Goal: Task Accomplishment & Management: Manage account settings

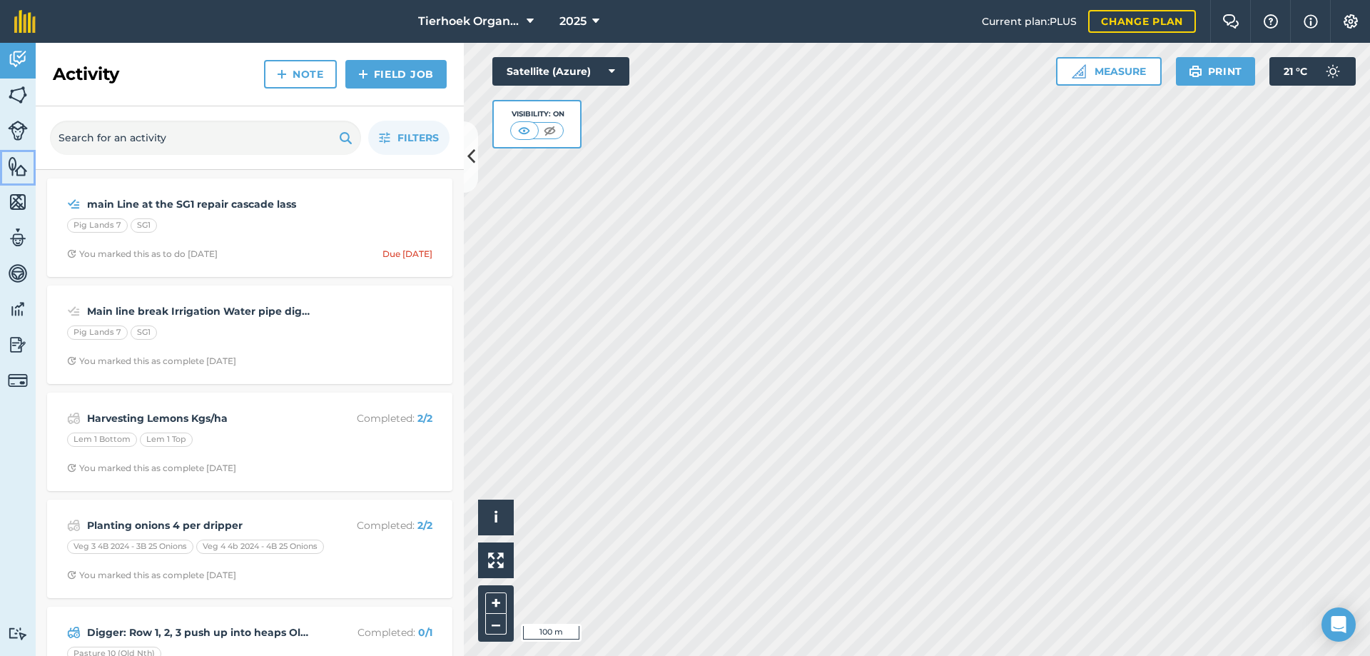
click at [14, 170] on img at bounding box center [18, 166] width 20 height 21
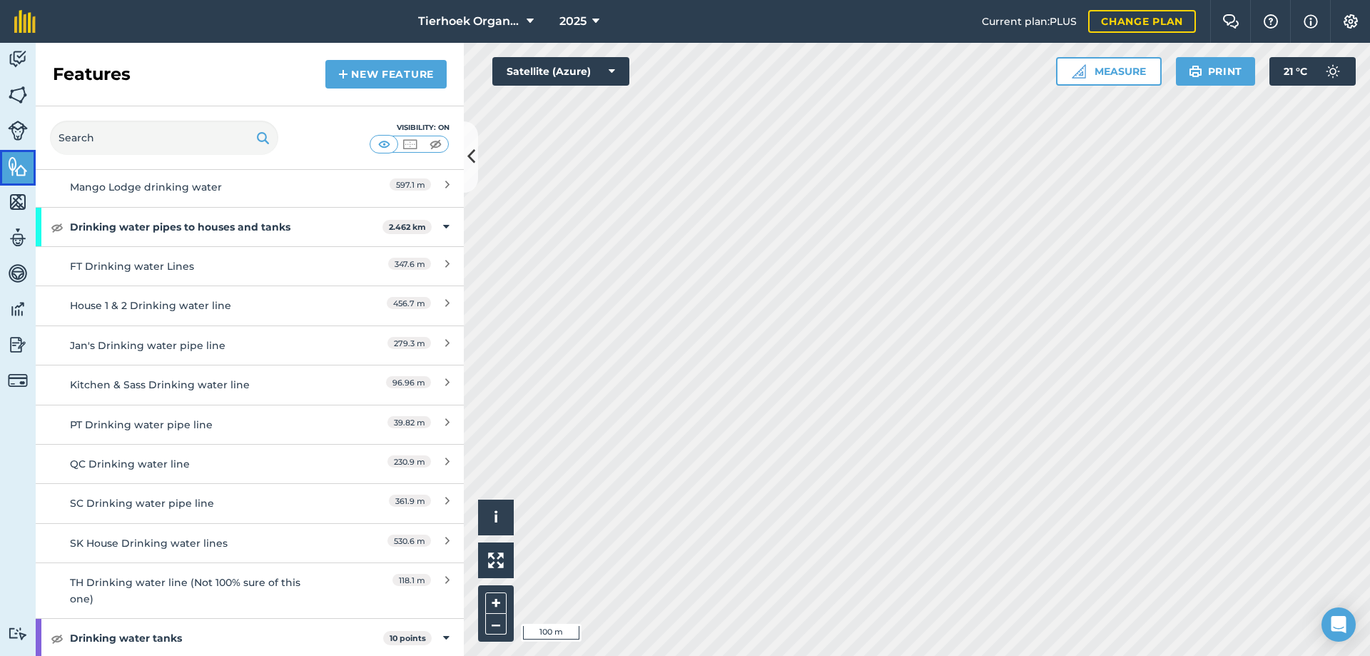
scroll to position [2711, 0]
click at [60, 227] on img at bounding box center [57, 228] width 13 height 17
click at [384, 73] on link "New feature" at bounding box center [385, 74] width 121 height 29
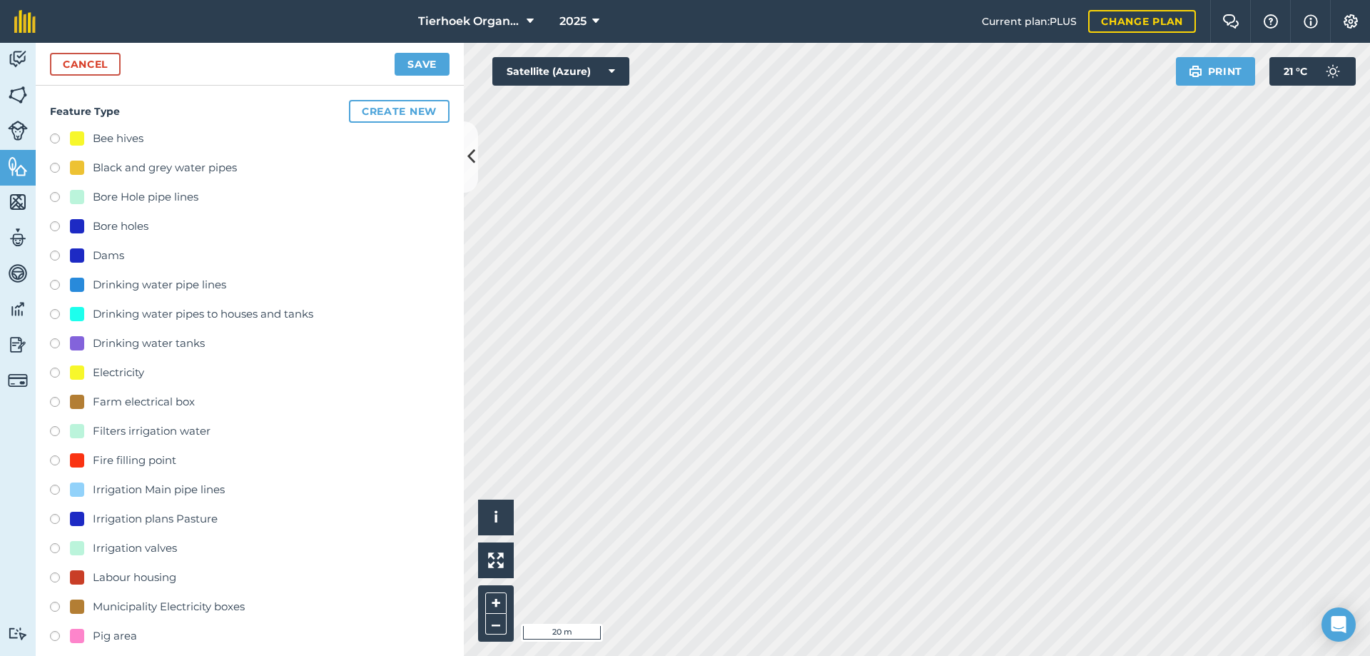
click at [56, 317] on label at bounding box center [60, 316] width 20 height 14
radio input "true"
type input "Drinking water pipes to houses and tanks"
click at [82, 60] on link "Cancel" at bounding box center [85, 64] width 71 height 23
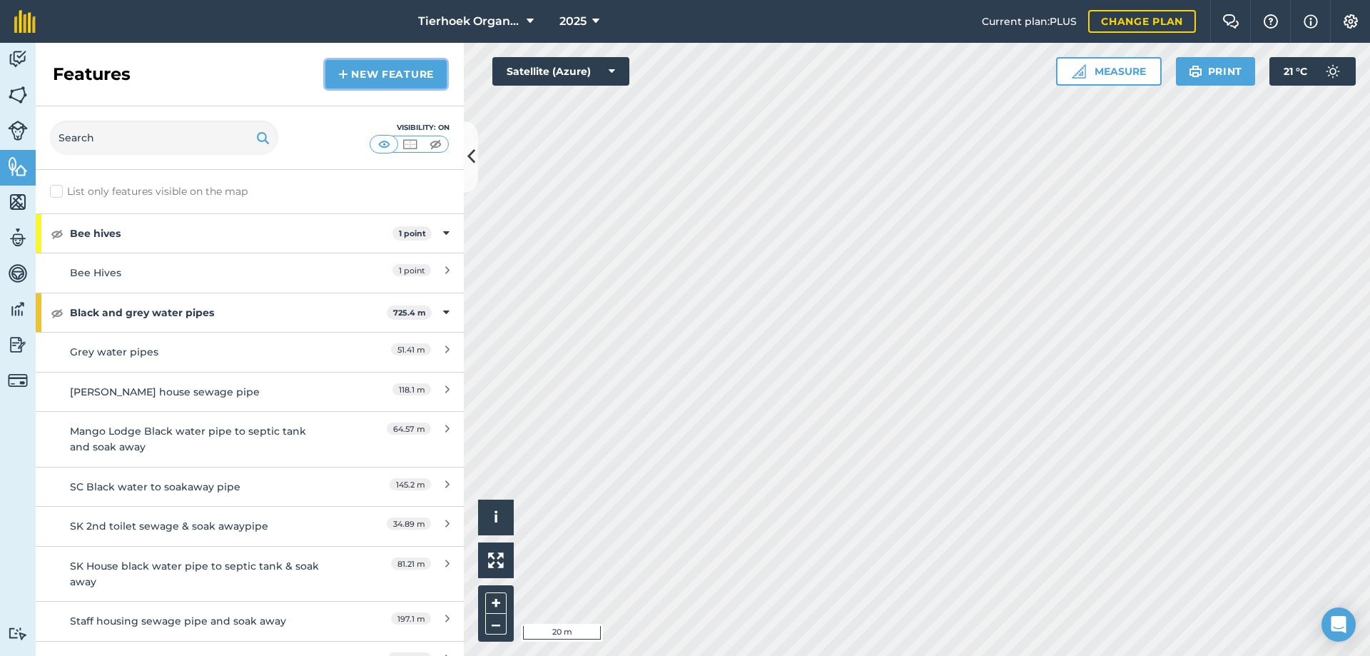
click at [362, 71] on link "New feature" at bounding box center [385, 74] width 121 height 29
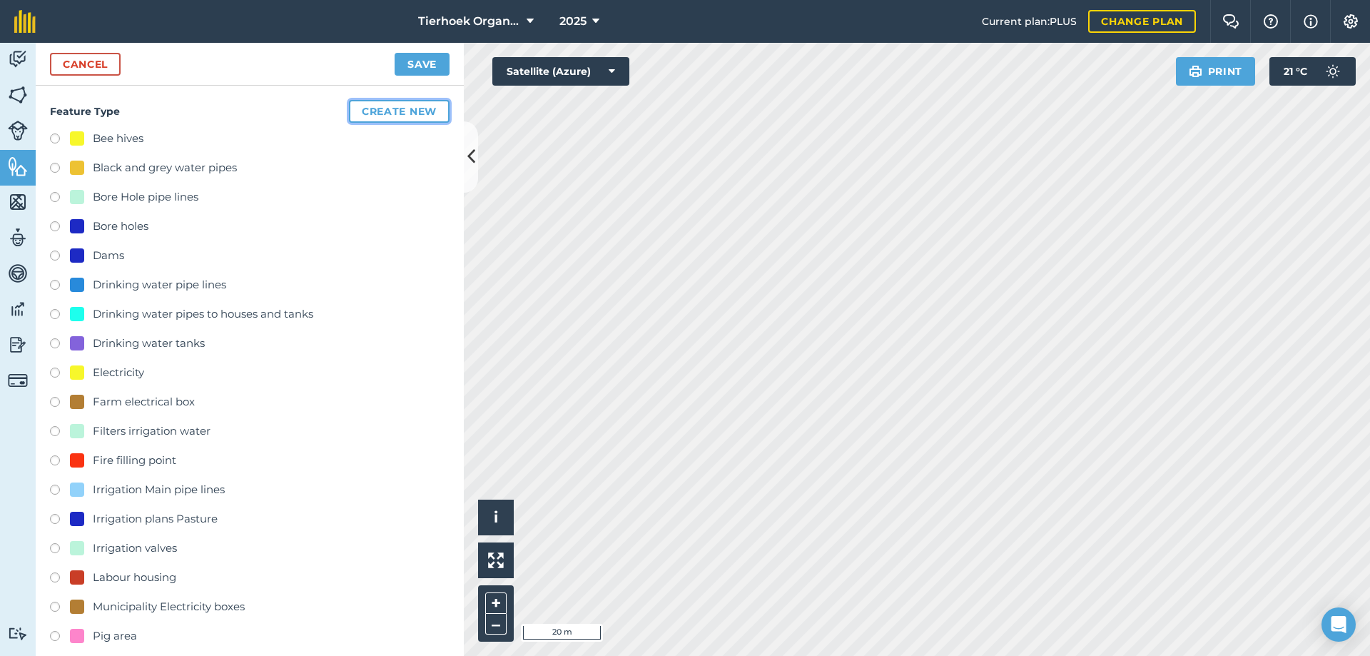
click at [397, 112] on button "Create new" at bounding box center [399, 111] width 101 height 23
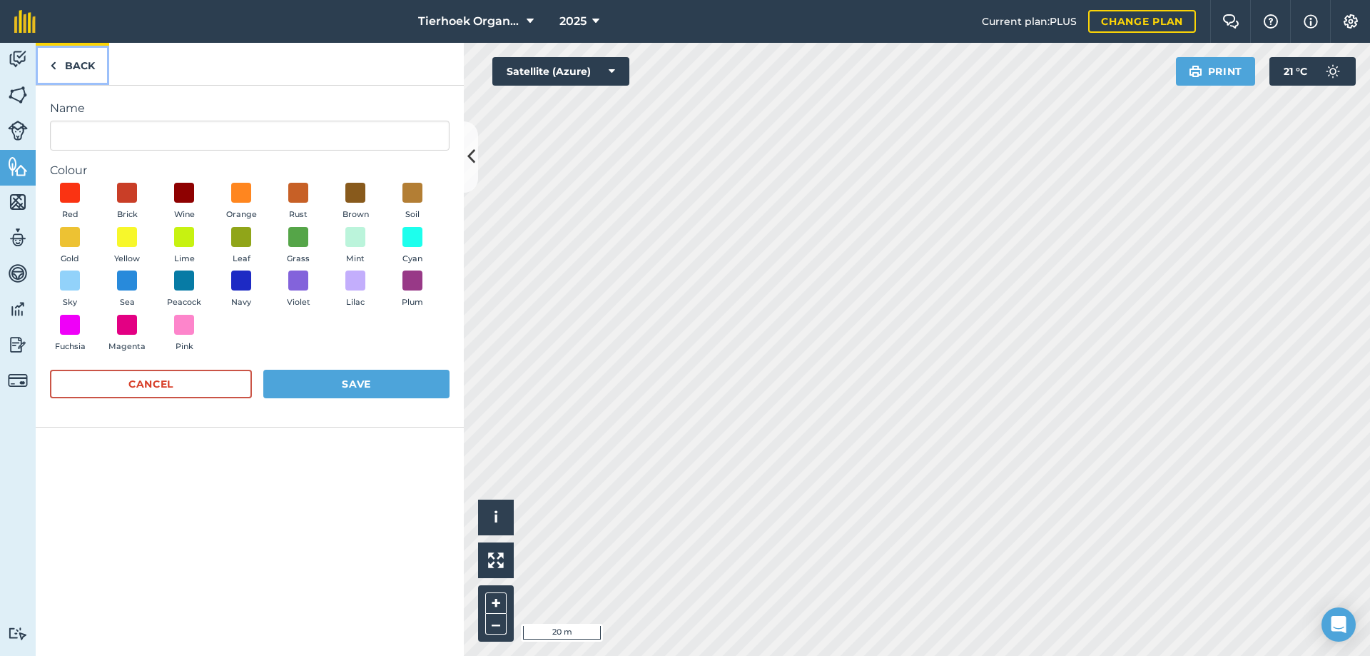
click at [54, 66] on img at bounding box center [53, 65] width 6 height 17
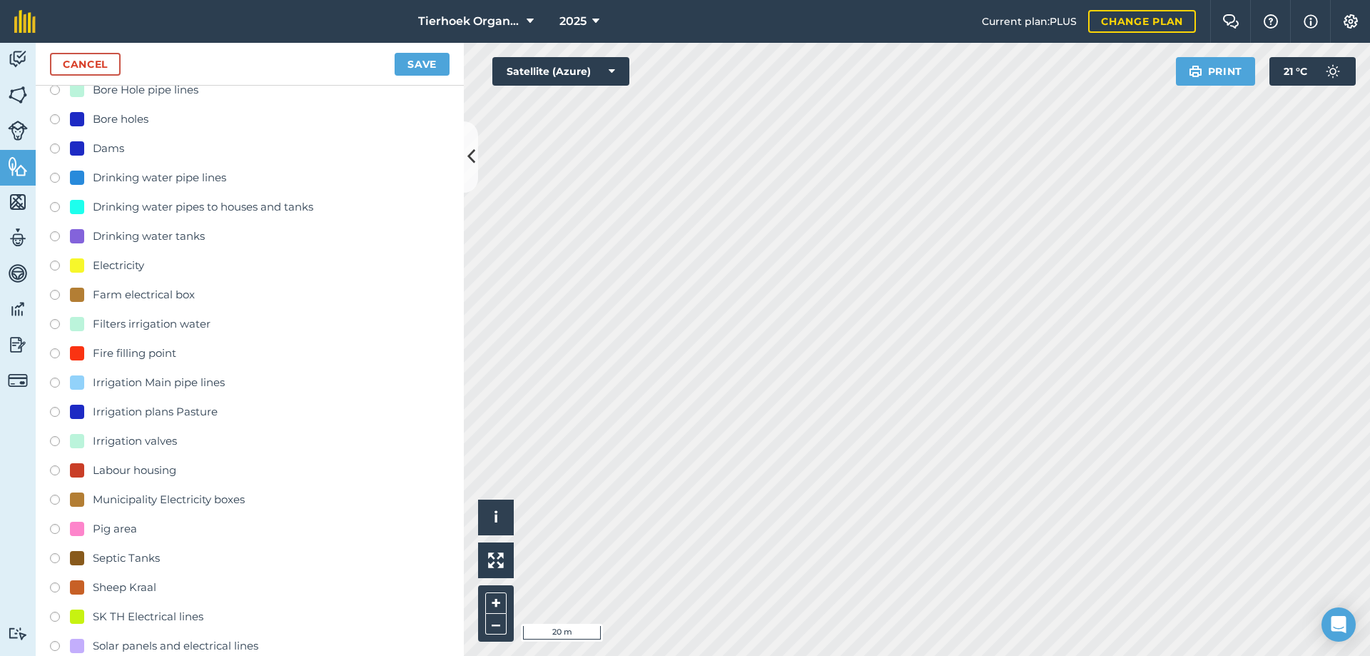
scroll to position [143, 0]
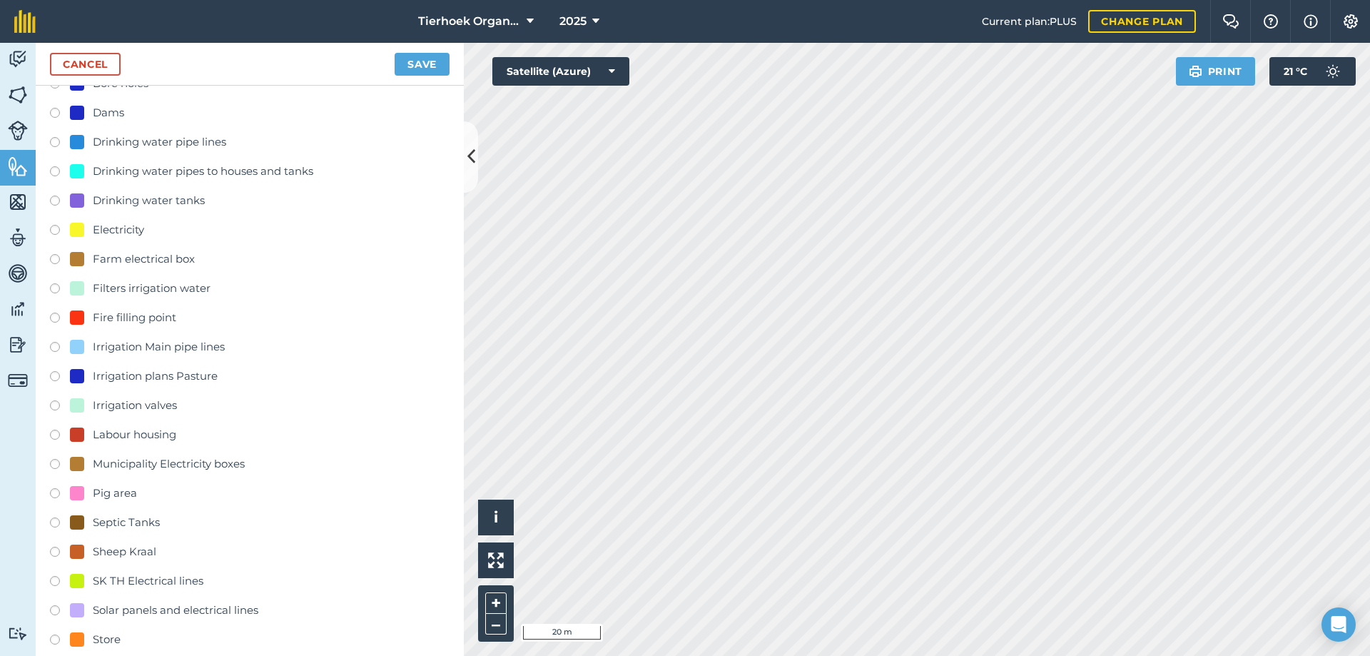
click at [55, 169] on label at bounding box center [60, 173] width 20 height 14
radio input "true"
type input "Drinking water pipes to houses and tanks"
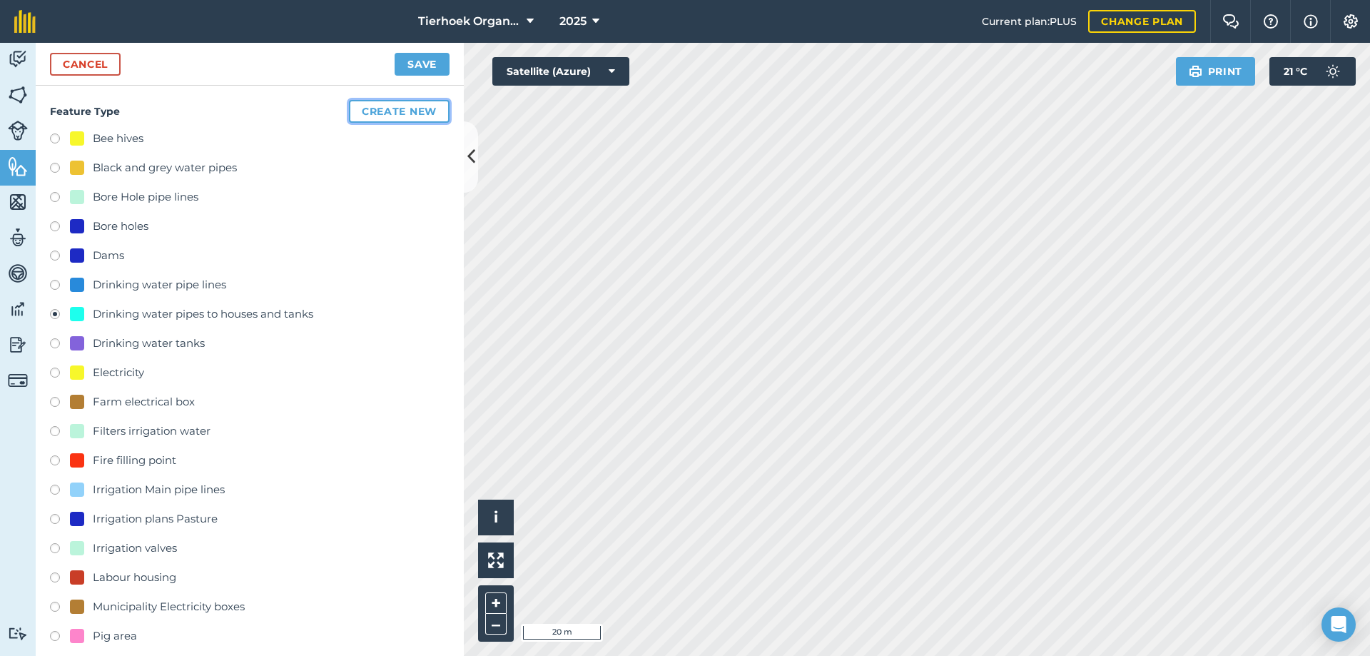
click at [373, 108] on button "Create new" at bounding box center [399, 111] width 101 height 23
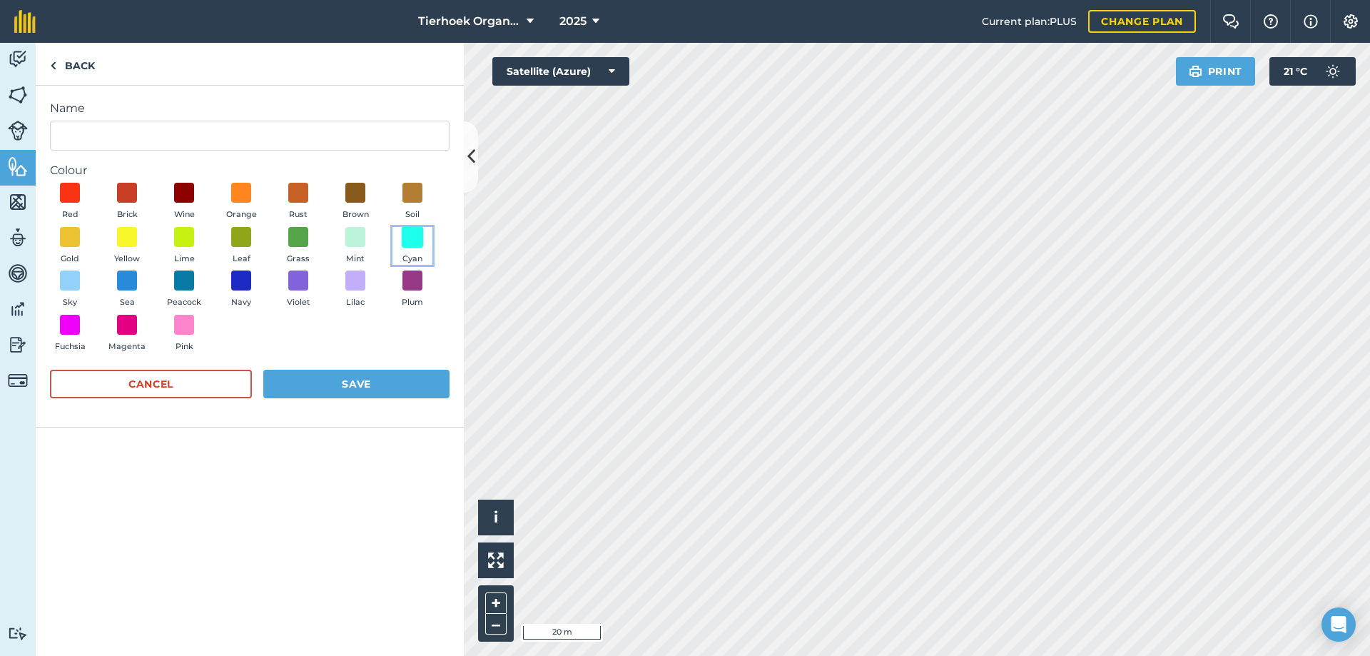
click at [410, 235] on span at bounding box center [413, 236] width 22 height 22
click at [339, 382] on button "Save" at bounding box center [356, 384] width 186 height 29
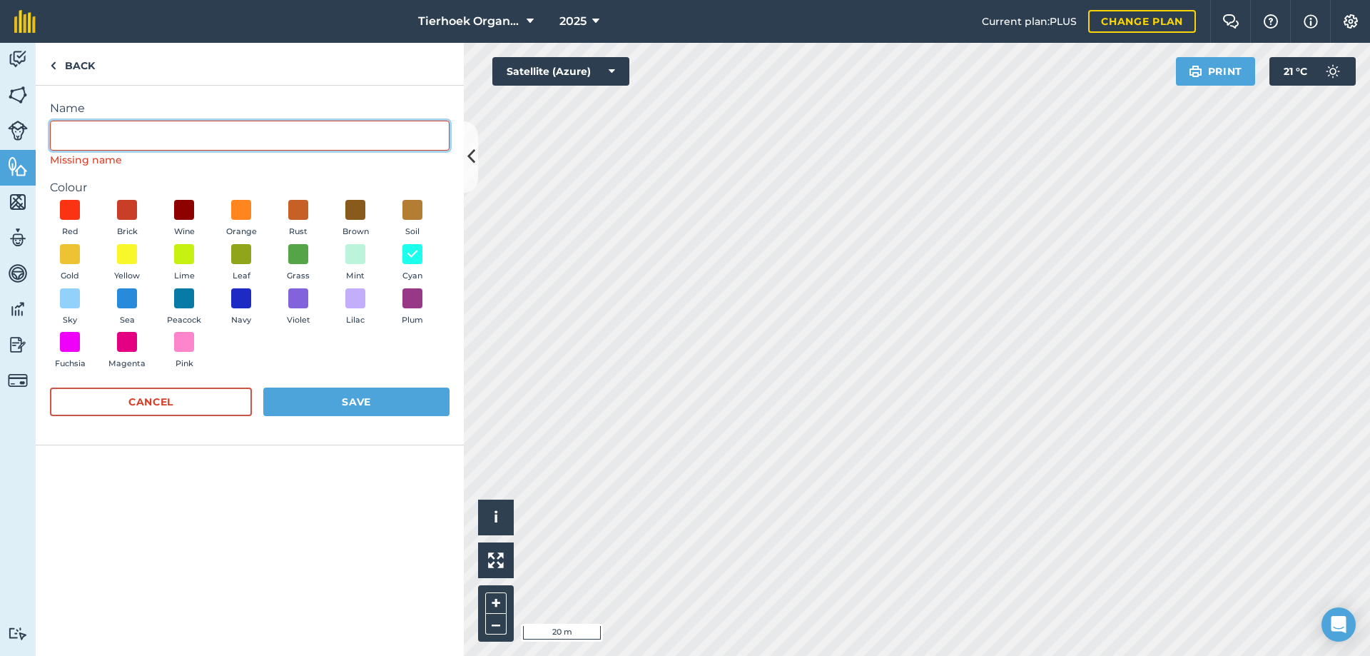
click at [106, 127] on input "Name" at bounding box center [250, 136] width 400 height 30
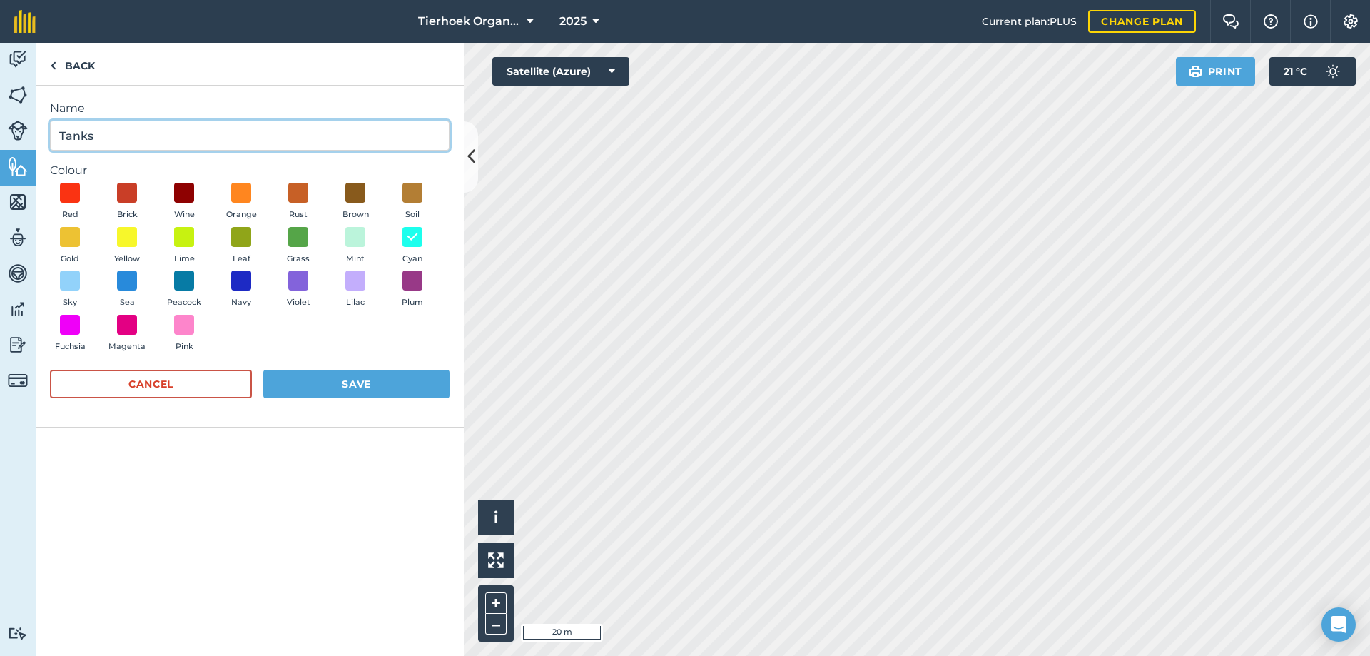
type input "Tanks"
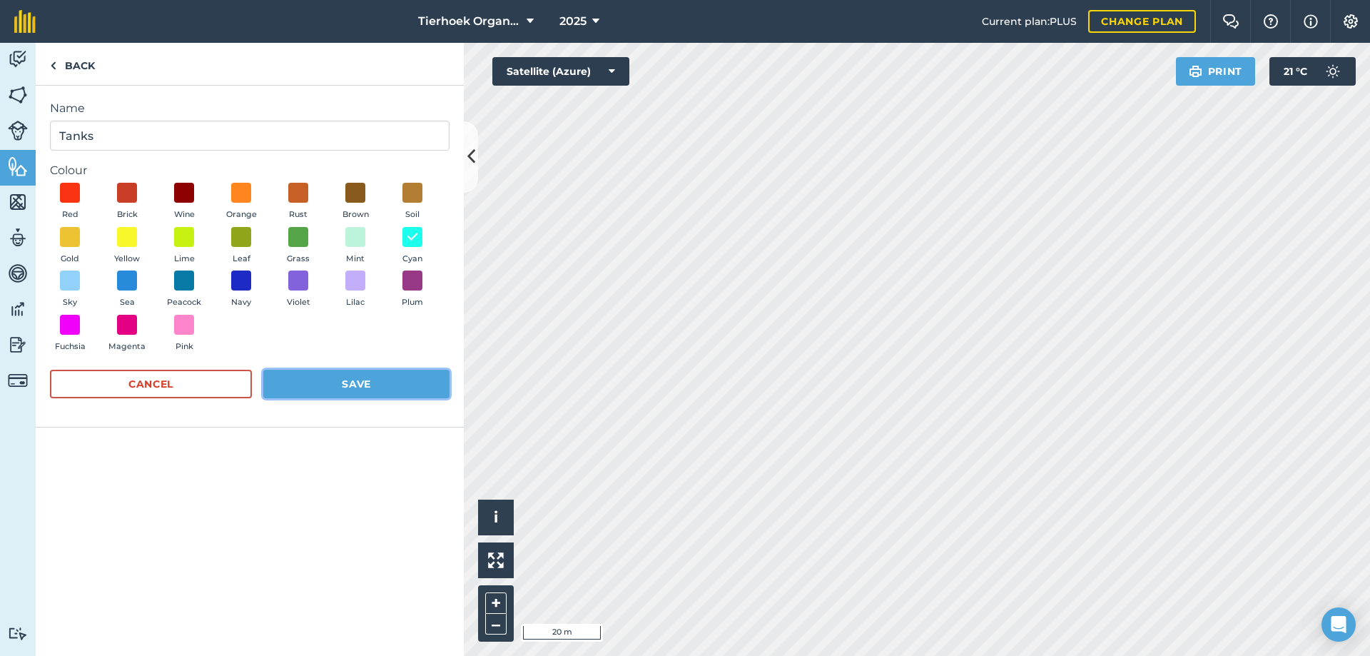
click at [363, 383] on button "Save" at bounding box center [356, 384] width 186 height 29
radio input "false"
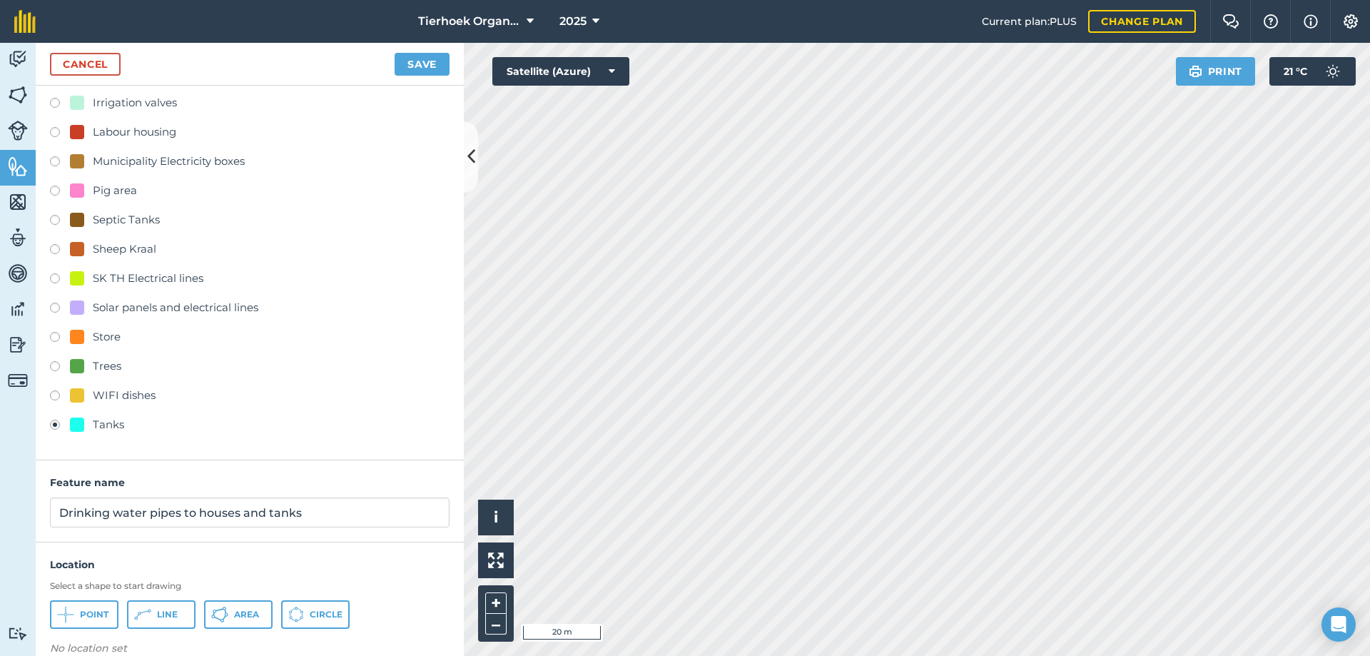
scroll to position [466, 0]
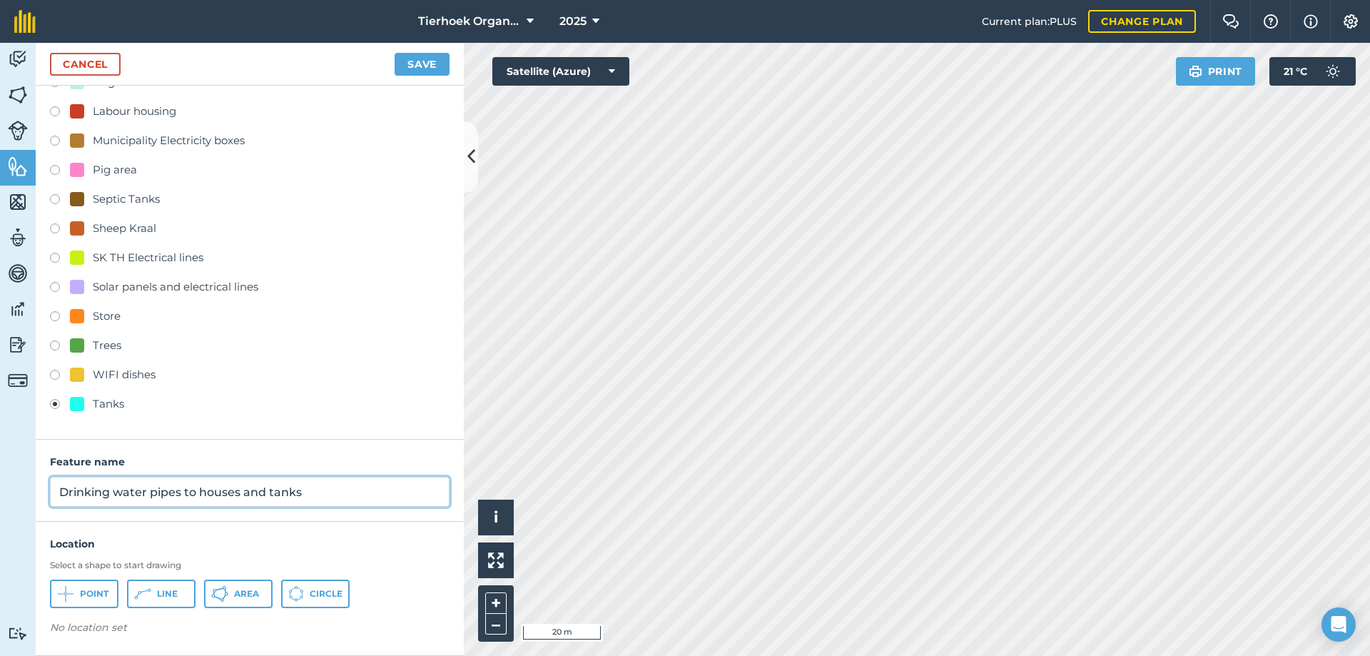
drag, startPoint x: 244, startPoint y: 491, endPoint x: 320, endPoint y: 494, distance: 76.4
click at [320, 494] on input "Drinking water pipes to houses and tanks" at bounding box center [250, 492] width 400 height 30
type input "Drinking water pipes to houses"
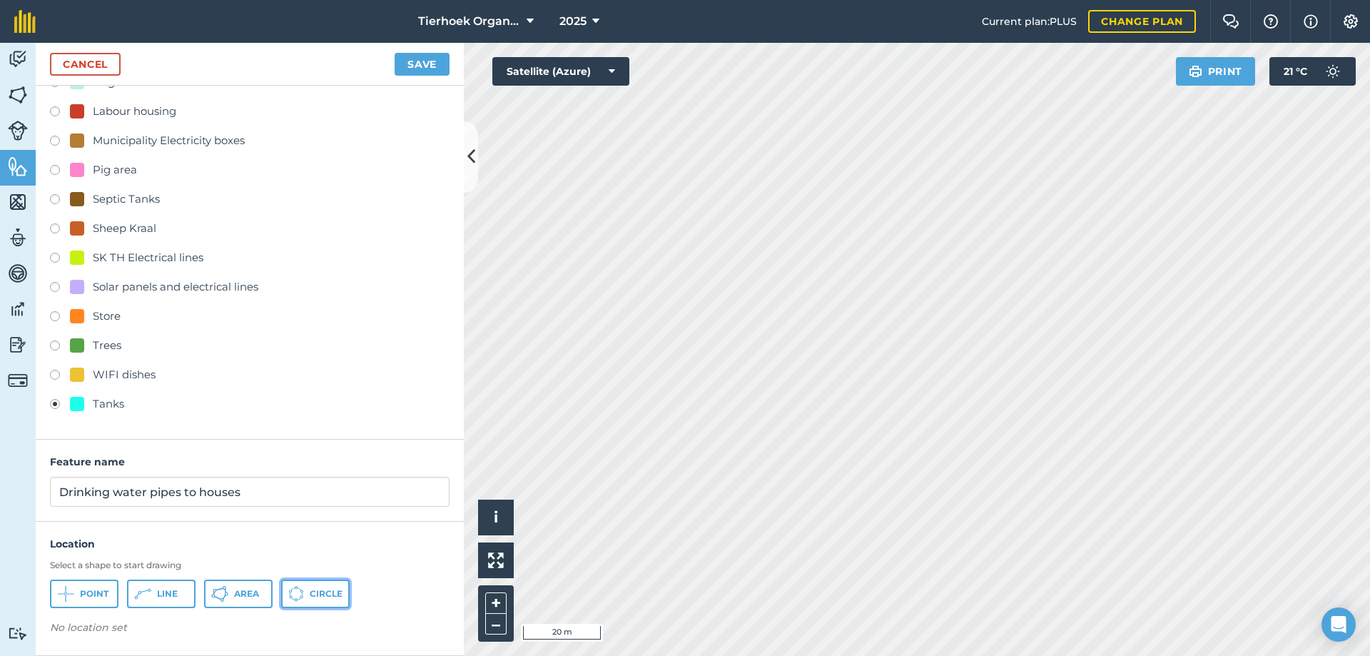
click at [301, 598] on icon at bounding box center [300, 598] width 4 height 2
click at [417, 61] on button "Save" at bounding box center [422, 64] width 55 height 23
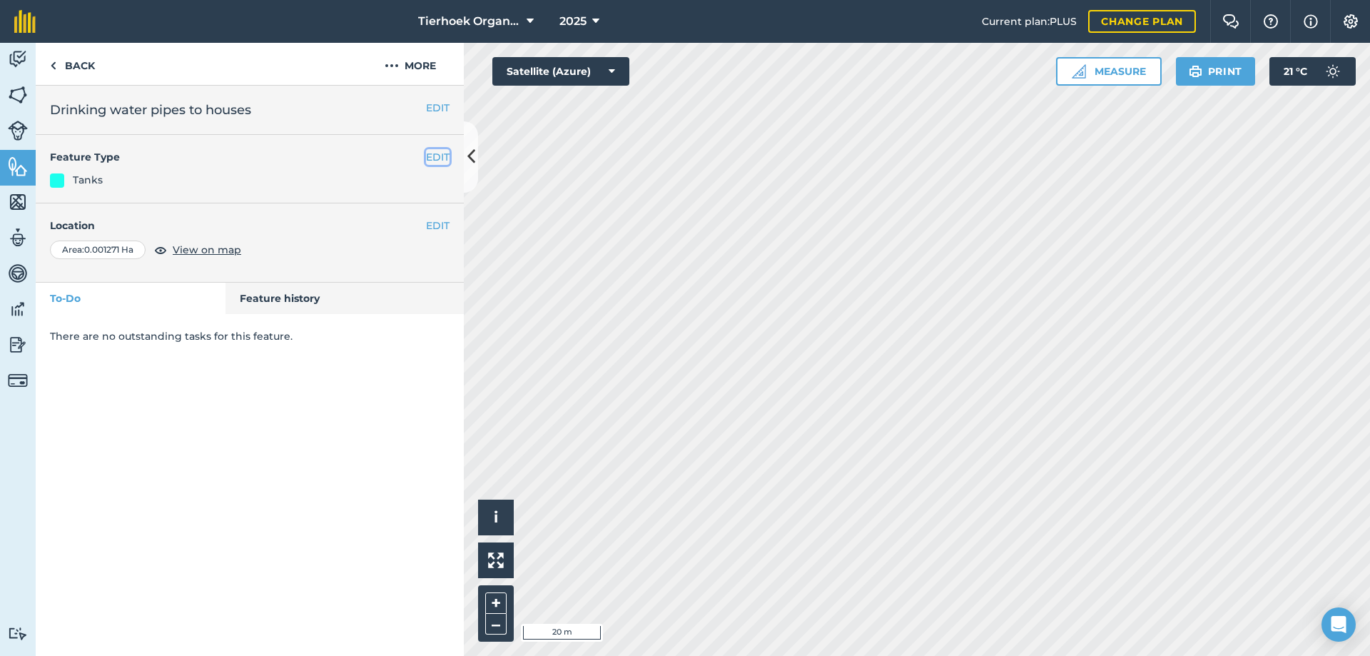
click at [432, 158] on button "EDIT" at bounding box center [438, 157] width 24 height 16
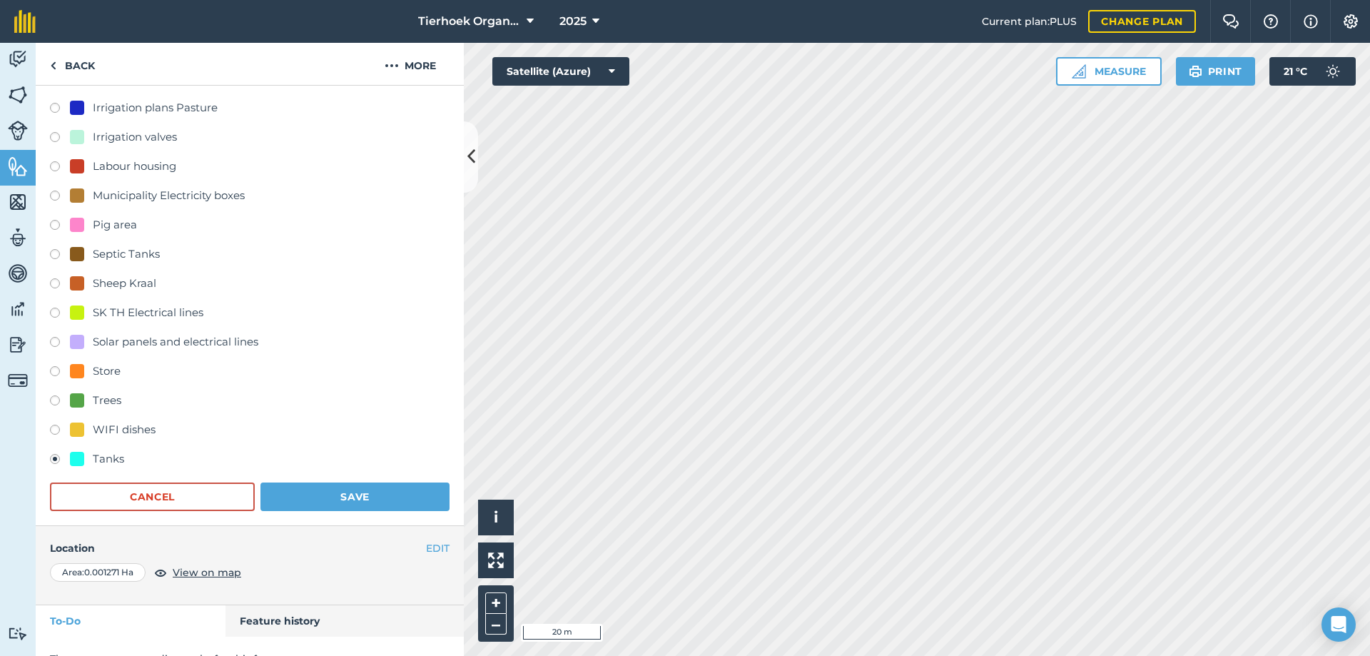
scroll to position [486, 0]
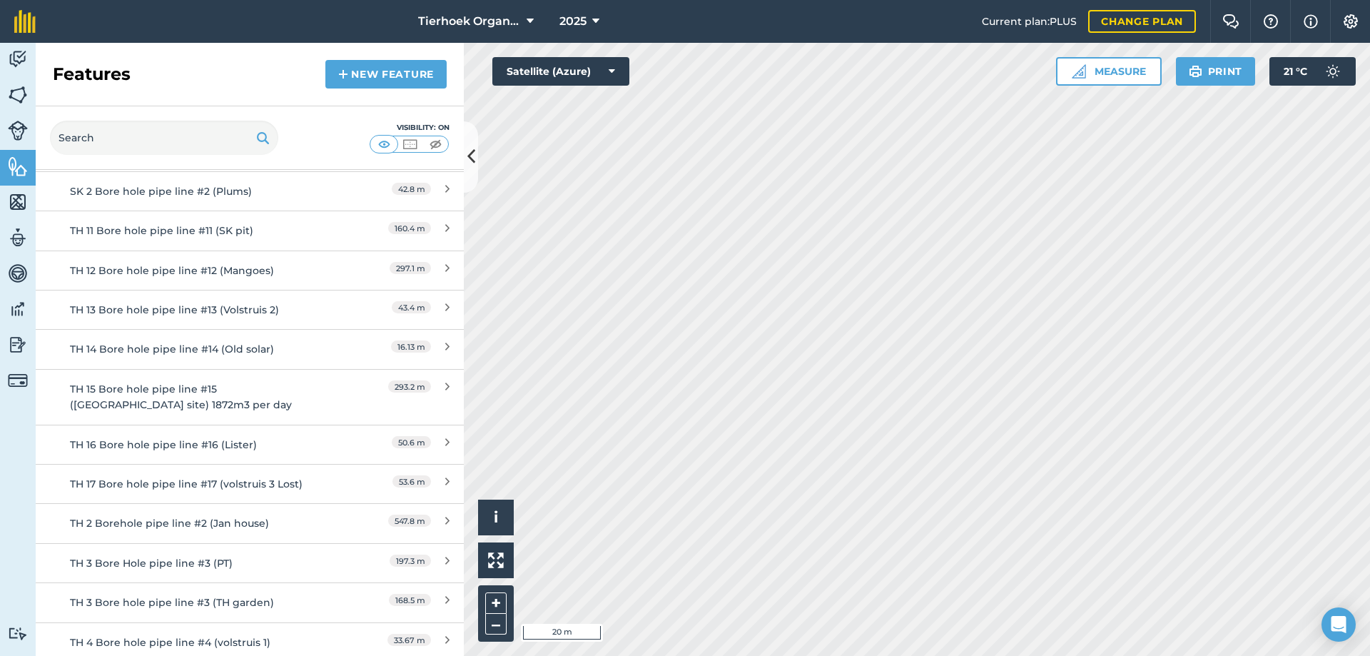
scroll to position [713, 0]
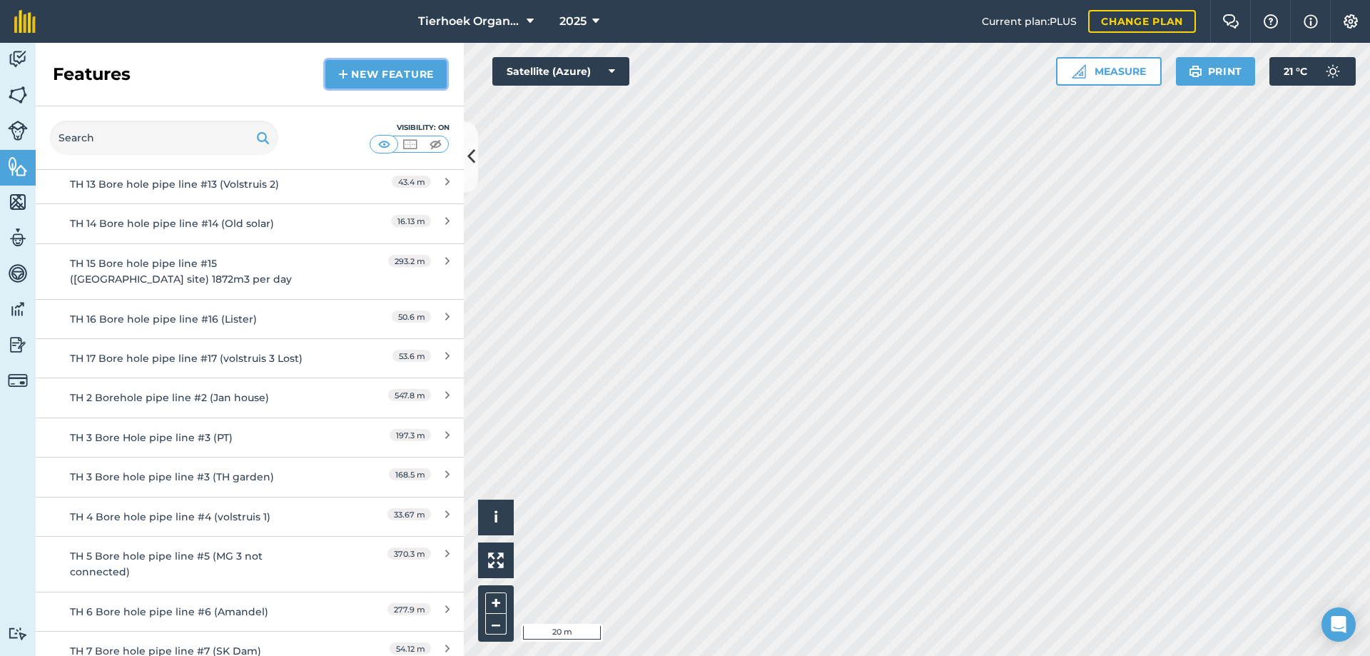
click at [386, 75] on link "New feature" at bounding box center [385, 74] width 121 height 29
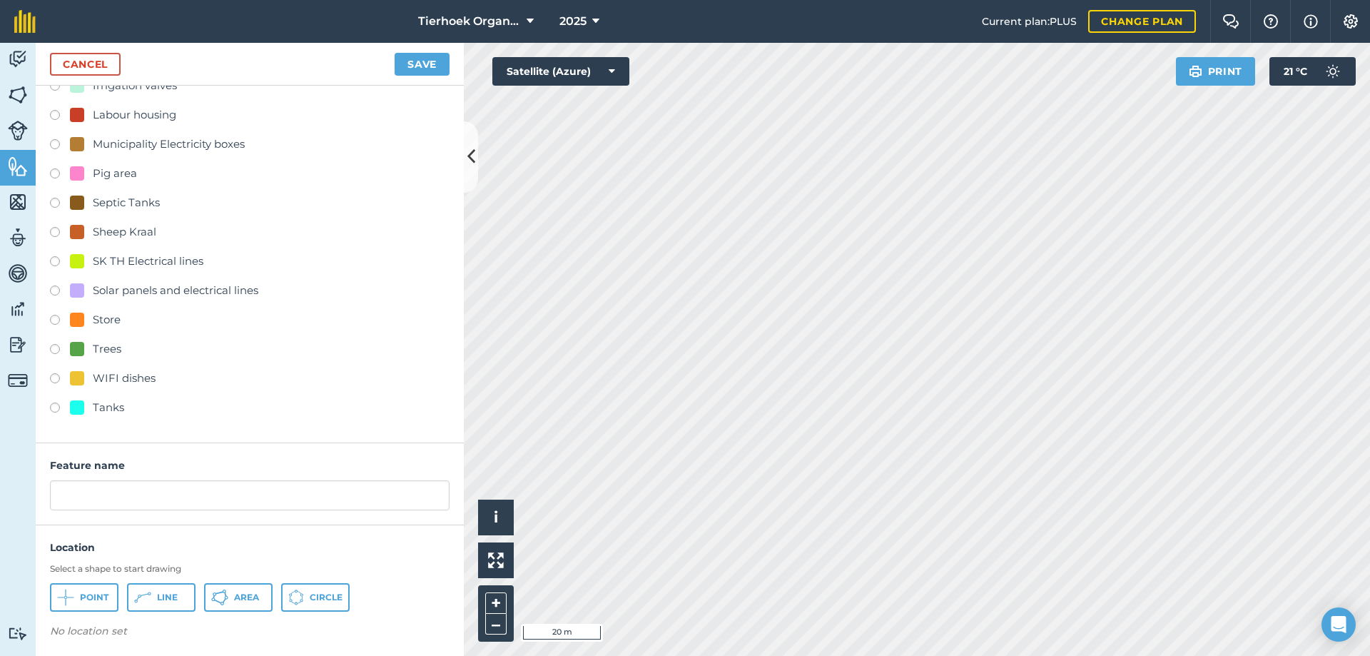
scroll to position [466, 0]
click at [58, 405] on label at bounding box center [60, 406] width 20 height 14
radio input "true"
type input "Tanks"
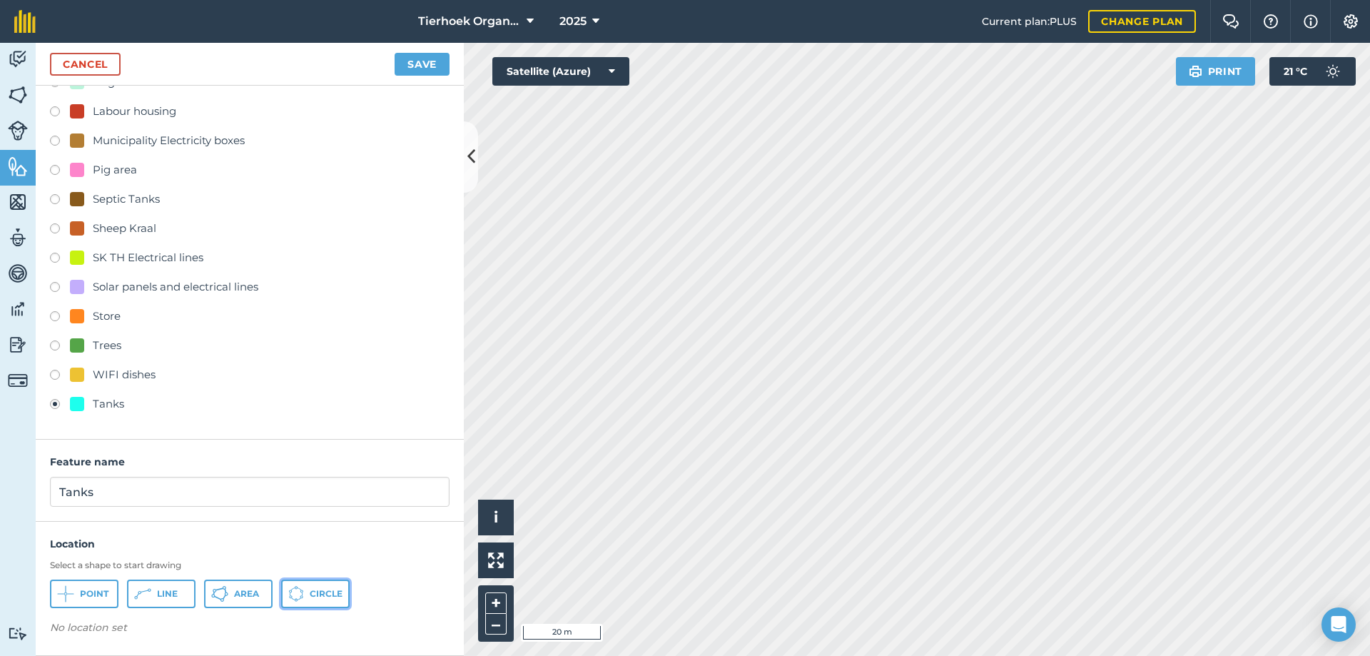
click at [300, 589] on icon at bounding box center [300, 588] width 4 height 3
click at [311, 594] on span "Circle" at bounding box center [326, 593] width 33 height 11
click at [435, 63] on button "Save" at bounding box center [422, 64] width 55 height 23
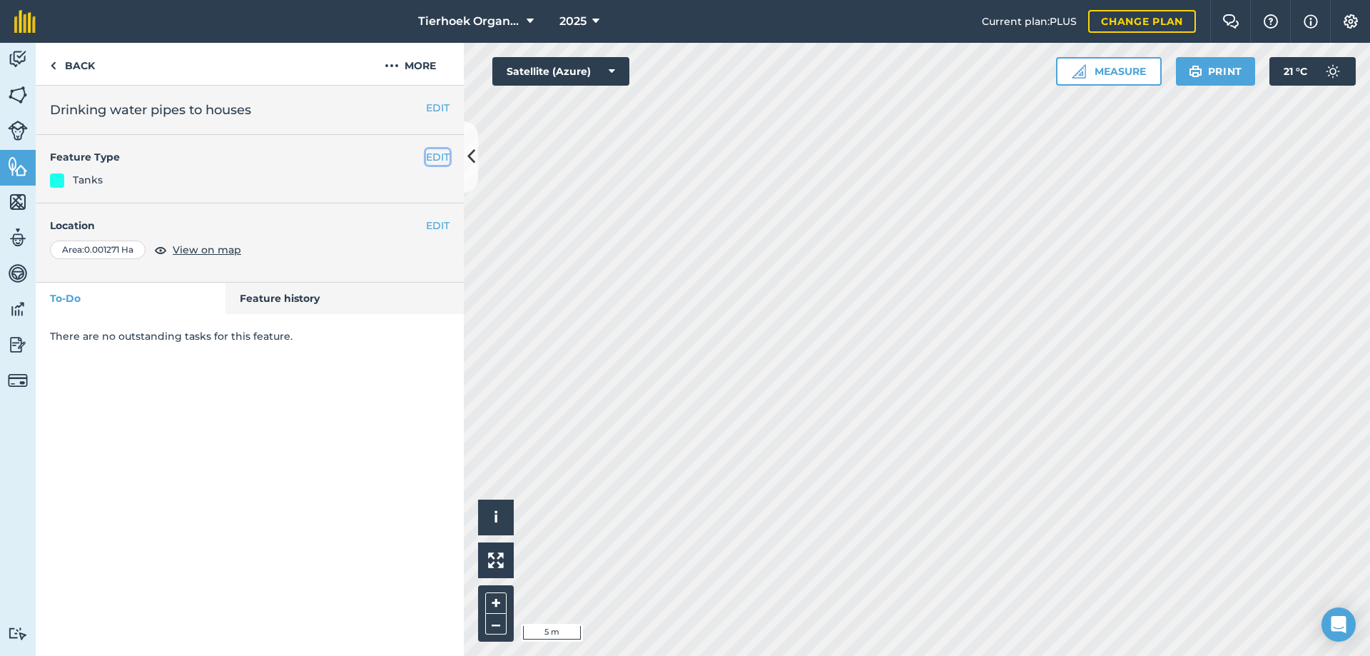
click at [439, 156] on button "EDIT" at bounding box center [438, 157] width 24 height 16
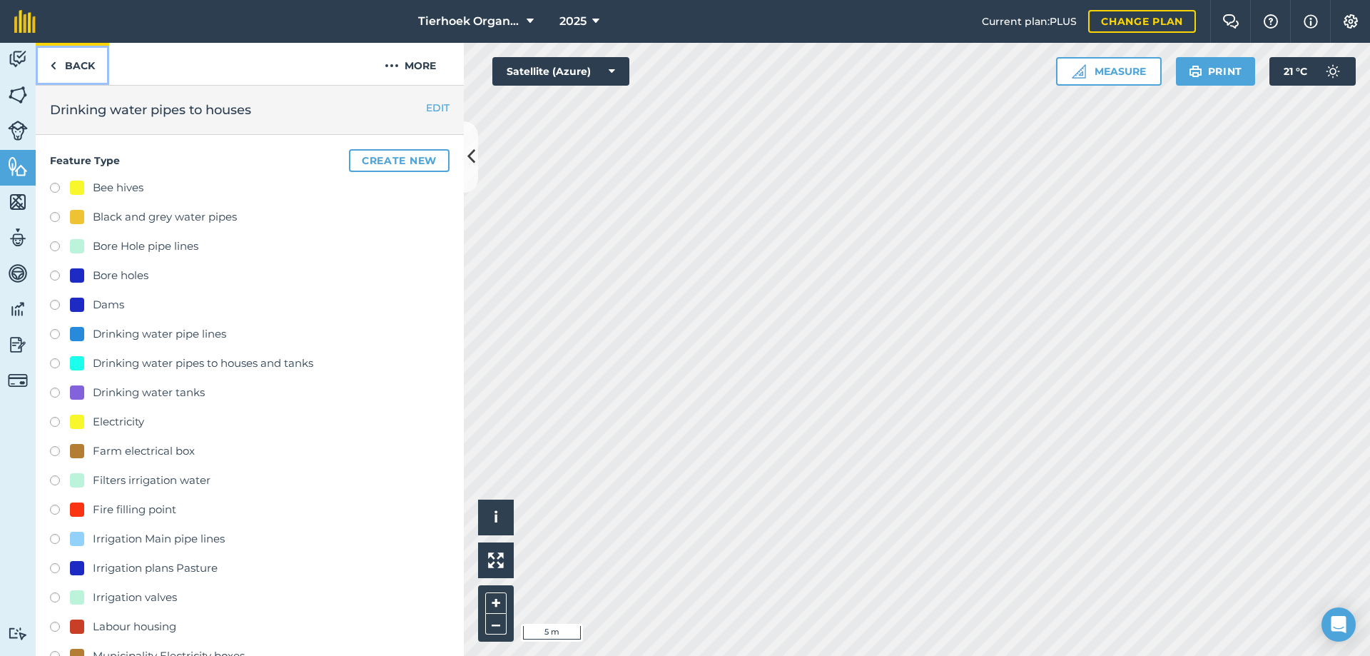
click at [59, 63] on link "Back" at bounding box center [72, 64] width 73 height 42
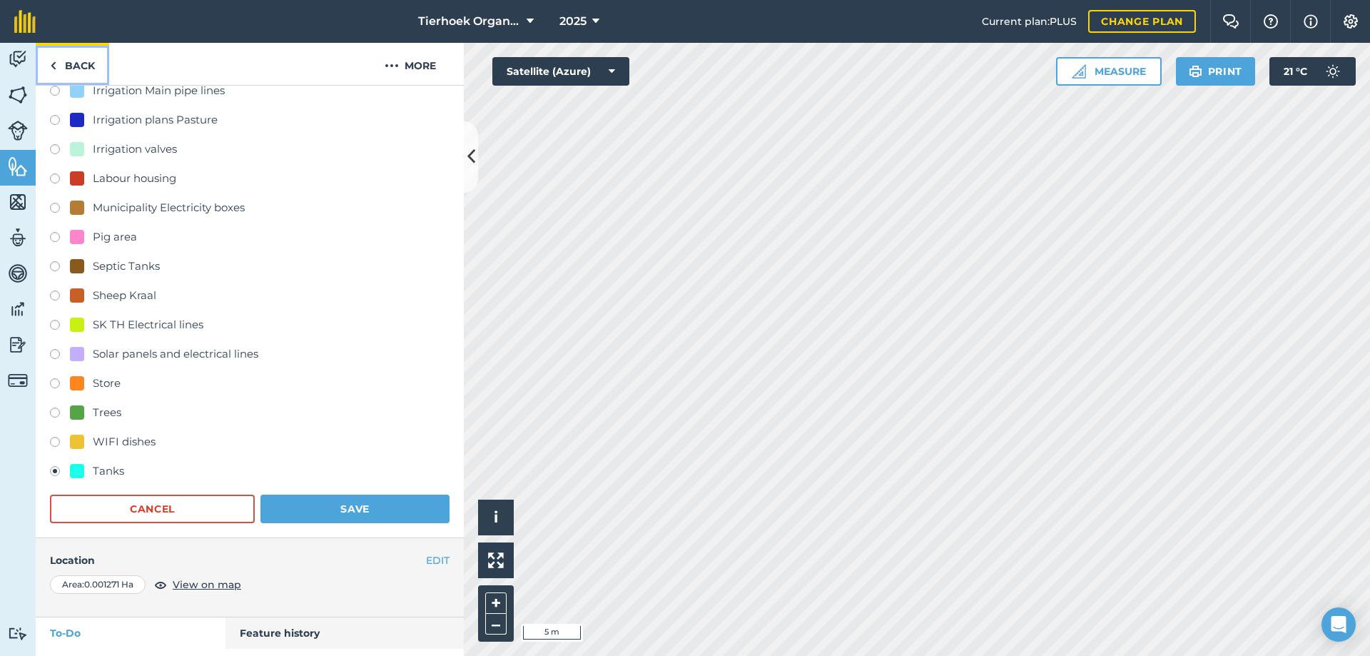
scroll to position [486, 0]
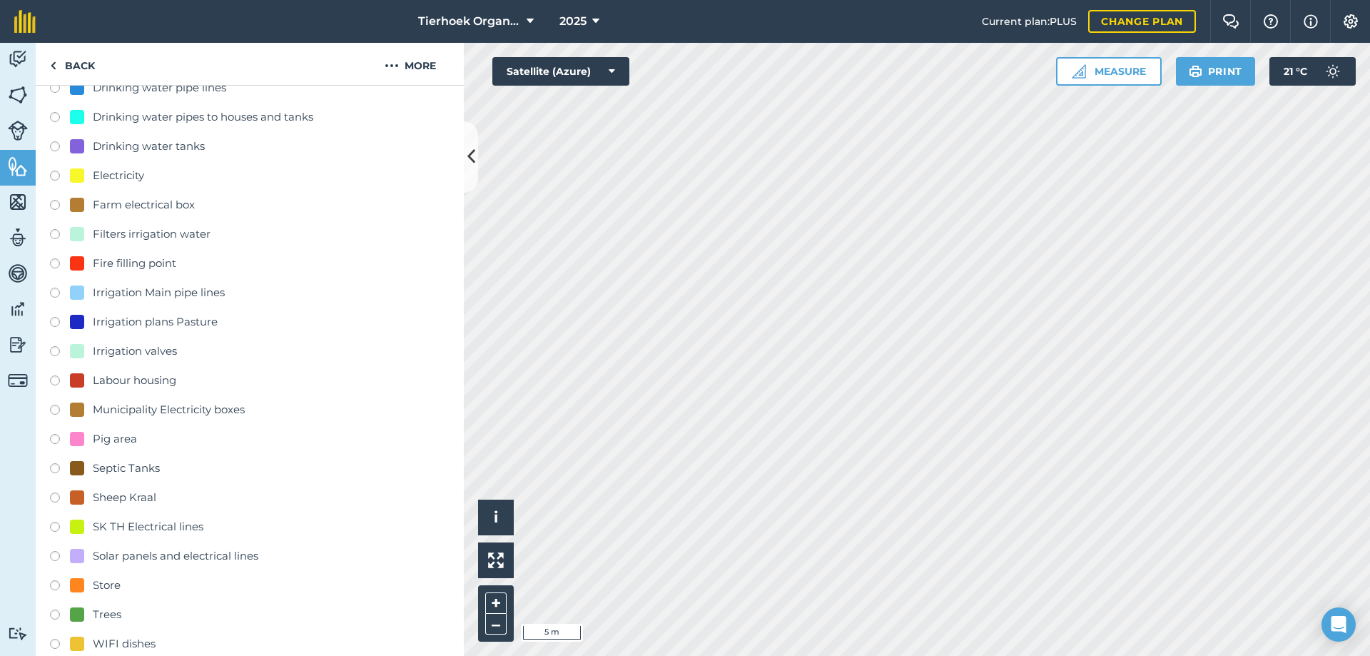
scroll to position [83, 0]
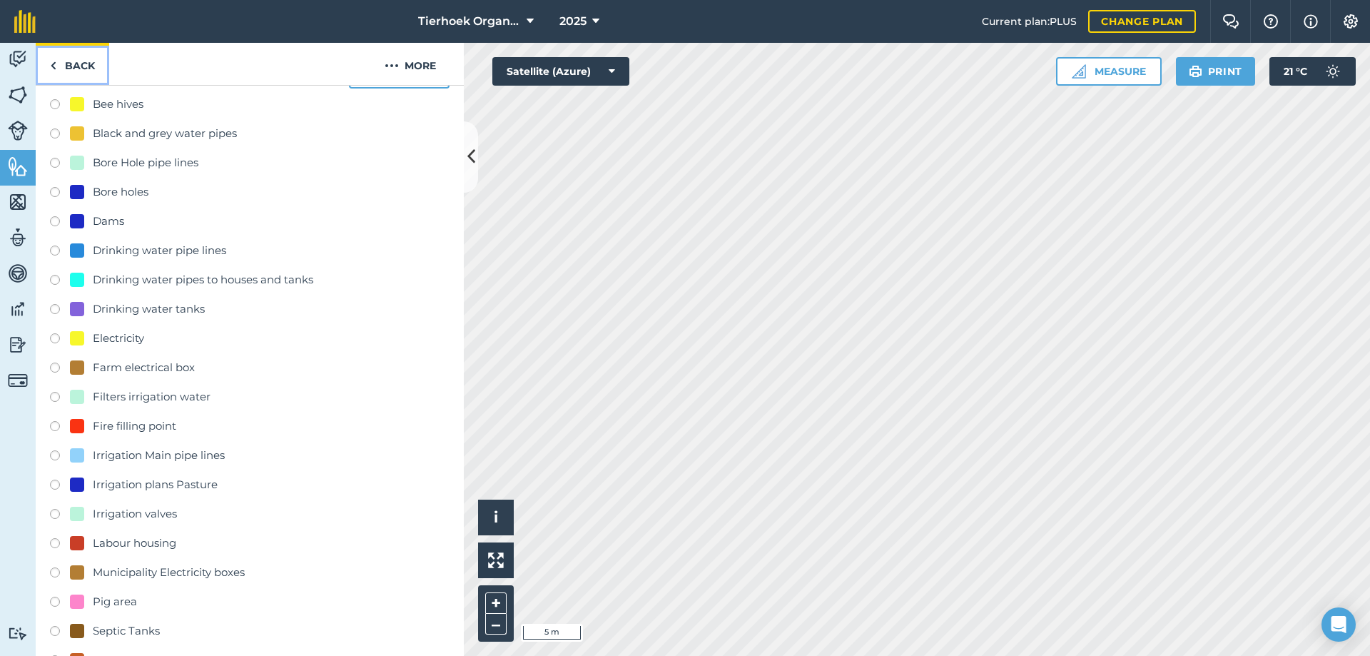
click at [79, 66] on link "Back" at bounding box center [72, 64] width 73 height 42
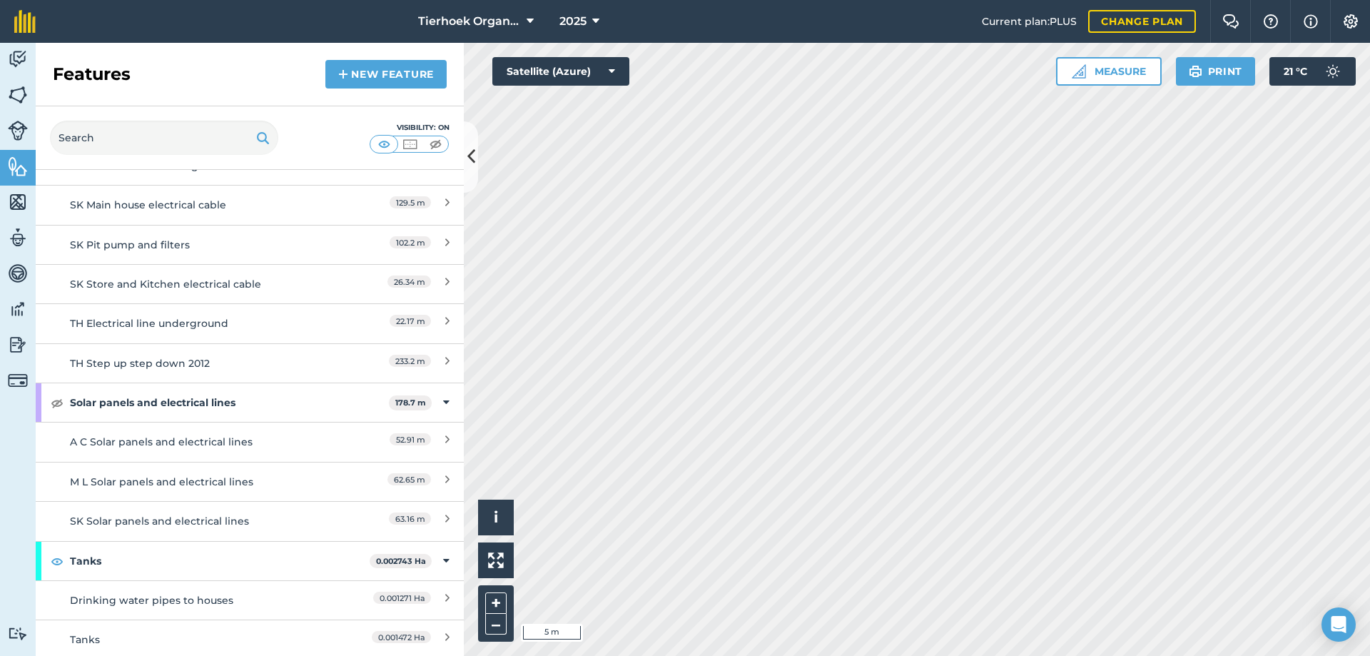
scroll to position [7269, 0]
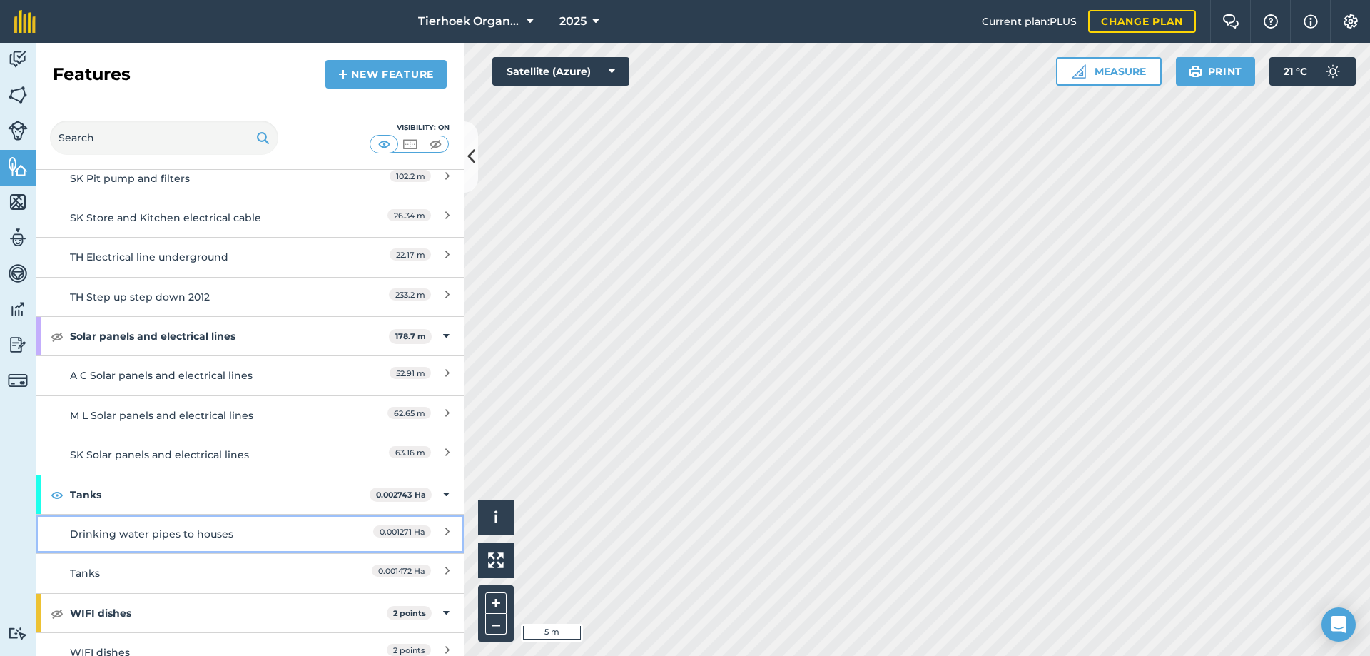
click at [133, 526] on div "Drinking water pipes to houses" at bounding box center [196, 534] width 253 height 16
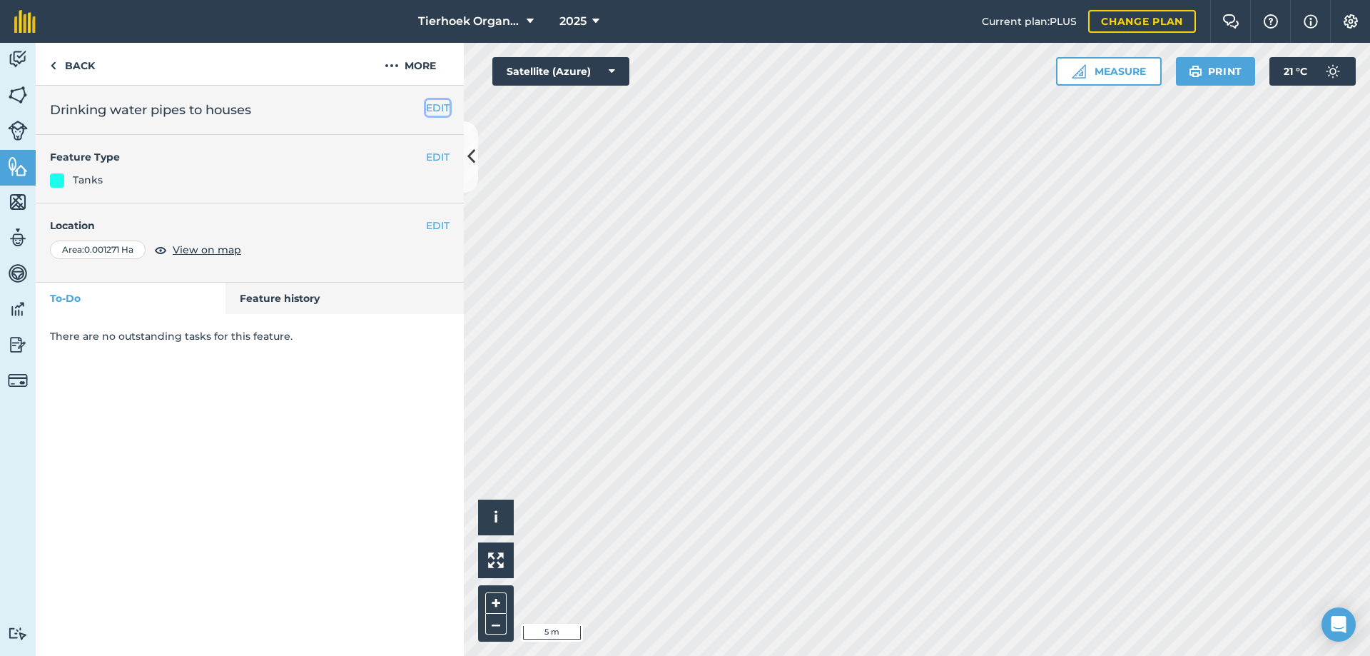
click at [437, 108] on button "EDIT" at bounding box center [438, 108] width 24 height 16
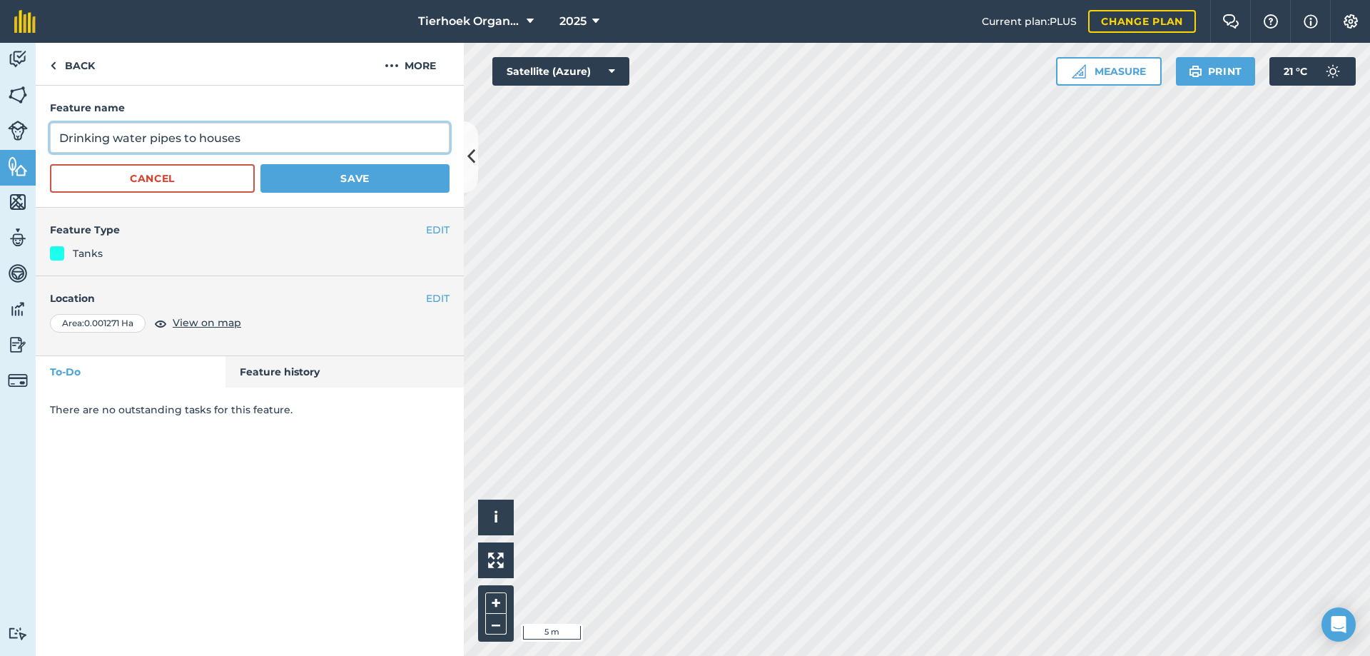
drag, startPoint x: 61, startPoint y: 137, endPoint x: 286, endPoint y: 142, distance: 224.8
click at [286, 142] on input "Drinking water pipes to houses" at bounding box center [250, 138] width 400 height 30
type input "QC Tanks 3 x 2500ltrs"
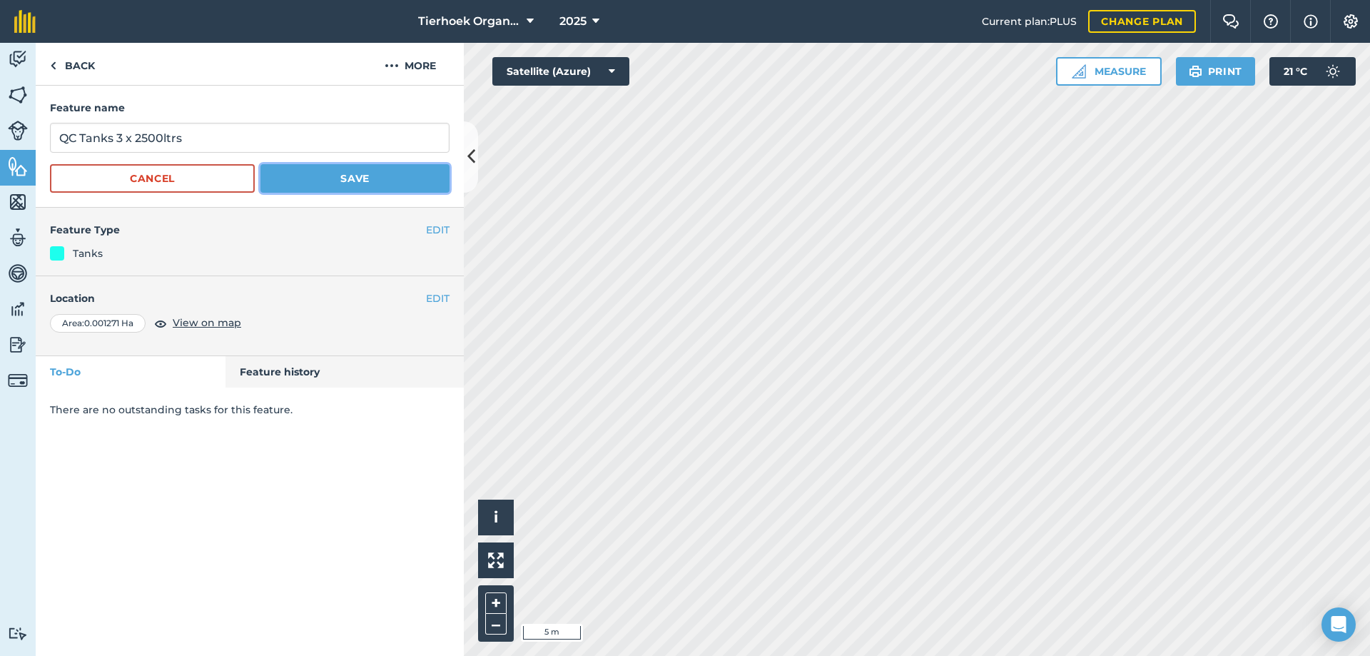
click at [331, 175] on button "Save" at bounding box center [354, 178] width 189 height 29
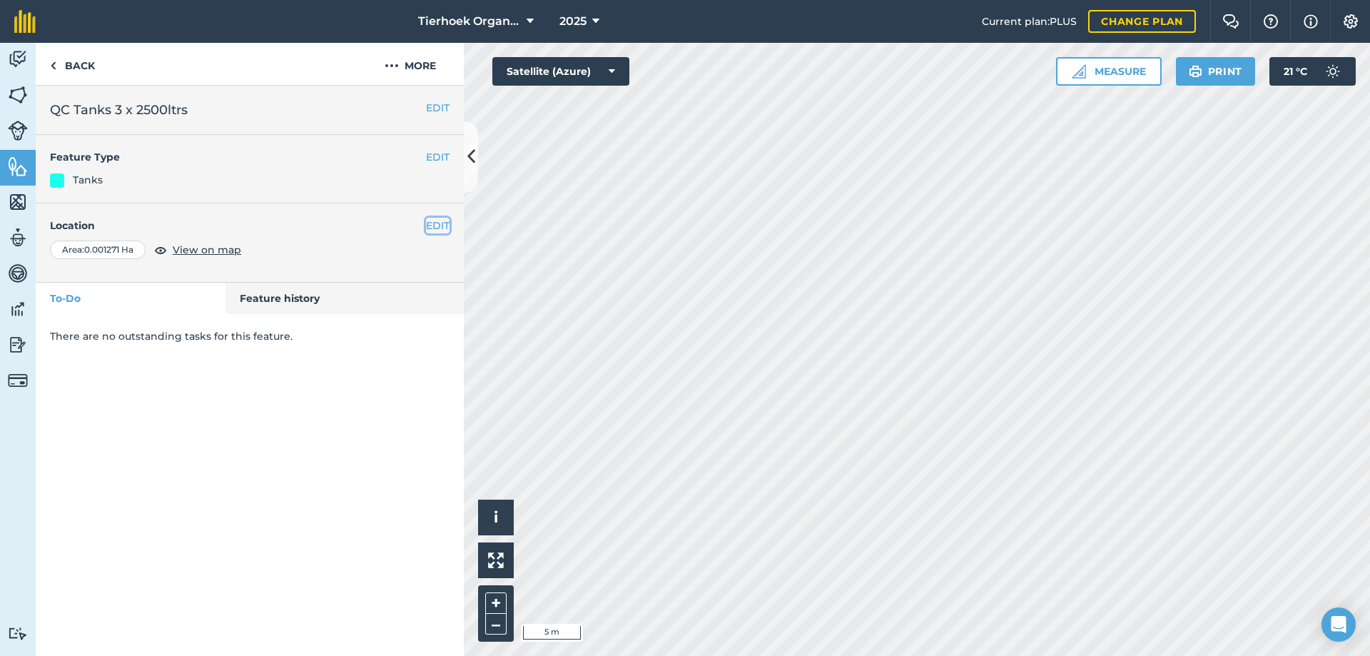
click at [430, 224] on button "EDIT" at bounding box center [438, 226] width 24 height 16
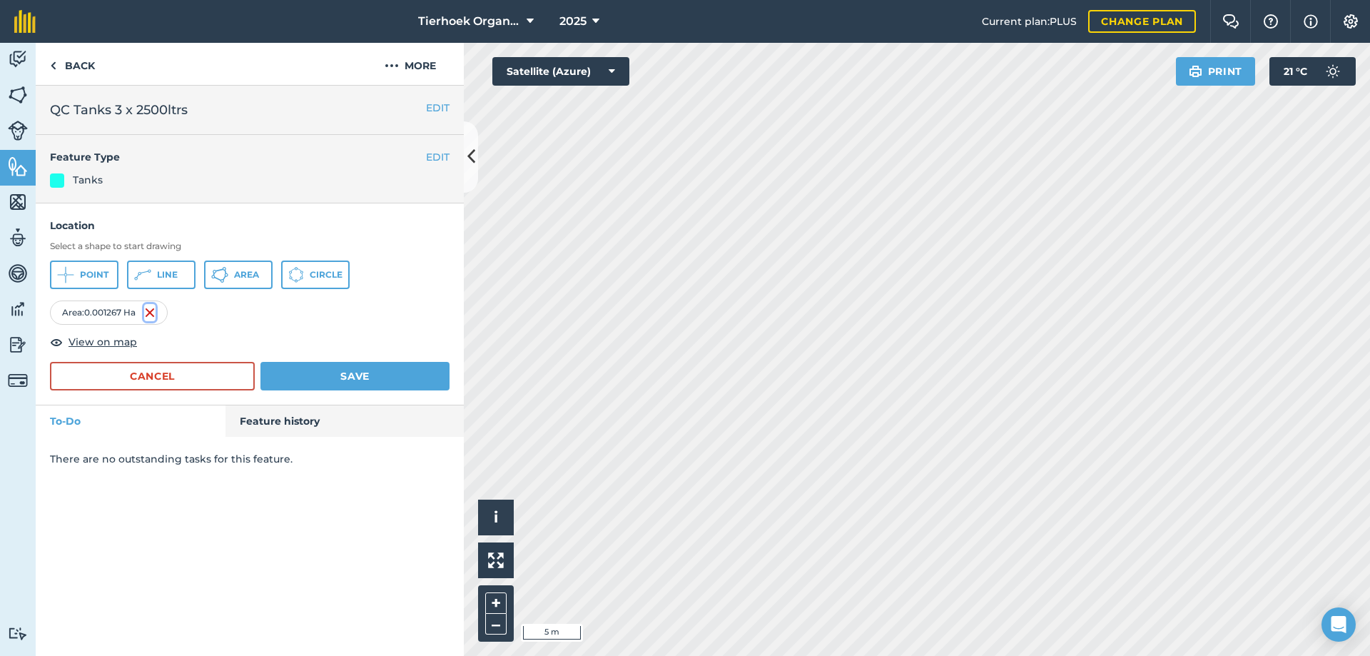
click at [153, 312] on img at bounding box center [149, 312] width 11 height 17
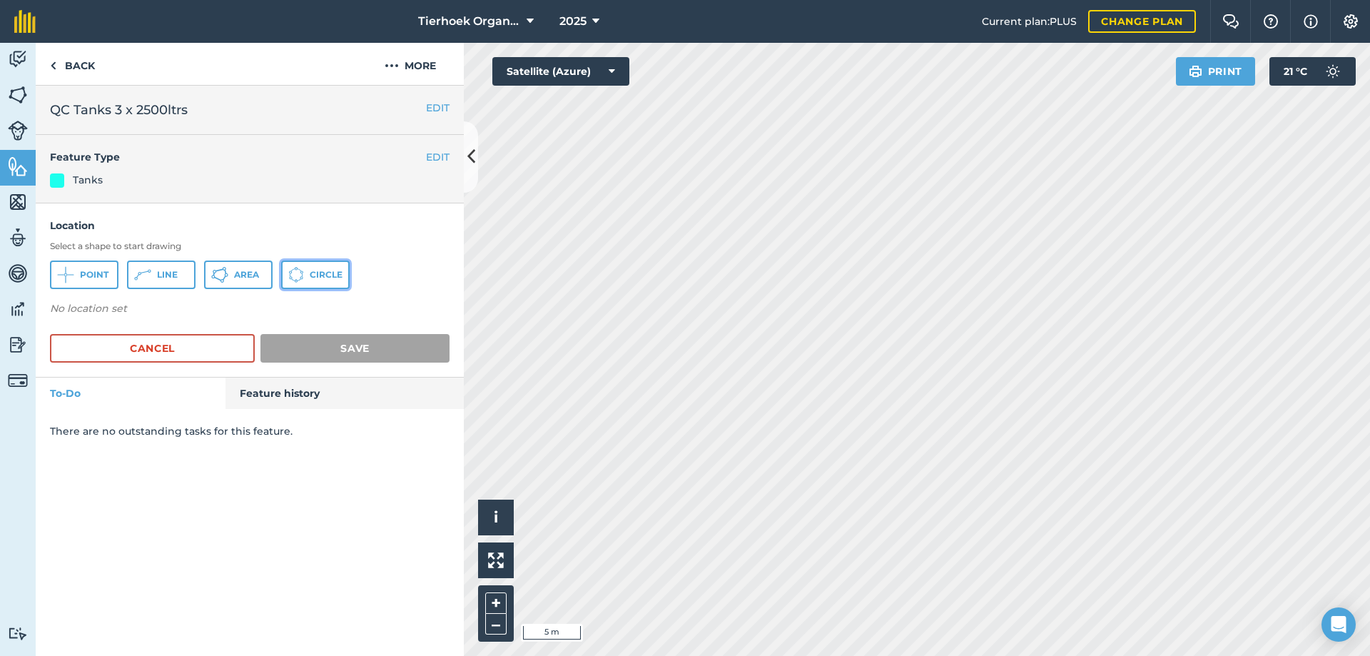
click at [306, 275] on button "Circle" at bounding box center [315, 274] width 68 height 29
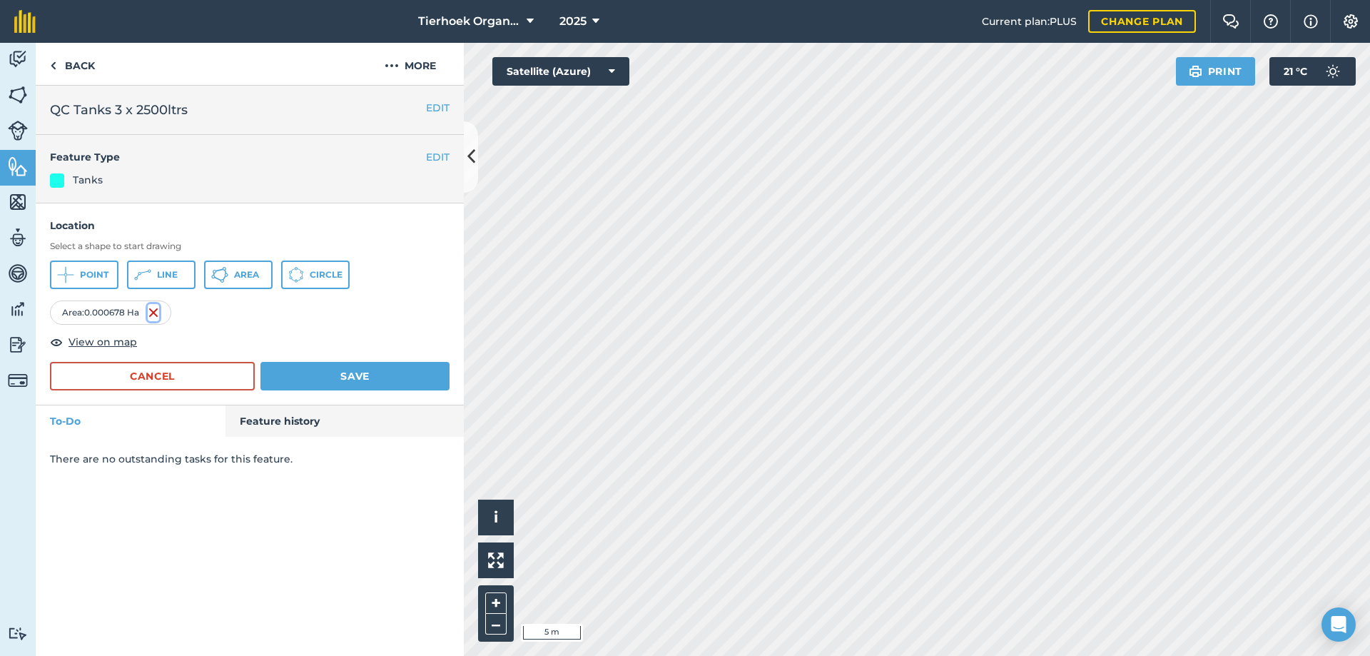
click at [156, 311] on img at bounding box center [153, 312] width 11 height 17
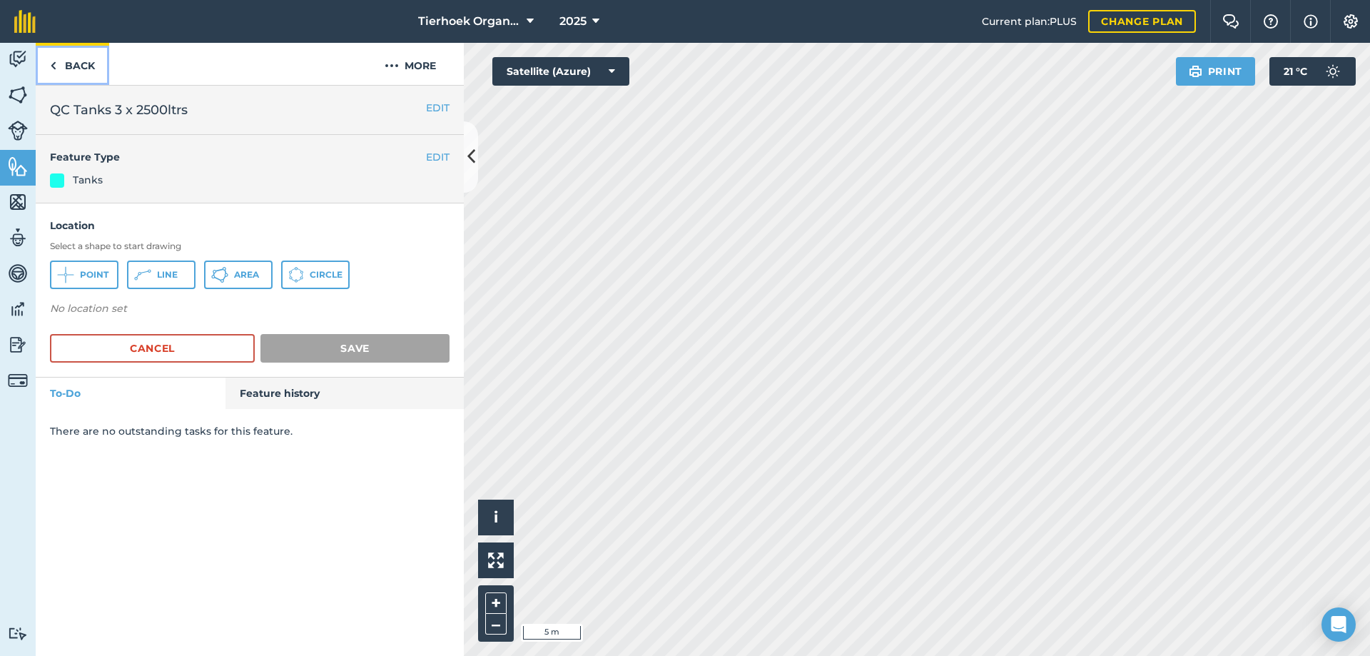
click at [61, 63] on link "Back" at bounding box center [72, 64] width 73 height 42
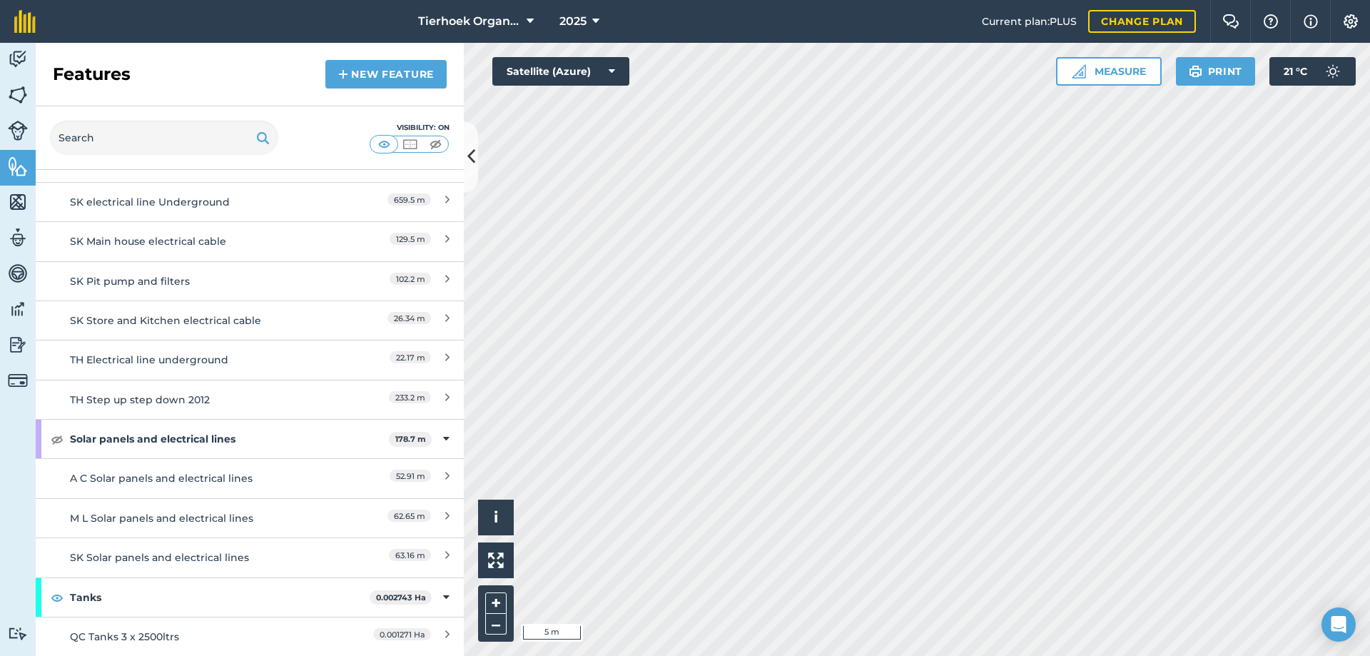
scroll to position [7269, 0]
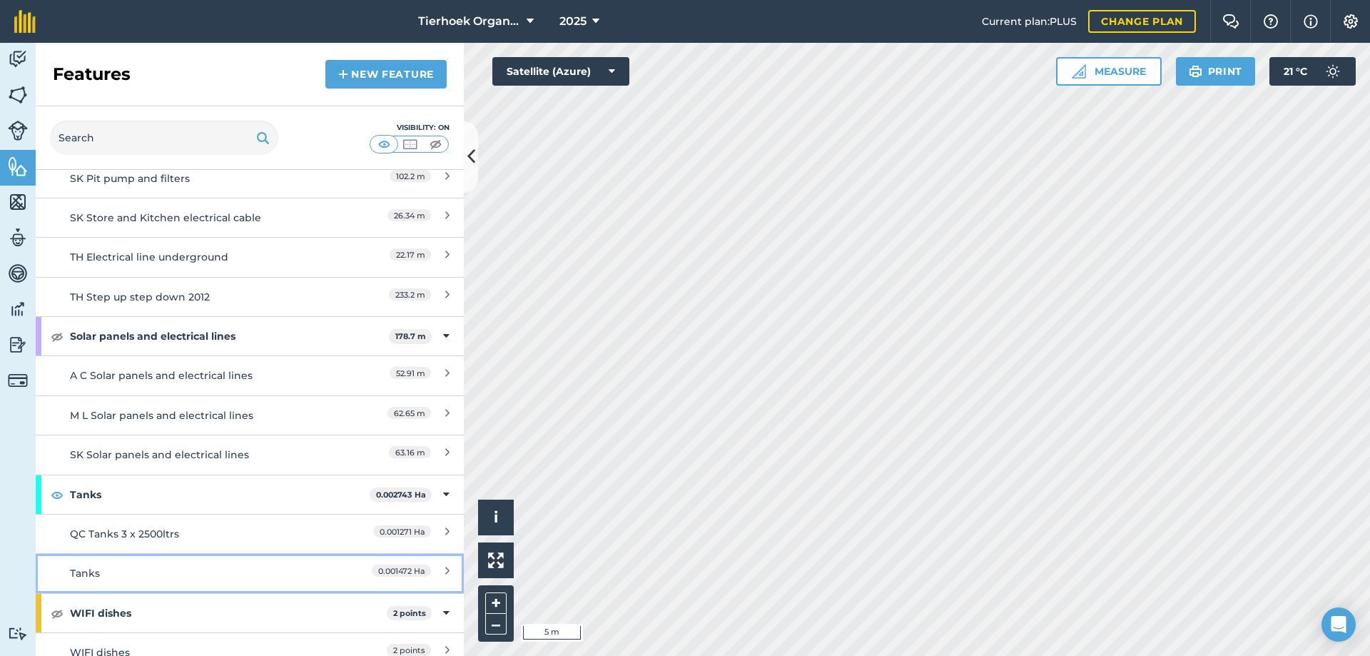
click at [123, 565] on div "Tanks" at bounding box center [196, 573] width 253 height 16
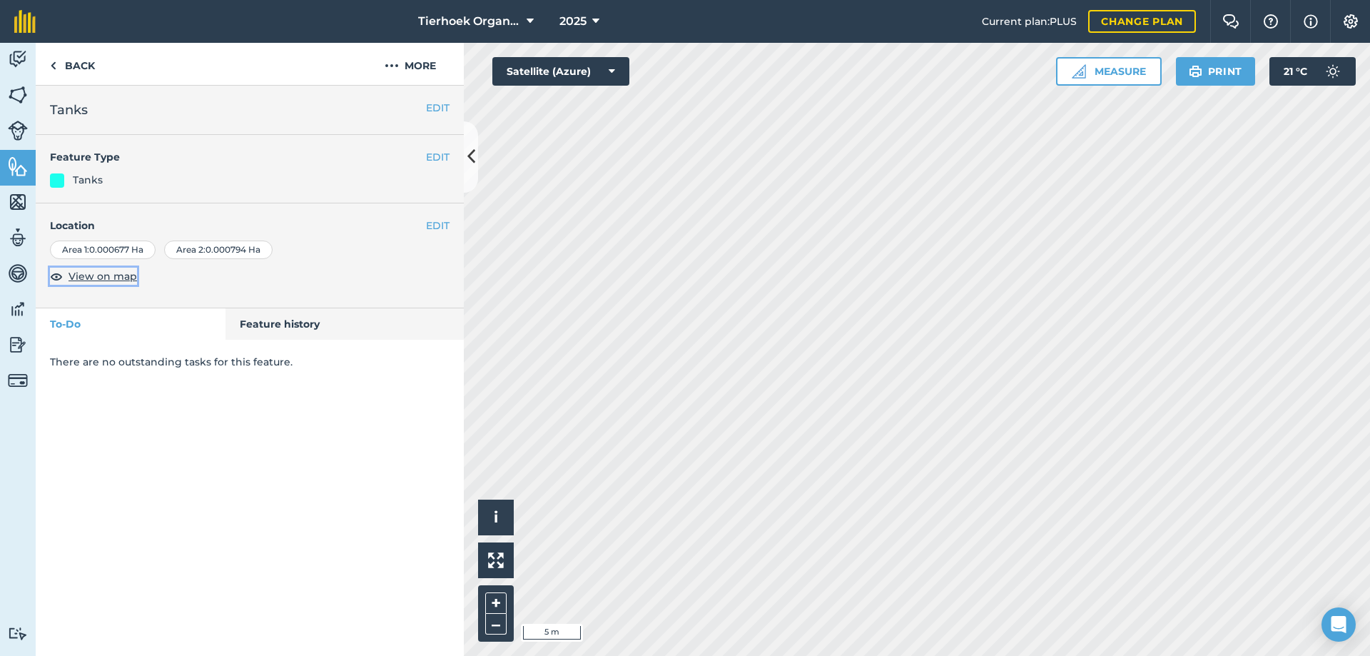
click at [86, 278] on span "View on map" at bounding box center [102, 276] width 68 height 16
click at [132, 249] on div "Area 1 : 0.000677 Ha" at bounding box center [103, 249] width 106 height 19
click at [434, 229] on button "EDIT" at bounding box center [438, 226] width 24 height 16
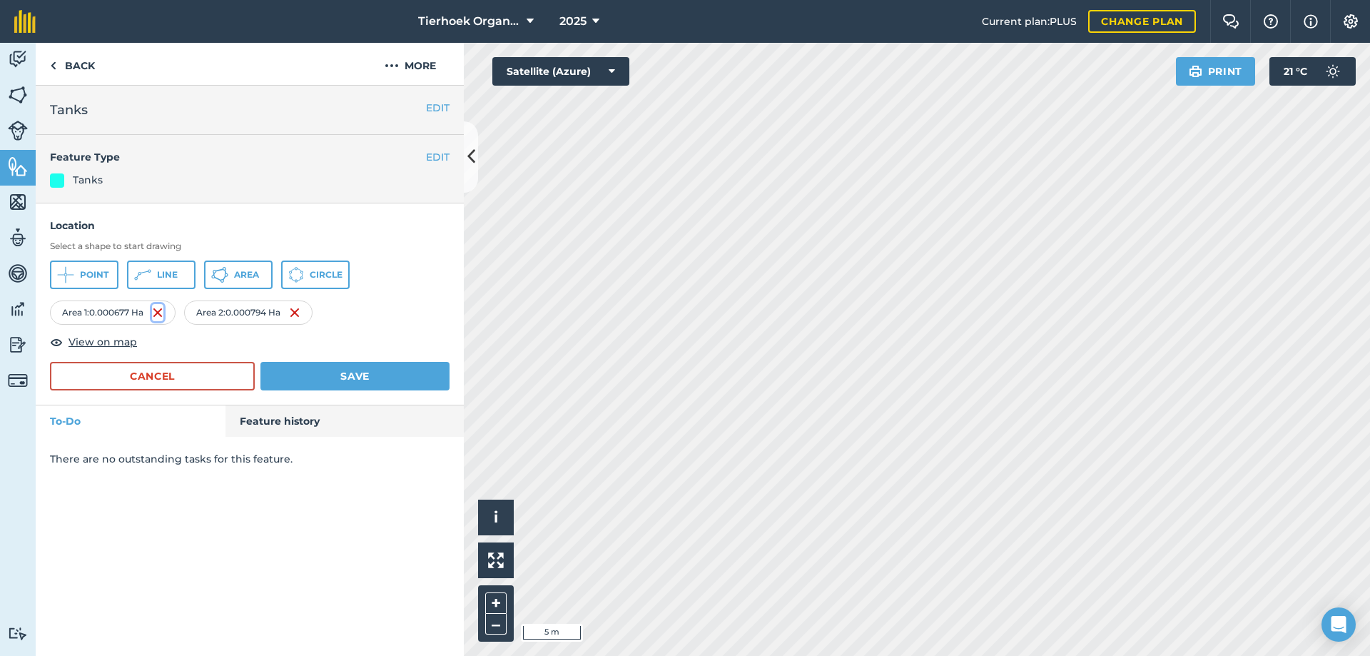
click at [157, 312] on img at bounding box center [157, 312] width 11 height 17
click at [156, 310] on img at bounding box center [153, 312] width 11 height 17
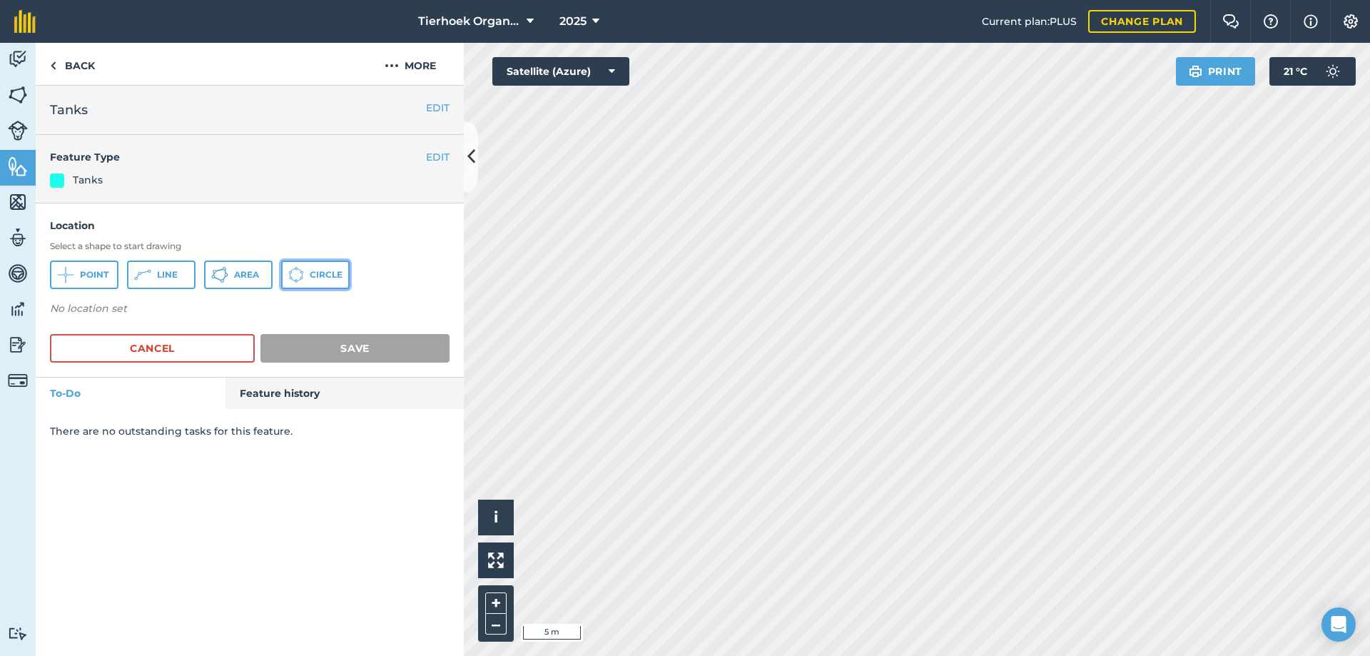
click at [74, 275] on icon at bounding box center [65, 274] width 17 height 17
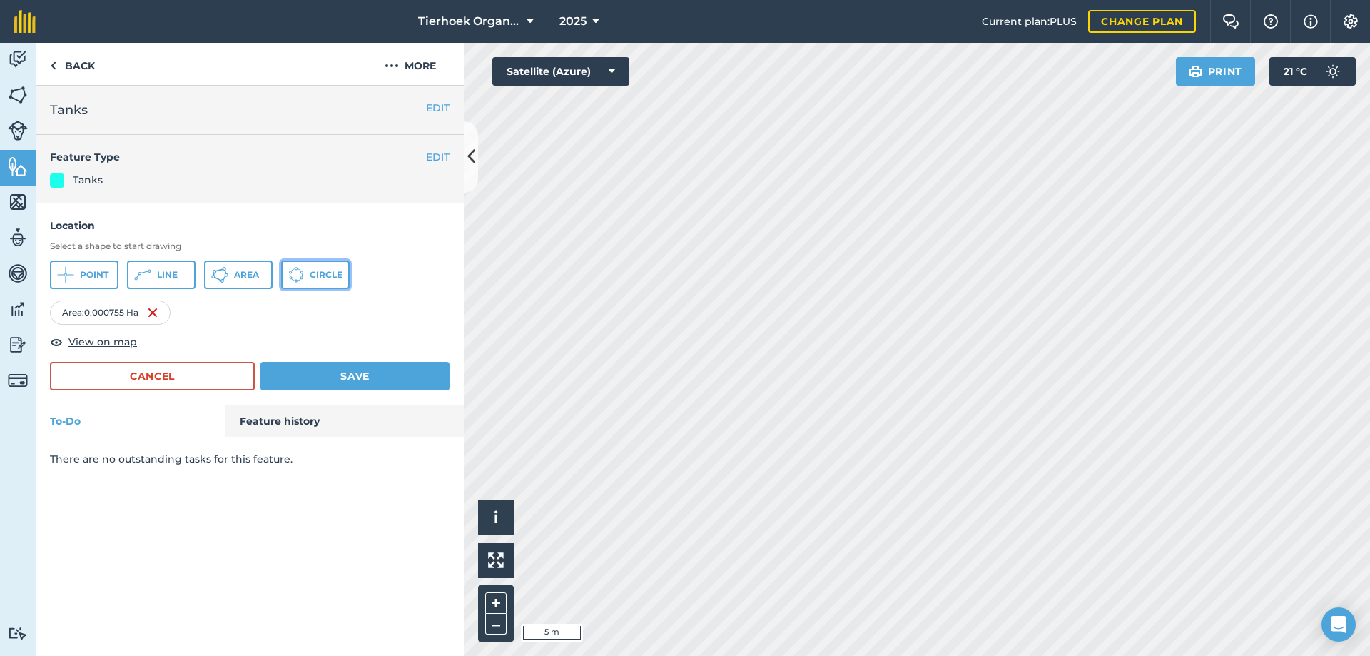
click at [313, 278] on span "Circle" at bounding box center [326, 274] width 33 height 11
click at [346, 371] on button "Save" at bounding box center [354, 376] width 189 height 29
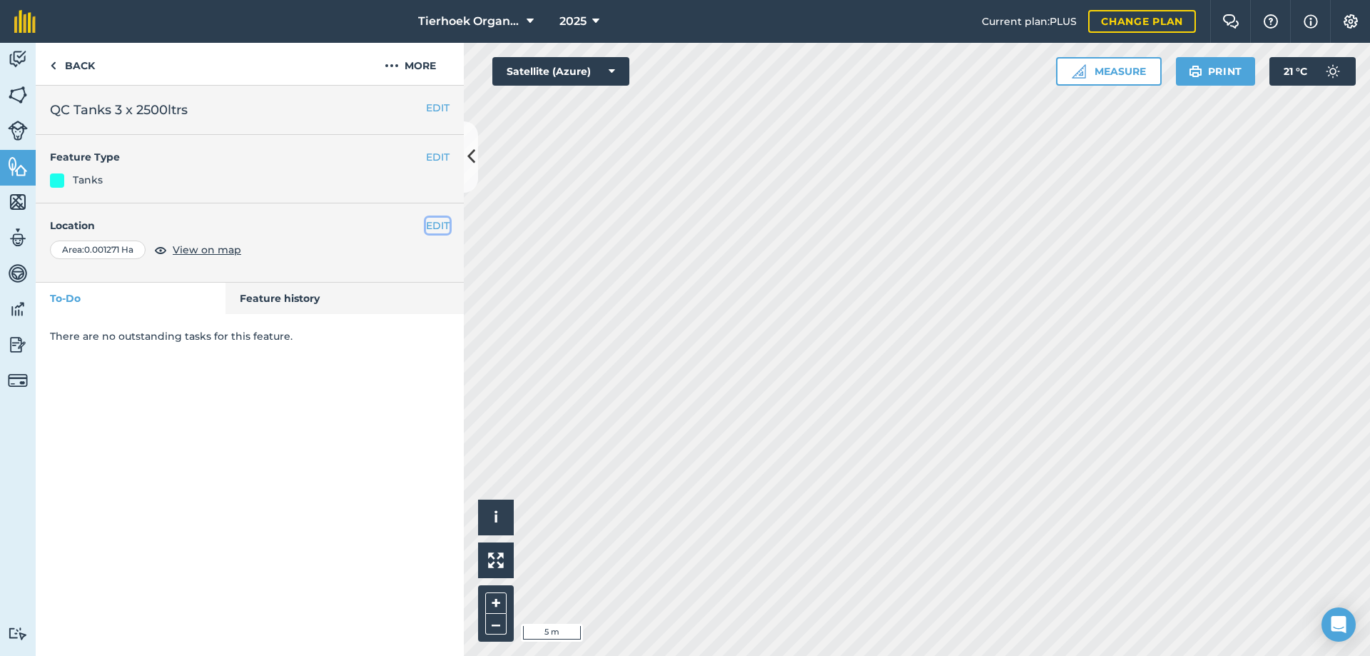
click at [441, 224] on button "EDIT" at bounding box center [438, 226] width 24 height 16
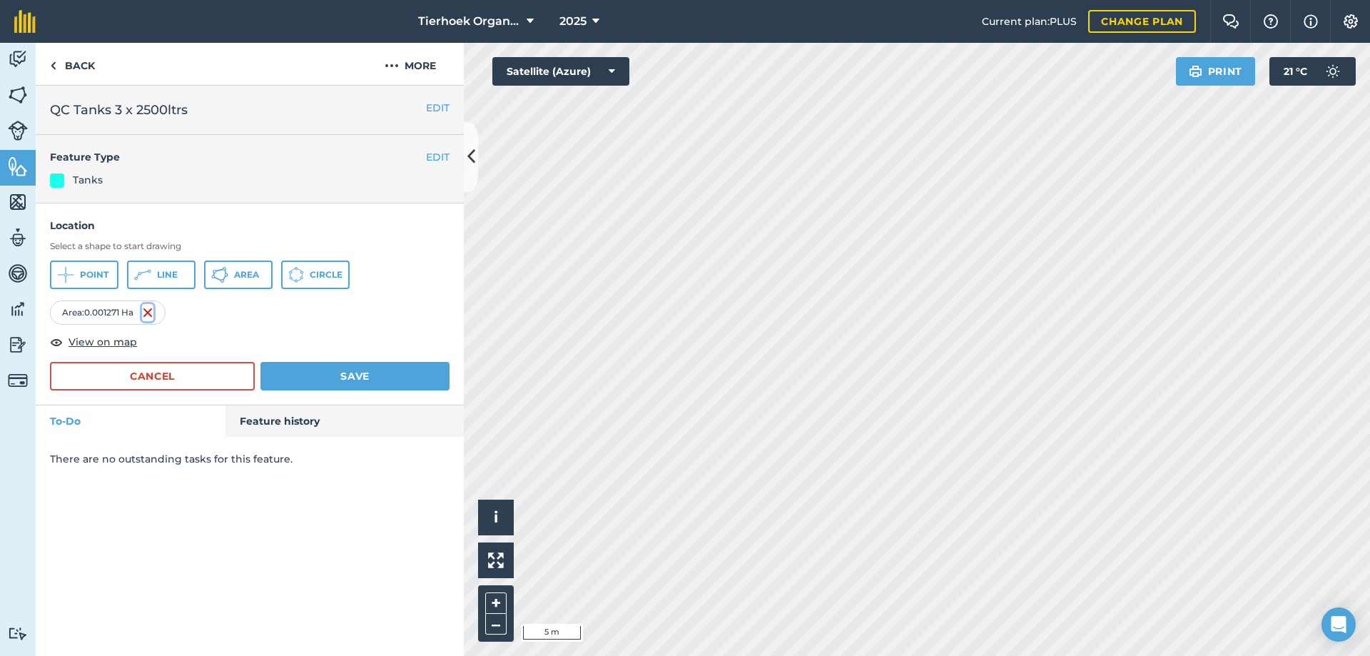
click at [152, 311] on img at bounding box center [147, 312] width 11 height 17
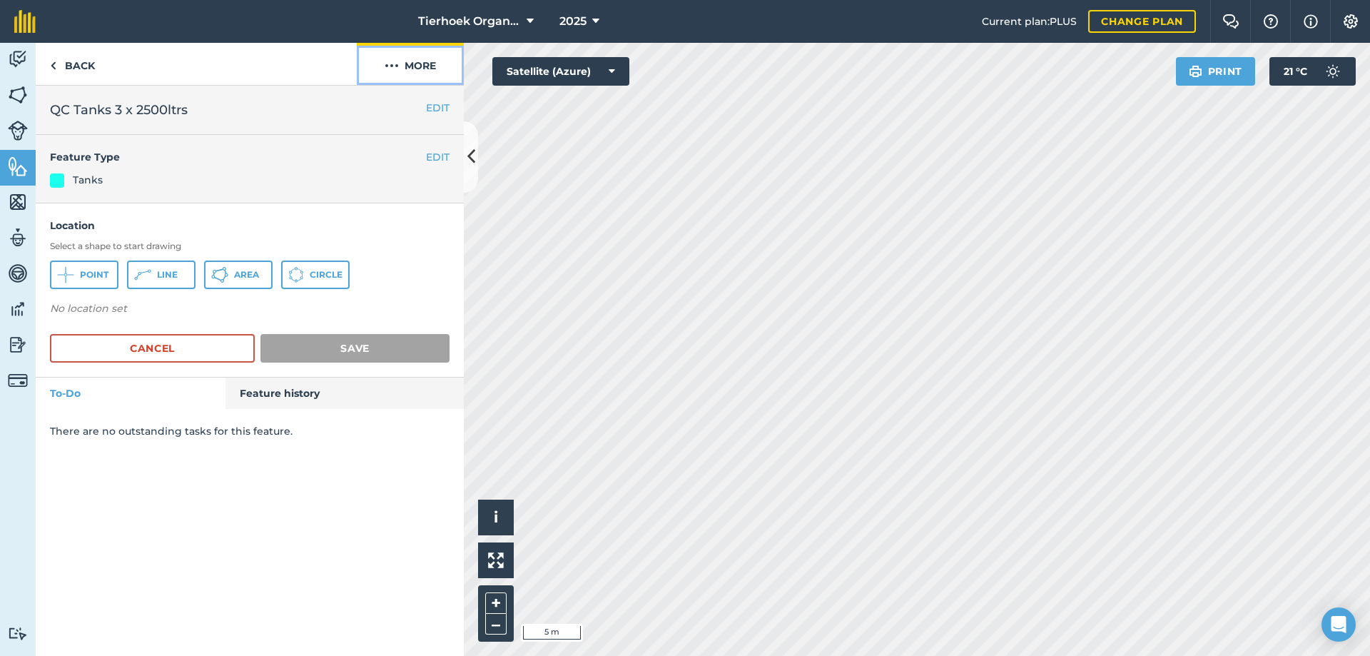
click at [395, 65] on img at bounding box center [392, 65] width 14 height 17
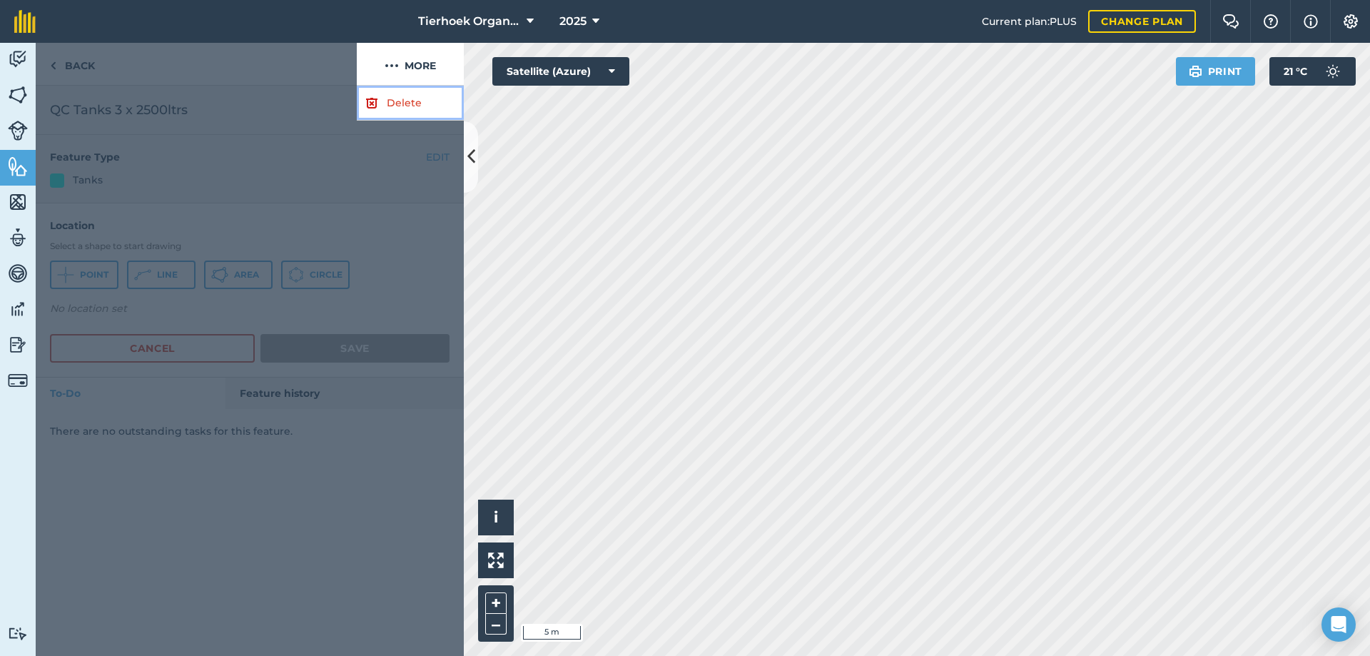
click at [396, 103] on link "Delete" at bounding box center [410, 103] width 107 height 35
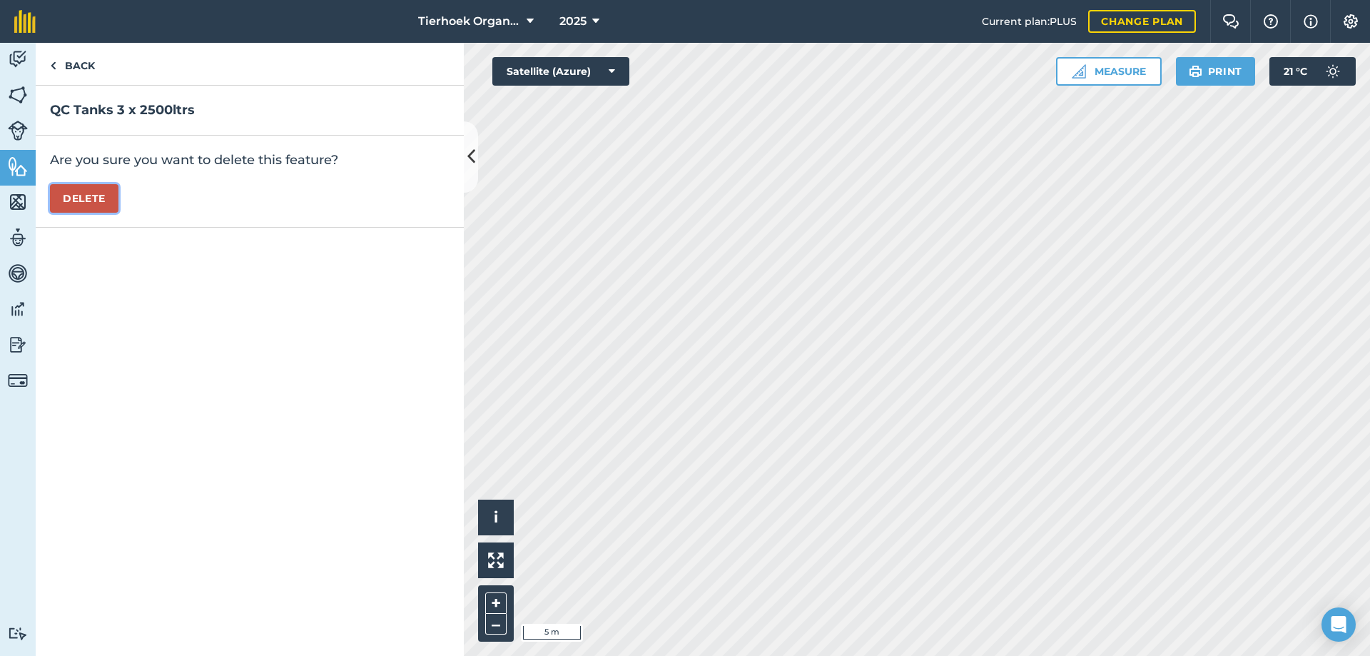
click at [86, 198] on button "Delete" at bounding box center [84, 198] width 68 height 29
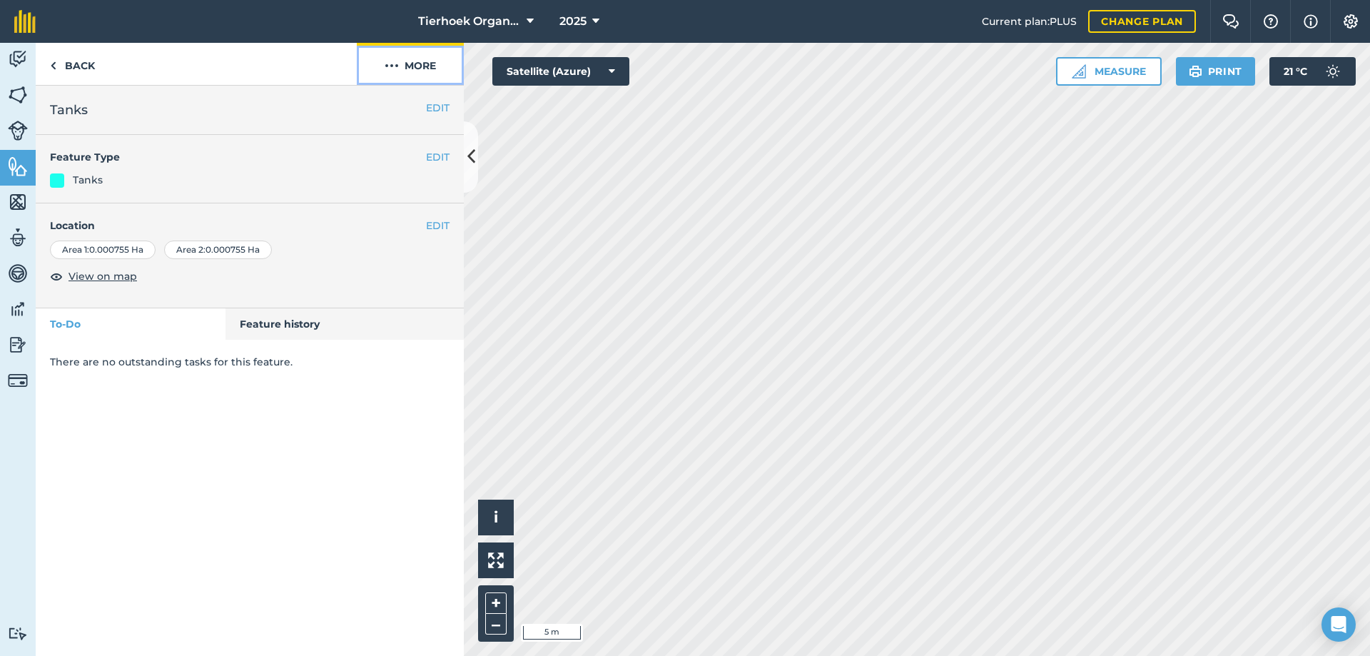
click at [393, 62] on img at bounding box center [392, 65] width 14 height 17
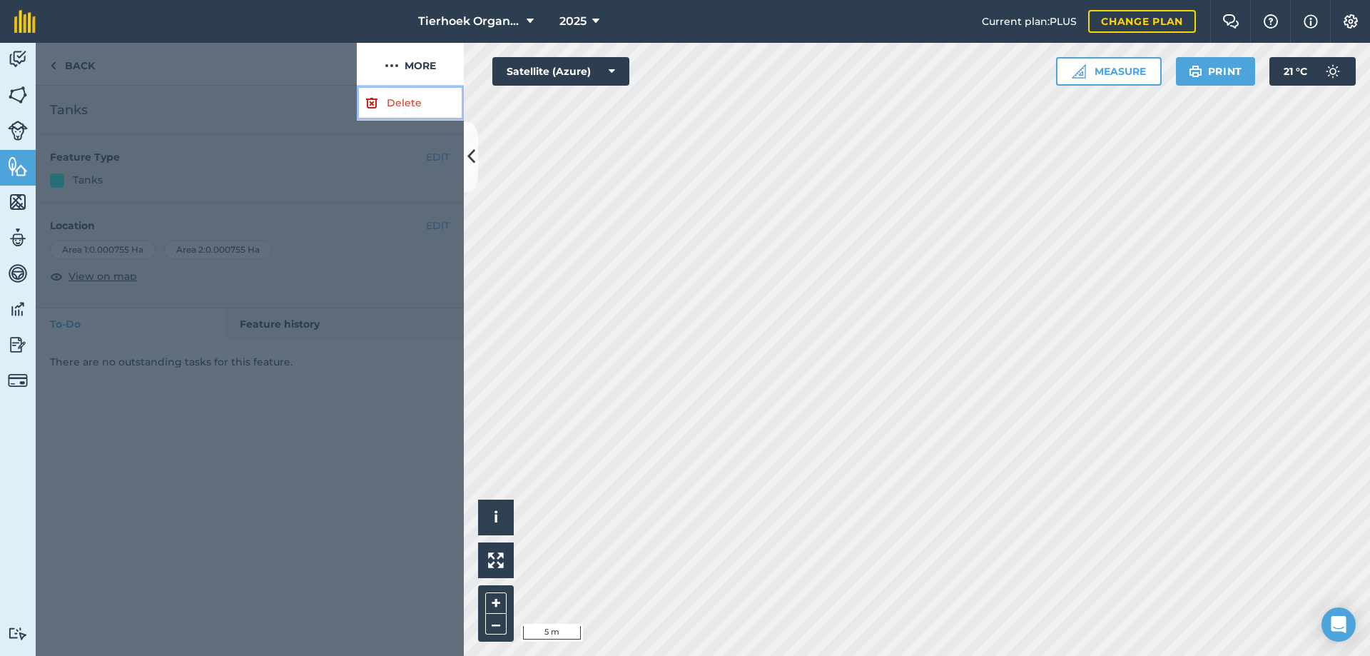
click at [392, 101] on link "Delete" at bounding box center [410, 103] width 107 height 35
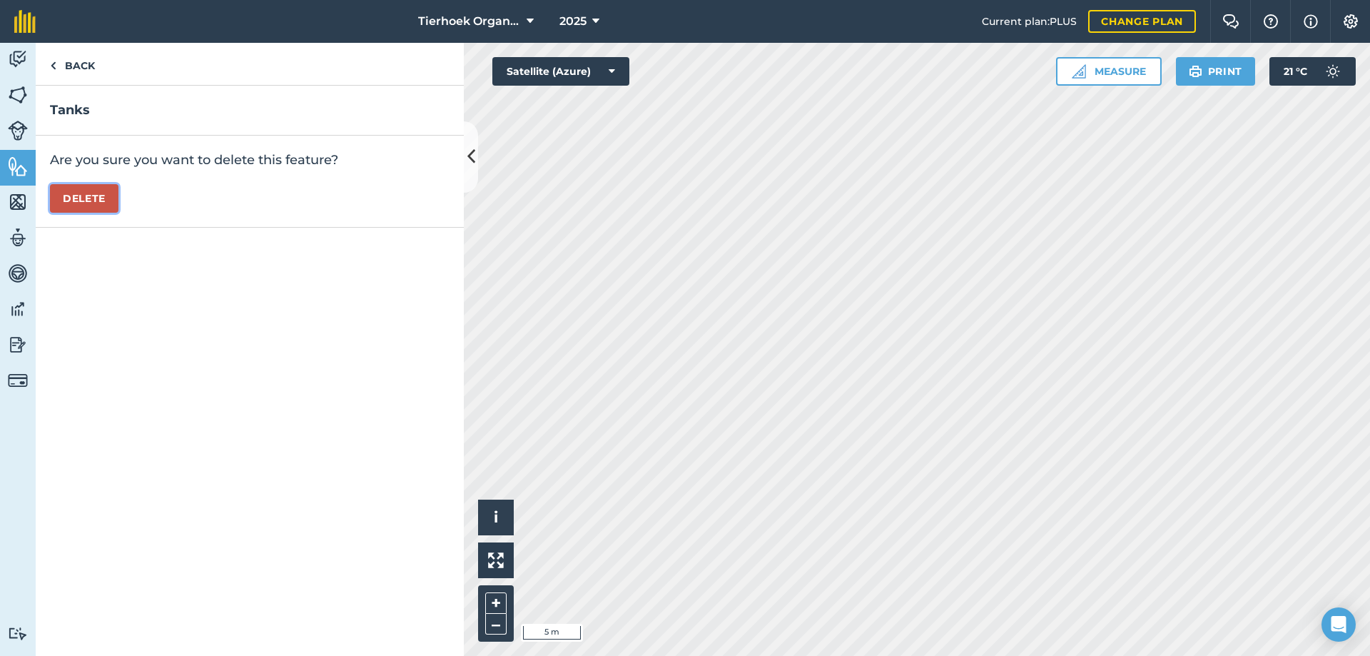
click at [101, 200] on button "Delete" at bounding box center [84, 198] width 68 height 29
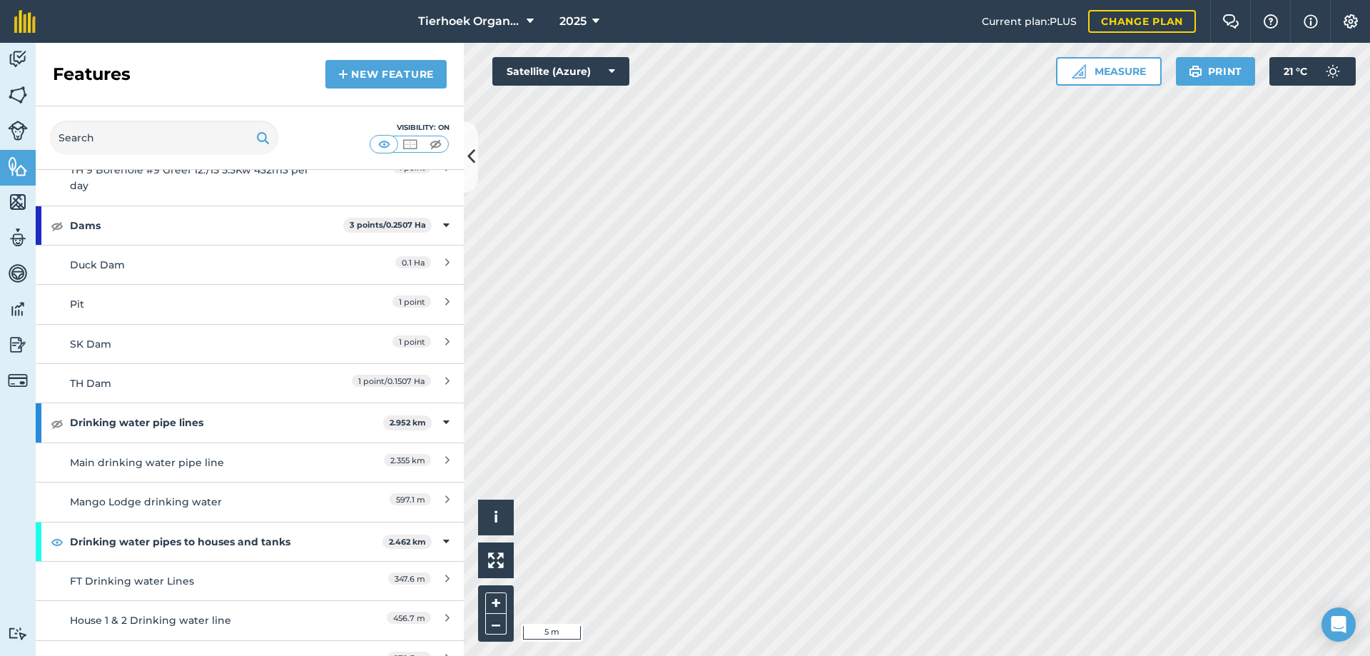
scroll to position [2441, 0]
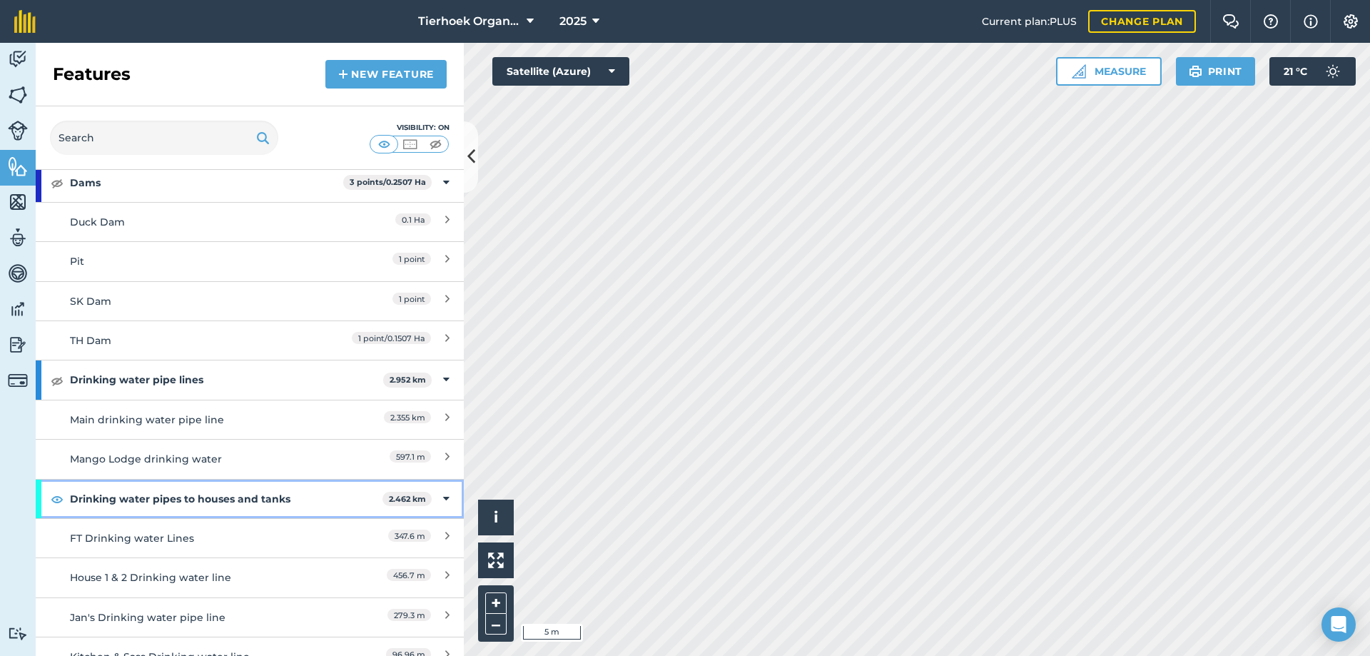
click at [238, 502] on strong "Drinking water pipes to houses and tanks" at bounding box center [226, 498] width 312 height 39
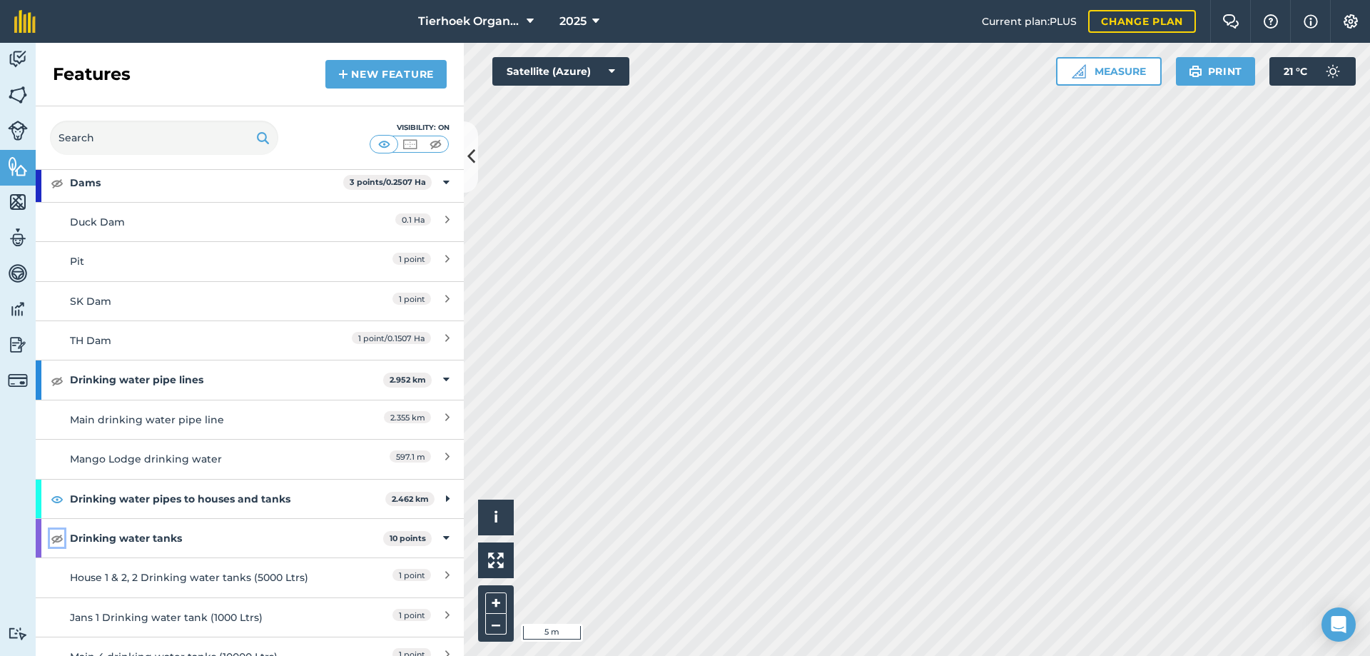
click at [56, 537] on img at bounding box center [57, 537] width 13 height 17
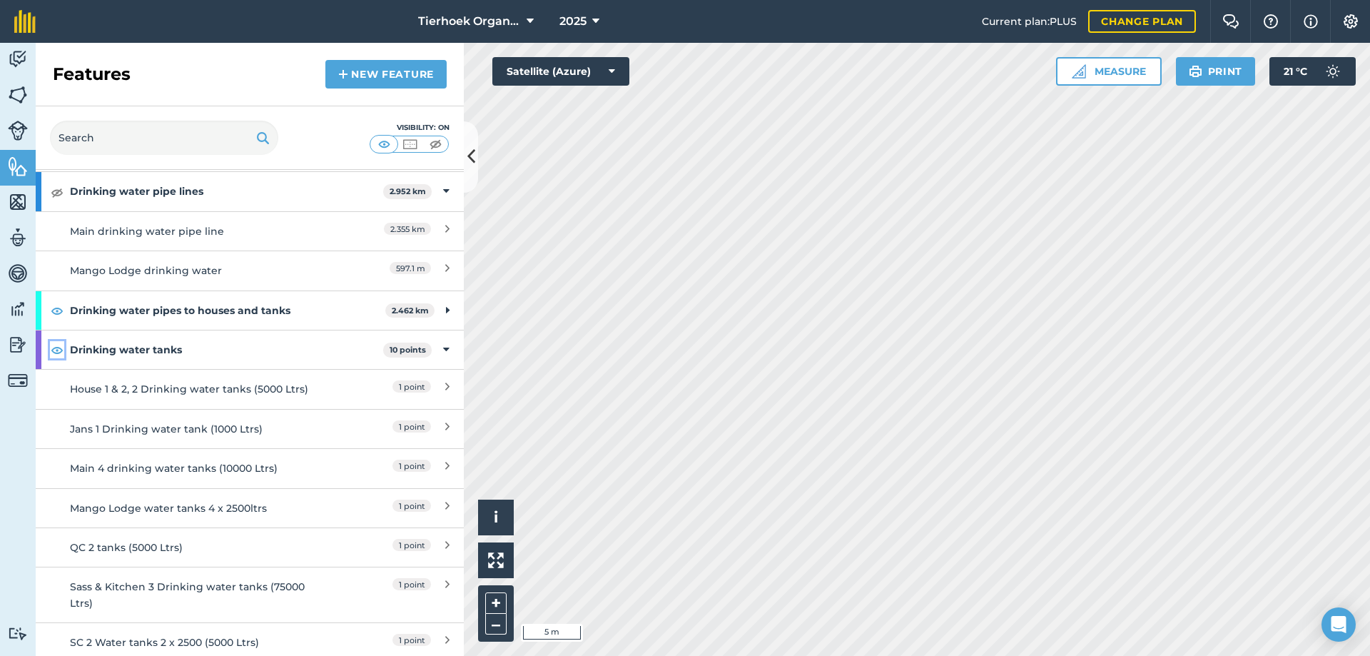
scroll to position [2655, 0]
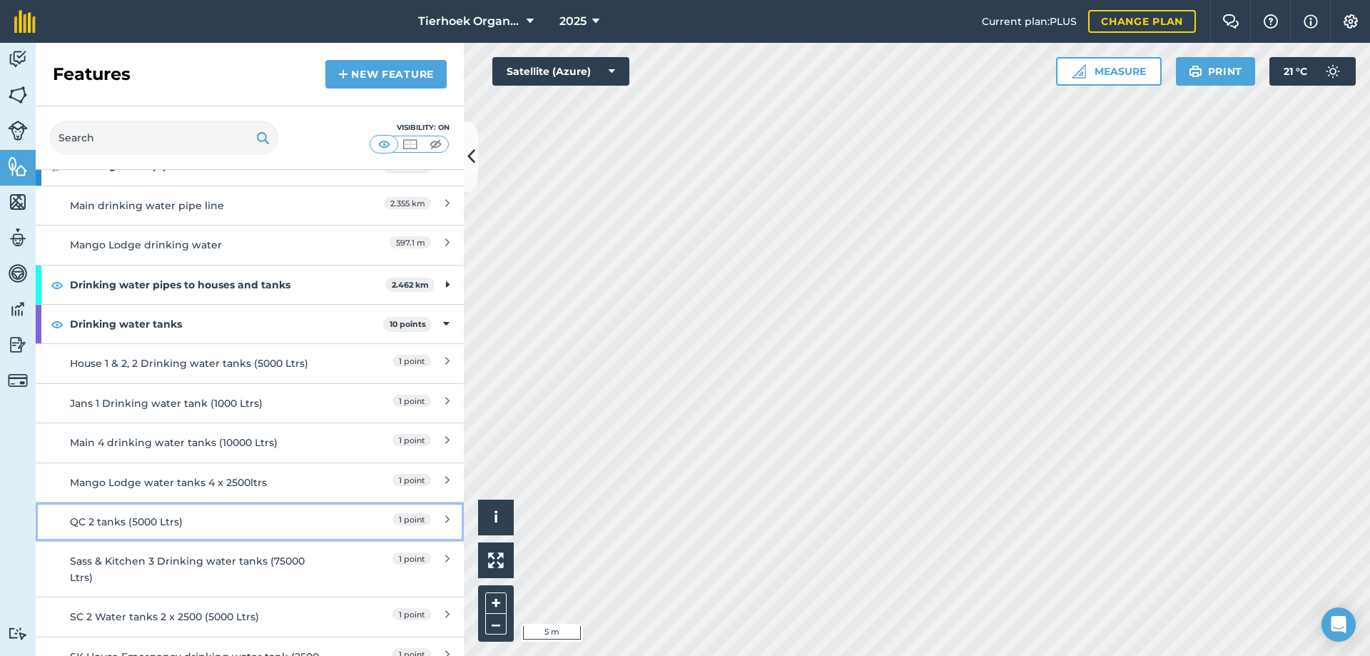
click at [111, 524] on div "QC 2 tanks (5000 Ltrs)" at bounding box center [196, 522] width 253 height 16
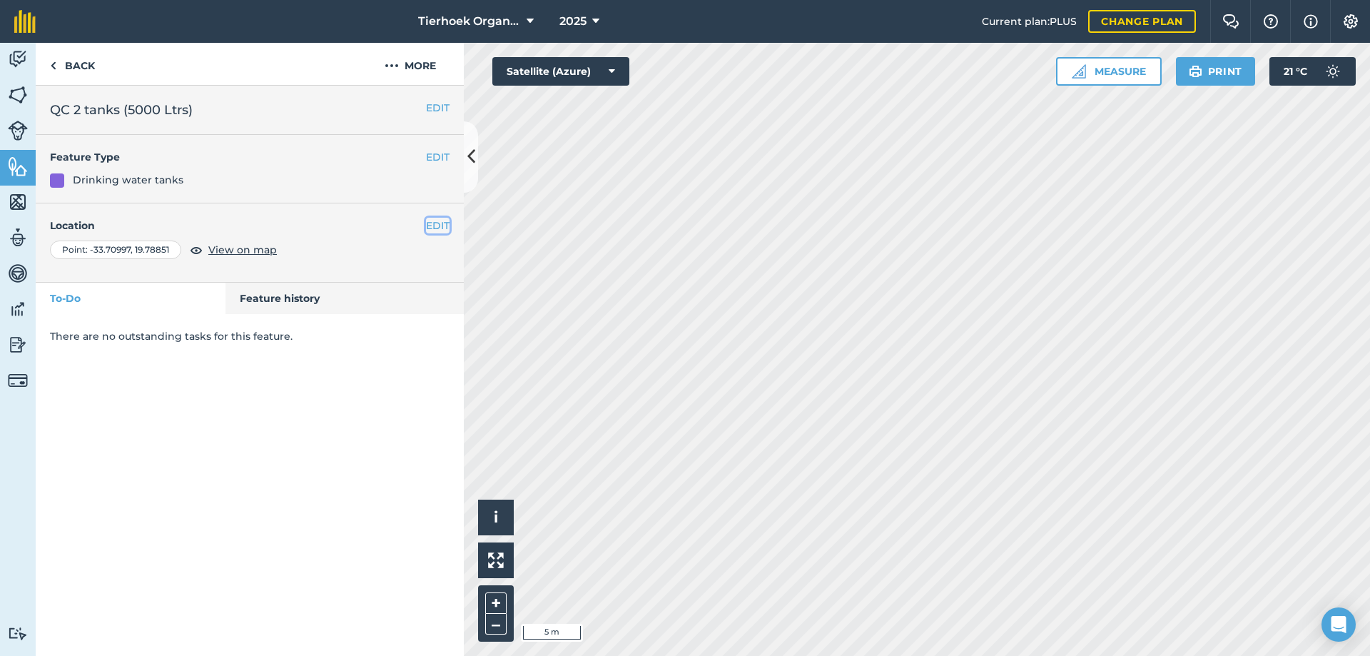
click at [434, 223] on button "EDIT" at bounding box center [438, 226] width 24 height 16
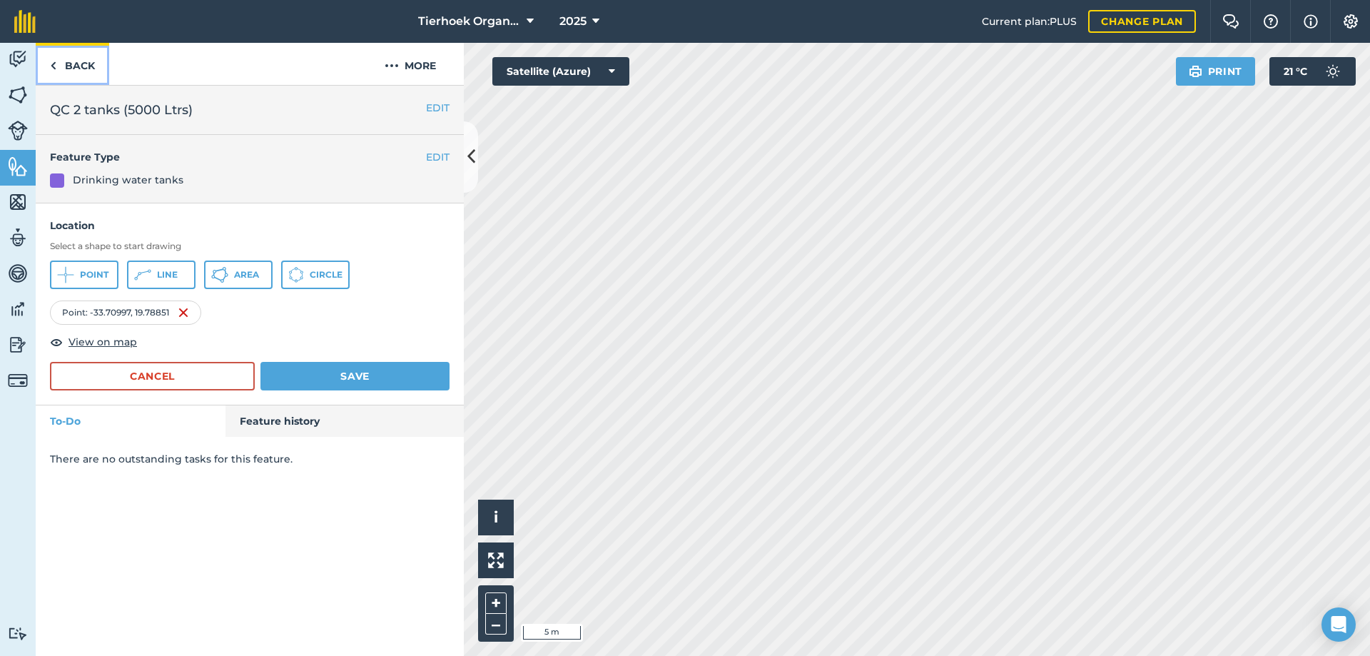
click at [65, 66] on link "Back" at bounding box center [72, 64] width 73 height 42
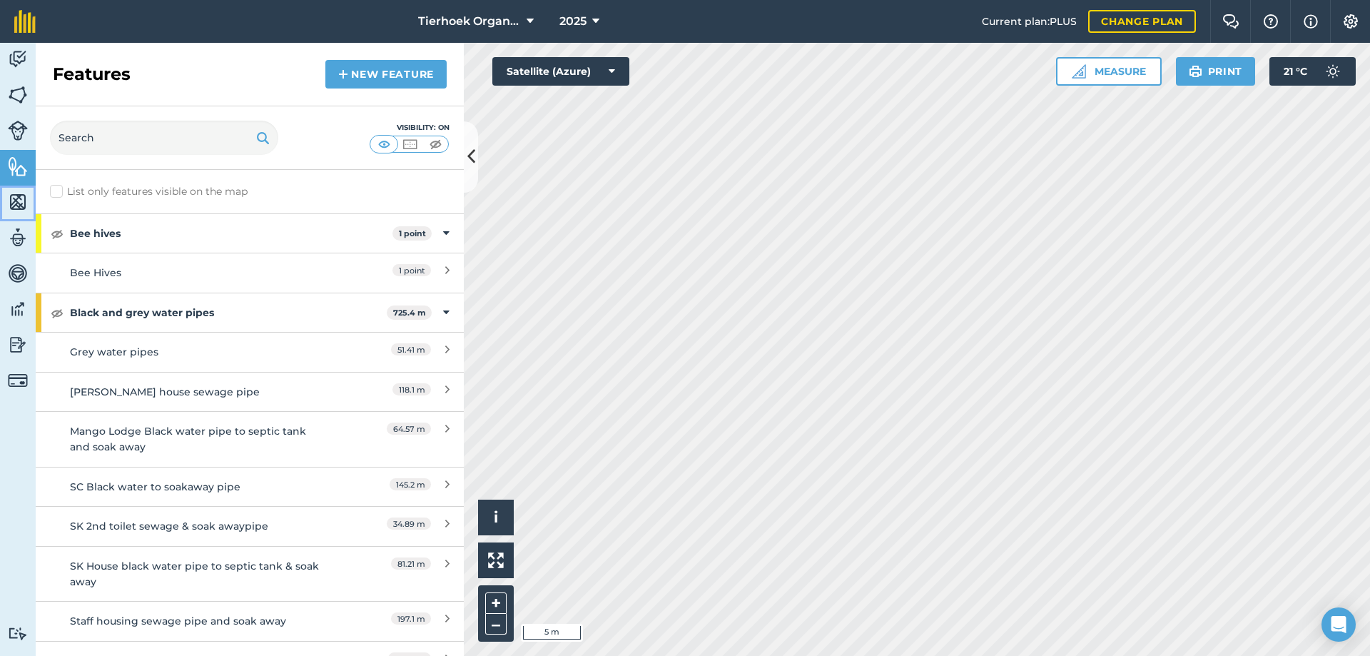
click at [14, 200] on img at bounding box center [18, 201] width 20 height 21
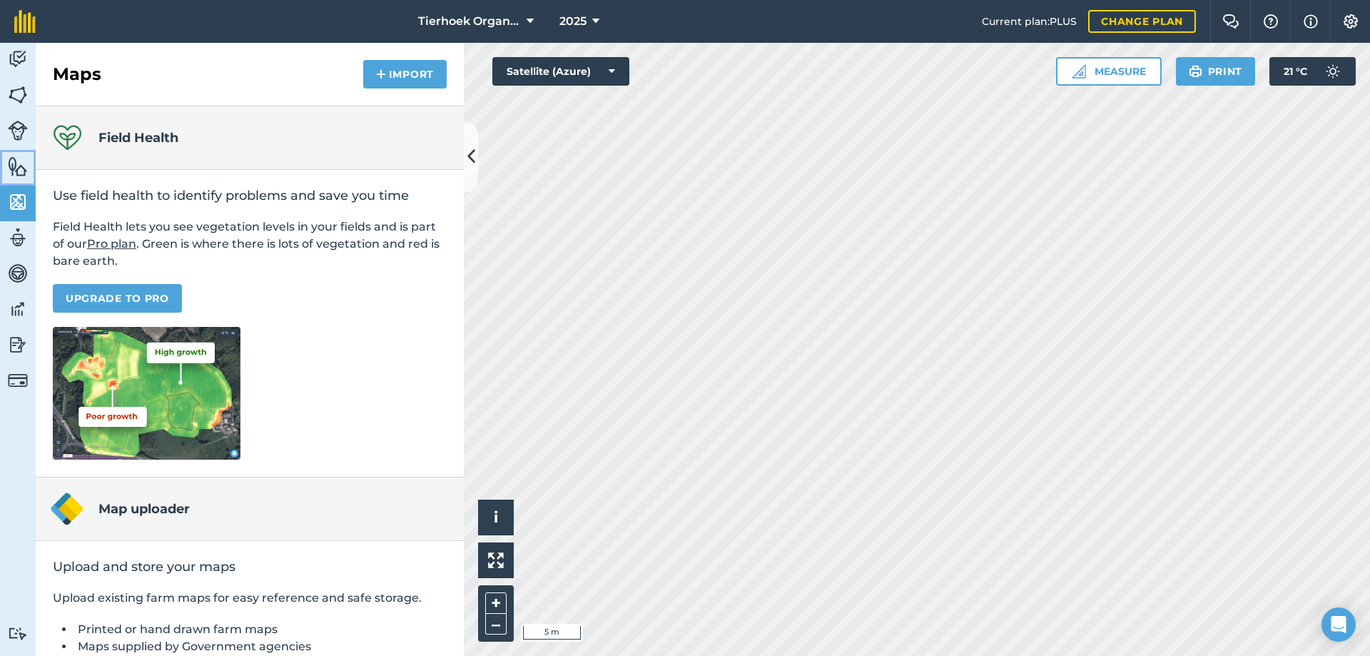
click at [16, 162] on img at bounding box center [18, 166] width 20 height 21
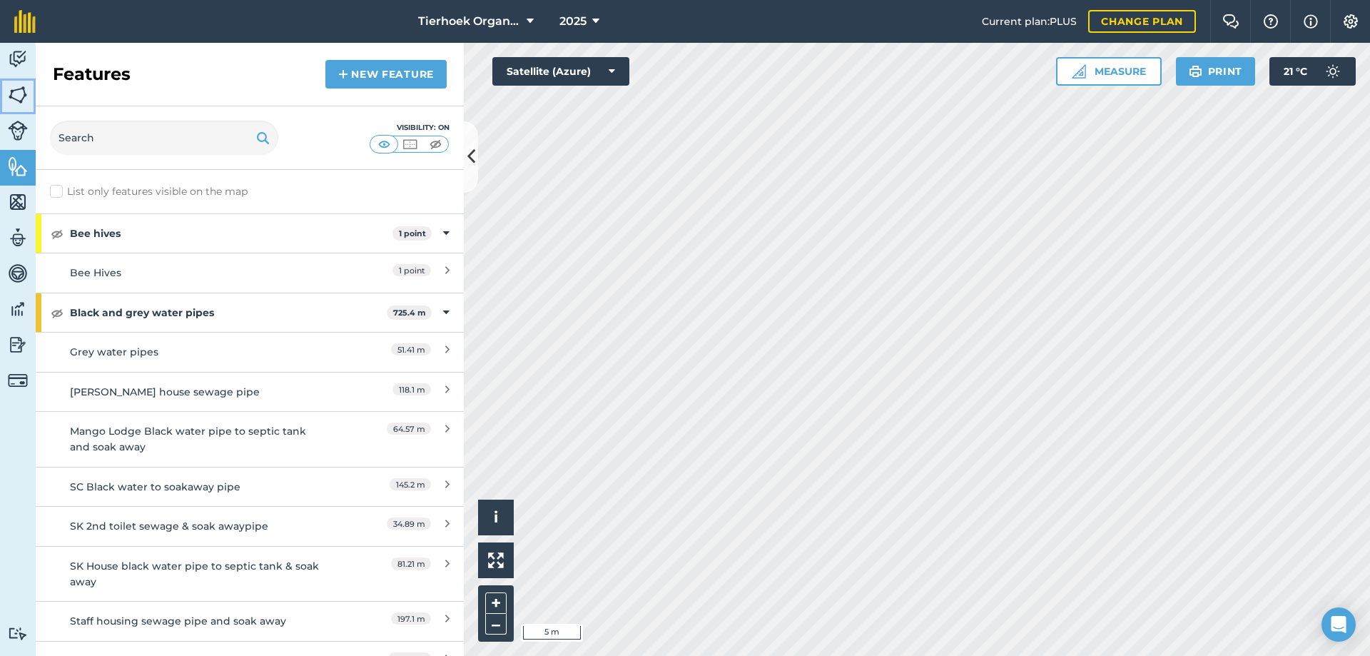
click at [18, 93] on img at bounding box center [18, 94] width 20 height 21
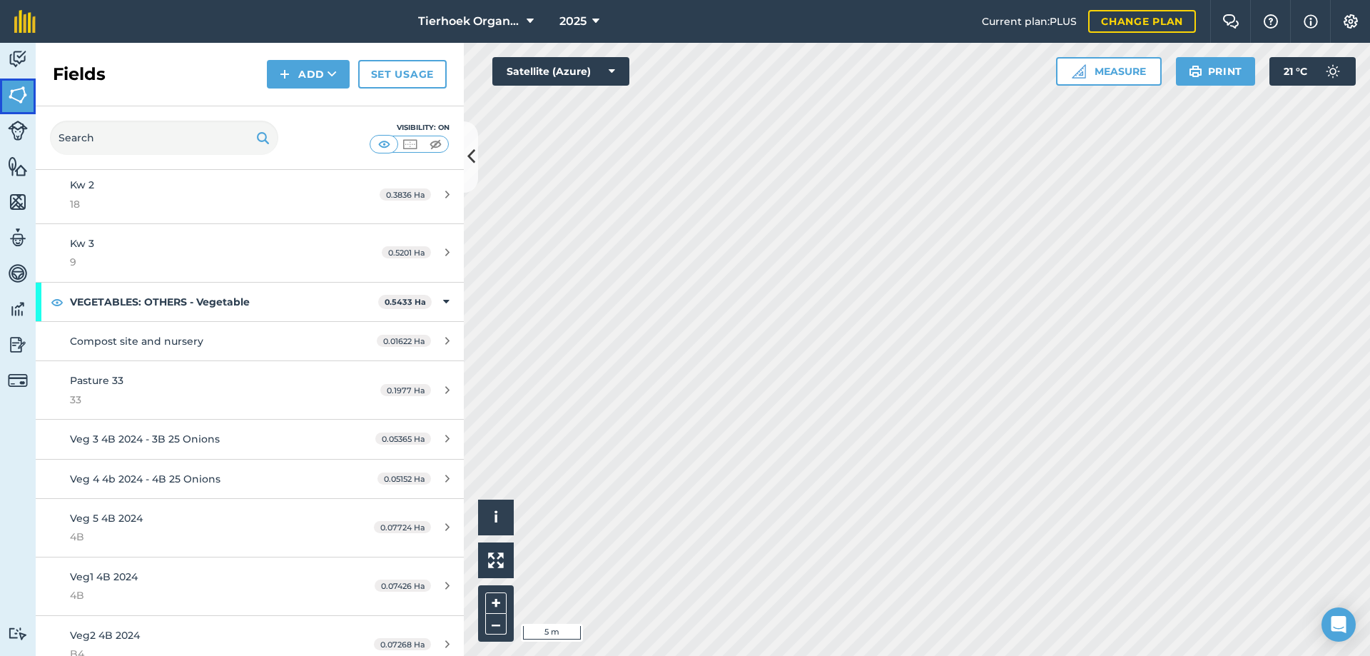
scroll to position [4473, 0]
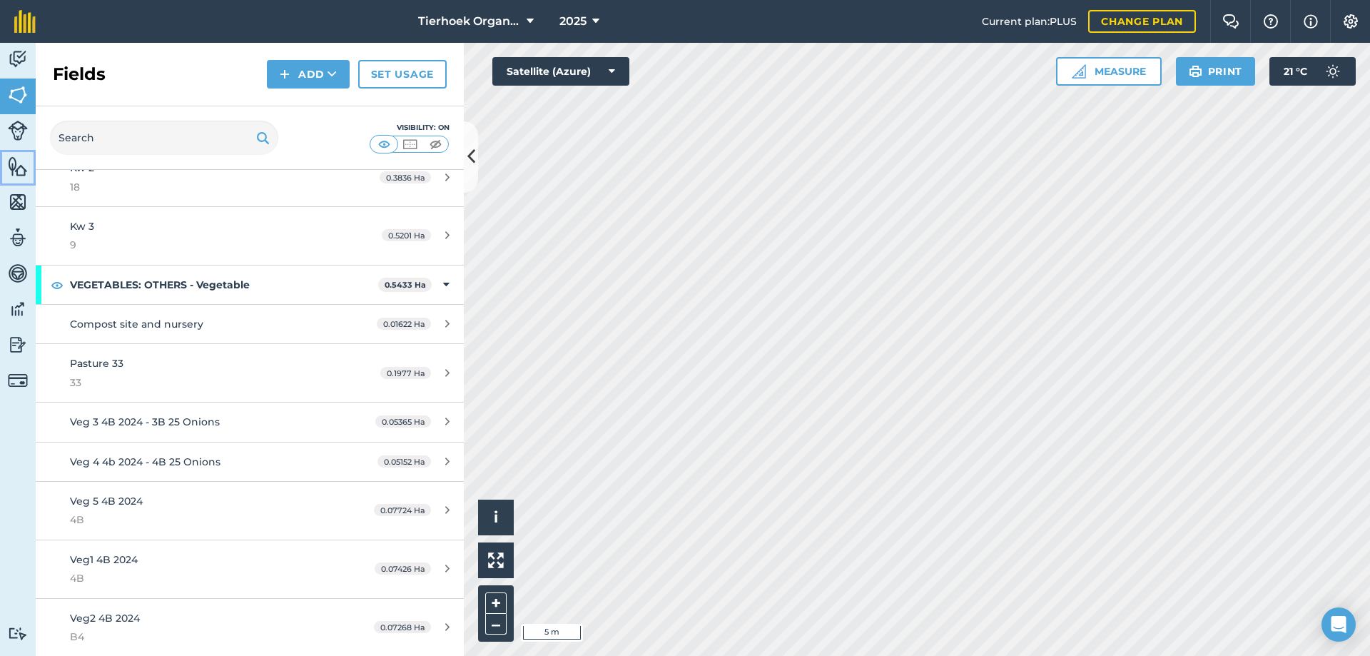
click at [4, 158] on link "Features" at bounding box center [18, 168] width 36 height 36
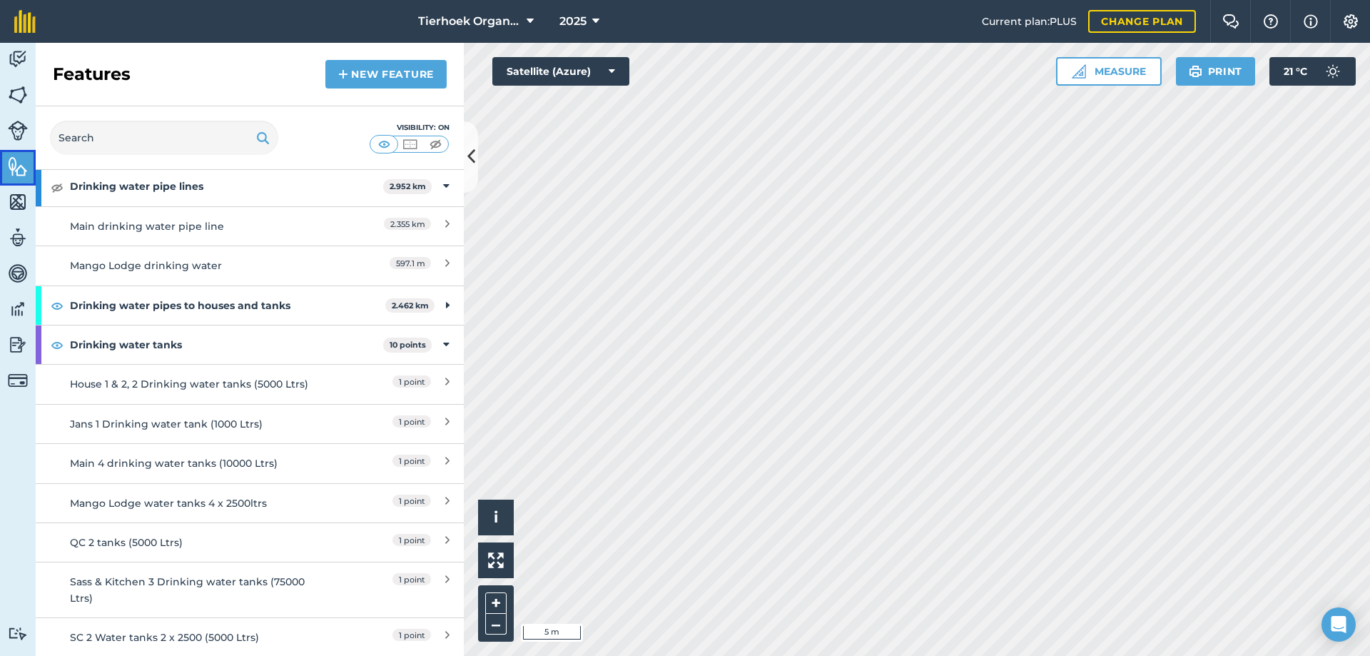
scroll to position [2640, 0]
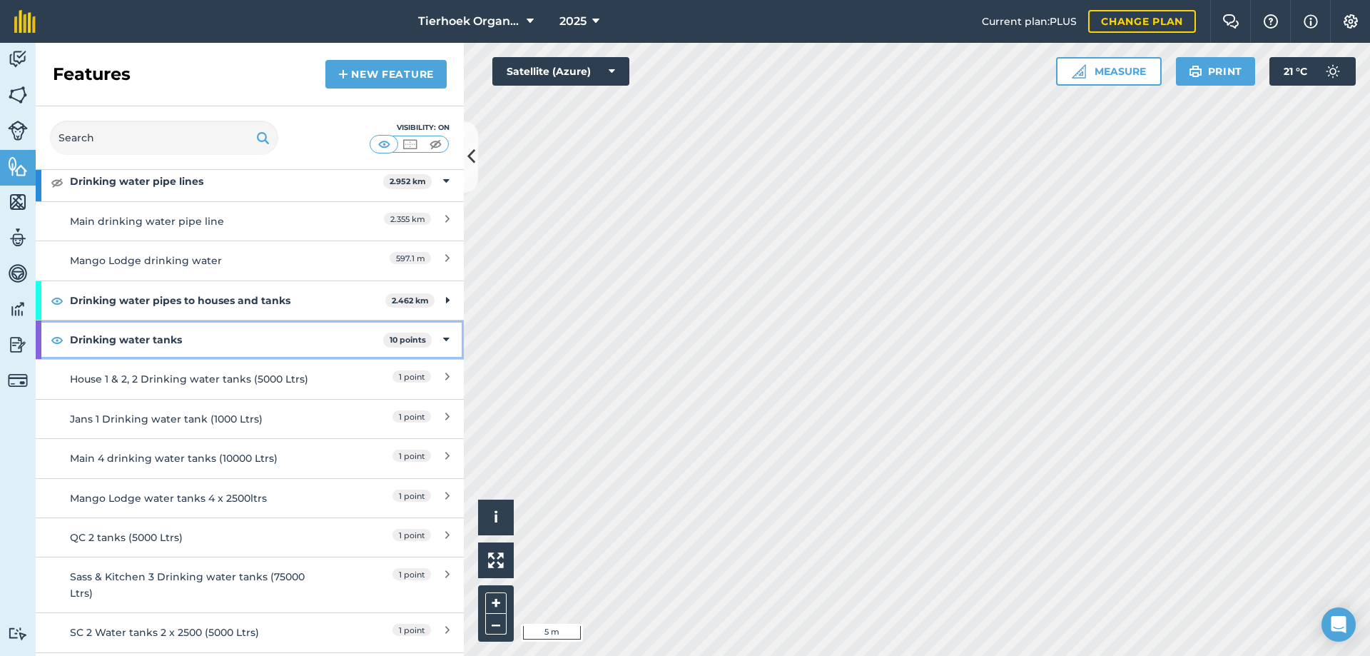
click at [219, 340] on strong "Drinking water tanks" at bounding box center [226, 339] width 313 height 39
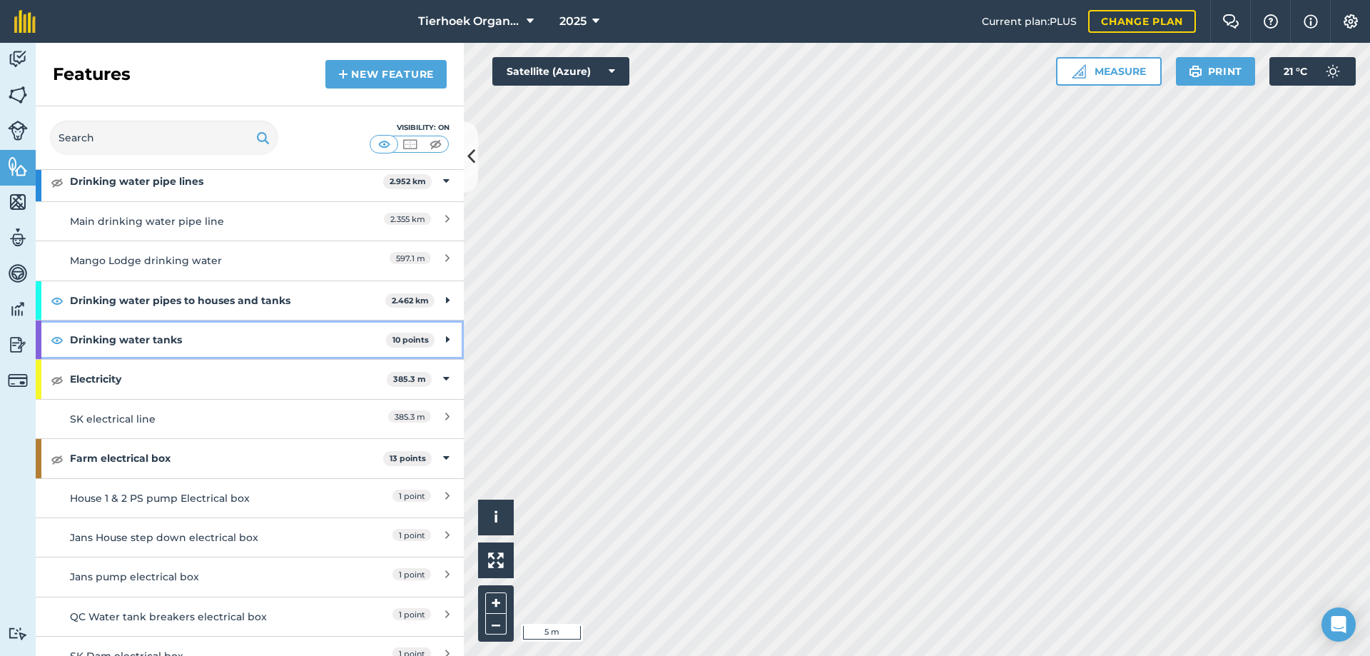
click at [219, 340] on strong "Drinking water tanks" at bounding box center [228, 339] width 316 height 39
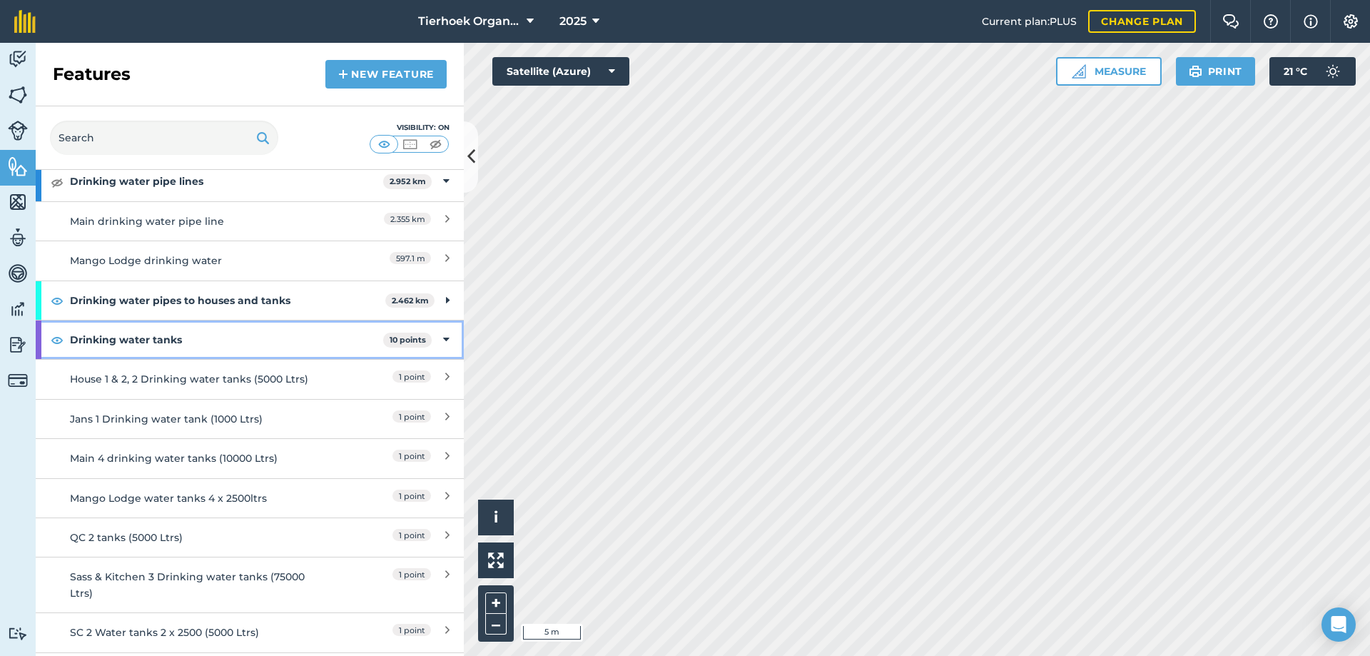
click at [443, 340] on icon at bounding box center [446, 340] width 6 height 16
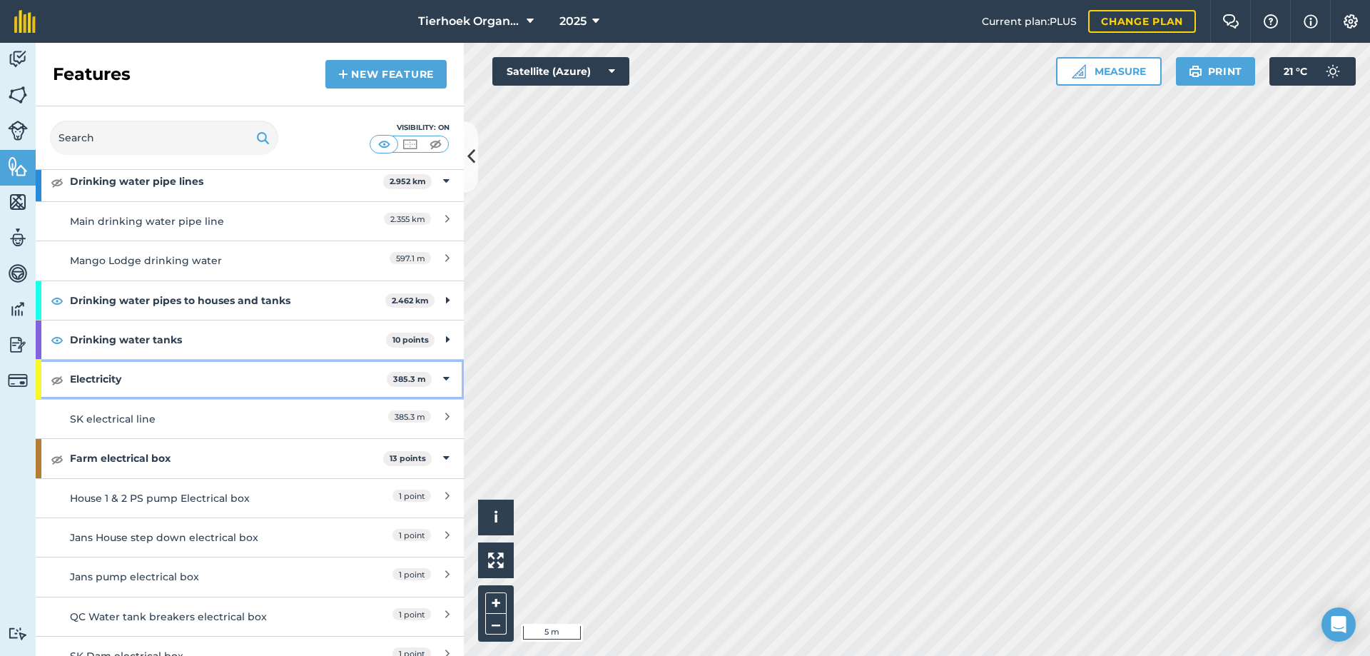
click at [443, 380] on icon at bounding box center [446, 379] width 6 height 16
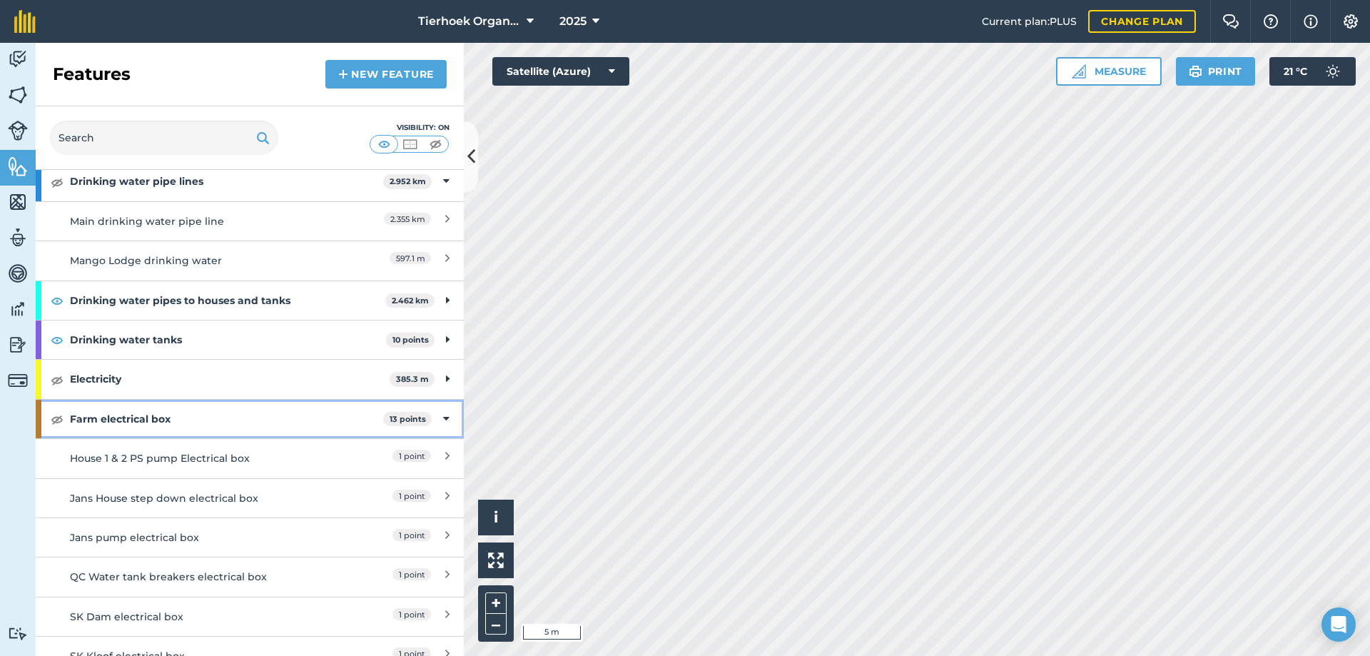
click at [443, 420] on icon at bounding box center [446, 419] width 6 height 16
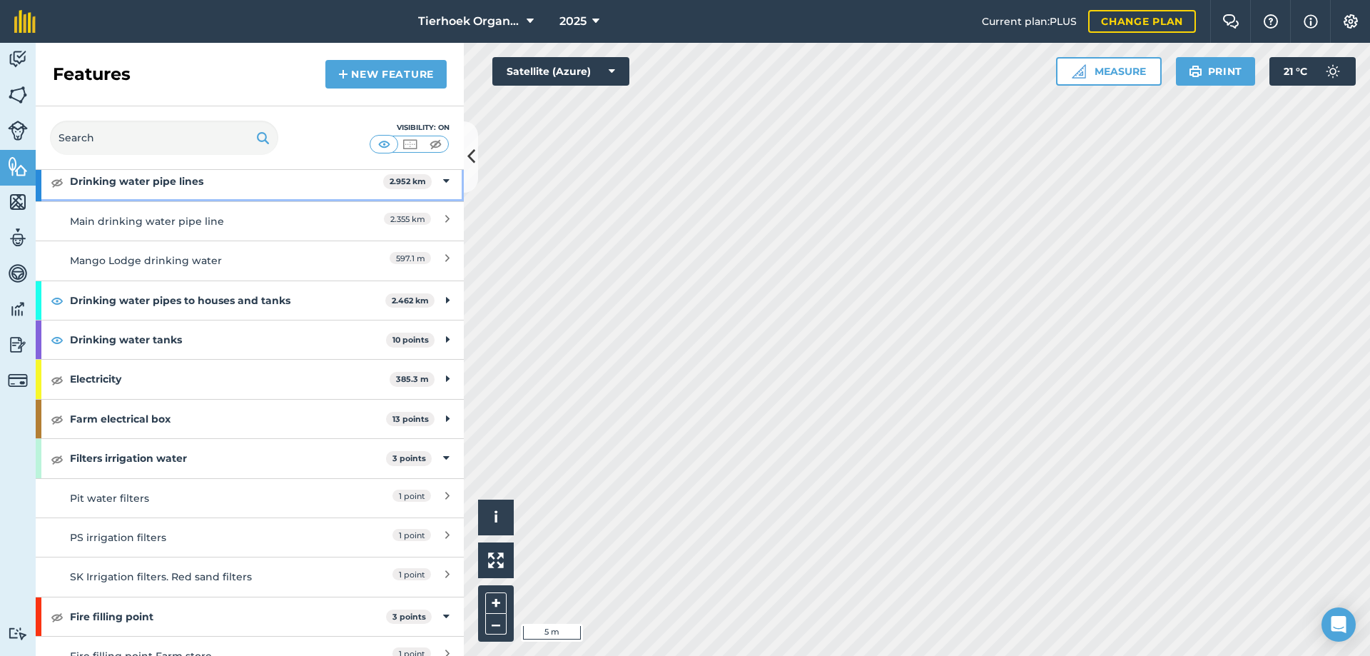
click at [443, 181] on icon at bounding box center [446, 181] width 6 height 16
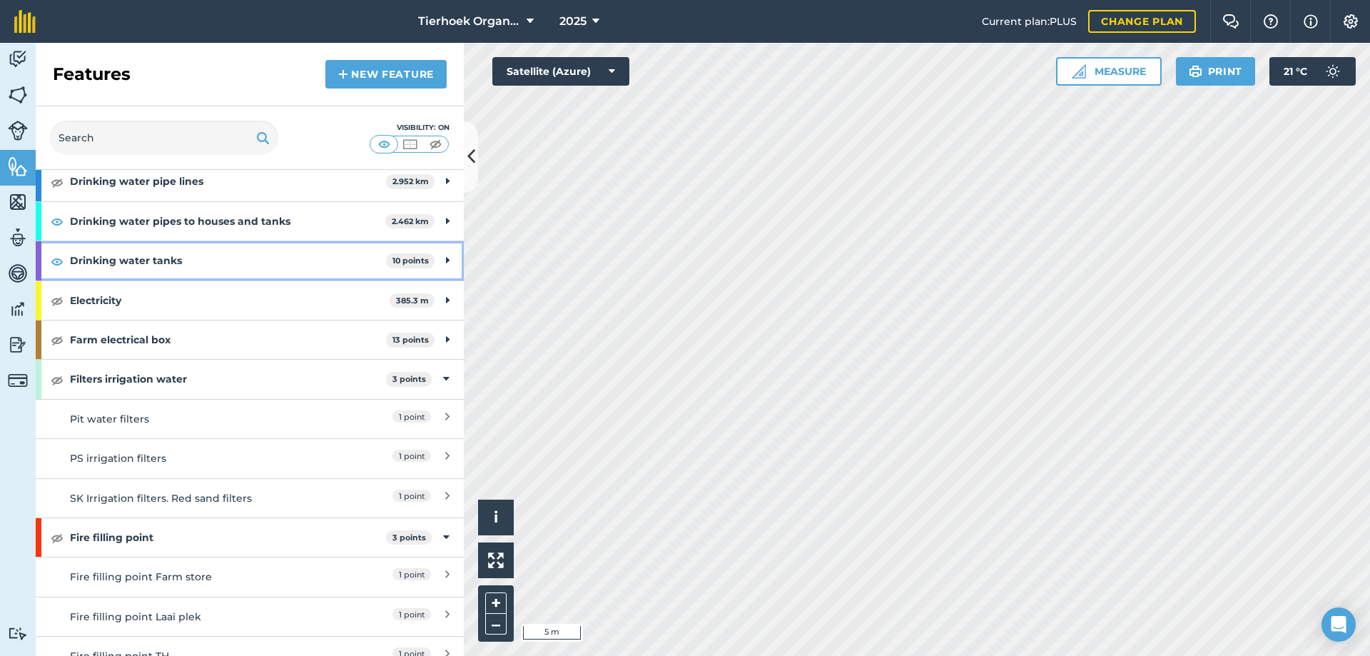
click at [119, 260] on strong "Drinking water tanks" at bounding box center [228, 260] width 316 height 39
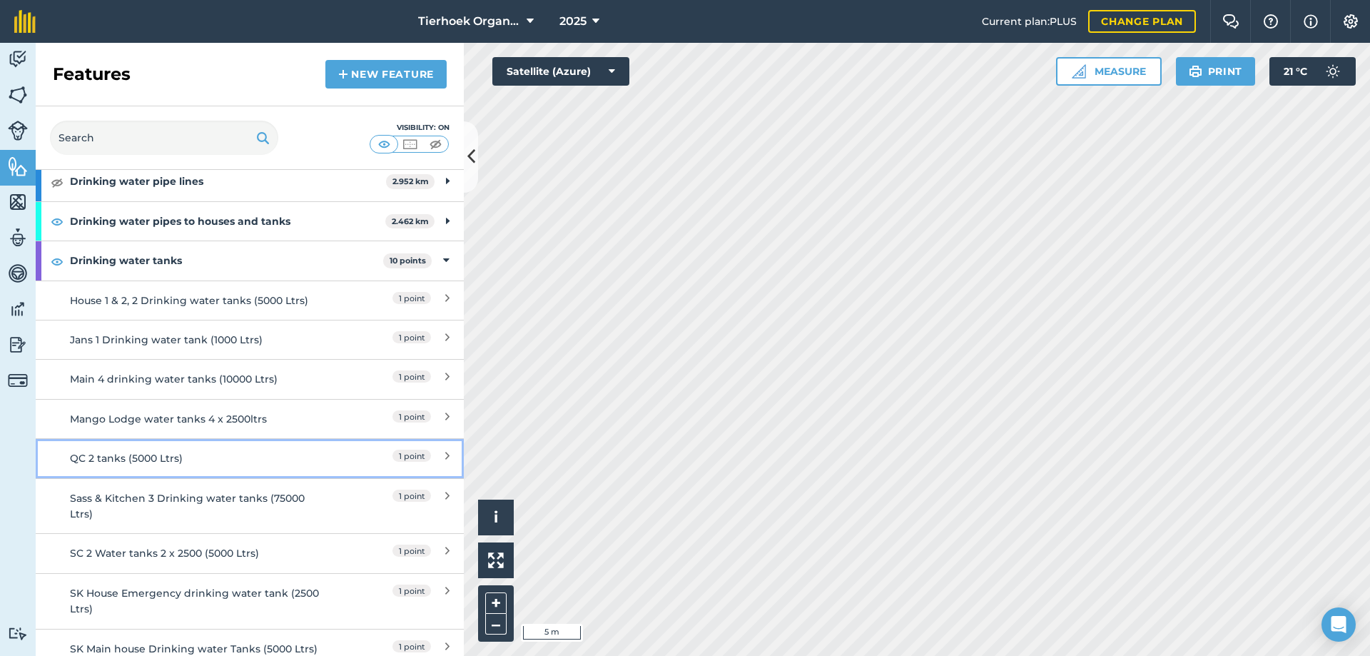
click at [130, 460] on div "QC 2 tanks (5000 Ltrs)" at bounding box center [196, 458] width 253 height 16
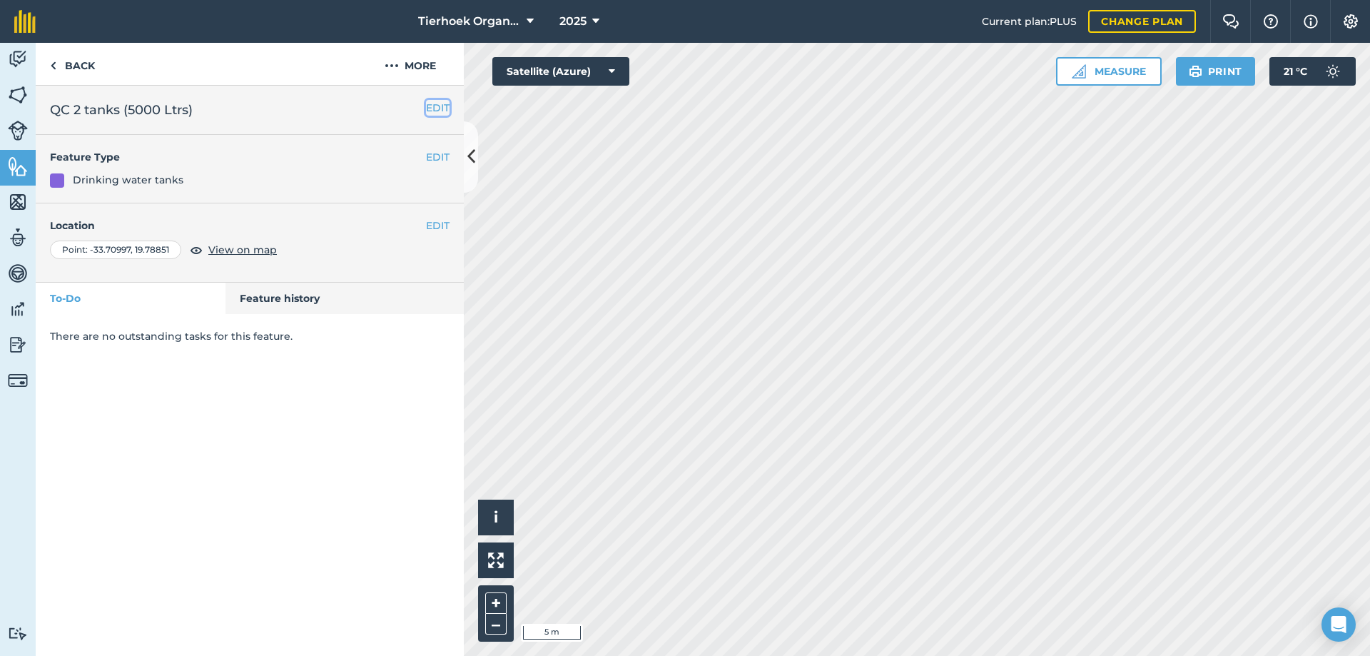
click at [427, 107] on button "EDIT" at bounding box center [438, 108] width 24 height 16
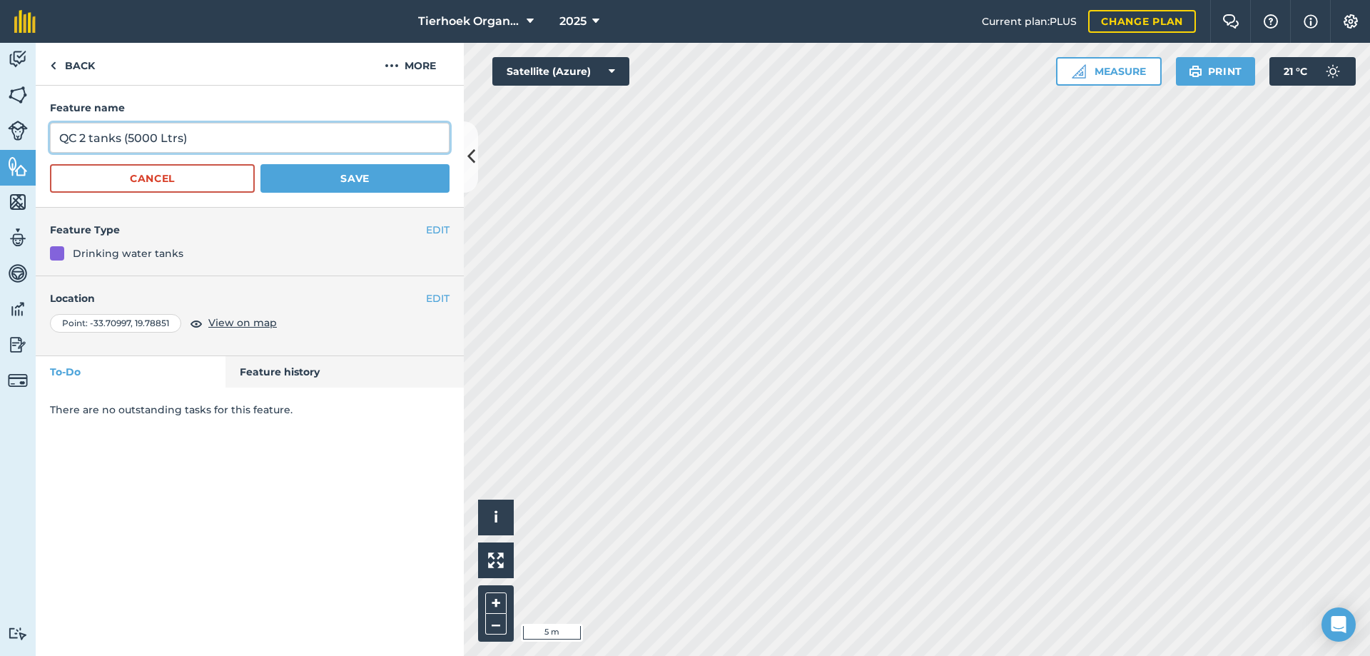
drag, startPoint x: 80, startPoint y: 137, endPoint x: 89, endPoint y: 137, distance: 9.3
click at [89, 137] on input "QC 2 tanks (5000 Ltrs)" at bounding box center [250, 138] width 400 height 30
drag, startPoint x: 161, startPoint y: 136, endPoint x: 233, endPoint y: 136, distance: 72.1
click at [233, 136] on input "QC 3 water tanks (5000 Ltrs)" at bounding box center [250, 138] width 400 height 30
type input "QC 3 water tanks 3x2500ltrs (7500)"
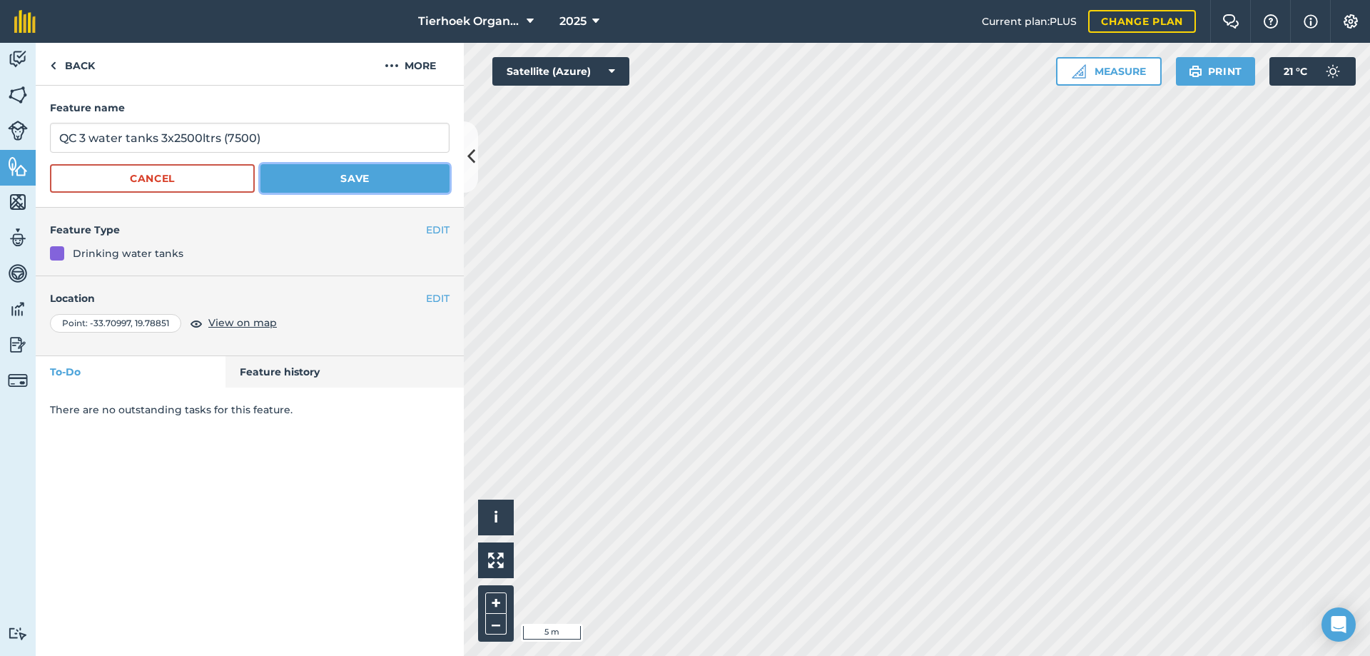
click at [345, 173] on button "Save" at bounding box center [354, 178] width 189 height 29
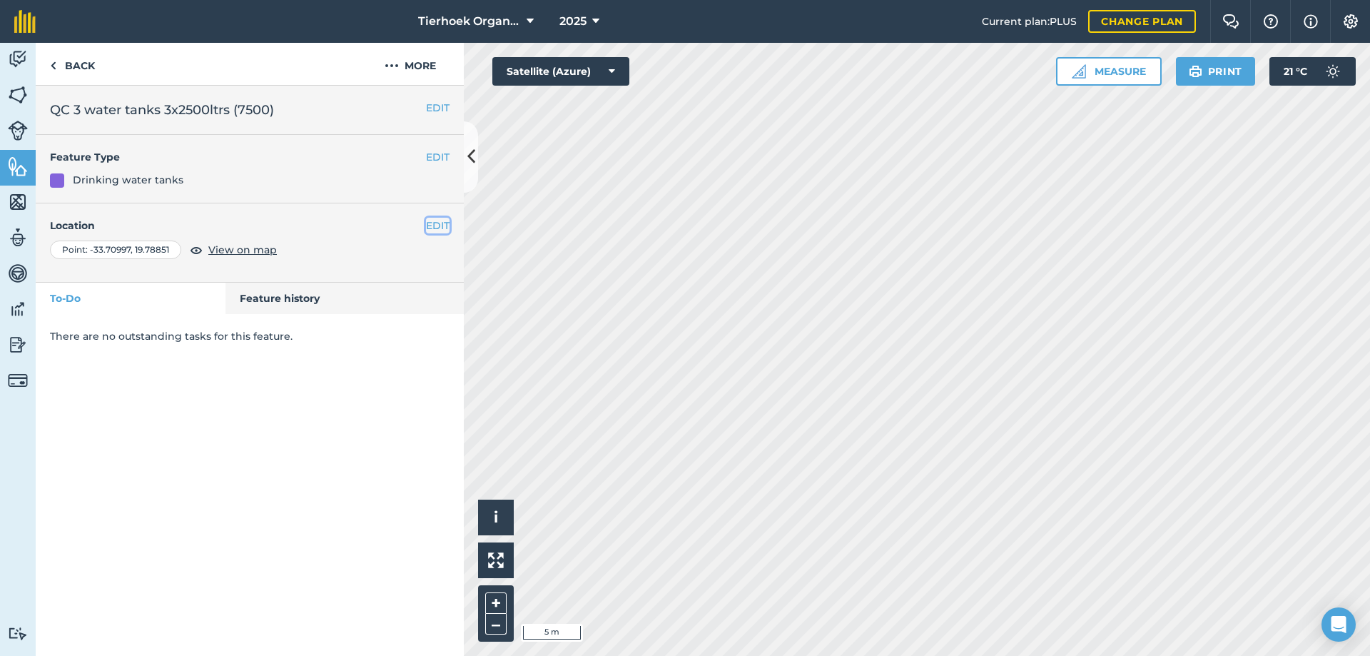
click at [439, 224] on button "EDIT" at bounding box center [438, 226] width 24 height 16
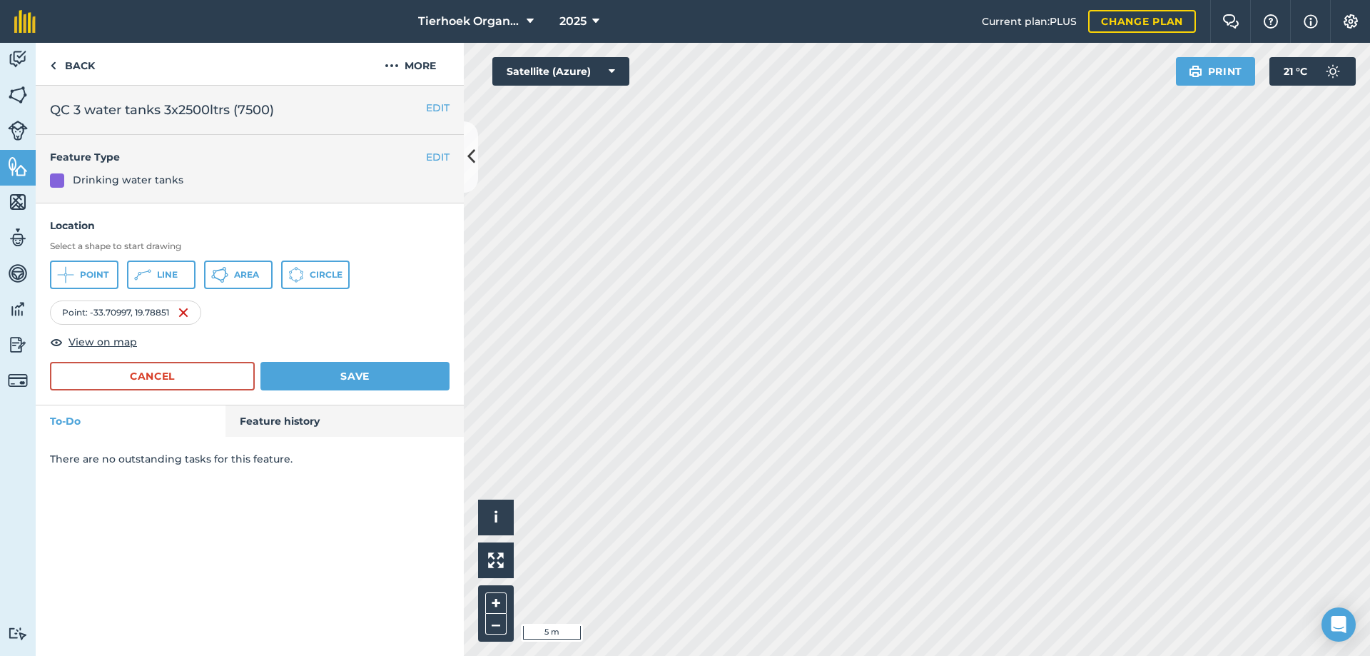
click at [142, 312] on div "Point : -33.70997 , 19.78851" at bounding box center [125, 312] width 151 height 24
click at [357, 372] on button "Save" at bounding box center [354, 376] width 189 height 29
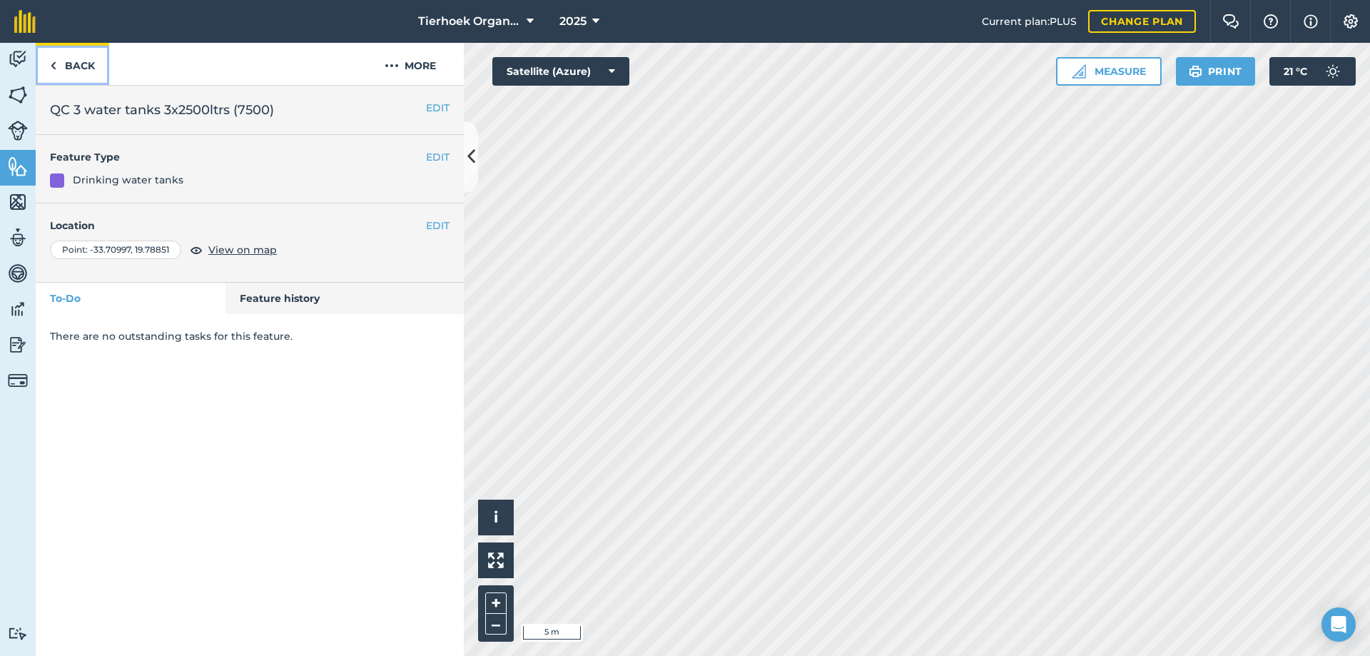
click at [71, 62] on link "Back" at bounding box center [72, 64] width 73 height 42
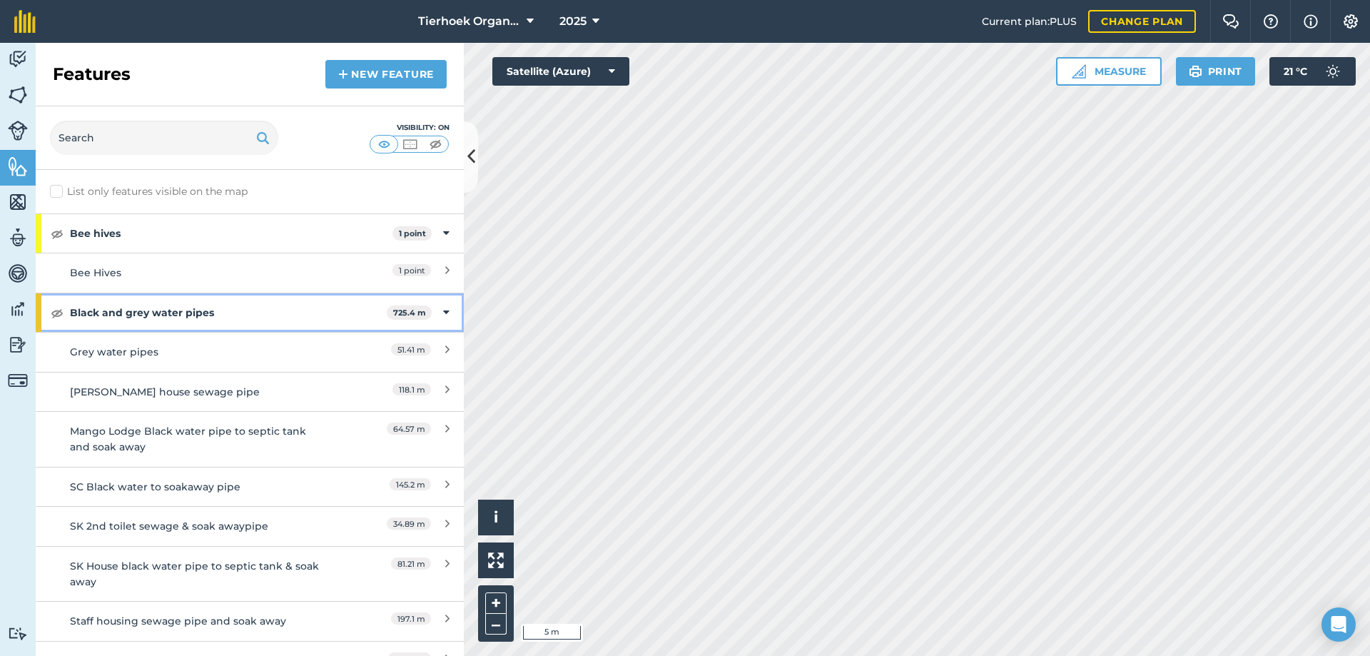
click at [439, 310] on div "Black and grey water pipes 725.4 m" at bounding box center [250, 312] width 428 height 39
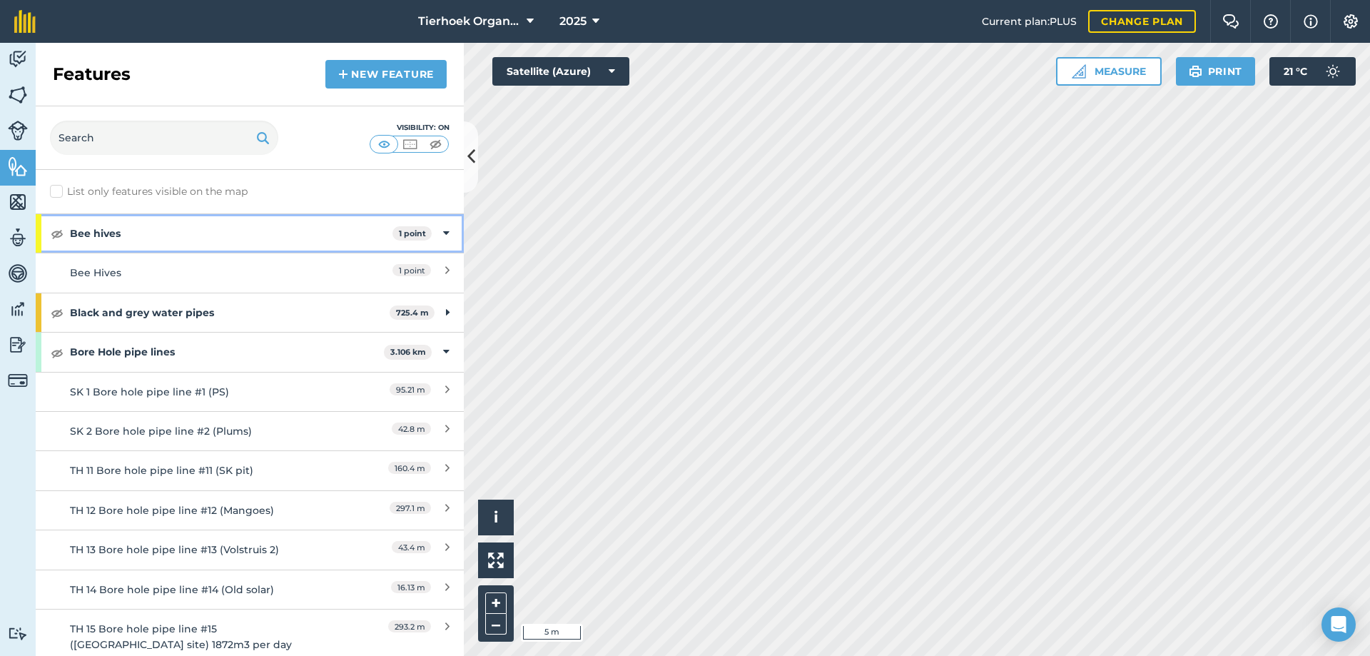
click at [443, 235] on icon at bounding box center [446, 233] width 6 height 16
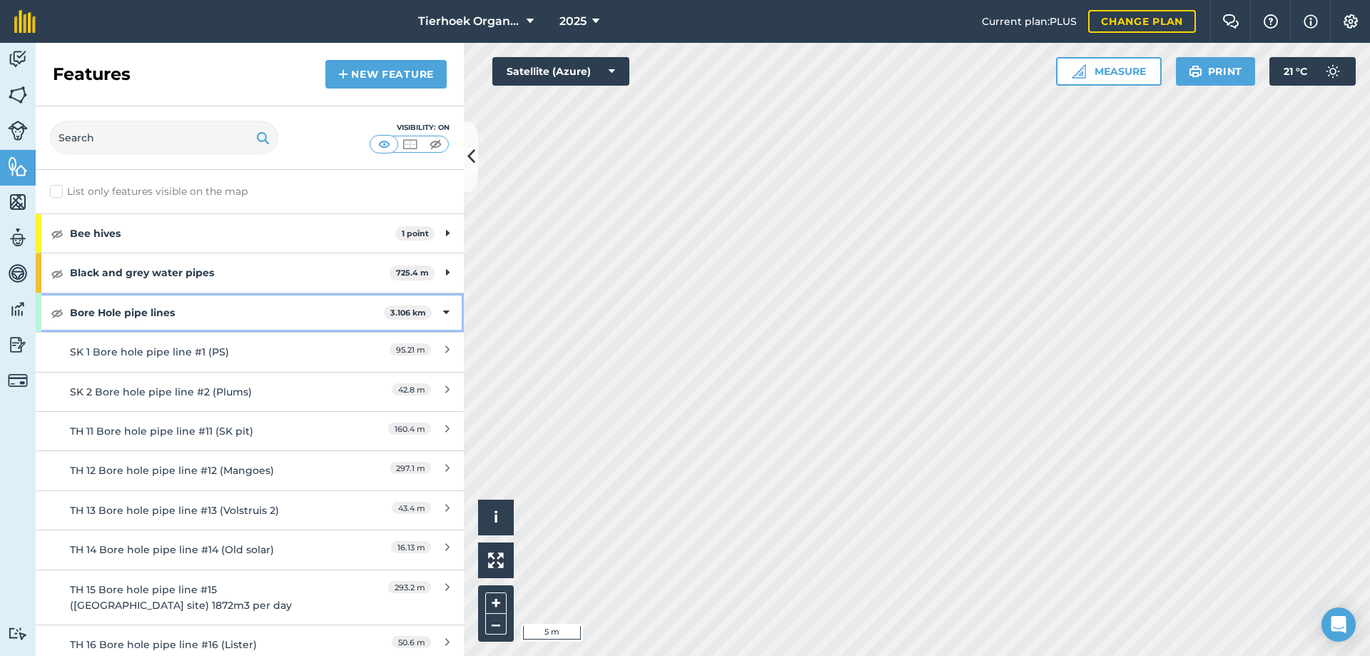
click at [443, 312] on icon at bounding box center [446, 313] width 6 height 16
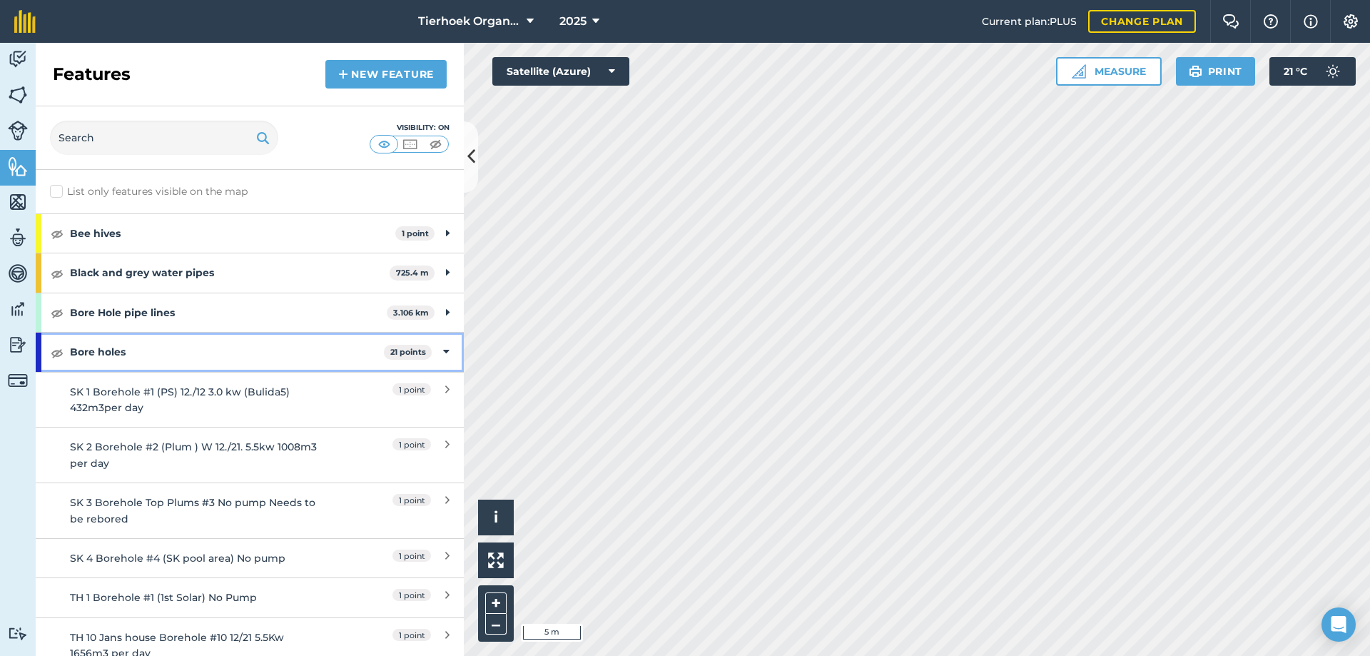
click at [443, 350] on icon at bounding box center [446, 352] width 6 height 16
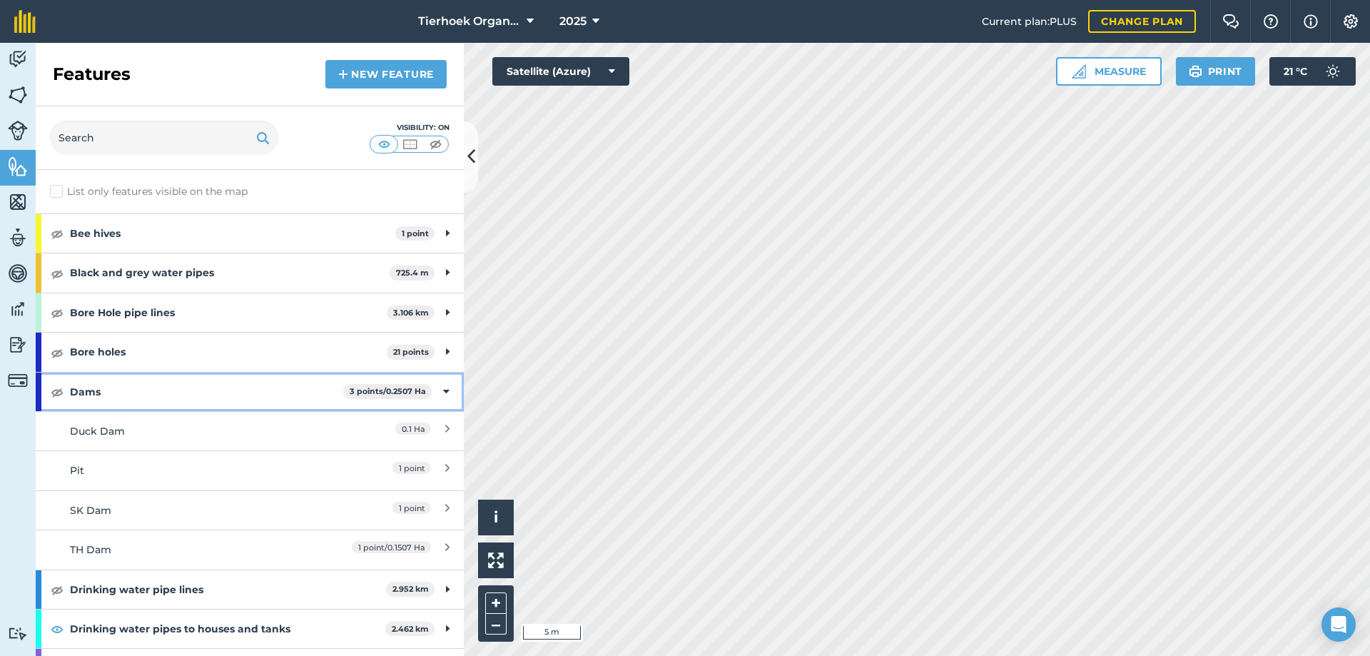
click at [443, 392] on icon at bounding box center [446, 392] width 6 height 16
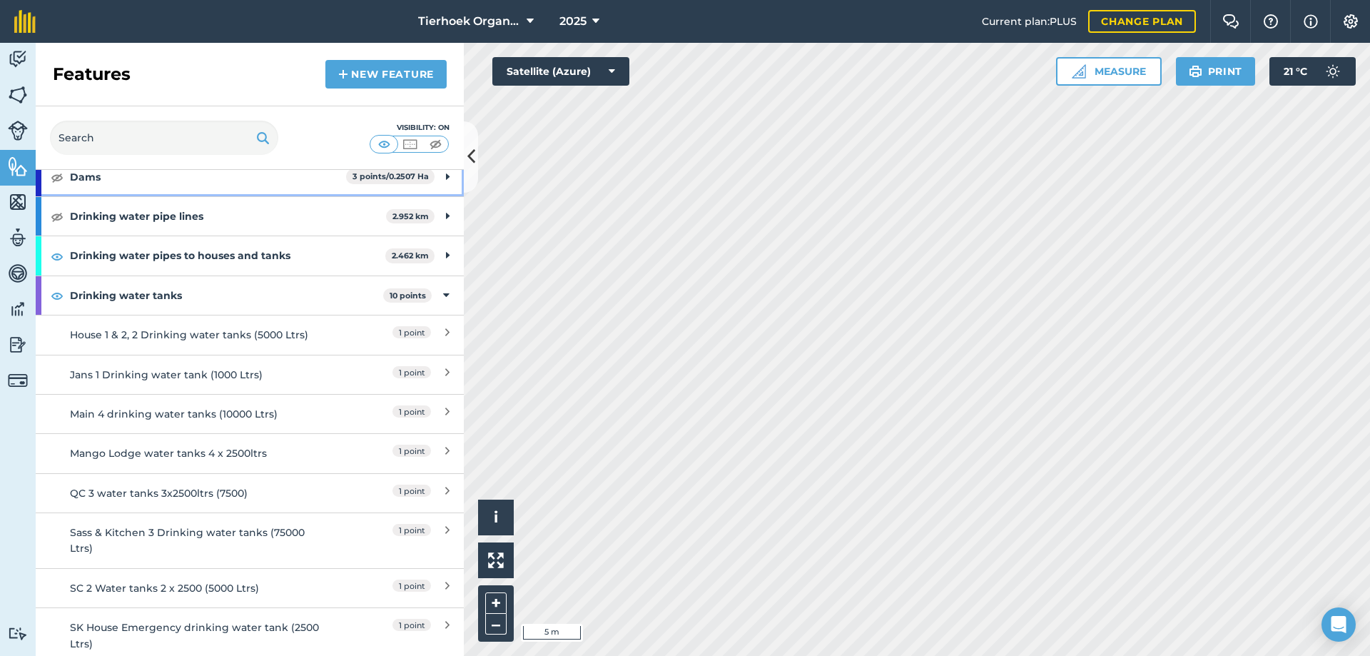
scroll to position [214, 0]
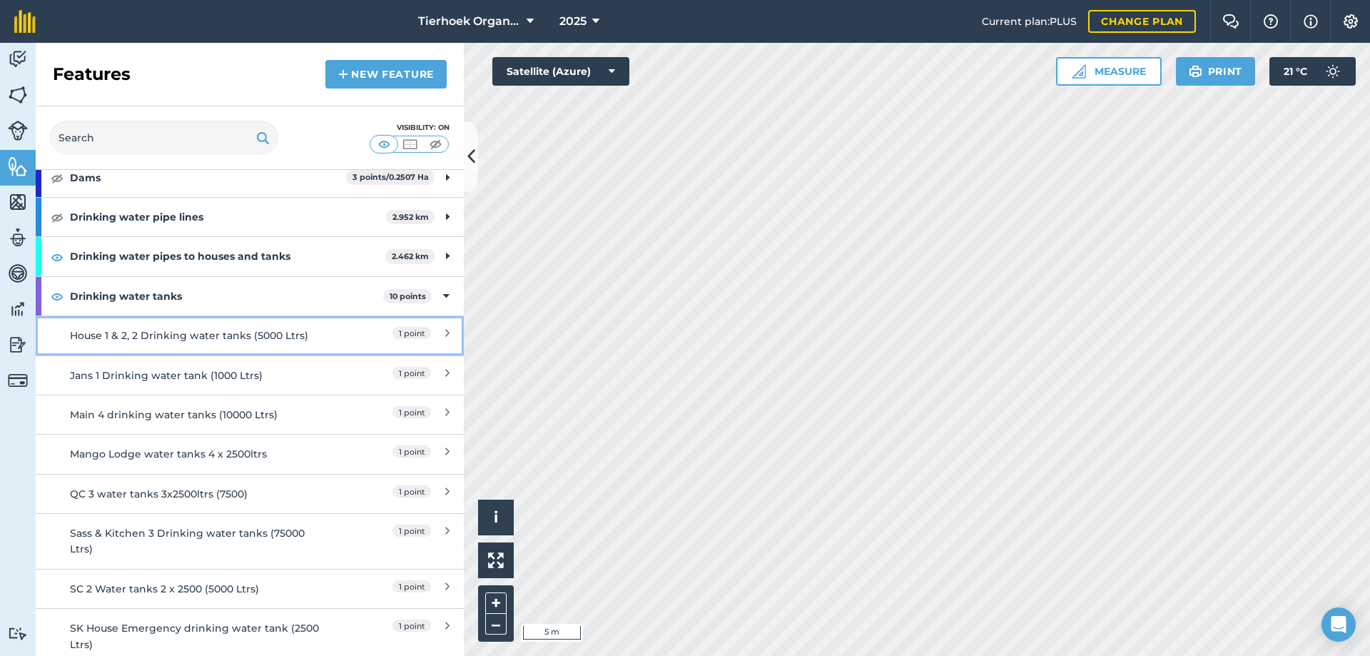
click at [184, 337] on div "House 1 & 2, 2 Drinking water tanks (5000 Ltrs)" at bounding box center [196, 335] width 253 height 16
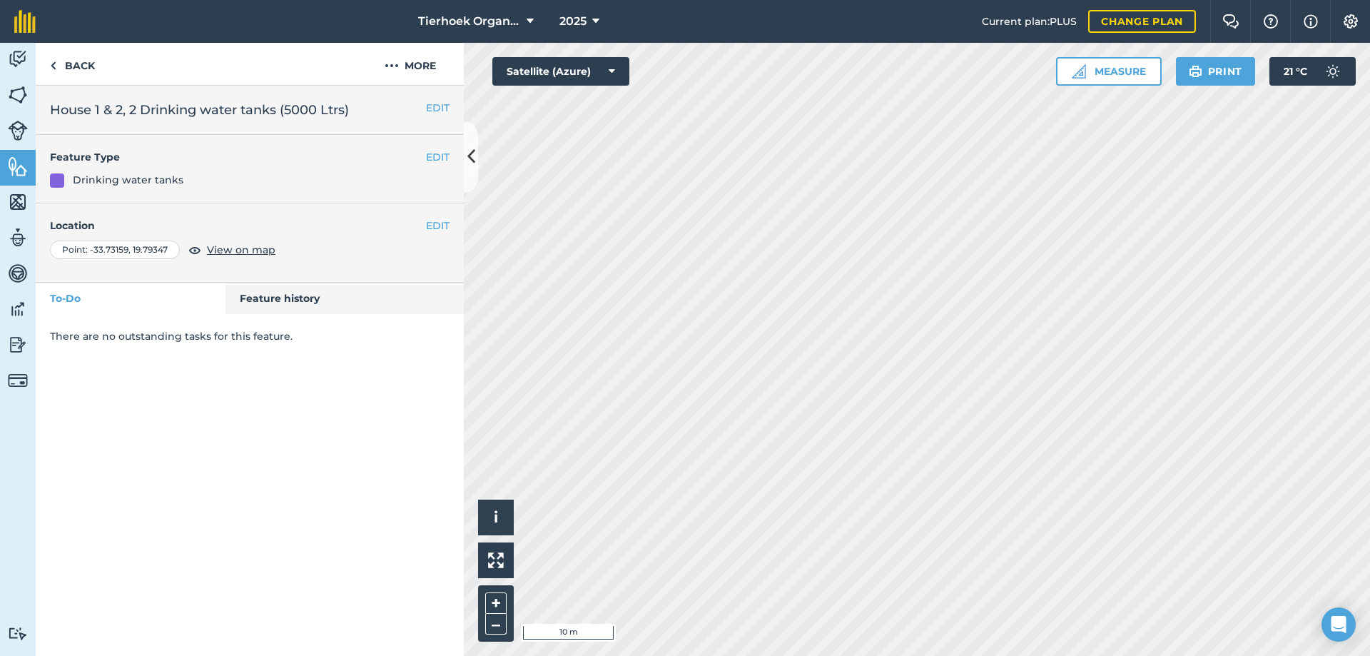
click at [51, 107] on h2 "House 1 & 2, 2 Drinking water tanks (5000 Ltrs)" at bounding box center [250, 110] width 400 height 20
click at [442, 106] on button "EDIT" at bounding box center [438, 108] width 24 height 16
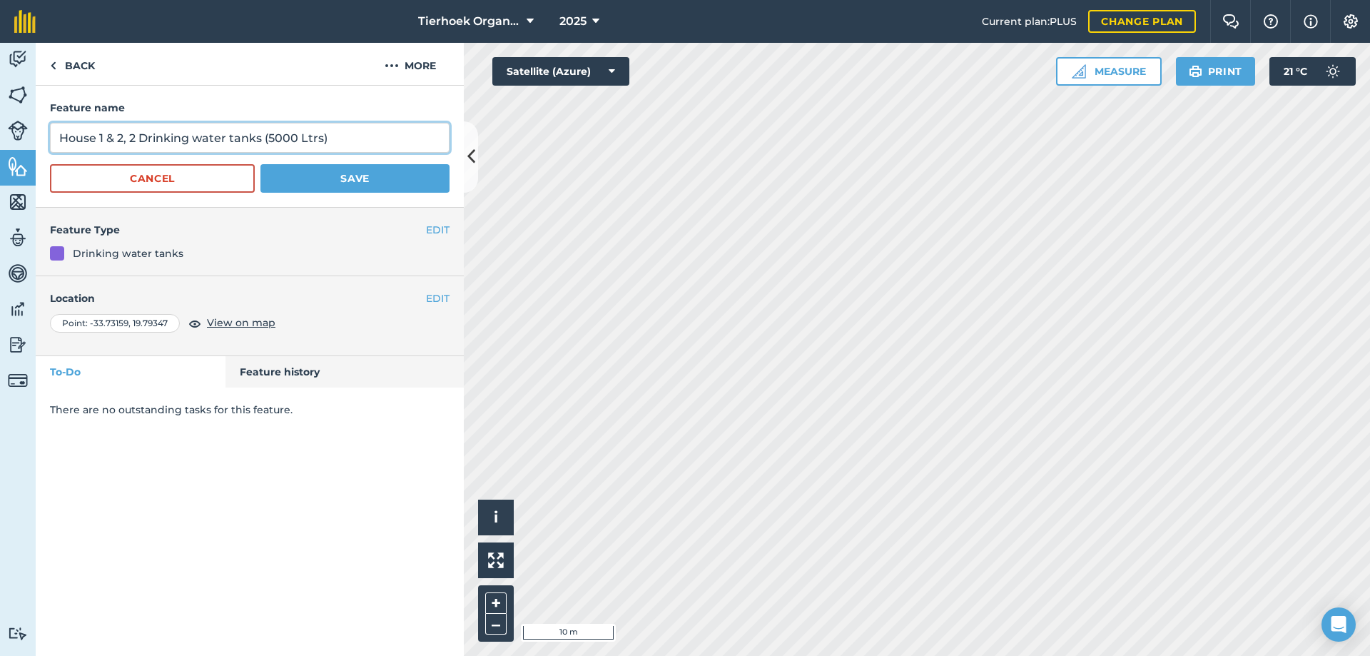
click at [61, 135] on input "House 1 & 2, 2 Drinking water tanks (5000 Ltrs)" at bounding box center [250, 138] width 400 height 30
click at [163, 140] on input "Staff House 1 & 2, 2 Drinking water tanks (5000 Ltrs)" at bounding box center [250, 138] width 400 height 30
drag, startPoint x: 215, startPoint y: 139, endPoint x: 163, endPoint y: 137, distance: 51.4
click at [163, 137] on input "Staff House 1 & 2, Drinking water tanks (5000 Ltrs)" at bounding box center [250, 138] width 400 height 30
click at [233, 140] on input "Staff House 1 & 2, water tanks (5000 Ltrs)" at bounding box center [250, 138] width 400 height 30
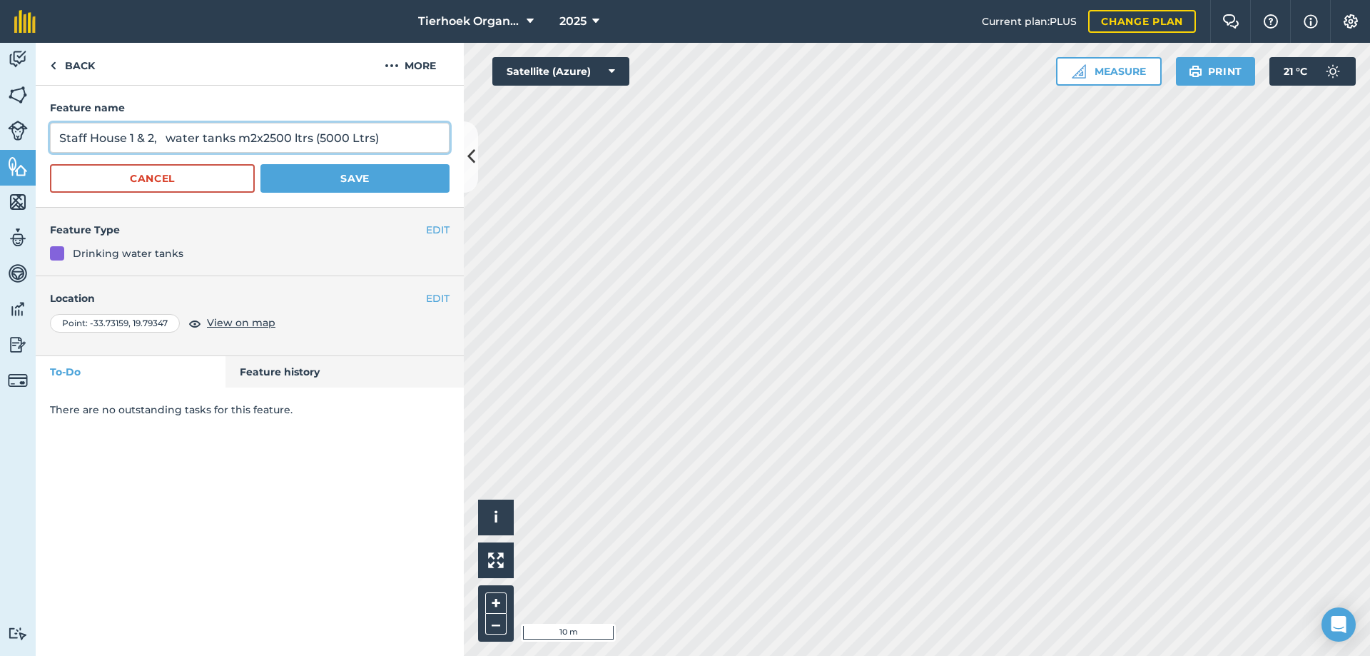
type input "Staff House 1 & 2, water tanks m2x2500 ltrs (5000 Ltrs)"
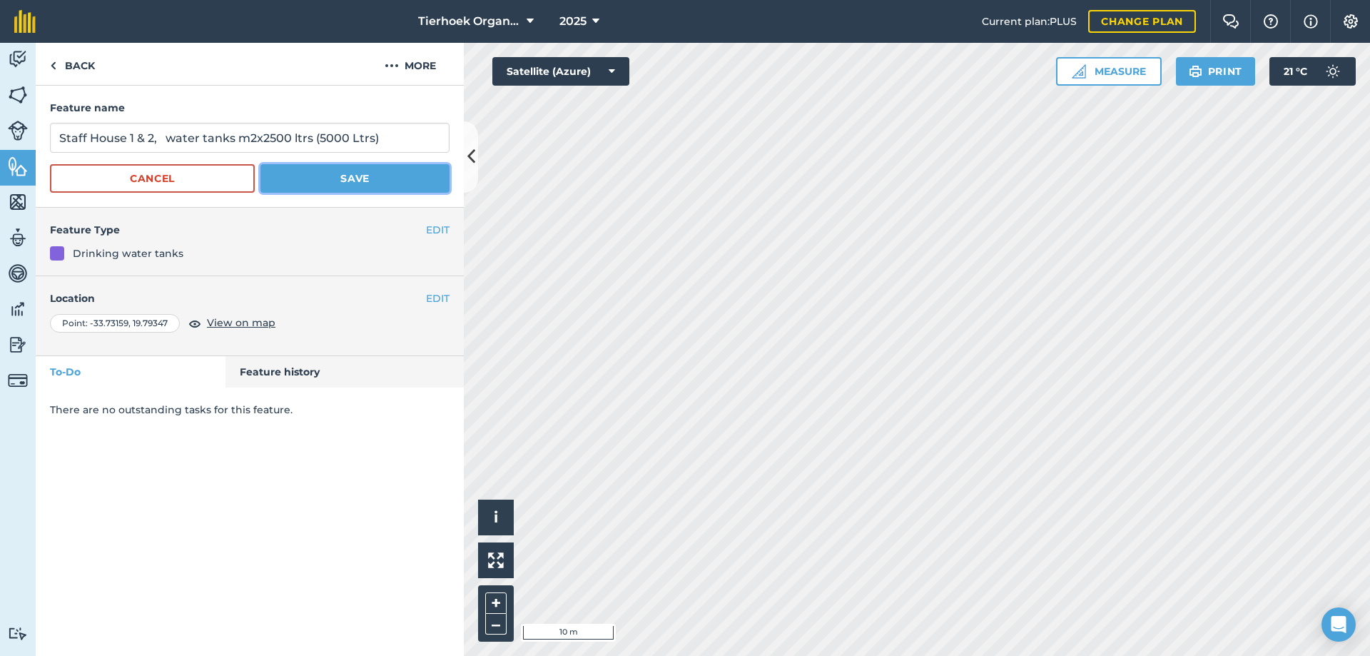
click at [276, 188] on button "Save" at bounding box center [354, 178] width 189 height 29
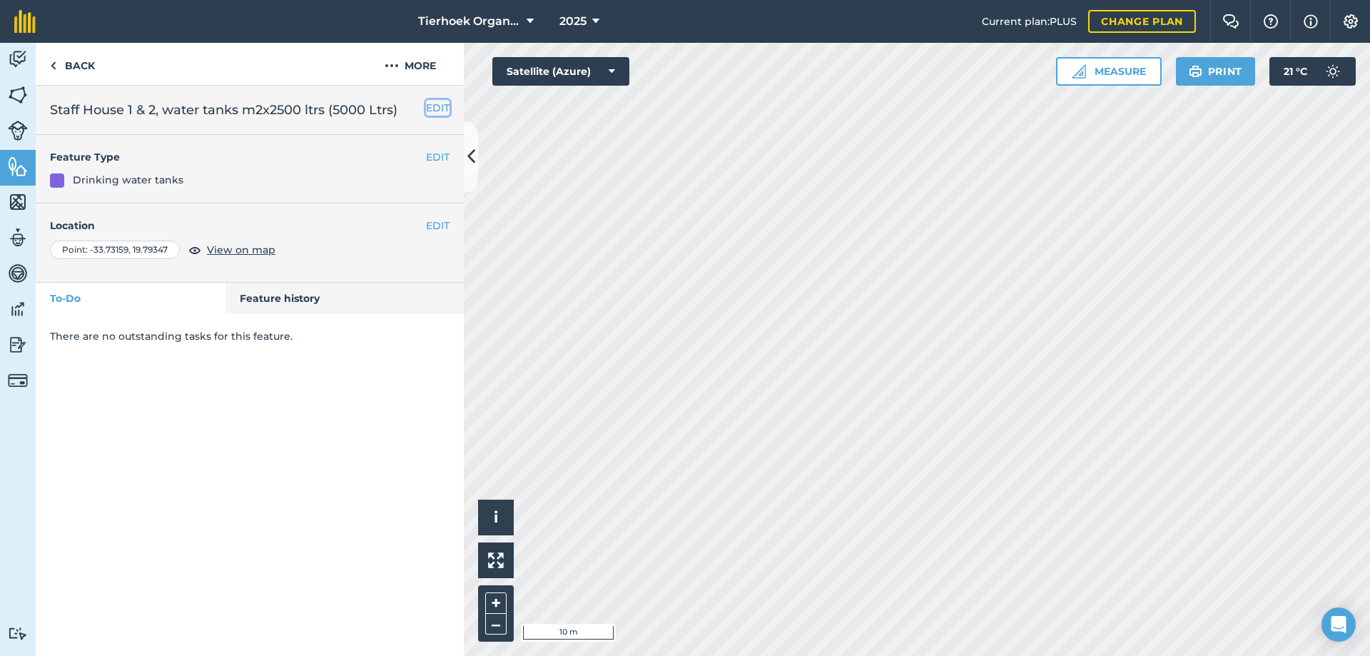
click at [432, 109] on button "EDIT" at bounding box center [438, 108] width 24 height 16
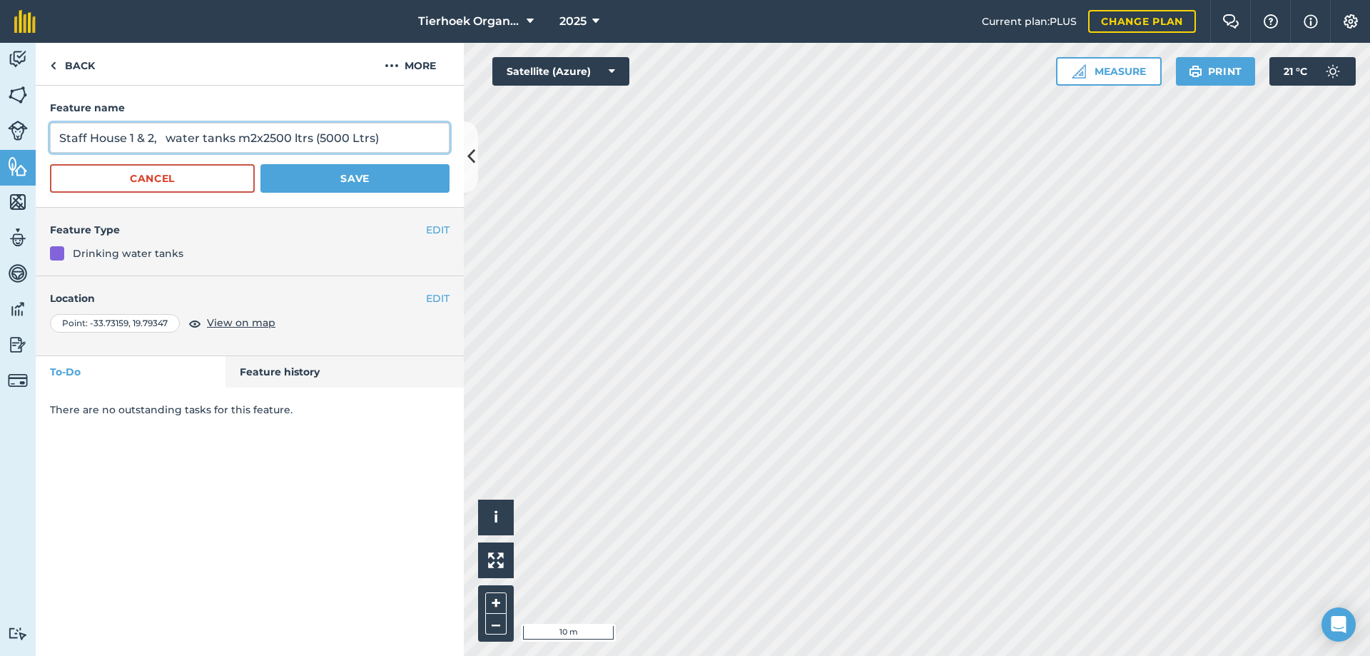
click at [249, 137] on input "Staff House 1 & 2, water tanks m2x2500 ltrs (5000 Ltrs)" at bounding box center [250, 138] width 400 height 30
click at [243, 138] on input "Staff House 1 & 2, water tanks 2x2500 ltrs (5000 Ltrs)" at bounding box center [250, 138] width 400 height 30
click at [253, 135] on input "Staff House 1 & 2, water tanks 2 x2500 ltrs (5000 Ltrs)" at bounding box center [250, 138] width 400 height 30
drag, startPoint x: 298, startPoint y: 141, endPoint x: 405, endPoint y: 134, distance: 106.5
click at [405, 134] on input "Staff House 1 & 2, water tanks 2 x 2500 ltrs (5000 Ltrs)" at bounding box center [250, 138] width 400 height 30
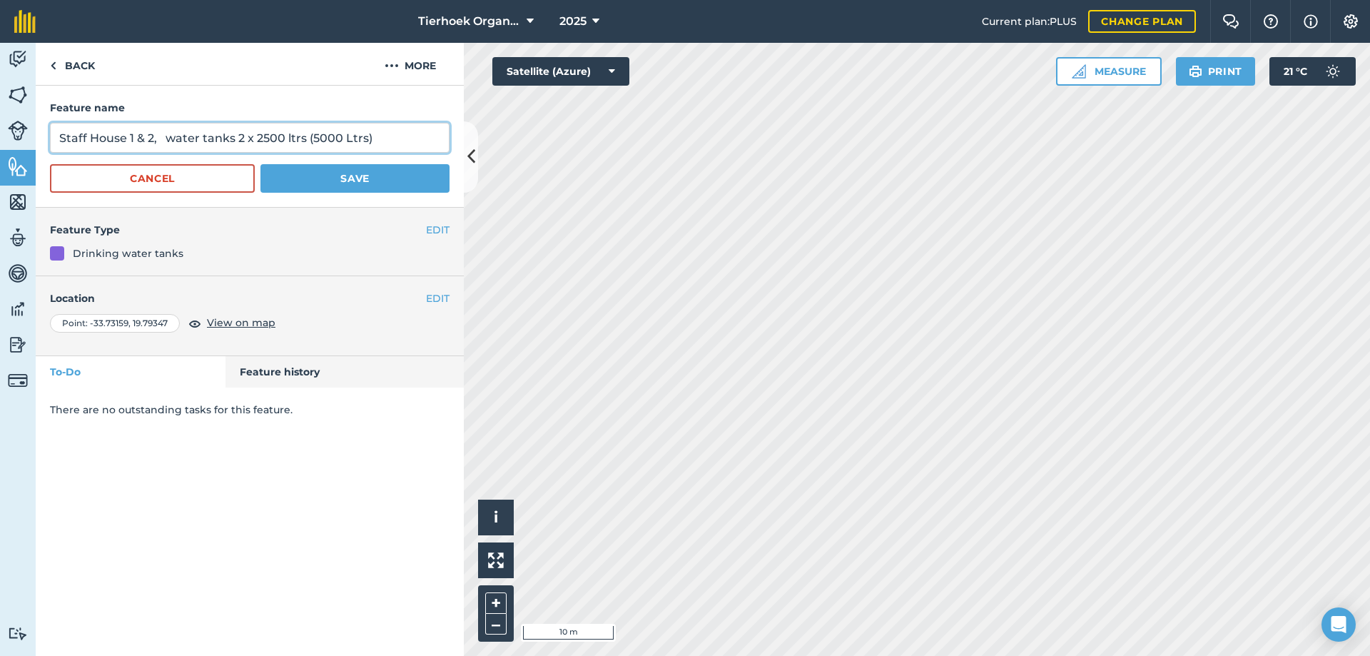
click at [168, 136] on input "Staff House 1 & 2, water tanks 2 x 2500 ltrs (5000 Ltrs)" at bounding box center [250, 138] width 400 height 30
type input "Staff House 1 & 2, water tanks 2 x 2500 ltrs (5000 Ltrs)"
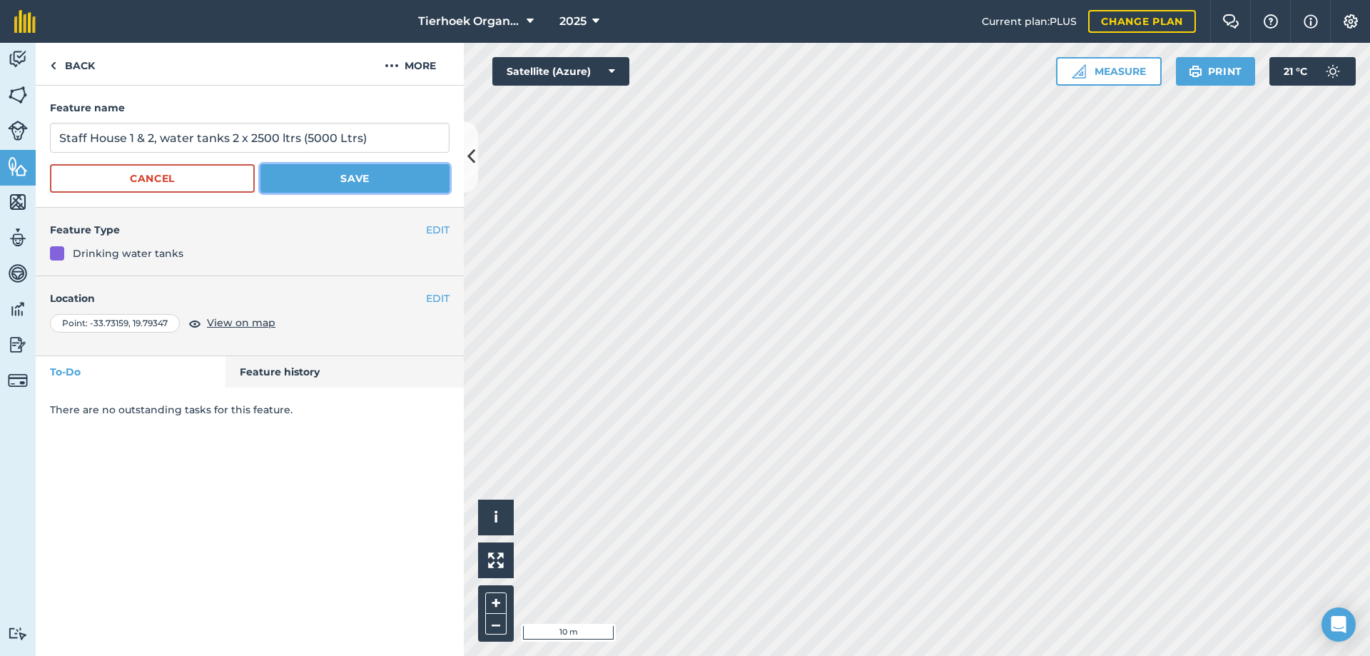
click at [312, 183] on button "Save" at bounding box center [354, 178] width 189 height 29
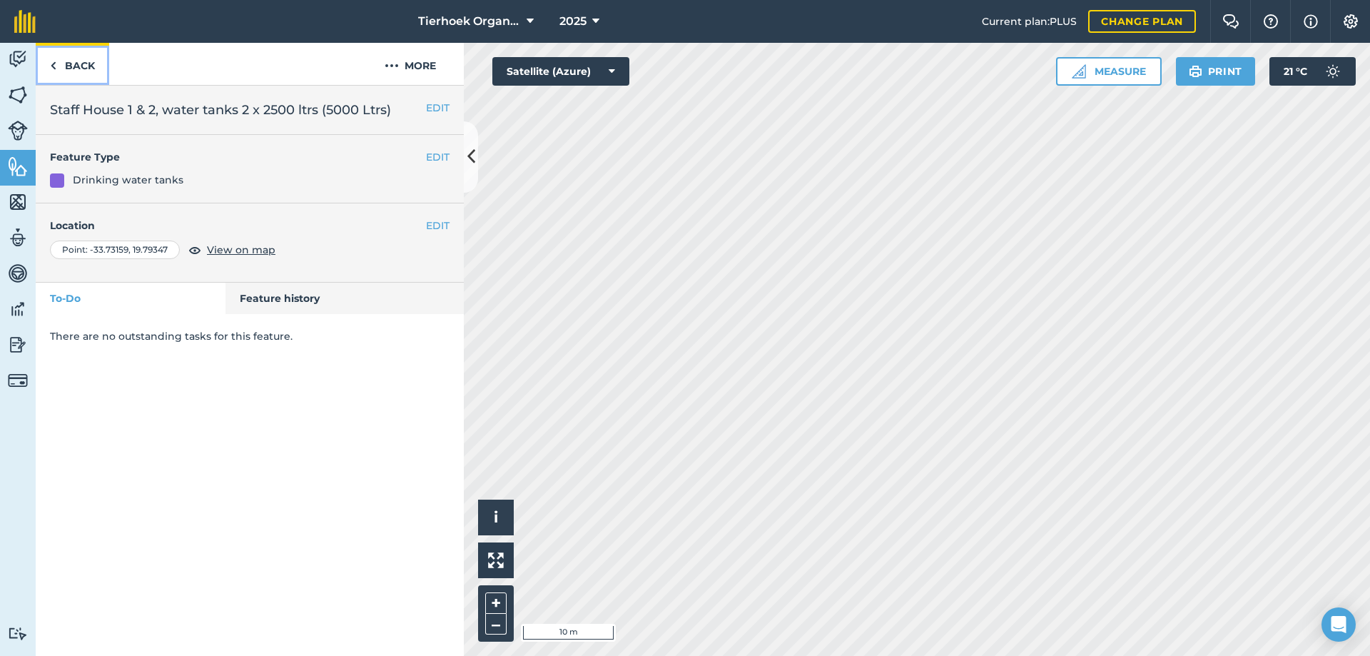
click at [75, 71] on link "Back" at bounding box center [72, 64] width 73 height 42
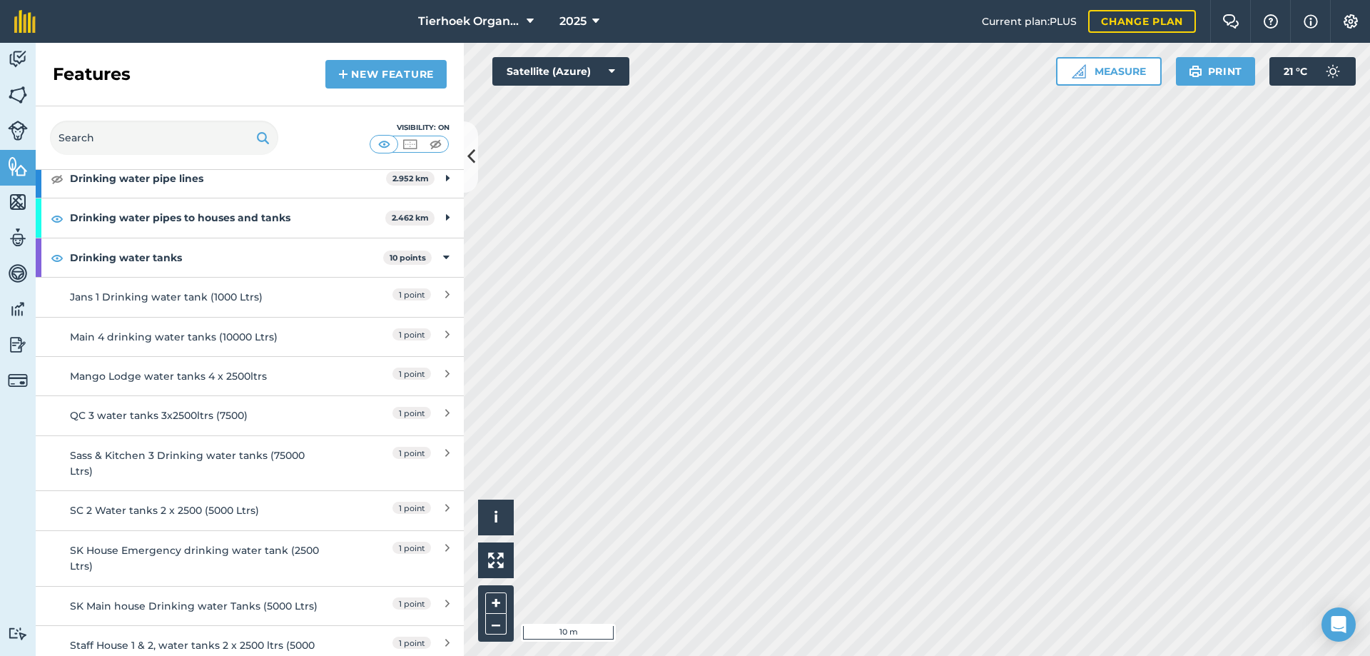
scroll to position [285, 0]
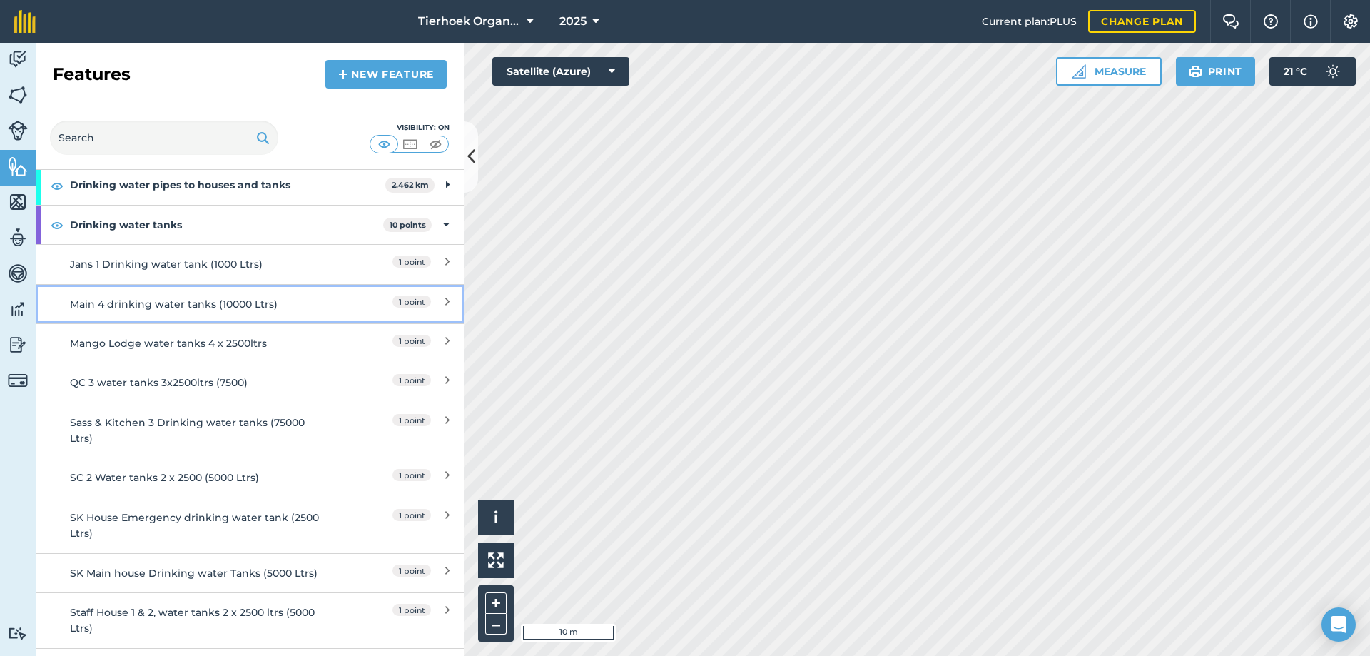
click at [130, 307] on div "Main 4 drinking water tanks (10000 Ltrs)" at bounding box center [196, 304] width 253 height 16
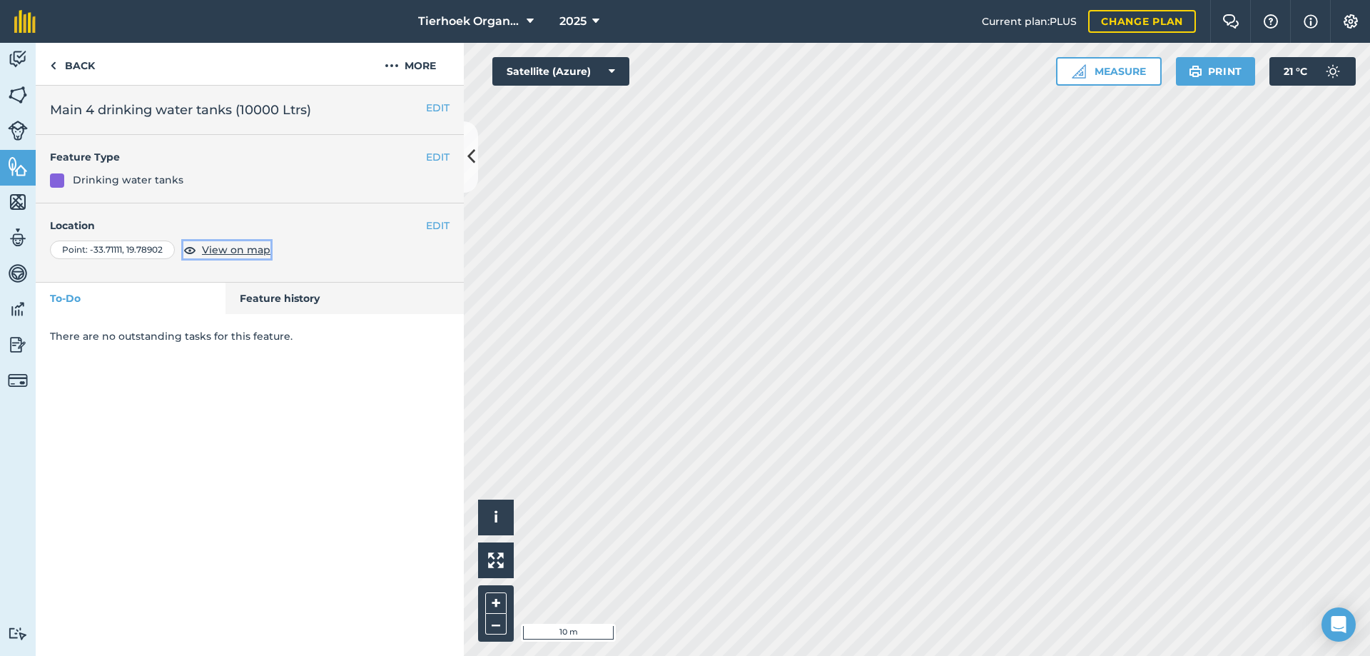
click at [213, 245] on span "View on map" at bounding box center [236, 250] width 68 height 16
click at [433, 111] on button "EDIT" at bounding box center [438, 108] width 24 height 16
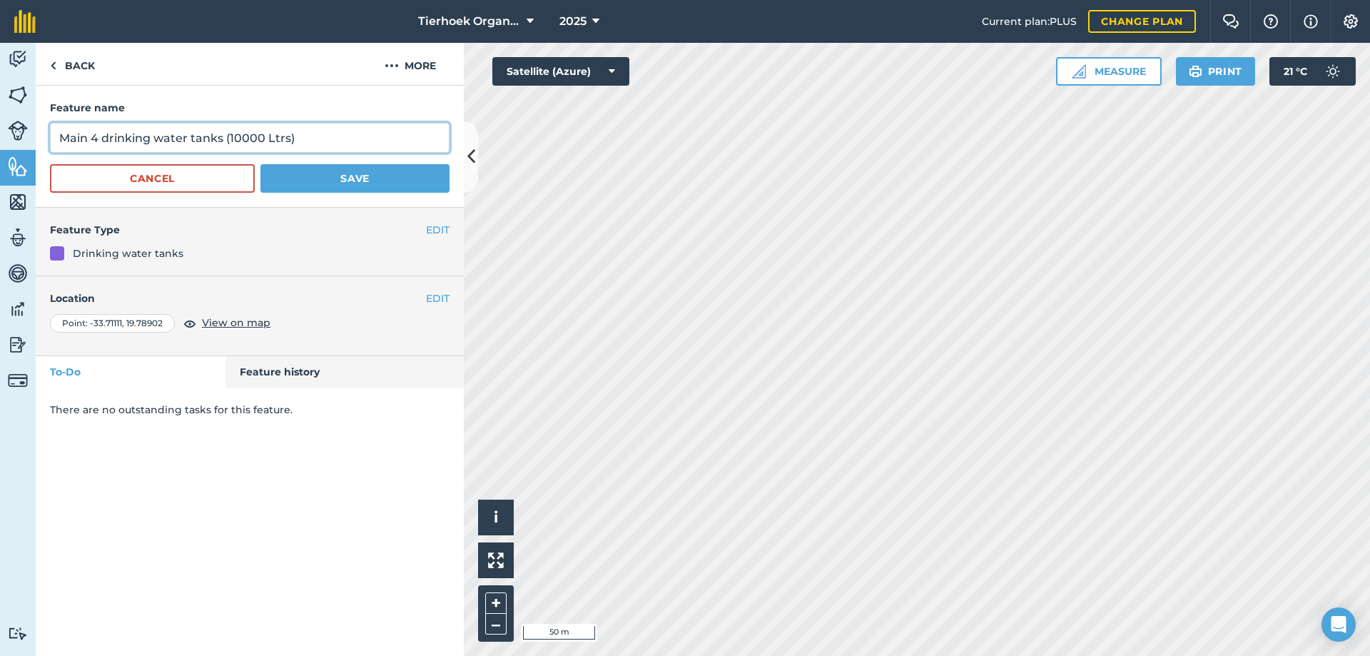
click at [60, 133] on input "Main 4 drinking water tanks (10000 Ltrs)" at bounding box center [250, 138] width 400 height 30
click at [277, 138] on input "Tierhoek Main 4 drinking water tanks (10000 Ltrs)" at bounding box center [250, 138] width 400 height 30
drag, startPoint x: 299, startPoint y: 136, endPoint x: 325, endPoint y: 141, distance: 26.2
click at [325, 141] on input "Tierhoek Main 4 drinking water tanks 4 x 2500 (10000 Ltrs)" at bounding box center [250, 138] width 400 height 30
drag, startPoint x: 336, startPoint y: 139, endPoint x: 345, endPoint y: 140, distance: 9.3
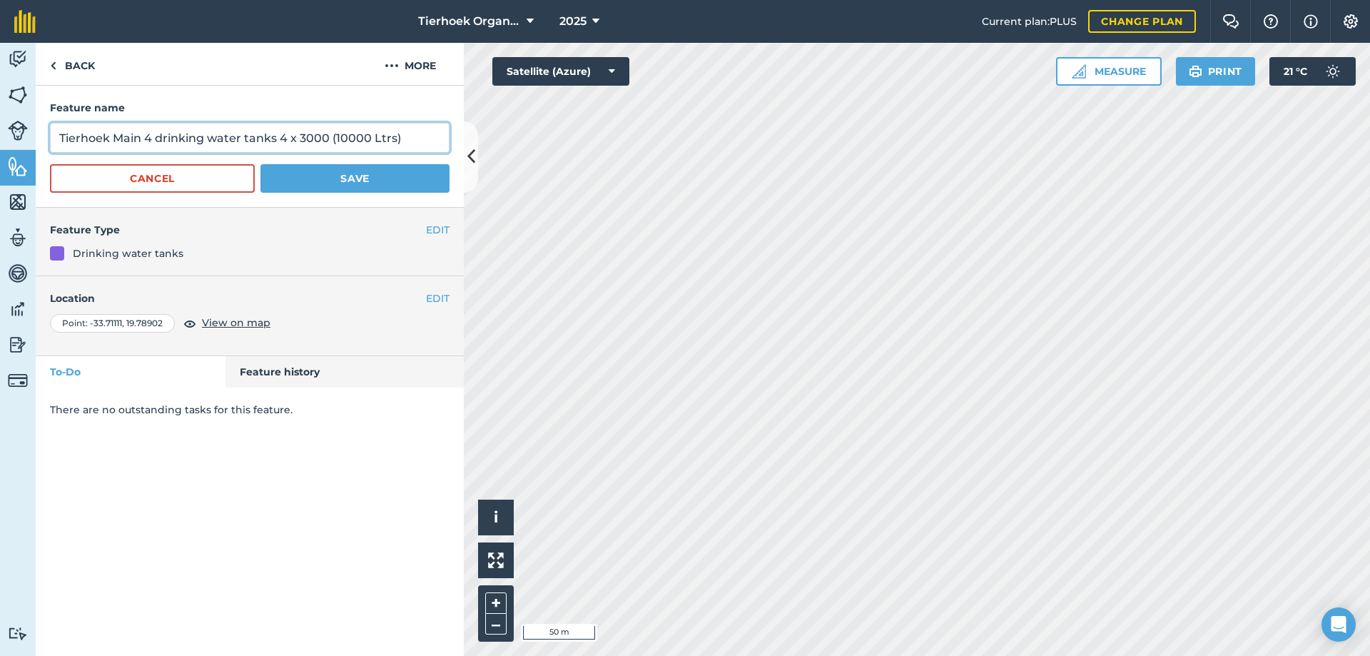
click at [345, 140] on input "Tierhoek Main 4 drinking water tanks 4 x 3000 (10000 Ltrs)" at bounding box center [250, 138] width 400 height 30
type input "Tierhoek Main 4 drinking water tanks 4 x 3000 (12000 Ltrs)"
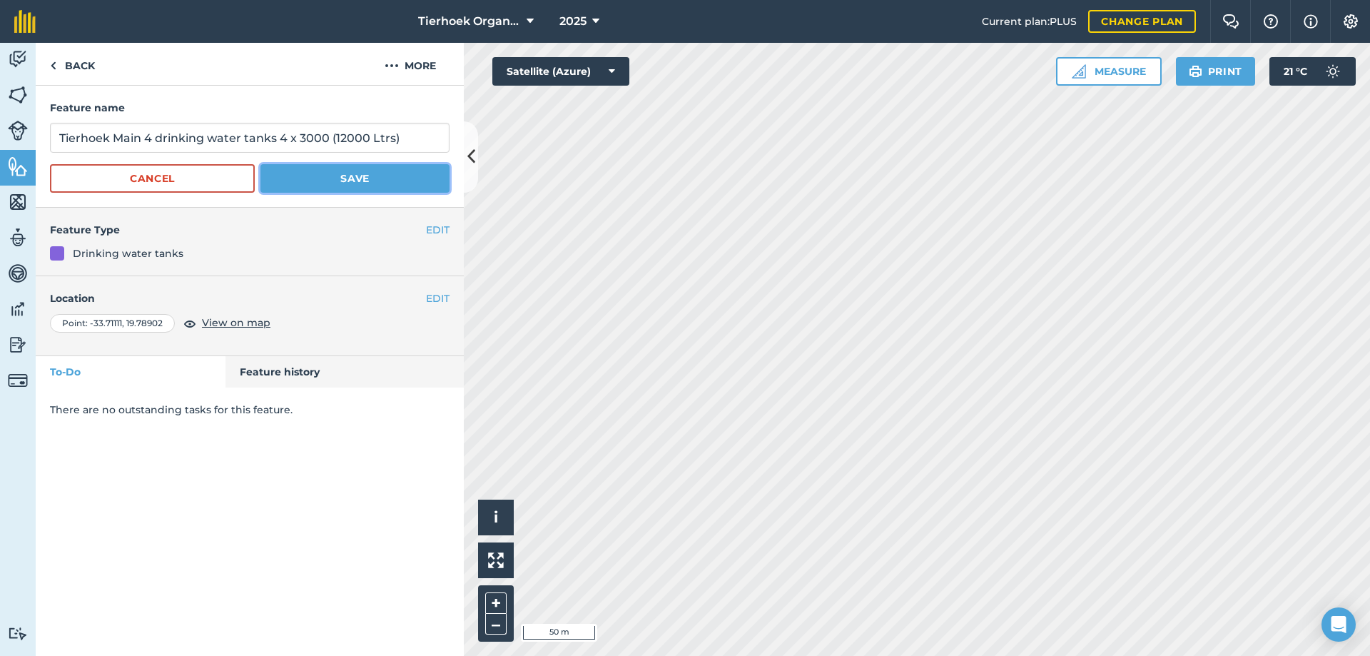
click at [357, 171] on button "Save" at bounding box center [354, 178] width 189 height 29
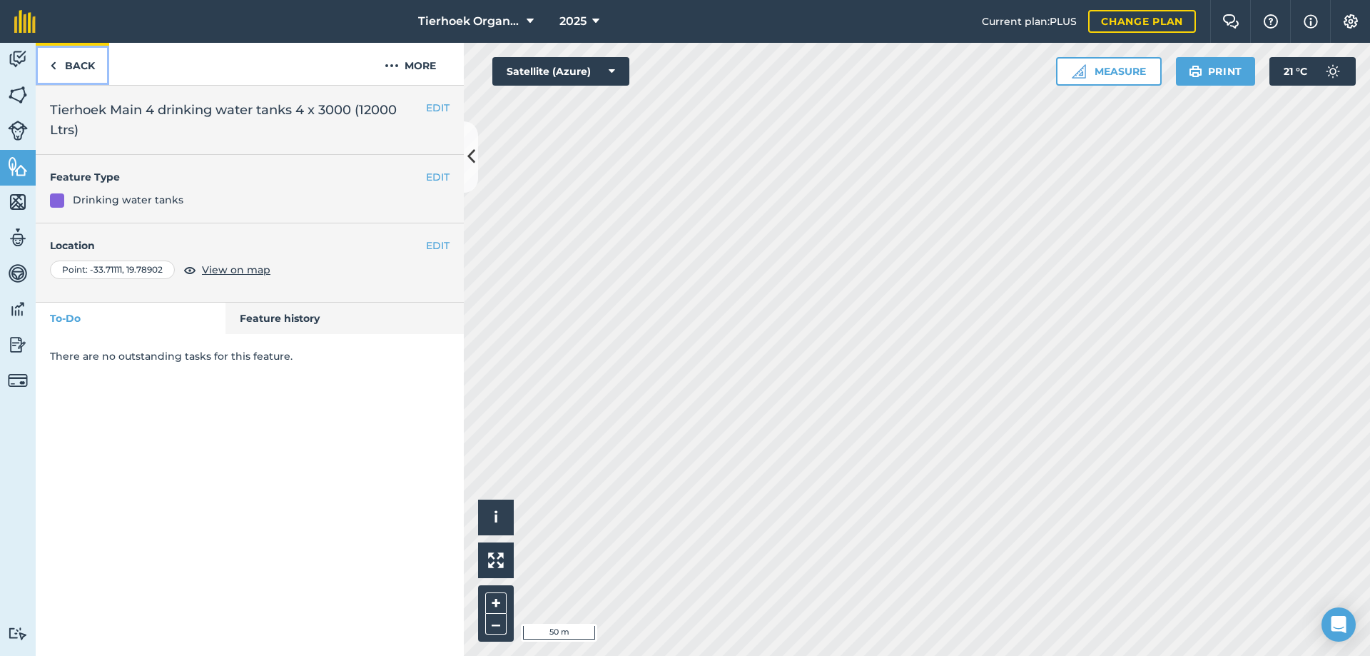
click at [77, 68] on link "Back" at bounding box center [72, 64] width 73 height 42
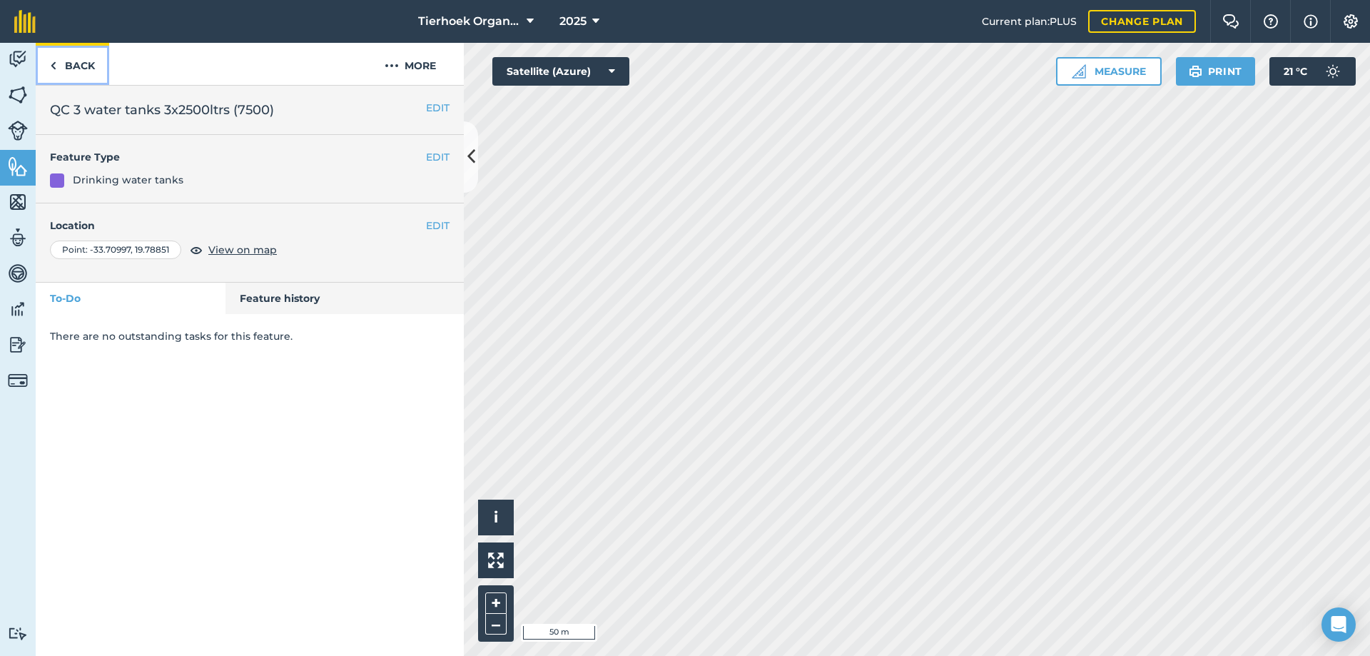
click at [89, 66] on link "Back" at bounding box center [72, 64] width 73 height 42
click at [249, 109] on h2 "TH & FT 2 Drinking water tanks (5000 Ltrs)" at bounding box center [250, 110] width 400 height 20
click at [439, 107] on button "EDIT" at bounding box center [438, 108] width 24 height 16
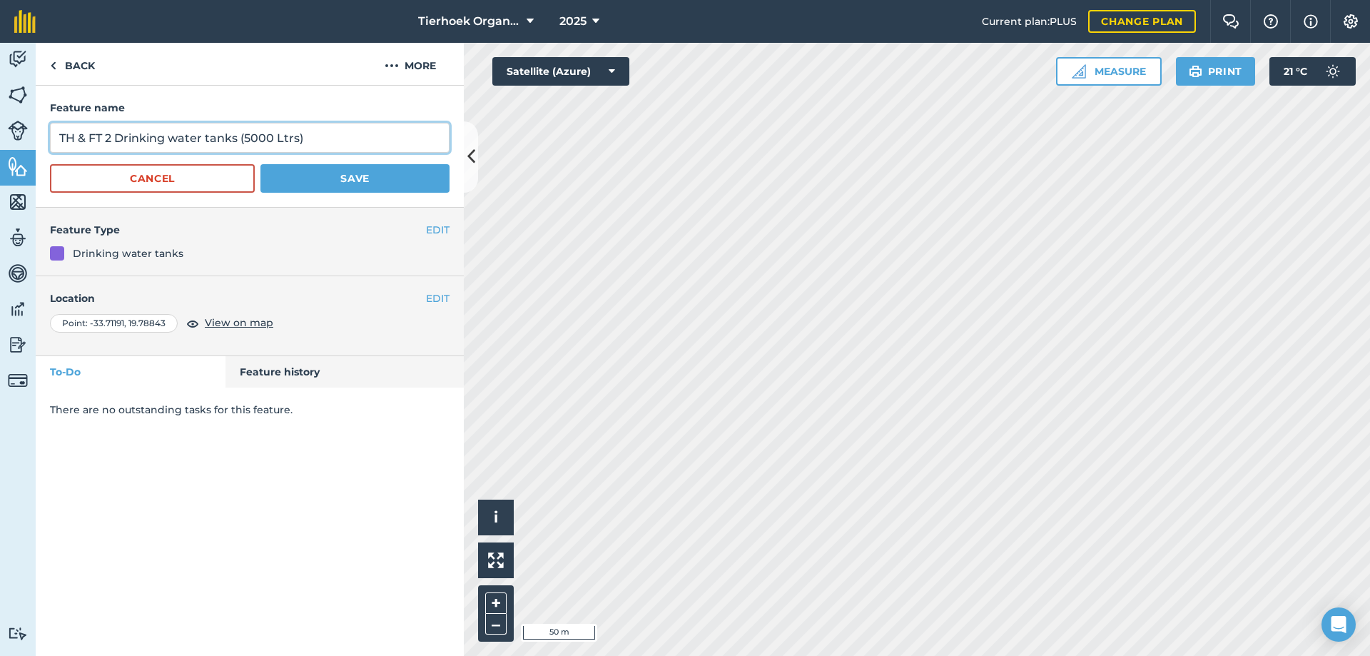
click at [240, 137] on input "TH & FT 2 Drinking water tanks (5000 Ltrs)" at bounding box center [250, 138] width 400 height 30
click at [287, 135] on input "TH & FT 2 Drinking water tanks 2 3500(5000 Ltrs)" at bounding box center [250, 138] width 400 height 30
type input "TH & FT 2 Drinking water tanks 2 3500 (7000 Ltrs)"
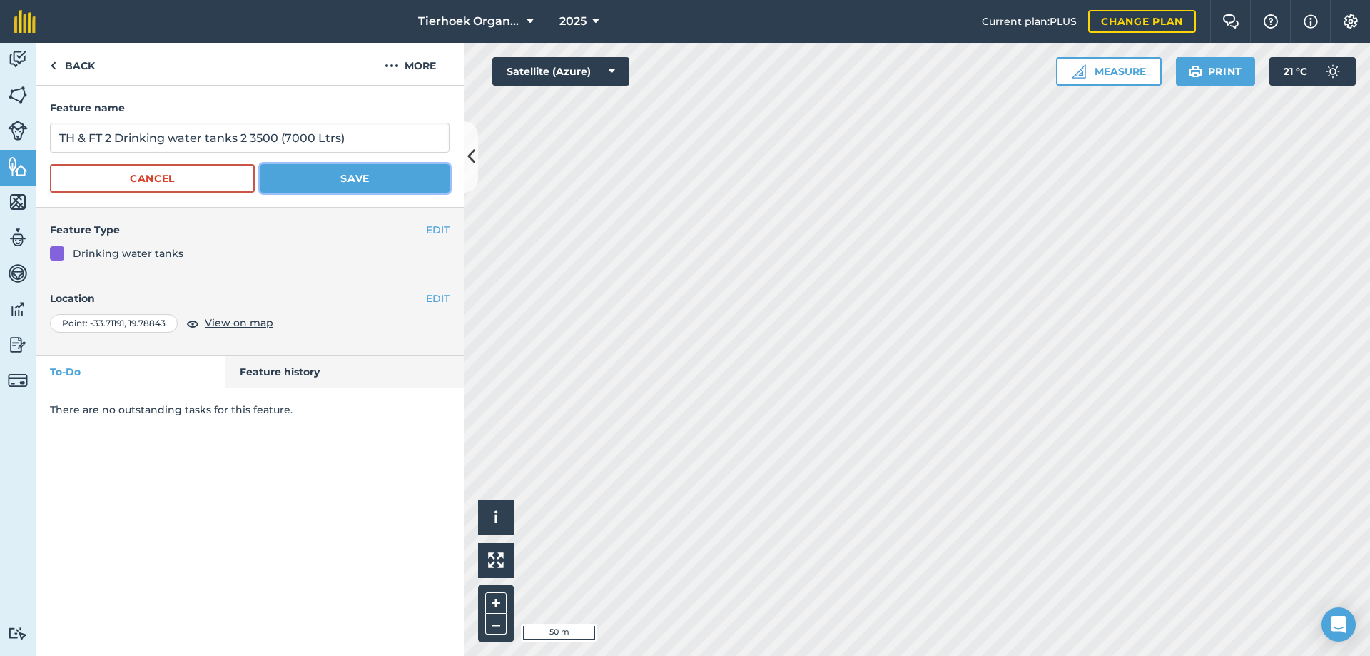
click at [332, 176] on button "Save" at bounding box center [354, 178] width 189 height 29
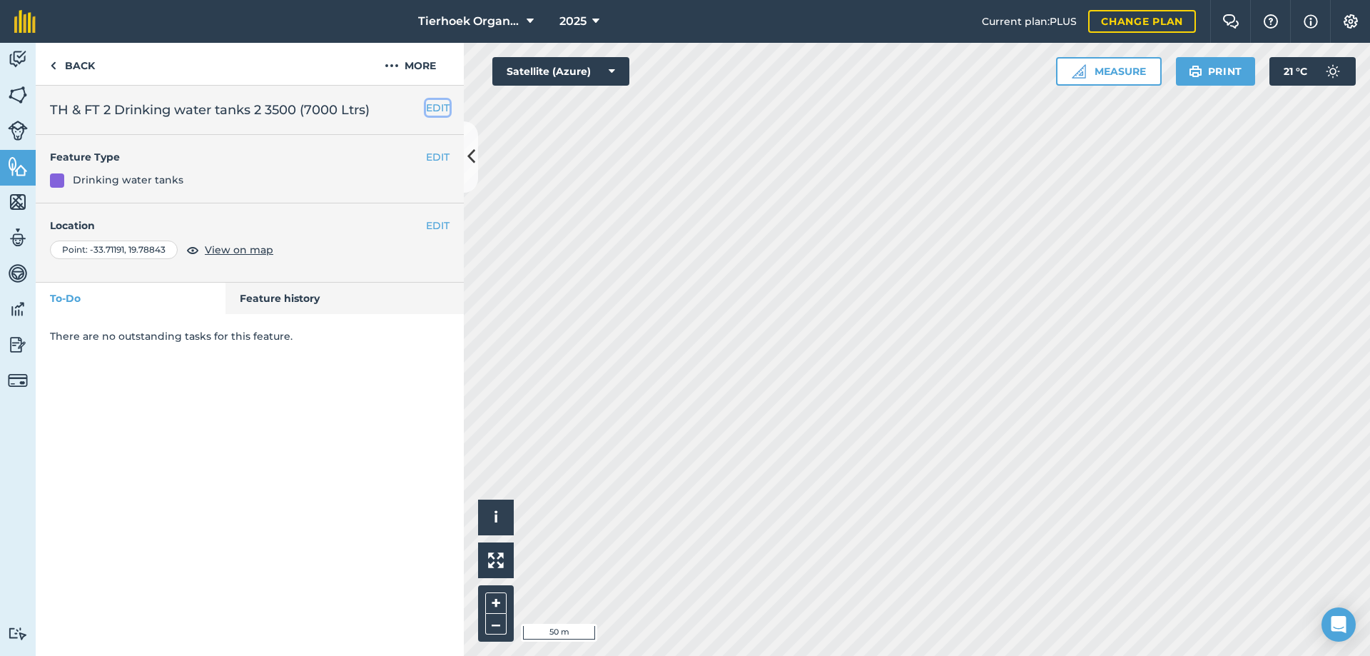
click at [437, 108] on button "EDIT" at bounding box center [438, 108] width 24 height 16
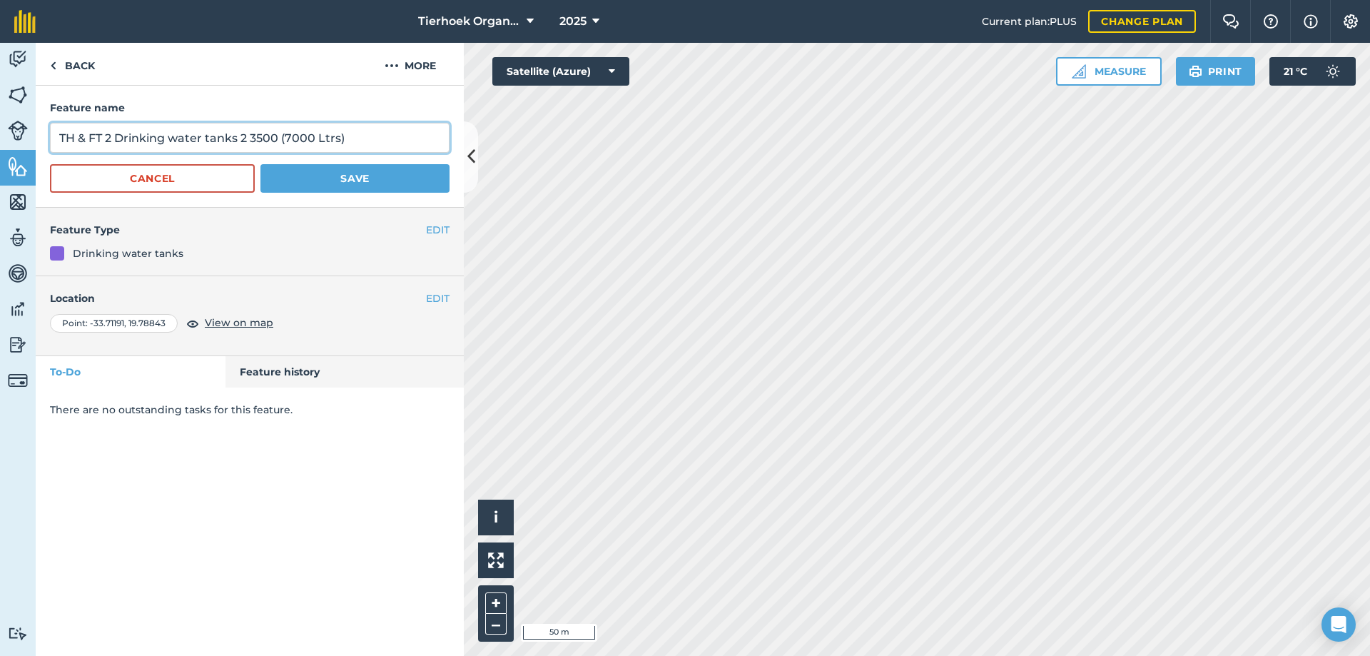
click at [248, 136] on input "TH & FT 2 Drinking water tanks 2 3500 (7000 Ltrs)" at bounding box center [250, 138] width 400 height 30
type input "TH & FT 2 Drinking water tanks 2 x 3500 (7000 Ltrs)"
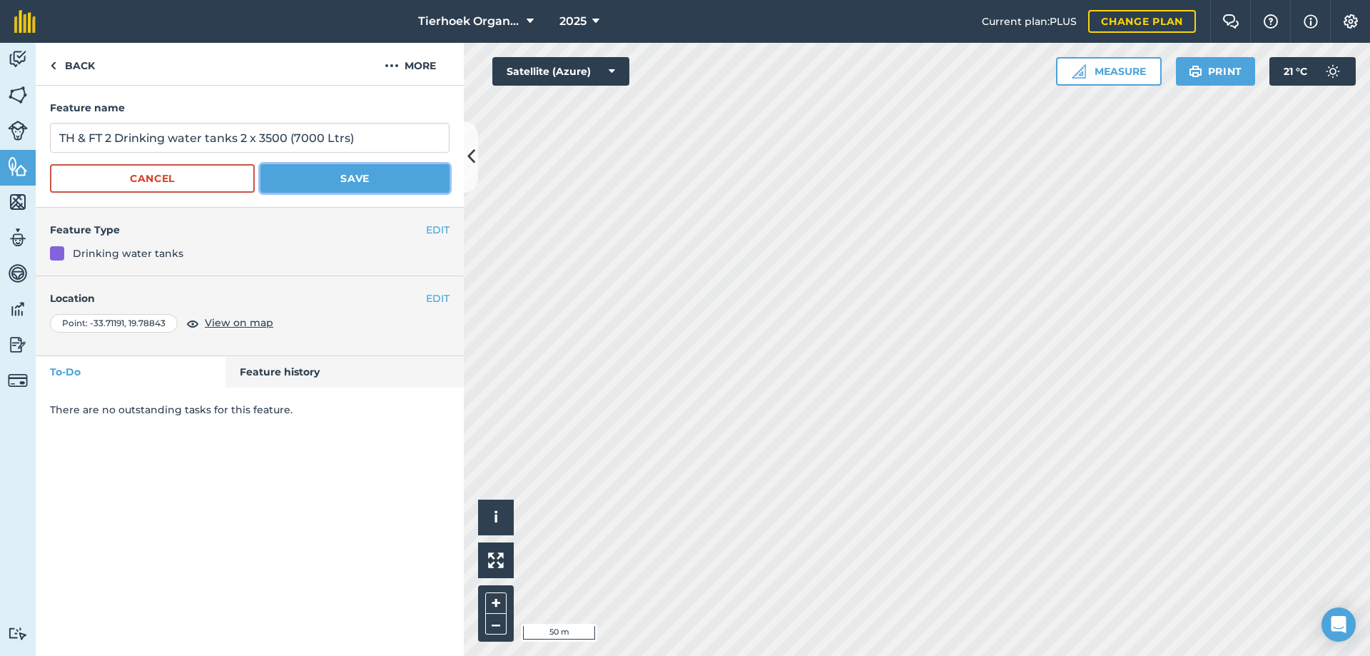
click at [327, 168] on button "Save" at bounding box center [354, 178] width 189 height 29
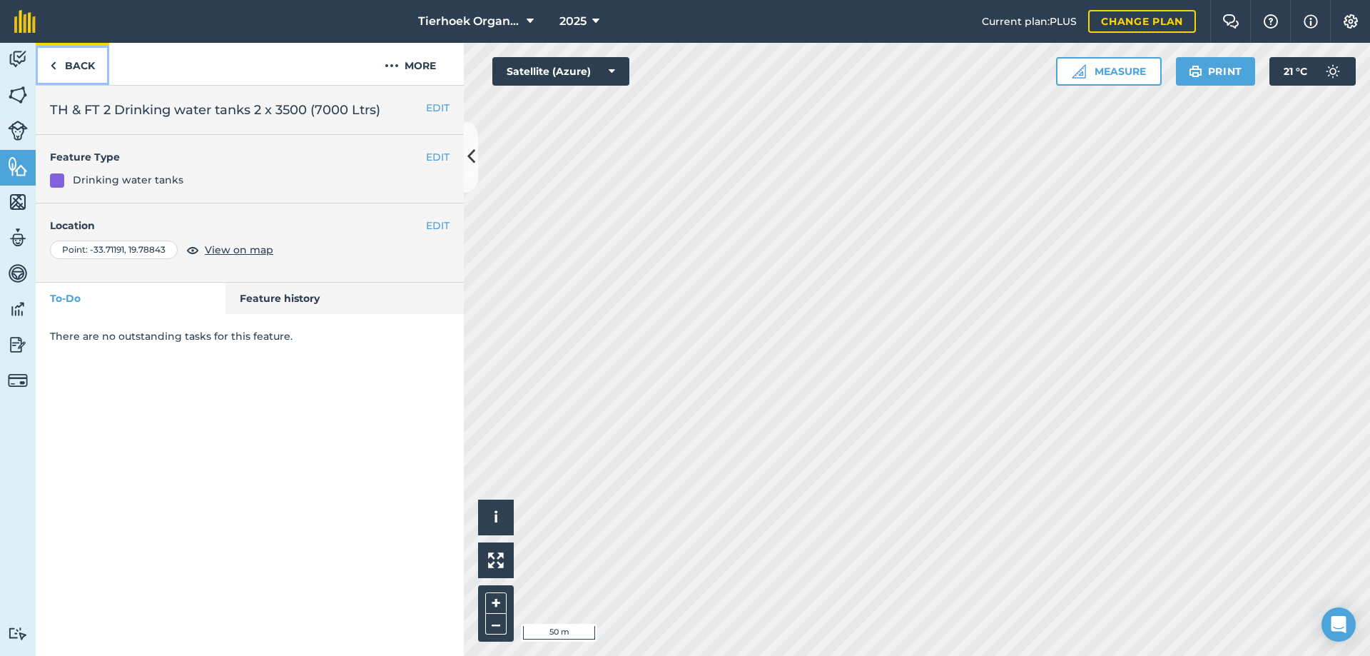
click at [89, 64] on link "Back" at bounding box center [72, 64] width 73 height 42
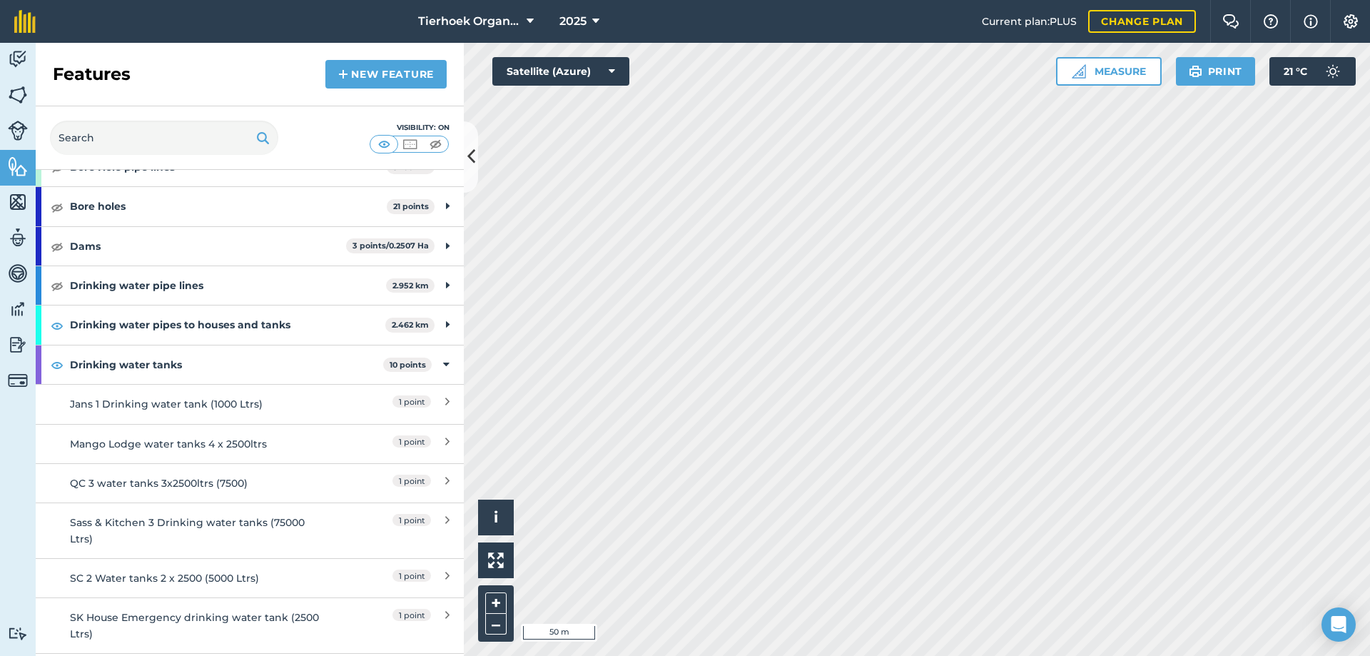
scroll to position [143, 0]
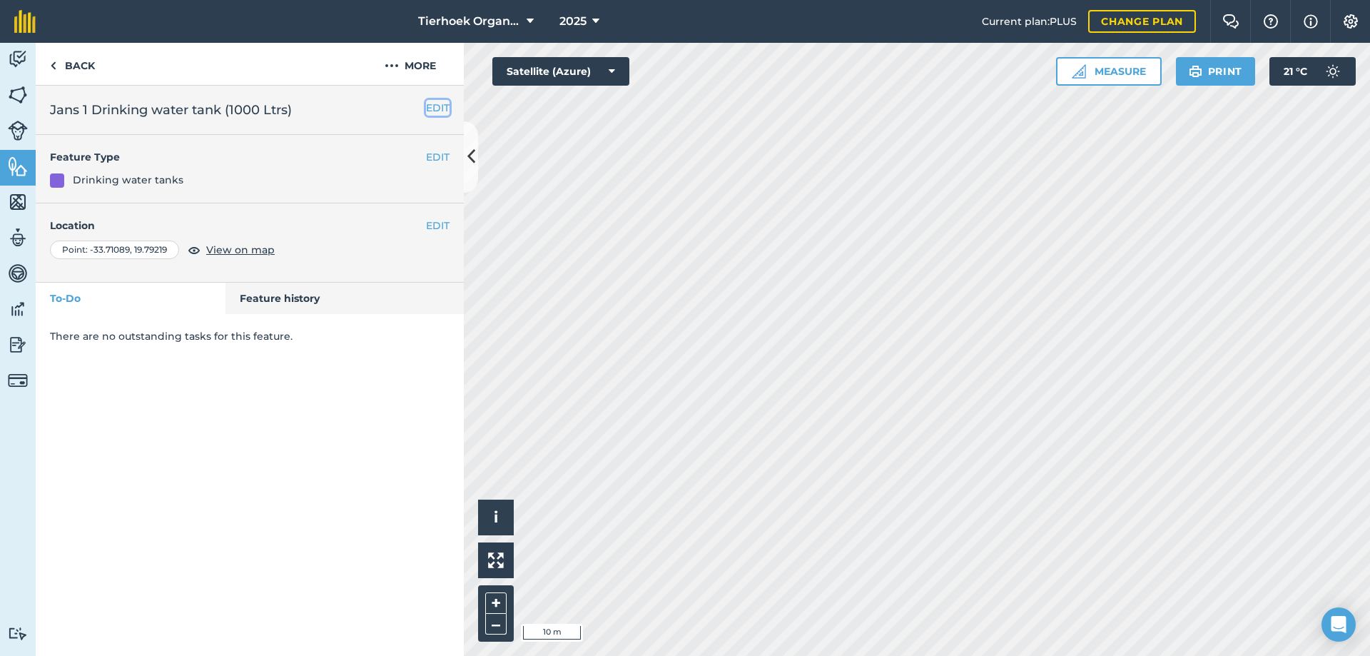
click at [437, 105] on button "EDIT" at bounding box center [438, 108] width 24 height 16
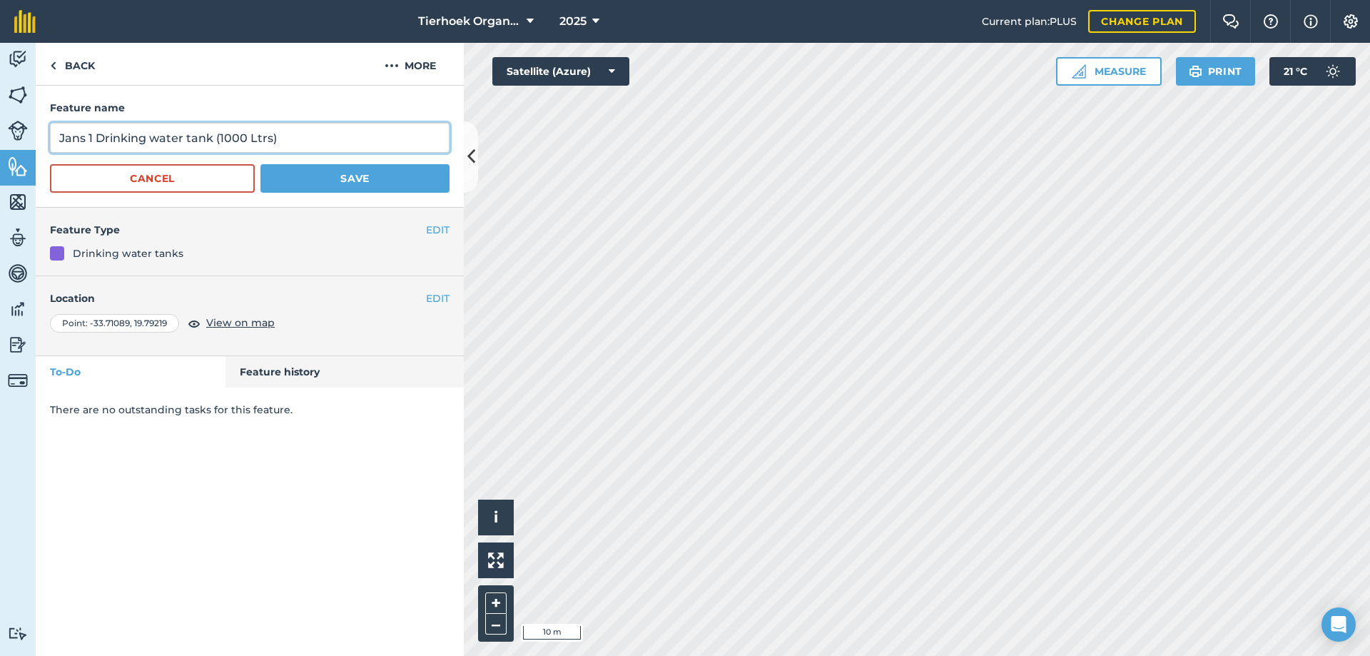
click at [212, 138] on input "Jans 1 Drinking water tank (1000 Ltrs)" at bounding box center [250, 138] width 400 height 30
type input "Jans 1 Drinking water tank 1 x 1000 (1000 Ltrs)"
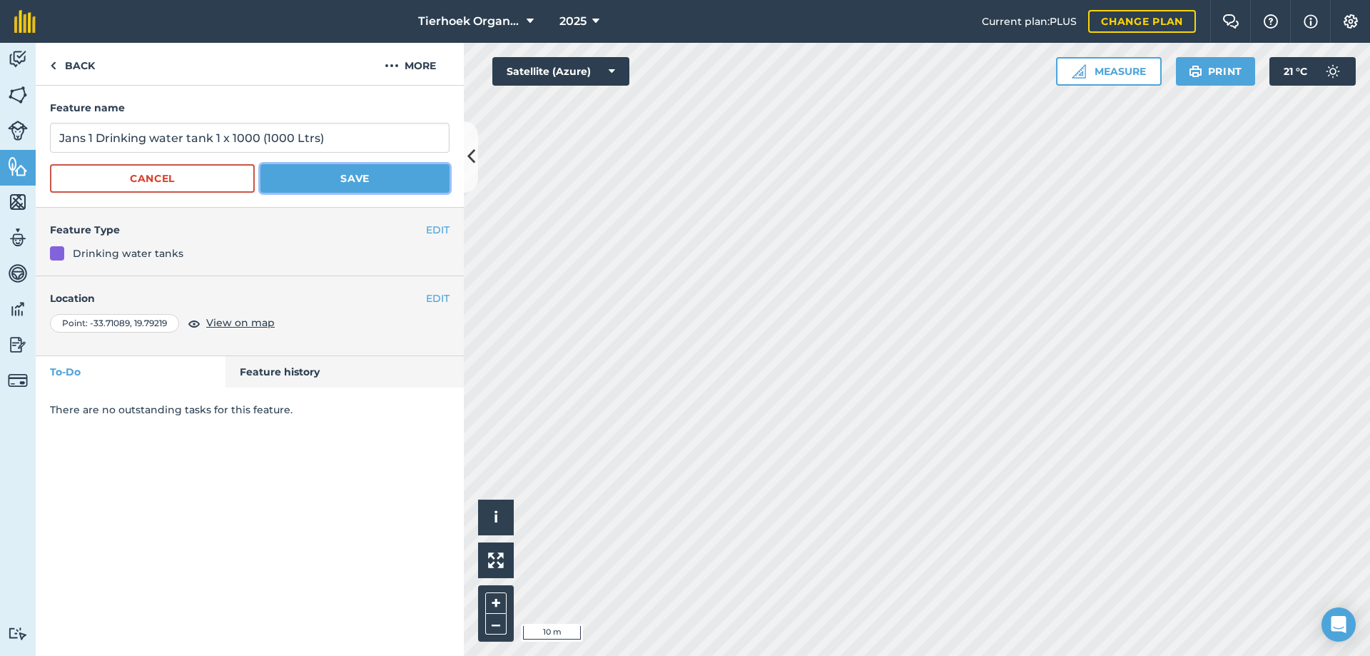
click at [335, 176] on button "Save" at bounding box center [354, 178] width 189 height 29
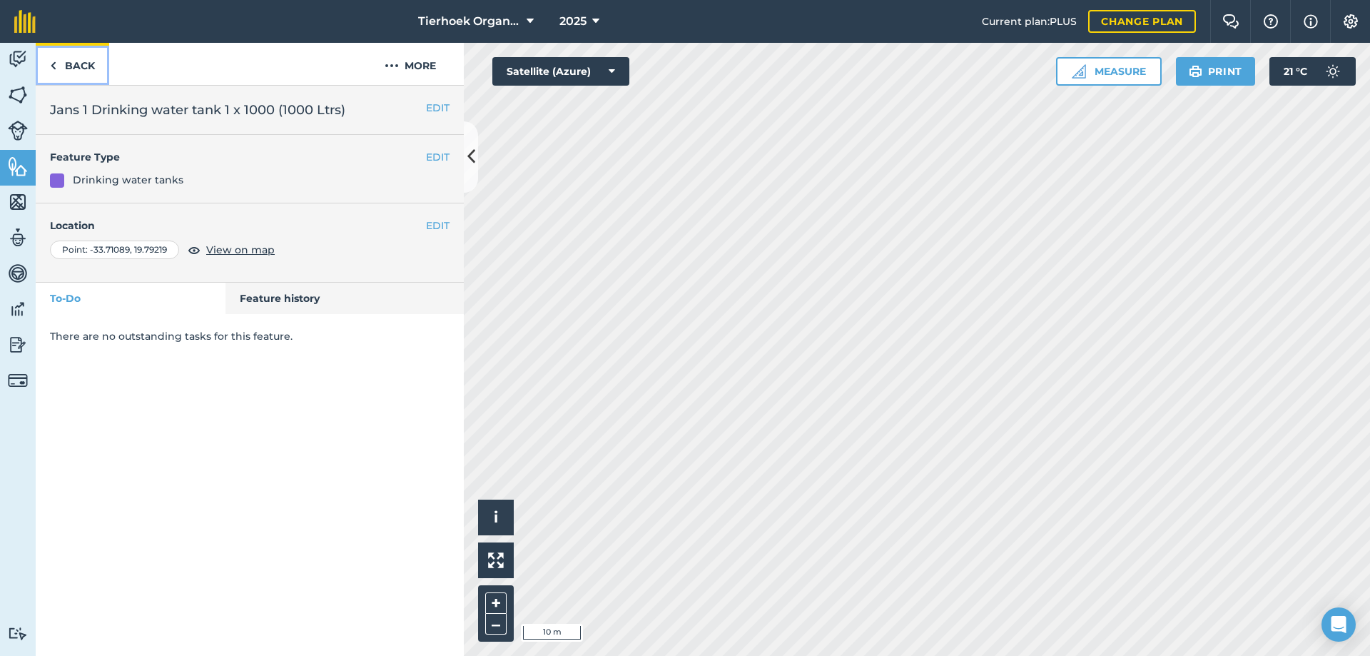
click at [81, 65] on link "Back" at bounding box center [72, 64] width 73 height 42
click at [230, 110] on h2 "Mango Lodge water tanks 4 x 2500ltrs" at bounding box center [250, 110] width 400 height 20
click at [231, 109] on h2 "Mango Lodge water tanks 4 x 2500ltrs" at bounding box center [250, 110] width 400 height 20
click at [232, 107] on h2 "Mango Lodge water tanks 4 x 2500ltrs" at bounding box center [250, 110] width 400 height 20
click at [437, 105] on button "EDIT" at bounding box center [438, 108] width 24 height 16
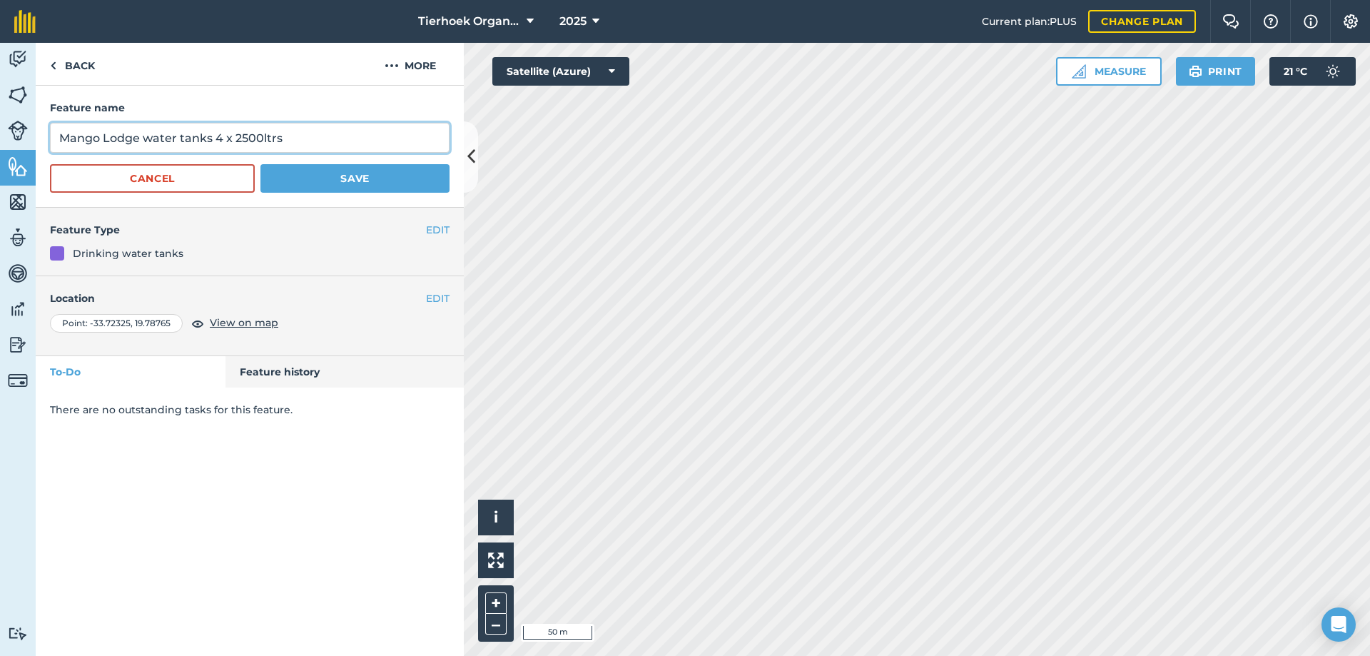
drag, startPoint x: 214, startPoint y: 135, endPoint x: 223, endPoint y: 136, distance: 9.4
click at [223, 136] on input "Mango Lodge water tanks 4 x 2500ltrs" at bounding box center [250, 138] width 400 height 30
type input "Mango Lodge water tanks 2 x 3500 (7000 ltrs)"
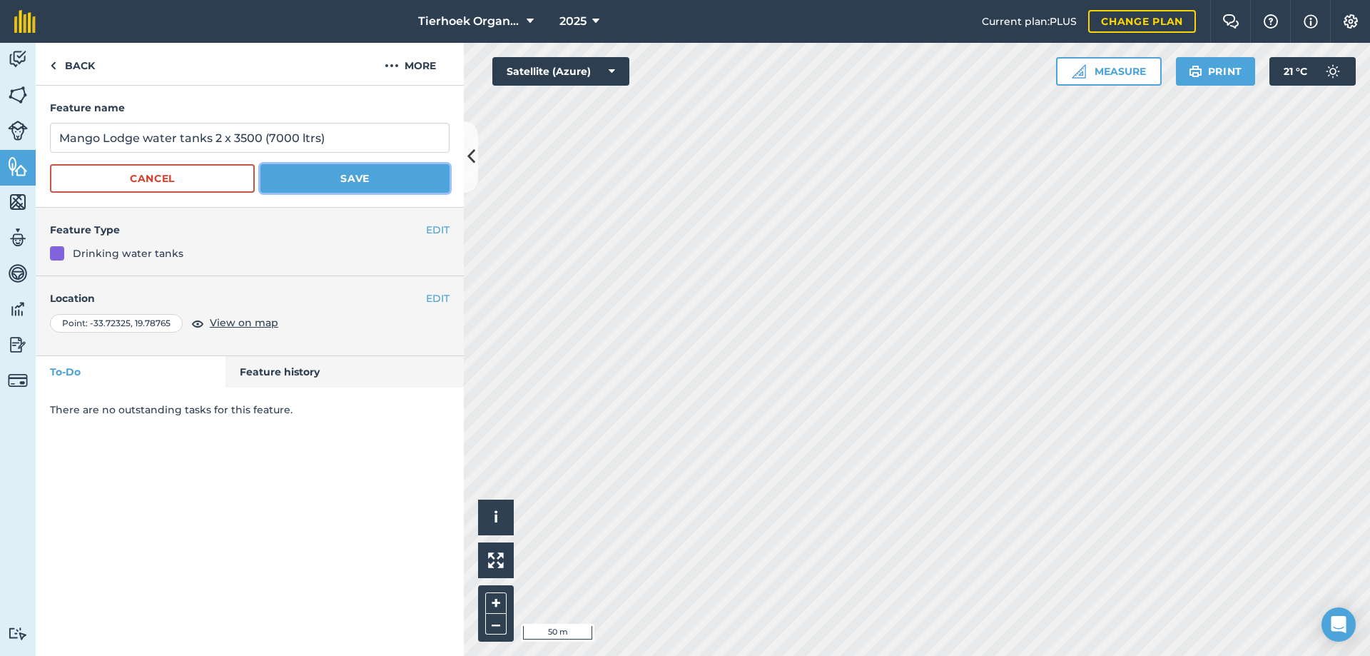
click at [337, 185] on button "Save" at bounding box center [354, 178] width 189 height 29
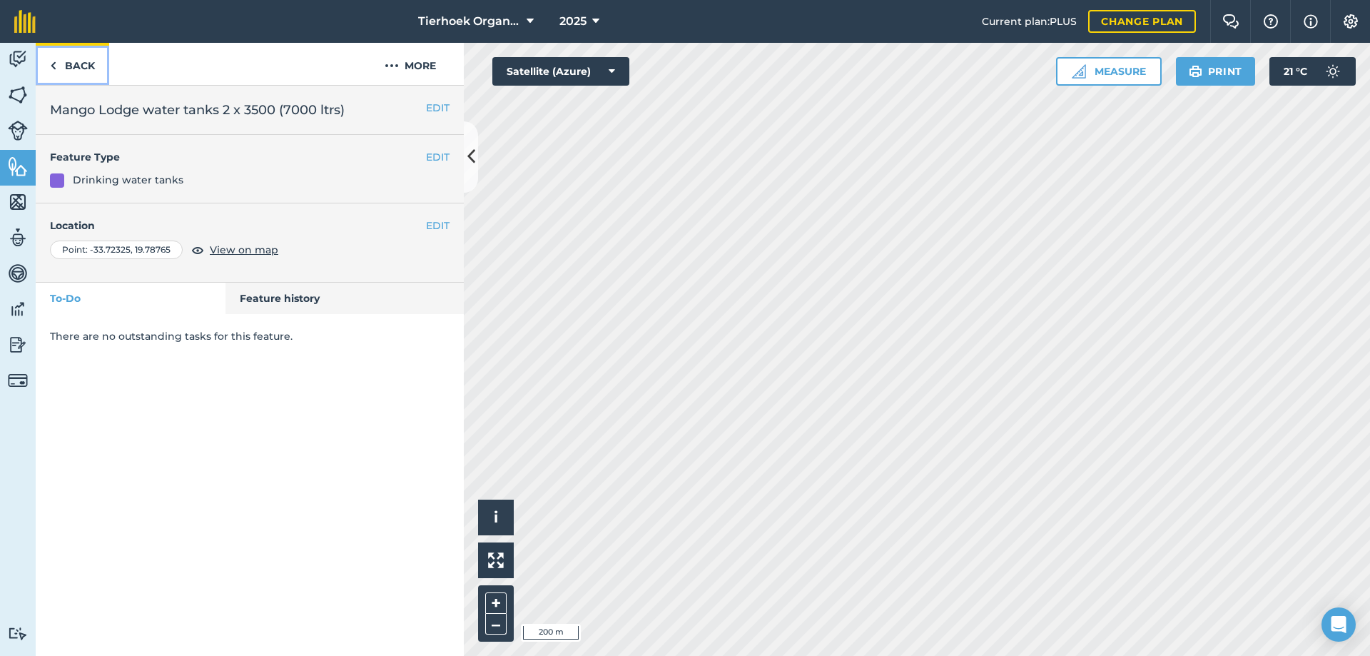
click at [77, 63] on link "Back" at bounding box center [72, 64] width 73 height 42
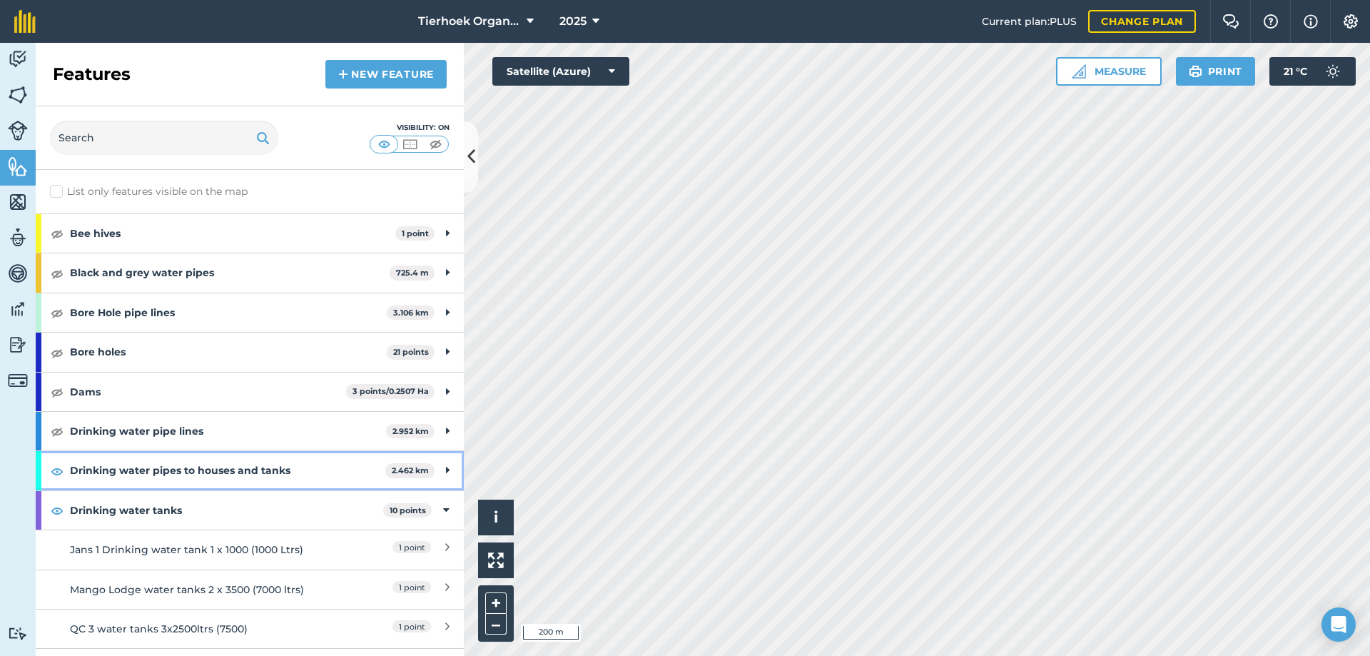
click at [141, 469] on strong "Drinking water pipes to houses and tanks" at bounding box center [227, 470] width 315 height 39
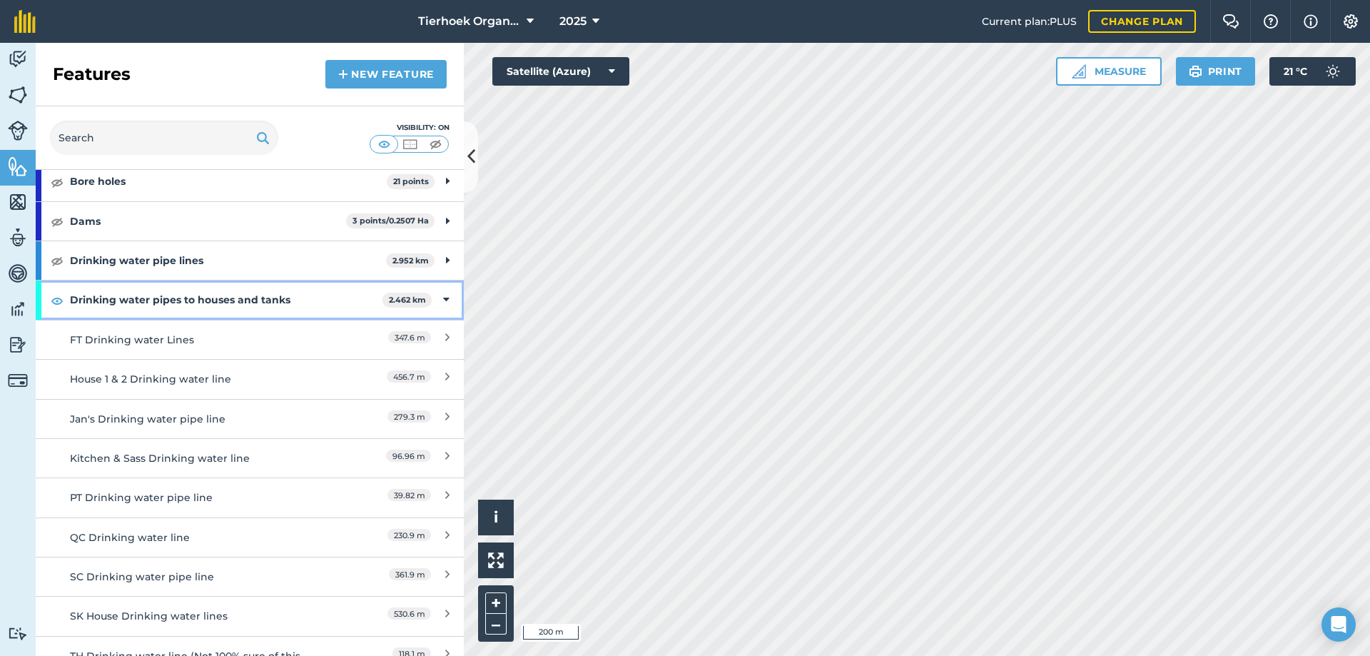
scroll to position [143, 0]
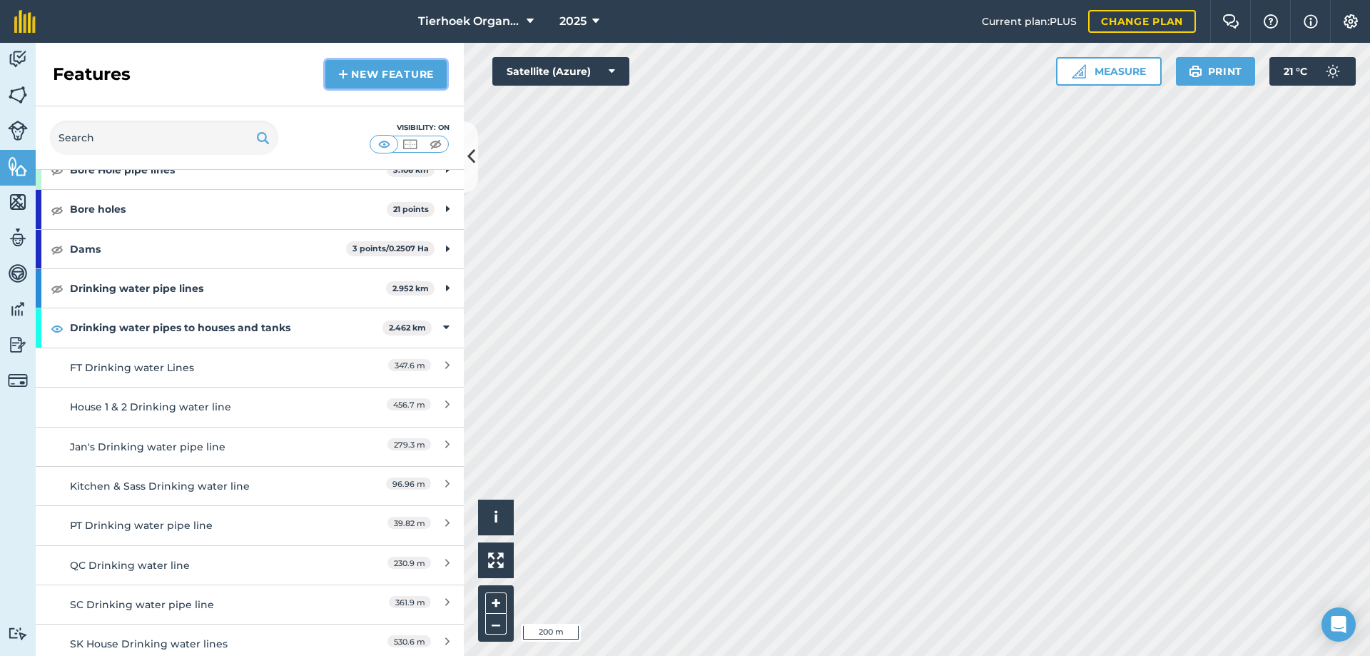
click at [385, 71] on link "New feature" at bounding box center [385, 74] width 121 height 29
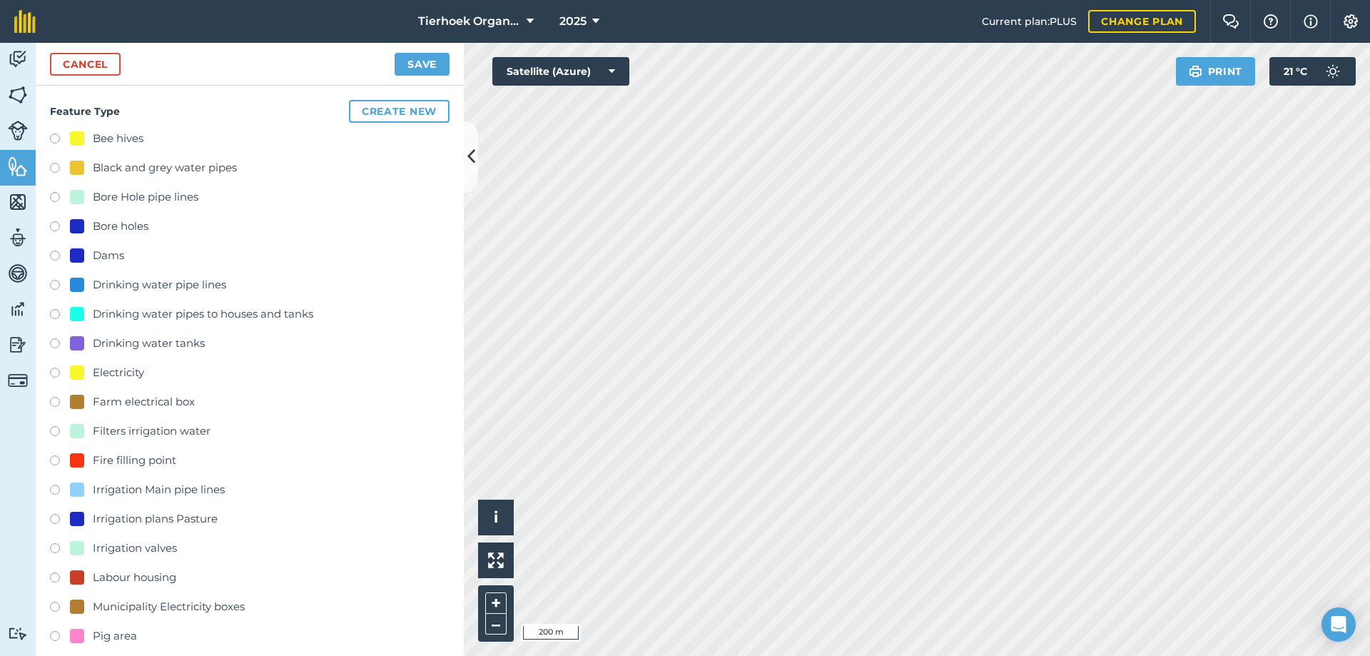
click at [51, 314] on label at bounding box center [60, 316] width 20 height 14
radio input "true"
click at [436, 56] on button "Save" at bounding box center [422, 64] width 55 height 23
click at [422, 61] on button "Save" at bounding box center [422, 64] width 55 height 23
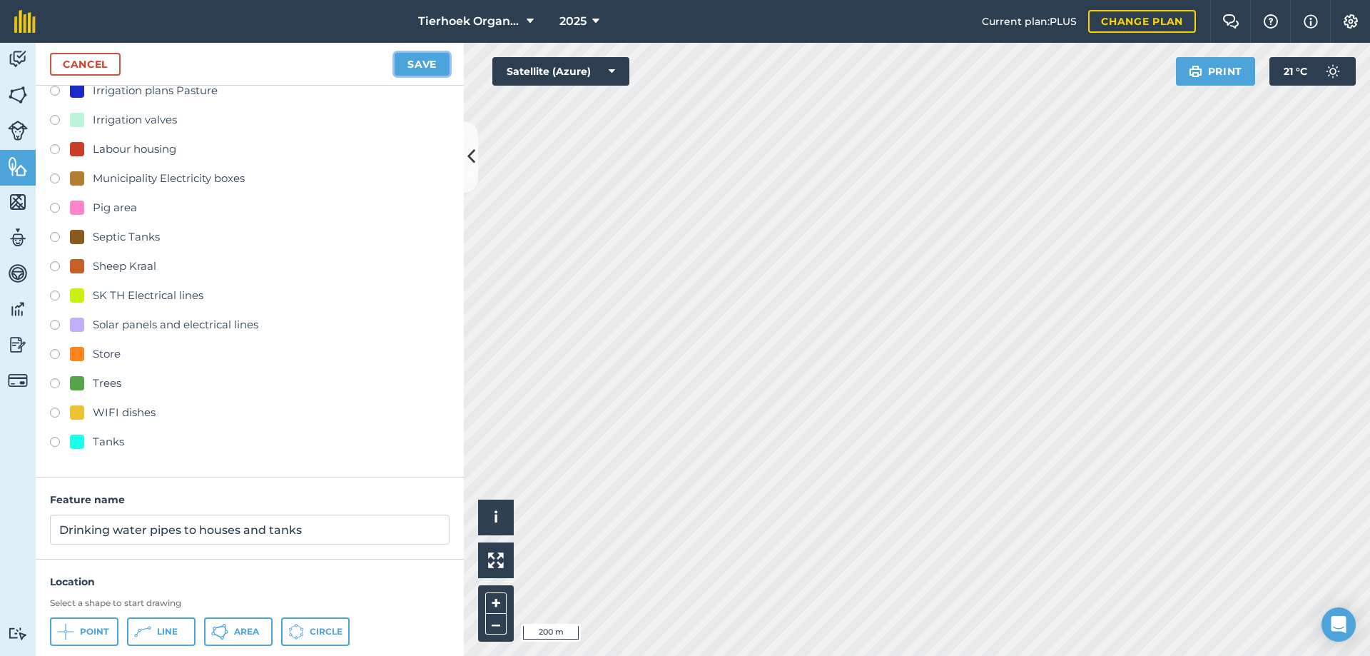
scroll to position [494, 0]
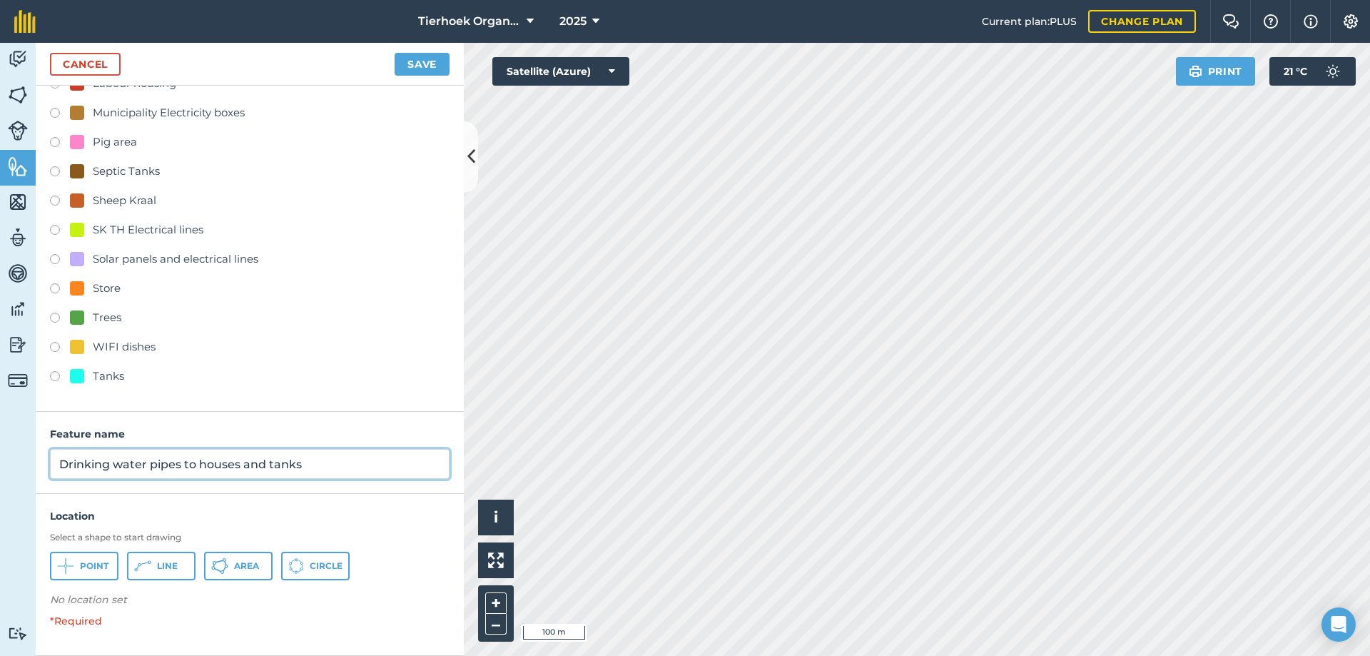
drag, startPoint x: 59, startPoint y: 463, endPoint x: 337, endPoint y: 465, distance: 279.0
click at [337, 465] on input "Drinking water pipes to houses and tanks" at bounding box center [250, 464] width 400 height 30
type input "ML drinking water lines"
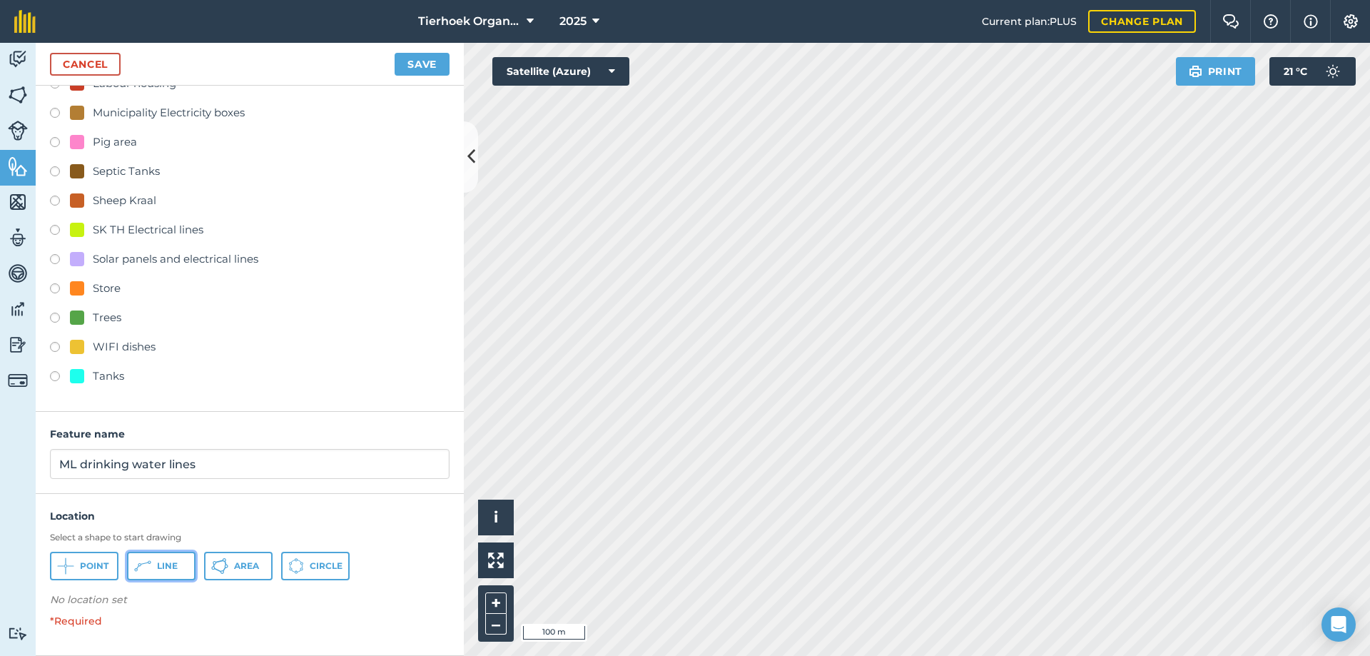
click at [160, 560] on span "Line" at bounding box center [167, 565] width 21 height 11
click at [413, 64] on button "Save" at bounding box center [422, 64] width 55 height 23
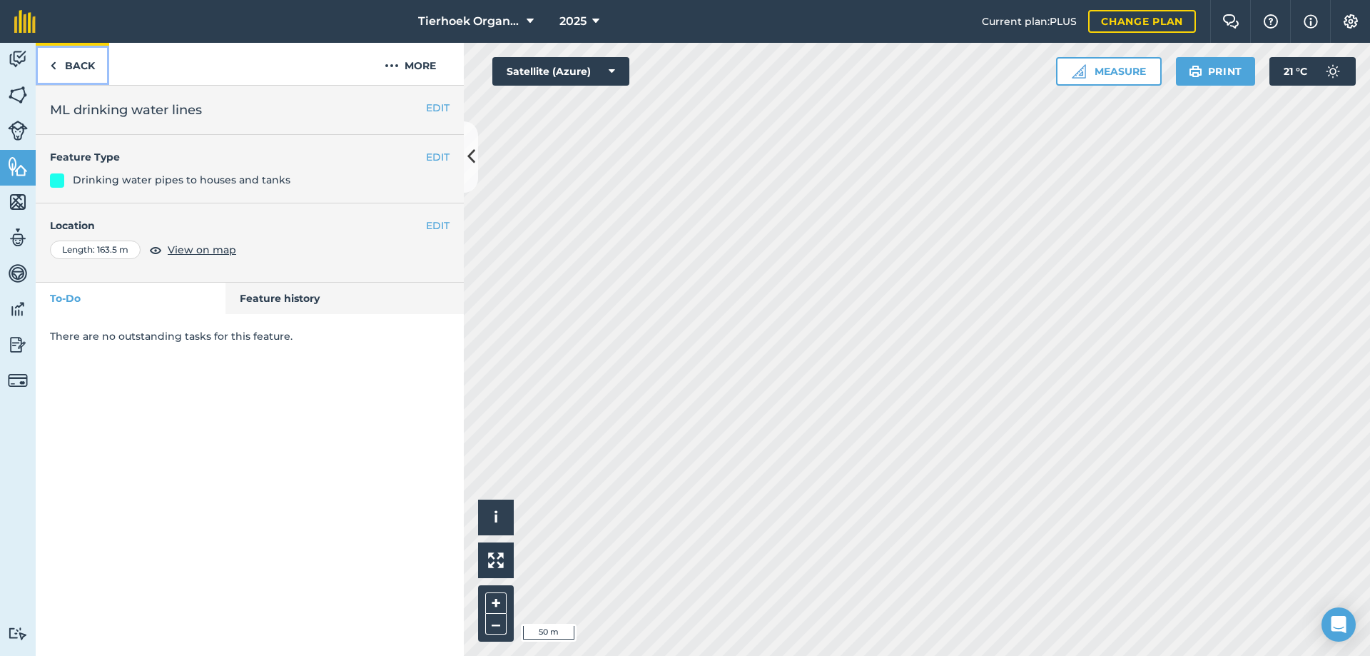
click at [76, 62] on link "Back" at bounding box center [72, 64] width 73 height 42
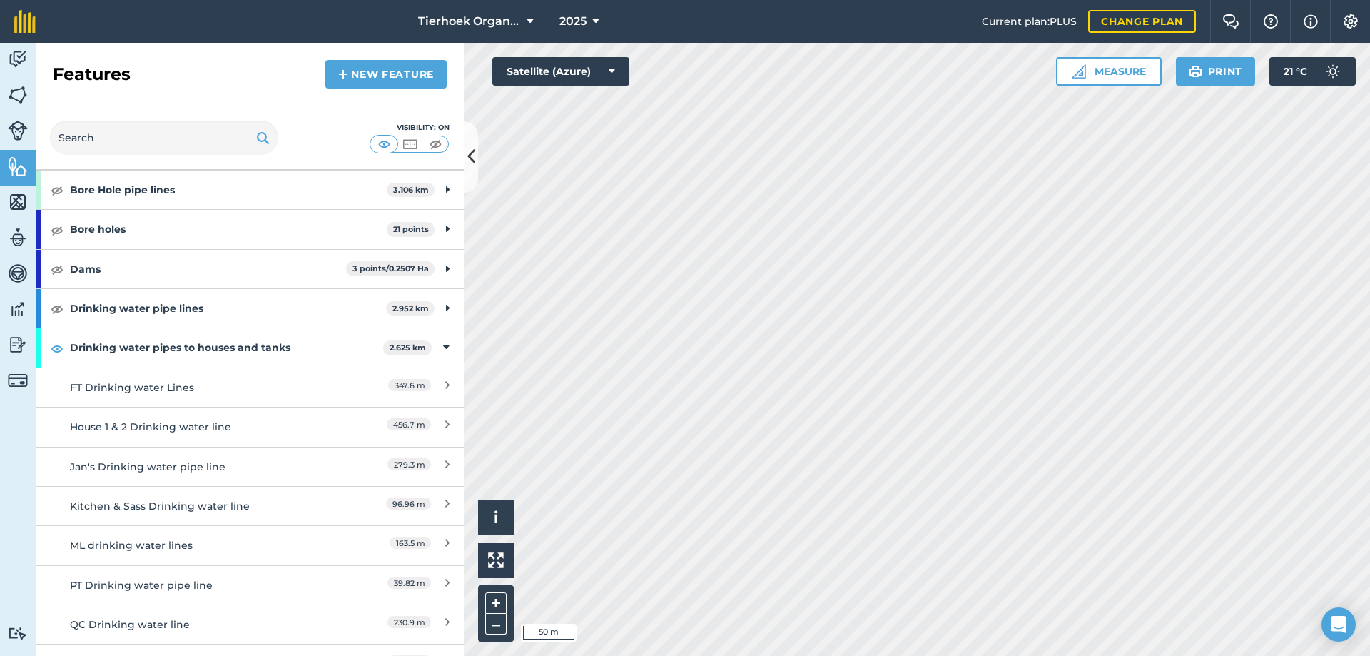
scroll to position [143, 0]
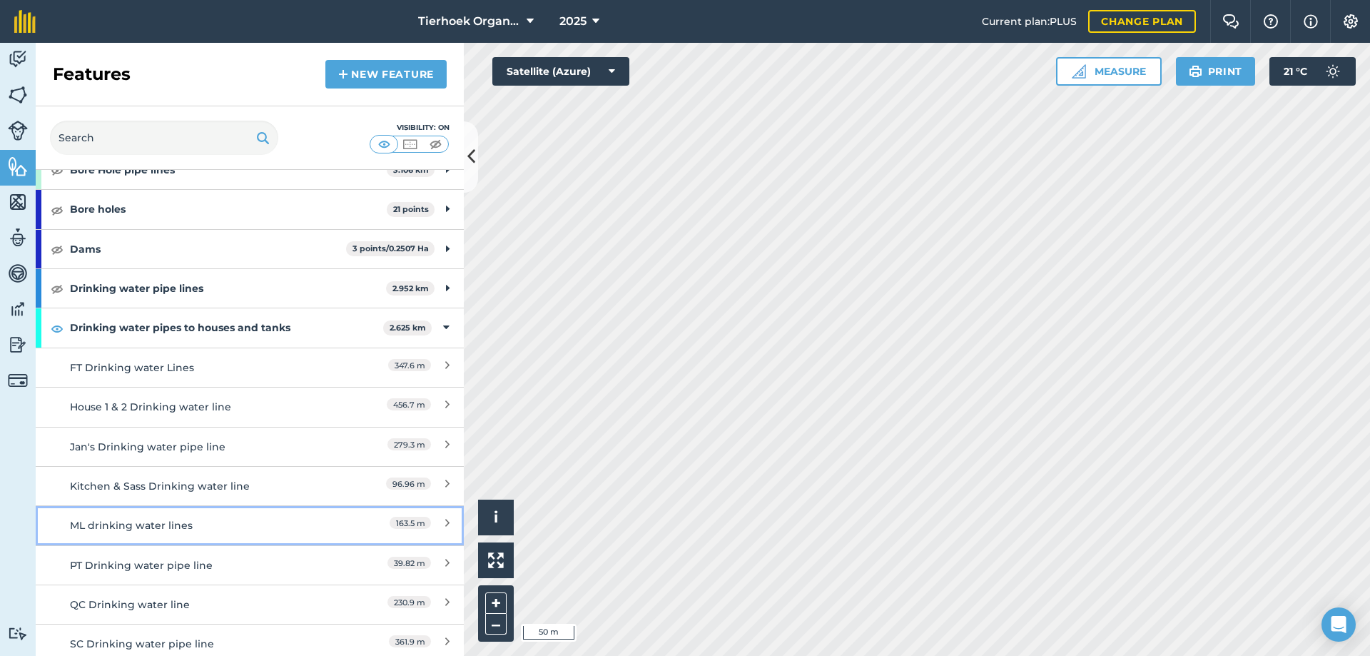
click at [146, 527] on div "ML drinking water lines" at bounding box center [196, 525] width 253 height 16
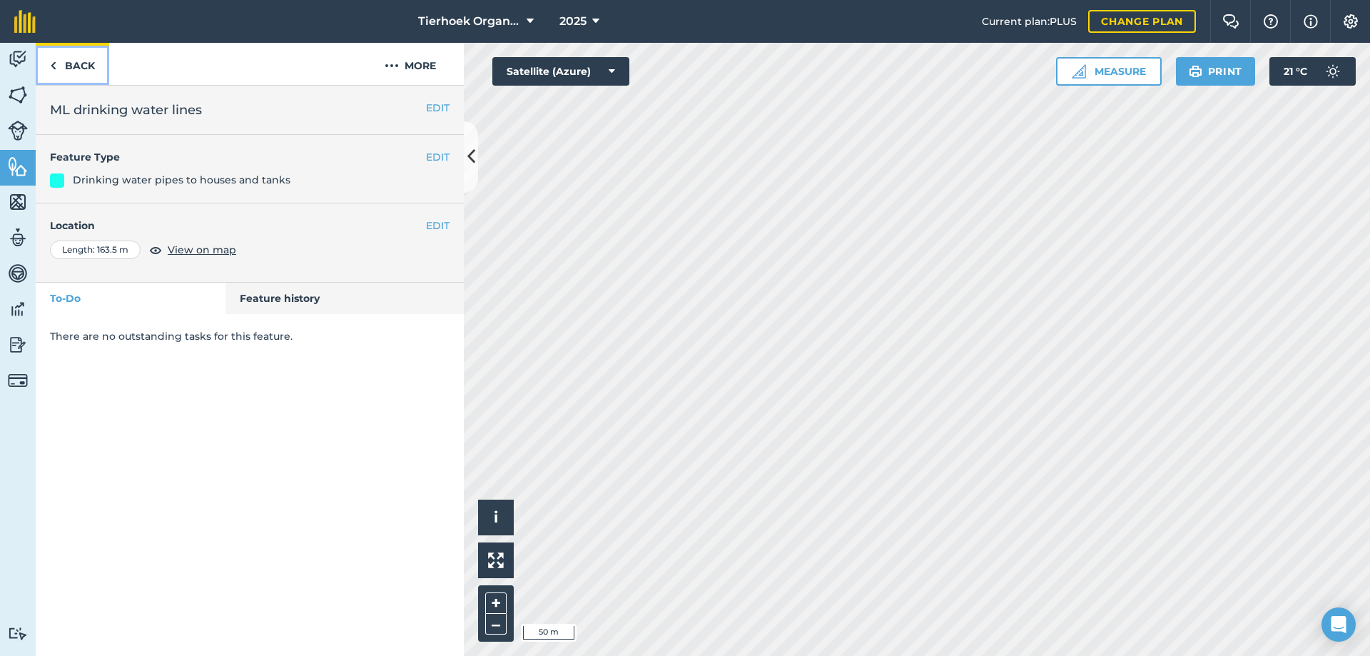
click at [72, 59] on link "Back" at bounding box center [72, 64] width 73 height 42
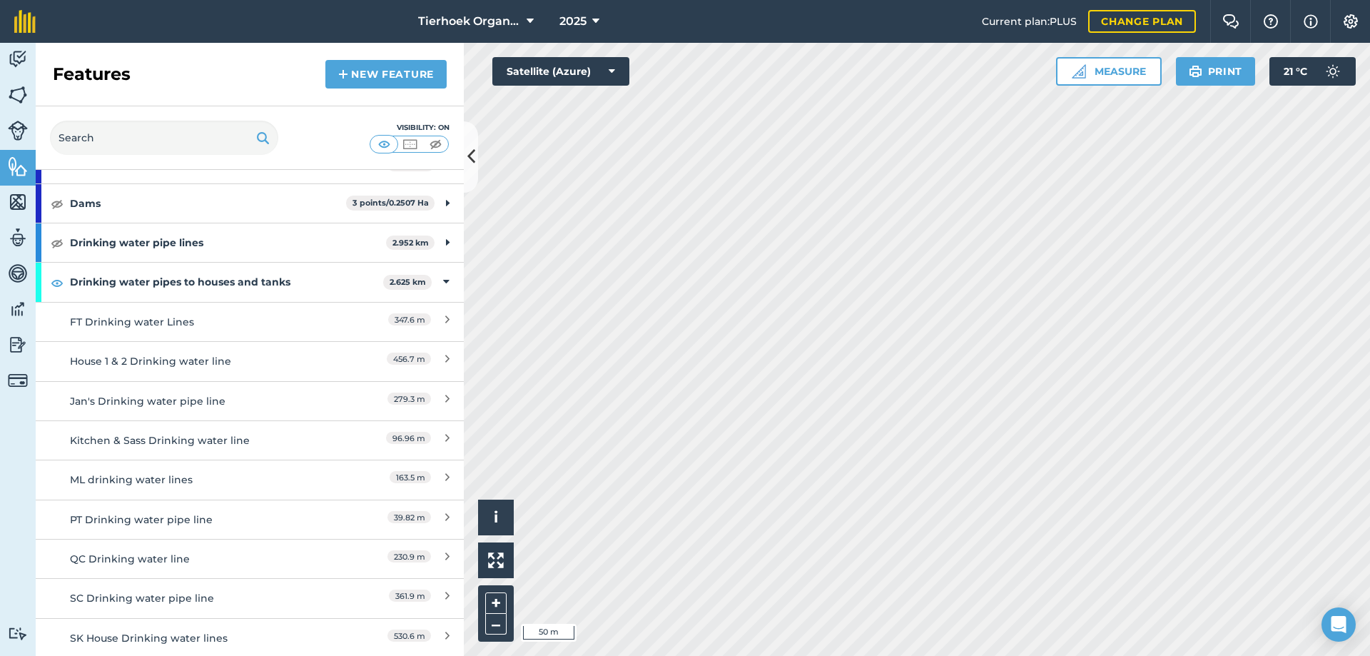
scroll to position [143, 0]
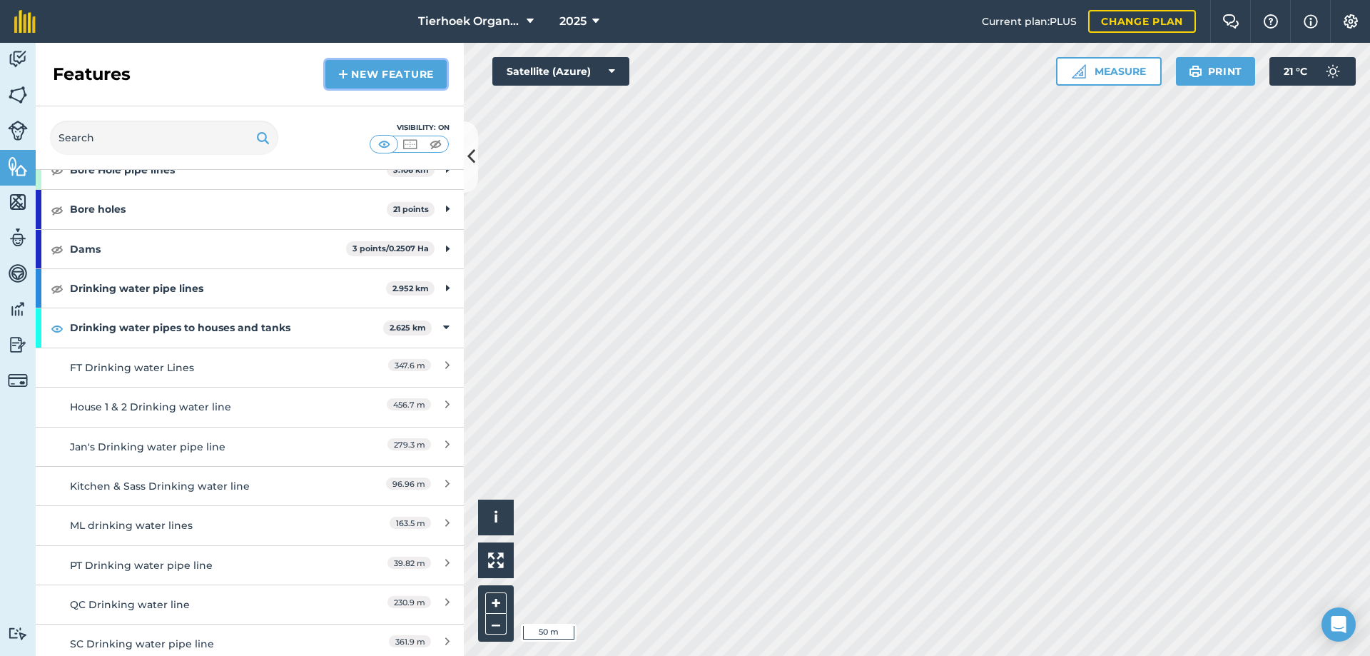
click at [372, 72] on link "New feature" at bounding box center [385, 74] width 121 height 29
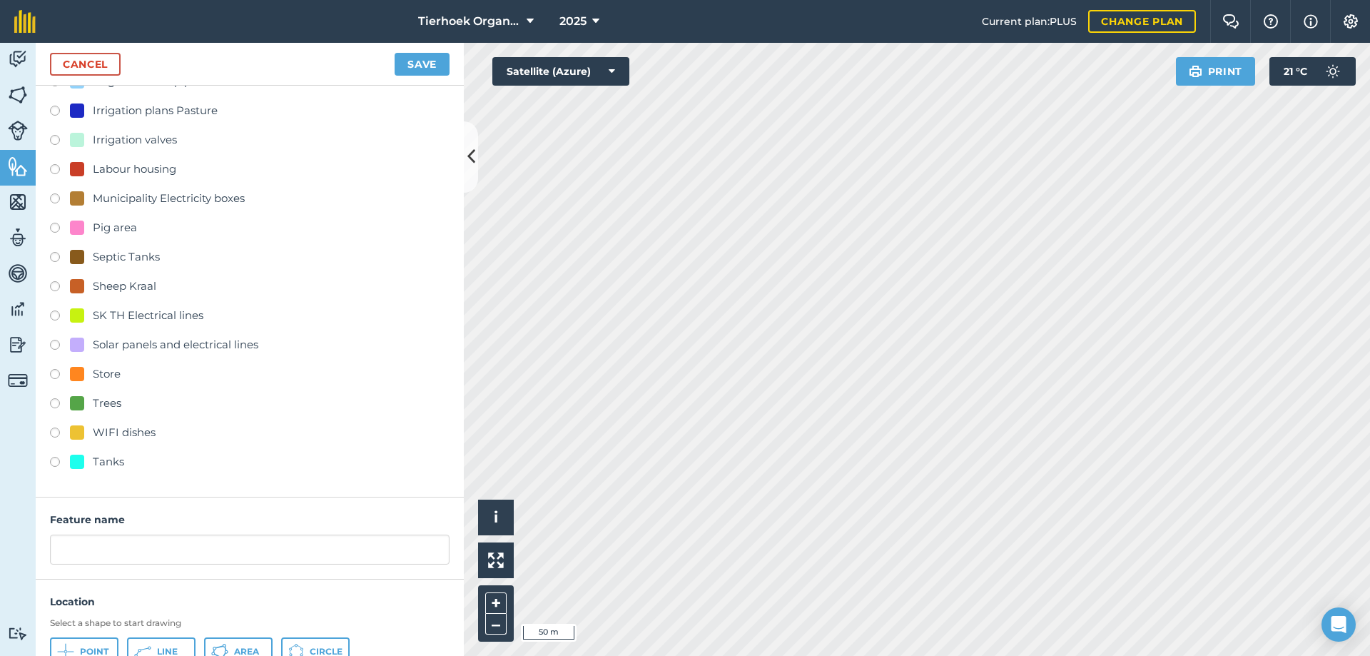
scroll to position [466, 0]
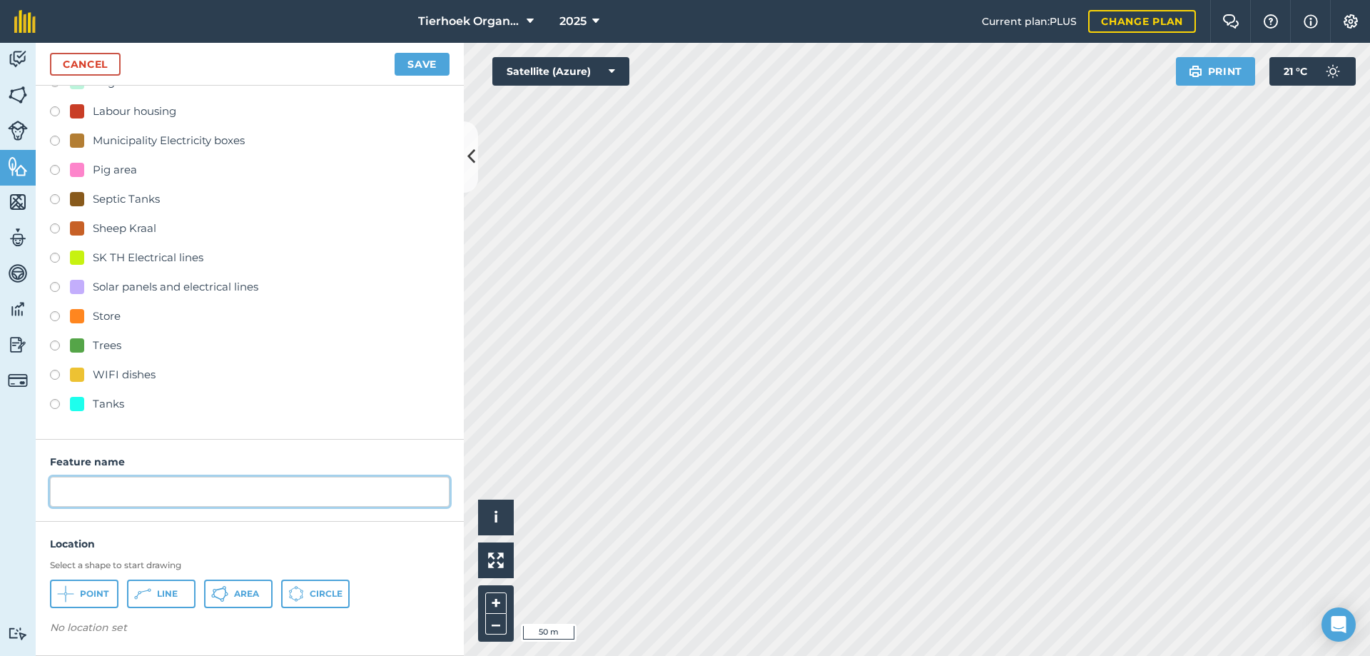
click at [89, 492] on input "text" at bounding box center [250, 492] width 400 height 30
type input "AC drinking water pipe"
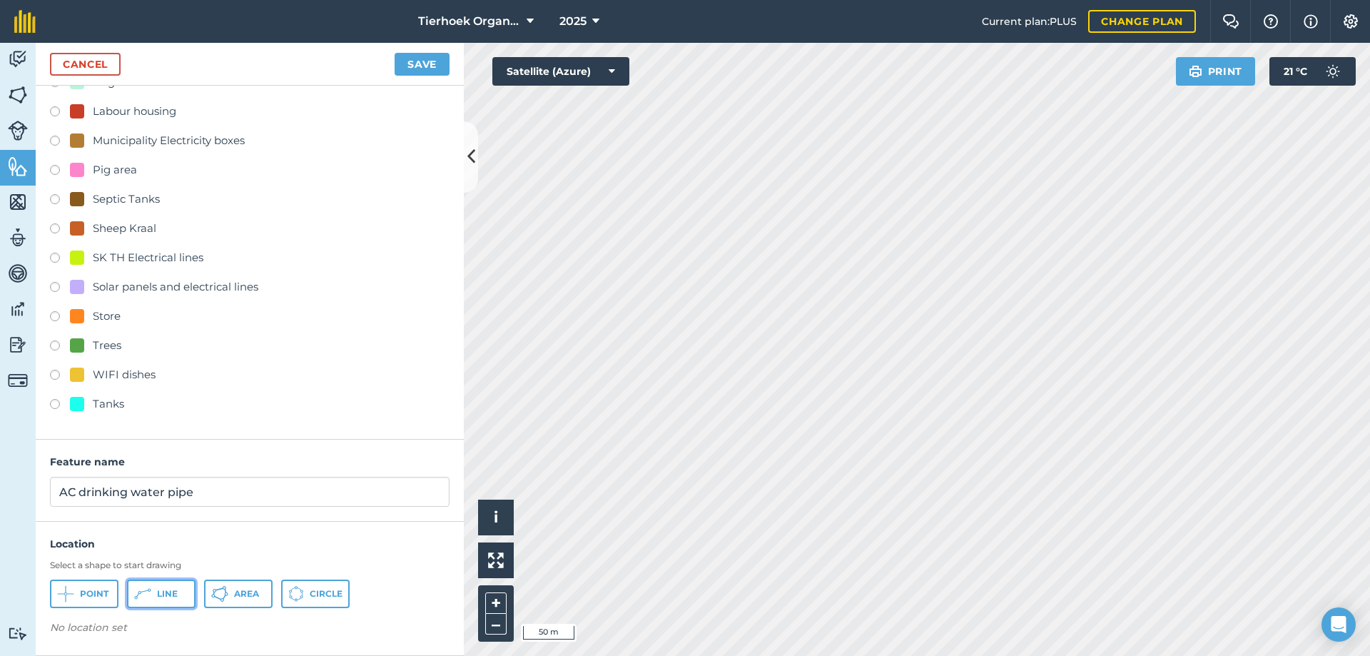
click at [161, 593] on span "Line" at bounding box center [167, 593] width 21 height 11
click at [433, 61] on button "Save" at bounding box center [422, 64] width 55 height 23
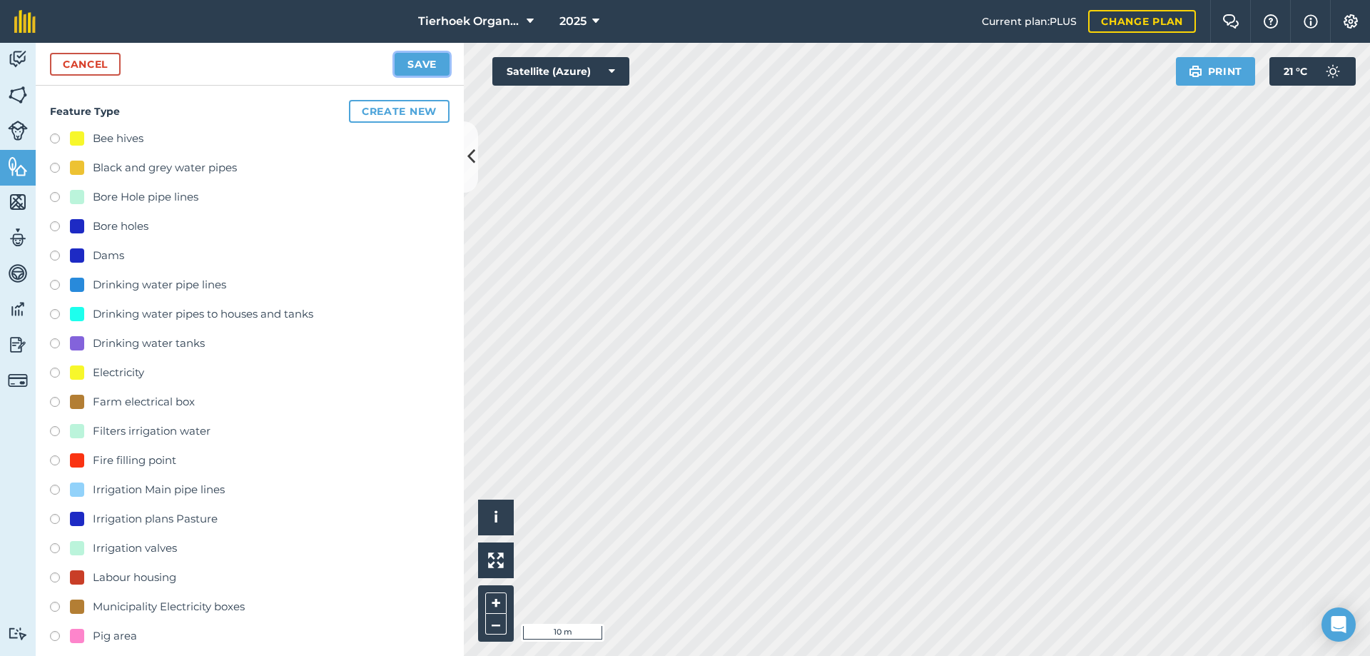
click at [422, 62] on button "Save" at bounding box center [422, 64] width 55 height 23
click at [78, 63] on link "Cancel" at bounding box center [85, 64] width 71 height 23
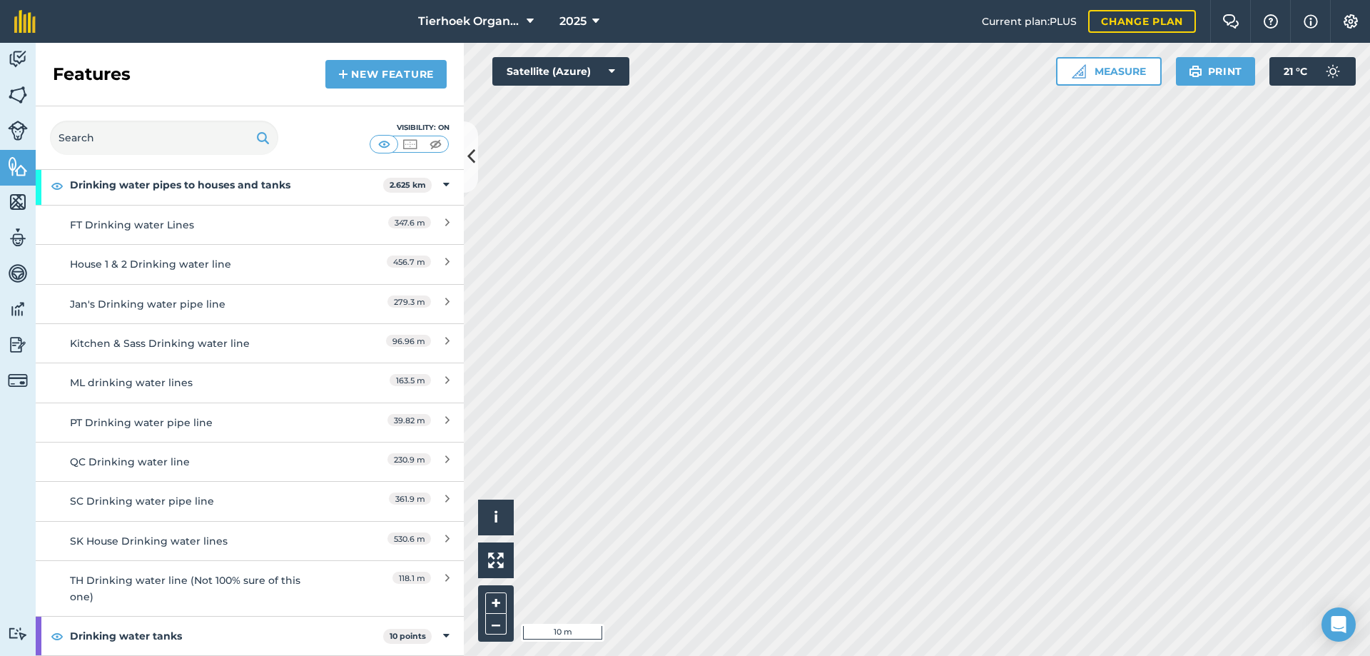
scroll to position [214, 0]
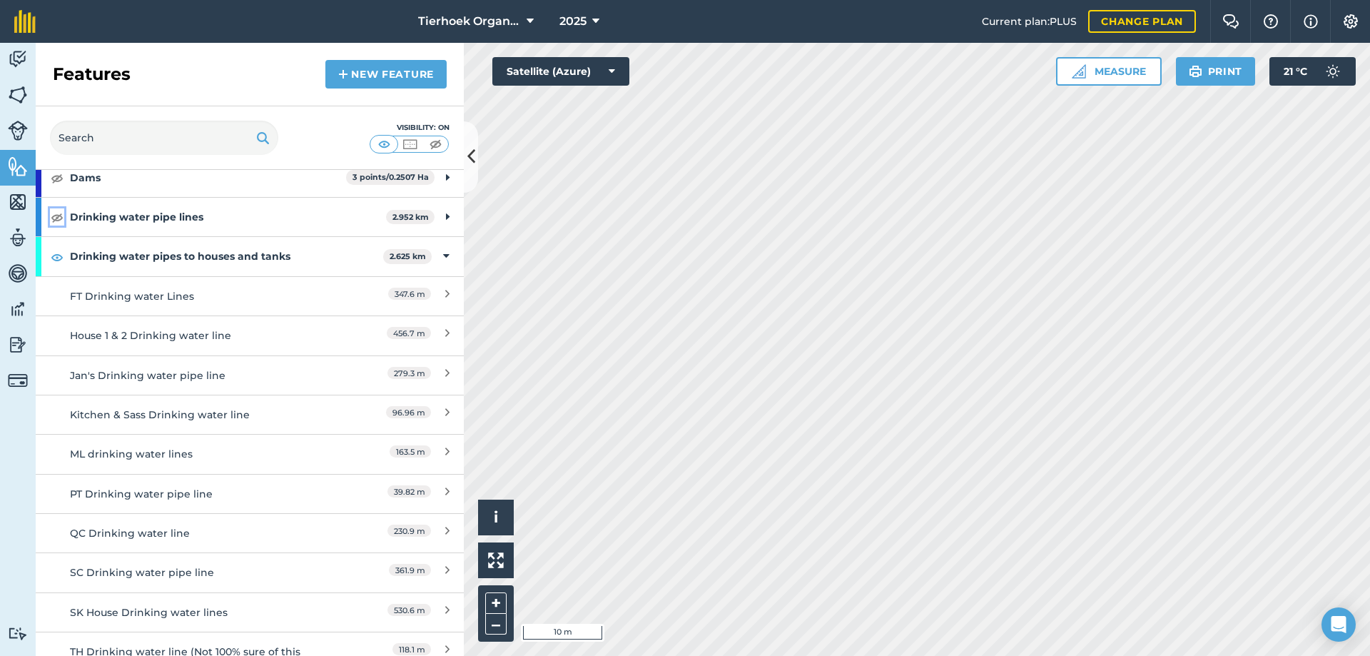
click at [57, 215] on img at bounding box center [57, 216] width 13 height 17
click at [446, 217] on icon at bounding box center [448, 217] width 4 height 16
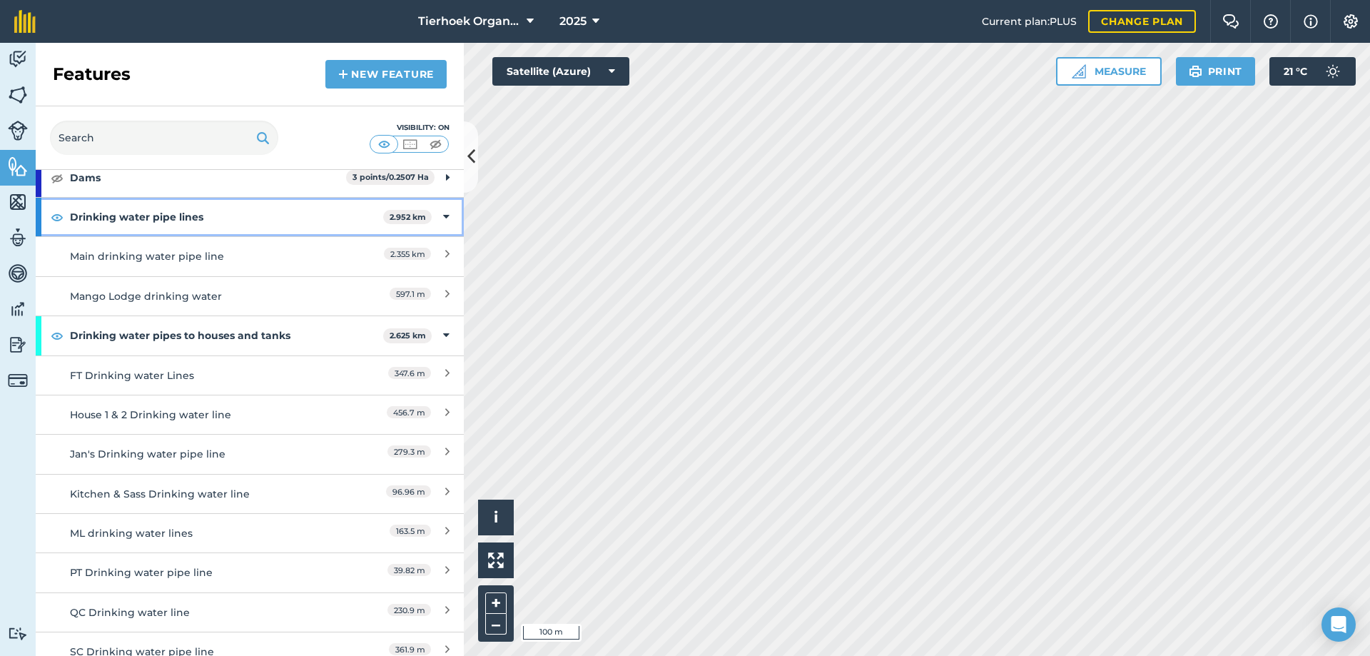
click at [231, 218] on strong "Drinking water pipe lines" at bounding box center [226, 217] width 313 height 39
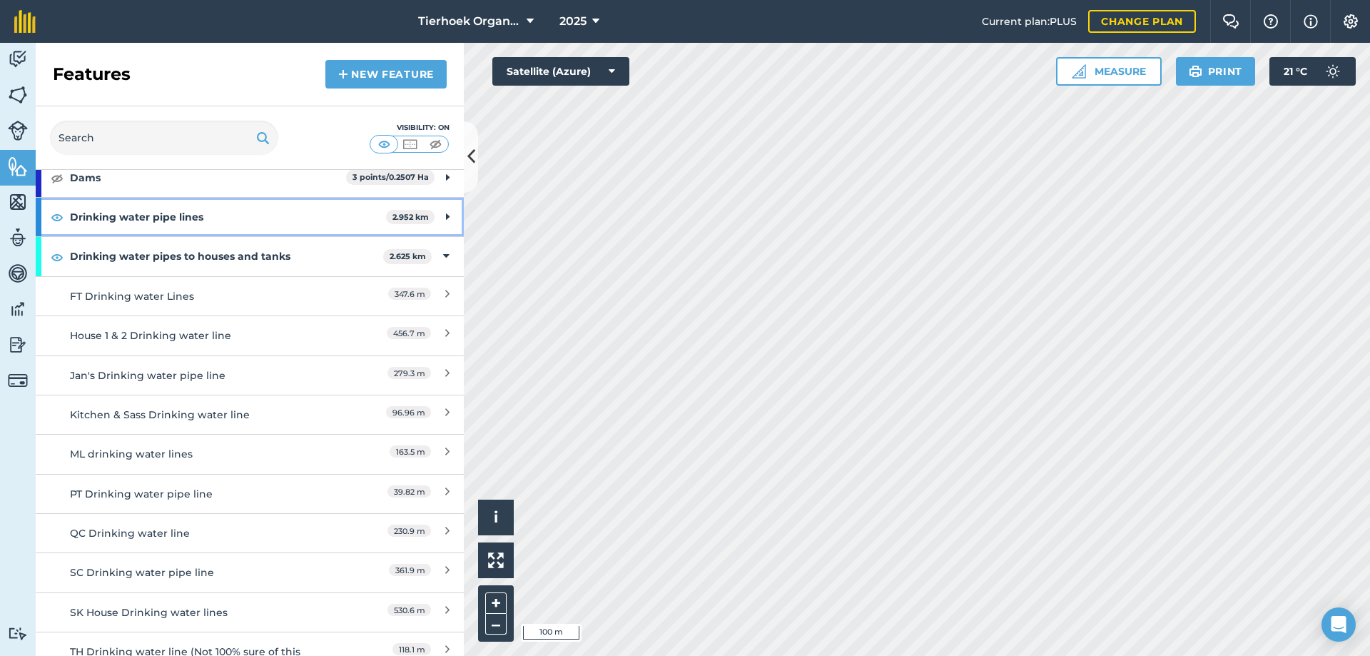
click at [432, 217] on div "Drinking water pipe lines 2.952 km" at bounding box center [250, 217] width 428 height 39
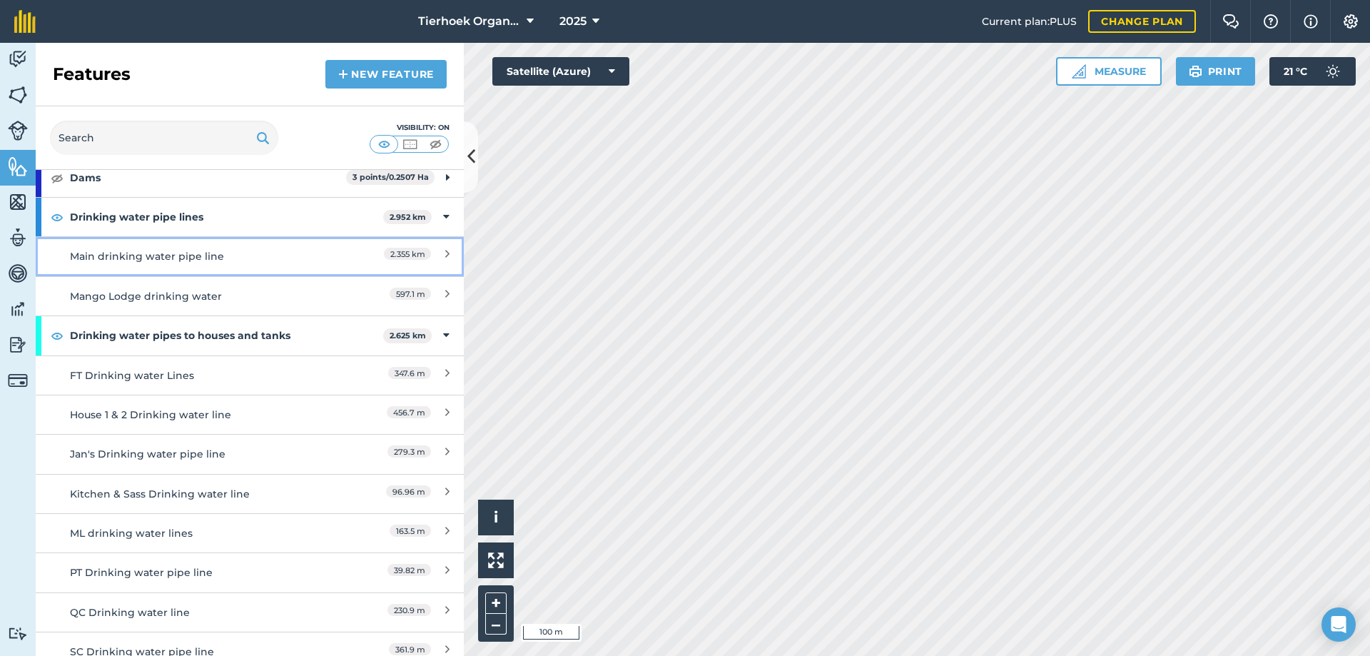
click at [129, 259] on div "Main drinking water pipe line" at bounding box center [196, 256] width 253 height 16
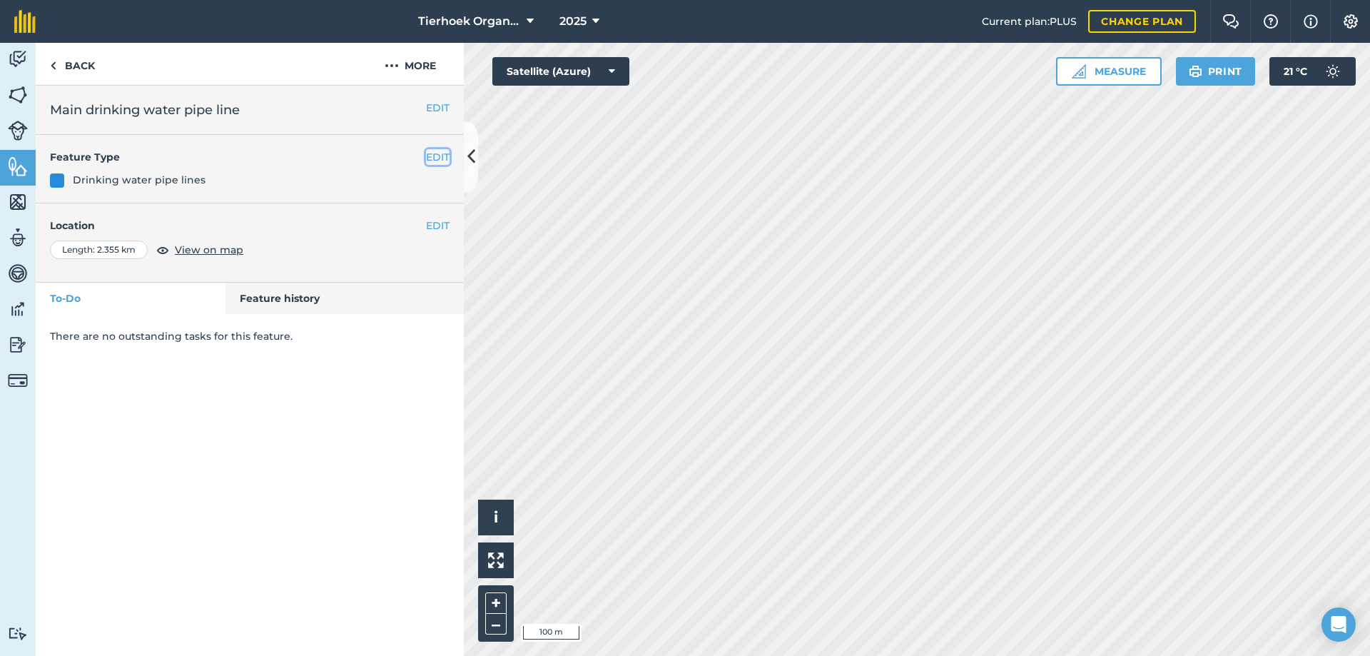
click at [444, 158] on button "EDIT" at bounding box center [438, 157] width 24 height 16
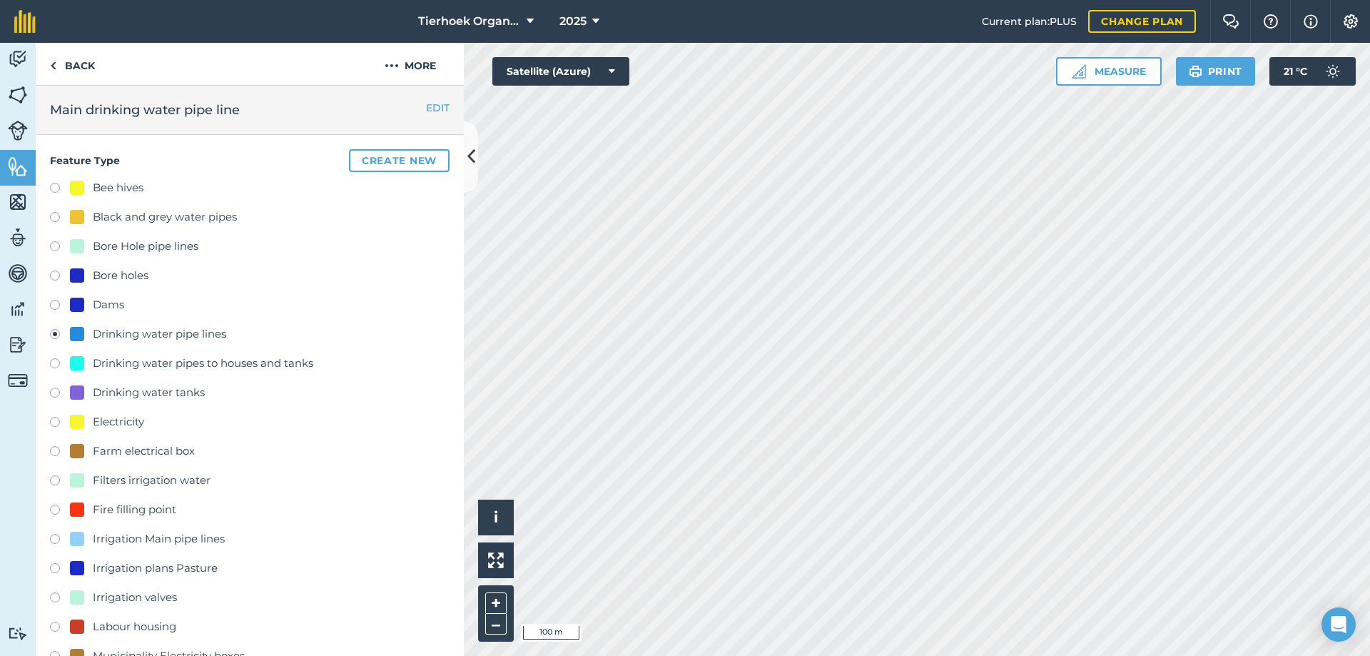
click at [54, 365] on label at bounding box center [60, 365] width 20 height 14
radio input "true"
radio input "false"
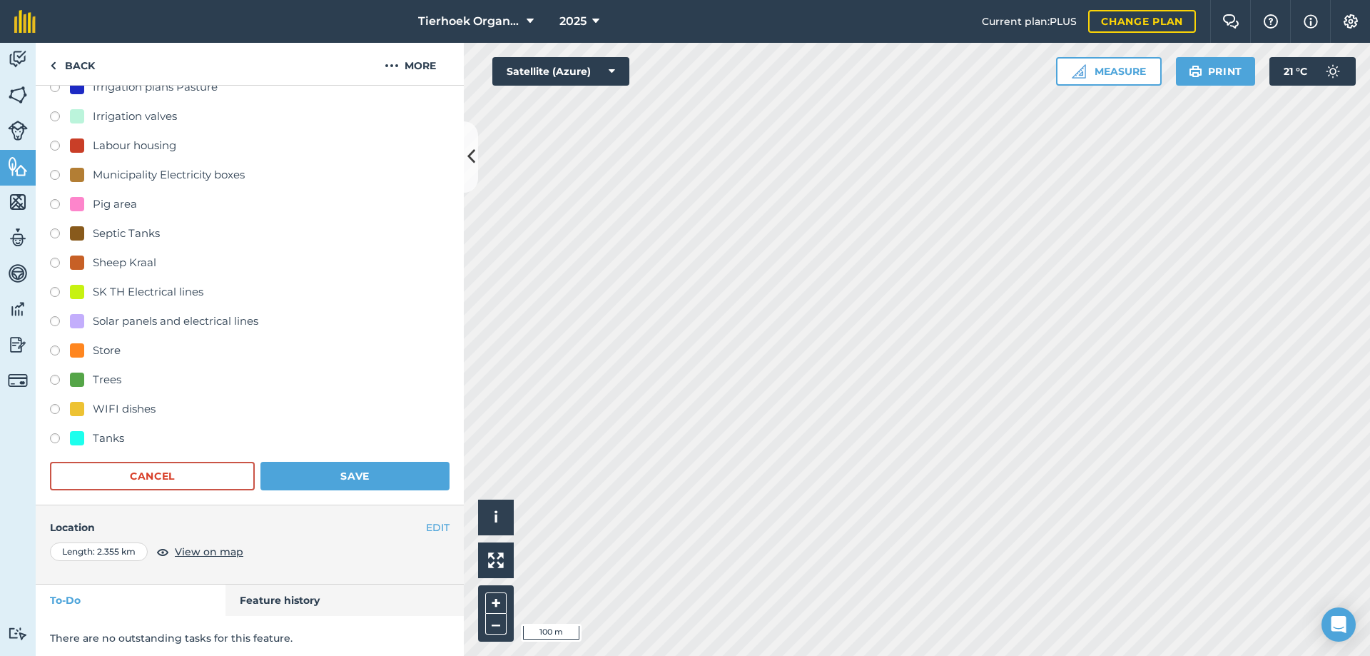
scroll to position [486, 0]
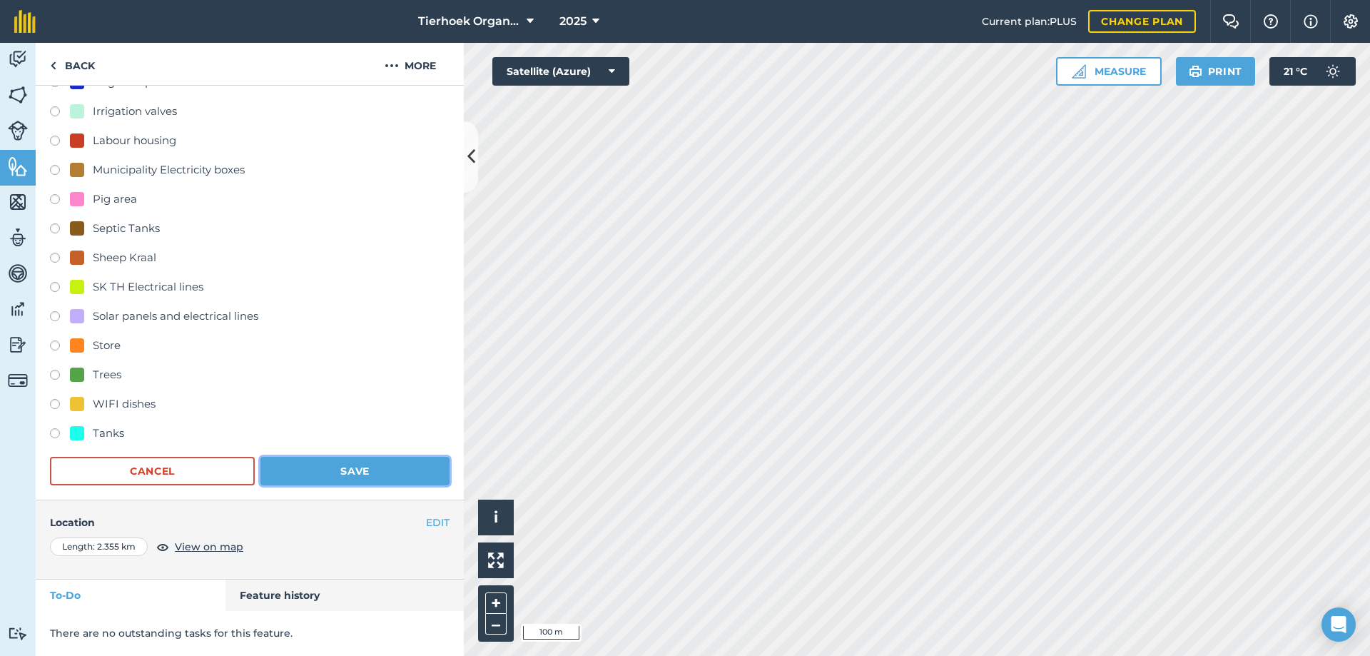
click at [336, 469] on button "Save" at bounding box center [354, 471] width 189 height 29
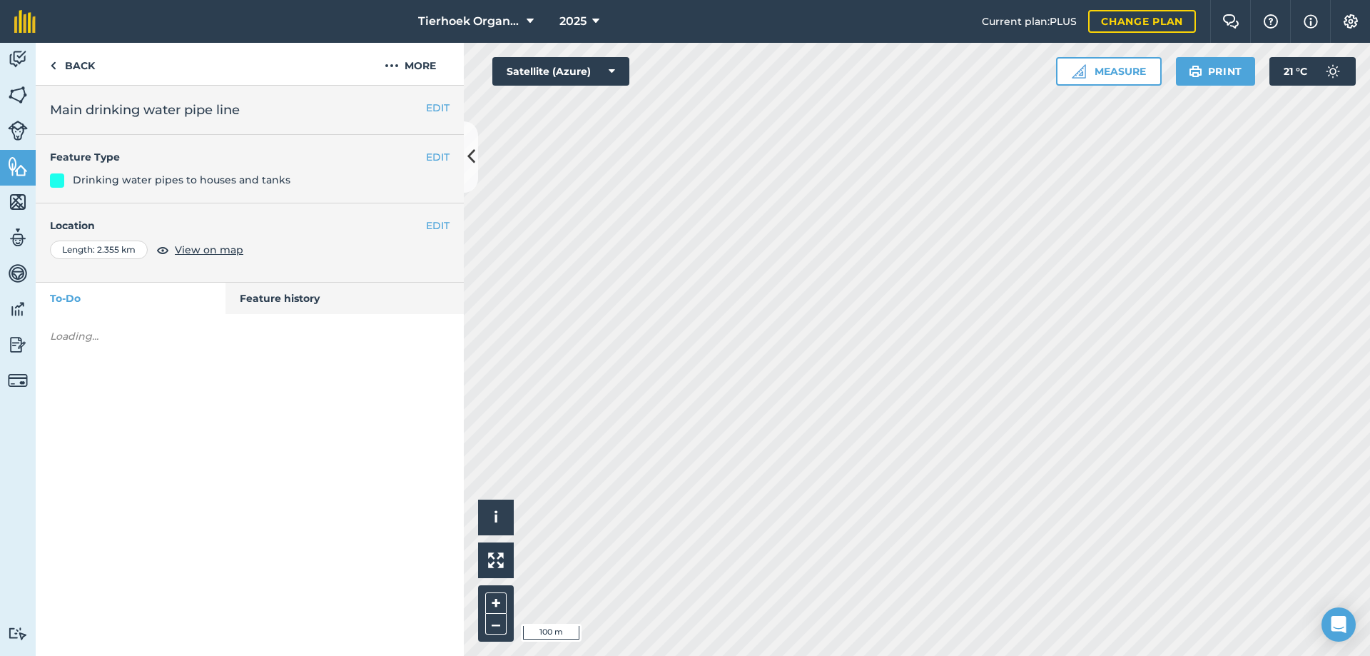
scroll to position [0, 0]
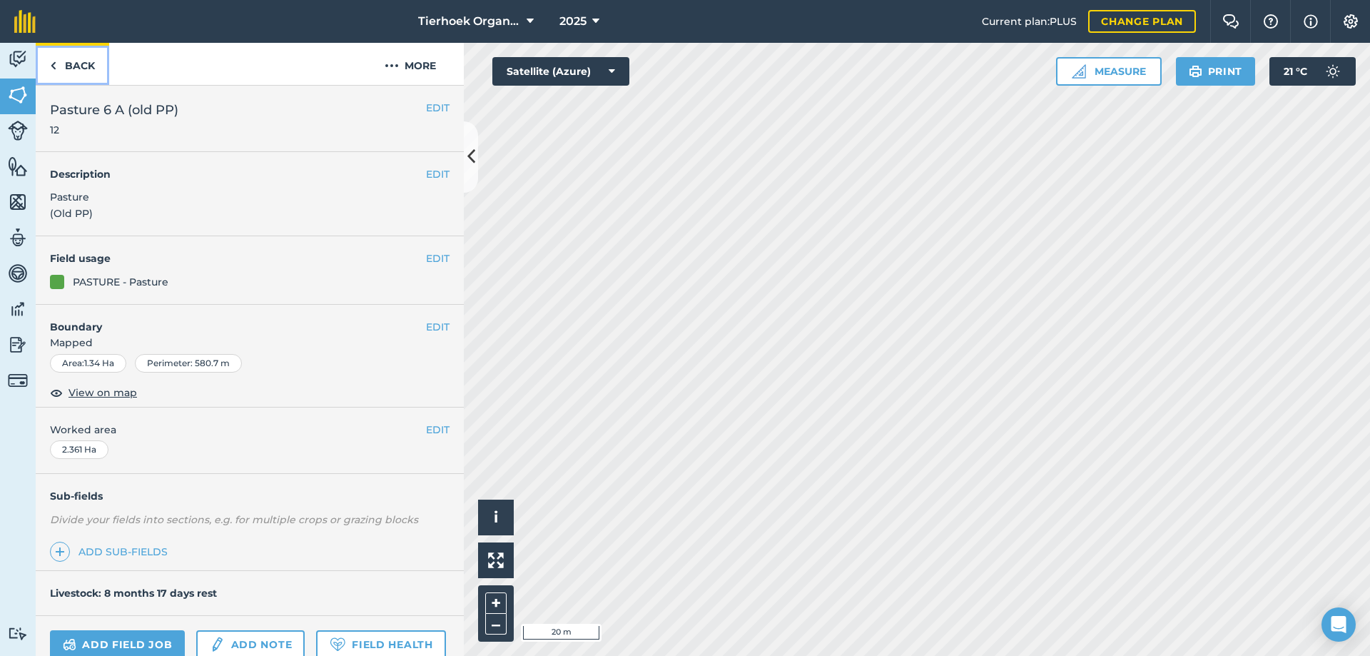
click at [68, 66] on link "Back" at bounding box center [72, 64] width 73 height 42
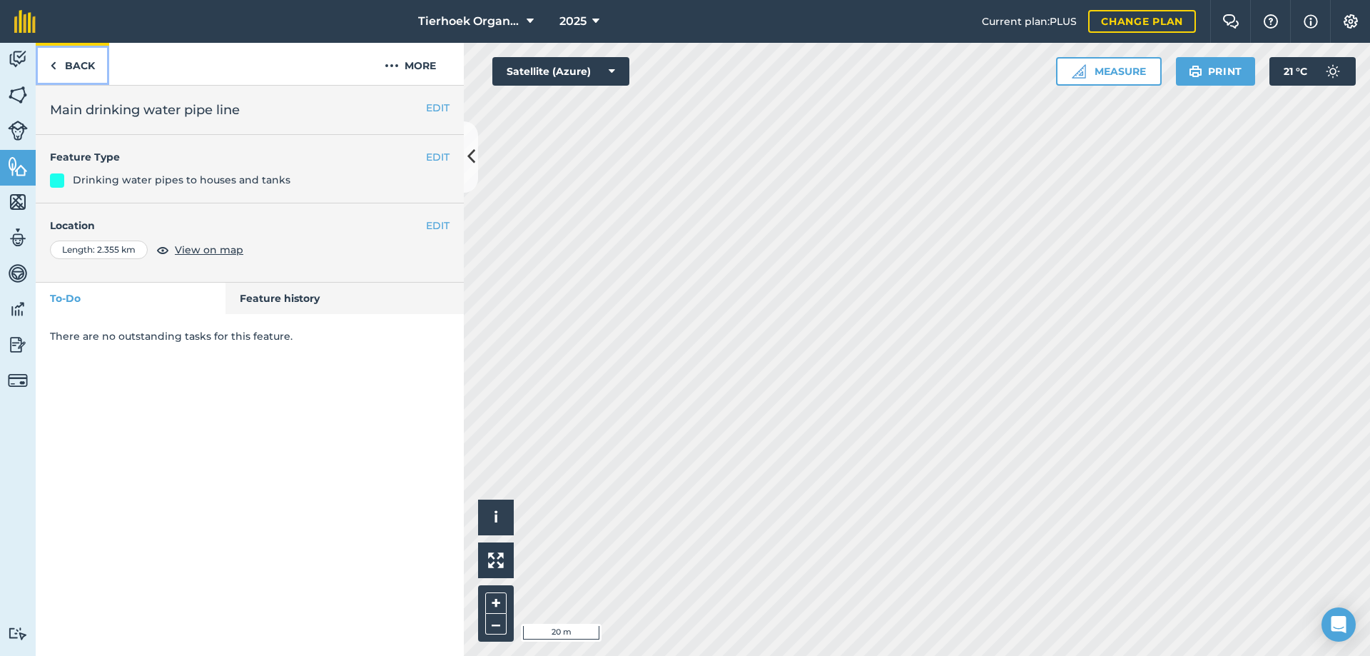
click at [61, 64] on link "Back" at bounding box center [72, 64] width 73 height 42
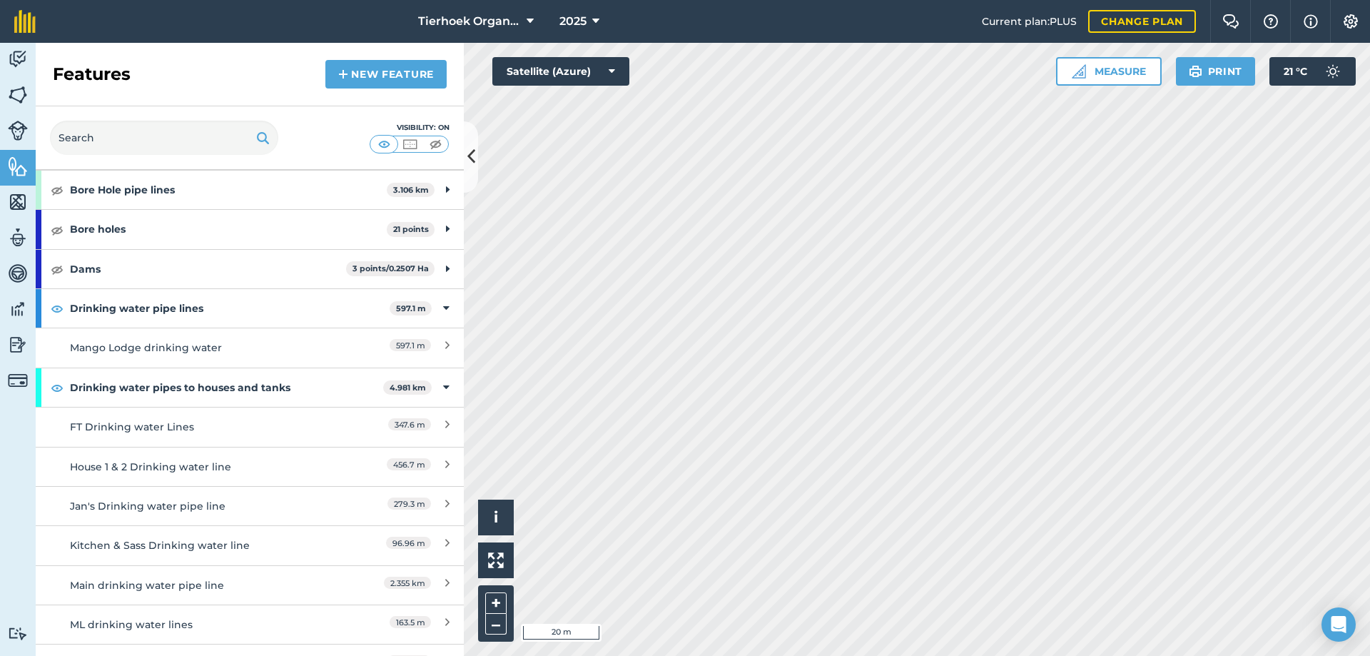
scroll to position [143, 0]
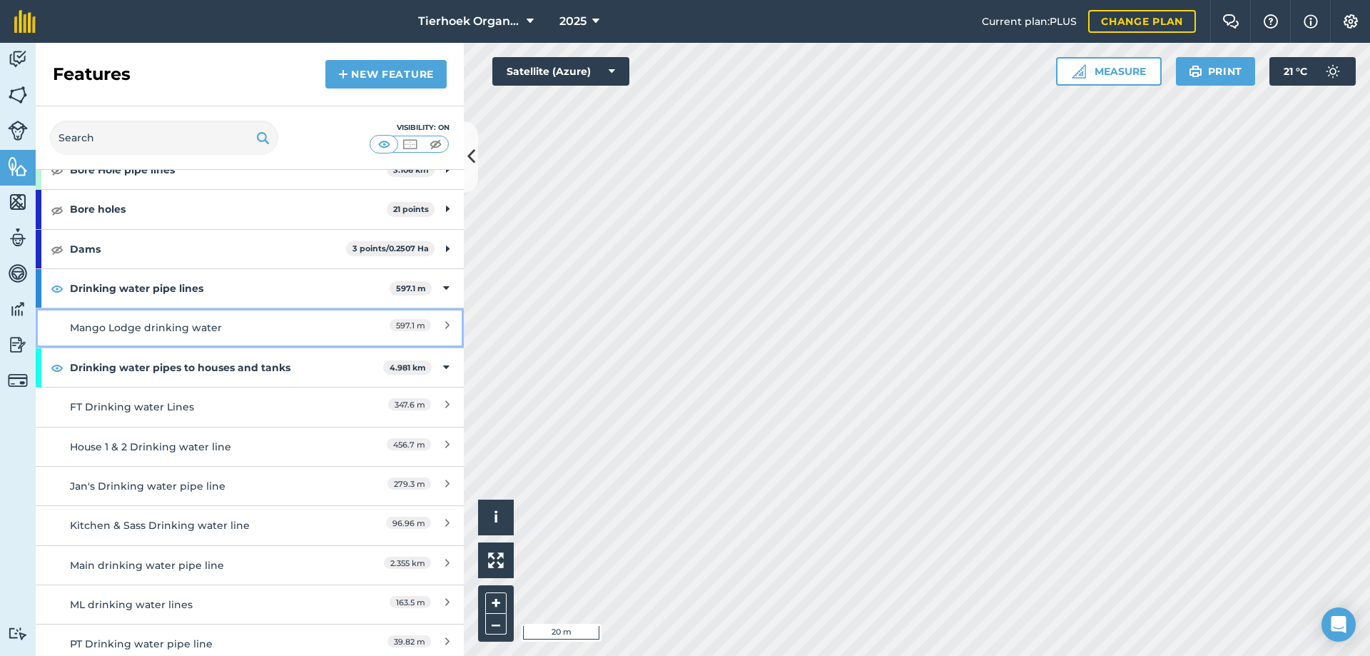
click at [133, 325] on div "Mango Lodge drinking water" at bounding box center [196, 328] width 253 height 16
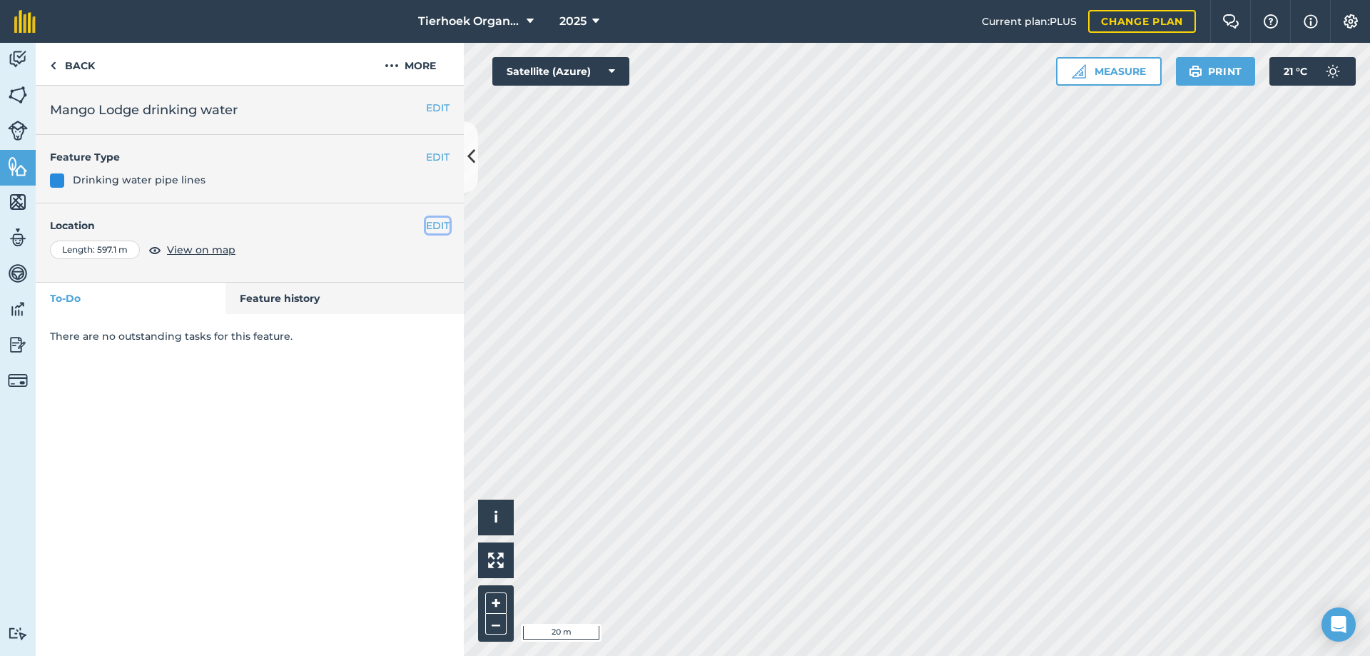
click at [442, 228] on button "EDIT" at bounding box center [438, 226] width 24 height 16
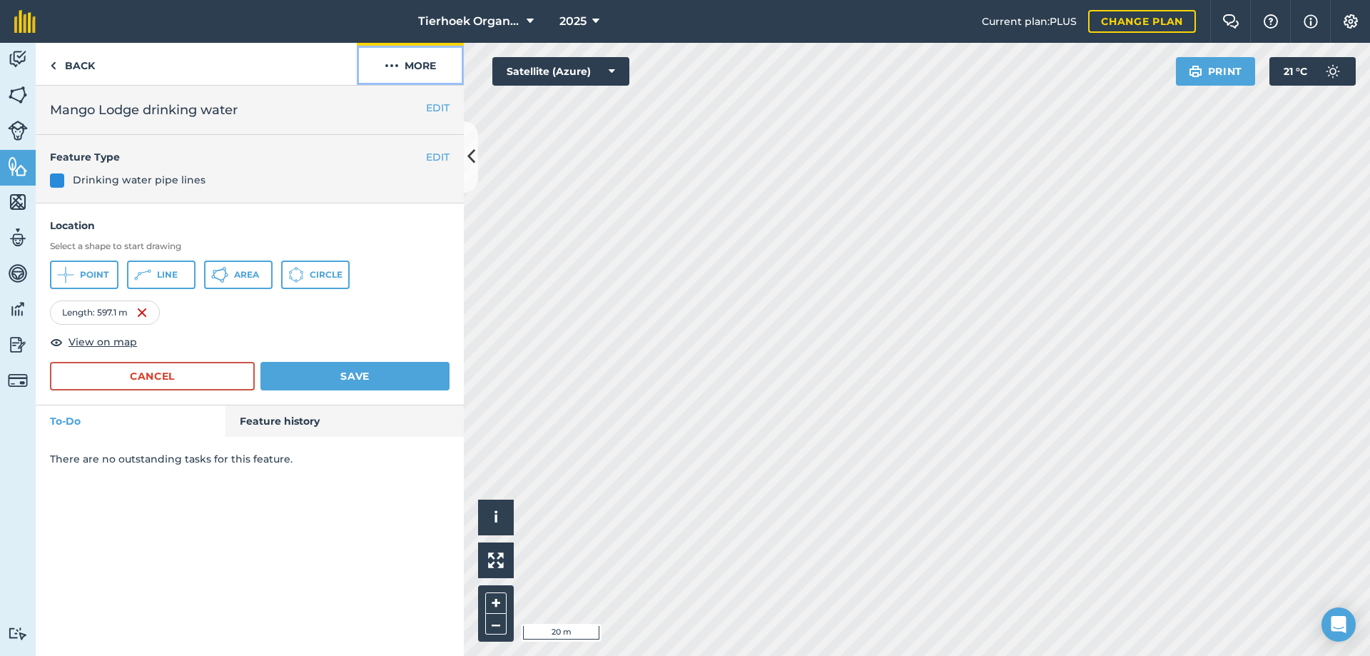
click at [416, 62] on button "More" at bounding box center [410, 64] width 107 height 42
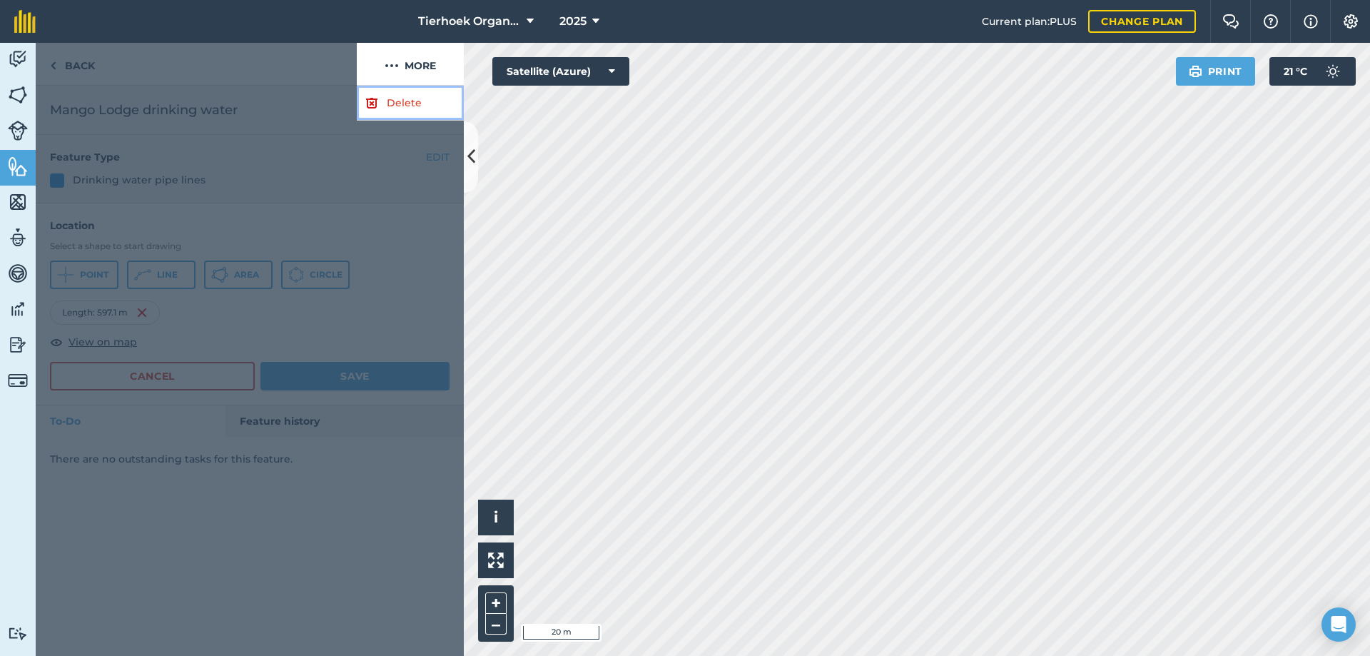
click at [397, 104] on link "Delete" at bounding box center [410, 103] width 107 height 35
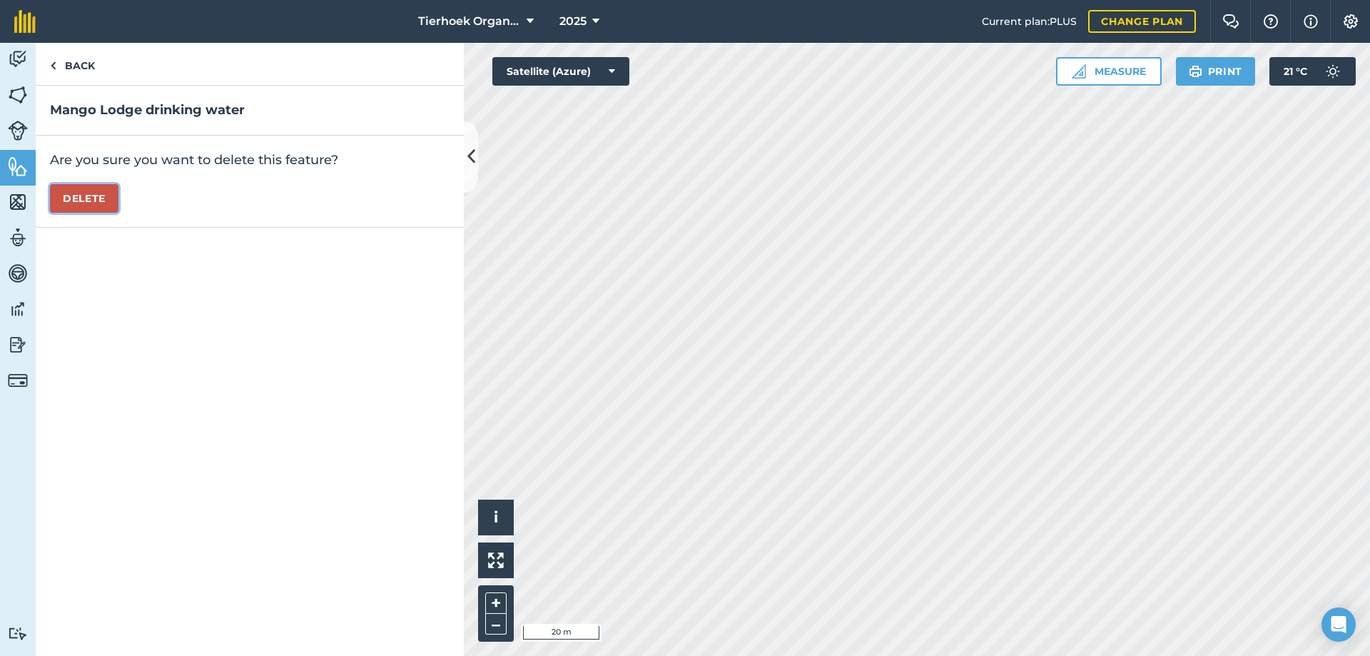
click at [72, 191] on button "Delete" at bounding box center [84, 198] width 68 height 29
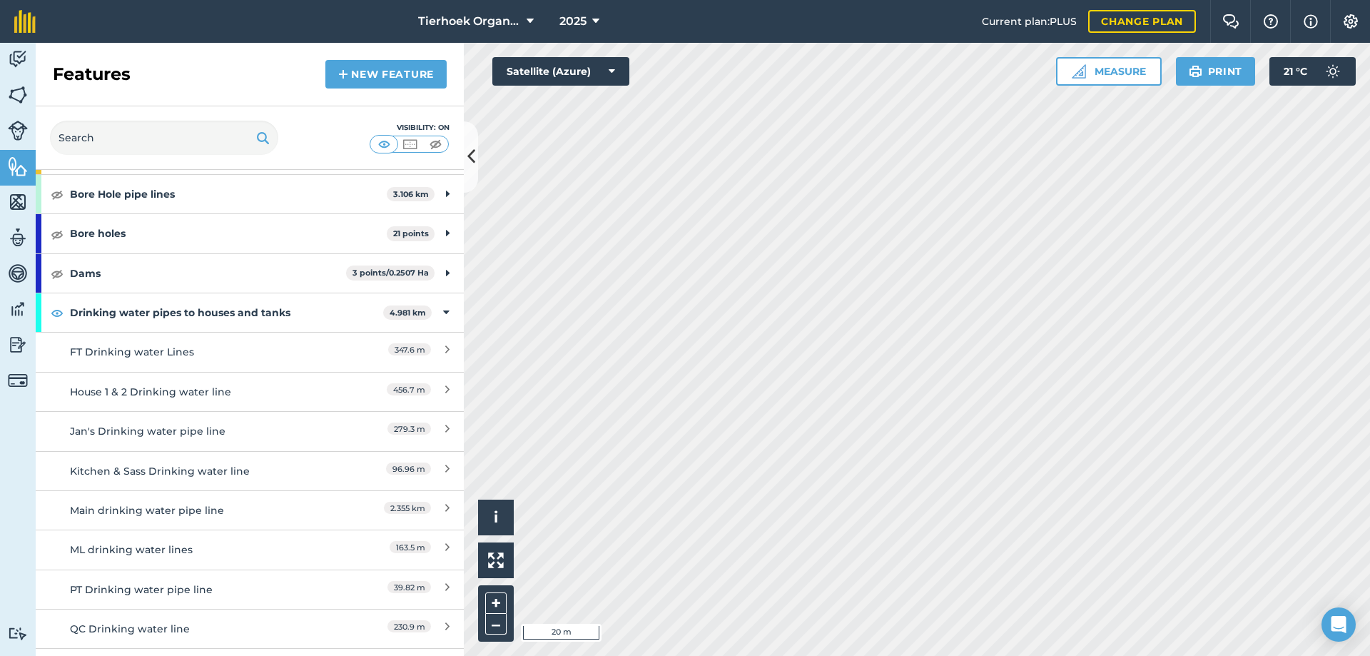
scroll to position [143, 0]
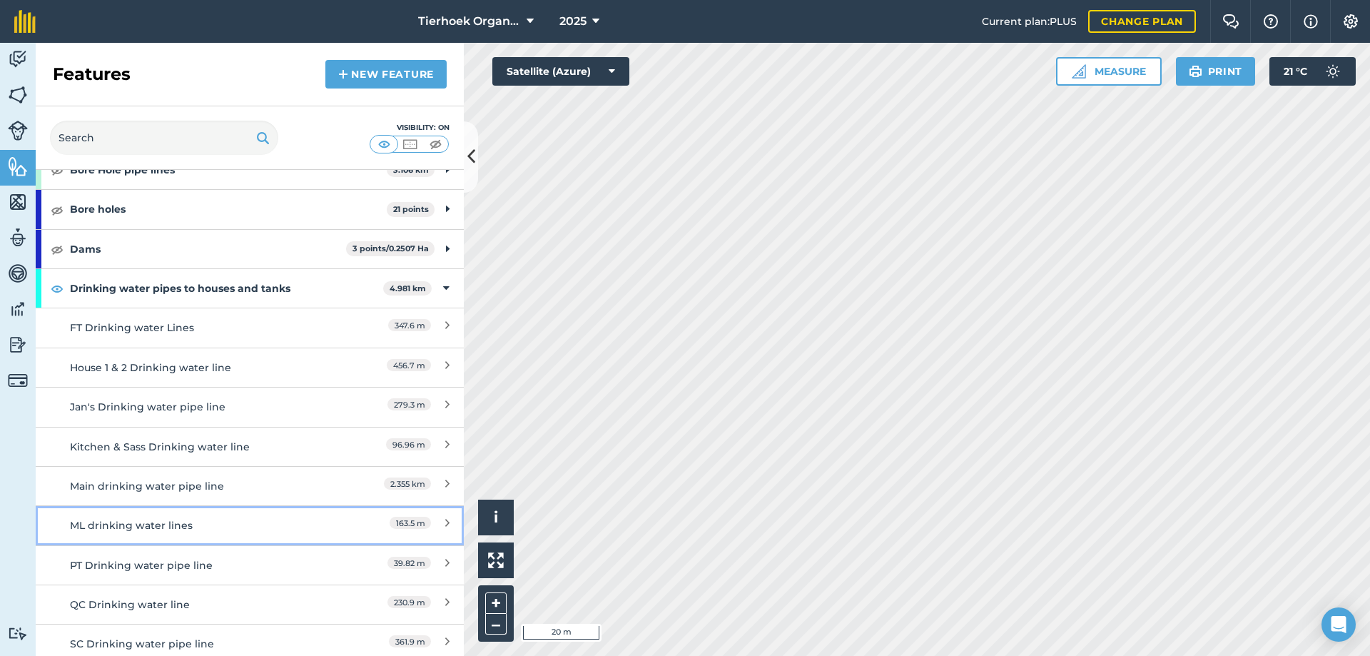
click at [128, 523] on div "ML drinking water lines" at bounding box center [196, 525] width 253 height 16
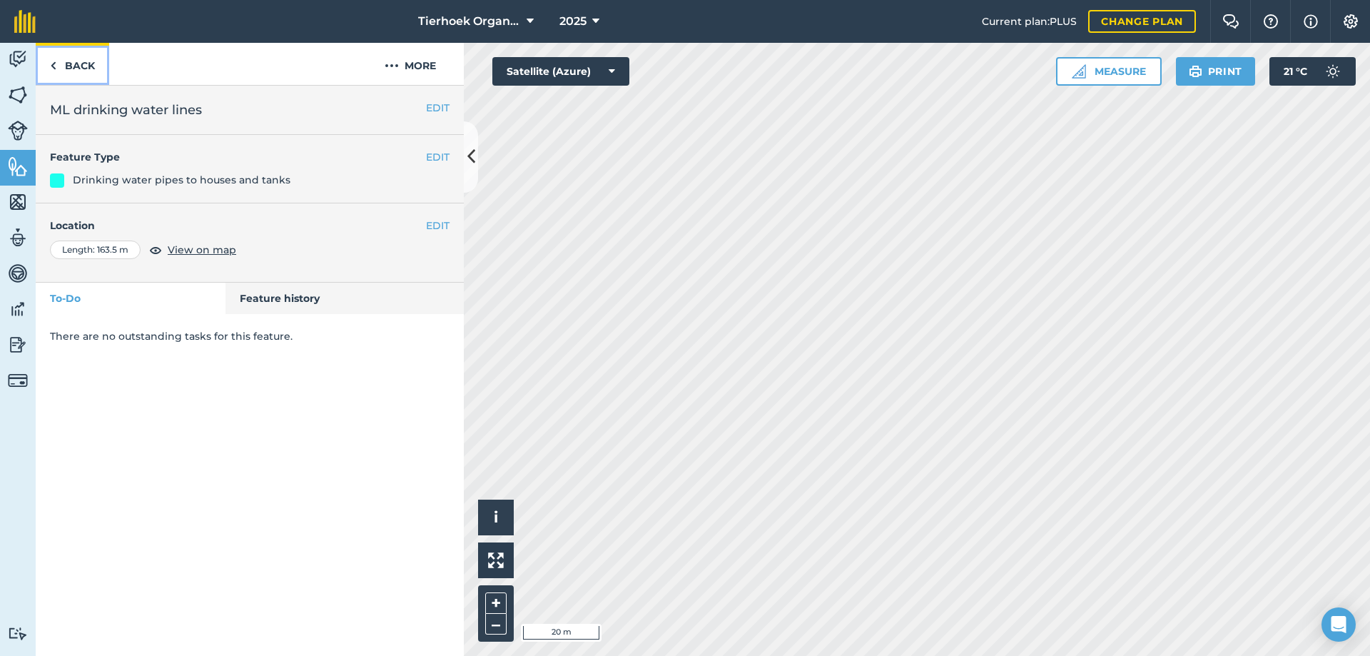
click at [61, 60] on link "Back" at bounding box center [72, 64] width 73 height 42
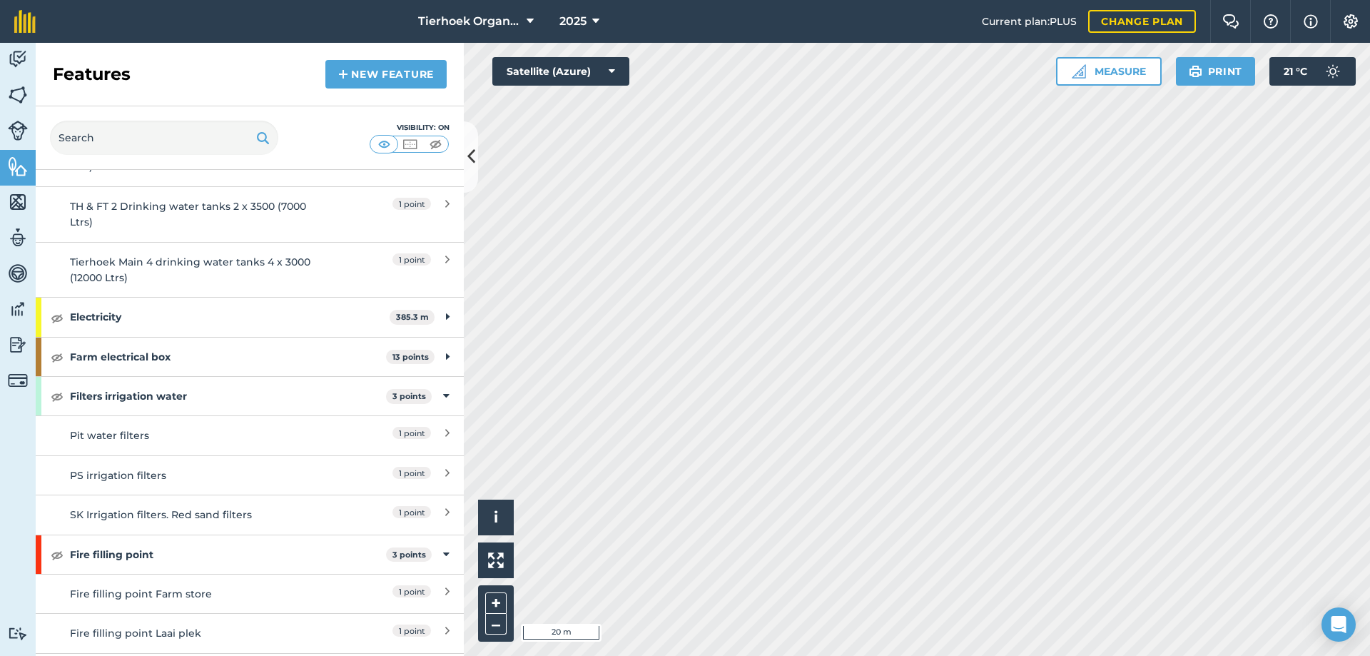
scroll to position [1142, 0]
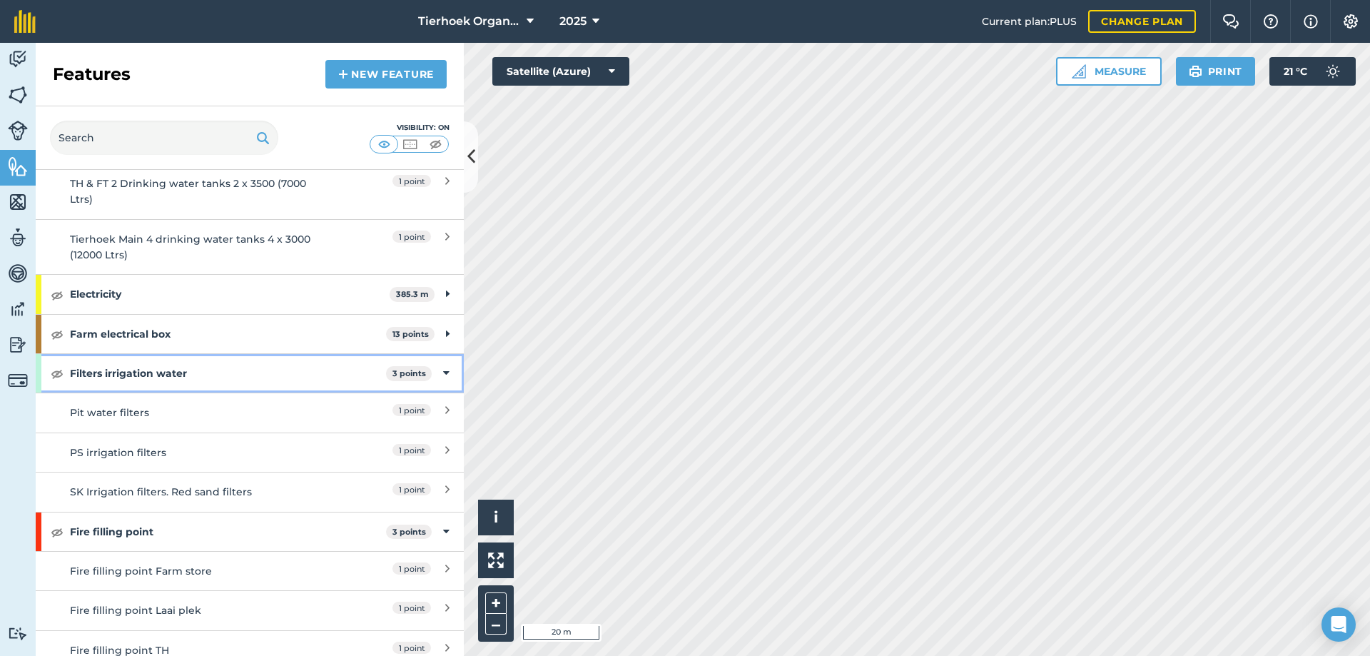
click at [442, 374] on div "Filters irrigation water 3 points" at bounding box center [250, 373] width 428 height 39
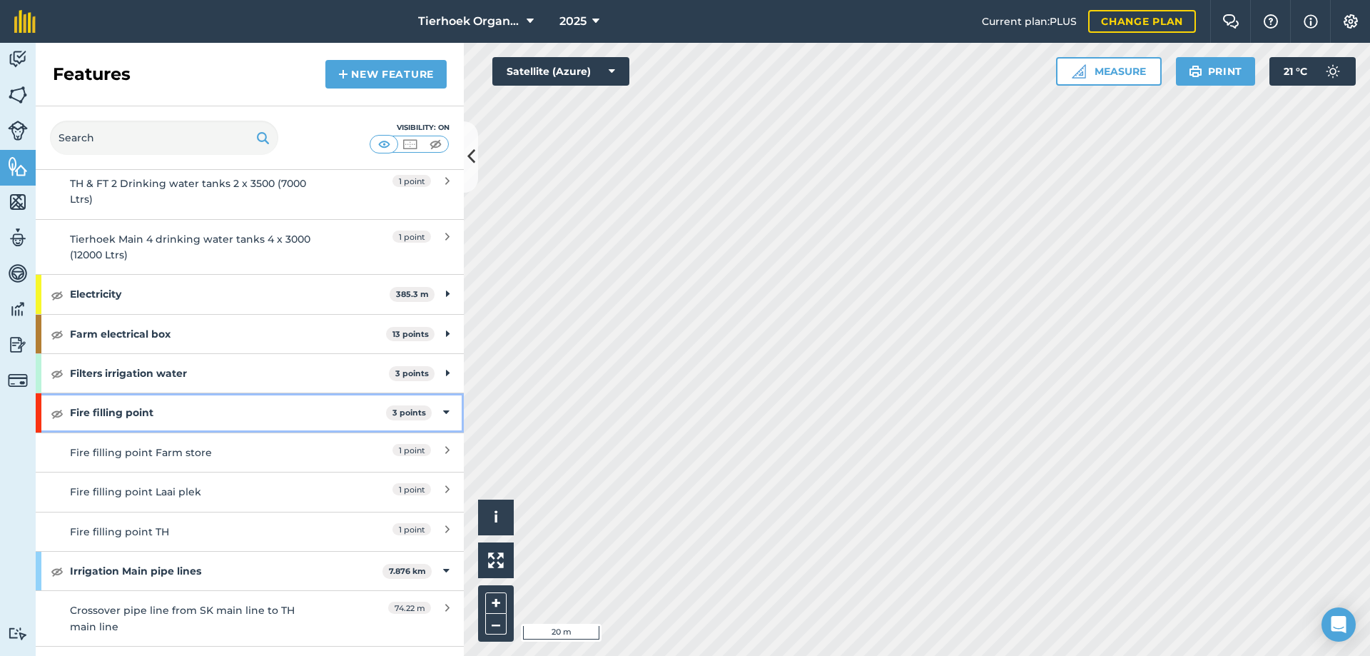
click at [443, 412] on icon at bounding box center [446, 413] width 6 height 16
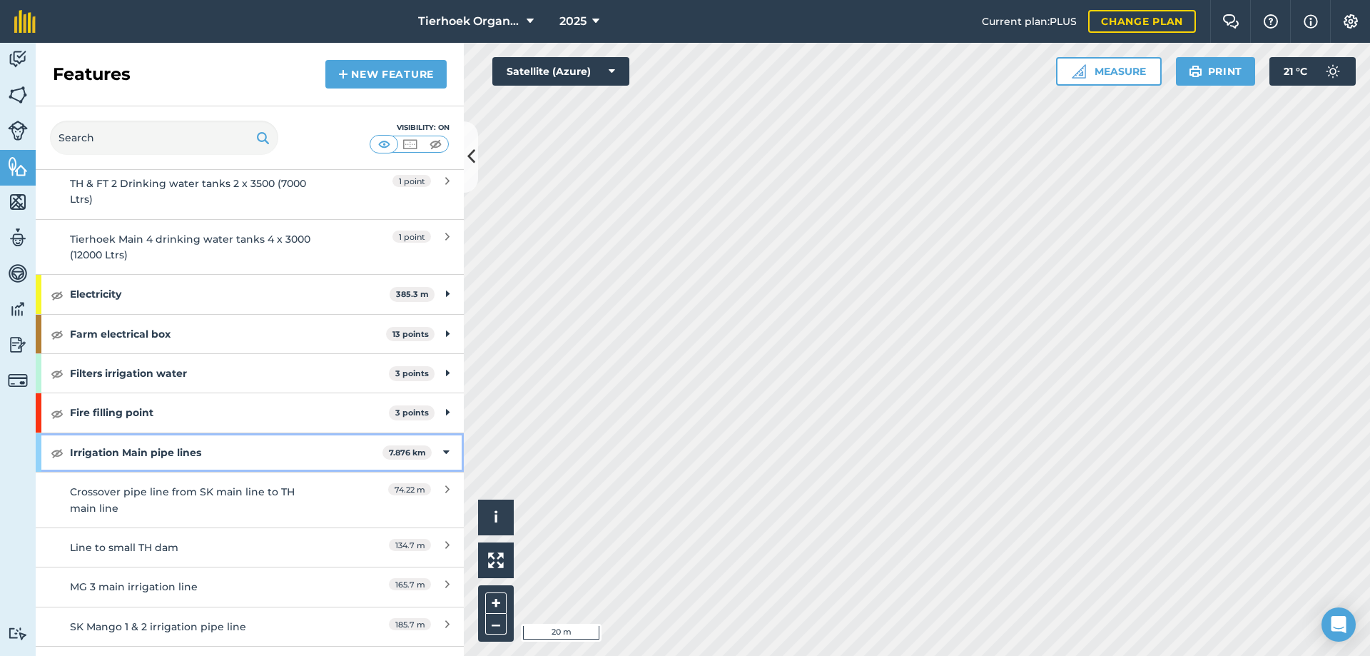
click at [443, 450] on icon at bounding box center [446, 452] width 6 height 16
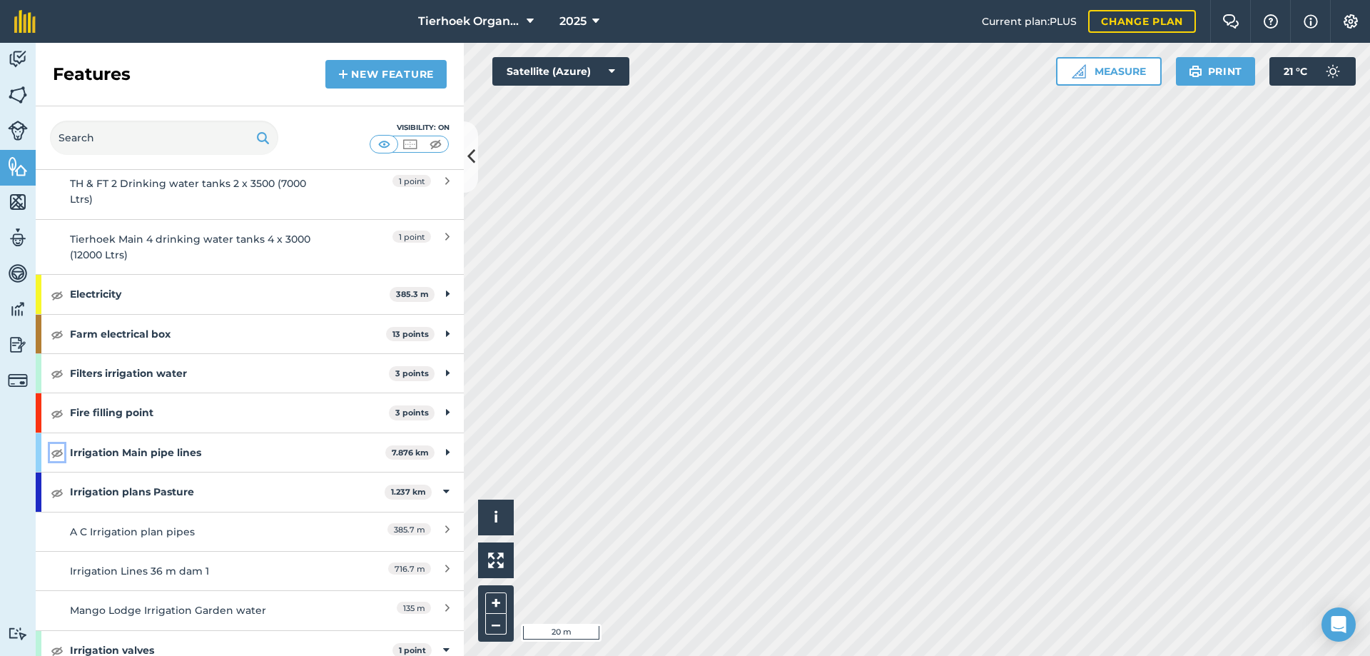
click at [54, 454] on img at bounding box center [57, 452] width 13 height 17
click at [54, 452] on img at bounding box center [57, 452] width 13 height 17
click at [443, 488] on icon at bounding box center [446, 492] width 6 height 16
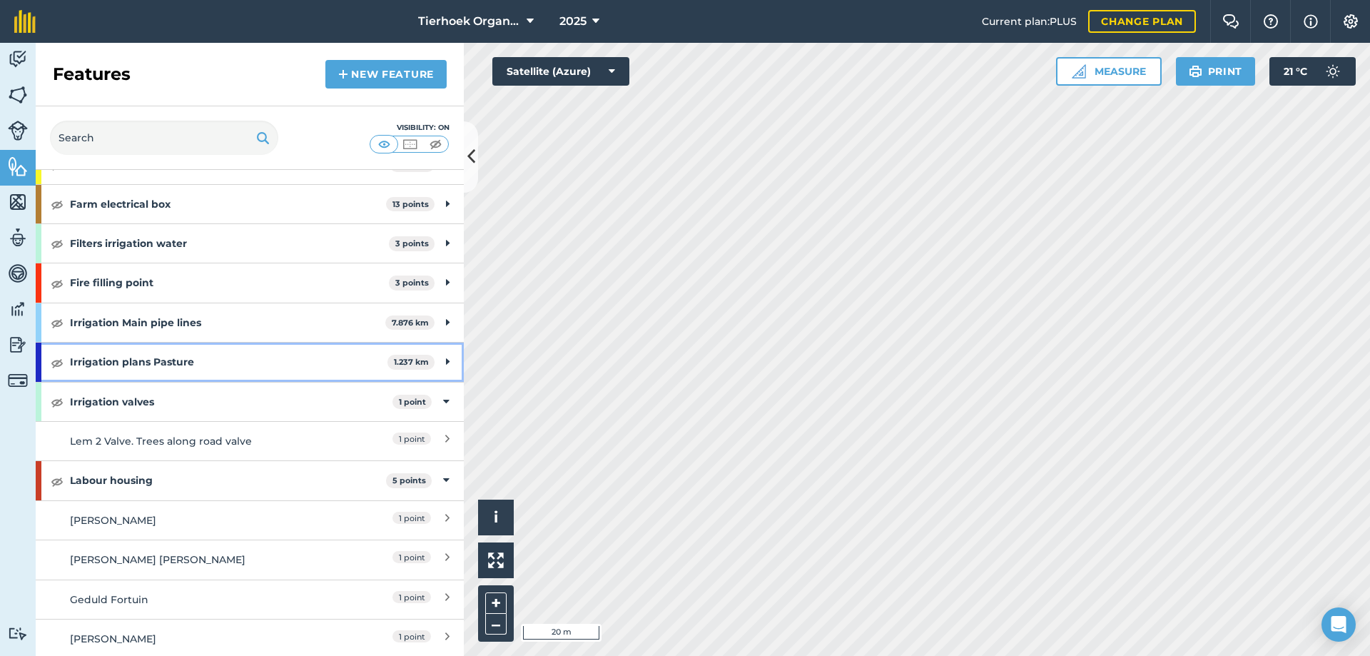
scroll to position [1284, 0]
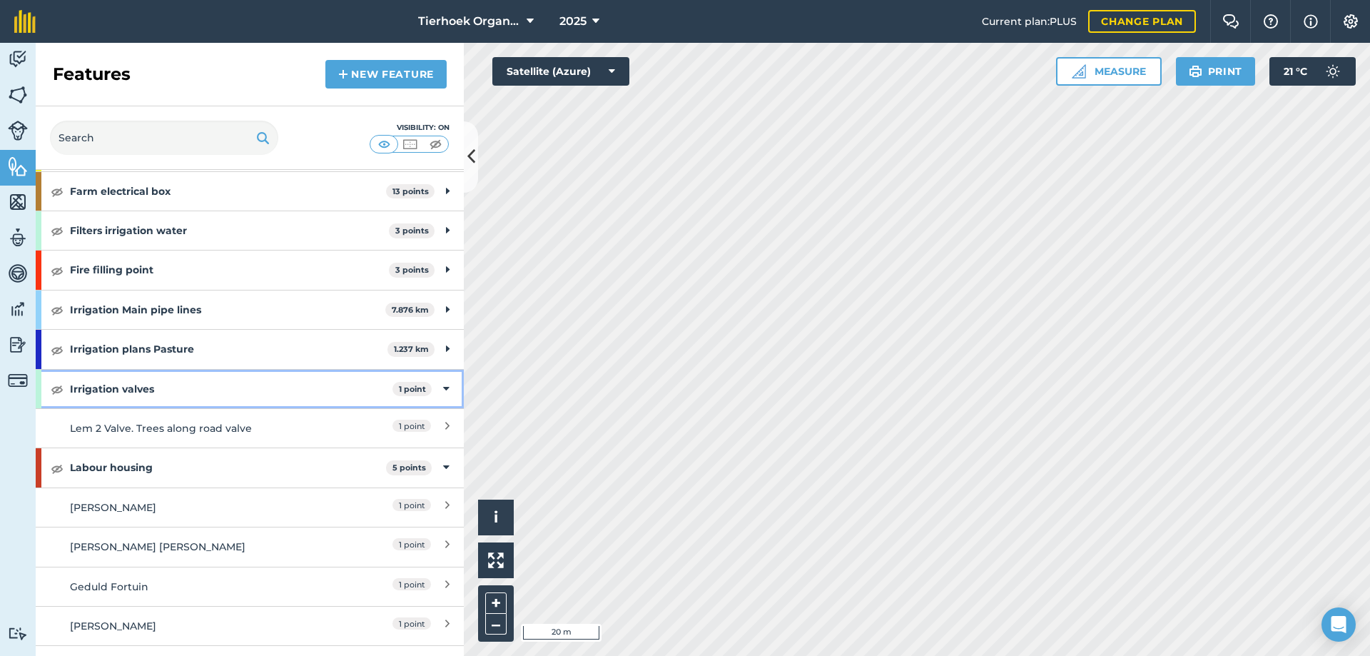
click at [443, 385] on icon at bounding box center [446, 389] width 6 height 16
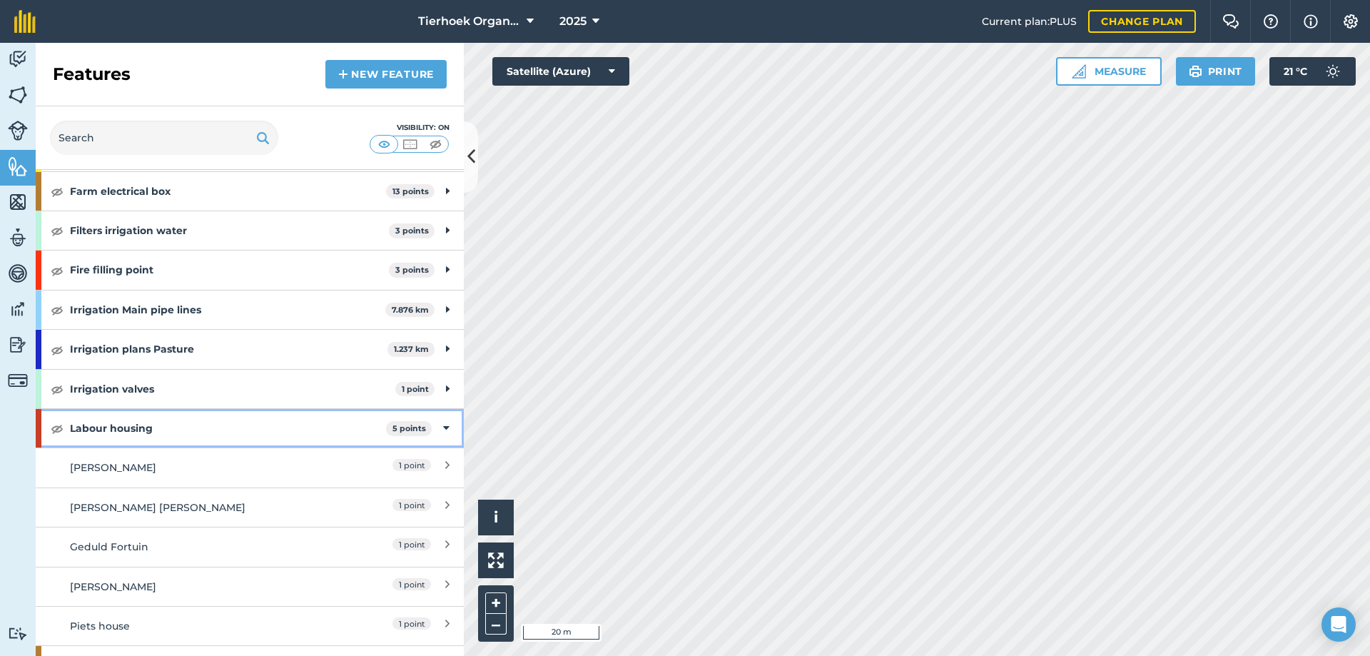
click at [443, 429] on icon at bounding box center [446, 428] width 6 height 16
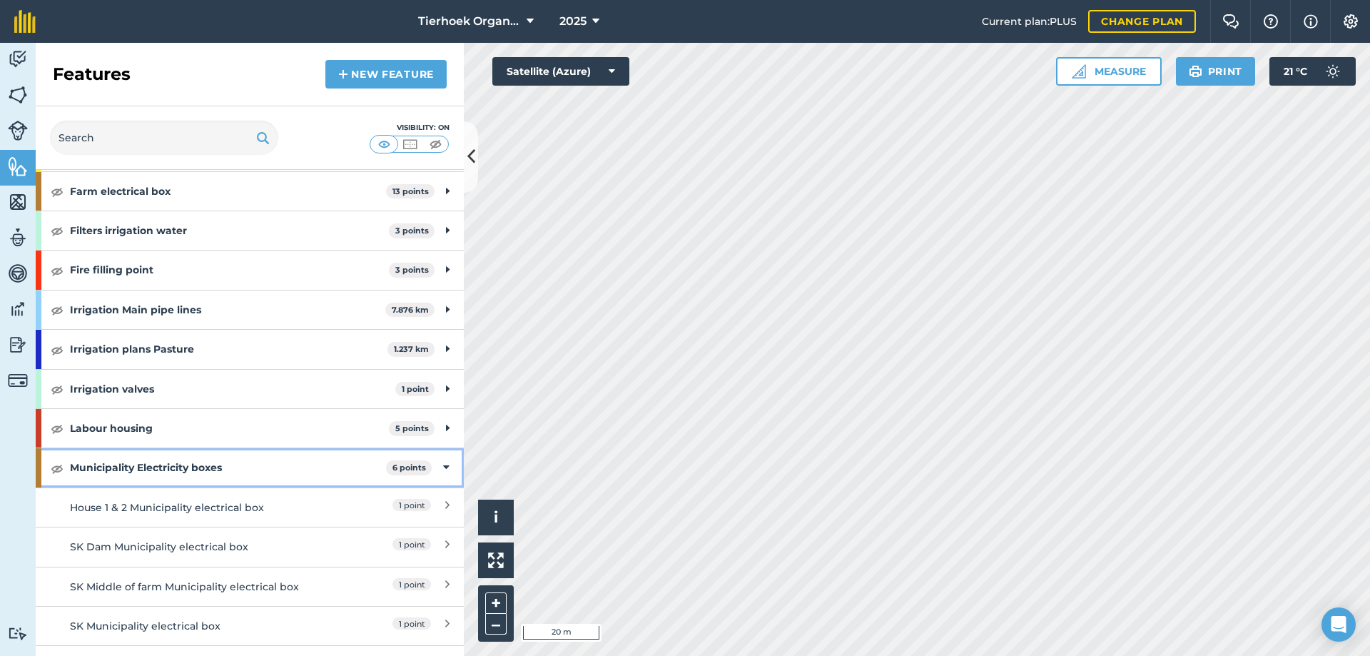
click at [443, 466] on icon at bounding box center [446, 467] width 6 height 16
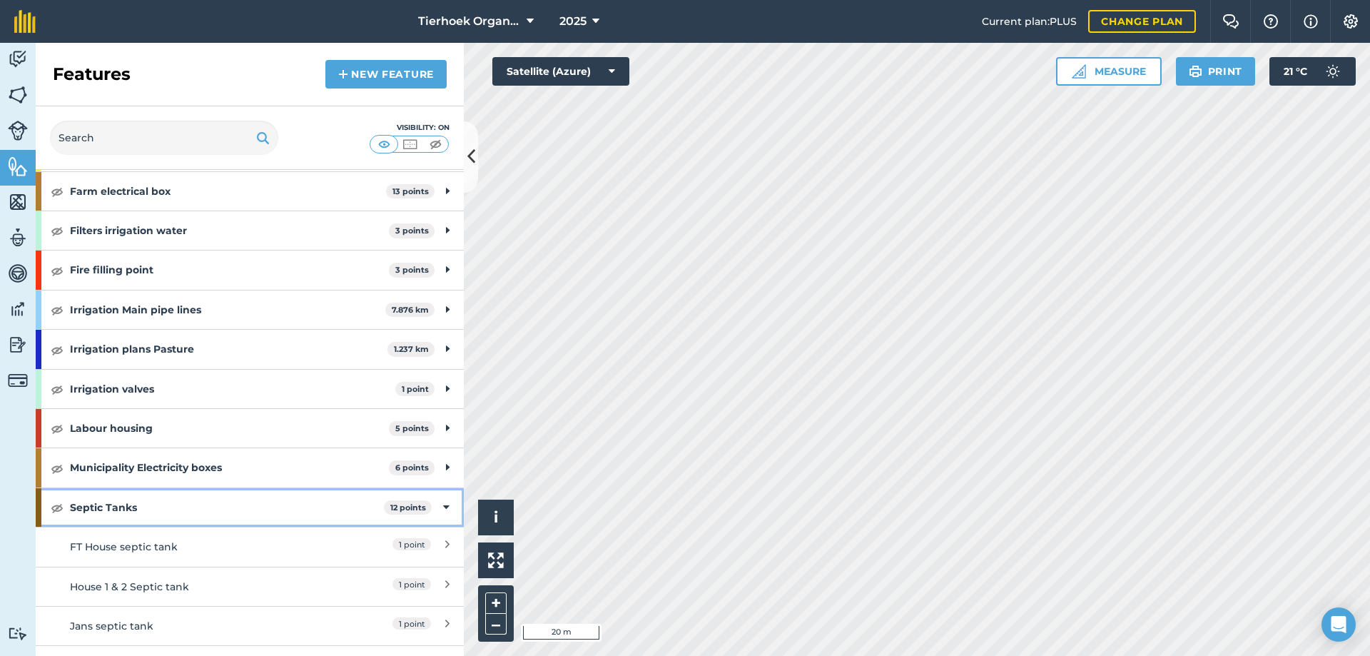
click at [443, 506] on icon at bounding box center [446, 507] width 6 height 16
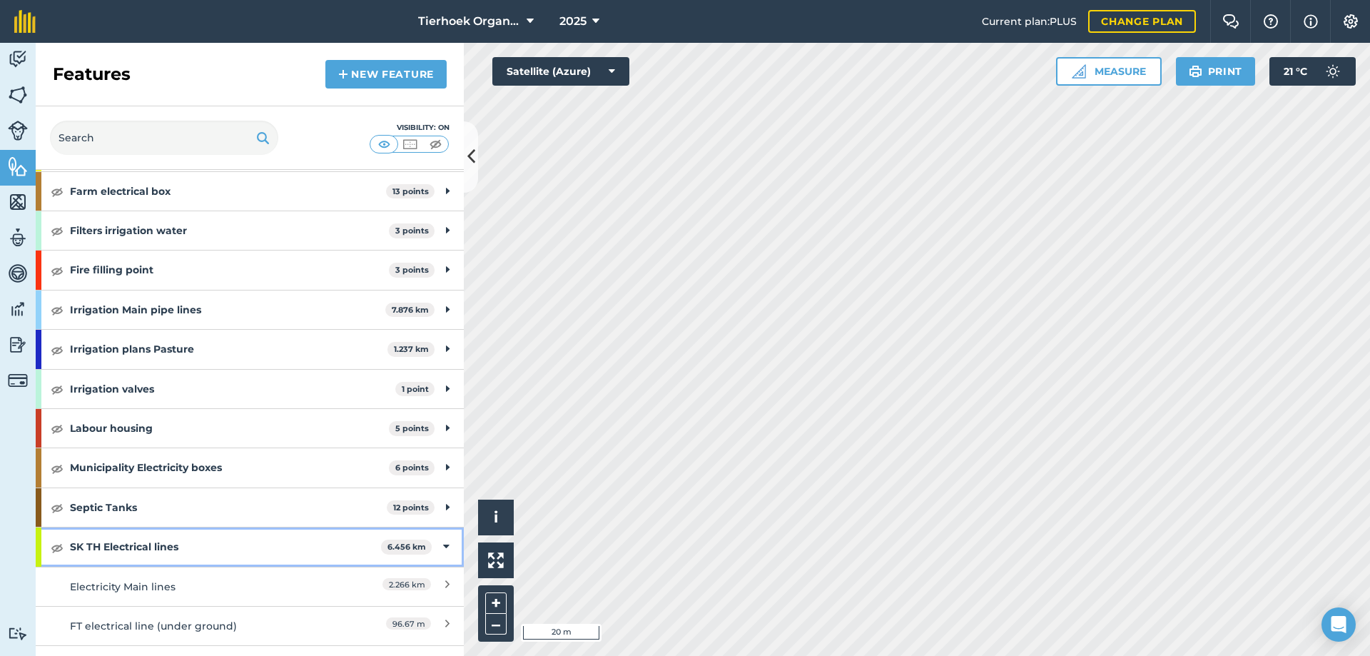
click at [443, 549] on icon at bounding box center [446, 547] width 6 height 16
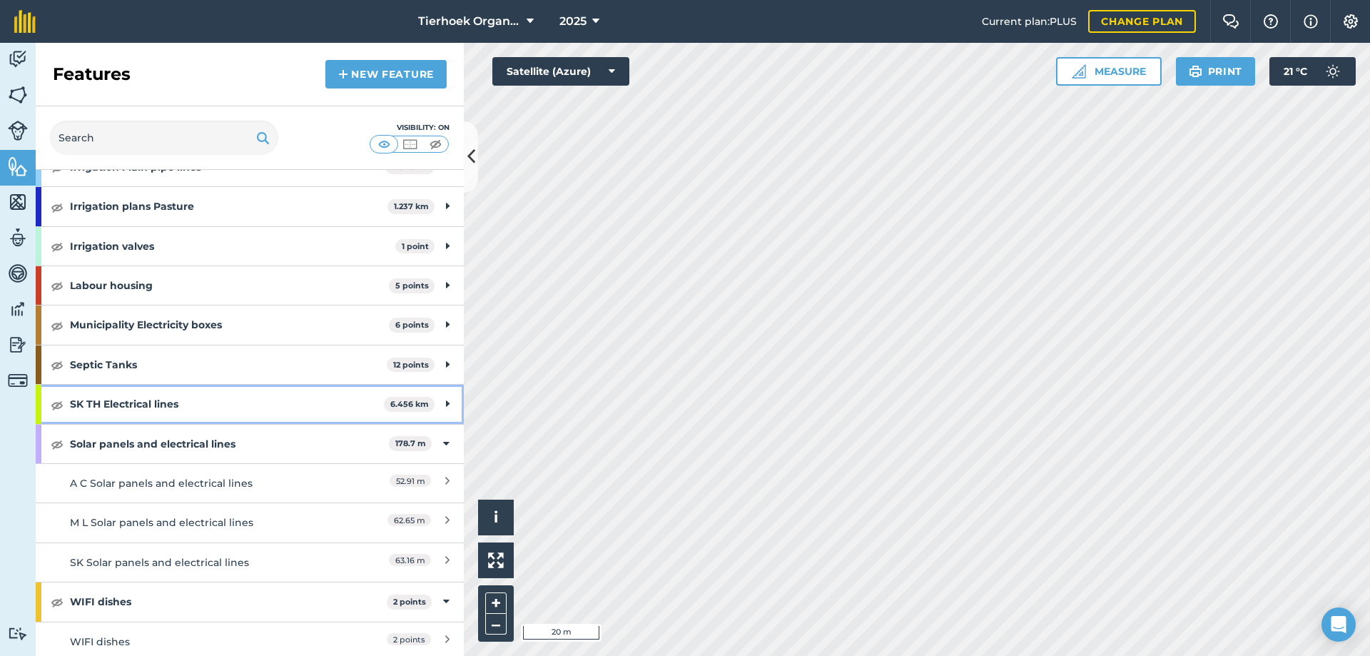
scroll to position [1432, 0]
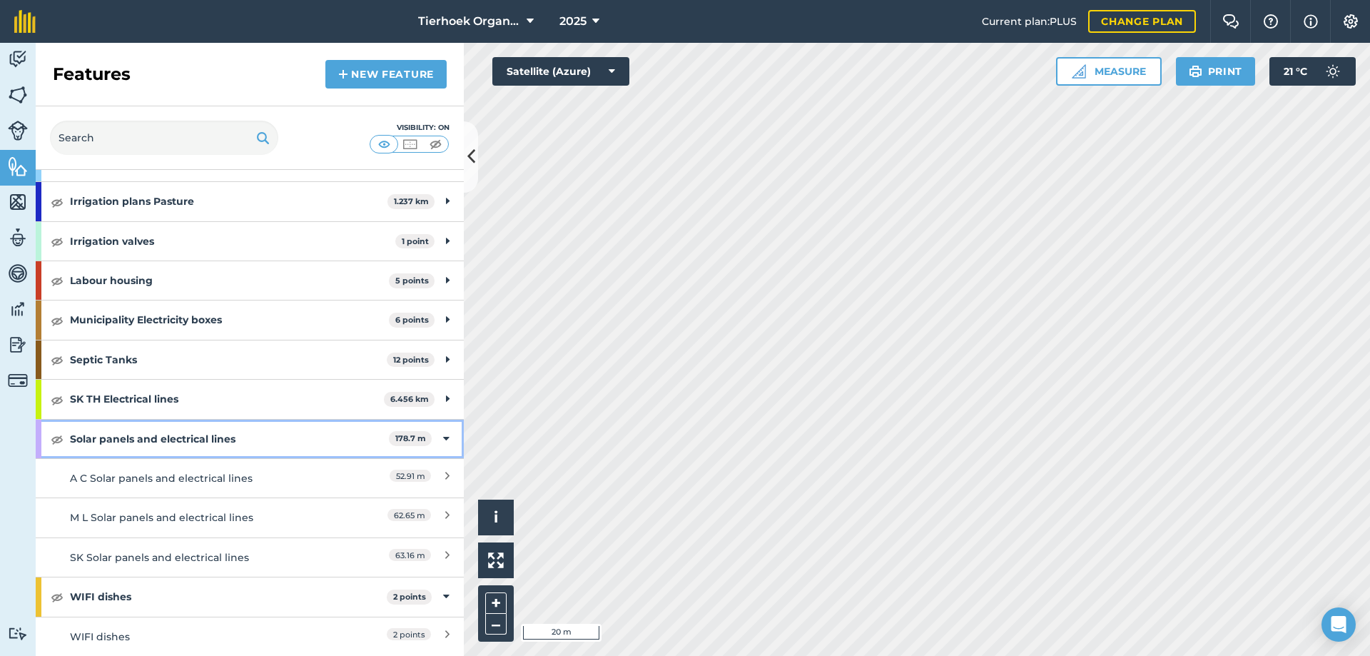
click at [443, 439] on icon at bounding box center [446, 439] width 6 height 16
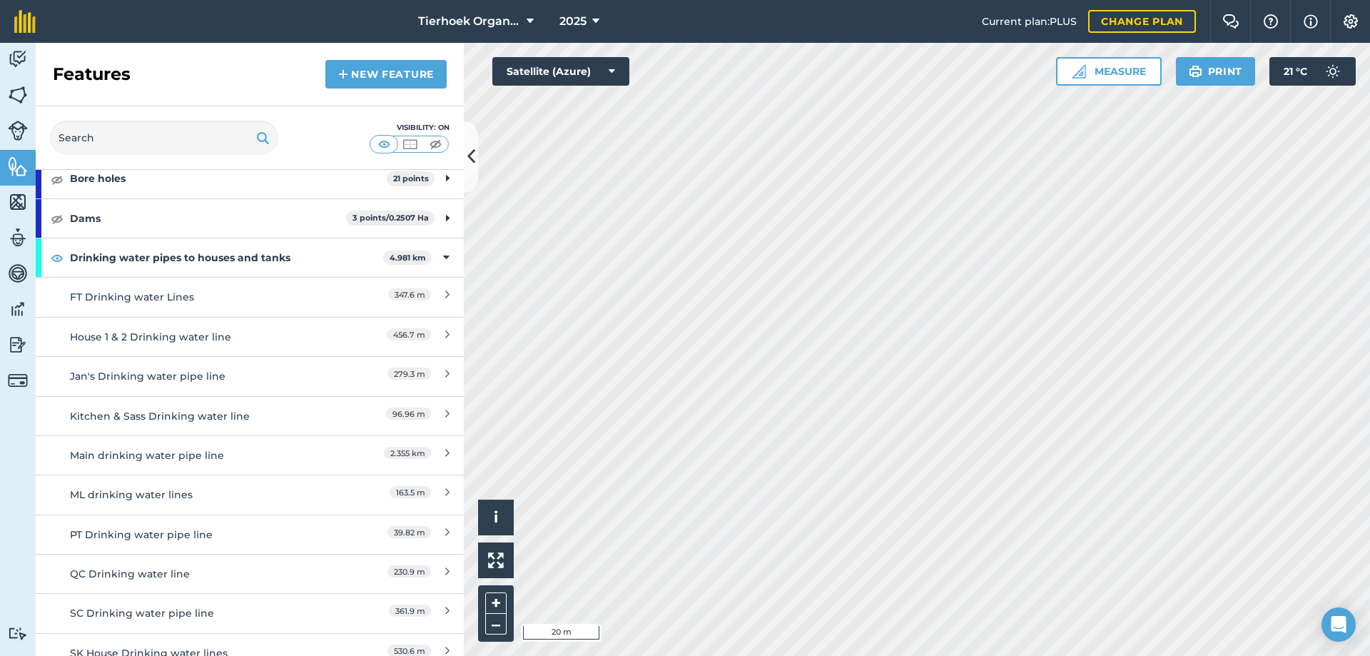
scroll to position [172, 0]
click at [271, 255] on strong "Drinking water pipes to houses and tanks" at bounding box center [226, 259] width 313 height 39
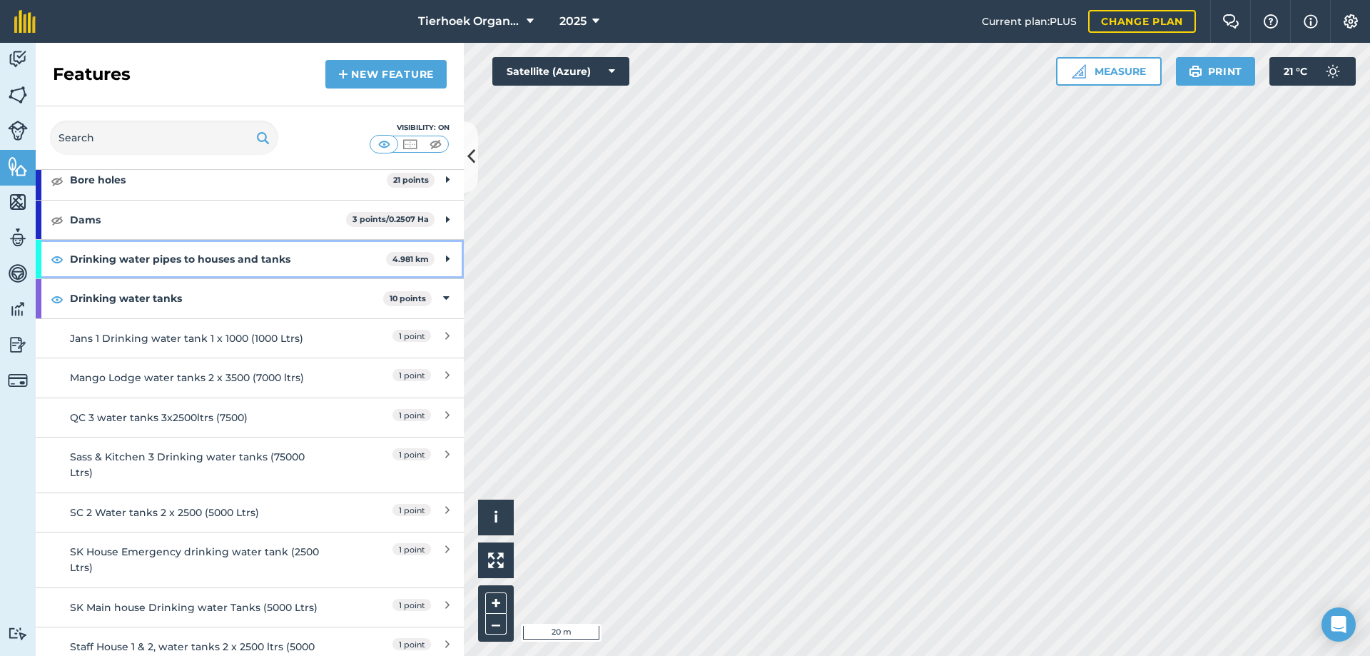
click at [271, 255] on strong "Drinking water pipes to houses and tanks" at bounding box center [228, 259] width 316 height 39
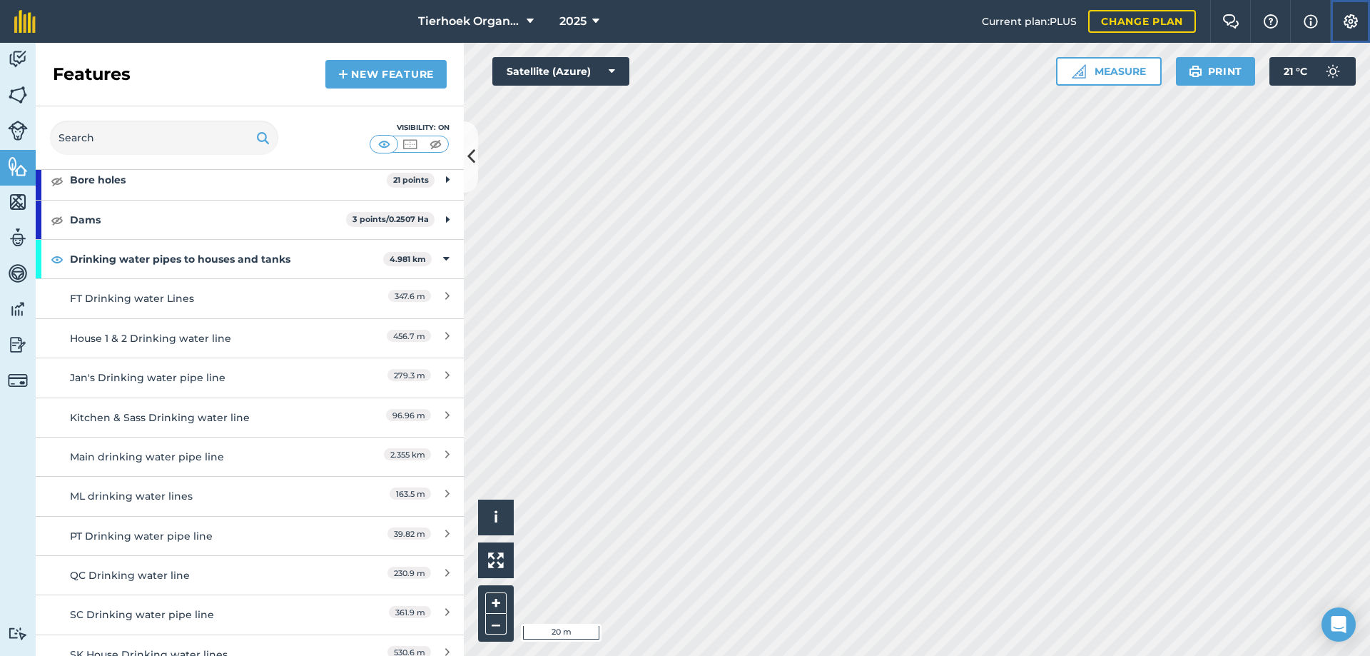
click at [1350, 19] on img at bounding box center [1350, 21] width 17 height 14
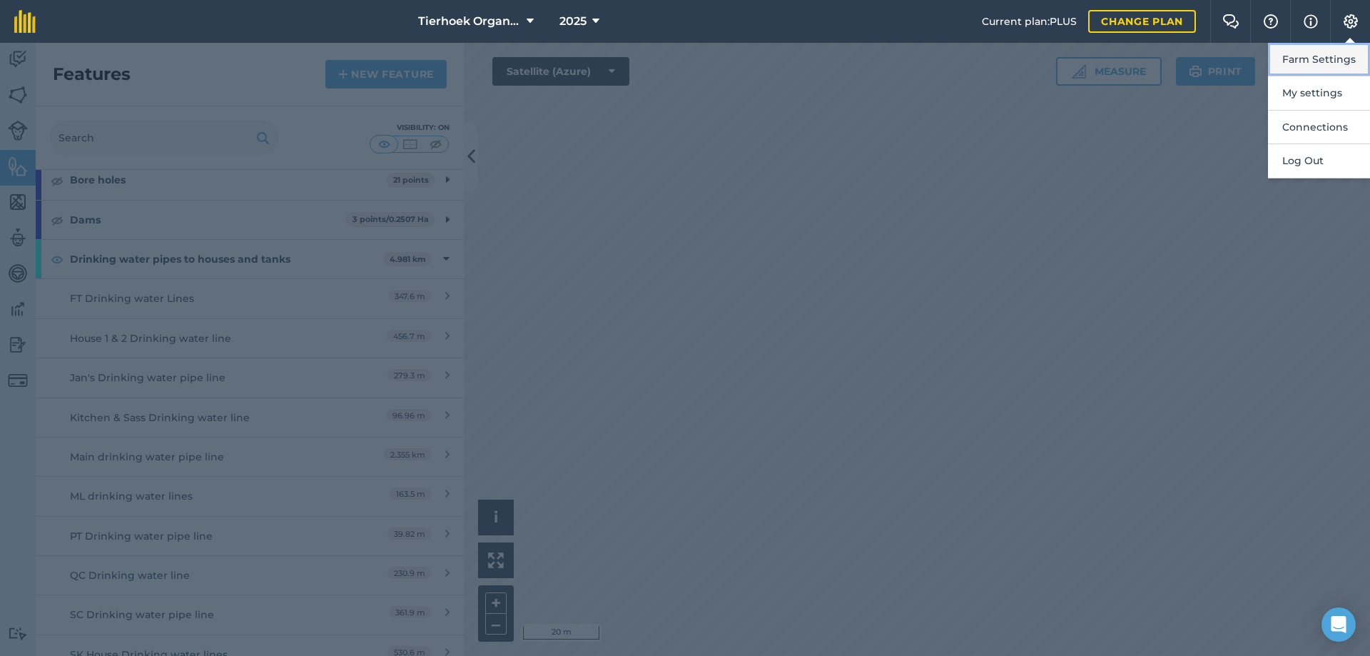
click at [1304, 61] on button "Farm Settings" at bounding box center [1319, 60] width 102 height 34
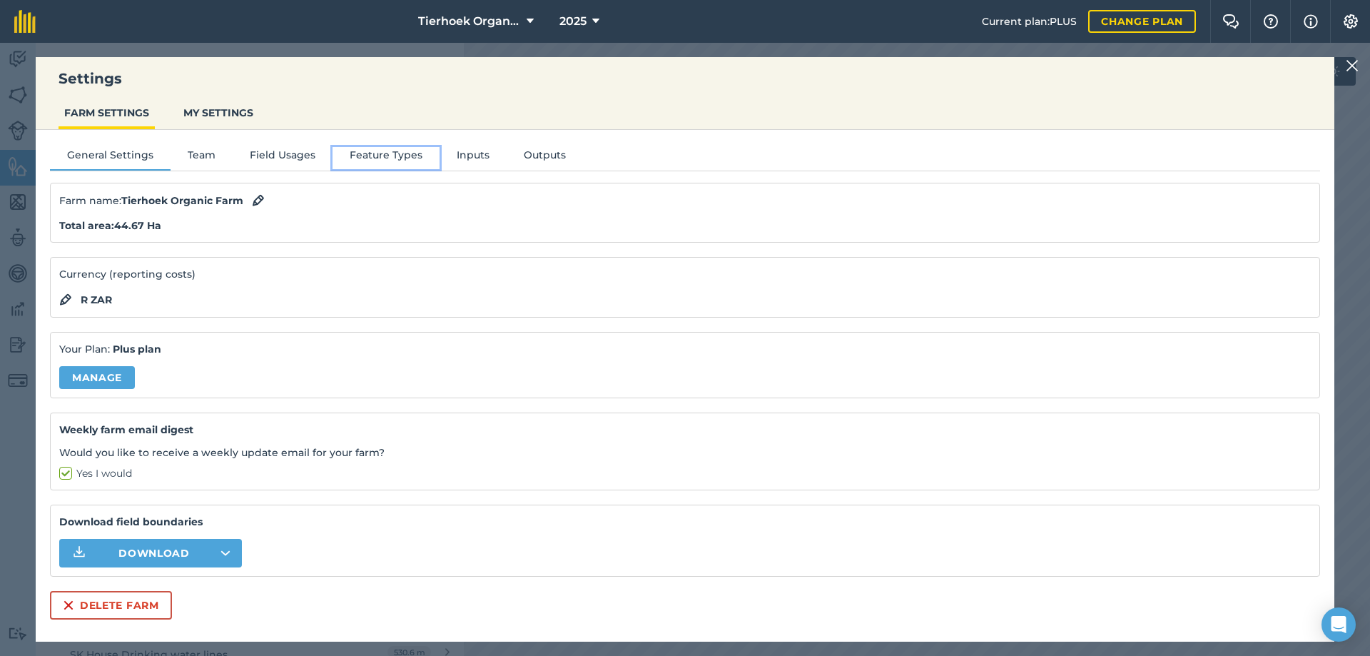
click at [381, 154] on button "Feature Types" at bounding box center [385, 157] width 107 height 21
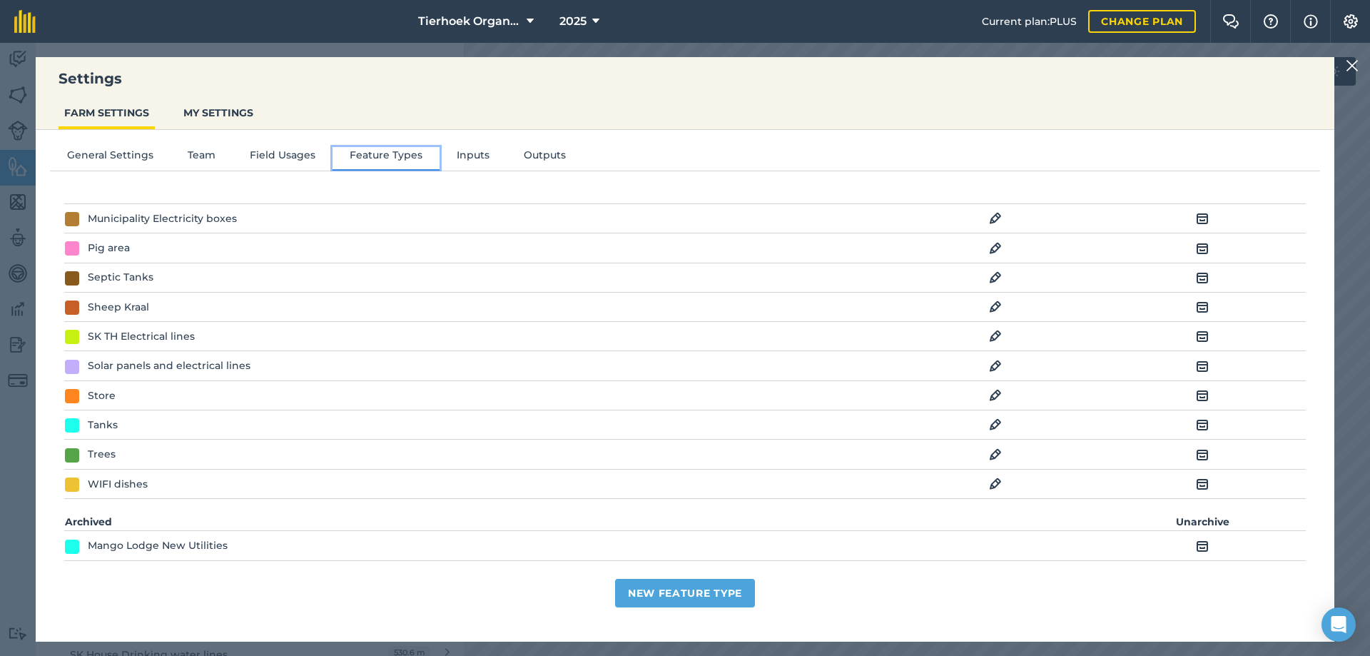
scroll to position [487, 0]
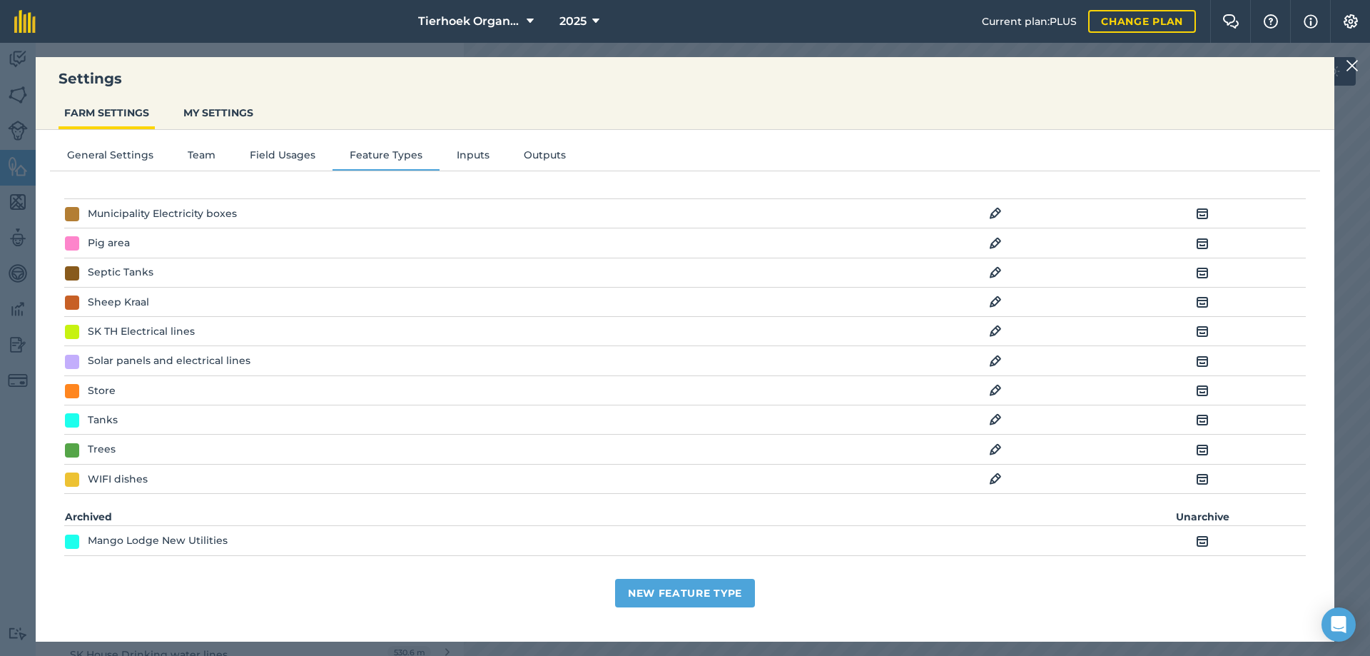
click at [989, 418] on img at bounding box center [995, 419] width 13 height 17
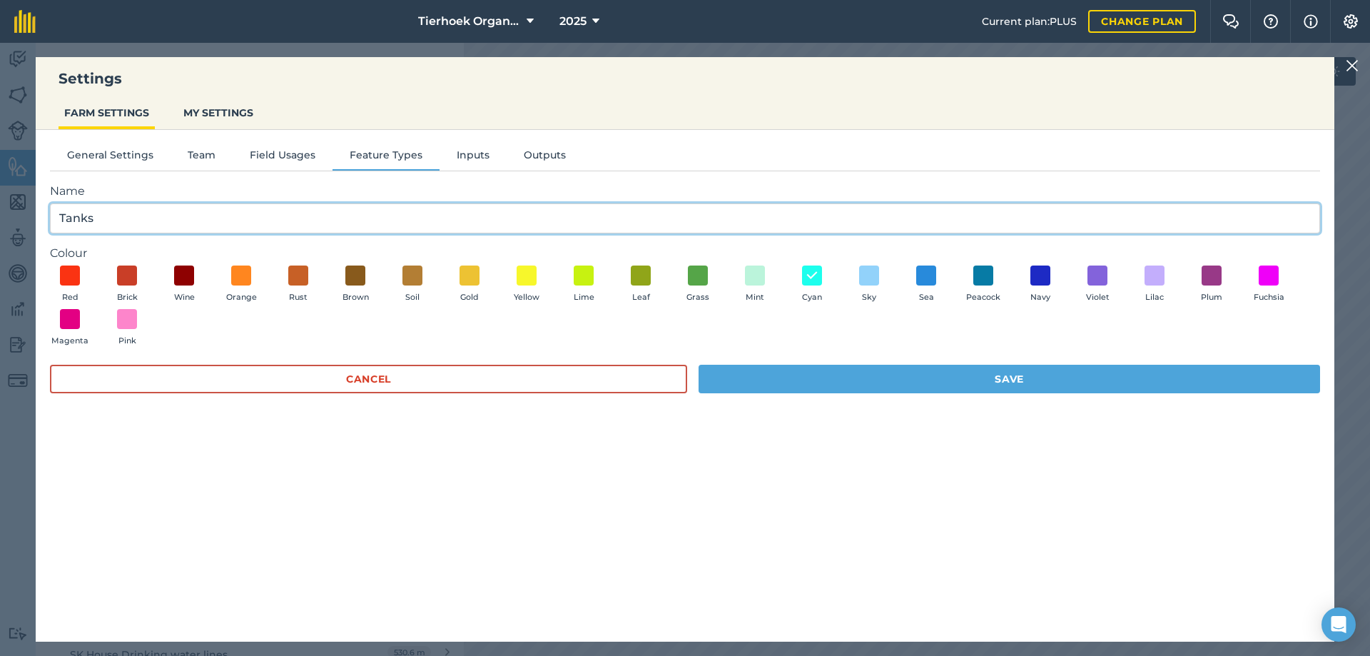
click at [59, 216] on input "Tanks" at bounding box center [685, 218] width 1270 height 30
type input "Water Tanks"
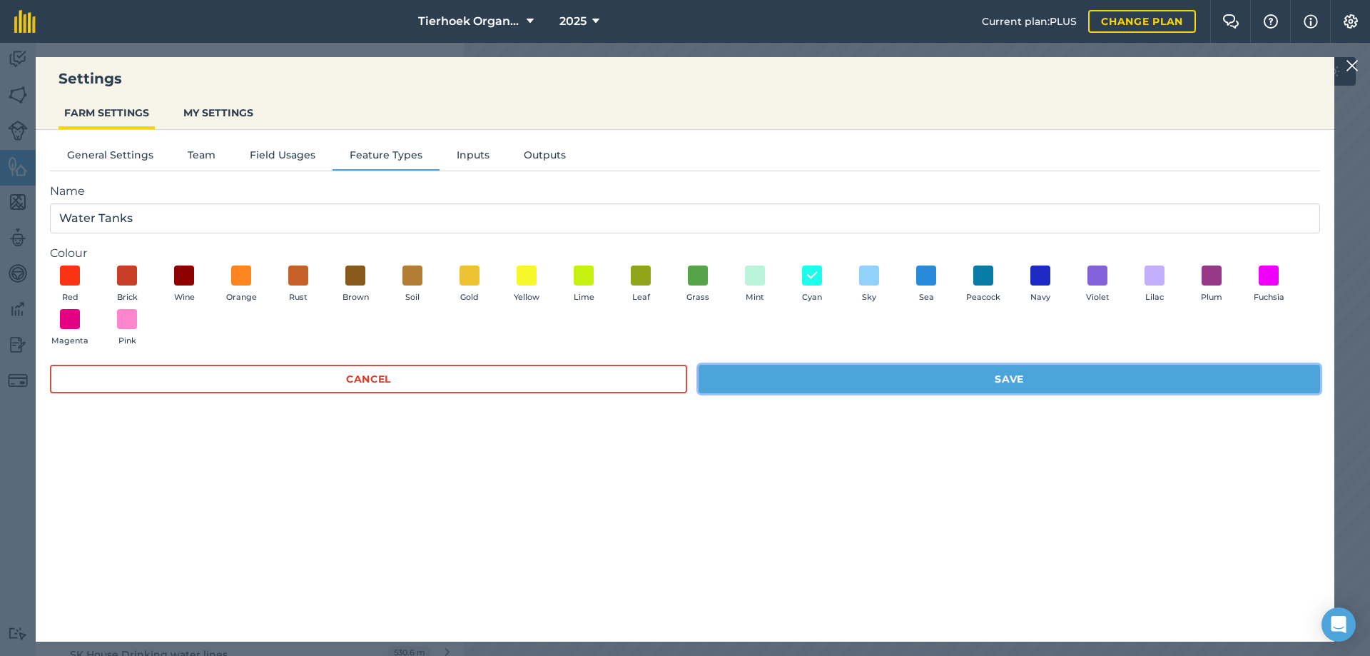
click at [977, 384] on button "Save" at bounding box center [1008, 379] width 621 height 29
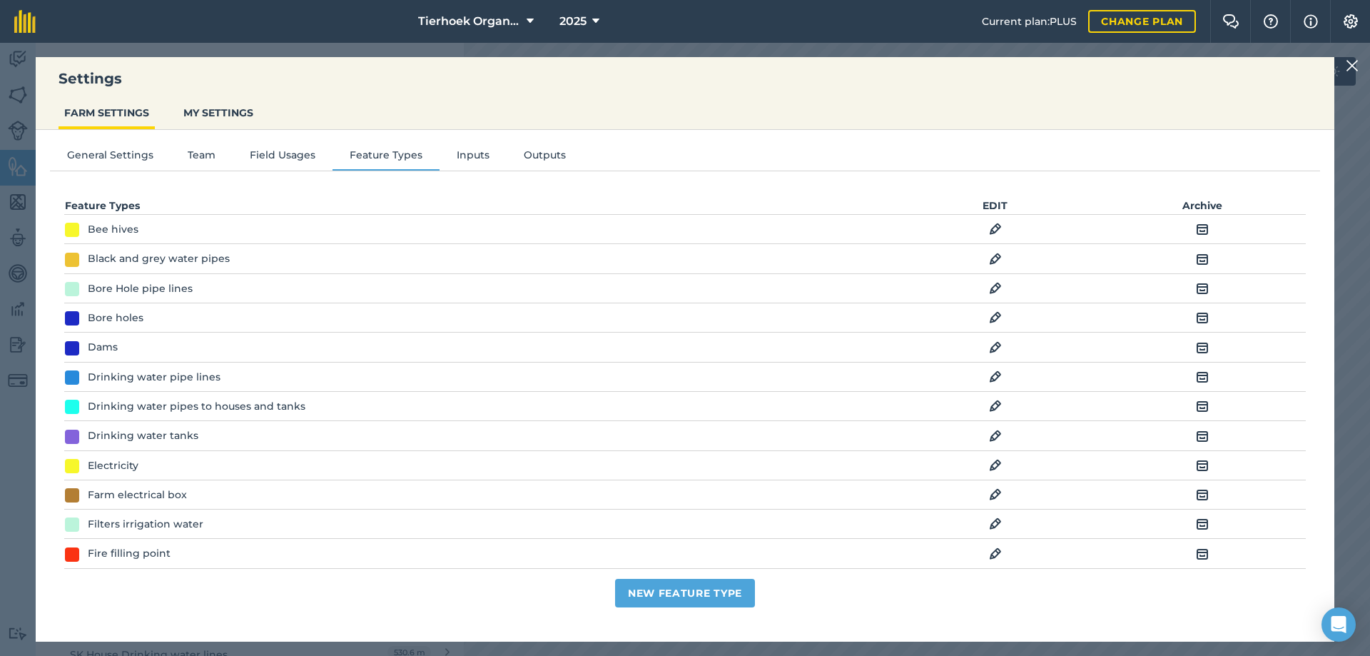
click at [989, 406] on img at bounding box center [995, 405] width 13 height 17
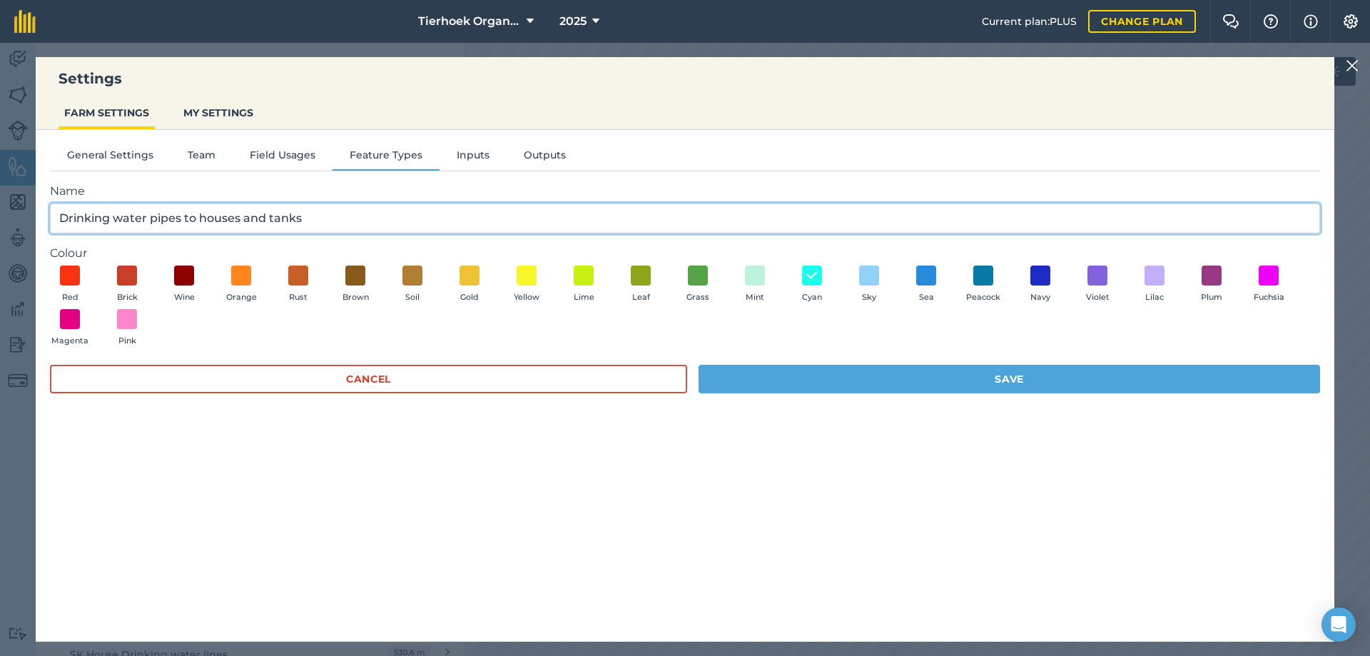
drag, startPoint x: 244, startPoint y: 217, endPoint x: 333, endPoint y: 220, distance: 89.2
click at [333, 220] on input "Drinking water pipes to houses and tanks" at bounding box center [685, 218] width 1270 height 30
type input "Drinking water pipes to houses"
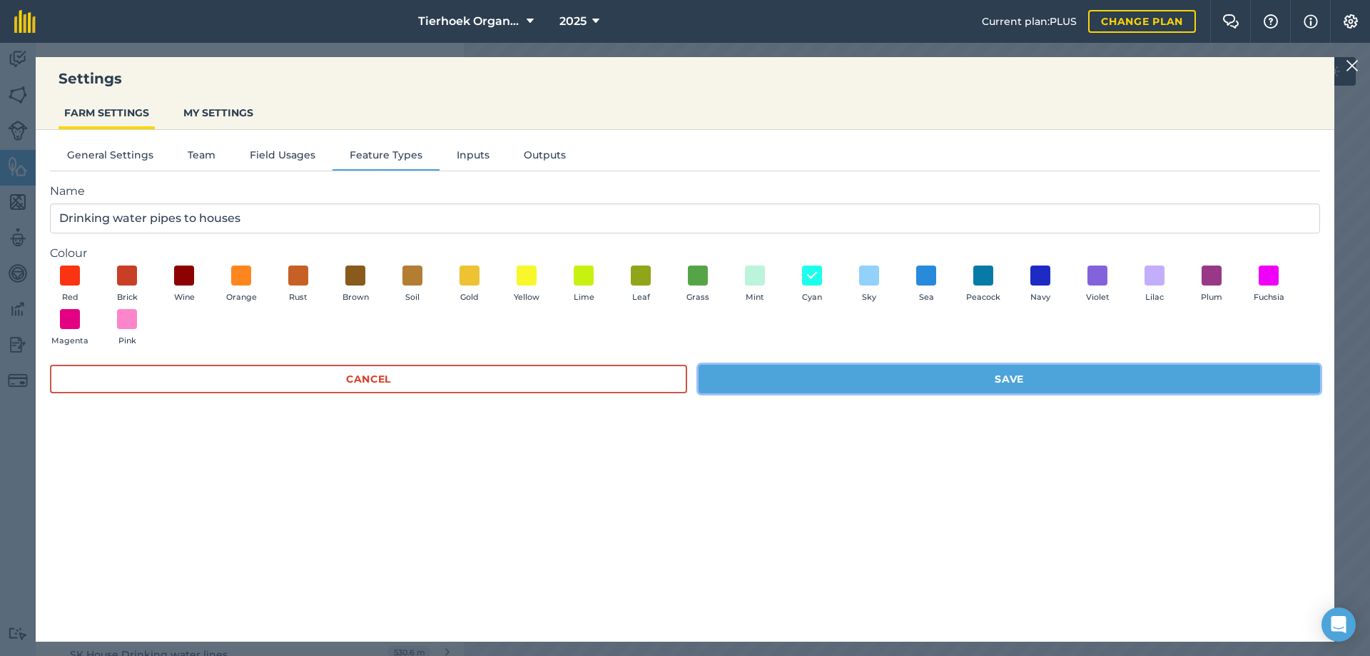
click at [921, 382] on button "Save" at bounding box center [1008, 379] width 621 height 29
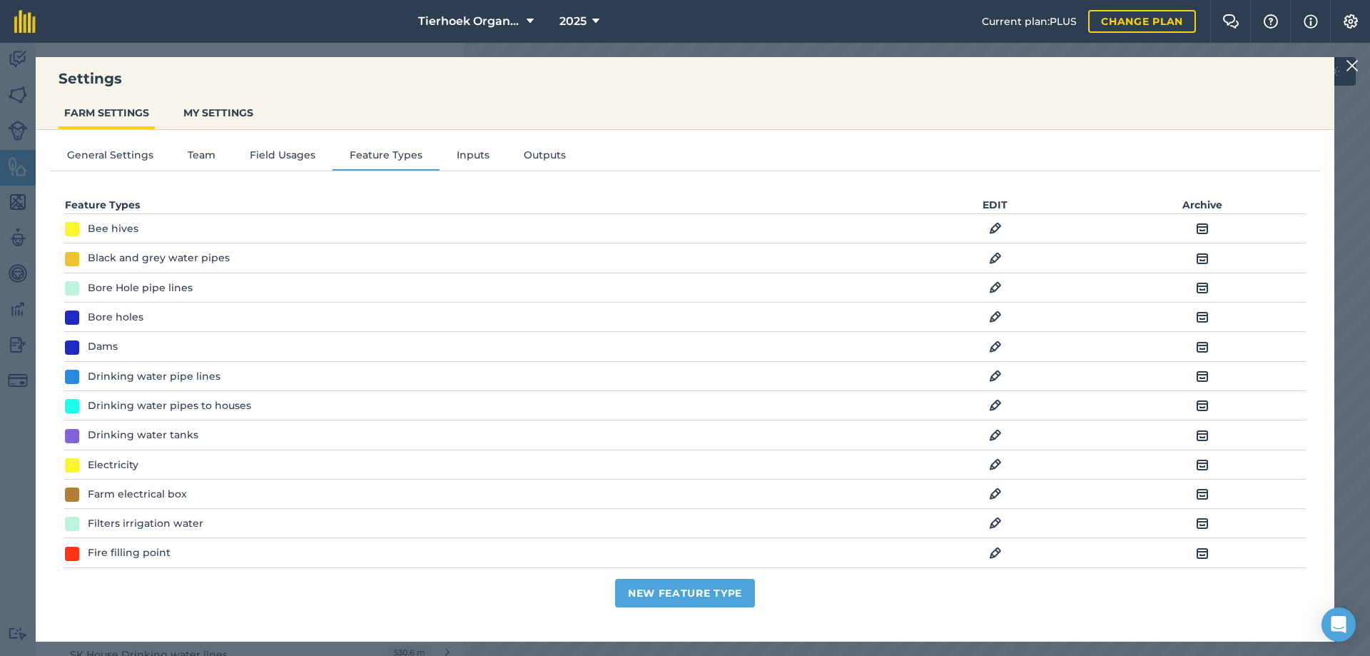
scroll to position [0, 0]
click at [1354, 62] on img at bounding box center [1352, 65] width 13 height 17
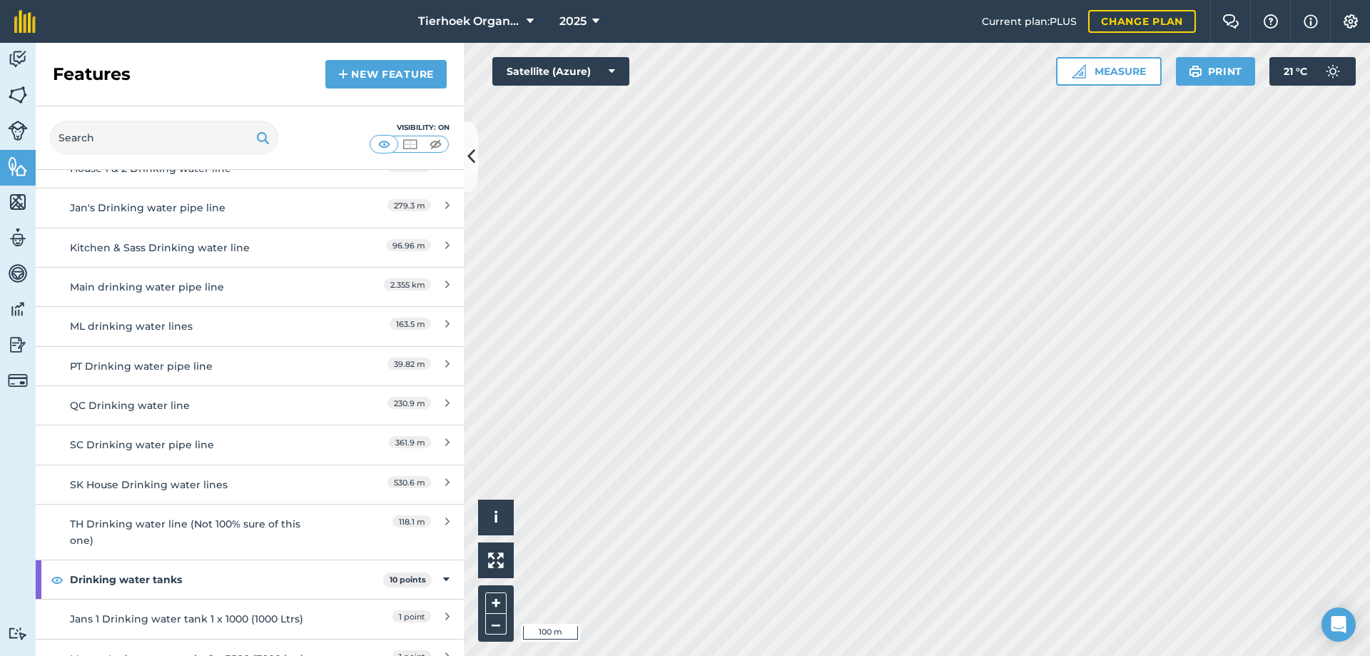
scroll to position [172, 0]
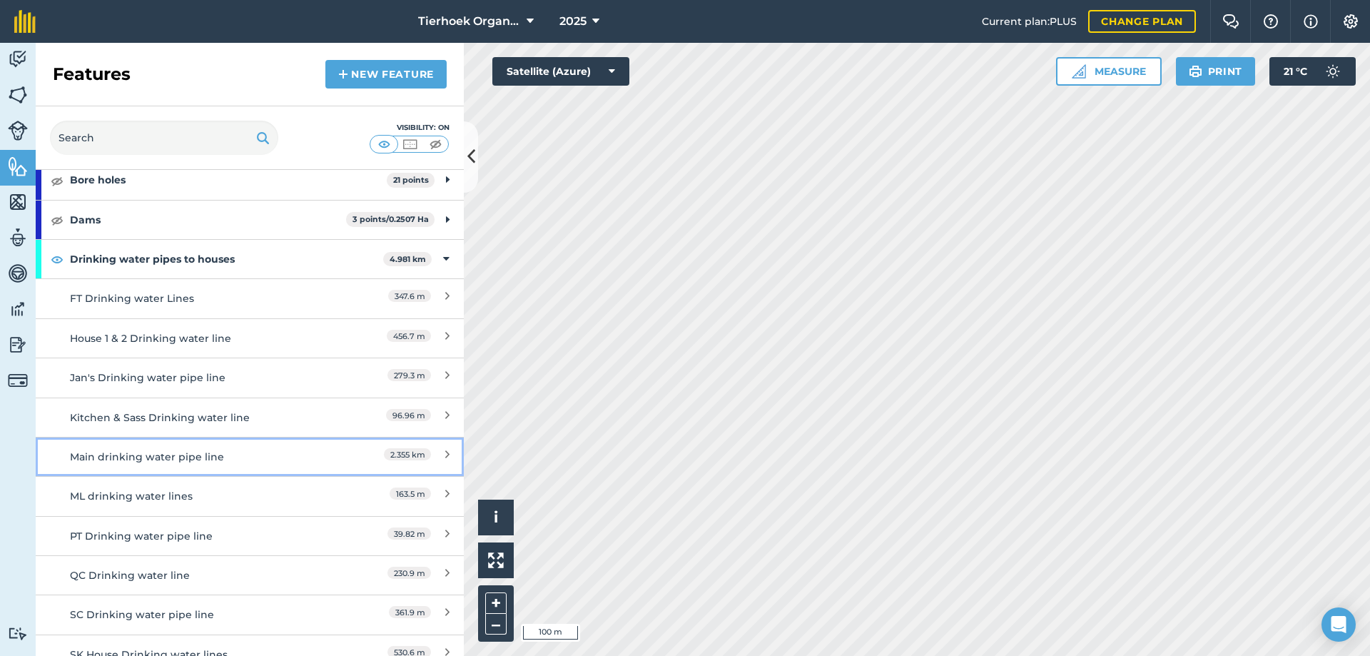
click at [129, 458] on div "Main drinking water pipe line" at bounding box center [196, 457] width 253 height 16
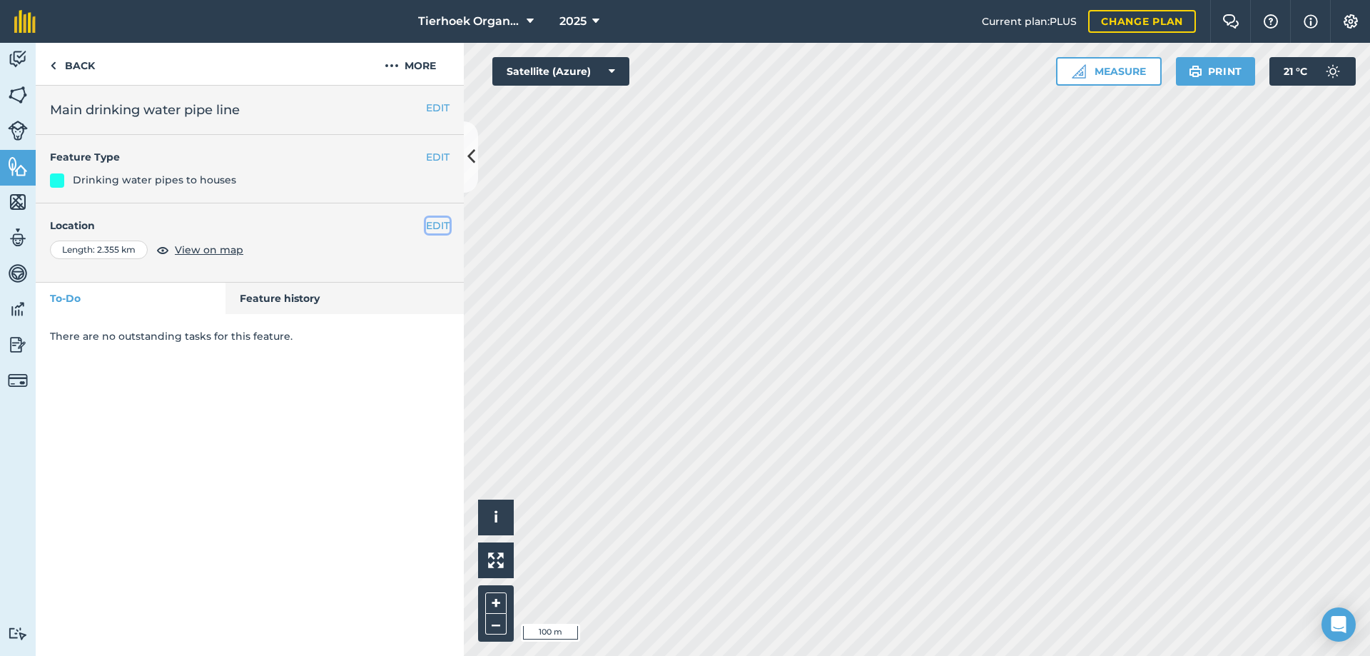
click at [433, 224] on button "EDIT" at bounding box center [438, 226] width 24 height 16
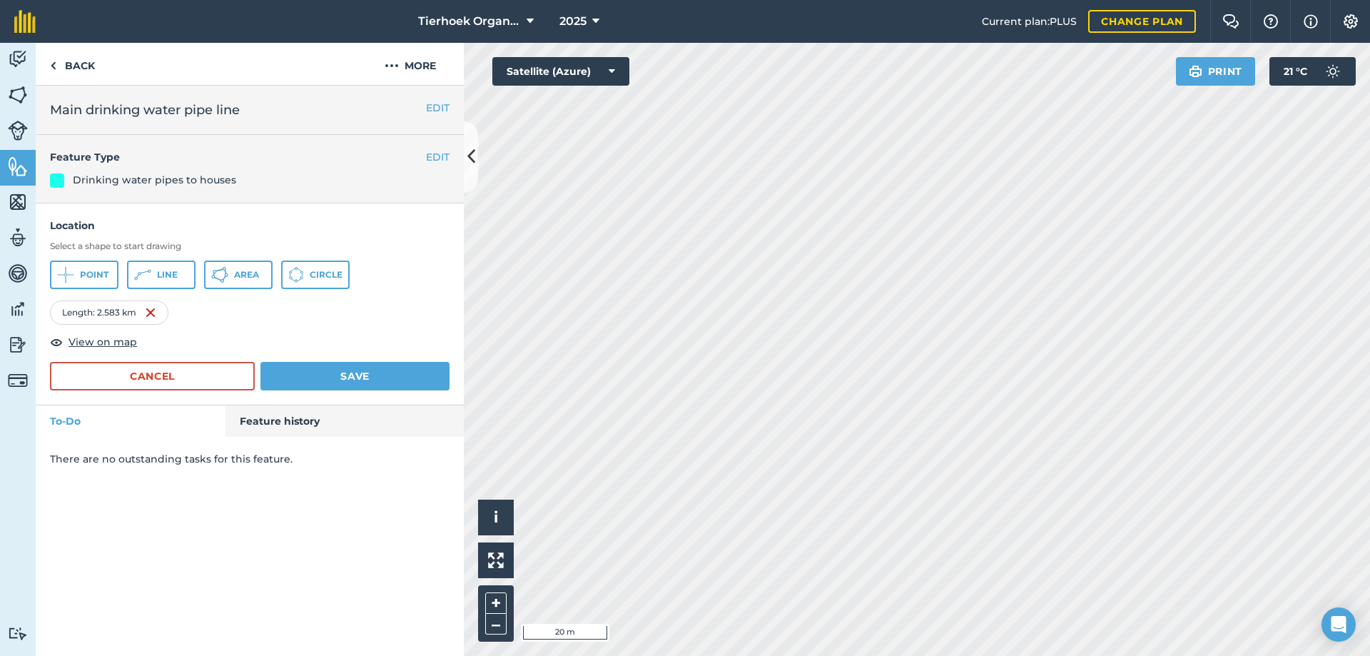
click at [763, 655] on html "Tierhoek Organic Farm 2025 Current plan : PLUS Change plan Farm Chat Help Info …" at bounding box center [685, 328] width 1370 height 656
click at [350, 372] on button "Save" at bounding box center [354, 376] width 189 height 29
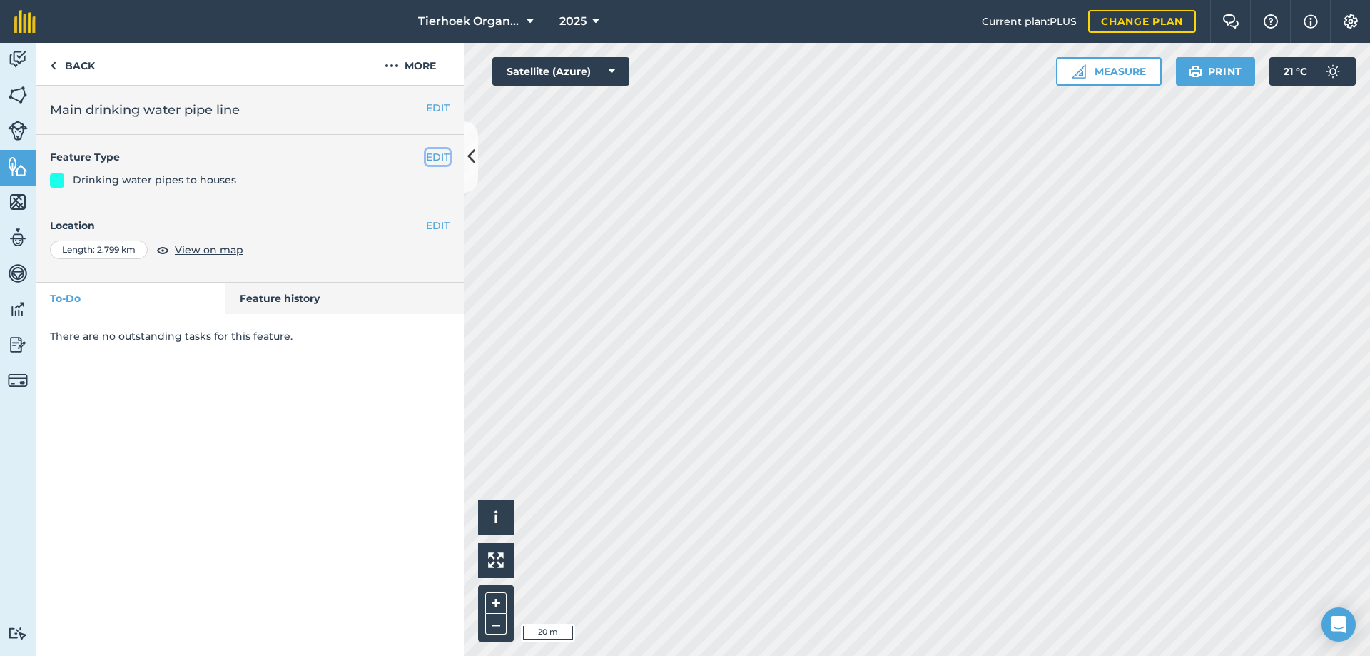
click at [430, 158] on button "EDIT" at bounding box center [438, 157] width 24 height 16
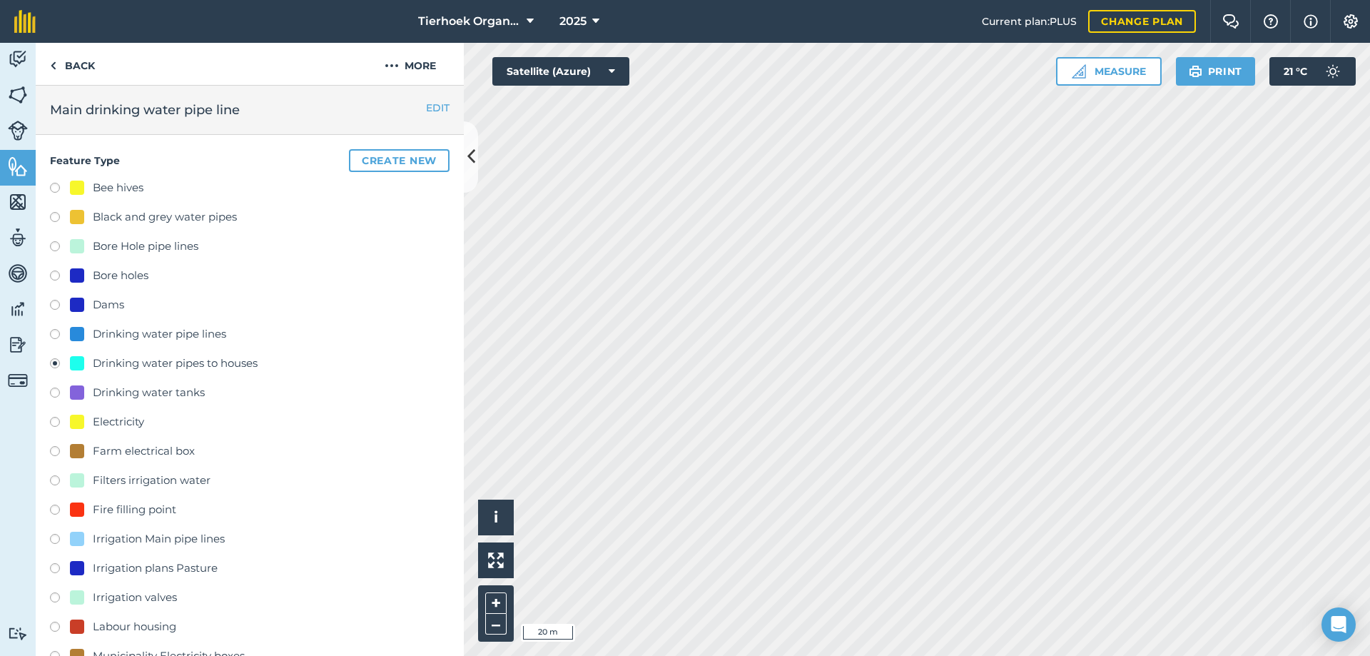
click at [56, 333] on label at bounding box center [60, 336] width 20 height 14
radio input "true"
radio input "false"
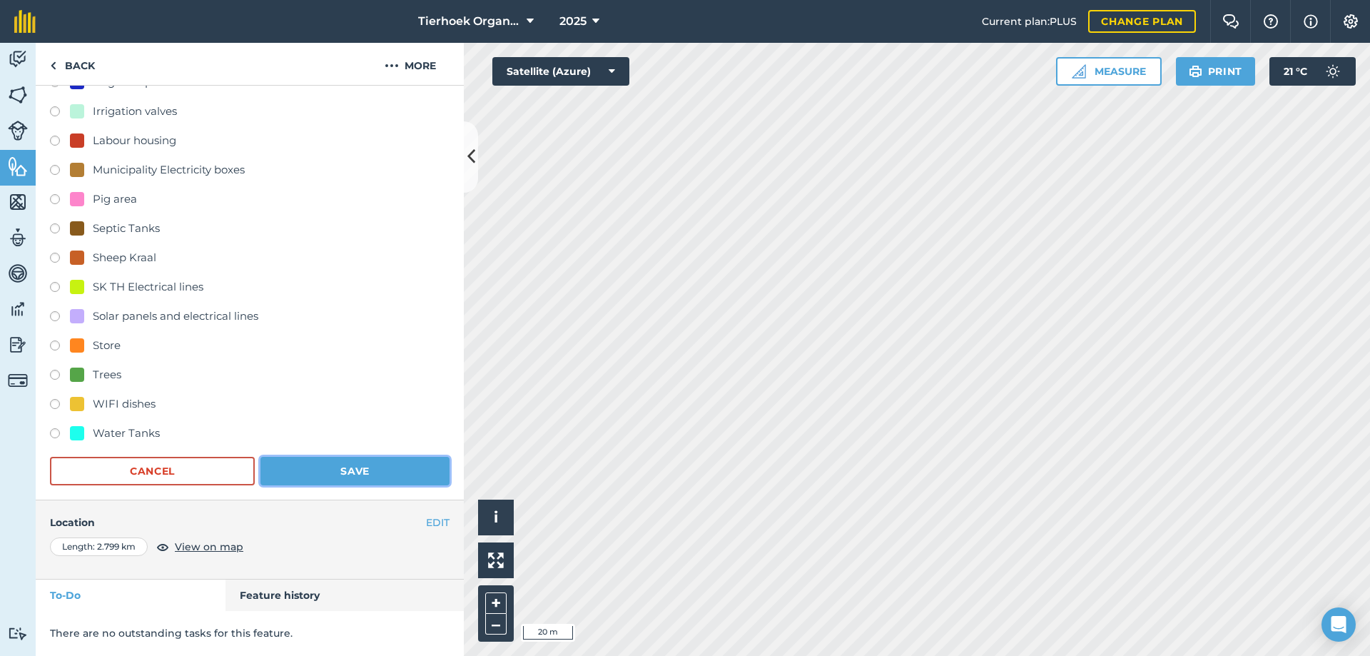
click at [322, 467] on button "Save" at bounding box center [354, 471] width 189 height 29
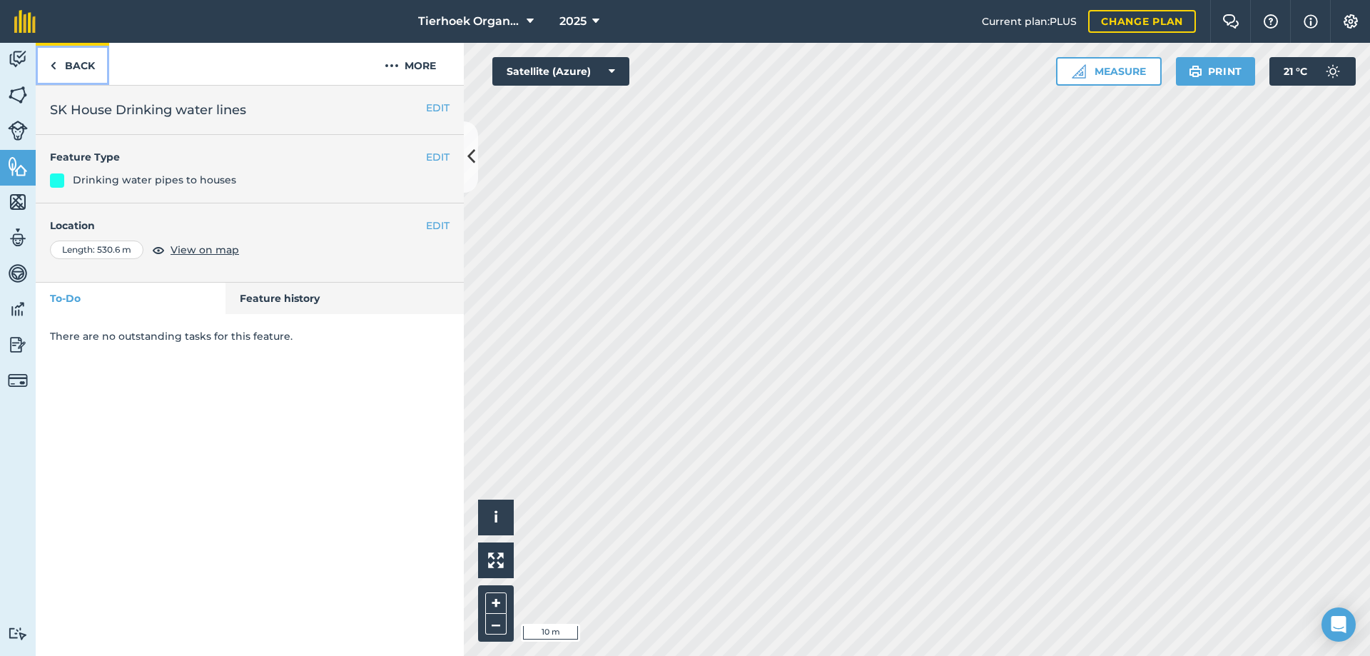
click at [76, 64] on link "Back" at bounding box center [72, 64] width 73 height 42
click at [73, 67] on link "Back" at bounding box center [72, 64] width 73 height 42
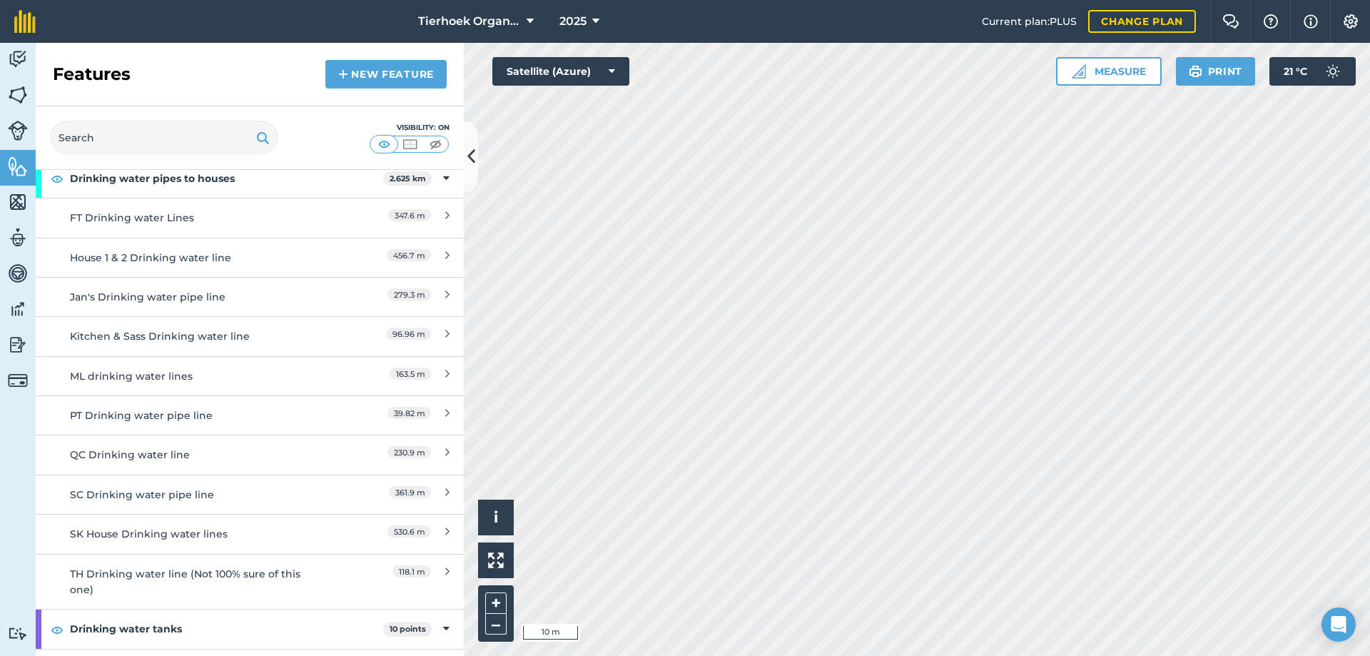
scroll to position [357, 0]
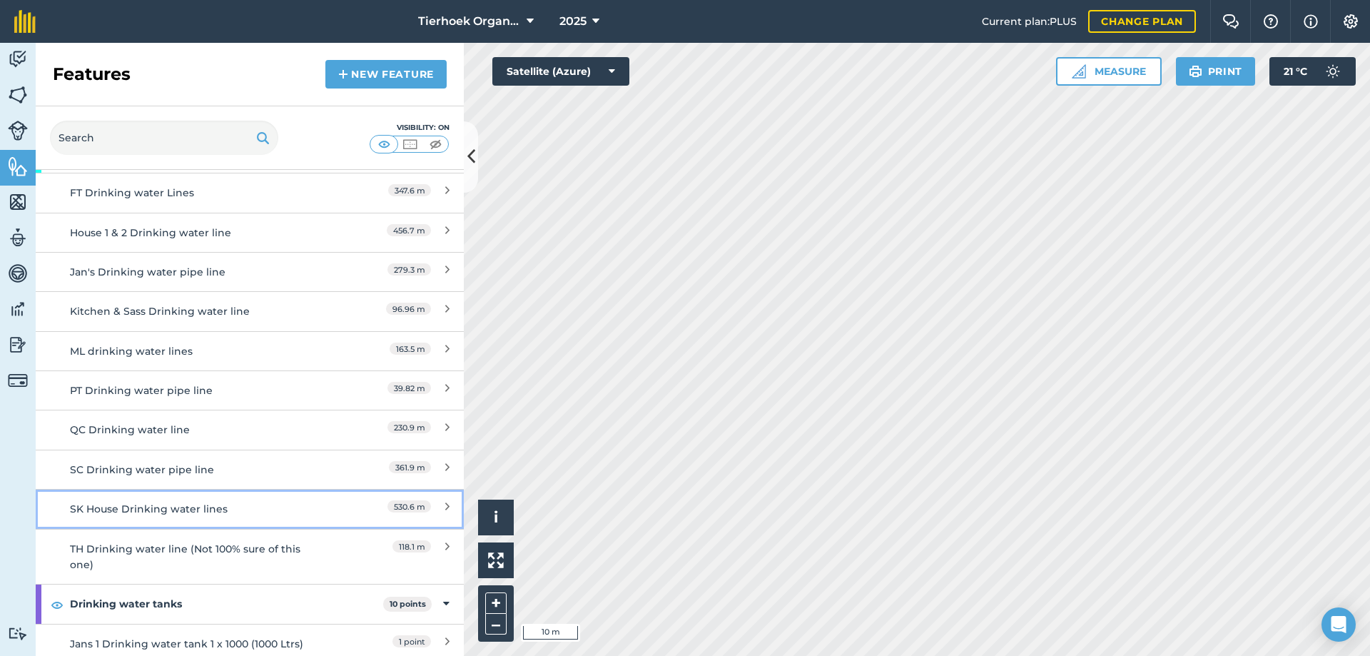
click at [123, 510] on div "SK House Drinking water lines" at bounding box center [196, 509] width 253 height 16
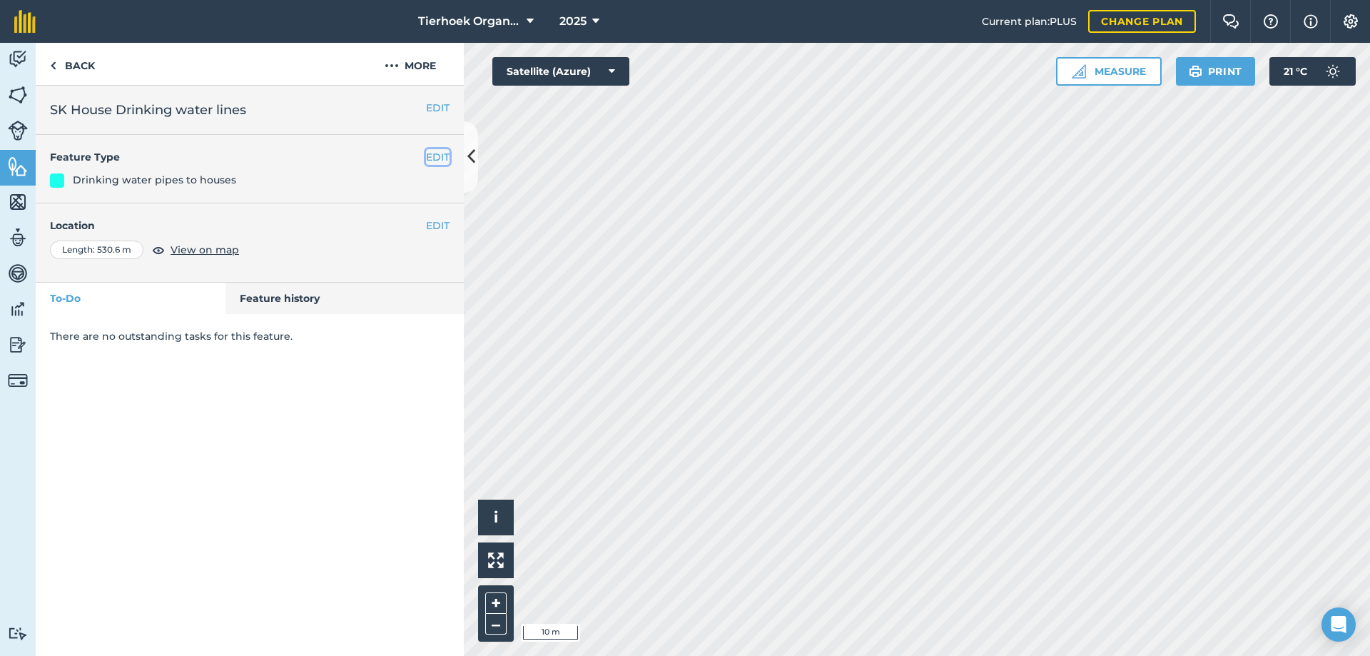
click at [437, 154] on button "EDIT" at bounding box center [438, 157] width 24 height 16
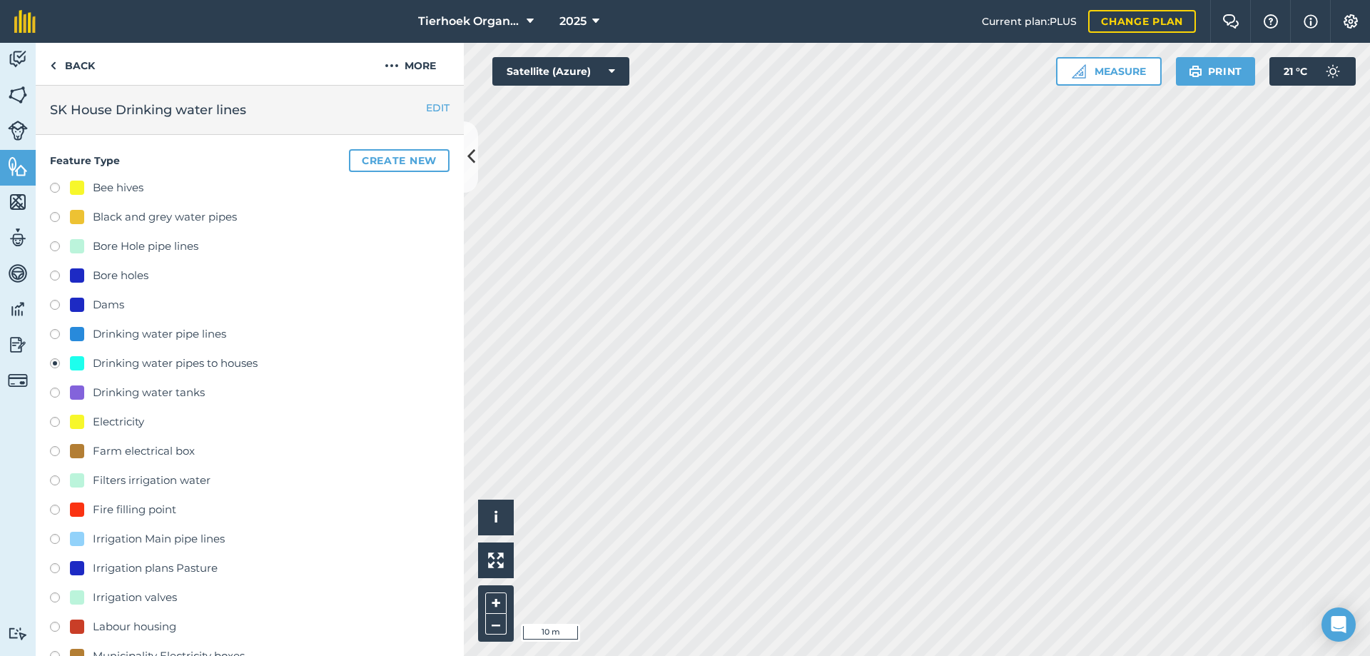
click at [55, 332] on label at bounding box center [60, 336] width 20 height 14
radio input "true"
radio input "false"
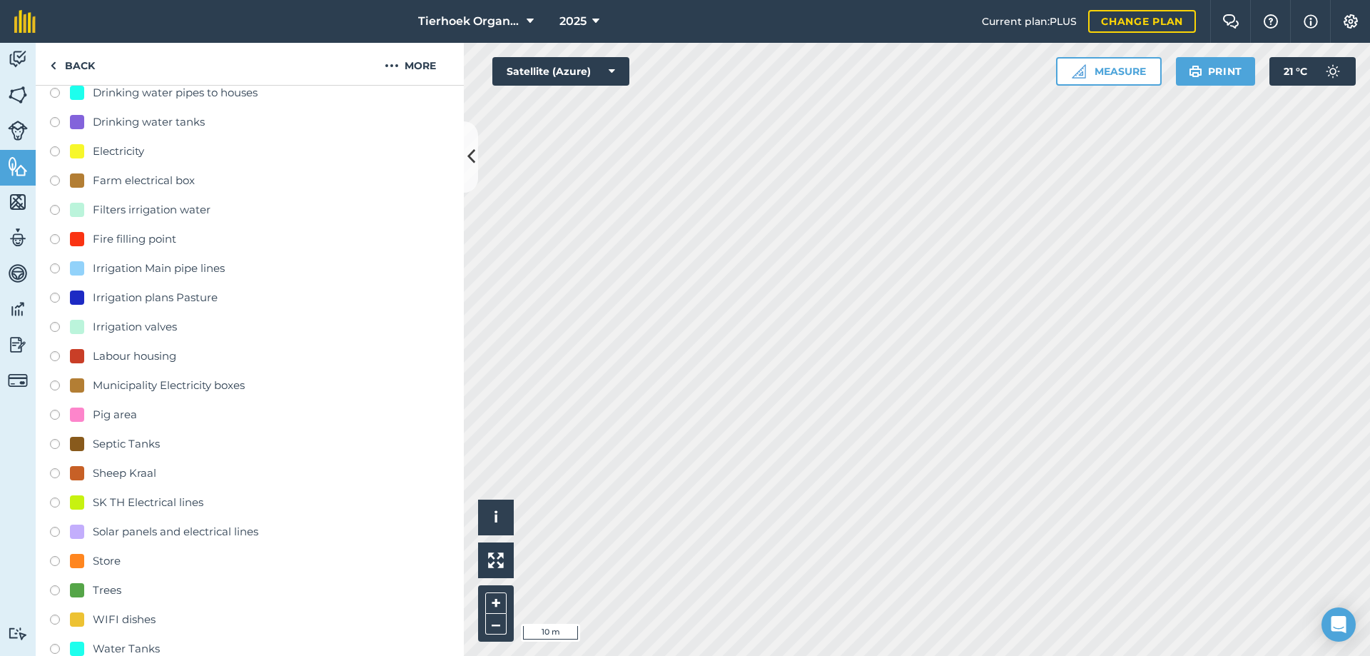
scroll to position [486, 0]
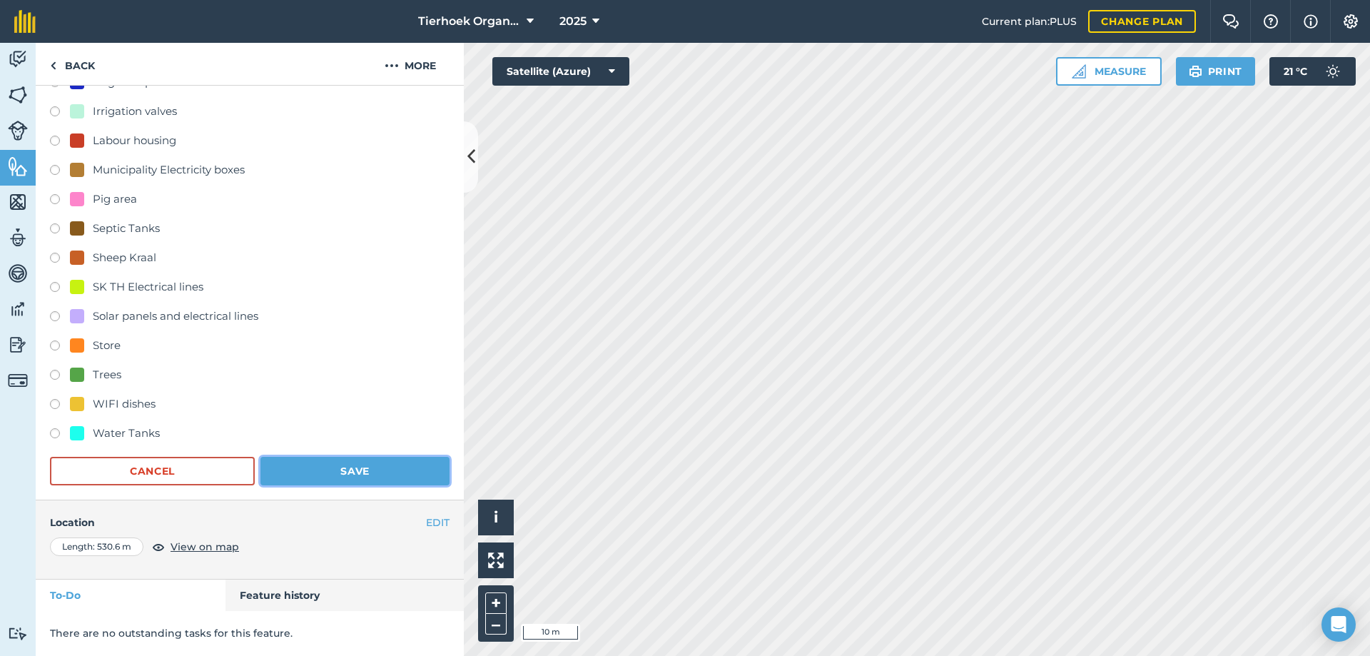
click at [310, 467] on button "Save" at bounding box center [354, 471] width 189 height 29
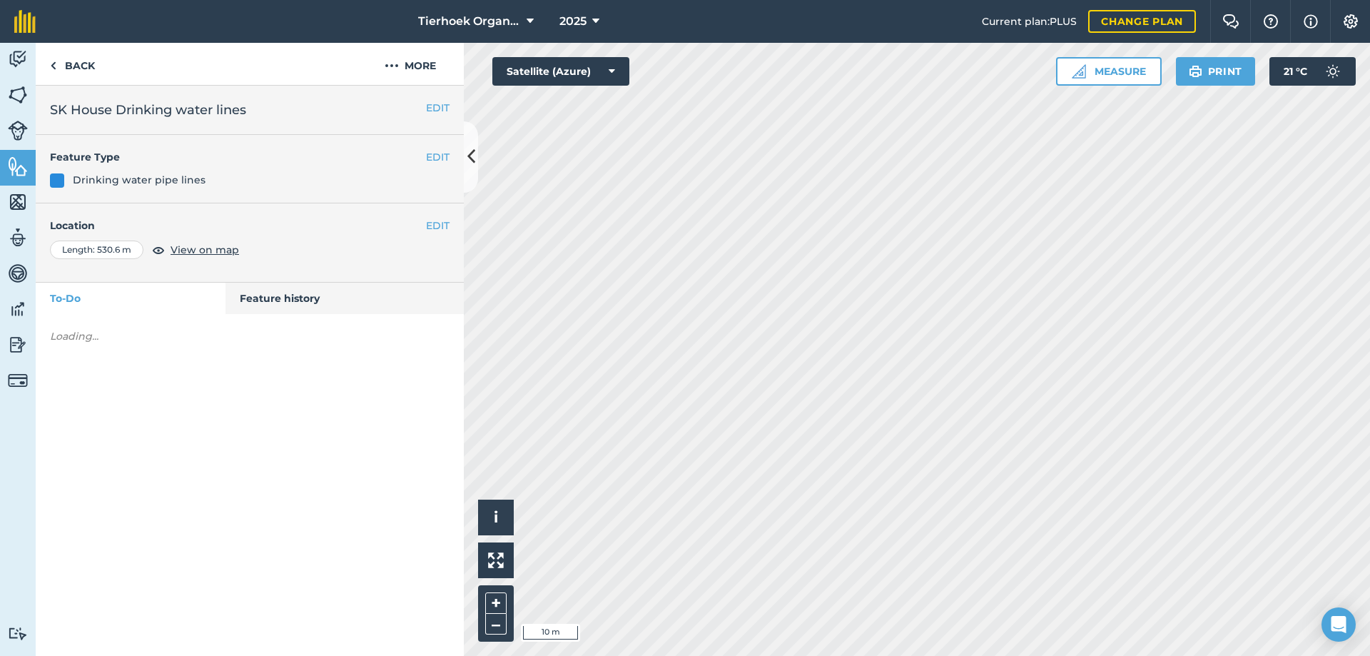
scroll to position [0, 0]
click at [433, 226] on button "EDIT" at bounding box center [438, 226] width 24 height 16
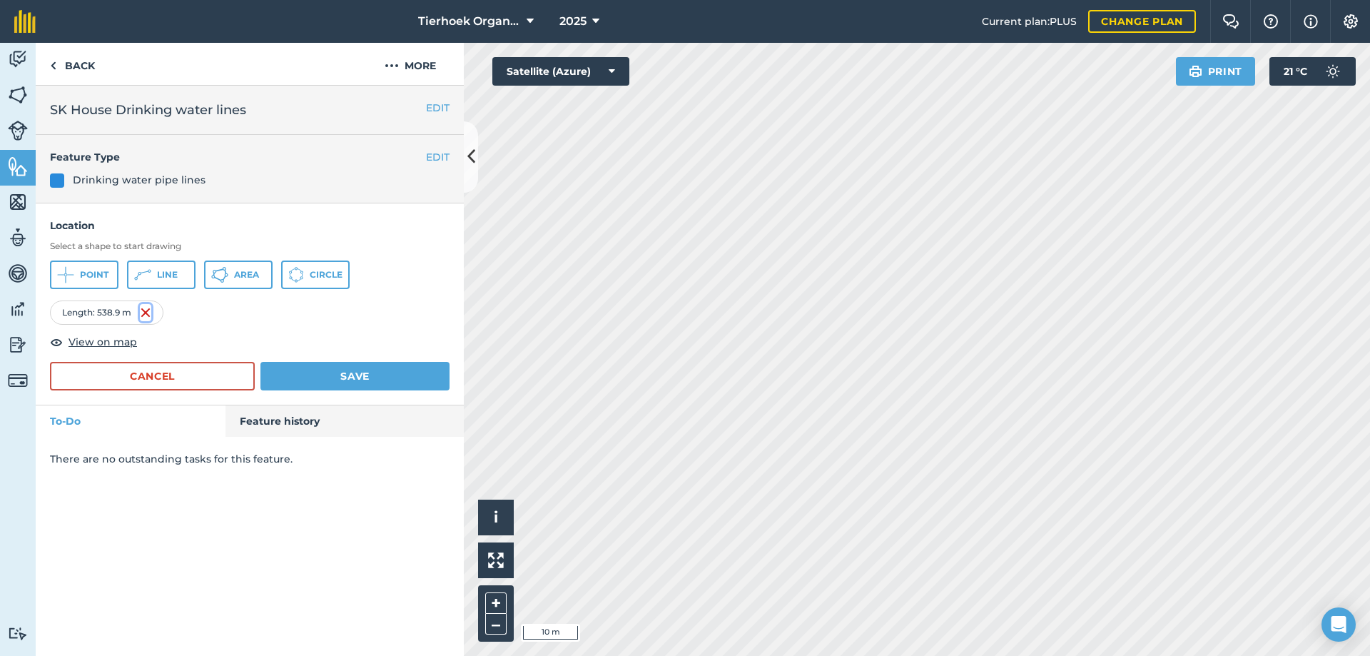
click at [143, 312] on img at bounding box center [145, 312] width 11 height 17
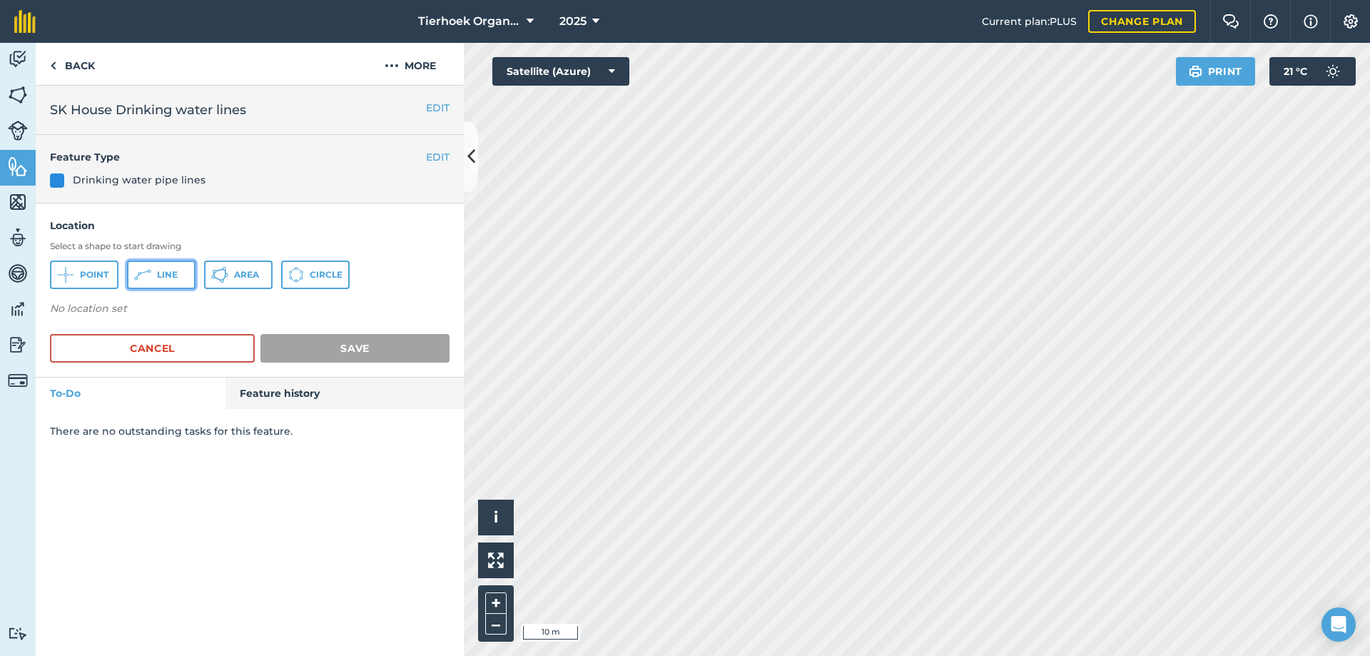
click at [74, 270] on icon at bounding box center [65, 274] width 17 height 17
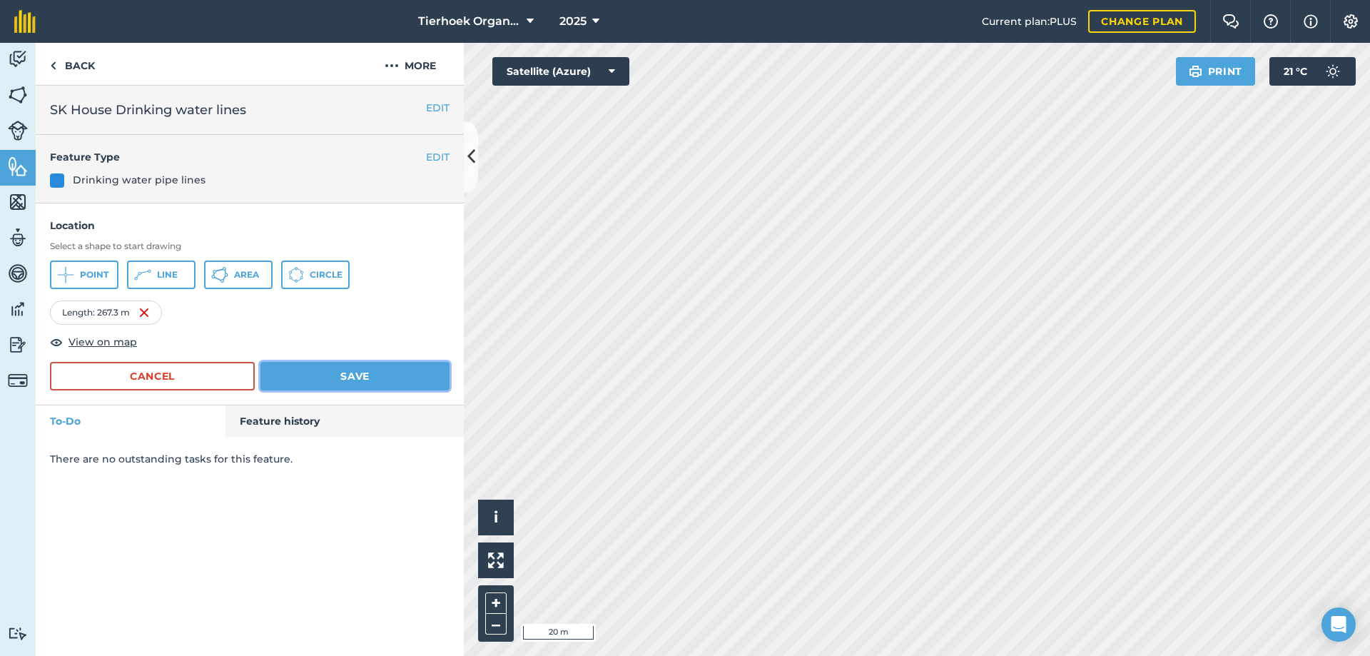
click at [297, 376] on button "Save" at bounding box center [354, 376] width 189 height 29
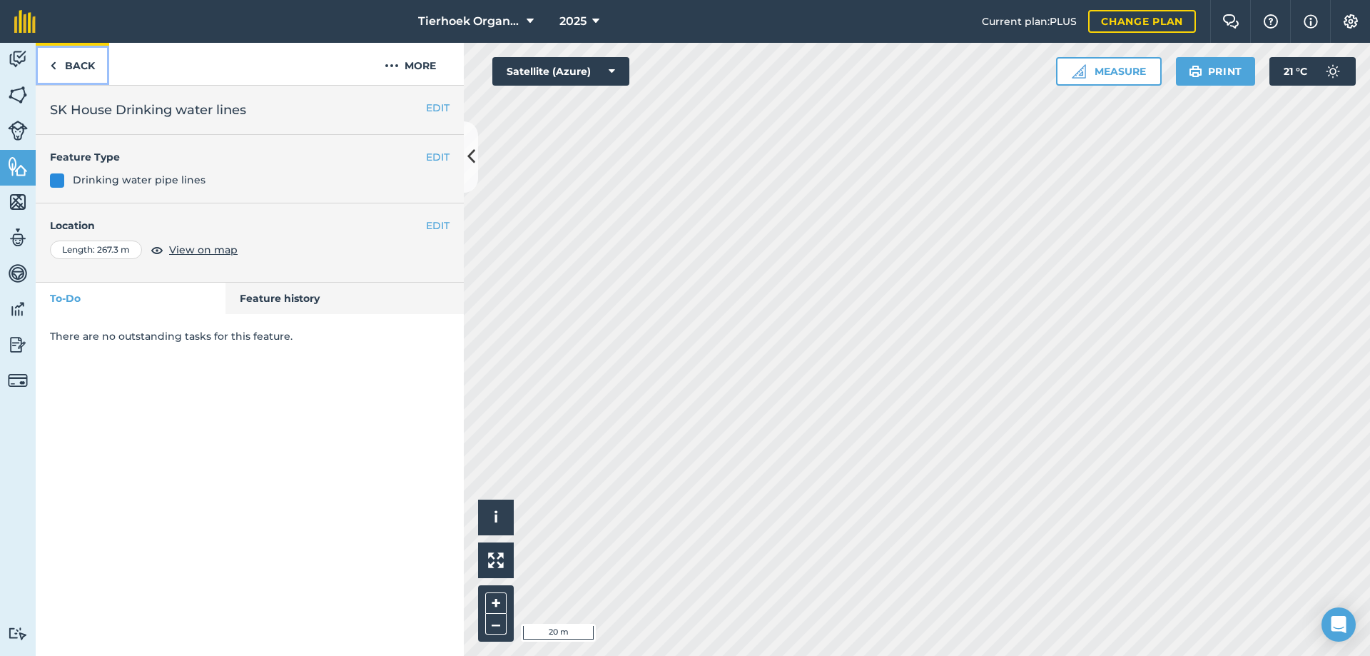
click at [83, 65] on link "Back" at bounding box center [72, 64] width 73 height 42
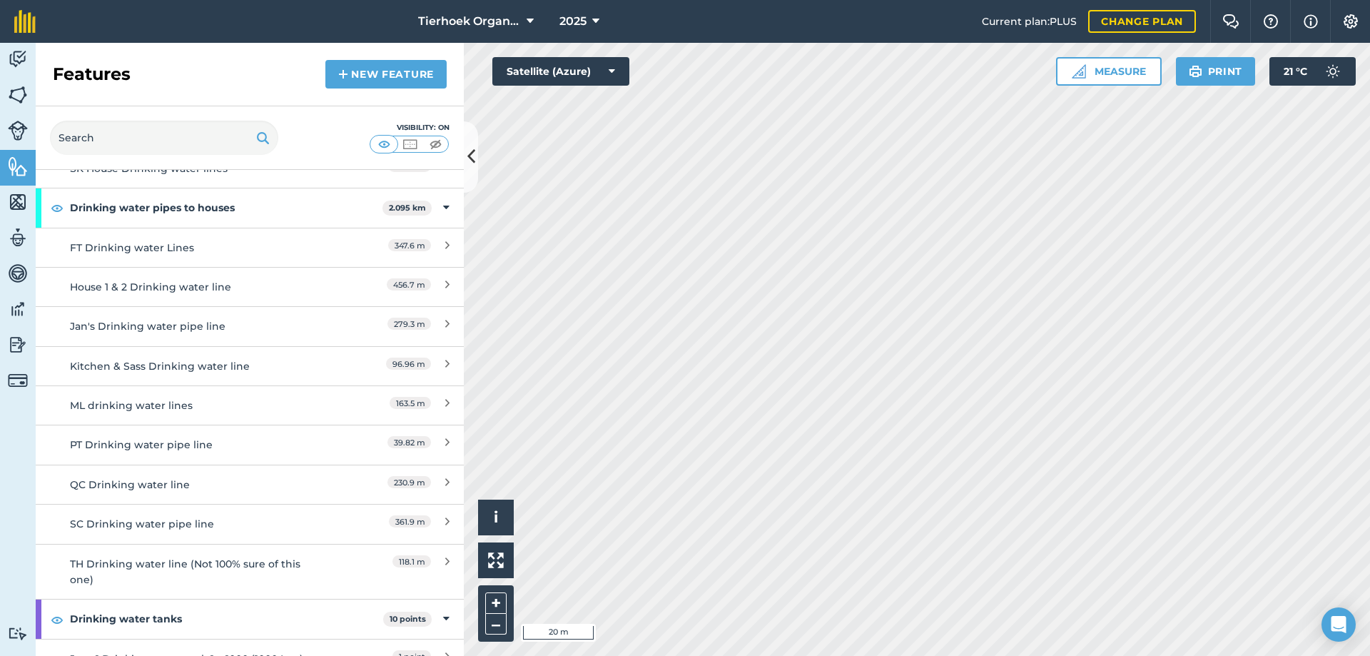
scroll to position [285, 0]
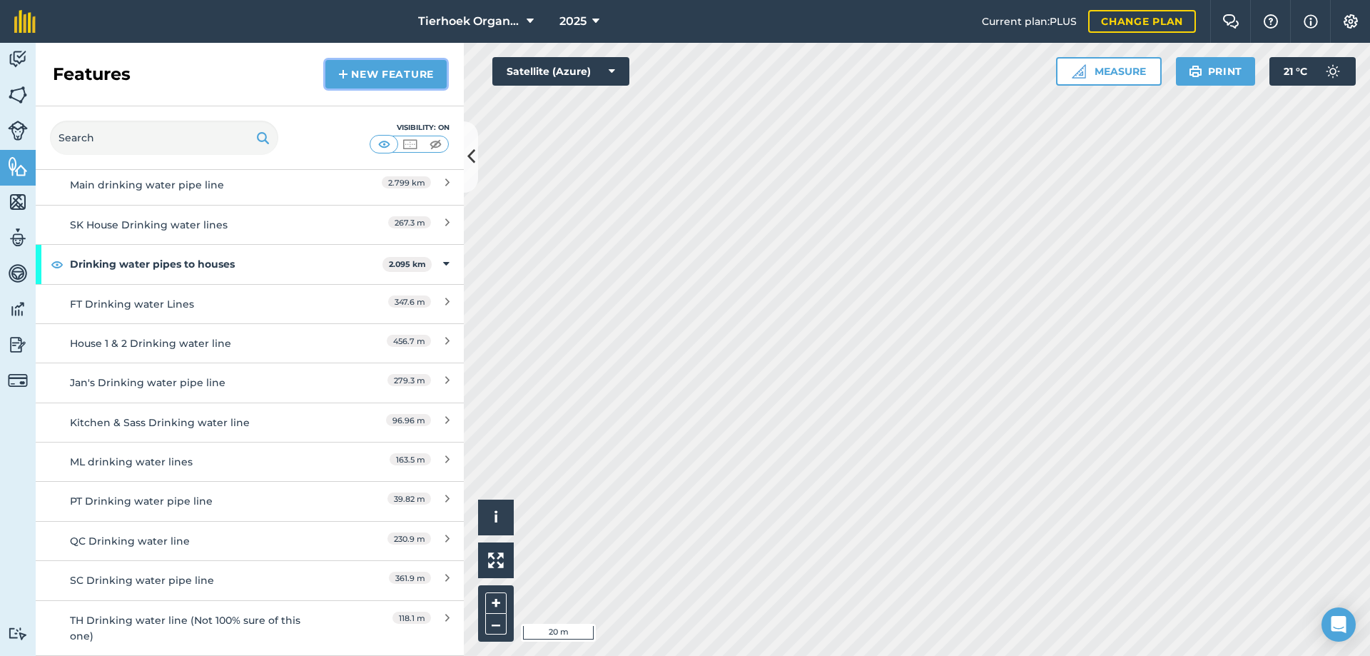
click at [365, 74] on link "New feature" at bounding box center [385, 74] width 121 height 29
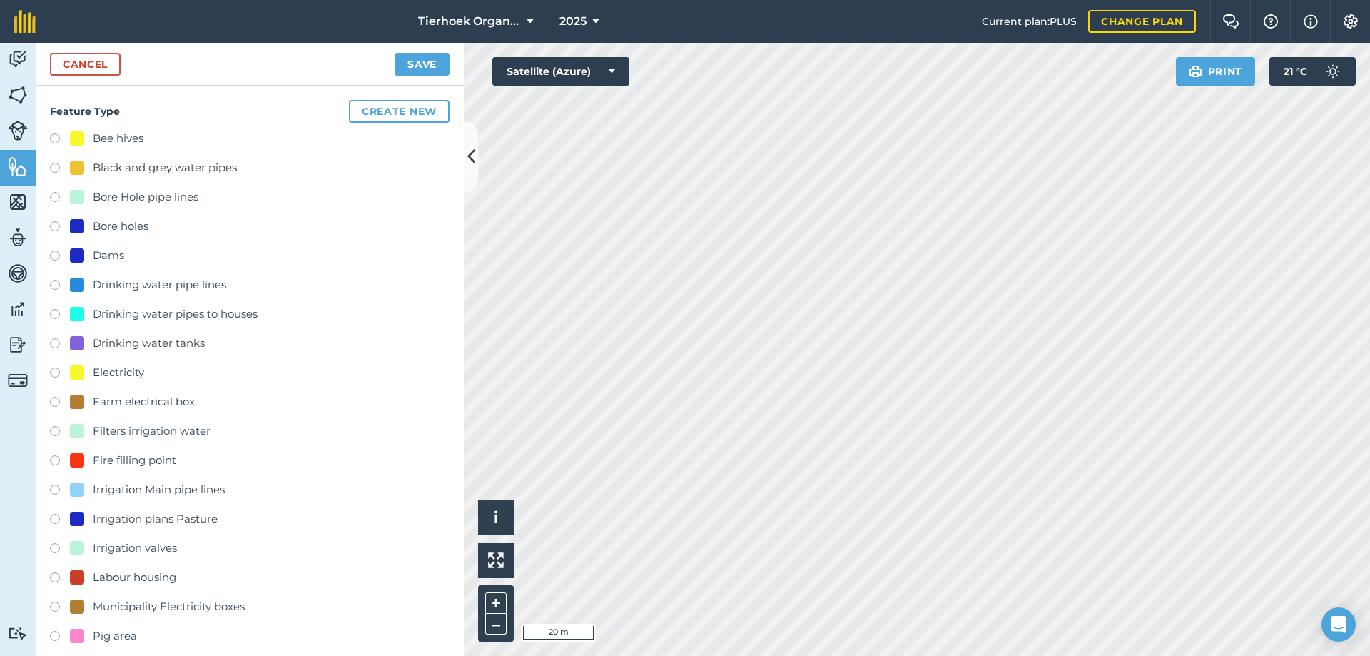
click at [56, 316] on label at bounding box center [60, 316] width 20 height 14
radio input "true"
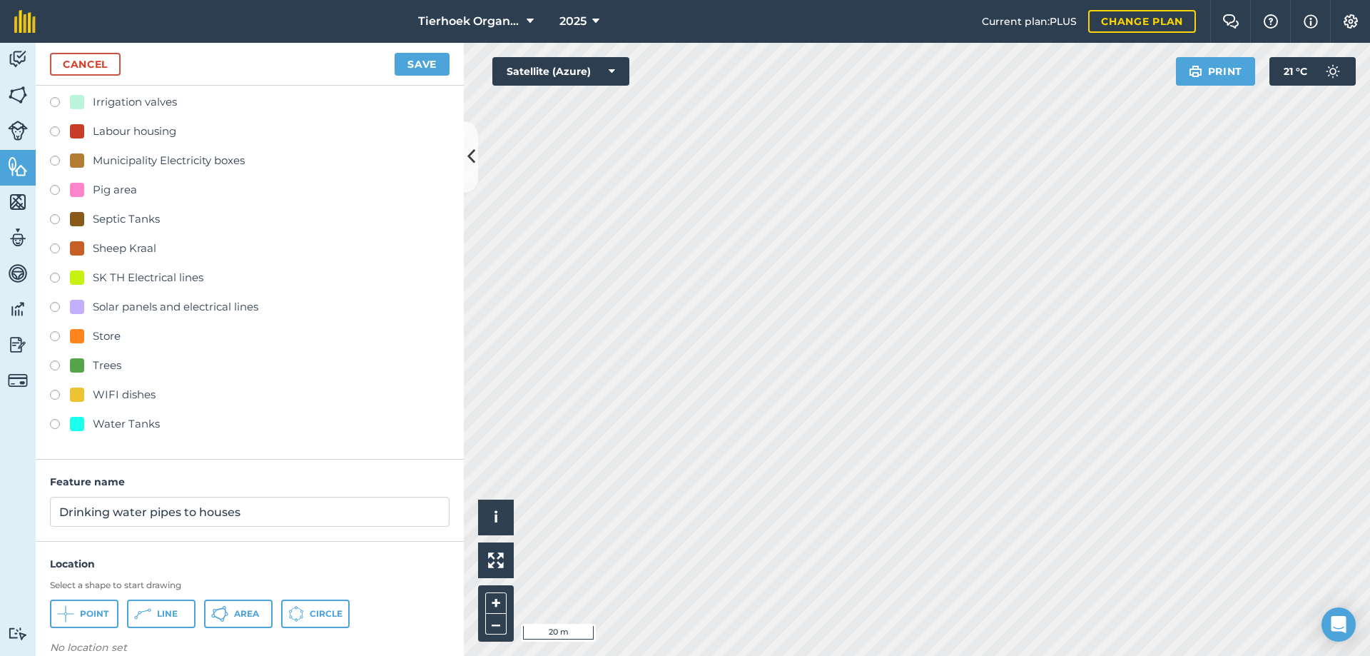
scroll to position [466, 0]
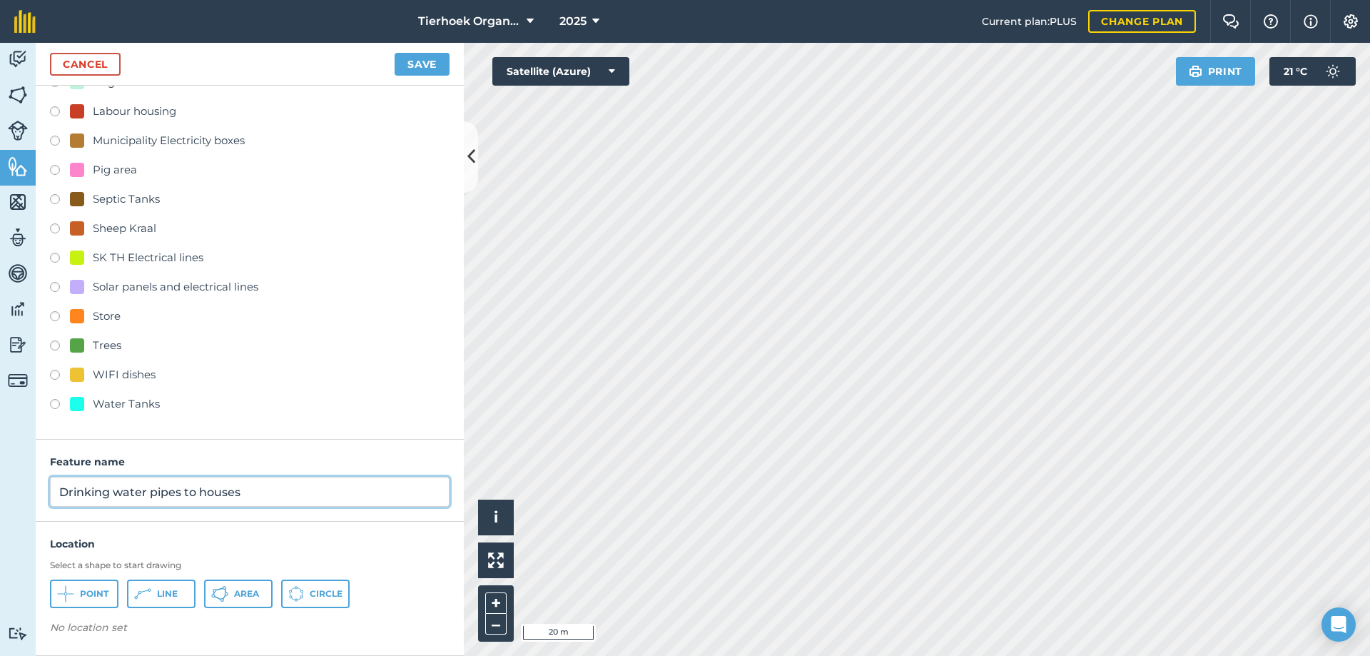
drag, startPoint x: 62, startPoint y: 493, endPoint x: 288, endPoint y: 493, distance: 226.2
click at [288, 493] on input "Drinking water pipes to houses" at bounding box center [250, 492] width 400 height 30
type input "SK House drinking water pipe line"
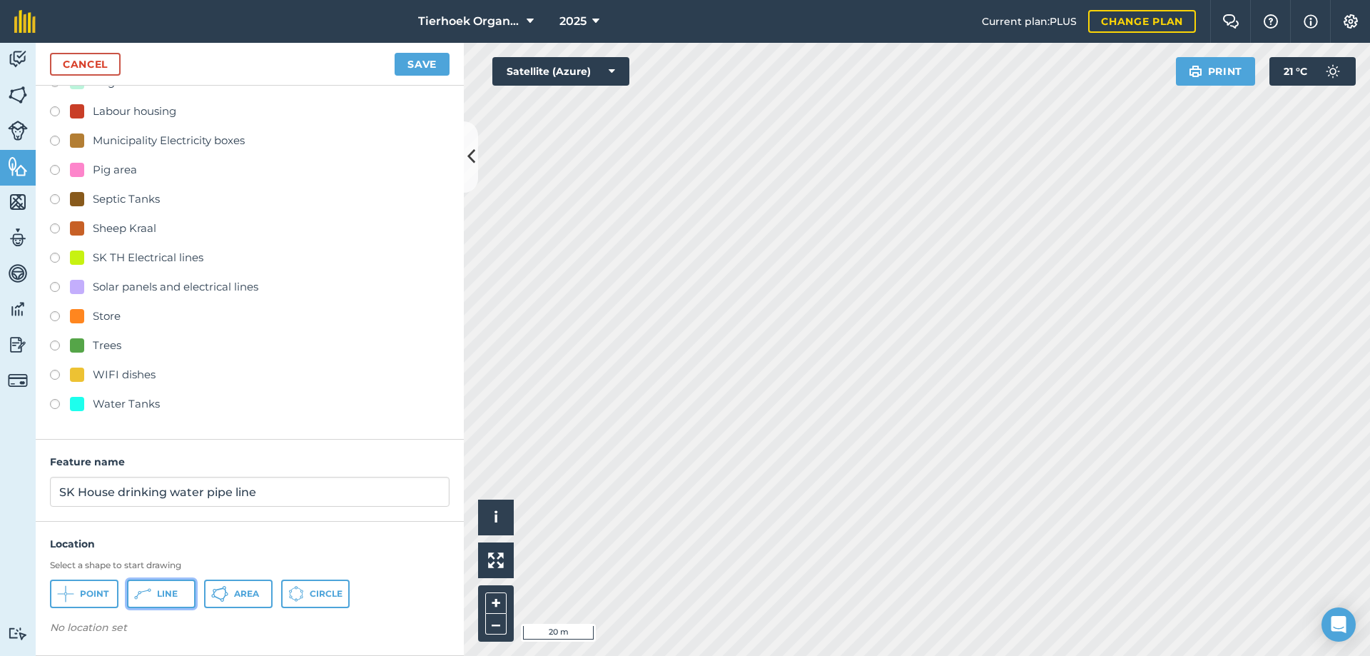
click at [74, 586] on icon at bounding box center [65, 593] width 17 height 17
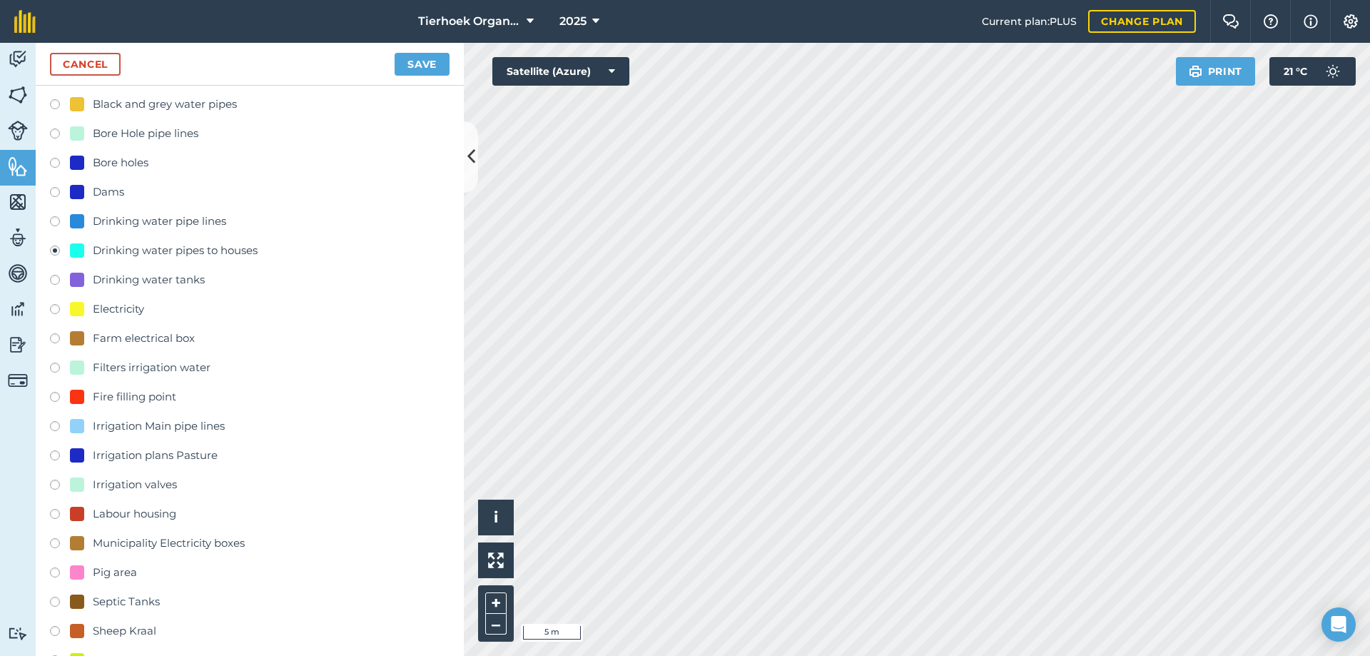
scroll to position [38, 0]
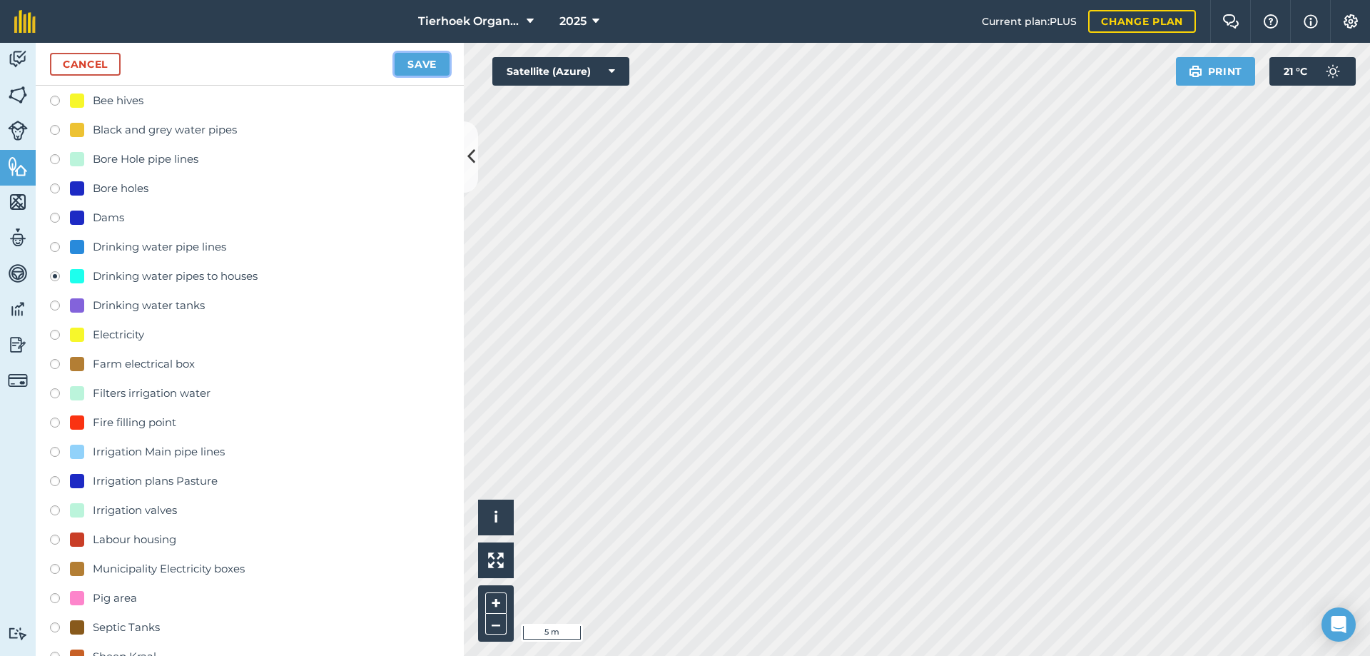
click at [411, 61] on button "Save" at bounding box center [422, 64] width 55 height 23
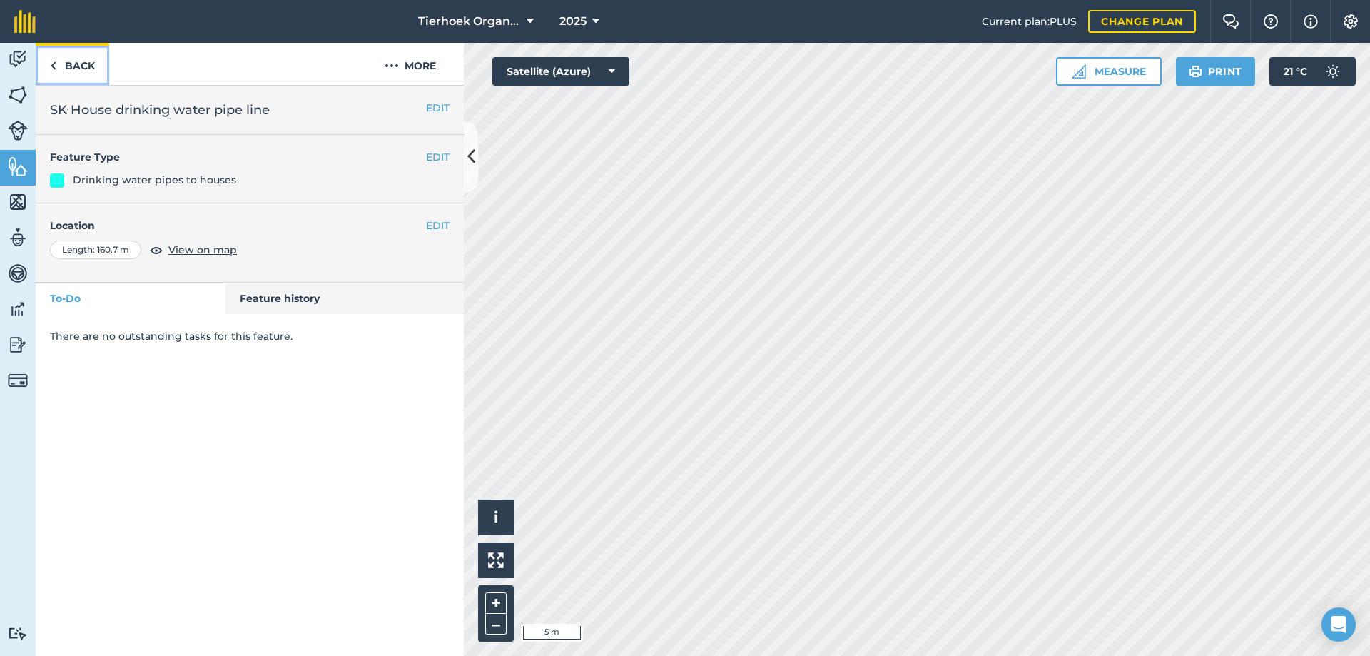
click at [71, 67] on link "Back" at bounding box center [72, 64] width 73 height 42
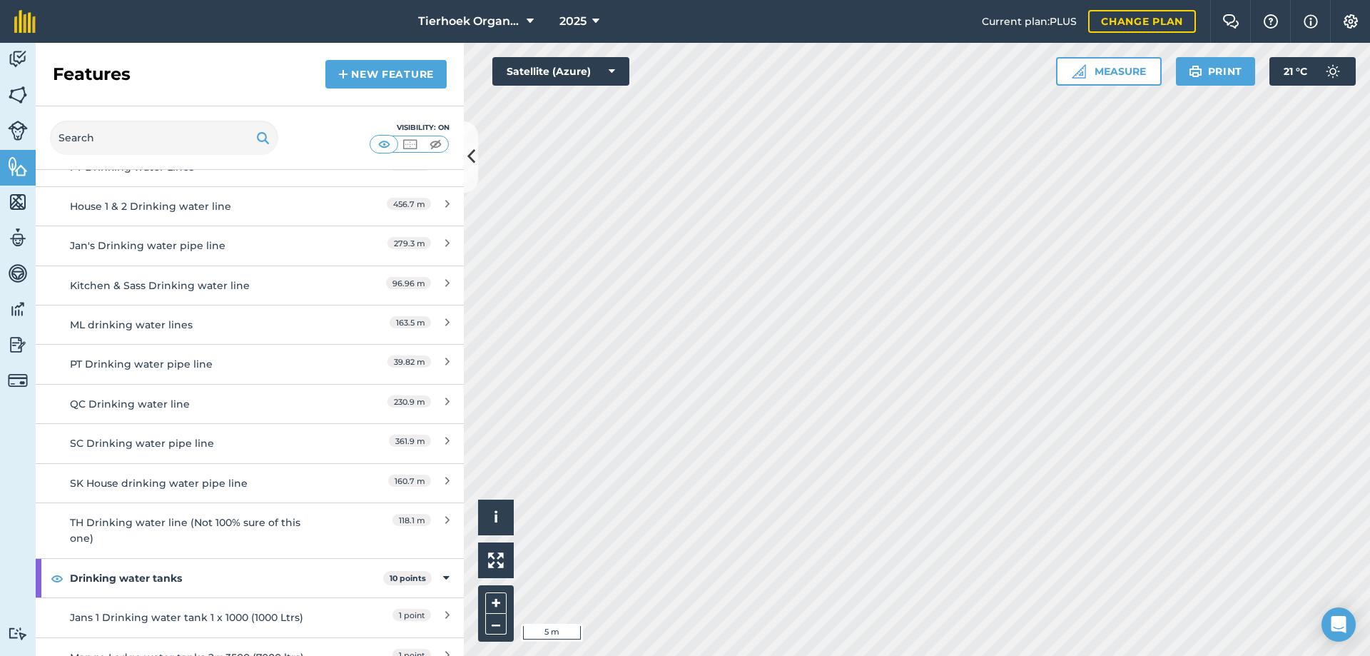
scroll to position [428, 0]
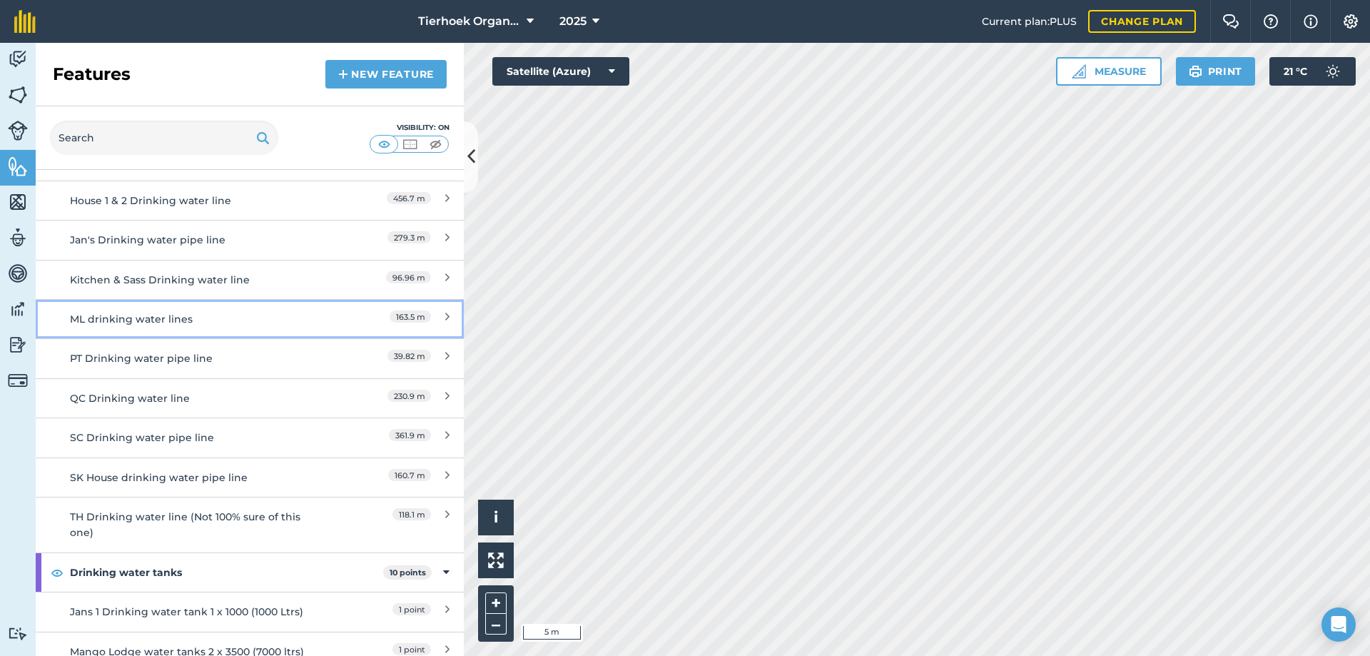
click at [166, 317] on div "ML drinking water lines" at bounding box center [196, 319] width 253 height 16
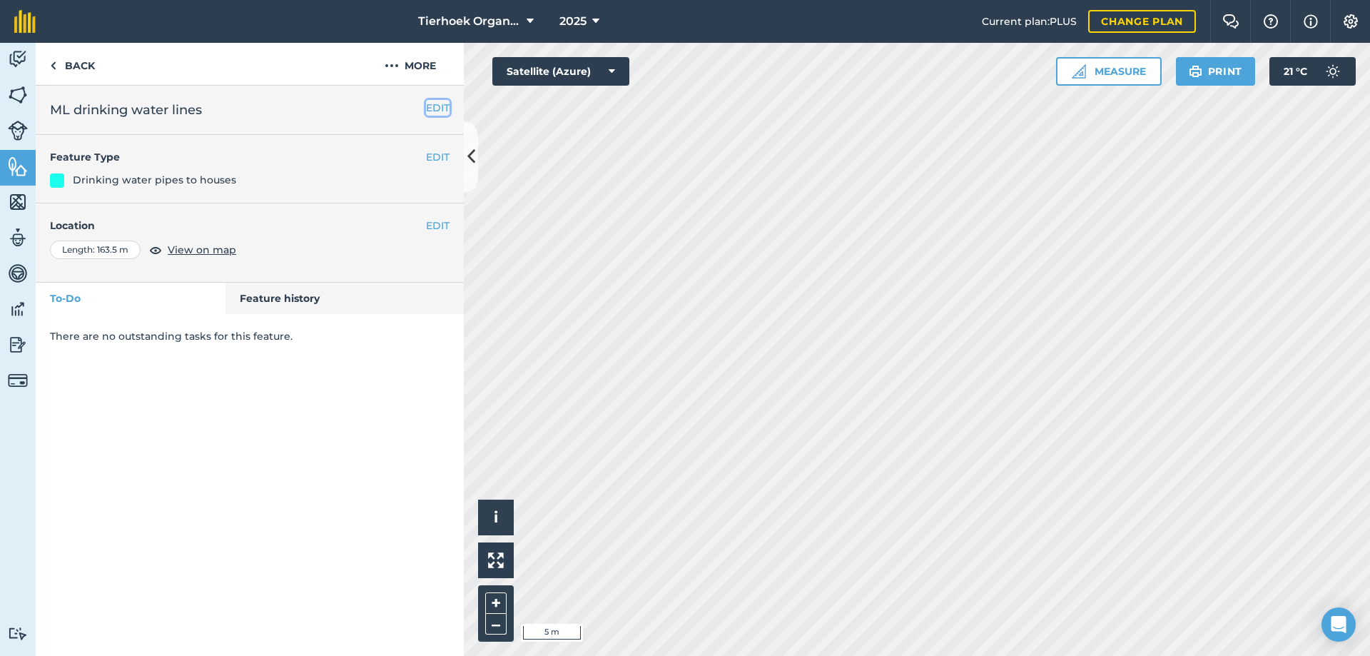
click at [435, 109] on button "EDIT" at bounding box center [438, 108] width 24 height 16
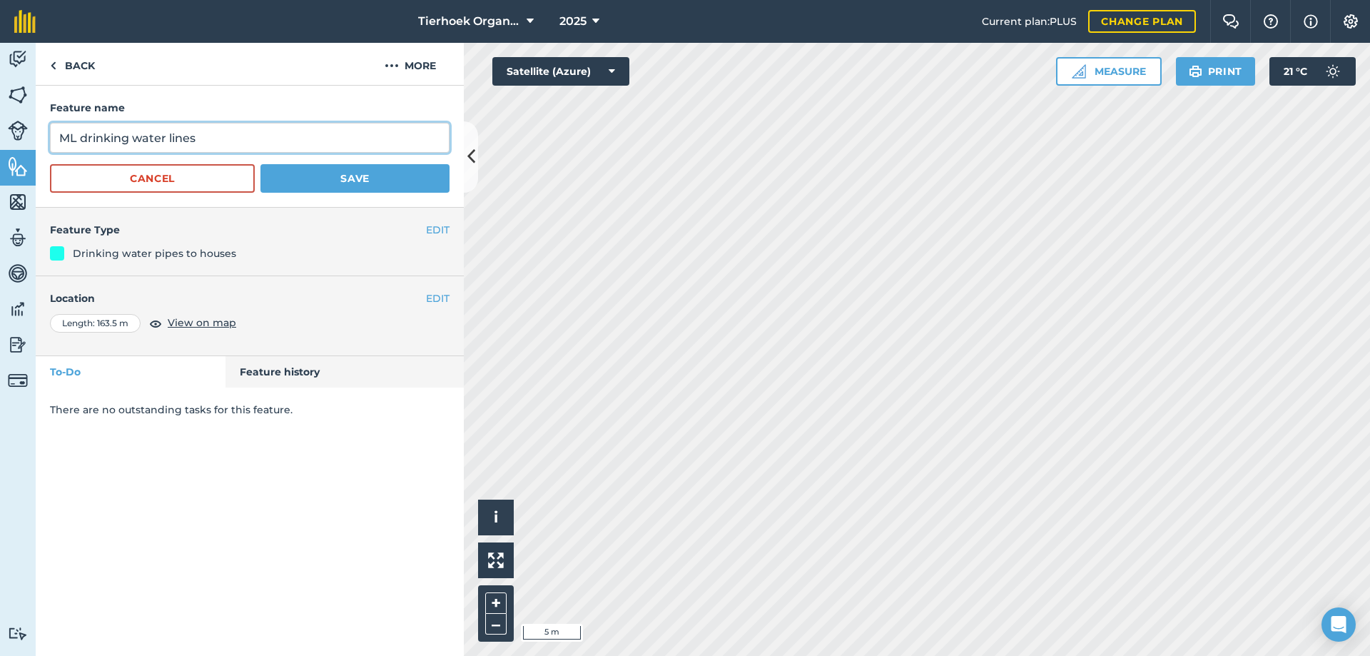
click at [90, 136] on input "ML drinking water lines" at bounding box center [250, 138] width 400 height 30
click at [210, 134] on input "ML Drinking water lines" at bounding box center [250, 138] width 400 height 30
click at [168, 136] on input "ML Drinking water lines" at bounding box center [250, 138] width 400 height 30
type input "ML Drinking water pipe lines"
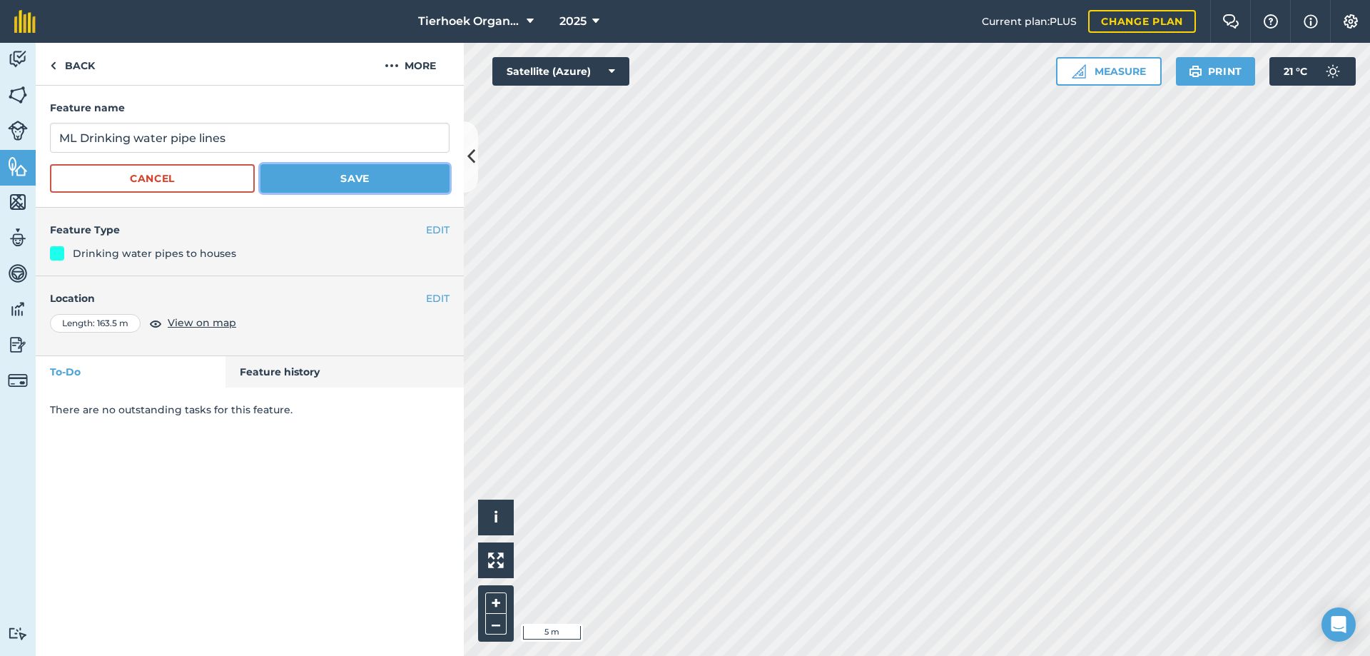
click at [342, 170] on button "Save" at bounding box center [354, 178] width 189 height 29
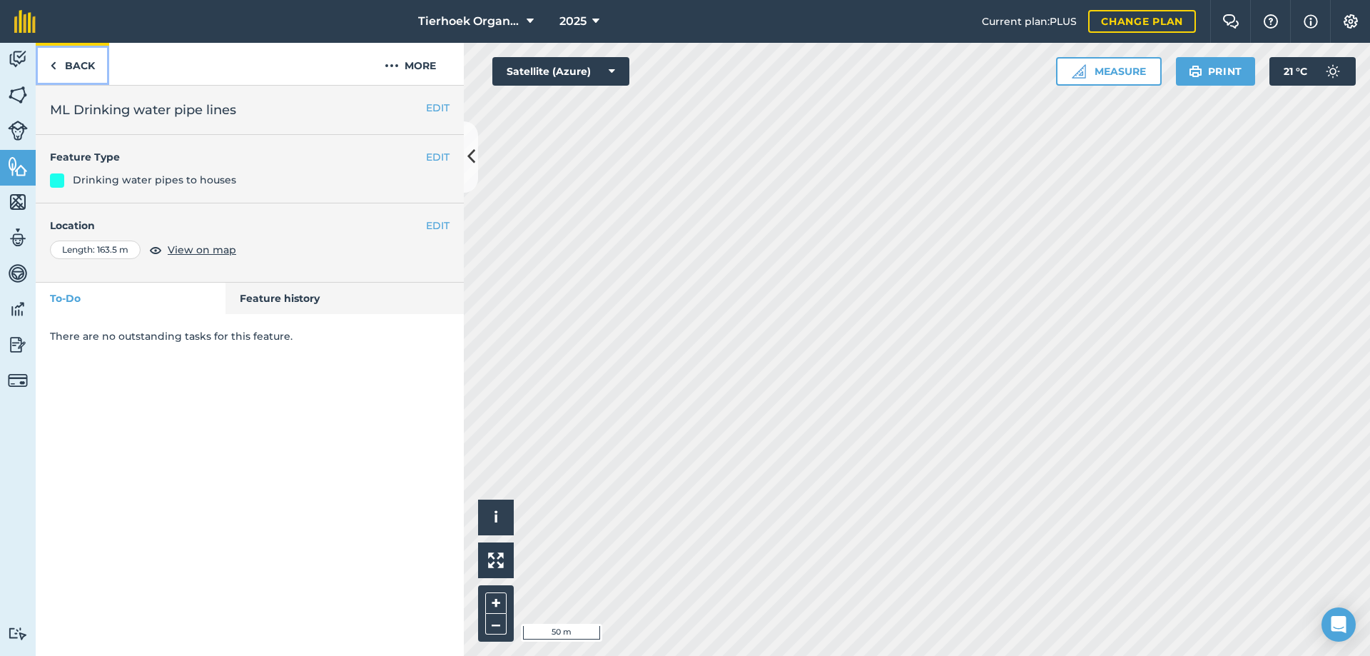
click at [61, 68] on link "Back" at bounding box center [72, 64] width 73 height 42
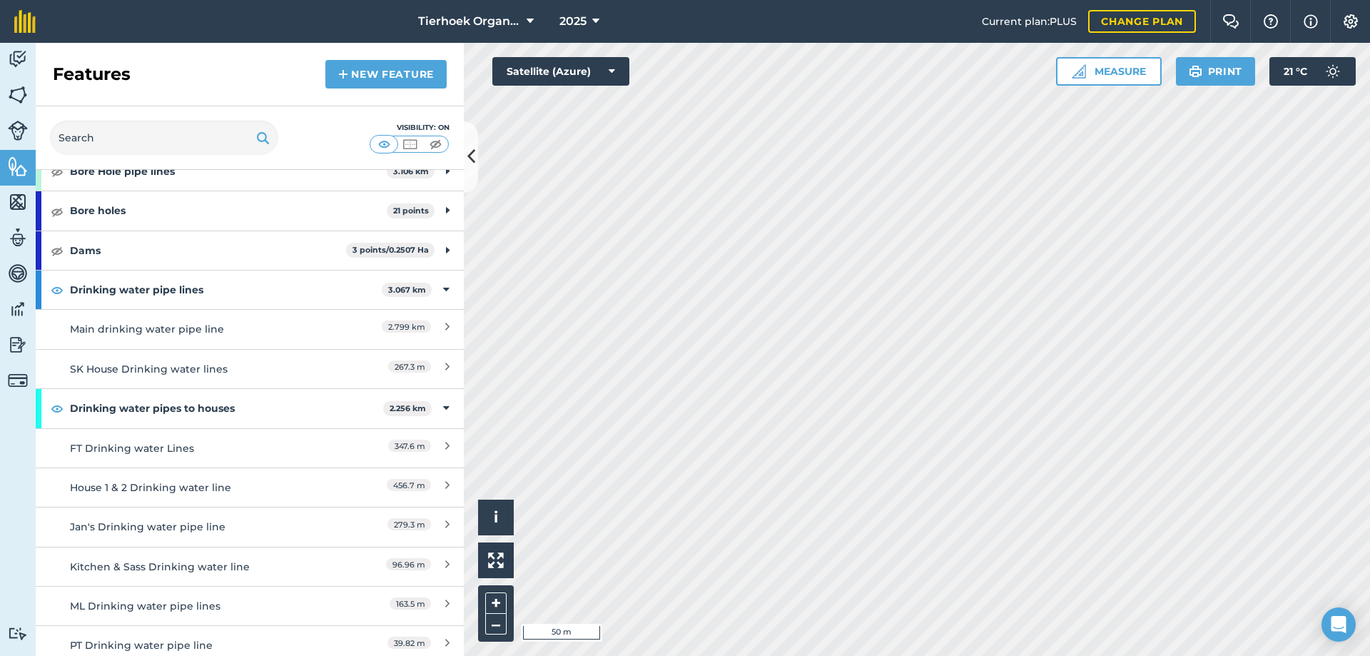
scroll to position [143, 0]
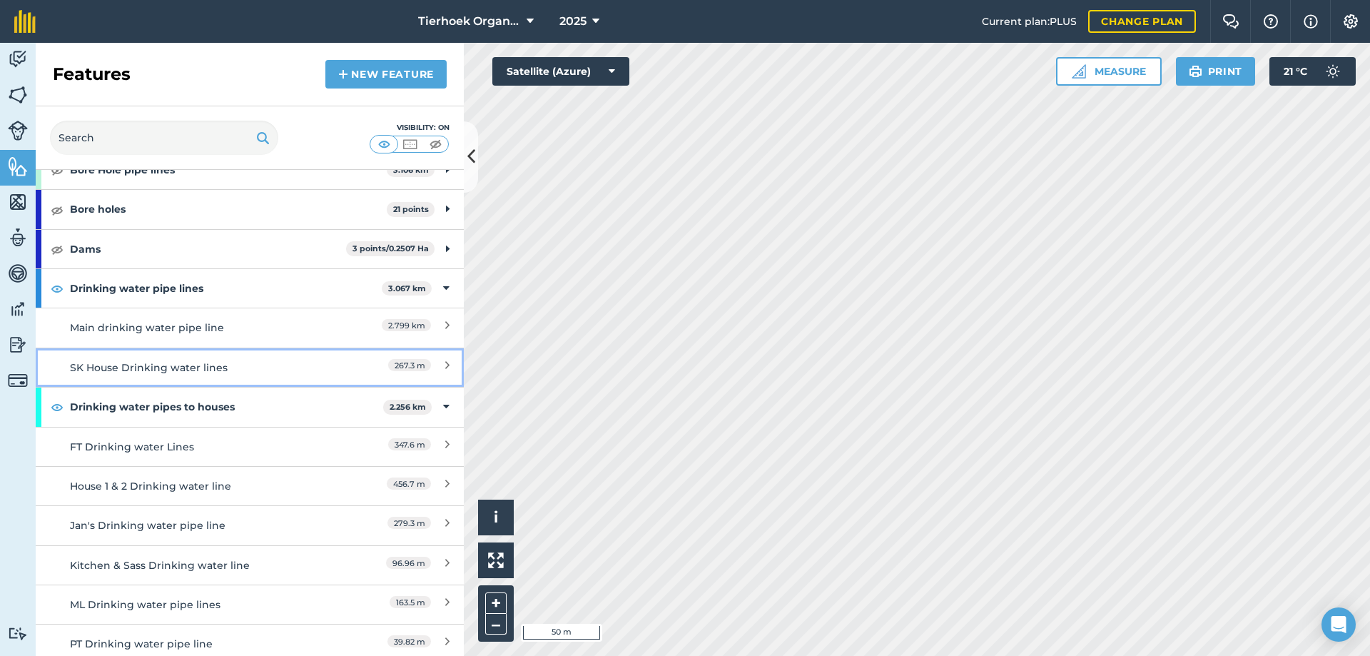
click at [150, 368] on div "SK House Drinking water lines" at bounding box center [196, 368] width 253 height 16
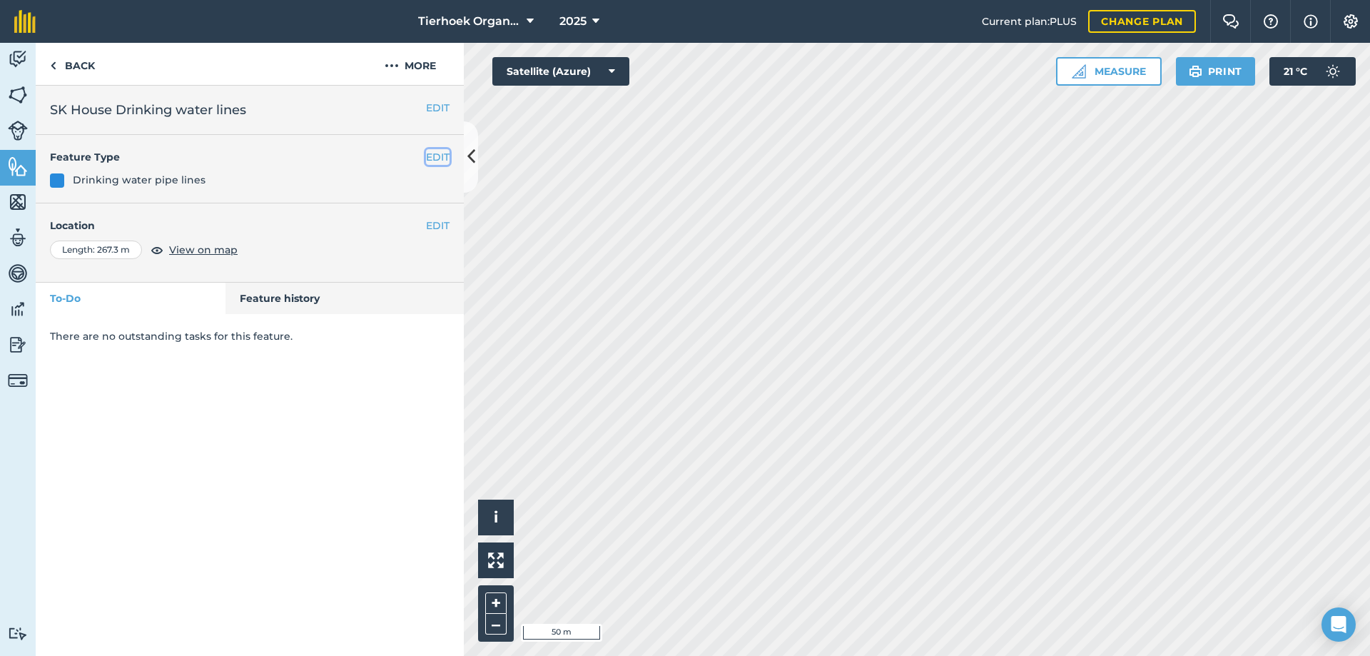
click at [436, 156] on button "EDIT" at bounding box center [438, 157] width 24 height 16
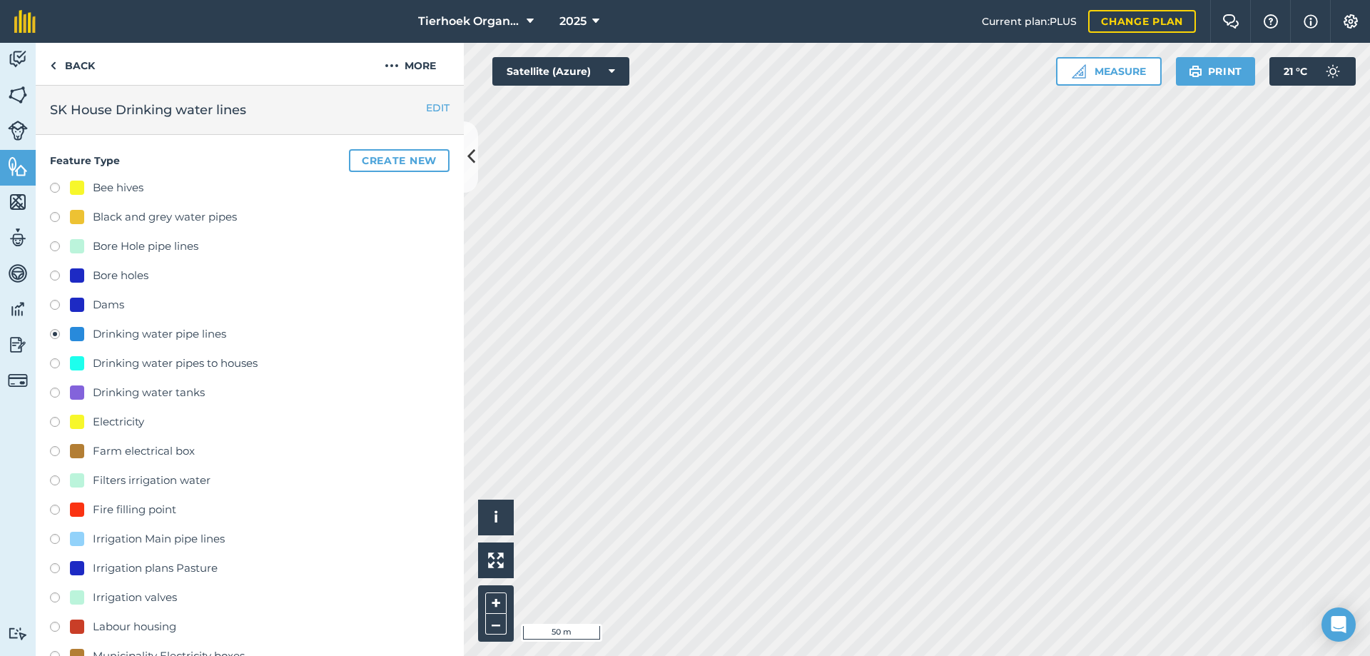
click at [53, 359] on label at bounding box center [60, 365] width 20 height 14
radio input "true"
radio input "false"
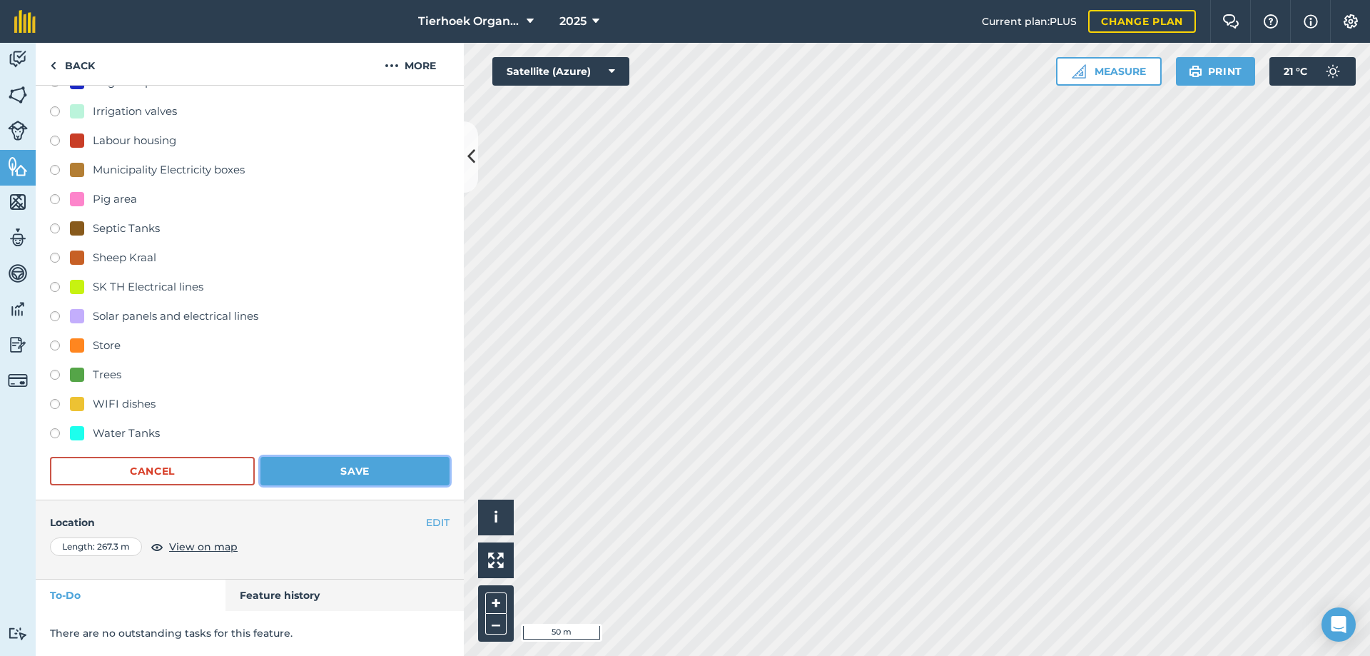
click at [334, 472] on button "Save" at bounding box center [354, 471] width 189 height 29
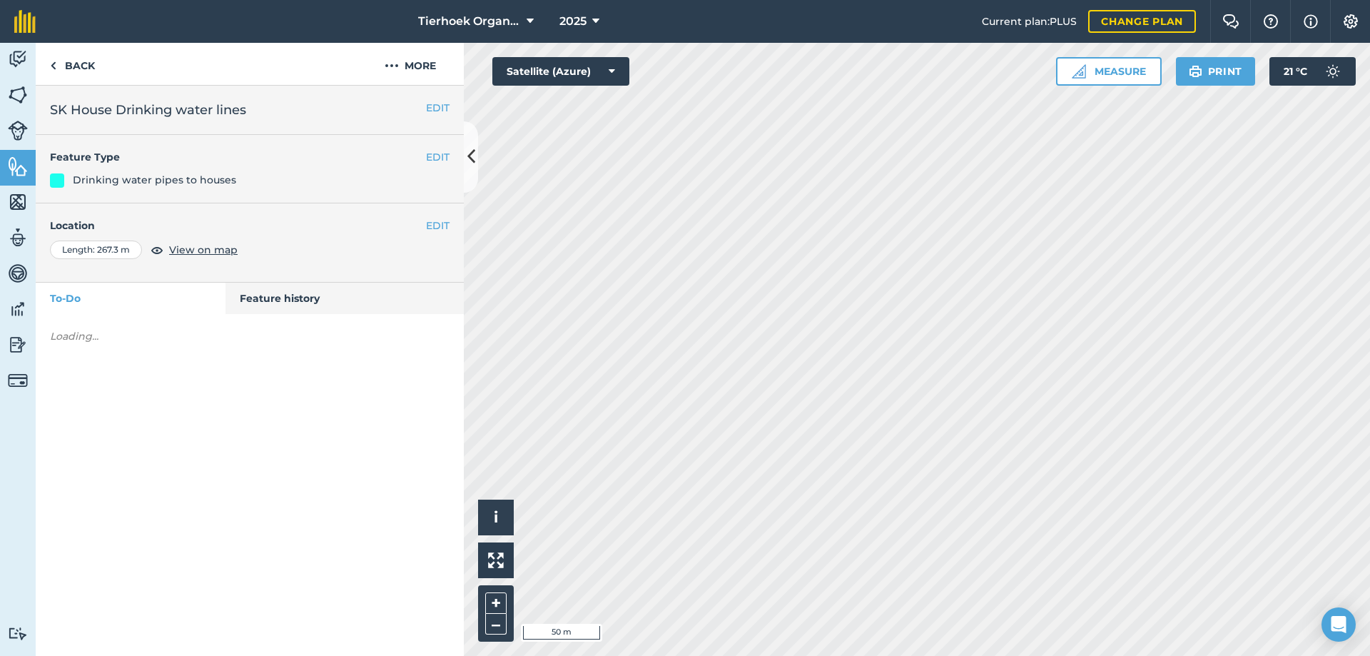
scroll to position [0, 0]
drag, startPoint x: 111, startPoint y: 111, endPoint x: 50, endPoint y: 110, distance: 60.6
click at [50, 110] on h2 "SK House Drinking water lines" at bounding box center [250, 110] width 400 height 20
click at [439, 107] on button "EDIT" at bounding box center [438, 108] width 24 height 16
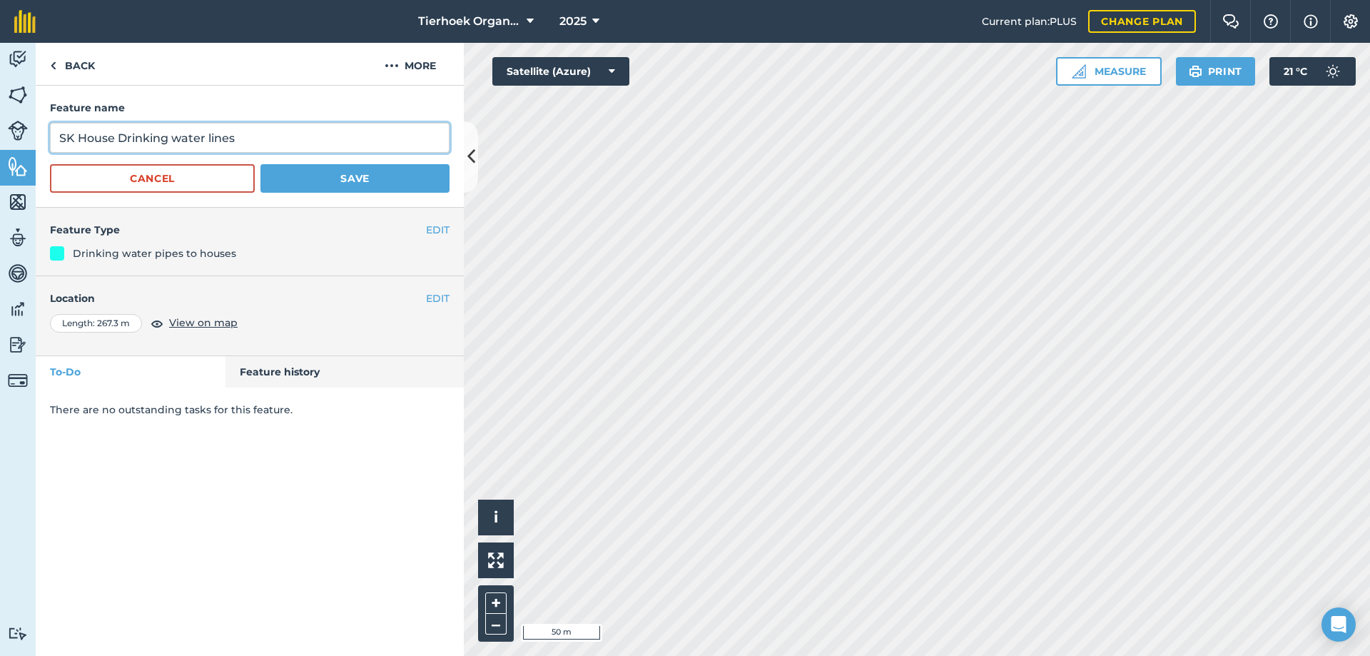
drag, startPoint x: 116, startPoint y: 135, endPoint x: 49, endPoint y: 131, distance: 67.9
click at [49, 131] on div "Feature name SK House Drinking water lines Cancel Save" at bounding box center [250, 147] width 428 height 122
click at [227, 138] on input "Main Drinking water lines" at bounding box center [250, 138] width 400 height 30
type input "Main Drinking water lines"
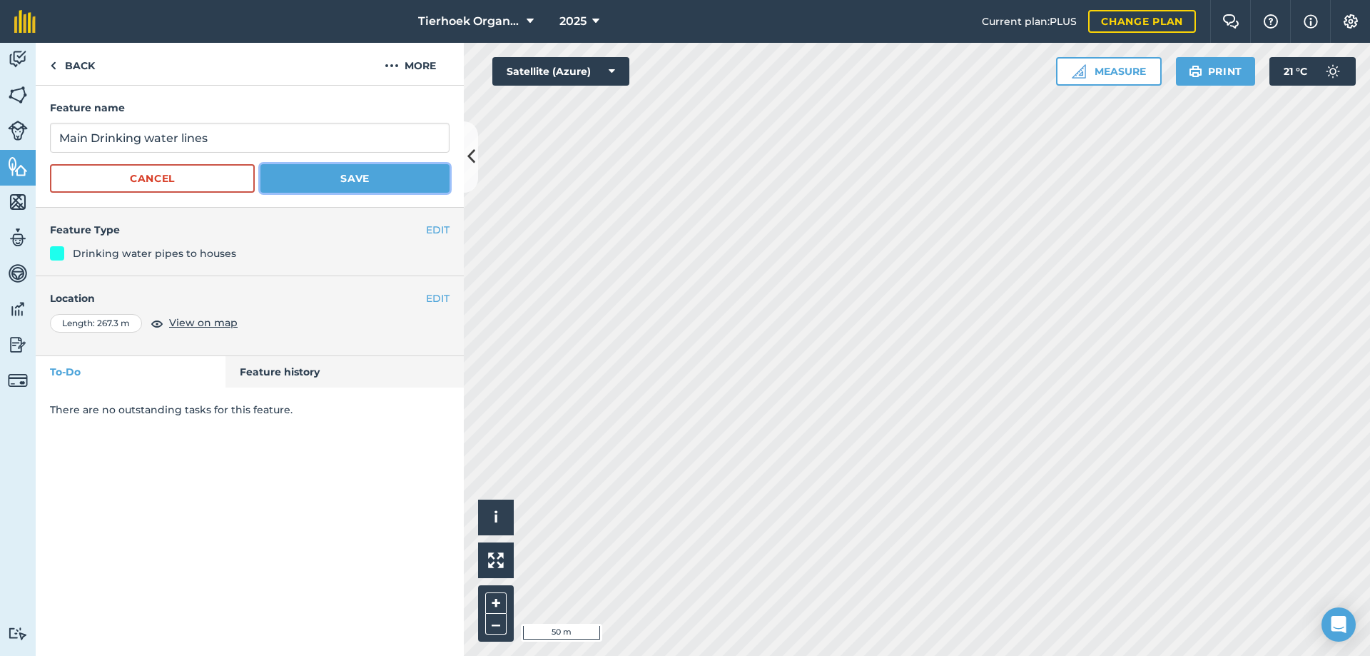
click at [300, 171] on button "Save" at bounding box center [354, 178] width 189 height 29
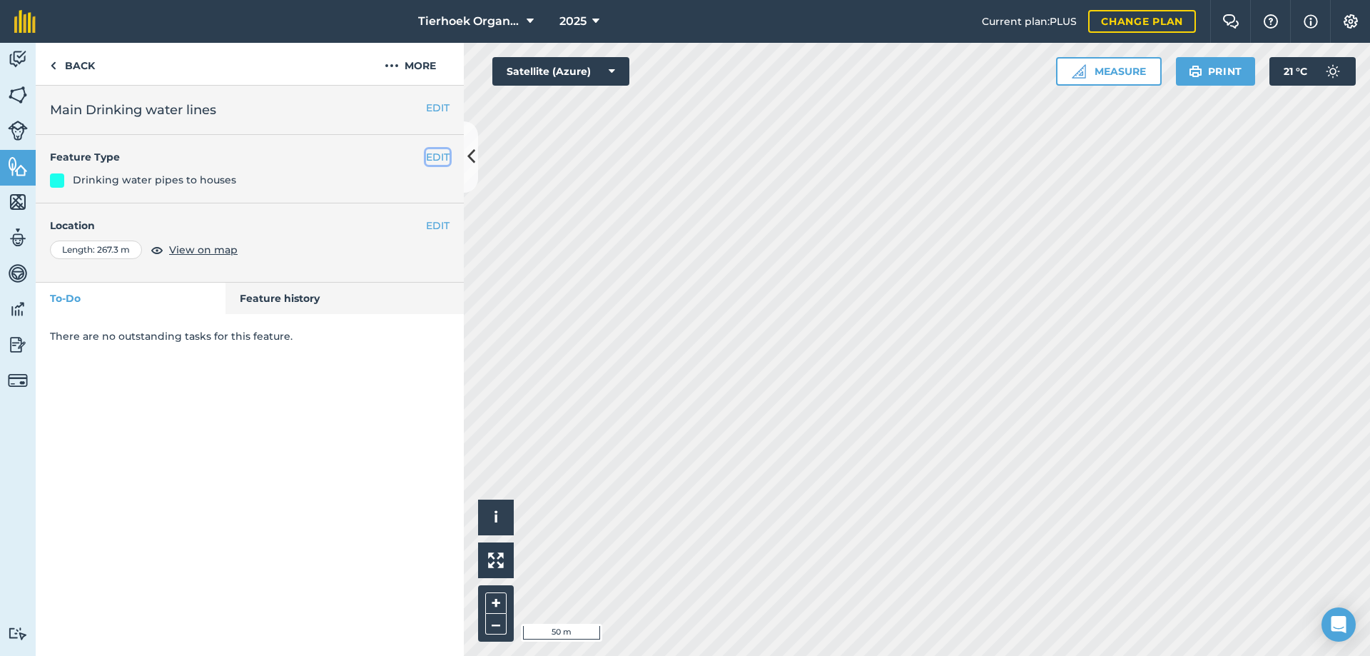
click at [438, 161] on button "EDIT" at bounding box center [438, 157] width 24 height 16
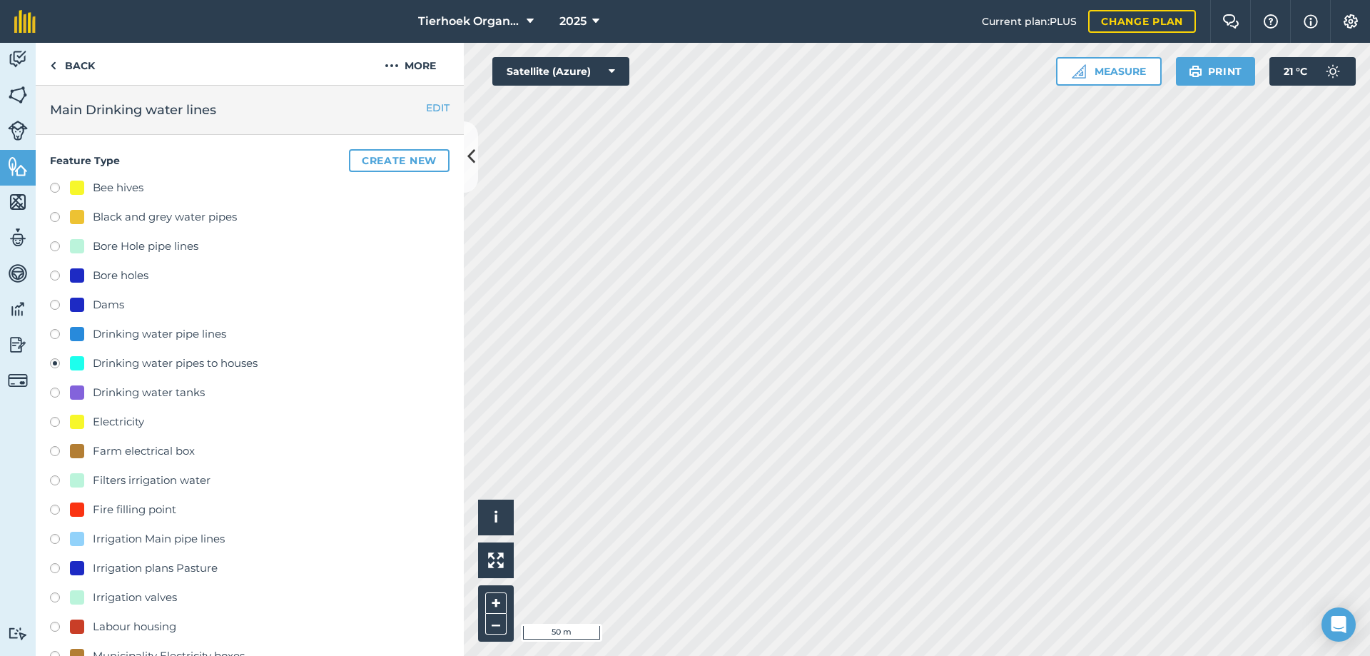
click at [54, 335] on label at bounding box center [60, 336] width 20 height 14
radio input "true"
radio input "false"
click at [426, 108] on button "EDIT" at bounding box center [438, 108] width 24 height 16
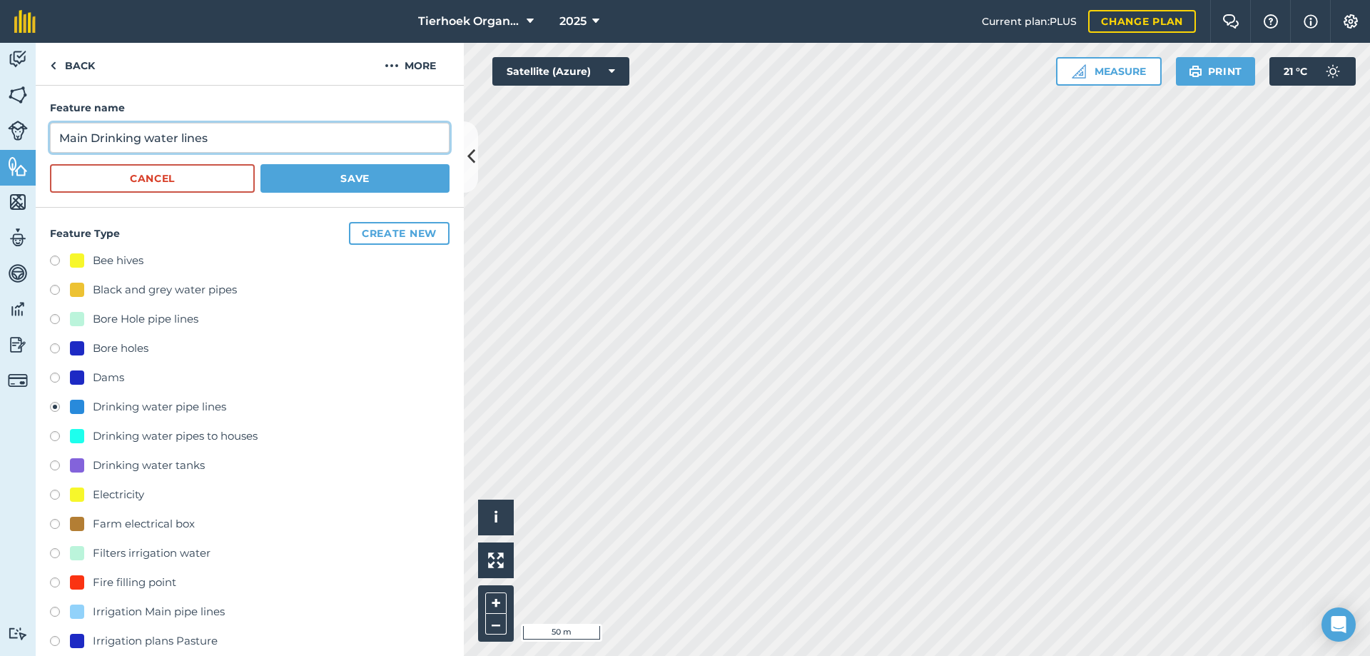
click at [245, 136] on input "Main Drinking water lines" at bounding box center [250, 138] width 400 height 30
type input "Main Drinking water lines from TH tanks"
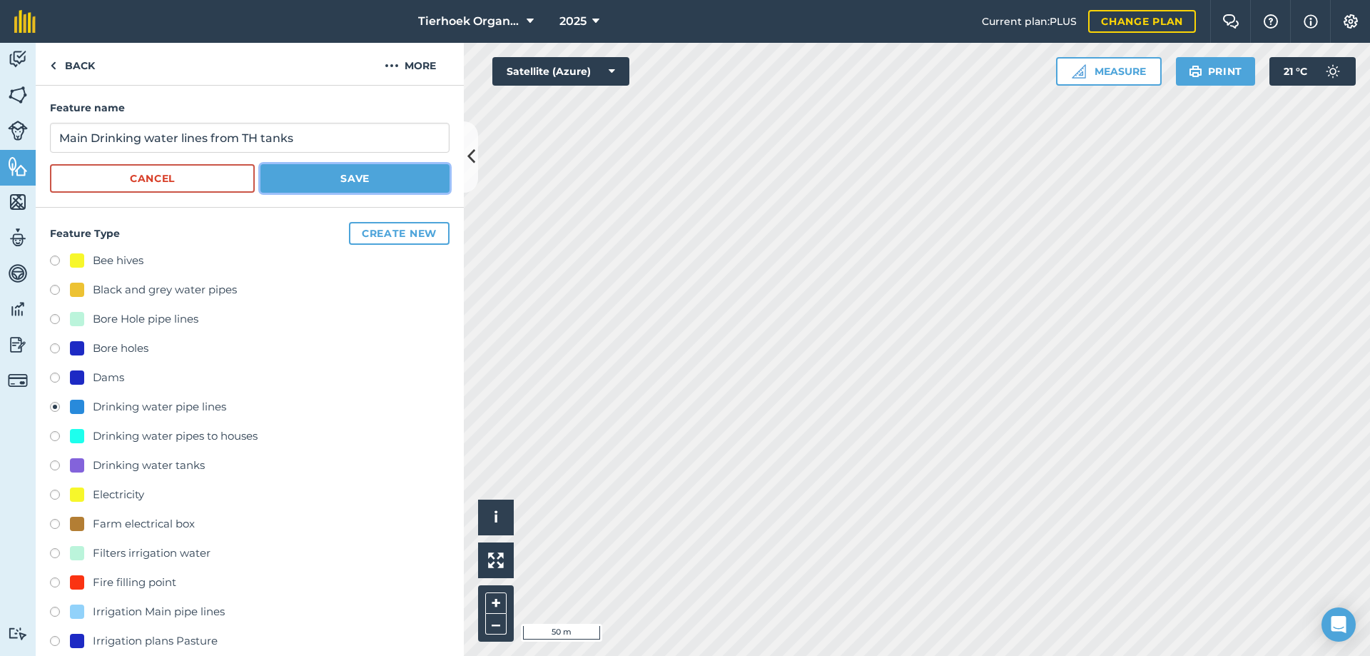
click at [336, 180] on button "Save" at bounding box center [354, 178] width 189 height 29
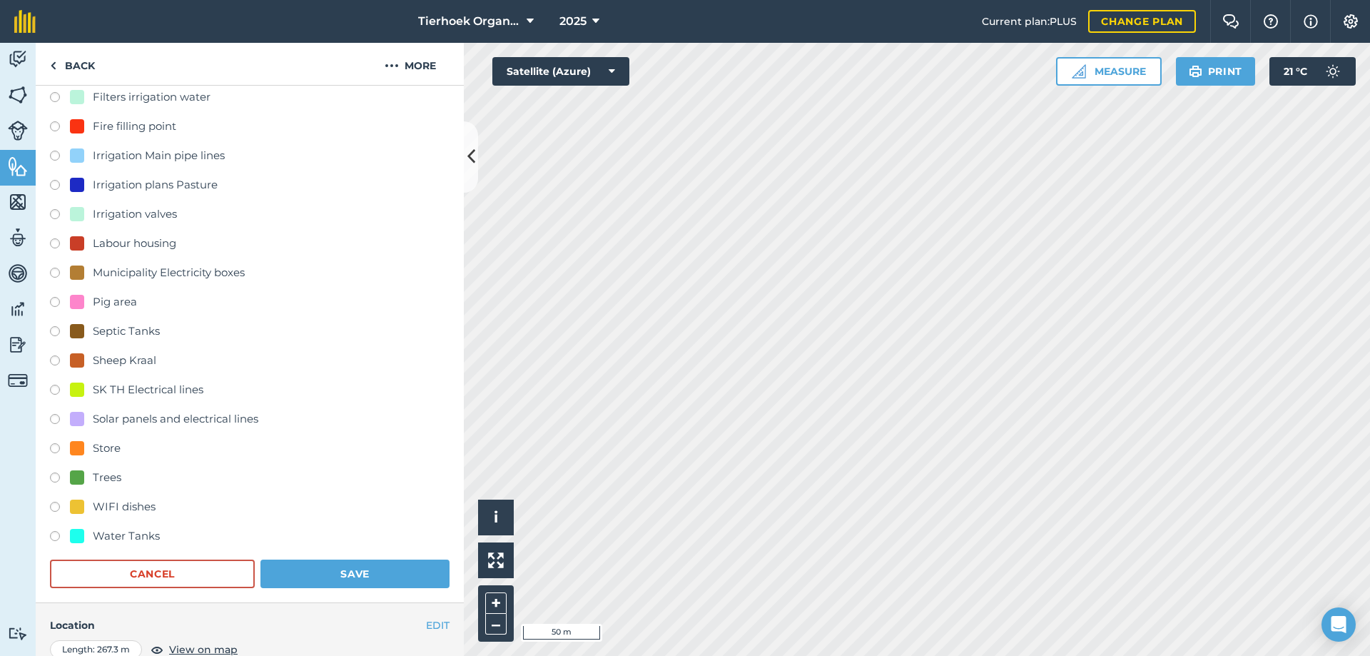
scroll to position [486, 0]
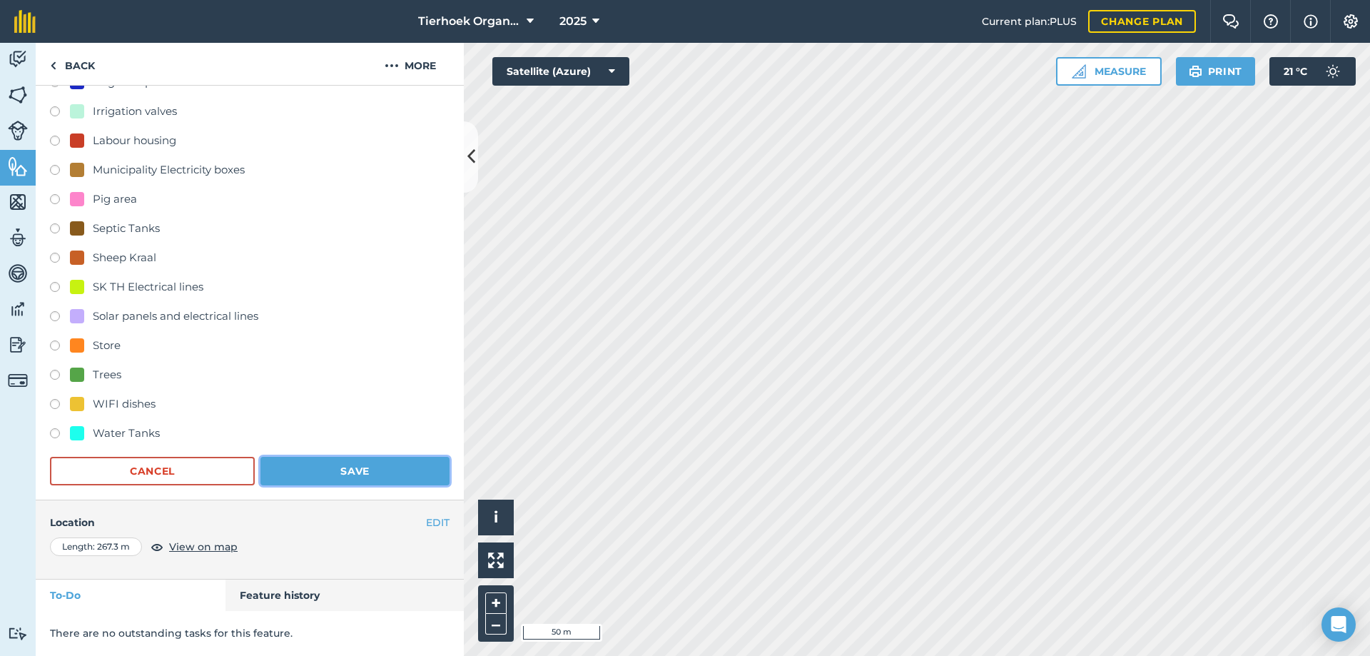
click at [341, 471] on button "Save" at bounding box center [354, 471] width 189 height 29
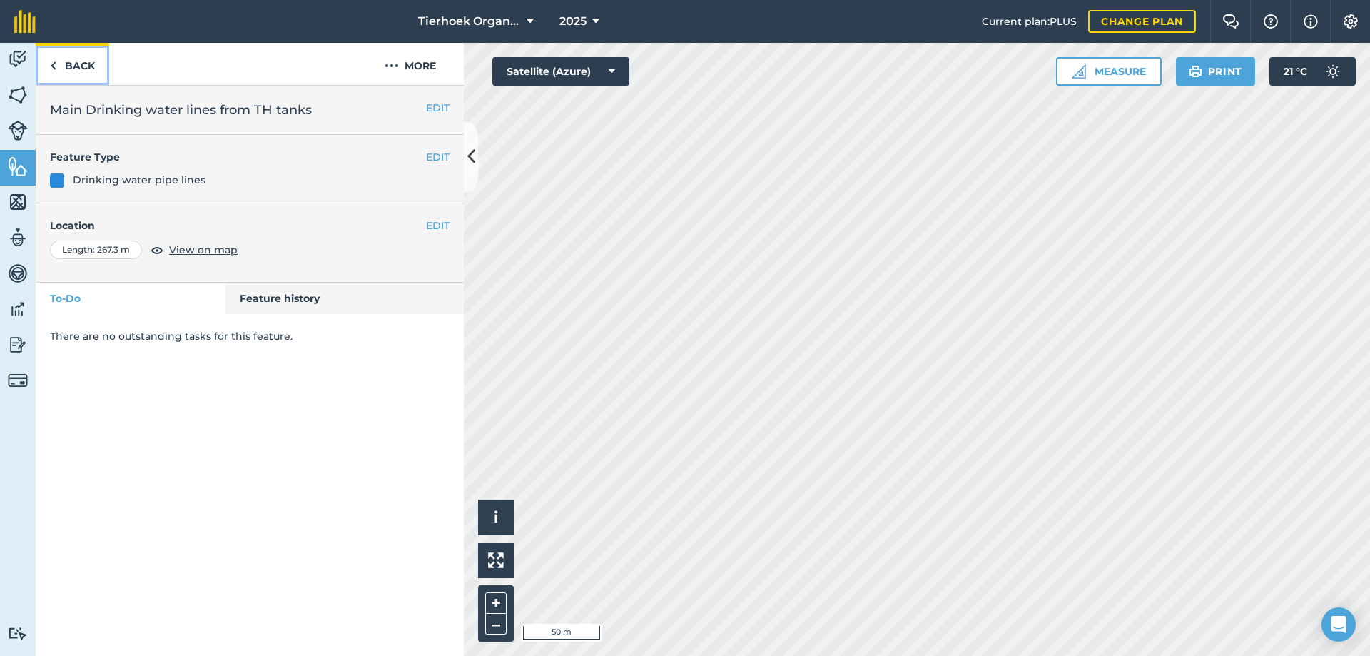
click at [68, 64] on link "Back" at bounding box center [72, 64] width 73 height 42
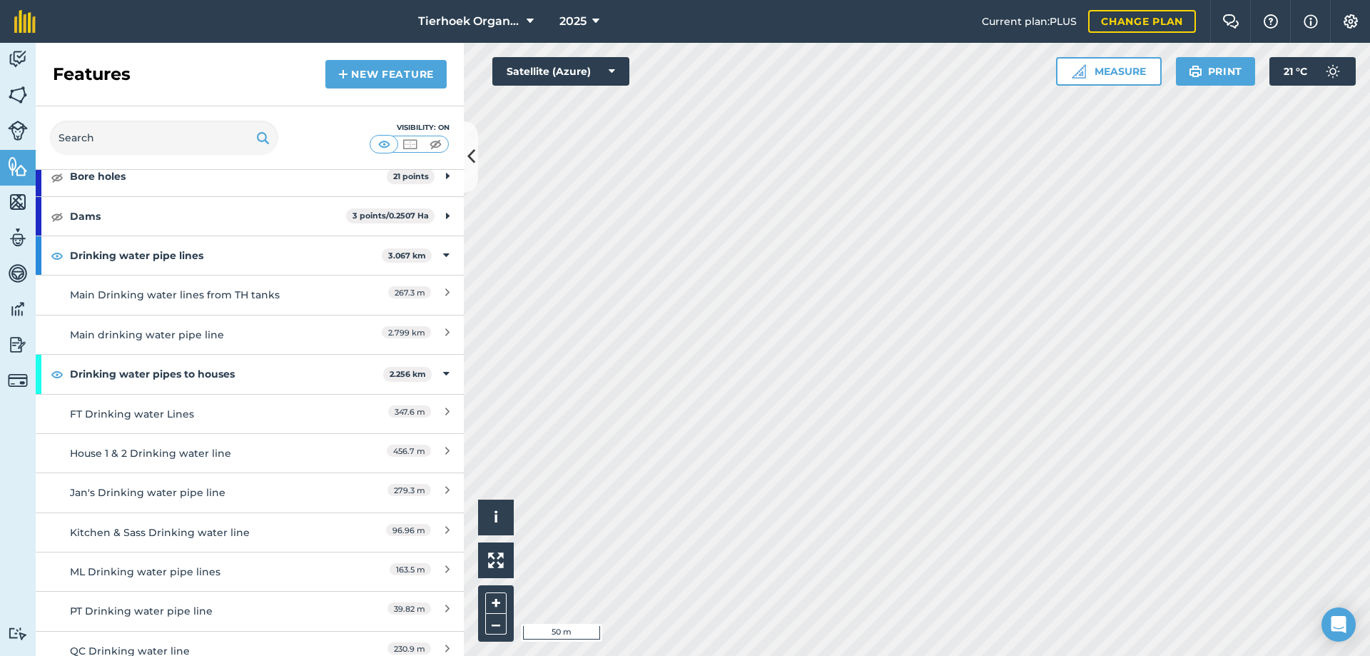
scroll to position [214, 0]
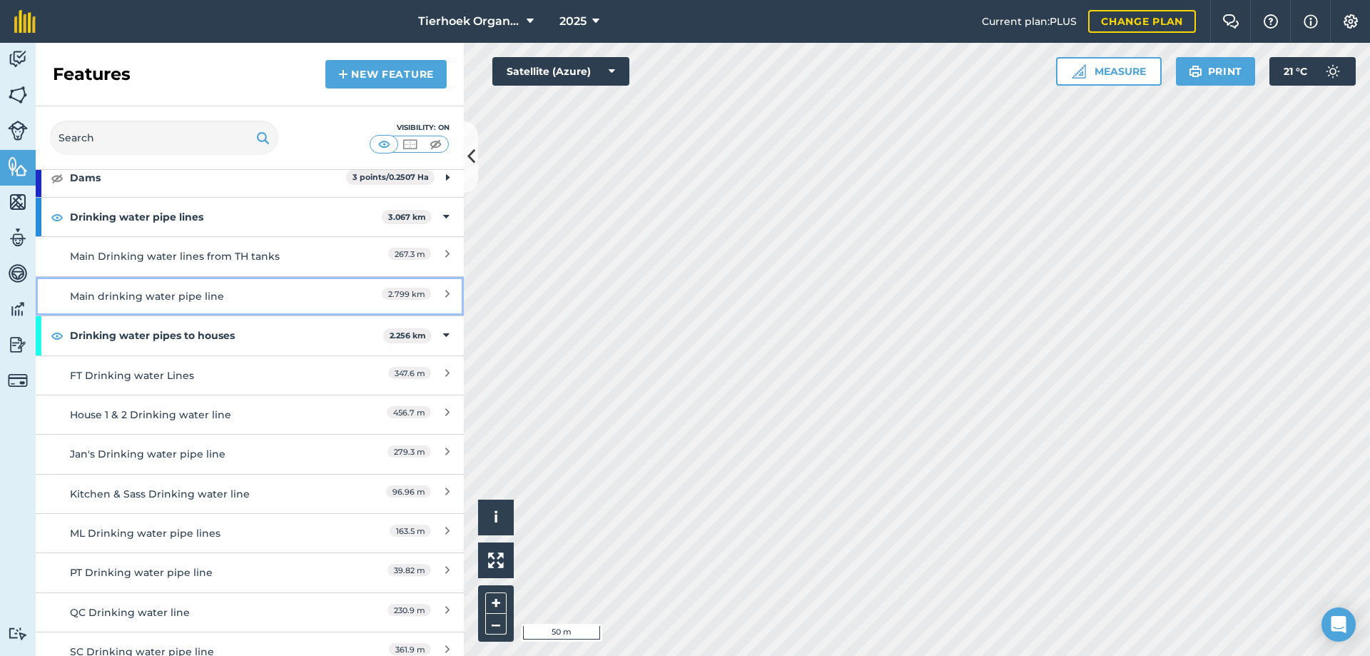
click at [251, 294] on div "Main drinking water pipe line" at bounding box center [196, 296] width 253 height 16
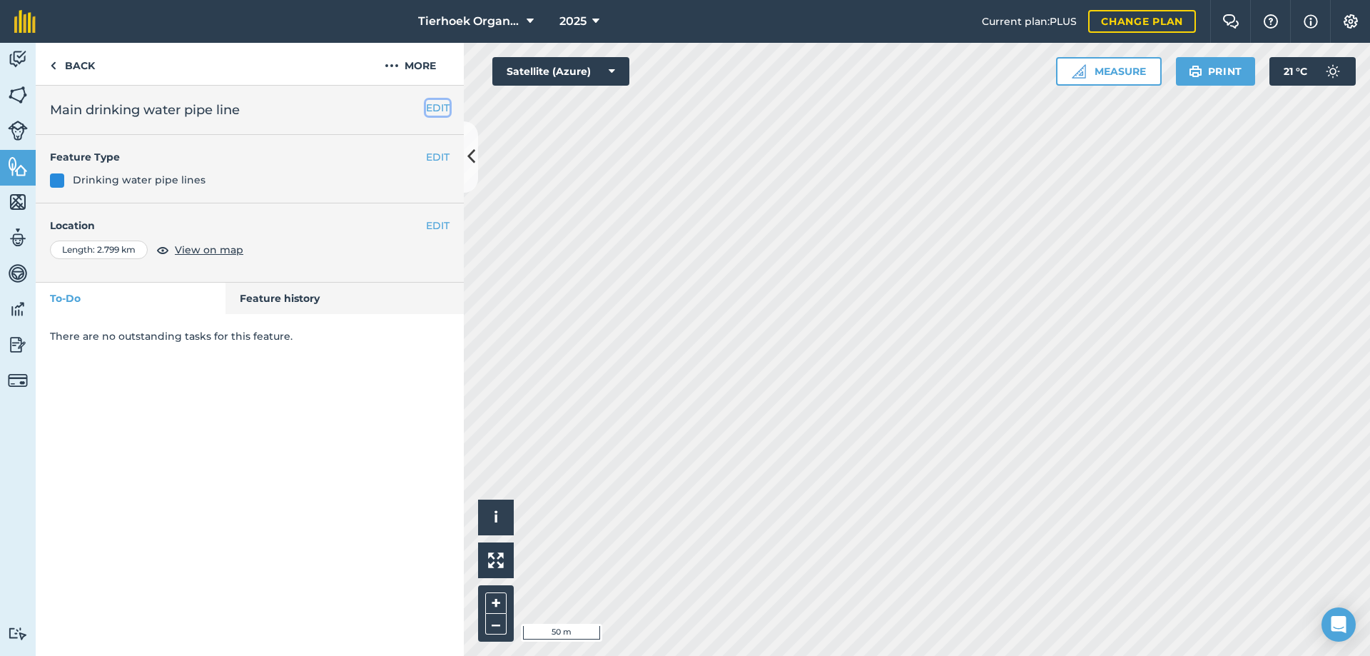
click at [434, 106] on button "EDIT" at bounding box center [438, 108] width 24 height 16
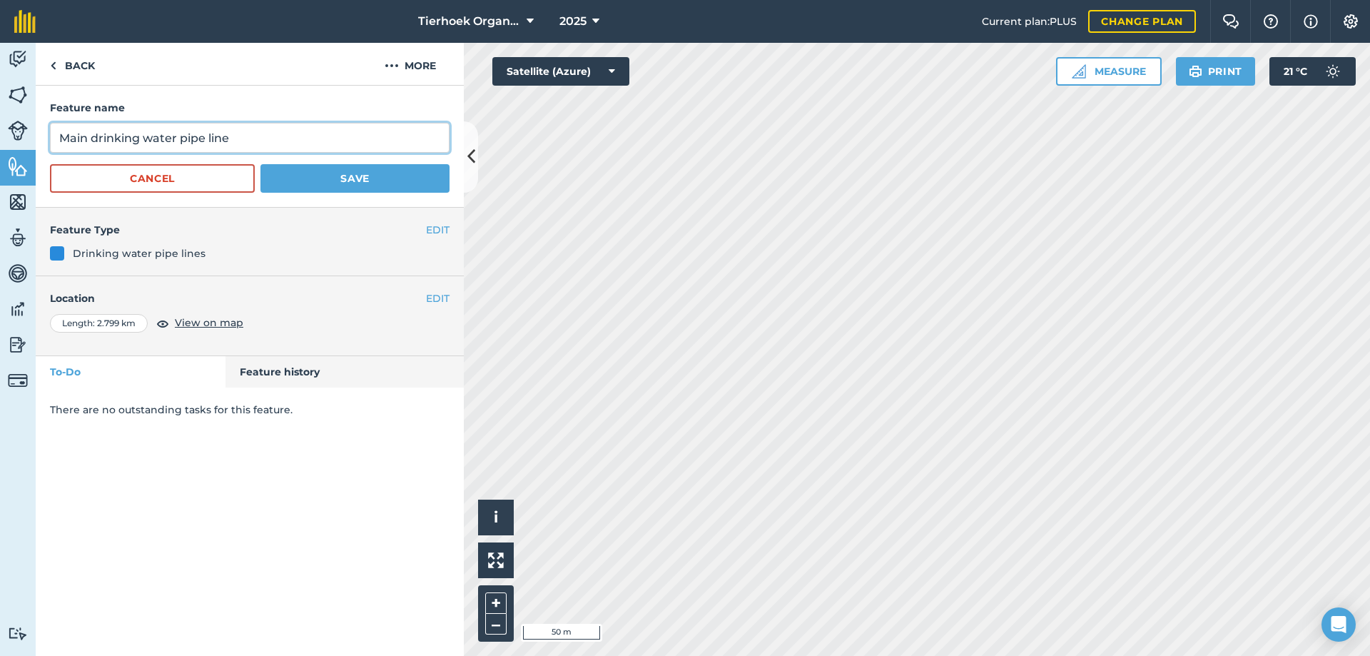
click at [98, 135] on input "Main drinking water pipe line" at bounding box center [250, 138] width 400 height 30
click at [244, 138] on input "Main Drinking water pipe line" at bounding box center [250, 138] width 400 height 30
type input "Main Drinking water pipe line SK"
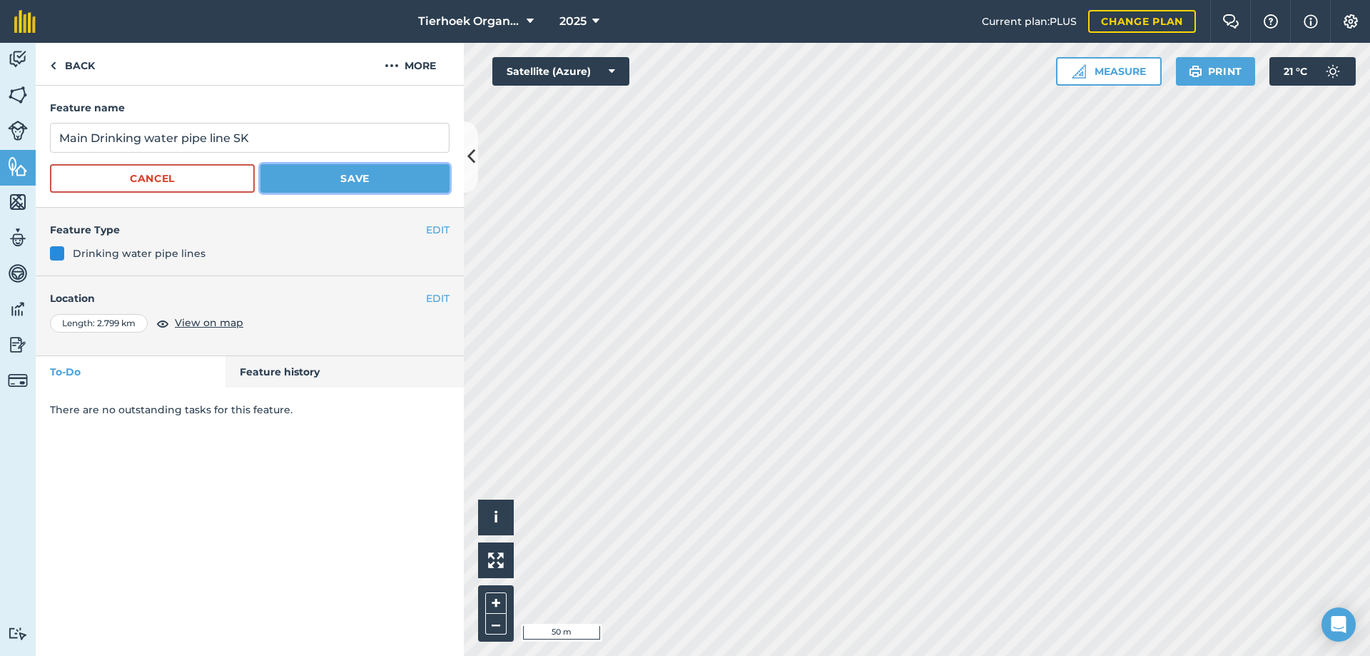
click at [351, 179] on button "Save" at bounding box center [354, 178] width 189 height 29
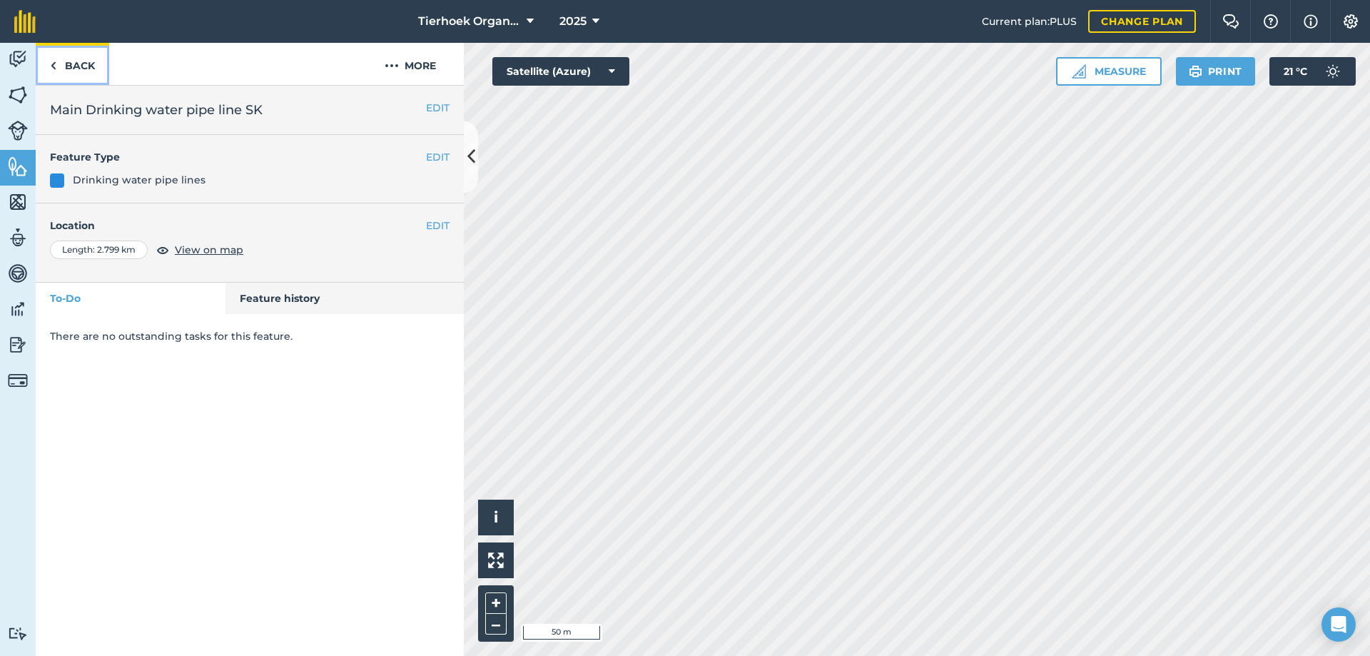
click at [75, 60] on link "Back" at bounding box center [72, 64] width 73 height 42
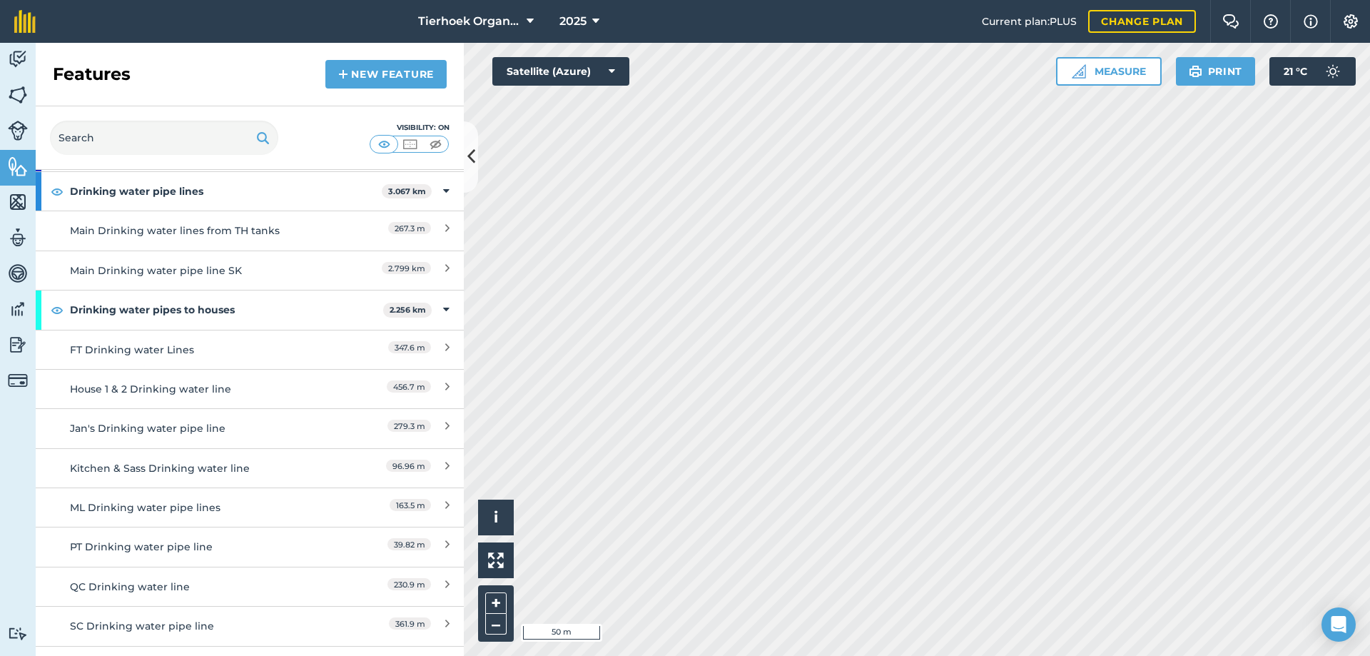
scroll to position [285, 0]
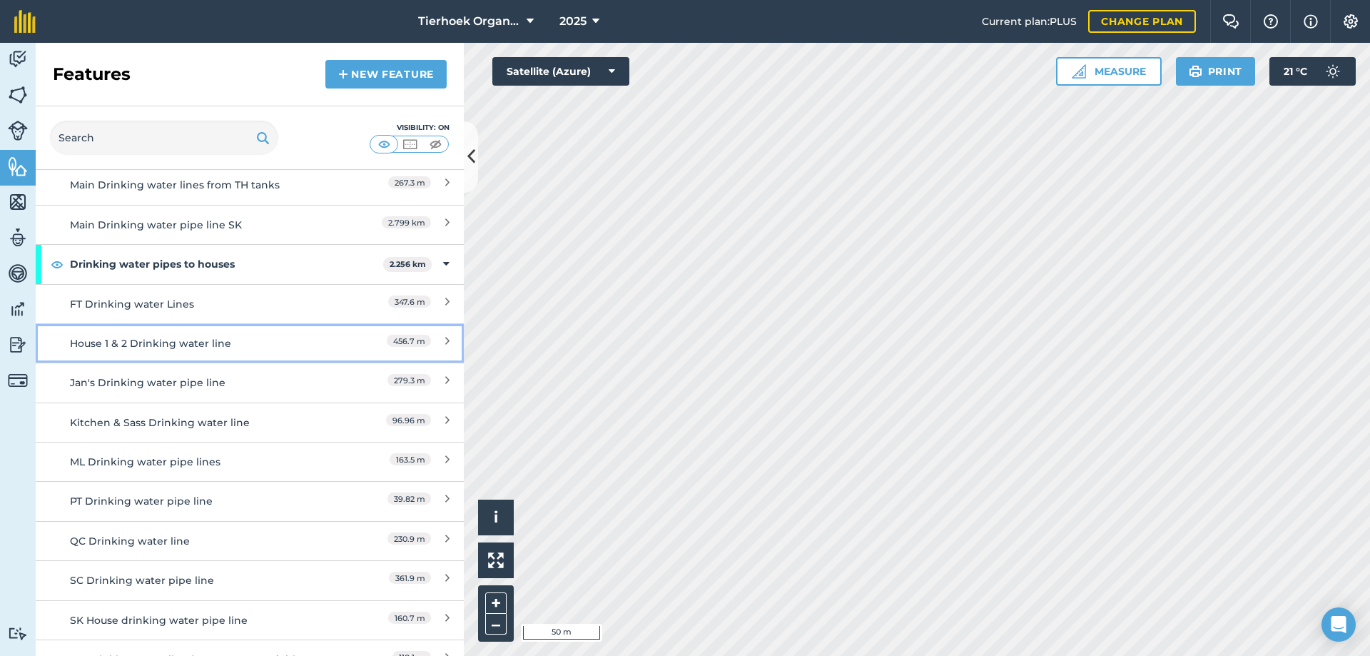
click at [114, 340] on div "House 1 & 2 Drinking water line" at bounding box center [196, 343] width 253 height 16
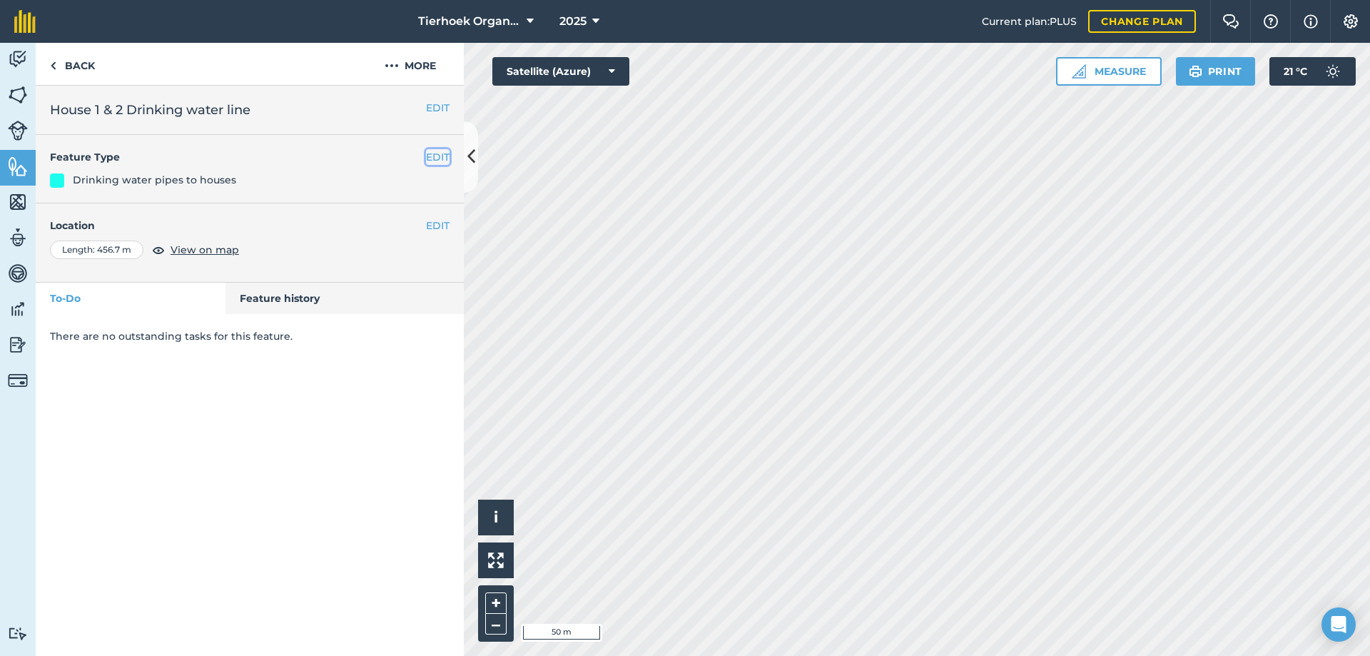
click at [432, 158] on button "EDIT" at bounding box center [438, 157] width 24 height 16
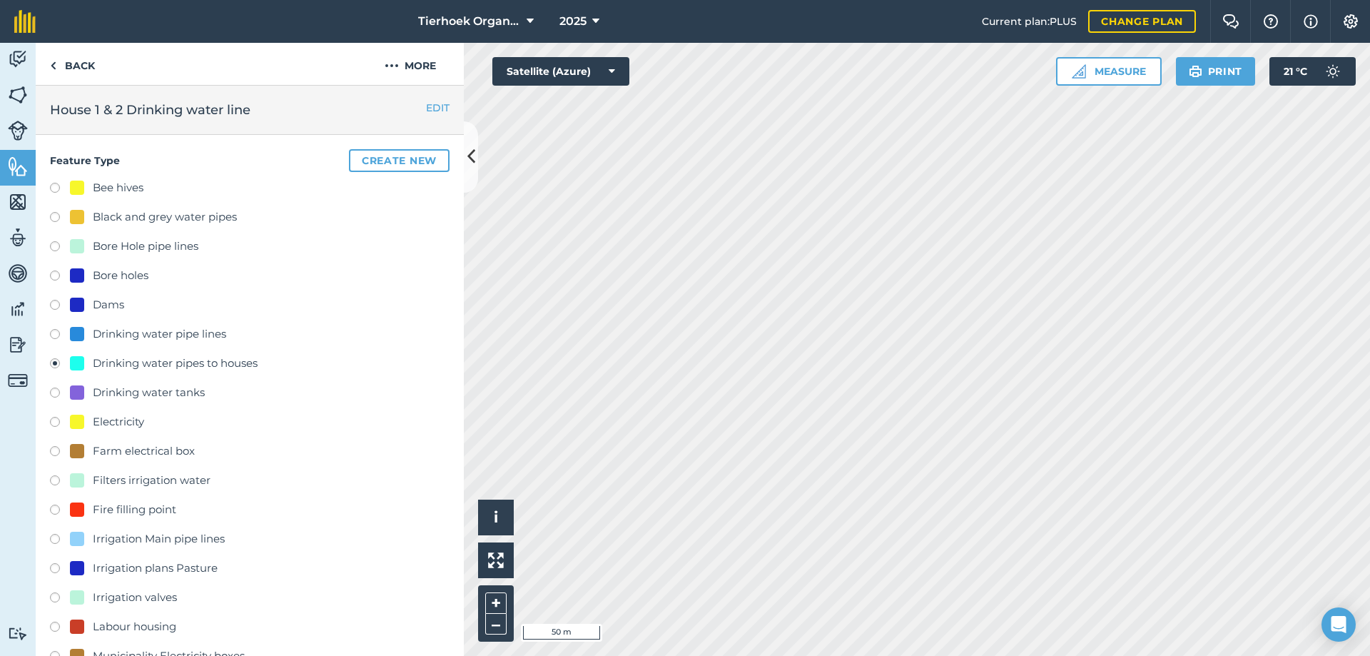
click at [56, 335] on label at bounding box center [60, 336] width 20 height 14
radio input "true"
radio input "false"
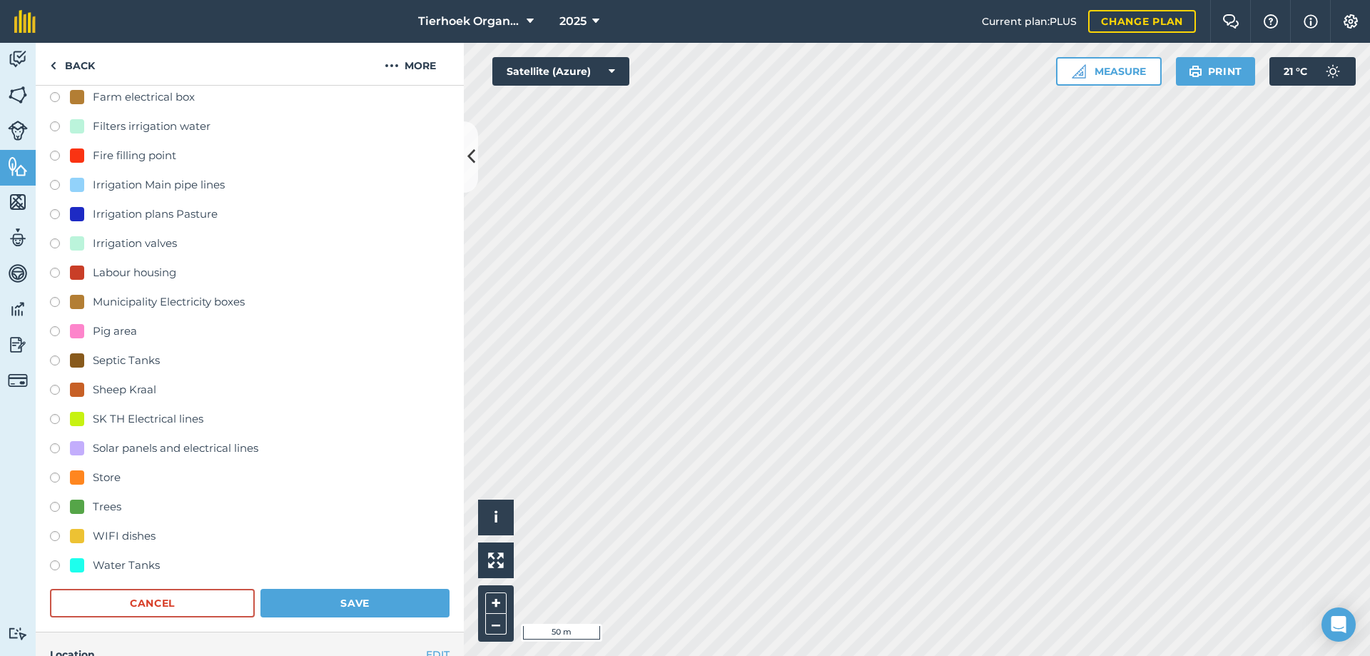
scroll to position [428, 0]
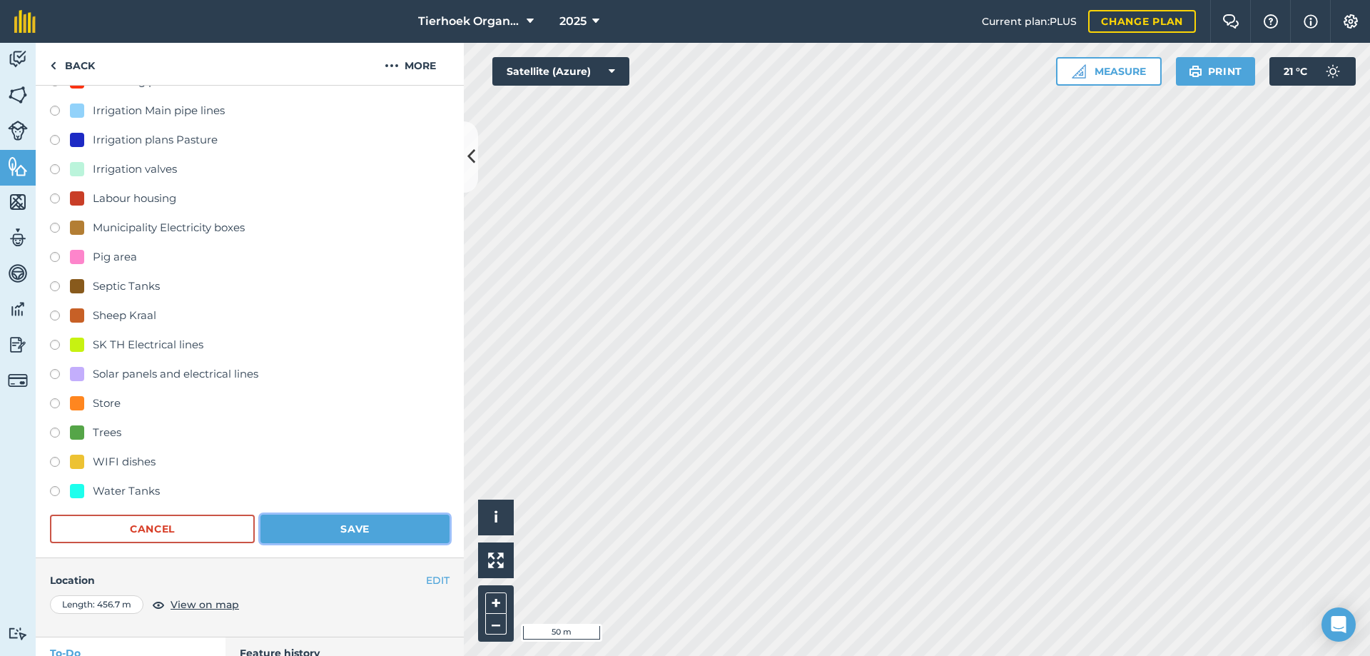
click at [342, 524] on button "Save" at bounding box center [354, 528] width 189 height 29
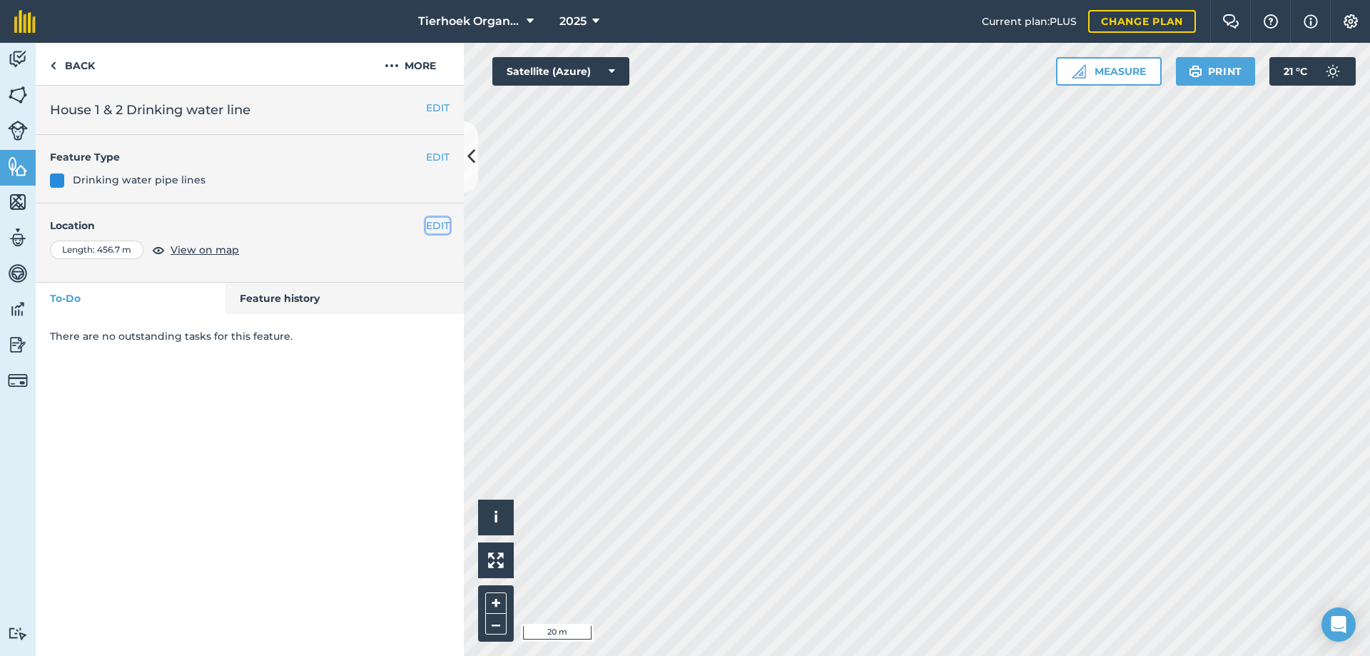
click at [434, 224] on button "EDIT" at bounding box center [438, 226] width 24 height 16
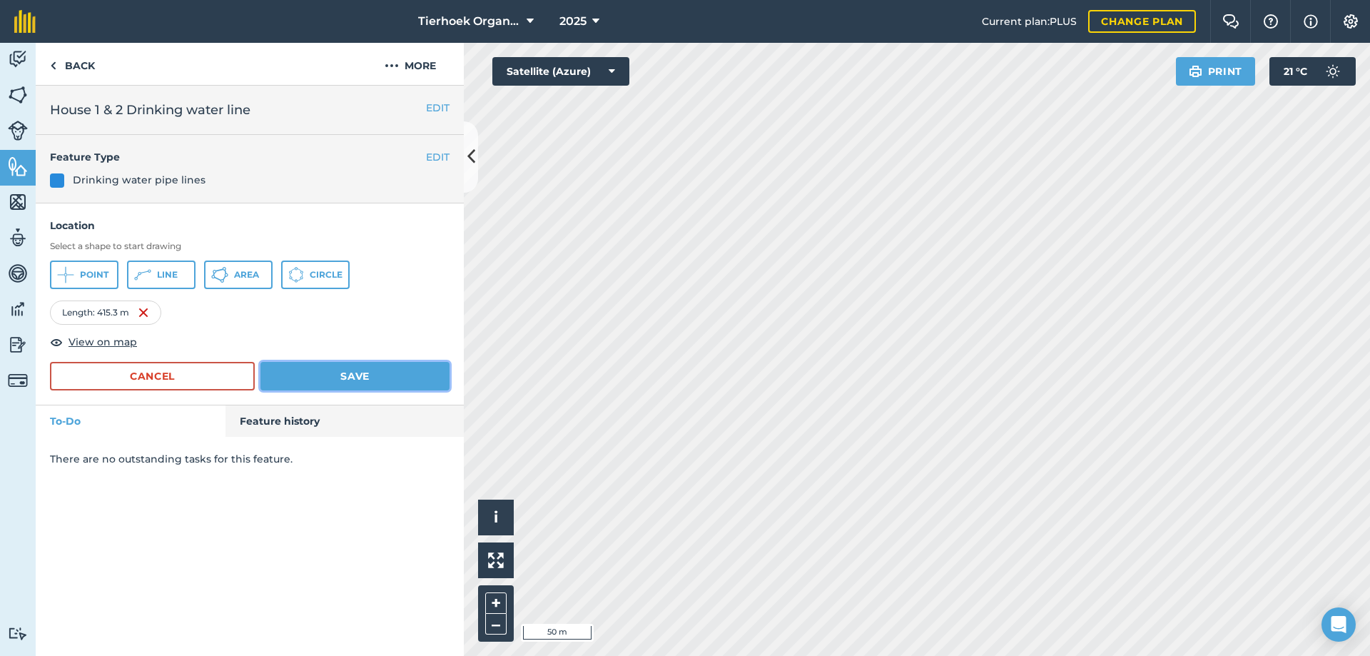
click at [316, 370] on button "Save" at bounding box center [354, 376] width 189 height 29
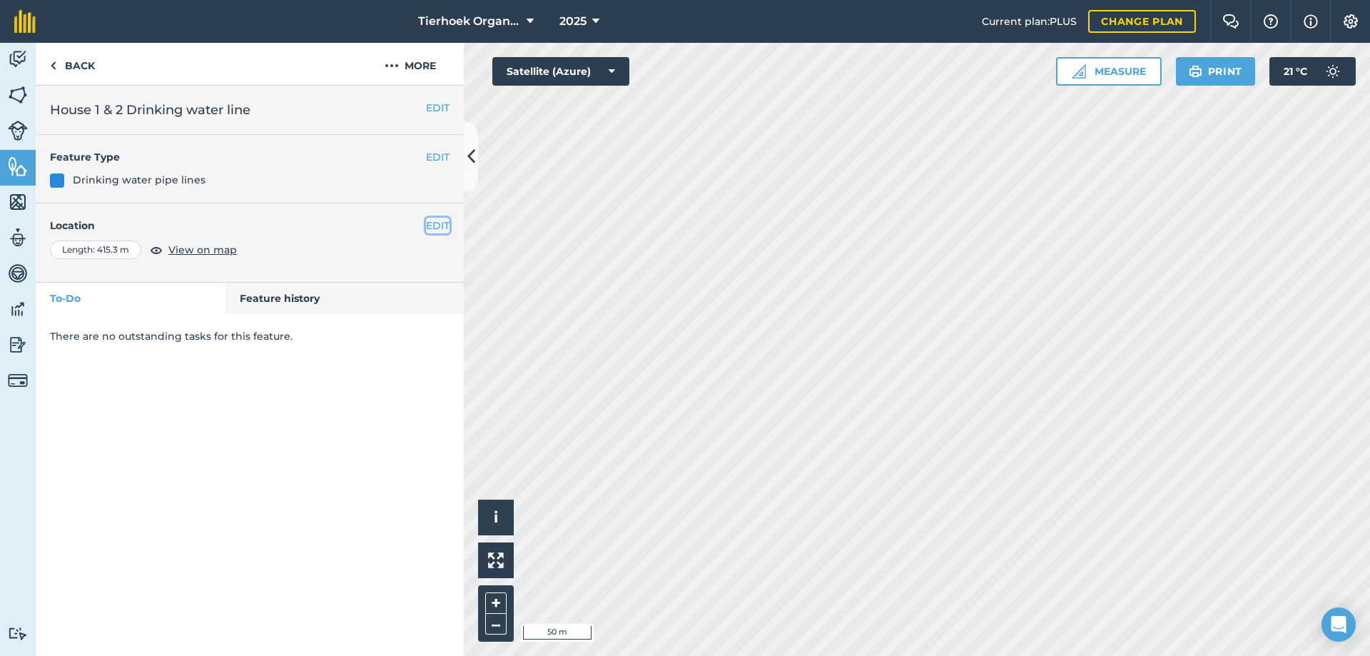
click at [431, 222] on button "EDIT" at bounding box center [438, 226] width 24 height 16
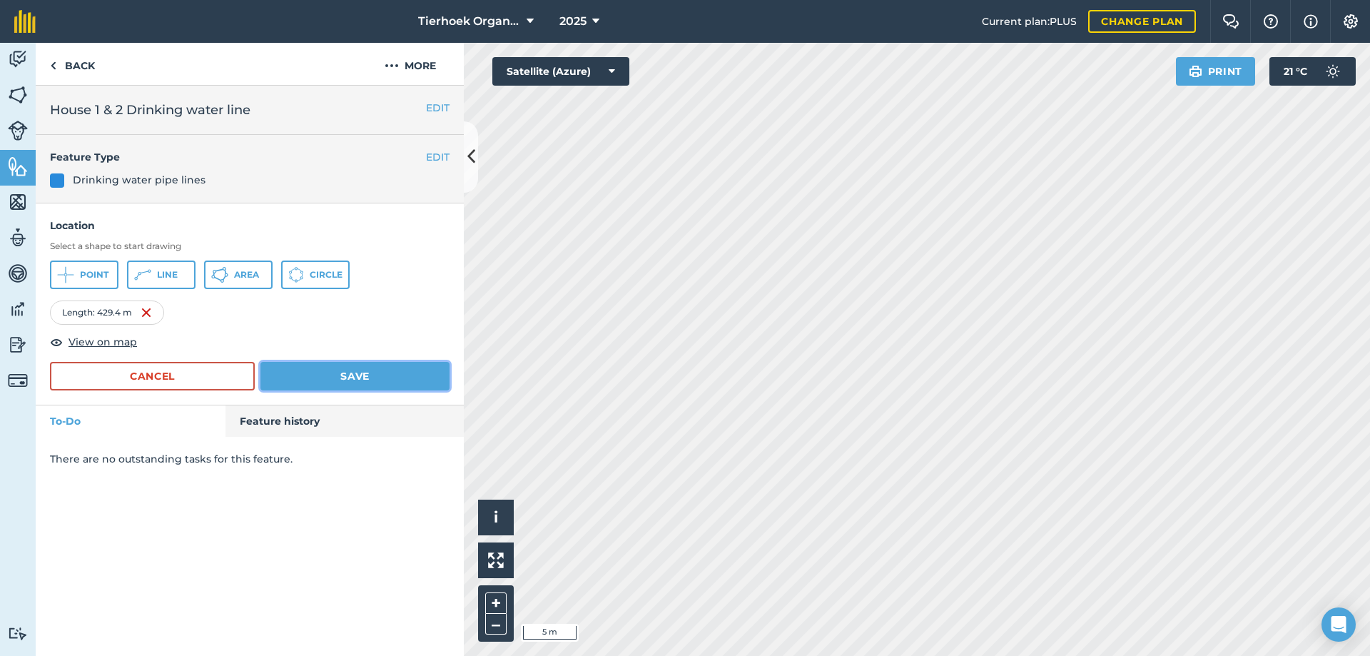
click at [361, 375] on button "Save" at bounding box center [354, 376] width 189 height 29
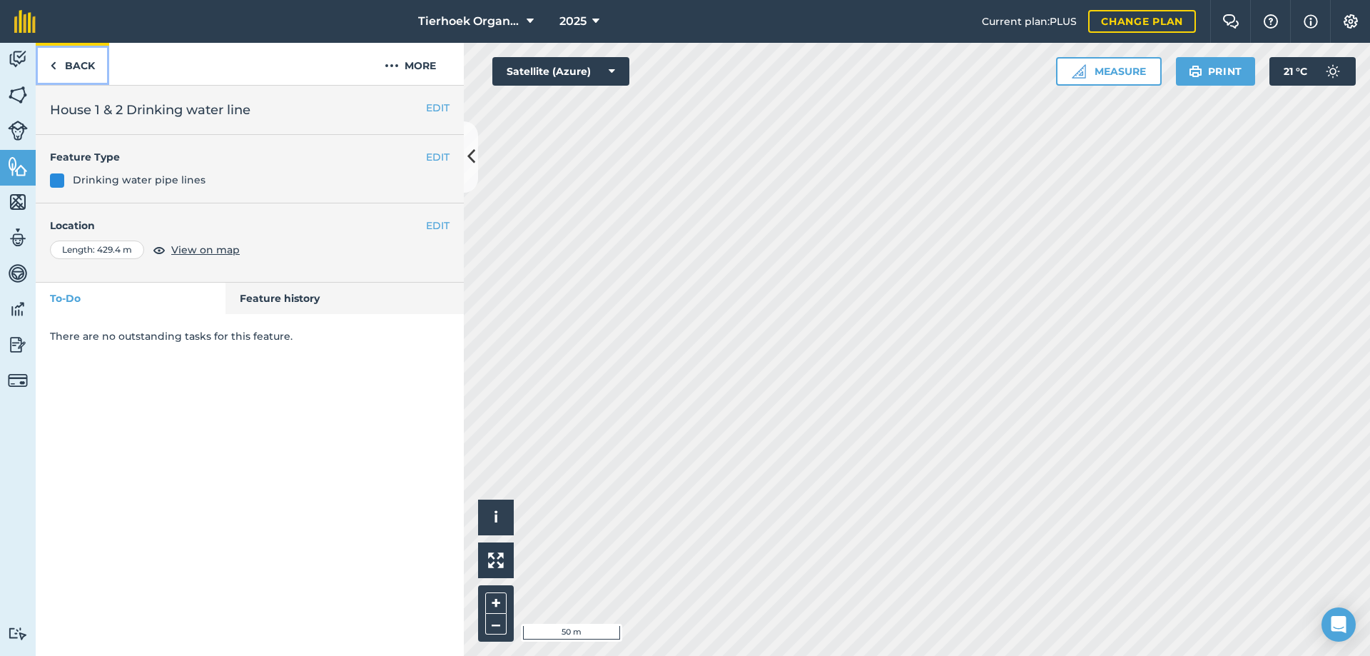
click at [82, 68] on link "Back" at bounding box center [72, 64] width 73 height 42
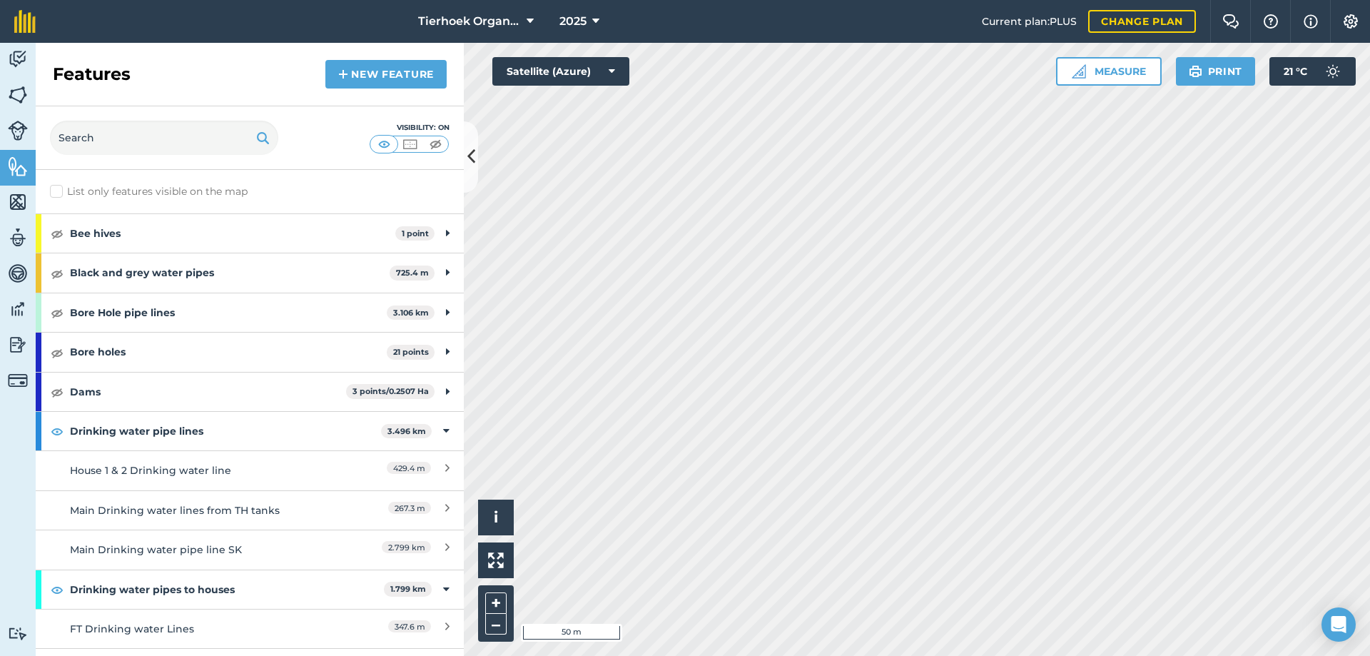
scroll to position [71, 0]
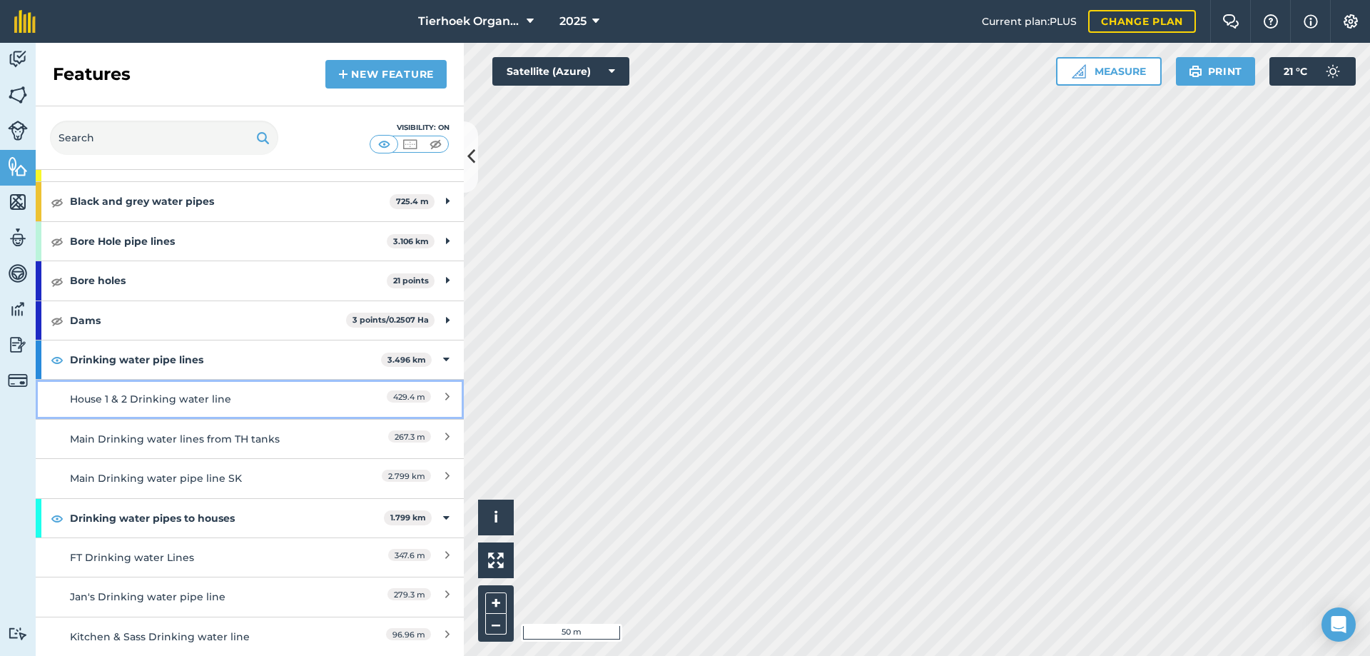
click at [166, 397] on div "House 1 & 2 Drinking water line" at bounding box center [196, 399] width 253 height 16
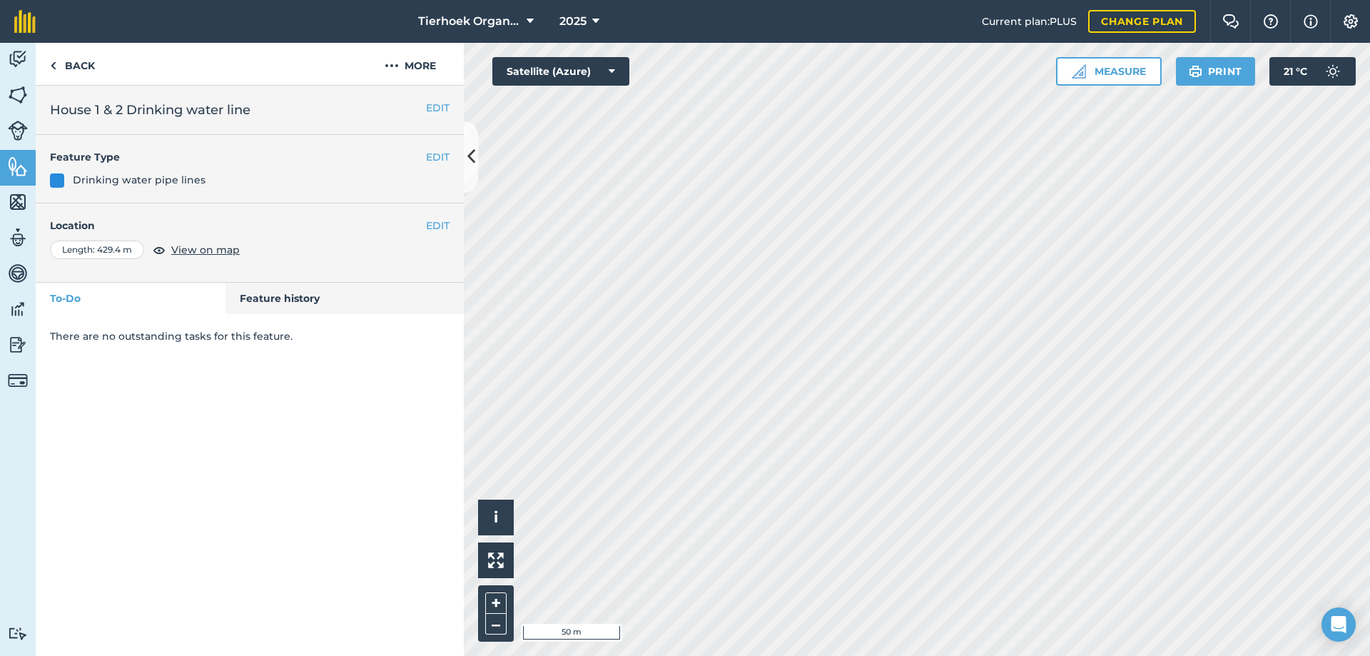
click at [51, 107] on h2 "House 1 & 2 Drinking water line" at bounding box center [250, 110] width 400 height 20
click at [441, 111] on button "EDIT" at bounding box center [438, 108] width 24 height 16
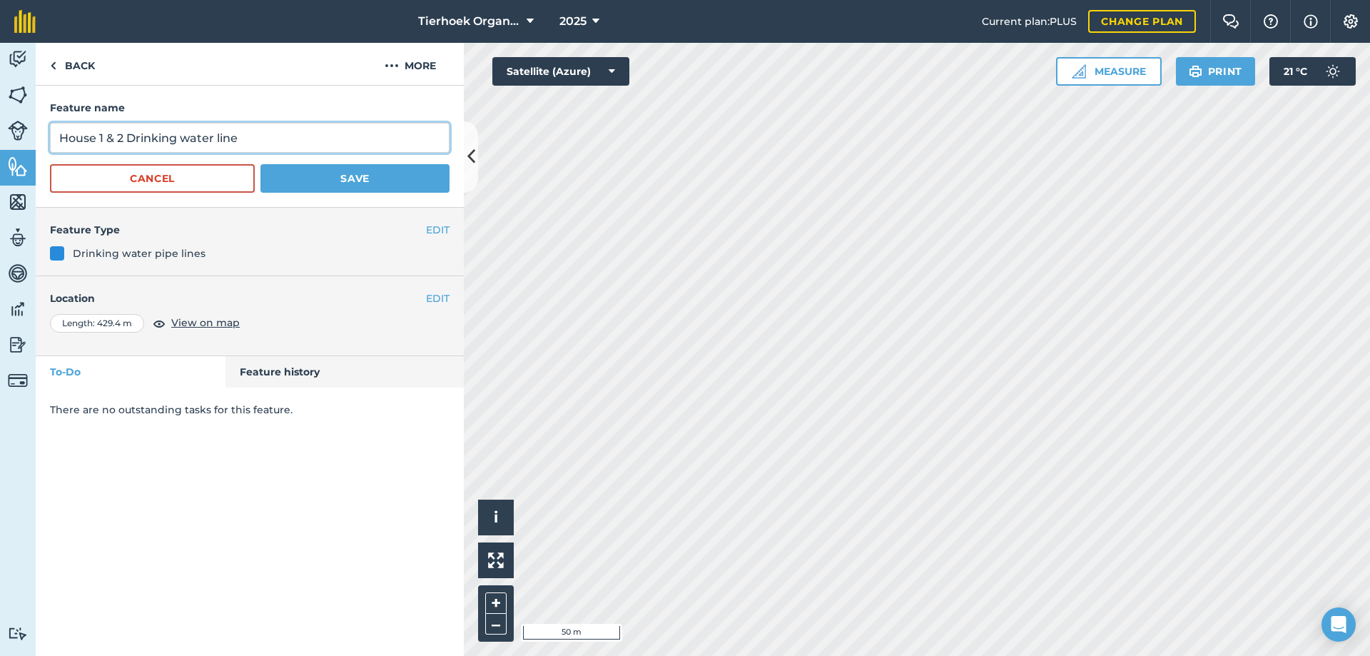
click at [58, 136] on input "House 1 & 2 Drinking water line" at bounding box center [250, 138] width 400 height 30
click at [126, 140] on input "Main water line to staff house 1 & 2 Drinking water line" at bounding box center [250, 138] width 400 height 30
drag, startPoint x: 353, startPoint y: 138, endPoint x: 444, endPoint y: 141, distance: 91.3
click at [444, 141] on input "Main water drinking water line to staff house 1 & 2 Drinking water line" at bounding box center [250, 138] width 400 height 30
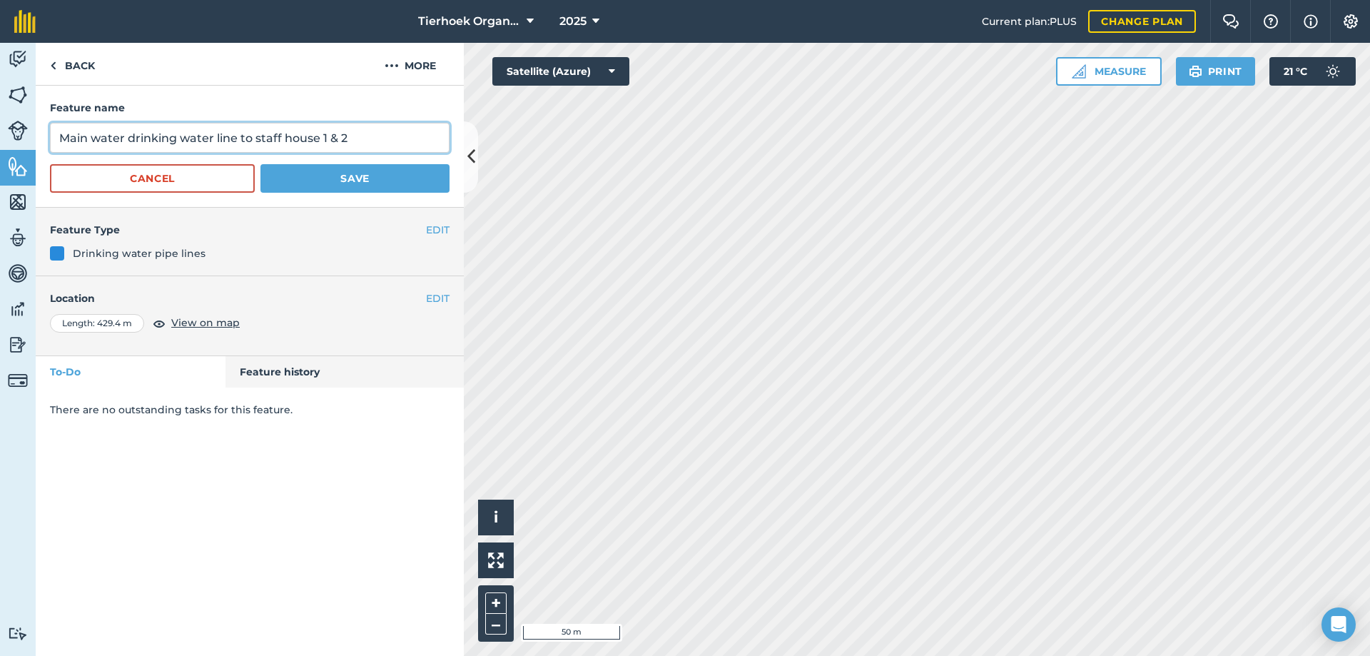
scroll to position [0, 0]
type input "Main water drinking water line to staff house 1 & 2"
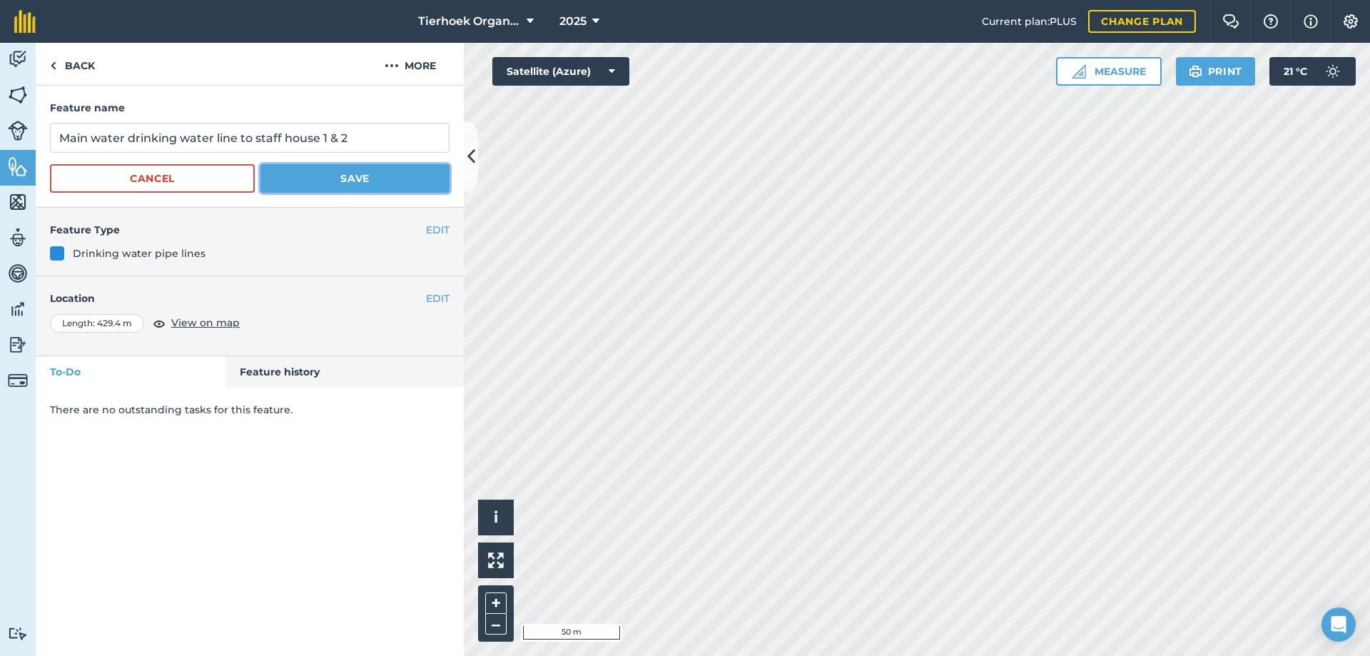
click at [335, 179] on button "Save" at bounding box center [354, 178] width 189 height 29
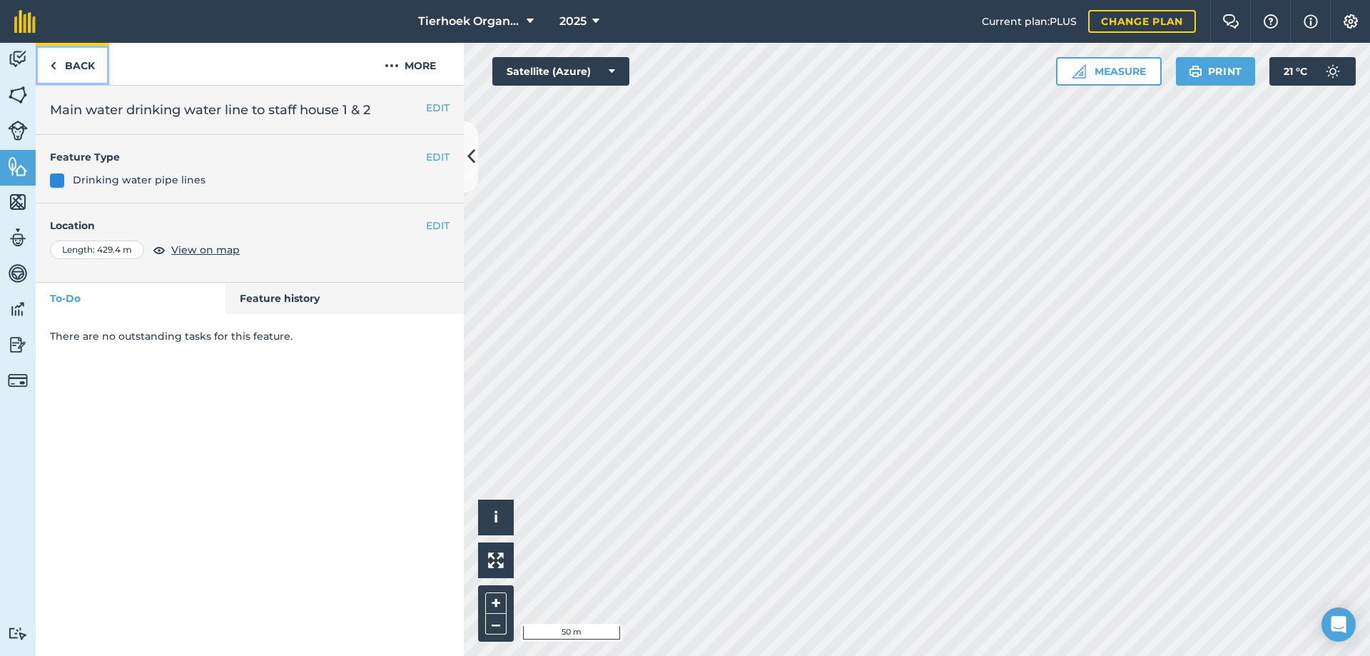
click at [81, 61] on link "Back" at bounding box center [72, 64] width 73 height 42
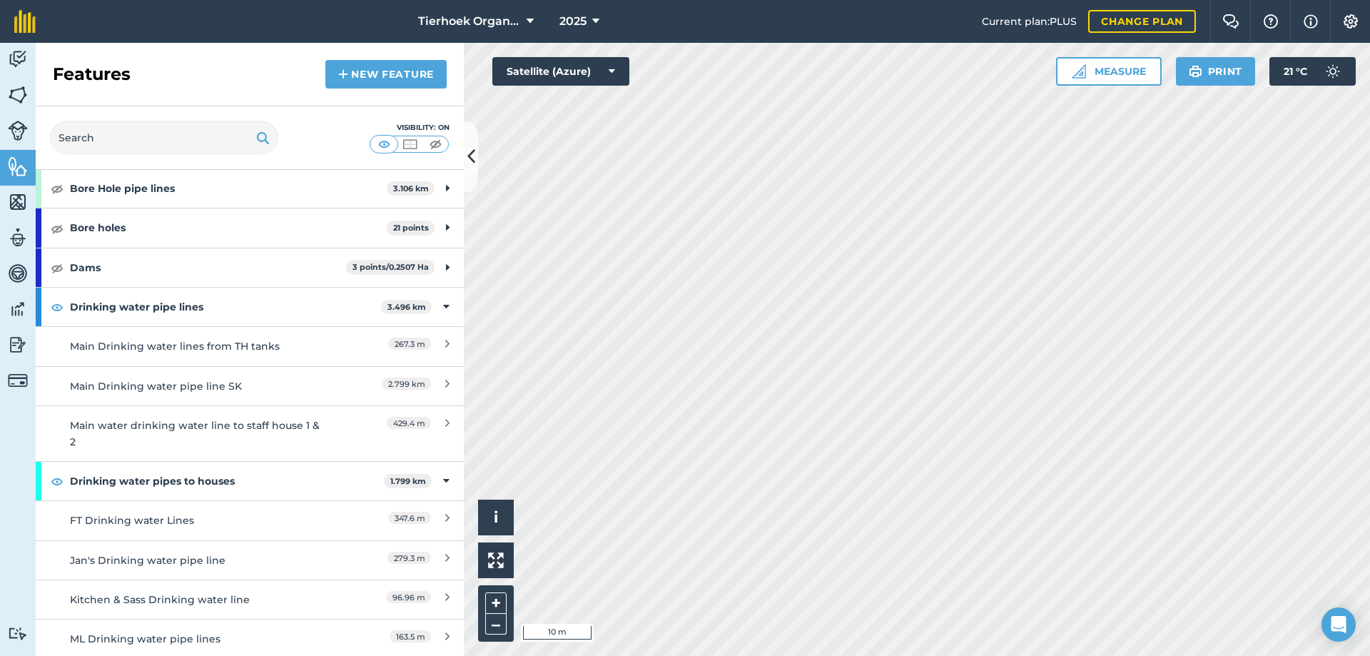
scroll to position [143, 0]
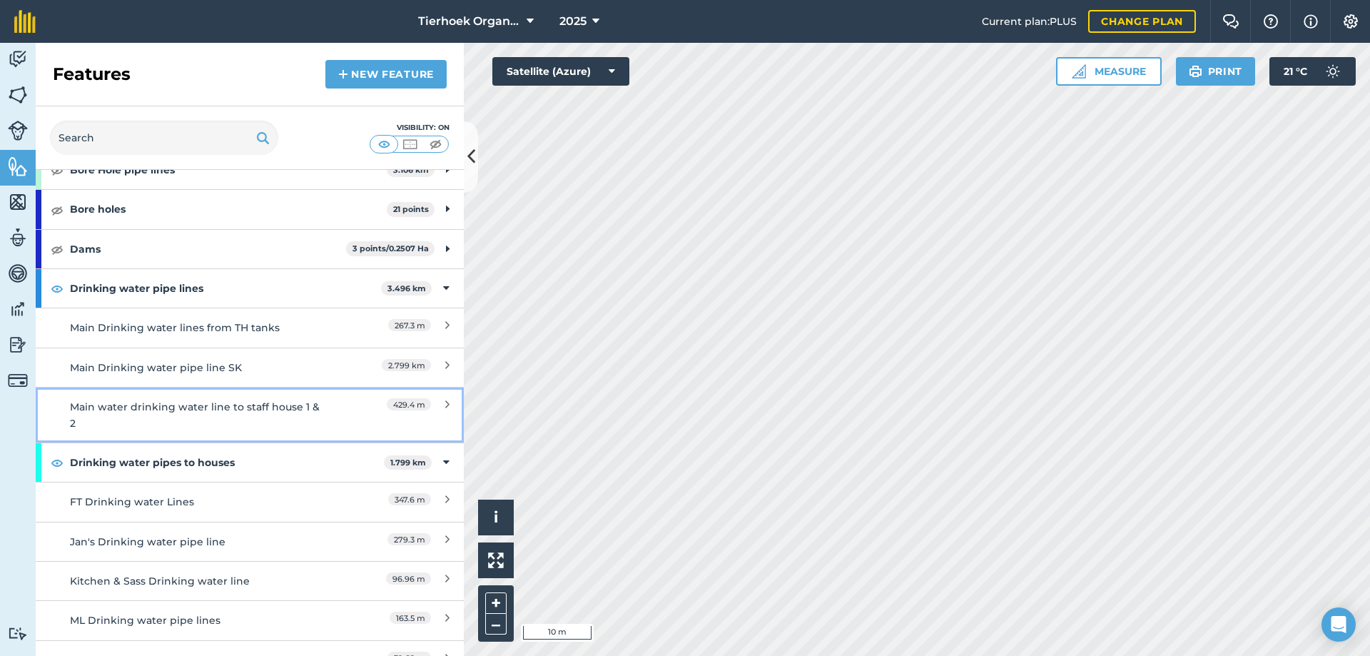
click at [146, 405] on div "Main water drinking water line to staff house 1 & 2" at bounding box center [196, 415] width 253 height 32
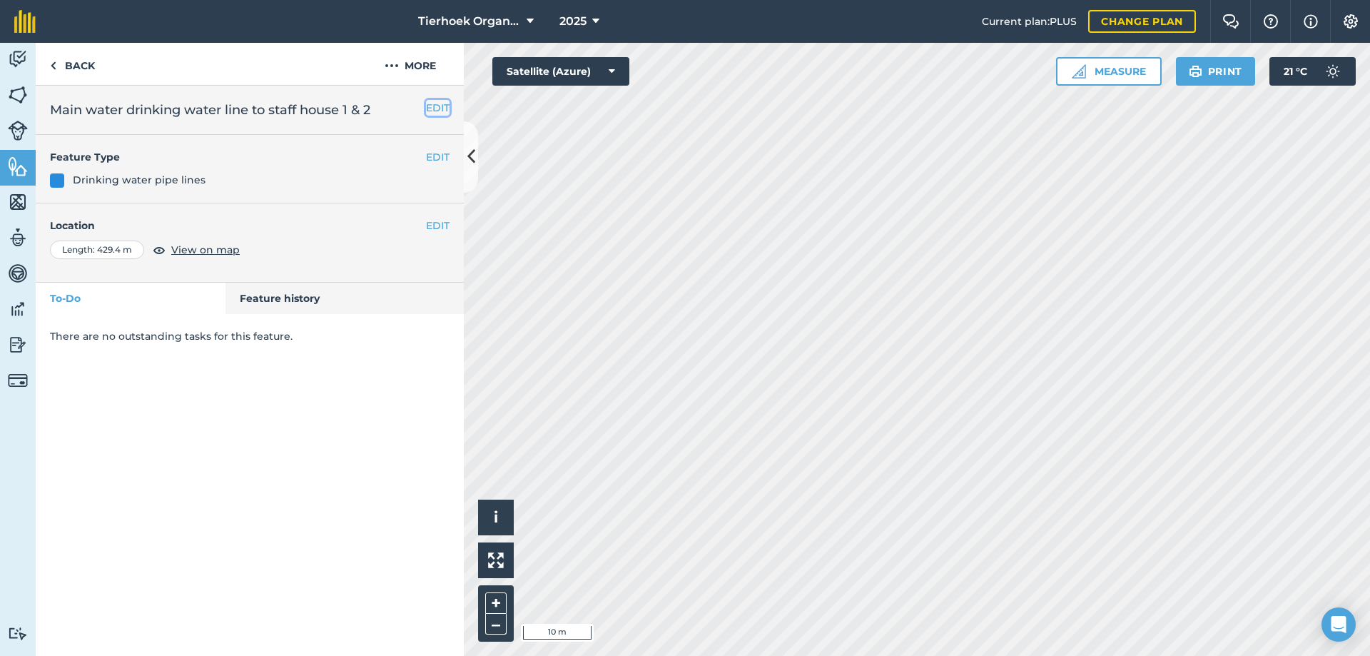
click at [433, 106] on button "EDIT" at bounding box center [438, 108] width 24 height 16
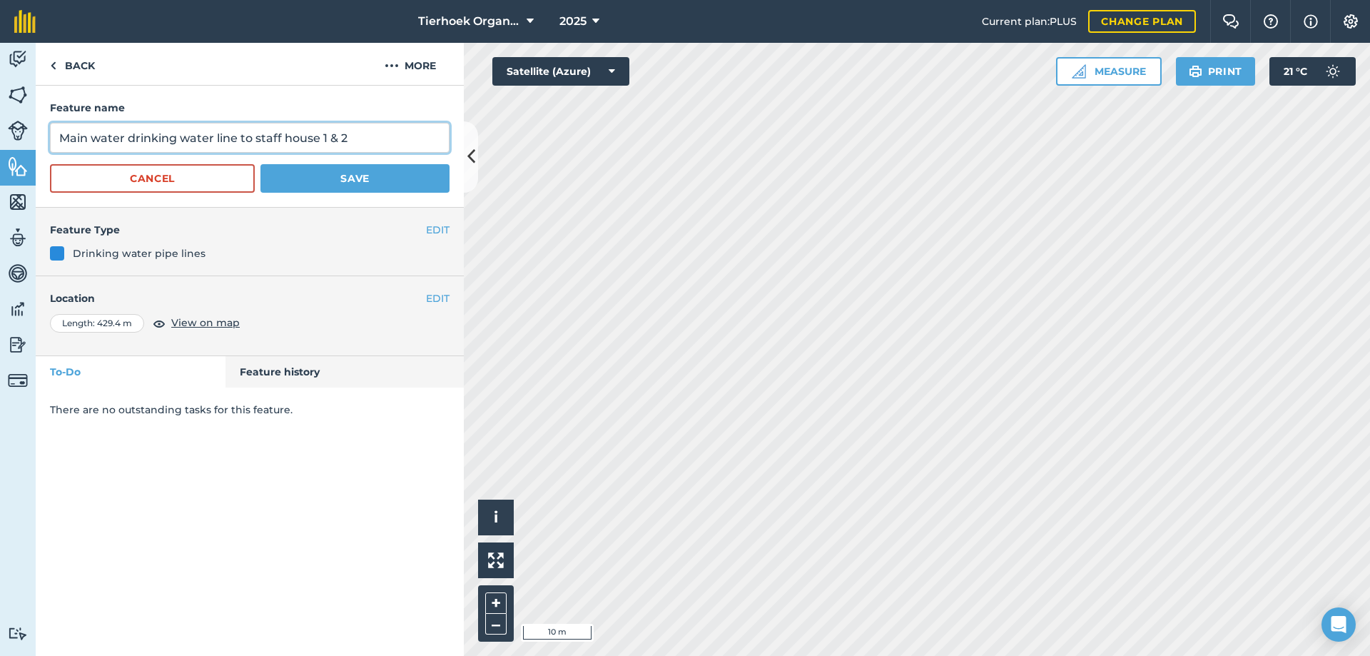
drag, startPoint x: 317, startPoint y: 136, endPoint x: 371, endPoint y: 136, distance: 53.5
click at [371, 136] on input "Main water drinking water line to staff house 1 & 2" at bounding box center [250, 138] width 400 height 30
type input "Main water drinking water line to staff houses 1,2"
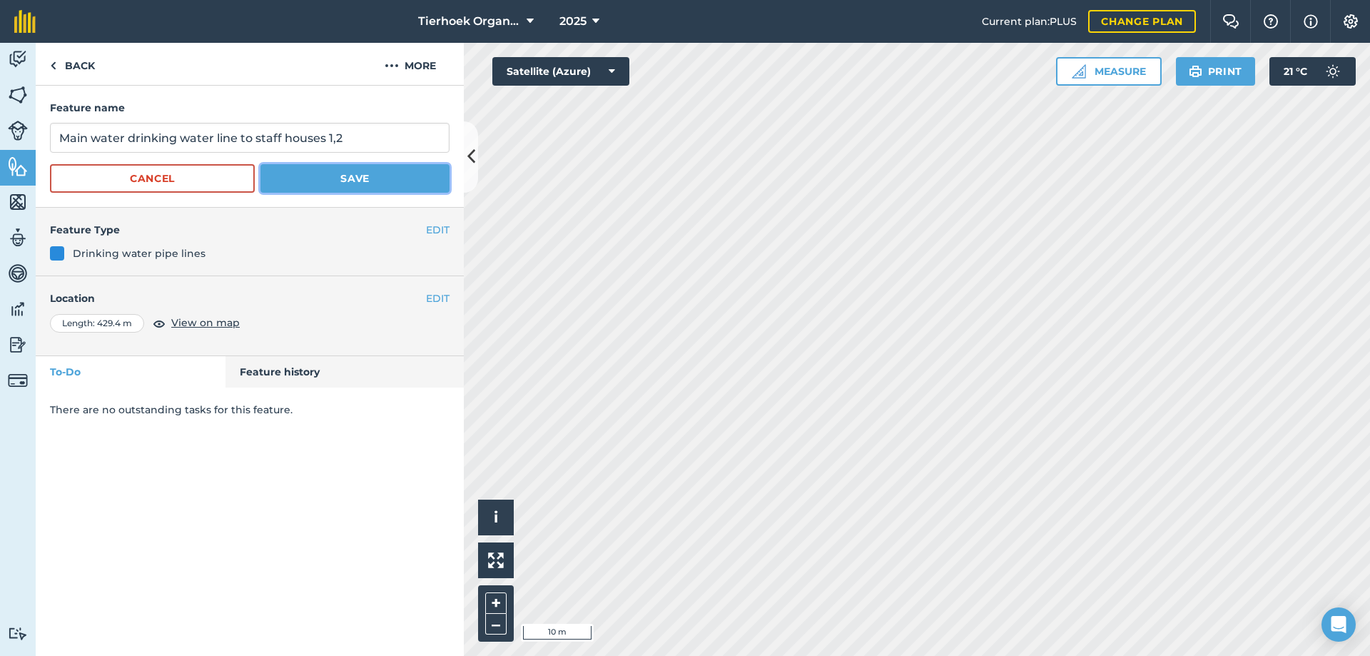
click at [357, 181] on button "Save" at bounding box center [354, 178] width 189 height 29
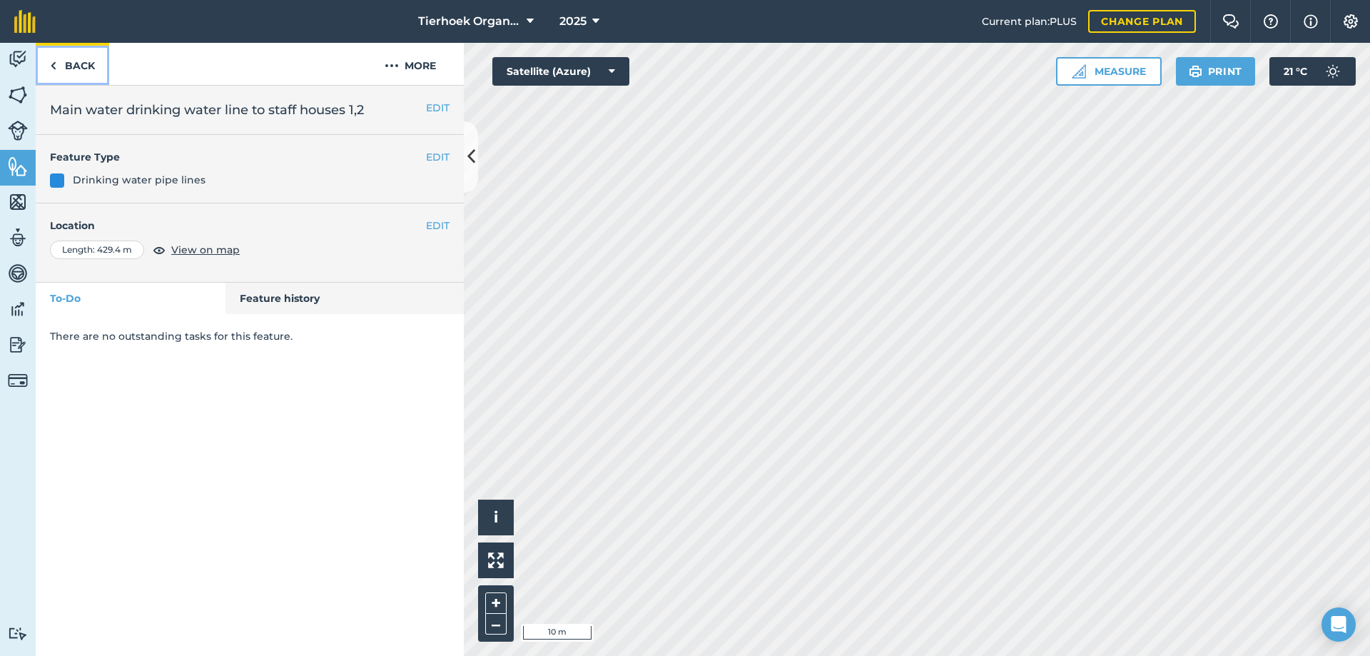
click at [79, 66] on link "Back" at bounding box center [72, 64] width 73 height 42
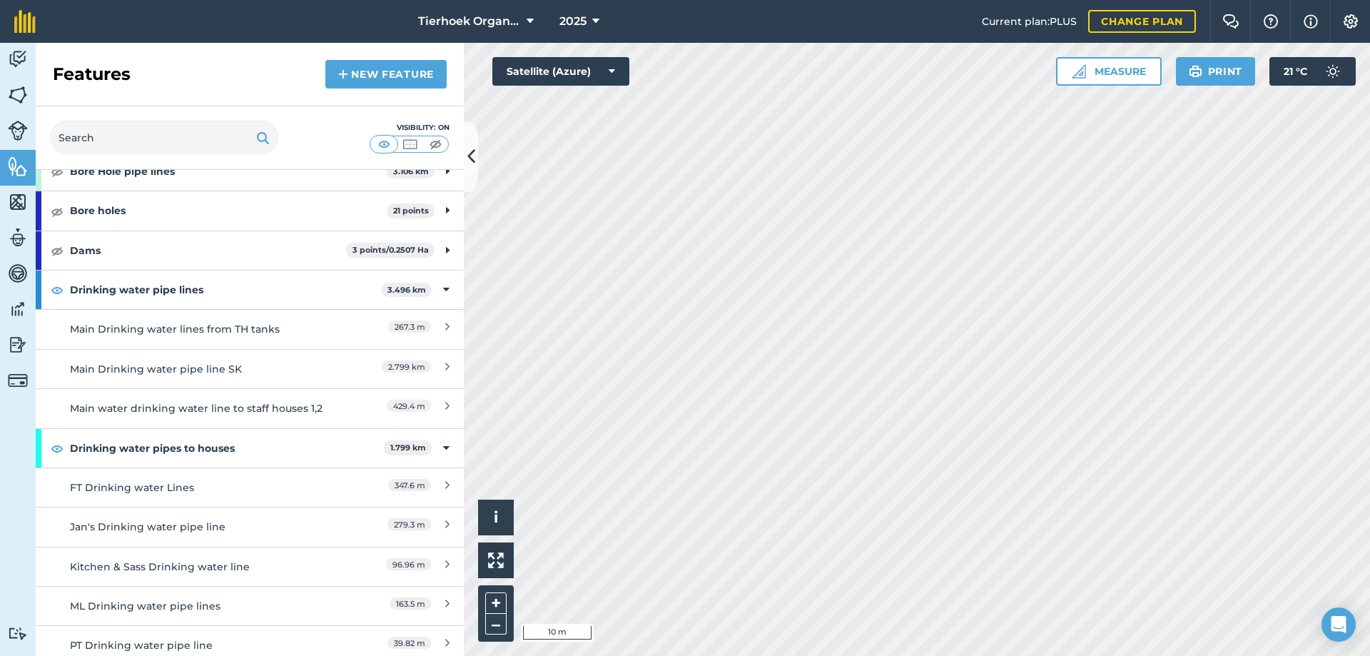
scroll to position [143, 0]
click at [263, 406] on div "Main water drinking water line to staff houses 1,2" at bounding box center [196, 407] width 253 height 16
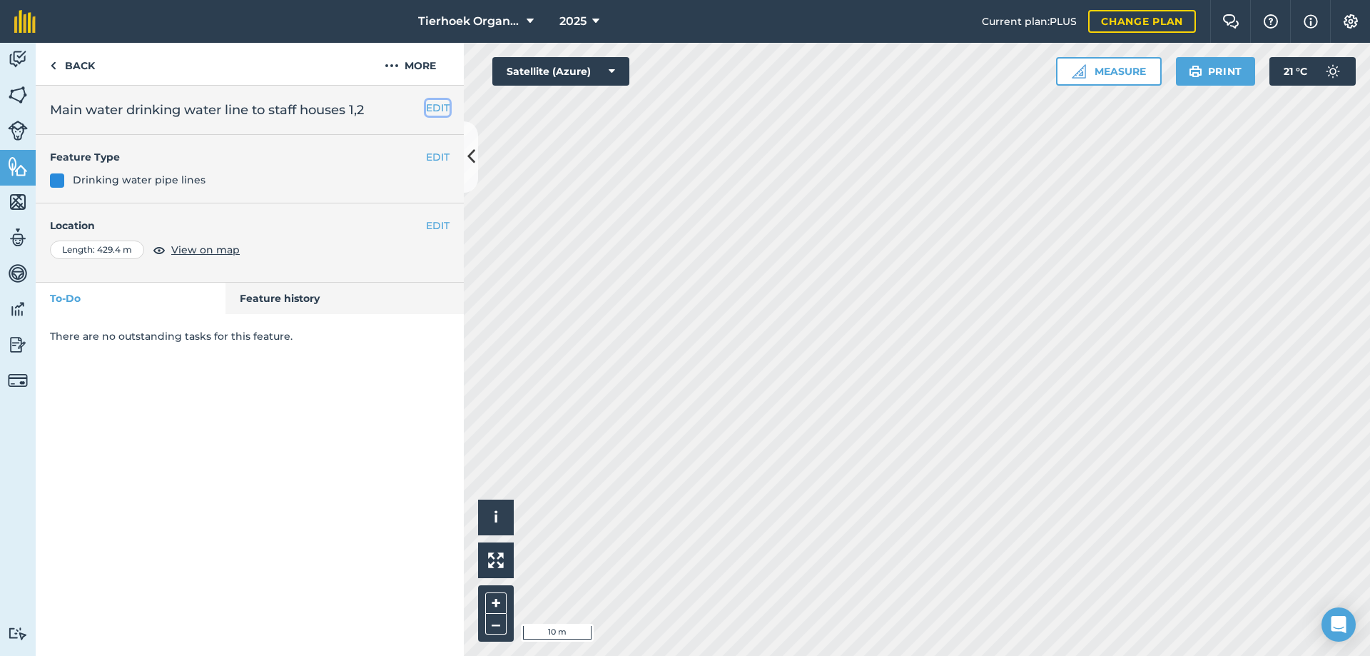
click at [440, 110] on button "EDIT" at bounding box center [438, 108] width 24 height 16
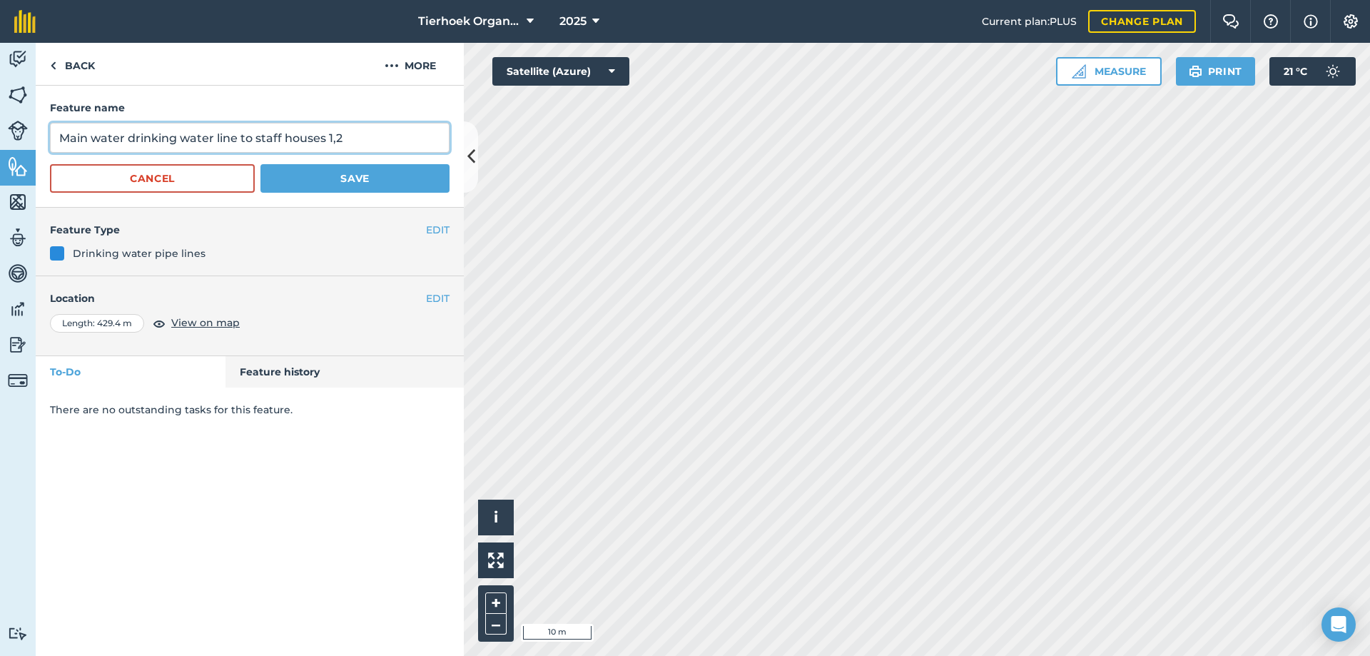
click at [135, 137] on input "Main water drinking water line to staff houses 1,2" at bounding box center [250, 138] width 400 height 30
type input "Main drinking water line to staff houses 1,2"
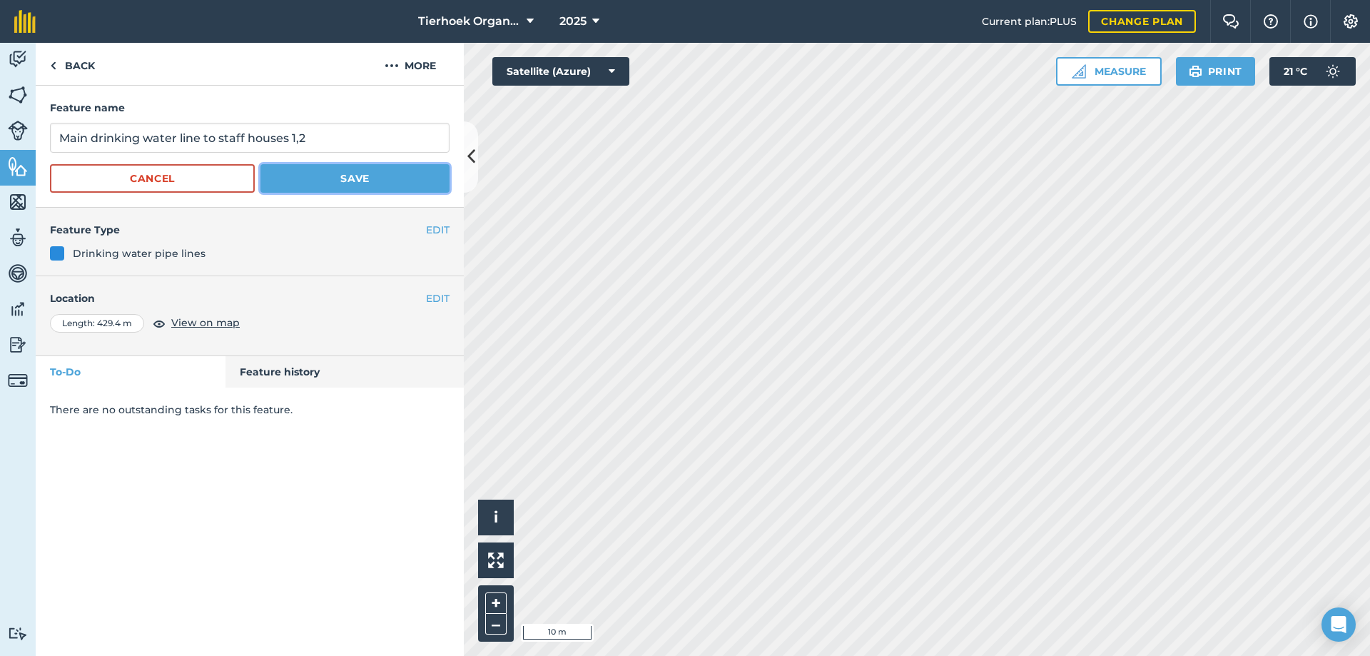
click at [336, 184] on button "Save" at bounding box center [354, 178] width 189 height 29
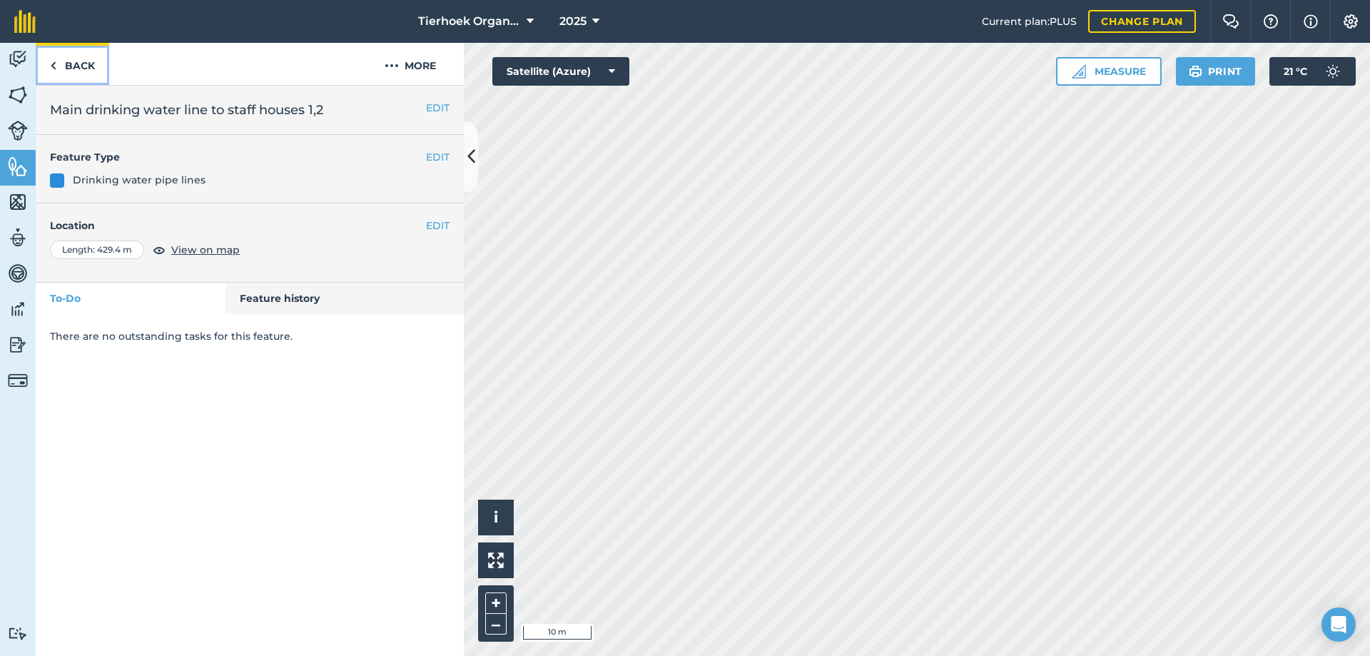
click at [80, 66] on link "Back" at bounding box center [72, 64] width 73 height 42
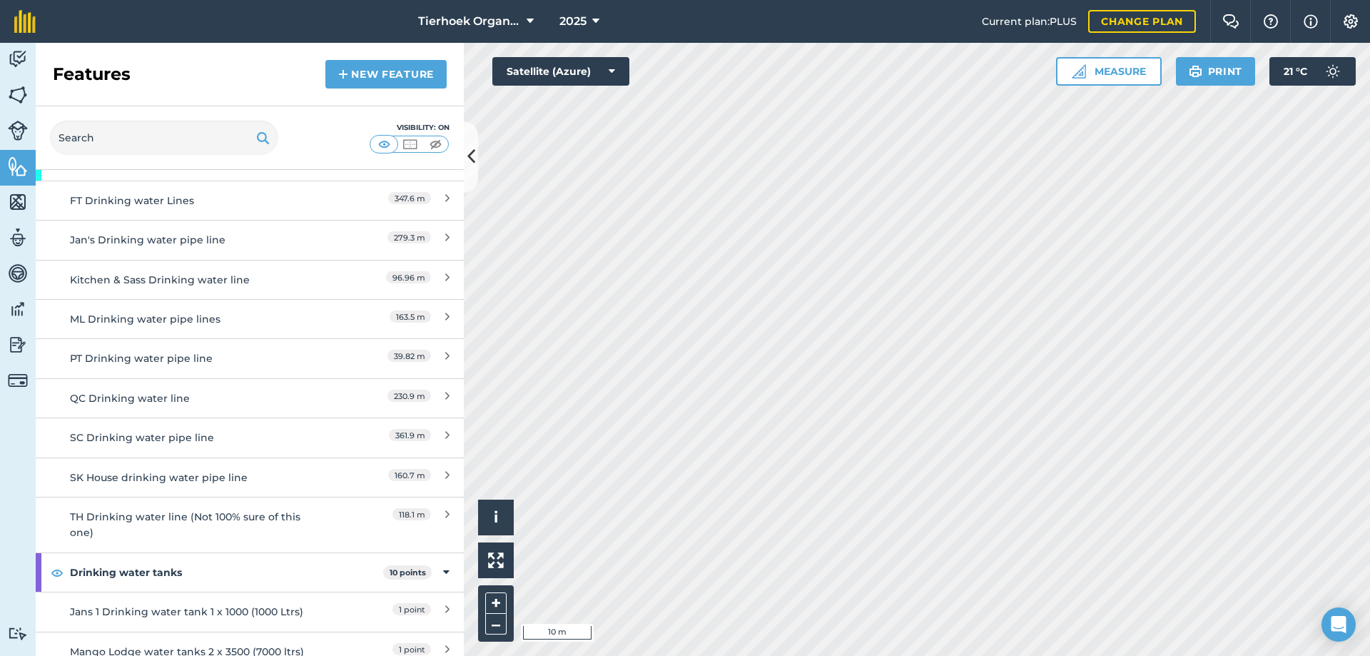
scroll to position [499, 0]
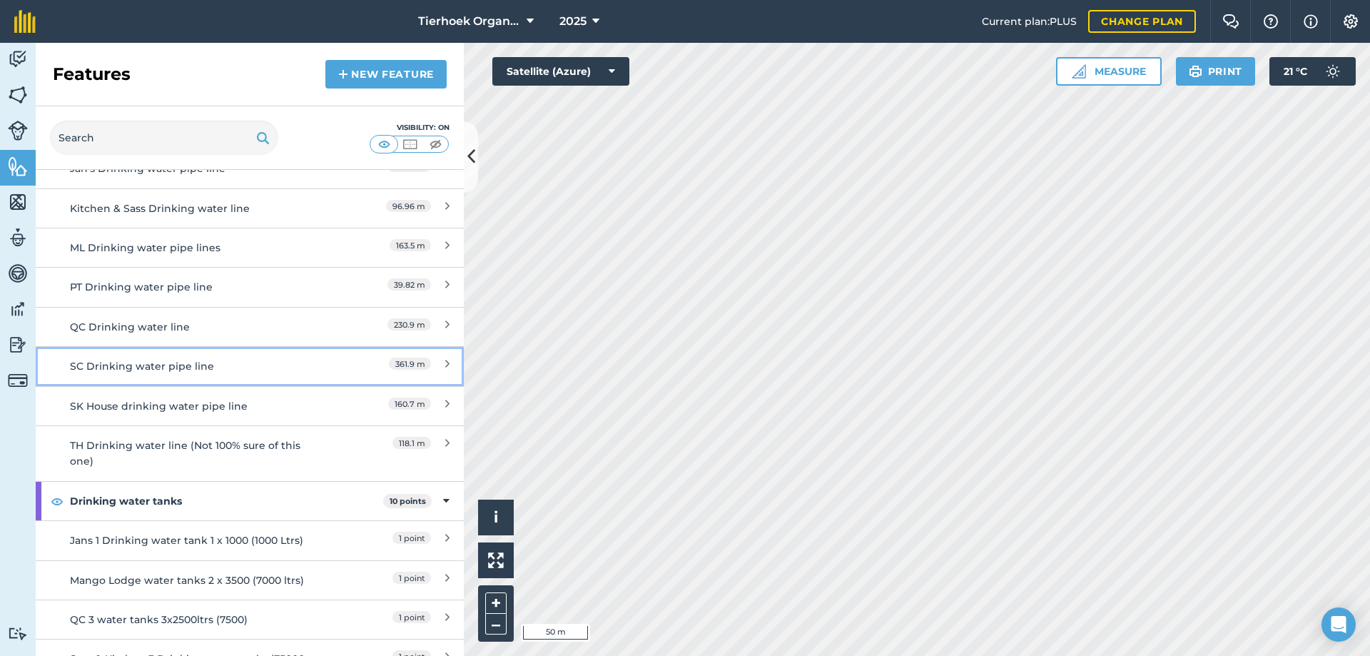
click at [145, 367] on div "SC Drinking water pipe line" at bounding box center [196, 366] width 253 height 16
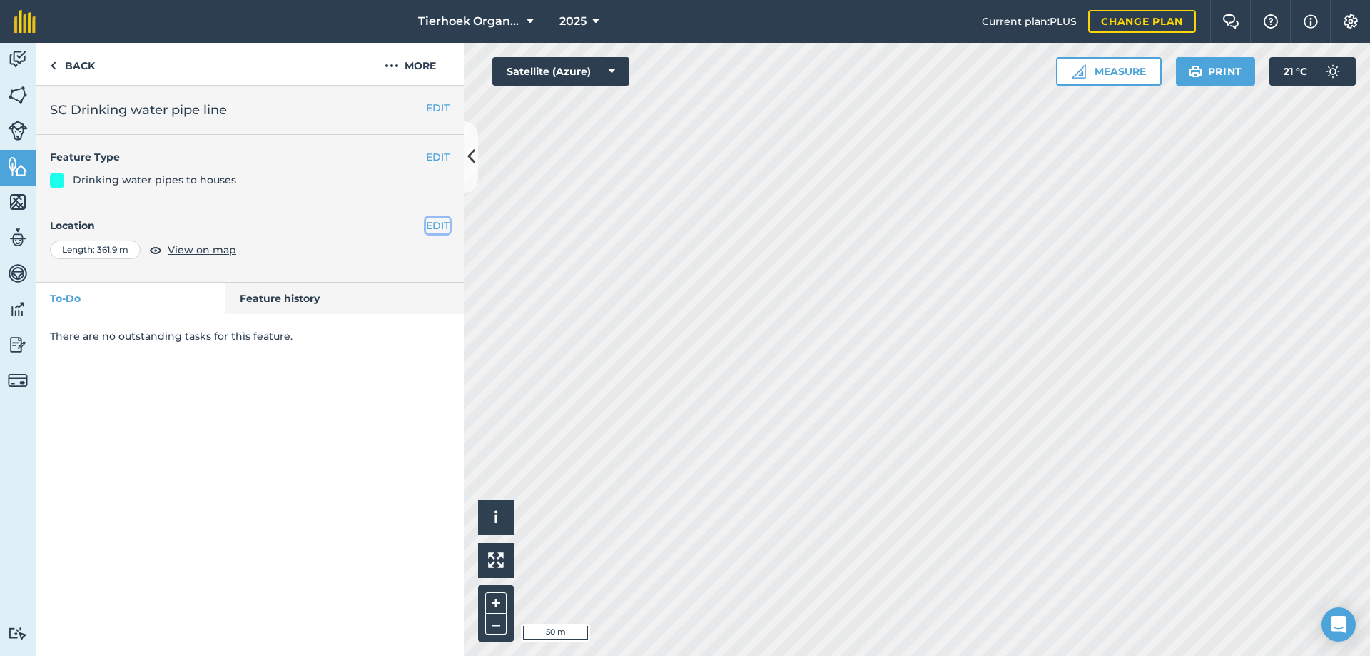
click at [439, 226] on button "EDIT" at bounding box center [438, 226] width 24 height 16
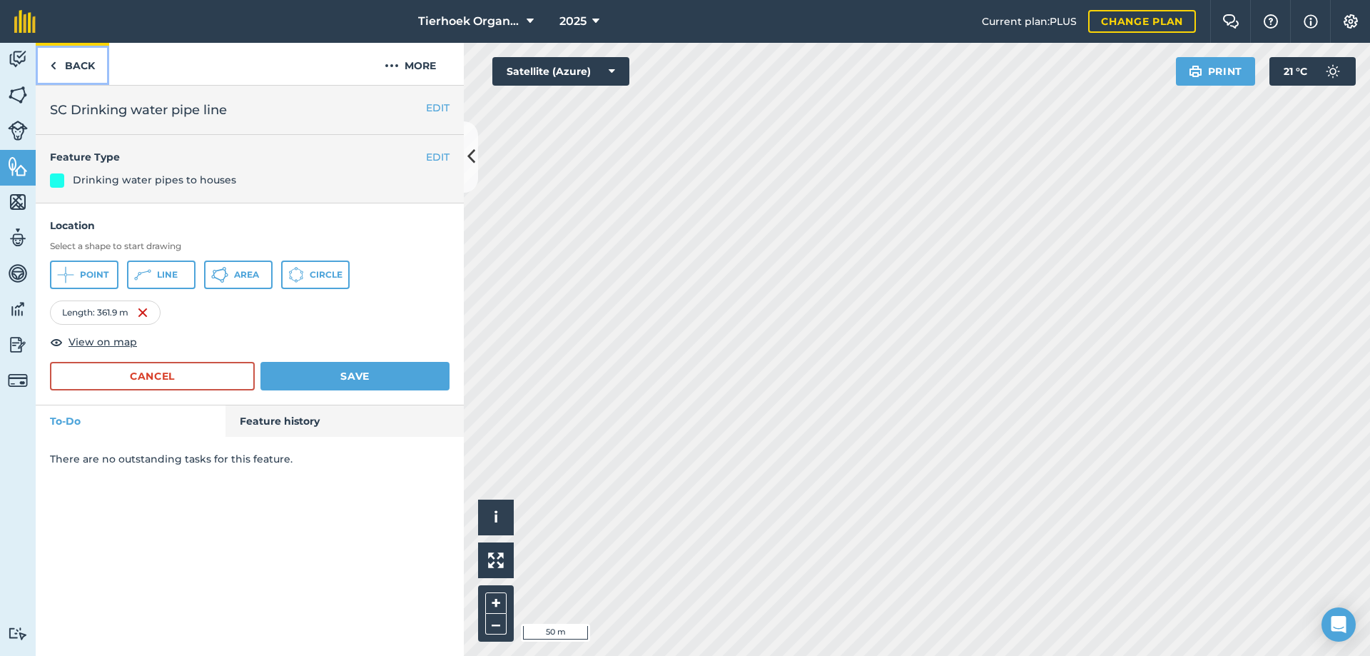
click at [76, 66] on link "Back" at bounding box center [72, 64] width 73 height 42
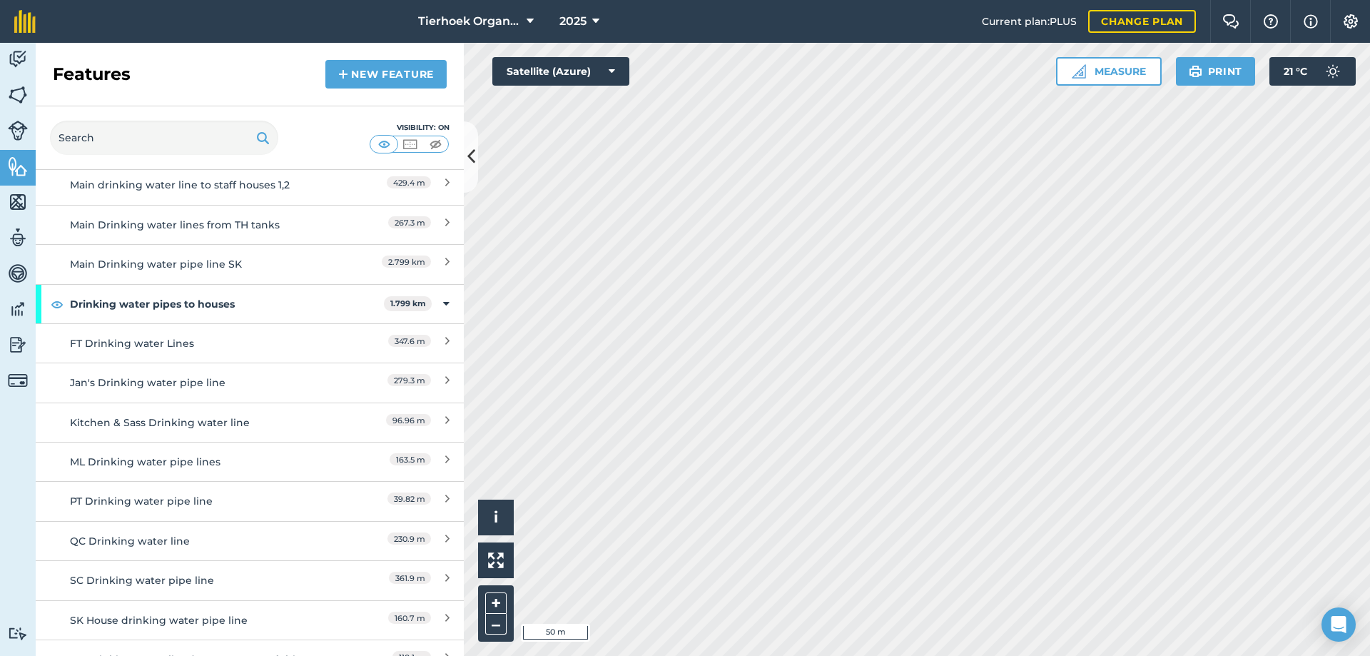
scroll to position [357, 0]
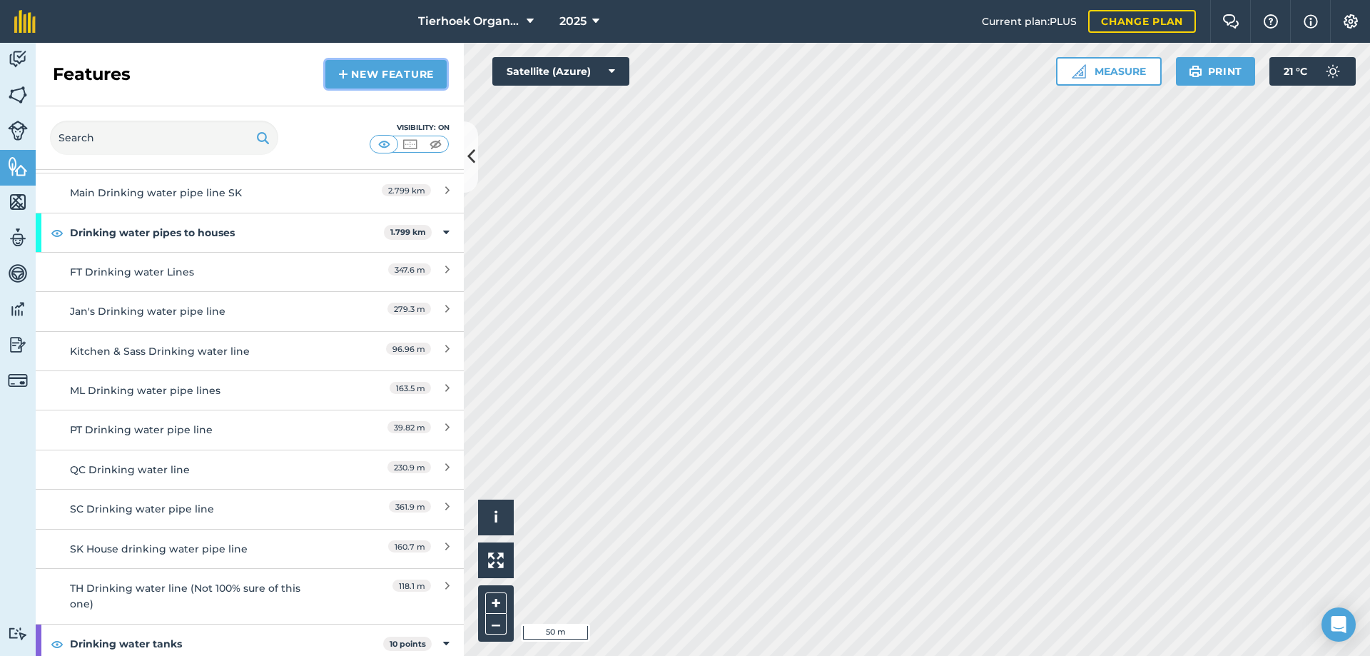
click at [370, 73] on link "New feature" at bounding box center [385, 74] width 121 height 29
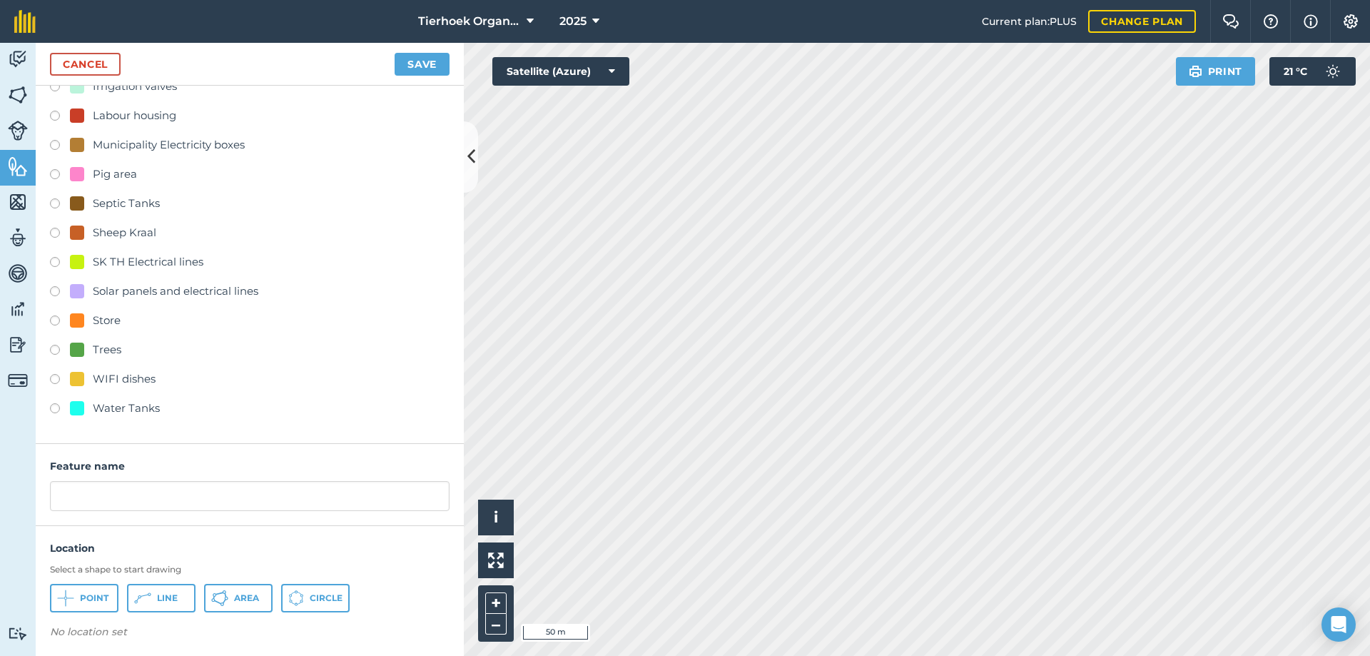
scroll to position [466, 0]
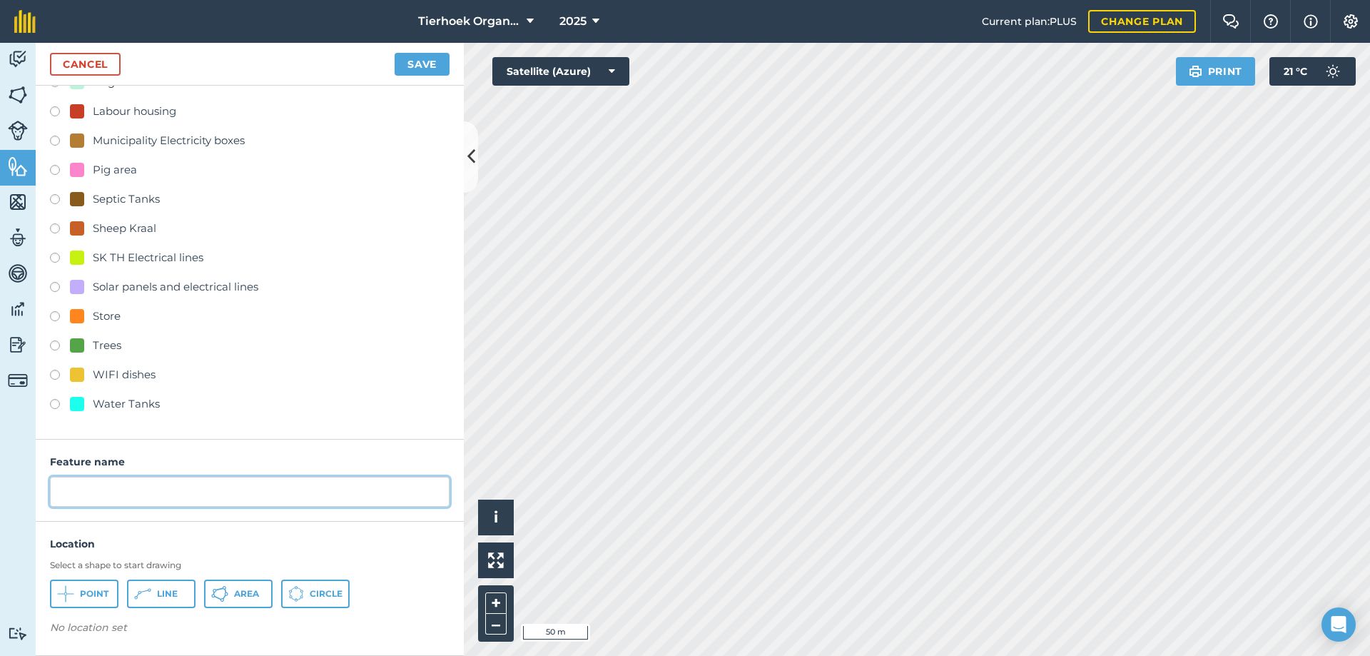
click at [81, 492] on input "text" at bounding box center [250, 492] width 400 height 30
type input "Staff houses water lines"
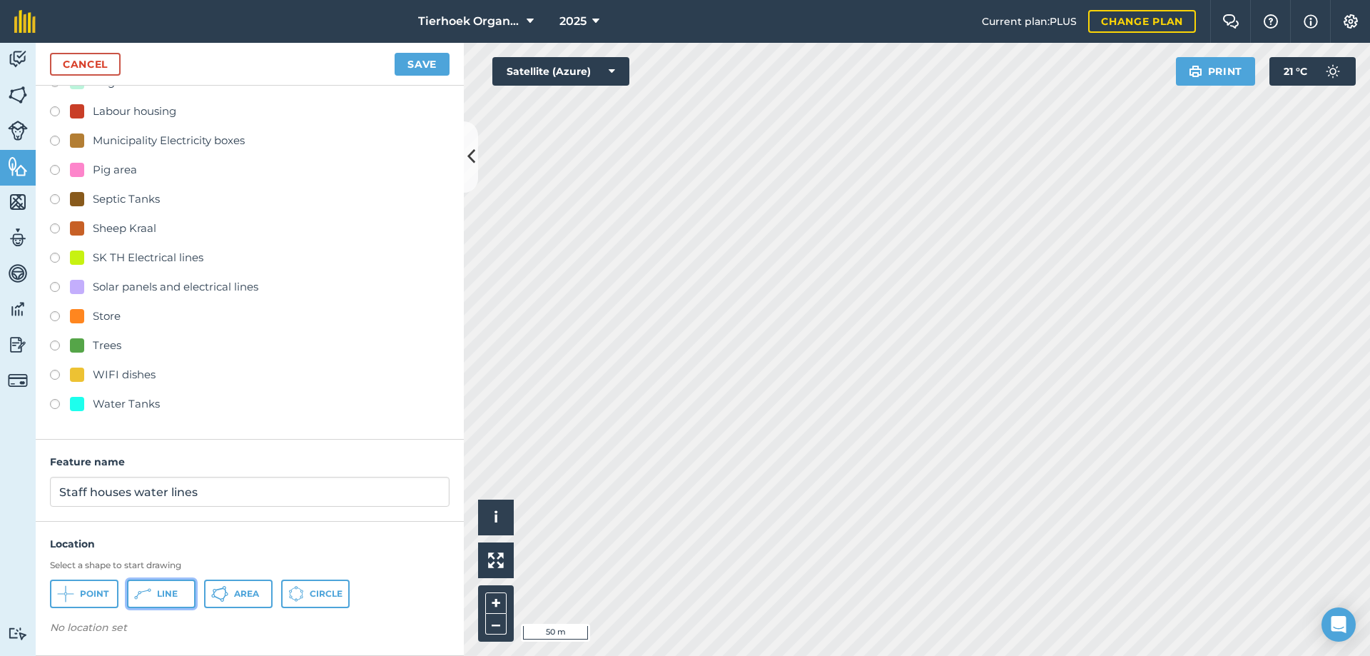
click at [161, 588] on span "Line" at bounding box center [167, 593] width 21 height 11
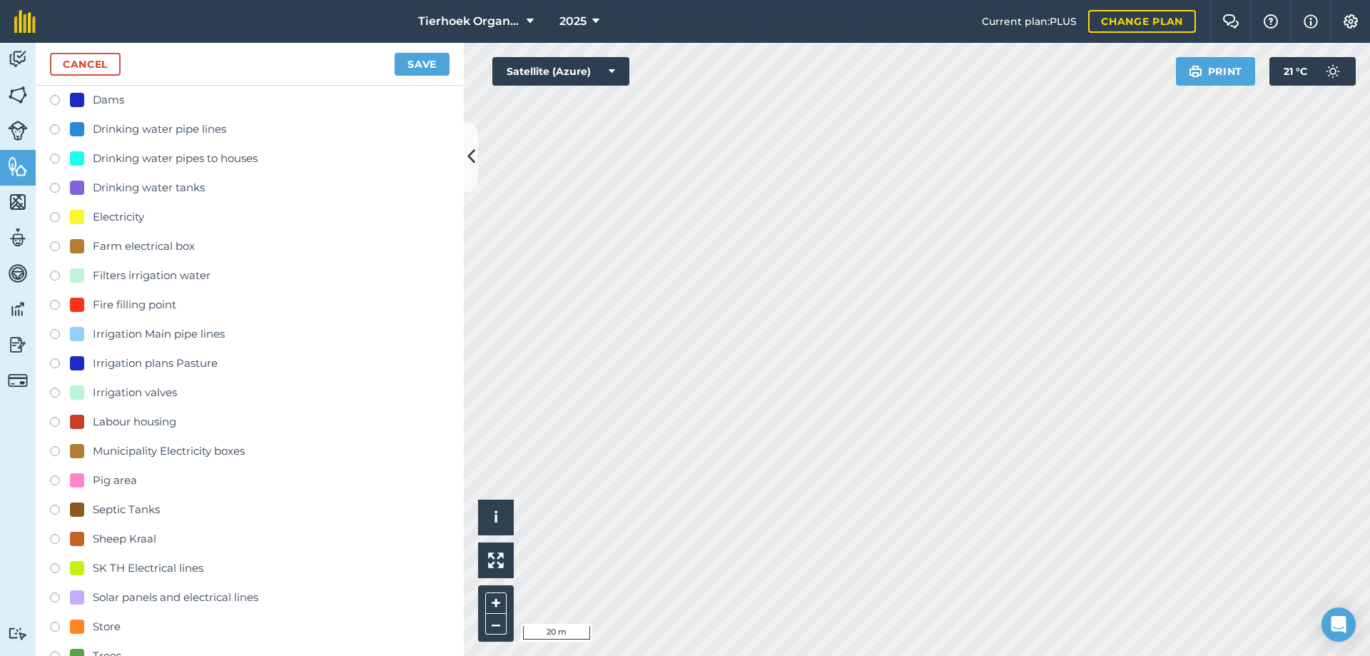
scroll to position [109, 0]
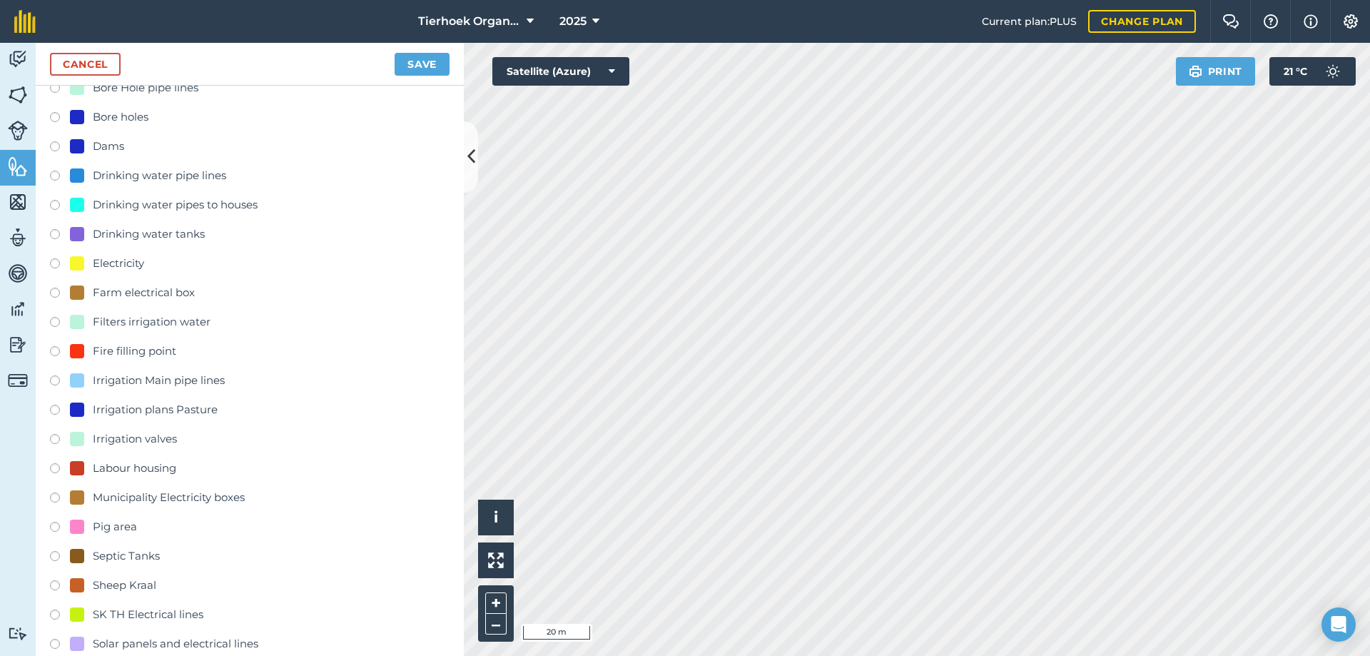
click at [51, 207] on label at bounding box center [60, 207] width 20 height 14
radio input "true"
click at [421, 59] on button "Save" at bounding box center [422, 64] width 55 height 23
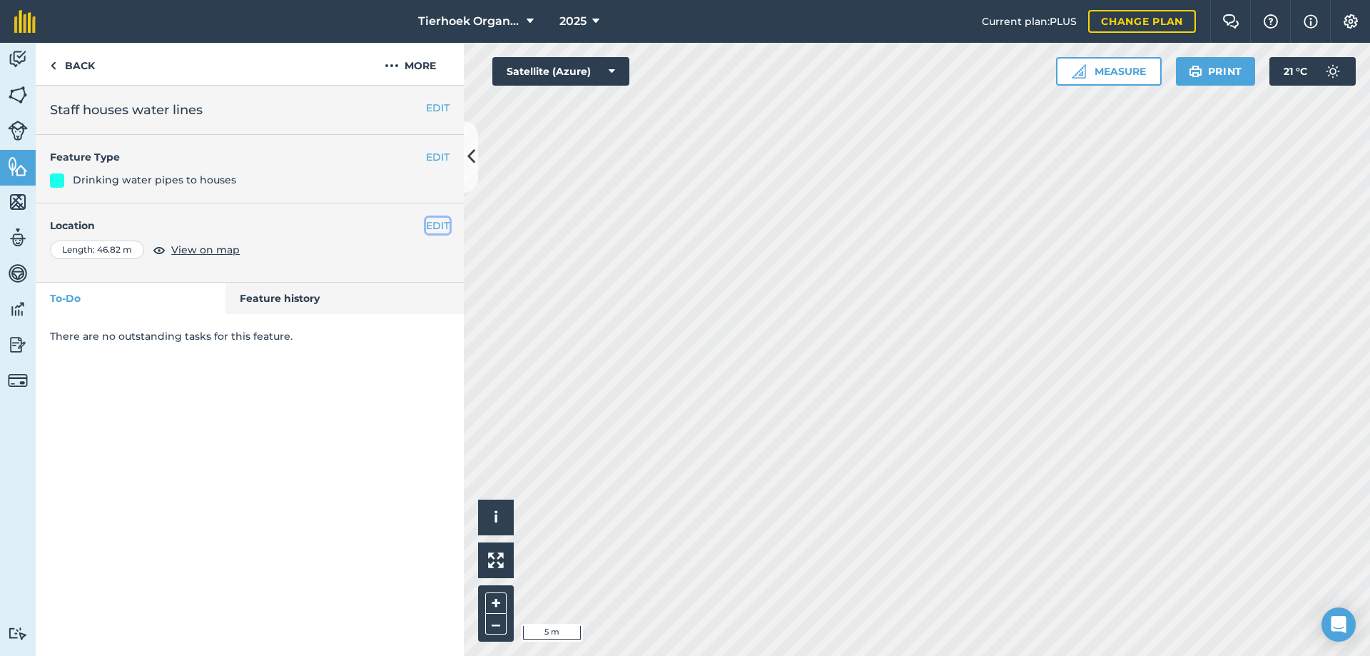
click at [436, 224] on button "EDIT" at bounding box center [438, 226] width 24 height 16
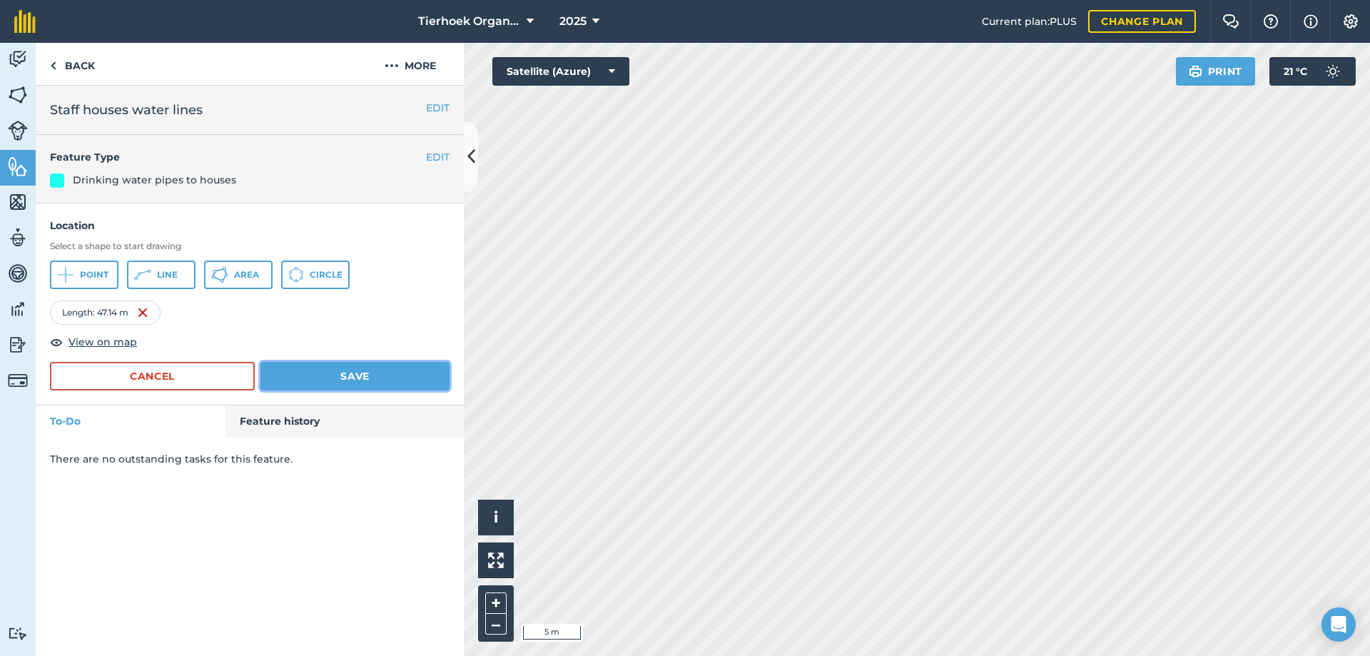
click at [352, 365] on button "Save" at bounding box center [354, 376] width 189 height 29
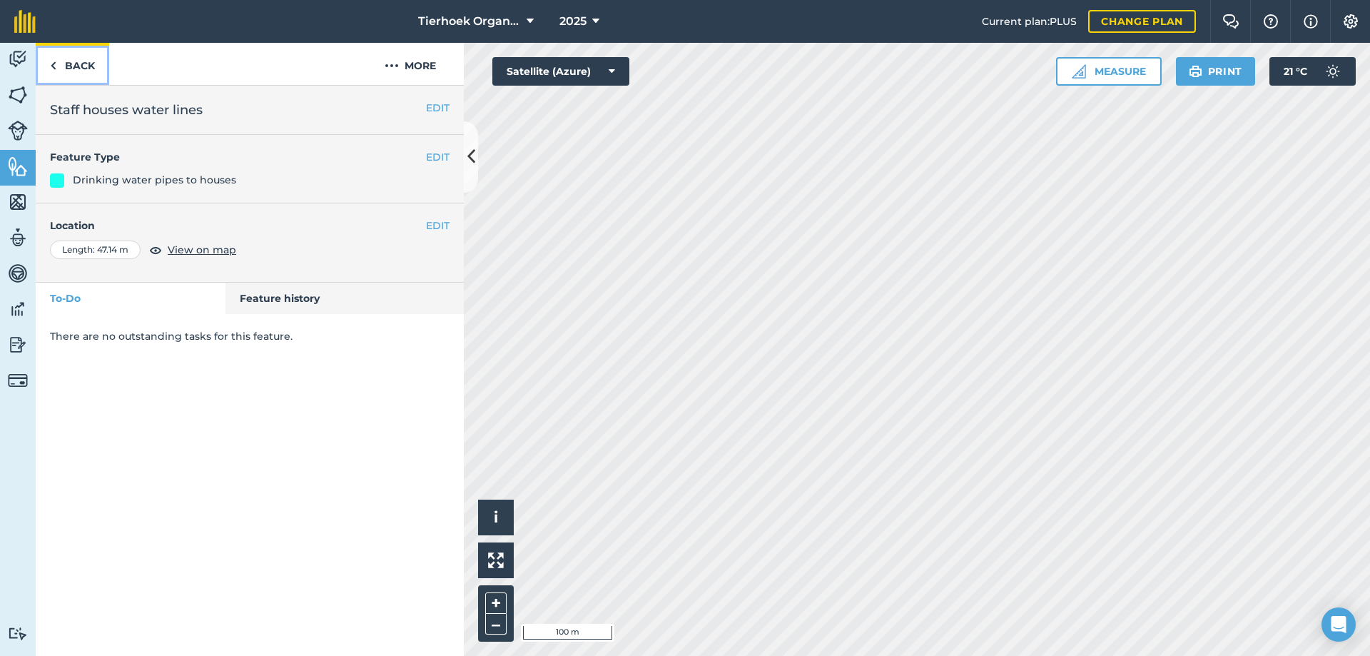
click at [88, 66] on link "Back" at bounding box center [72, 64] width 73 height 42
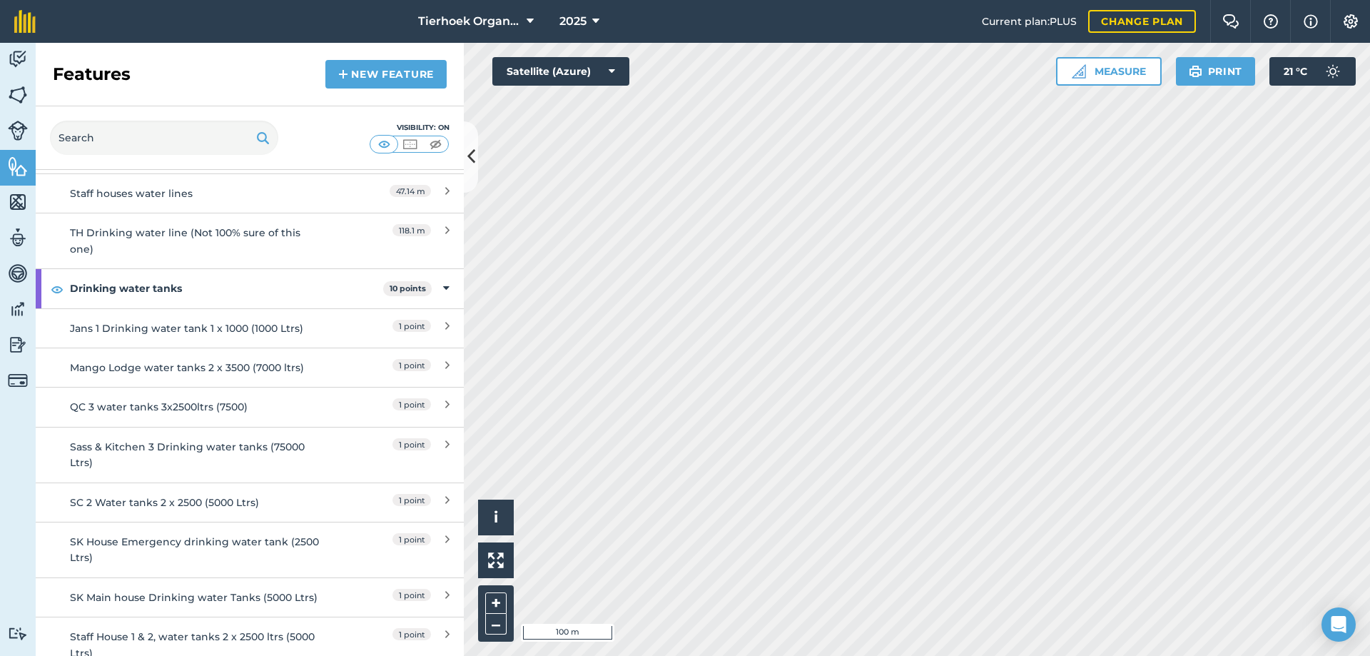
scroll to position [785, 0]
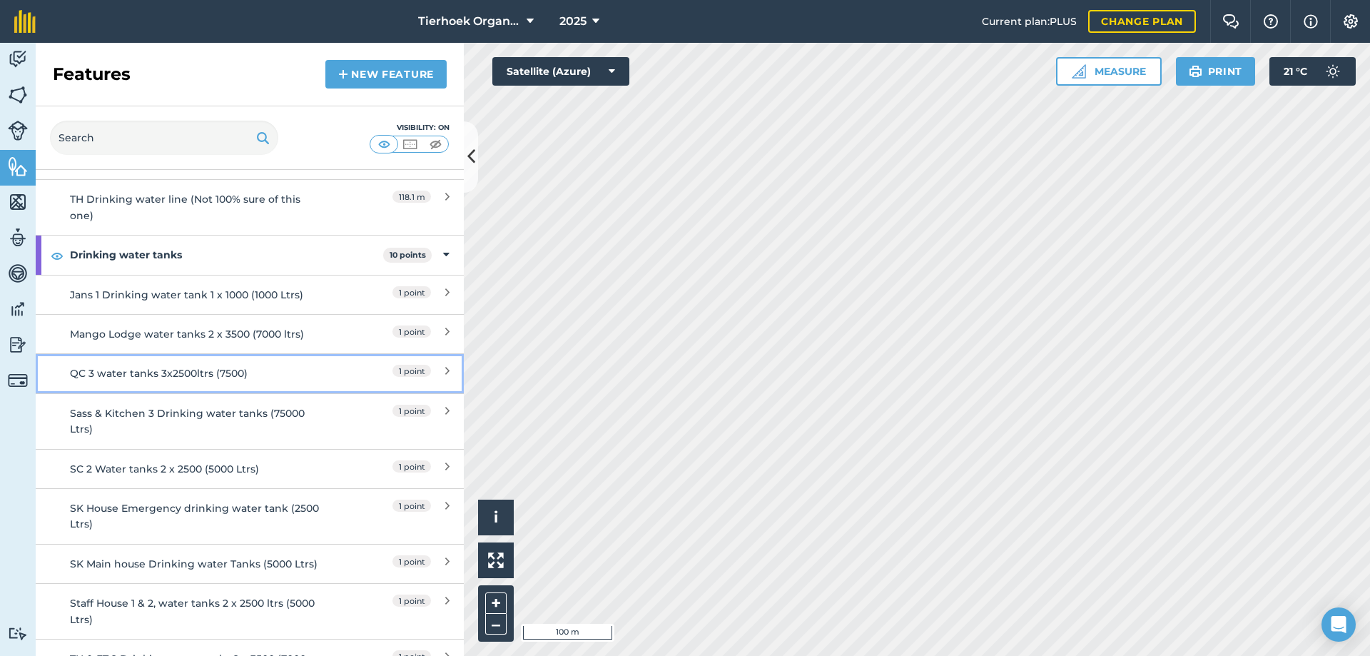
click at [173, 374] on div "QC 3 water tanks 3x2500ltrs (7500)" at bounding box center [196, 373] width 253 height 16
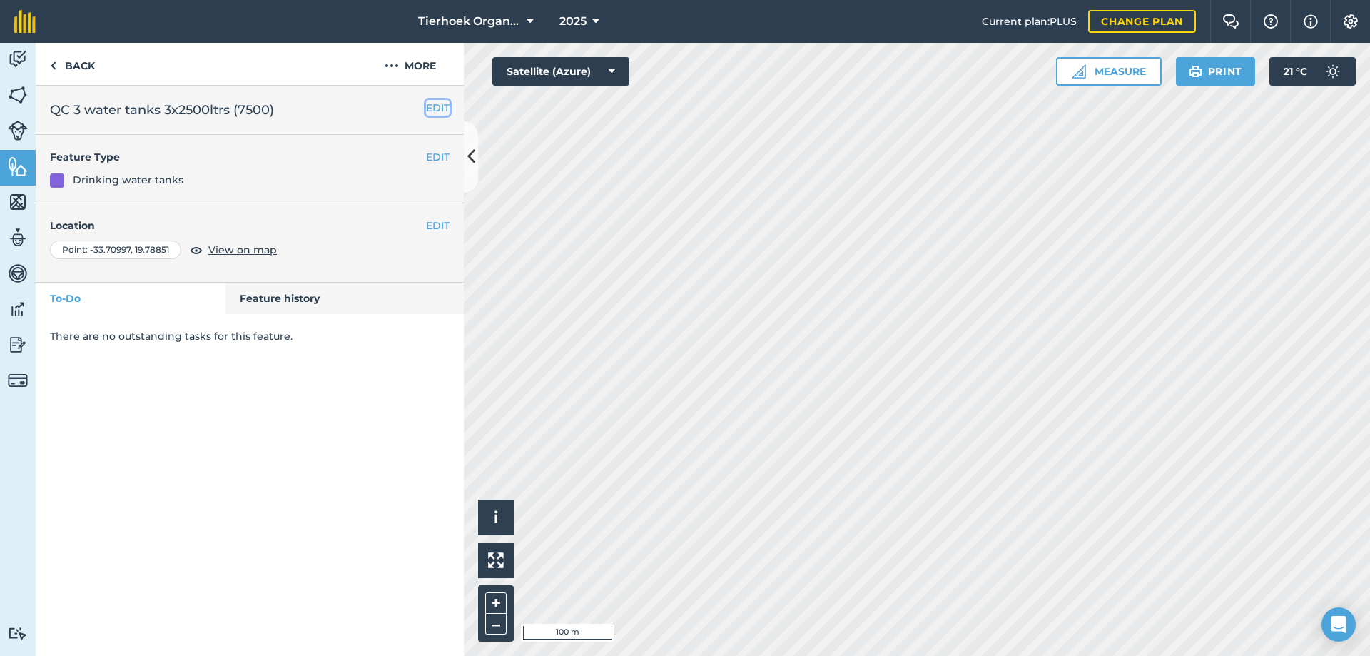
click at [433, 108] on button "EDIT" at bounding box center [438, 108] width 24 height 16
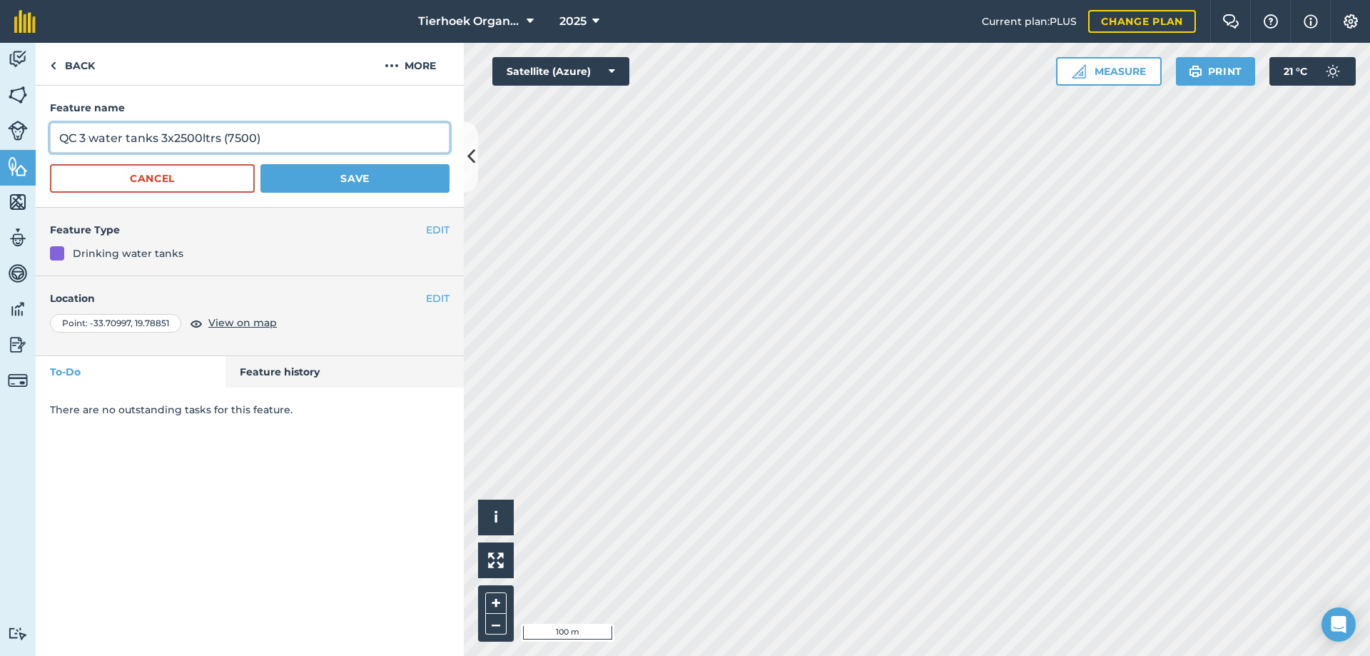
click at [168, 139] on input "QC 3 water tanks 3x2500ltrs (7500)" at bounding box center [250, 138] width 400 height 30
click at [176, 133] on input "QC 3 water tanks 3 x2500ltrs (7500)" at bounding box center [250, 138] width 400 height 30
type input "QC 3 water tanks 3 x 2500ltrs (7500)"
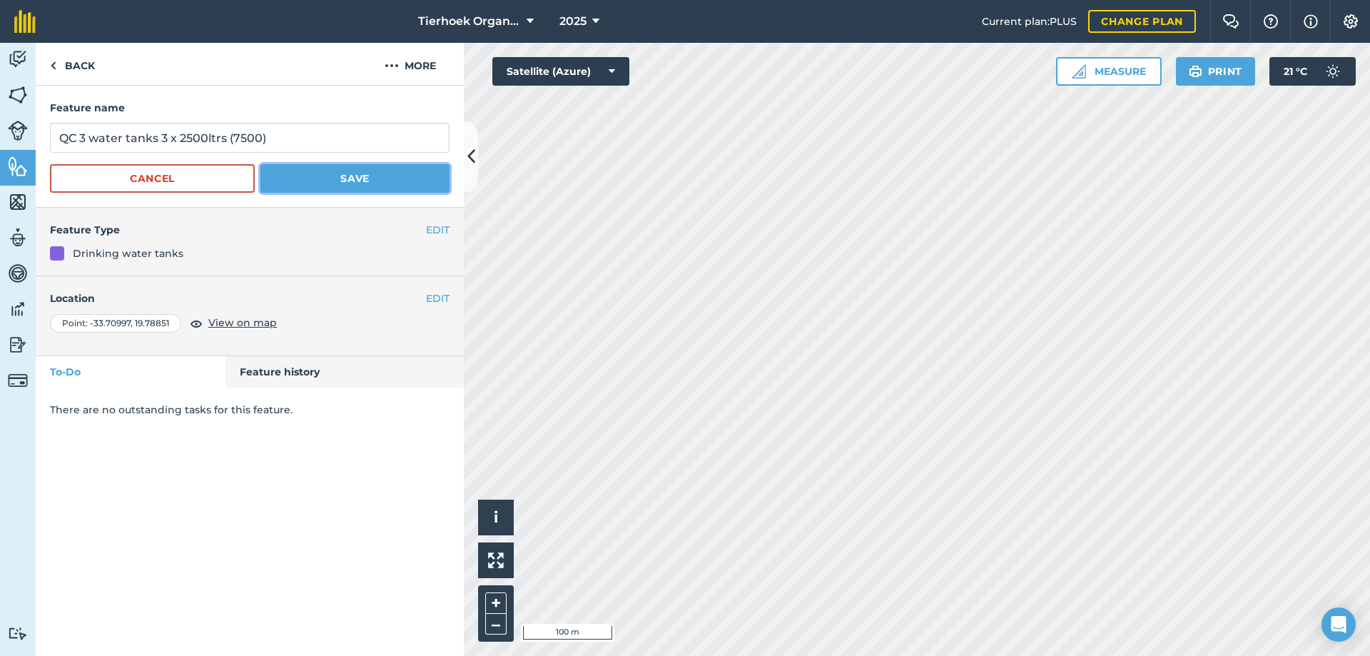
click at [350, 178] on button "Save" at bounding box center [354, 178] width 189 height 29
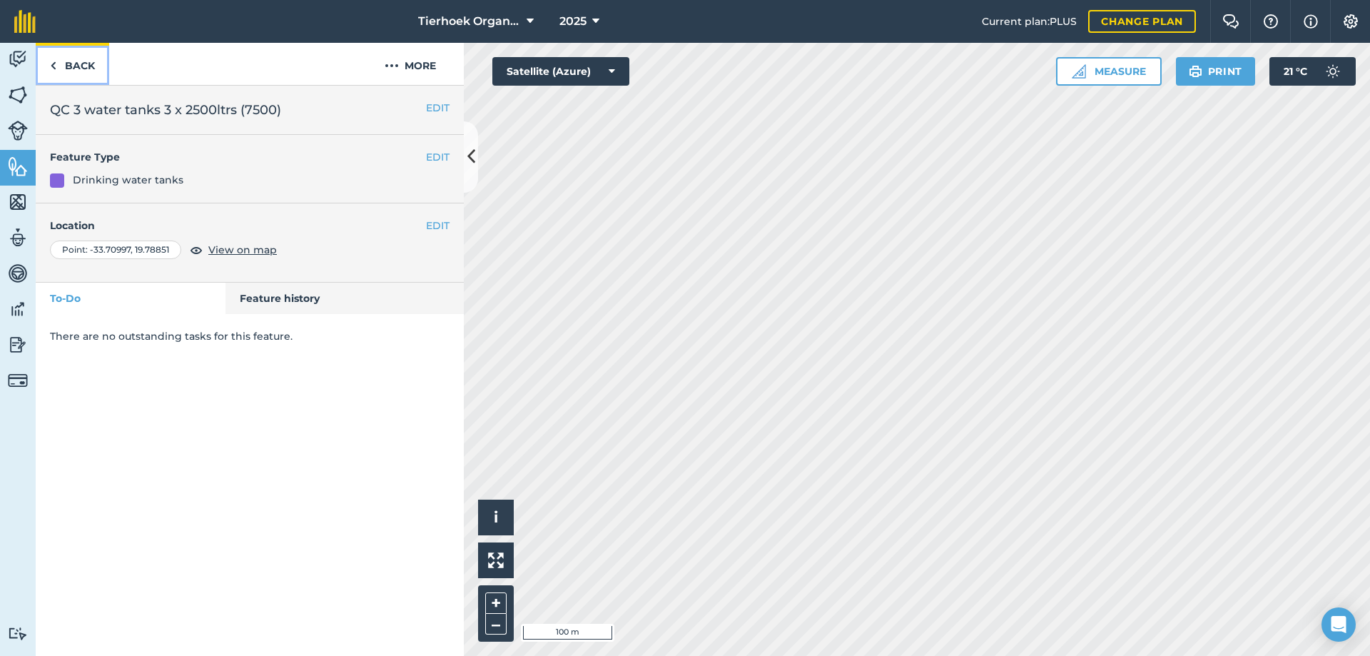
click at [84, 64] on link "Back" at bounding box center [72, 64] width 73 height 42
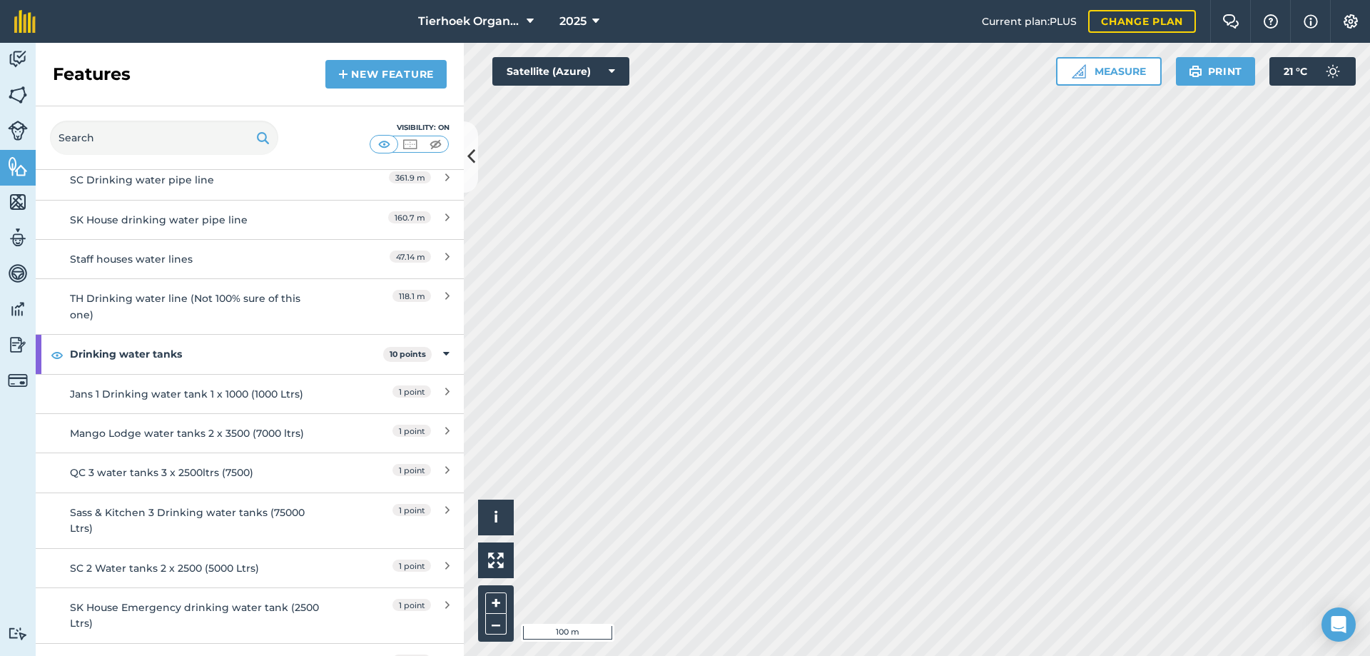
scroll to position [785, 0]
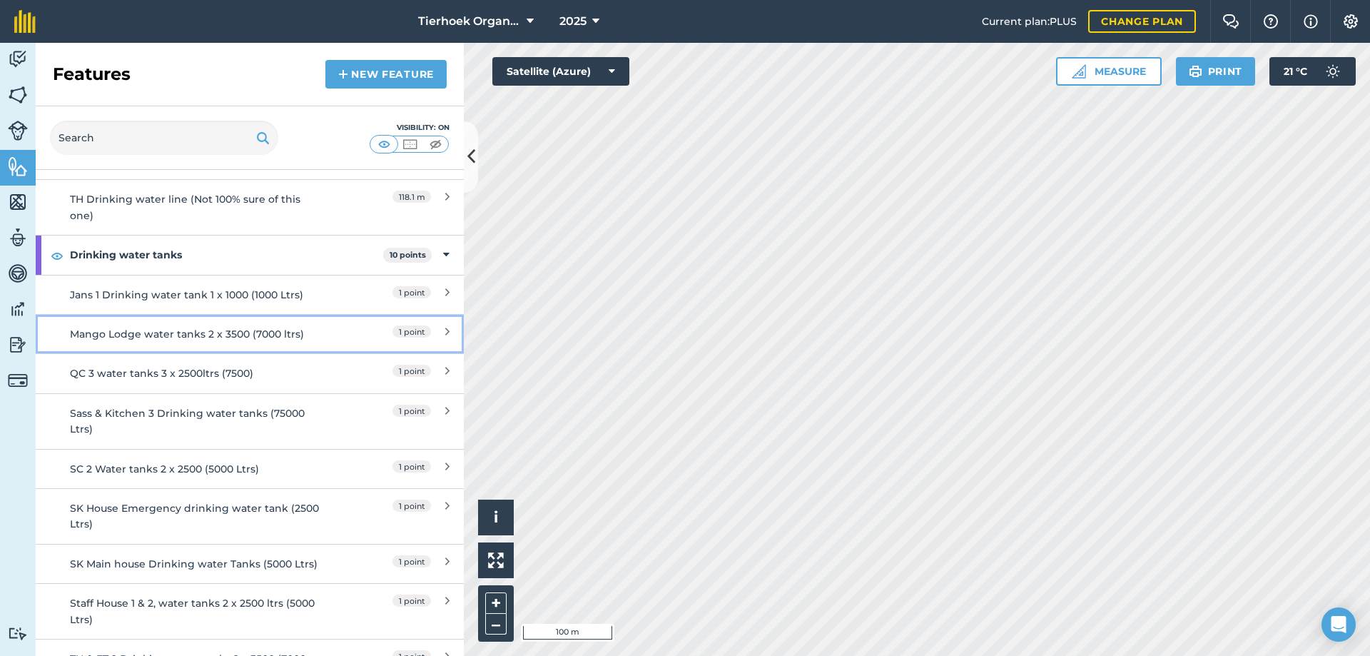
click at [139, 335] on div "Mango Lodge water tanks 2 x 3500 (7000 ltrs)" at bounding box center [196, 334] width 253 height 16
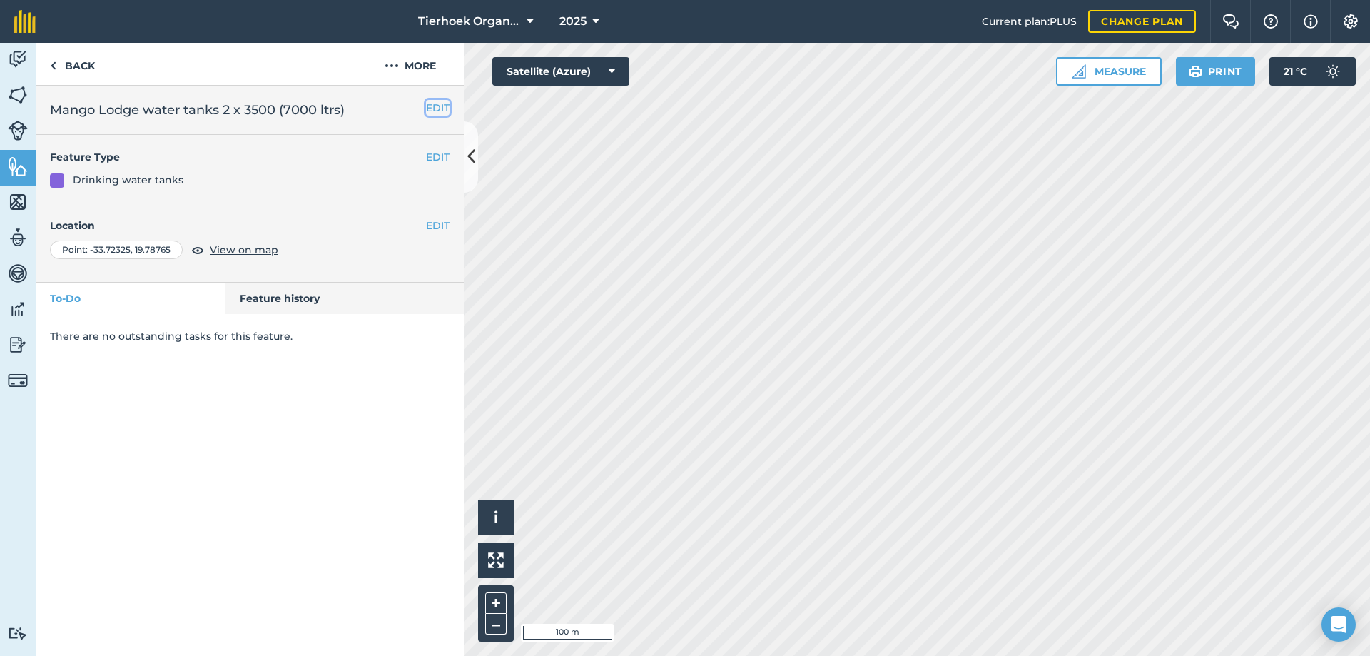
click at [431, 113] on button "EDIT" at bounding box center [438, 108] width 24 height 16
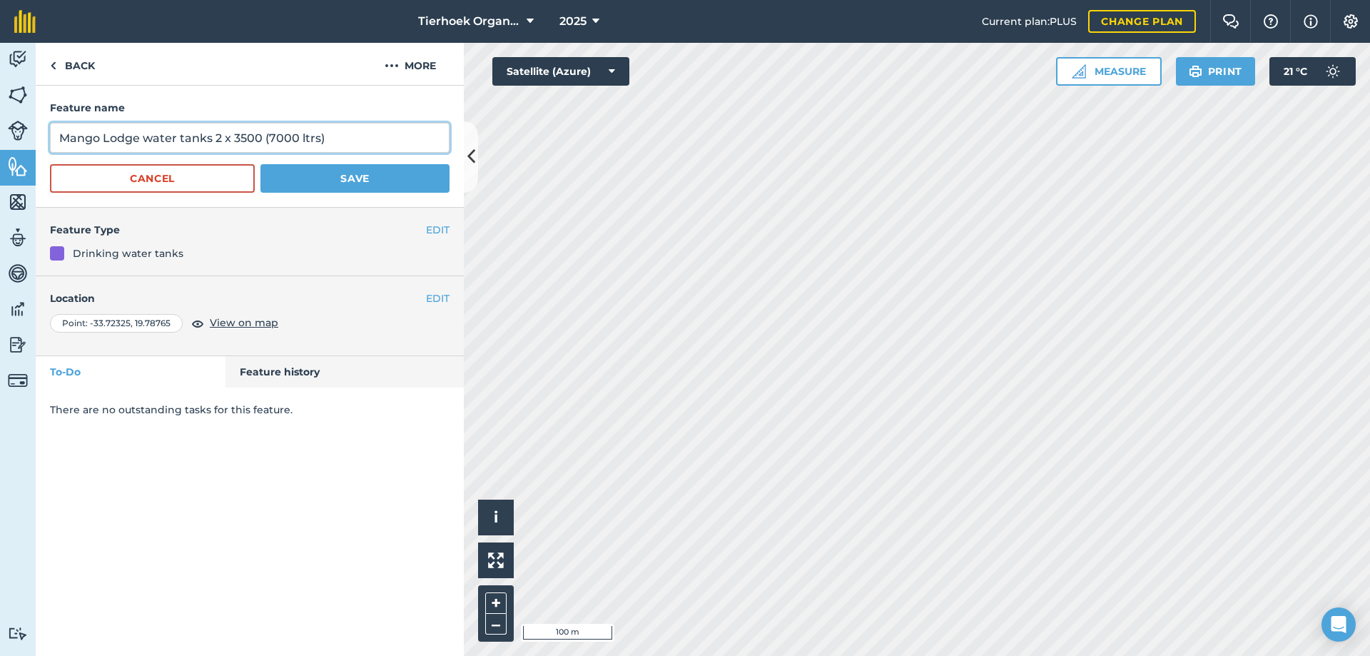
drag, startPoint x: 139, startPoint y: 139, endPoint x: 54, endPoint y: 143, distance: 85.7
click at [54, 143] on input "Mango Lodge water tanks 2 x 3500 (7000 ltrs)" at bounding box center [250, 138] width 400 height 30
type input "ML AC water tanks 2 x 3500 (7000 ltrs)"
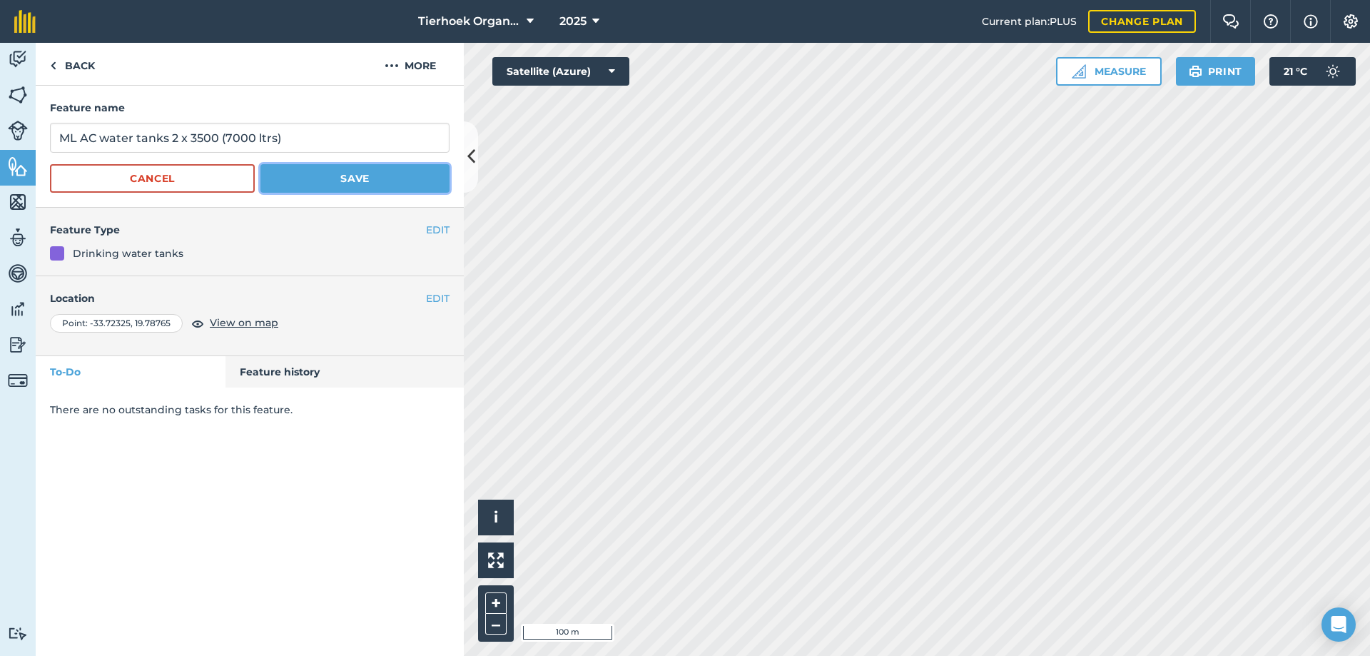
click at [362, 174] on button "Save" at bounding box center [354, 178] width 189 height 29
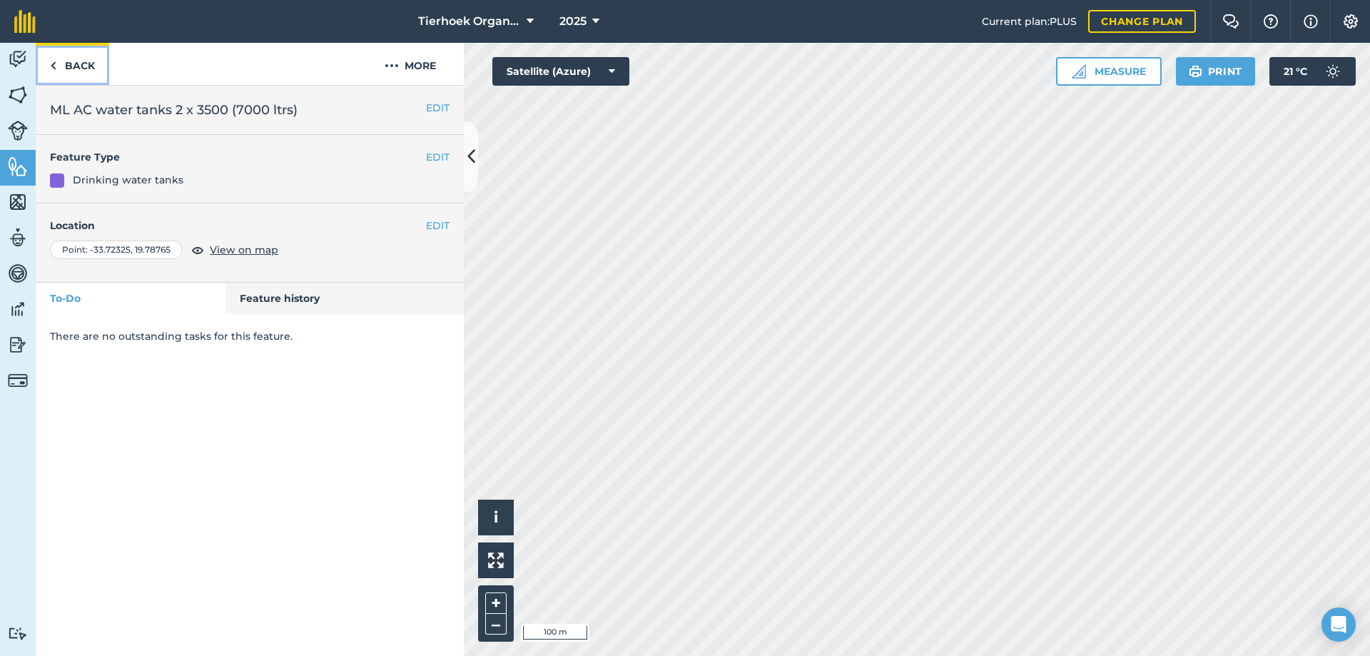
click at [82, 61] on link "Back" at bounding box center [72, 64] width 73 height 42
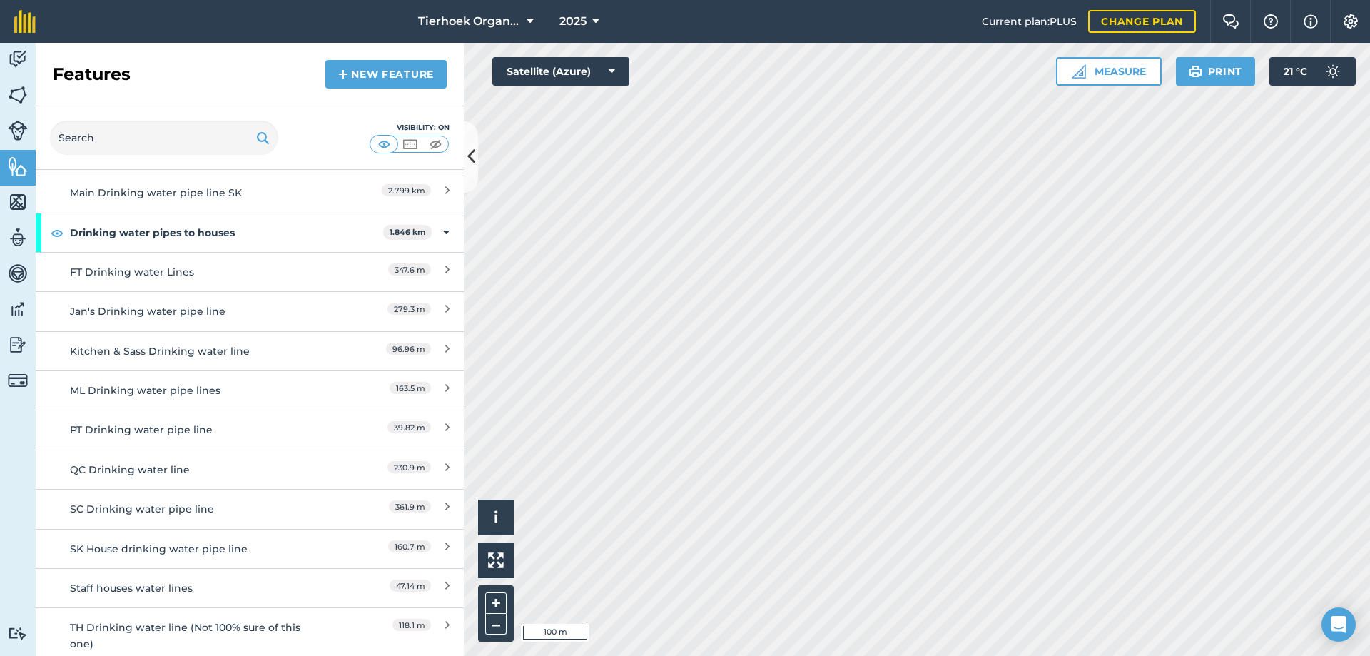
scroll to position [285, 0]
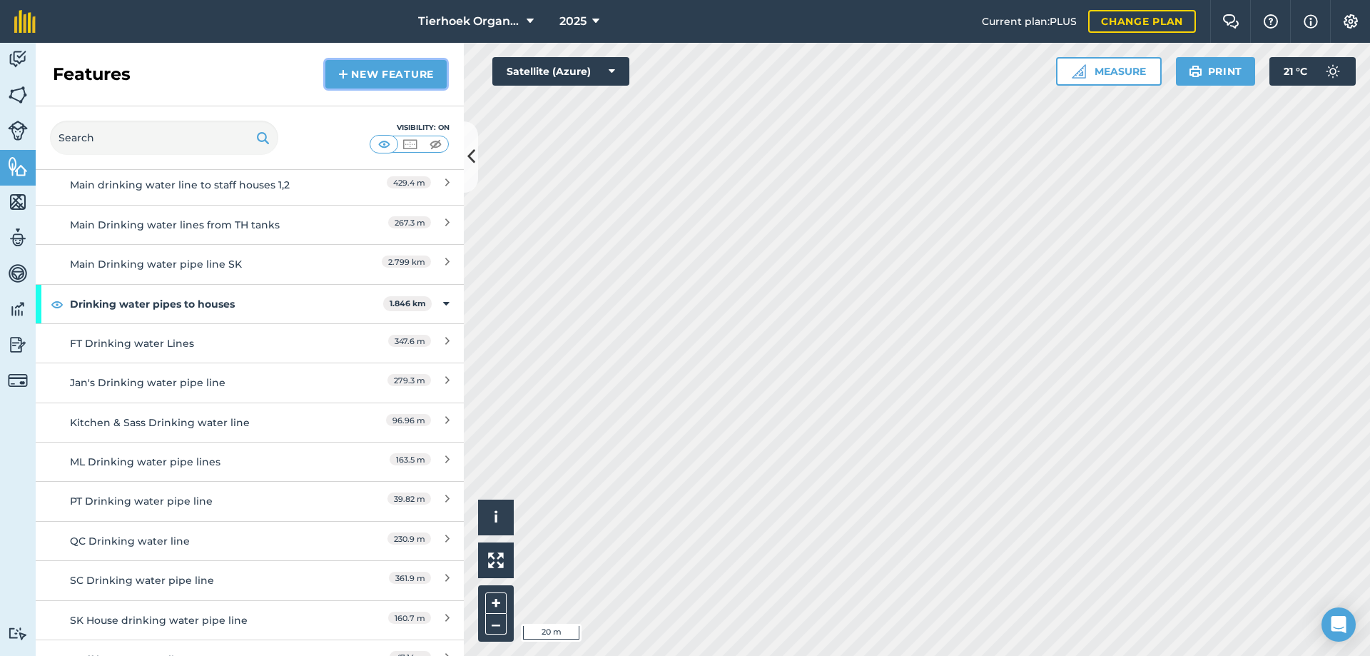
click at [387, 76] on link "New feature" at bounding box center [385, 74] width 121 height 29
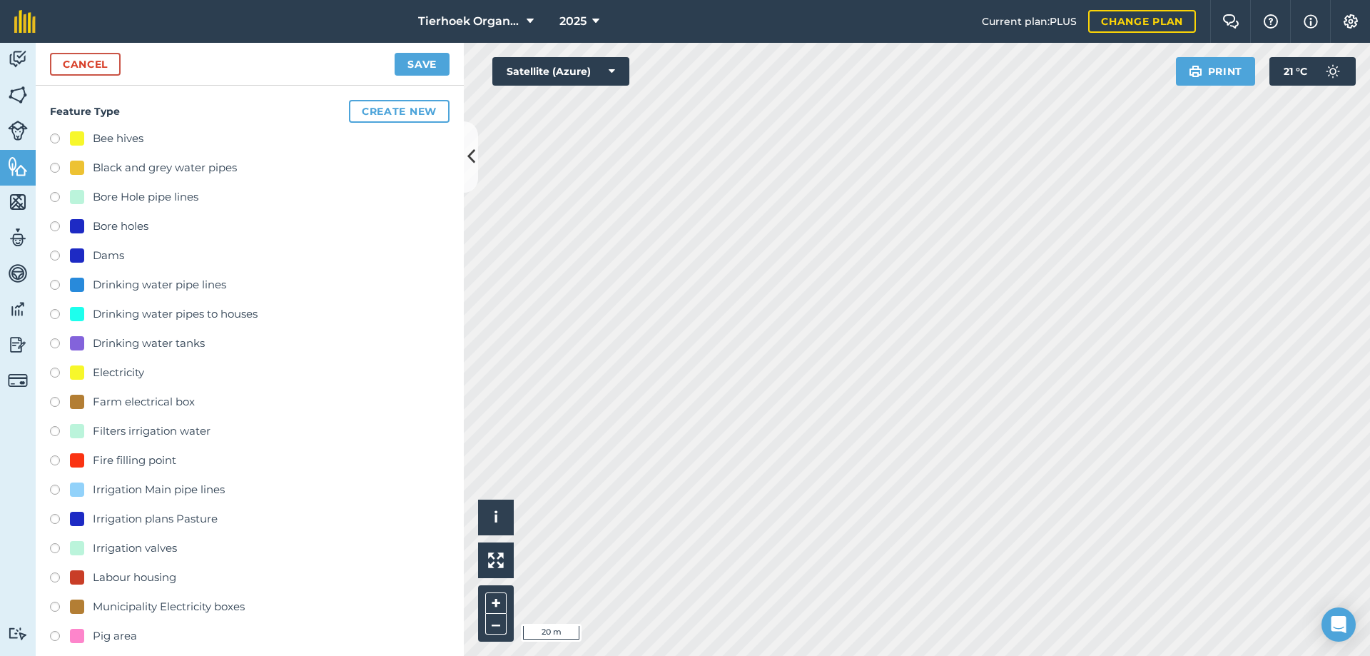
click at [56, 315] on label at bounding box center [60, 316] width 20 height 14
radio input "true"
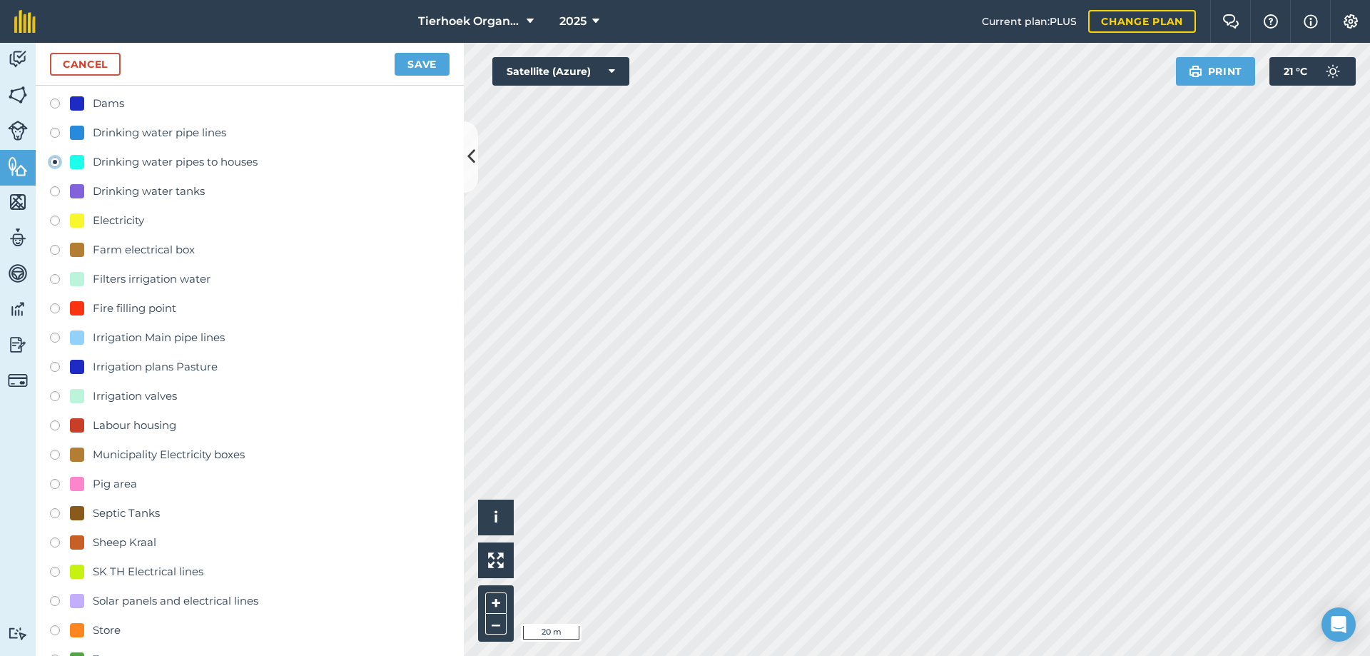
scroll to position [466, 0]
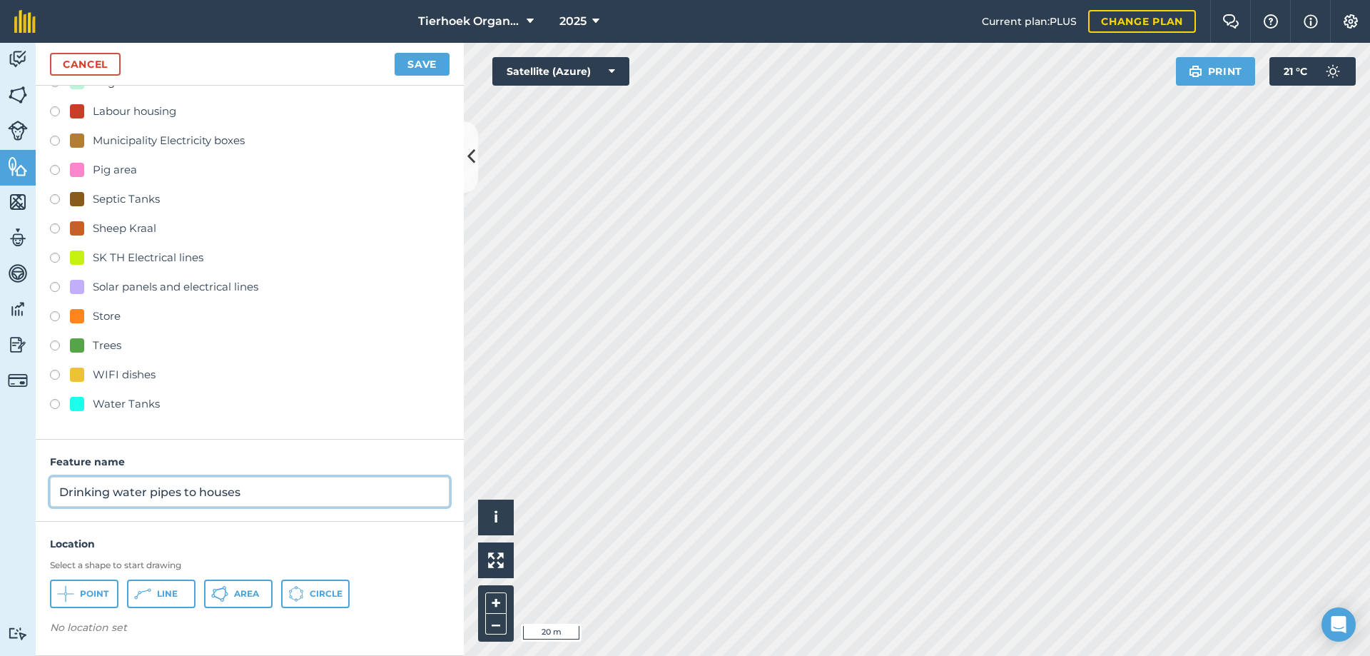
drag, startPoint x: 59, startPoint y: 492, endPoint x: 315, endPoint y: 491, distance: 256.1
click at [315, 491] on input "Drinking water pipes to houses" at bounding box center [250, 492] width 400 height 30
type input "AC Drinking water line"
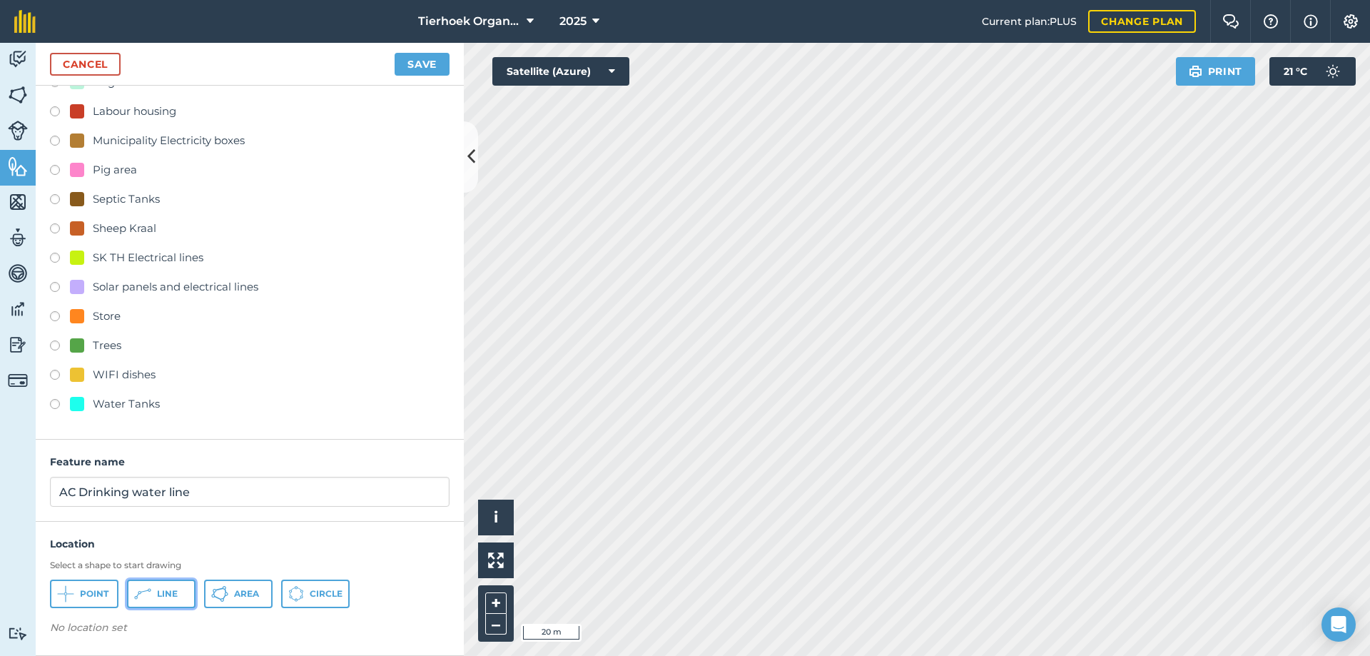
click at [74, 594] on icon at bounding box center [65, 593] width 17 height 17
click at [410, 56] on button "Save" at bounding box center [422, 64] width 55 height 23
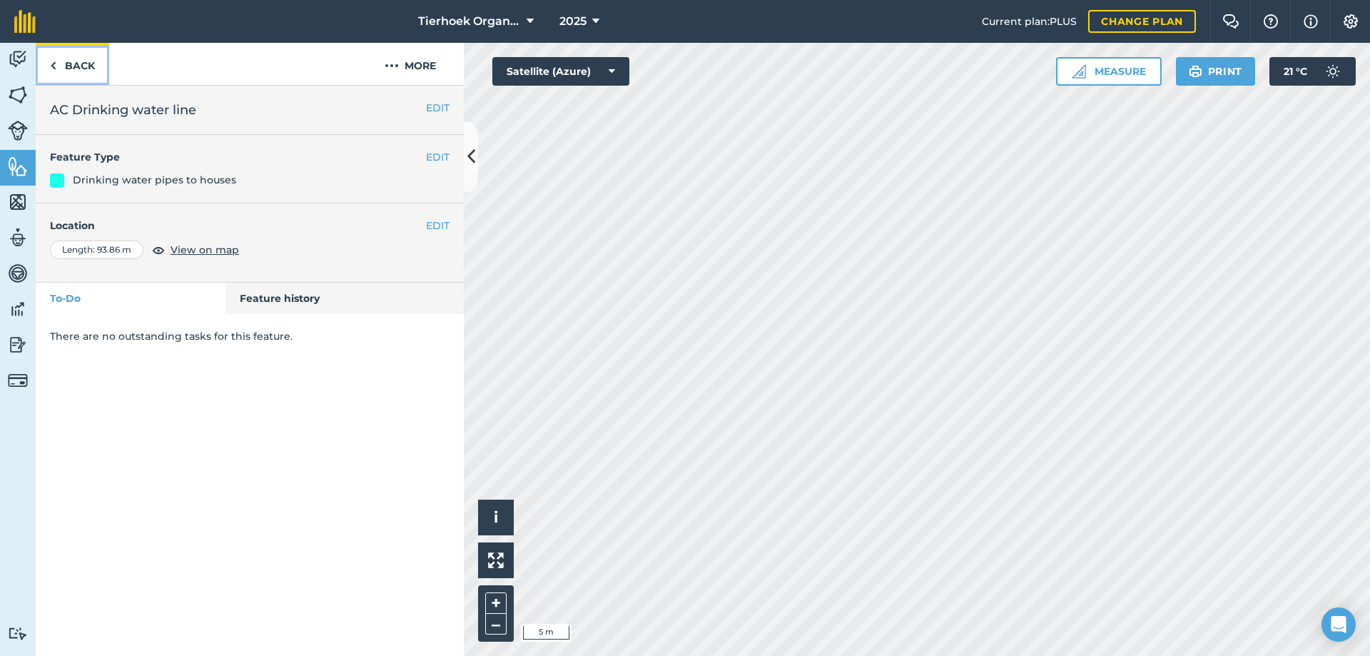
click at [70, 66] on link "Back" at bounding box center [72, 64] width 73 height 42
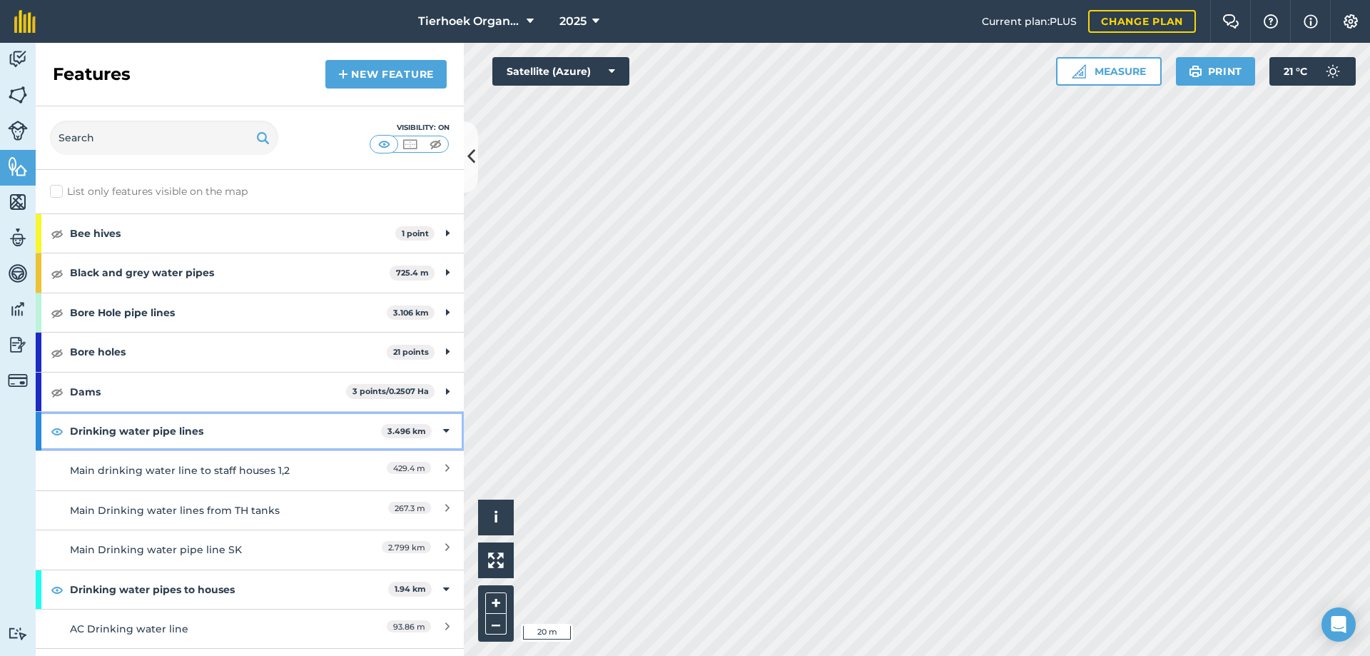
click at [443, 429] on icon at bounding box center [446, 431] width 6 height 16
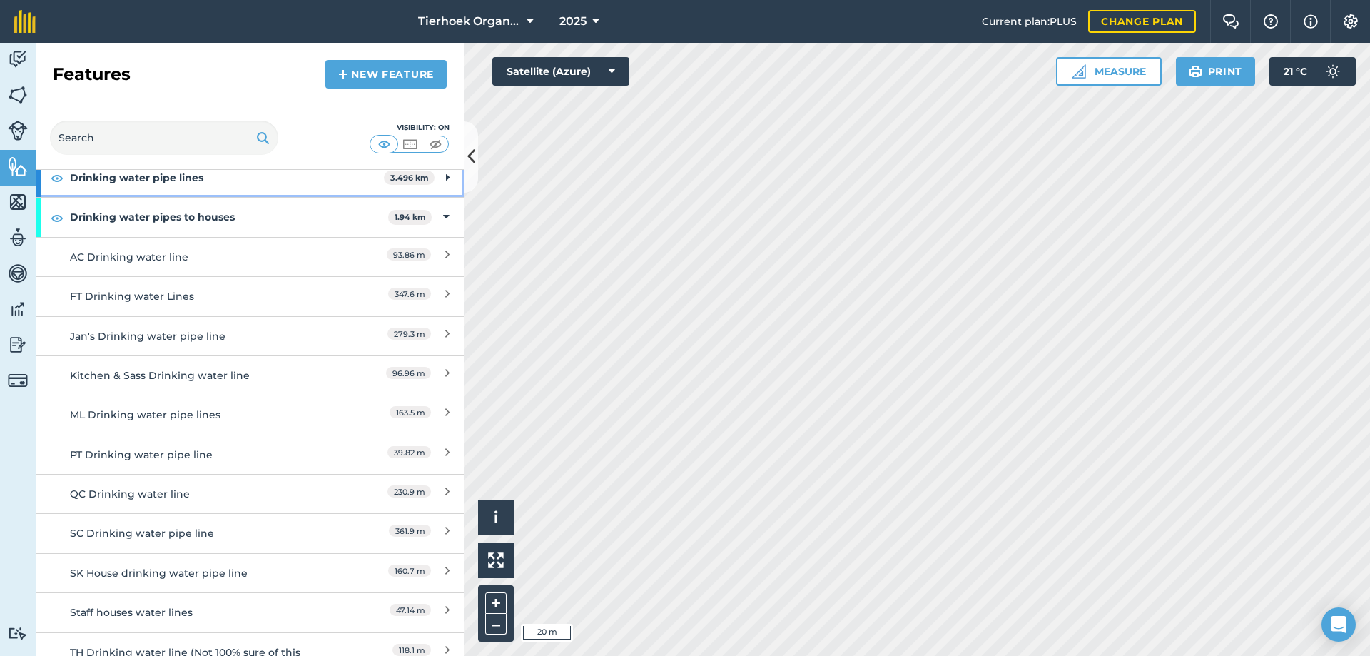
scroll to position [285, 0]
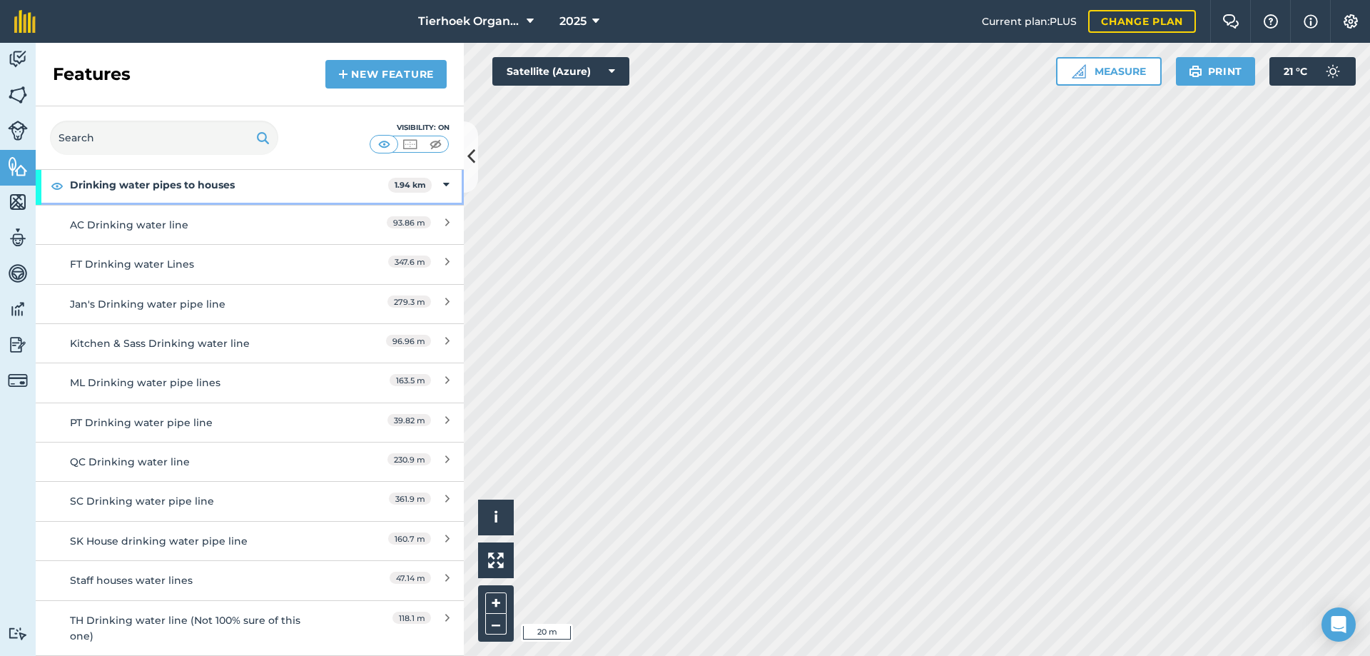
click at [443, 185] on icon at bounding box center [446, 185] width 6 height 16
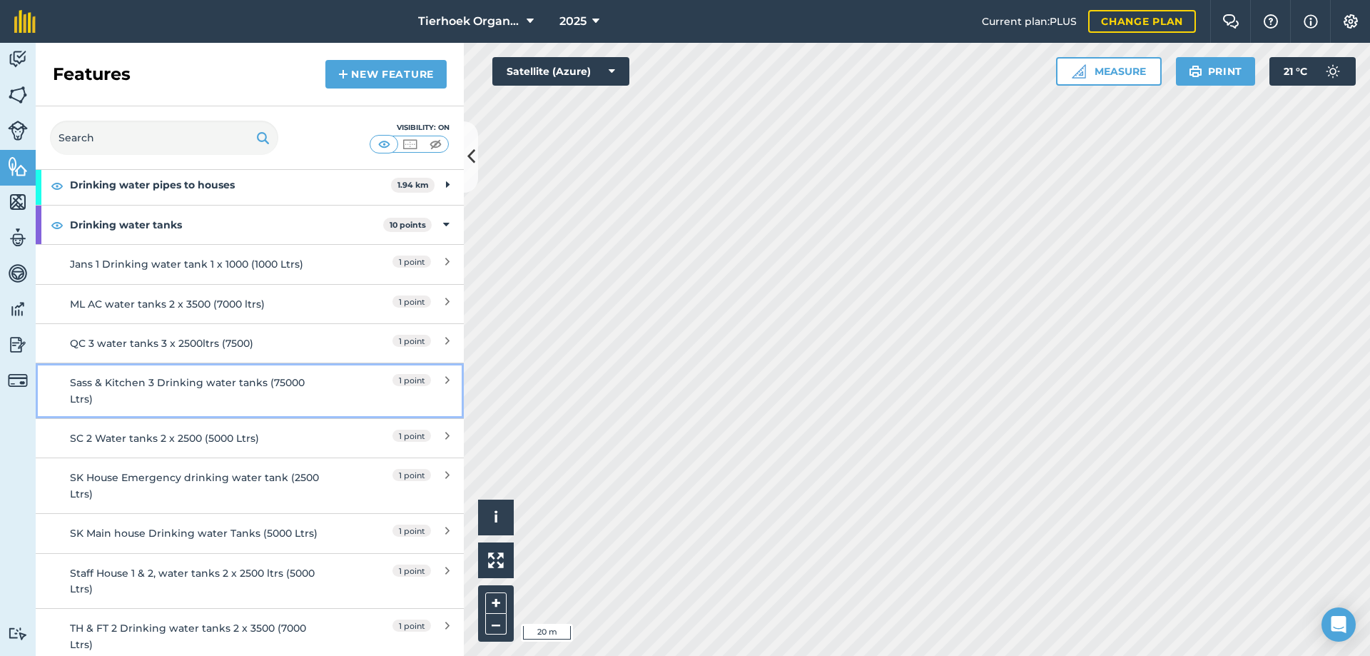
click at [178, 384] on div "Sass & Kitchen 3 Drinking water tanks (75000 Ltrs)" at bounding box center [196, 391] width 253 height 32
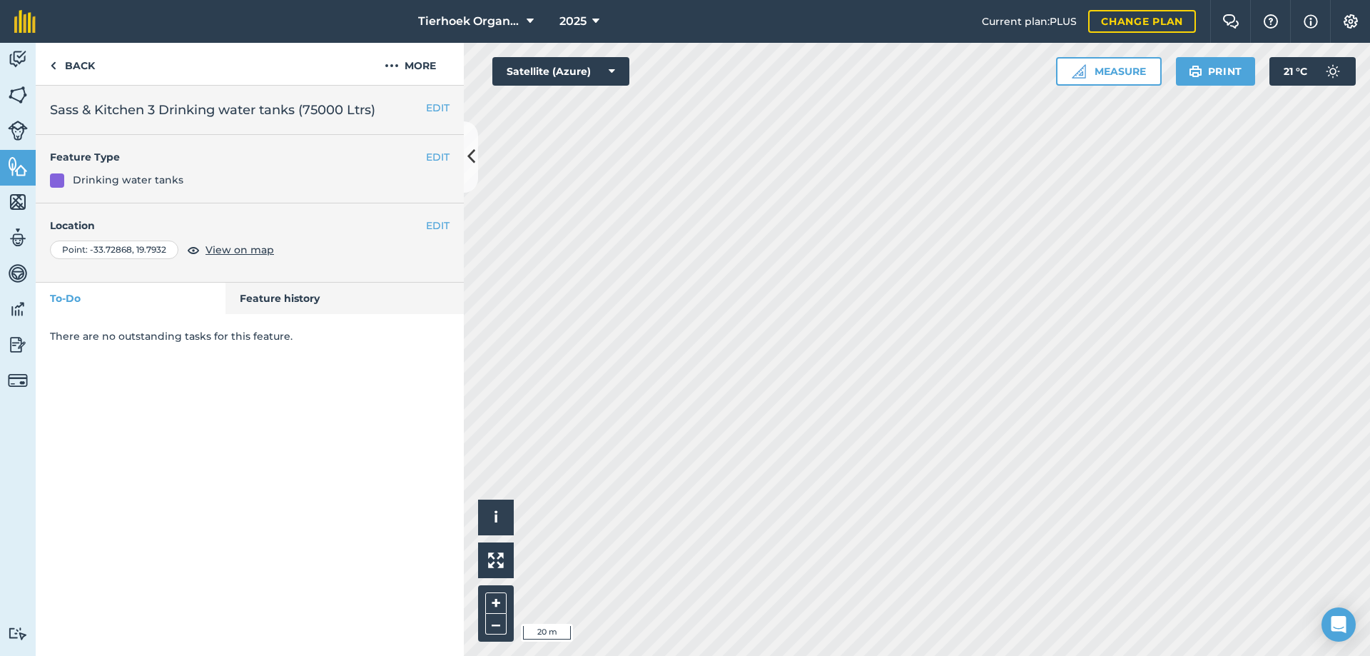
click at [294, 109] on h2 "Sass & Kitchen 3 Drinking water tanks (75000 Ltrs)" at bounding box center [250, 110] width 400 height 20
click at [439, 106] on button "EDIT" at bounding box center [438, 108] width 24 height 16
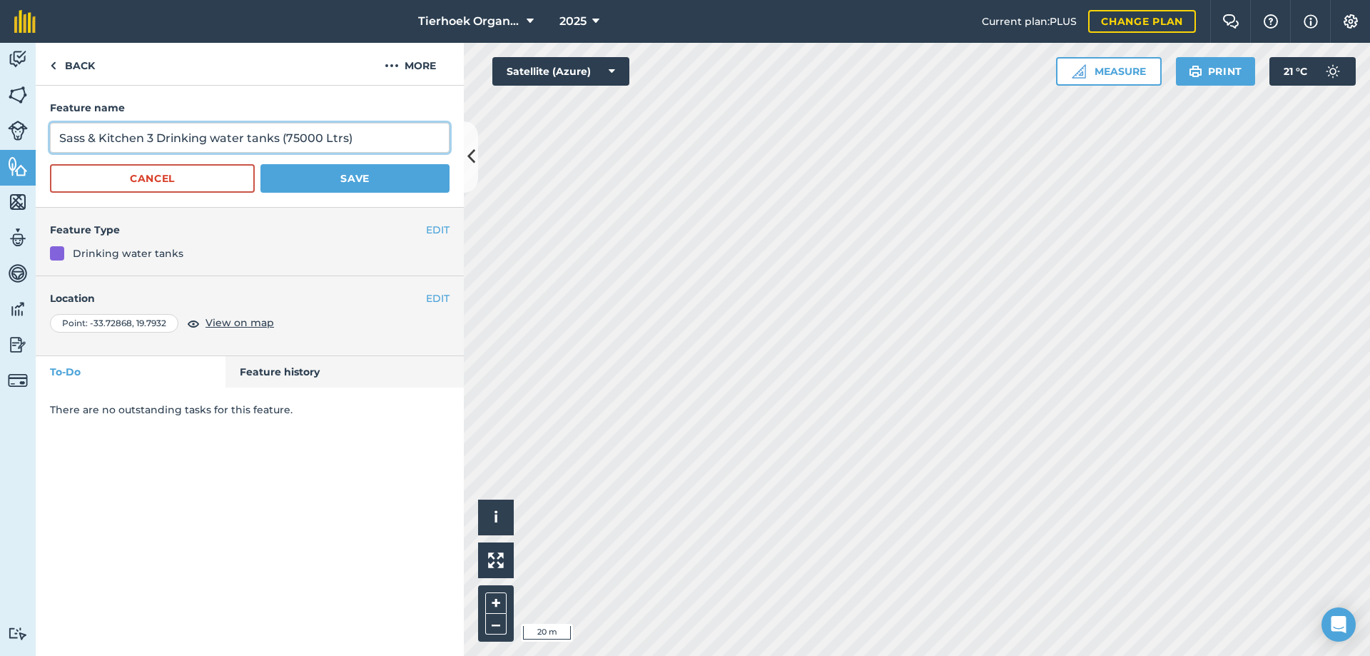
click at [277, 137] on input "Sass & Kitchen 3 Drinking water tanks (75000 Ltrs)" at bounding box center [250, 138] width 400 height 30
type input "Sass & Kitchen 3 Drinking water tanks 3 x 2500 (75000 Ltrs)"
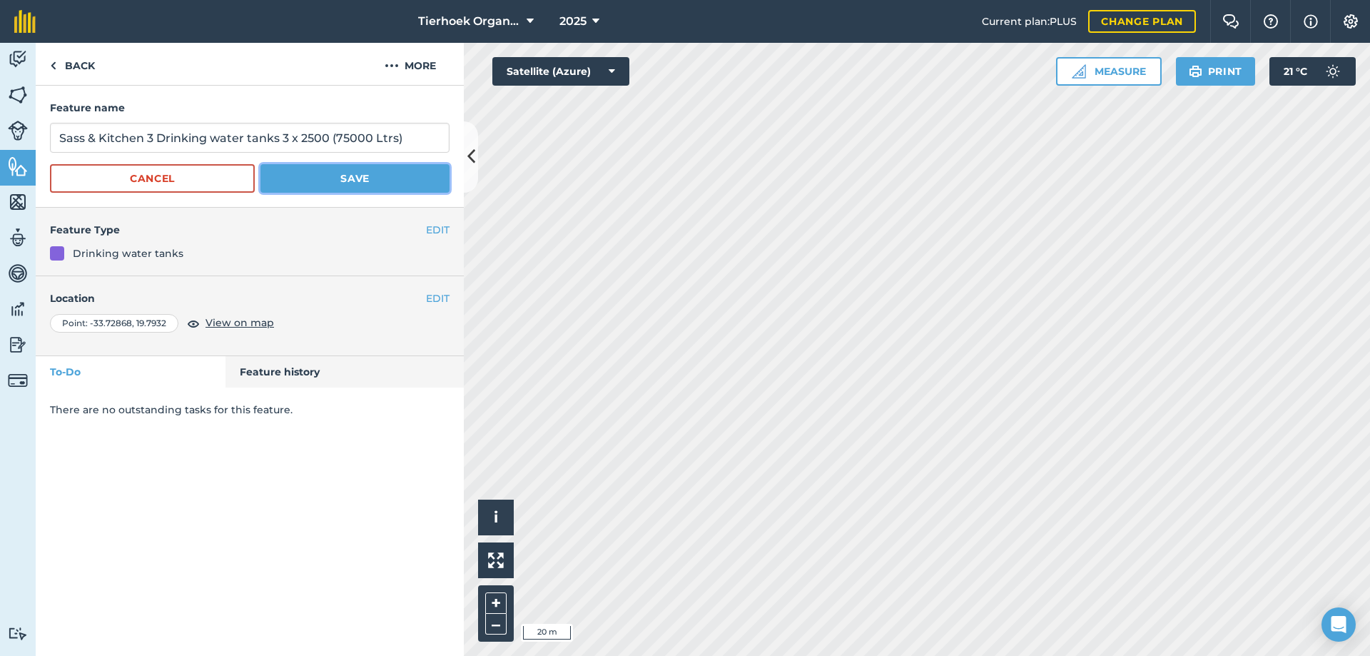
click at [350, 178] on button "Save" at bounding box center [354, 178] width 189 height 29
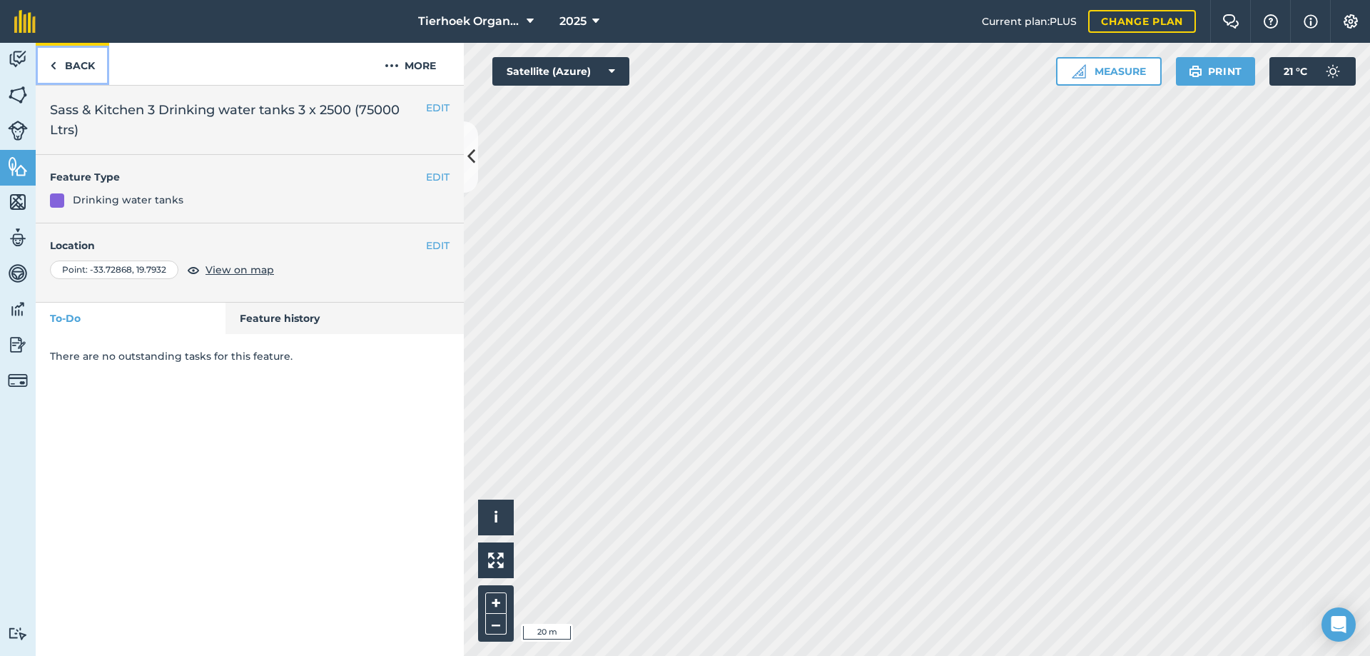
click at [78, 64] on link "Back" at bounding box center [72, 64] width 73 height 42
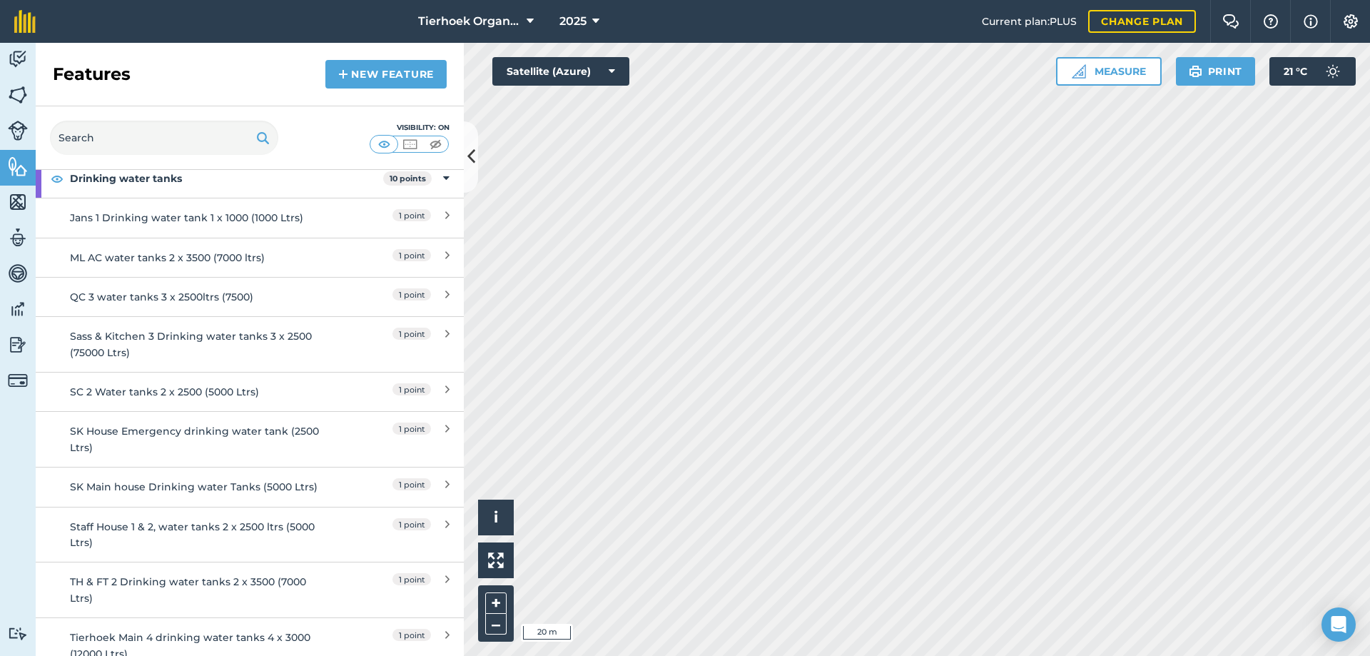
scroll to position [357, 0]
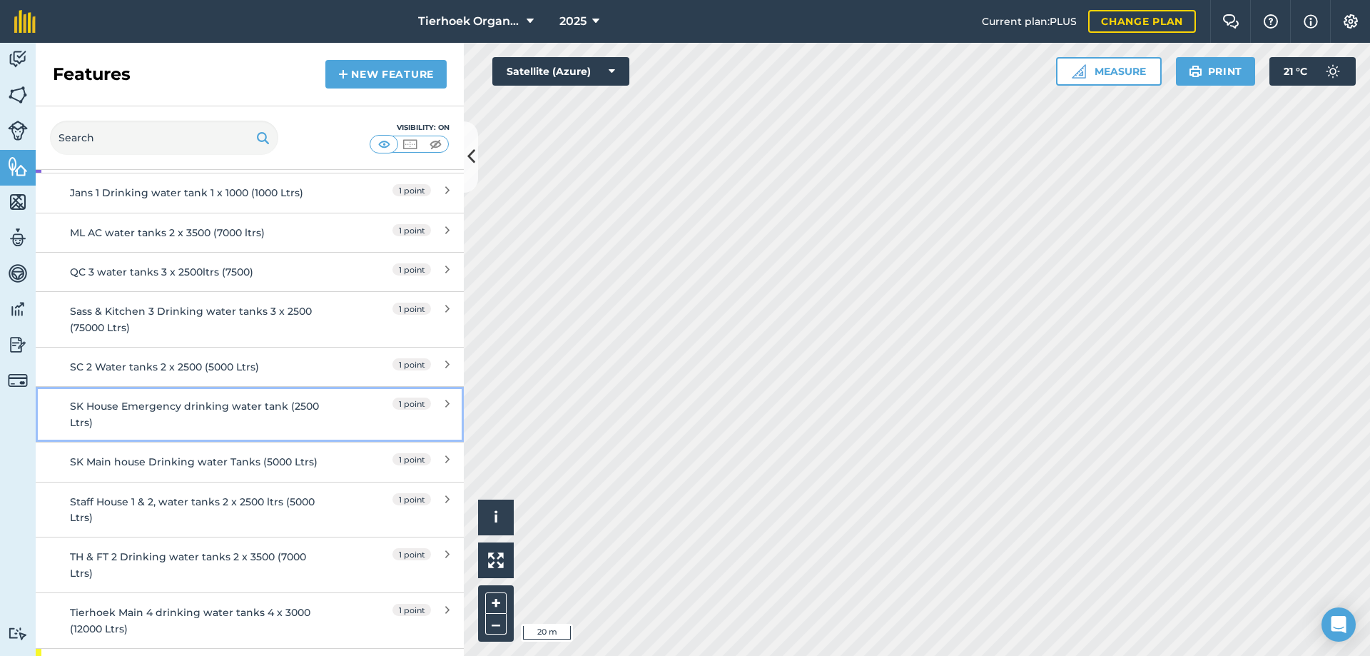
click at [180, 412] on div "SK House Emergency drinking water tank (2500 Ltrs)" at bounding box center [196, 414] width 253 height 32
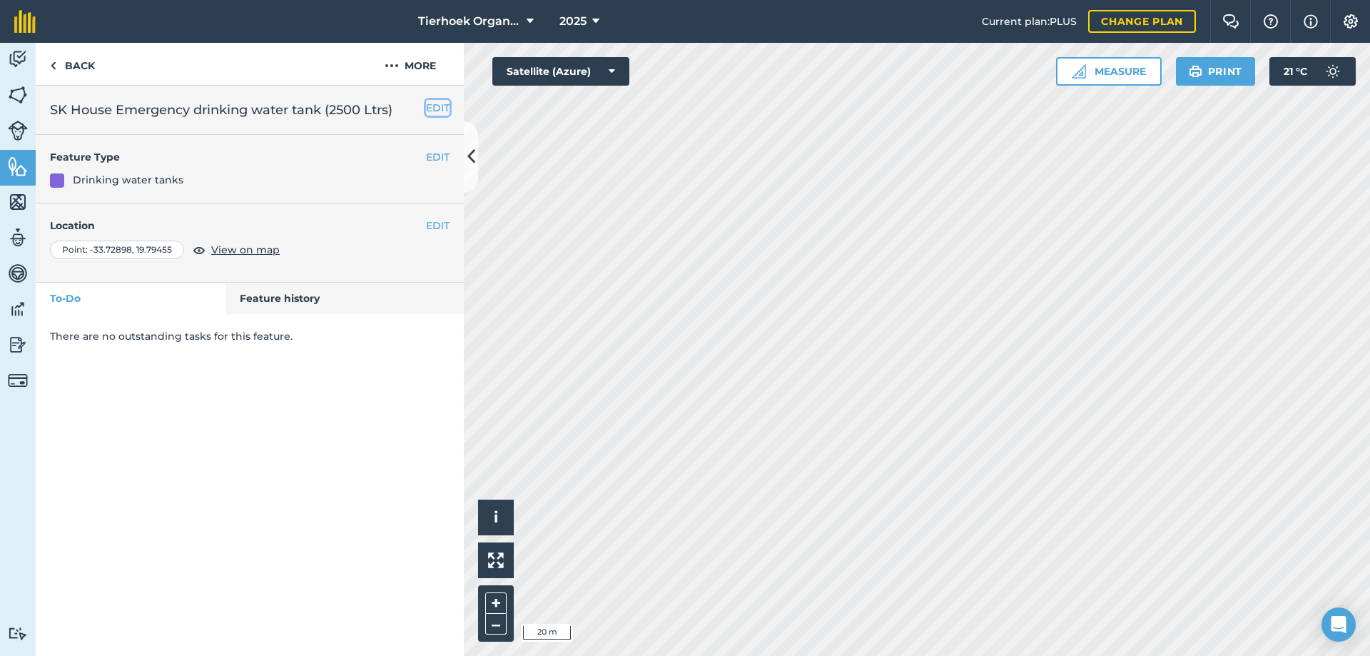
click at [437, 103] on button "EDIT" at bounding box center [438, 108] width 24 height 16
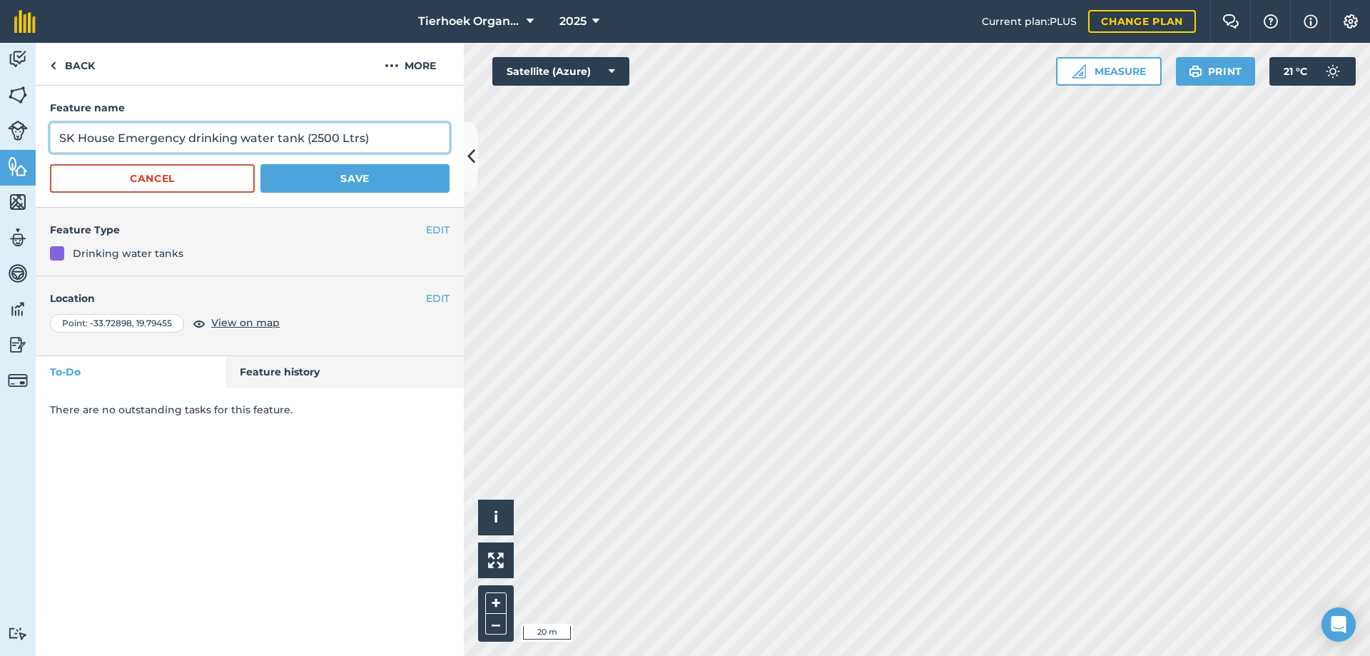
click at [301, 136] on input "SK House Emergency drinking water tank (2500 Ltrs)" at bounding box center [250, 138] width 400 height 30
type input "SK House Emergency drinking water tank 1 x 2500 (2500 Ltrs)"
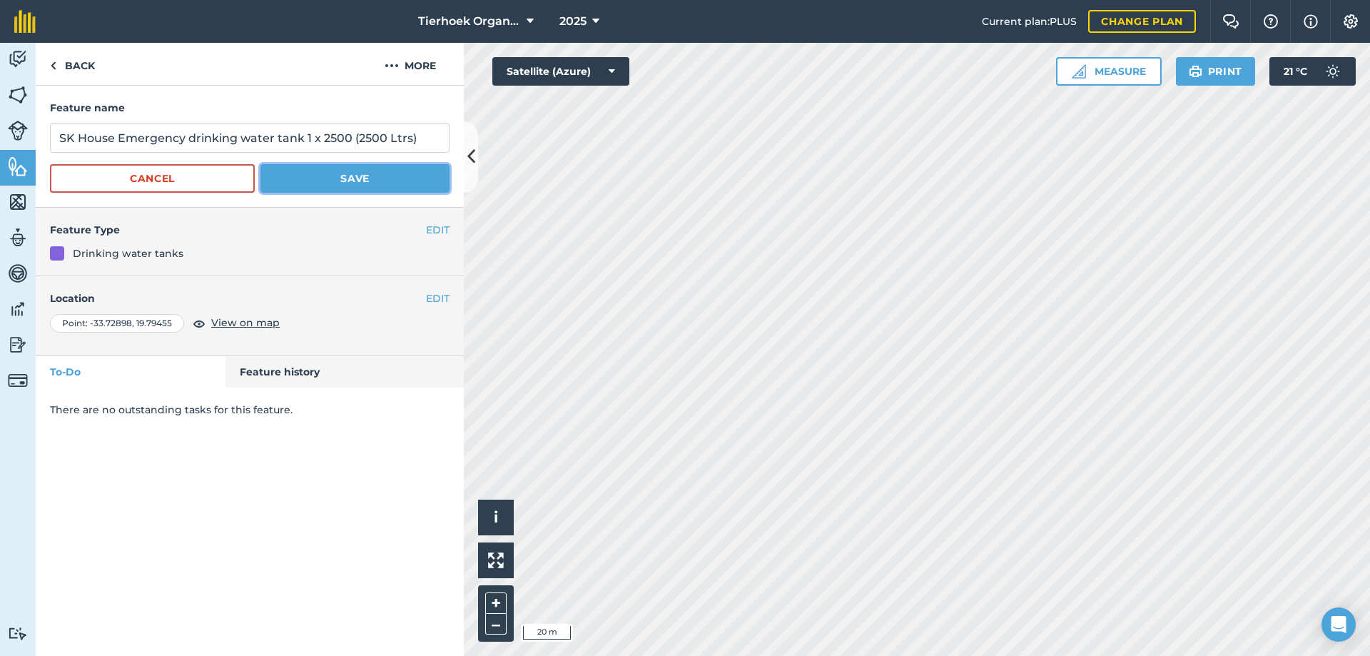
click at [345, 176] on button "Save" at bounding box center [354, 178] width 189 height 29
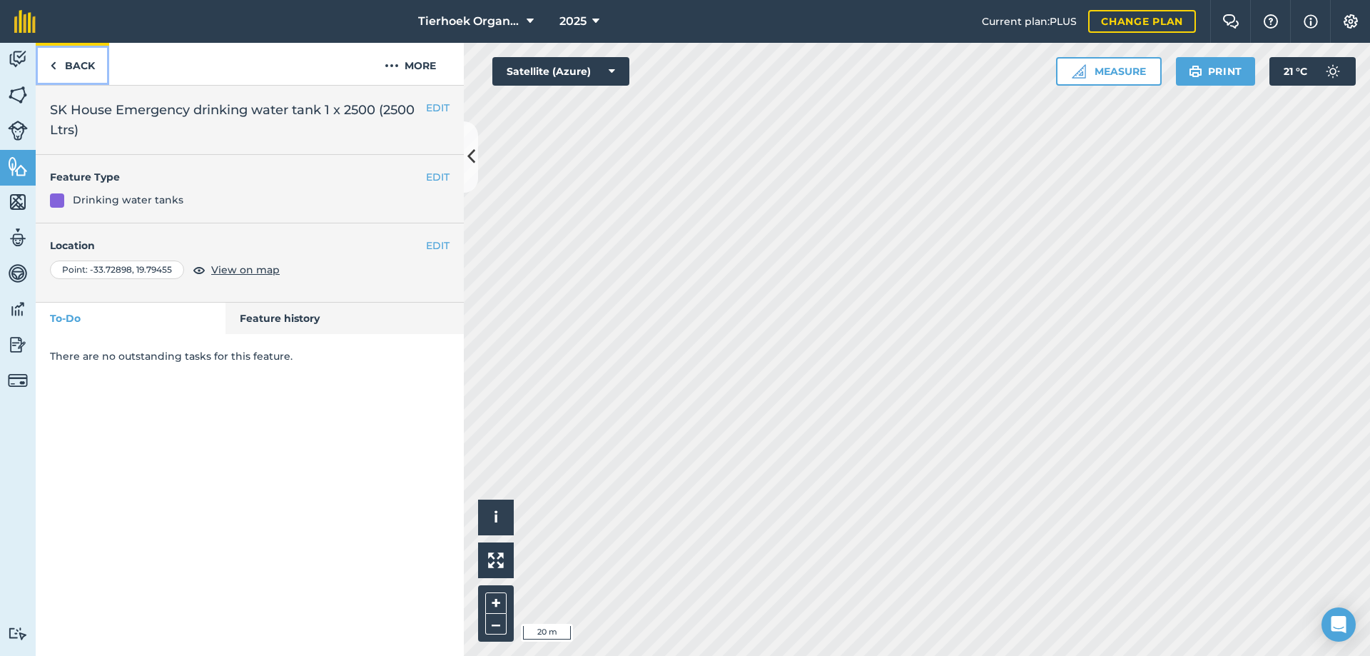
click at [81, 62] on link "Back" at bounding box center [72, 64] width 73 height 42
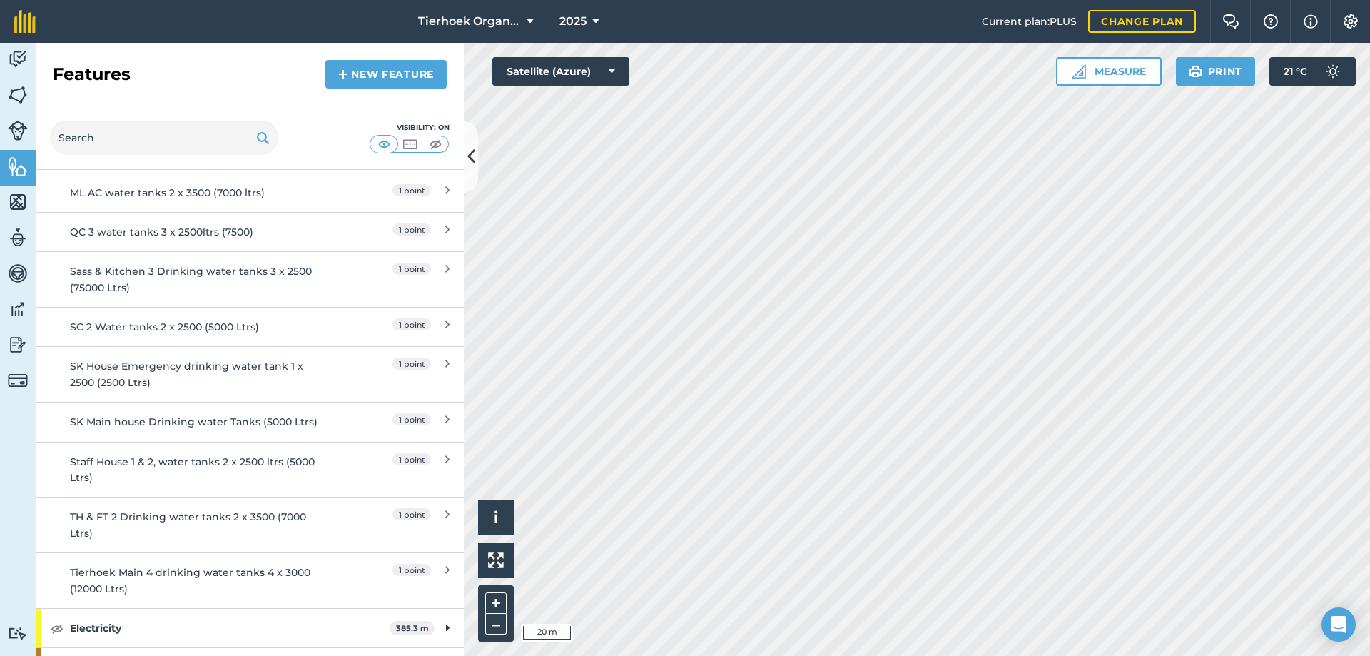
scroll to position [428, 0]
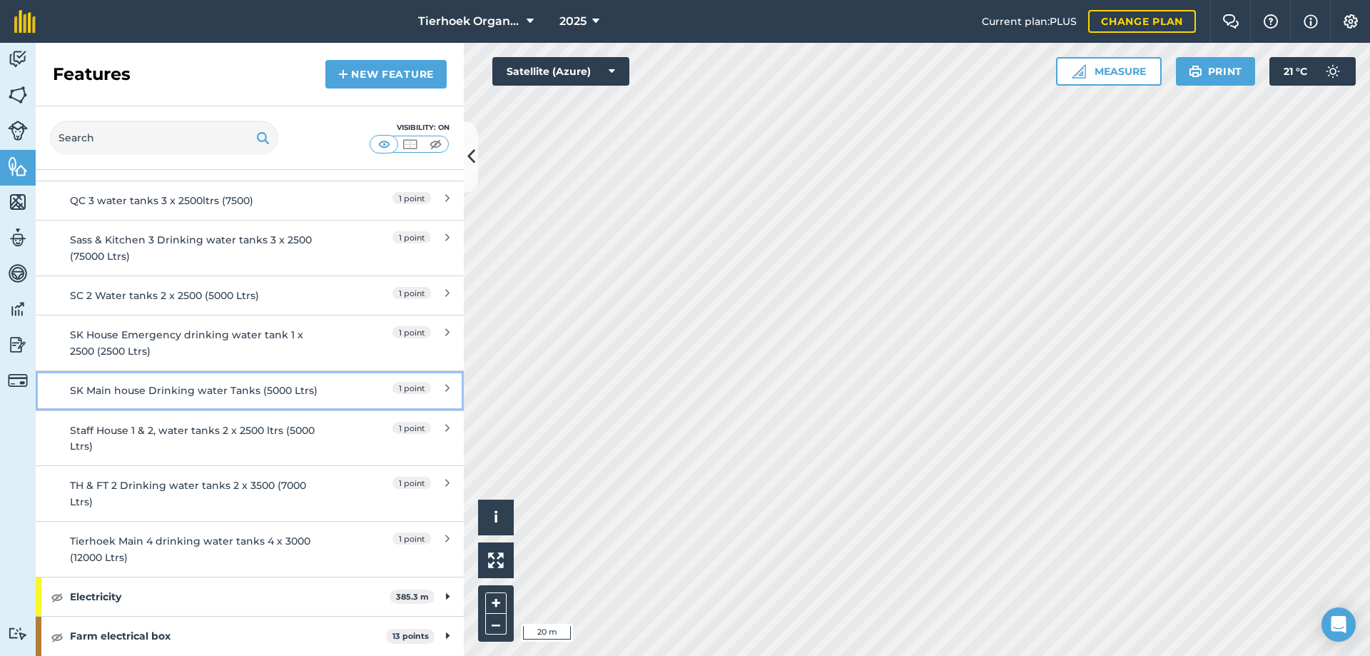
click at [208, 389] on div "SK Main house Drinking water Tanks (5000 Ltrs)" at bounding box center [196, 390] width 253 height 16
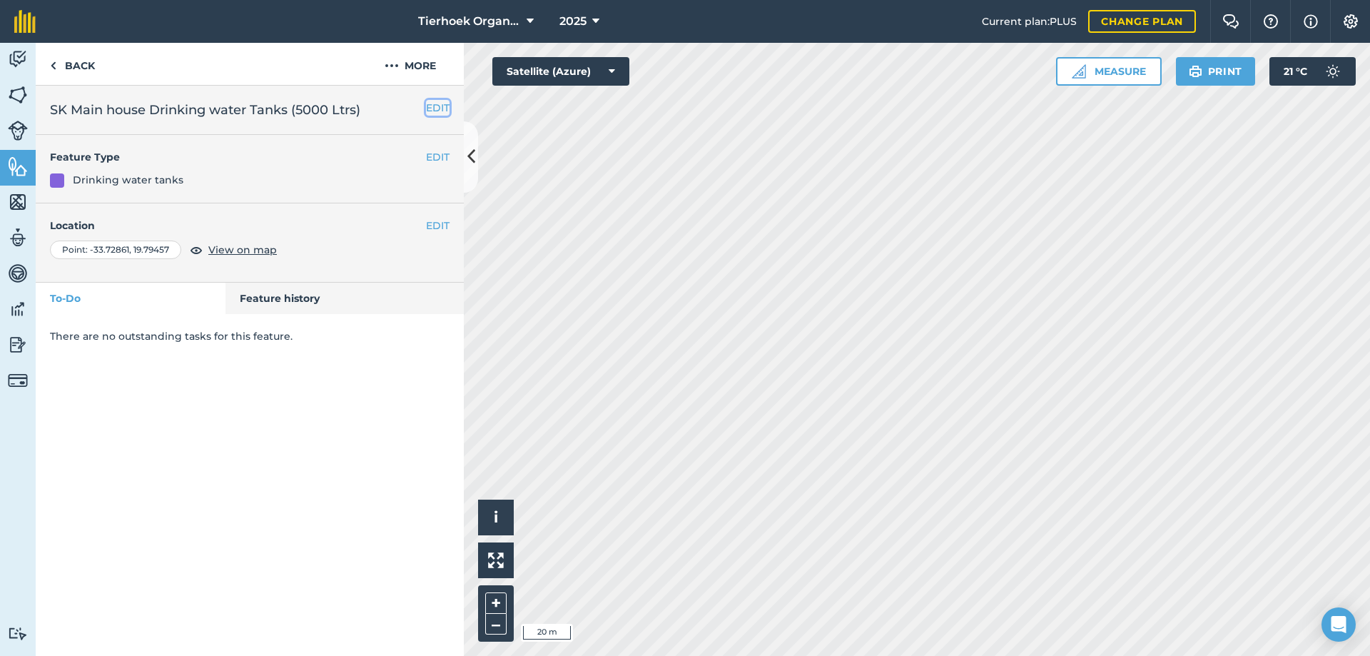
click at [434, 104] on button "EDIT" at bounding box center [438, 108] width 24 height 16
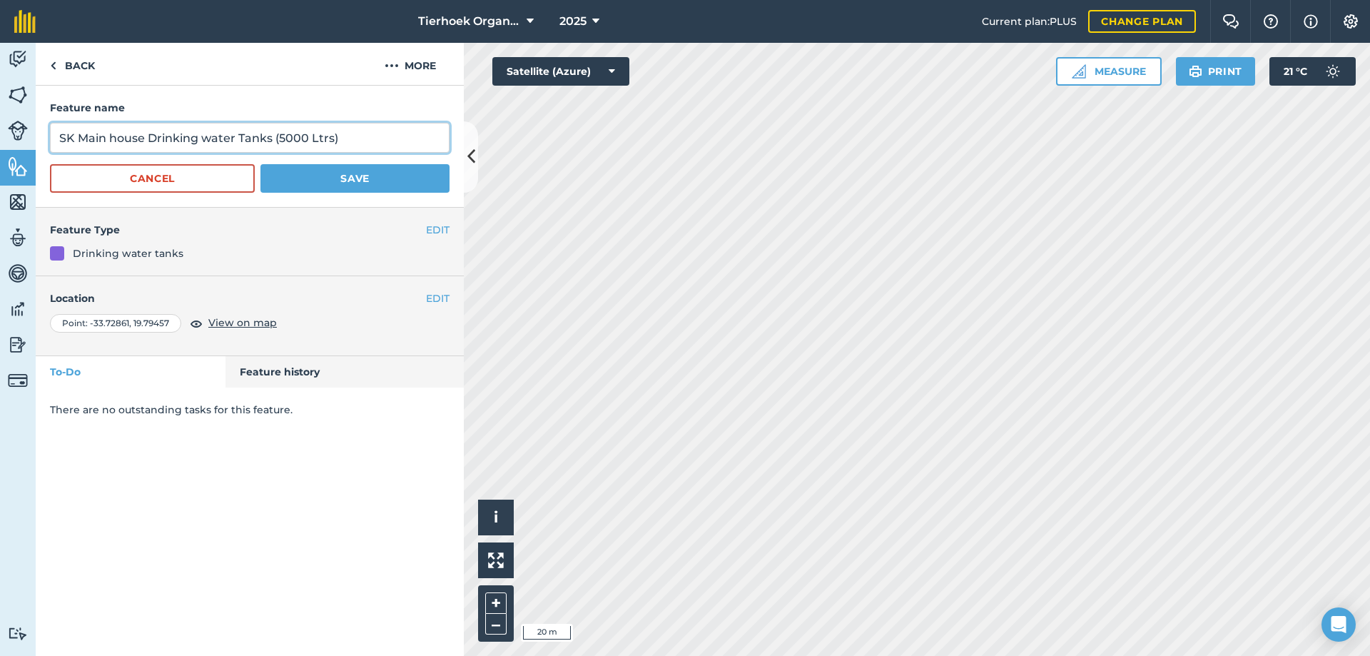
click at [270, 138] on input "SK Main house Drinking water Tanks (5000 Ltrs)" at bounding box center [250, 138] width 400 height 30
type input "SK Main house Drinking water Tanks 2 x 2500 (5000 Ltrs)"
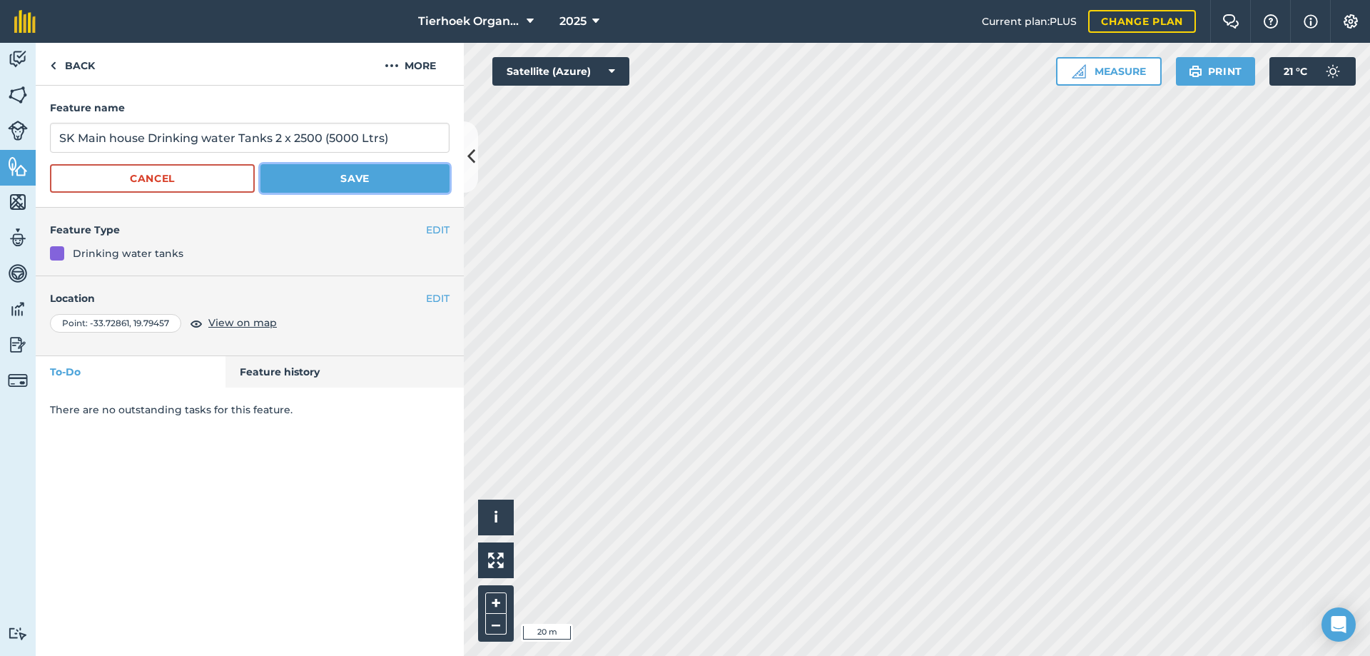
click at [340, 175] on button "Save" at bounding box center [354, 178] width 189 height 29
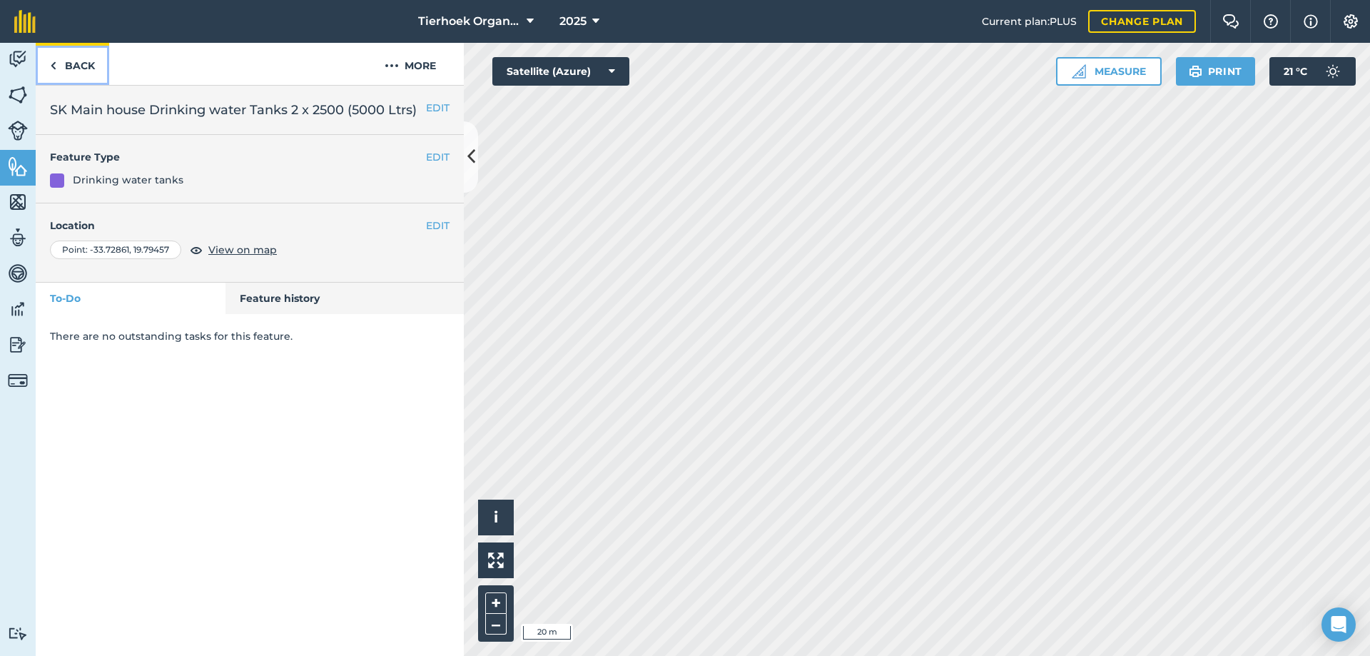
click at [75, 66] on link "Back" at bounding box center [72, 64] width 73 height 42
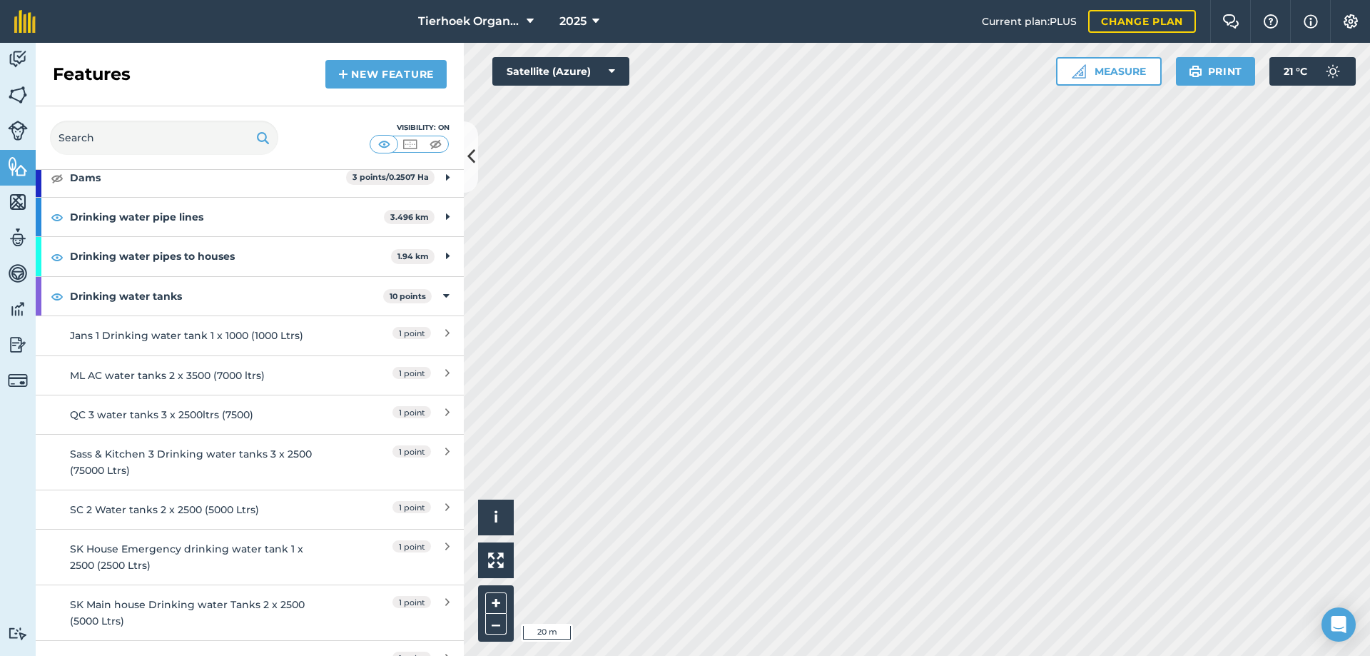
scroll to position [143, 0]
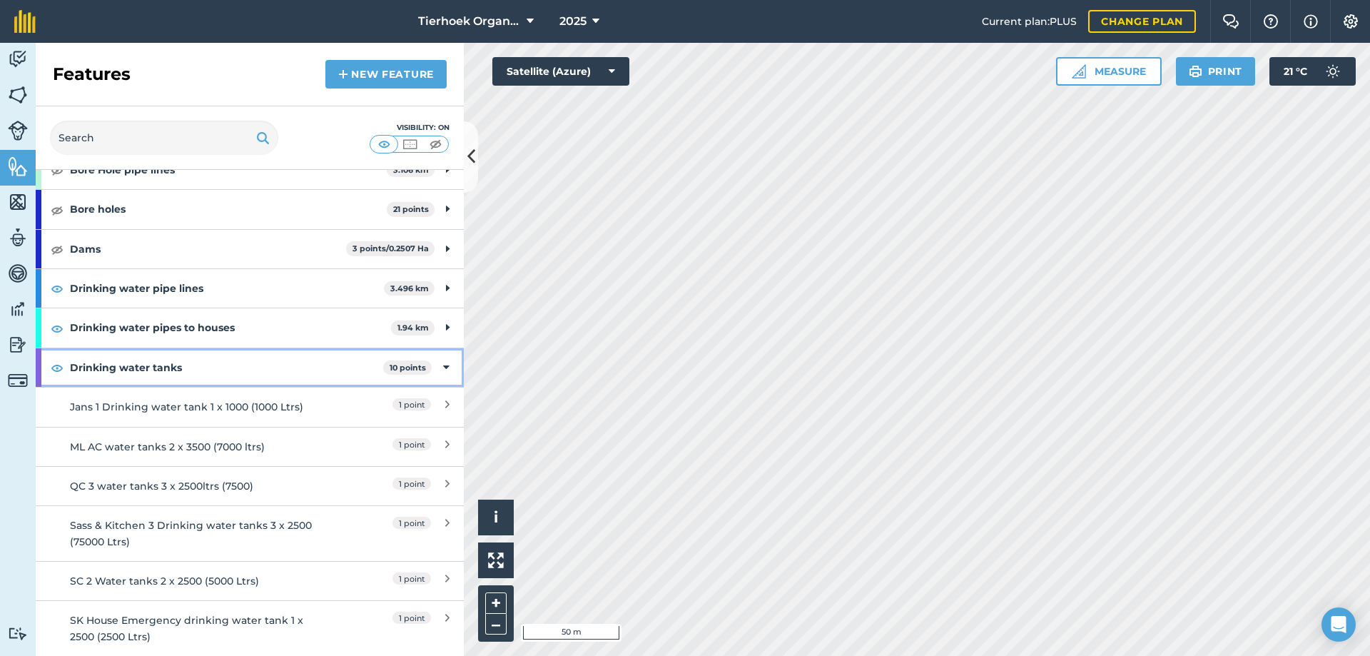
click at [439, 367] on div "Drinking water tanks 10 points" at bounding box center [250, 367] width 428 height 39
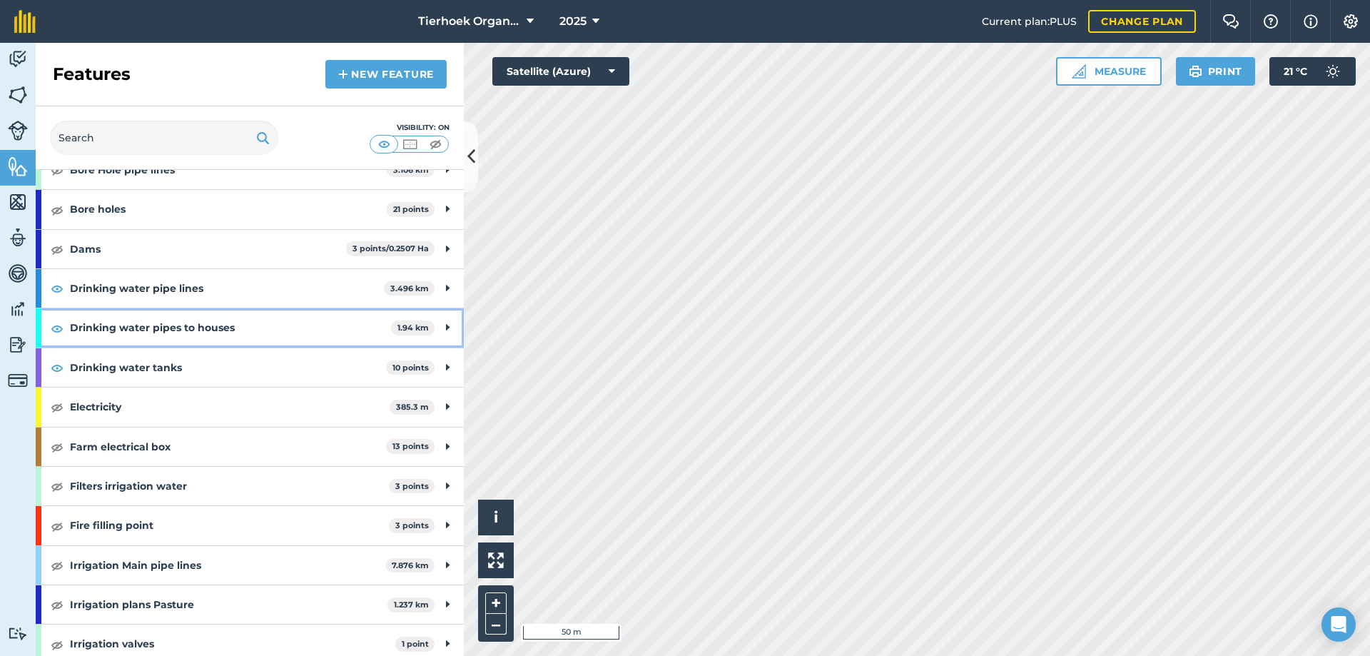
click at [446, 326] on icon at bounding box center [448, 328] width 4 height 16
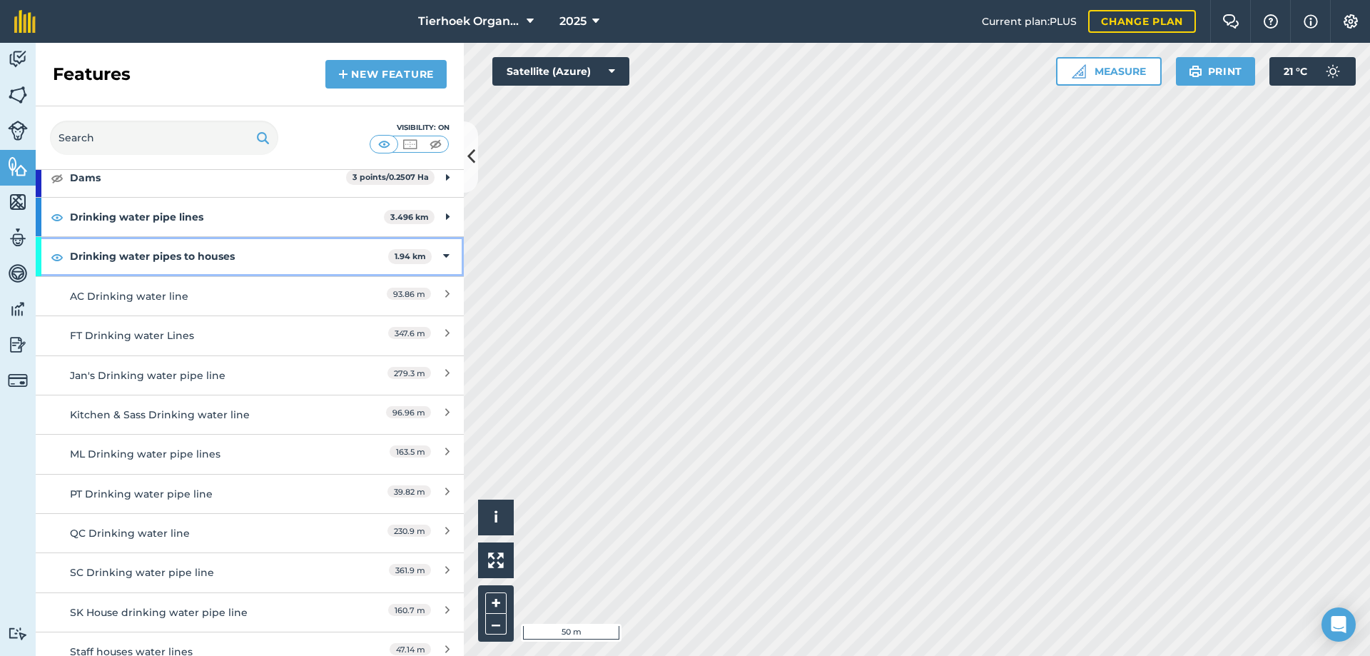
scroll to position [285, 0]
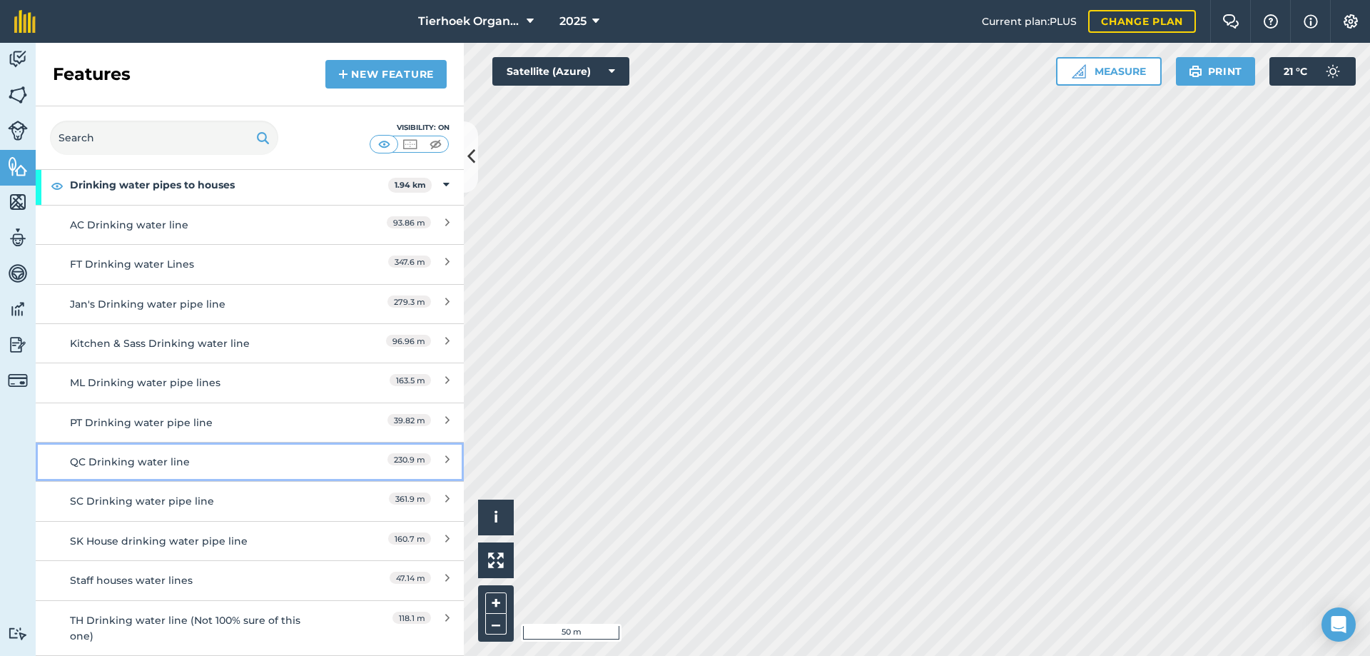
click at [143, 464] on div "QC Drinking water line" at bounding box center [196, 462] width 253 height 16
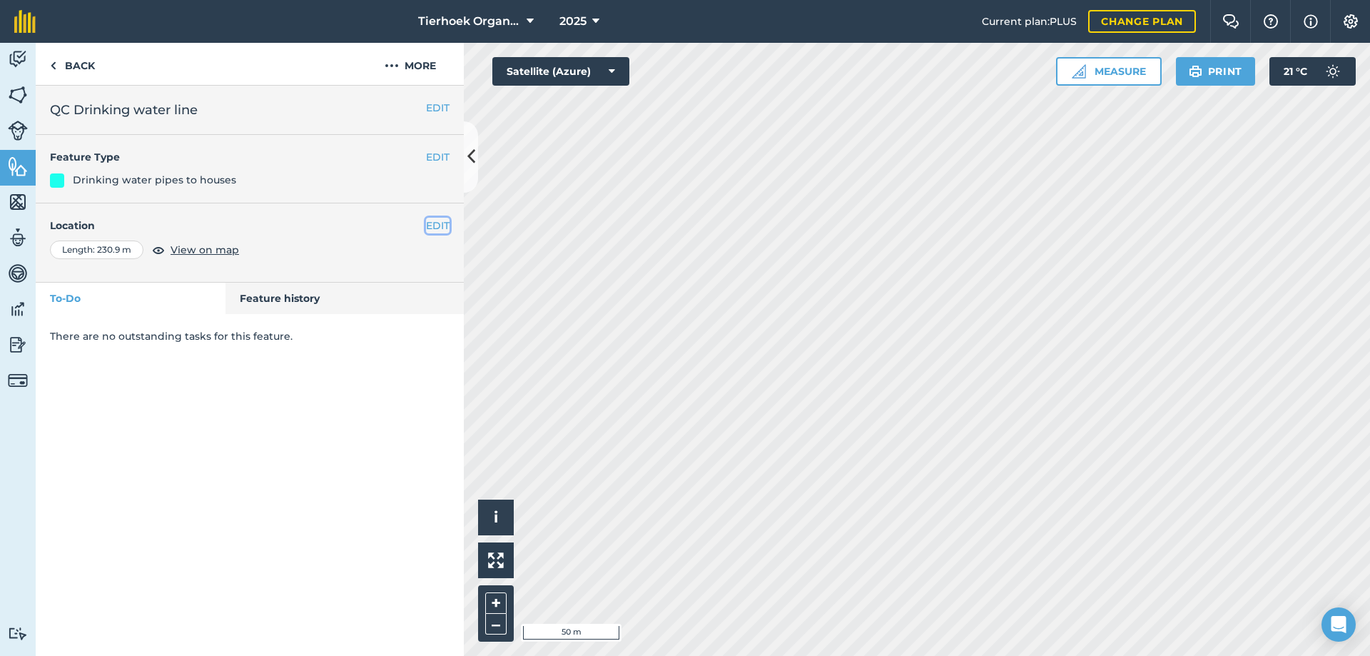
click at [434, 225] on button "EDIT" at bounding box center [438, 226] width 24 height 16
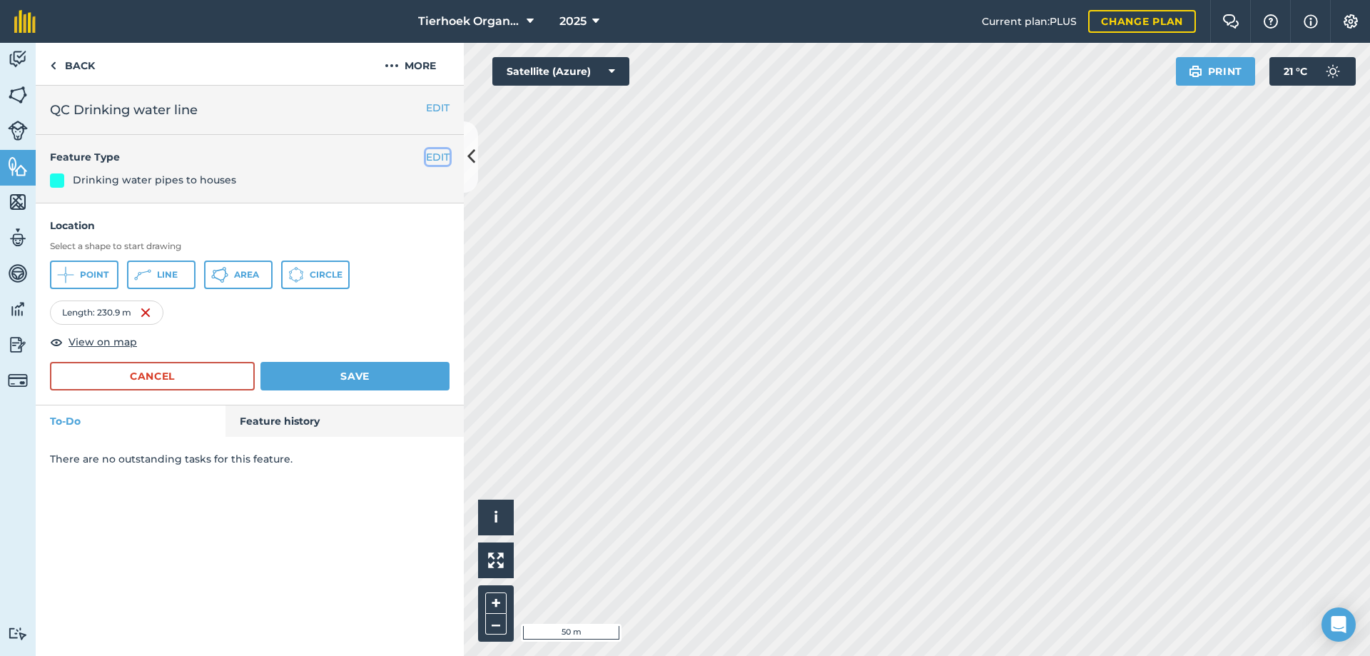
click at [438, 156] on button "EDIT" at bounding box center [438, 157] width 24 height 16
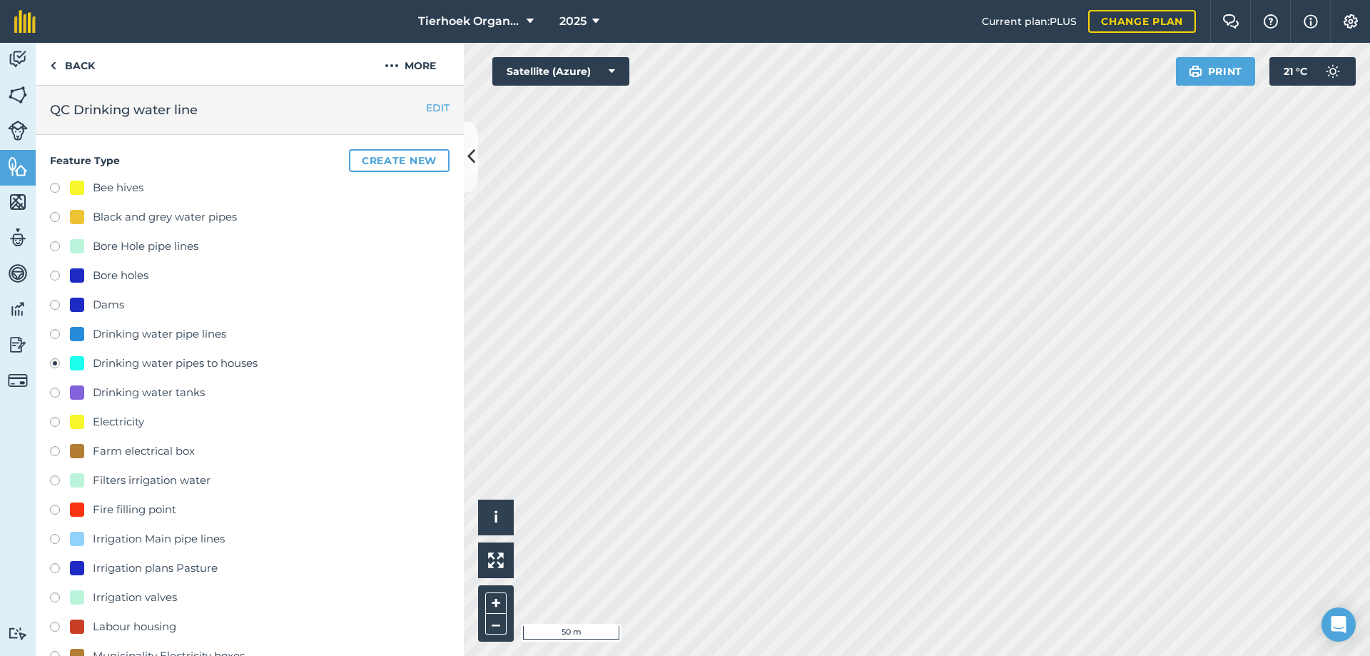
click at [54, 336] on label at bounding box center [60, 336] width 20 height 14
radio input "true"
radio input "false"
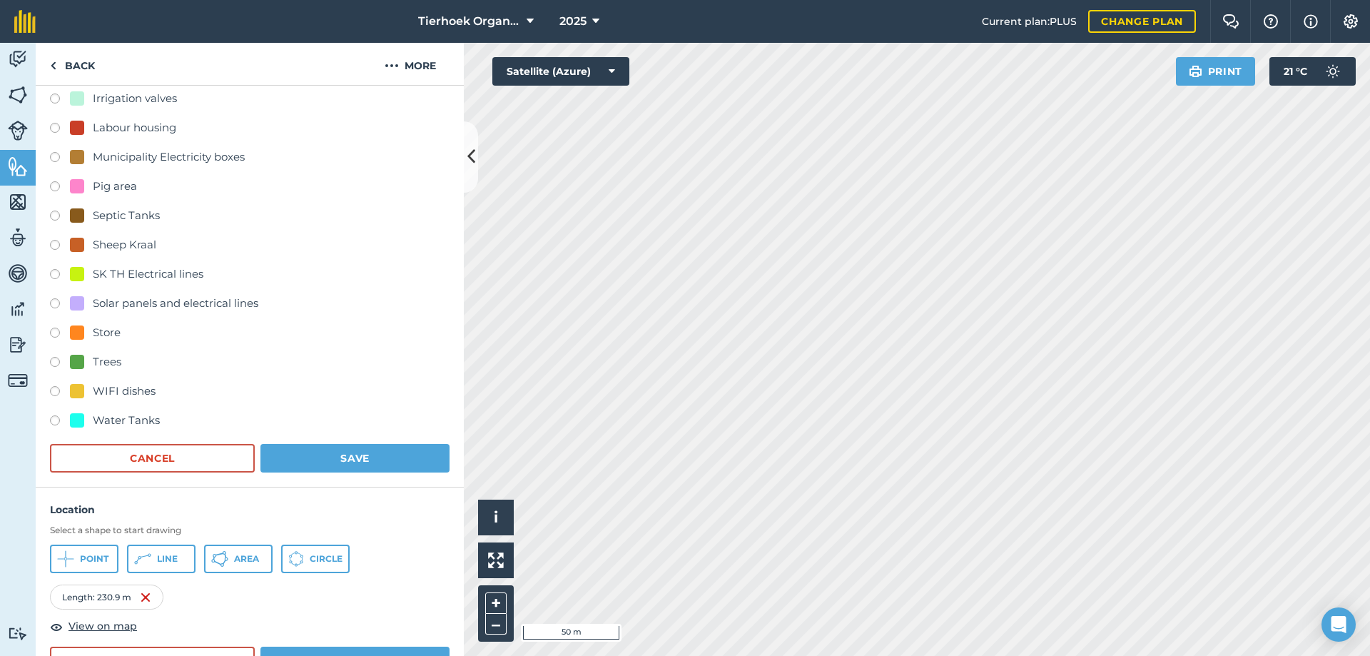
scroll to position [499, 0]
click at [342, 450] on button "Save" at bounding box center [354, 457] width 189 height 29
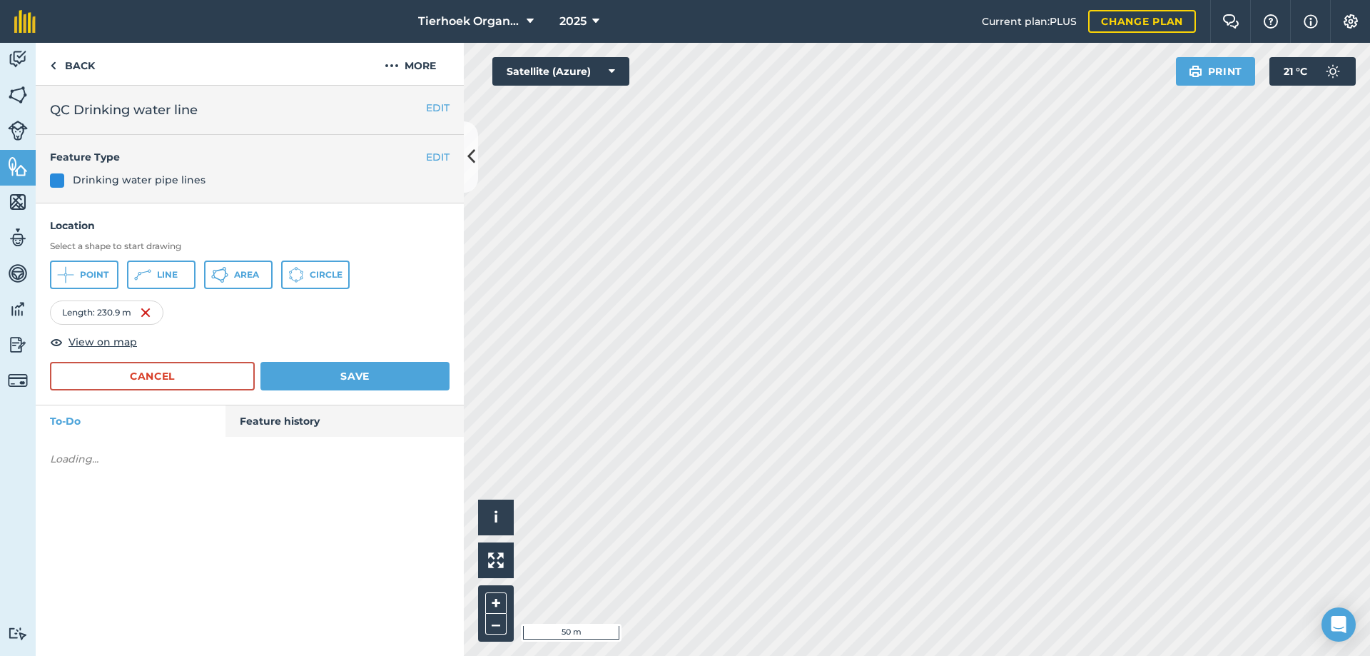
scroll to position [0, 0]
click at [352, 375] on button "Save" at bounding box center [354, 376] width 189 height 29
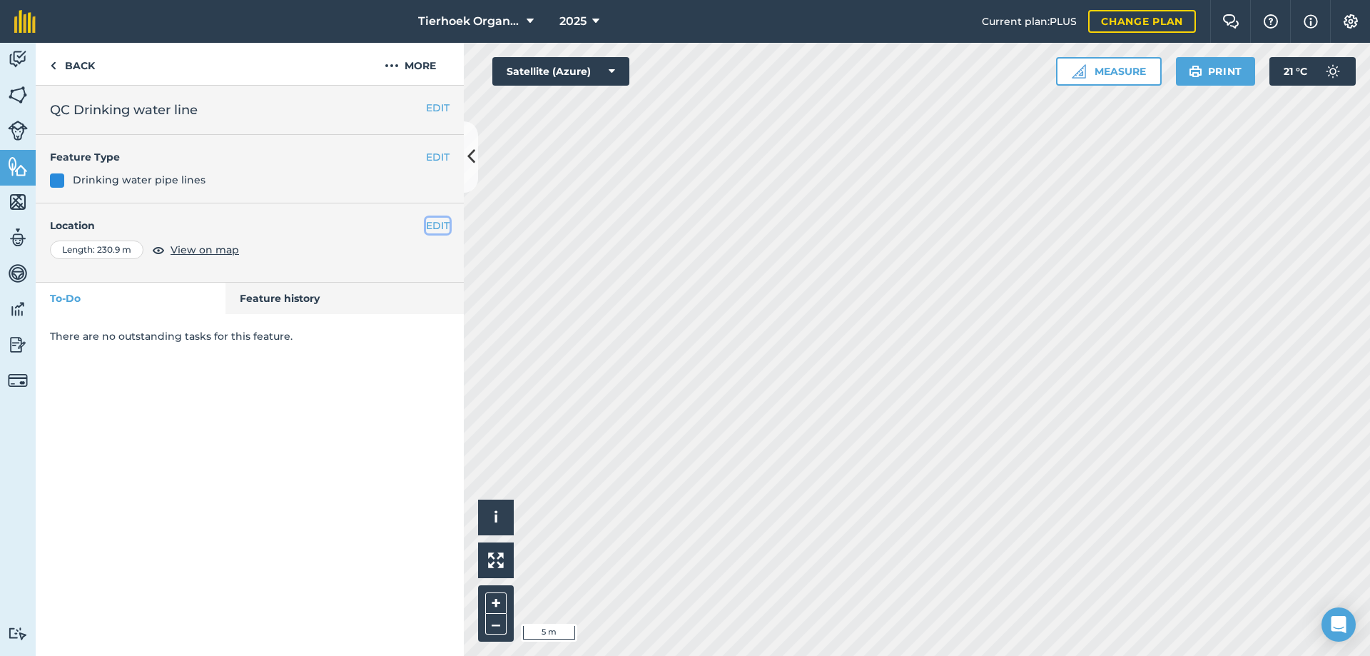
click at [437, 226] on button "EDIT" at bounding box center [438, 226] width 24 height 16
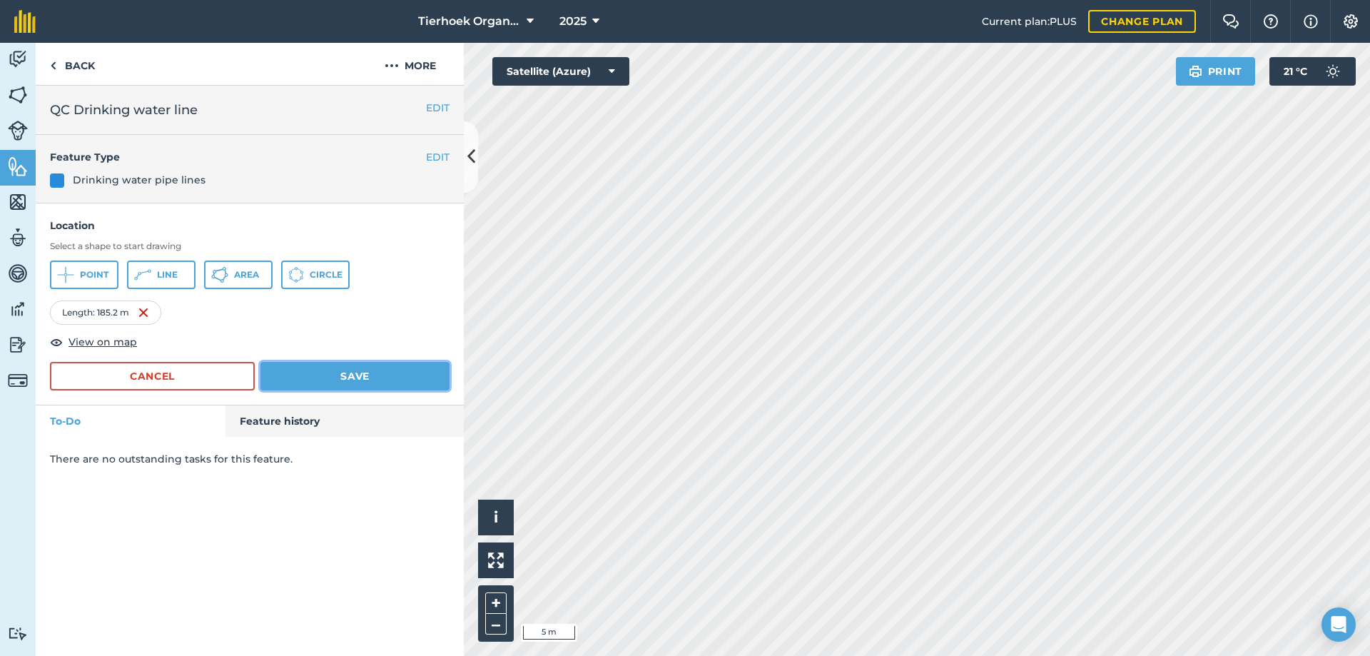
click at [355, 377] on button "Save" at bounding box center [354, 376] width 189 height 29
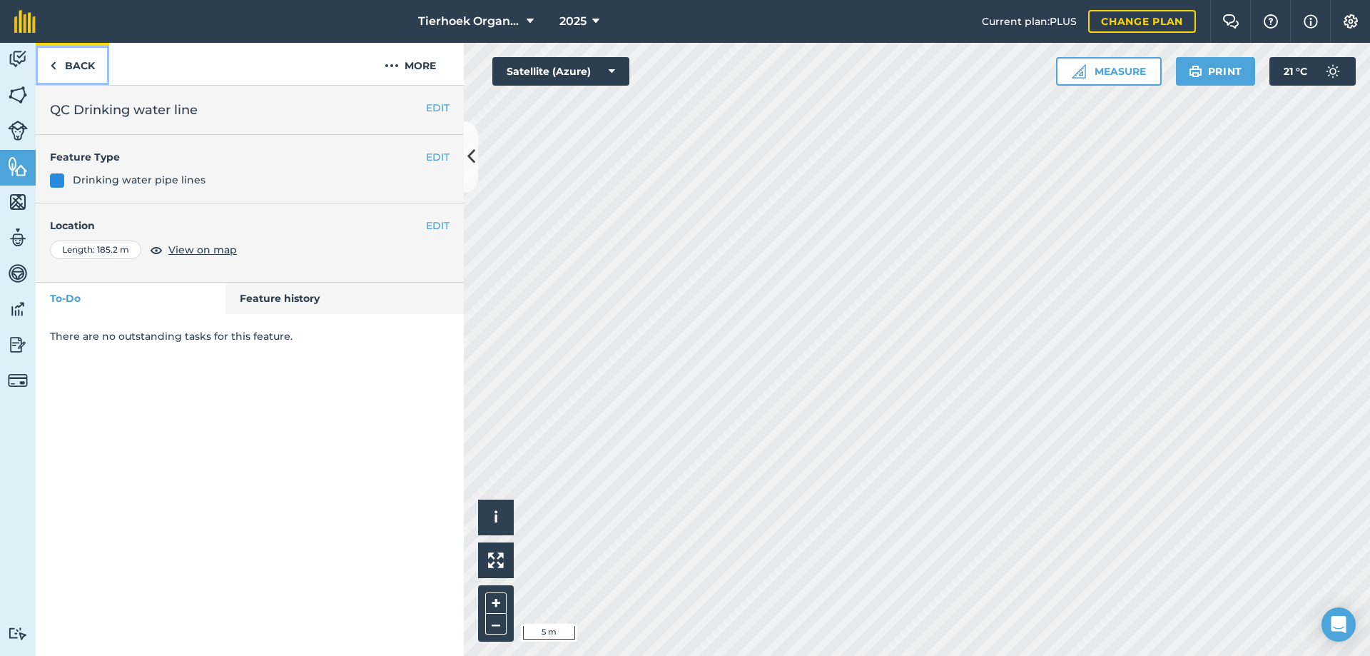
click at [76, 62] on link "Back" at bounding box center [72, 64] width 73 height 42
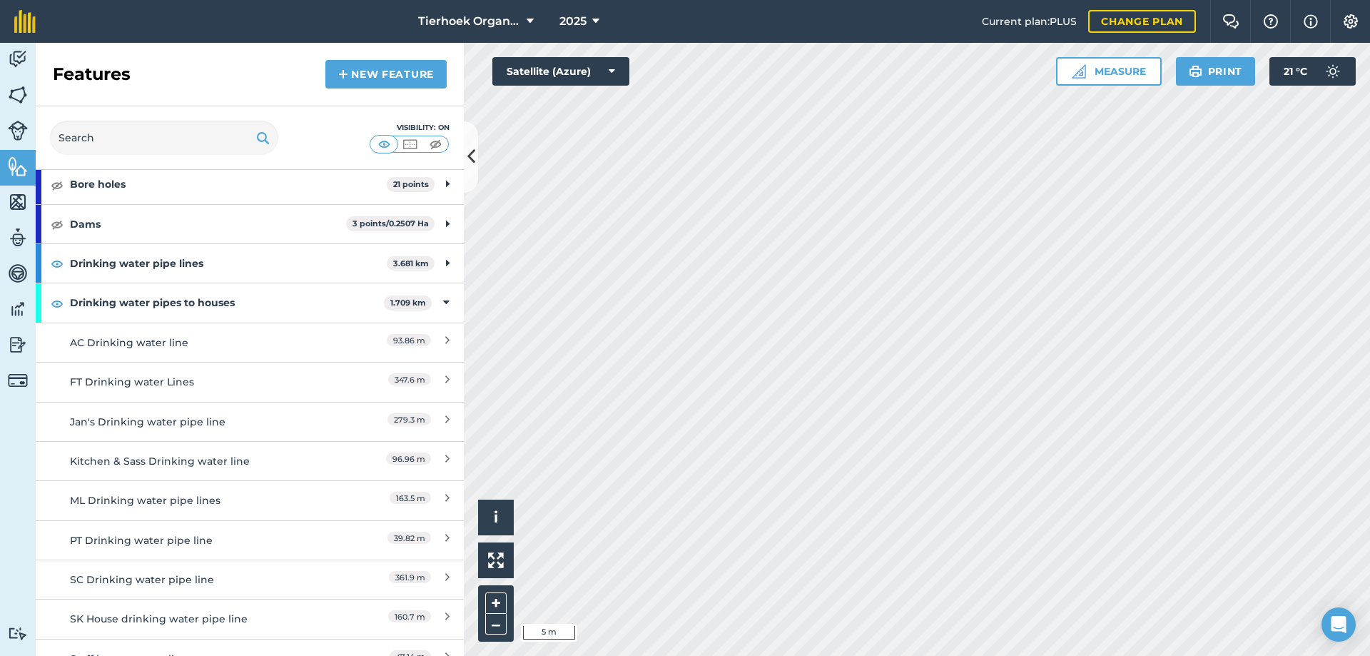
scroll to position [143, 0]
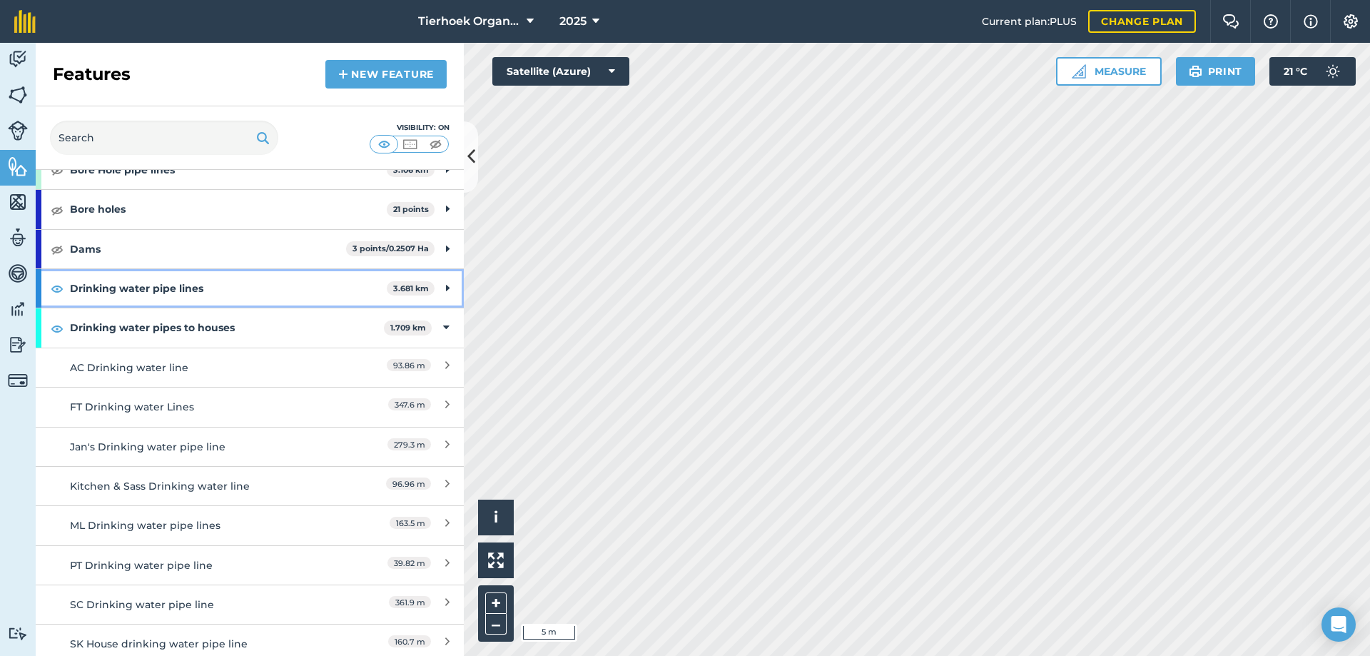
click at [446, 284] on icon at bounding box center [448, 288] width 4 height 16
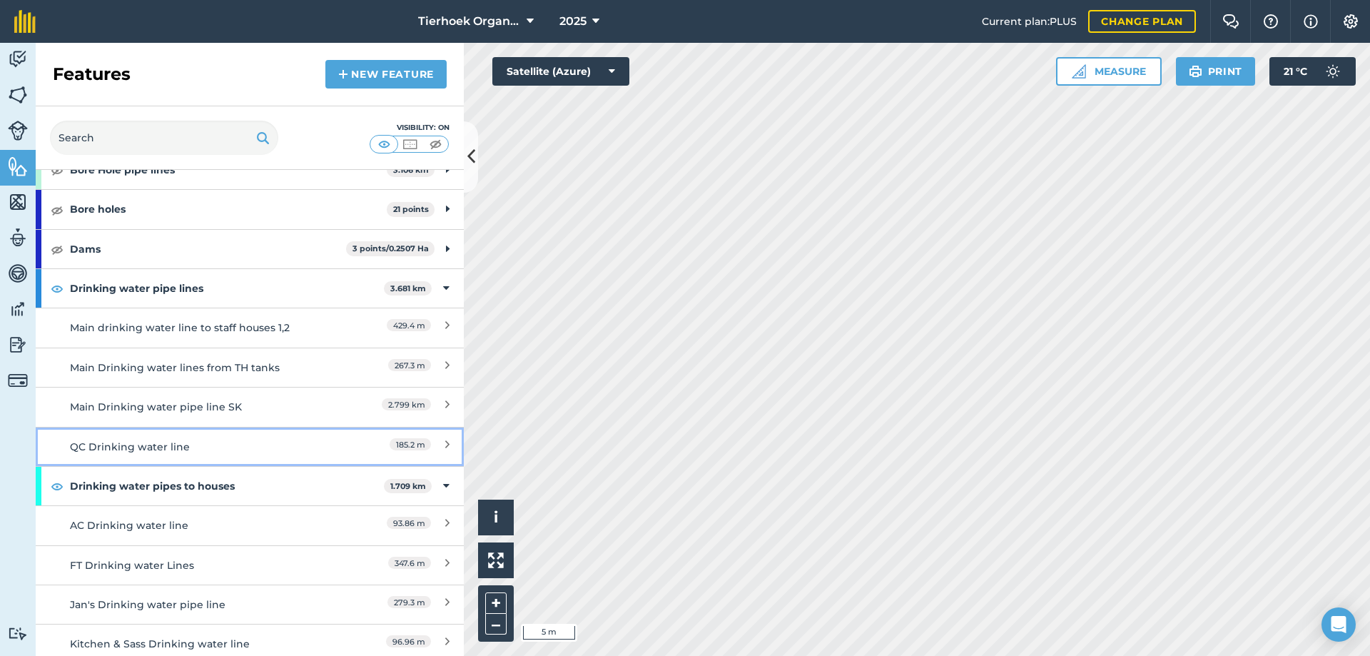
click at [121, 444] on div "QC Drinking water line" at bounding box center [196, 447] width 253 height 16
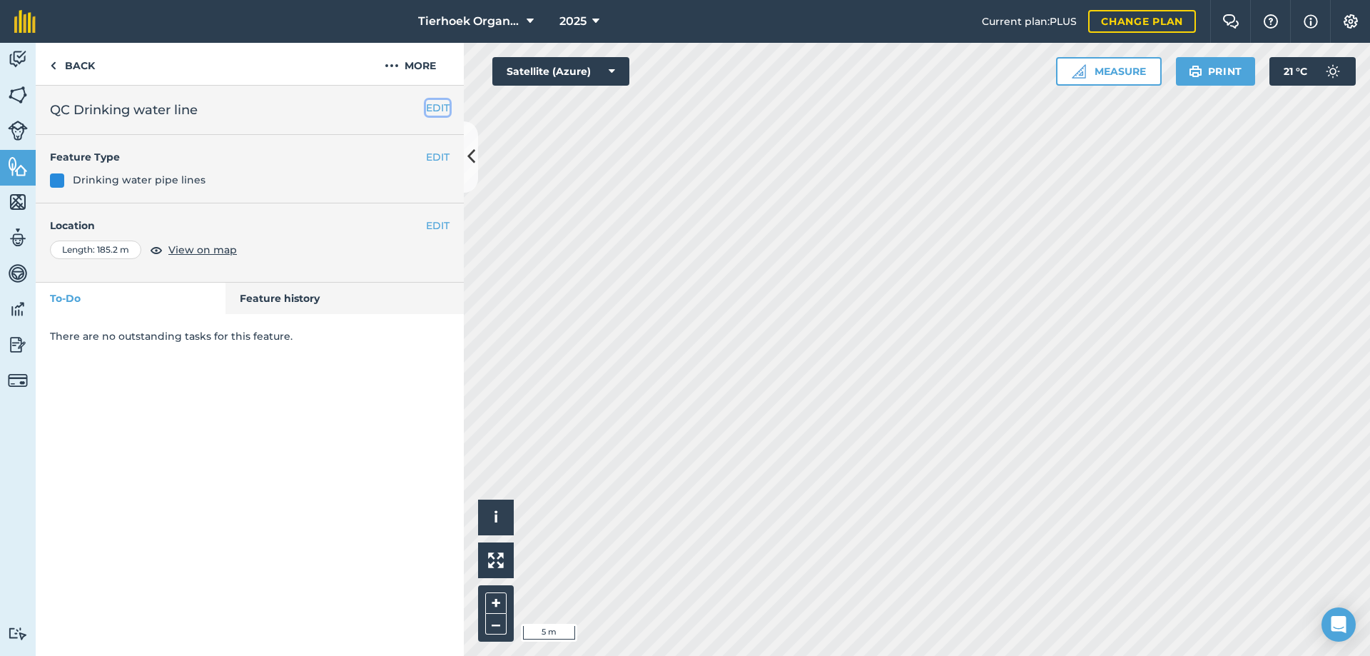
click at [437, 103] on button "EDIT" at bounding box center [438, 108] width 24 height 16
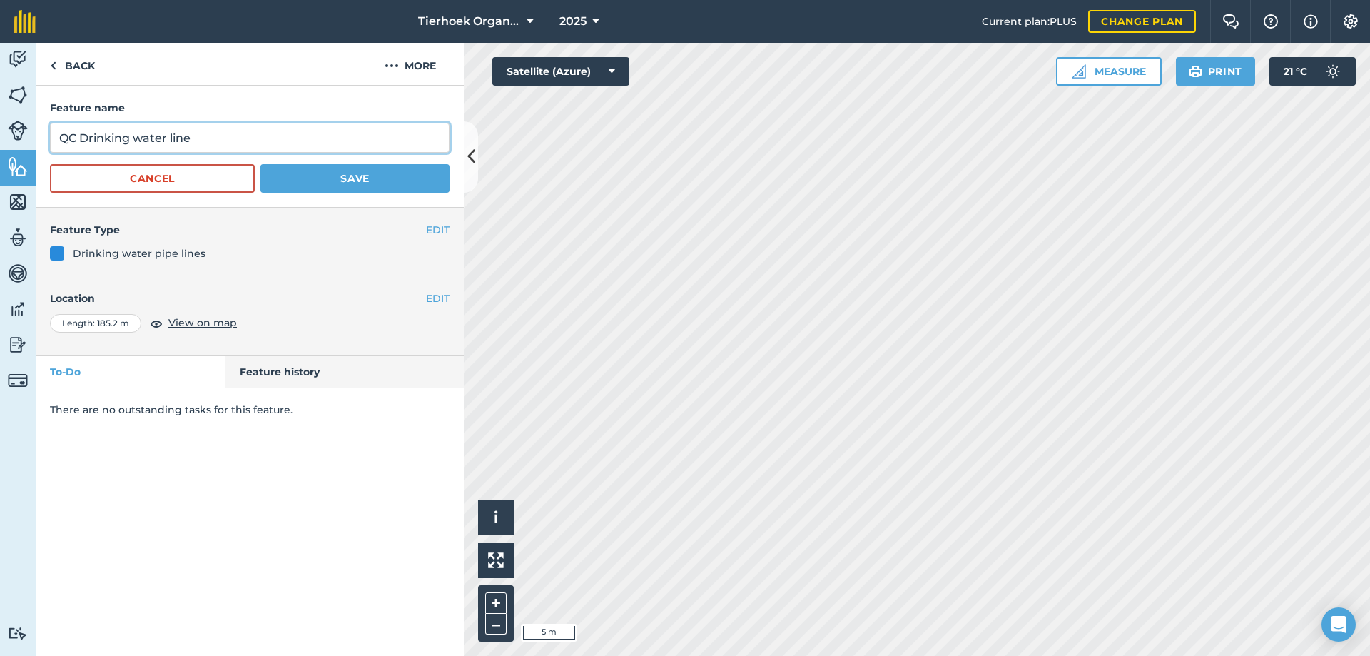
click at [61, 133] on input "QC Drinking water line" at bounding box center [250, 138] width 400 height 30
type input "Main QC Drinking water line"
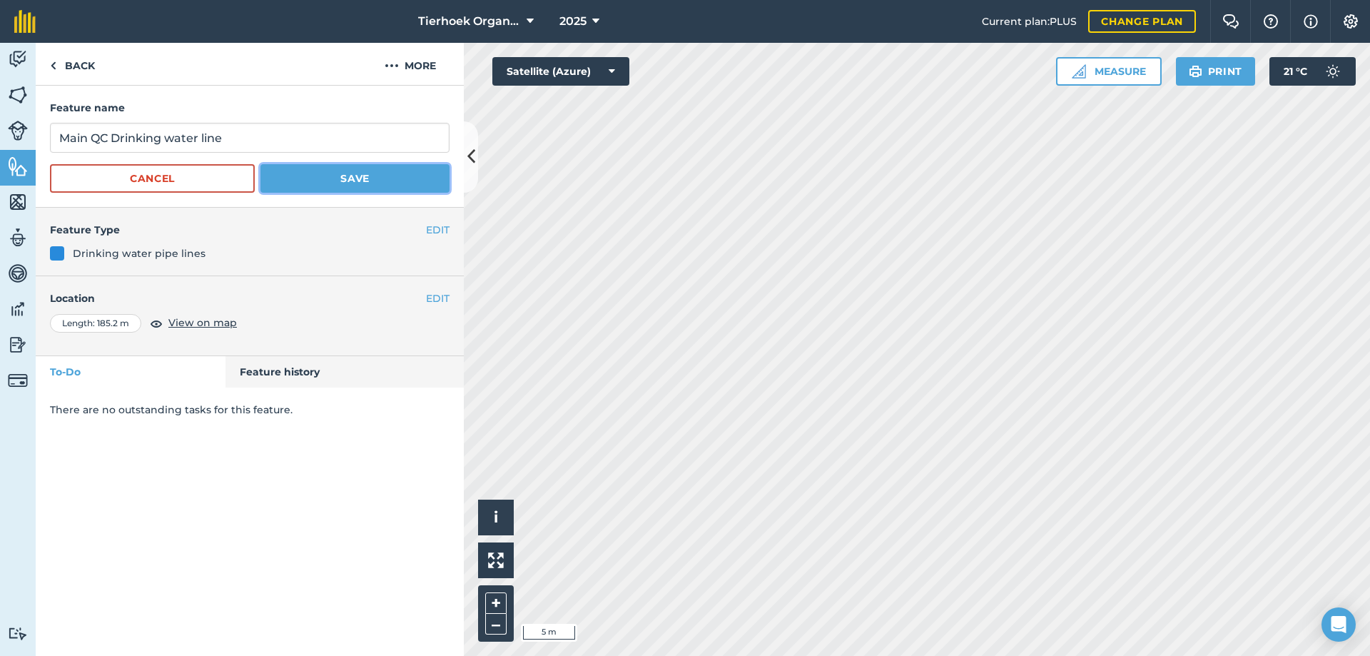
click at [365, 184] on button "Save" at bounding box center [354, 178] width 189 height 29
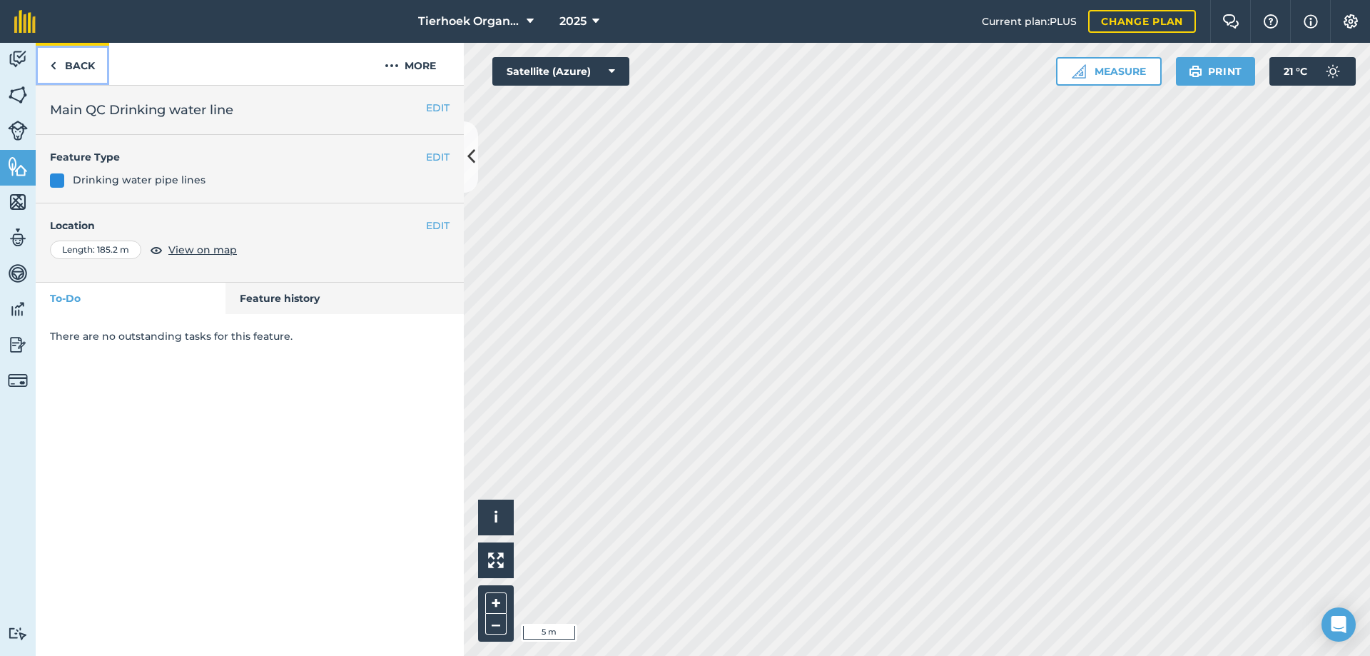
click at [74, 65] on link "Back" at bounding box center [72, 64] width 73 height 42
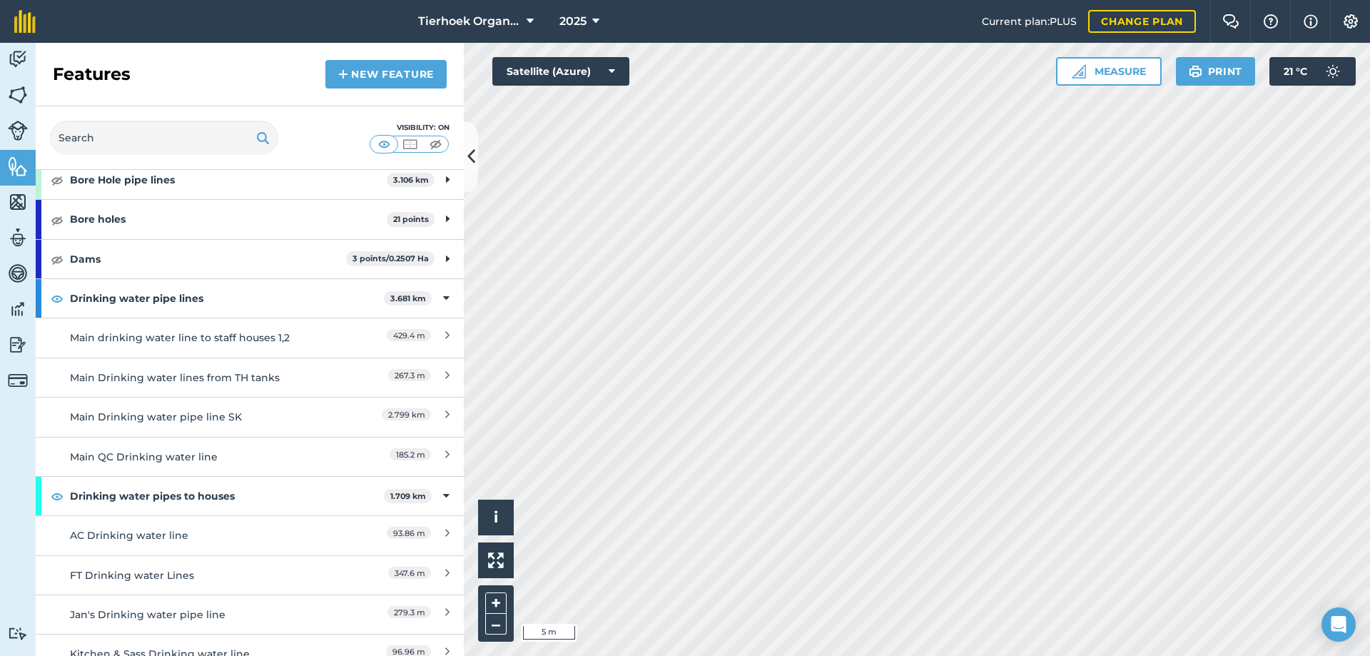
scroll to position [143, 0]
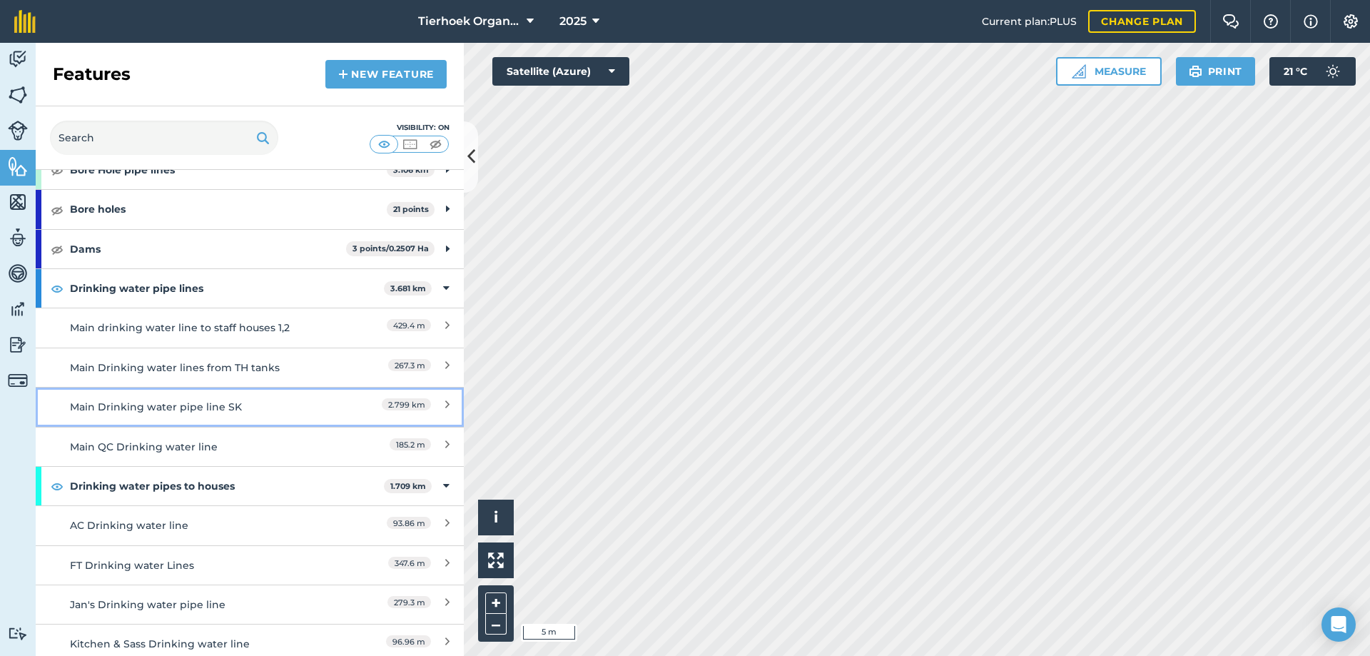
click at [151, 405] on div "Main Drinking water pipe line SK" at bounding box center [196, 407] width 253 height 16
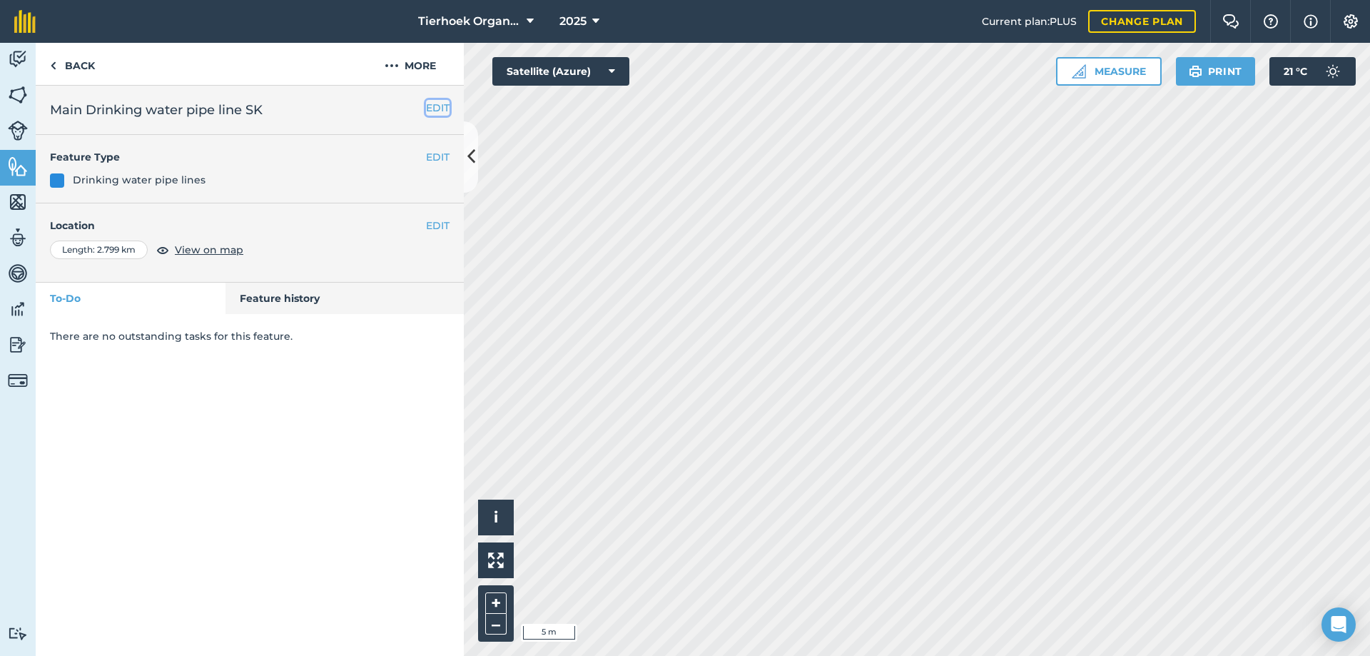
click at [439, 108] on button "EDIT" at bounding box center [438, 108] width 24 height 16
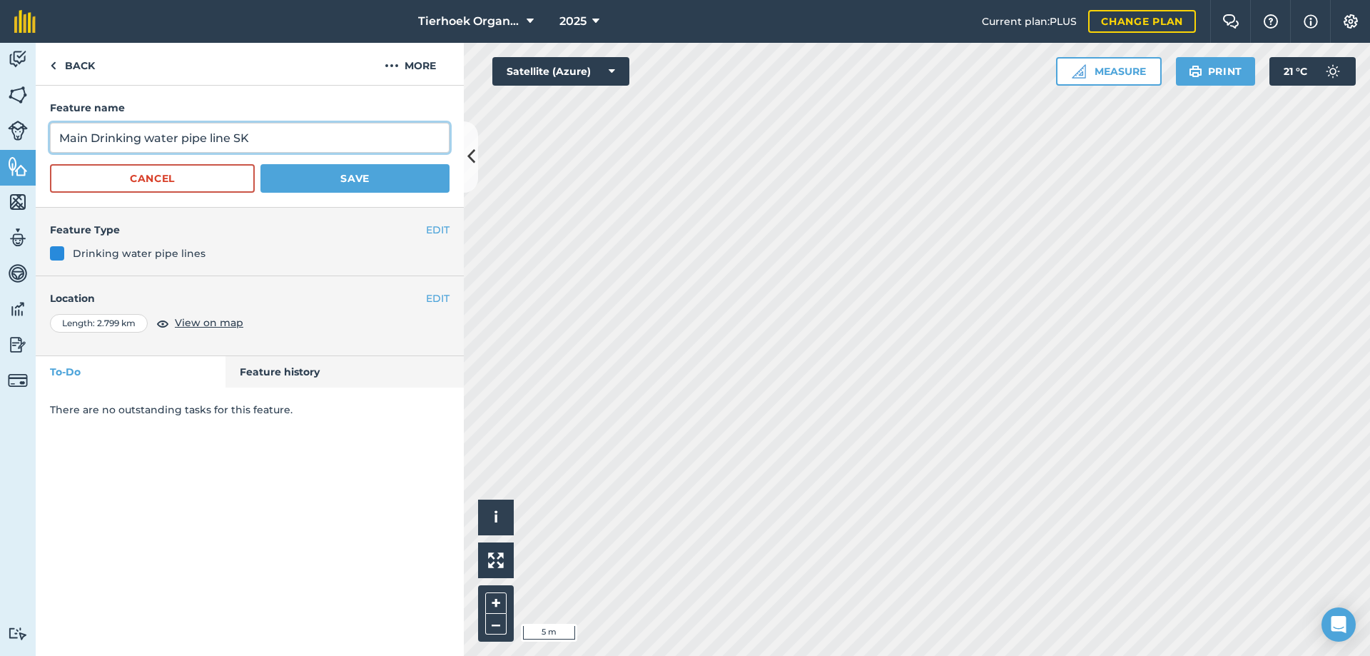
click at [93, 137] on input "Main Drinking water pipe line SK" at bounding box center [250, 138] width 400 height 30
click at [272, 131] on input "Main SK Drinking water pipe line SK" at bounding box center [250, 138] width 400 height 30
type input "Main SK Drinking water pipe line"
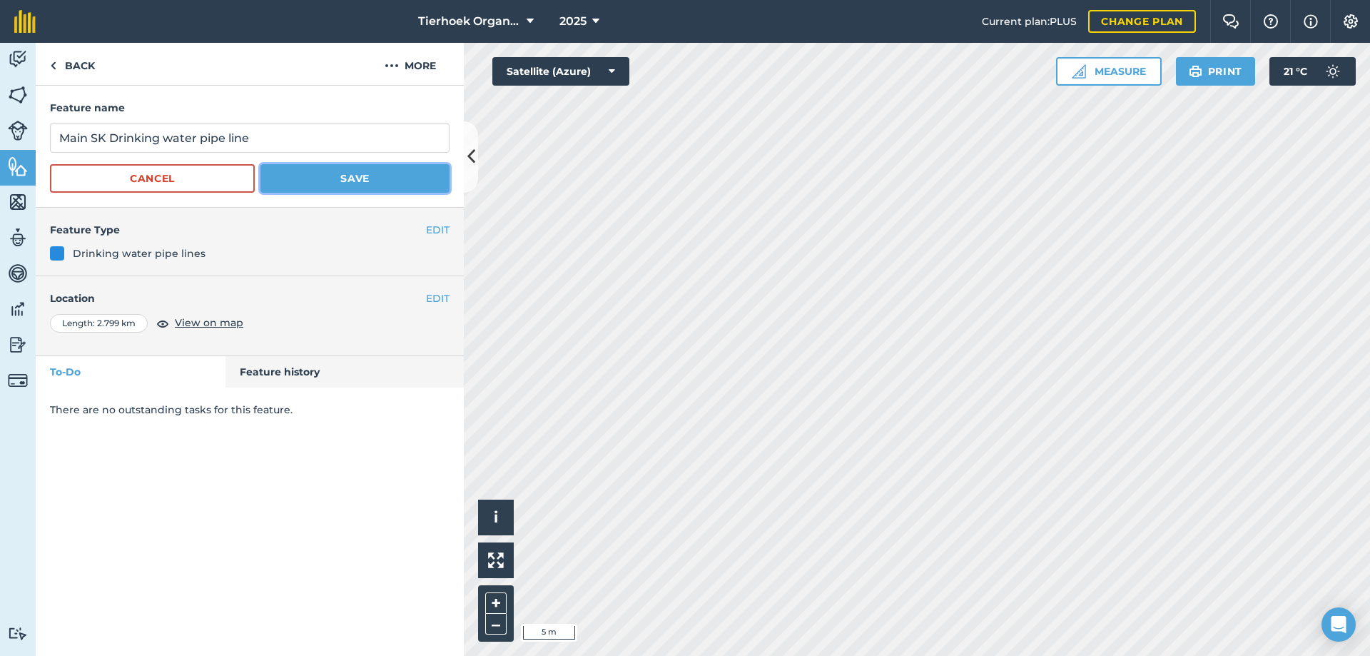
click at [337, 176] on button "Save" at bounding box center [354, 178] width 189 height 29
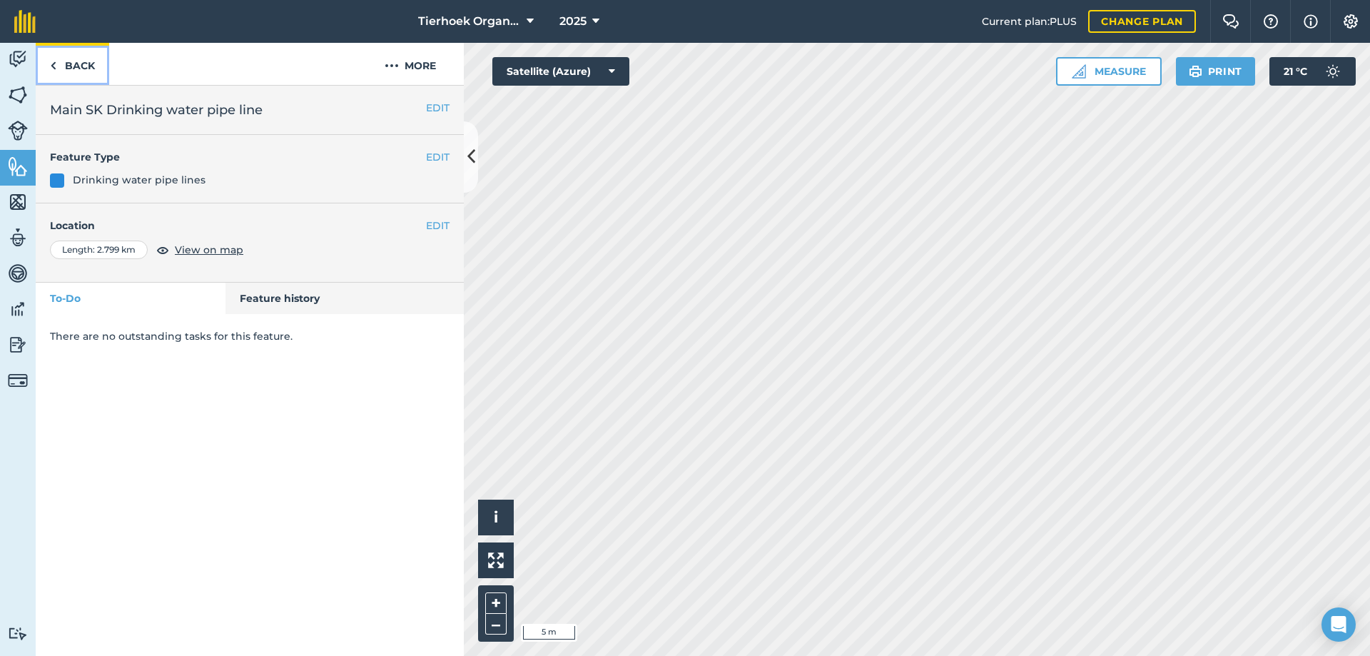
click at [79, 63] on link "Back" at bounding box center [72, 64] width 73 height 42
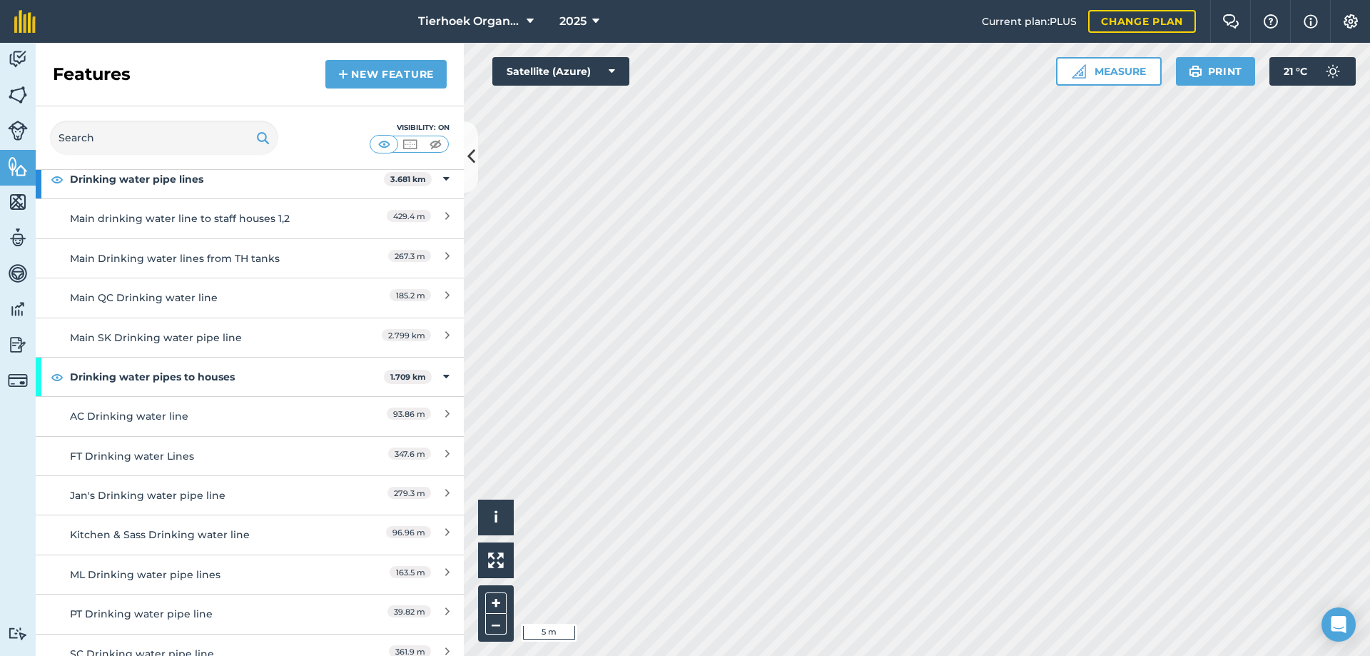
scroll to position [285, 0]
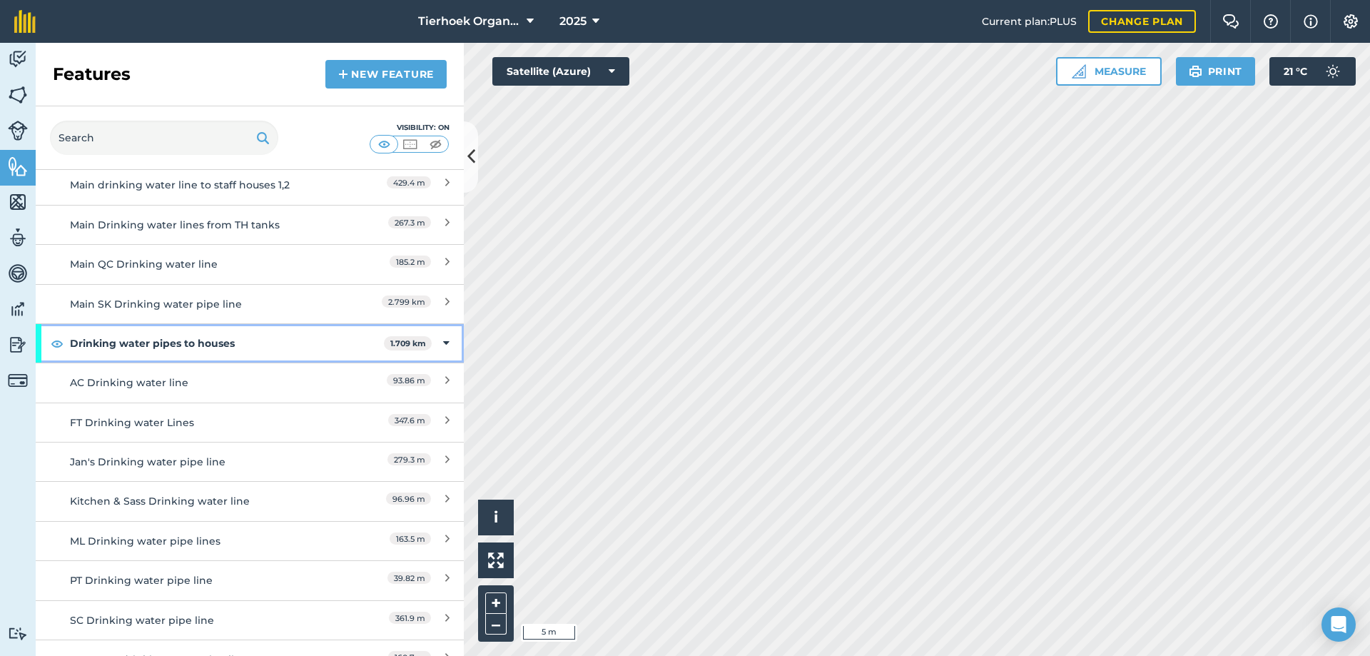
click at [171, 342] on strong "Drinking water pipes to houses" at bounding box center [227, 343] width 314 height 39
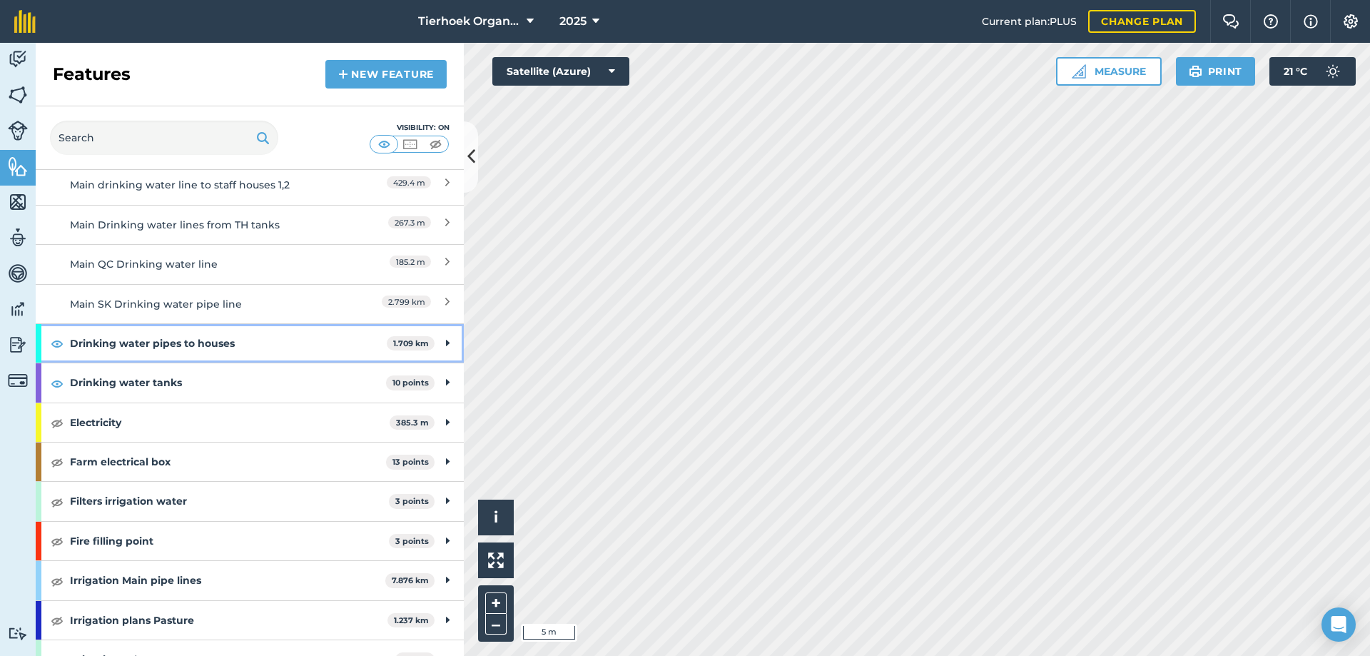
click at [446, 342] on icon at bounding box center [448, 343] width 4 height 16
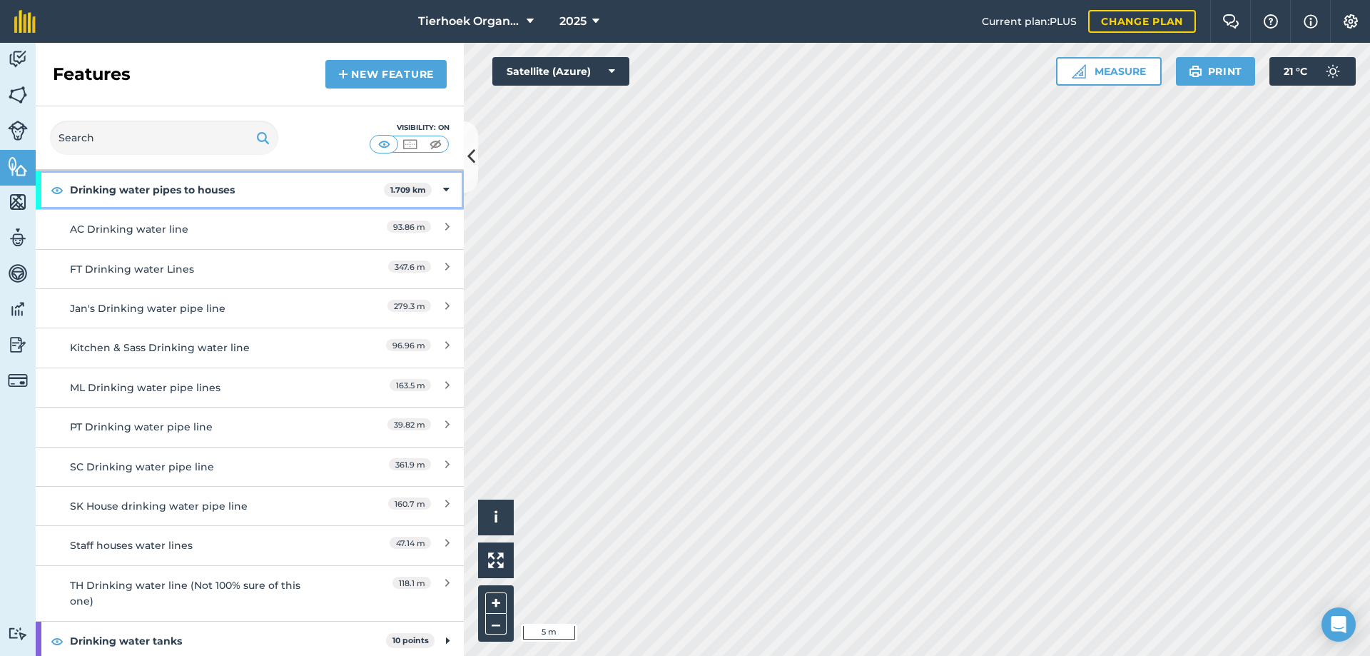
scroll to position [428, 0]
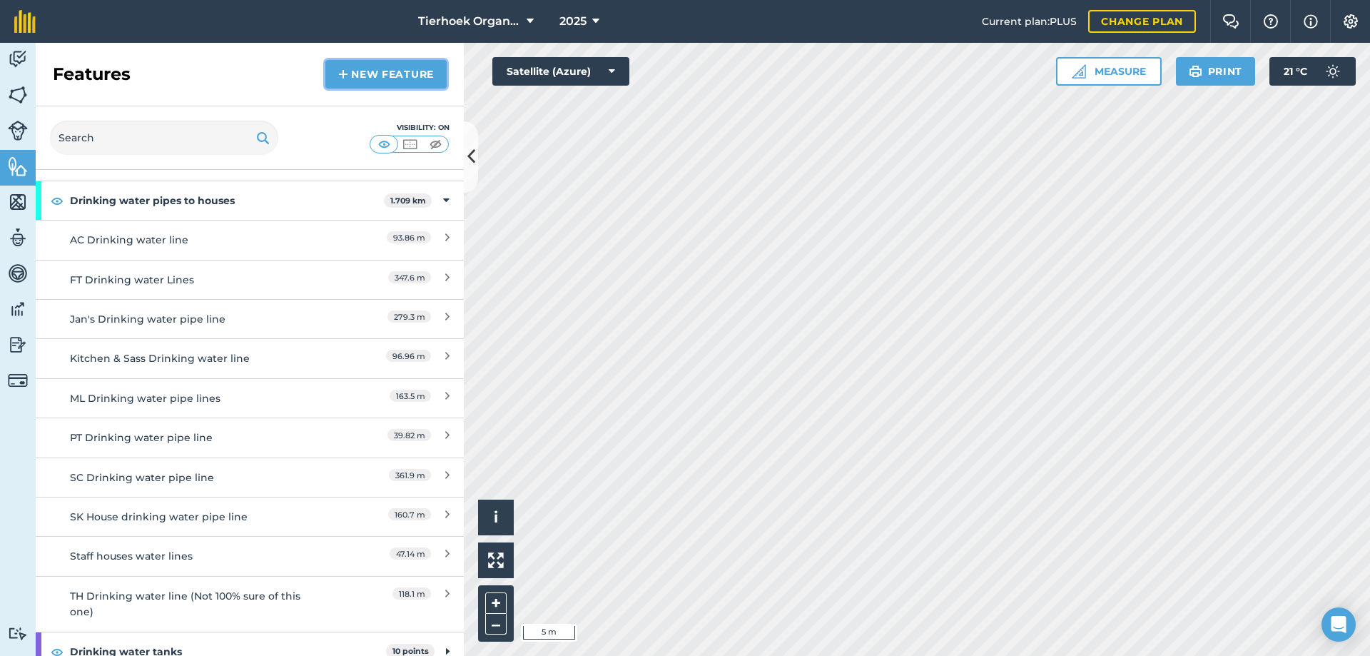
click at [362, 78] on link "New feature" at bounding box center [385, 74] width 121 height 29
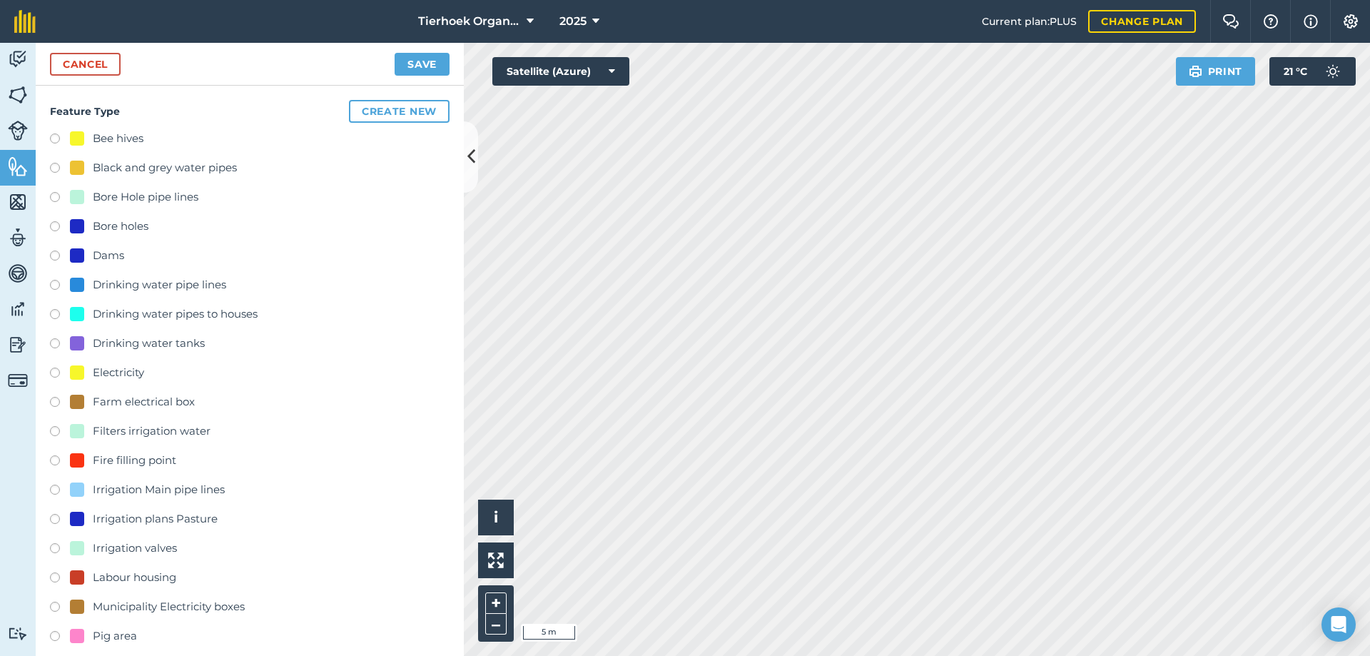
click at [53, 314] on label at bounding box center [60, 316] width 20 height 14
radio input "true"
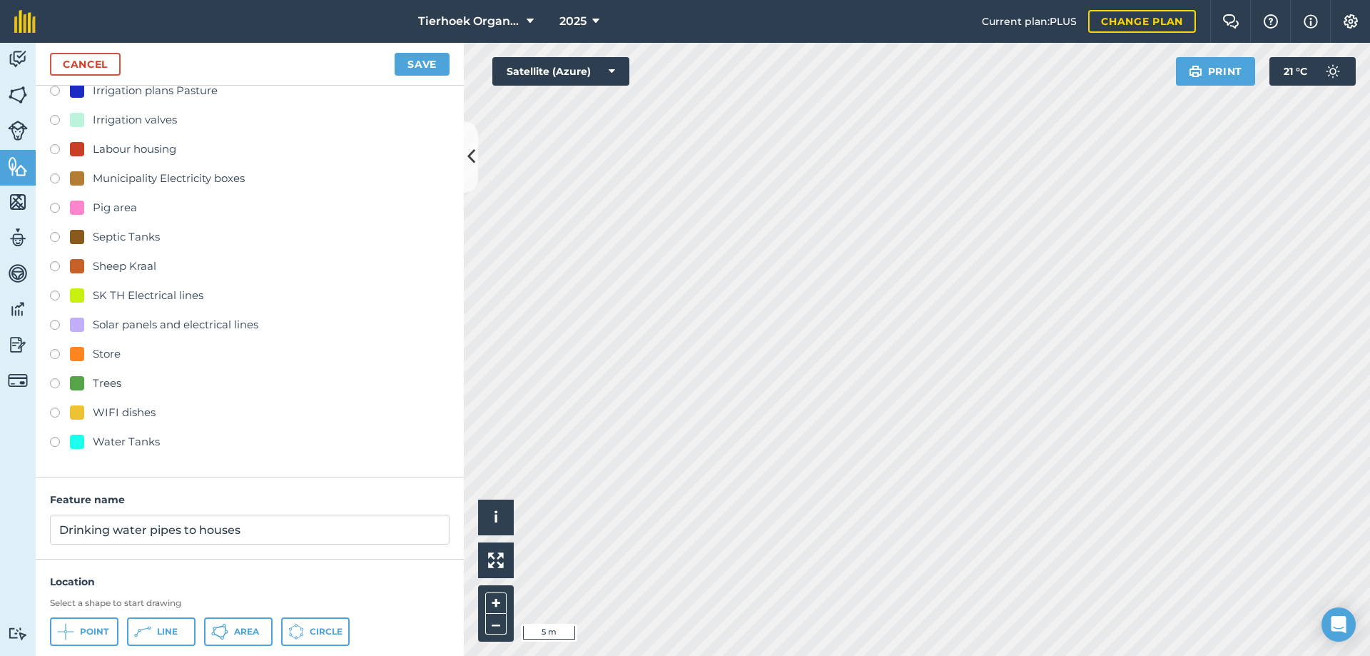
scroll to position [466, 0]
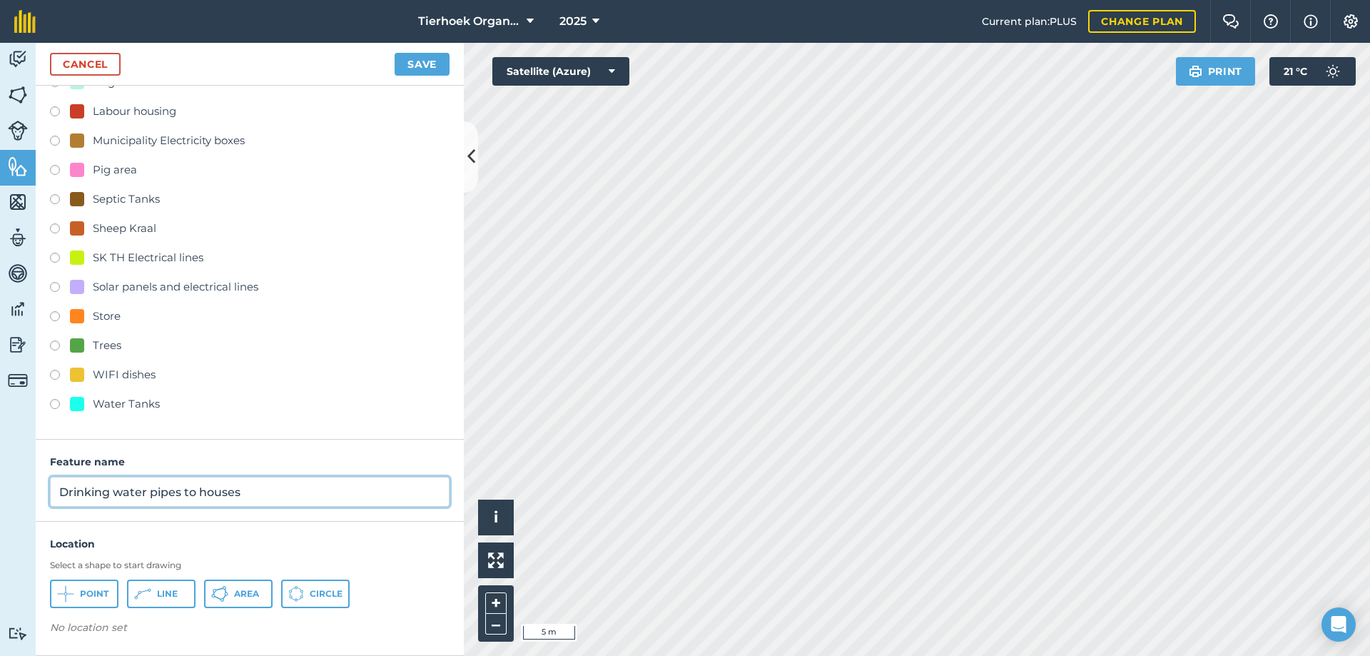
click at [61, 492] on input "Drinking water pipes to houses" at bounding box center [250, 492] width 400 height 30
type input "QC Drinking water pipes to houses"
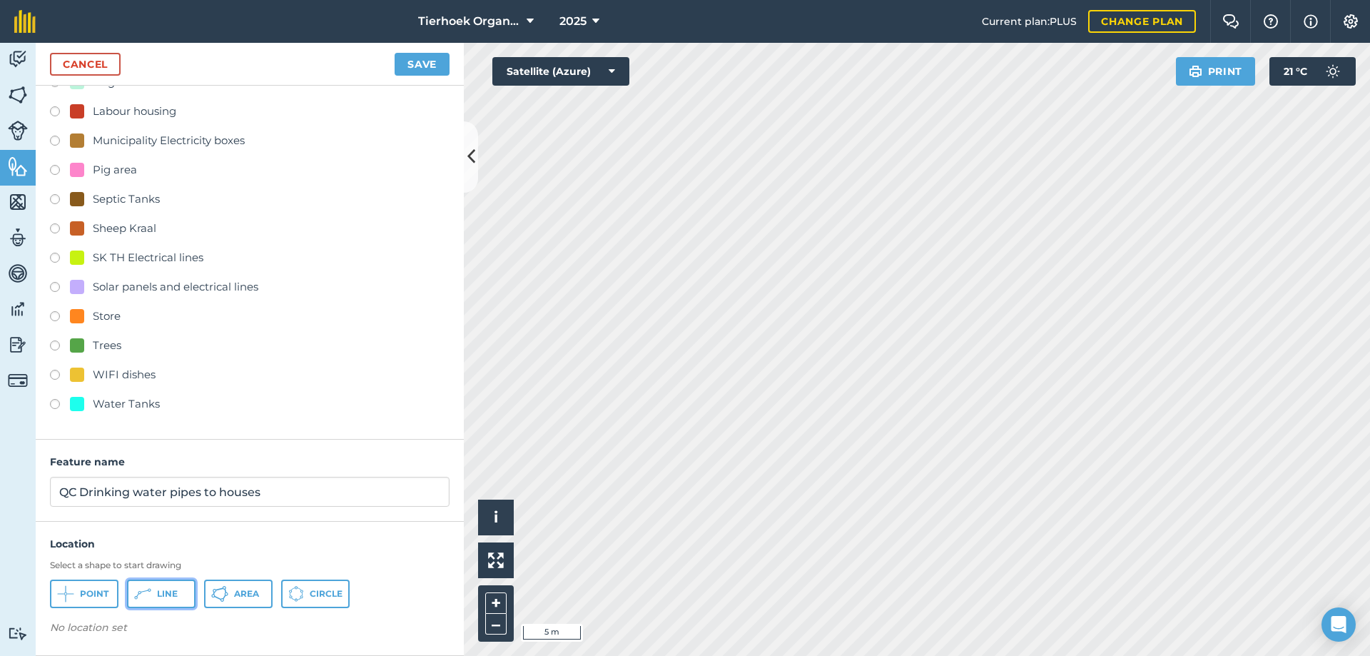
click at [155, 594] on button "Line" at bounding box center [161, 593] width 68 height 29
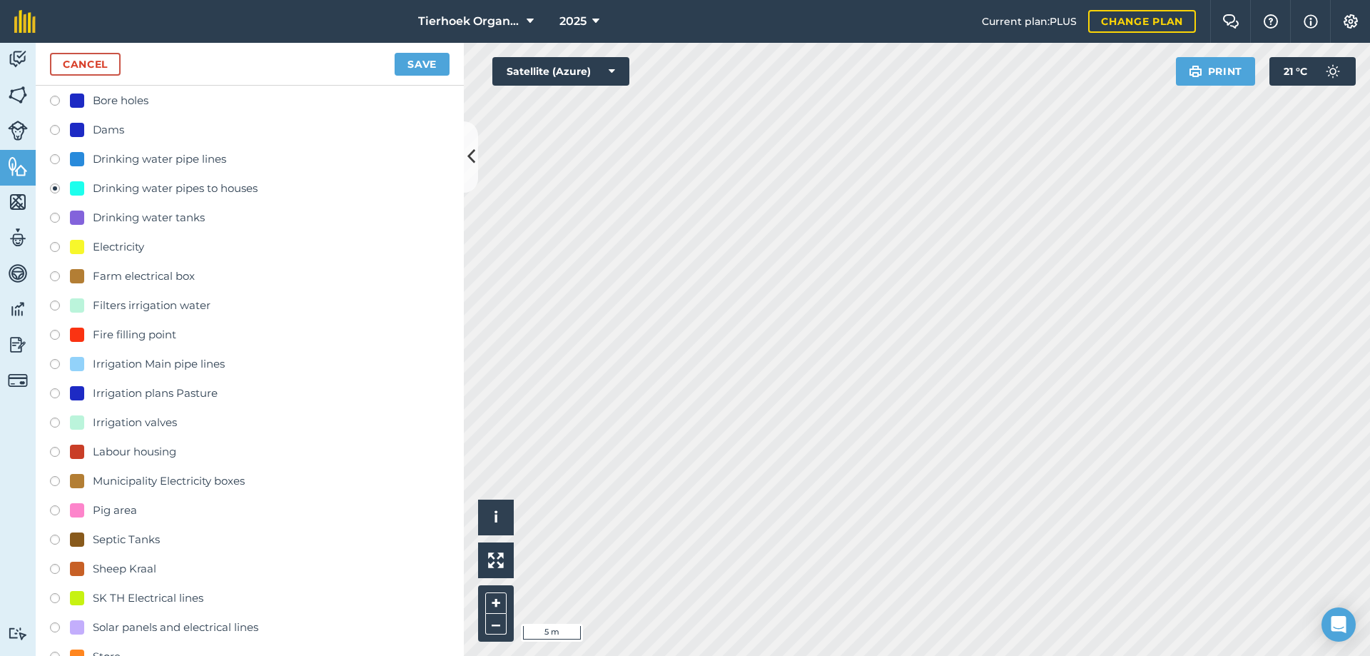
scroll to position [109, 0]
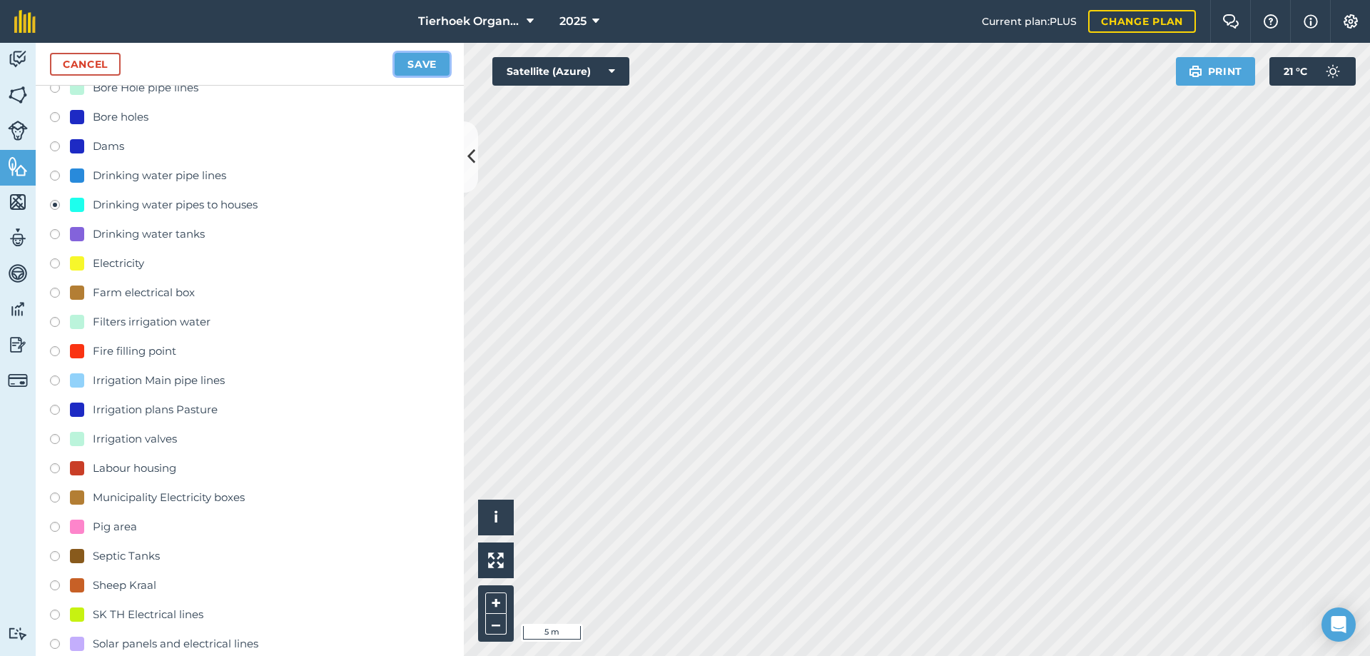
click at [427, 66] on button "Save" at bounding box center [422, 64] width 55 height 23
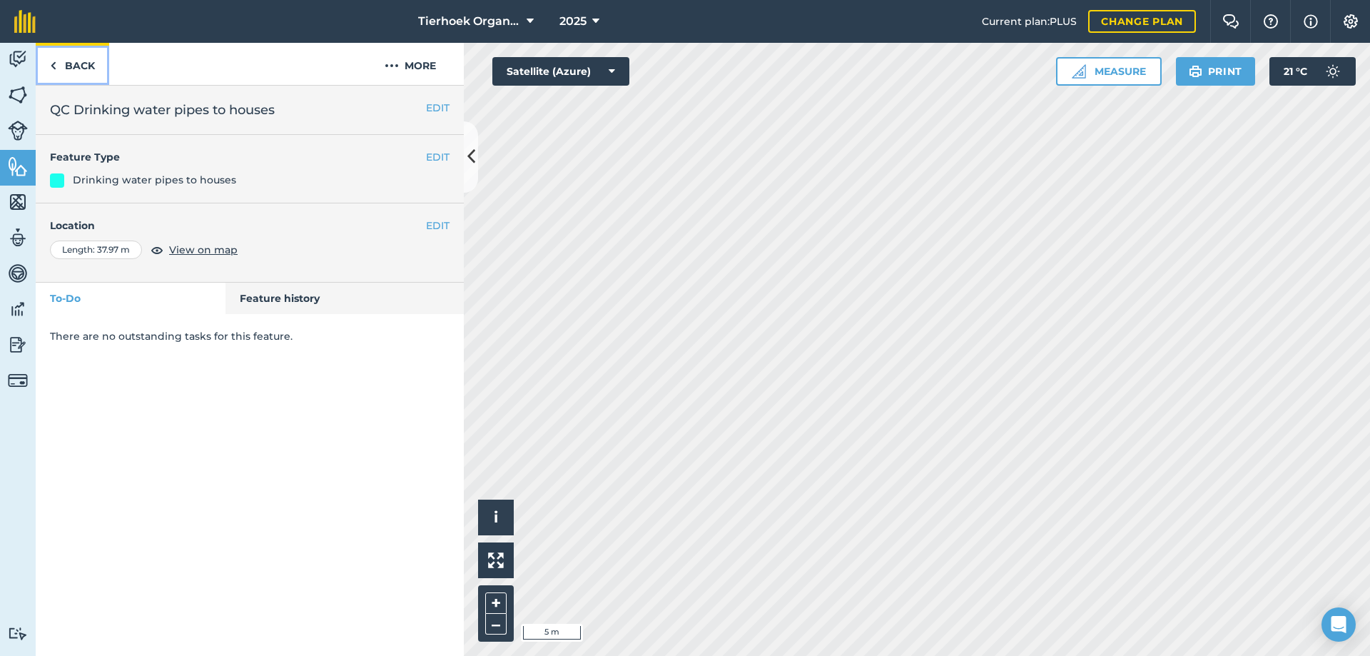
click at [86, 68] on link "Back" at bounding box center [72, 64] width 73 height 42
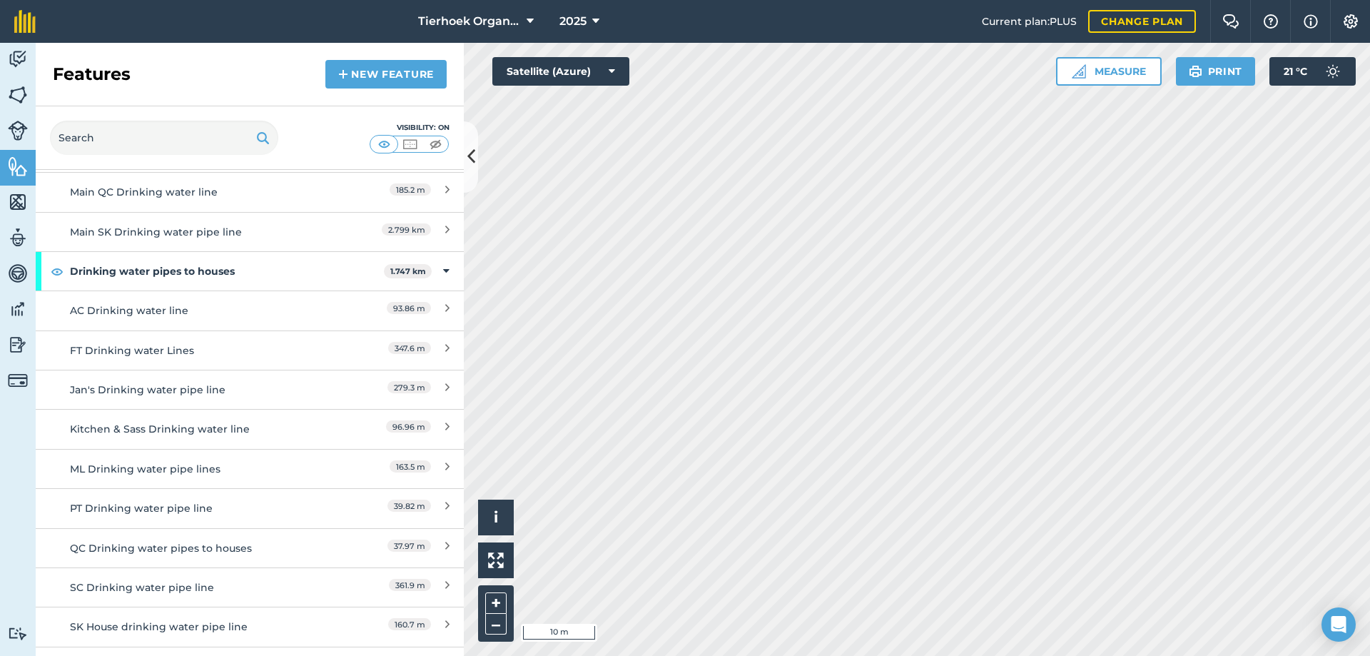
scroll to position [357, 0]
click at [136, 352] on div "FT Drinking water Lines" at bounding box center [196, 351] width 253 height 16
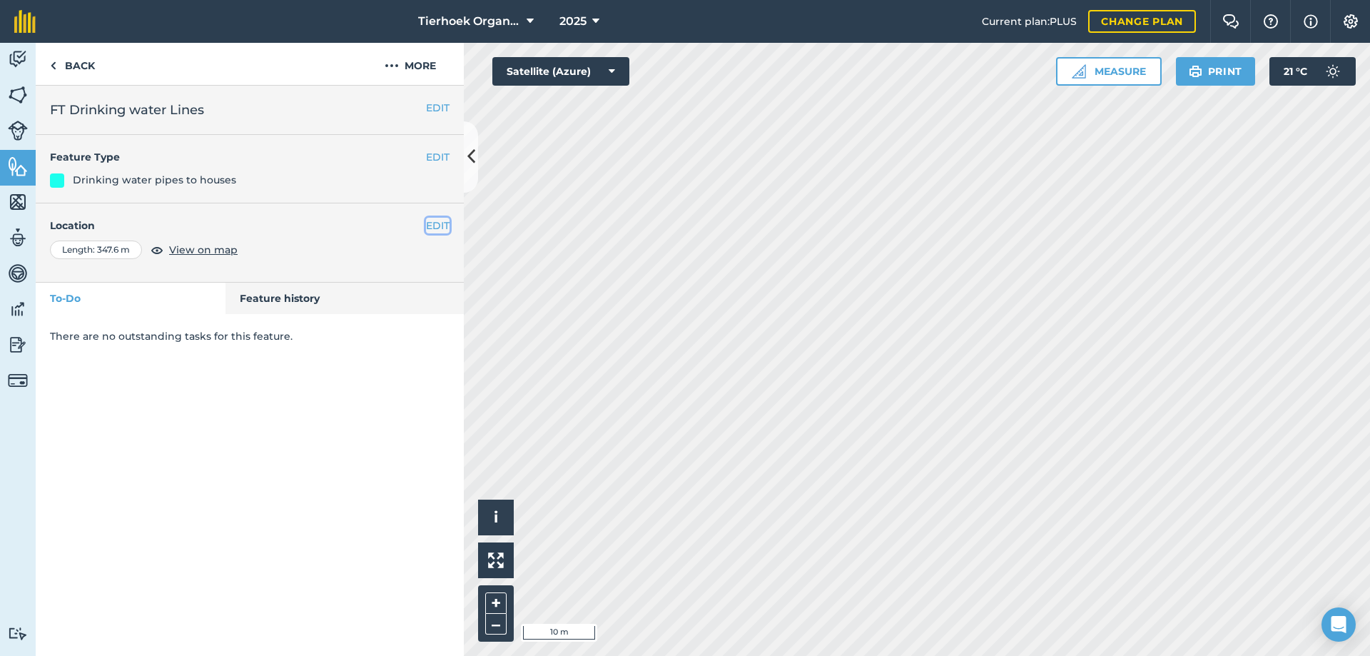
click at [434, 220] on button "EDIT" at bounding box center [438, 226] width 24 height 16
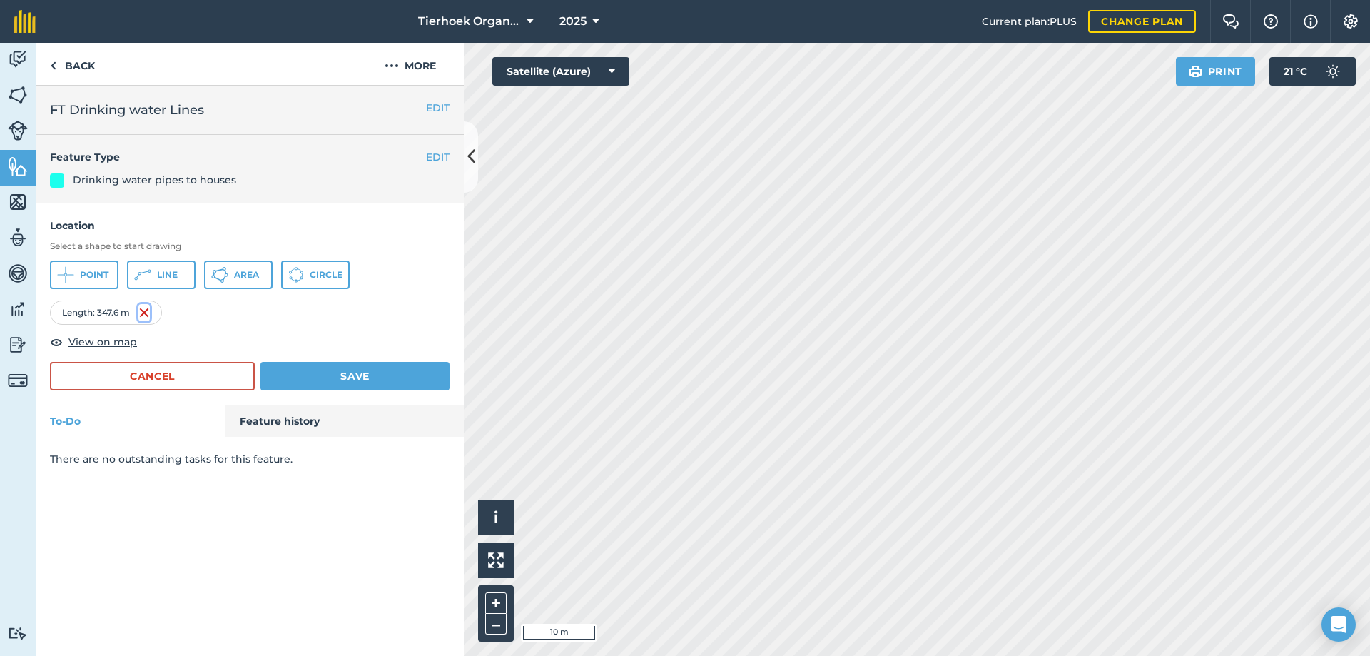
click at [146, 310] on img at bounding box center [143, 312] width 11 height 17
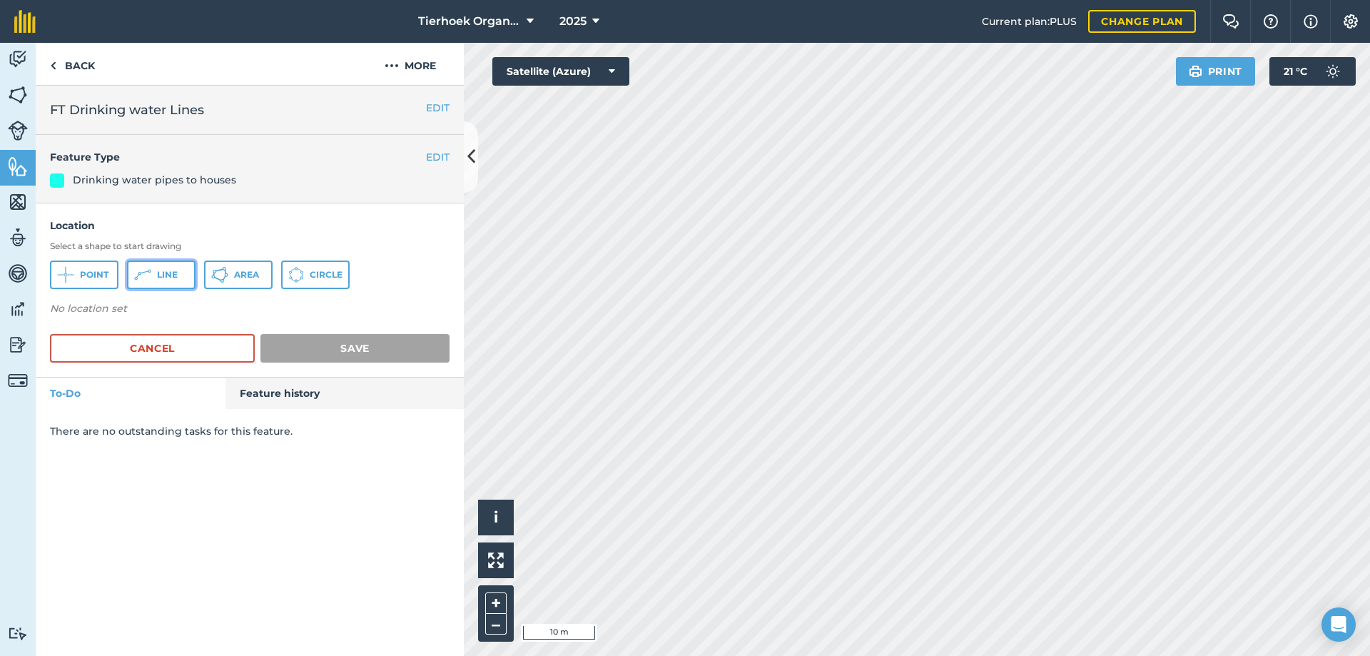
click at [65, 275] on icon at bounding box center [65, 275] width 0 height 0
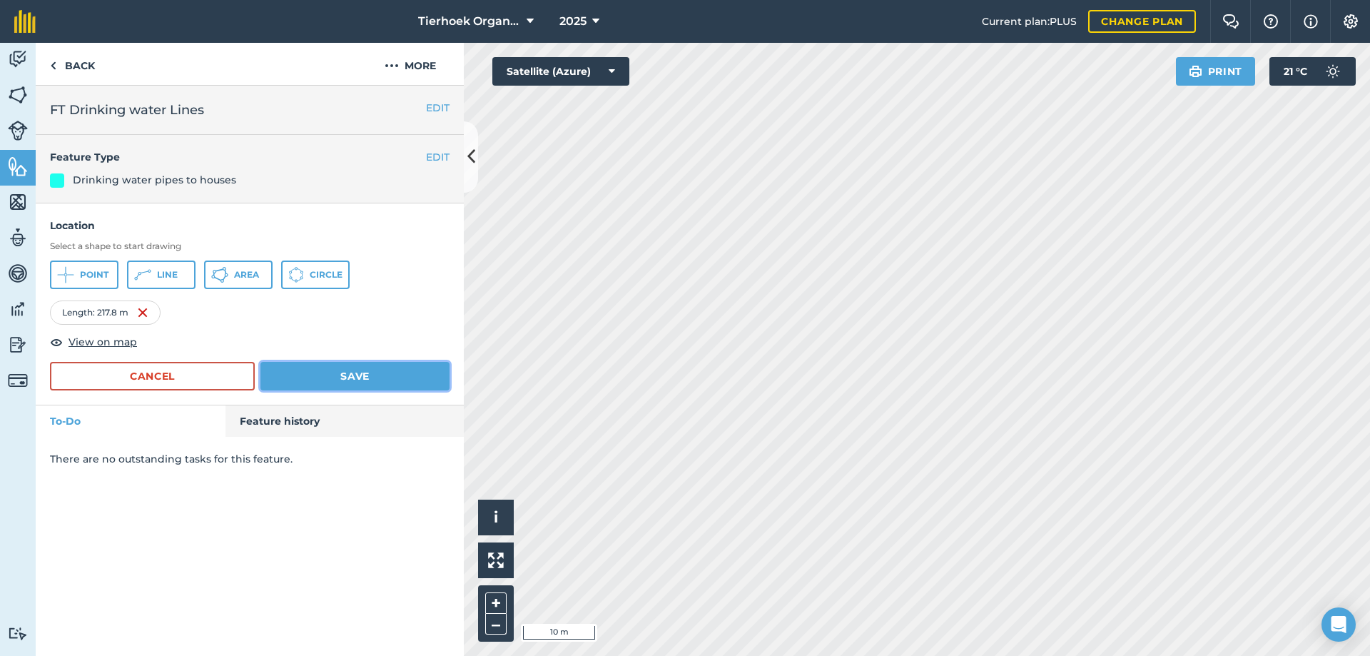
click at [366, 377] on button "Save" at bounding box center [354, 376] width 189 height 29
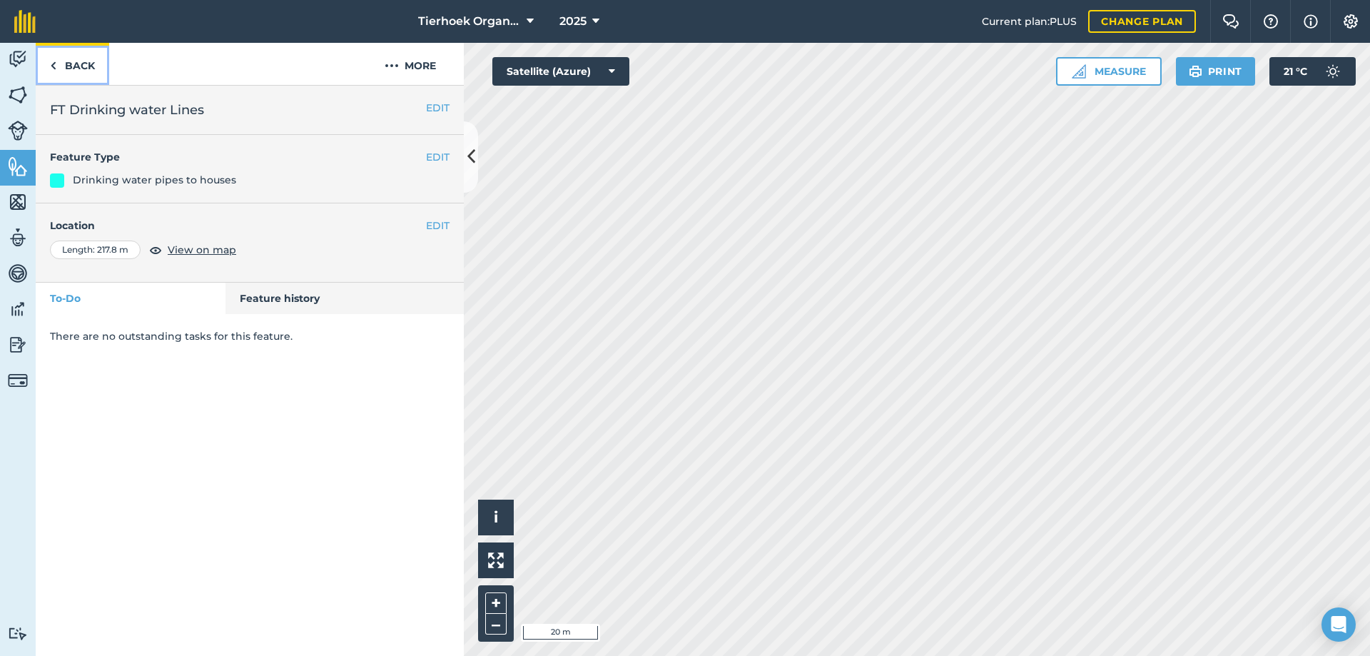
click at [81, 65] on link "Back" at bounding box center [72, 64] width 73 height 42
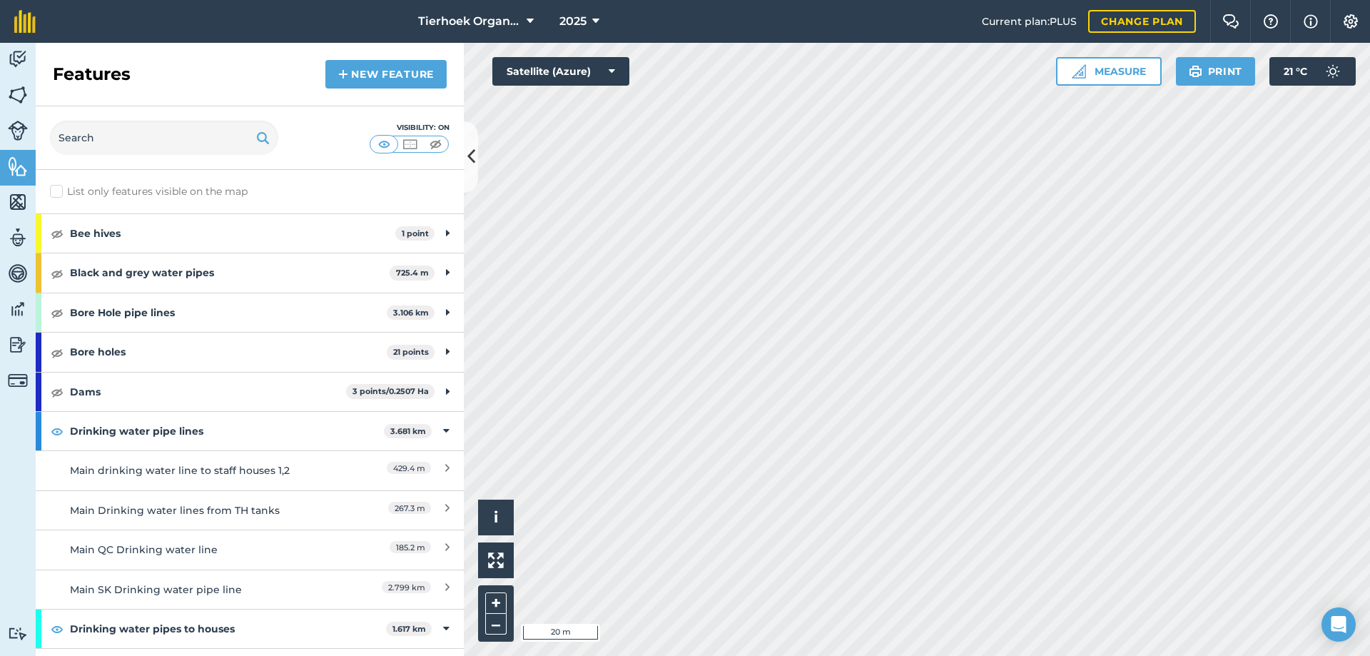
scroll to position [71, 0]
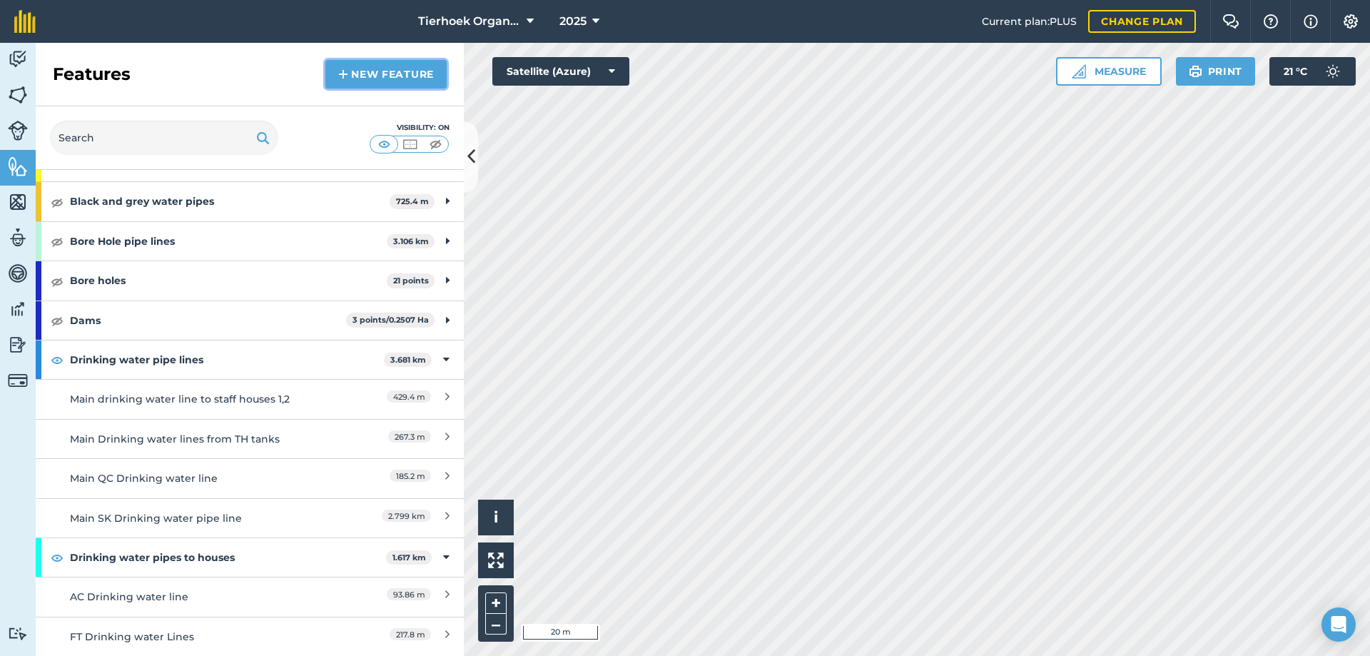
click at [378, 76] on link "New feature" at bounding box center [385, 74] width 121 height 29
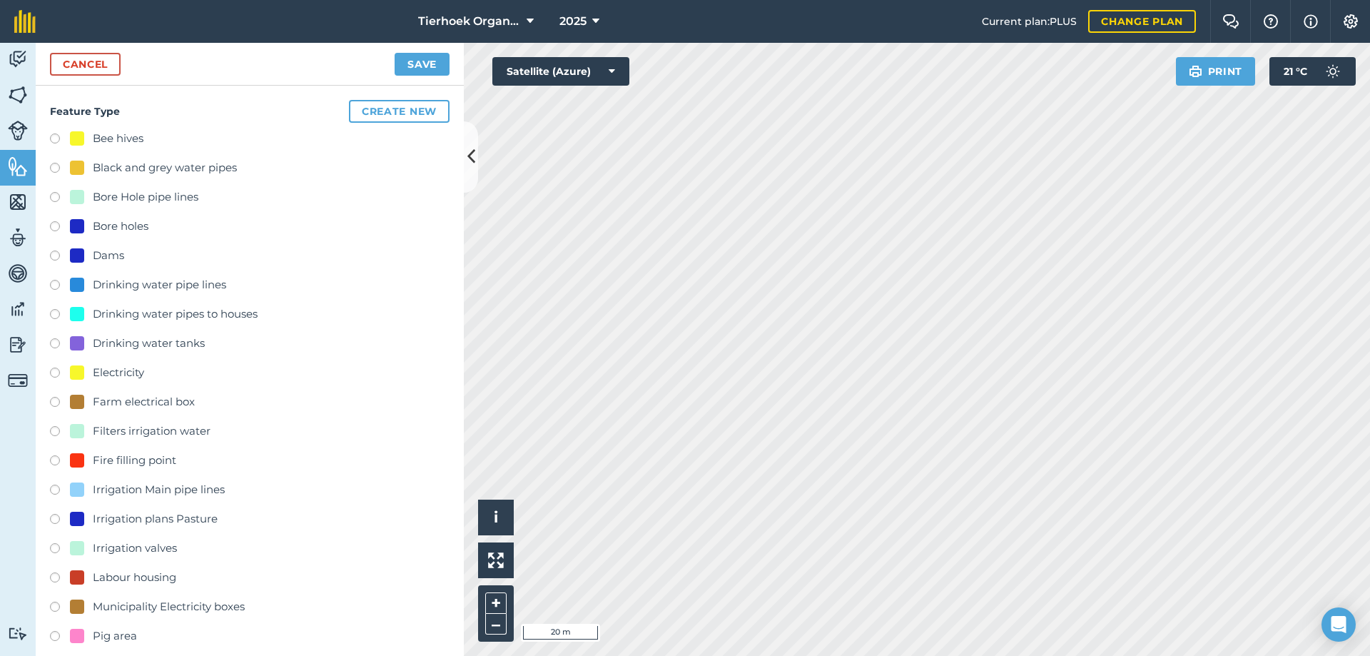
click at [54, 285] on label at bounding box center [60, 287] width 20 height 14
radio input "true"
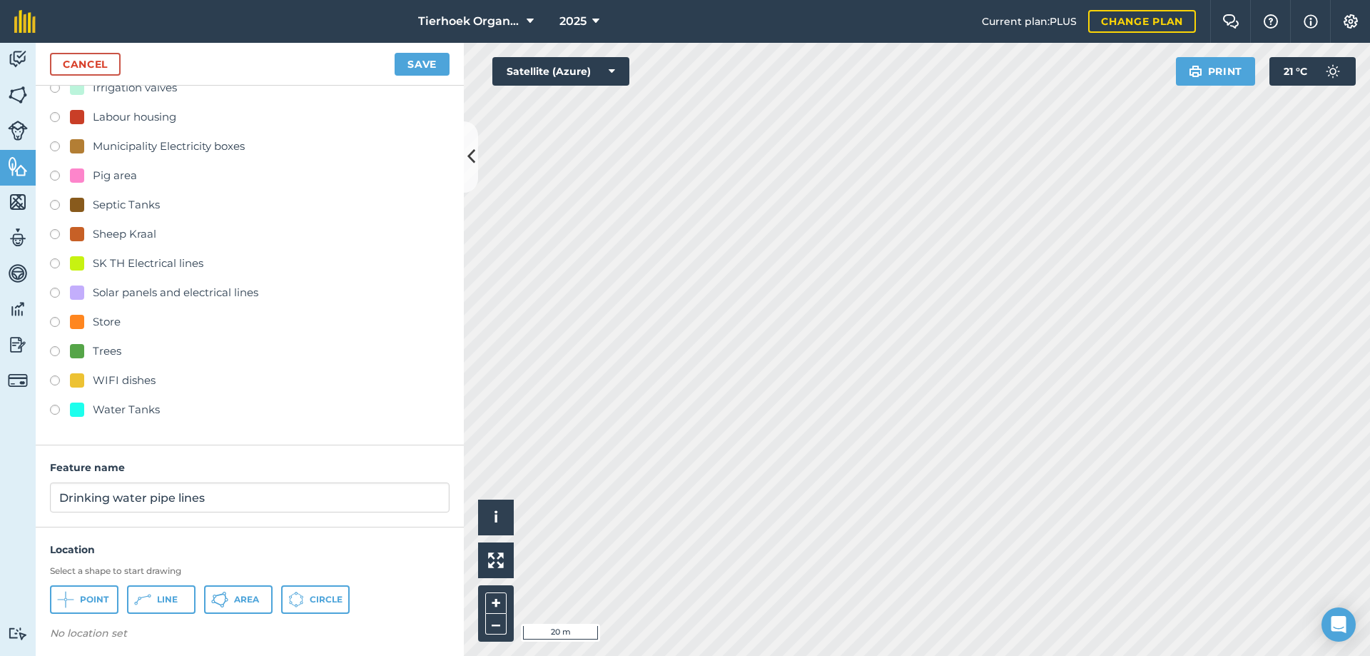
scroll to position [466, 0]
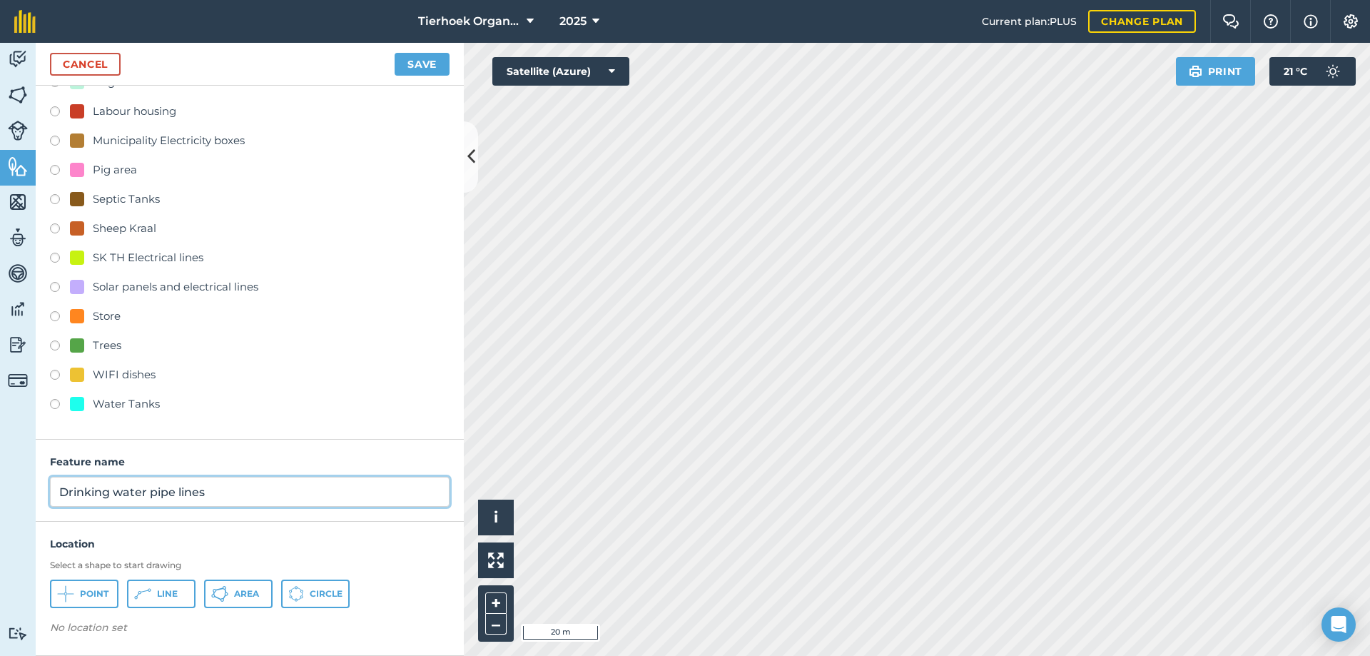
click at [59, 491] on input "Drinking water pipe lines" at bounding box center [250, 492] width 400 height 30
click at [268, 495] on input "Main FT Drinking water pipe lines" at bounding box center [250, 492] width 400 height 30
type input "Main FT Drinking water pipe line"
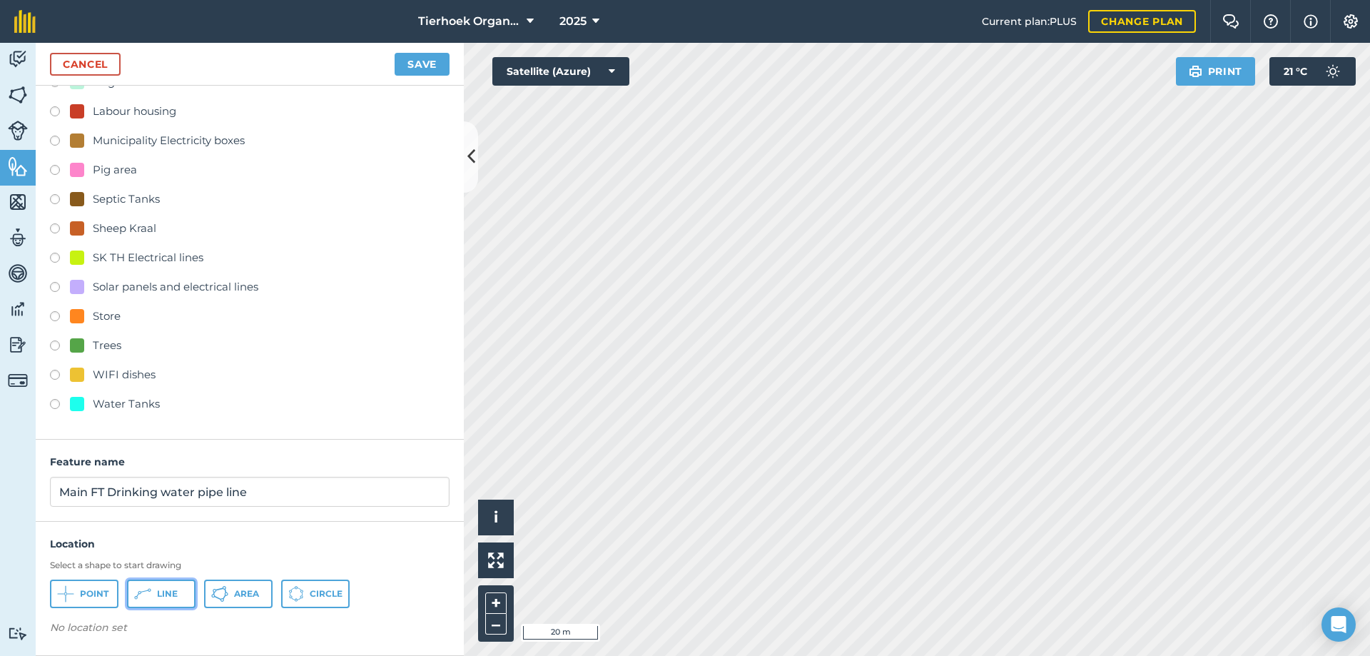
click at [155, 594] on button "Line" at bounding box center [161, 593] width 68 height 29
click at [425, 63] on button "Save" at bounding box center [422, 64] width 55 height 23
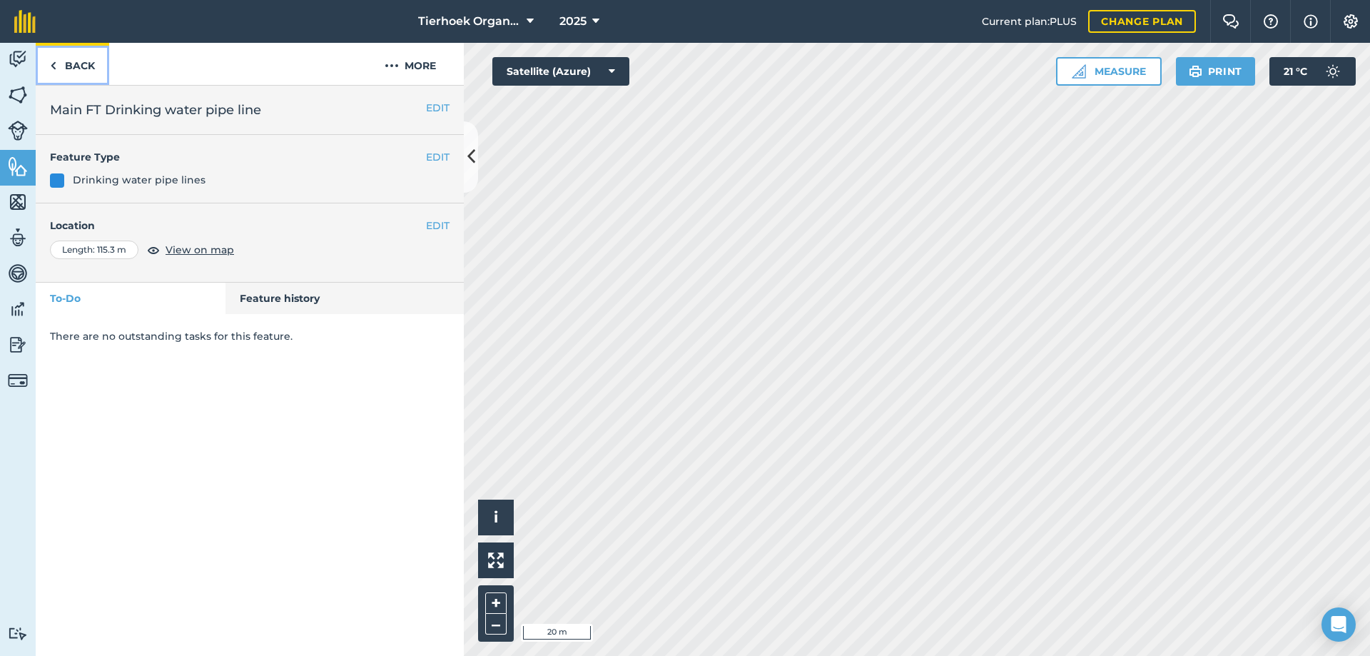
click at [82, 69] on link "Back" at bounding box center [72, 64] width 73 height 42
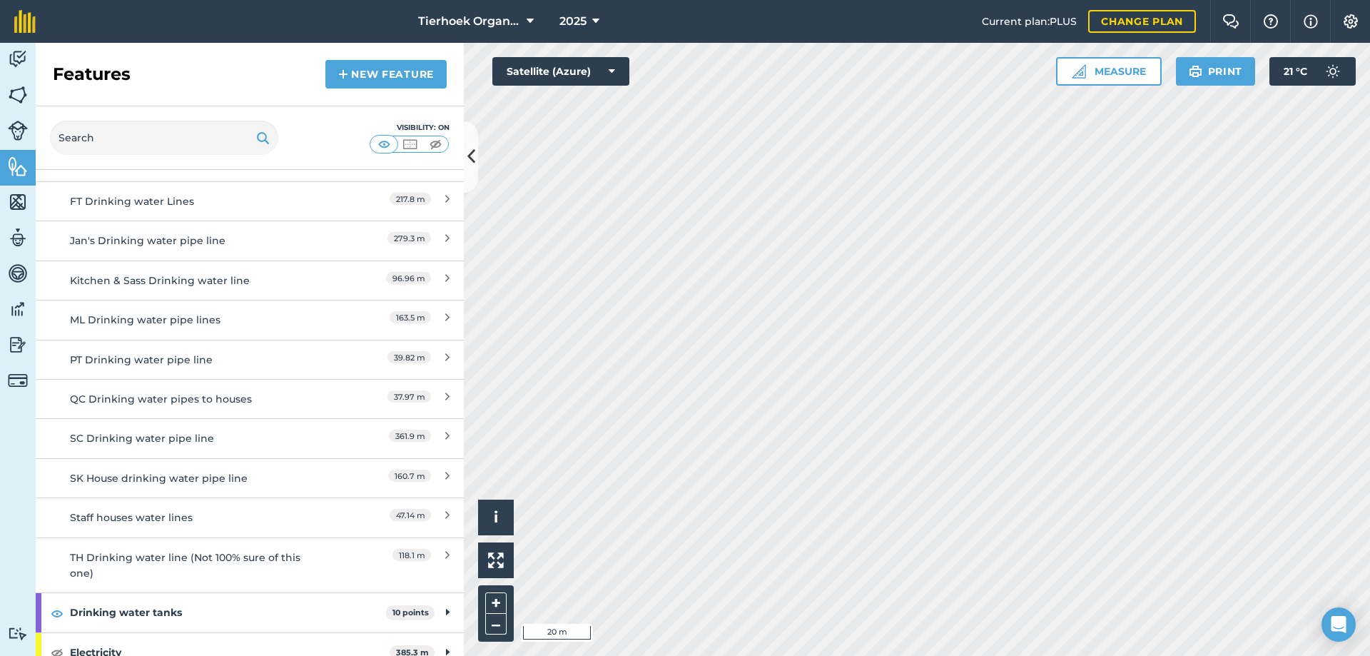
scroll to position [571, 0]
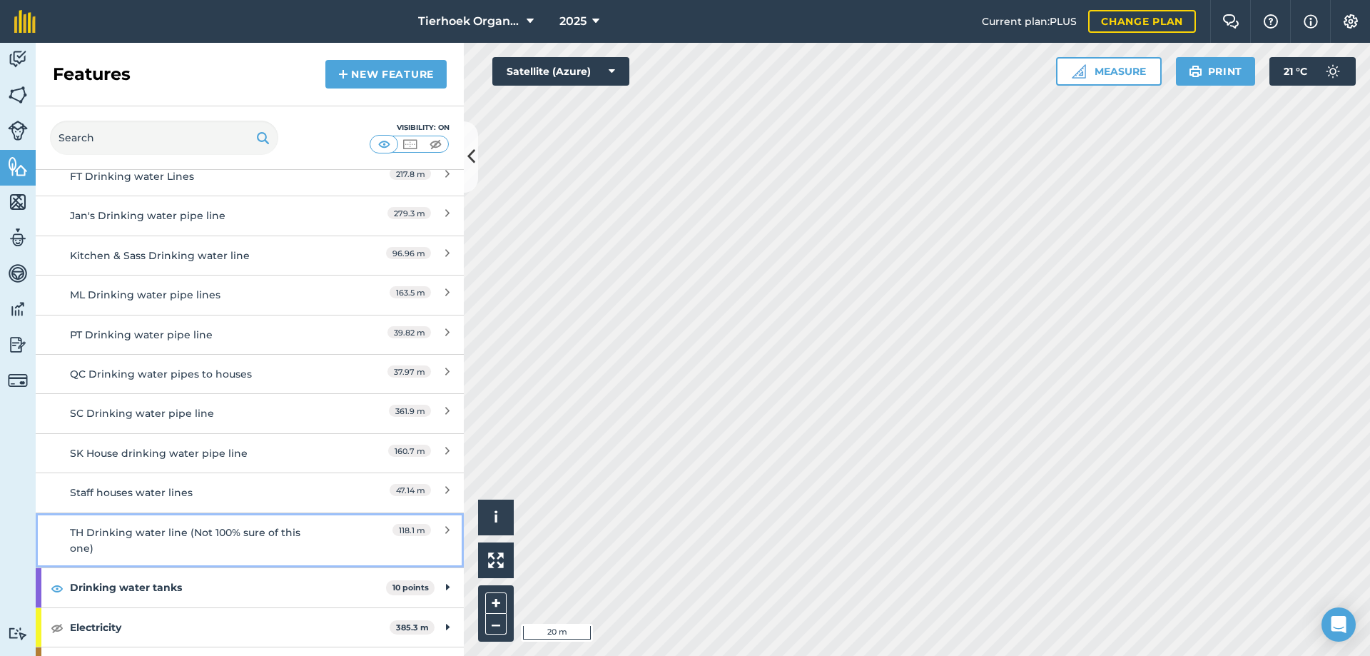
click at [118, 534] on div "TH Drinking water line (Not 100% sure of this one)" at bounding box center [196, 540] width 253 height 32
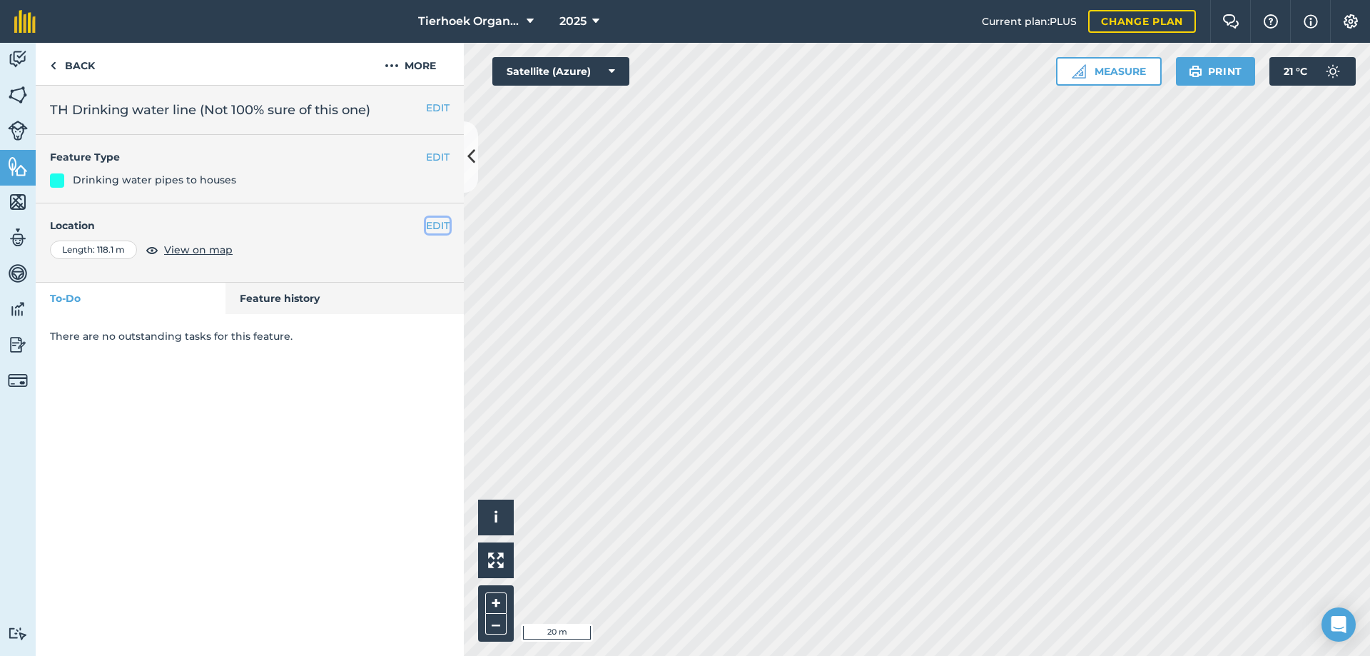
click at [437, 223] on button "EDIT" at bounding box center [438, 226] width 24 height 16
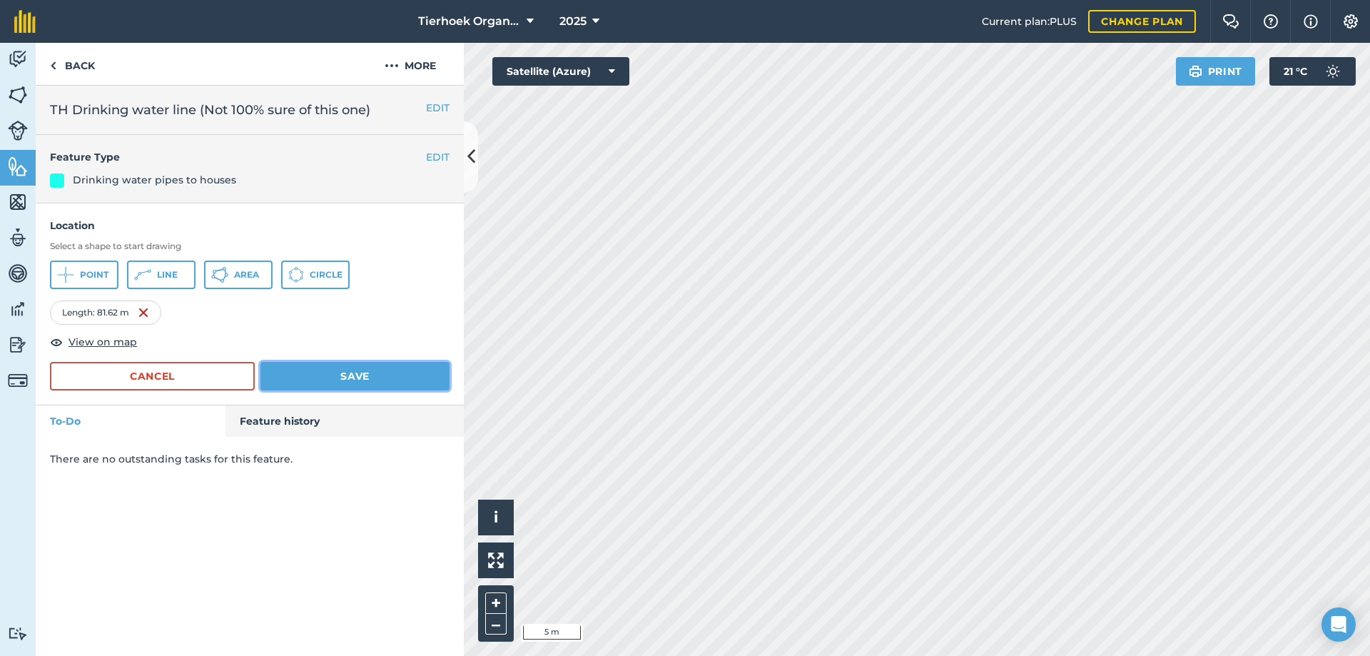
click at [351, 367] on button "Save" at bounding box center [354, 376] width 189 height 29
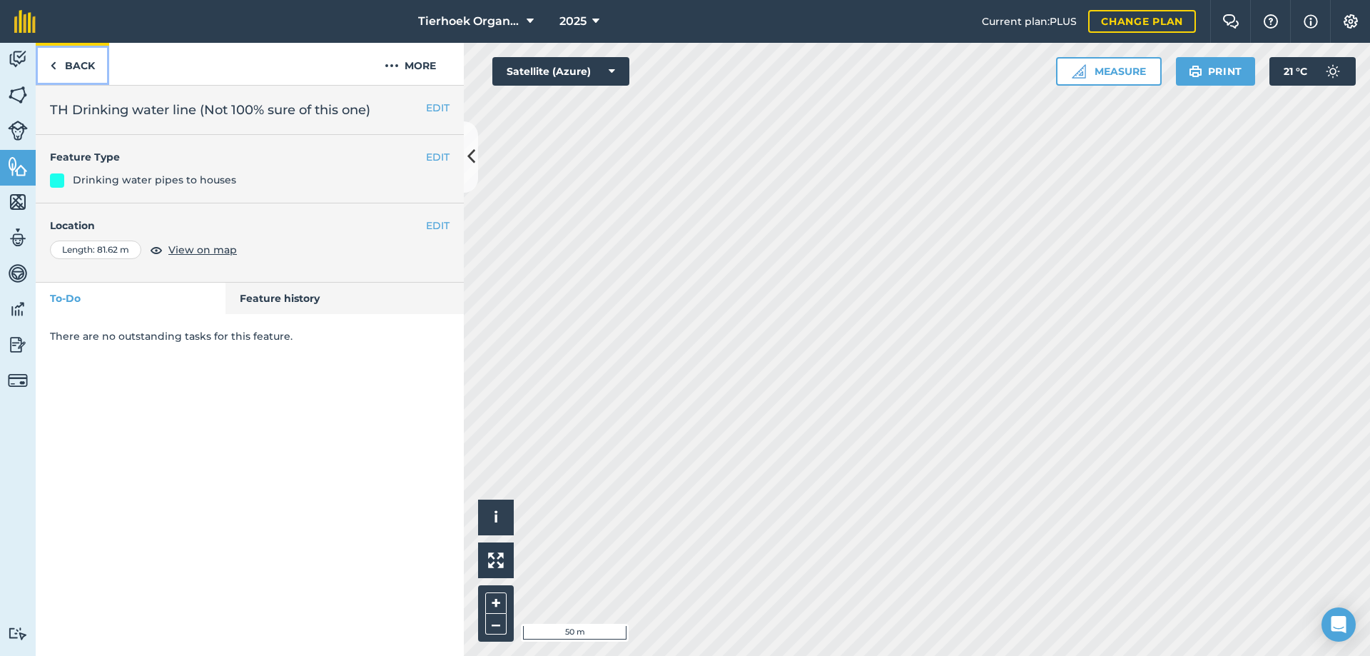
click at [69, 61] on link "Back" at bounding box center [72, 64] width 73 height 42
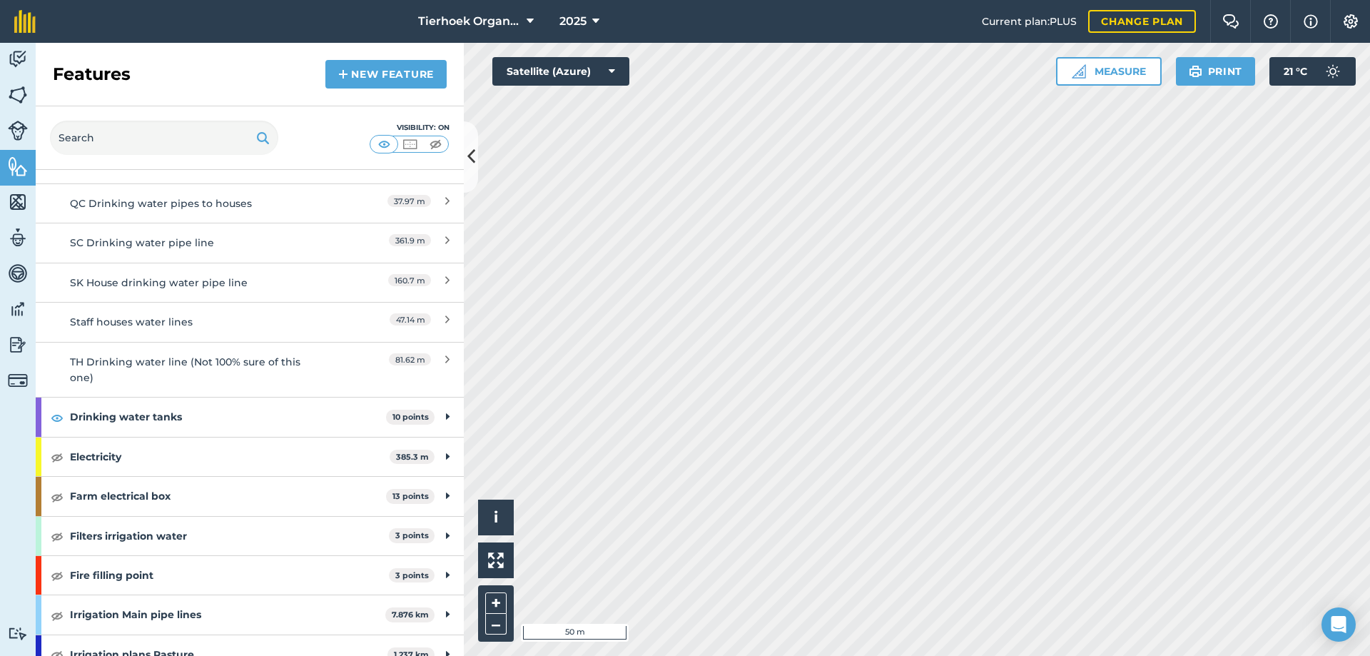
scroll to position [785, 0]
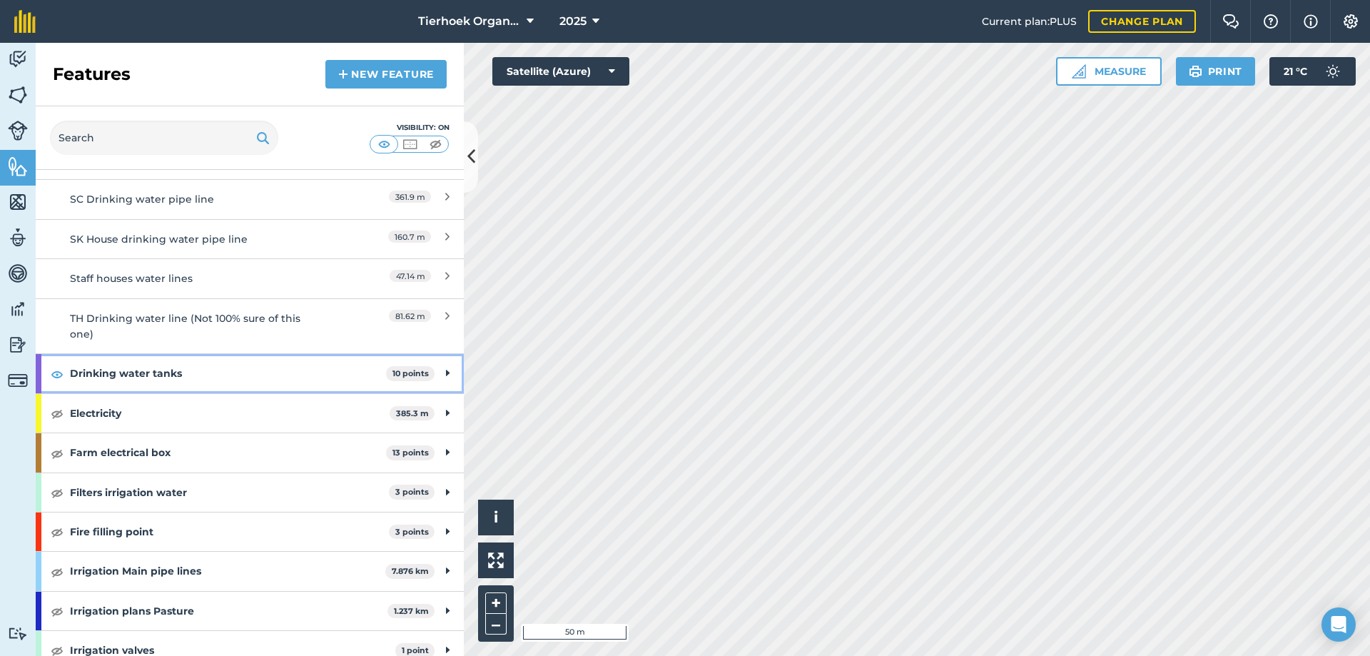
click at [432, 371] on div "Drinking water tanks 10 points" at bounding box center [250, 373] width 428 height 39
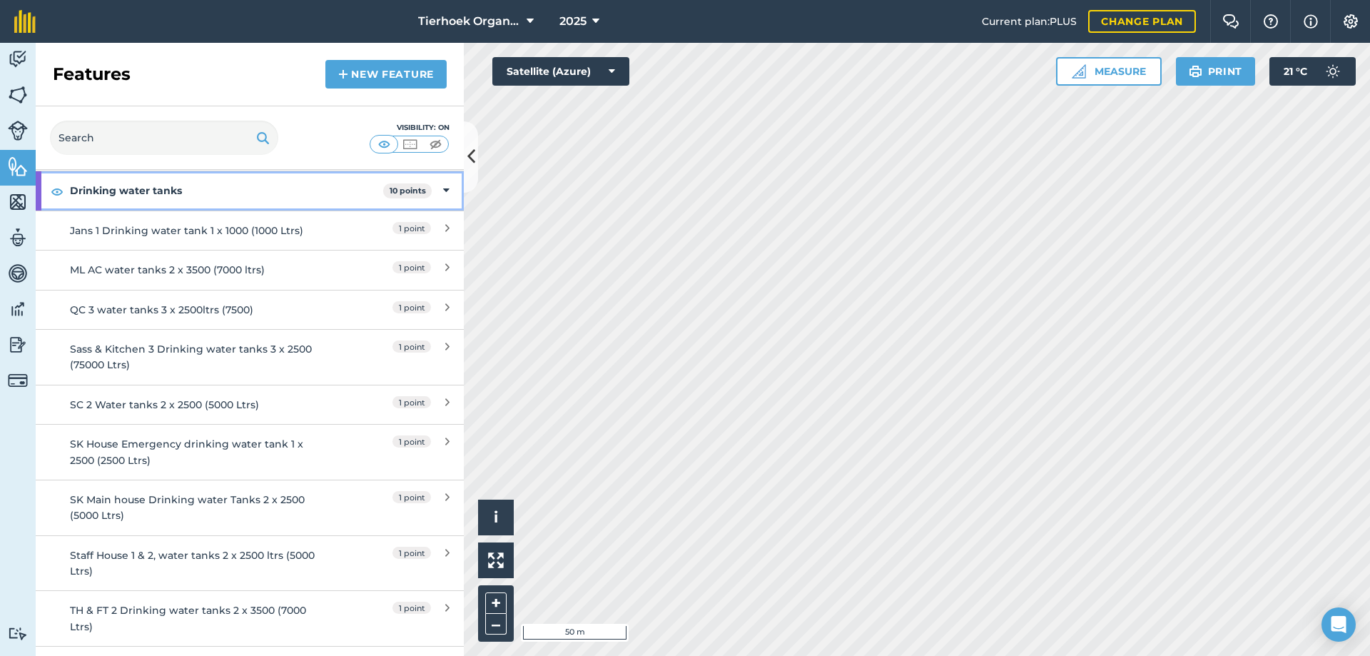
scroll to position [642, 0]
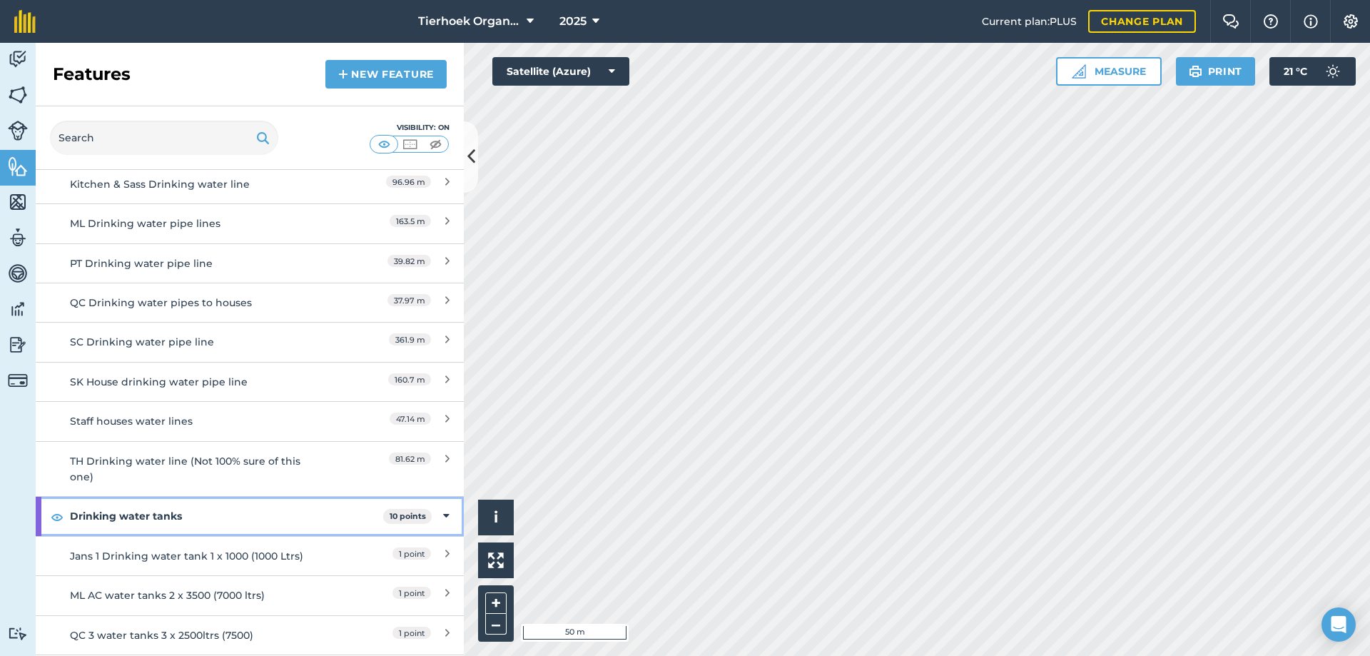
click at [443, 517] on icon at bounding box center [446, 516] width 6 height 16
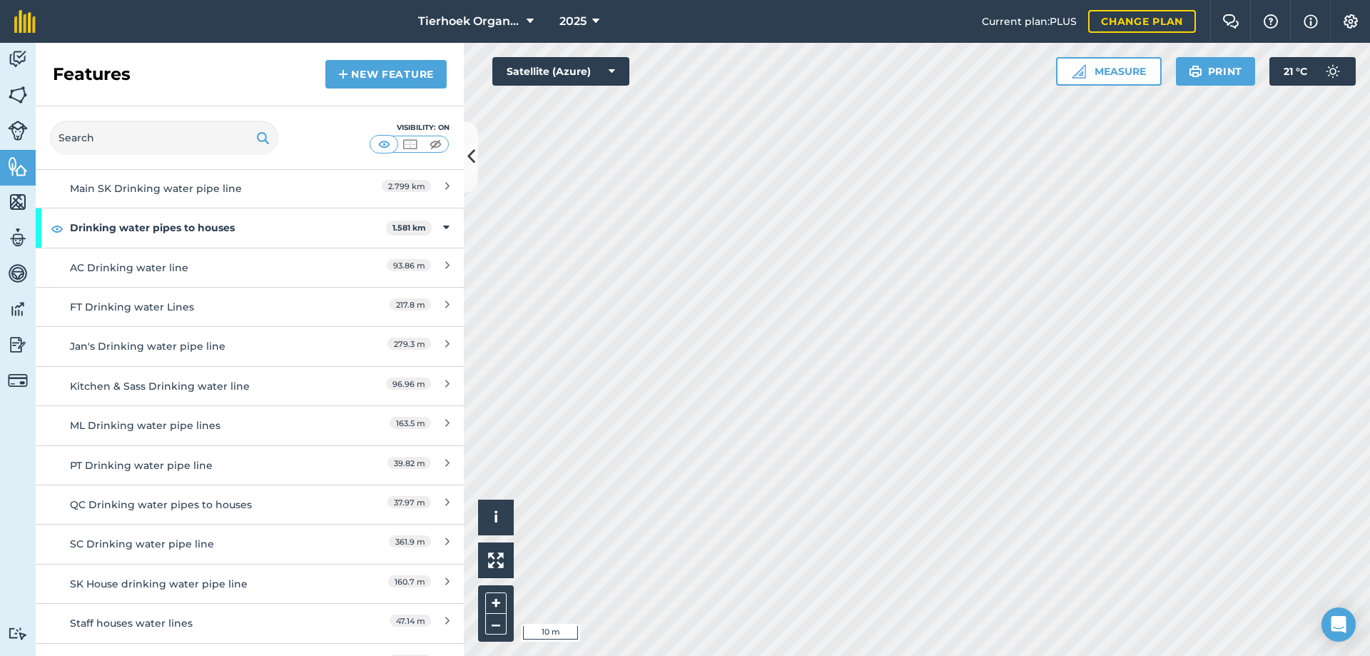
scroll to position [428, 0]
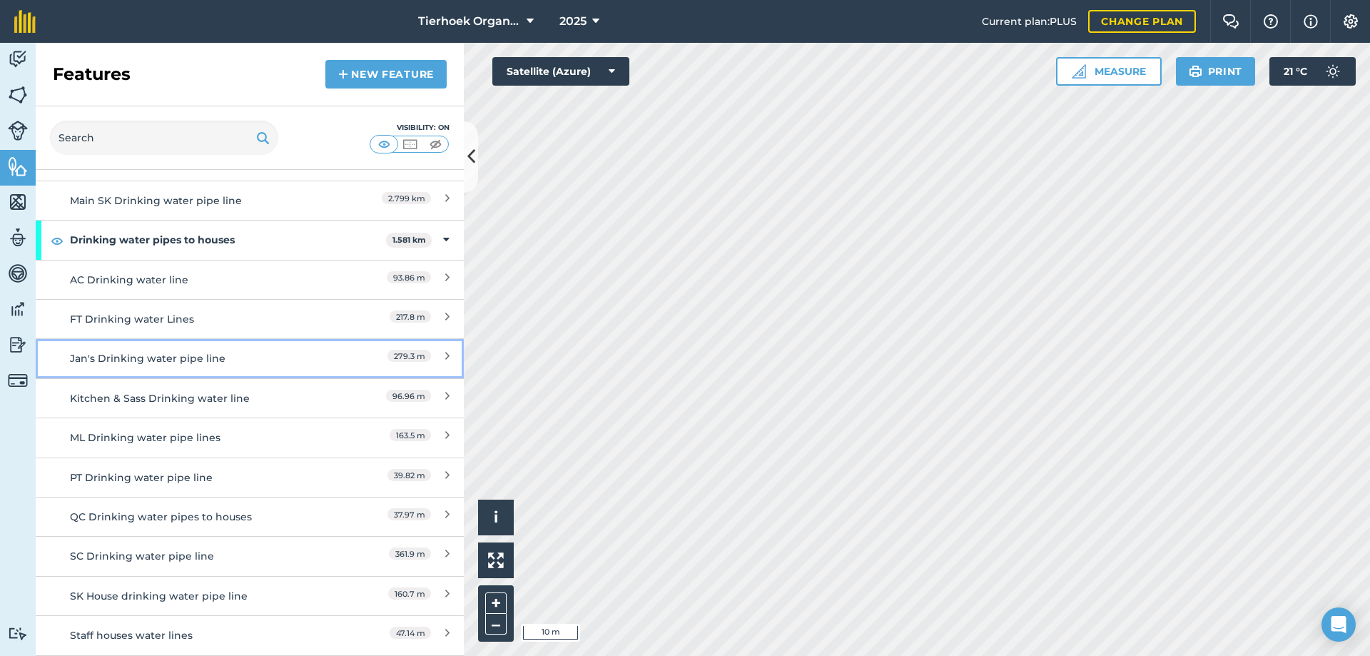
click at [121, 360] on div "Jan's Drinking water pipe line" at bounding box center [196, 358] width 253 height 16
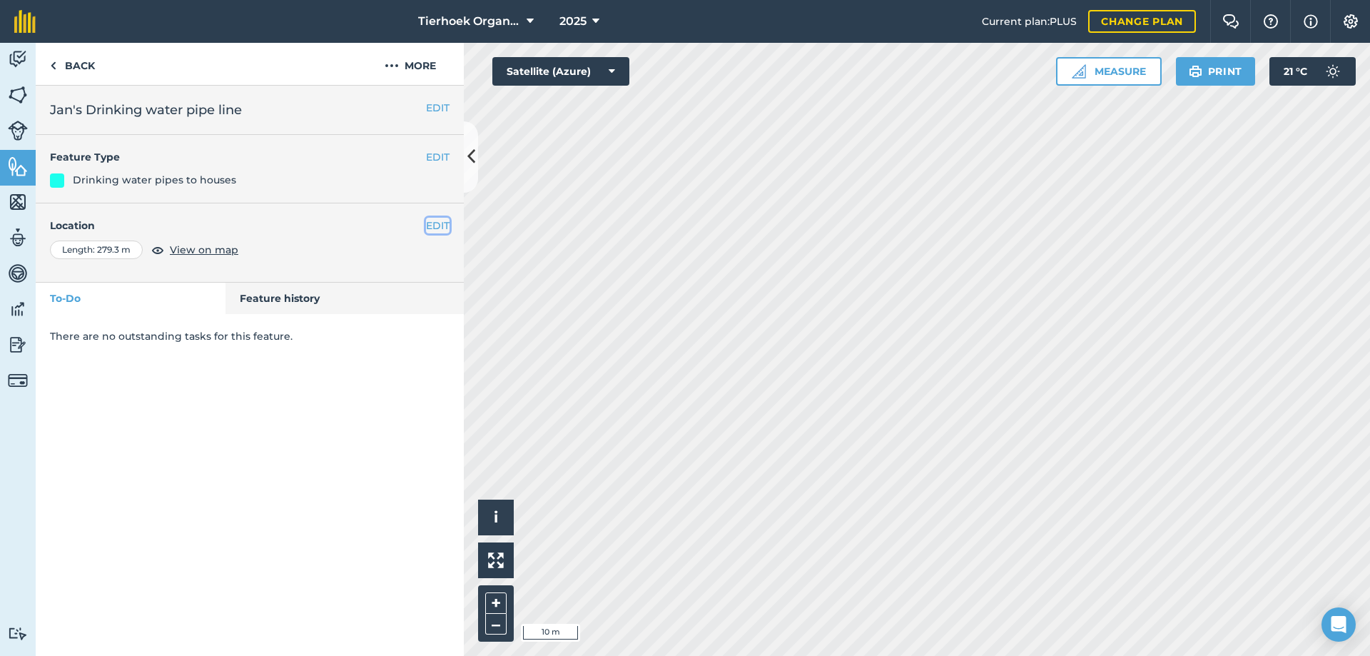
click at [434, 224] on button "EDIT" at bounding box center [438, 226] width 24 height 16
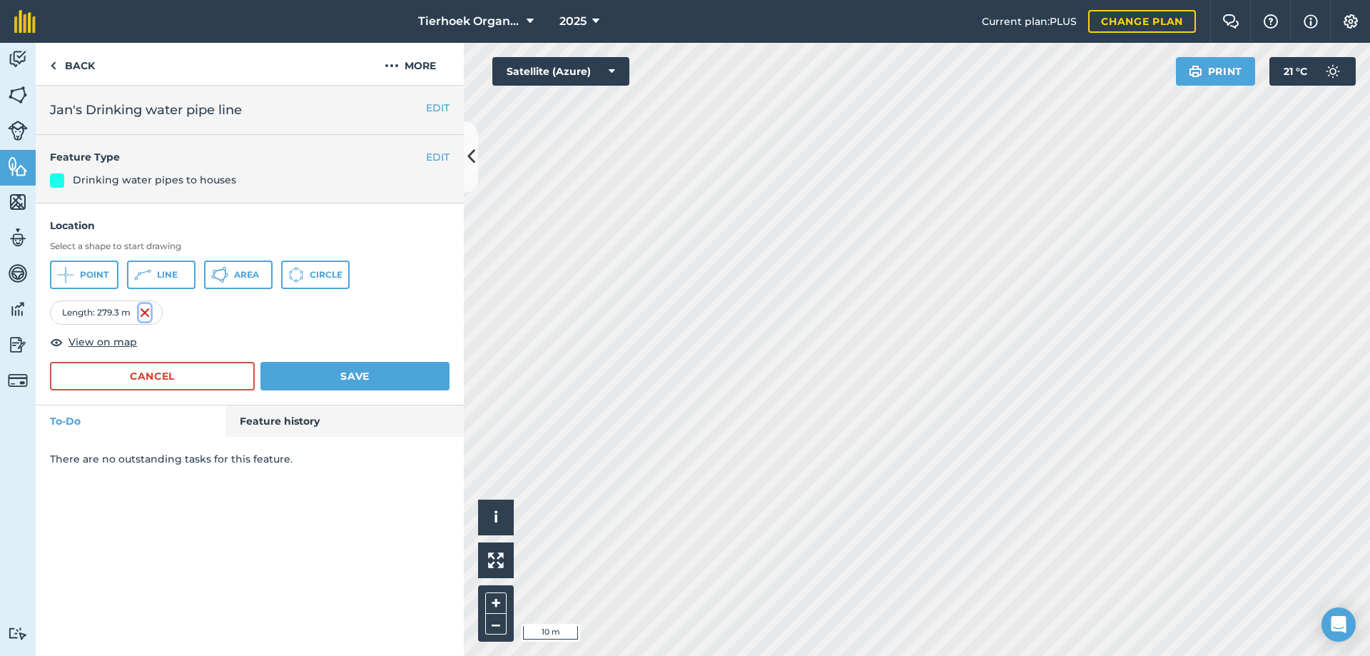
click at [146, 312] on img at bounding box center [144, 312] width 11 height 17
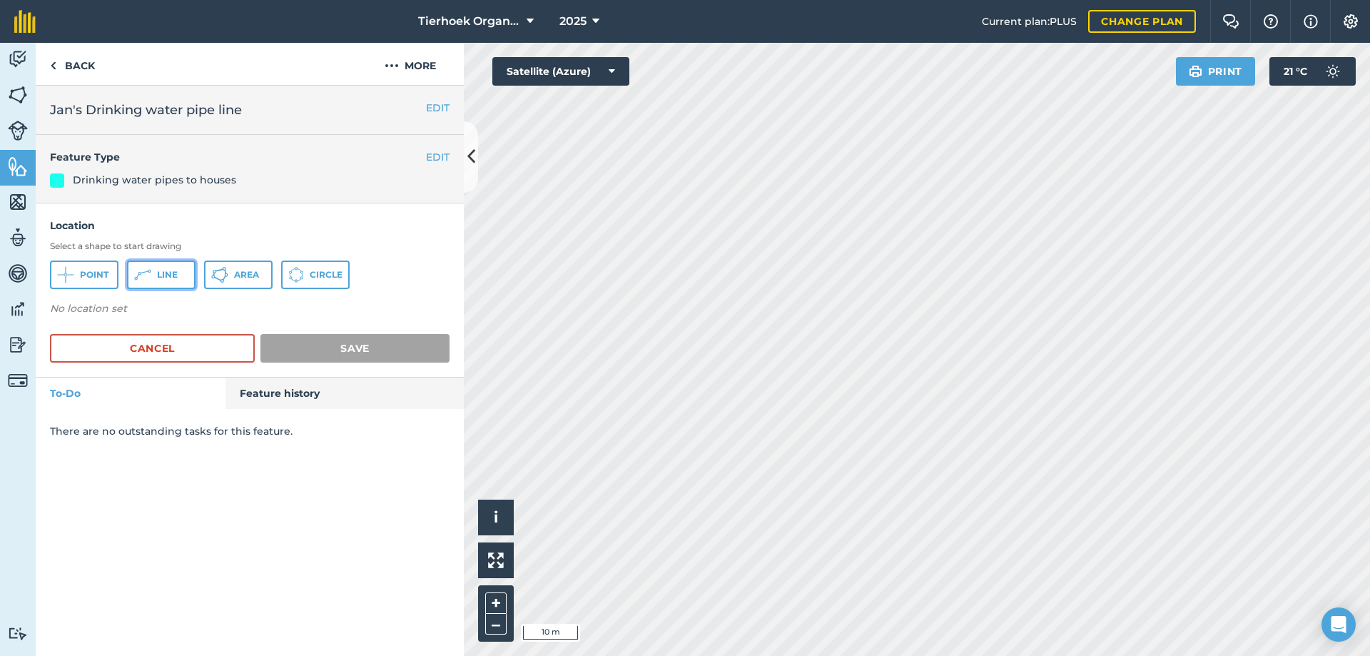
click at [165, 271] on span "Line" at bounding box center [167, 274] width 21 height 11
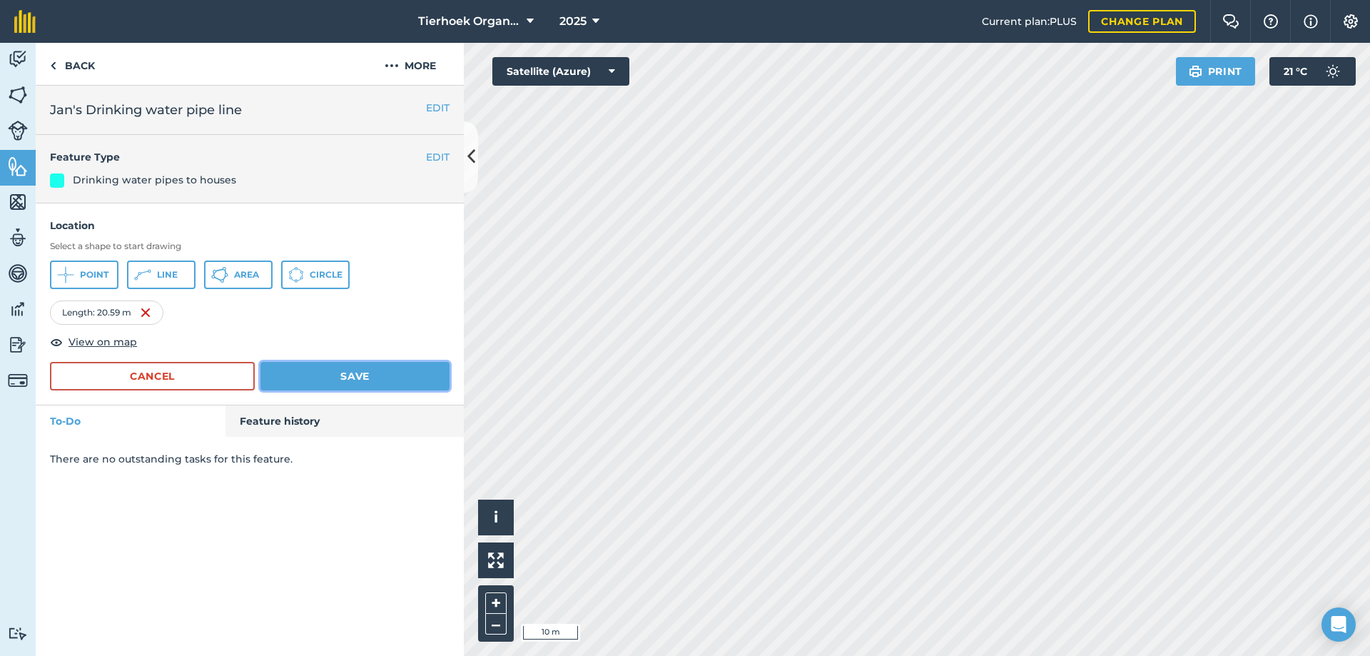
click at [308, 377] on button "Save" at bounding box center [354, 376] width 189 height 29
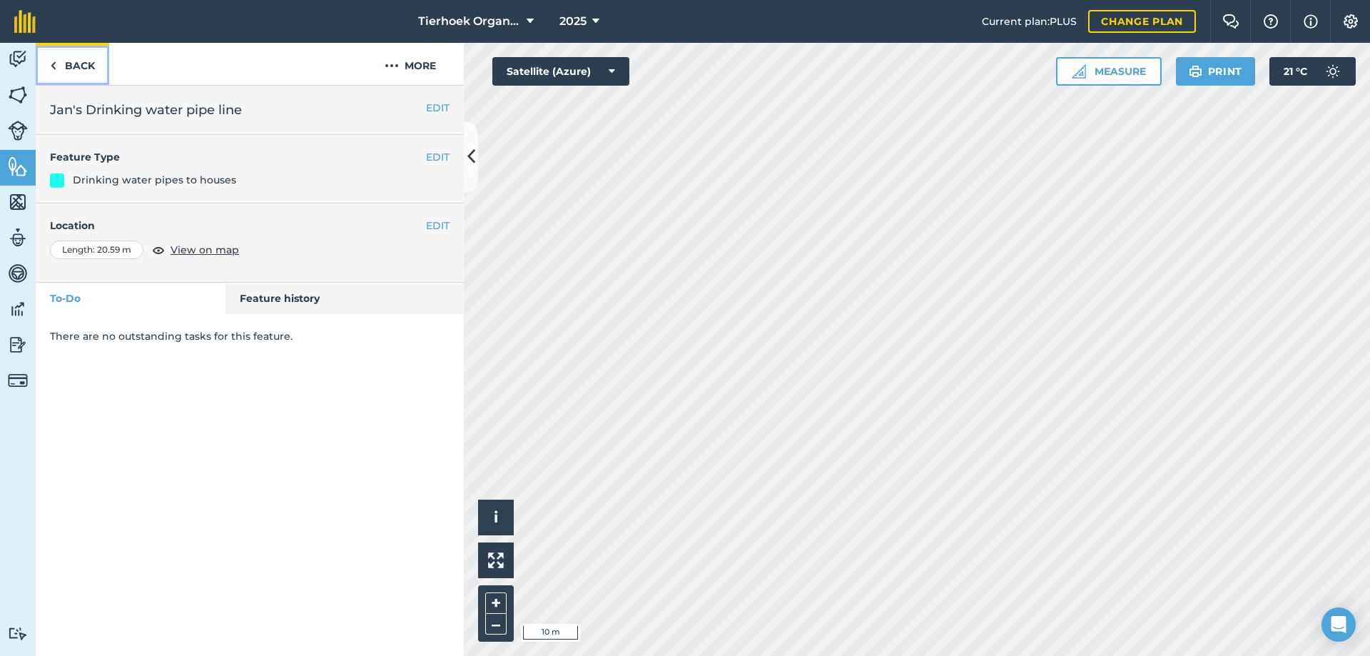
click at [75, 65] on link "Back" at bounding box center [72, 64] width 73 height 42
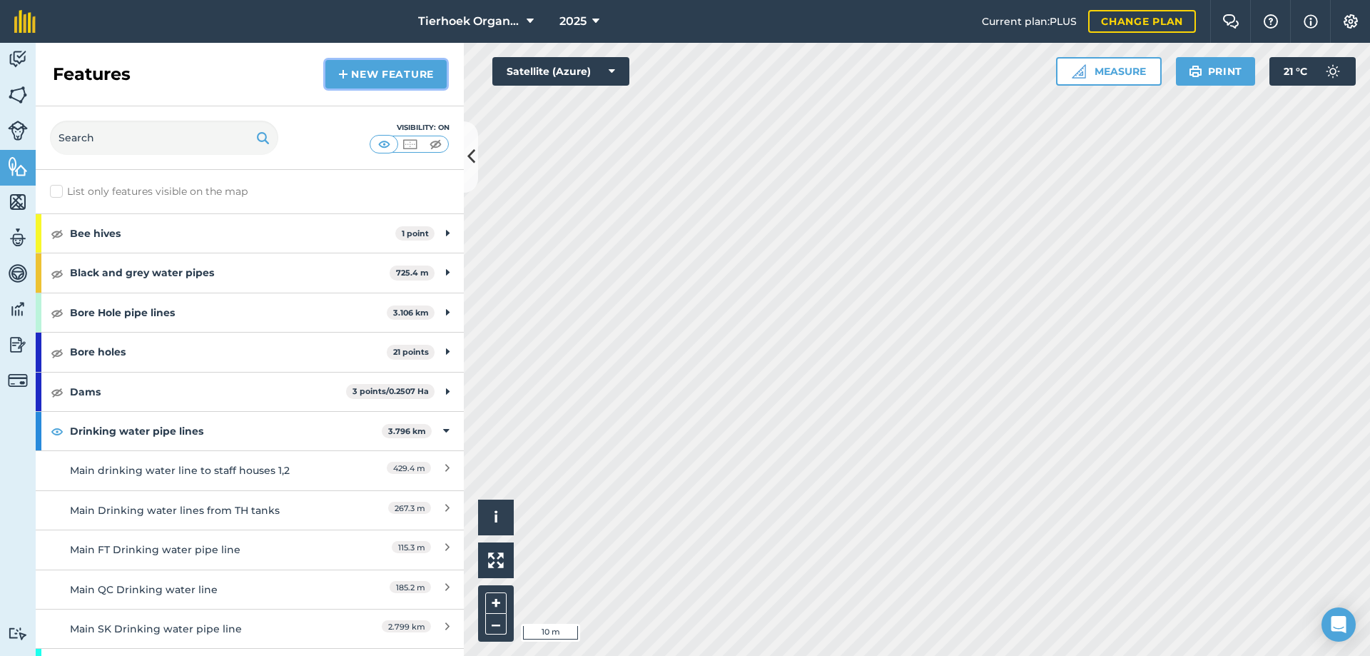
click at [357, 76] on link "New feature" at bounding box center [385, 74] width 121 height 29
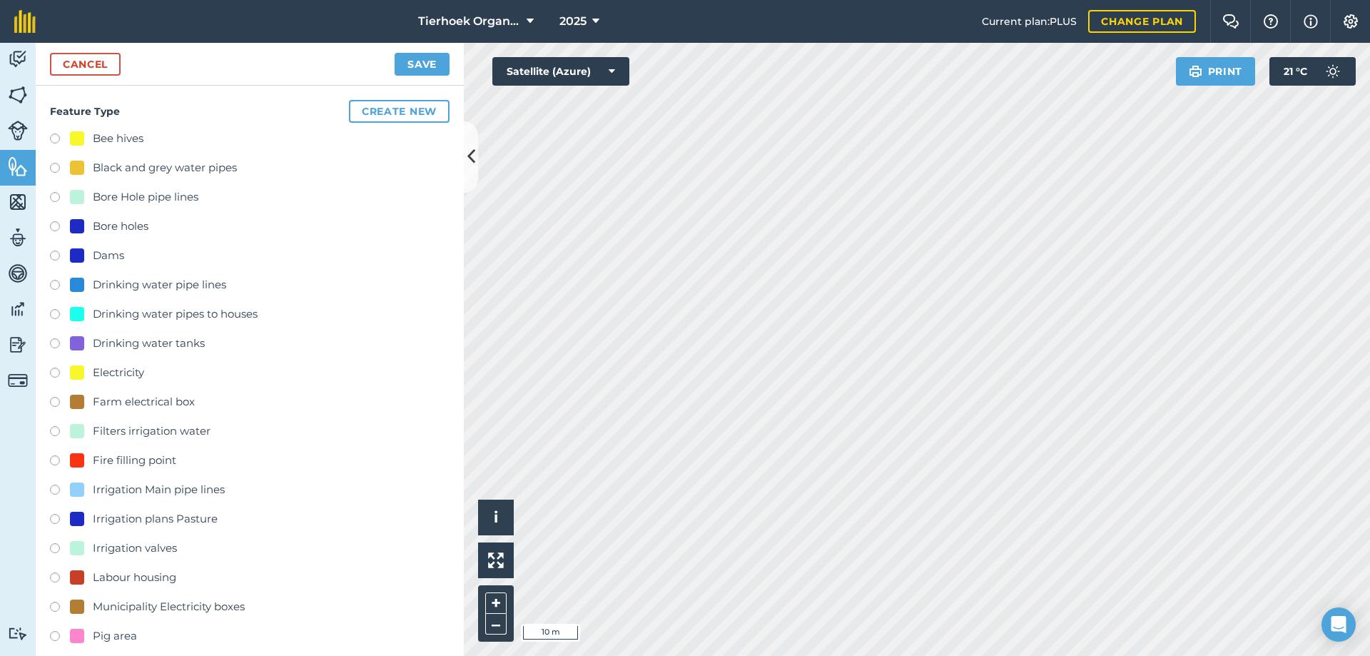
click at [54, 285] on label at bounding box center [60, 287] width 20 height 14
radio input "true"
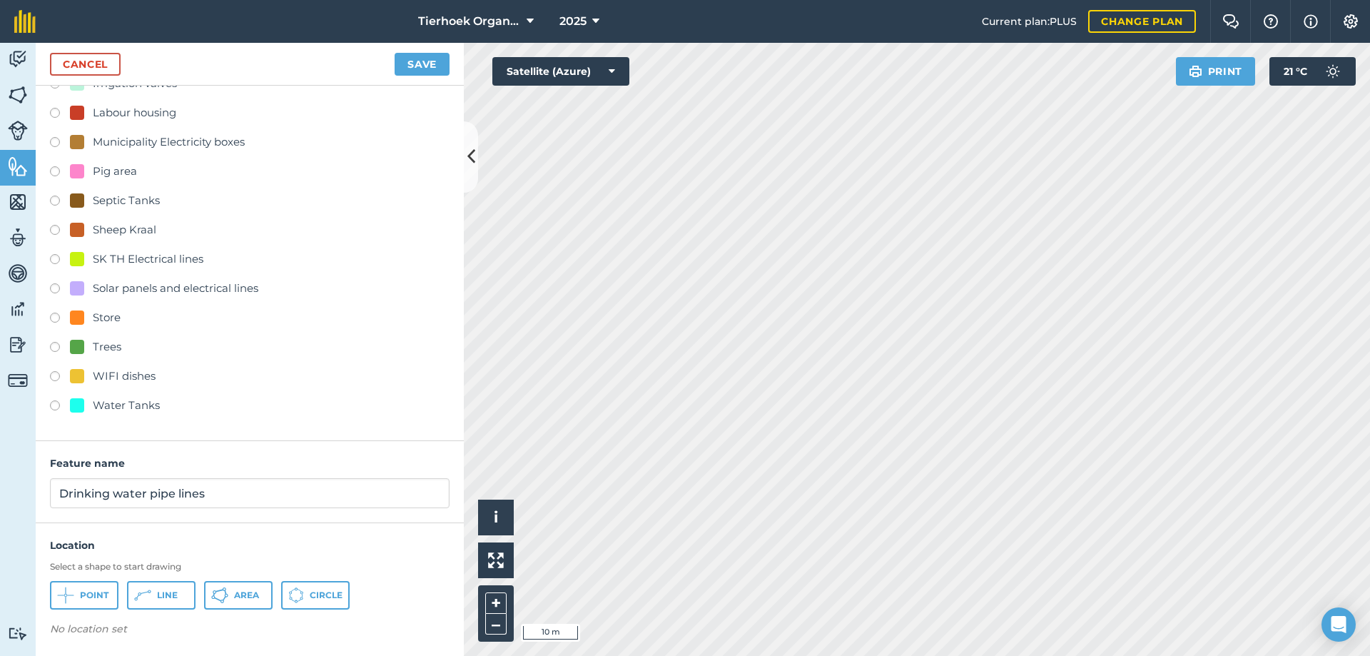
scroll to position [466, 0]
click at [61, 489] on input "Drinking water pipe lines" at bounding box center [250, 492] width 400 height 30
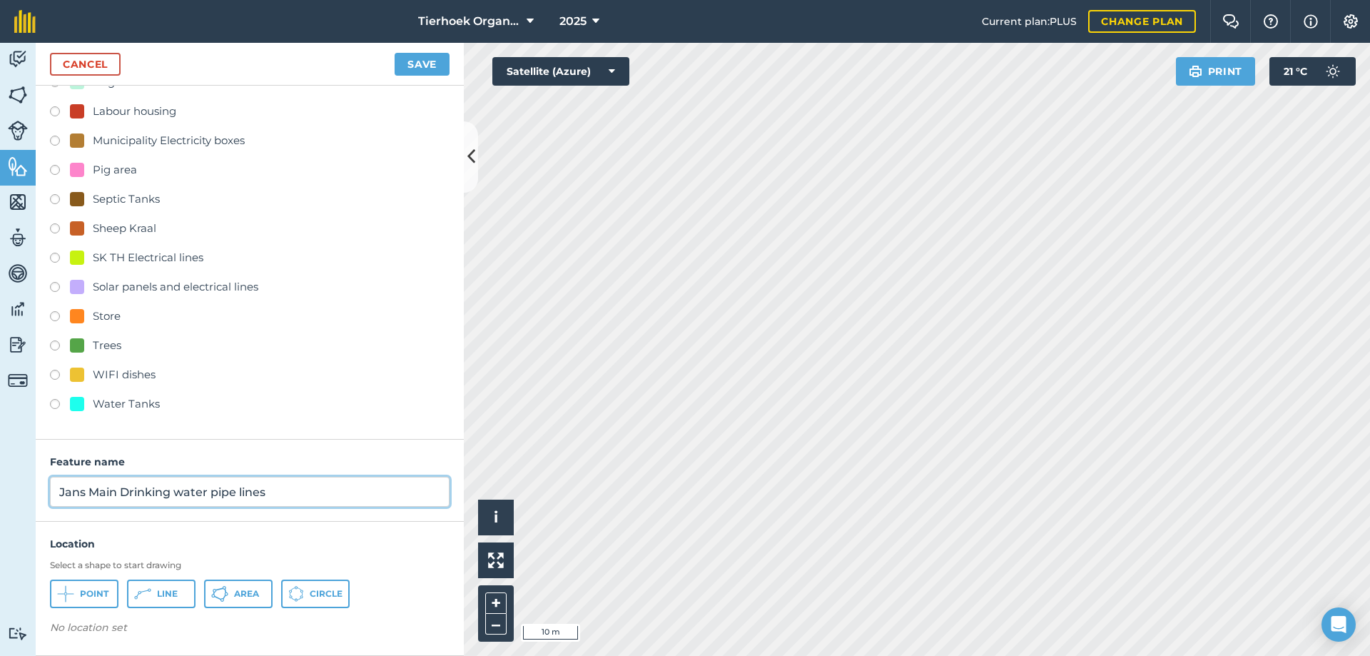
click at [263, 489] on input "Jans Main Drinking water pipe lines" at bounding box center [250, 492] width 400 height 30
type input "Jans Main Drinking water pipe line"
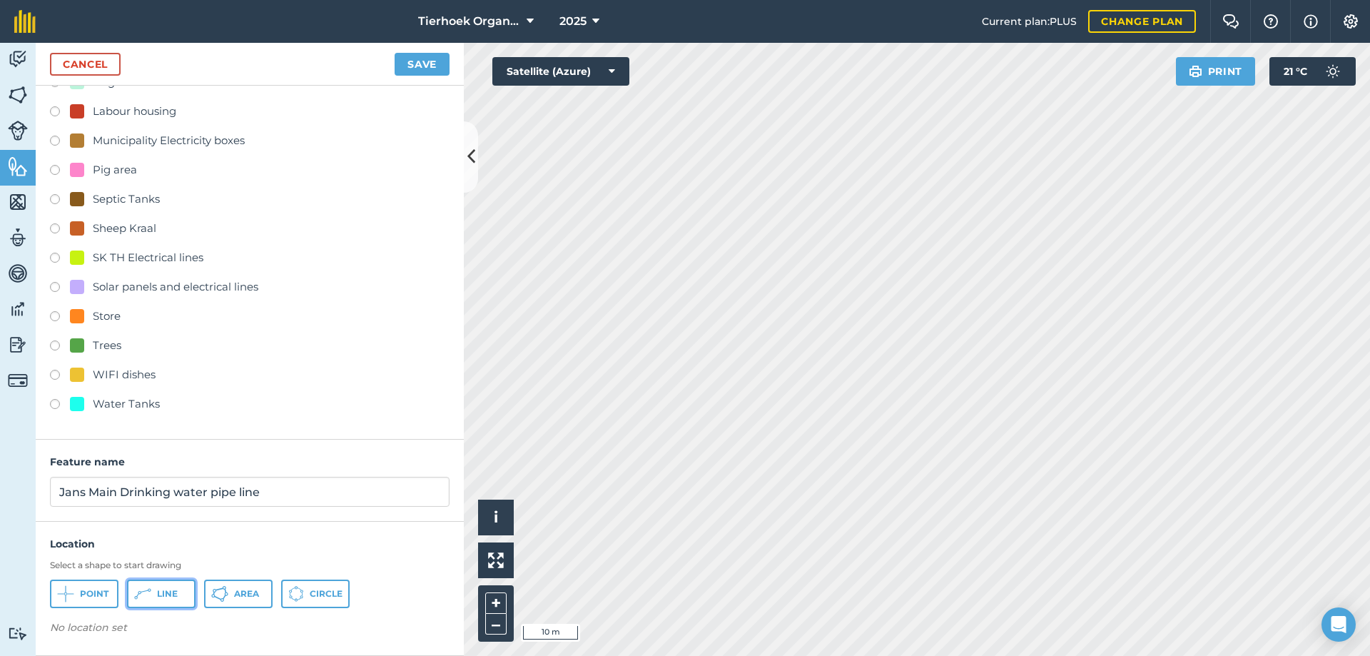
click at [74, 594] on icon at bounding box center [65, 593] width 17 height 17
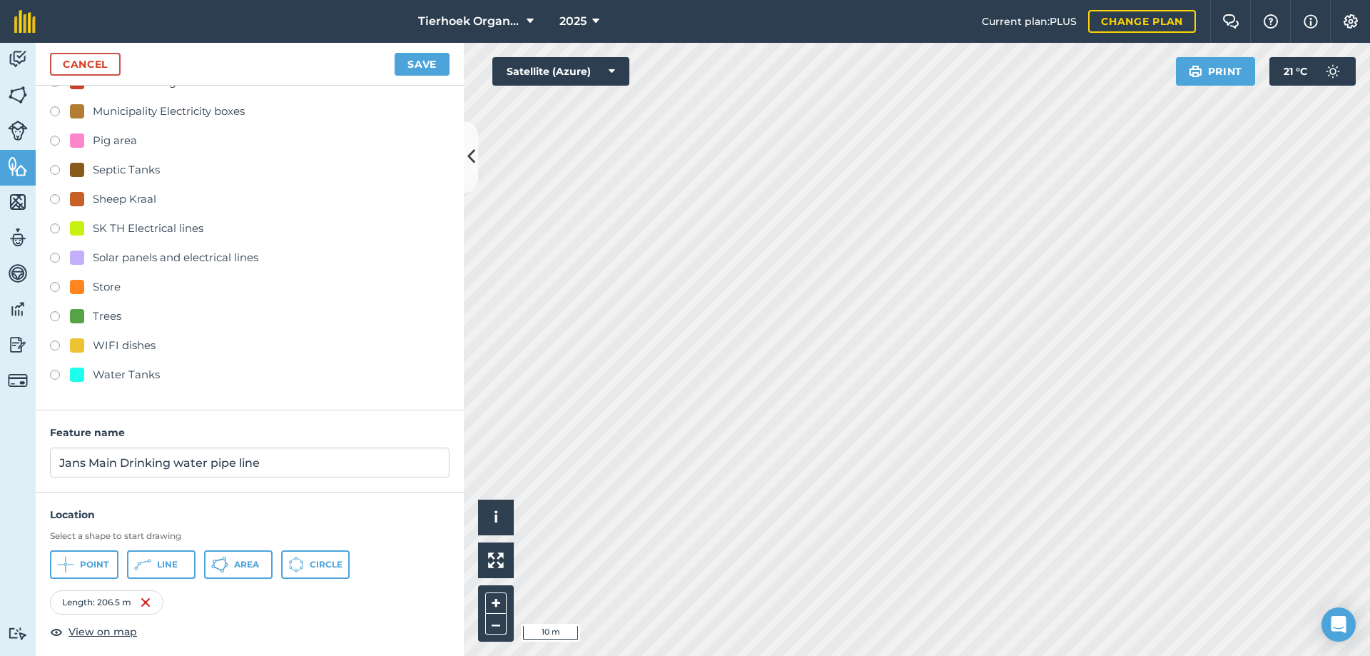
scroll to position [503, 0]
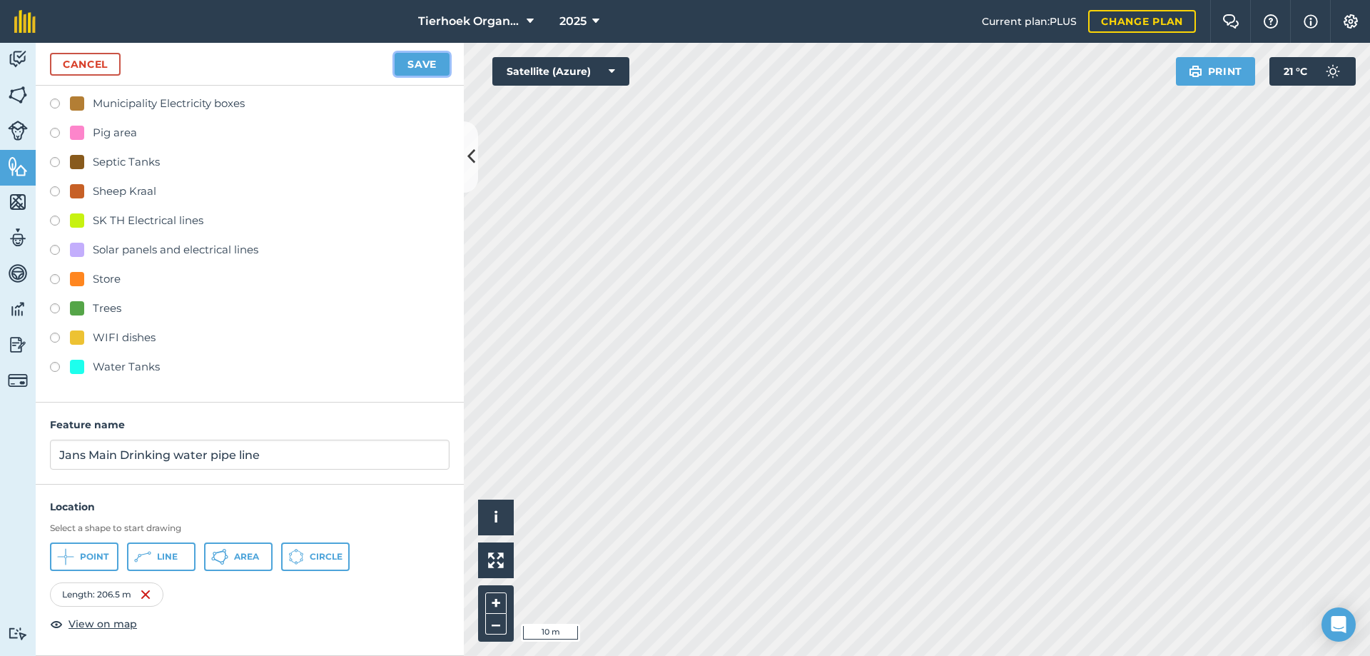
click at [420, 63] on button "Save" at bounding box center [422, 64] width 55 height 23
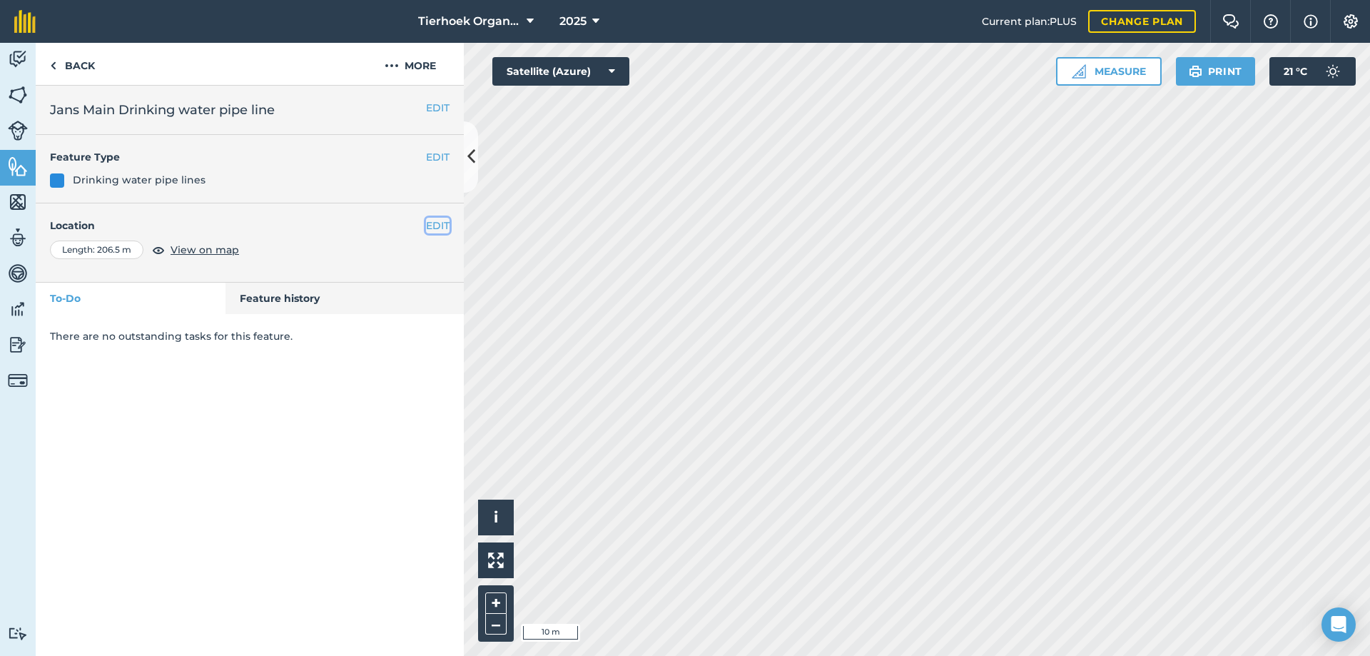
click at [444, 225] on button "EDIT" at bounding box center [438, 226] width 24 height 16
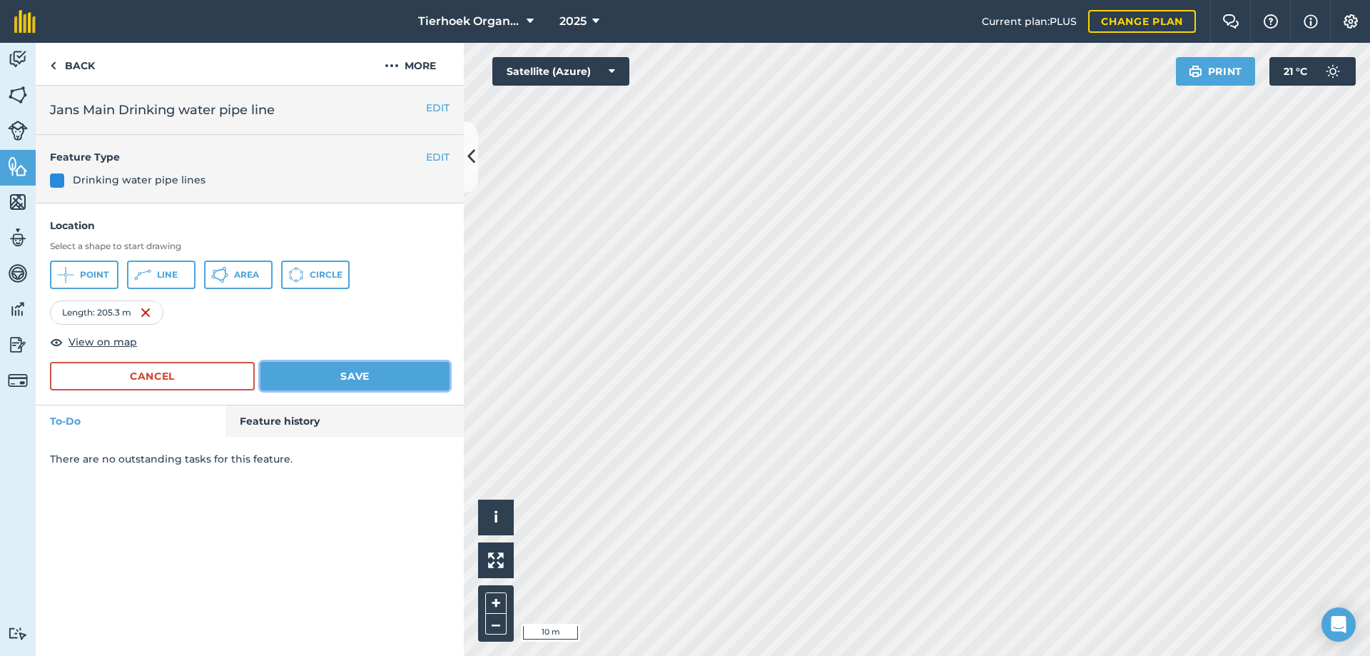
click at [352, 380] on button "Save" at bounding box center [354, 376] width 189 height 29
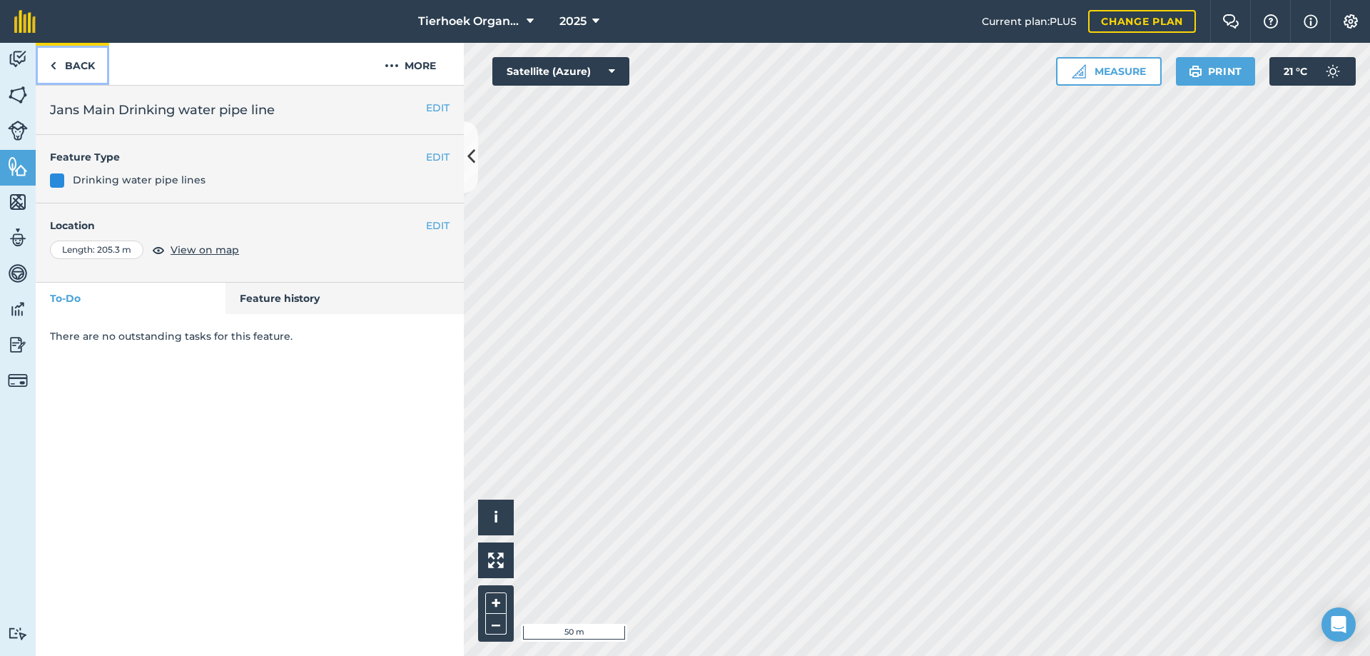
click at [78, 59] on link "Back" at bounding box center [72, 64] width 73 height 42
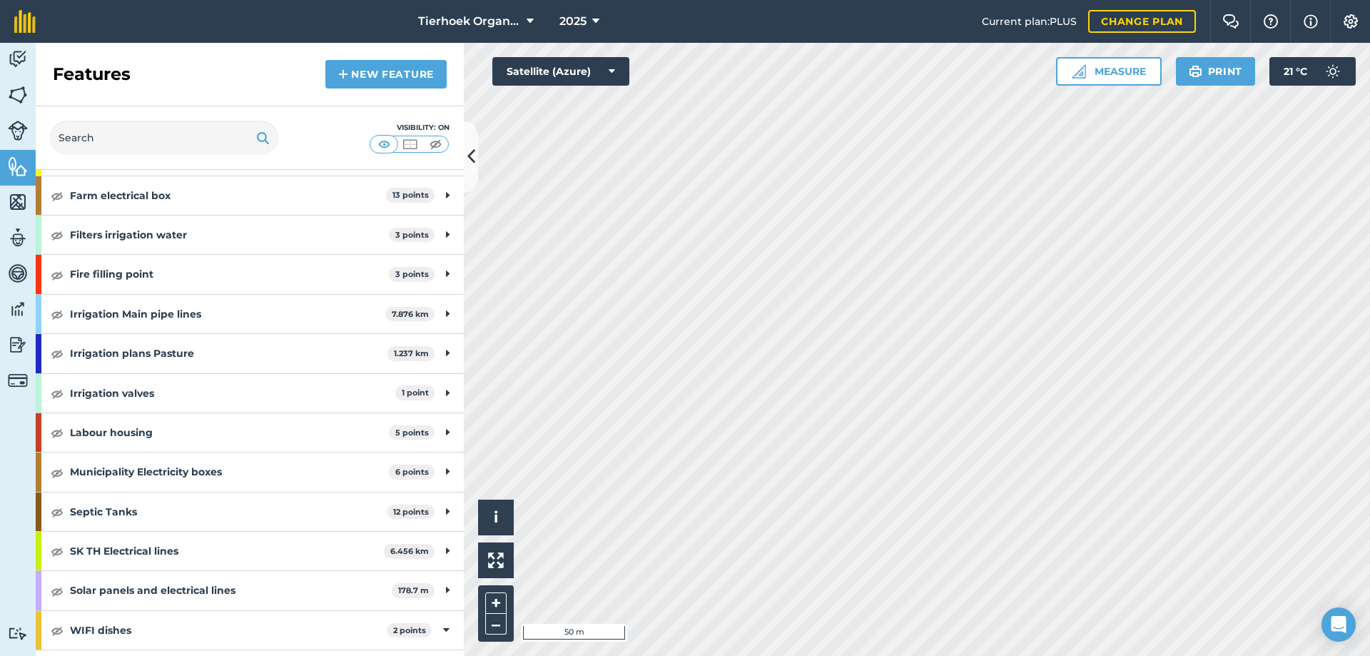
scroll to position [1115, 0]
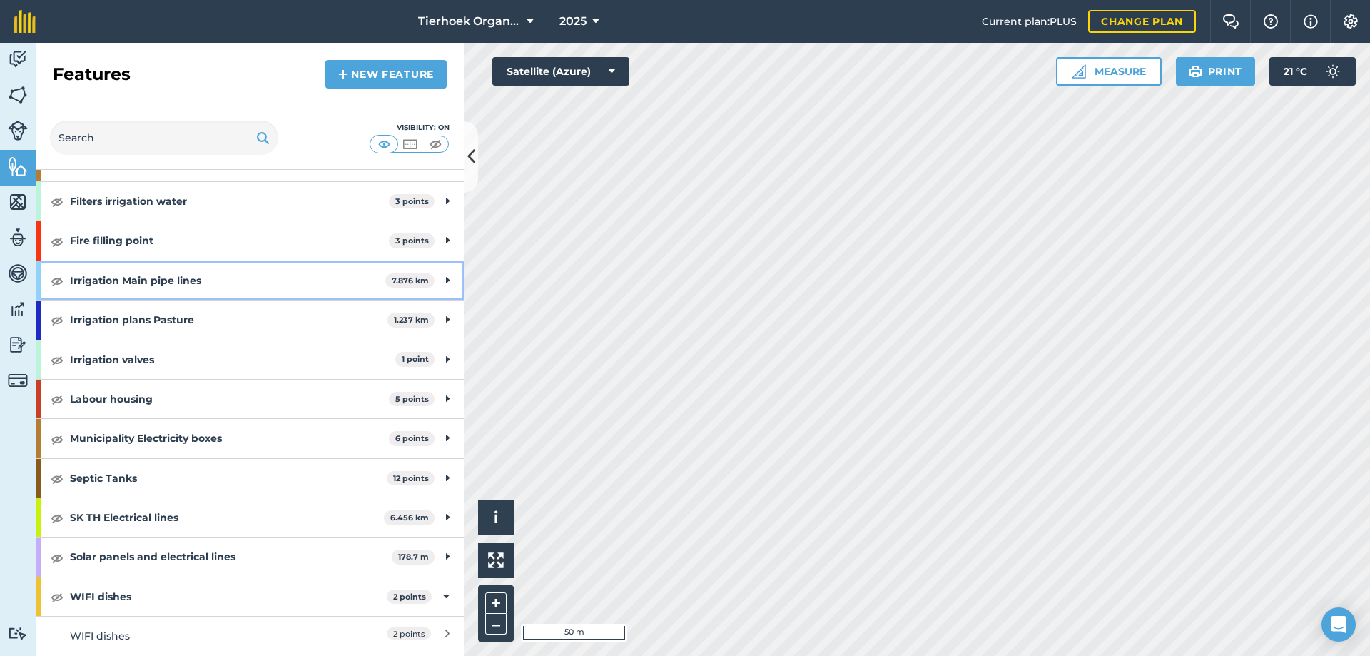
click at [285, 275] on strong "Irrigation Main pipe lines" at bounding box center [227, 280] width 315 height 39
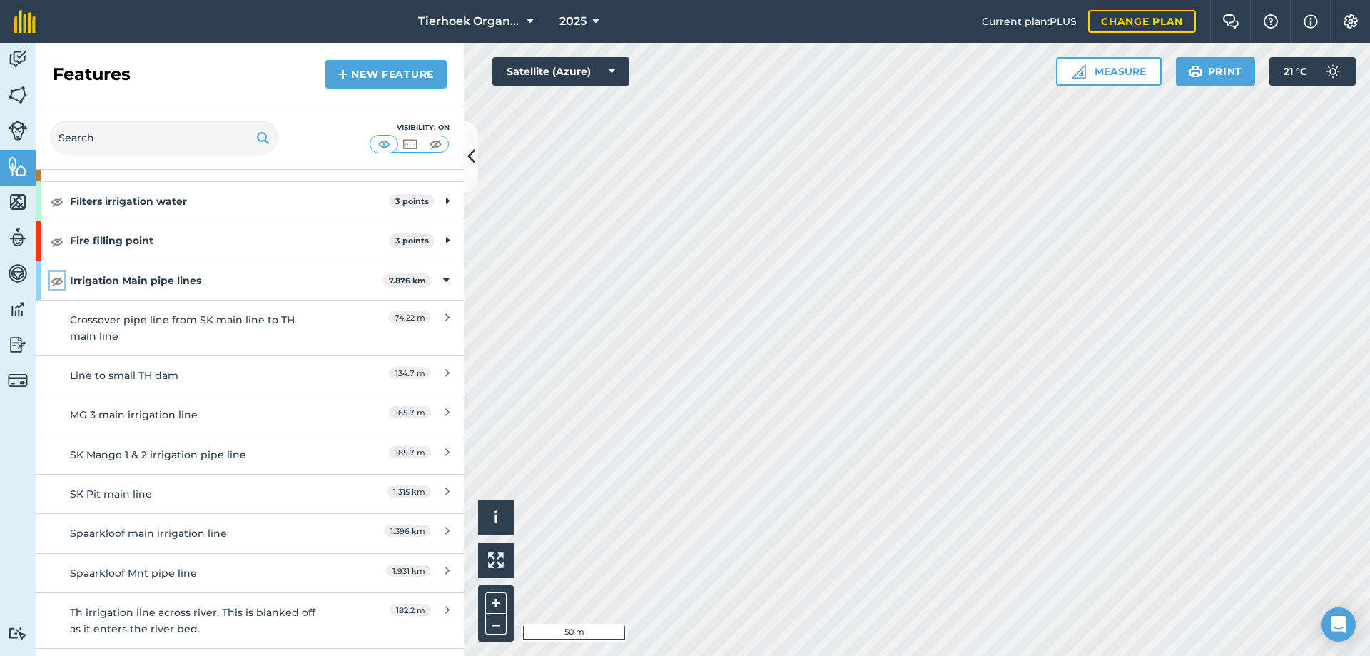
click at [60, 278] on img at bounding box center [57, 280] width 13 height 17
click at [58, 280] on img at bounding box center [57, 280] width 13 height 17
click at [443, 279] on icon at bounding box center [446, 281] width 6 height 16
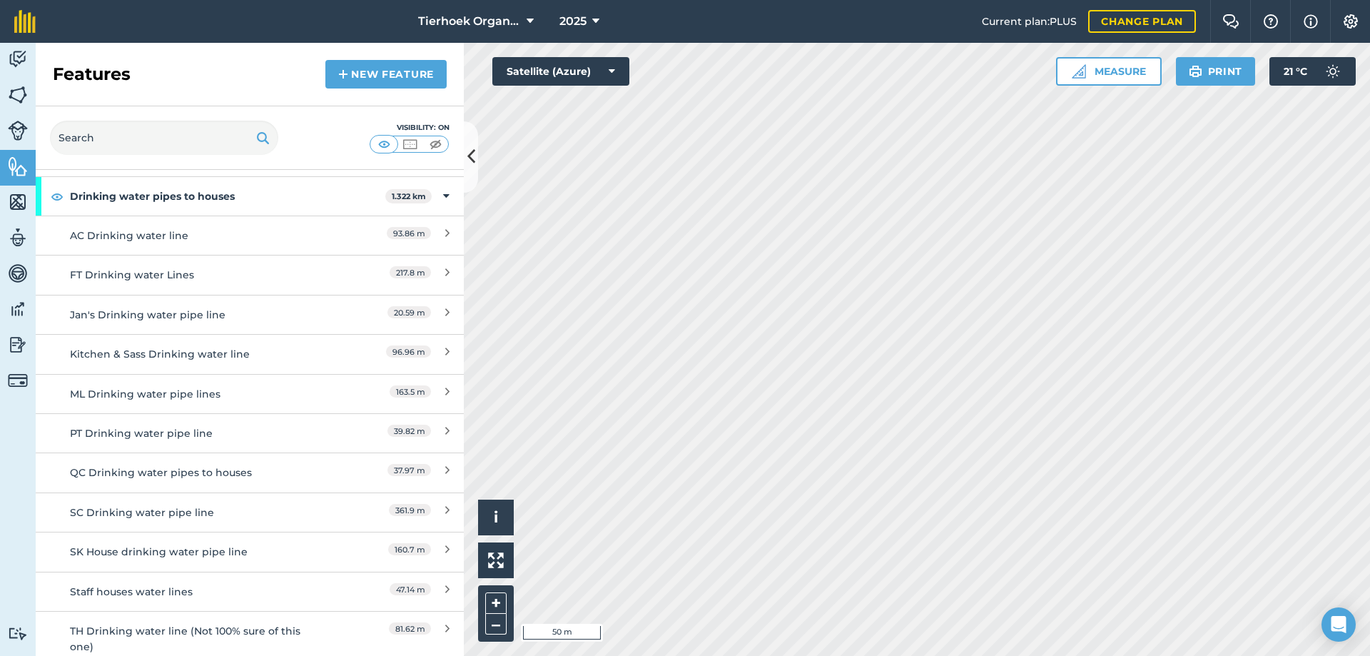
scroll to position [544, 0]
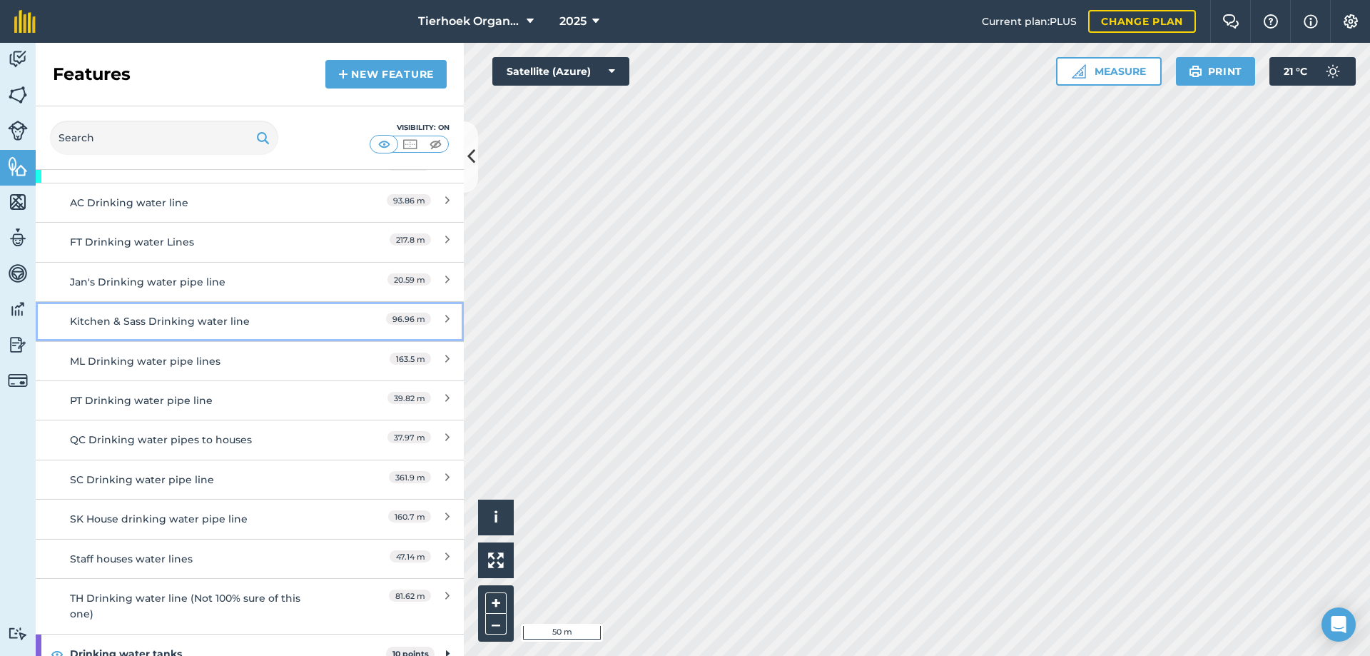
click at [288, 320] on div "Kitchen & Sass Drinking water line" at bounding box center [196, 321] width 253 height 16
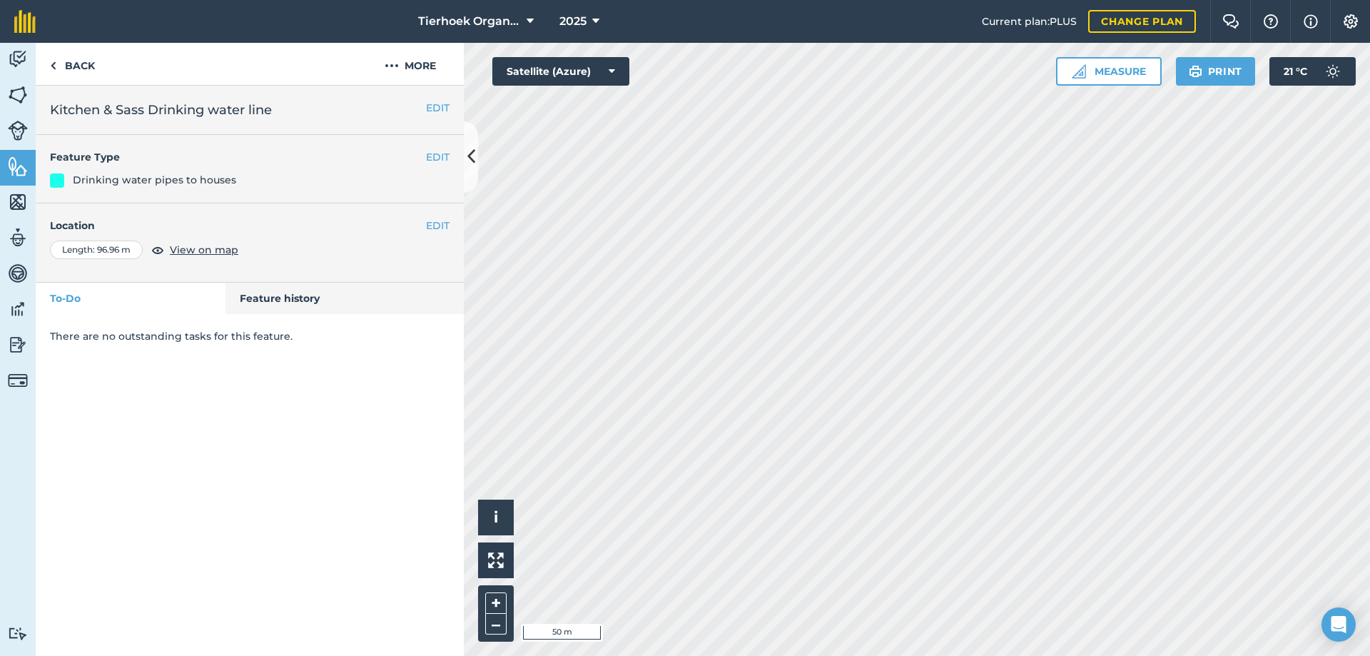
click at [51, 107] on h2 "Kitchen & Sass Drinking water line" at bounding box center [250, 110] width 400 height 20
click at [149, 108] on h2 "Kitchen & Sass Drinking water line" at bounding box center [250, 110] width 400 height 20
click at [50, 108] on h2 "Kitchen & Sass Drinking water line" at bounding box center [250, 110] width 400 height 20
click at [68, 66] on link "Back" at bounding box center [72, 64] width 73 height 42
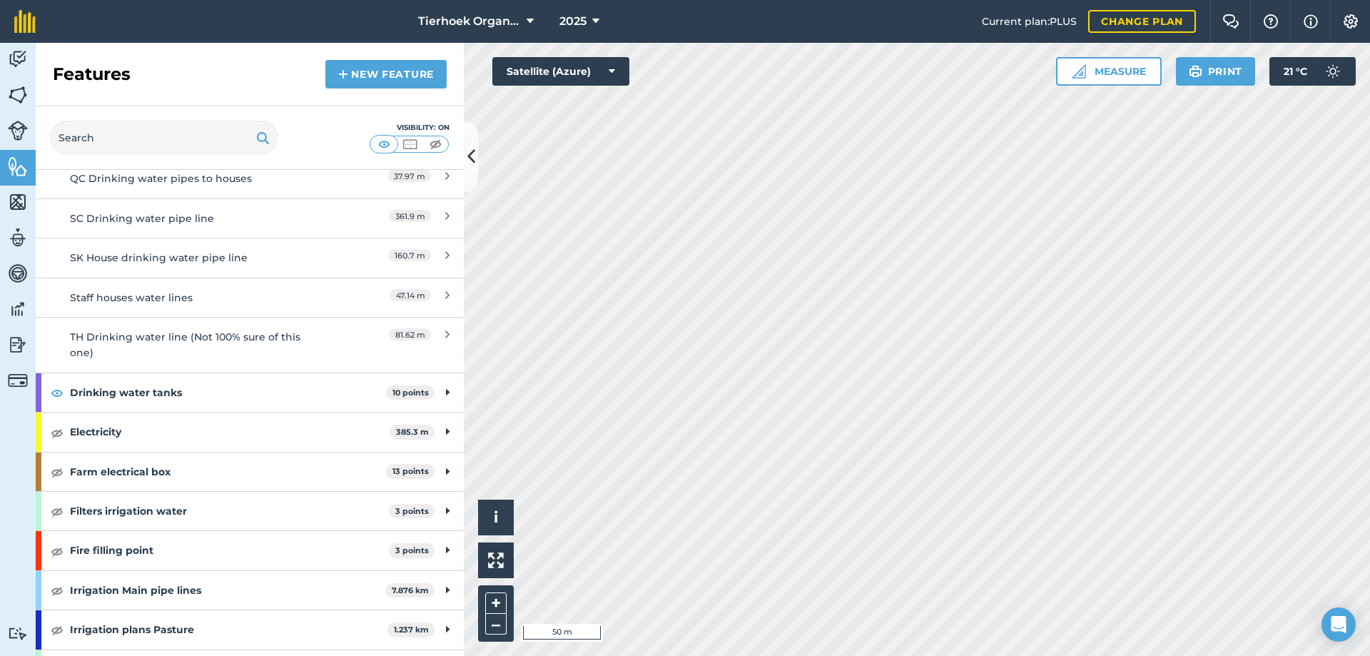
scroll to position [856, 0]
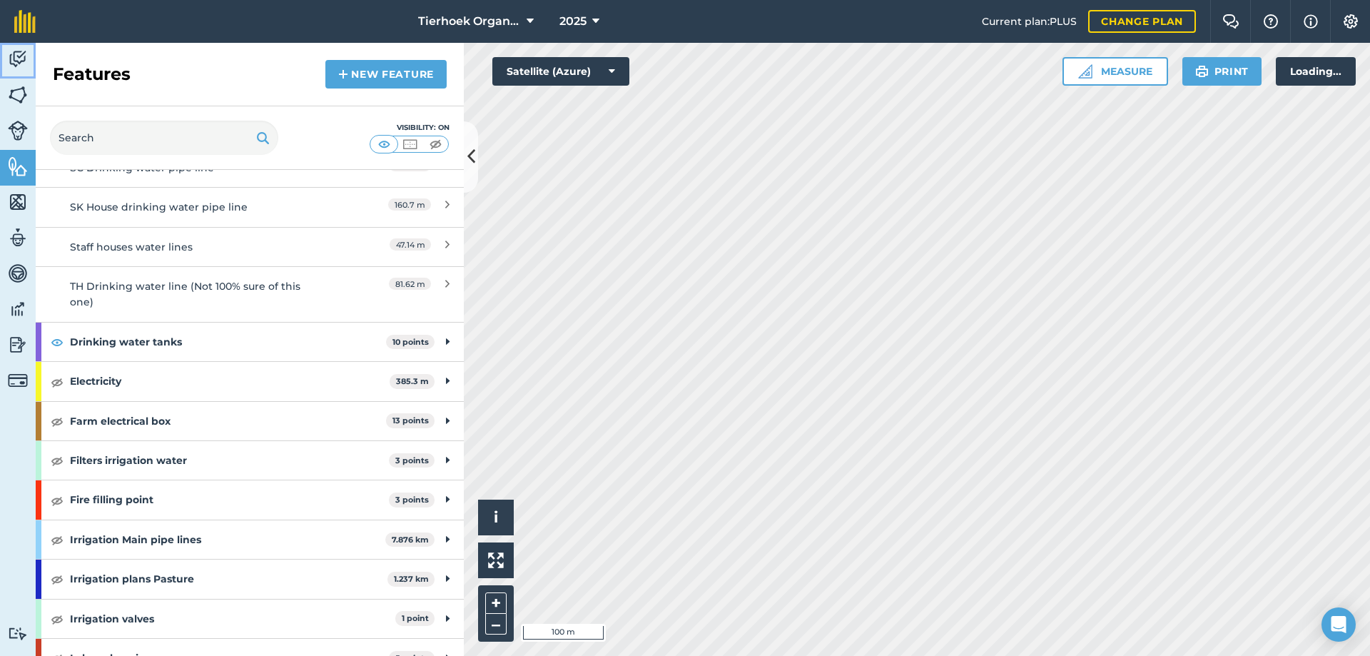
click at [18, 56] on img at bounding box center [18, 59] width 20 height 21
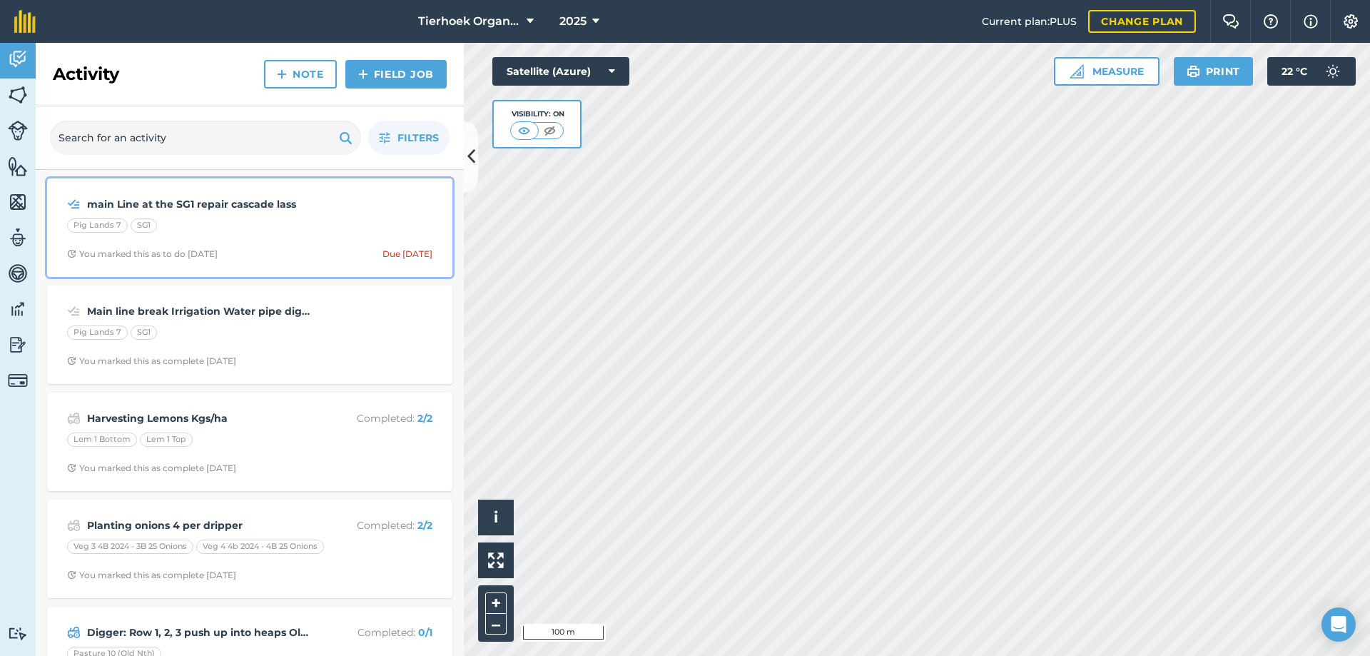
click at [223, 227] on div "Pig Lands 7 SG1" at bounding box center [249, 227] width 365 height 19
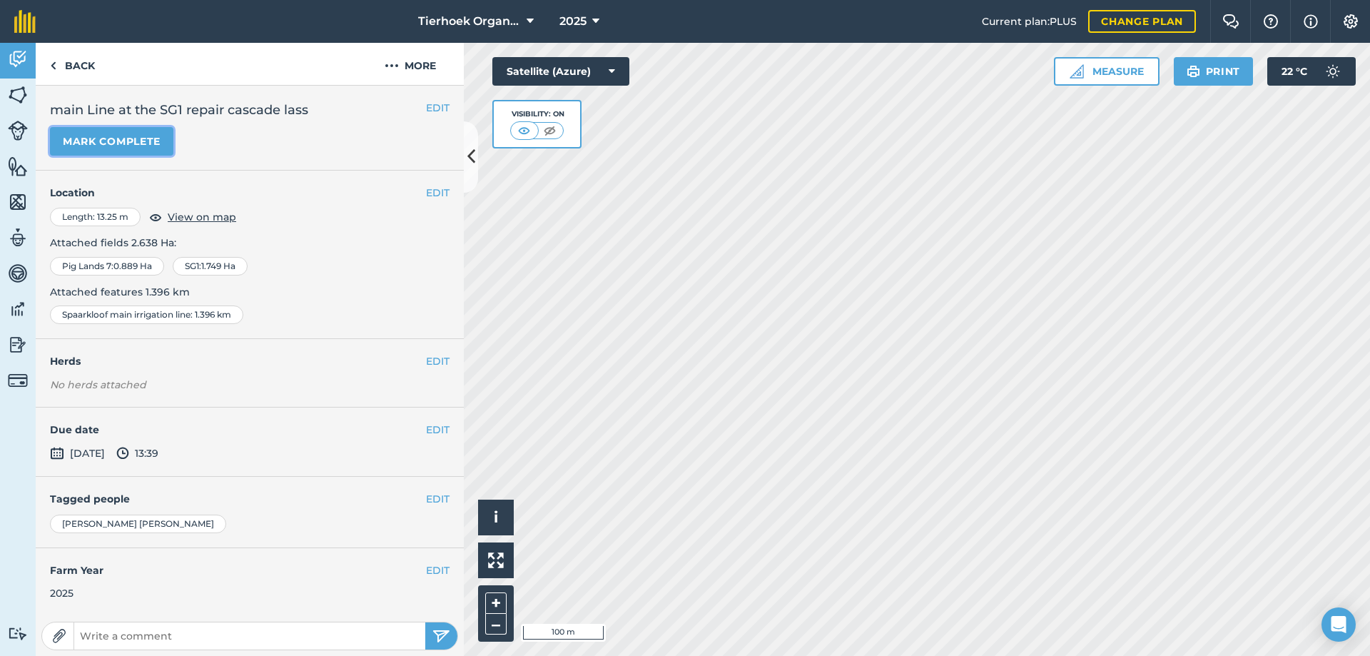
click at [121, 138] on button "Mark complete" at bounding box center [111, 141] width 123 height 29
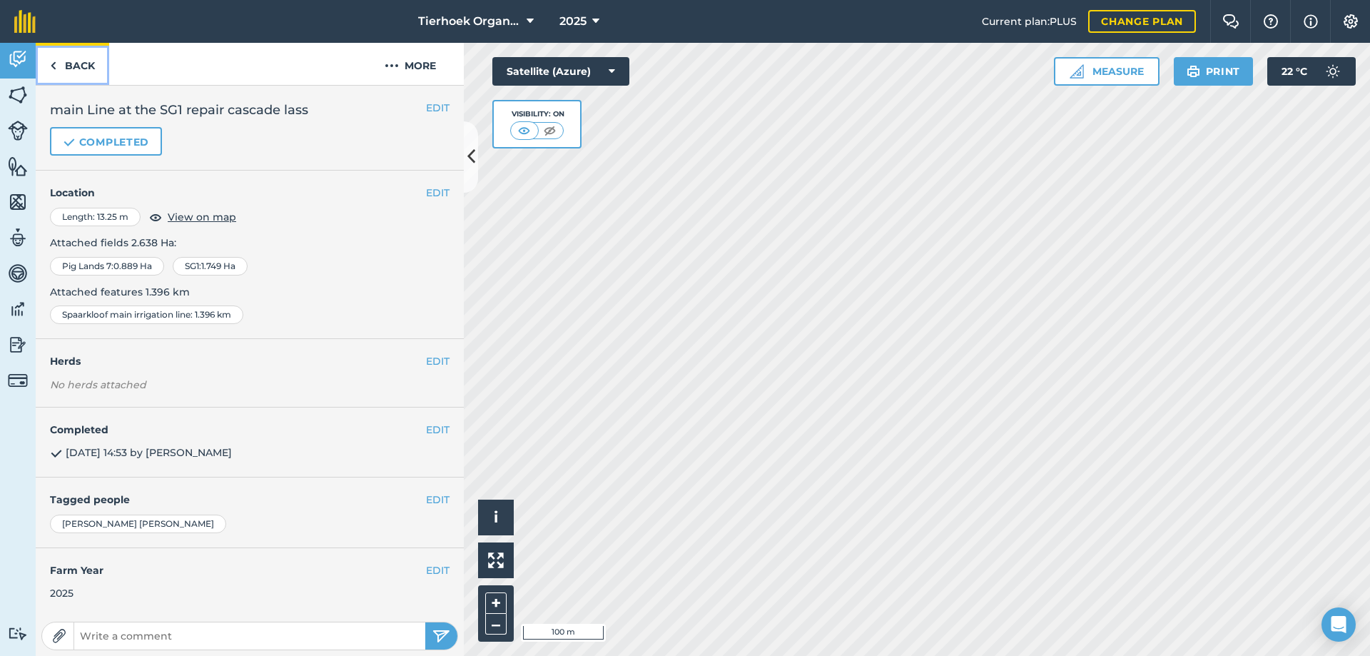
click at [73, 63] on link "Back" at bounding box center [72, 64] width 73 height 42
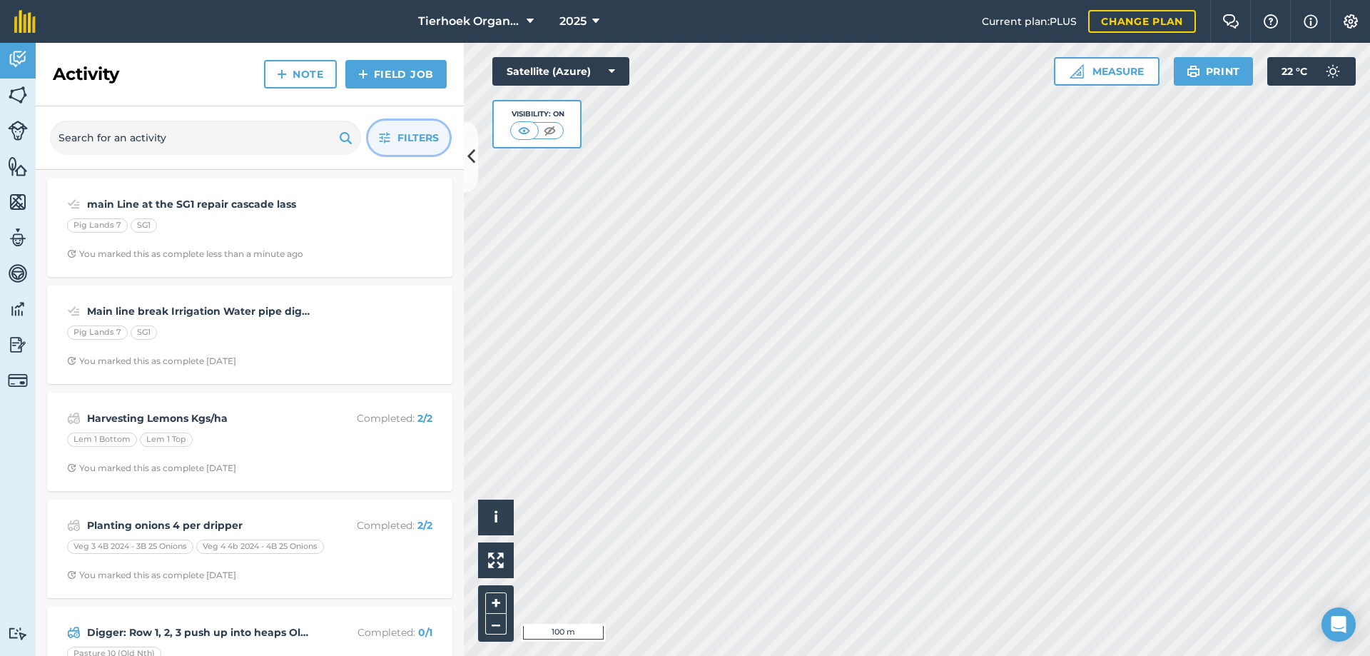
click at [394, 129] on button "Filters" at bounding box center [408, 138] width 81 height 34
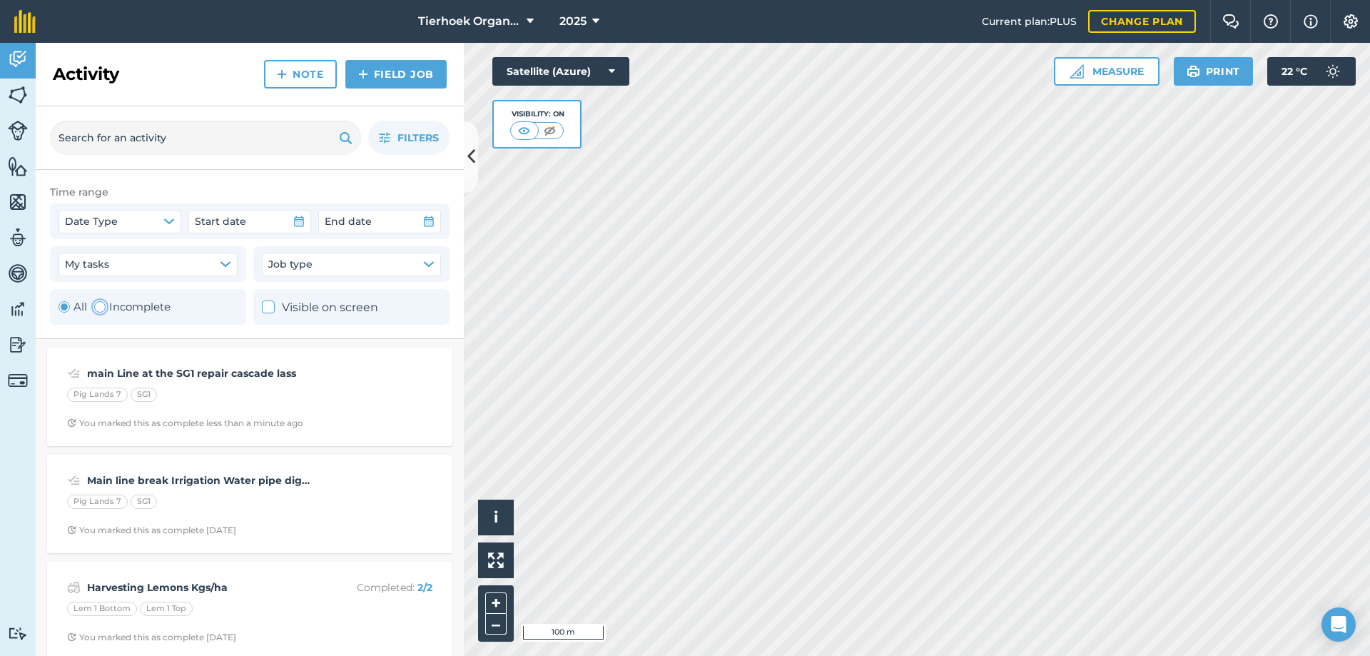
click at [119, 303] on label "Incomplete" at bounding box center [132, 306] width 76 height 17
radio input "false"
radio input "true"
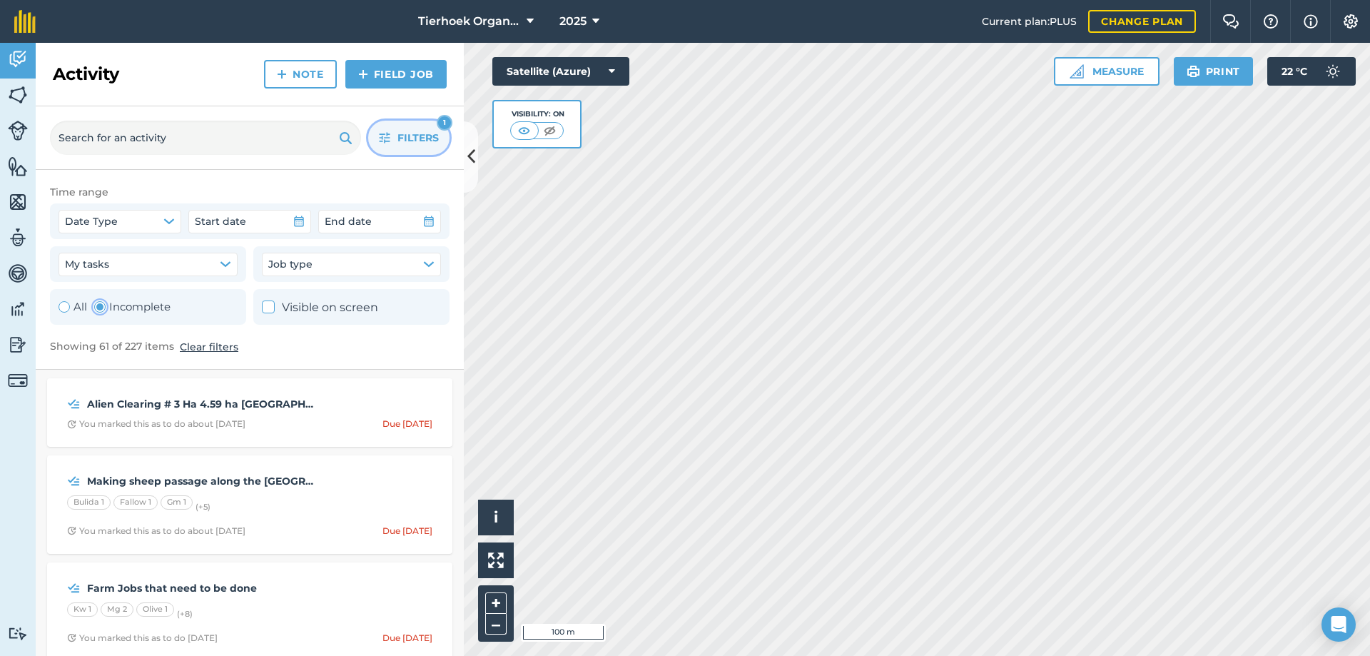
click at [401, 138] on span "Filters" at bounding box center [417, 138] width 41 height 16
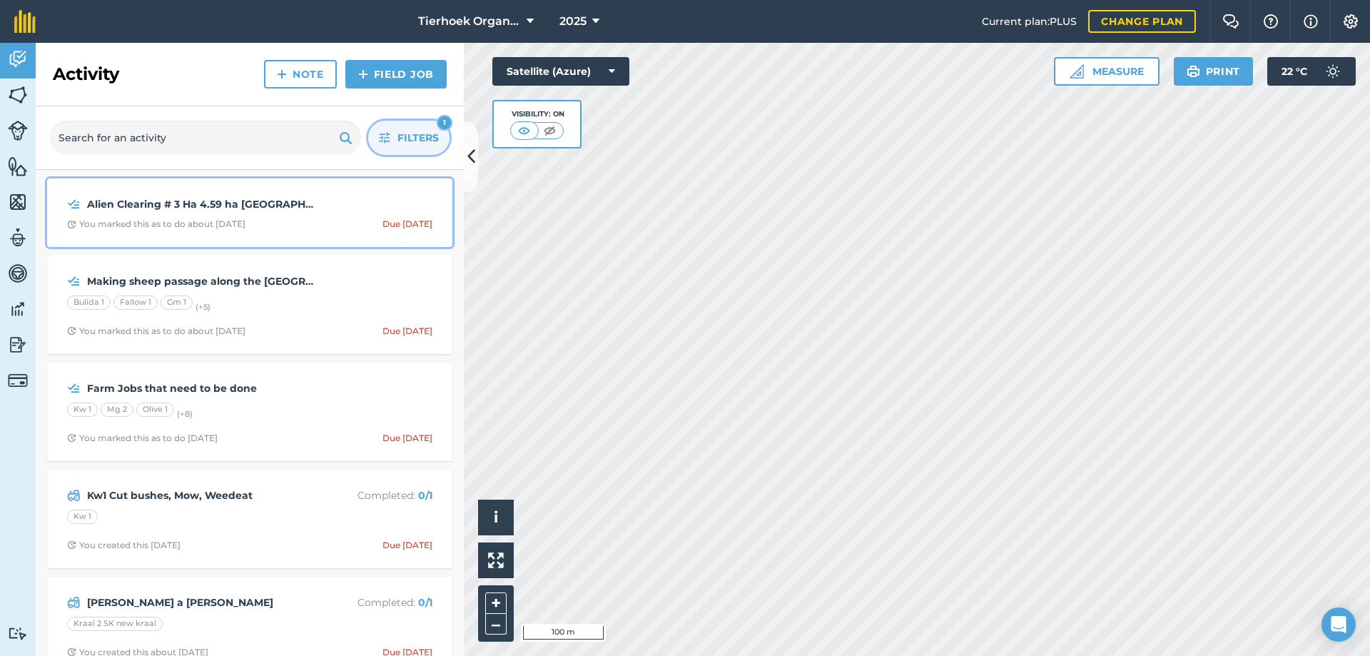
click at [278, 216] on div "Alien Clearing # 3 Ha 4.59 ha Central farm river area up into [GEOGRAPHIC_DATA]…" at bounding box center [250, 212] width 388 height 51
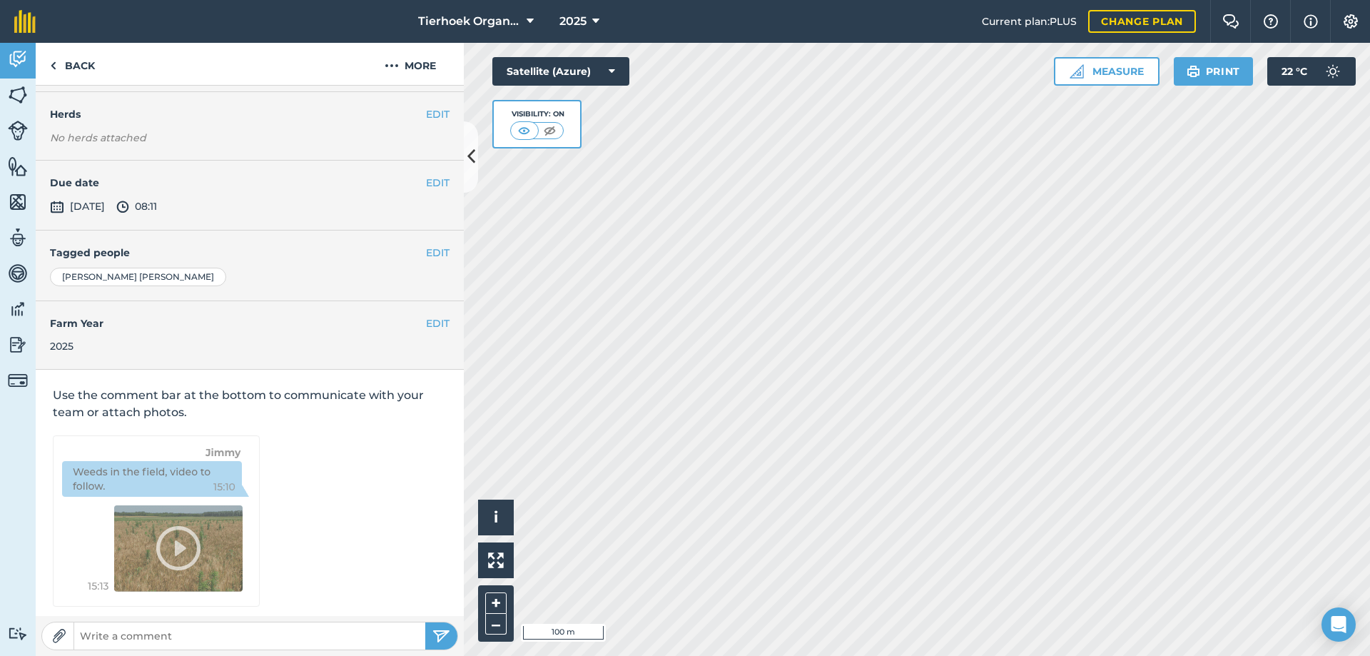
scroll to position [185, 0]
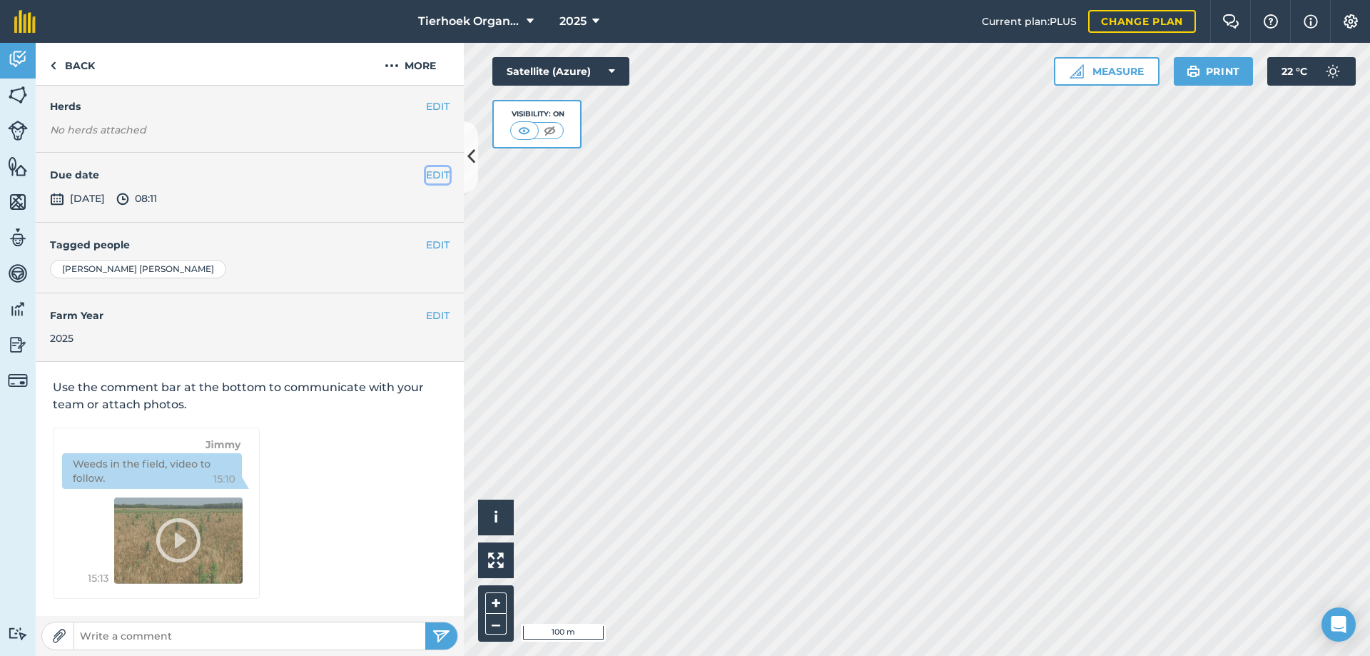
click at [426, 178] on button "EDIT" at bounding box center [438, 175] width 24 height 16
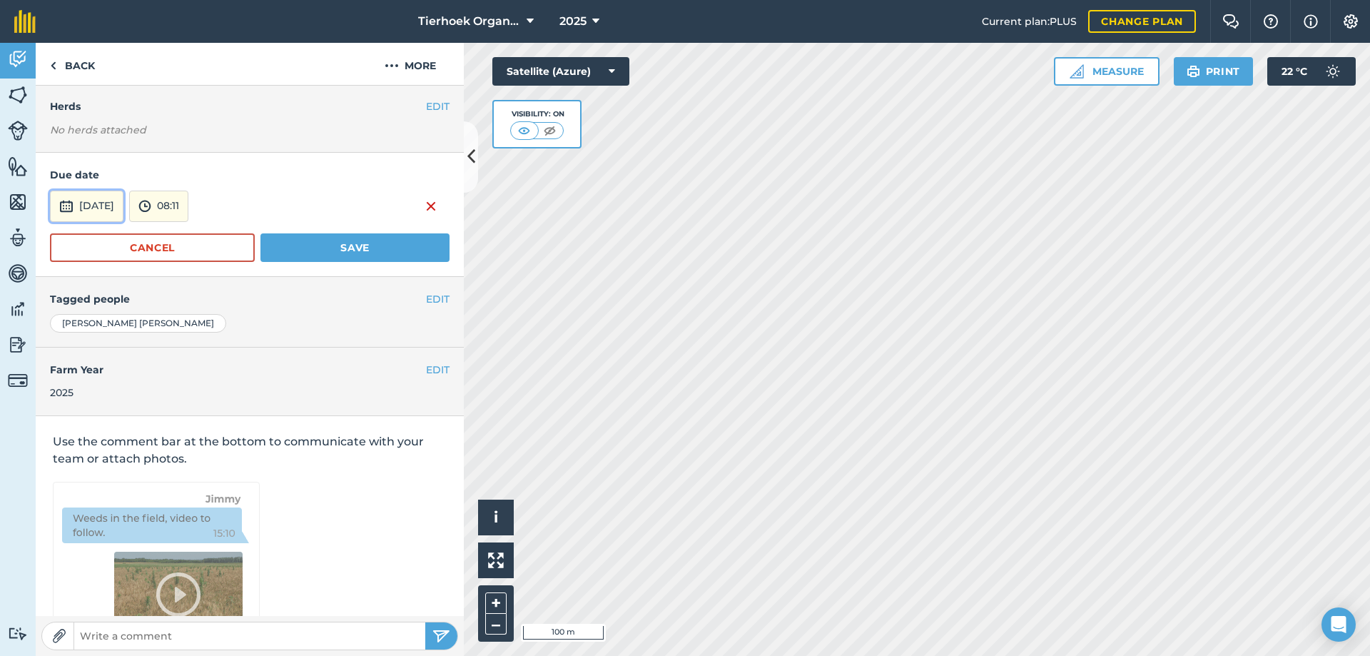
click at [119, 212] on button "[DATE]" at bounding box center [86, 205] width 73 height 31
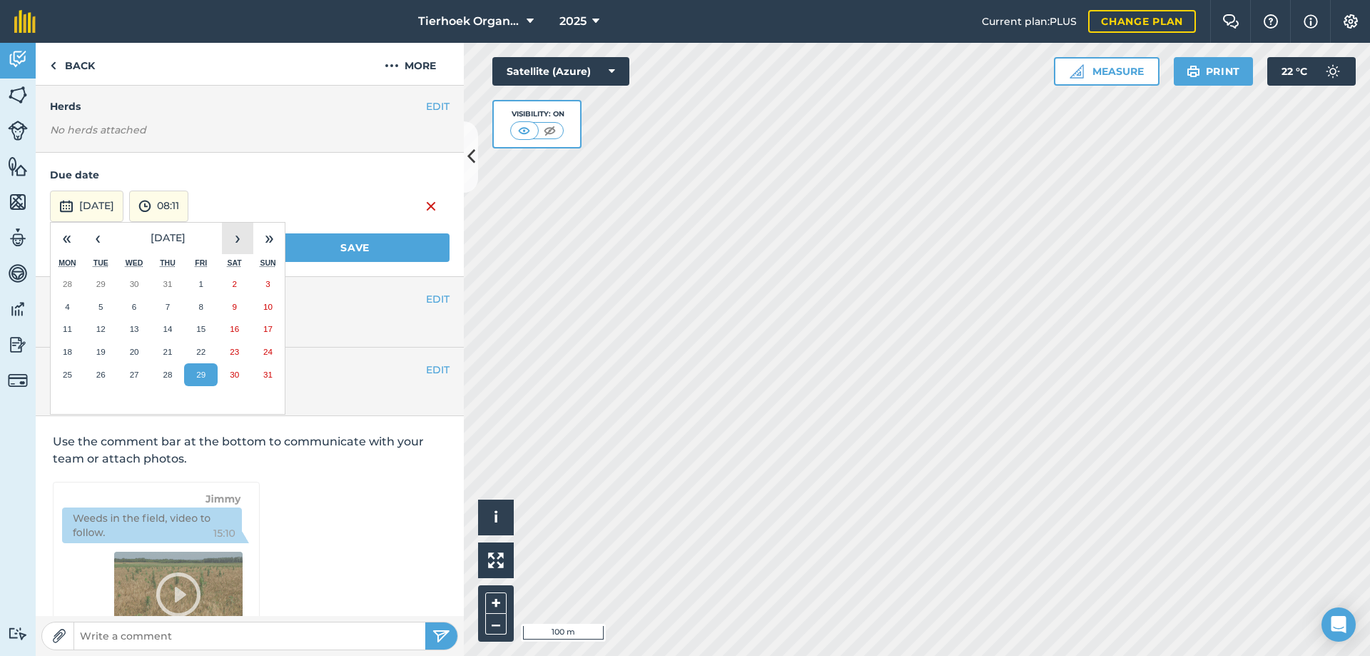
click at [235, 238] on button "›" at bounding box center [237, 238] width 31 height 31
click at [205, 374] on button "3" at bounding box center [201, 374] width 34 height 23
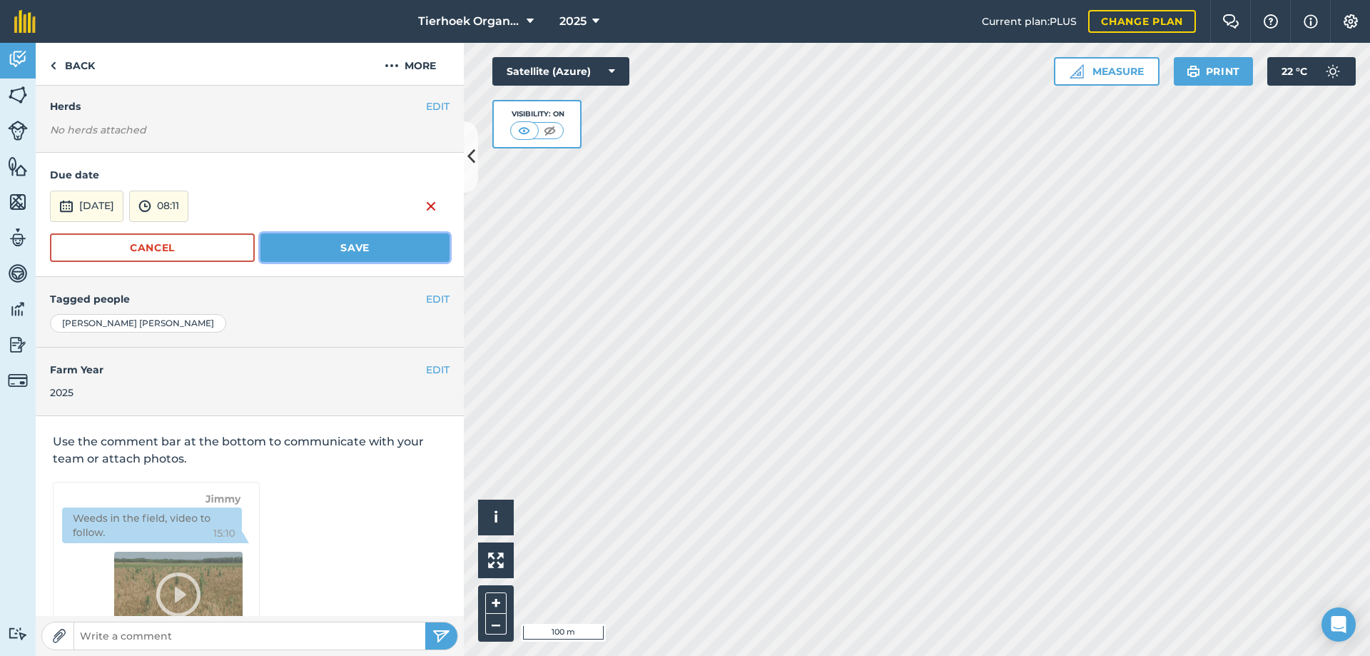
click at [313, 243] on button "Save" at bounding box center [354, 247] width 189 height 29
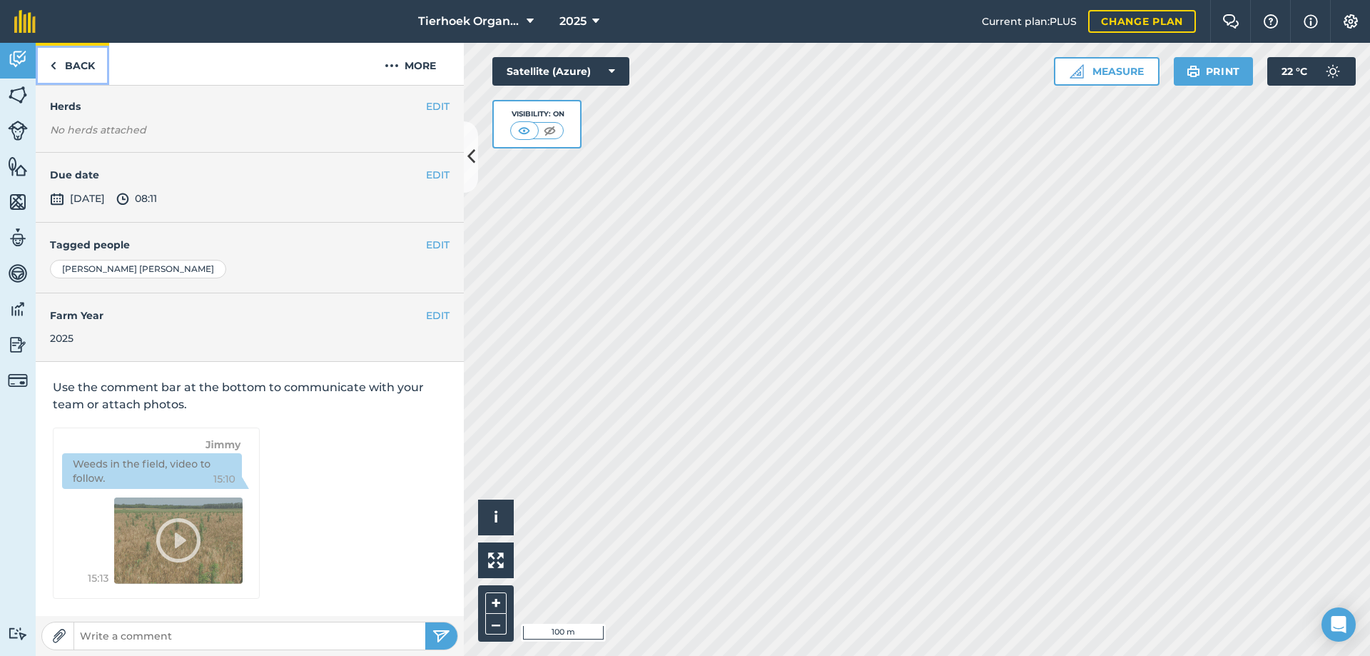
click at [84, 69] on link "Back" at bounding box center [72, 64] width 73 height 42
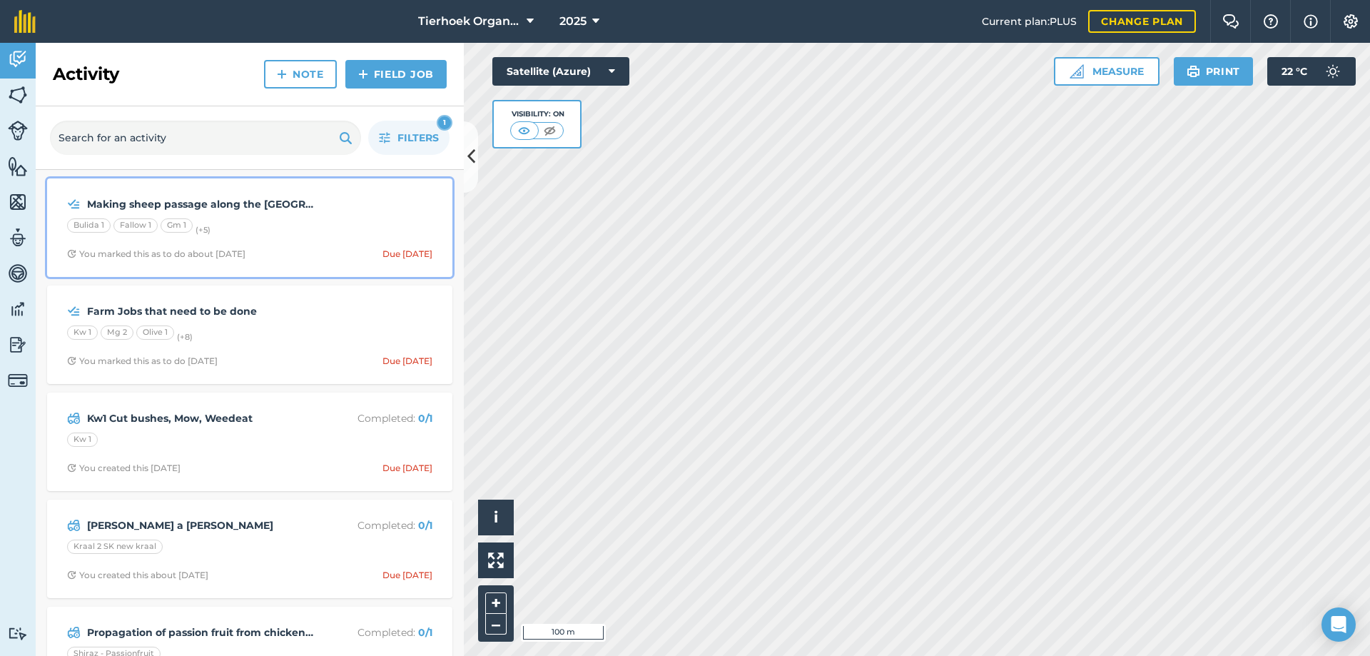
click at [300, 242] on div "Making sheep passage along the [GEOGRAPHIC_DATA]. Building gates and fences alo…" at bounding box center [250, 227] width 388 height 81
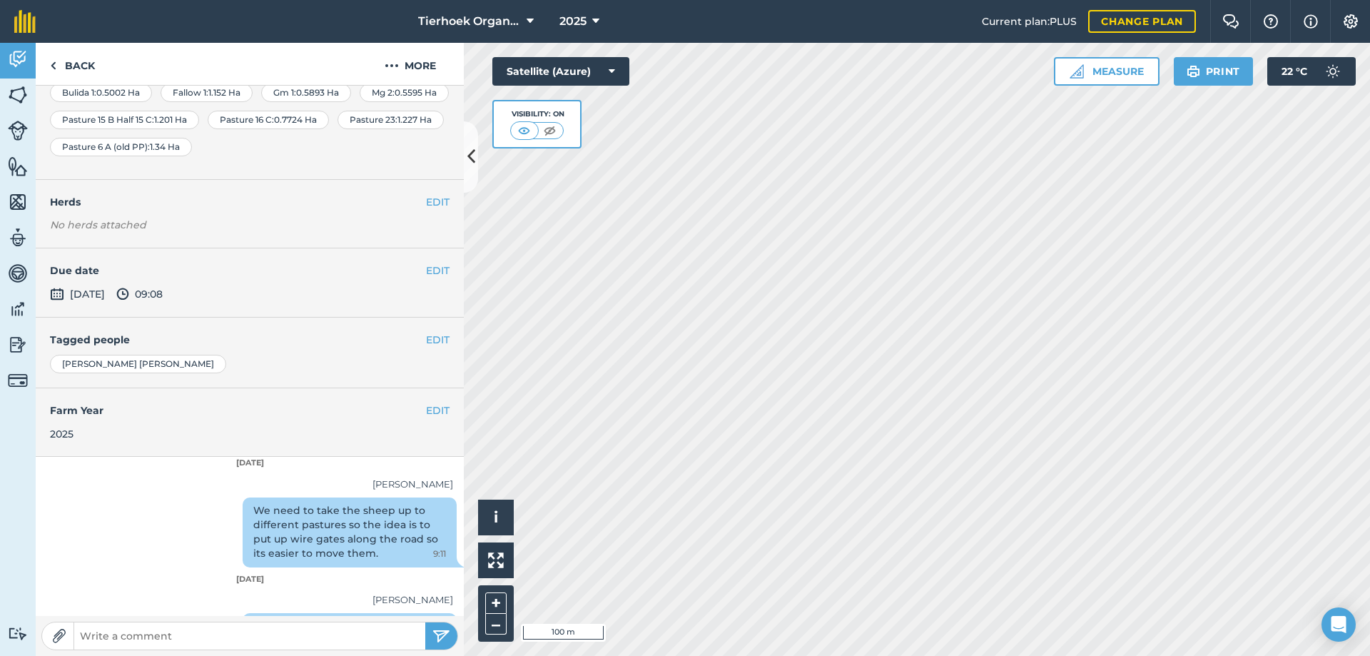
scroll to position [263, 0]
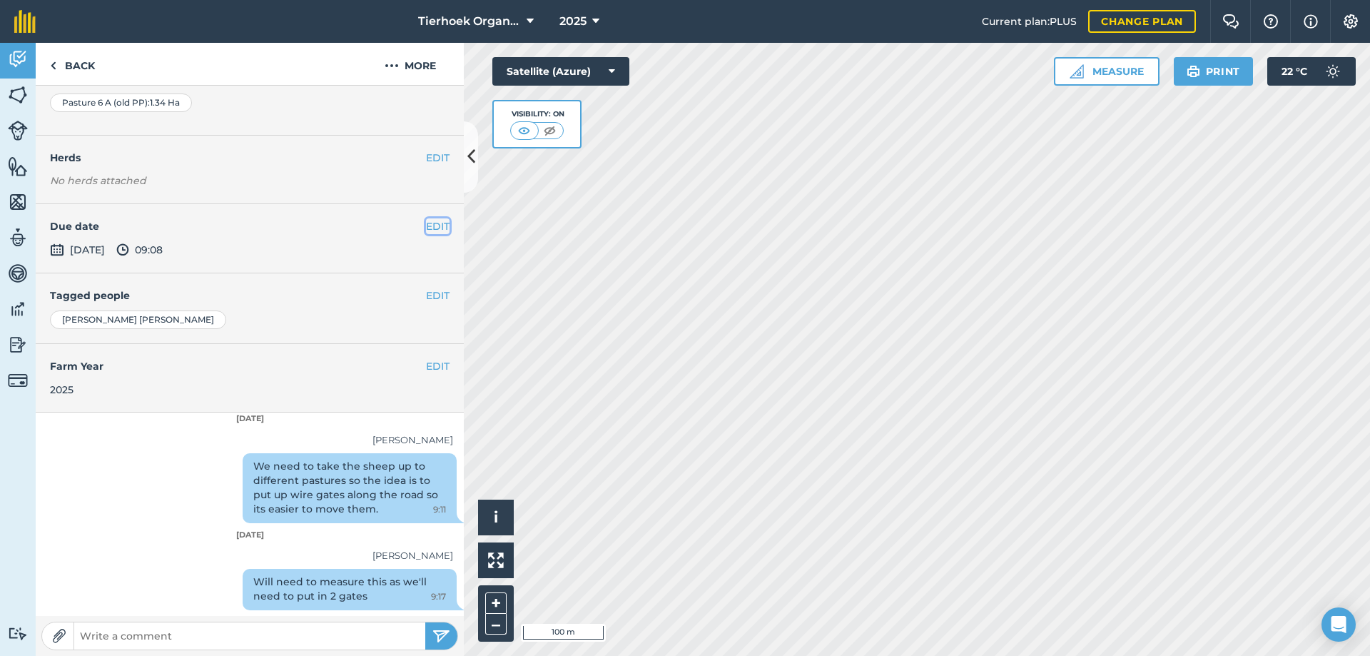
click at [428, 227] on button "EDIT" at bounding box center [438, 226] width 24 height 16
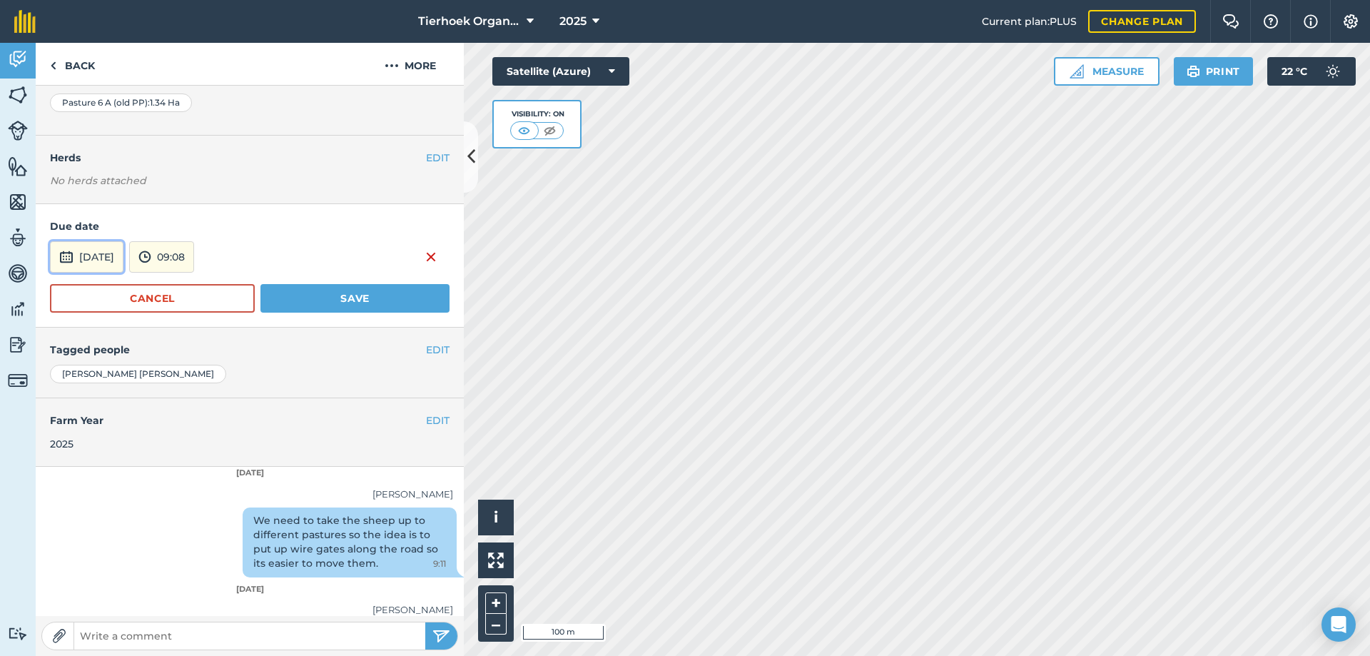
click at [94, 260] on button "[DATE]" at bounding box center [86, 256] width 73 height 31
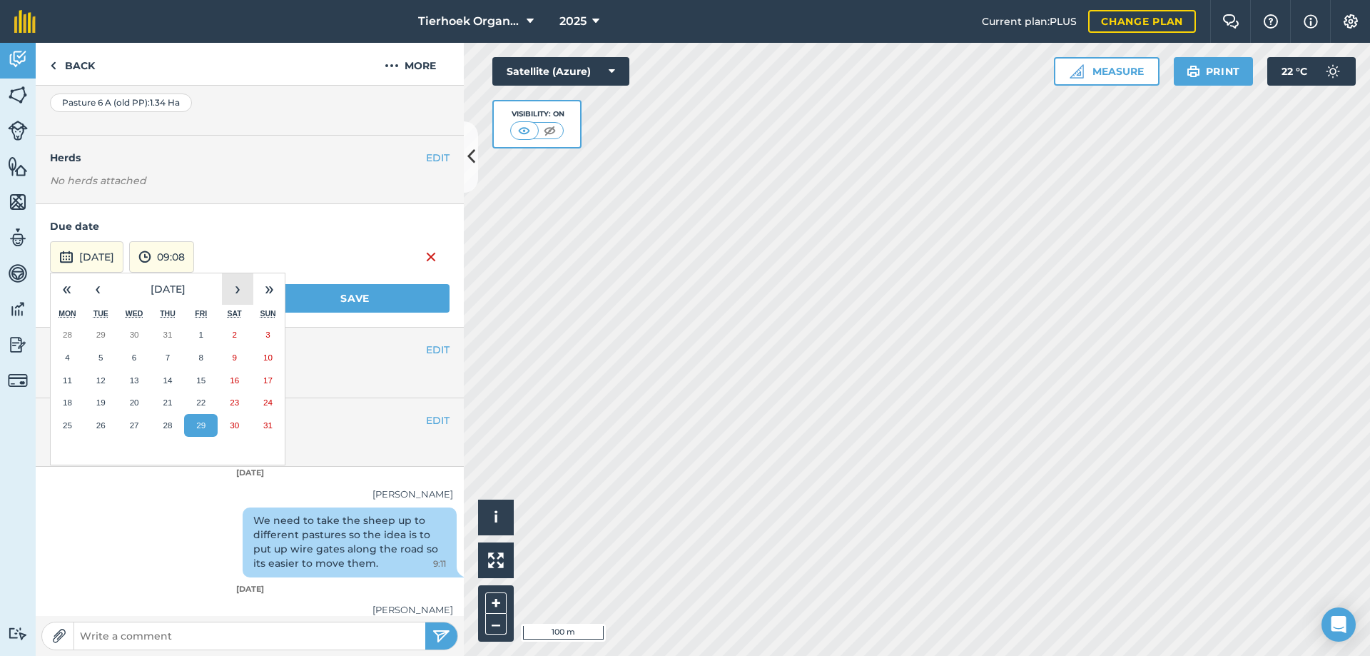
click at [235, 283] on button "›" at bounding box center [237, 288] width 31 height 31
click at [196, 418] on button "31" at bounding box center [201, 425] width 34 height 23
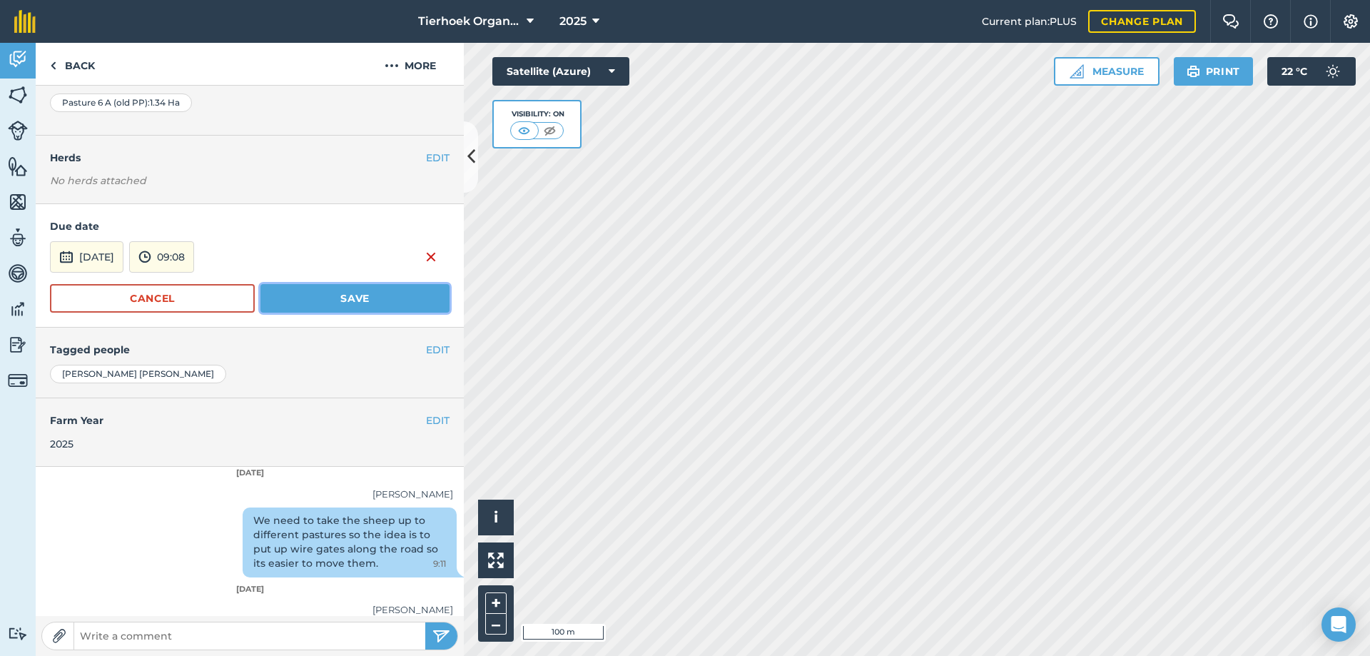
click at [287, 295] on button "Save" at bounding box center [354, 298] width 189 height 29
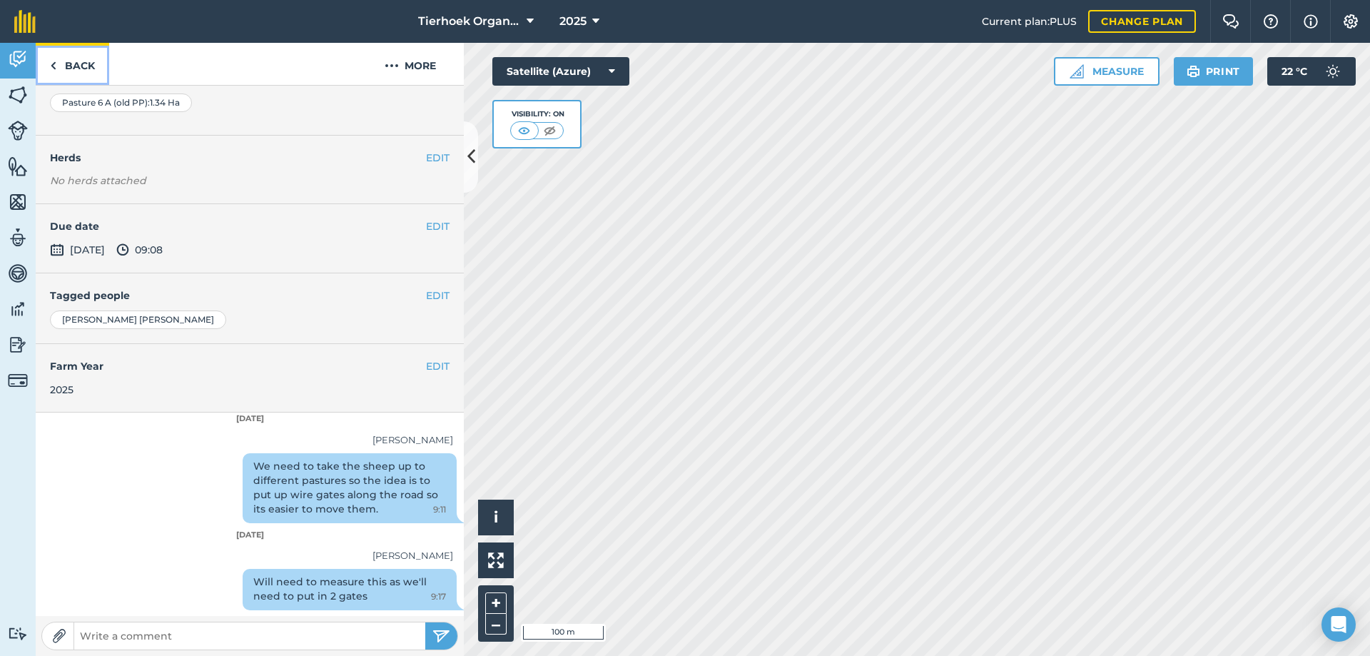
click at [68, 63] on link "Back" at bounding box center [72, 64] width 73 height 42
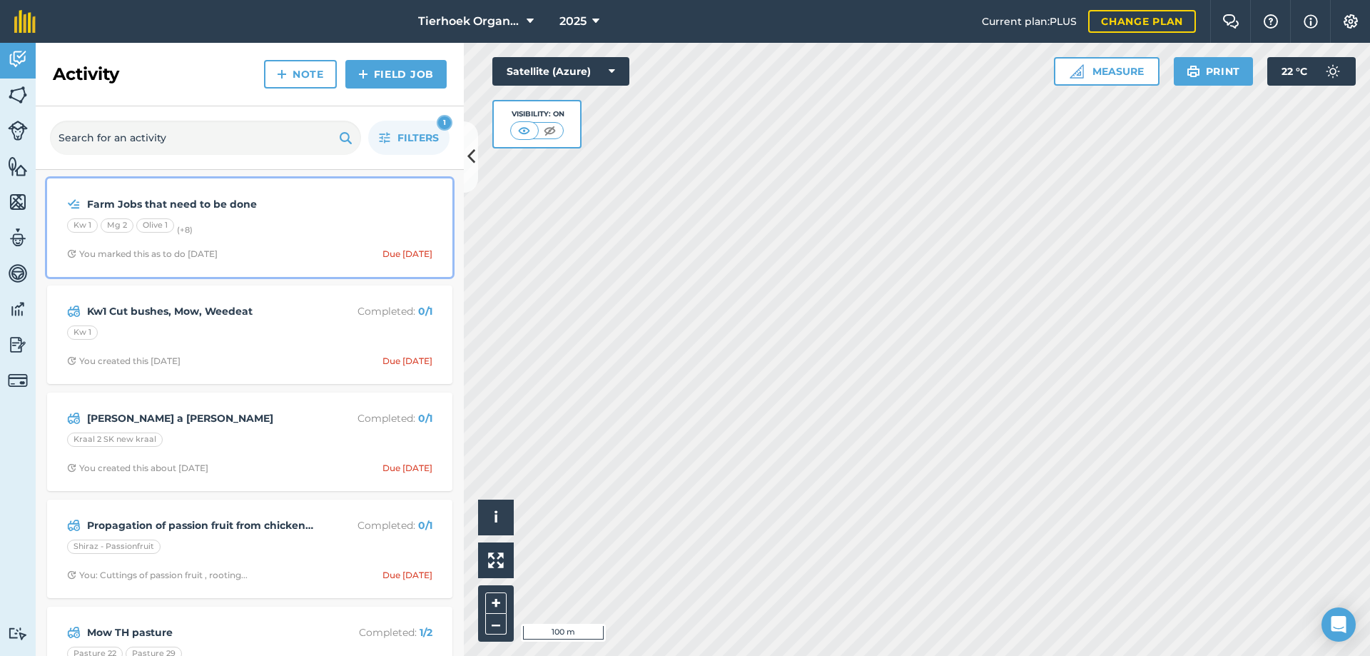
click at [306, 230] on div "Kw 1 Mg 2 Olive 1 (+ 8 )" at bounding box center [249, 227] width 365 height 19
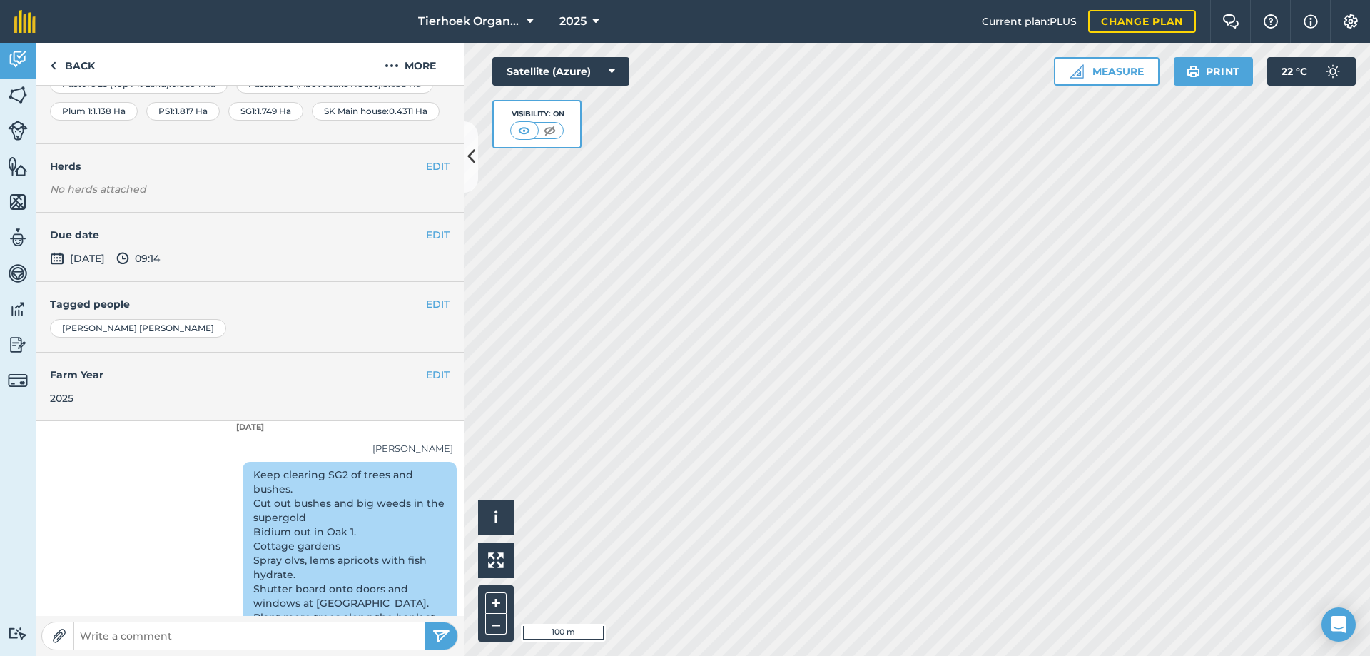
scroll to position [285, 0]
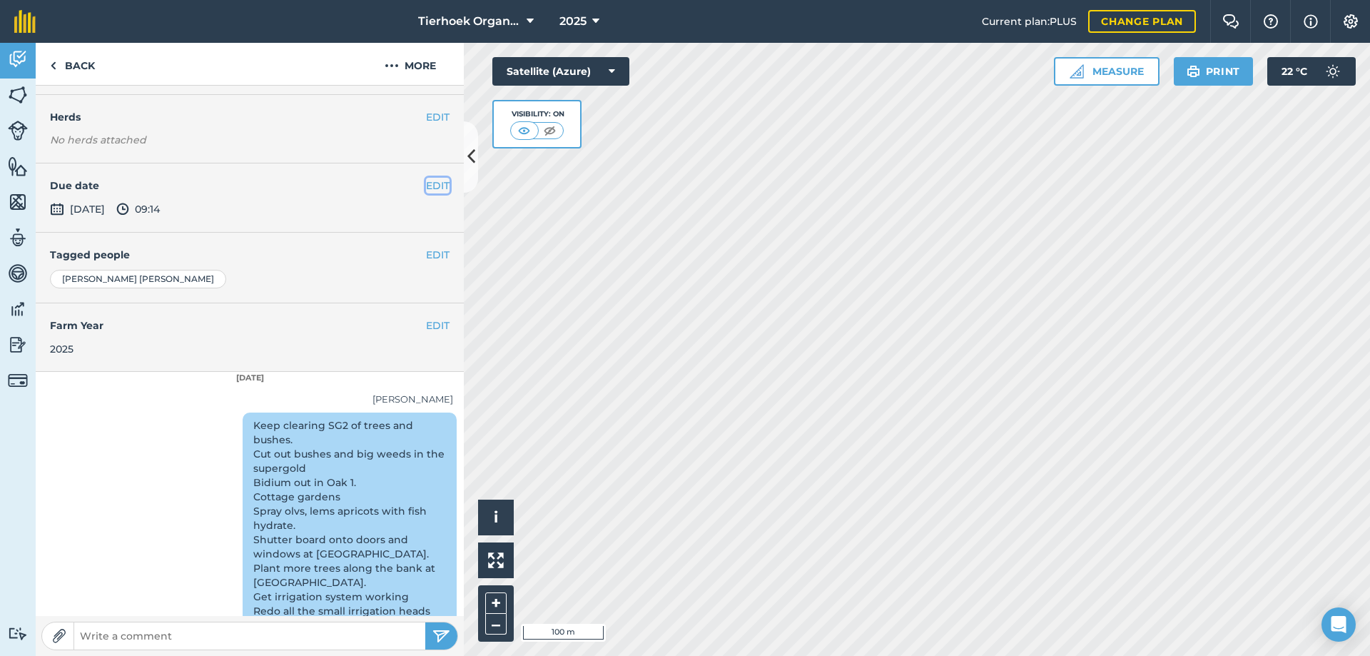
click at [427, 193] on button "EDIT" at bounding box center [438, 186] width 24 height 16
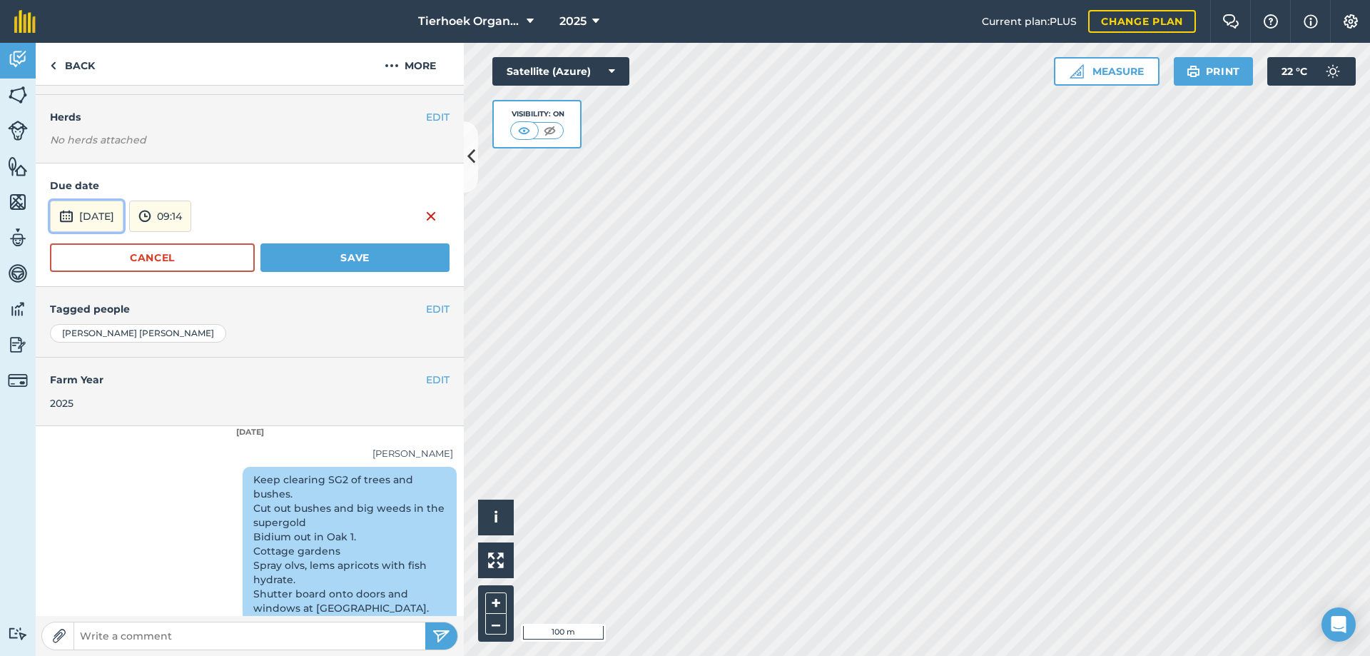
click at [123, 232] on button "[DATE]" at bounding box center [86, 215] width 73 height 31
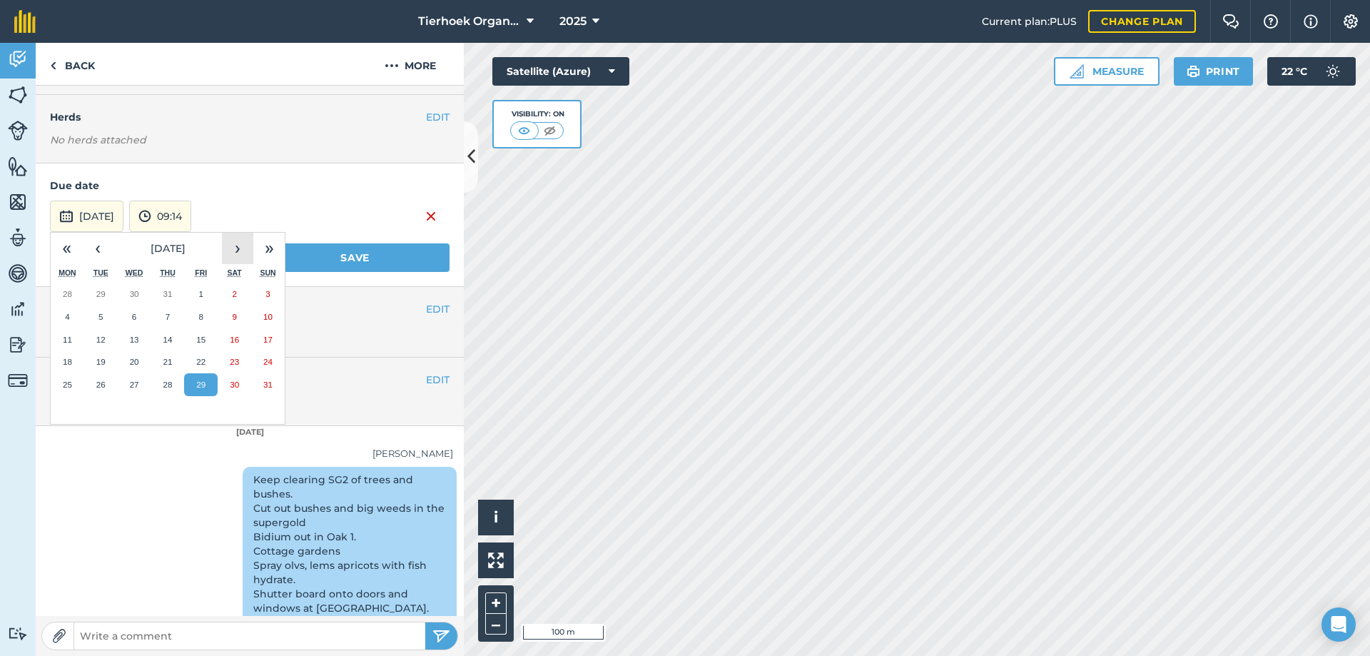
click at [238, 264] on button "›" at bounding box center [237, 248] width 31 height 31
click at [197, 389] on abbr "28" at bounding box center [200, 384] width 9 height 9
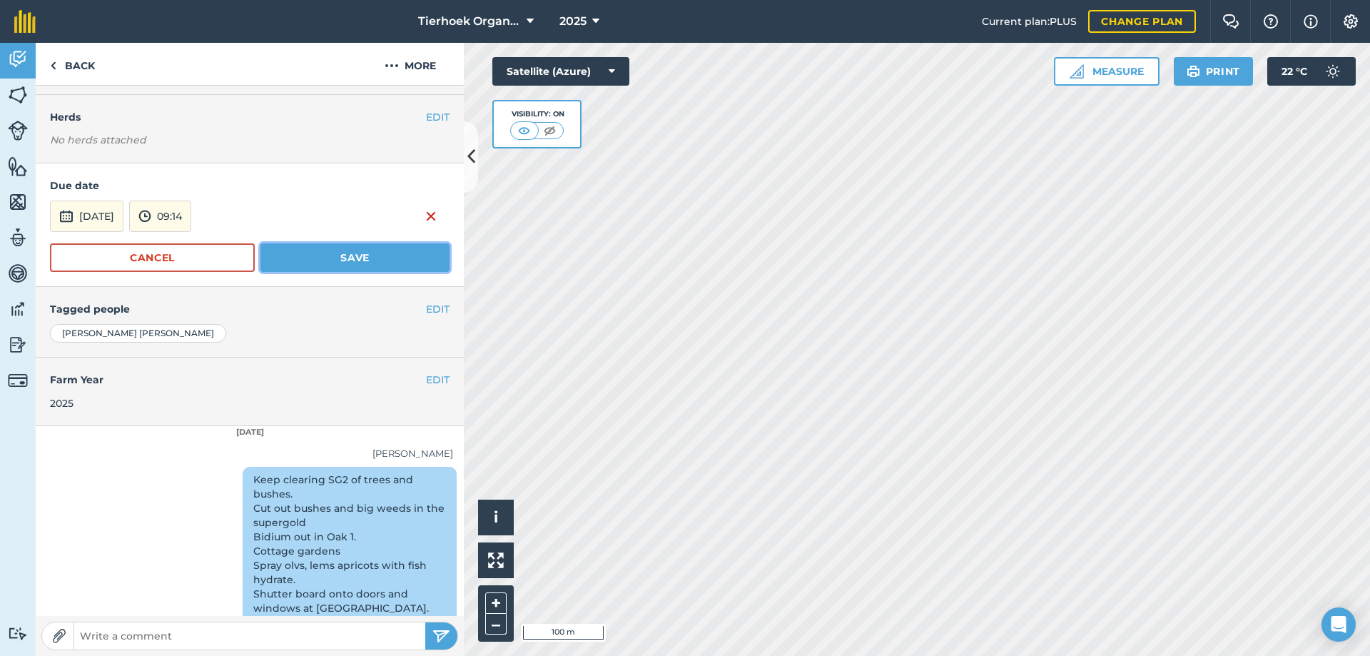
click at [298, 272] on button "Save" at bounding box center [354, 257] width 189 height 29
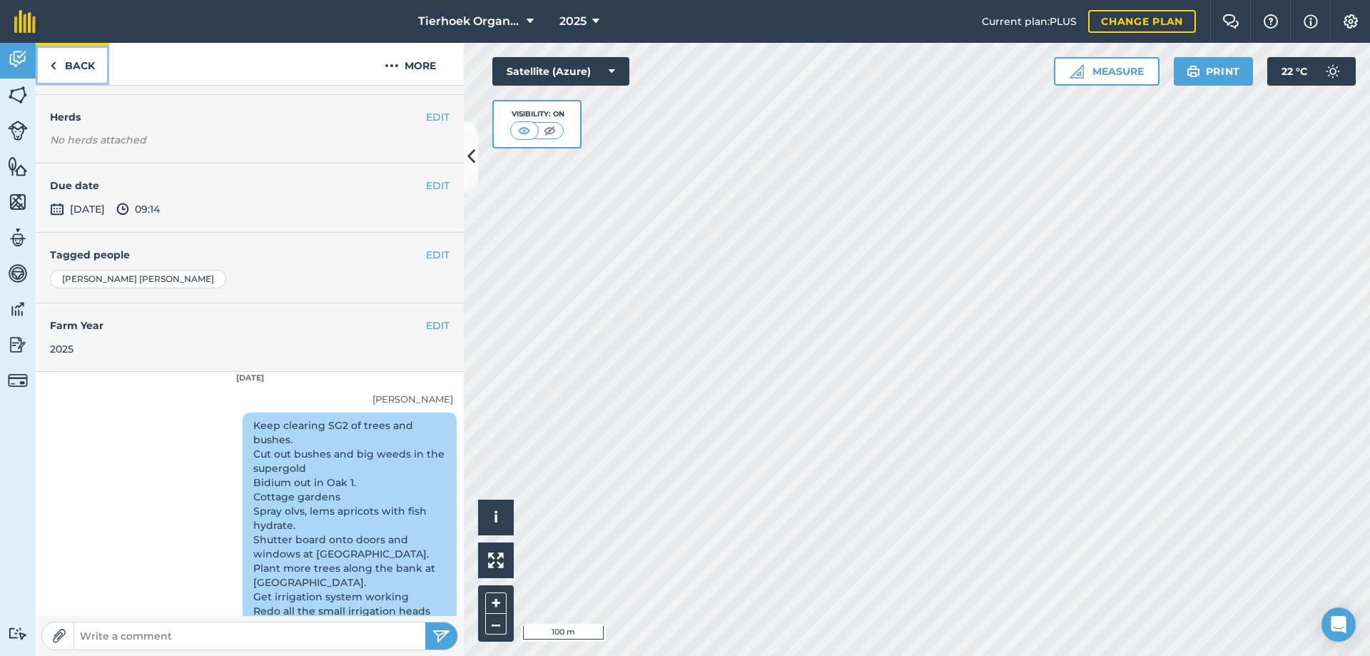
click at [88, 66] on link "Back" at bounding box center [72, 64] width 73 height 42
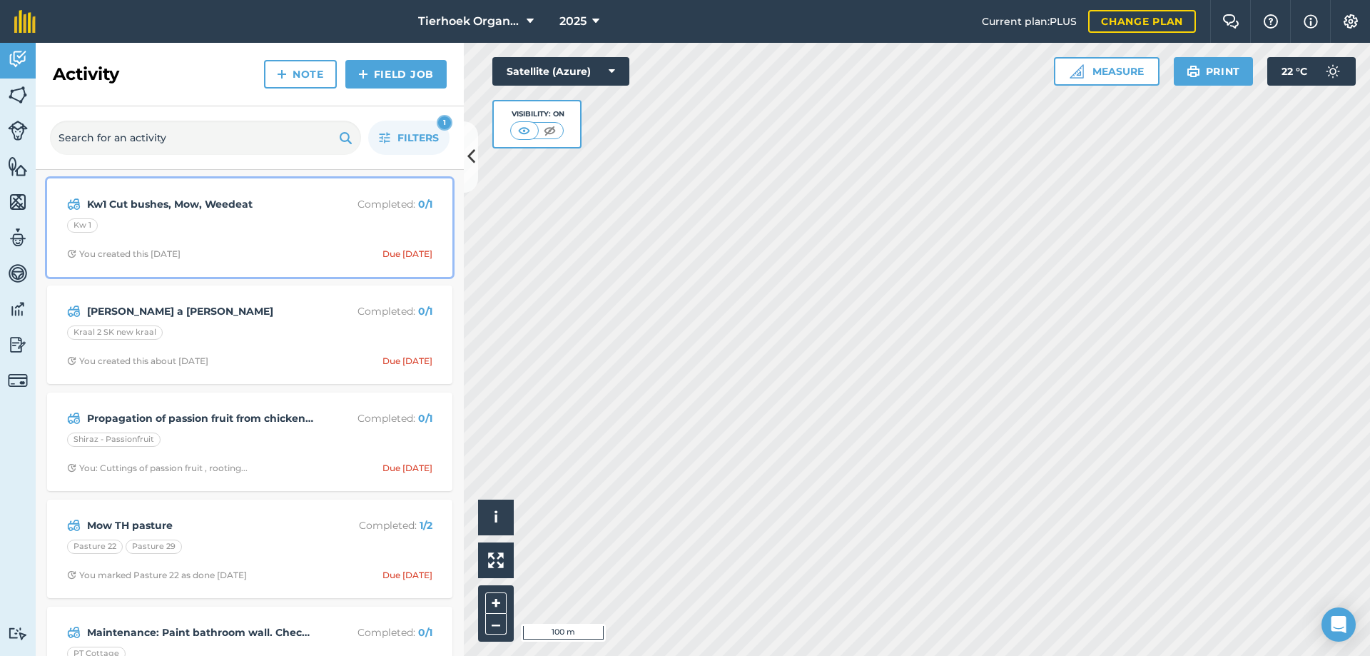
click at [300, 235] on div "Kw 1" at bounding box center [249, 227] width 365 height 19
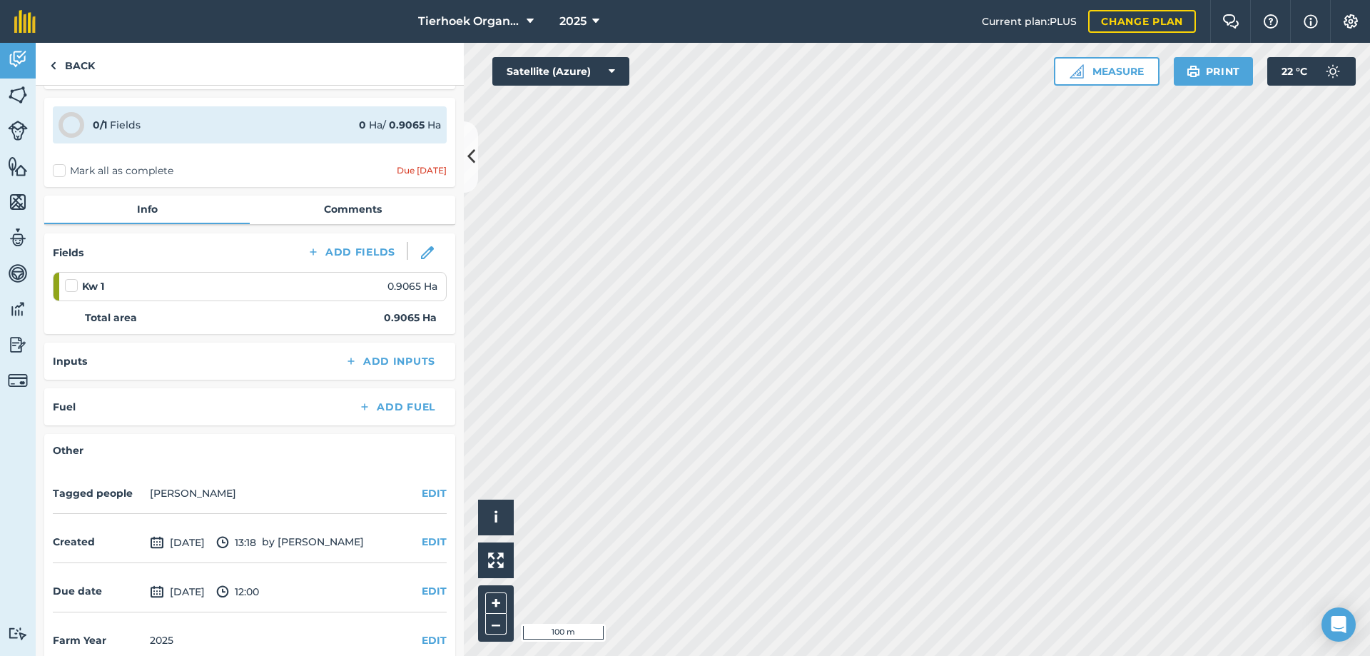
scroll to position [63, 0]
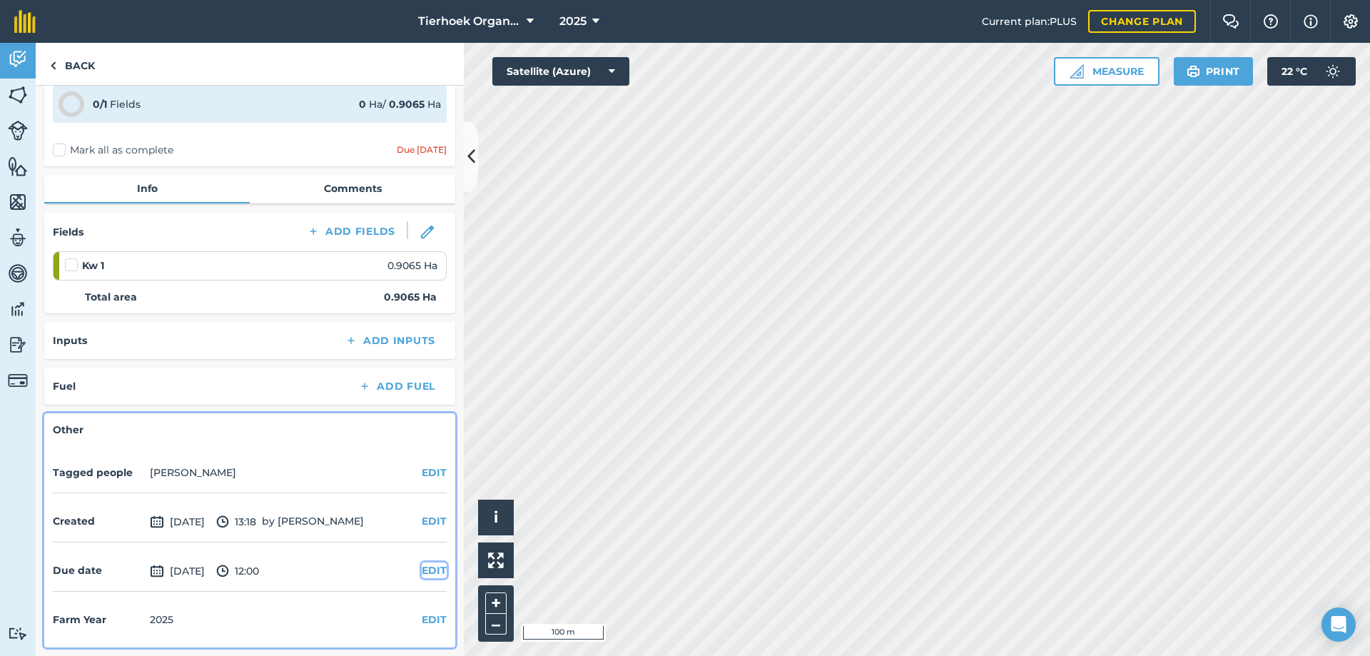
click at [422, 569] on button "EDIT" at bounding box center [434, 570] width 25 height 16
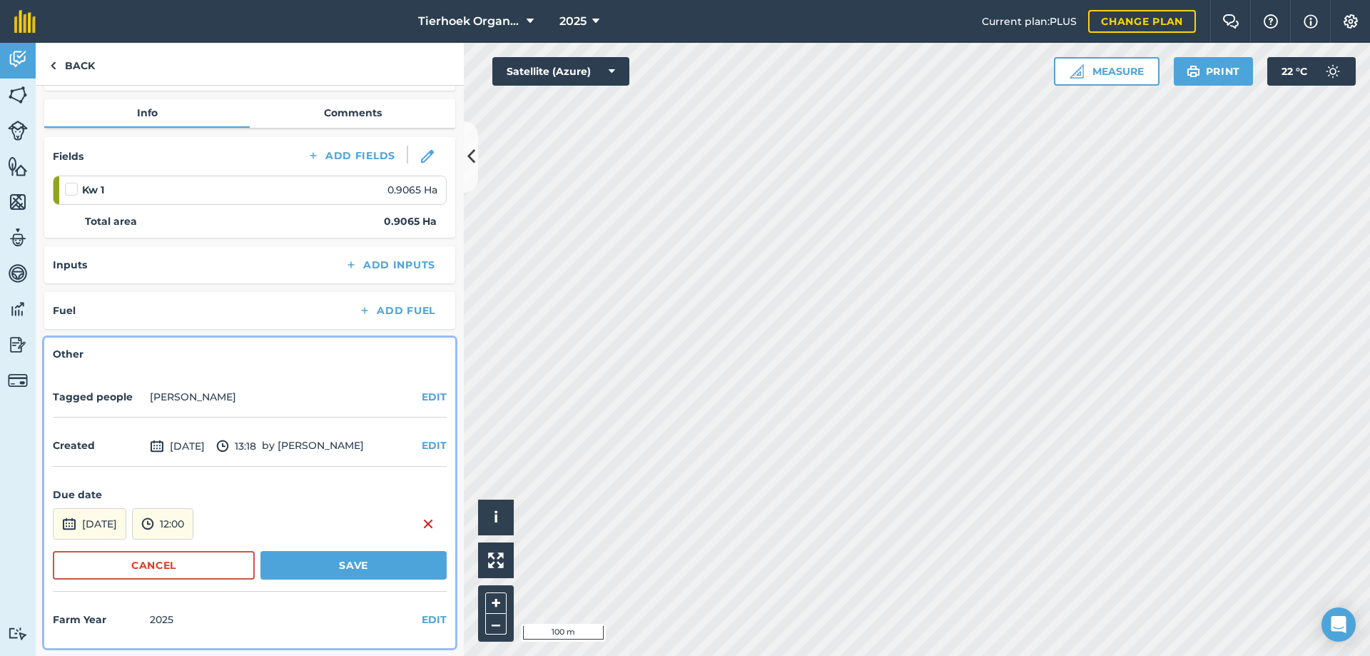
scroll to position [140, 0]
click at [126, 524] on button "[DATE]" at bounding box center [89, 522] width 73 height 31
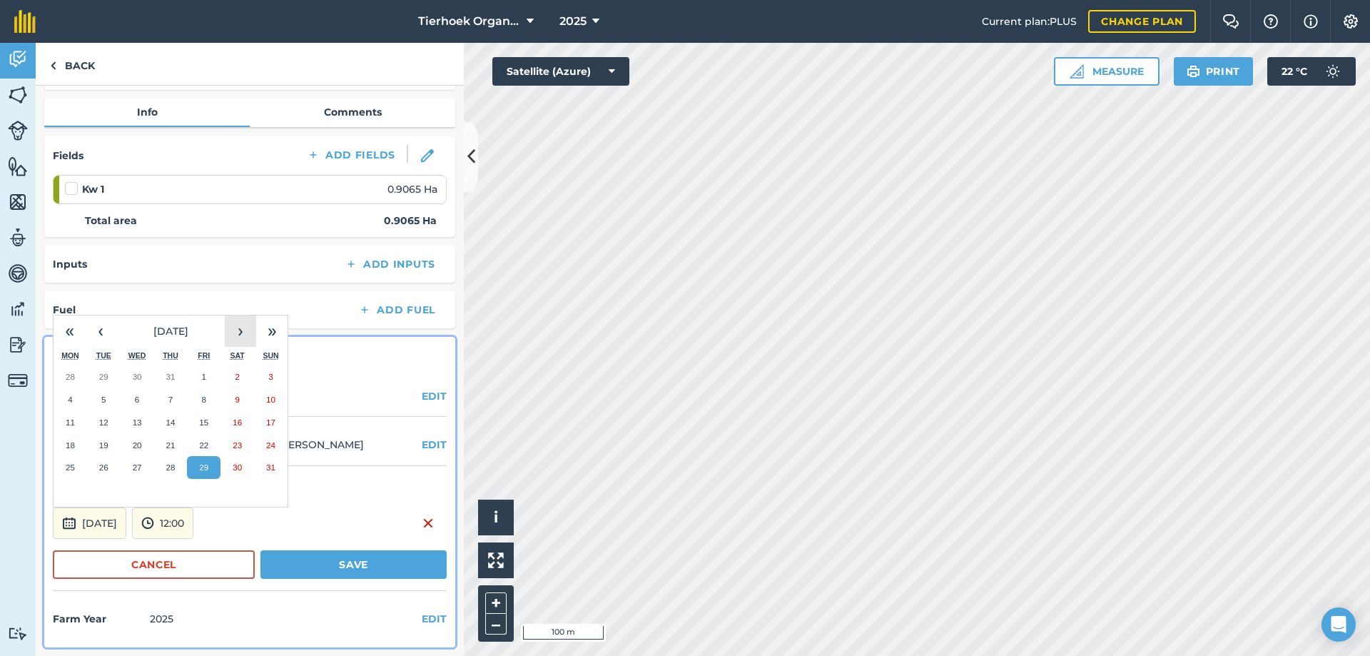
click at [243, 328] on button "›" at bounding box center [240, 330] width 31 height 31
click at [207, 401] on abbr "12" at bounding box center [203, 399] width 9 height 9
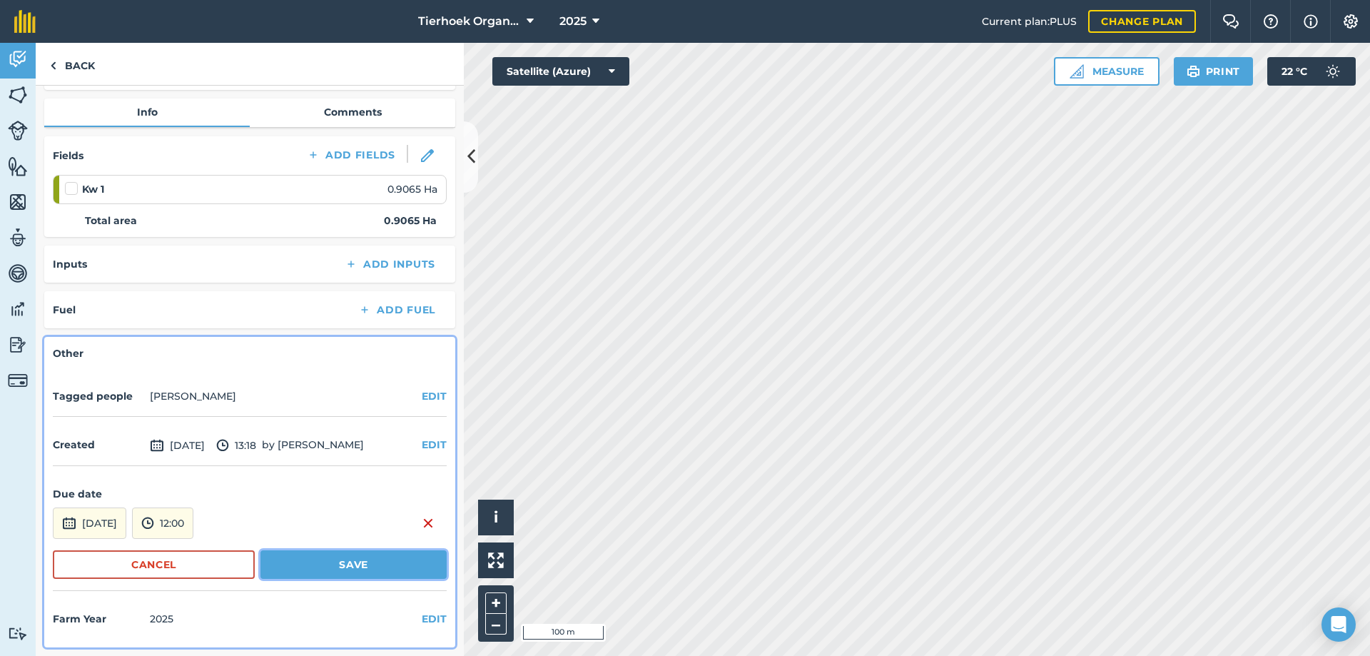
click at [314, 565] on button "Save" at bounding box center [353, 564] width 186 height 29
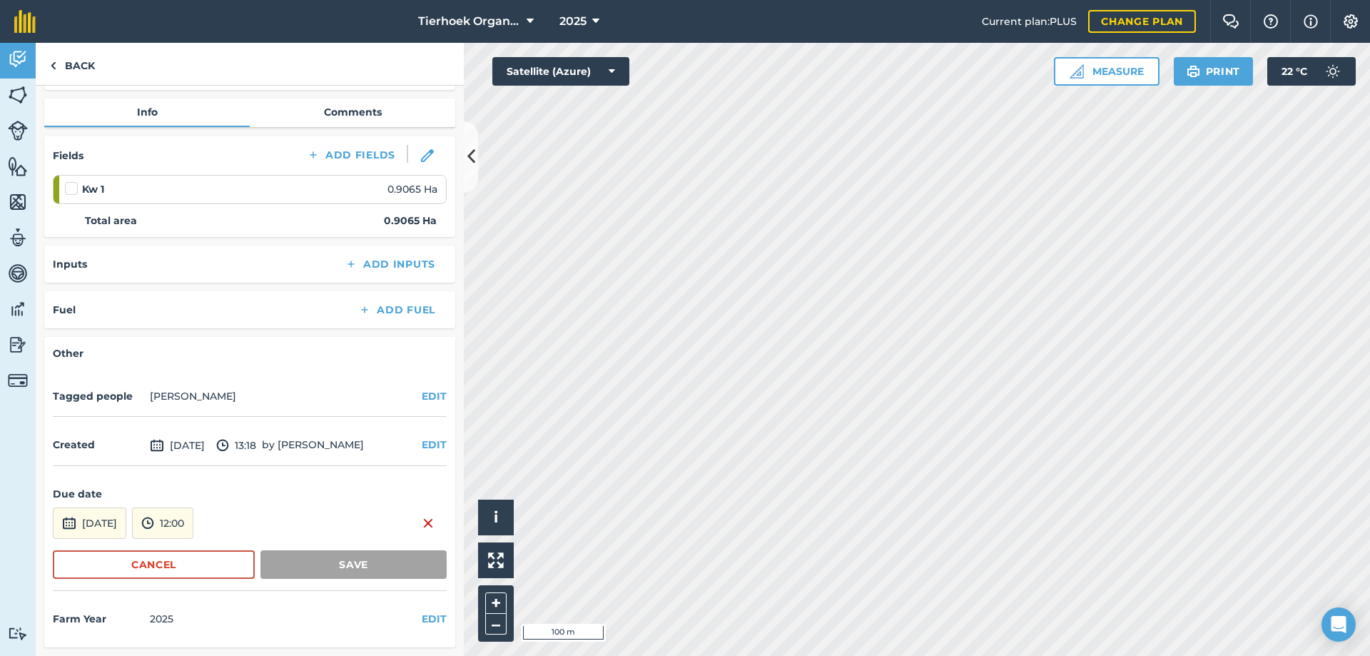
scroll to position [63, 0]
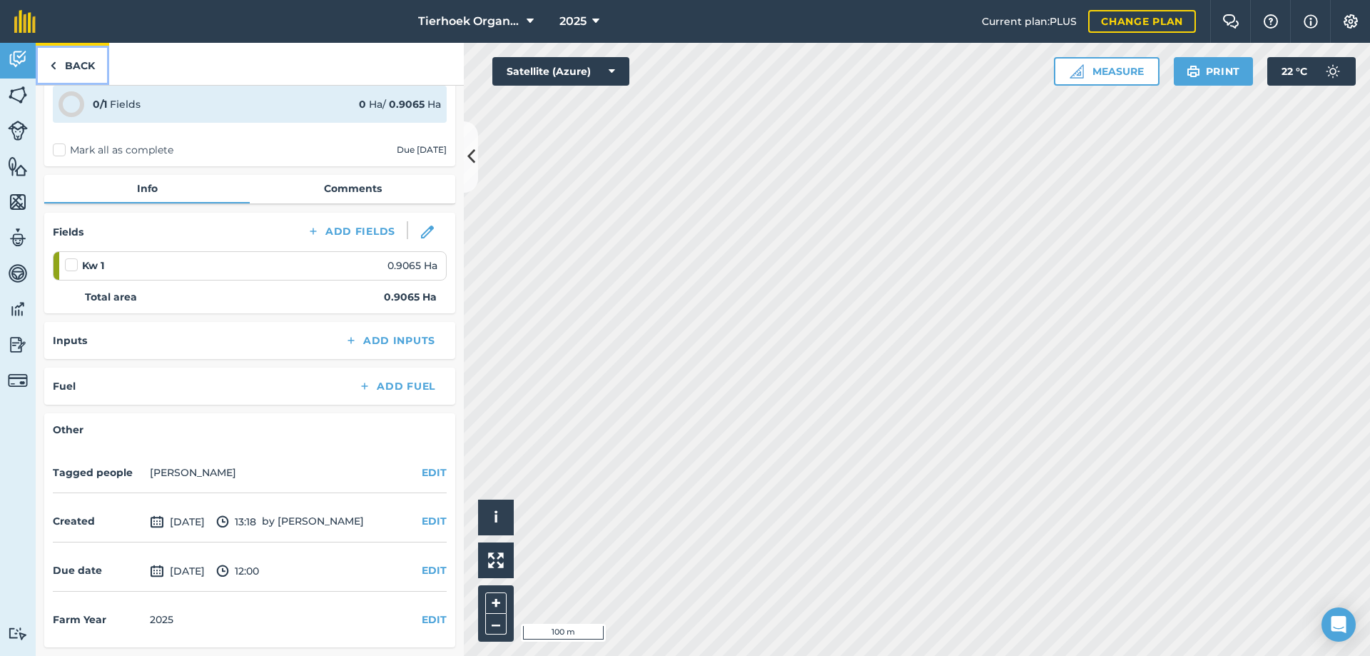
click at [83, 63] on link "Back" at bounding box center [72, 64] width 73 height 42
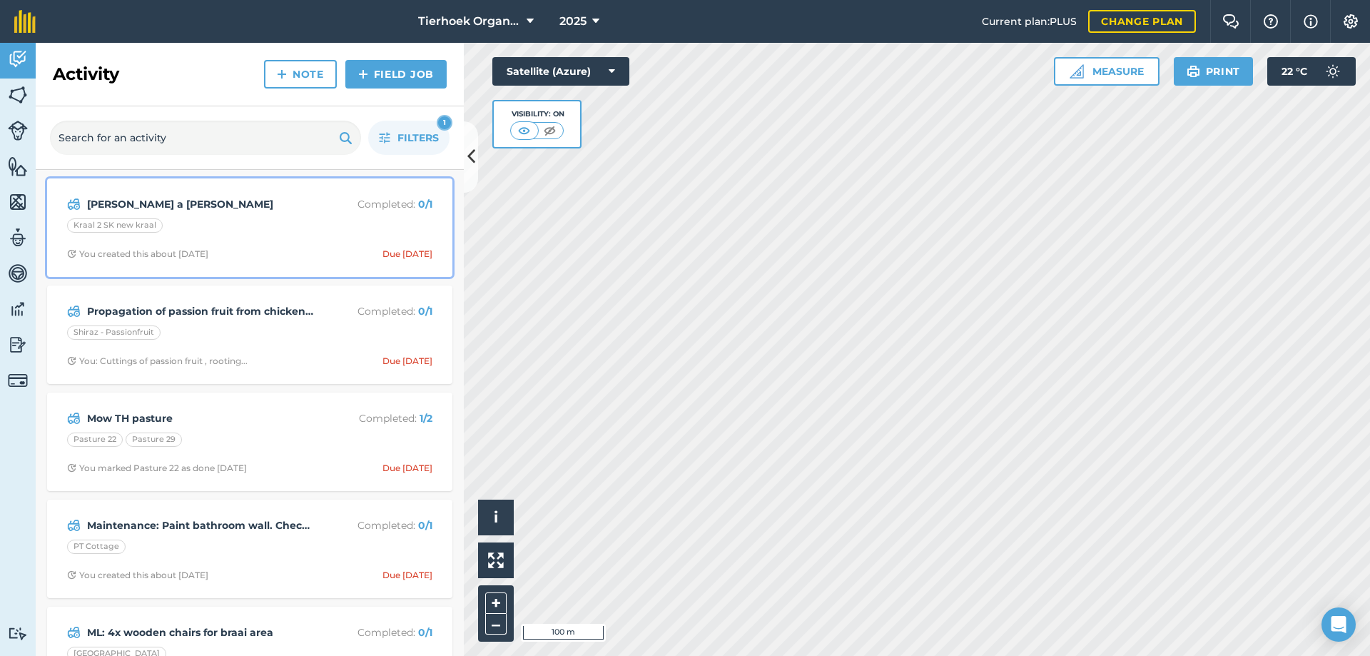
click at [297, 235] on div "Kraal 2 SK new kraal" at bounding box center [249, 227] width 365 height 19
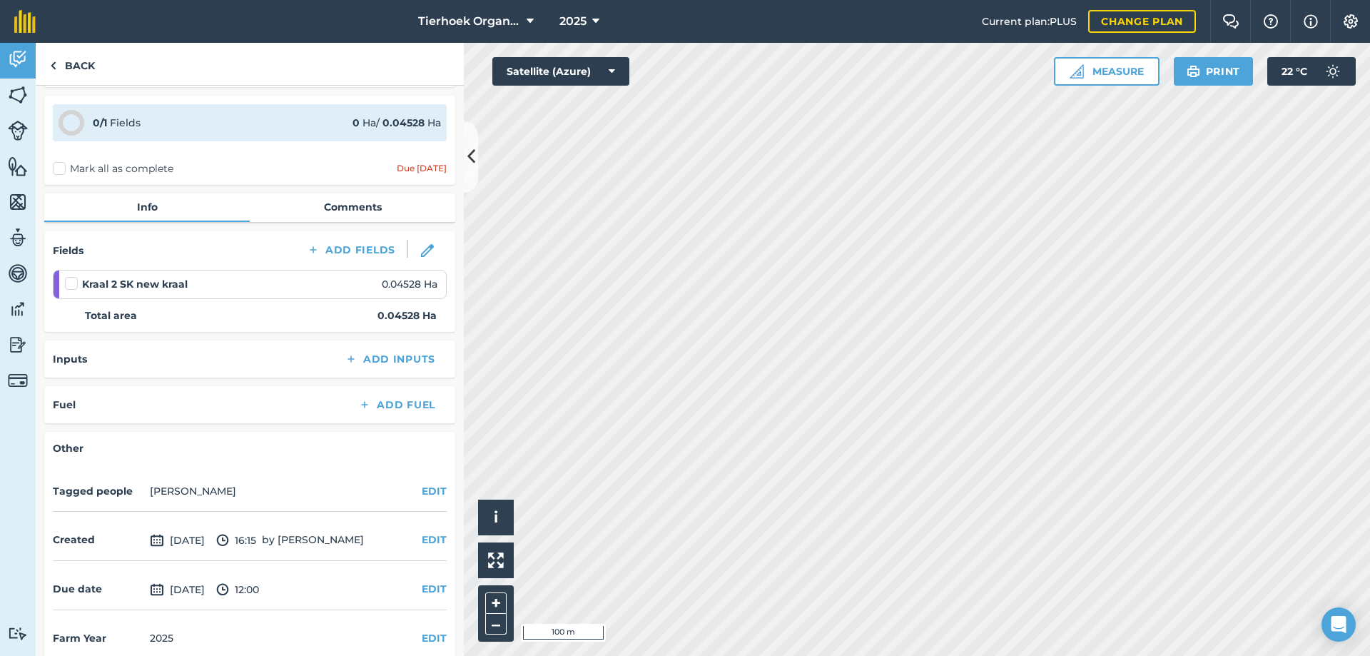
scroll to position [63, 0]
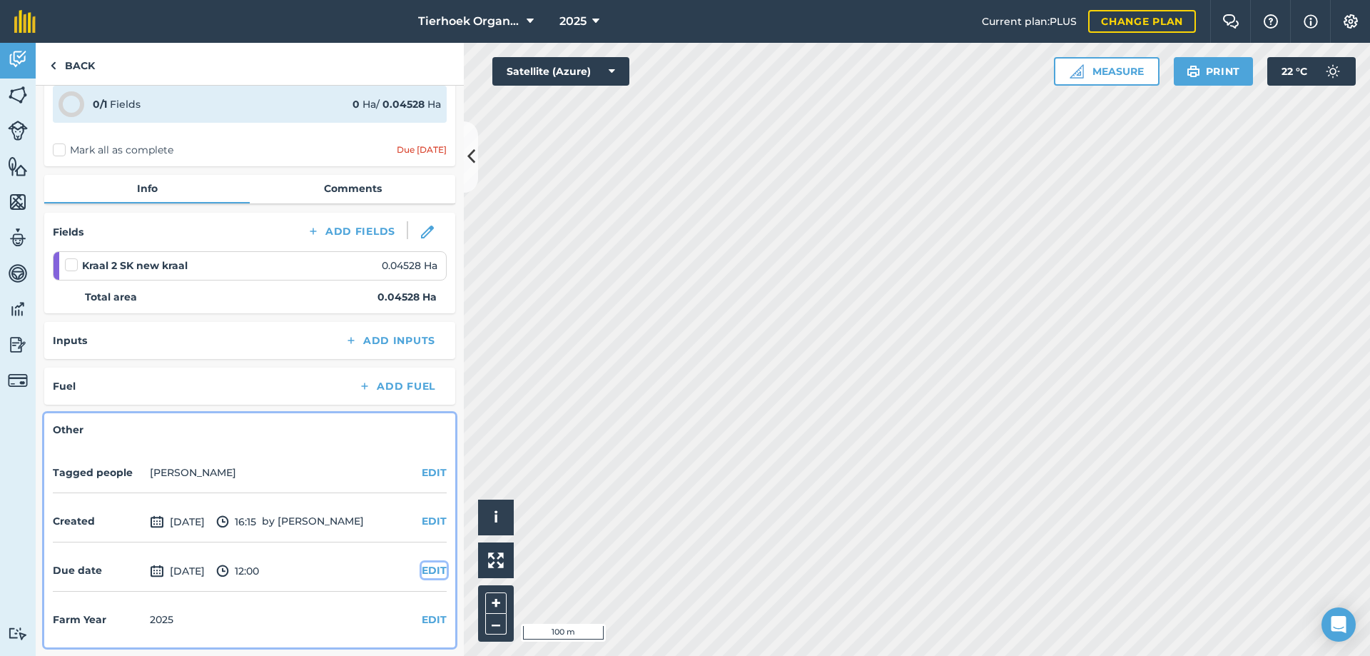
click at [428, 565] on button "EDIT" at bounding box center [434, 570] width 25 height 16
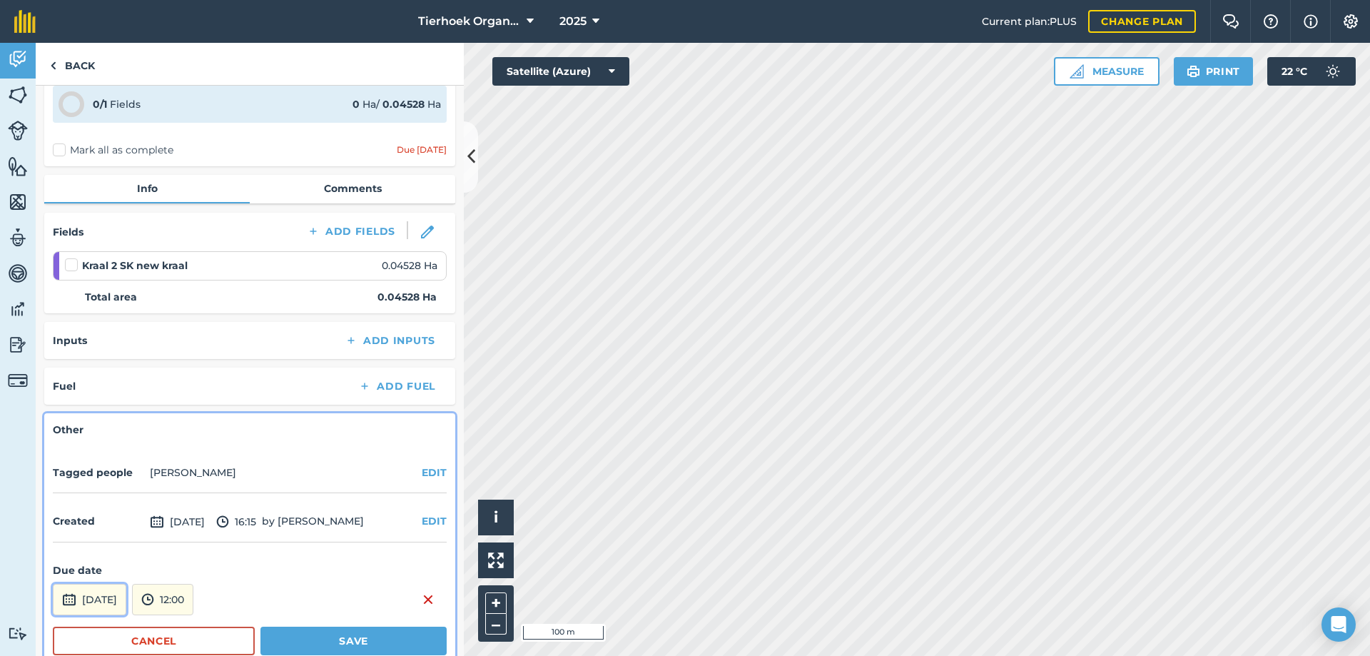
drag, startPoint x: 96, startPoint y: 594, endPoint x: 100, endPoint y: 586, distance: 8.9
click at [97, 594] on button "[DATE]" at bounding box center [89, 599] width 73 height 31
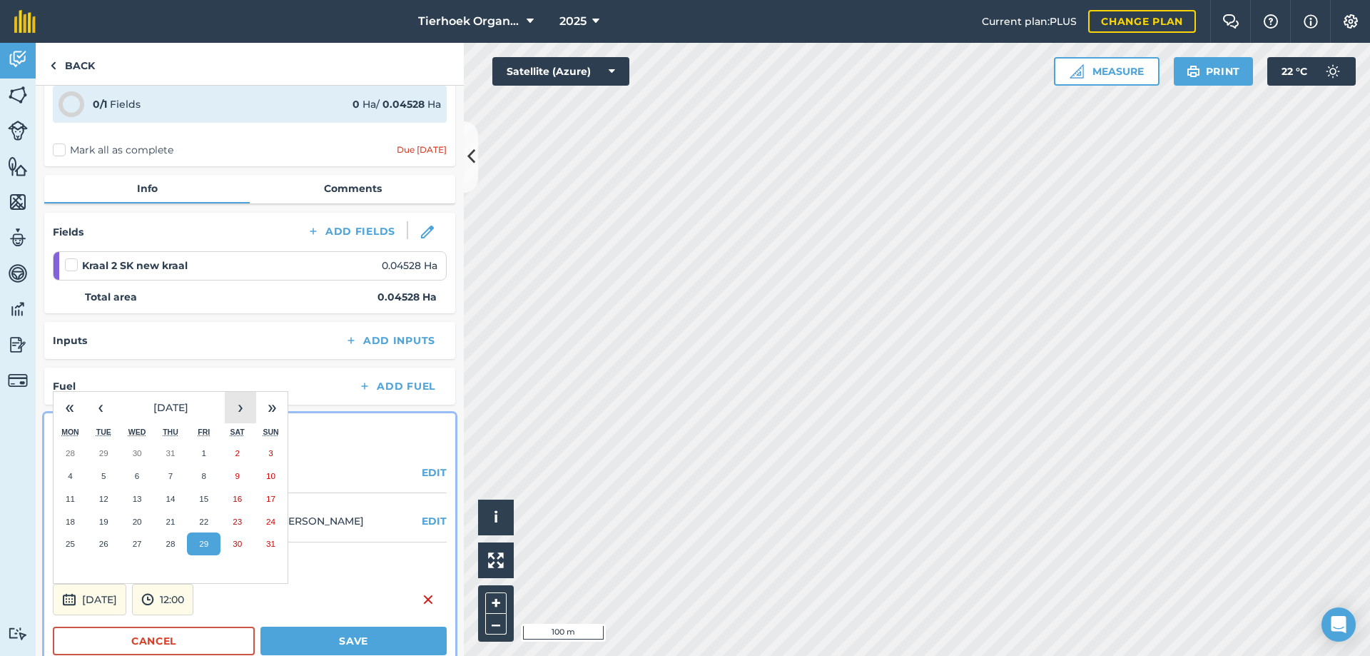
click at [238, 412] on button "›" at bounding box center [240, 407] width 31 height 31
click at [200, 497] on abbr "19" at bounding box center [203, 498] width 9 height 9
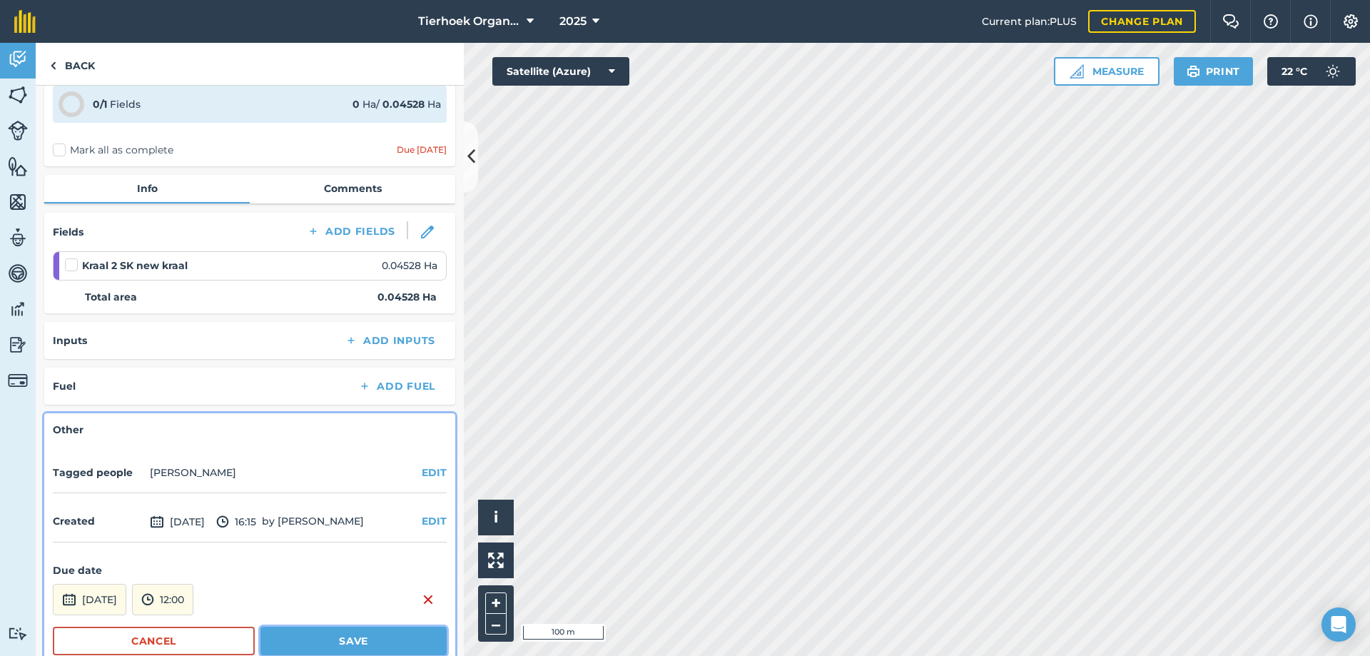
click at [293, 638] on button "Save" at bounding box center [353, 640] width 186 height 29
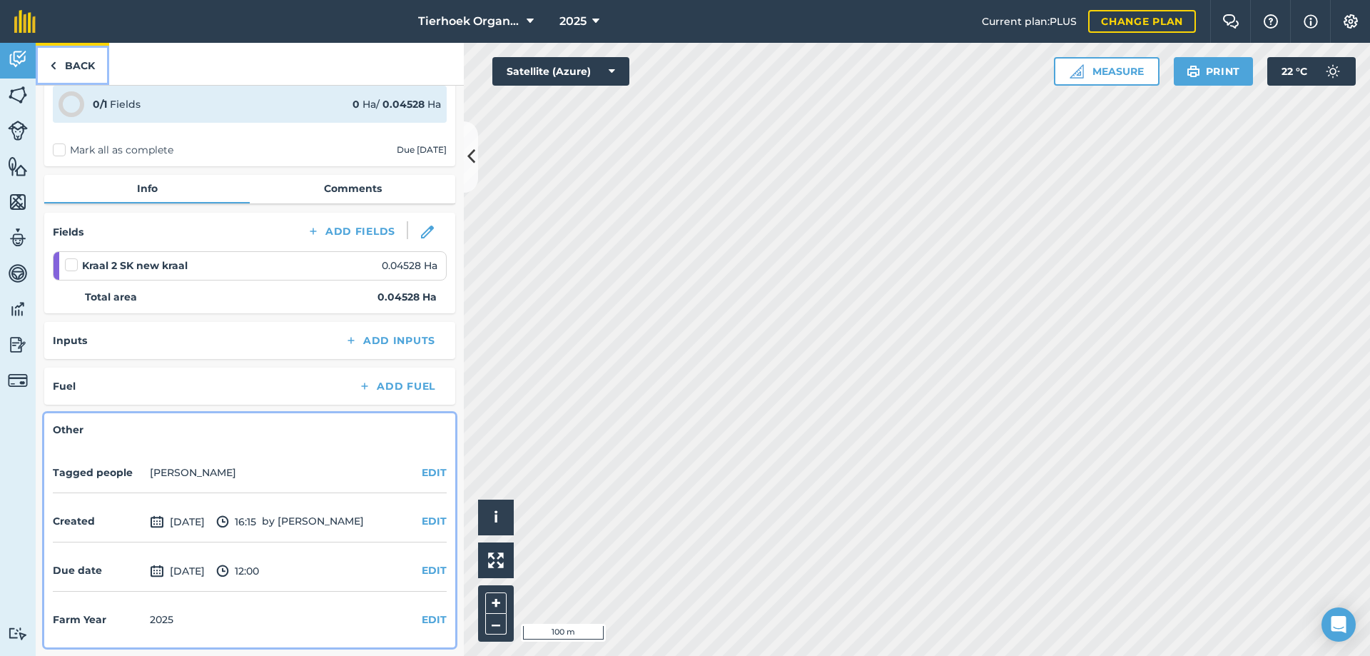
click at [86, 63] on link "Back" at bounding box center [72, 64] width 73 height 42
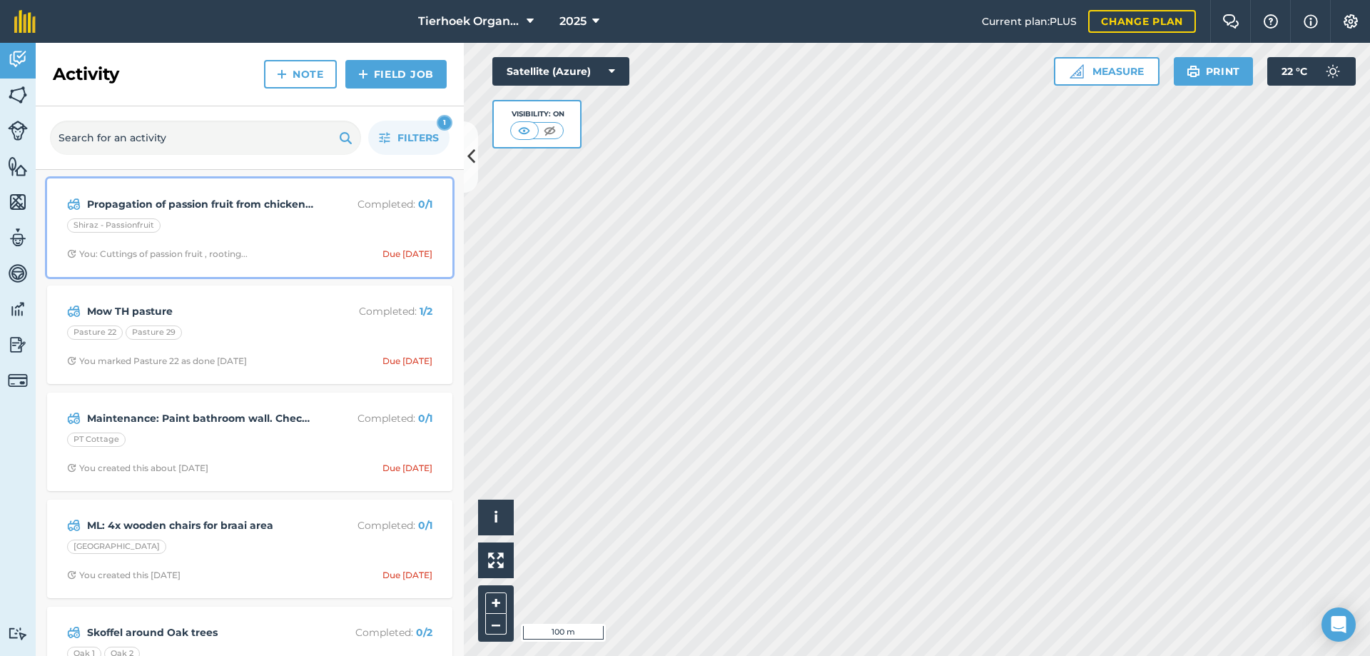
click at [281, 223] on div "Shiraz - Passionfruit" at bounding box center [249, 227] width 365 height 19
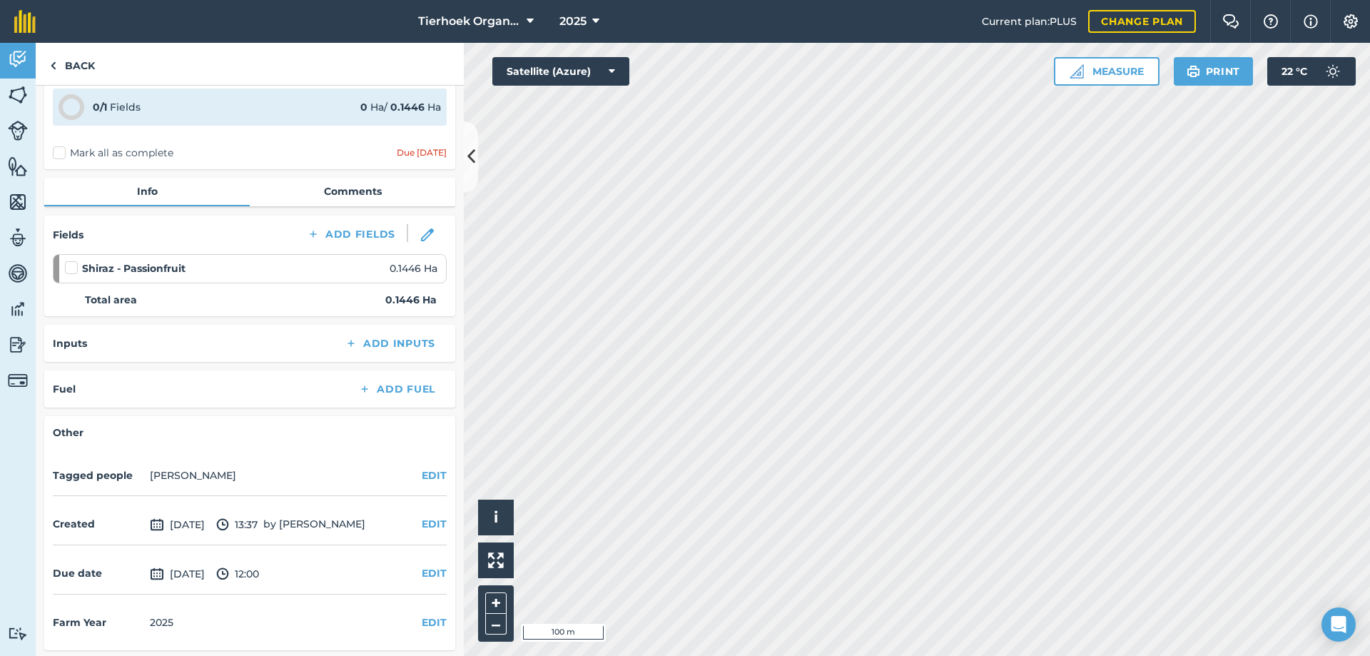
scroll to position [75, 0]
click at [422, 573] on button "EDIT" at bounding box center [434, 570] width 25 height 16
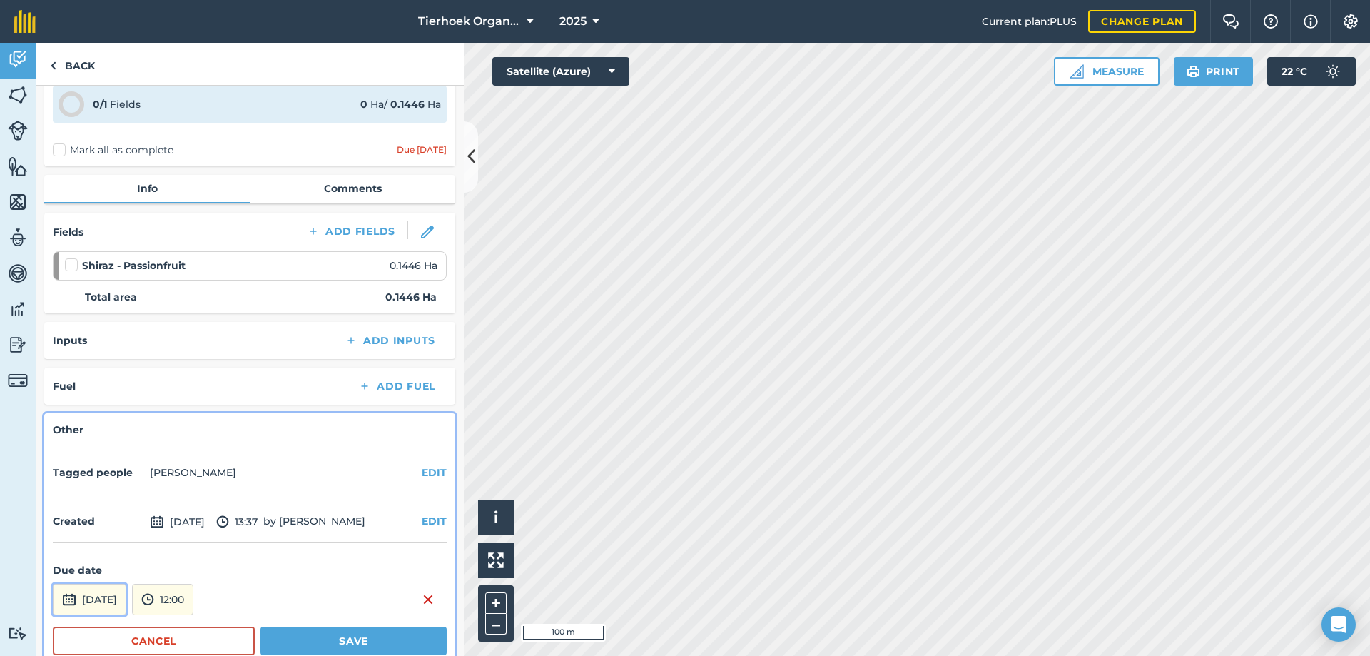
click at [126, 599] on button "[DATE]" at bounding box center [89, 599] width 73 height 31
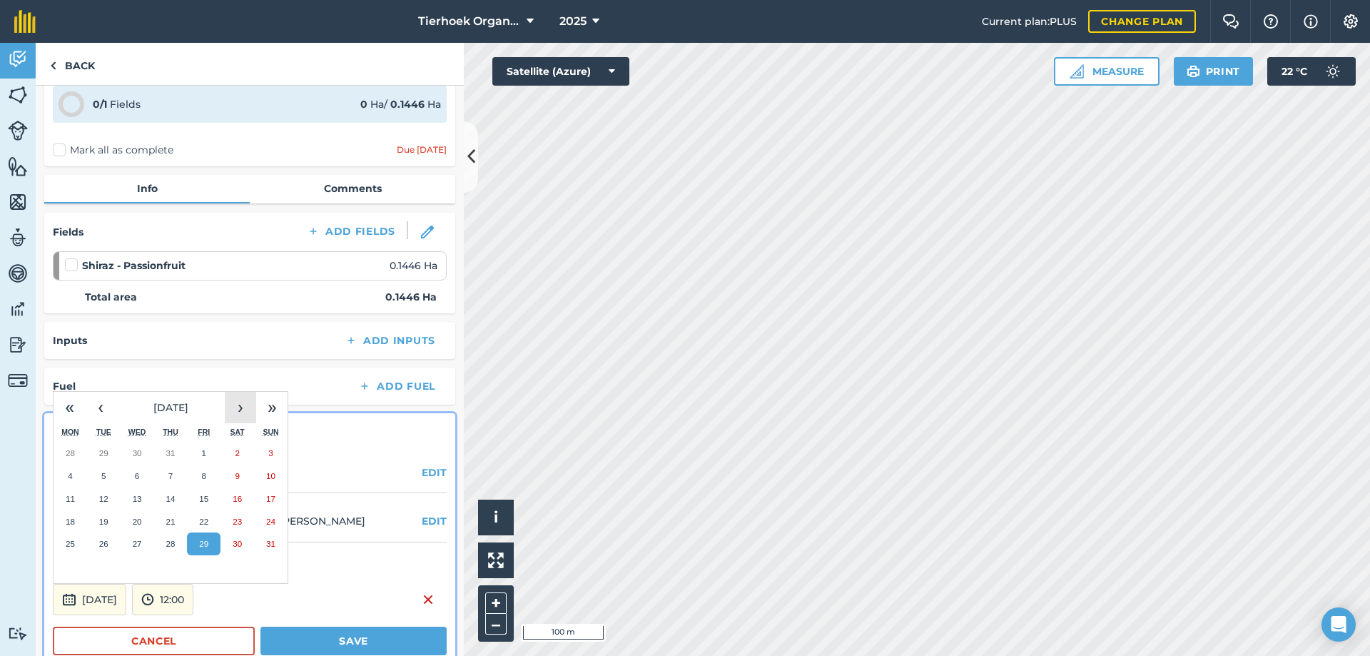
click at [240, 402] on button "›" at bounding box center [240, 407] width 31 height 31
click at [203, 527] on button "26" at bounding box center [204, 521] width 34 height 23
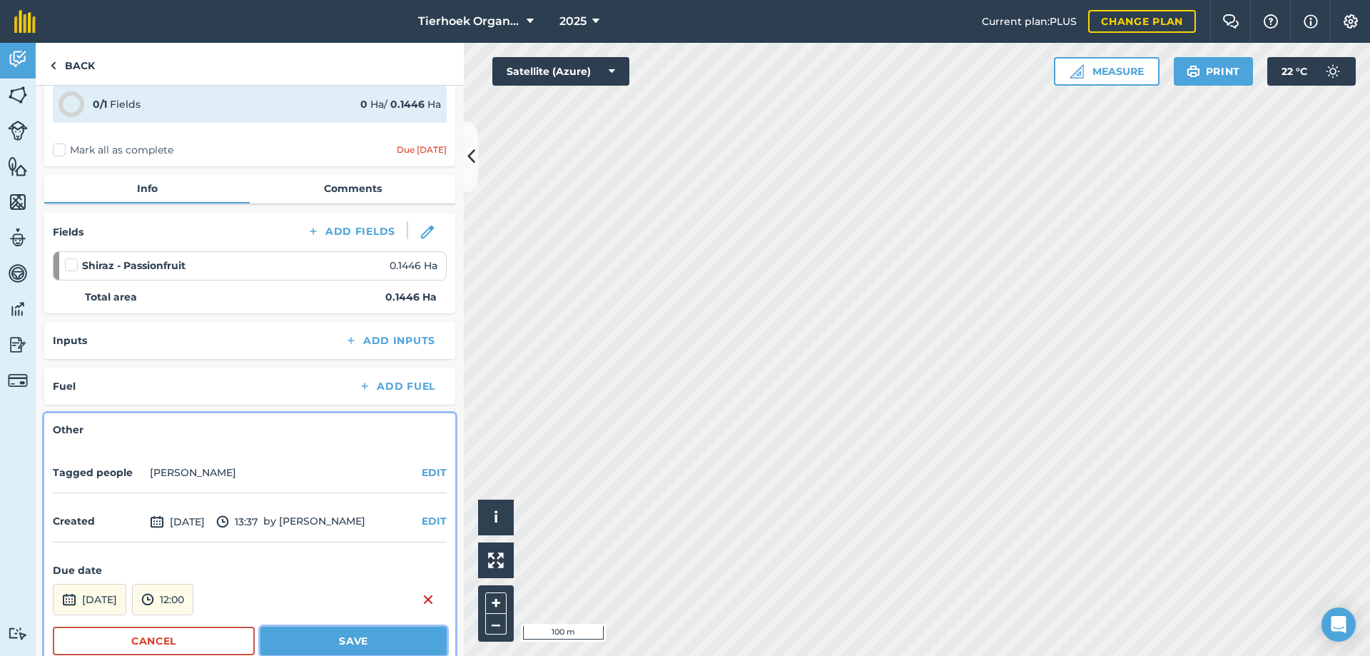
click at [293, 633] on button "Save" at bounding box center [353, 640] width 186 height 29
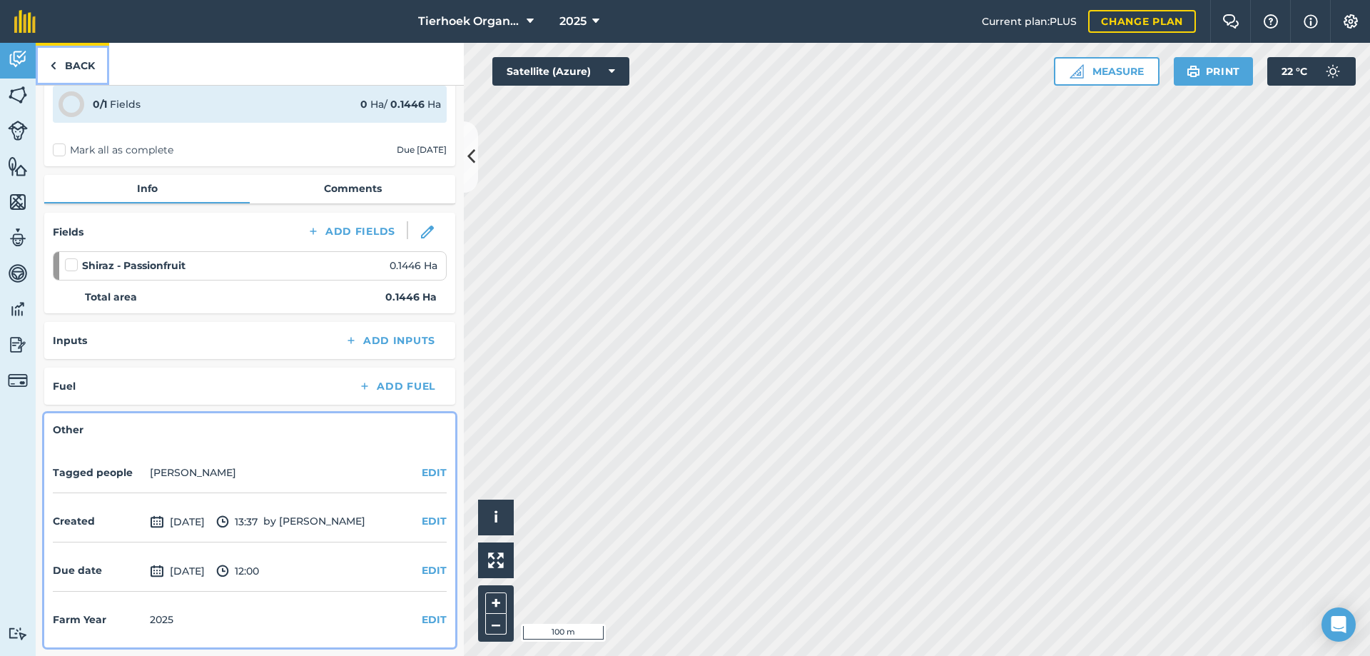
click at [70, 63] on link "Back" at bounding box center [72, 64] width 73 height 42
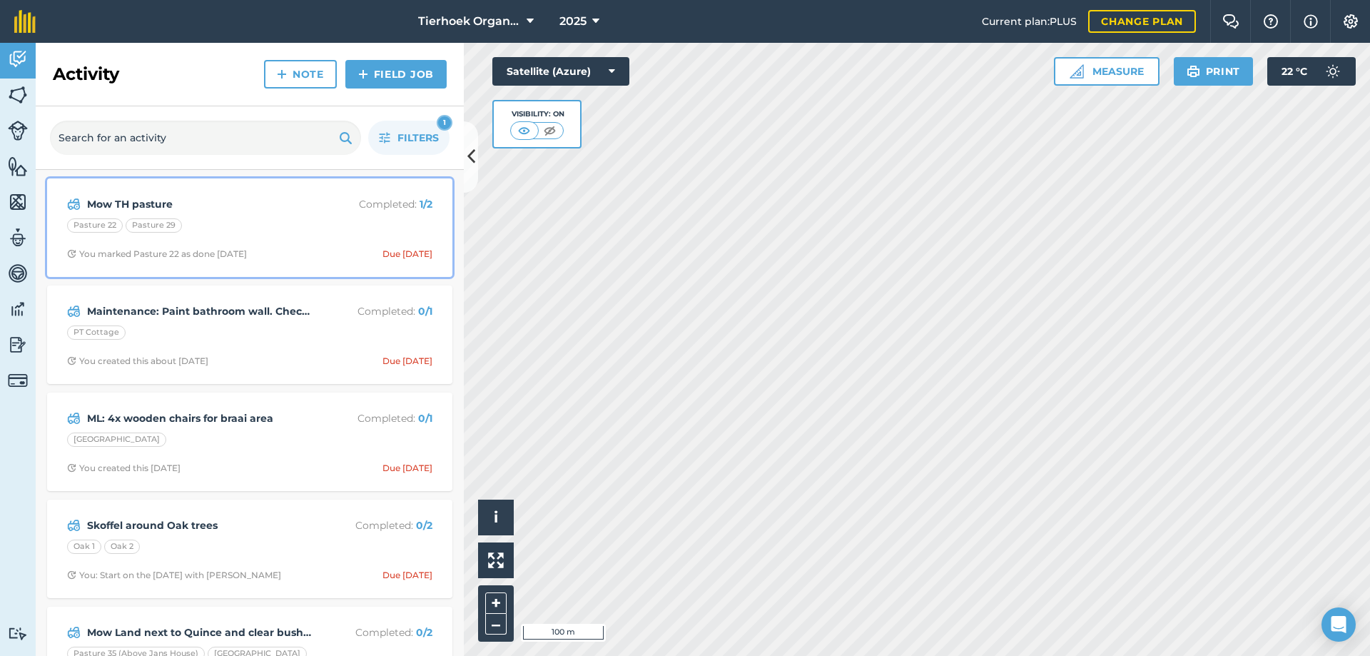
click at [280, 225] on div "Pasture 22 Pasture 29" at bounding box center [249, 227] width 365 height 19
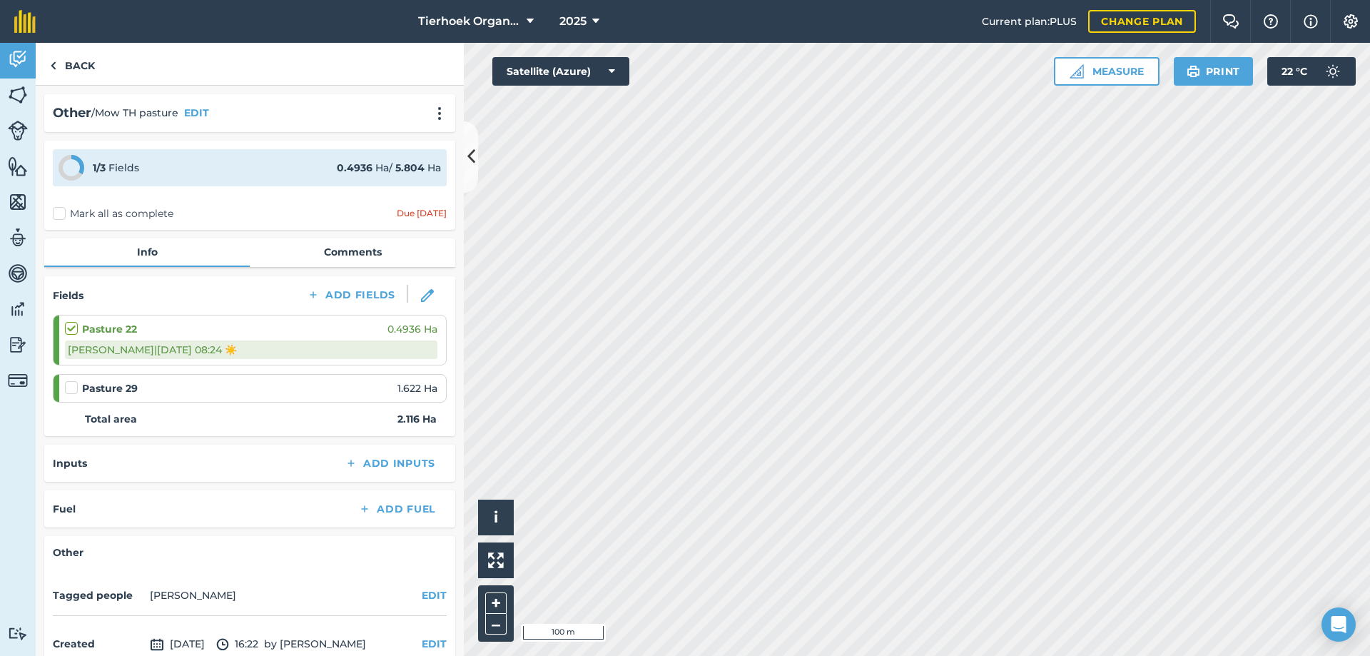
scroll to position [123, 0]
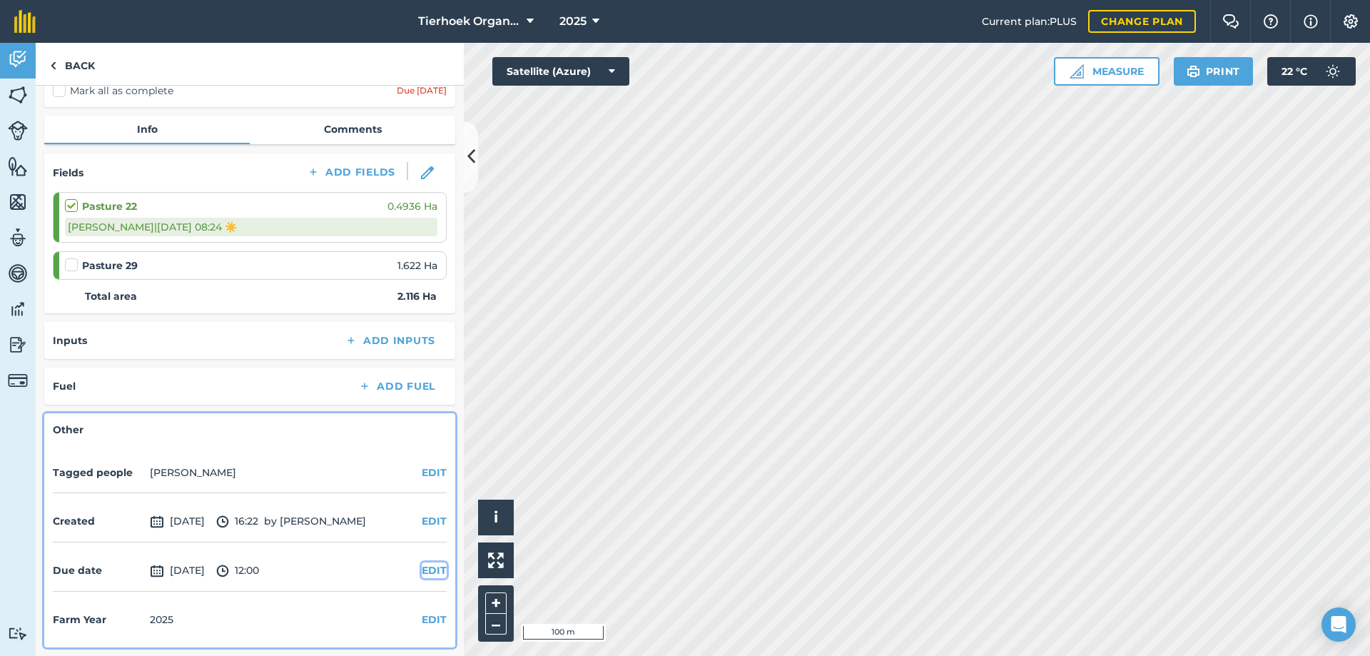
click at [425, 570] on button "EDIT" at bounding box center [434, 570] width 25 height 16
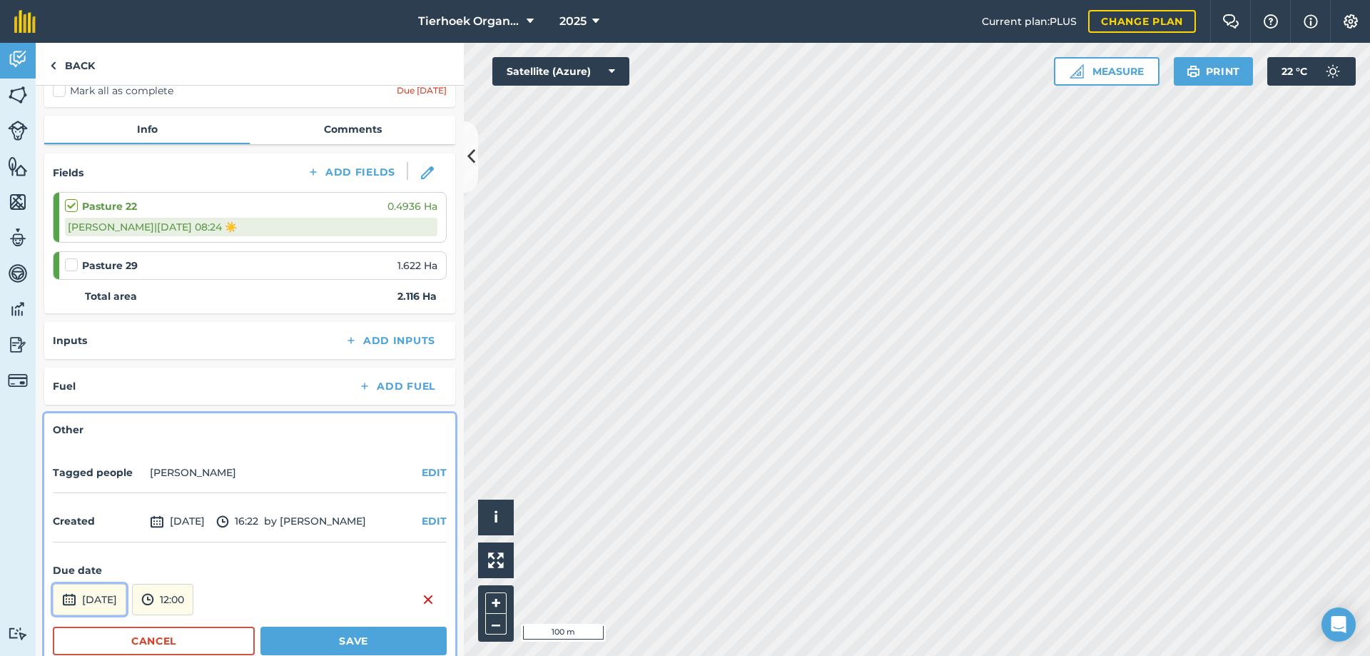
click at [126, 599] on button "[DATE]" at bounding box center [89, 599] width 73 height 31
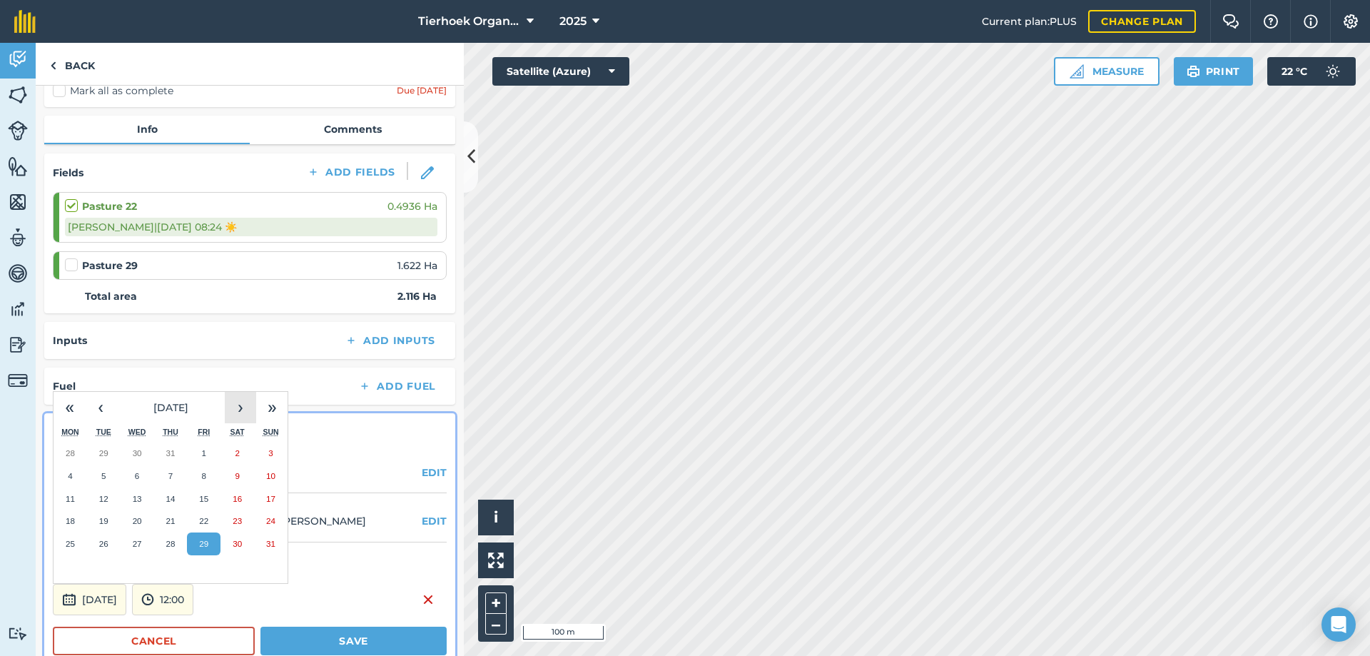
click at [248, 409] on button "›" at bounding box center [240, 407] width 31 height 31
click at [201, 522] on abbr "26" at bounding box center [203, 520] width 9 height 9
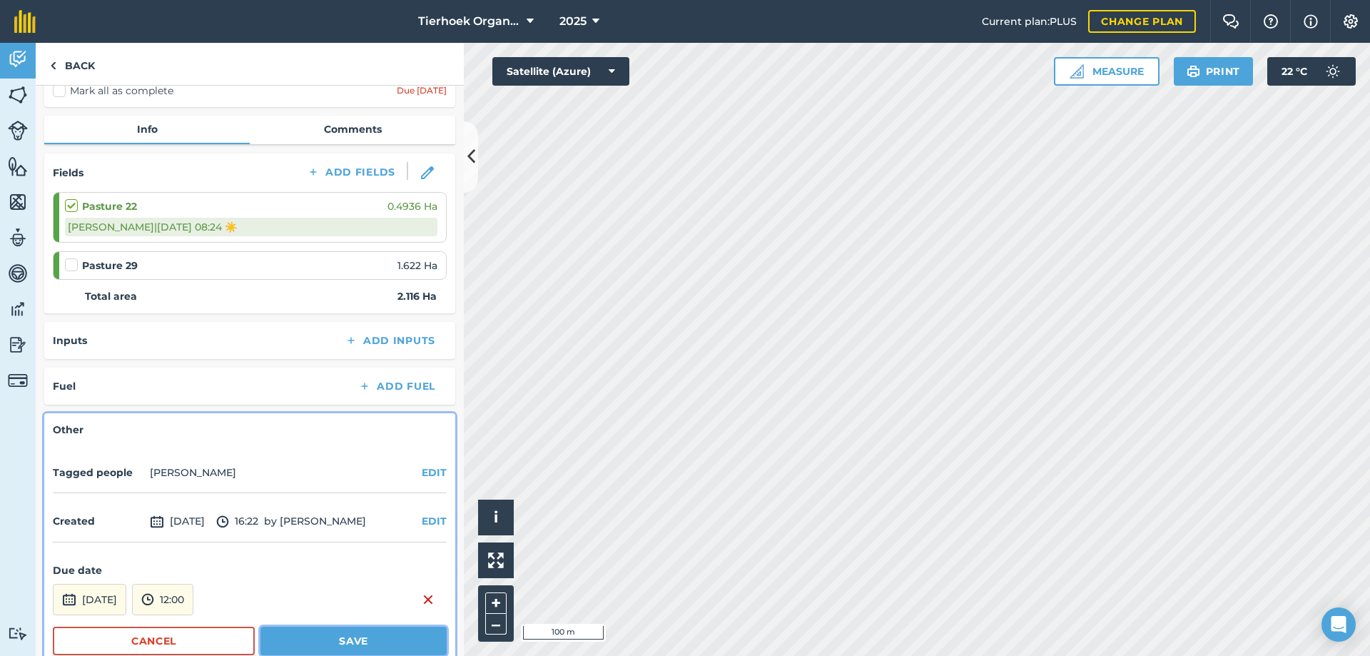
click at [315, 644] on button "Save" at bounding box center [353, 640] width 186 height 29
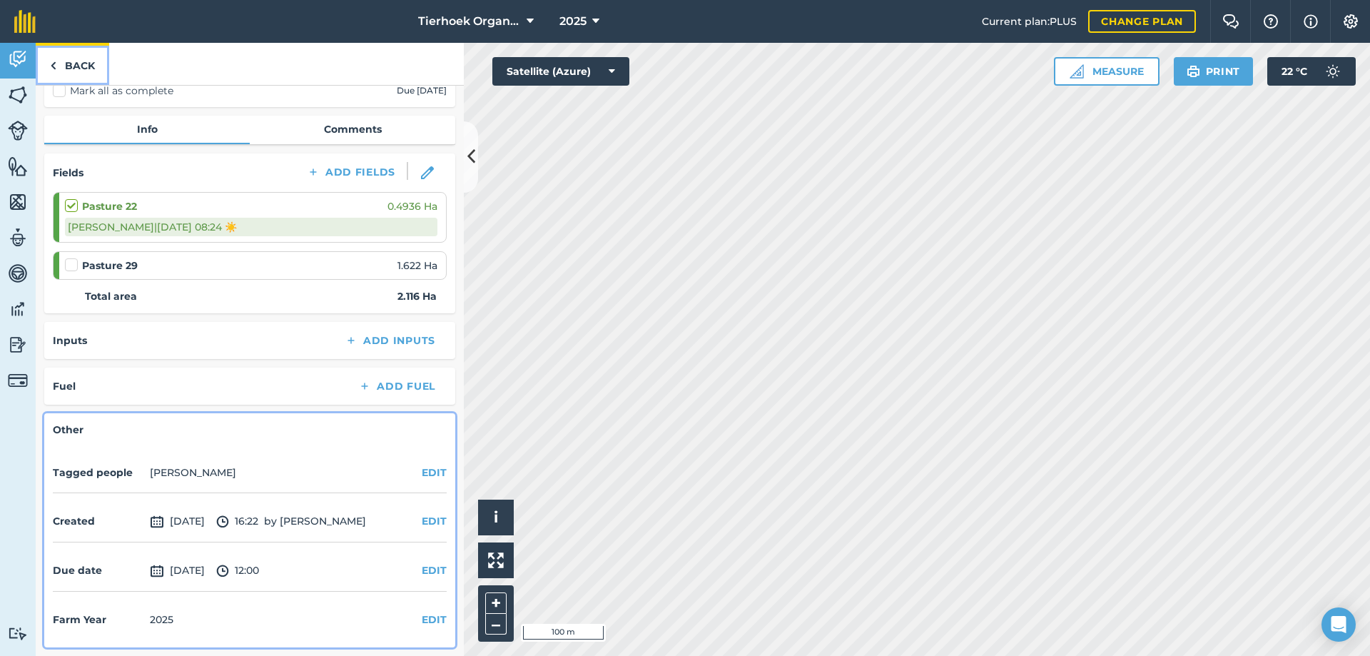
click at [88, 61] on link "Back" at bounding box center [72, 64] width 73 height 42
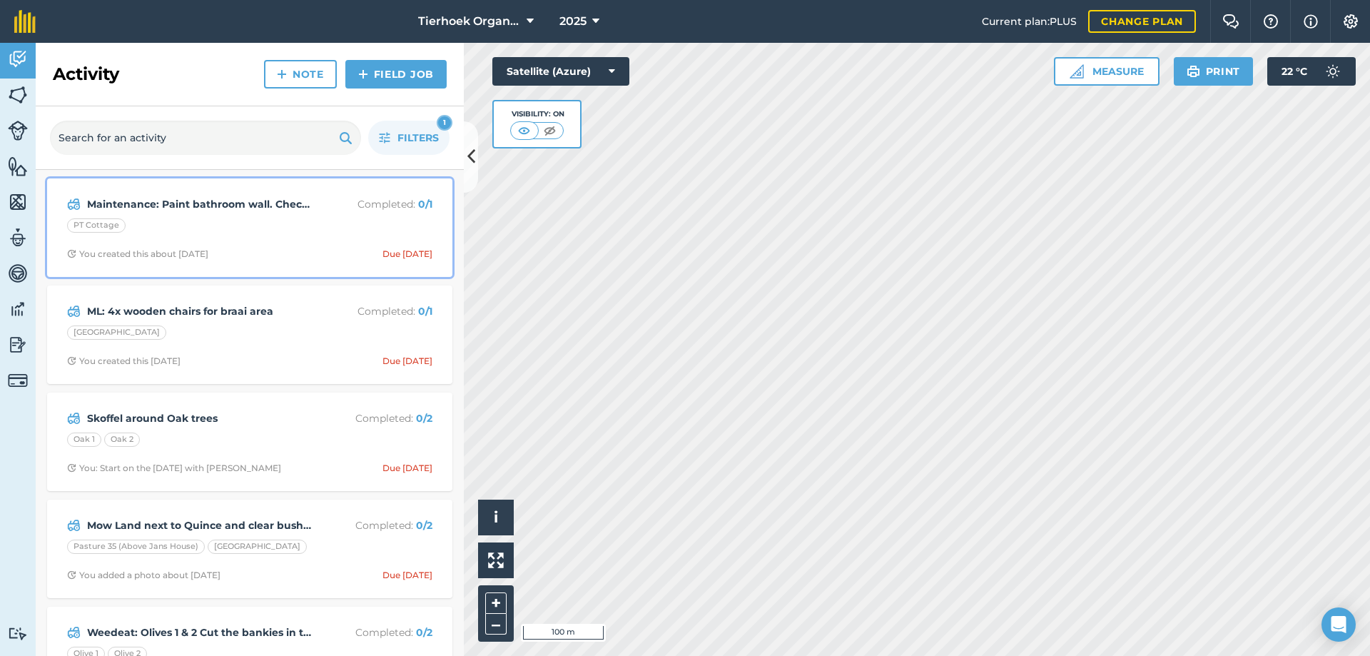
click at [310, 242] on div "Maintenance: Paint bathroom wall. Check lap on the roof wall, Paint the stoep r…" at bounding box center [250, 227] width 388 height 81
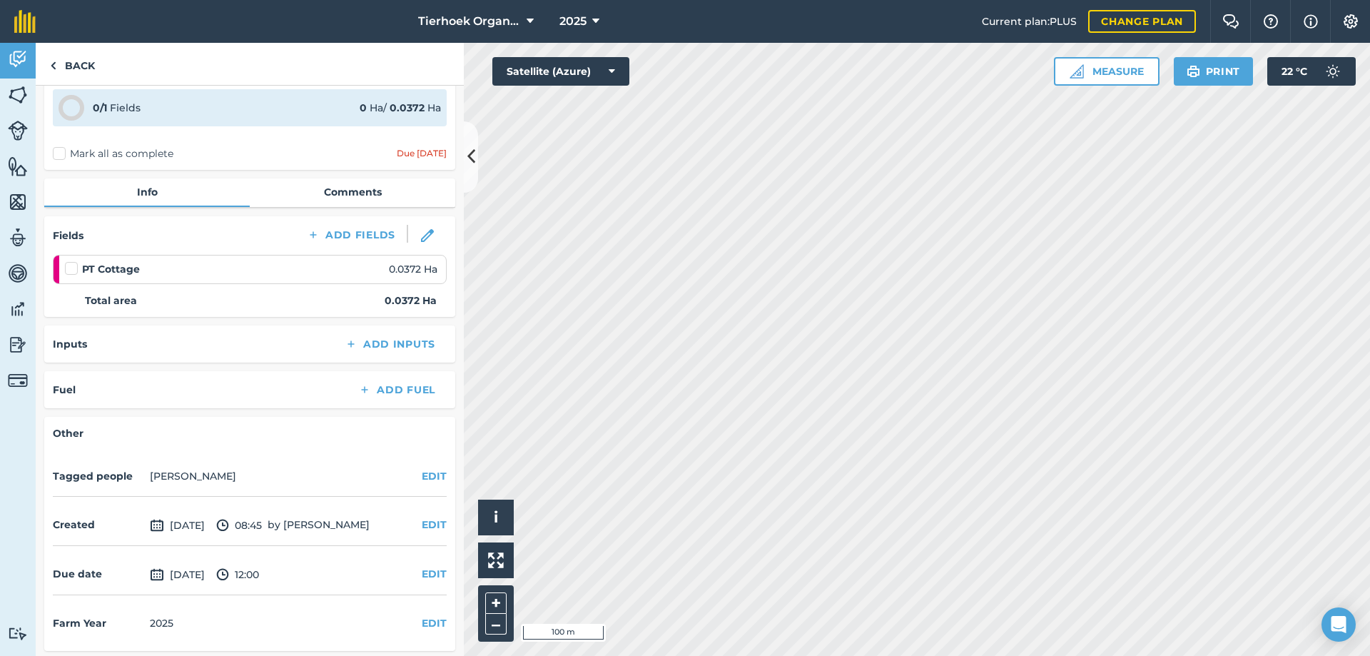
scroll to position [75, 0]
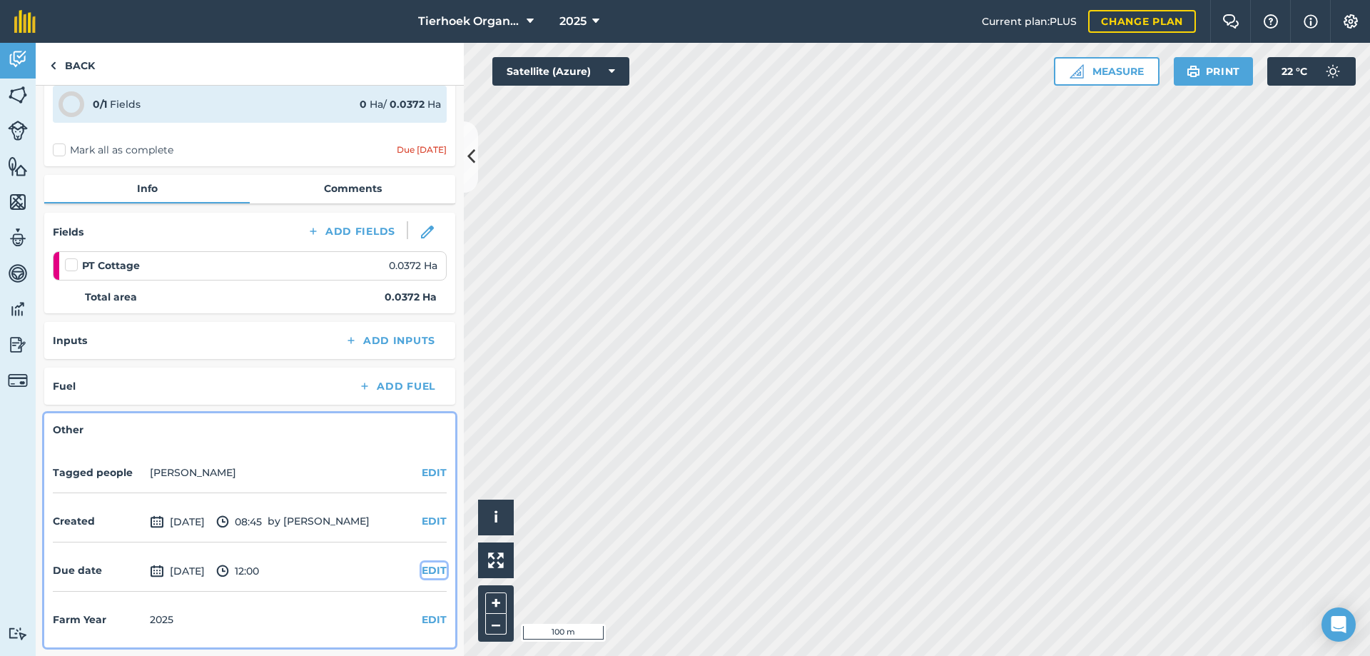
click at [422, 572] on button "EDIT" at bounding box center [434, 570] width 25 height 16
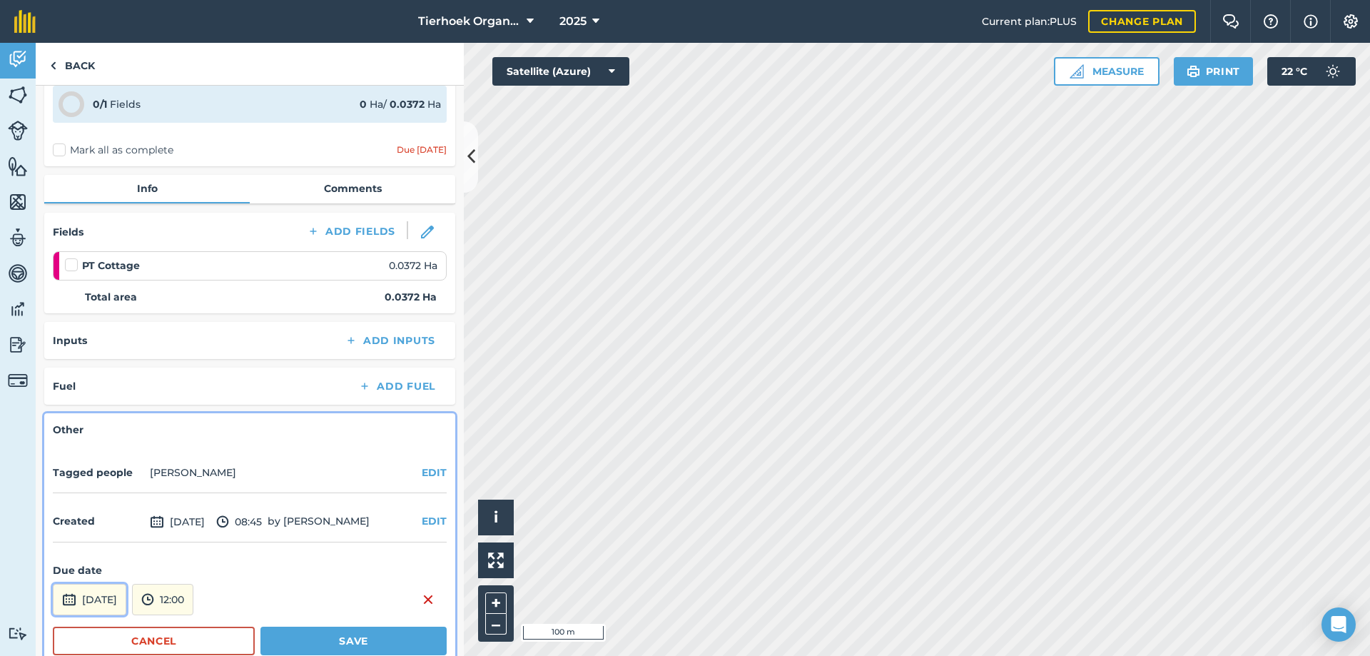
click at [126, 599] on button "[DATE]" at bounding box center [89, 599] width 73 height 31
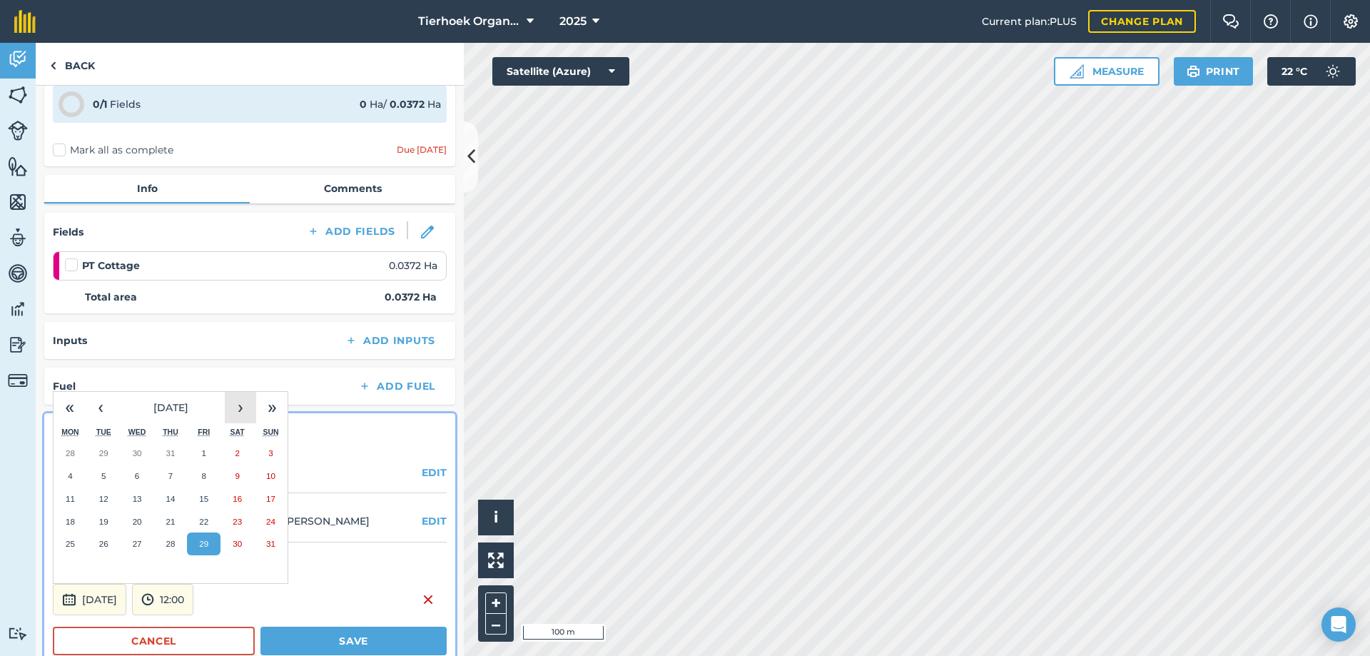
click at [245, 405] on button "›" at bounding box center [240, 407] width 31 height 31
click at [203, 542] on abbr "3" at bounding box center [204, 543] width 4 height 9
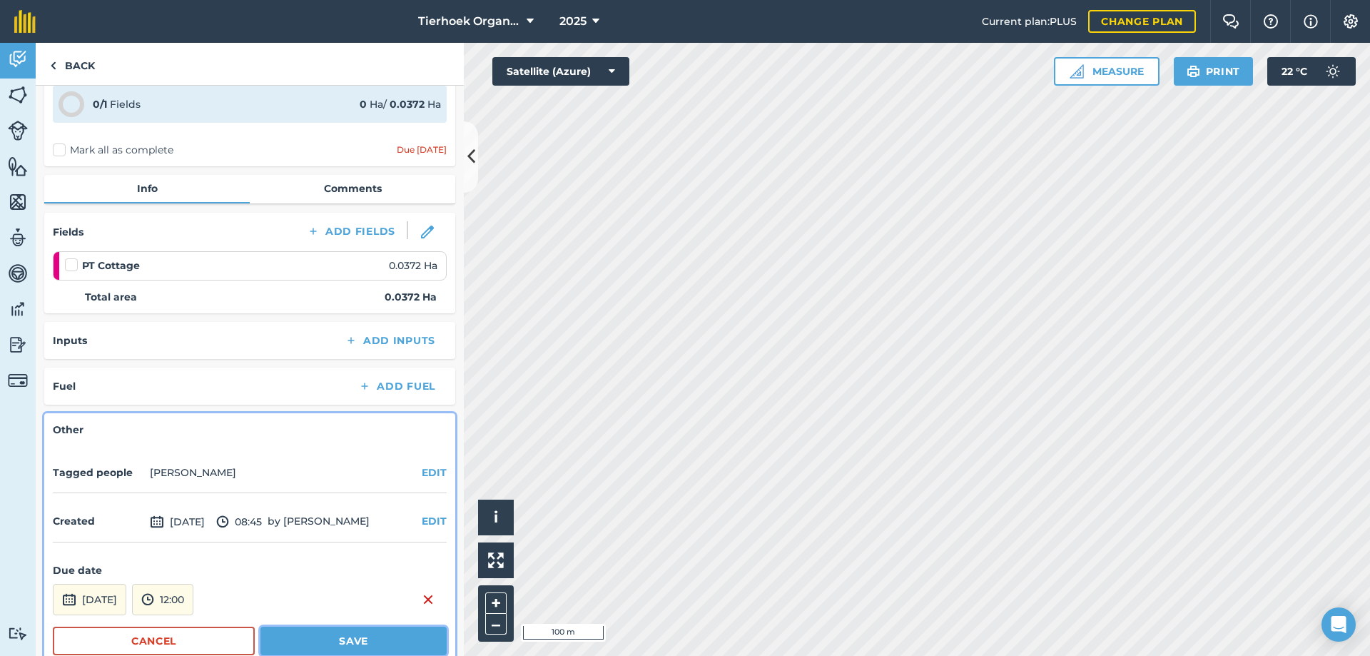
click at [305, 637] on button "Save" at bounding box center [353, 640] width 186 height 29
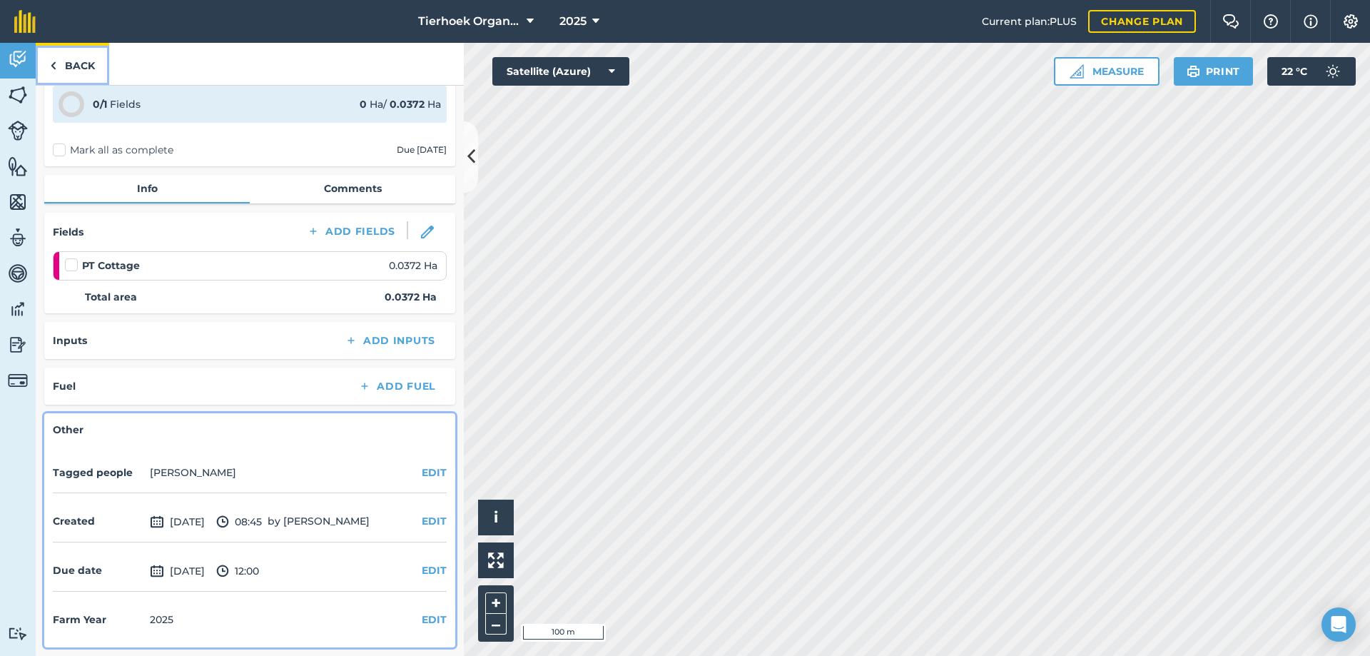
click at [81, 67] on link "Back" at bounding box center [72, 64] width 73 height 42
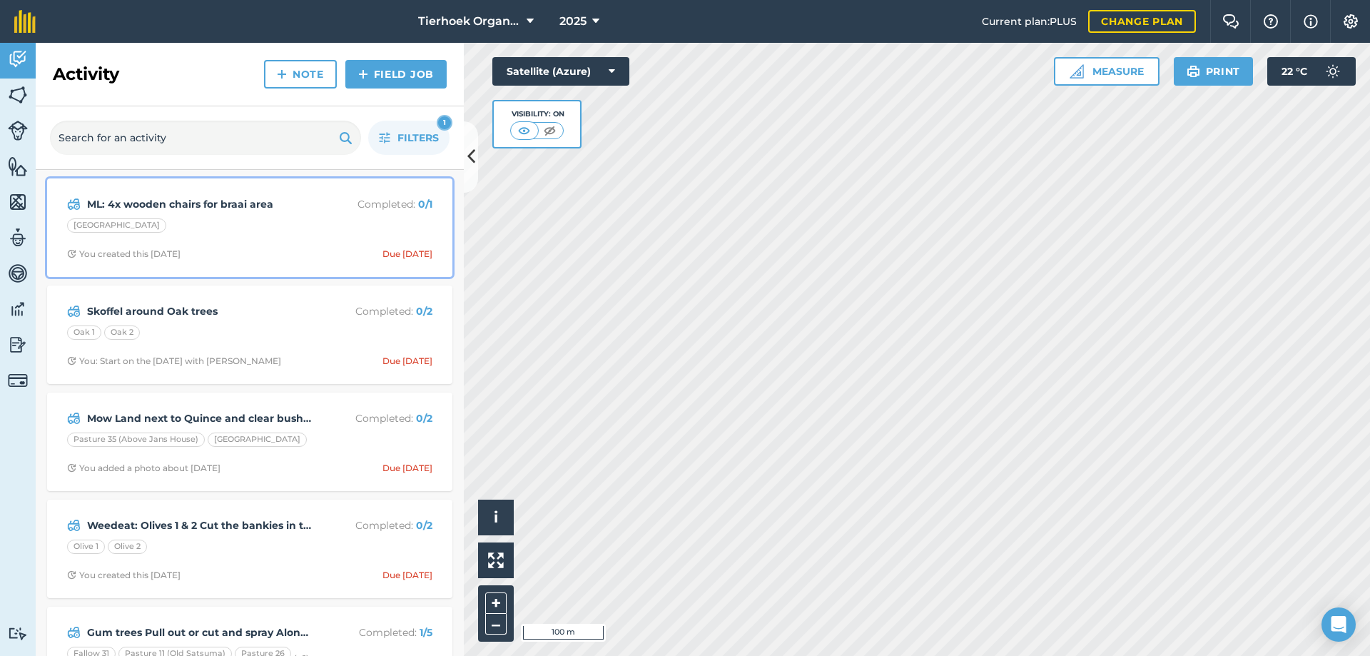
click at [302, 223] on div "[GEOGRAPHIC_DATA]" at bounding box center [249, 227] width 365 height 19
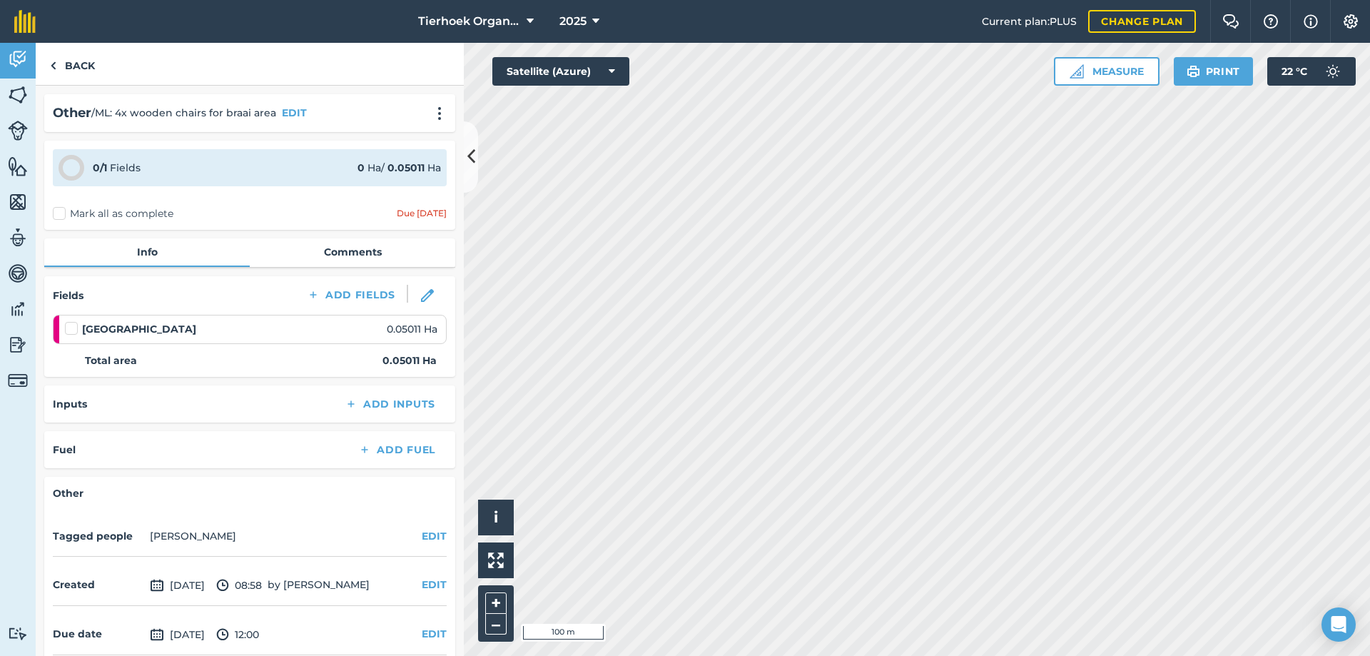
scroll to position [63, 0]
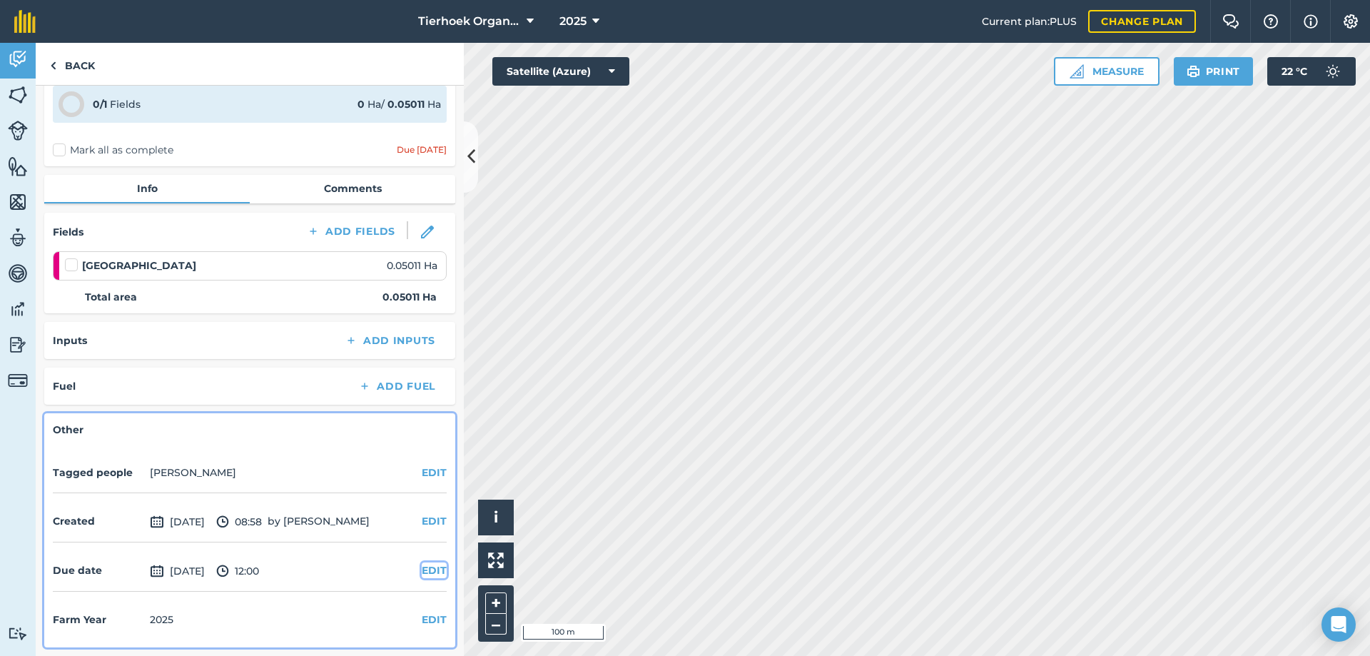
click at [424, 571] on button "EDIT" at bounding box center [434, 570] width 25 height 16
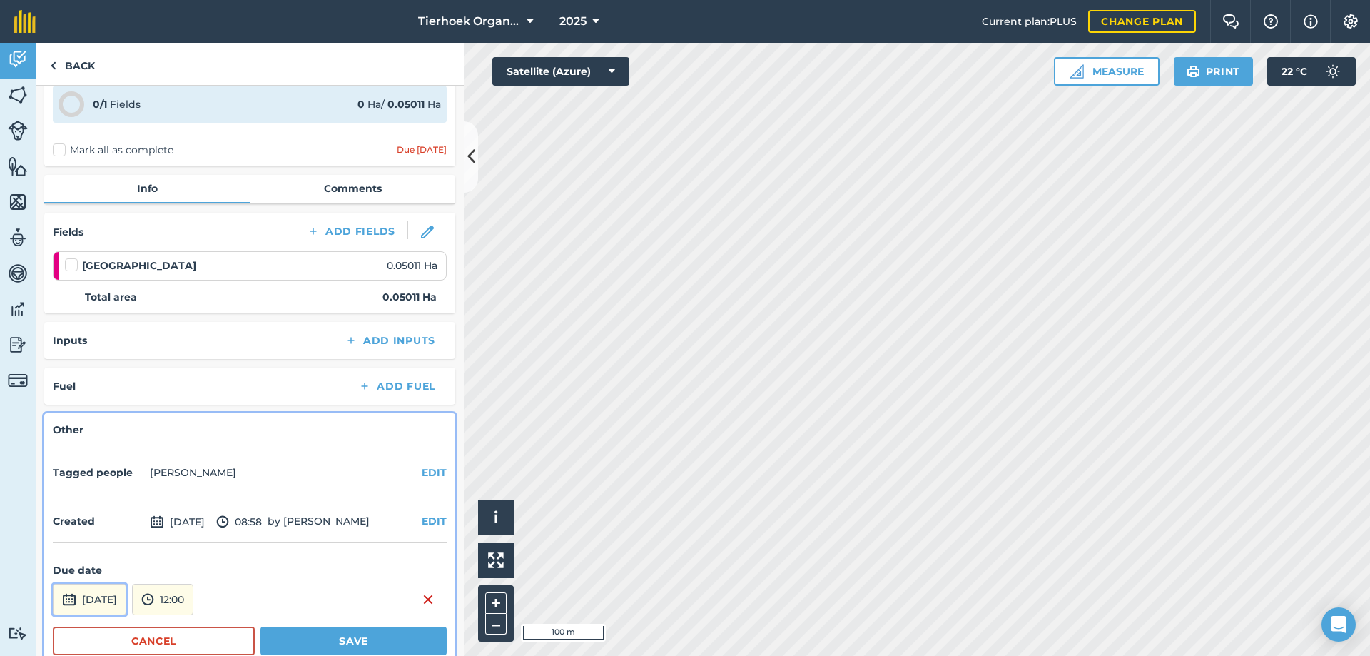
click at [126, 596] on button "[DATE]" at bounding box center [89, 599] width 73 height 31
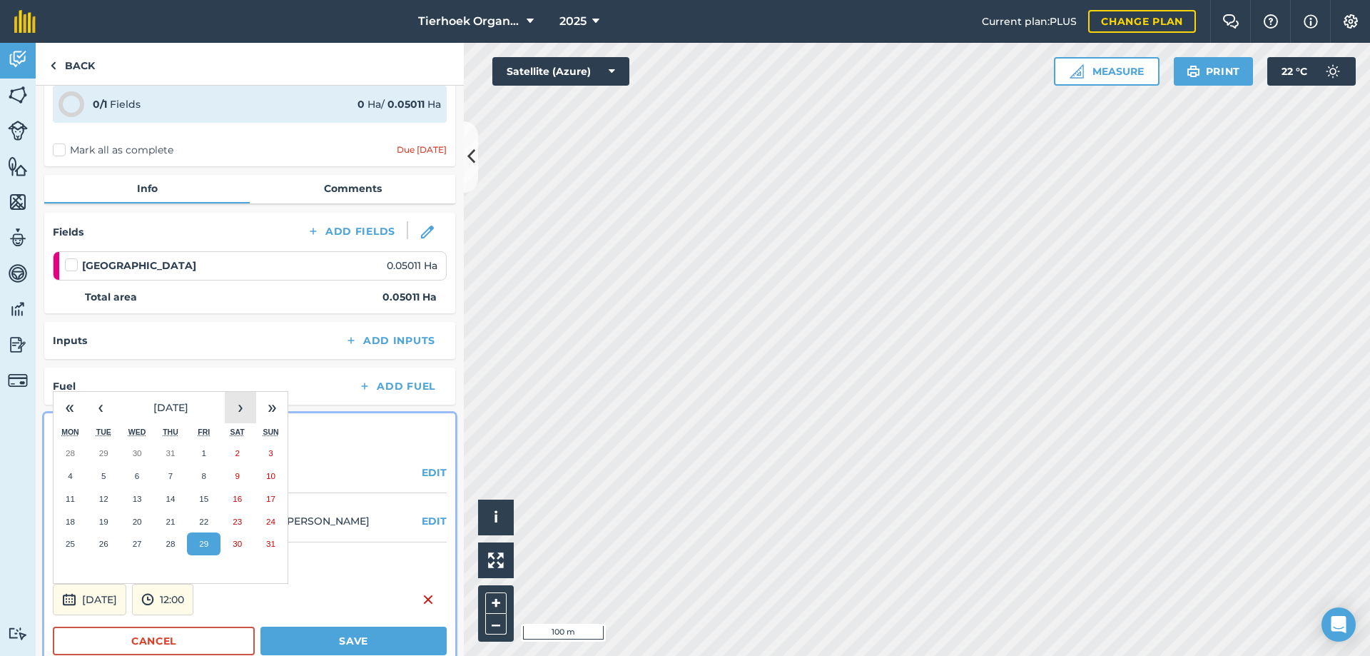
click at [248, 402] on button "›" at bounding box center [240, 407] width 31 height 31
click at [199, 499] on abbr "19" at bounding box center [203, 498] width 9 height 9
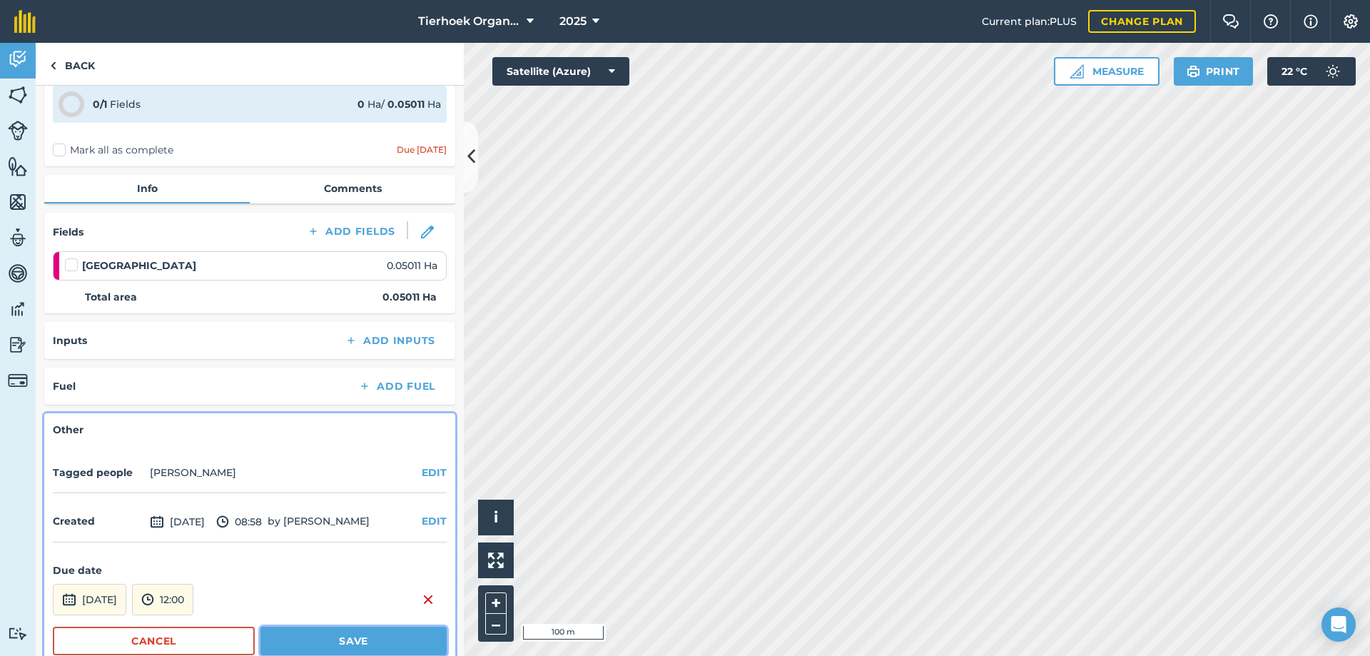
click at [307, 637] on button "Save" at bounding box center [353, 640] width 186 height 29
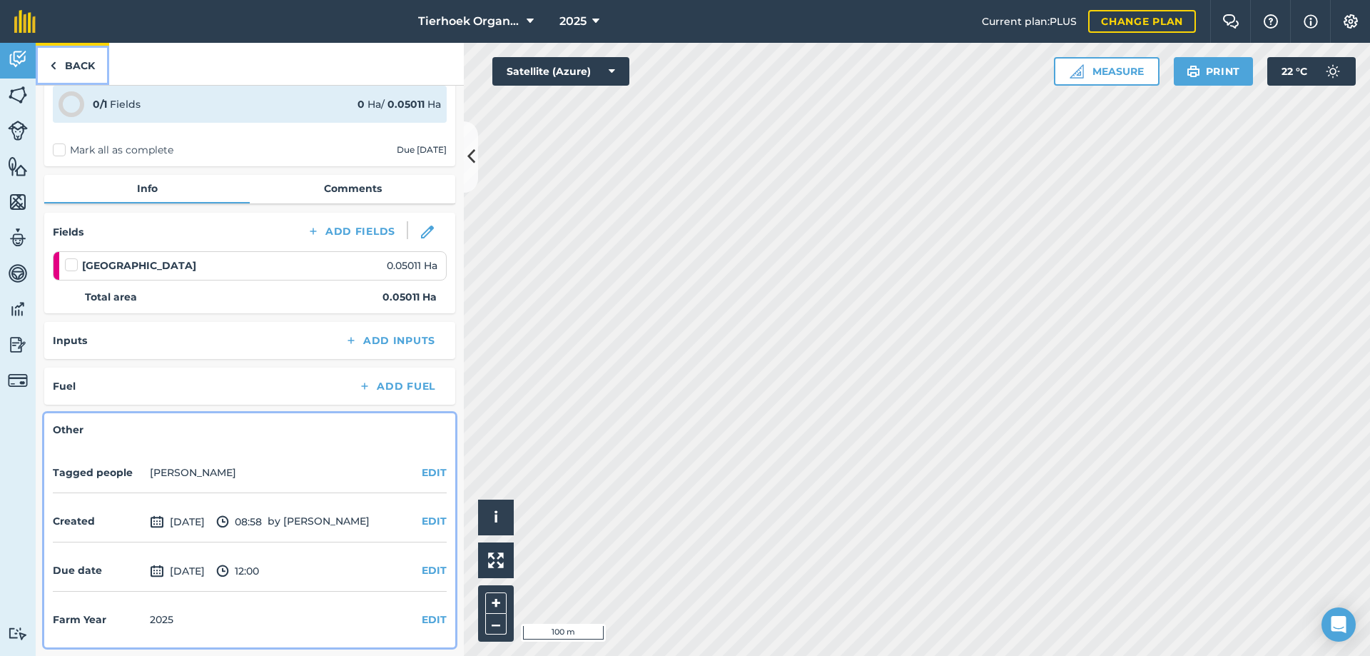
click at [86, 67] on link "Back" at bounding box center [72, 64] width 73 height 42
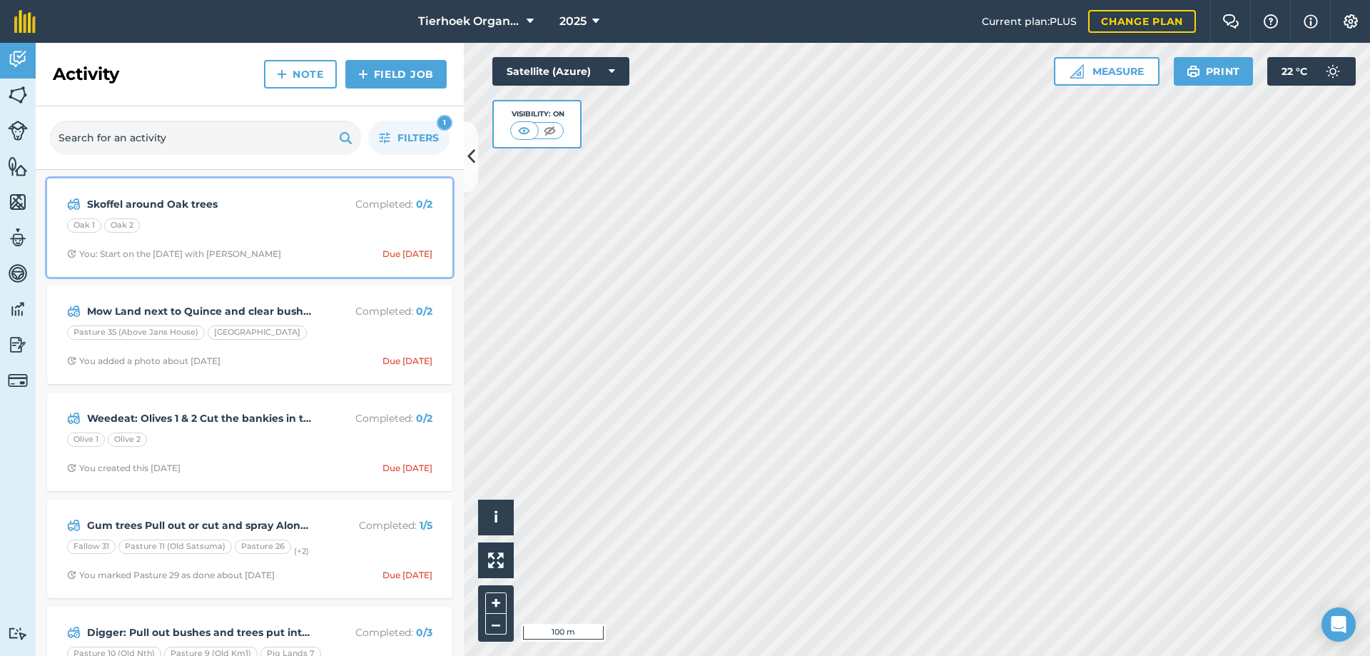
click at [309, 229] on div "Oak 1 Oak 2" at bounding box center [249, 227] width 365 height 19
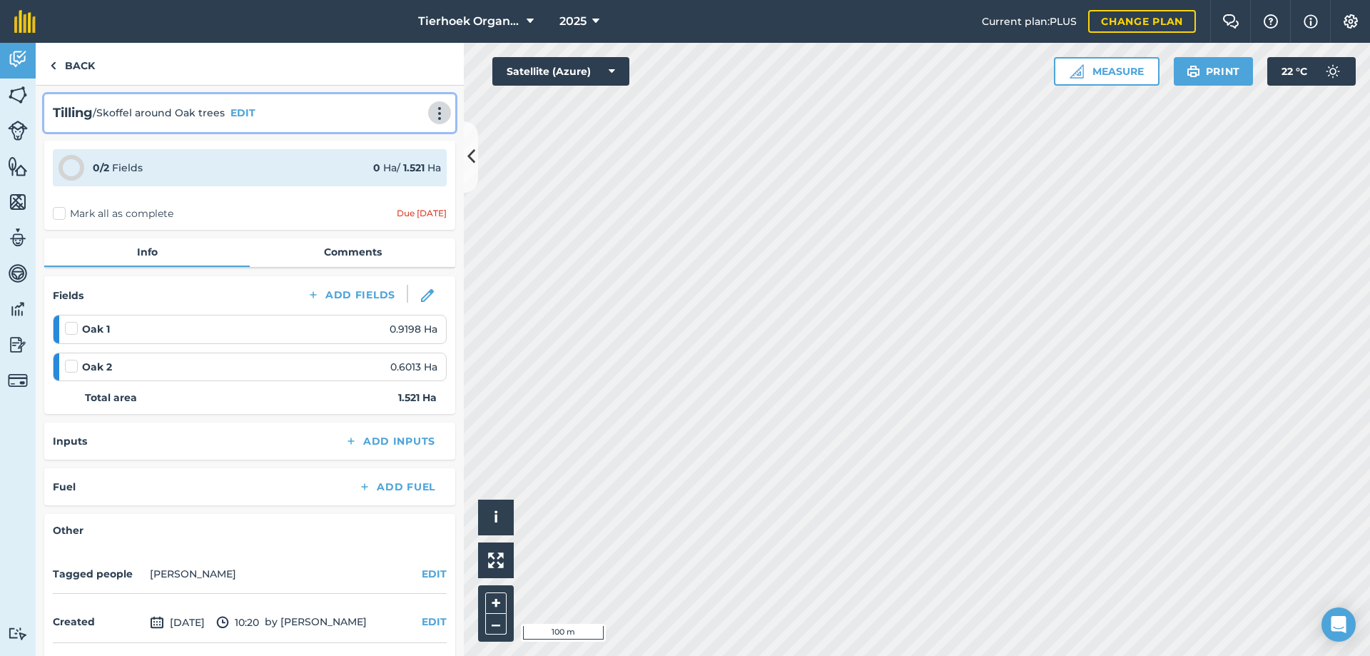
click at [431, 106] on img at bounding box center [439, 113] width 17 height 14
click at [390, 175] on link "Delete" at bounding box center [409, 178] width 91 height 29
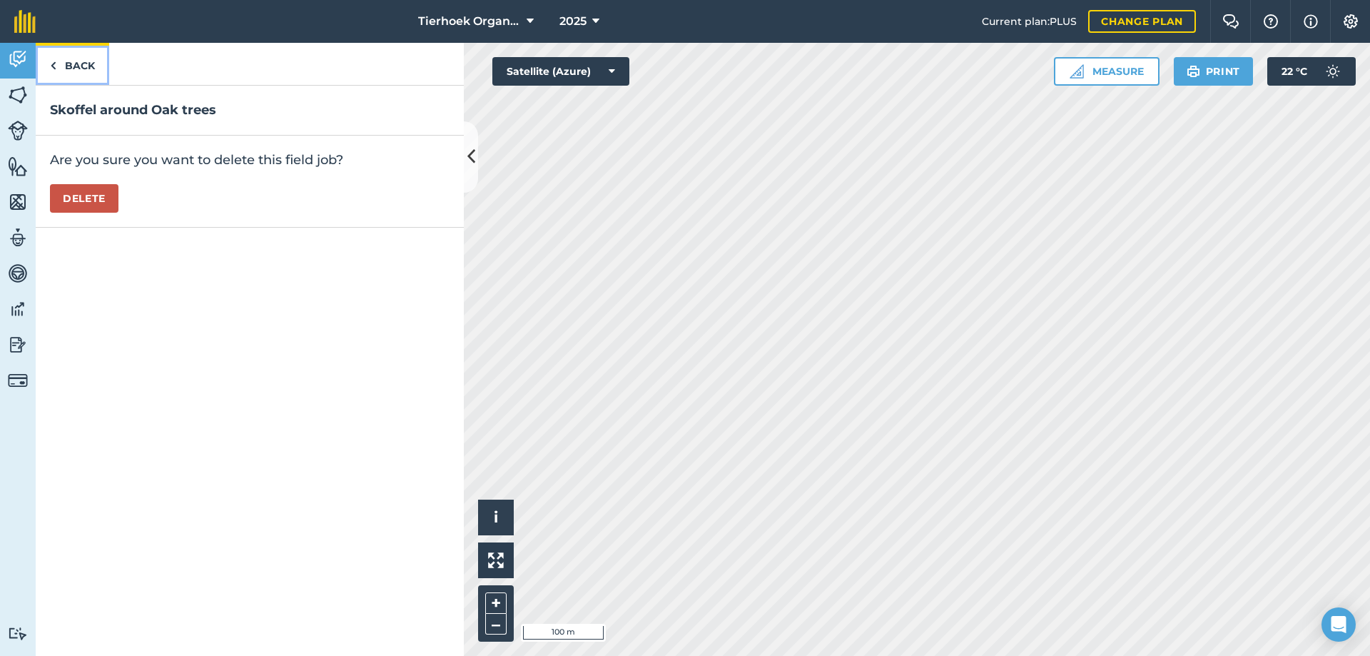
click at [76, 62] on link "Back" at bounding box center [72, 64] width 73 height 42
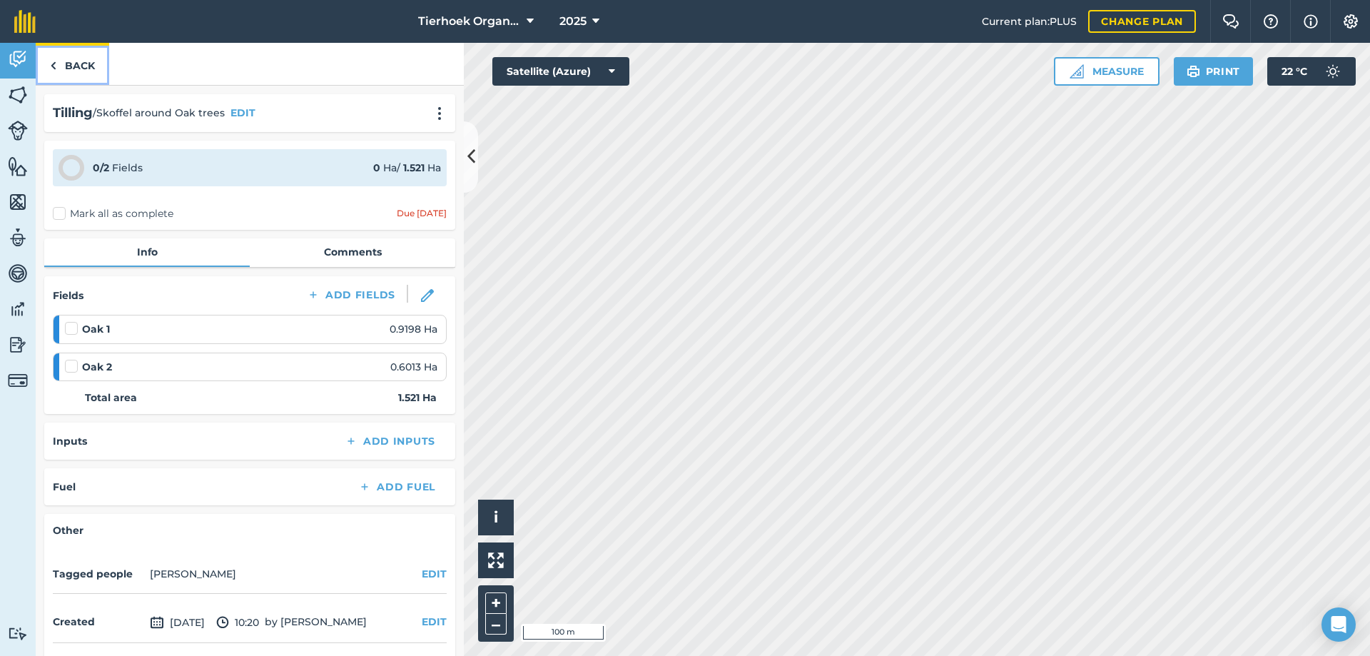
click at [76, 59] on link "Back" at bounding box center [72, 64] width 73 height 42
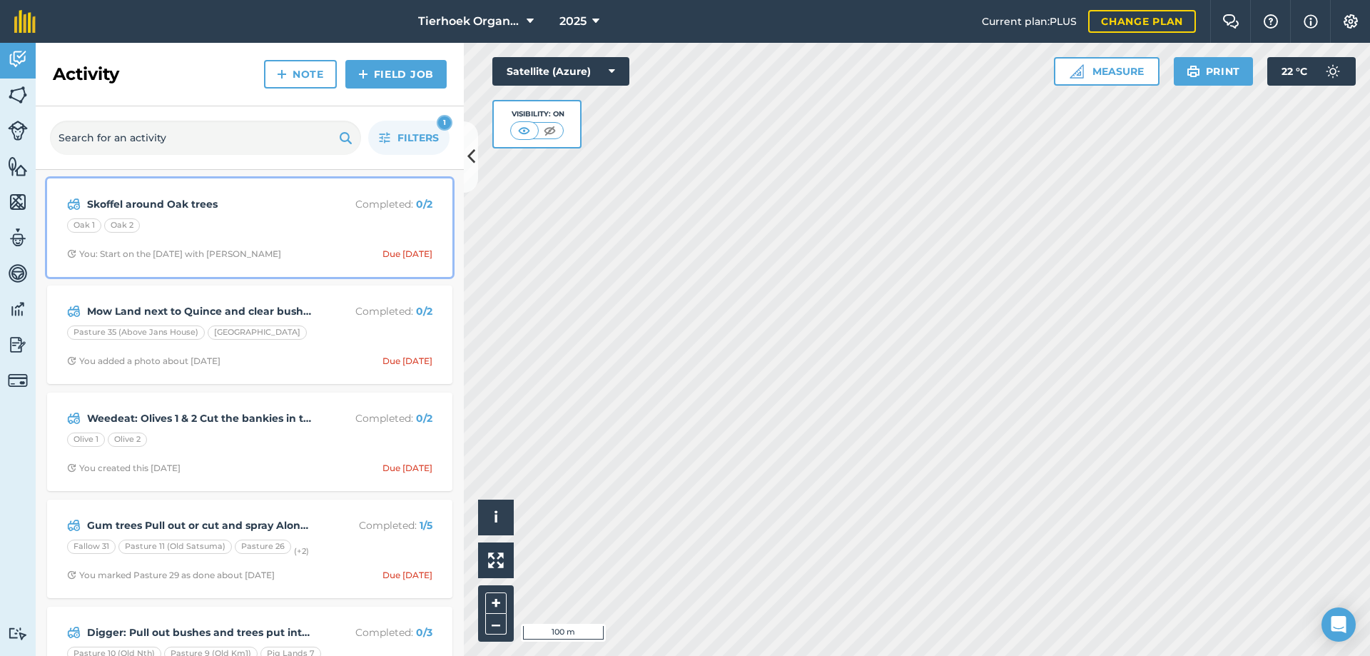
click at [236, 227] on div "Oak 1 Oak 2" at bounding box center [249, 227] width 365 height 19
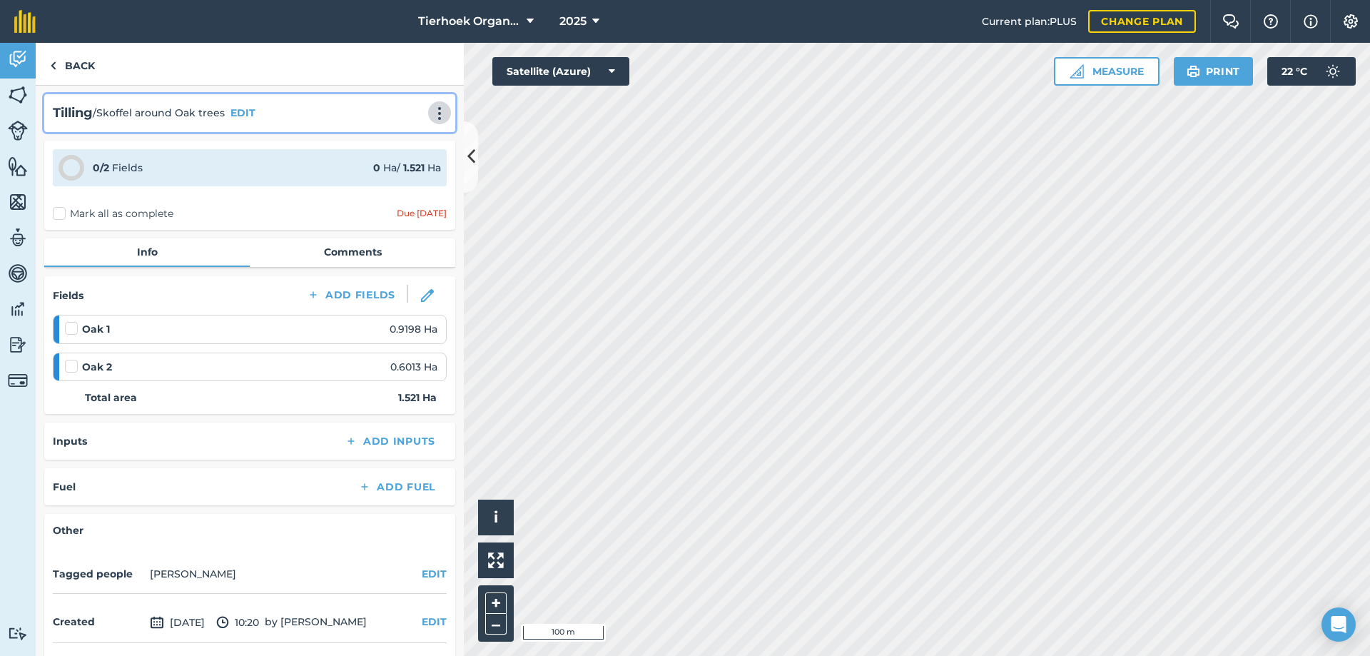
click at [431, 116] on img at bounding box center [439, 113] width 17 height 14
click at [392, 175] on link "Delete" at bounding box center [409, 178] width 91 height 29
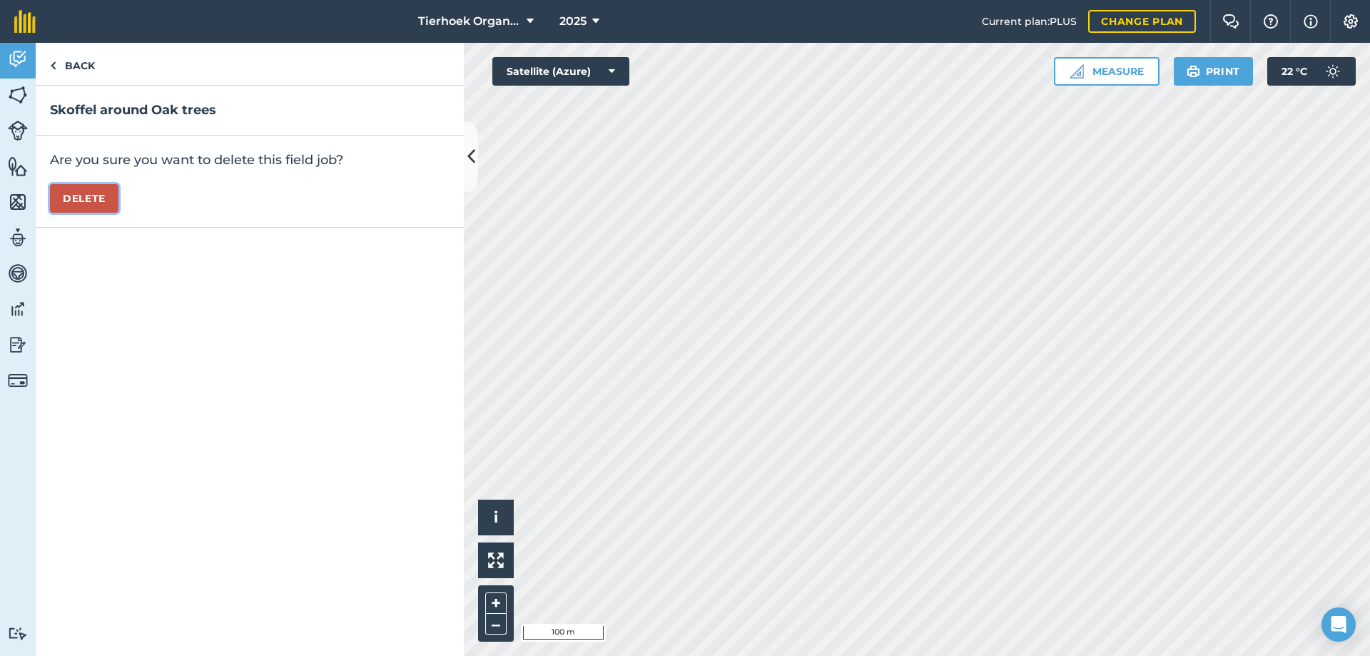
click at [99, 198] on button "Delete" at bounding box center [84, 198] width 68 height 29
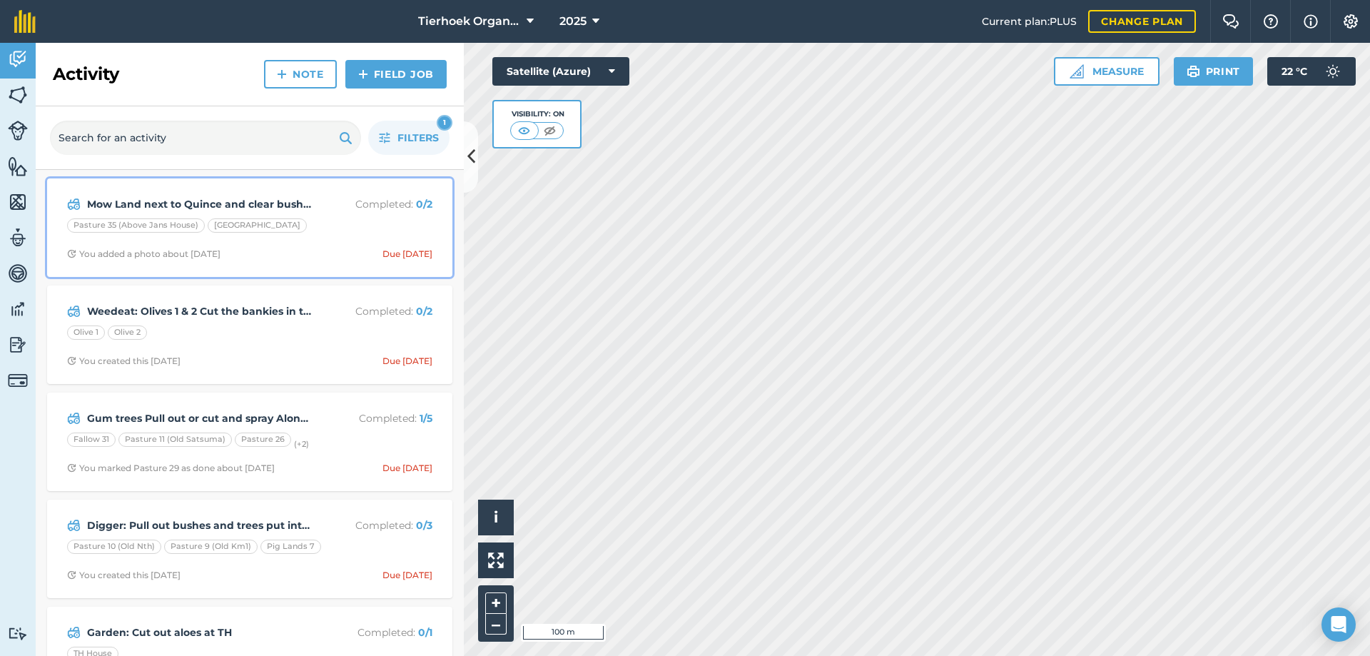
click at [316, 239] on div "Mow Land next to Quince and clear bushes Completed : 0 / 2 Pasture 35 (Above Ja…" at bounding box center [250, 227] width 388 height 81
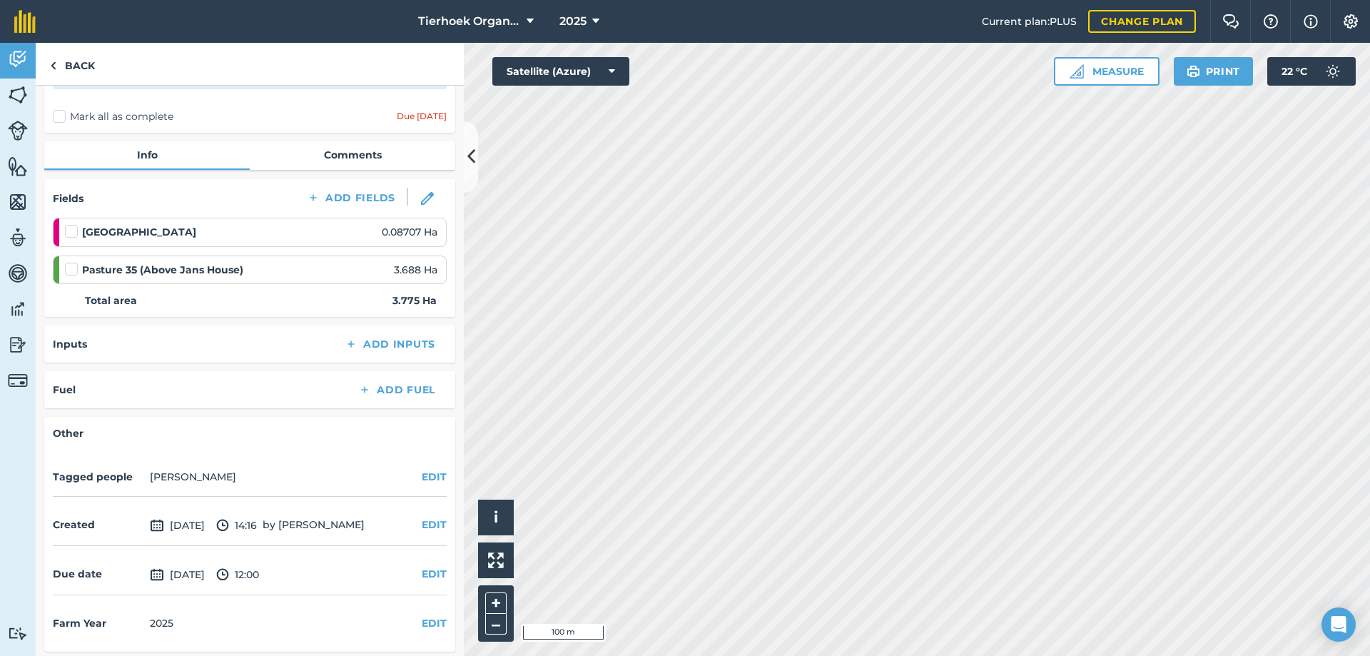
scroll to position [101, 0]
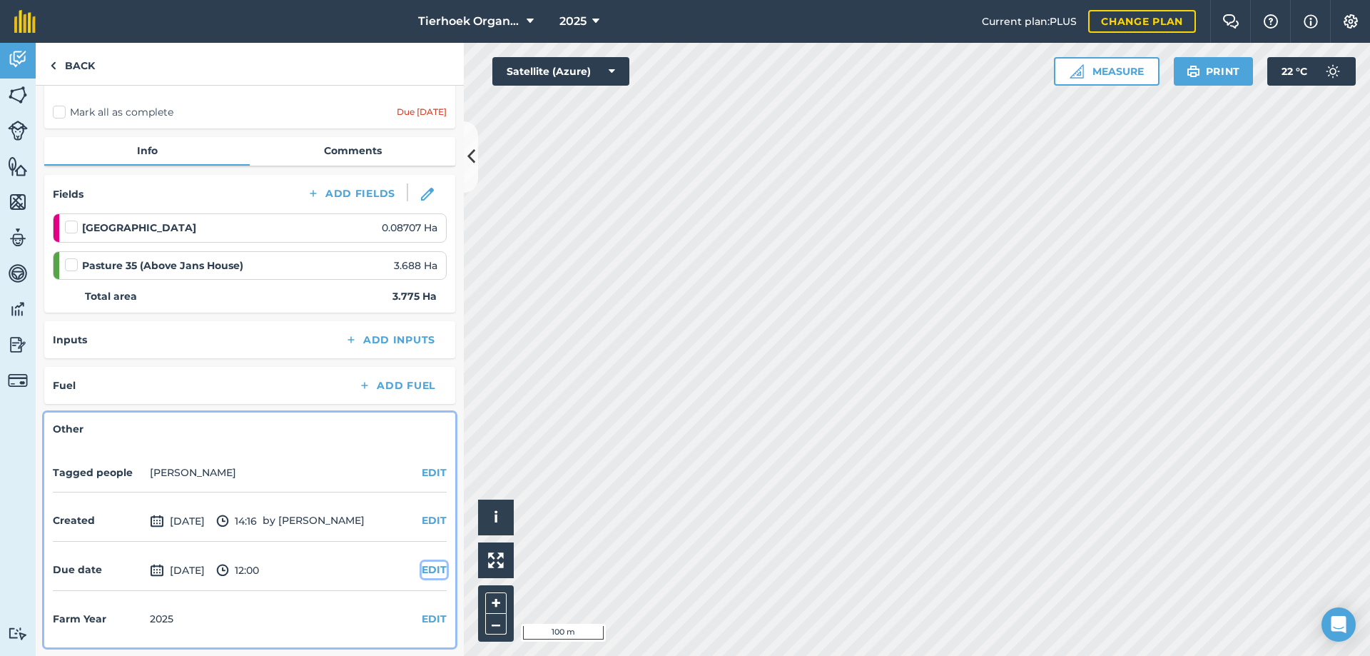
click at [422, 563] on button "EDIT" at bounding box center [434, 569] width 25 height 16
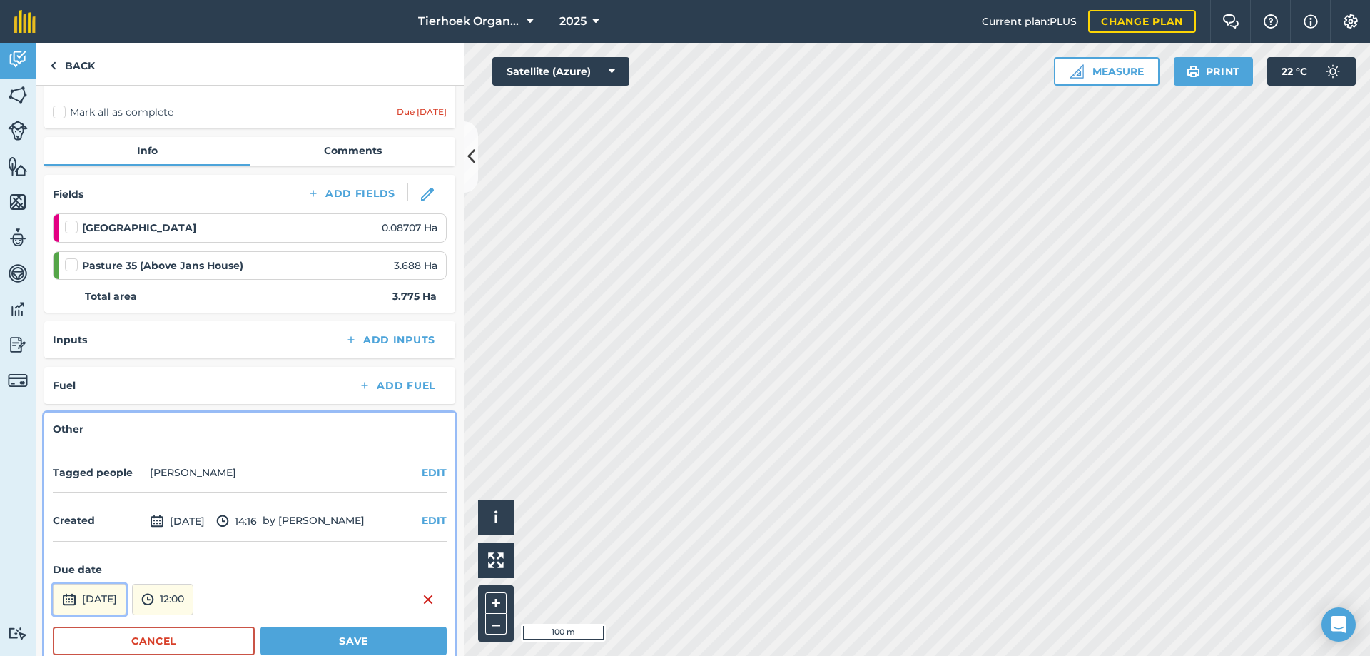
click at [126, 591] on button "[DATE]" at bounding box center [89, 599] width 73 height 31
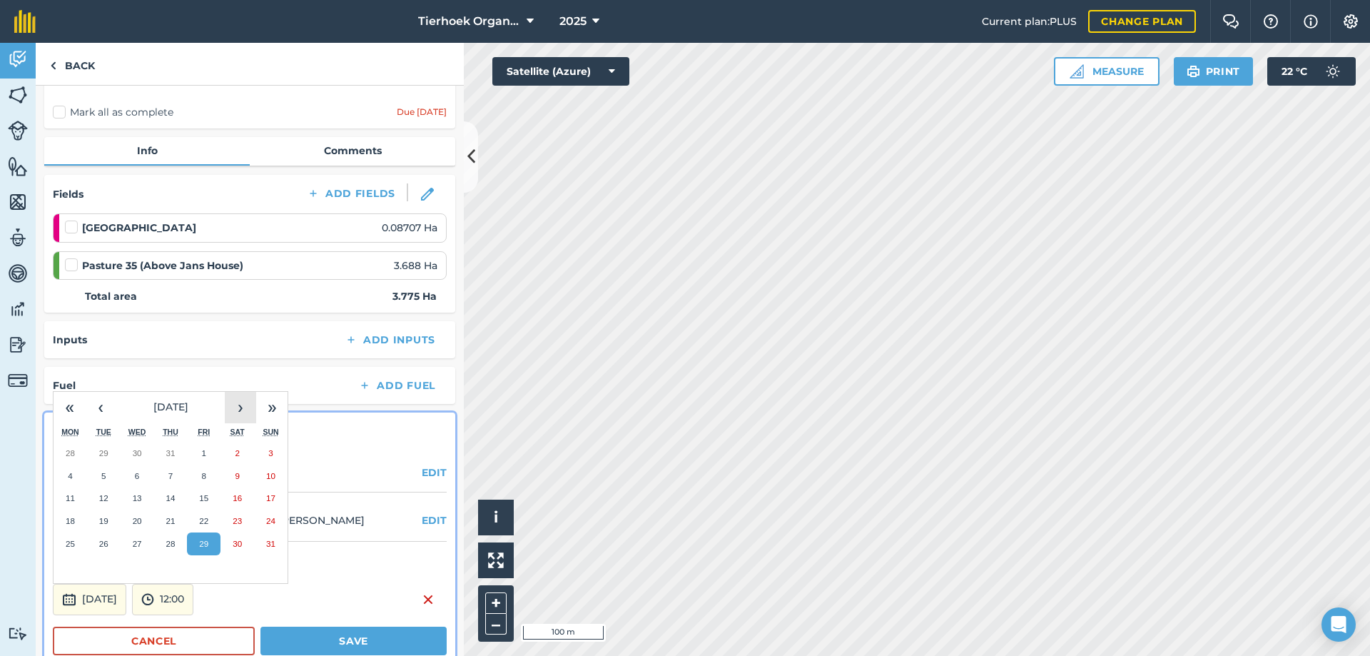
click at [247, 411] on button "›" at bounding box center [240, 407] width 31 height 31
click at [207, 526] on button "26" at bounding box center [204, 520] width 34 height 23
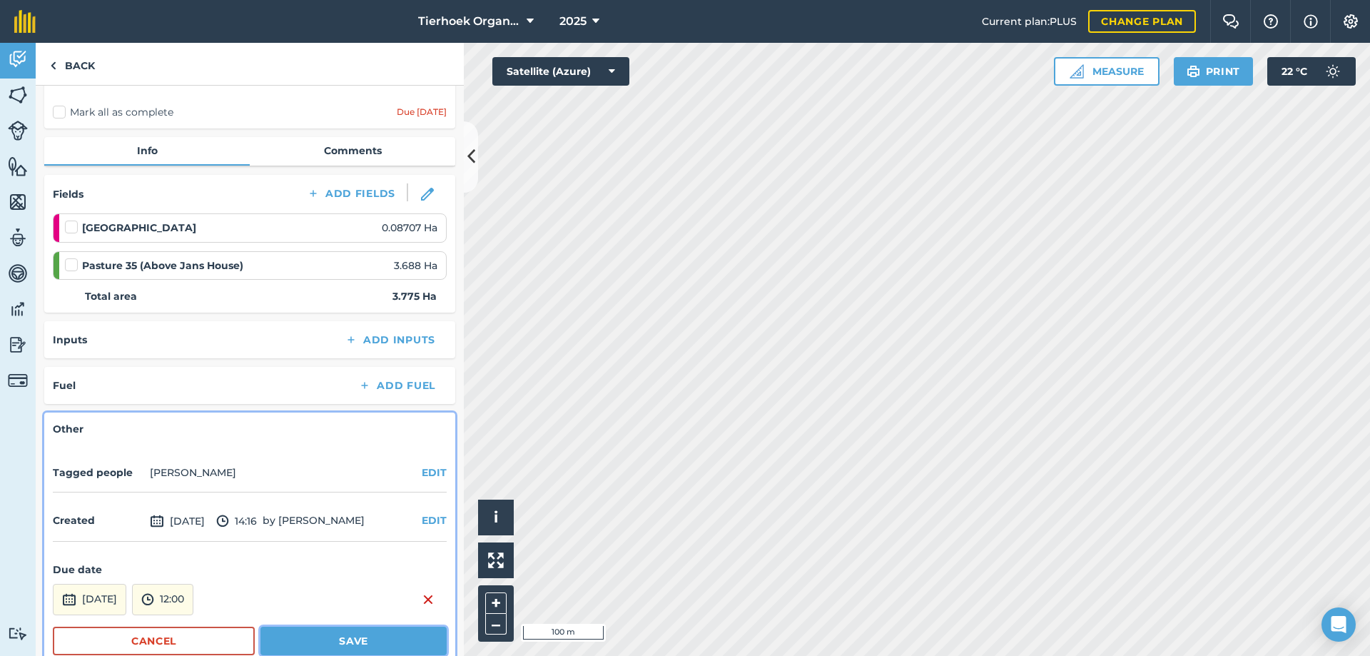
click at [275, 634] on button "Save" at bounding box center [353, 640] width 186 height 29
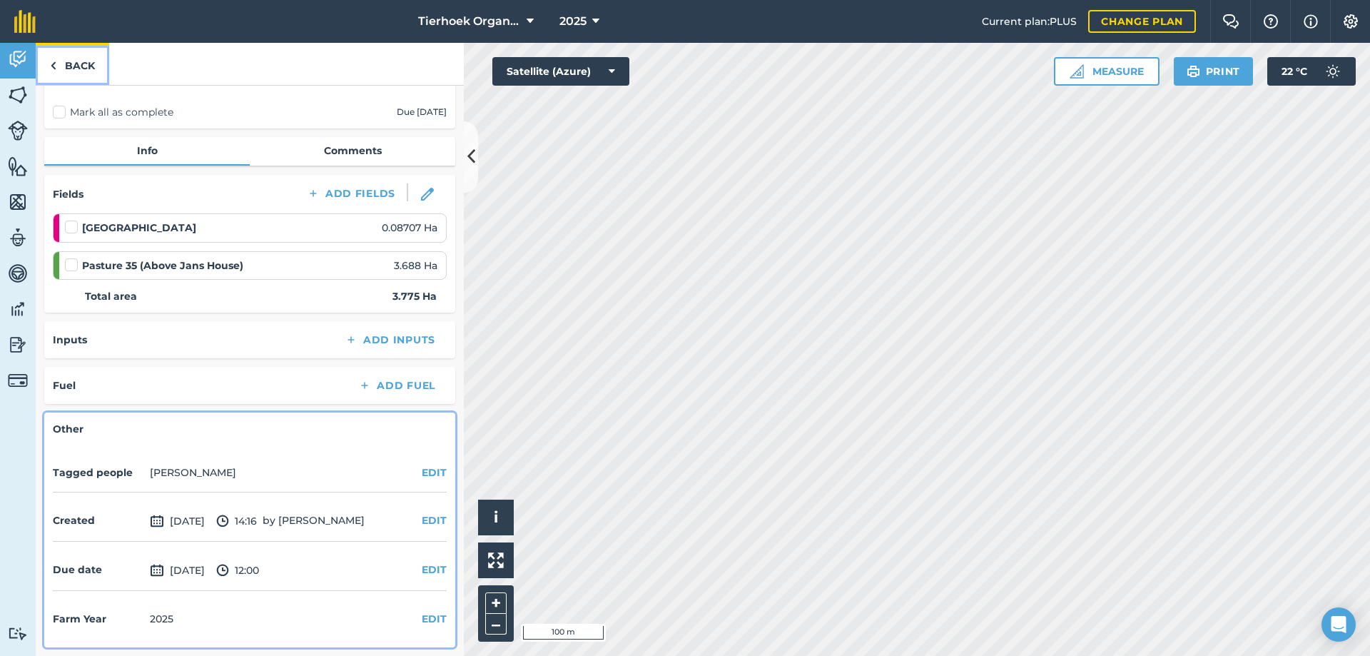
click at [80, 67] on link "Back" at bounding box center [72, 64] width 73 height 42
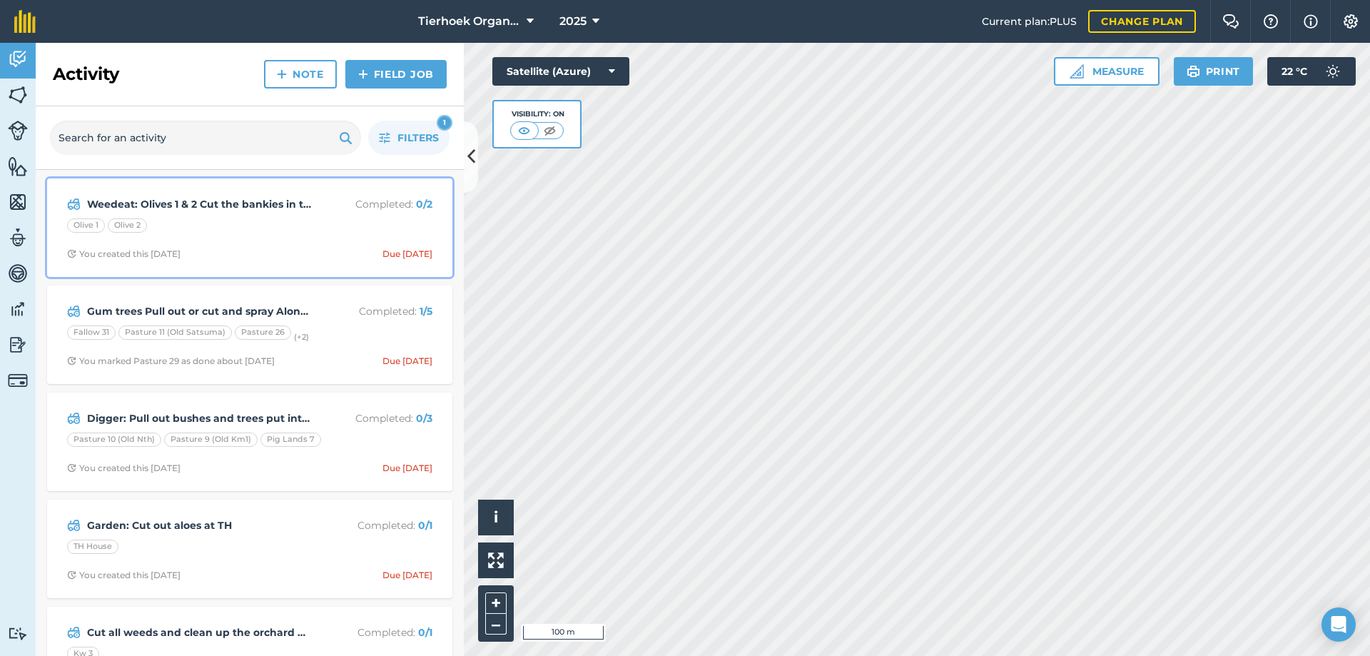
click at [286, 237] on div "Weedeat: Olives 1 & 2 Cut the bankies in the Lem, olvs, oaks Completed : 0 / 2 …" at bounding box center [250, 227] width 388 height 81
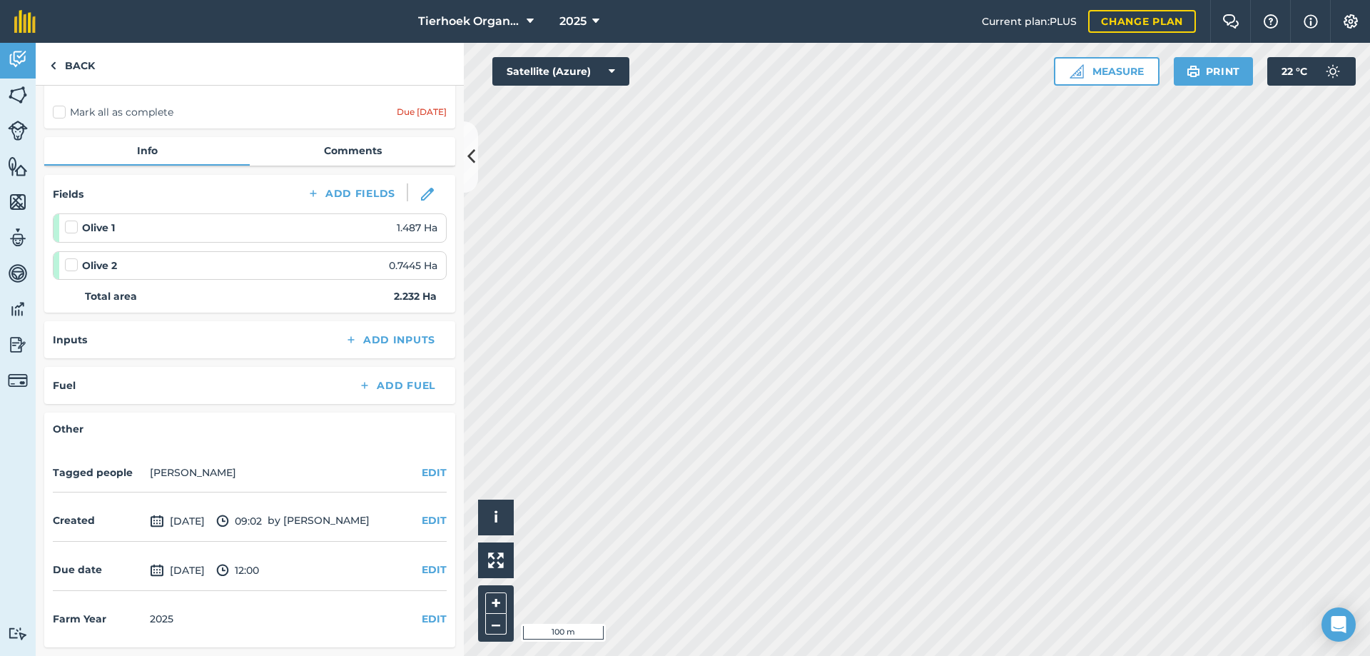
scroll to position [113, 0]
click at [430, 568] on button "EDIT" at bounding box center [434, 569] width 25 height 16
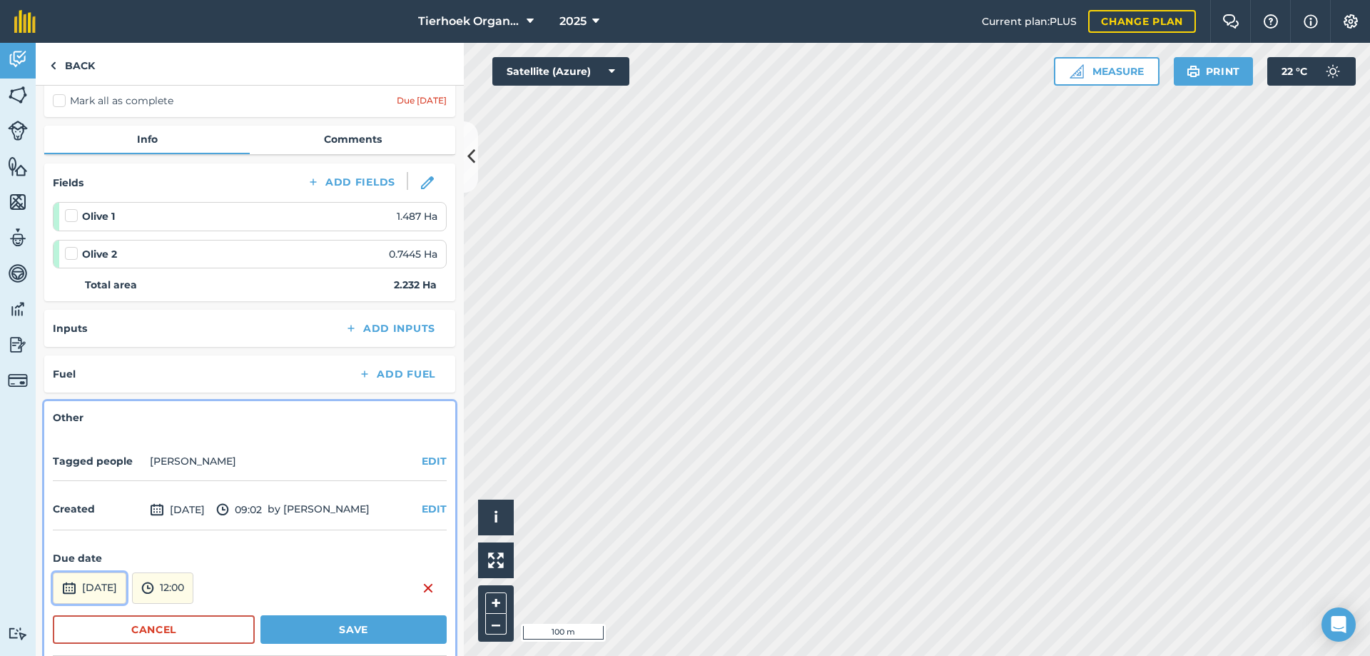
click at [118, 598] on button "[DATE]" at bounding box center [89, 587] width 73 height 31
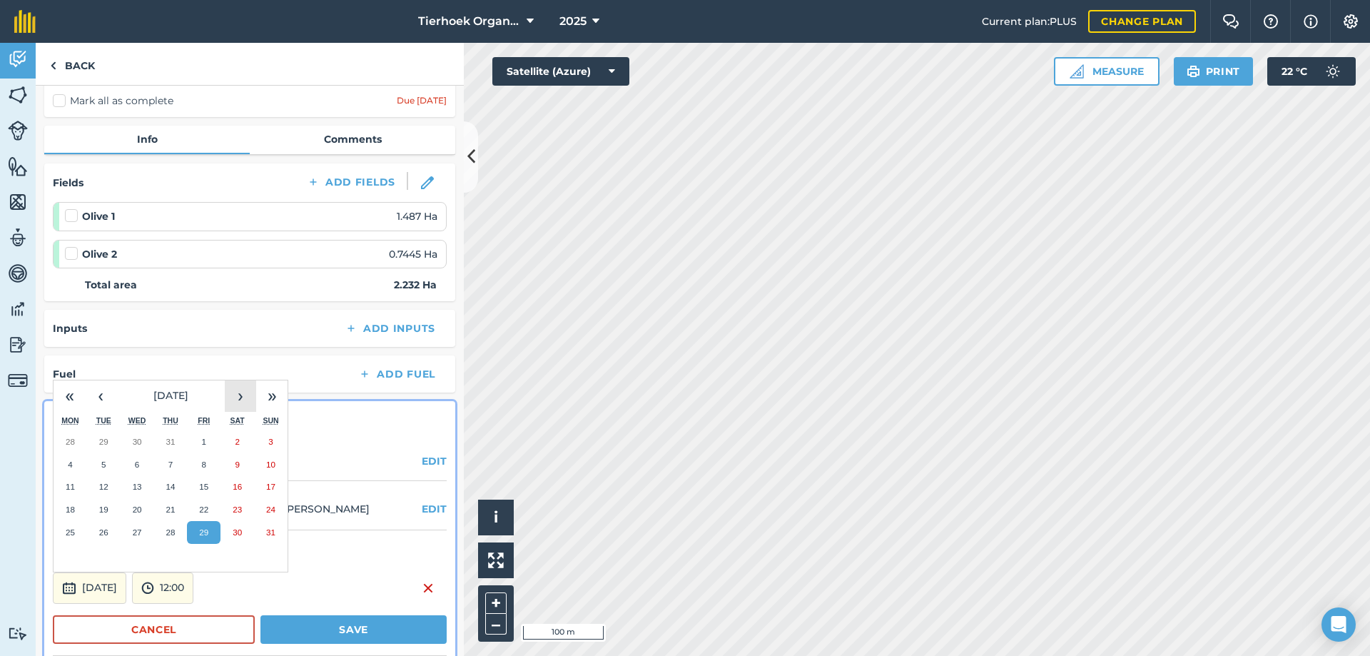
click at [243, 410] on button "›" at bounding box center [240, 395] width 31 height 31
click at [205, 514] on abbr "24" at bounding box center [203, 508] width 9 height 9
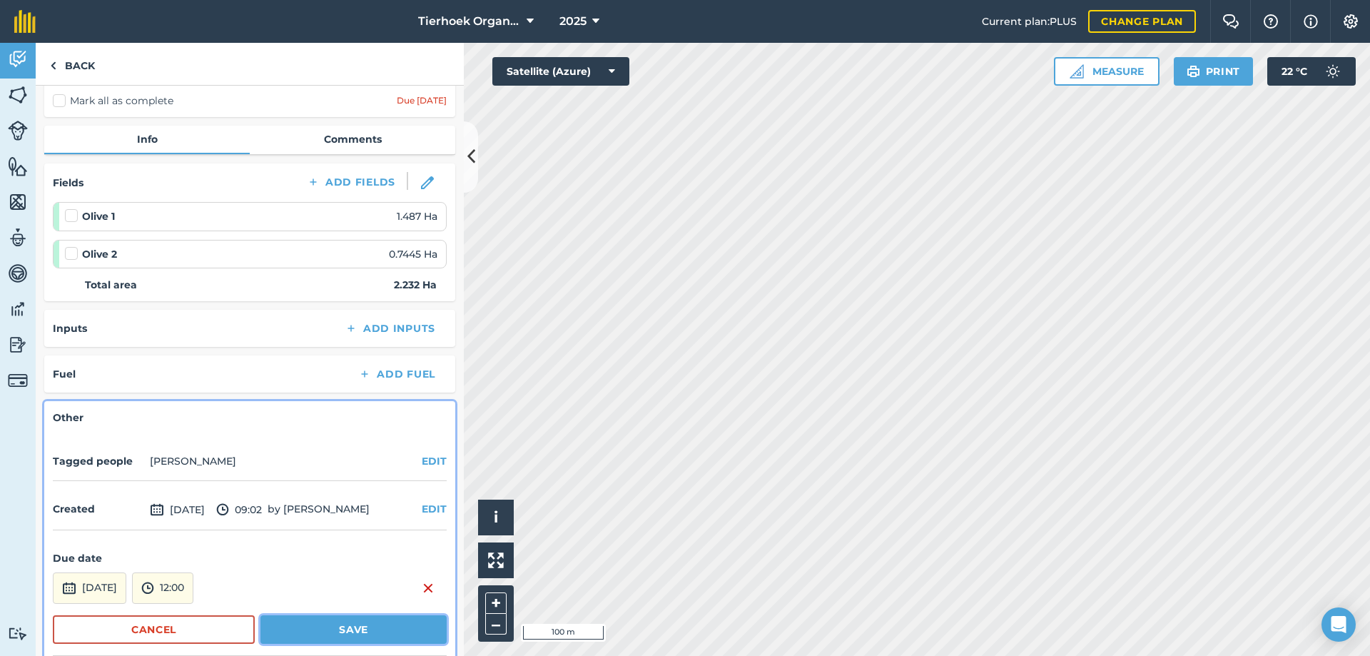
click at [287, 634] on button "Save" at bounding box center [353, 629] width 186 height 29
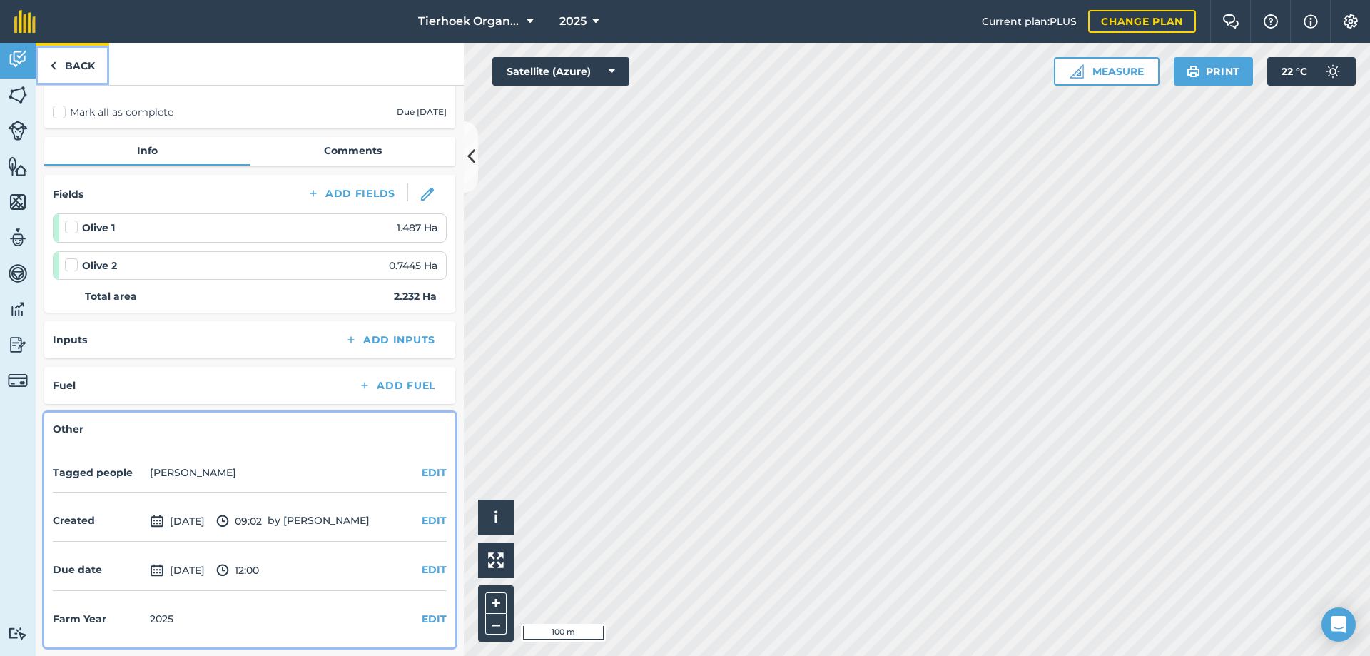
click at [78, 68] on link "Back" at bounding box center [72, 64] width 73 height 42
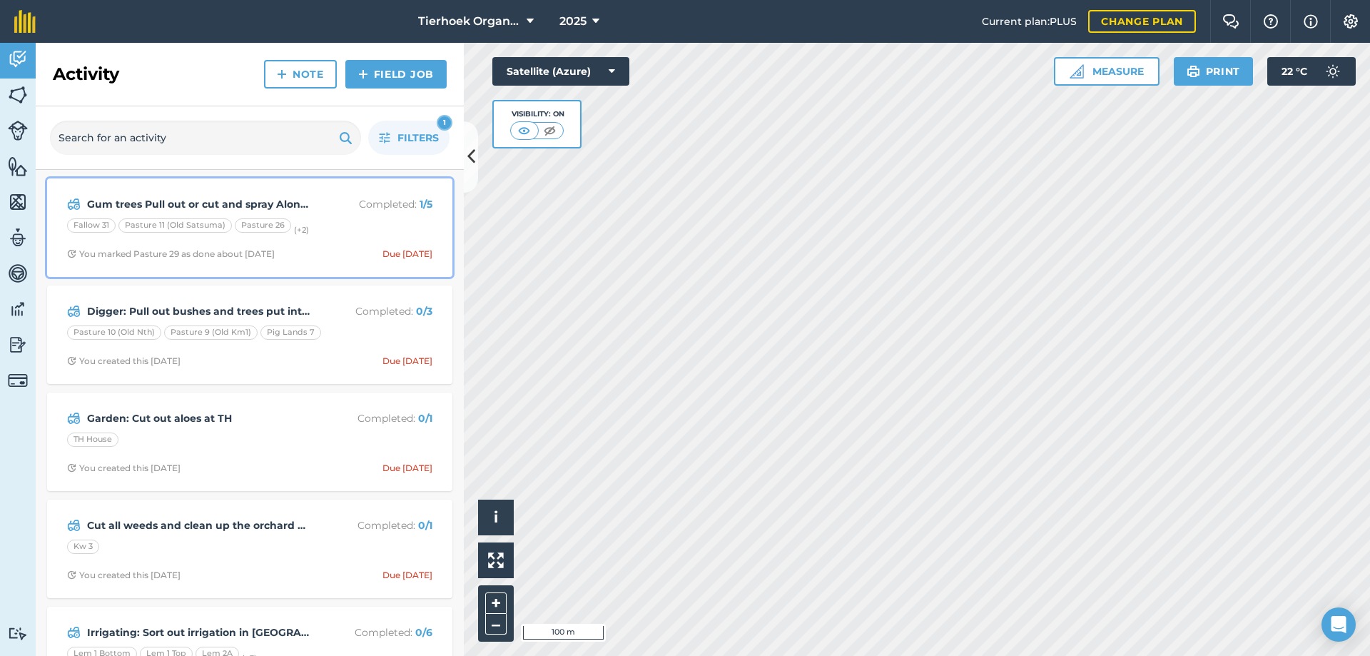
click at [342, 226] on div "Fallow 31 Pasture 11 (Old Satsuma) Pasture 26 (+ 2 )" at bounding box center [249, 227] width 365 height 19
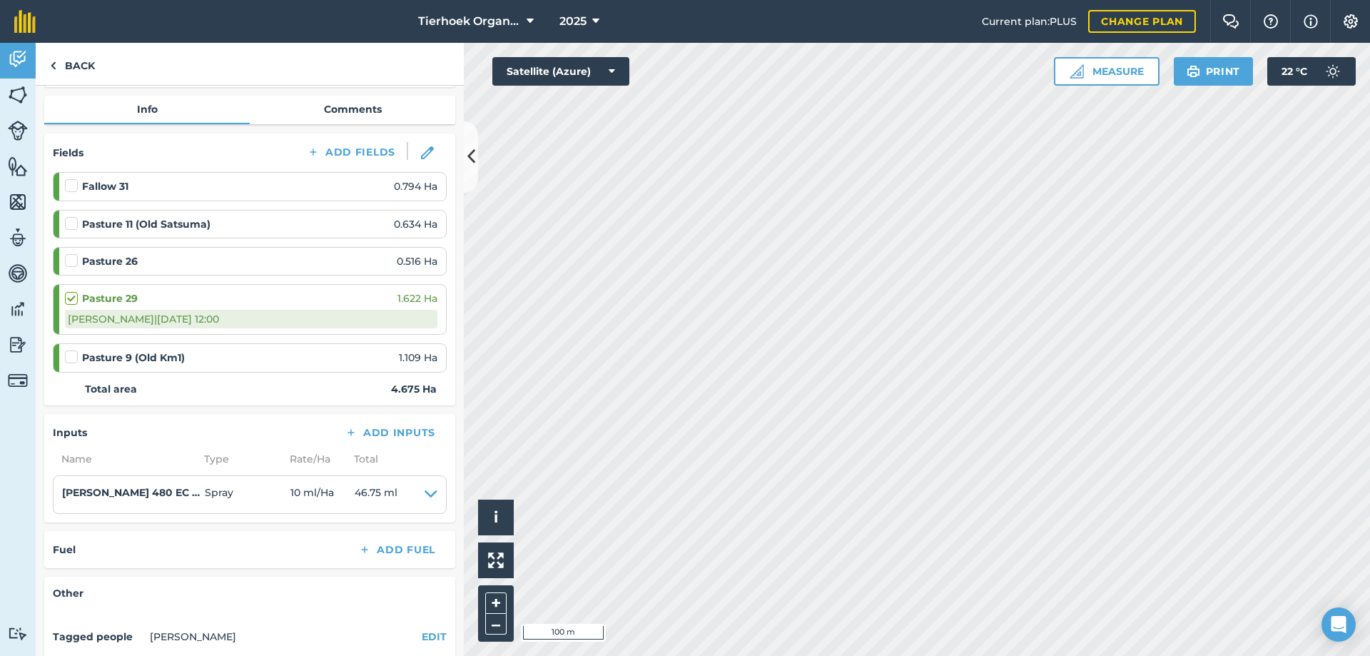
scroll to position [235, 0]
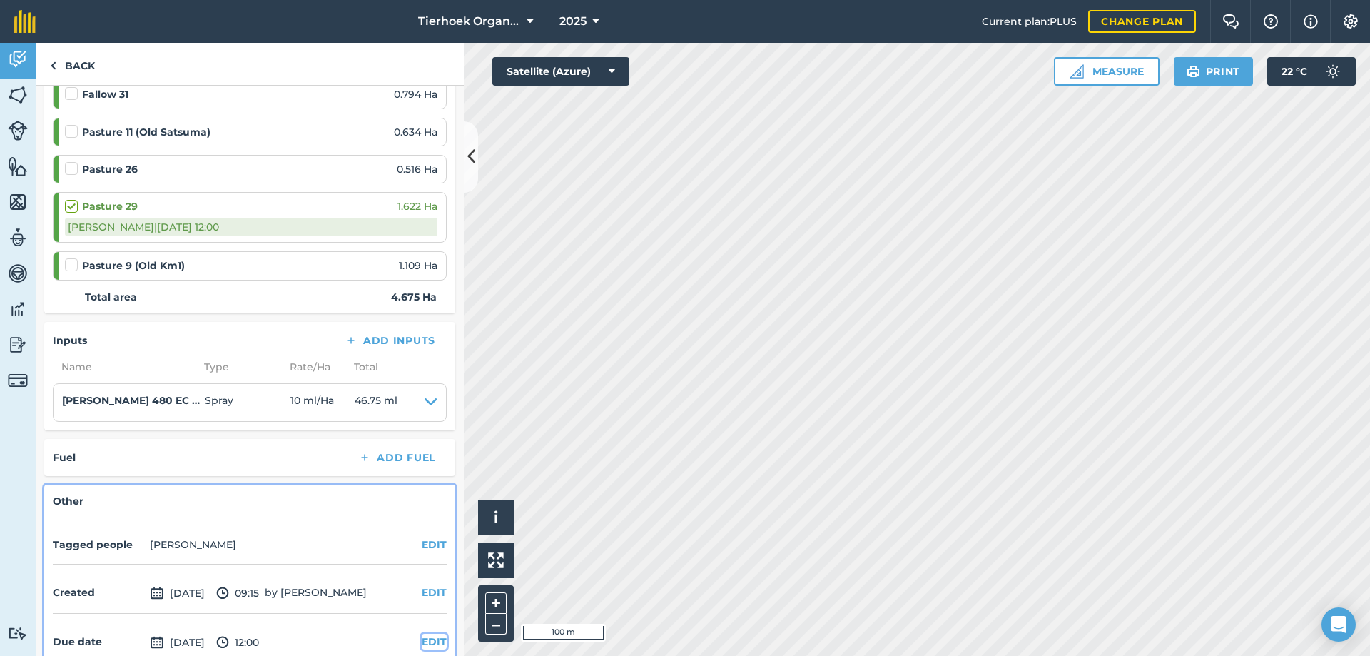
click at [422, 638] on button "EDIT" at bounding box center [434, 642] width 25 height 16
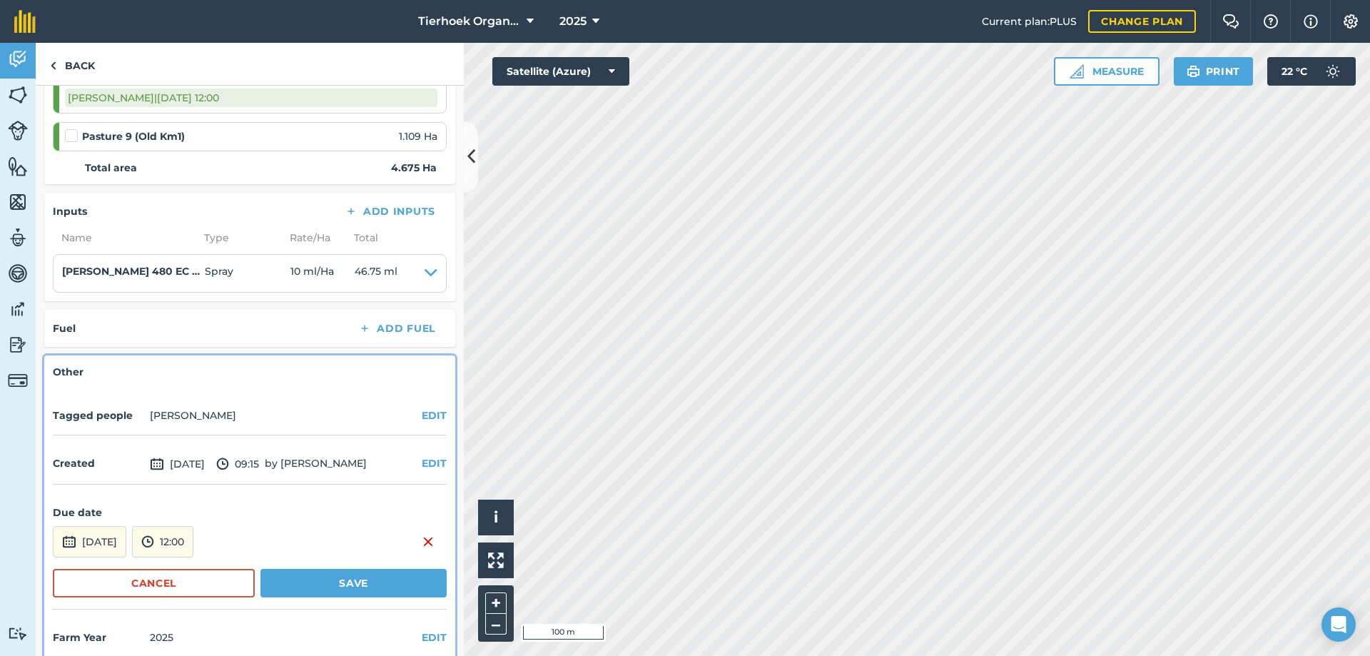
scroll to position [382, 0]
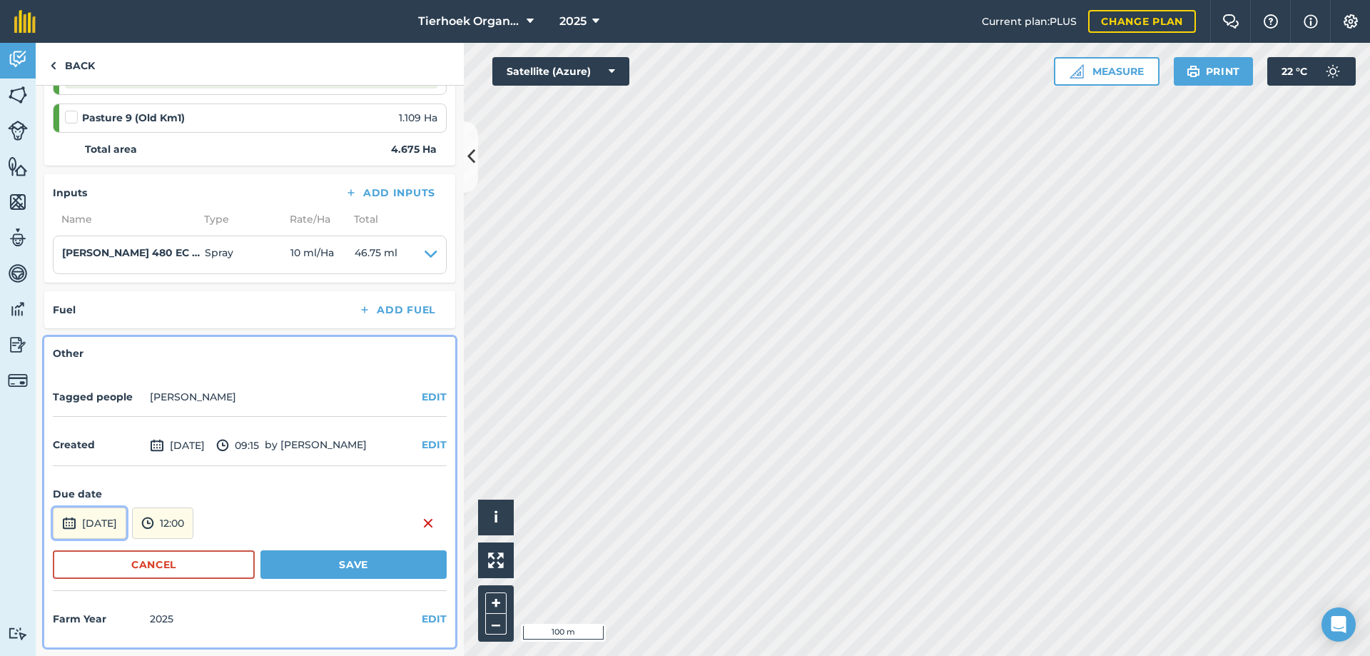
click at [126, 523] on button "[DATE]" at bounding box center [89, 522] width 73 height 31
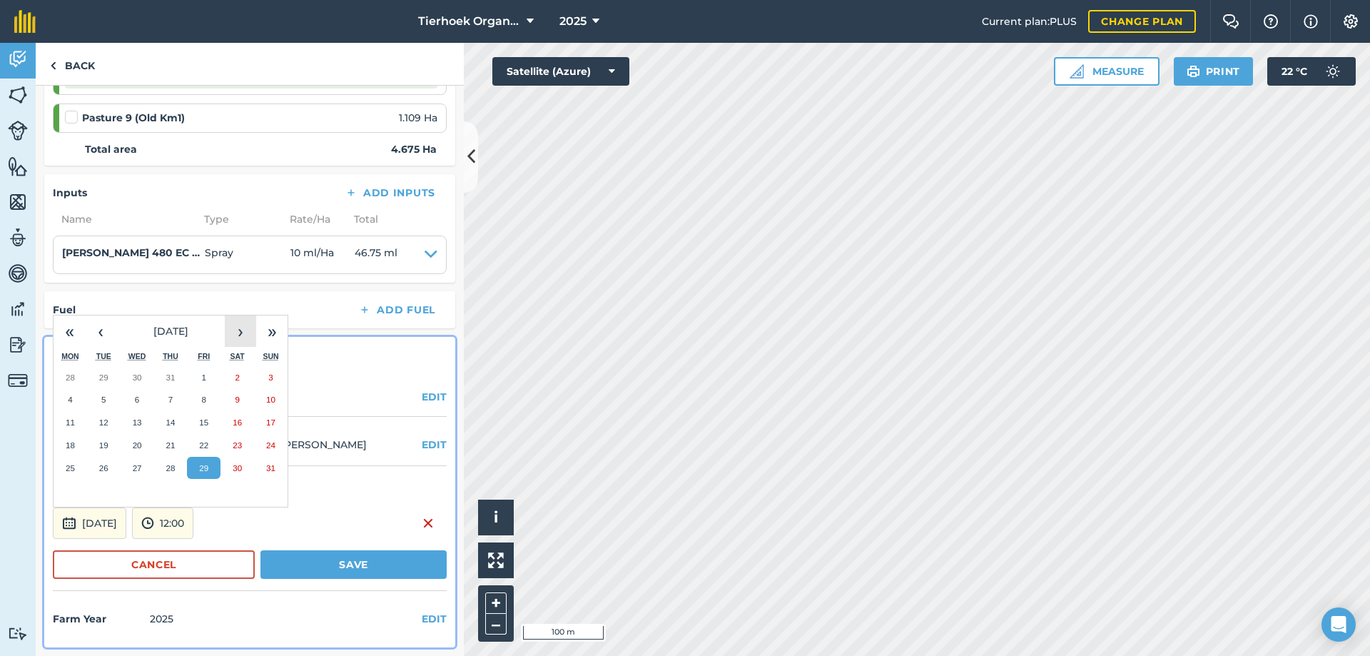
click at [239, 327] on button "›" at bounding box center [240, 330] width 31 height 31
click at [238, 327] on button "›" at bounding box center [240, 330] width 31 height 31
click at [198, 440] on button "24" at bounding box center [204, 445] width 34 height 23
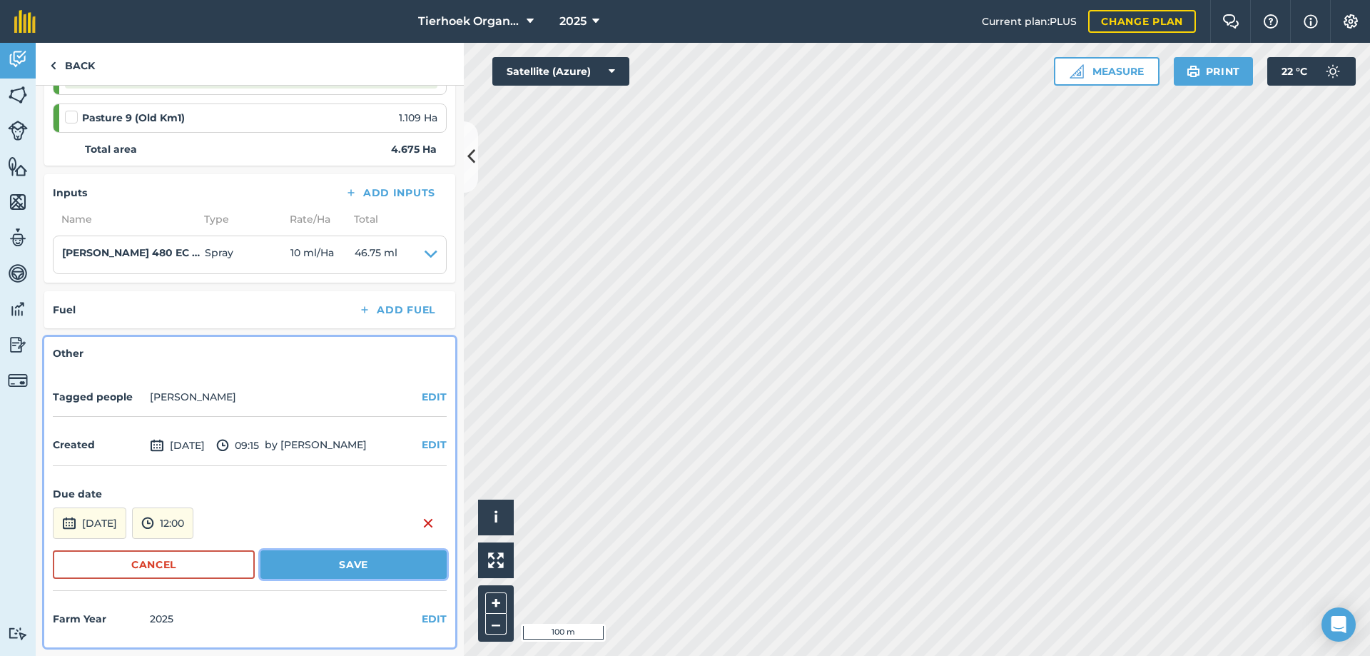
click at [333, 561] on button "Save" at bounding box center [353, 564] width 186 height 29
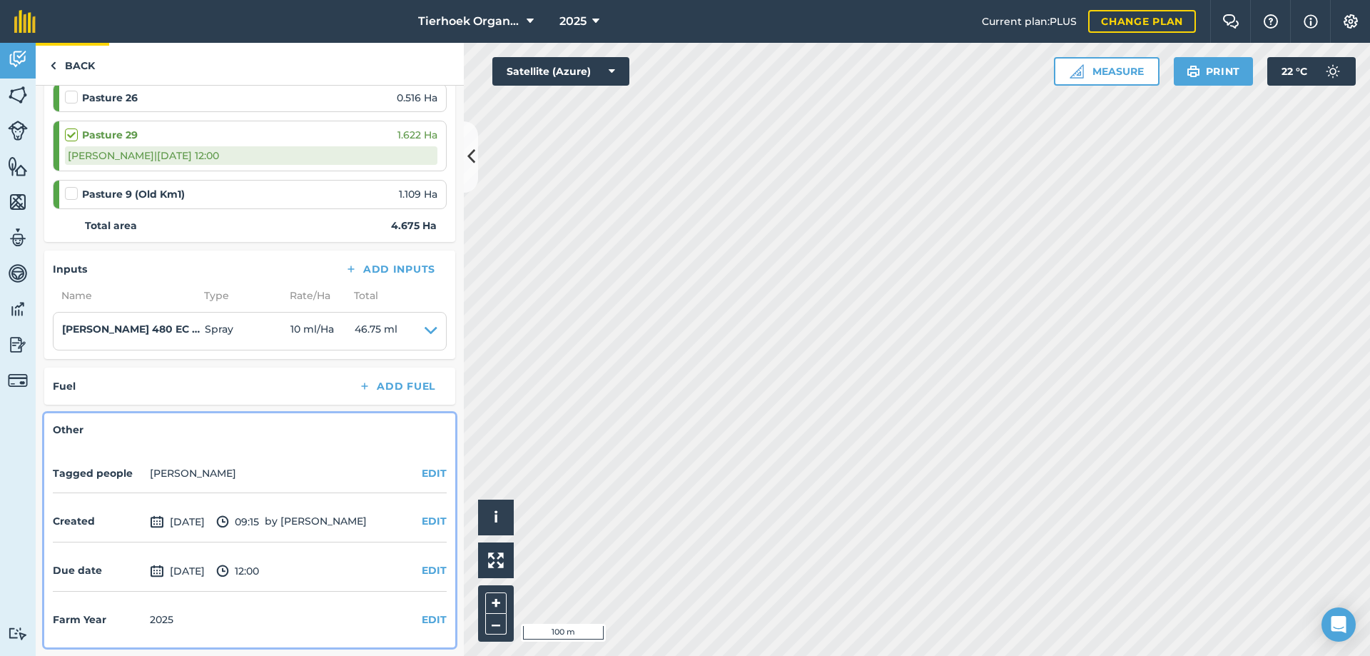
scroll to position [306, 0]
click at [81, 64] on link "Back" at bounding box center [72, 64] width 73 height 42
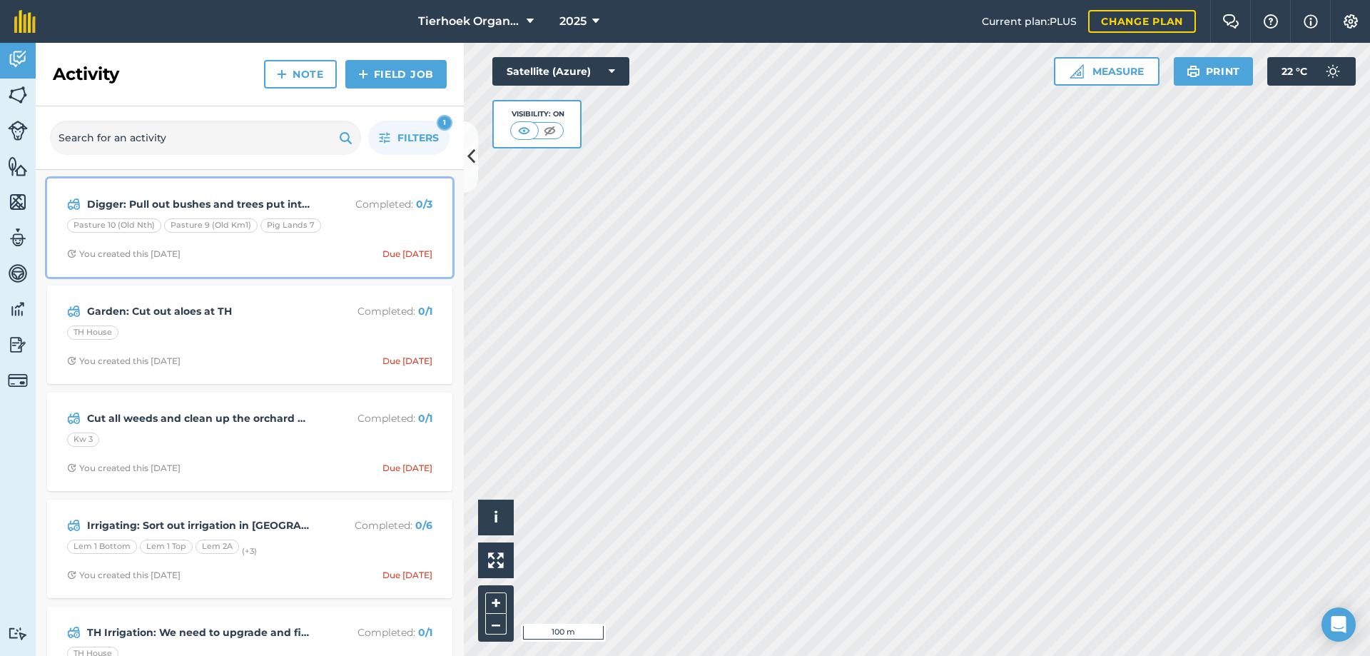
click at [305, 247] on div "Digger: Pull out bushes and trees put into long heaps ready for chipper Complet…" at bounding box center [250, 227] width 388 height 81
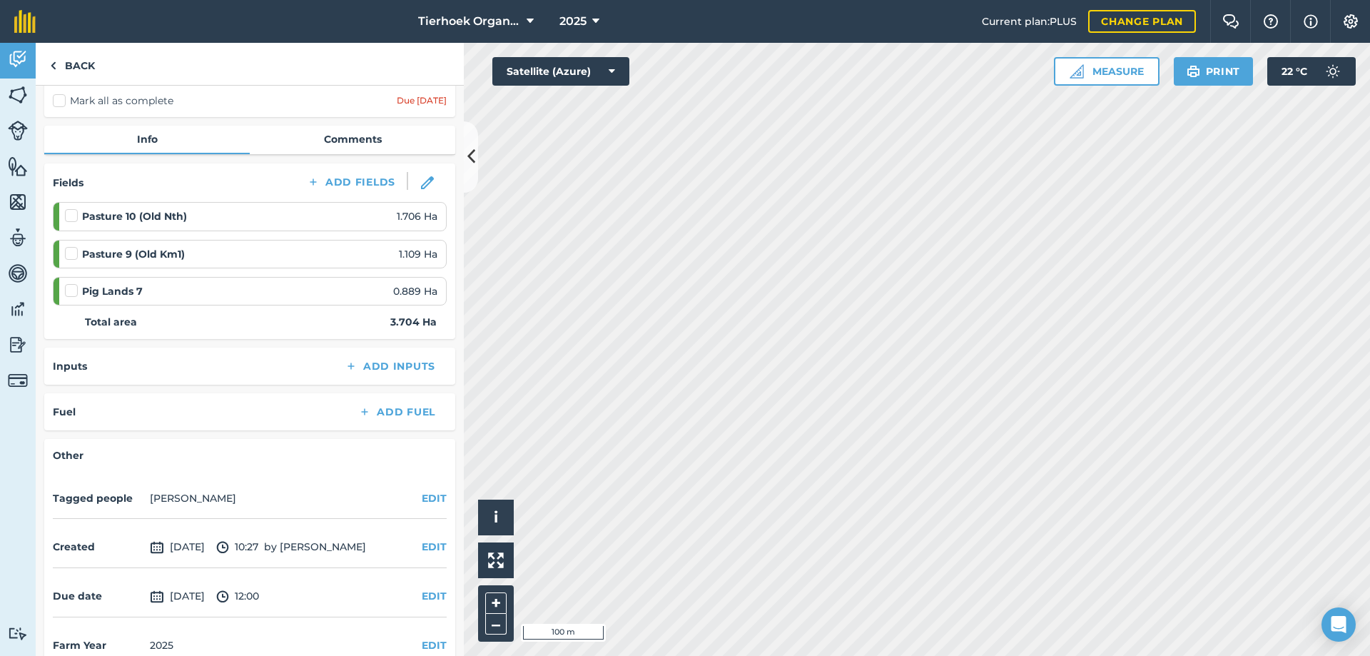
scroll to position [150, 0]
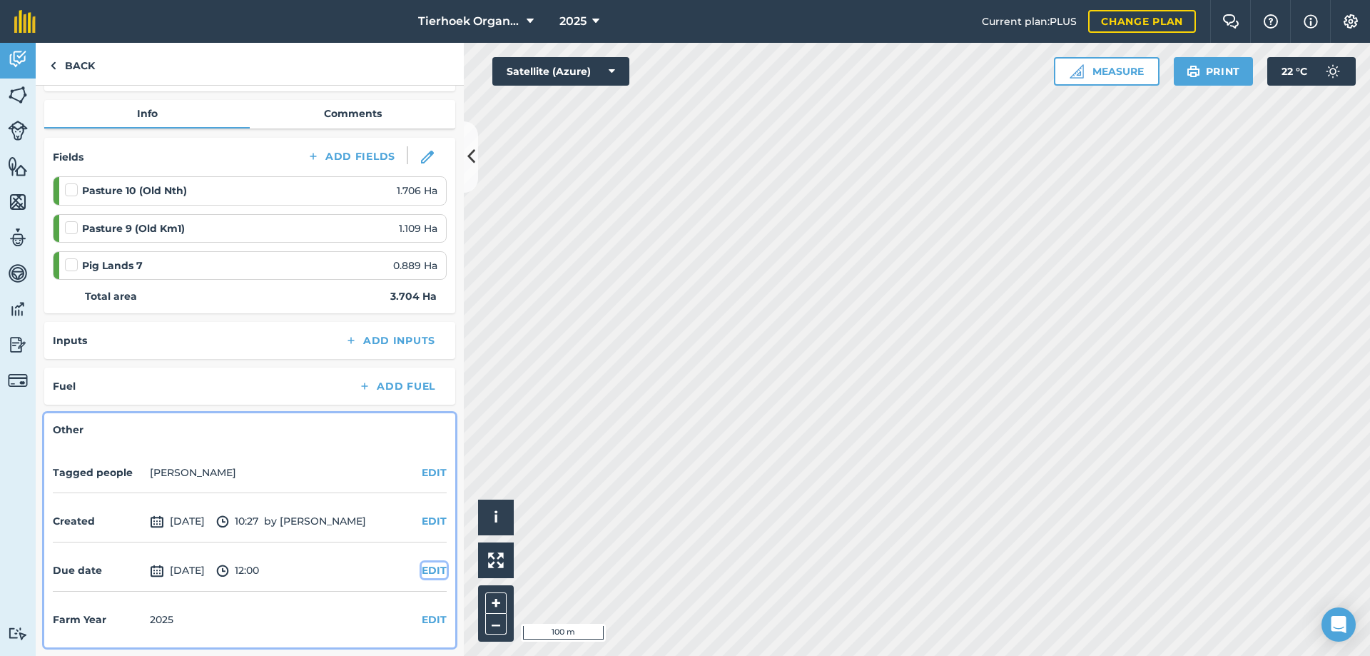
click at [422, 569] on button "EDIT" at bounding box center [434, 570] width 25 height 16
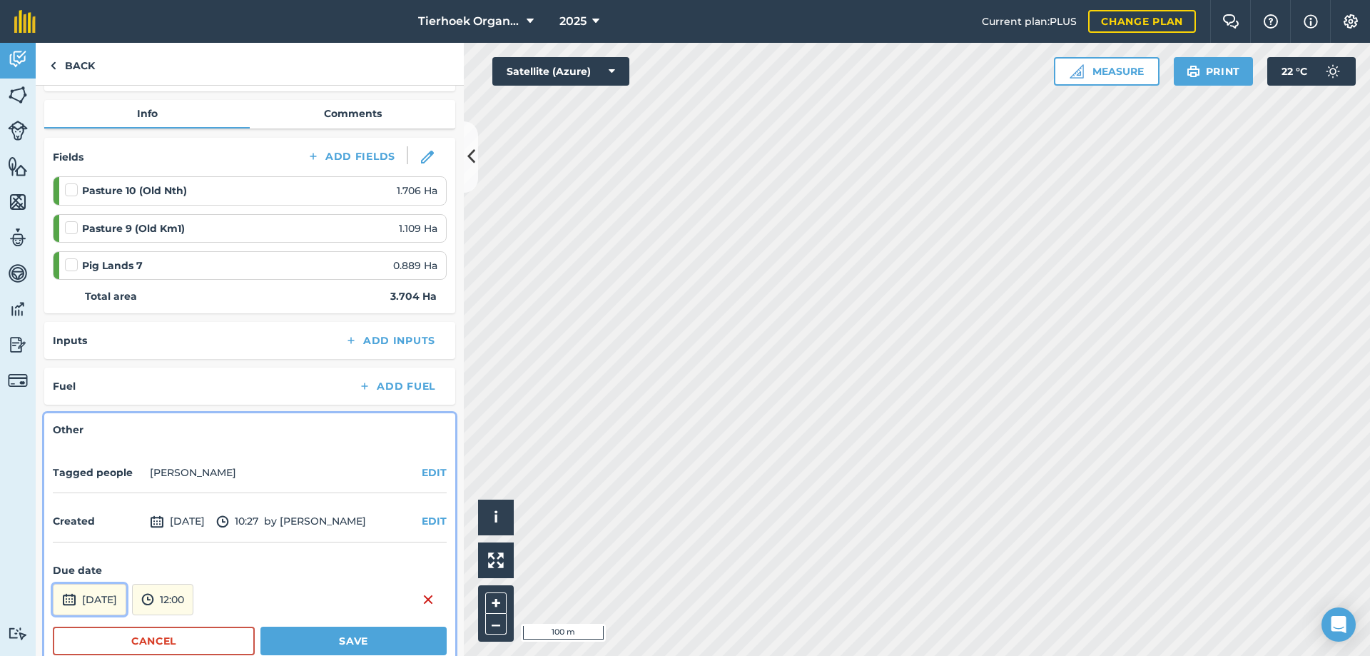
click at [126, 596] on button "[DATE]" at bounding box center [89, 599] width 73 height 31
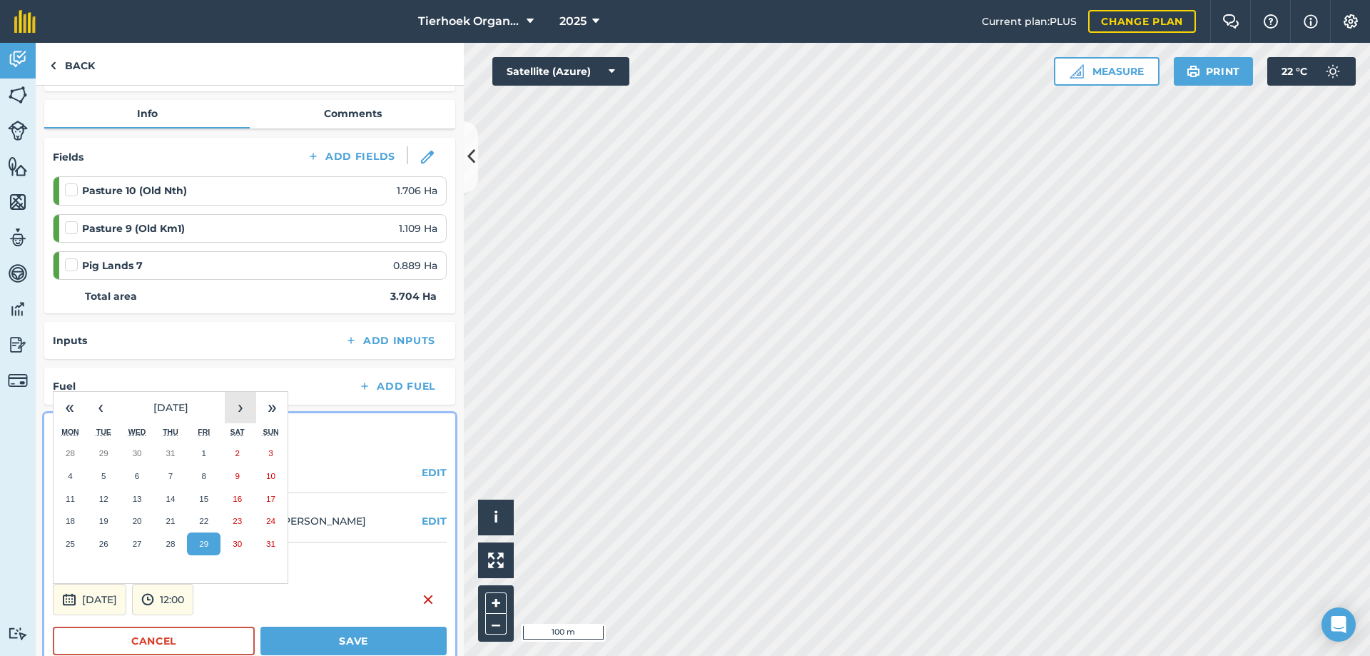
click at [243, 407] on button "›" at bounding box center [240, 407] width 31 height 31
click at [202, 494] on abbr "17" at bounding box center [203, 498] width 9 height 9
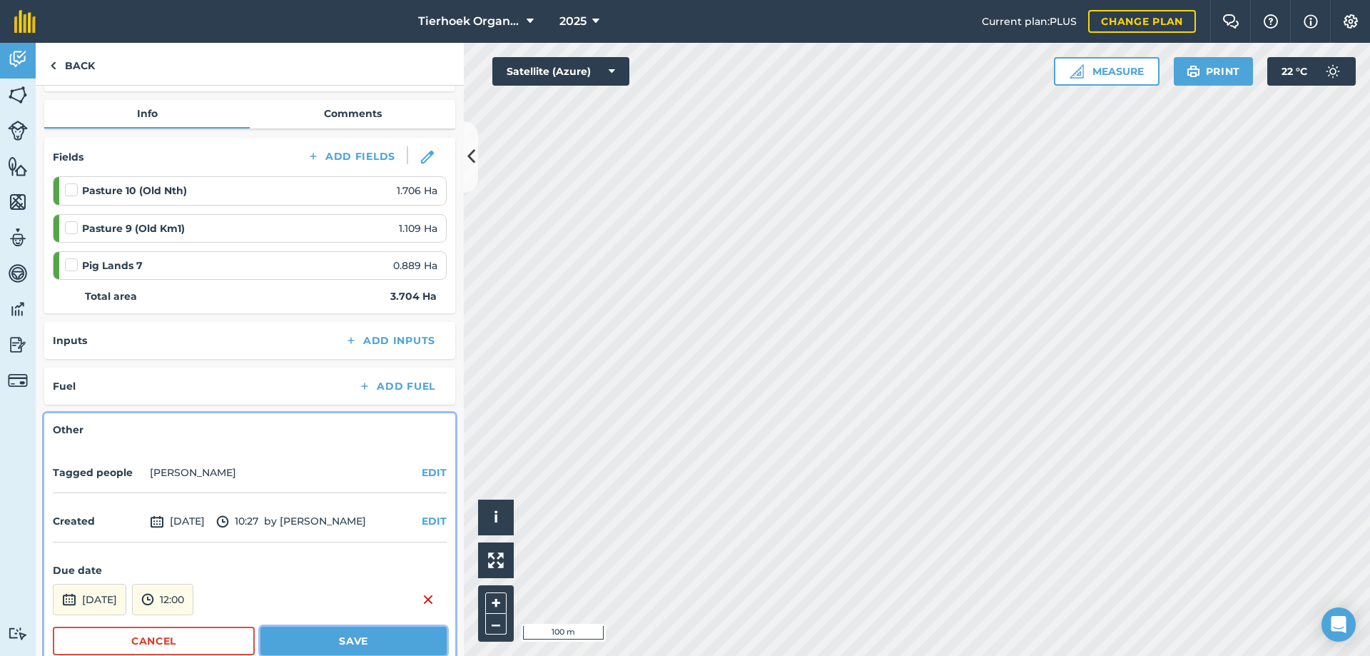
click at [317, 638] on button "Save" at bounding box center [353, 640] width 186 height 29
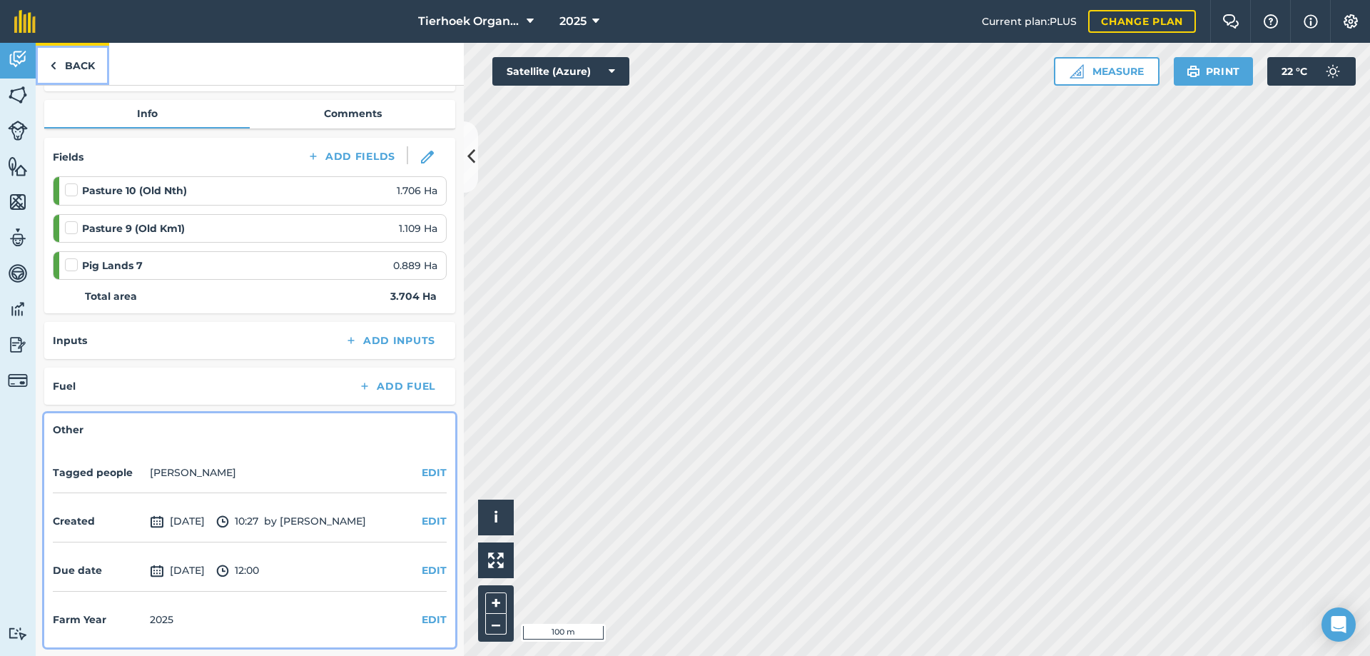
click at [82, 64] on link "Back" at bounding box center [72, 64] width 73 height 42
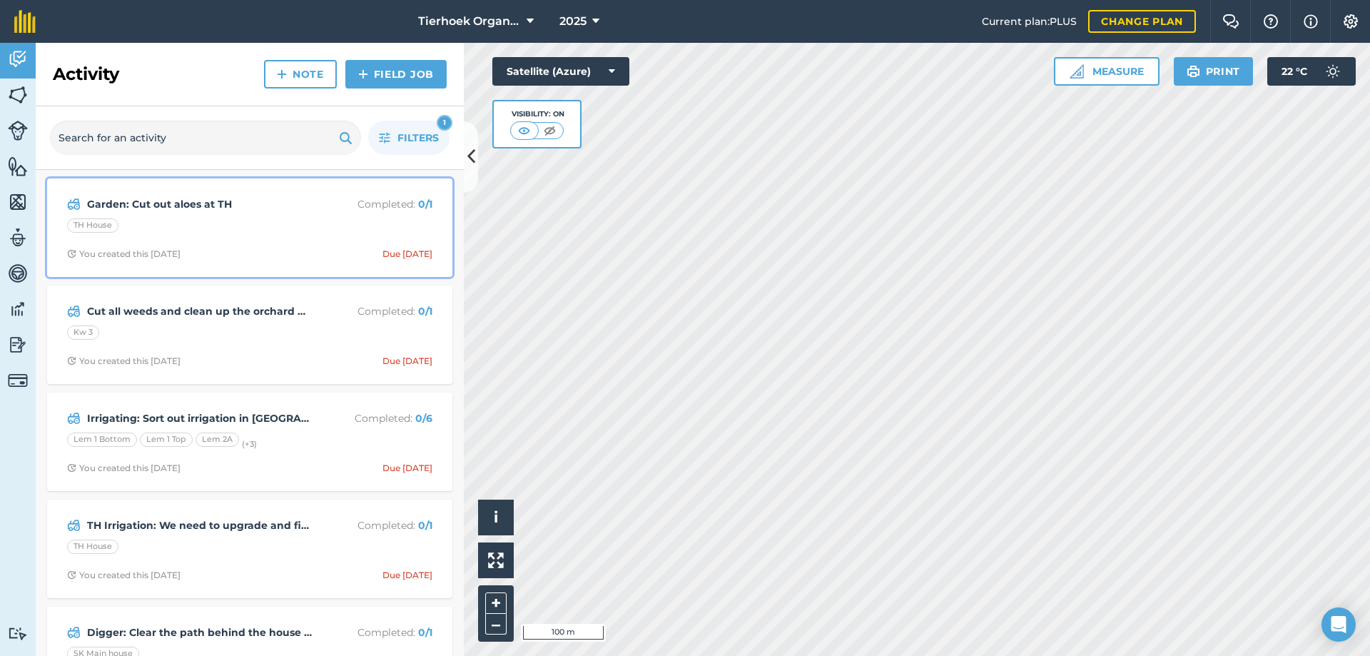
click at [297, 237] on div "Garden: Cut out aloes at TH Completed : 0 / 1 TH House You created this [DATE] …" at bounding box center [250, 227] width 388 height 81
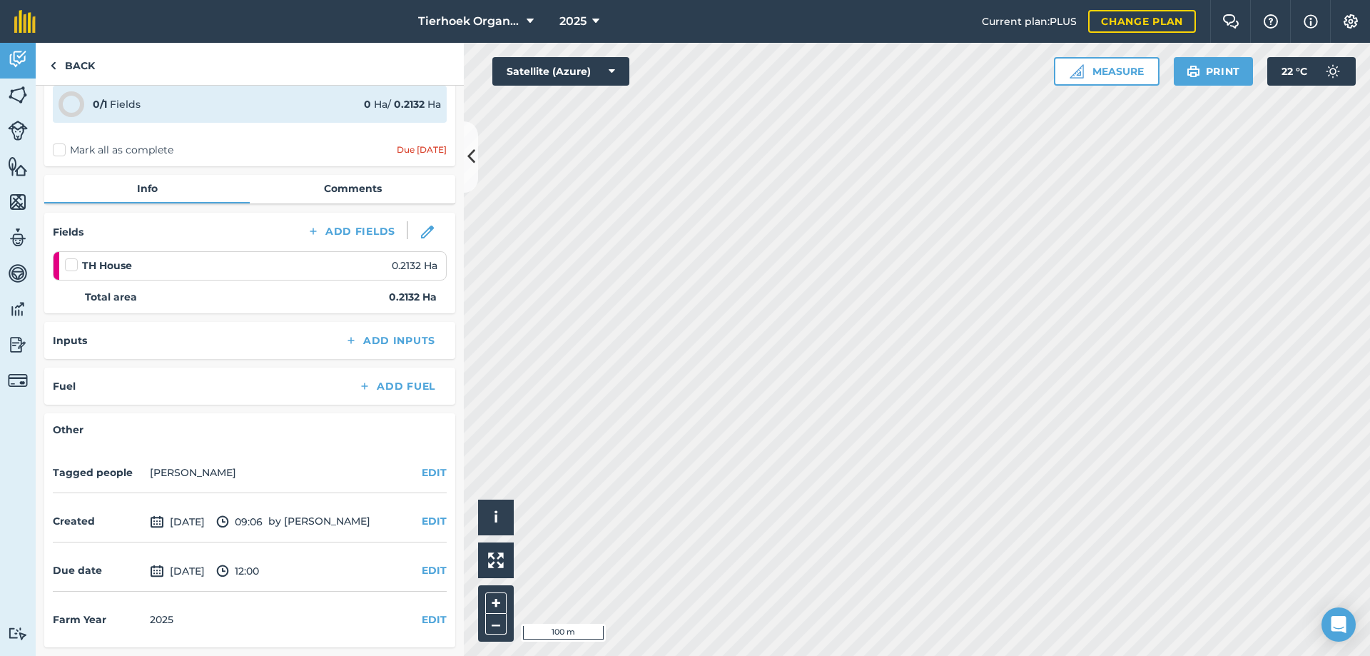
scroll to position [63, 0]
click at [423, 574] on button "EDIT" at bounding box center [434, 570] width 25 height 16
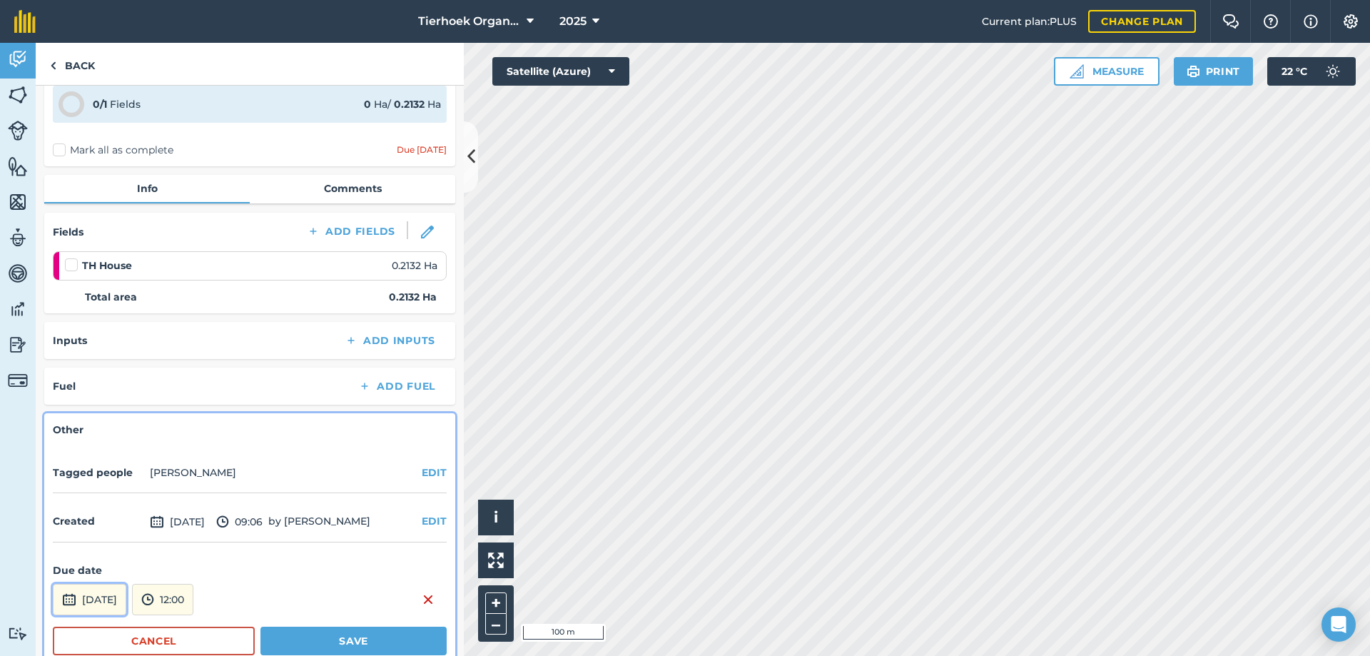
click at [119, 594] on button "[DATE]" at bounding box center [89, 599] width 73 height 31
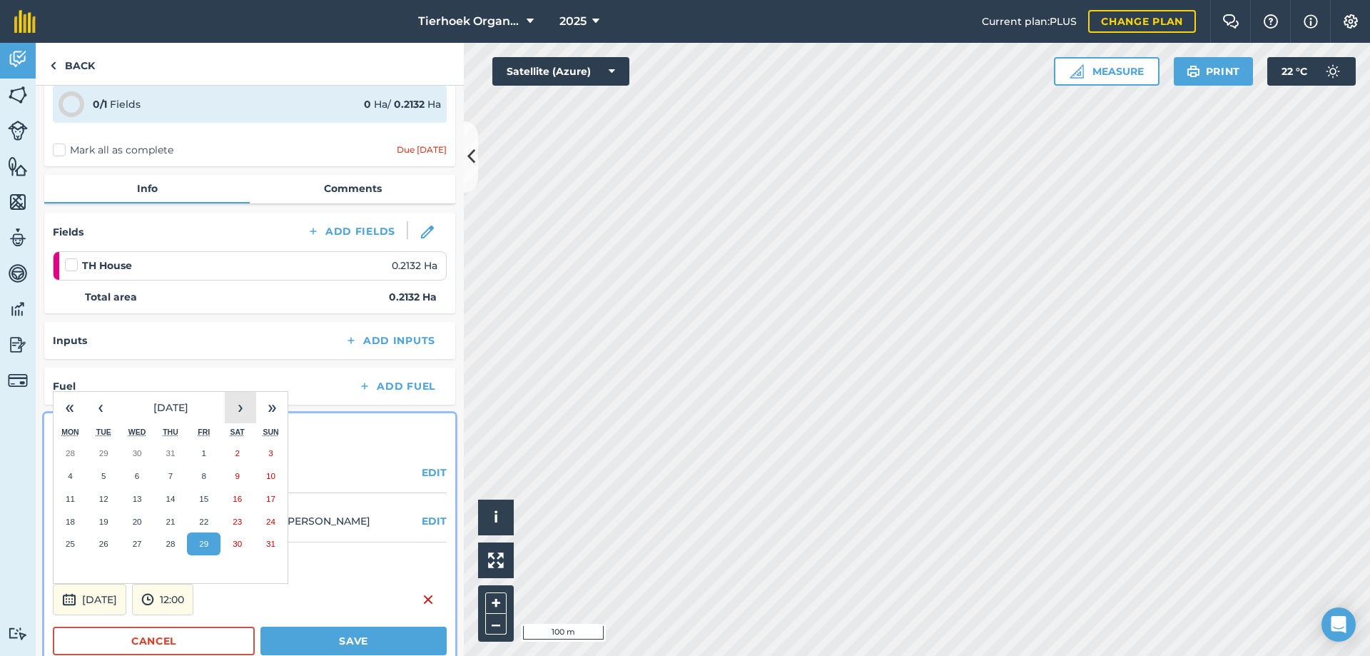
click at [235, 412] on button "›" at bounding box center [240, 407] width 31 height 31
click at [206, 519] on abbr "26" at bounding box center [203, 521] width 9 height 9
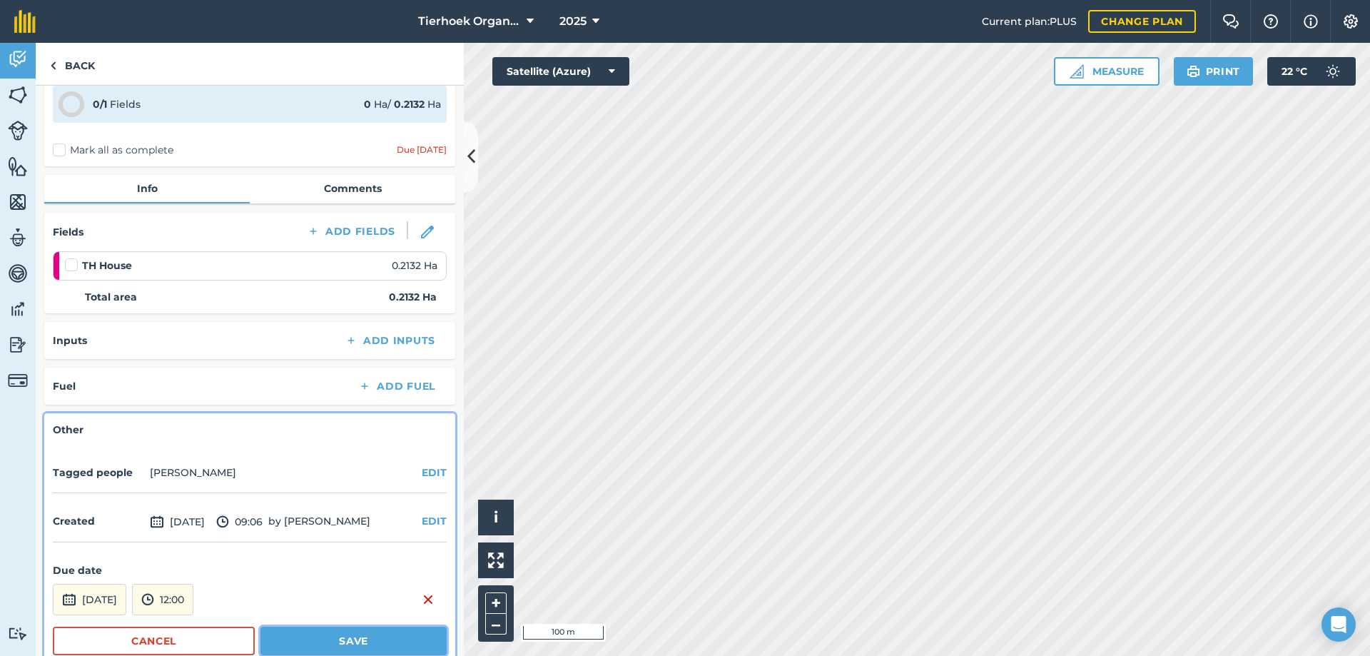
click at [303, 633] on button "Save" at bounding box center [353, 640] width 186 height 29
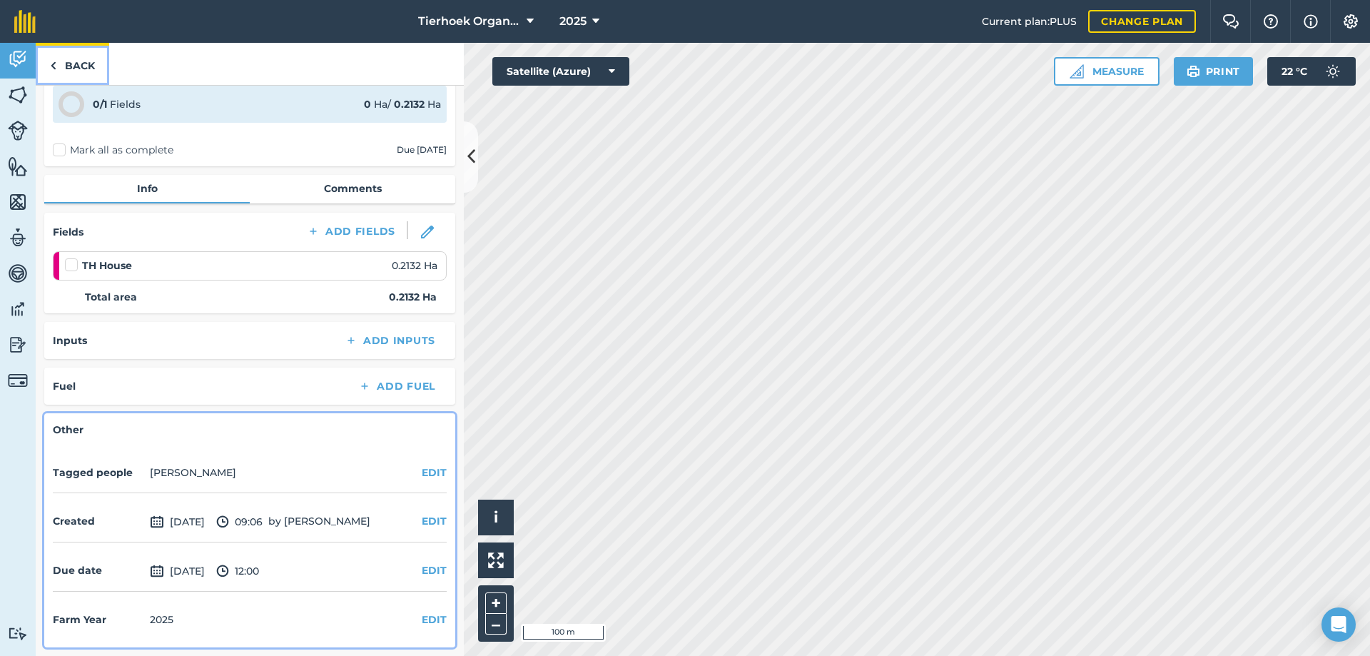
click at [87, 68] on link "Back" at bounding box center [72, 64] width 73 height 42
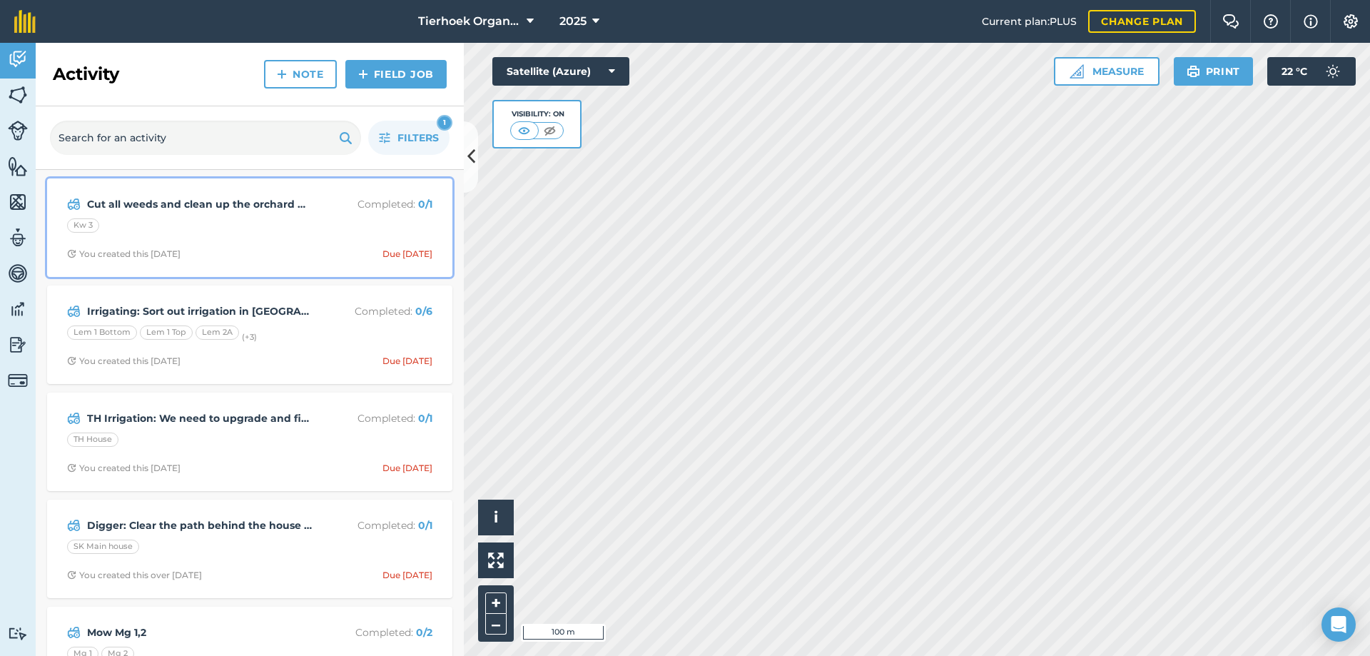
click at [291, 239] on div "Cut all weeds and clean up the orchard ON GOING Completed : 0 / 1 Kw 3 You crea…" at bounding box center [250, 227] width 388 height 81
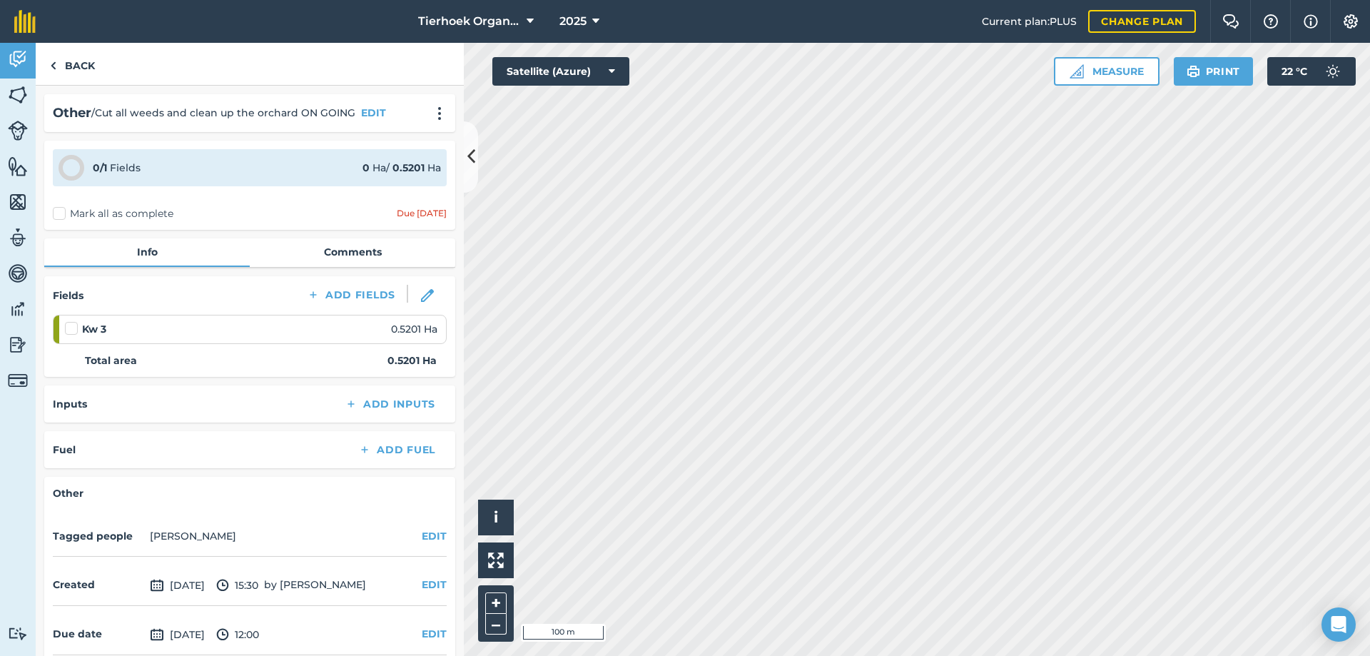
scroll to position [63, 0]
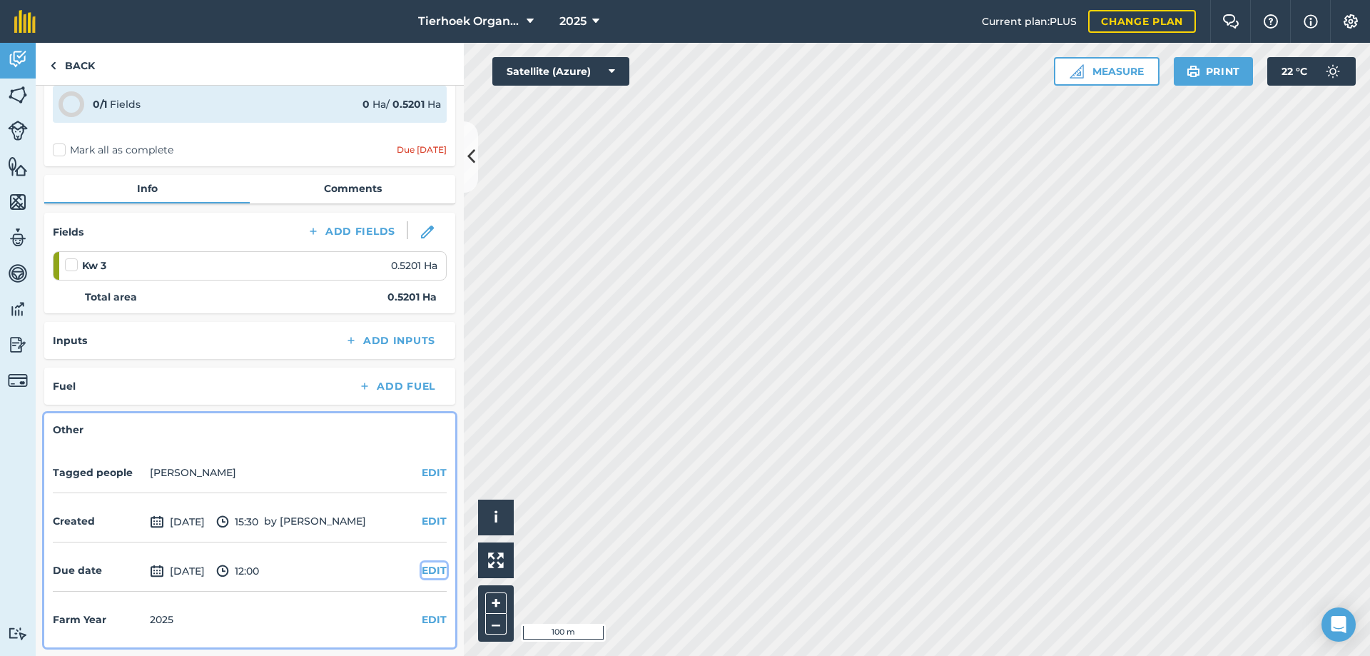
click at [422, 568] on button "EDIT" at bounding box center [434, 570] width 25 height 16
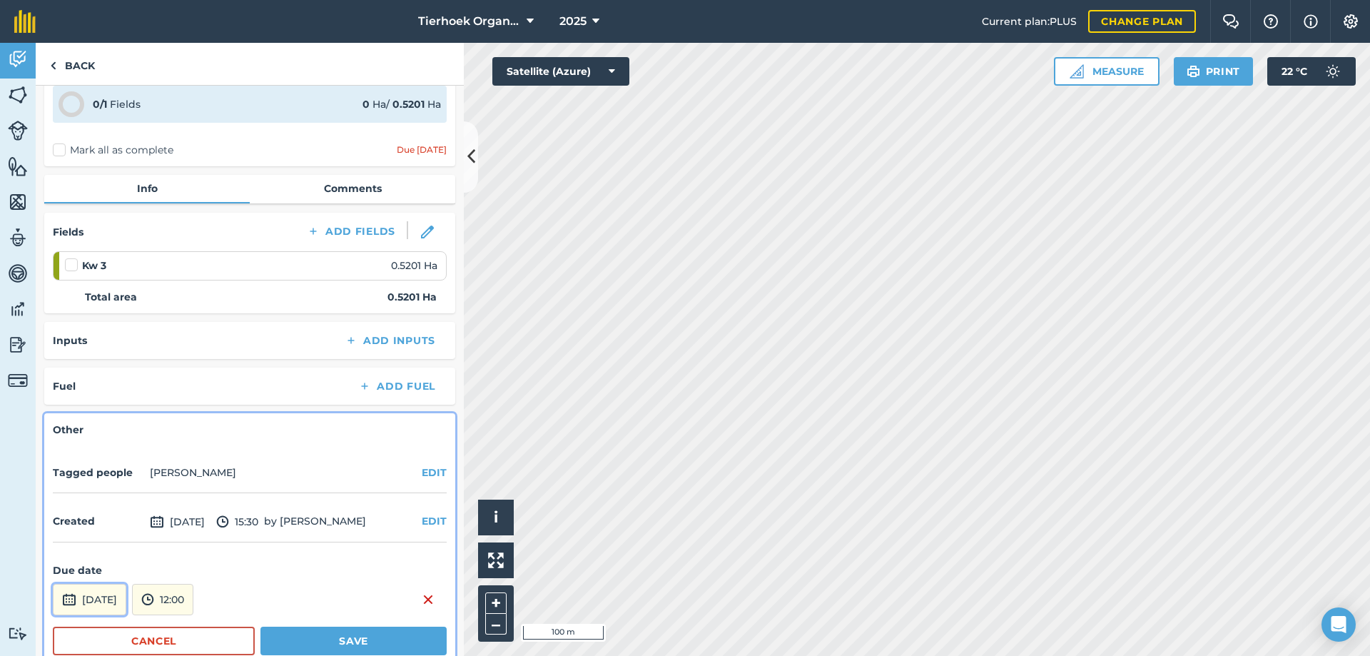
click at [126, 590] on button "[DATE]" at bounding box center [89, 599] width 73 height 31
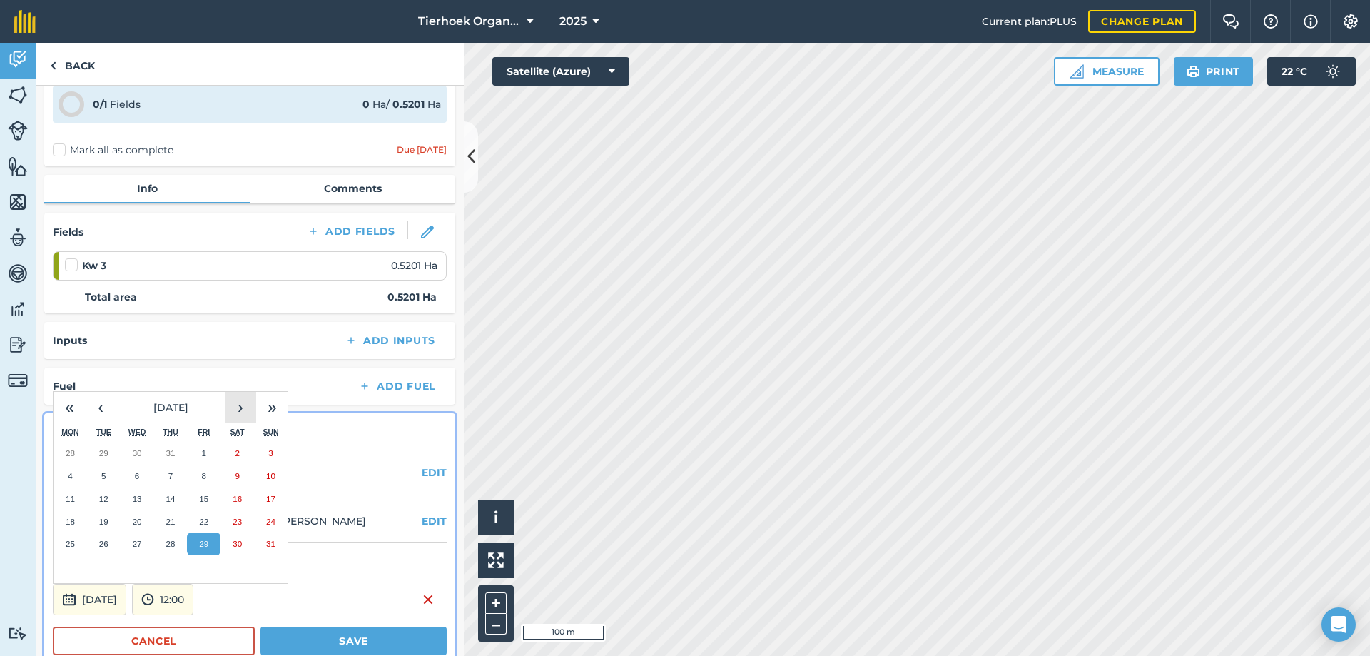
click at [235, 407] on button "›" at bounding box center [240, 407] width 31 height 31
click at [196, 548] on button "3" at bounding box center [204, 543] width 34 height 23
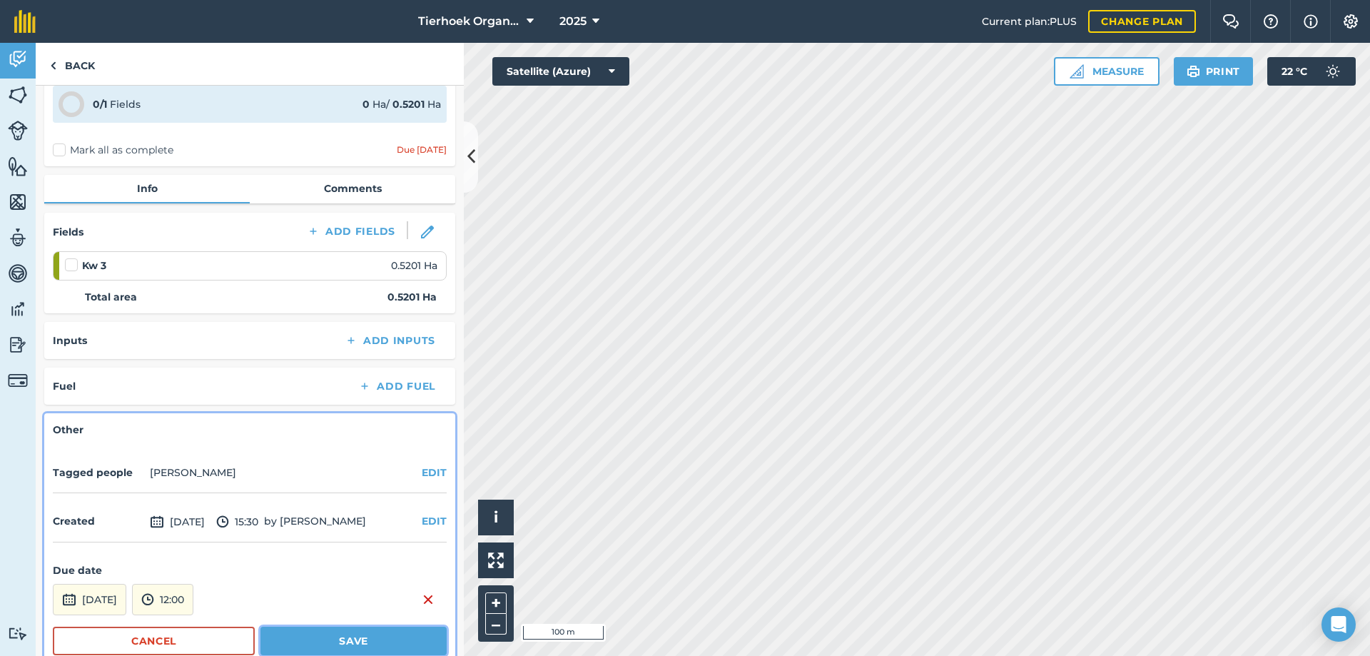
click at [298, 643] on button "Save" at bounding box center [353, 640] width 186 height 29
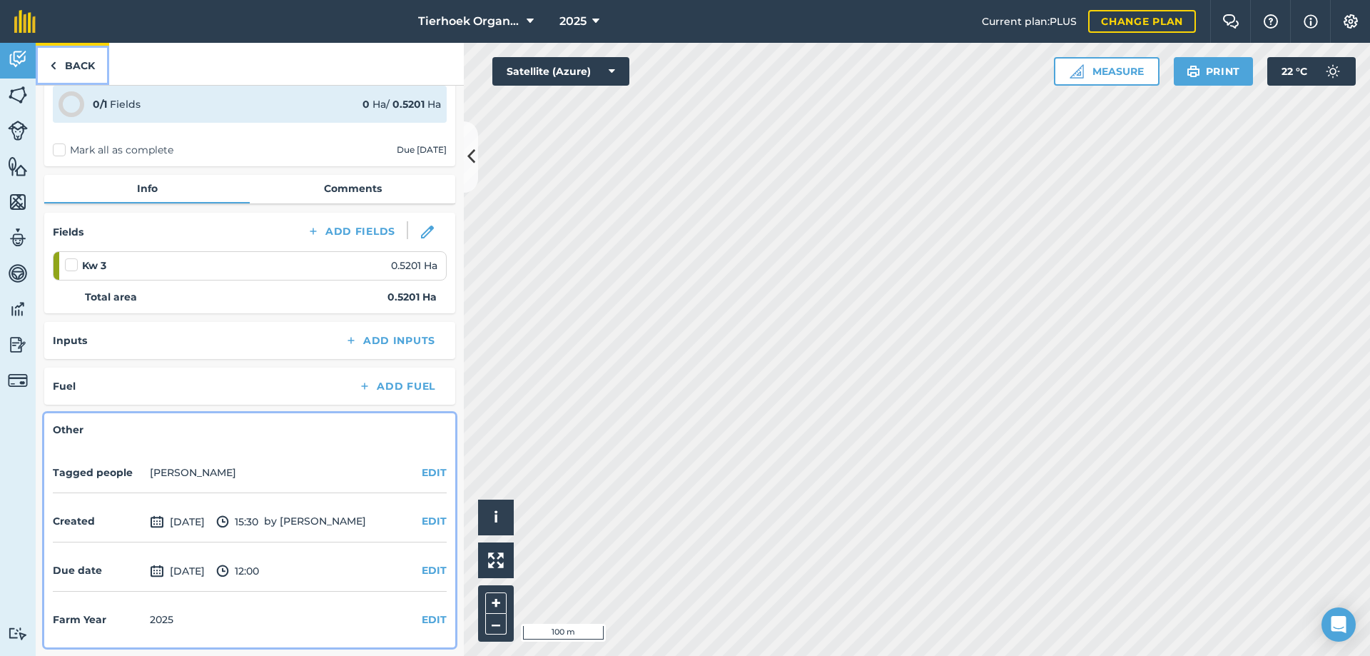
click at [84, 65] on link "Back" at bounding box center [72, 64] width 73 height 42
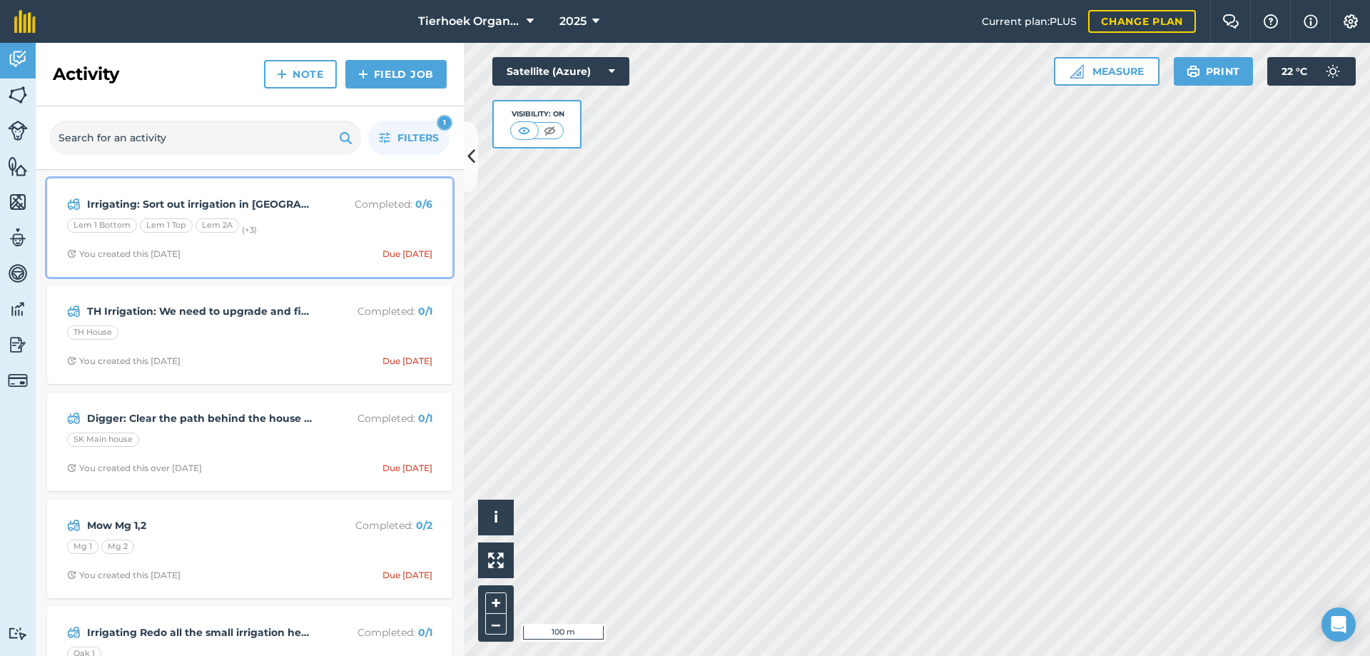
click at [315, 234] on div "Lem 1 Bottom Lem 1 Top Lem 2A (+ 3 )" at bounding box center [249, 227] width 365 height 19
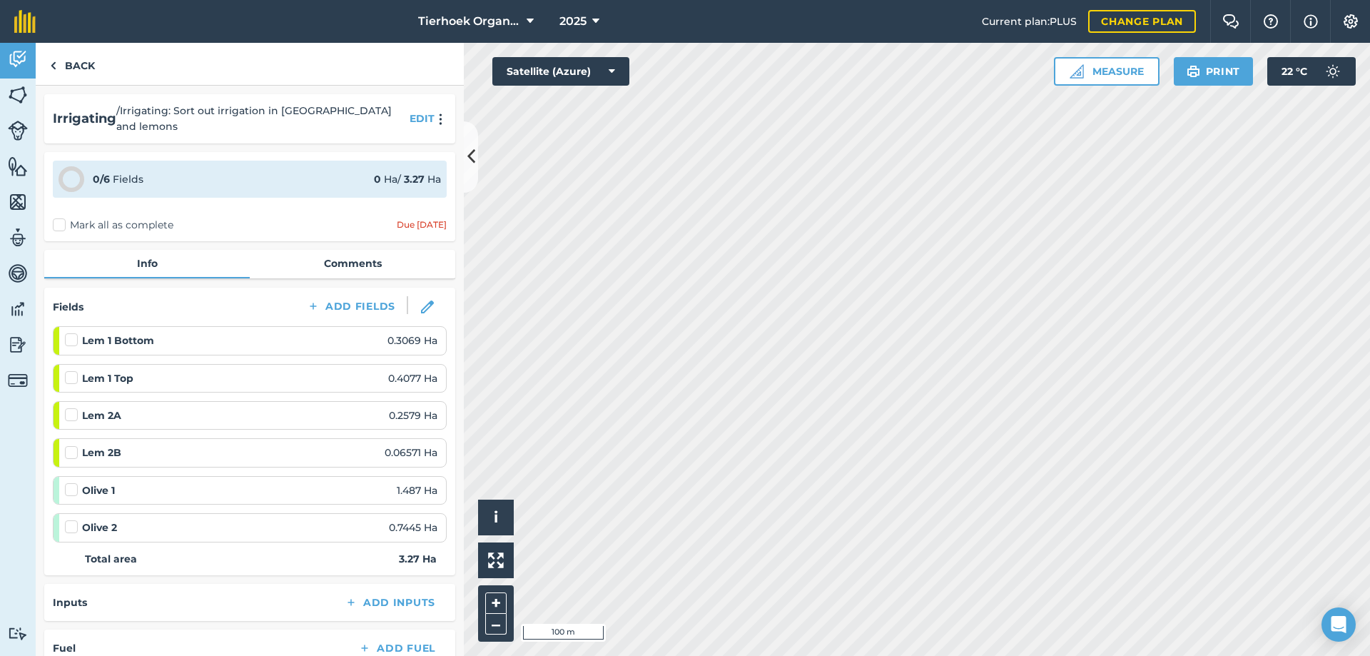
click at [335, 111] on span "/ Irrigating: Sort out irrigation in [GEOGRAPHIC_DATA] and lemons" at bounding box center [260, 119] width 288 height 32
click at [410, 112] on button "EDIT" at bounding box center [422, 119] width 25 height 16
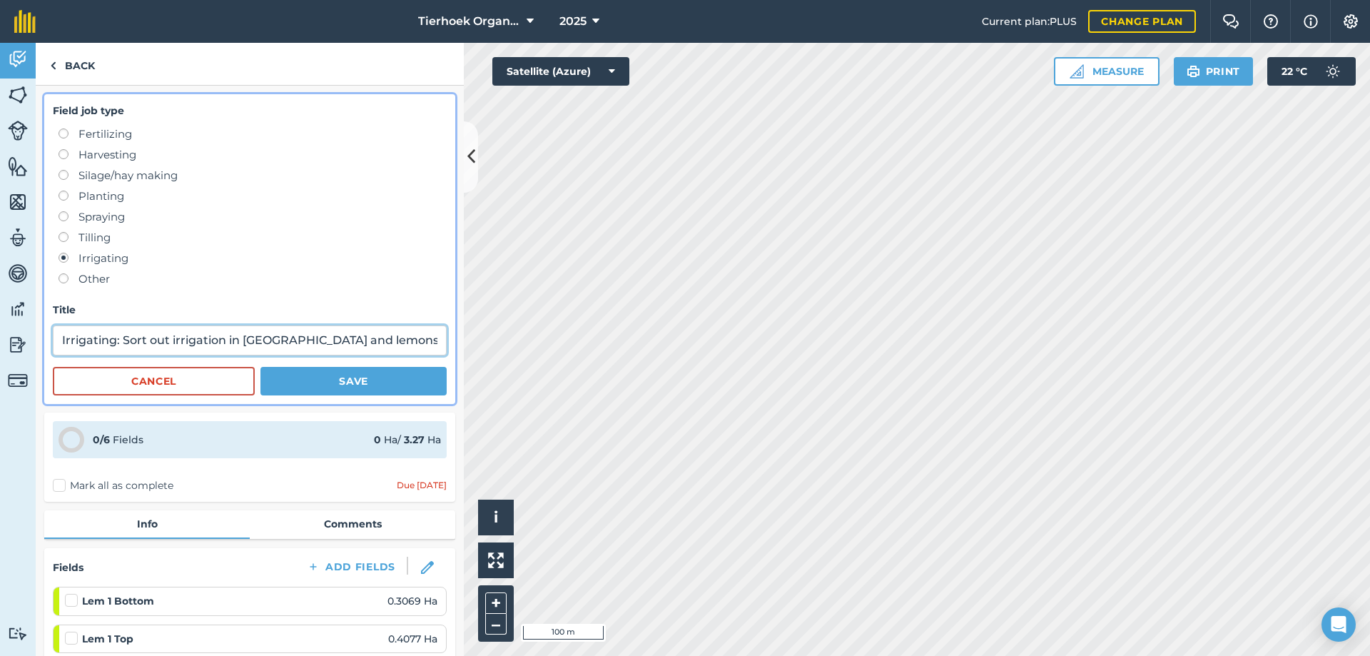
click at [306, 337] on input "Irrigating: Sort out irrigation in [GEOGRAPHIC_DATA] and lemons" at bounding box center [250, 340] width 394 height 30
type input "Irrigating: Sort out irrigation in bulida & lemons"
click at [302, 375] on button "Save" at bounding box center [353, 381] width 186 height 29
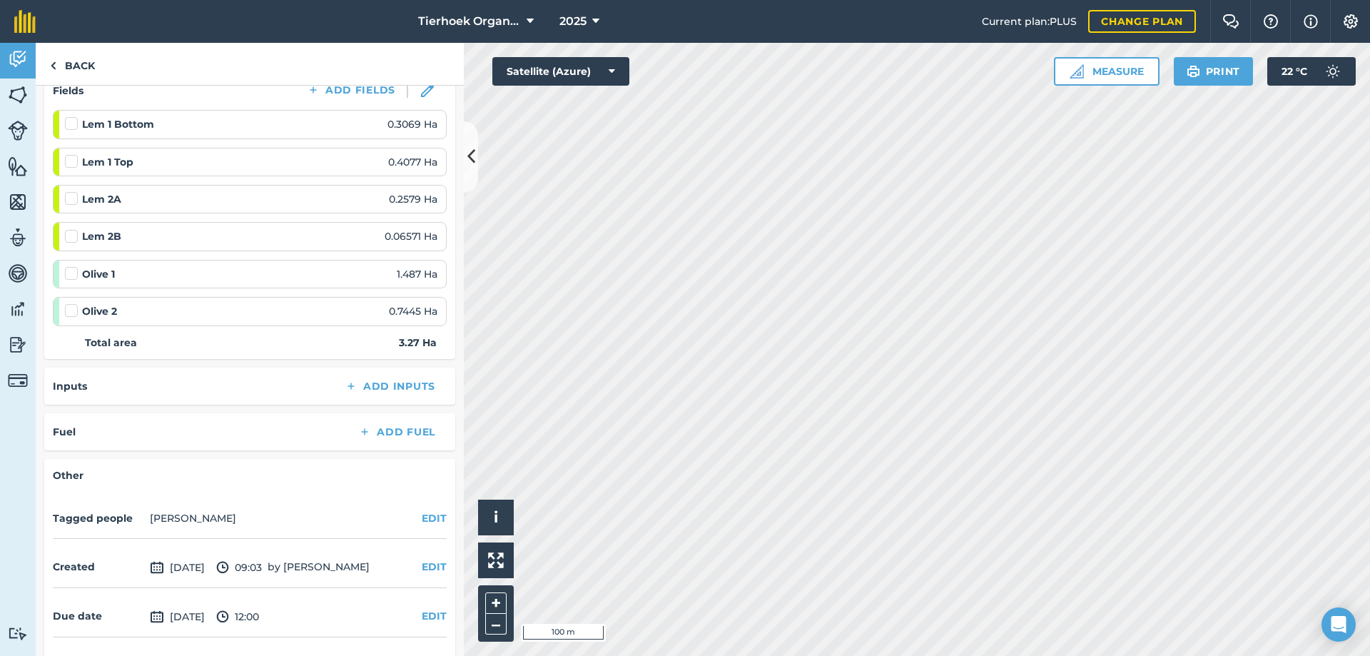
scroll to position [250, 0]
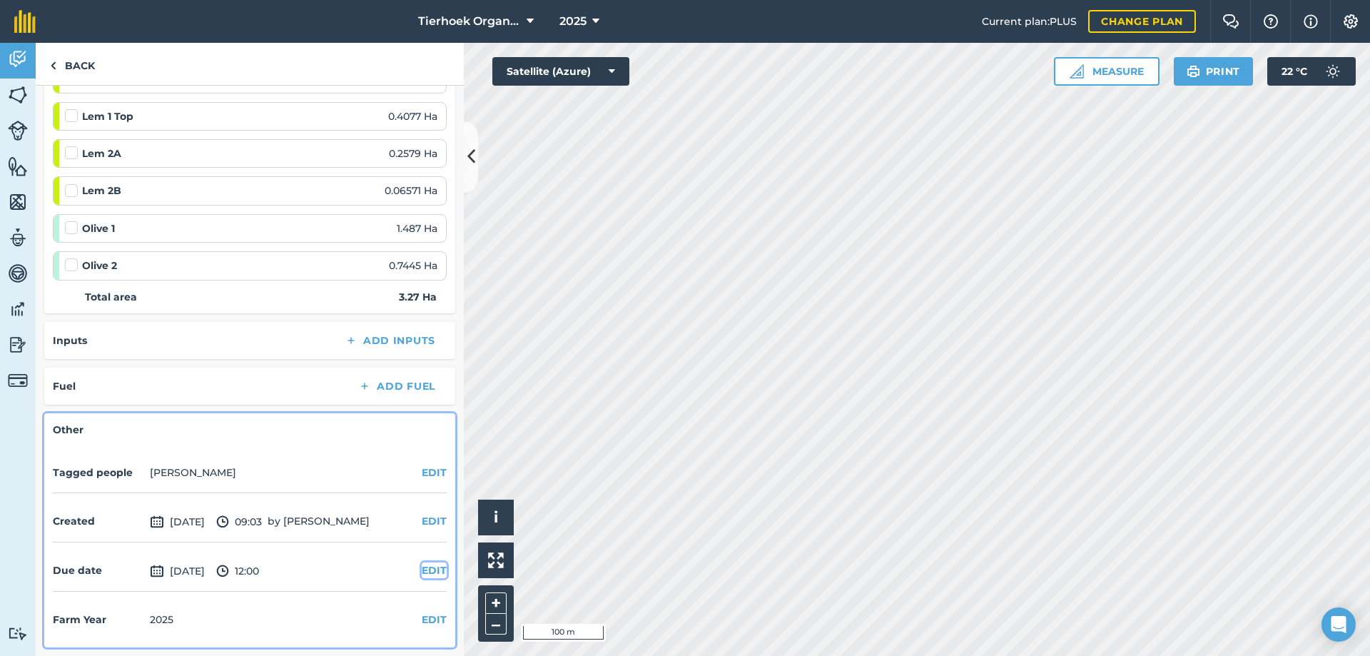
click at [426, 571] on button "EDIT" at bounding box center [434, 570] width 25 height 16
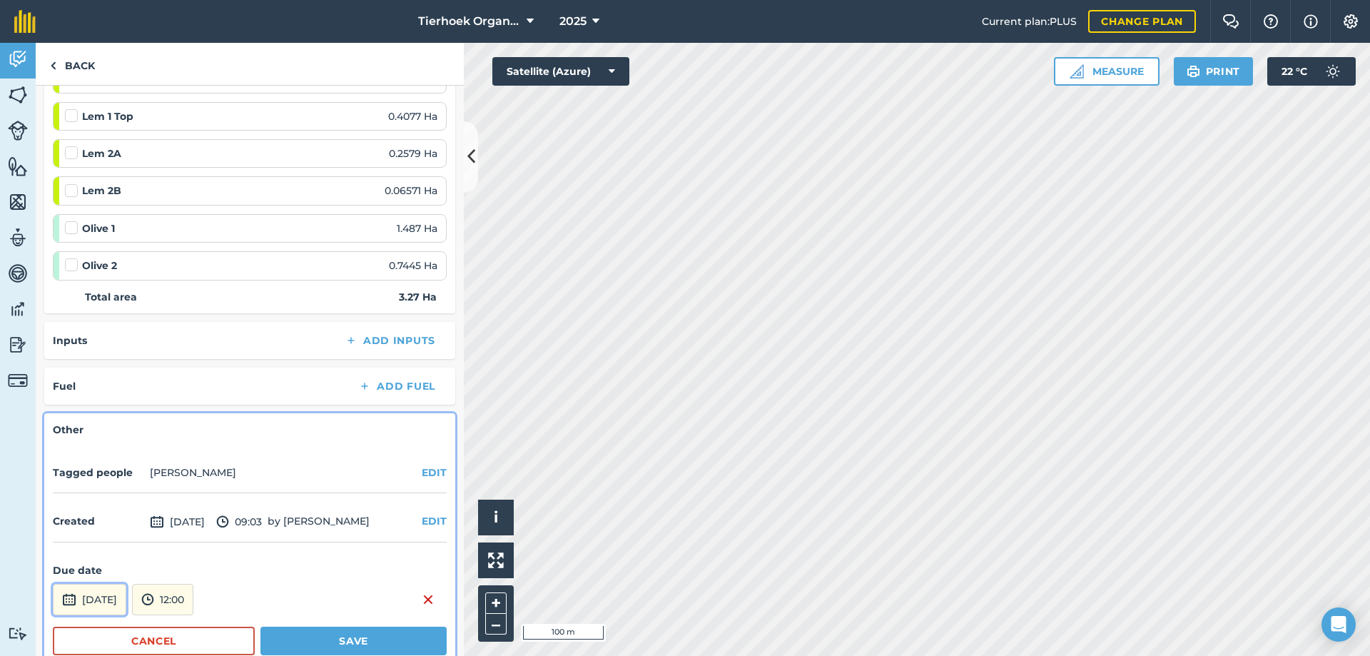
click at [126, 594] on button "[DATE]" at bounding box center [89, 599] width 73 height 31
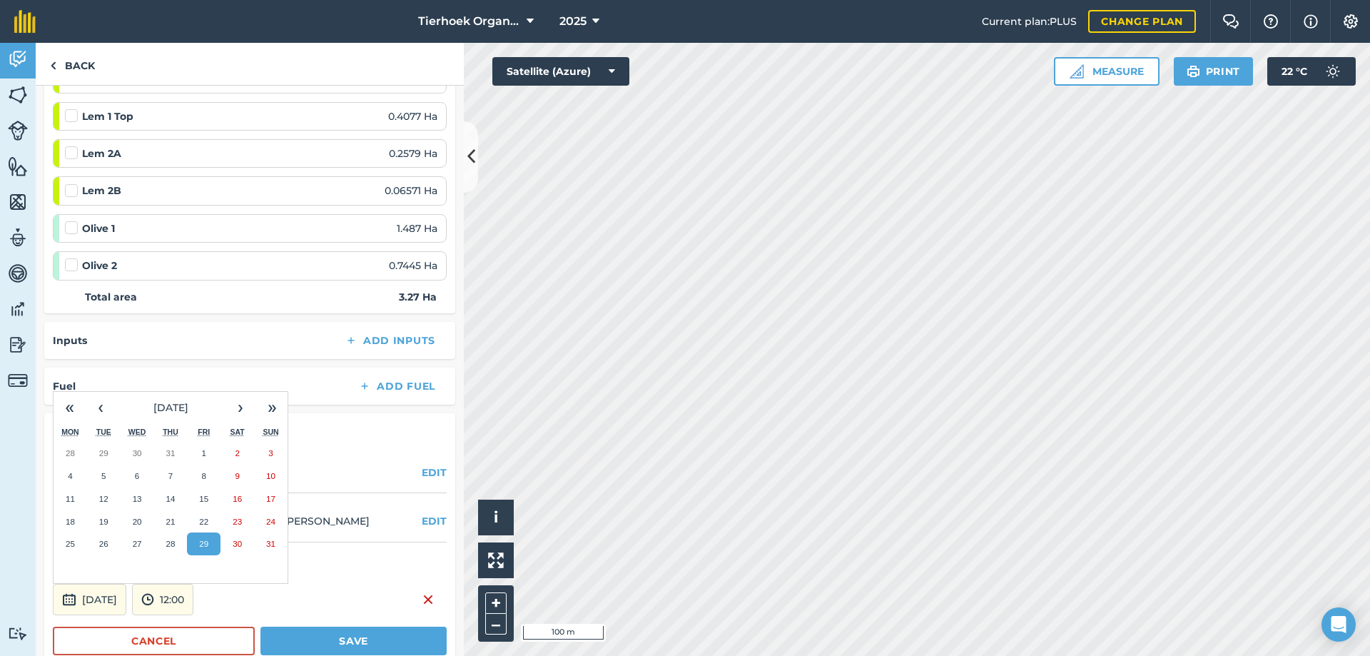
click at [340, 468] on div "Tagged people [PERSON_NAME] EDIT" at bounding box center [250, 472] width 394 height 39
click at [245, 406] on button "›" at bounding box center [240, 407] width 31 height 31
click at [208, 499] on abbr "19" at bounding box center [203, 498] width 9 height 9
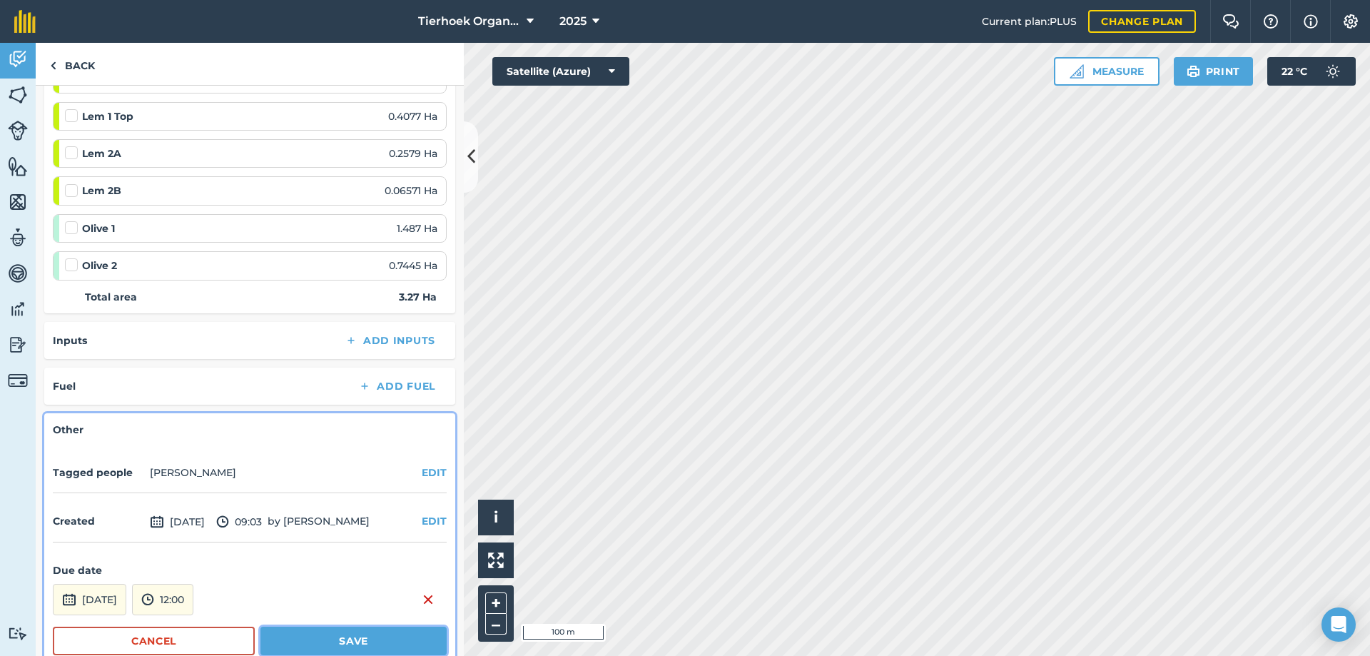
click at [319, 634] on button "Save" at bounding box center [353, 640] width 186 height 29
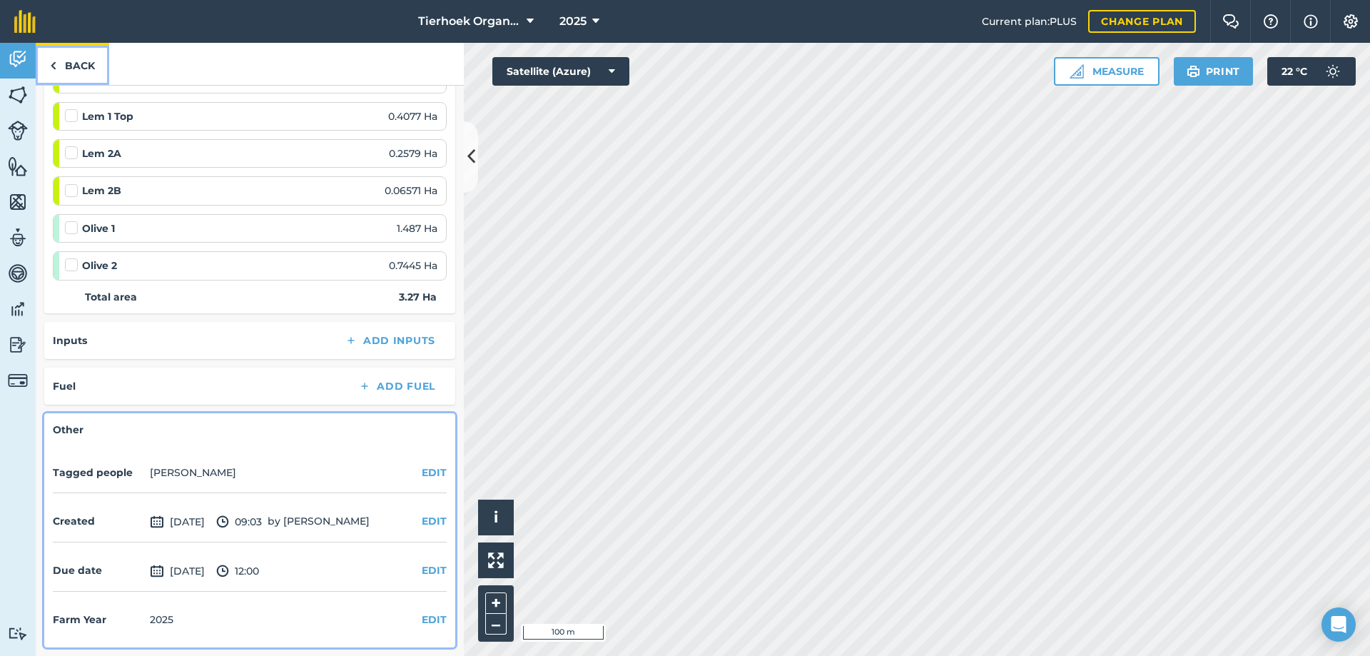
click at [78, 64] on link "Back" at bounding box center [72, 64] width 73 height 42
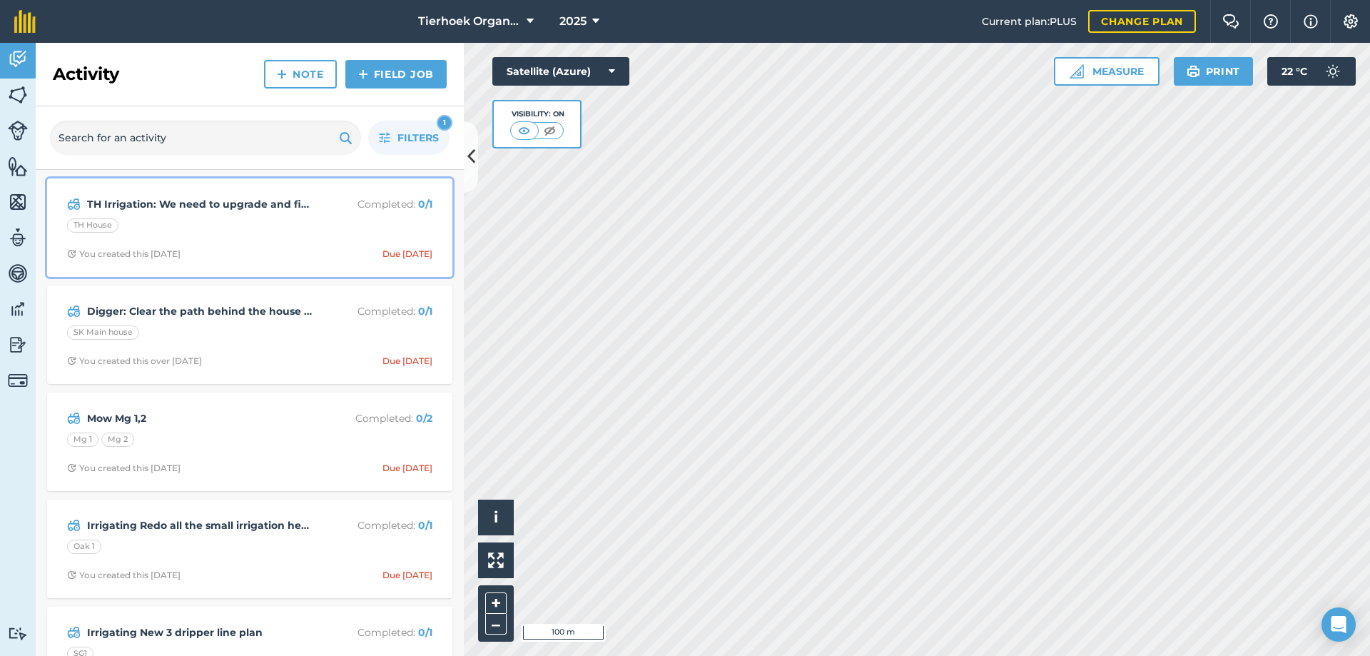
click at [305, 235] on div "TH House" at bounding box center [249, 227] width 365 height 19
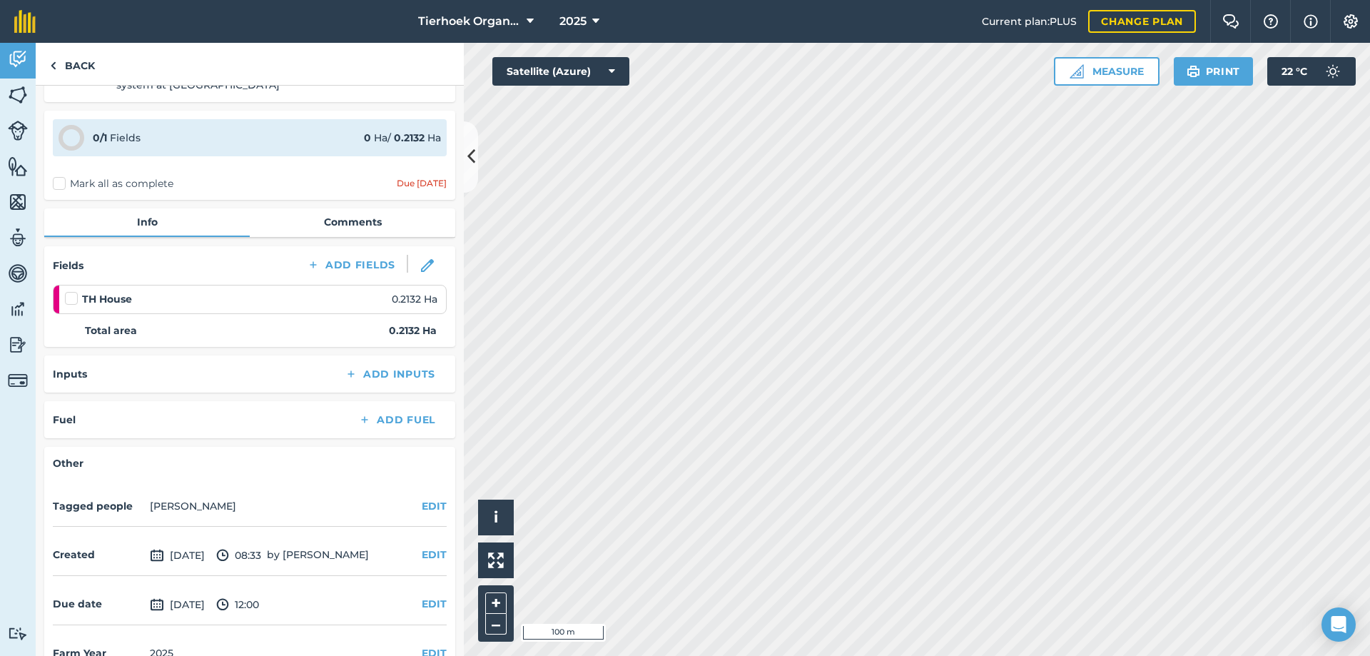
scroll to position [75, 0]
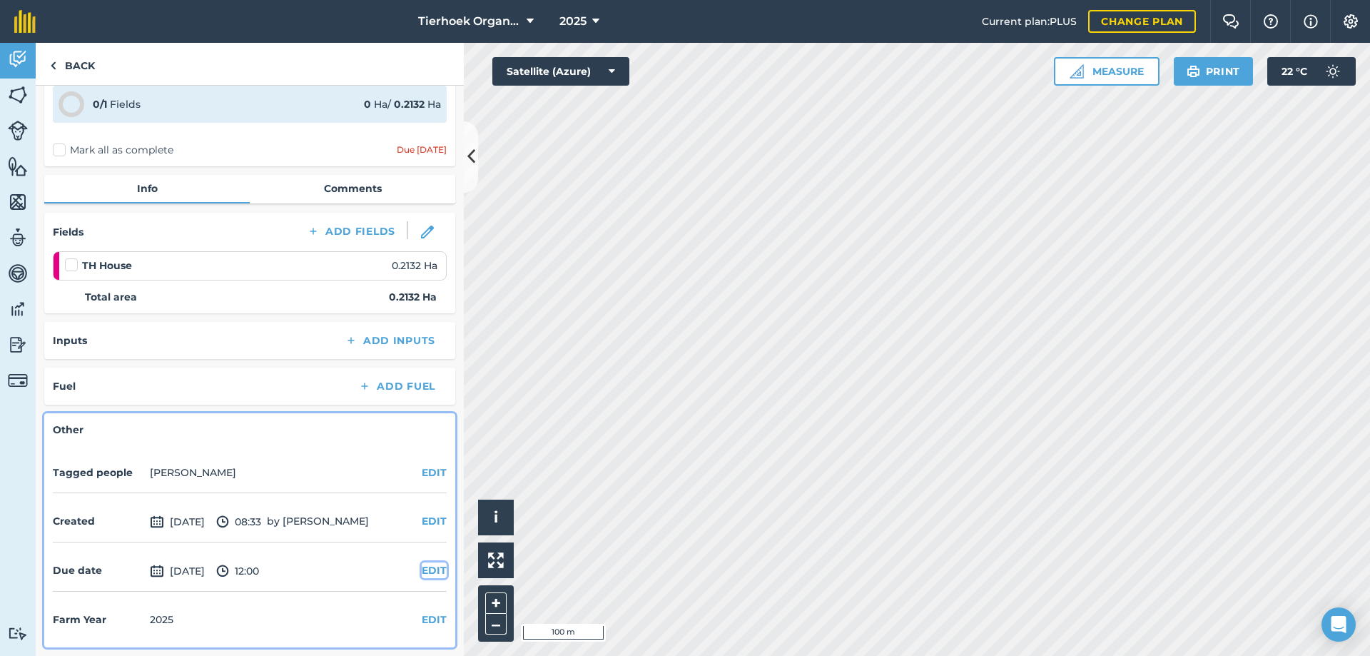
click at [422, 569] on button "EDIT" at bounding box center [434, 570] width 25 height 16
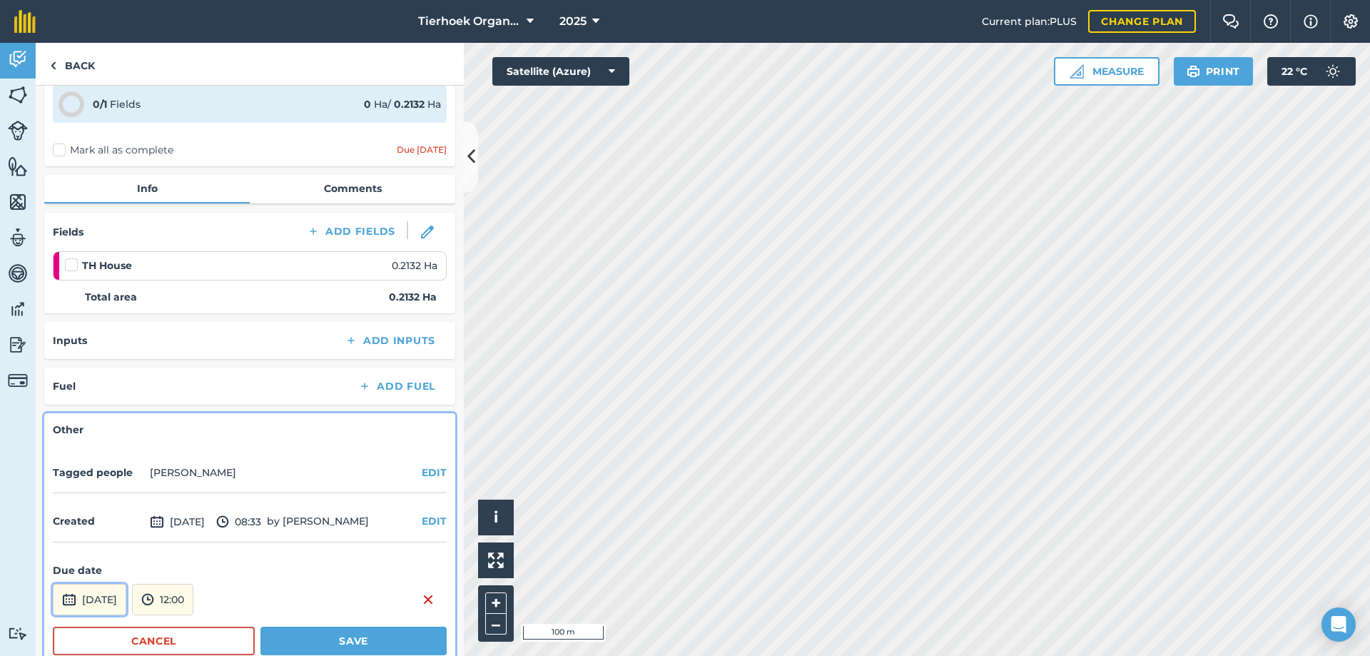
click at [126, 598] on button "[DATE]" at bounding box center [89, 599] width 73 height 31
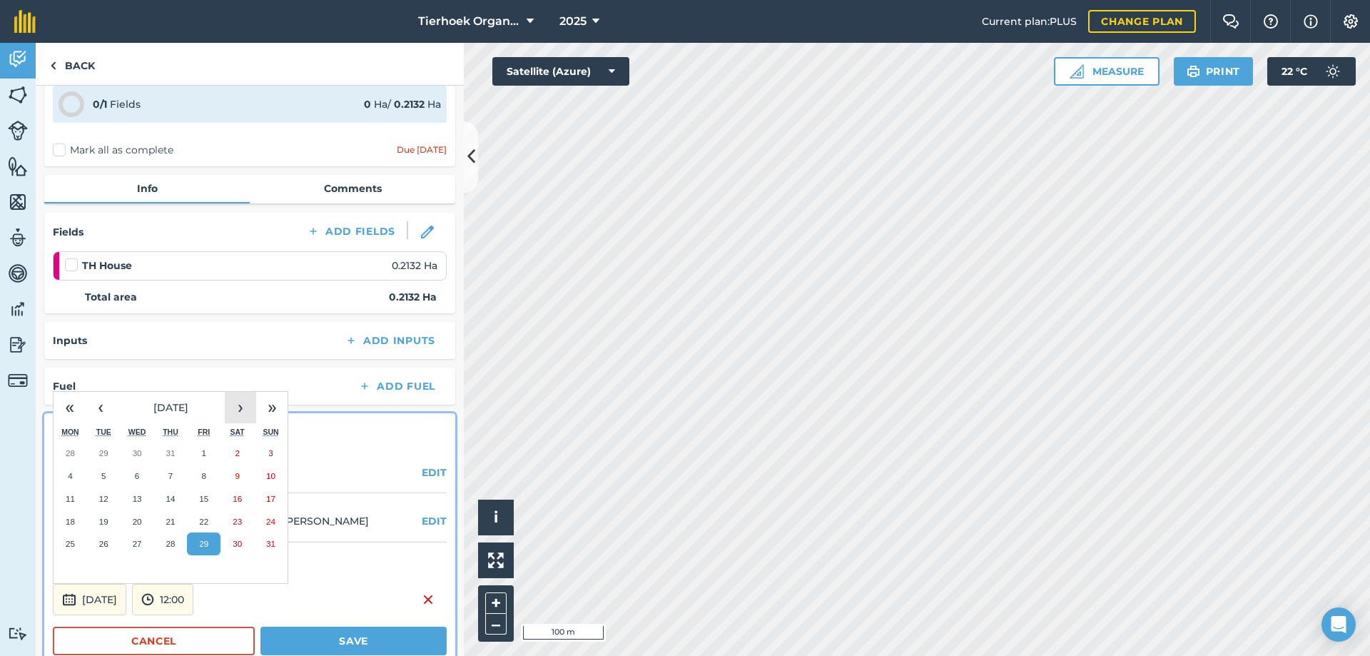
click at [239, 403] on button "›" at bounding box center [240, 407] width 31 height 31
click at [202, 518] on abbr "26" at bounding box center [203, 521] width 9 height 9
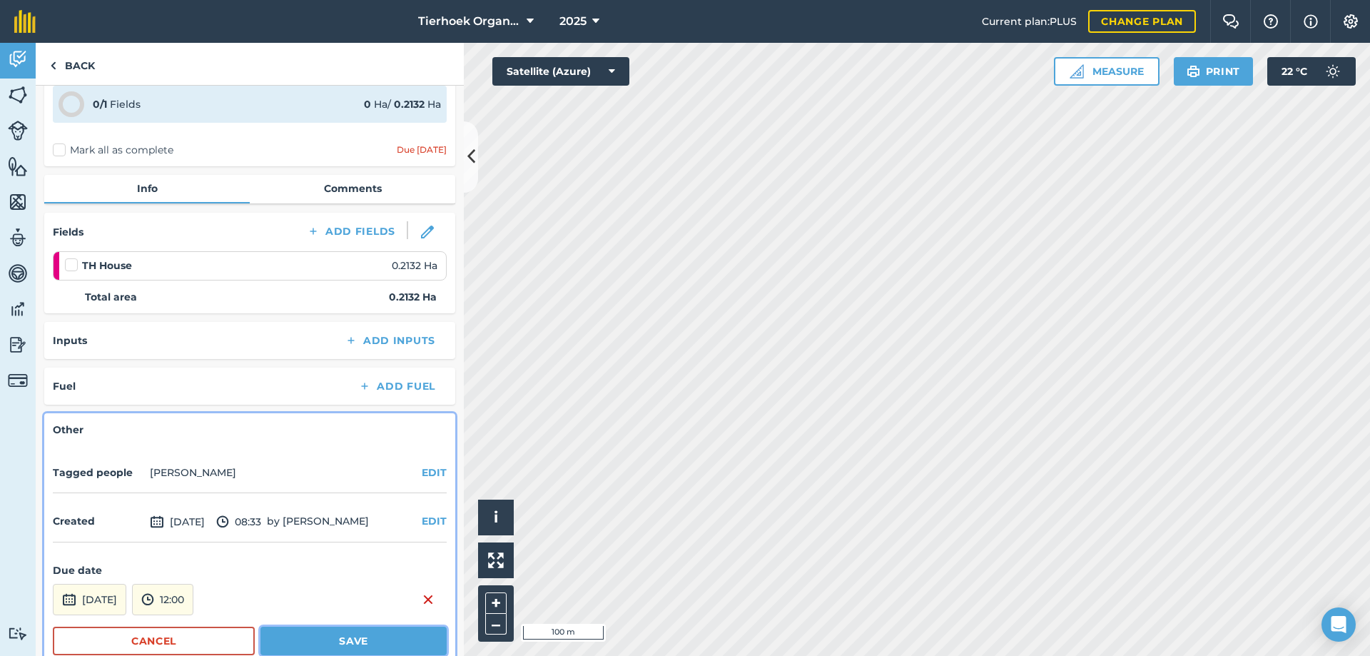
click at [315, 634] on button "Save" at bounding box center [353, 640] width 186 height 29
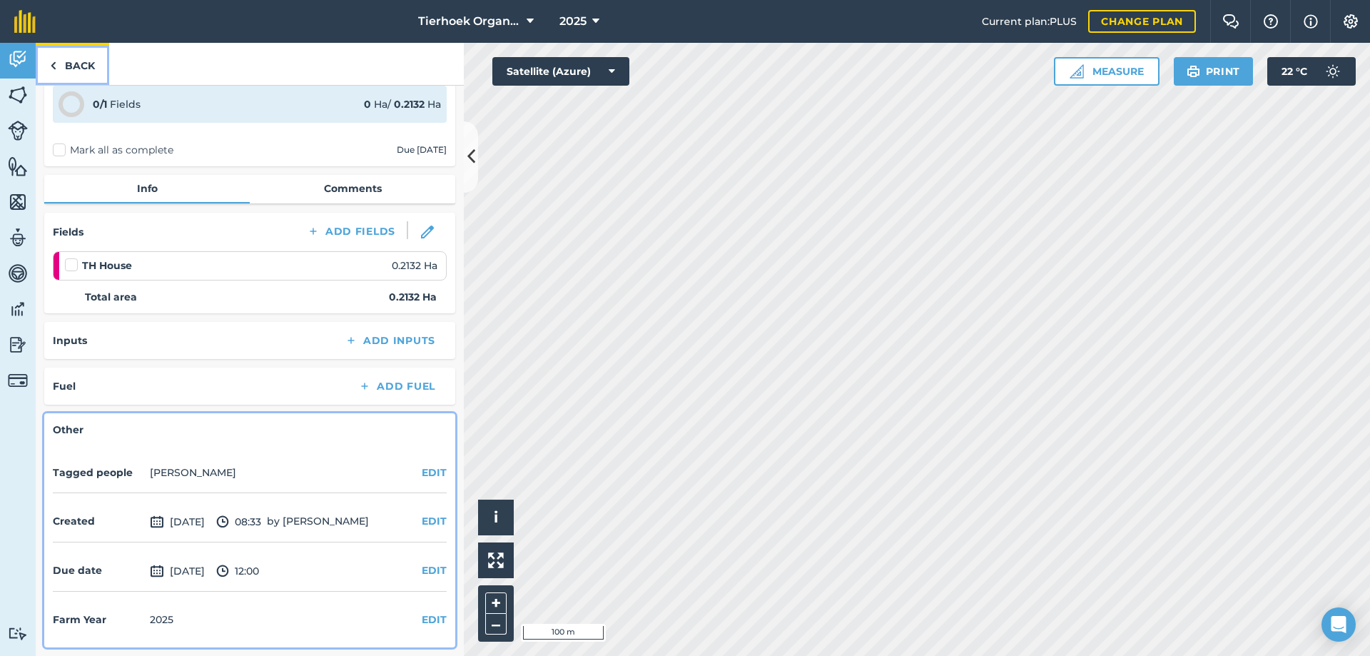
click at [89, 66] on link "Back" at bounding box center [72, 64] width 73 height 42
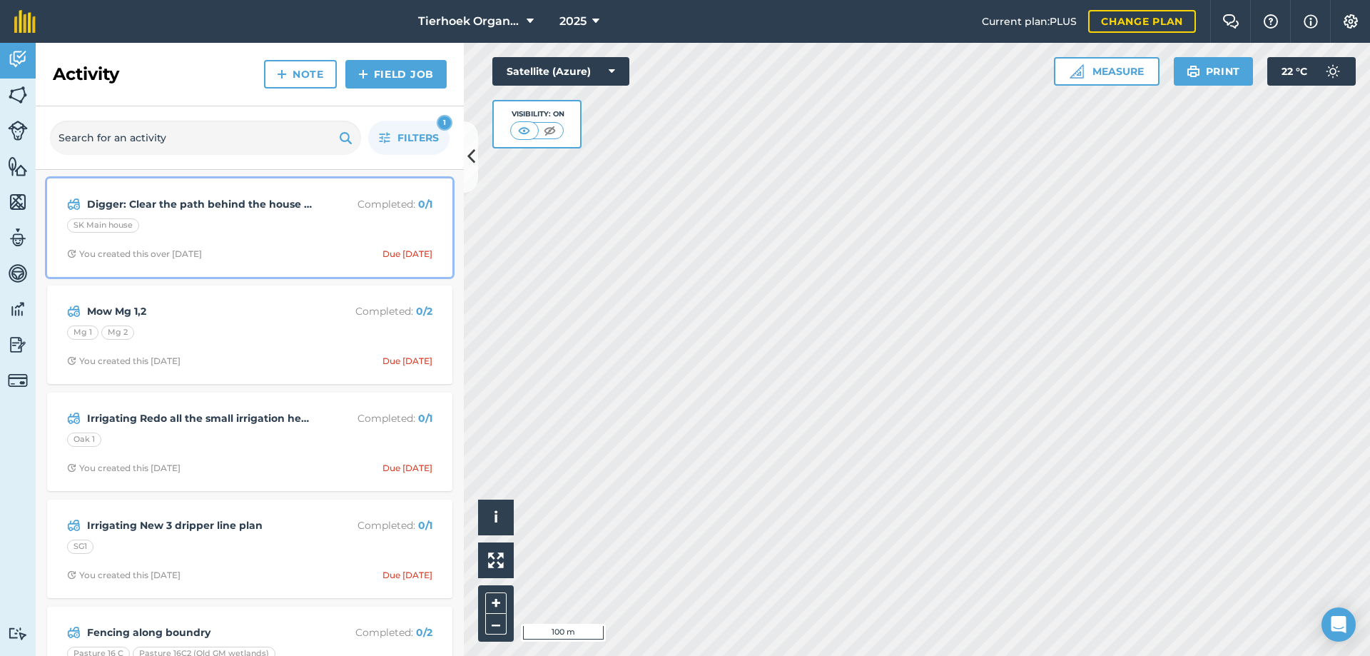
click at [314, 244] on div "Digger: Clear the path behind the house up kloof Completed : 0 / 1 SK Main hous…" at bounding box center [250, 227] width 388 height 81
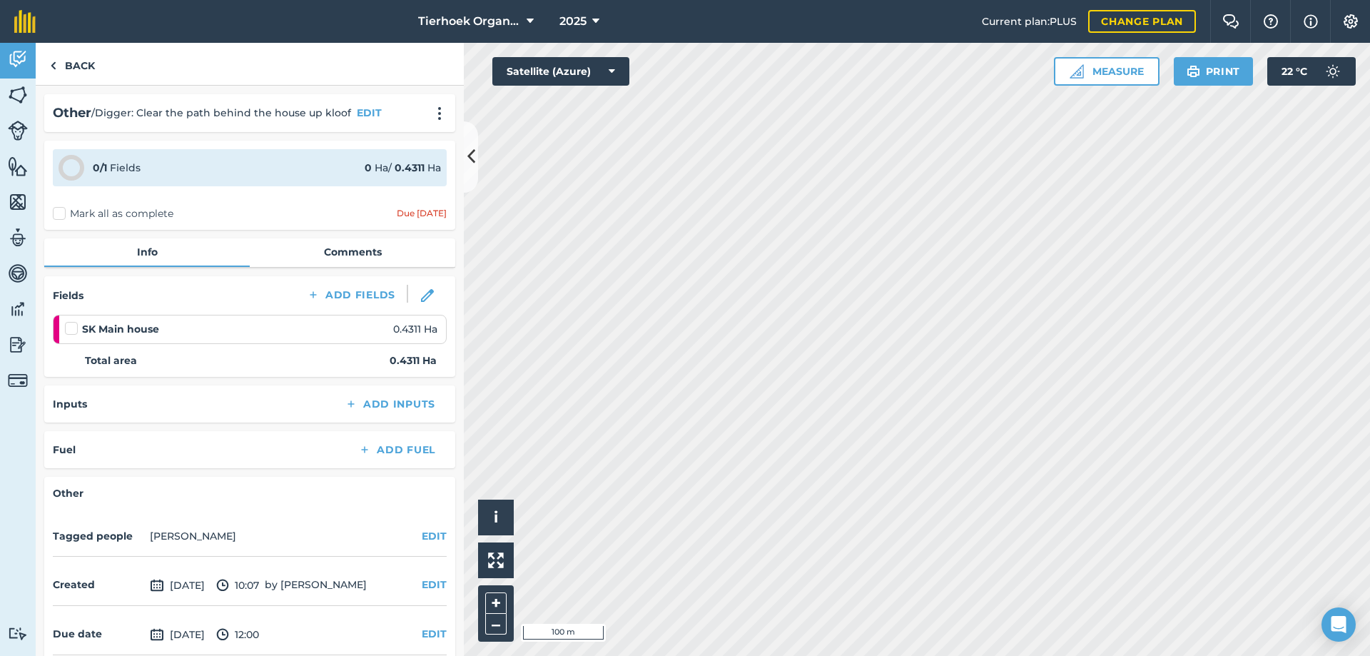
scroll to position [63, 0]
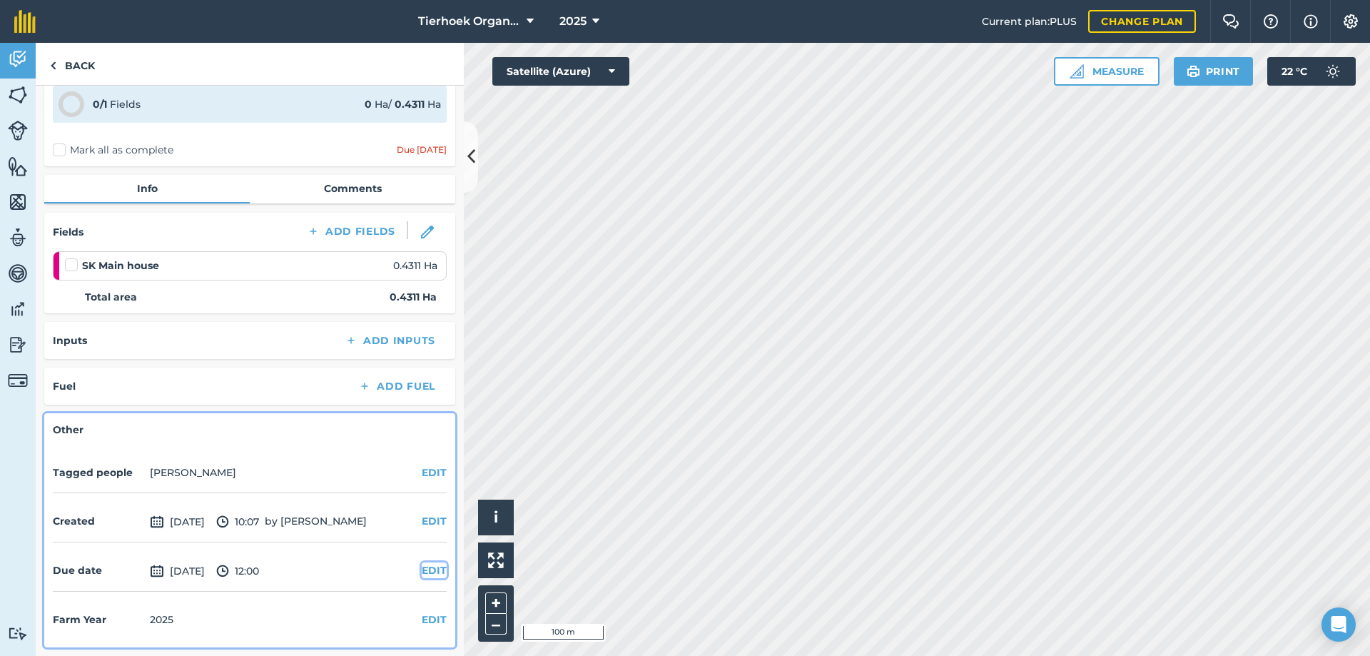
click at [422, 568] on button "EDIT" at bounding box center [434, 570] width 25 height 16
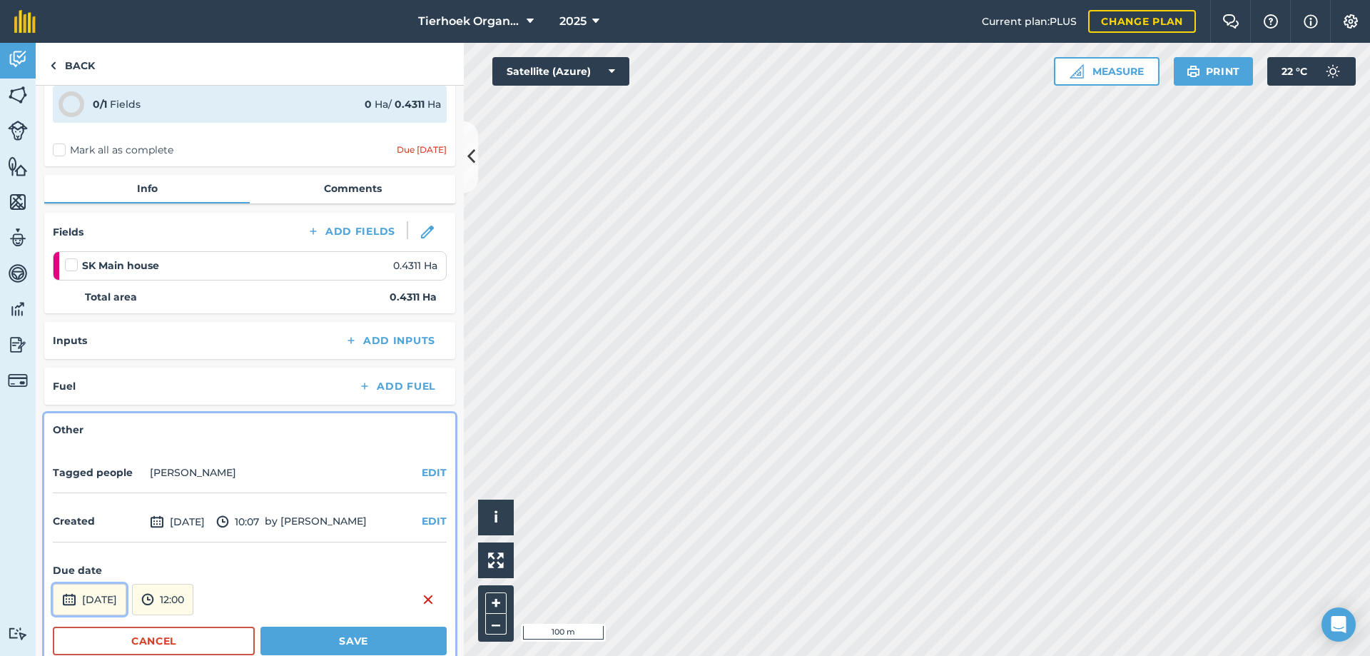
drag, startPoint x: 142, startPoint y: 596, endPoint x: 147, endPoint y: 585, distance: 12.5
click at [126, 596] on button "[DATE]" at bounding box center [89, 599] width 73 height 31
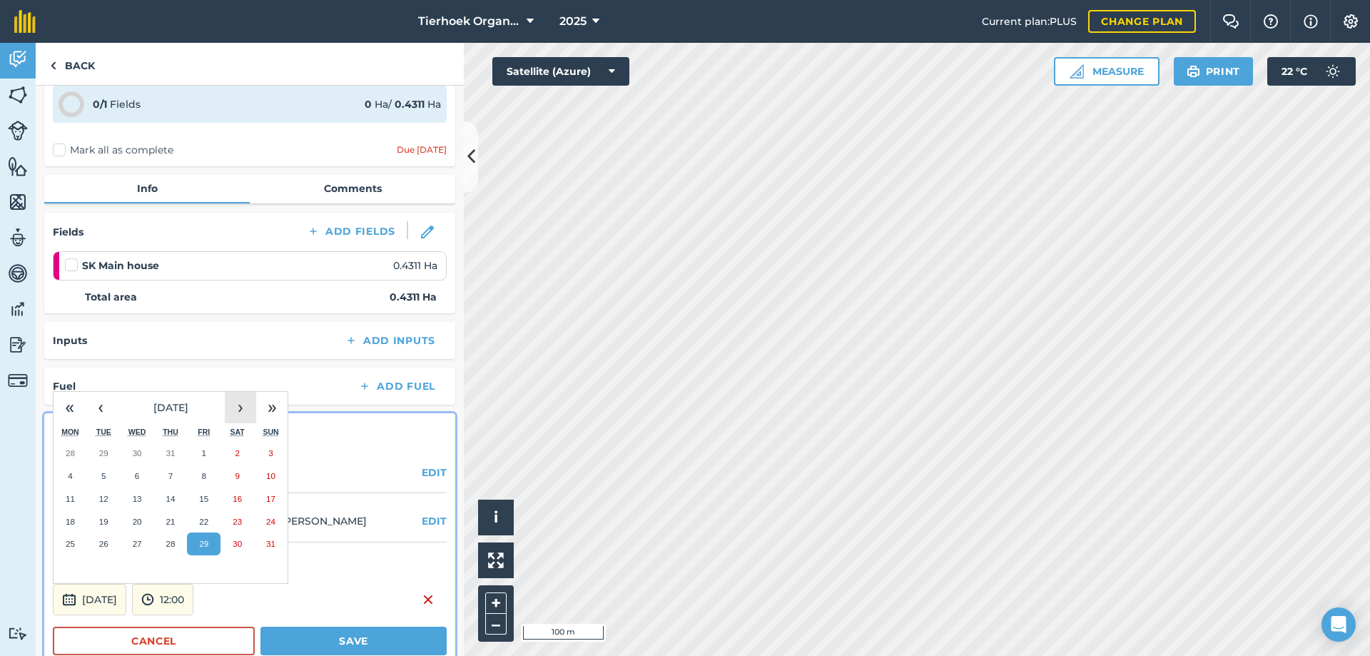
click at [235, 410] on button "›" at bounding box center [240, 407] width 31 height 31
click at [208, 518] on abbr "24" at bounding box center [203, 521] width 9 height 9
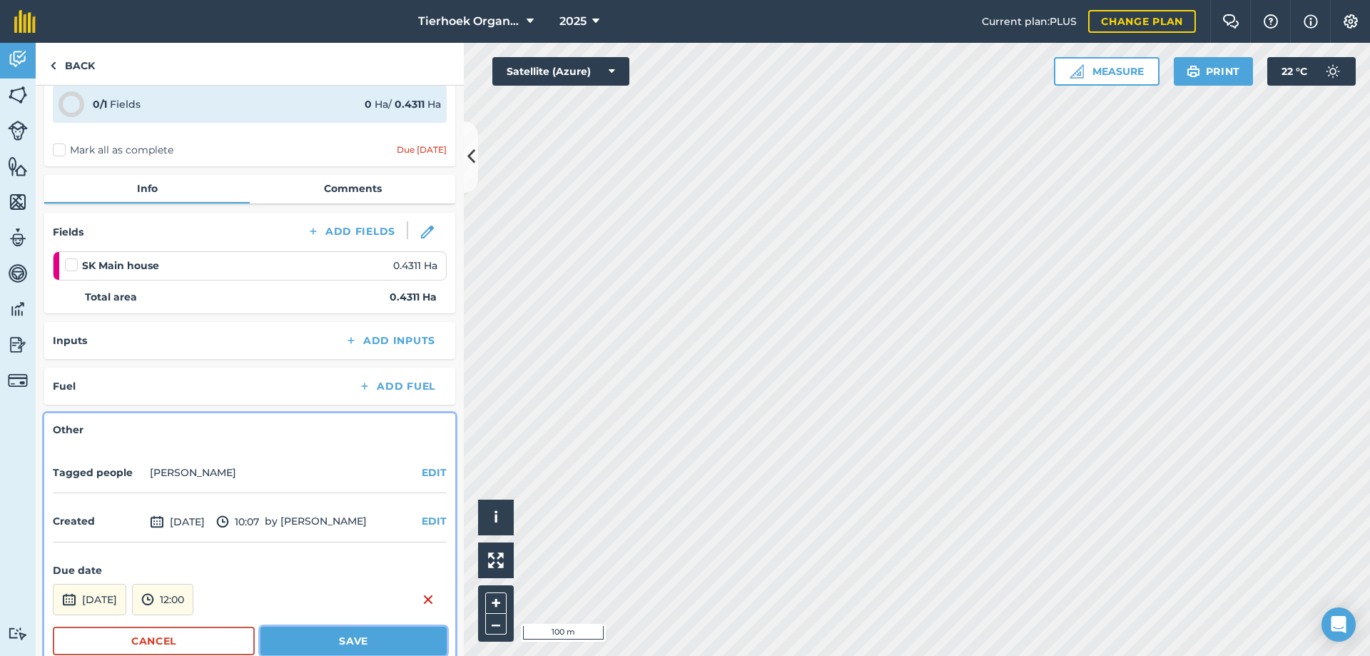
click at [301, 639] on button "Save" at bounding box center [353, 640] width 186 height 29
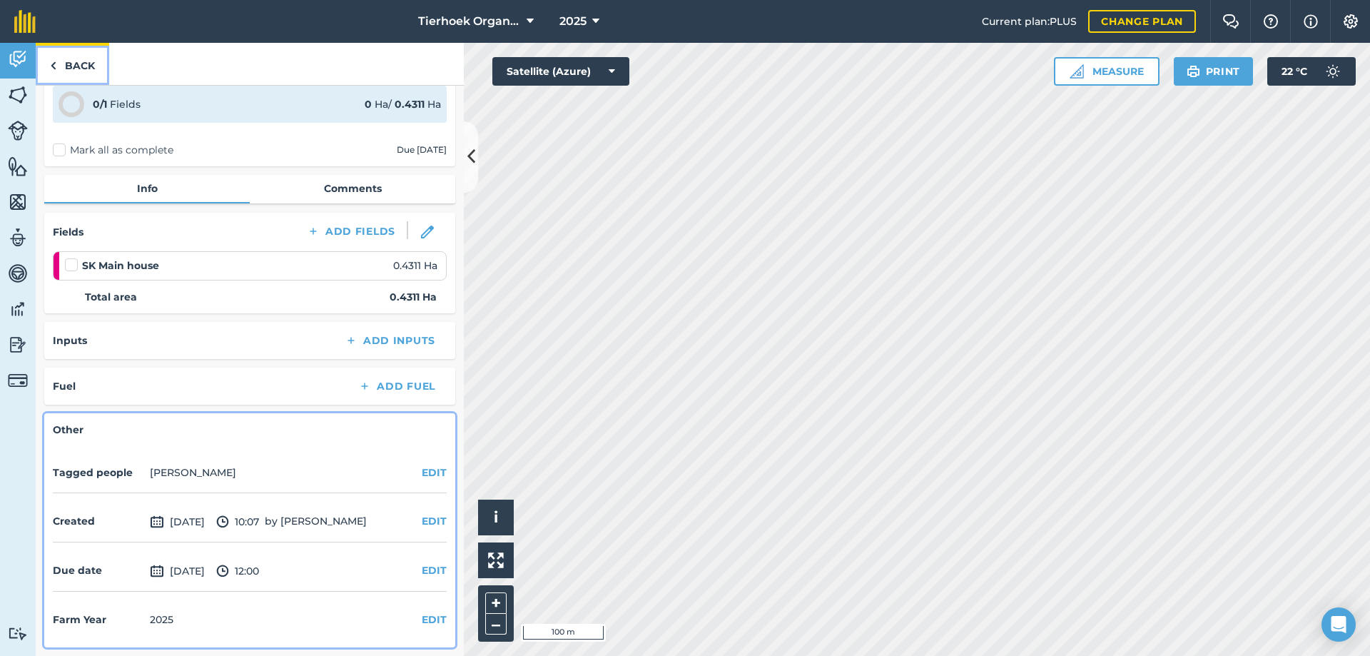
click at [82, 67] on link "Back" at bounding box center [72, 64] width 73 height 42
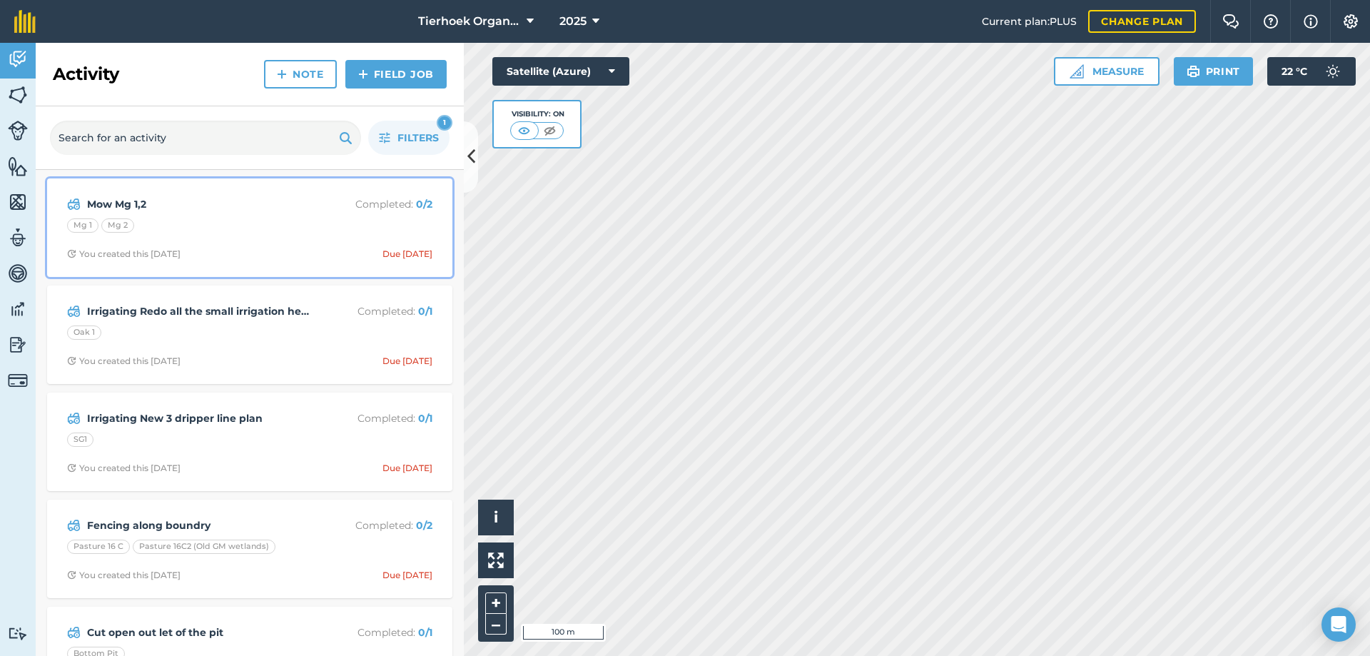
click at [304, 232] on div "Mg 1 Mg 2" at bounding box center [249, 227] width 365 height 19
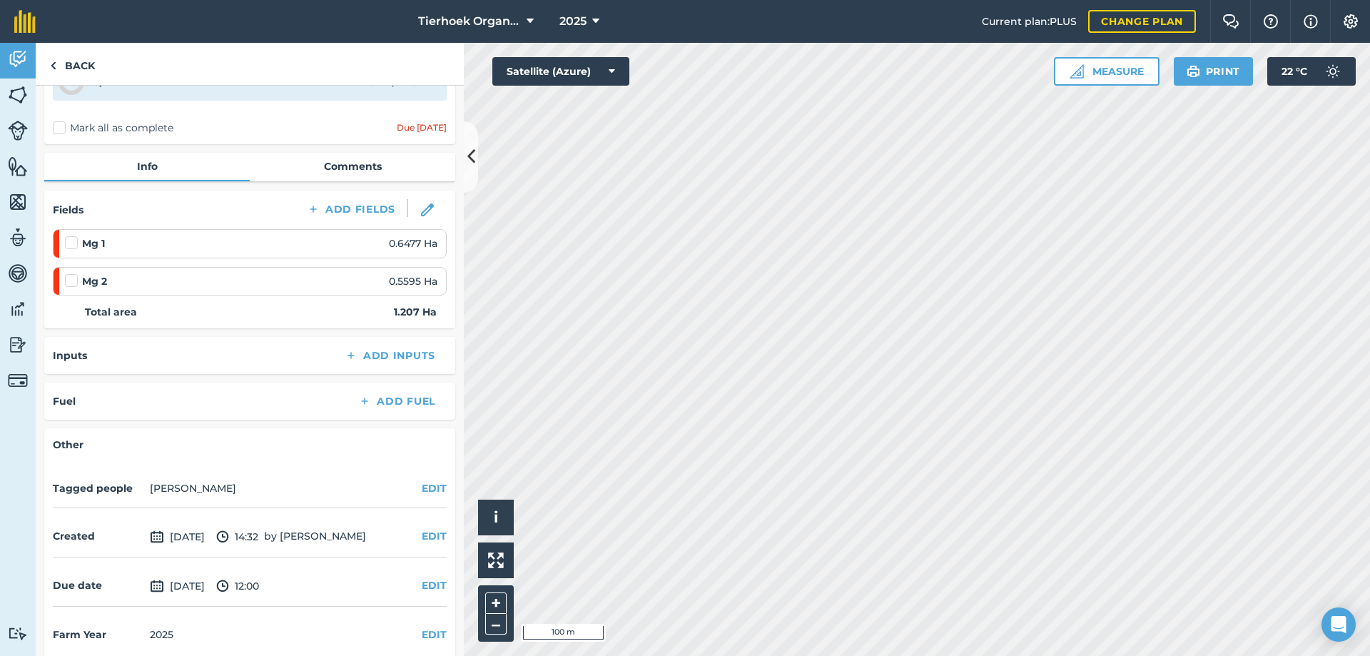
scroll to position [101, 0]
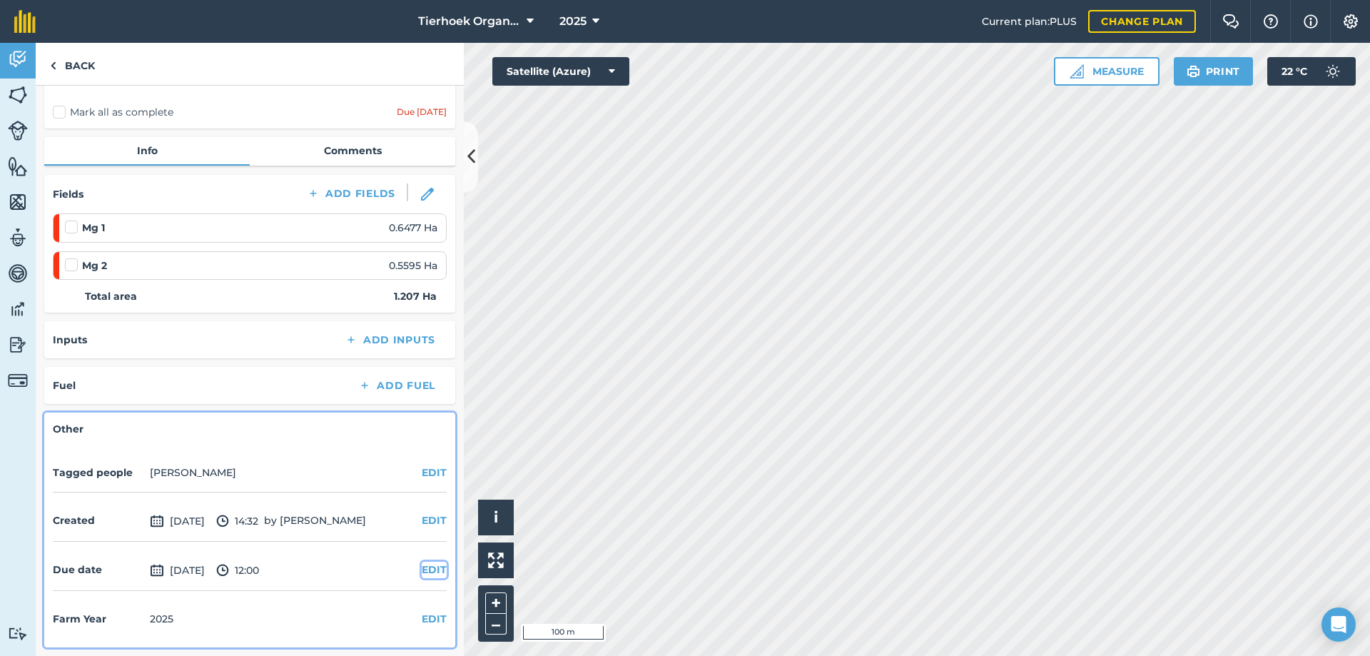
click at [423, 574] on button "EDIT" at bounding box center [434, 569] width 25 height 16
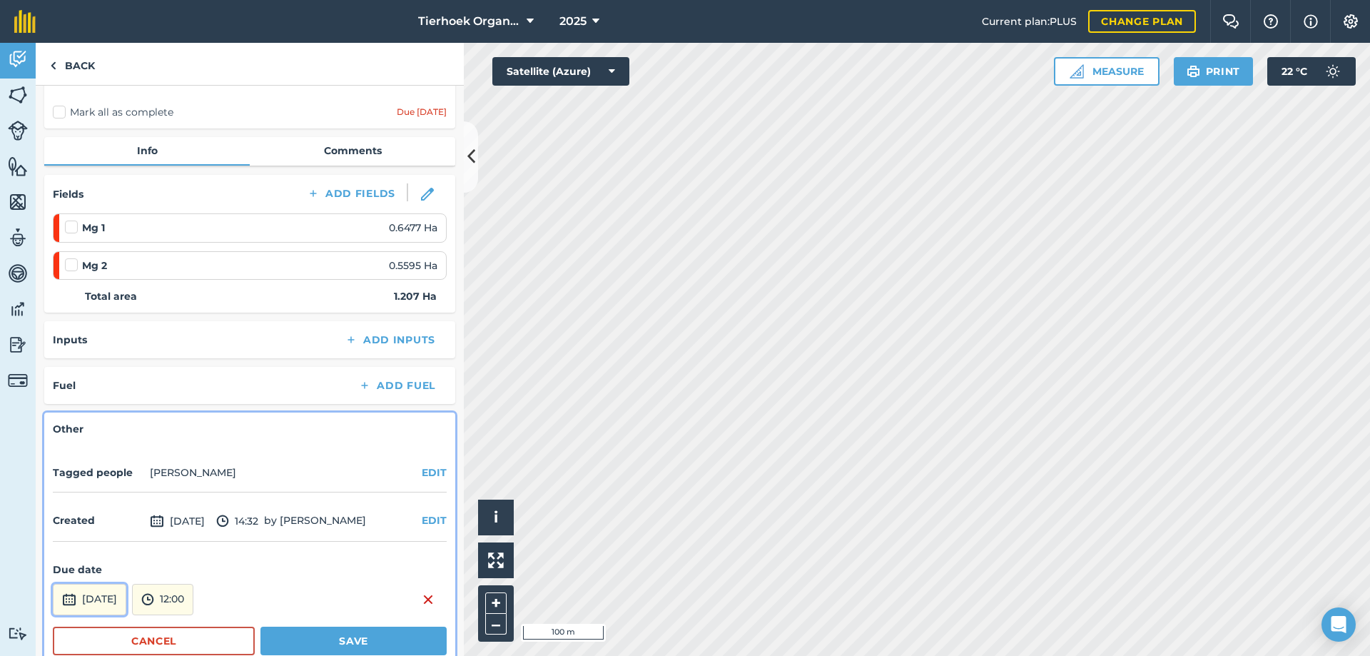
click at [101, 601] on button "[DATE]" at bounding box center [89, 599] width 73 height 31
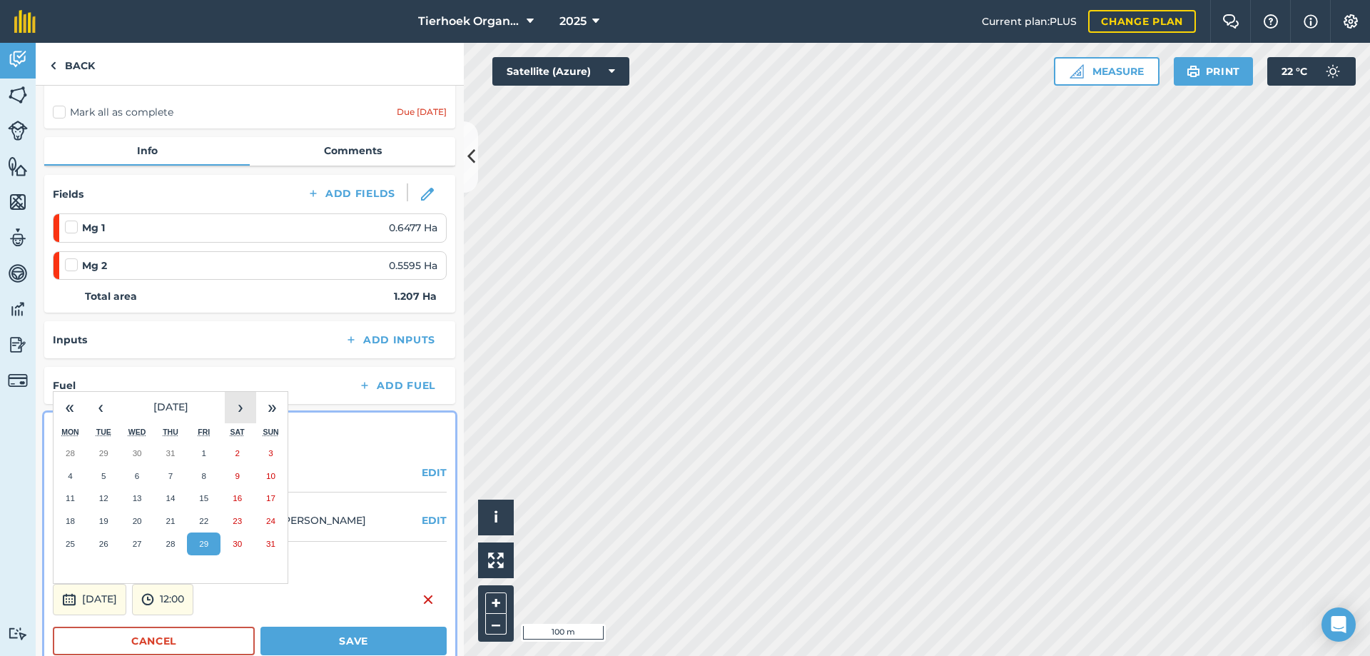
click at [243, 415] on button "›" at bounding box center [240, 407] width 31 height 31
click at [205, 498] on abbr "19" at bounding box center [203, 497] width 9 height 9
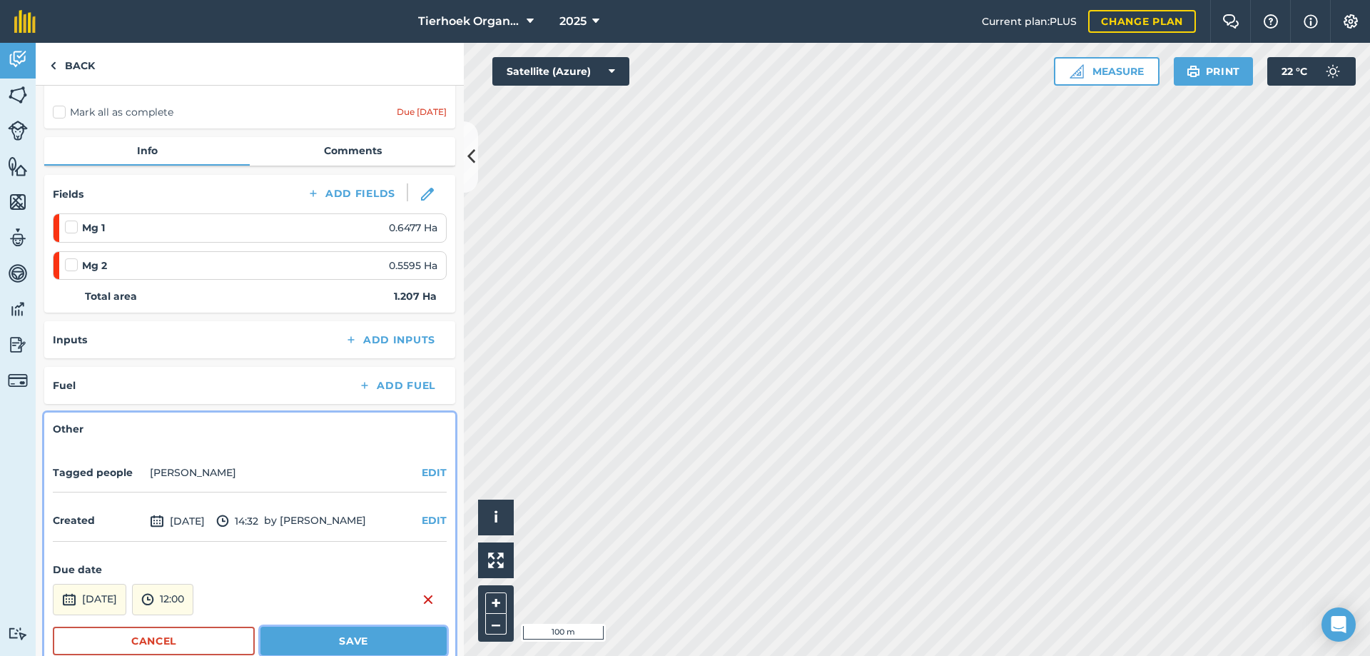
click at [306, 637] on button "Save" at bounding box center [353, 640] width 186 height 29
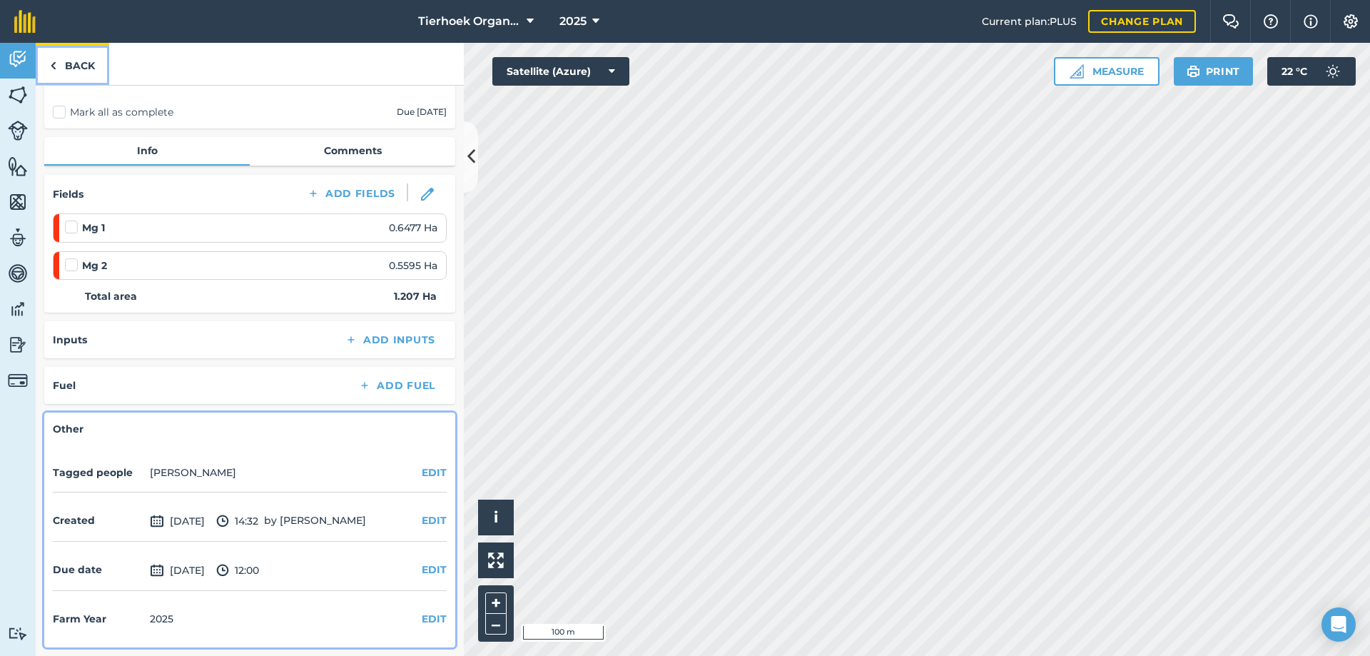
click at [84, 65] on link "Back" at bounding box center [72, 64] width 73 height 42
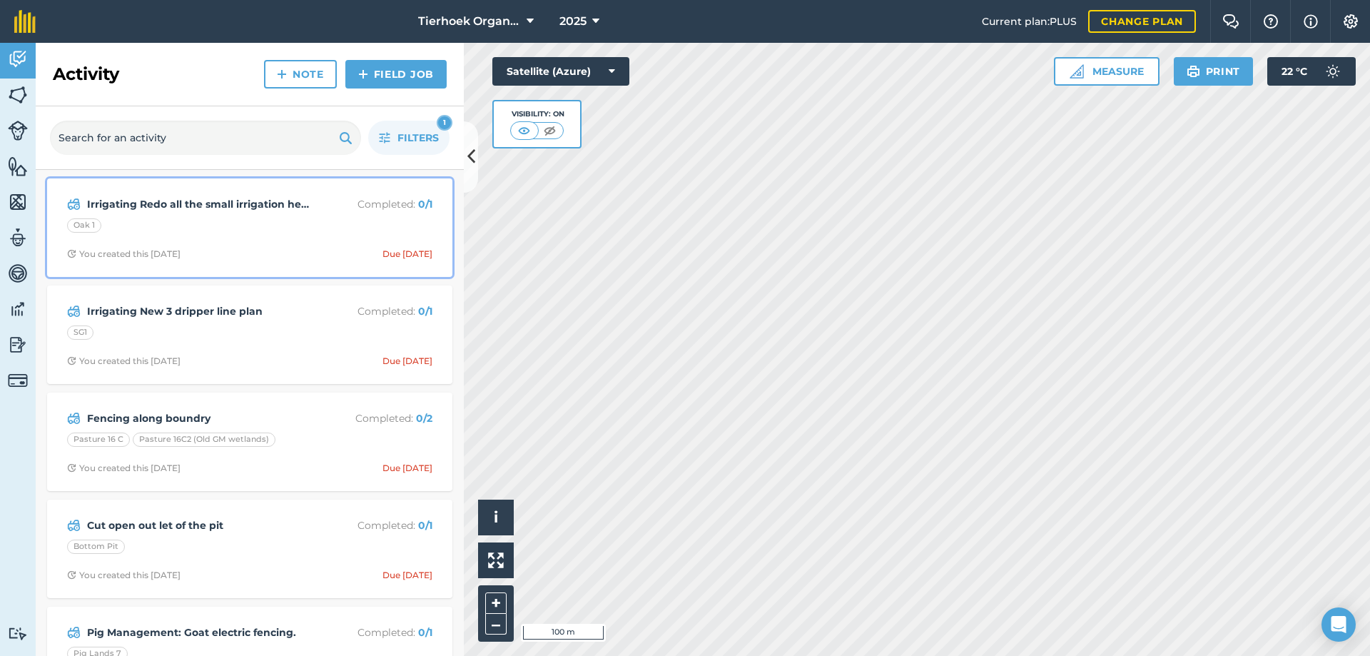
click at [303, 242] on div "Irrigating Redo all the small irrigation heads on the Oaks Completed : 0 / 1 Oa…" at bounding box center [250, 227] width 388 height 81
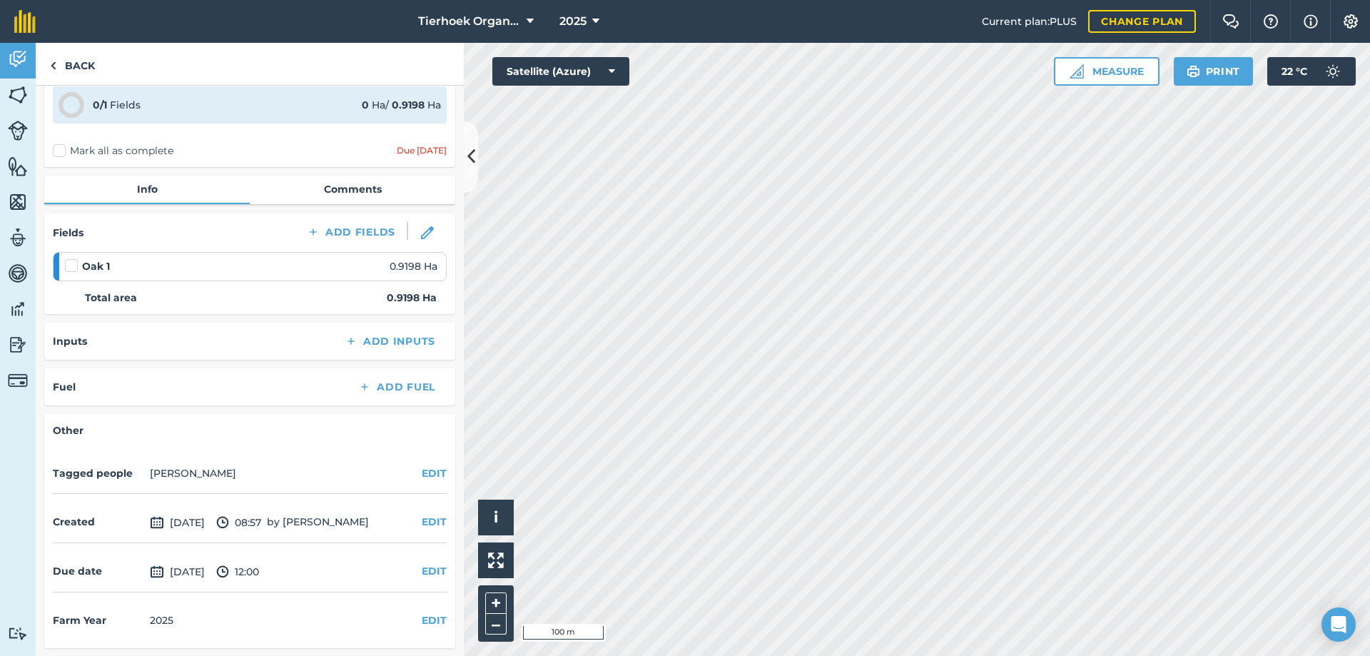
scroll to position [75, 0]
click at [424, 571] on button "EDIT" at bounding box center [434, 570] width 25 height 16
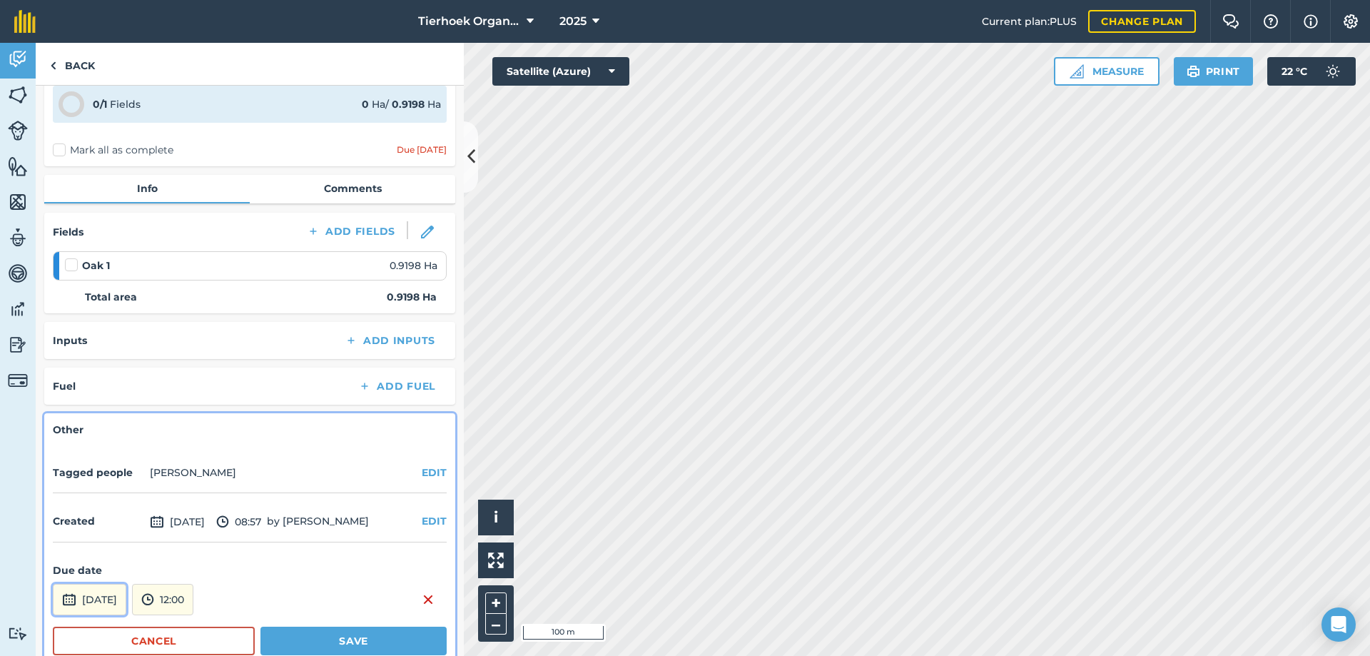
click at [126, 594] on button "[DATE]" at bounding box center [89, 599] width 73 height 31
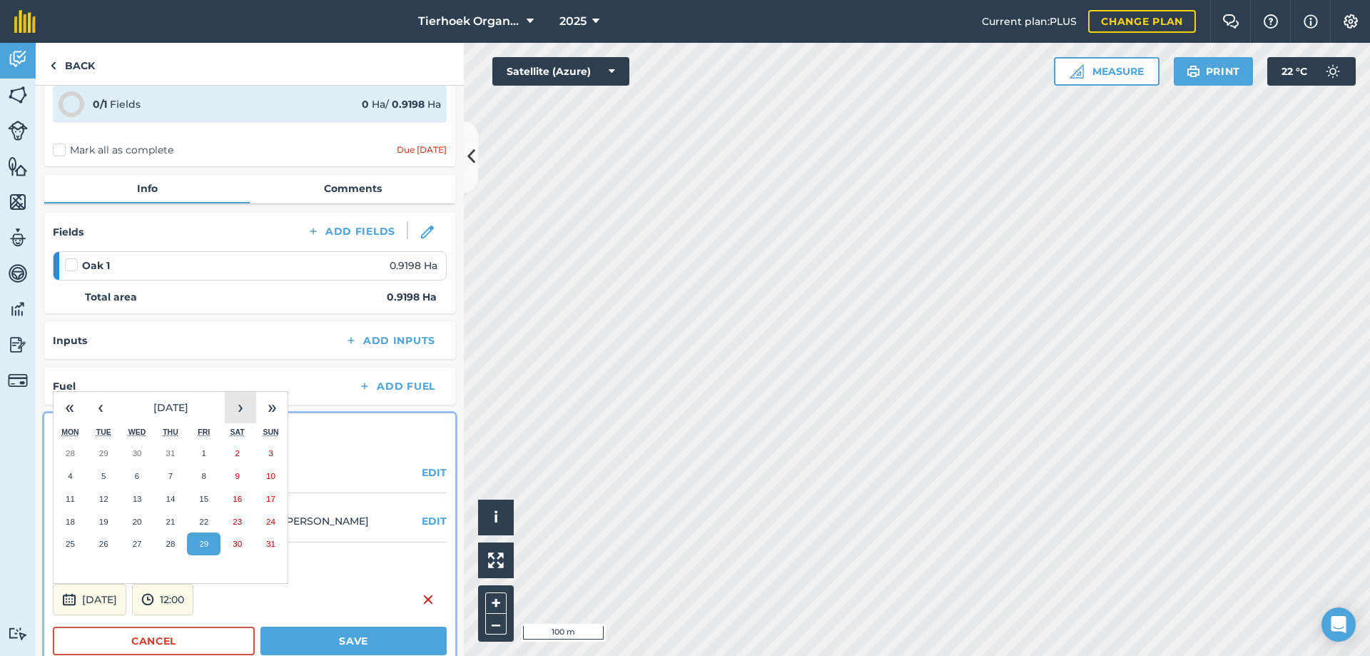
click at [244, 401] on button "›" at bounding box center [240, 407] width 31 height 31
click at [205, 498] on abbr "19" at bounding box center [203, 498] width 9 height 9
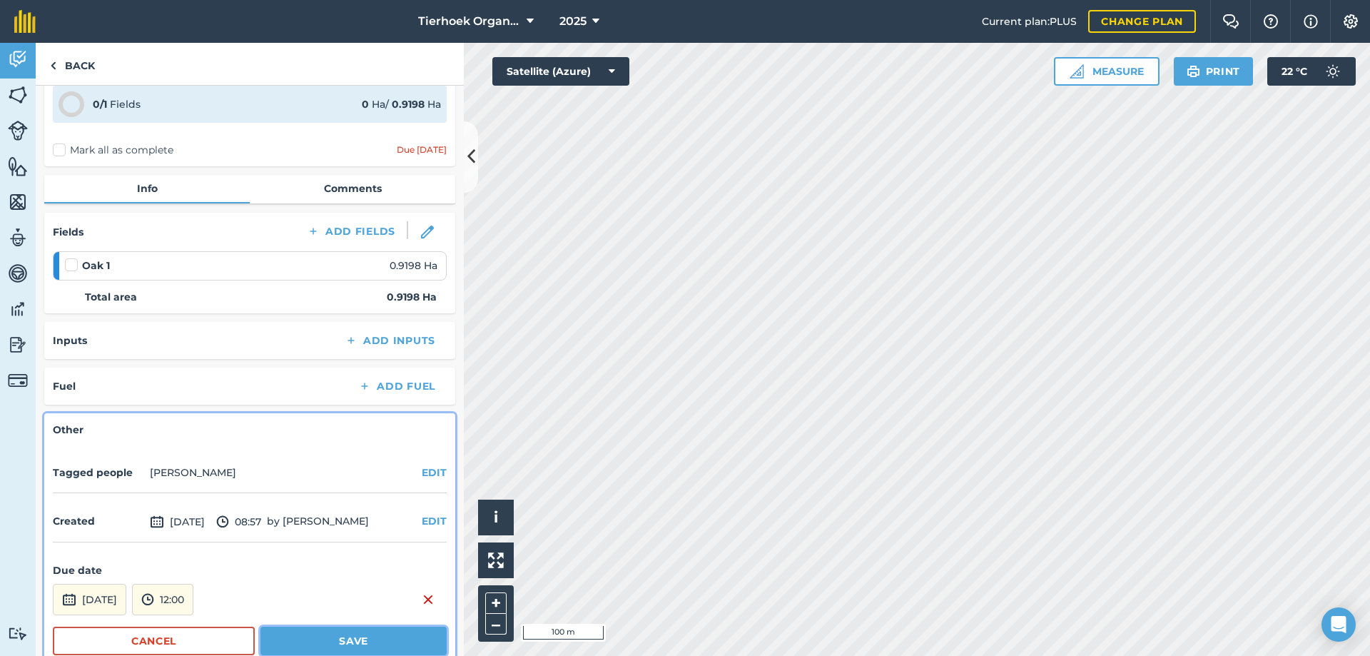
click at [275, 639] on button "Save" at bounding box center [353, 640] width 186 height 29
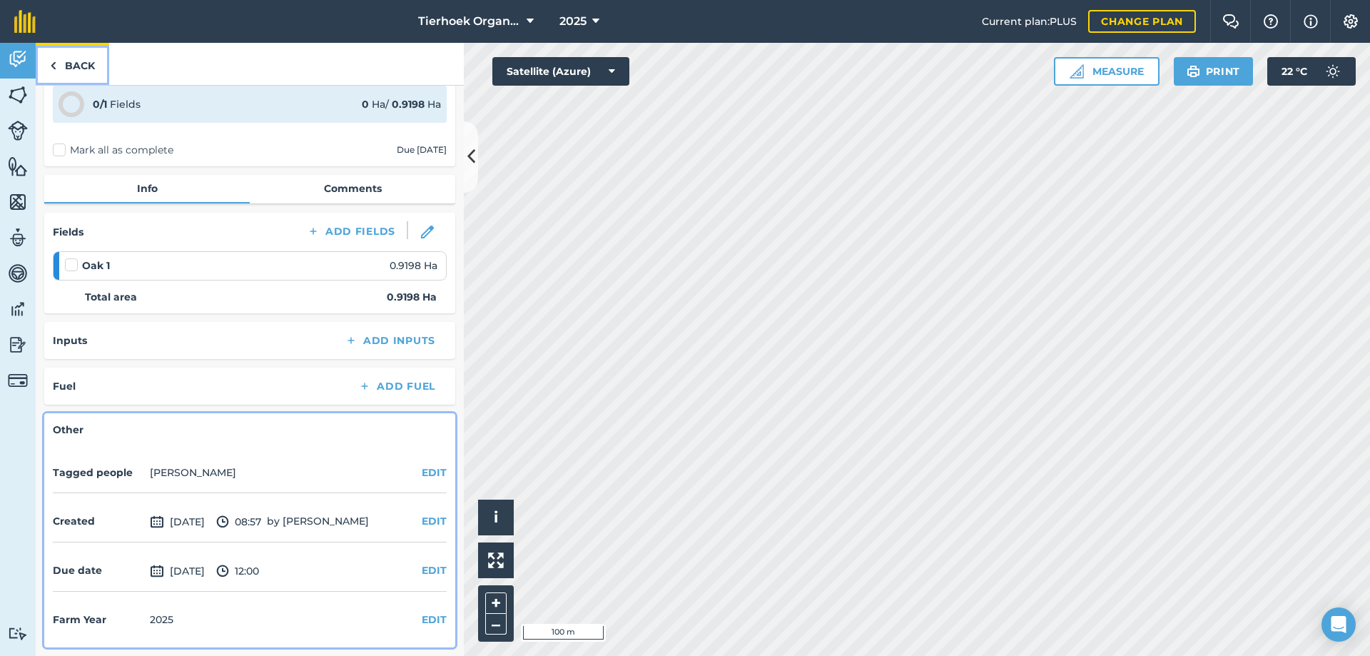
click at [81, 66] on link "Back" at bounding box center [72, 64] width 73 height 42
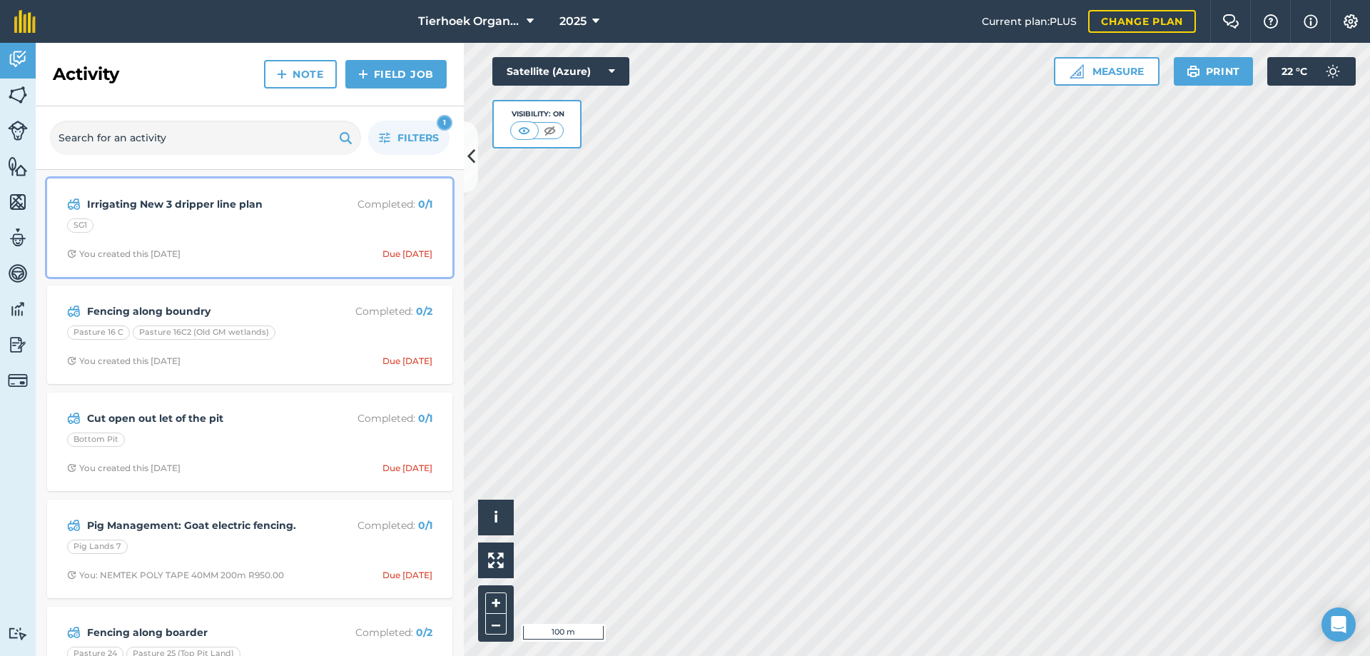
click at [308, 230] on div "SG1" at bounding box center [249, 227] width 365 height 19
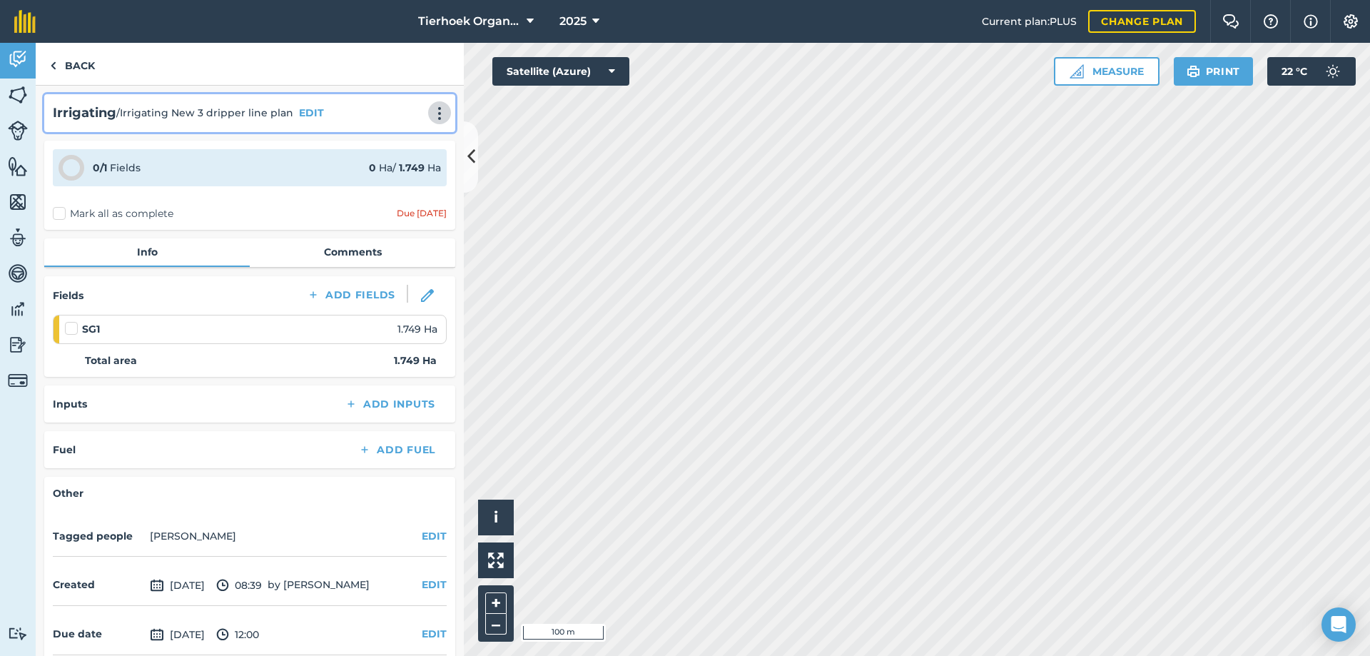
click at [431, 106] on img at bounding box center [439, 113] width 17 height 14
click at [384, 173] on link "Delete" at bounding box center [409, 178] width 91 height 29
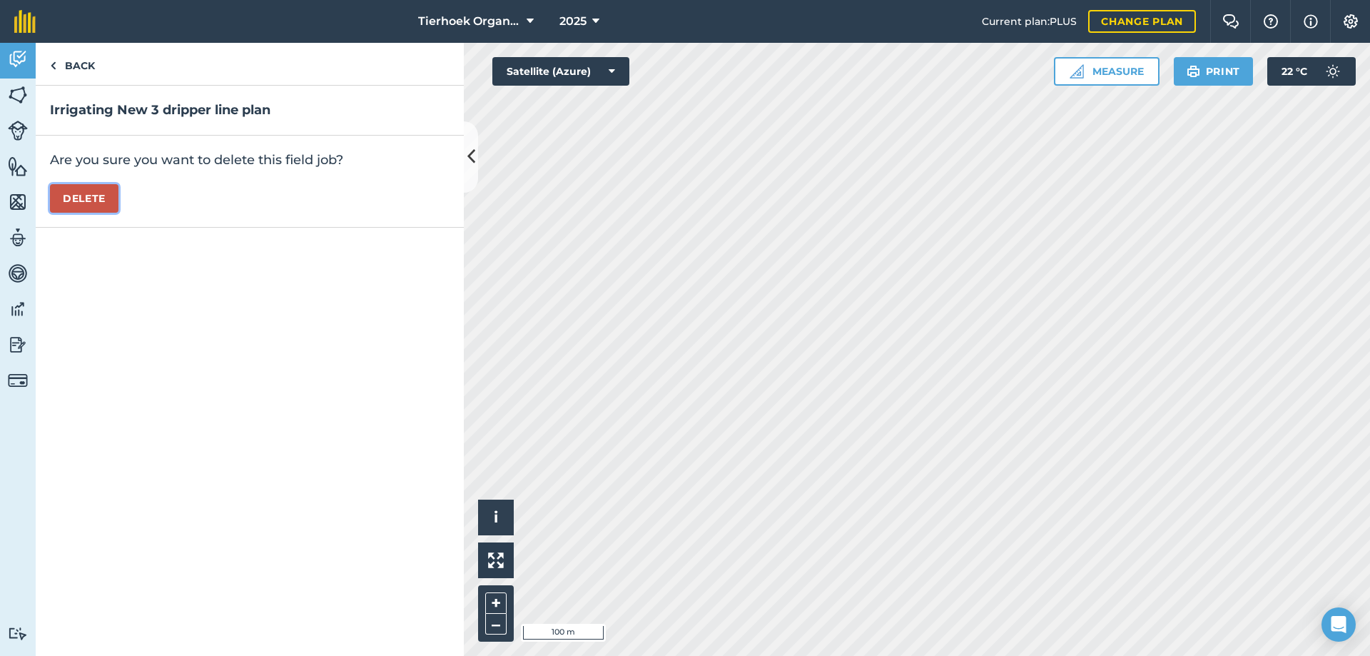
click at [82, 200] on button "Delete" at bounding box center [84, 198] width 68 height 29
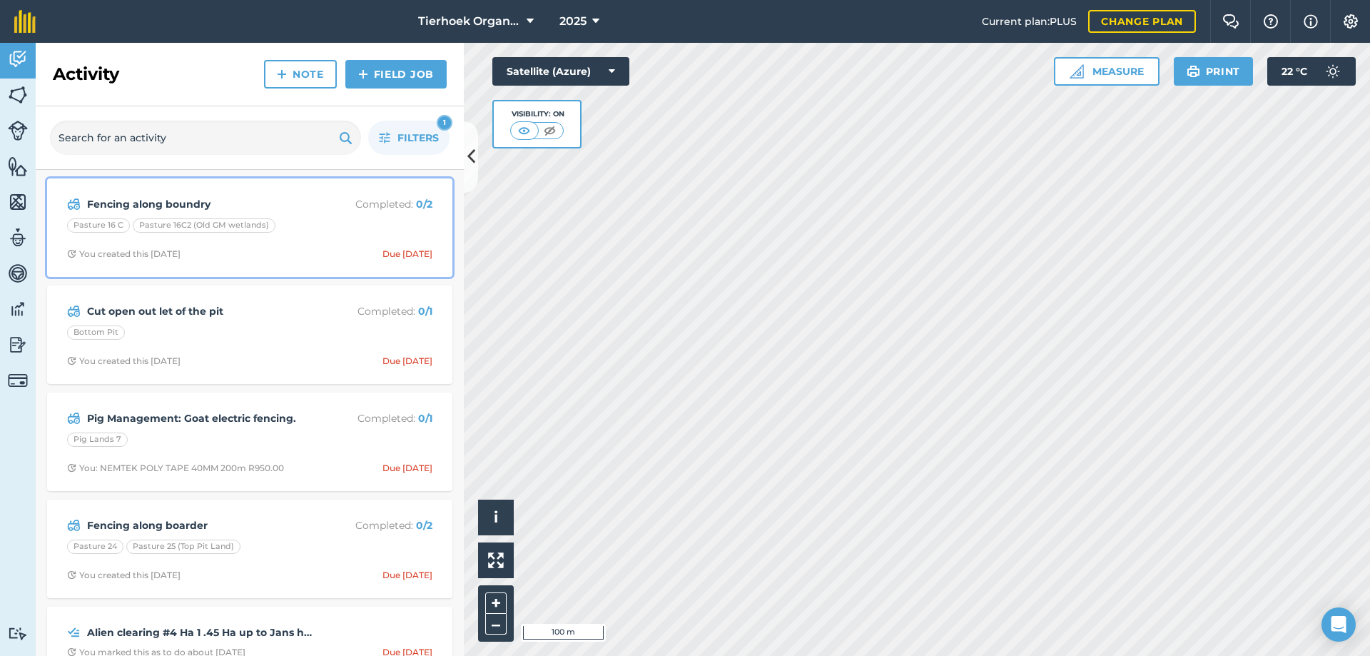
click at [315, 237] on div "Fencing along boundry Completed : 0 / 2 Pasture 16 C Pasture 16C2 (Old GM wetla…" at bounding box center [250, 227] width 388 height 81
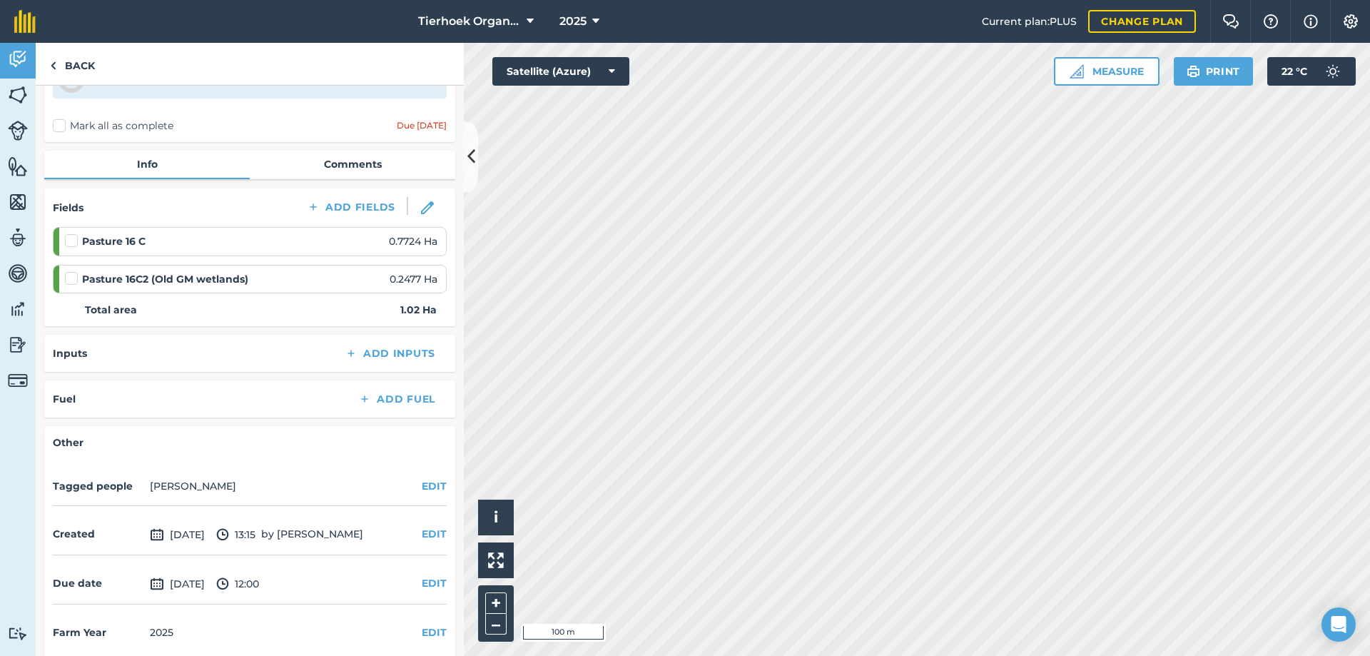
scroll to position [101, 0]
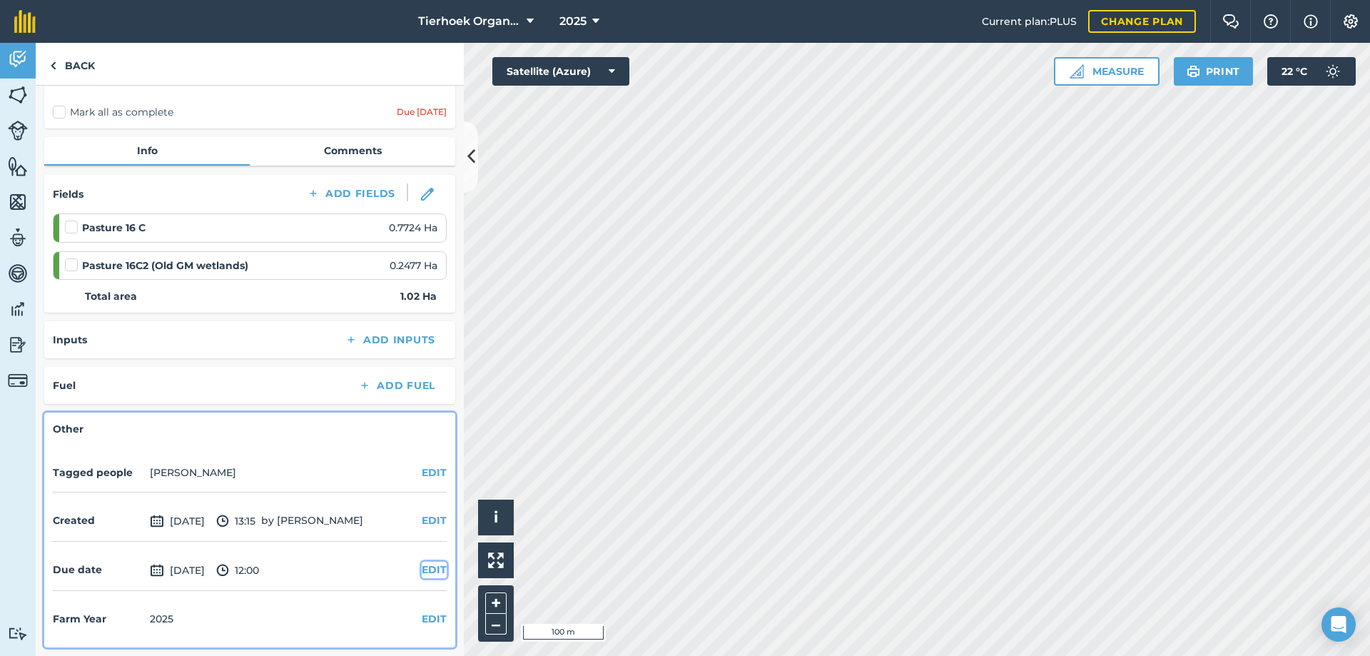
click at [425, 571] on button "EDIT" at bounding box center [434, 569] width 25 height 16
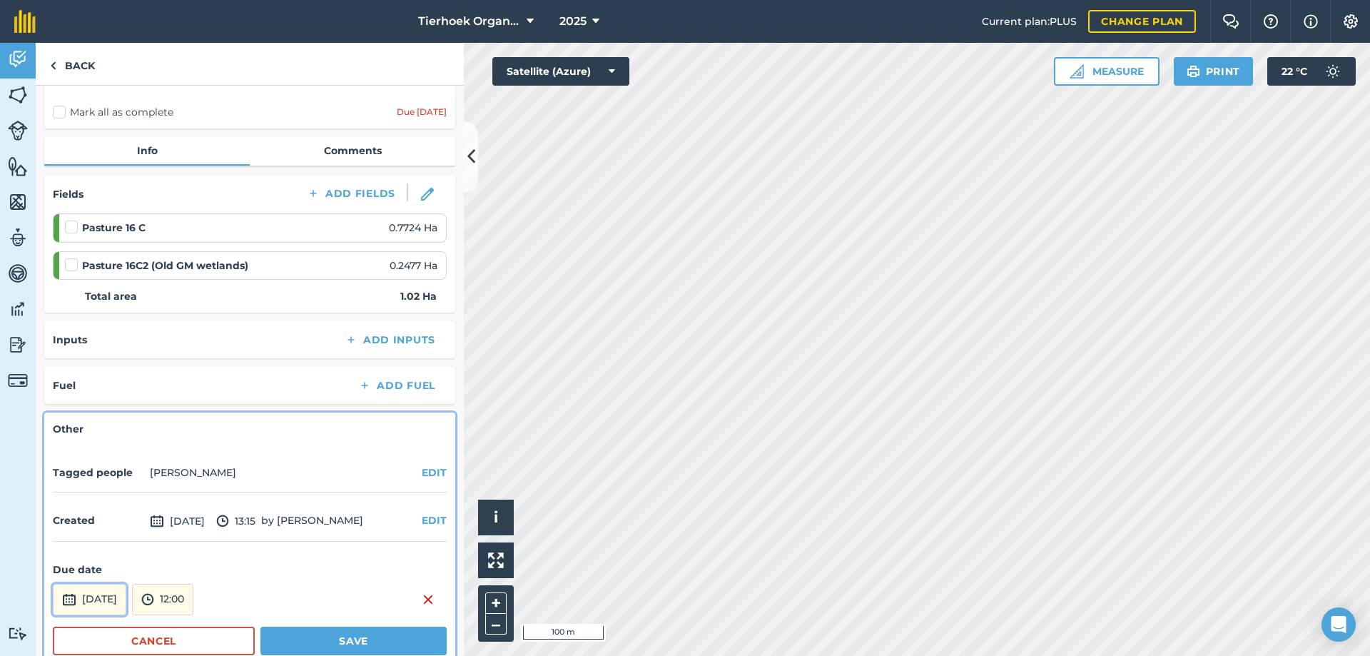
click at [126, 595] on button "[DATE]" at bounding box center [89, 599] width 73 height 31
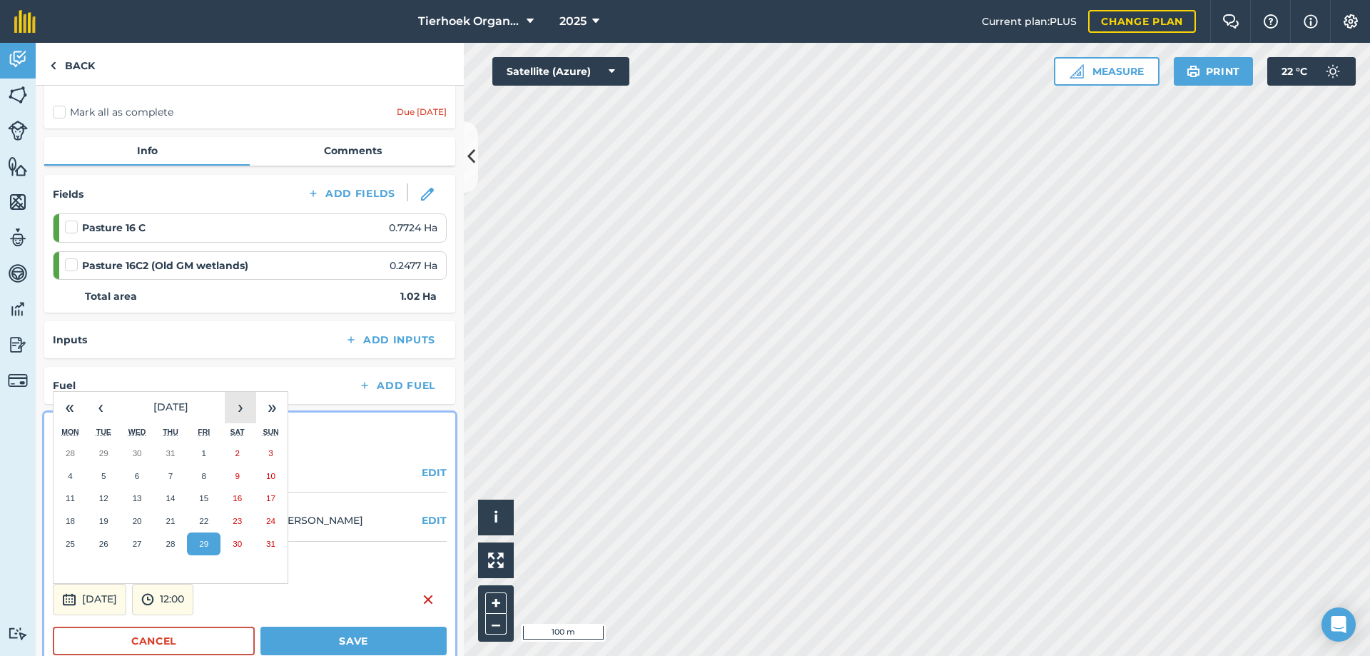
click at [242, 409] on button "›" at bounding box center [240, 407] width 31 height 31
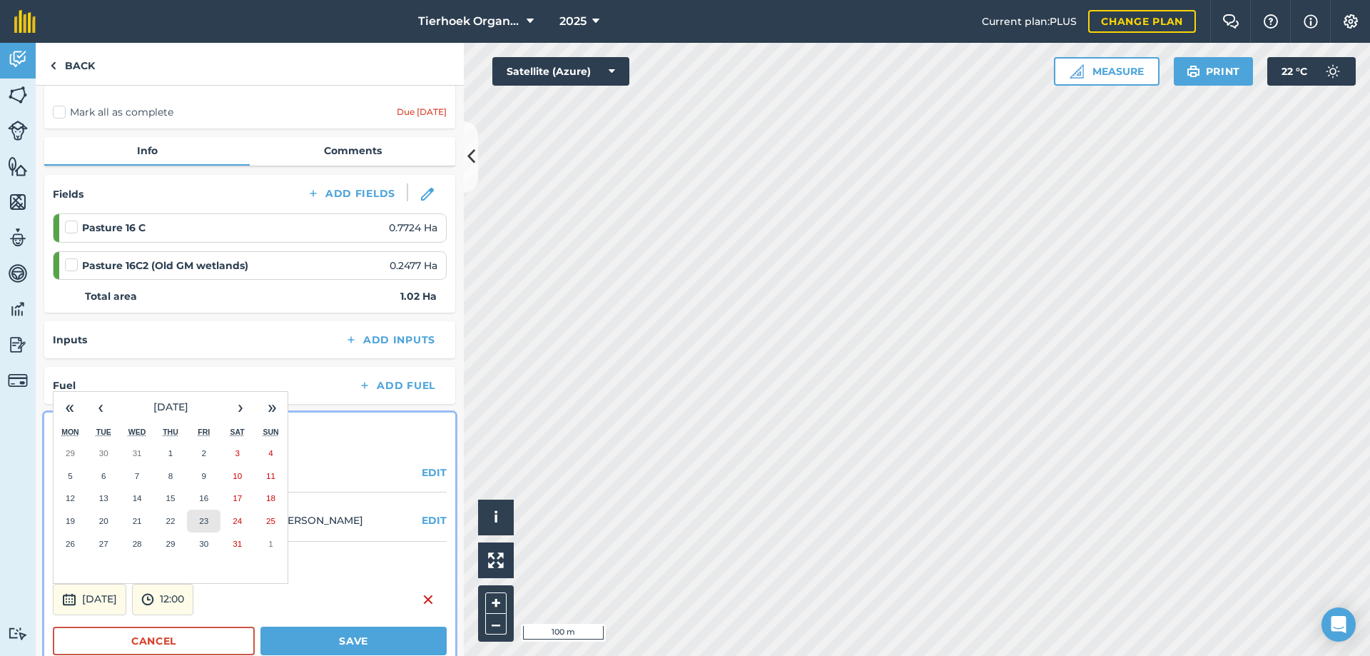
click at [200, 518] on abbr "23" at bounding box center [203, 520] width 9 height 9
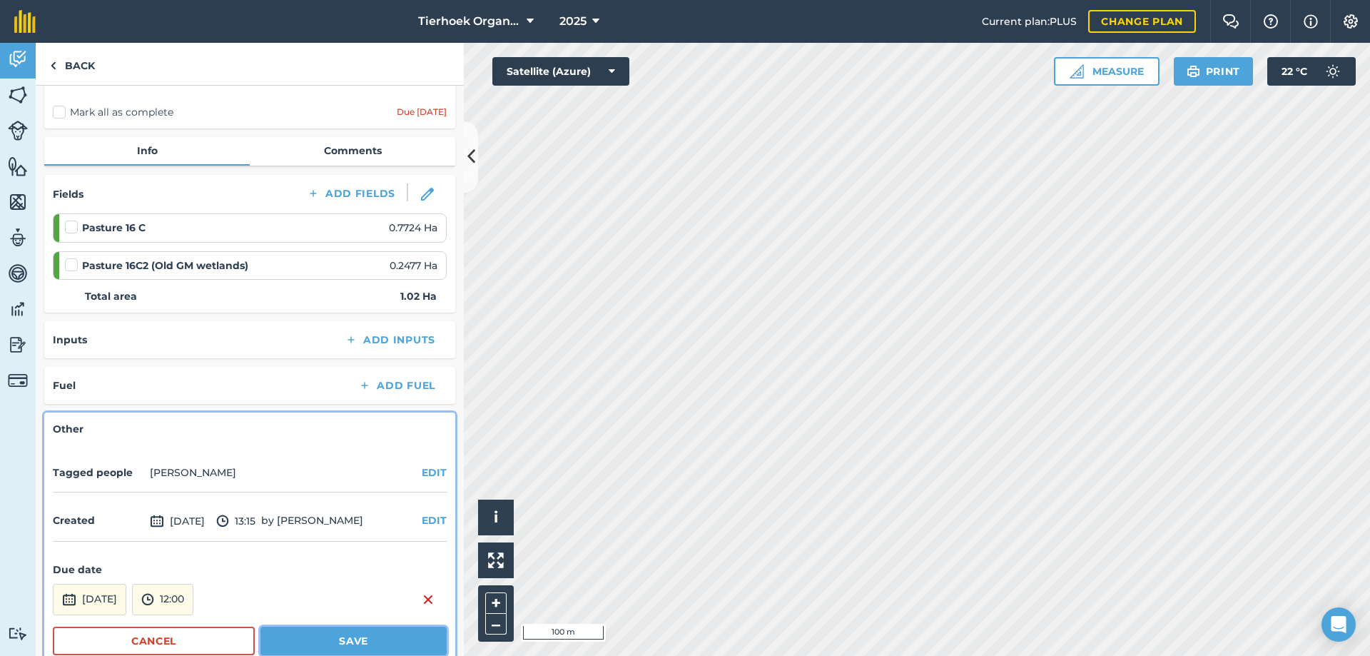
click at [310, 639] on button "Save" at bounding box center [353, 640] width 186 height 29
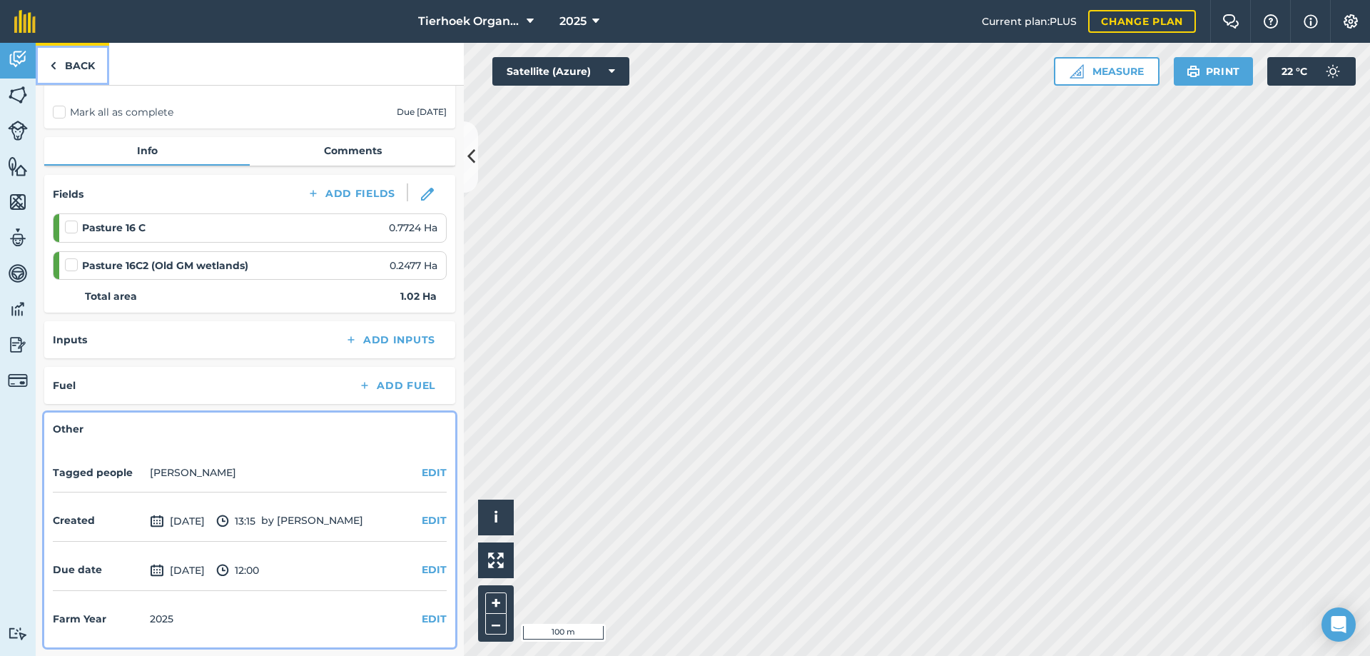
click at [84, 64] on link "Back" at bounding box center [72, 64] width 73 height 42
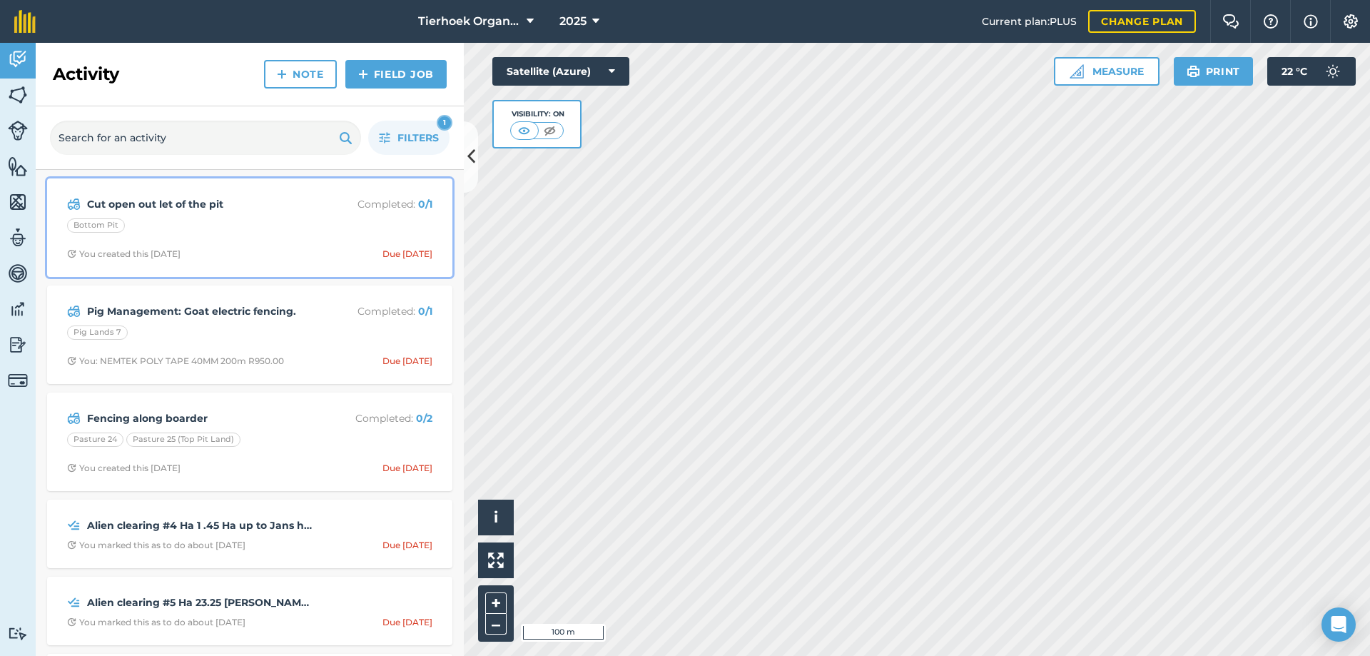
click at [295, 225] on div "Bottom Pit" at bounding box center [249, 227] width 365 height 19
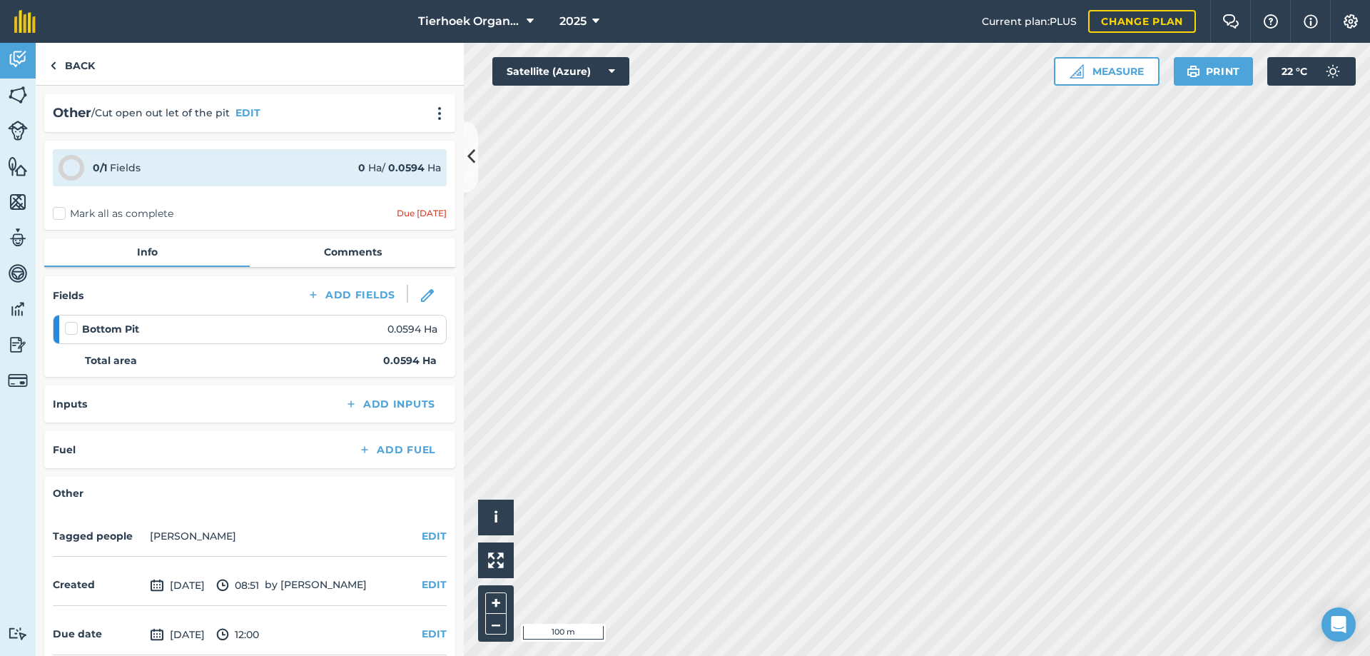
scroll to position [63, 0]
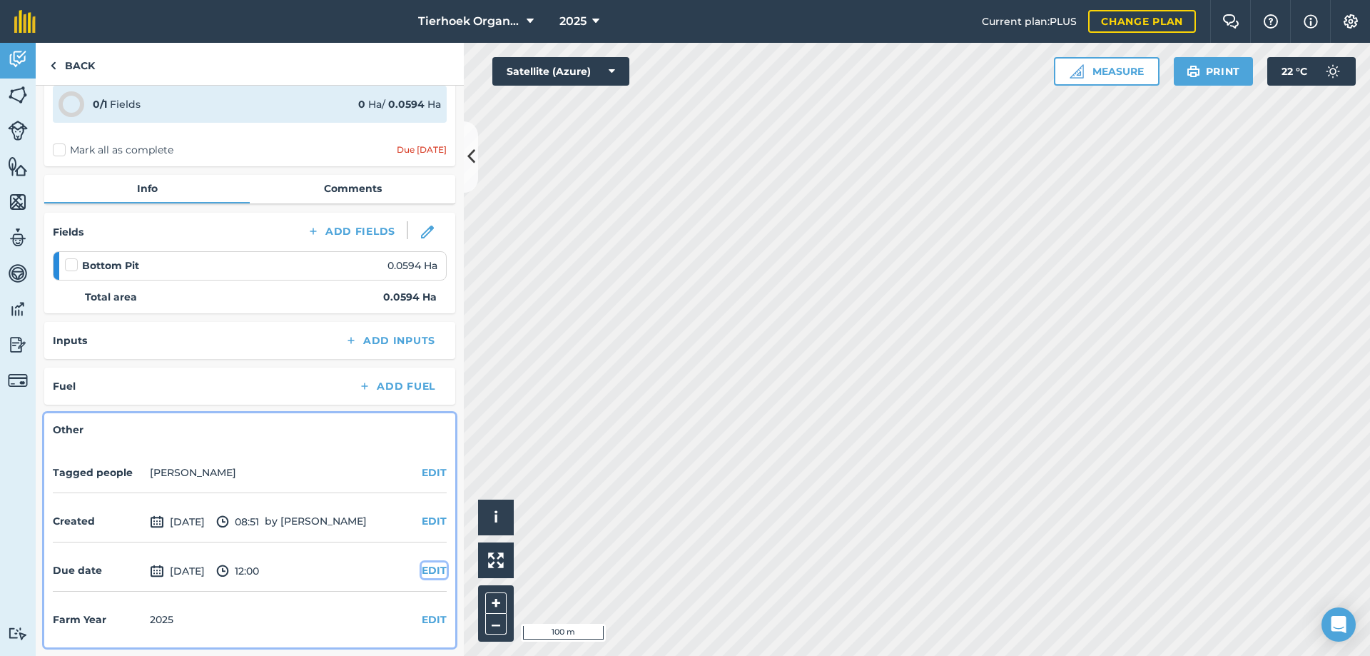
click at [423, 564] on button "EDIT" at bounding box center [434, 570] width 25 height 16
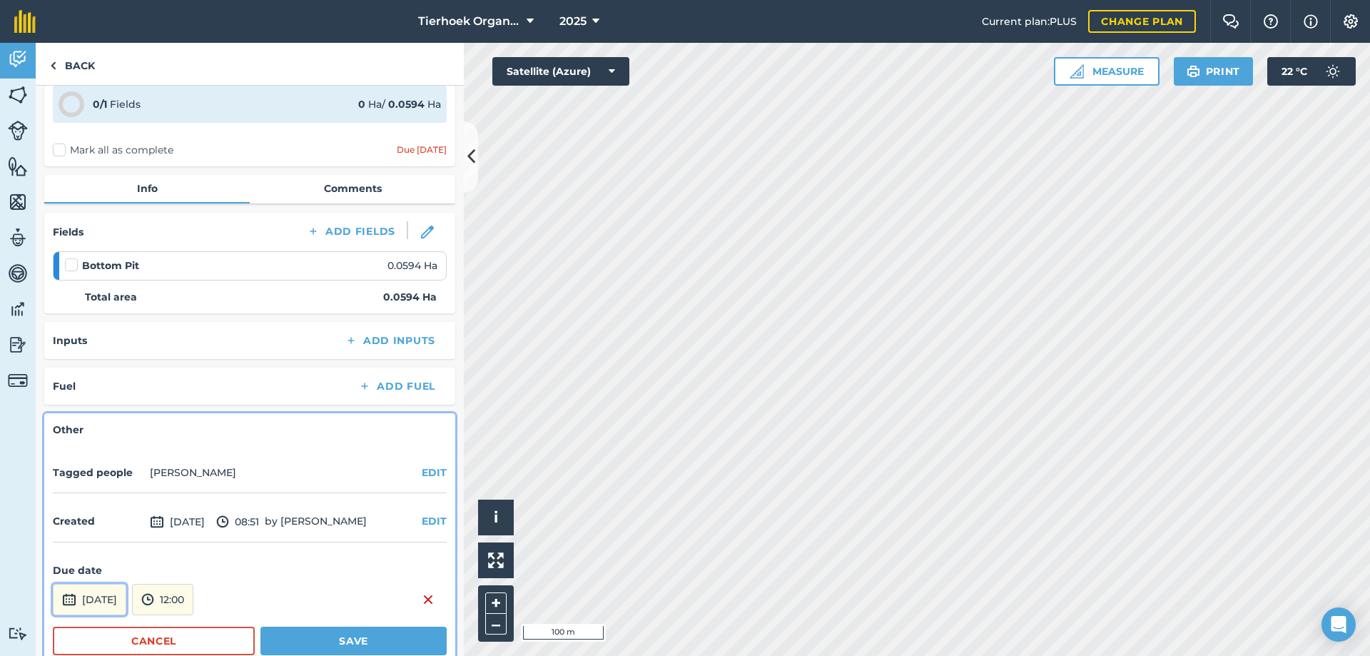
click at [123, 596] on button "[DATE]" at bounding box center [89, 599] width 73 height 31
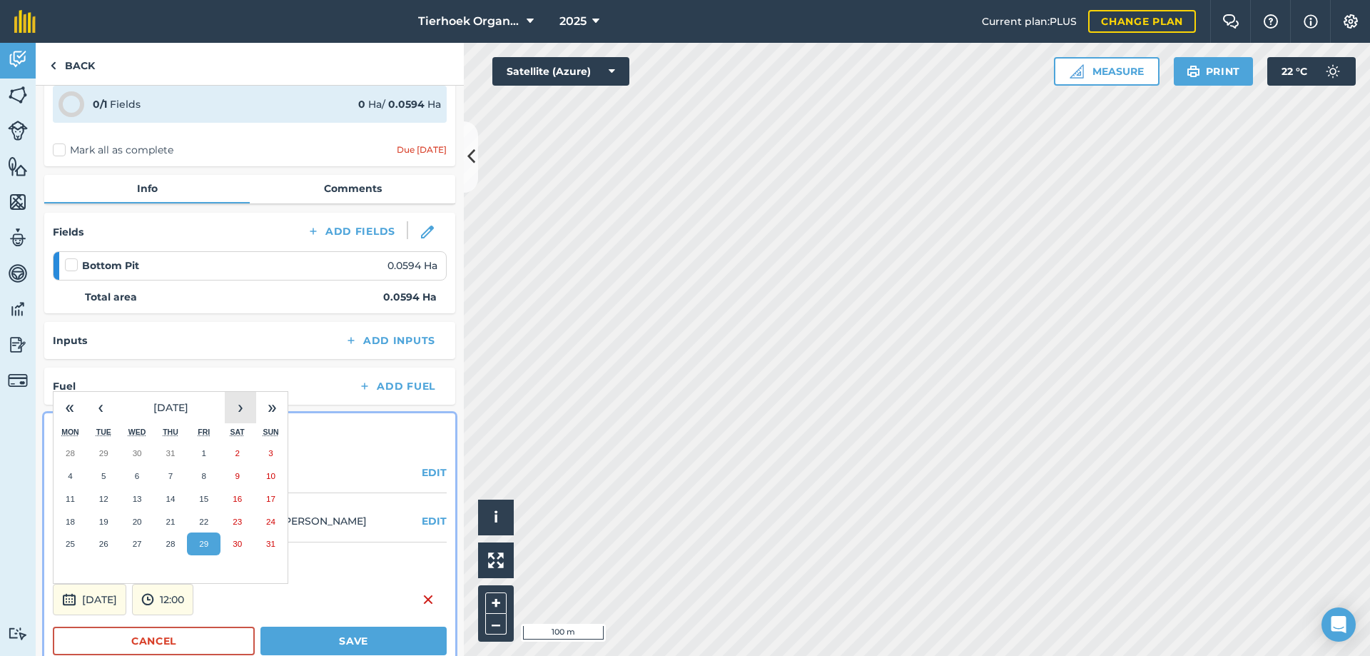
click at [238, 407] on button "›" at bounding box center [240, 407] width 31 height 31
click at [206, 520] on abbr "26" at bounding box center [203, 521] width 9 height 9
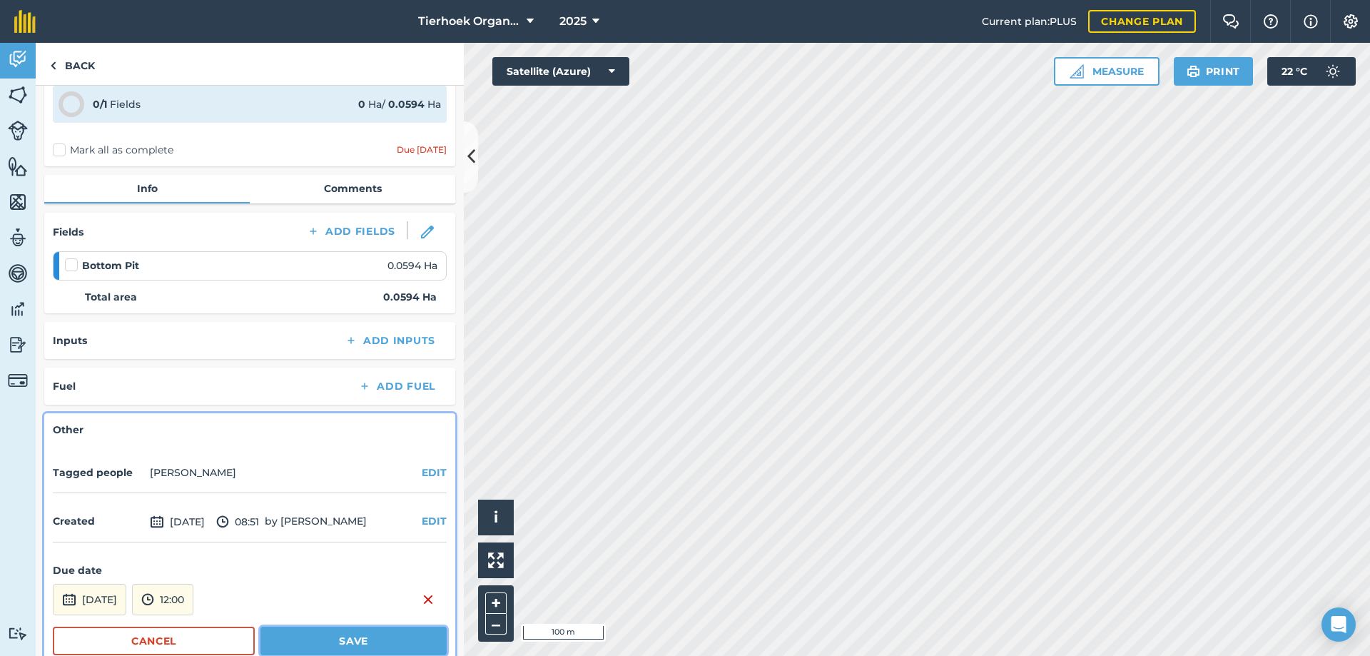
click at [303, 643] on button "Save" at bounding box center [353, 640] width 186 height 29
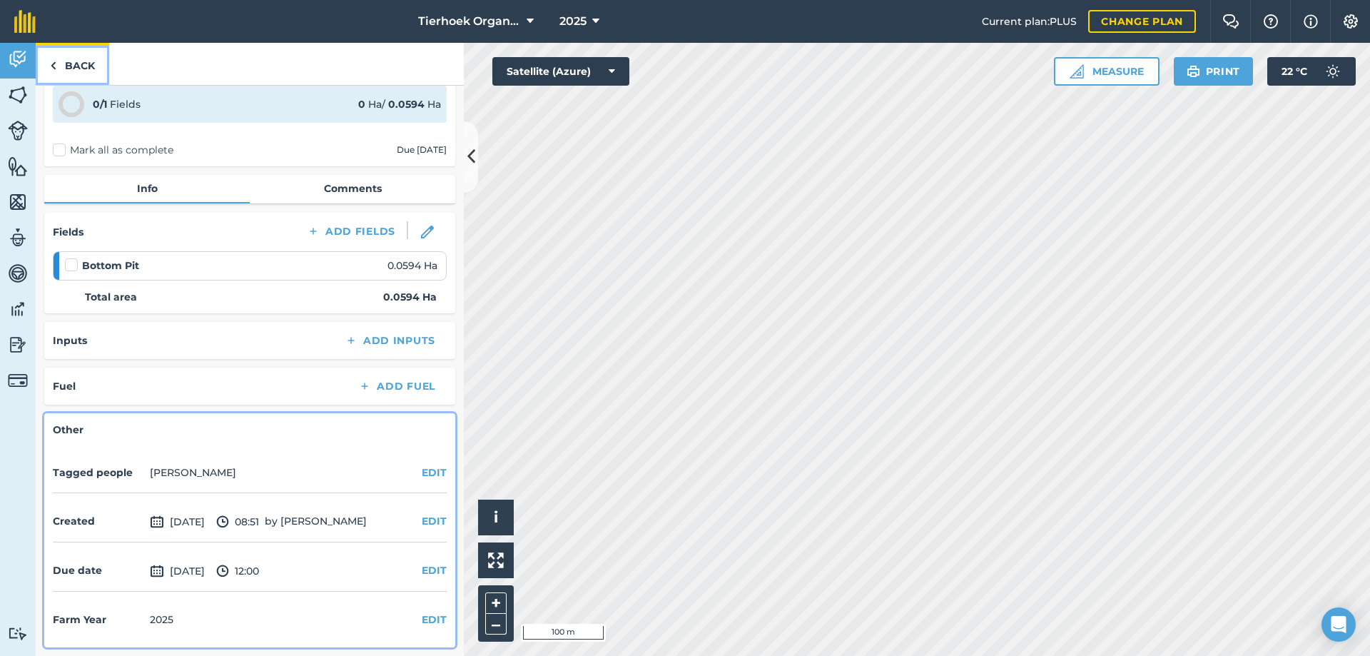
click at [84, 66] on link "Back" at bounding box center [72, 64] width 73 height 42
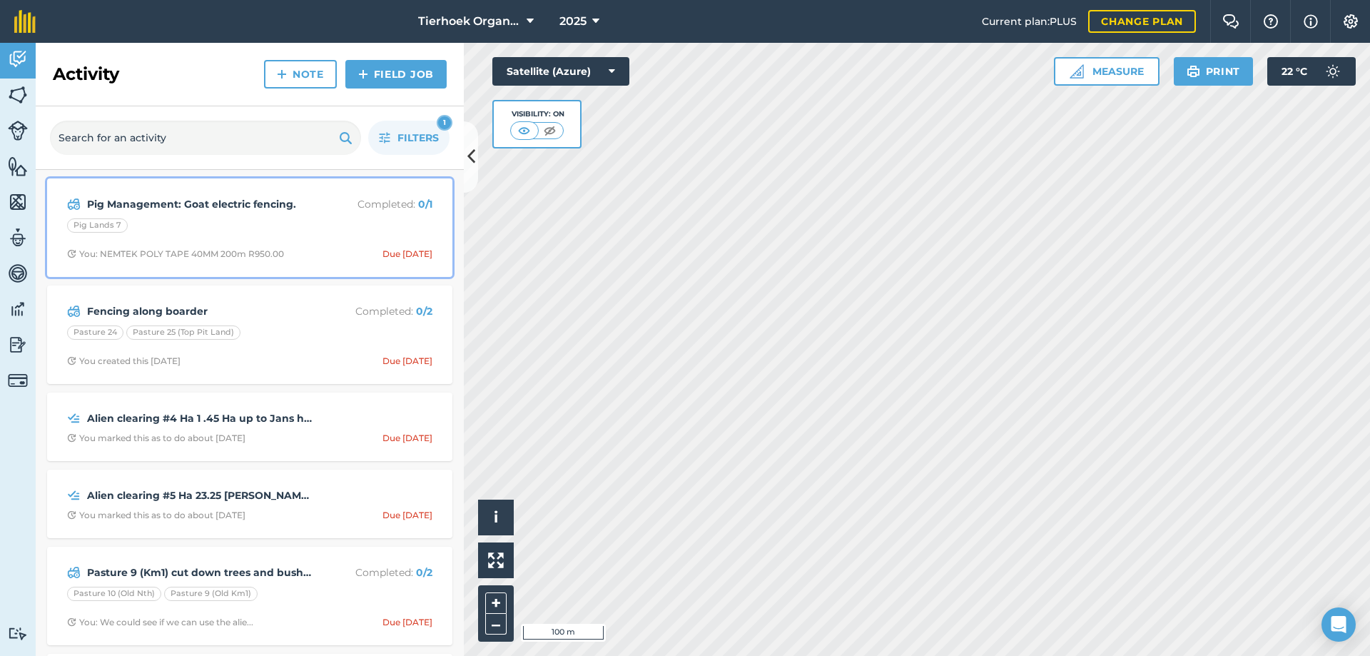
click at [333, 238] on div "Pig Management: Goat electric fencing. Completed : 0 / 1 Pig Lands 7 You: NEMTE…" at bounding box center [250, 227] width 388 height 81
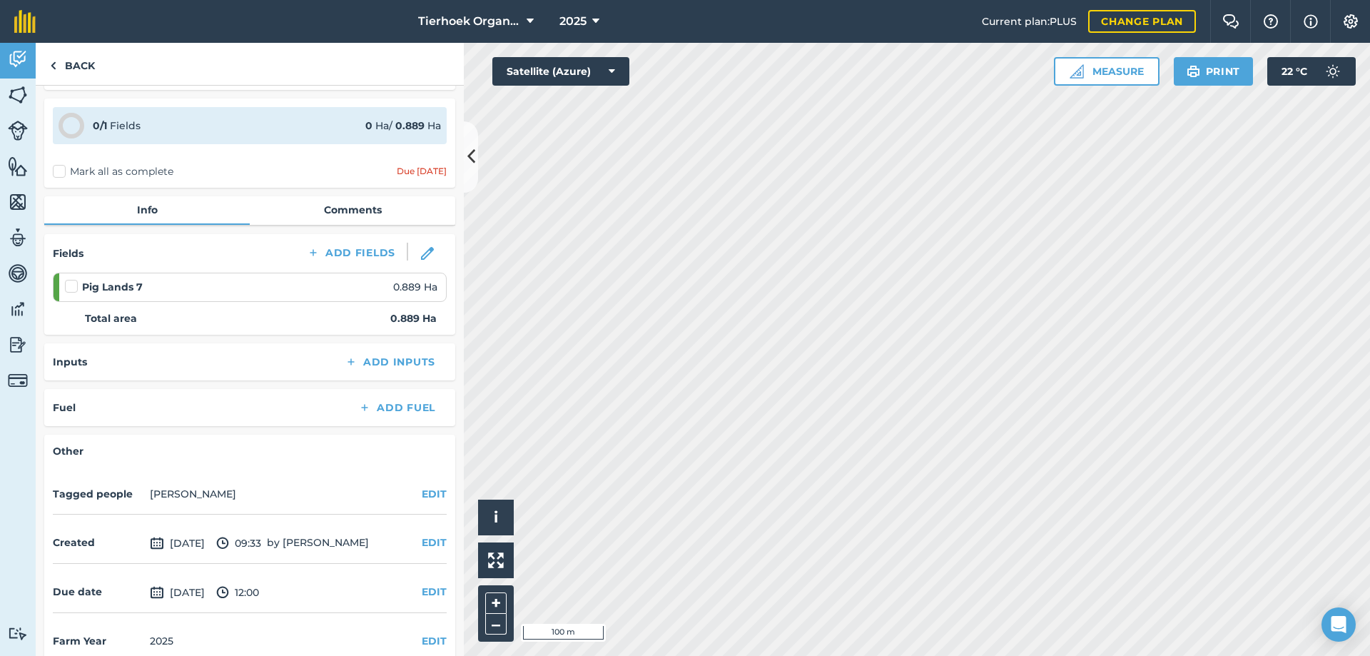
scroll to position [63, 0]
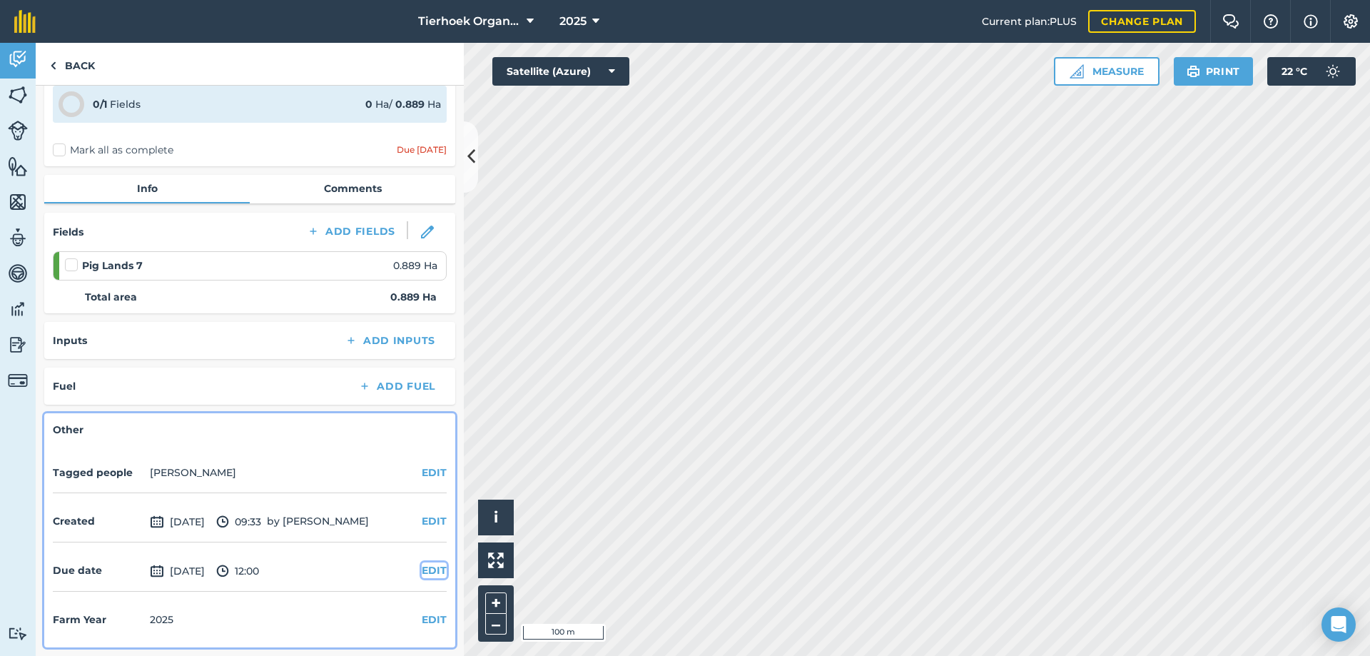
click at [434, 574] on button "EDIT" at bounding box center [434, 570] width 25 height 16
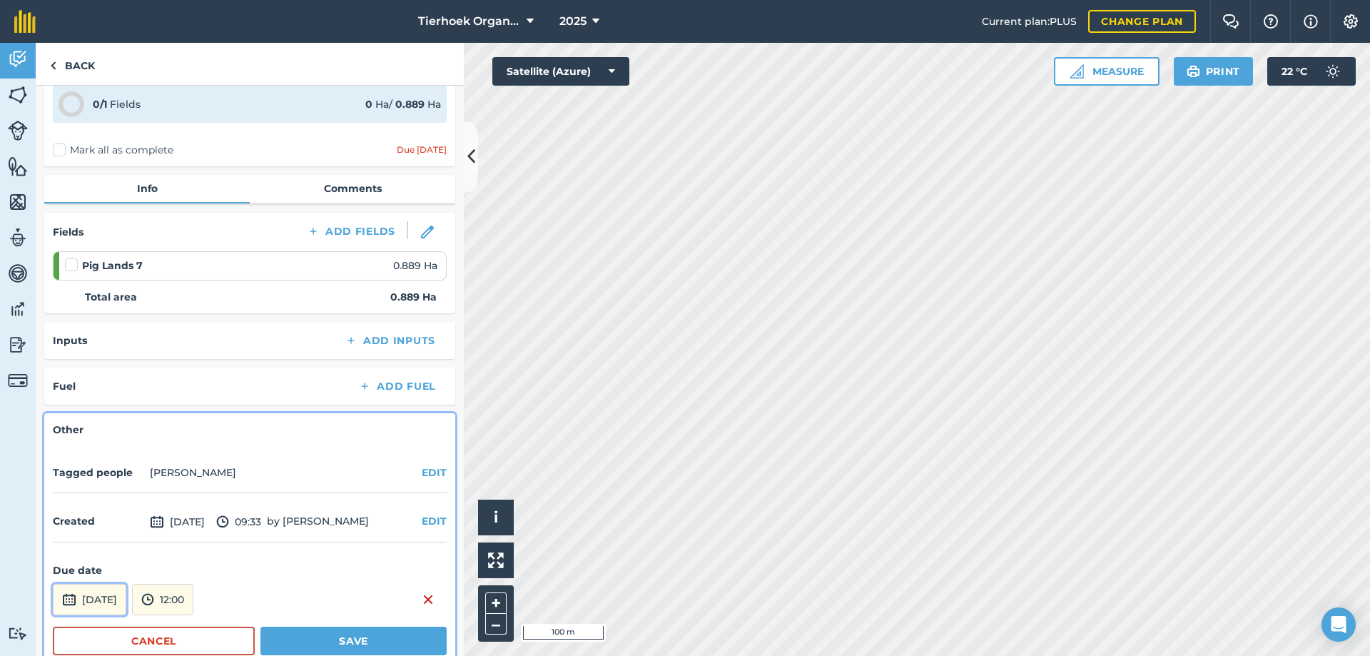
click at [126, 598] on button "[DATE]" at bounding box center [89, 599] width 73 height 31
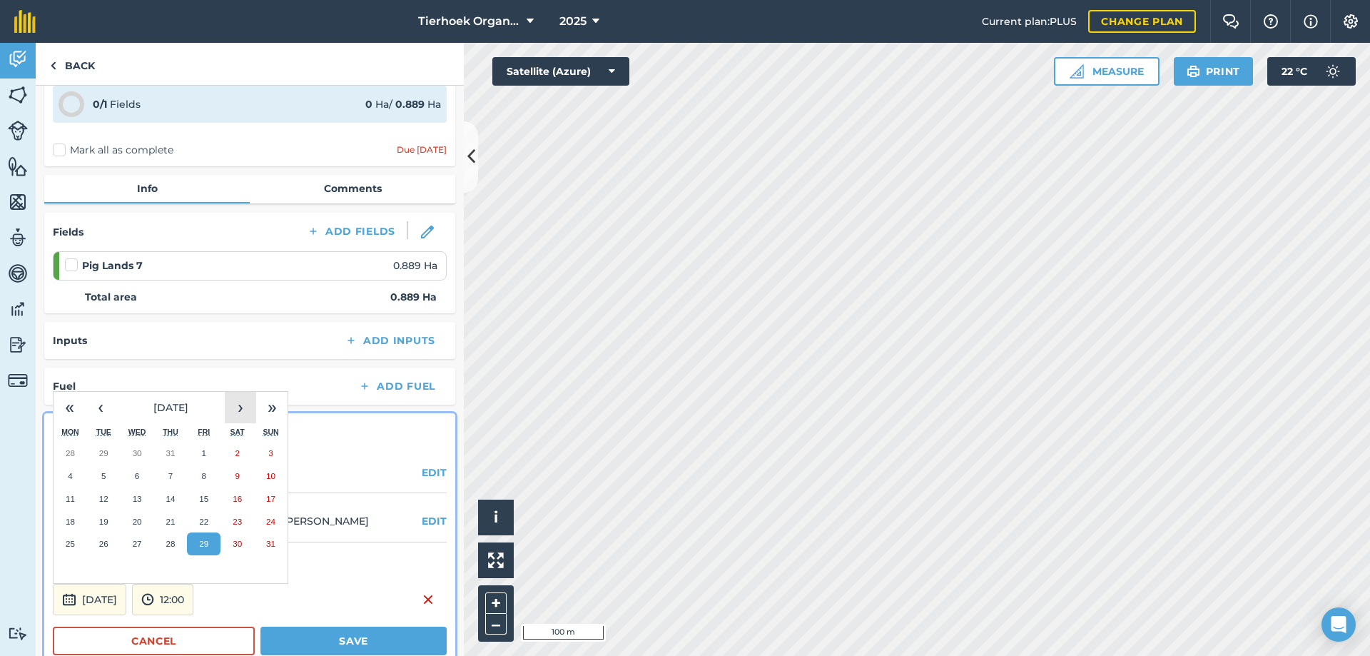
click at [235, 402] on button "›" at bounding box center [240, 407] width 31 height 31
click at [234, 402] on button "›" at bounding box center [240, 407] width 31 height 31
click at [201, 498] on abbr "14" at bounding box center [203, 498] width 9 height 9
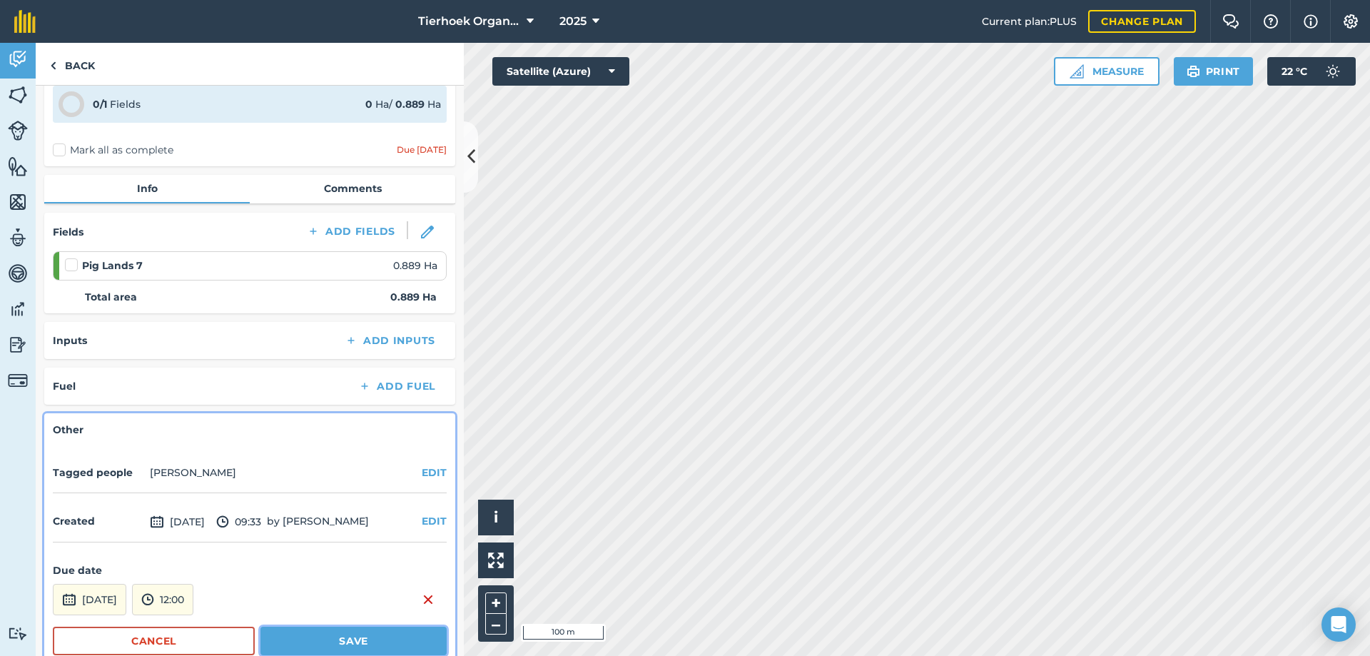
click at [285, 645] on button "Save" at bounding box center [353, 640] width 186 height 29
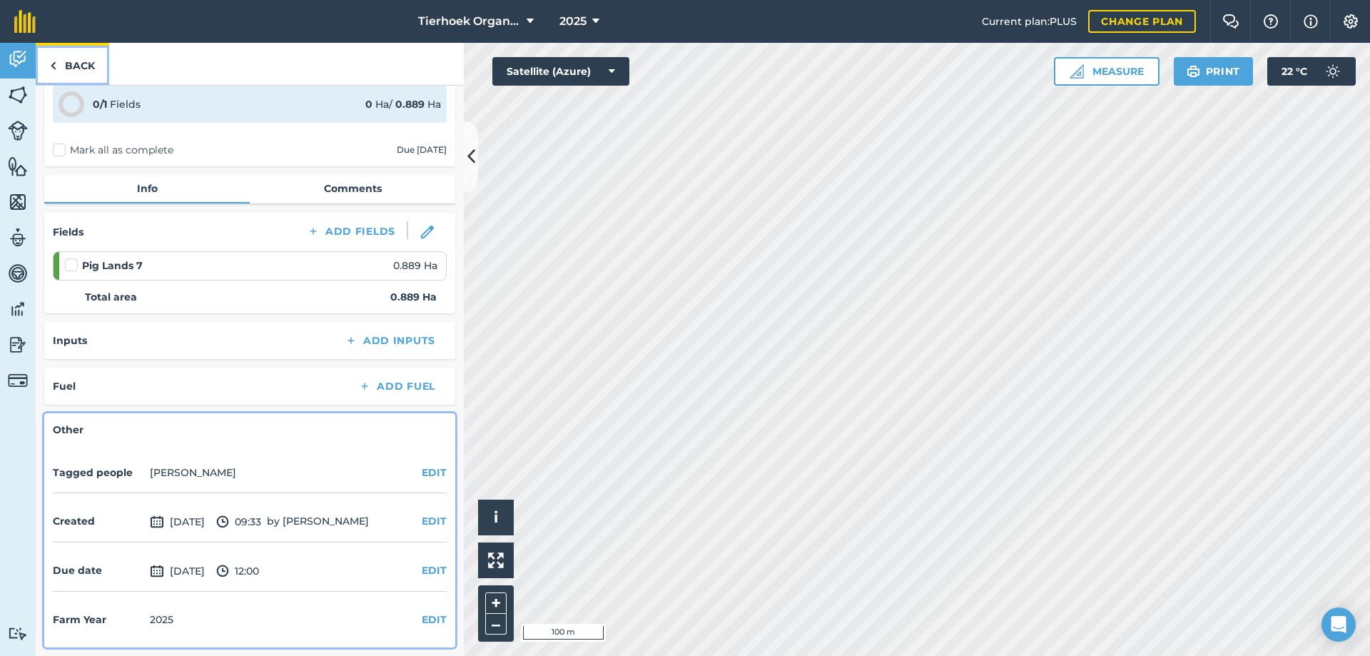
click at [83, 66] on link "Back" at bounding box center [72, 64] width 73 height 42
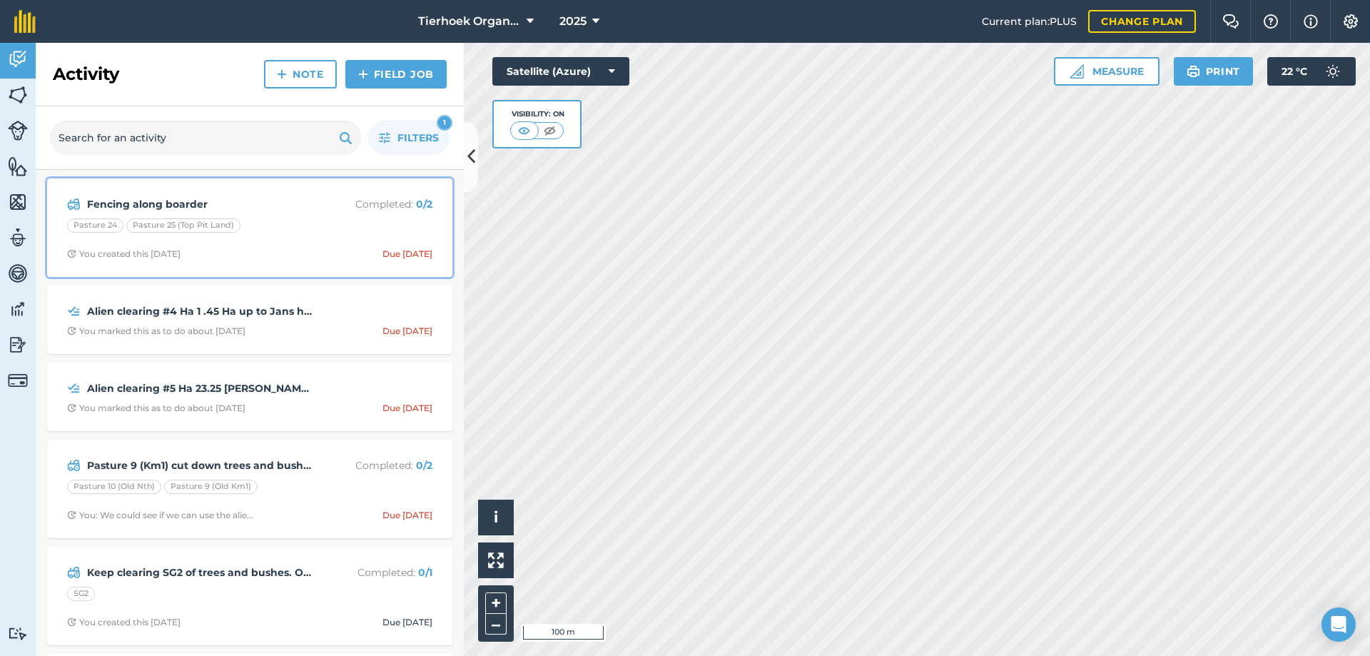
click at [327, 250] on span "You created this [DATE] Due [DATE]" at bounding box center [249, 253] width 365 height 11
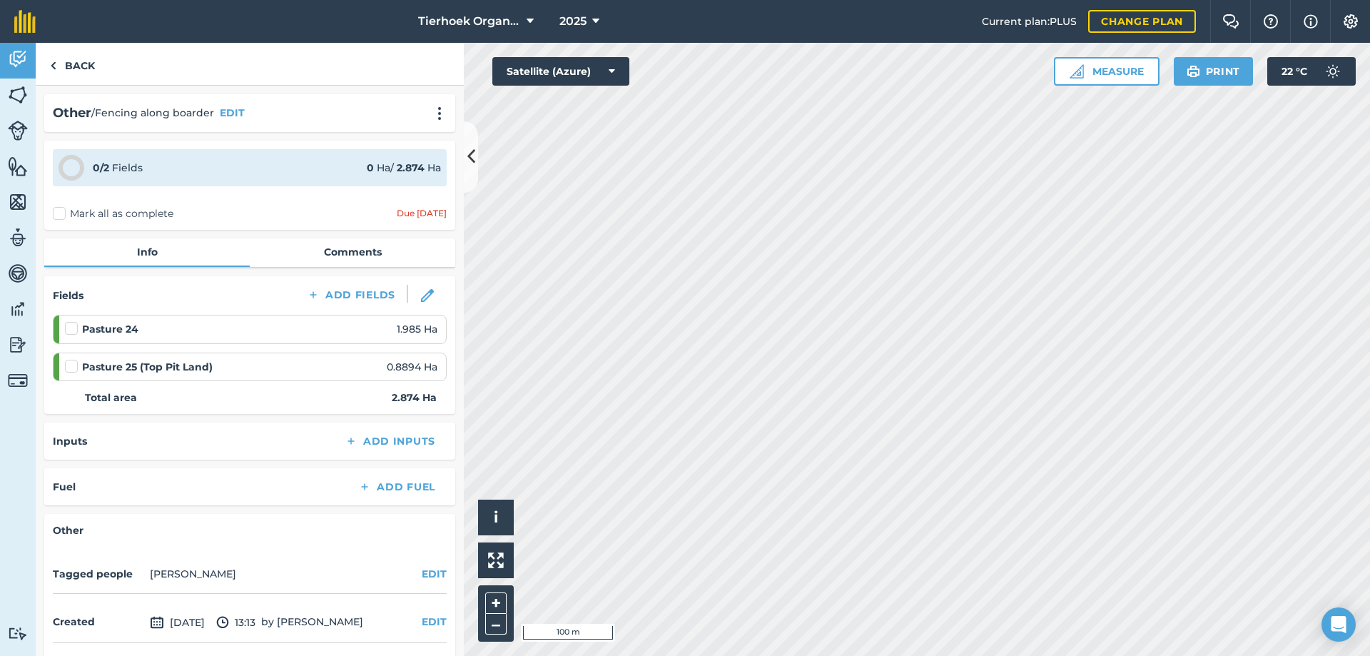
click at [70, 321] on label at bounding box center [73, 321] width 17 height 0
click at [70, 329] on input "checkbox" at bounding box center [69, 325] width 9 height 9
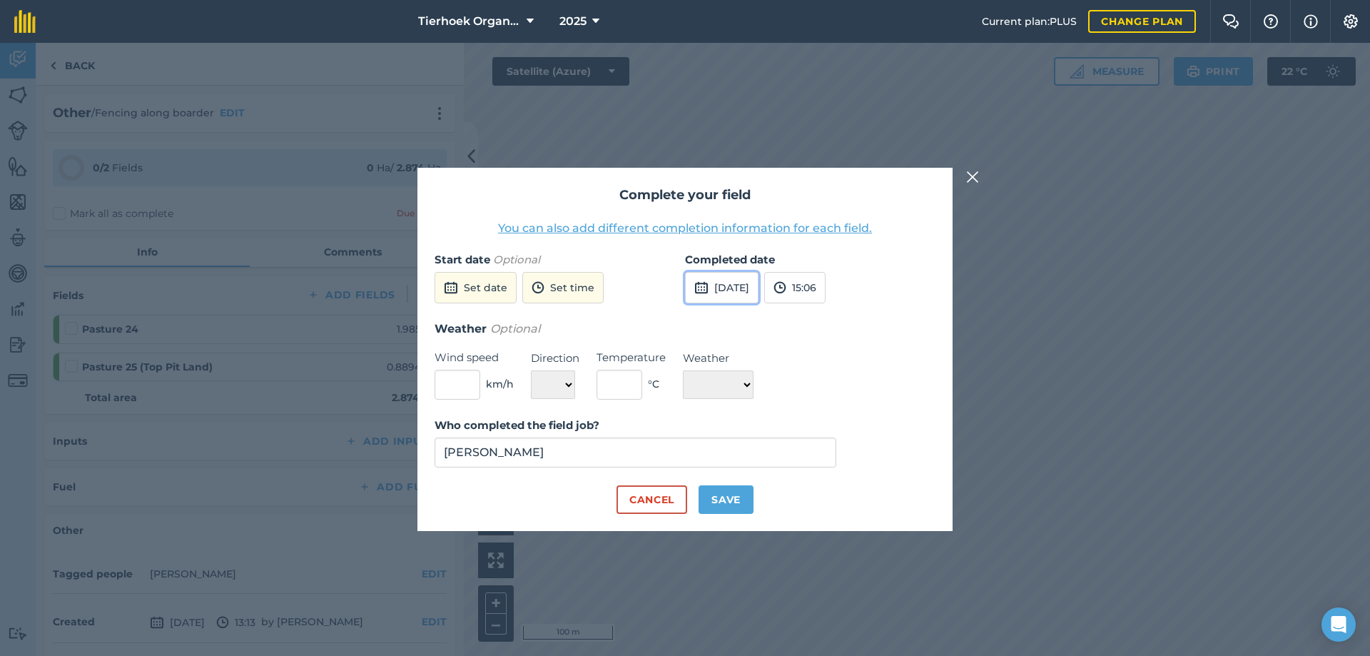
click at [755, 287] on button "[DATE]" at bounding box center [721, 287] width 73 height 31
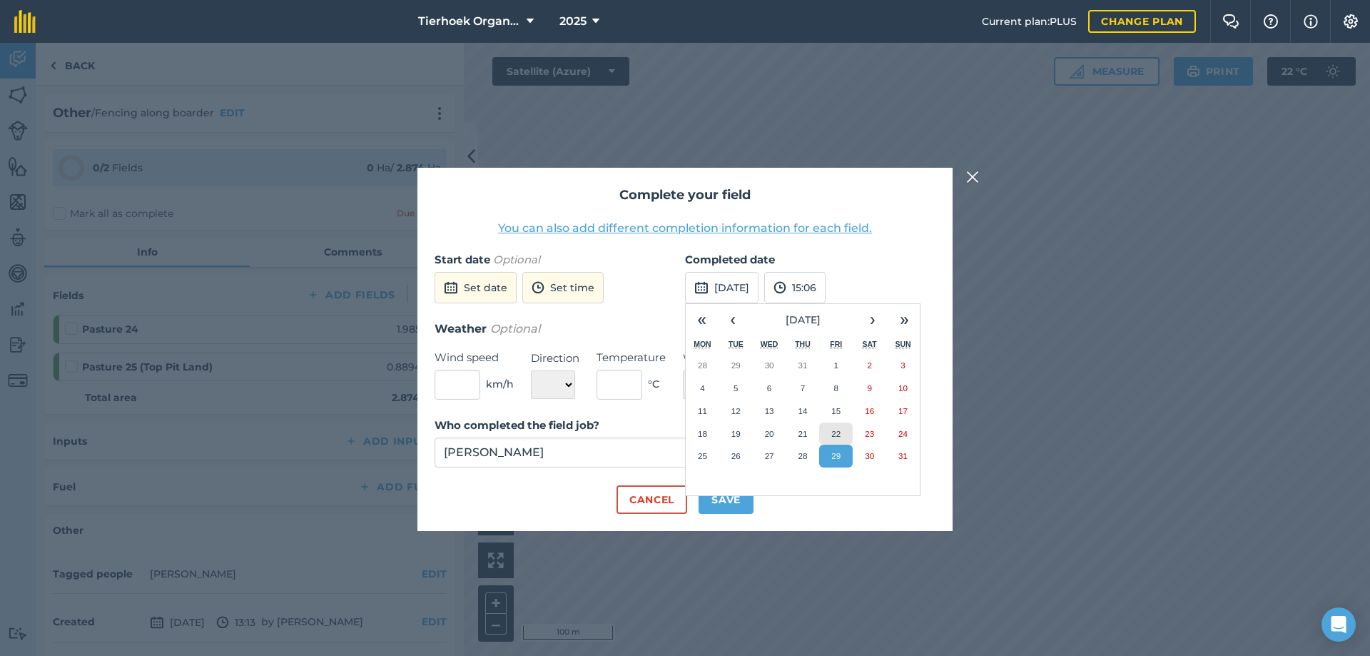
click at [832, 430] on abbr "22" at bounding box center [835, 433] width 9 height 9
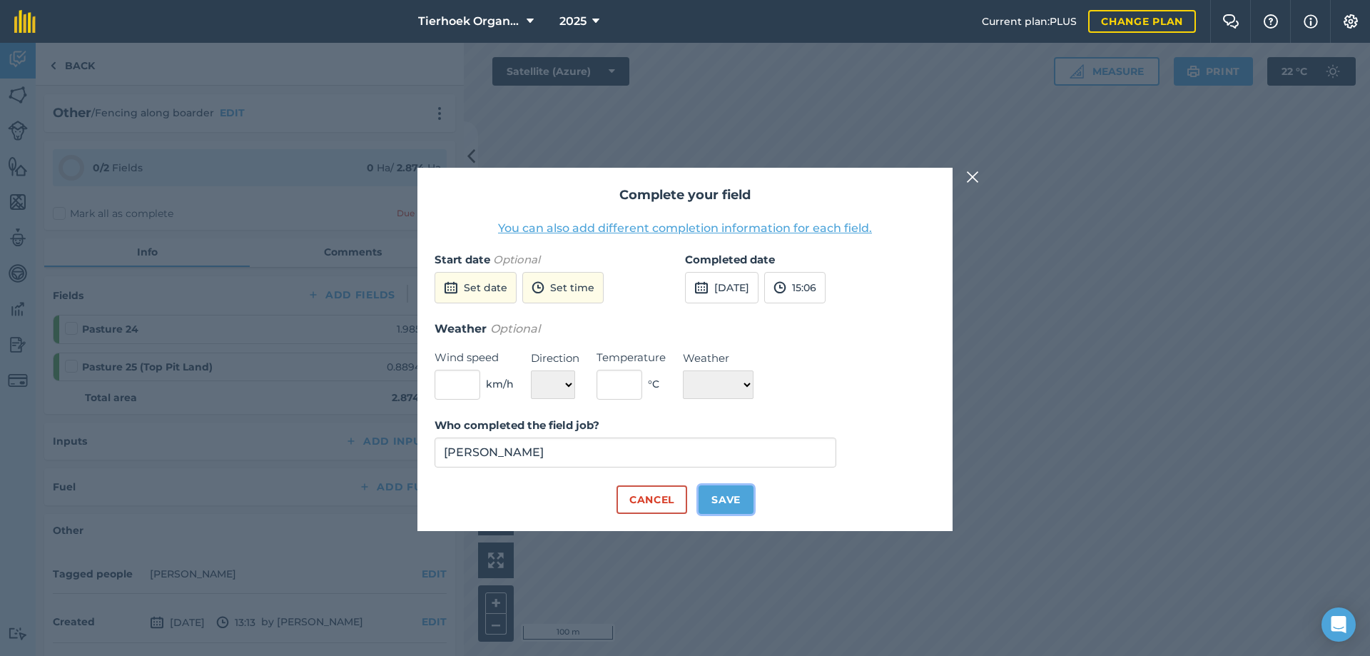
click at [706, 494] on button "Save" at bounding box center [725, 499] width 55 height 29
checkbox input "true"
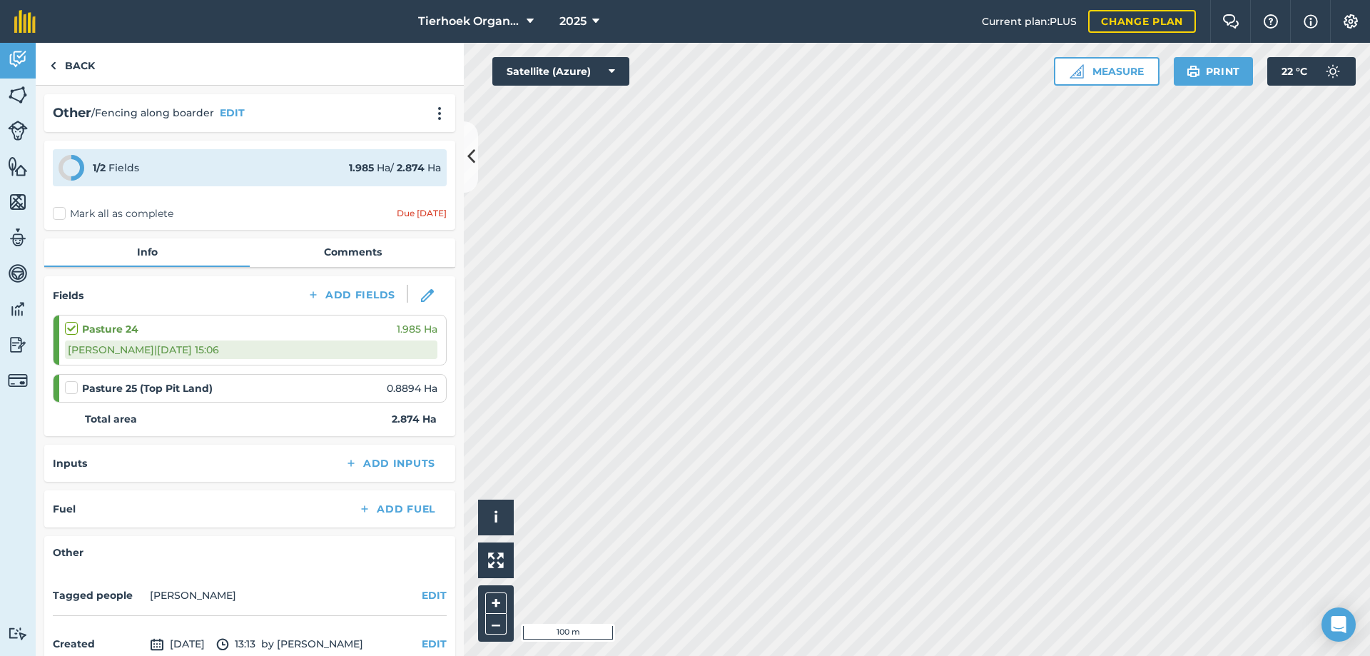
click at [71, 380] on label at bounding box center [73, 380] width 17 height 0
click at [71, 387] on input "checkbox" at bounding box center [69, 384] width 9 height 9
checkbox input "false"
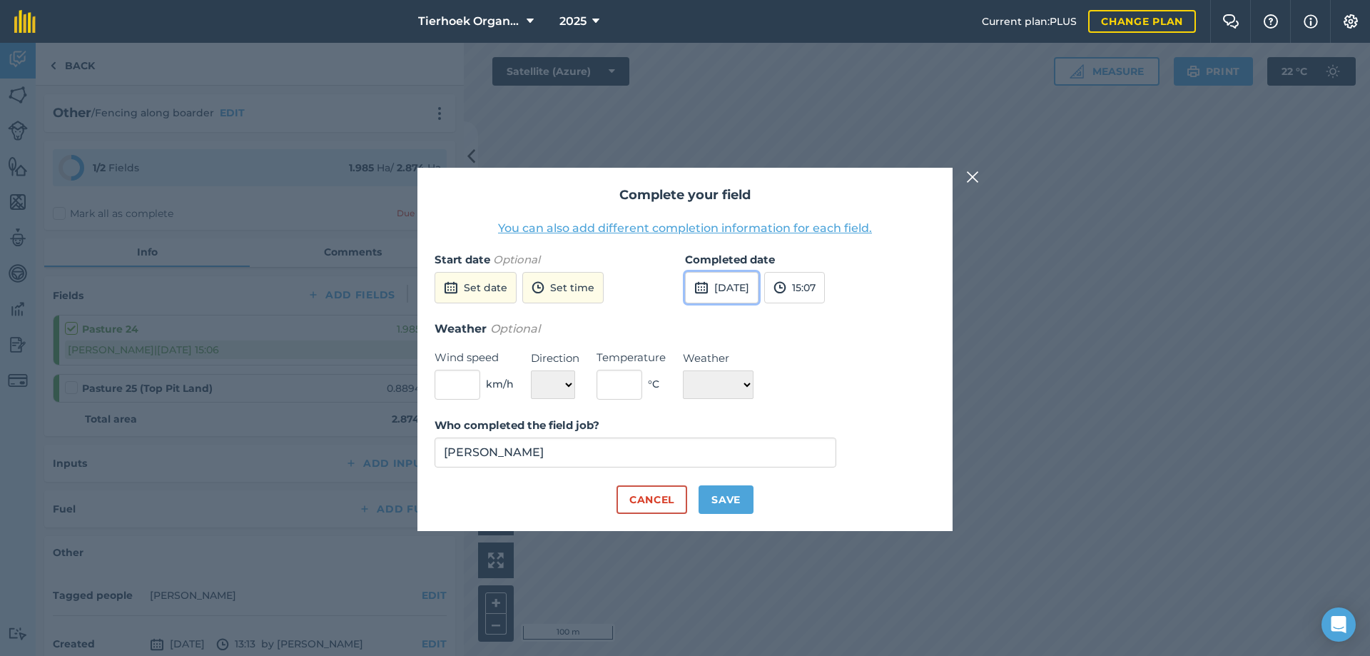
click at [738, 289] on button "[DATE]" at bounding box center [721, 287] width 73 height 31
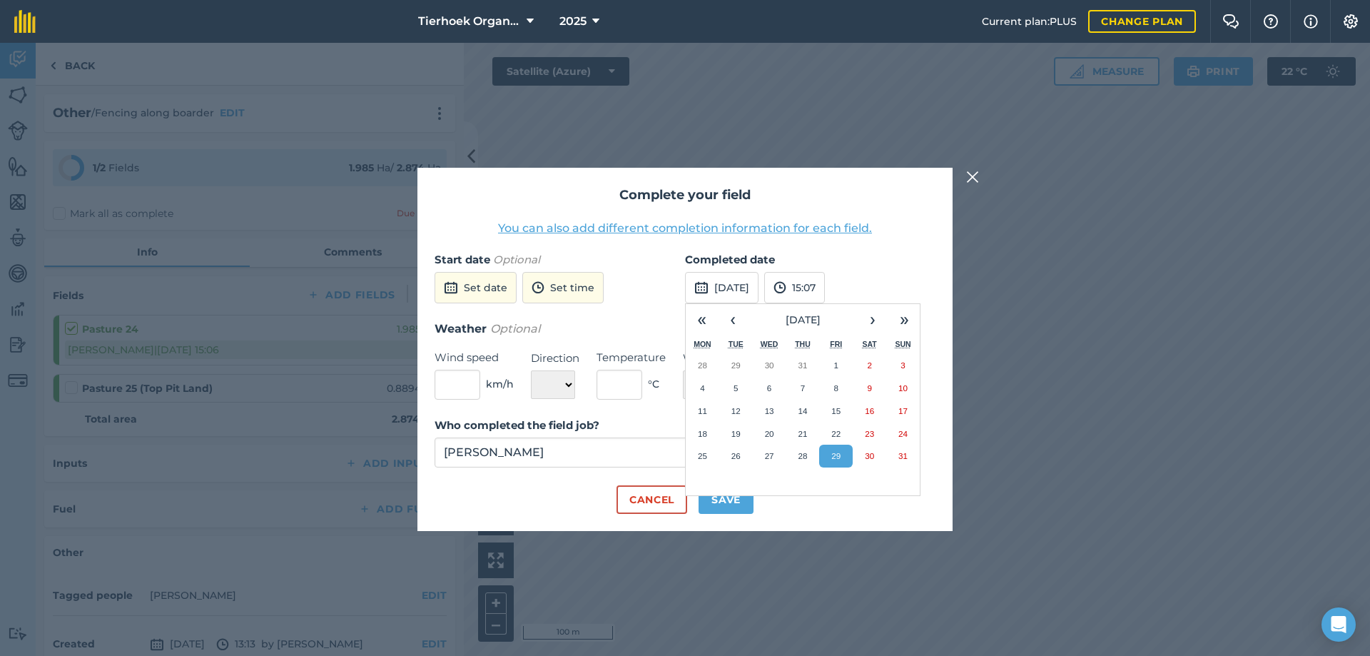
click at [833, 456] on abbr "29" at bounding box center [835, 455] width 9 height 9
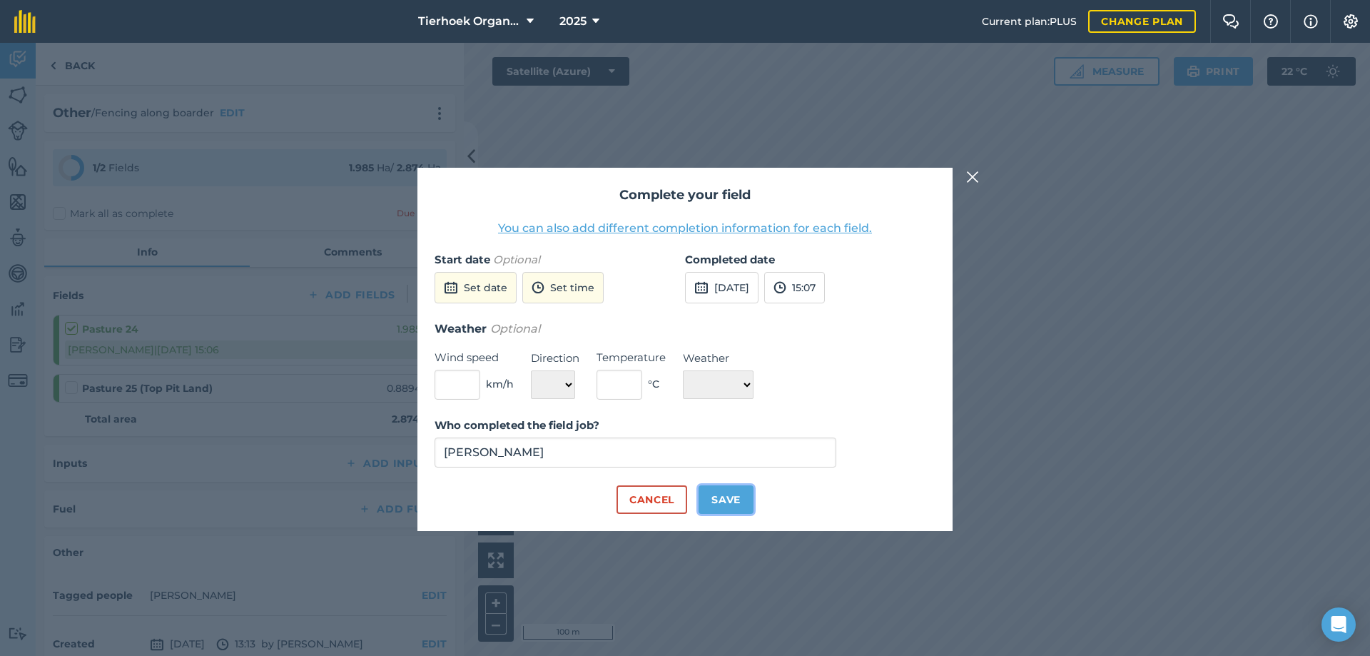
click at [710, 502] on button "Save" at bounding box center [725, 499] width 55 height 29
checkbox input "true"
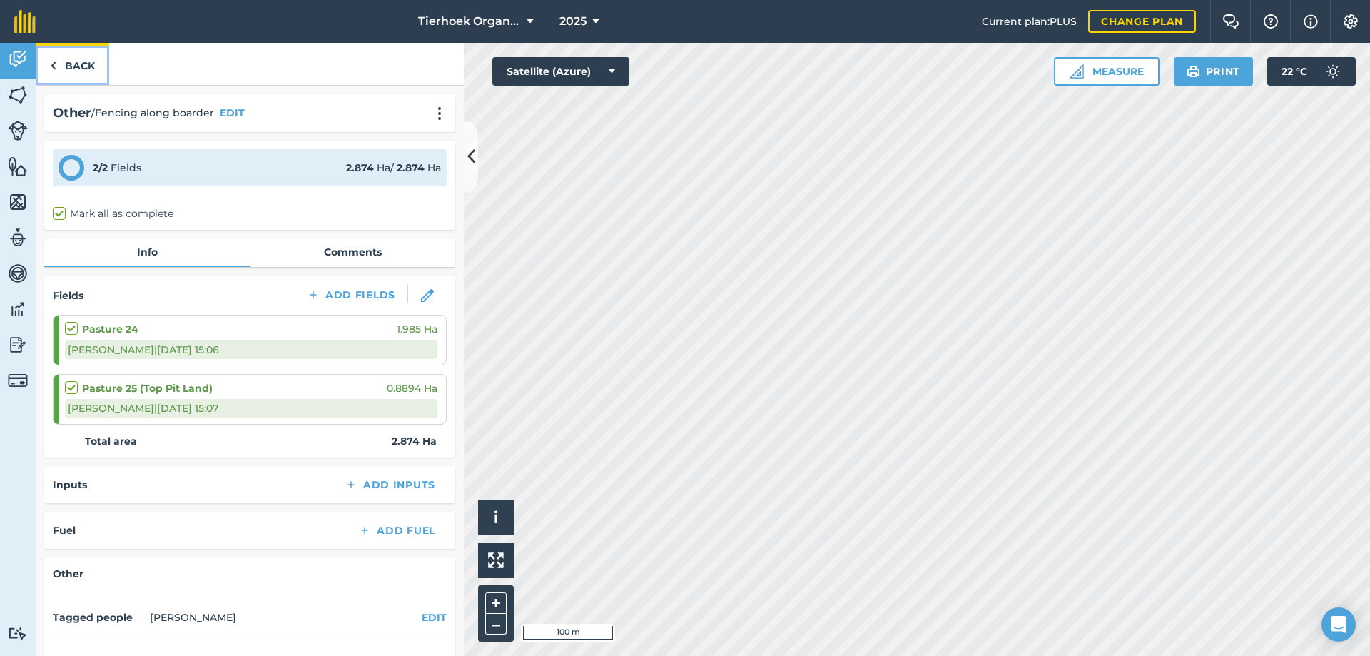
click at [76, 66] on link "Back" at bounding box center [72, 64] width 73 height 42
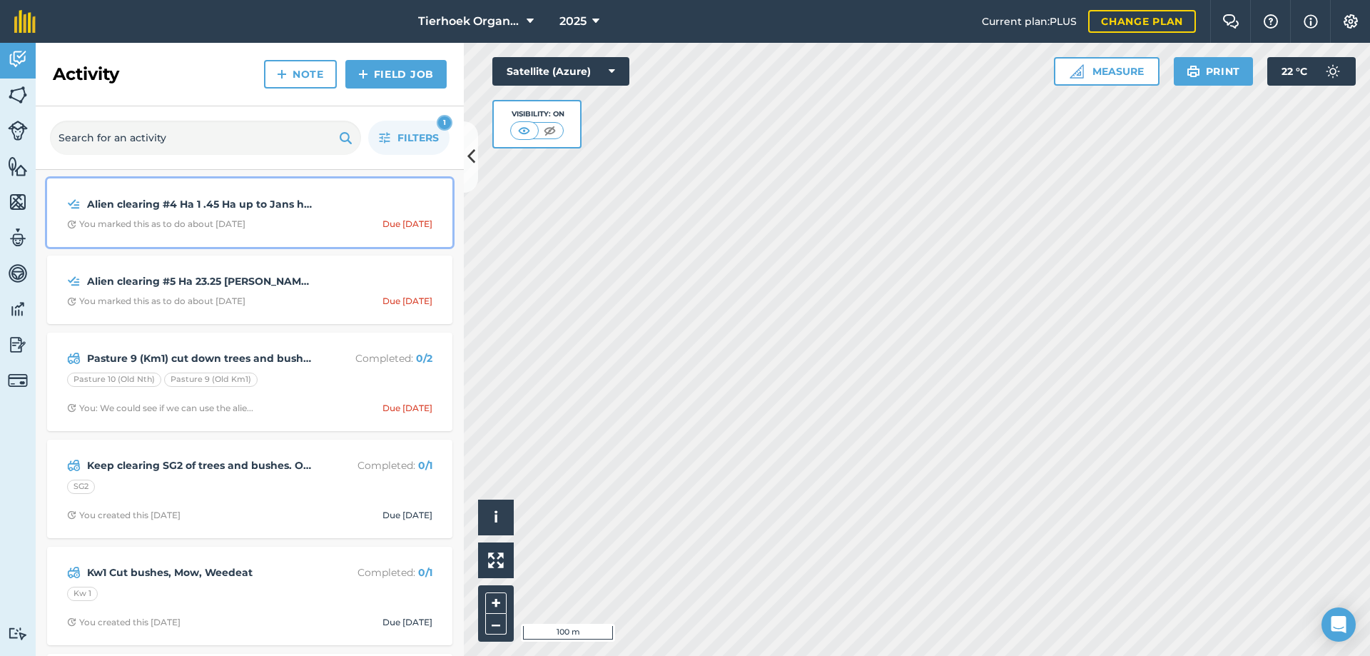
click at [281, 219] on span "You marked this as to do about [DATE] Due [DATE]" at bounding box center [249, 223] width 365 height 11
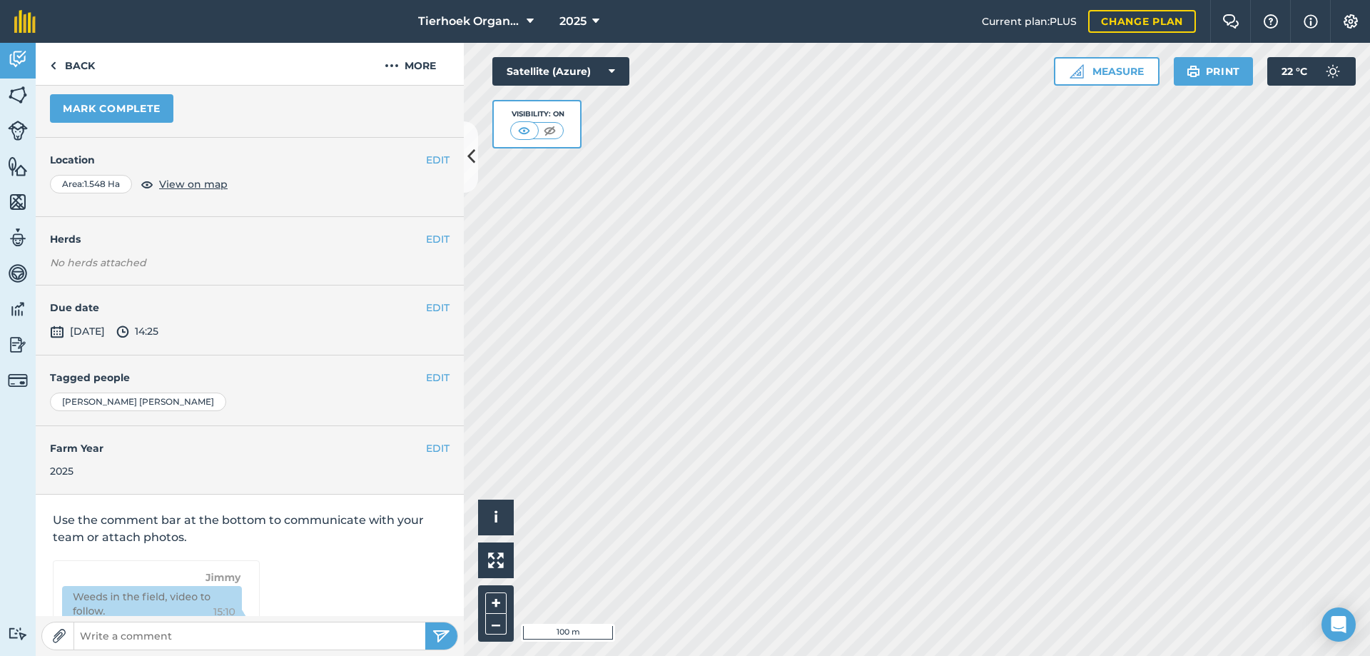
scroll to position [23, 0]
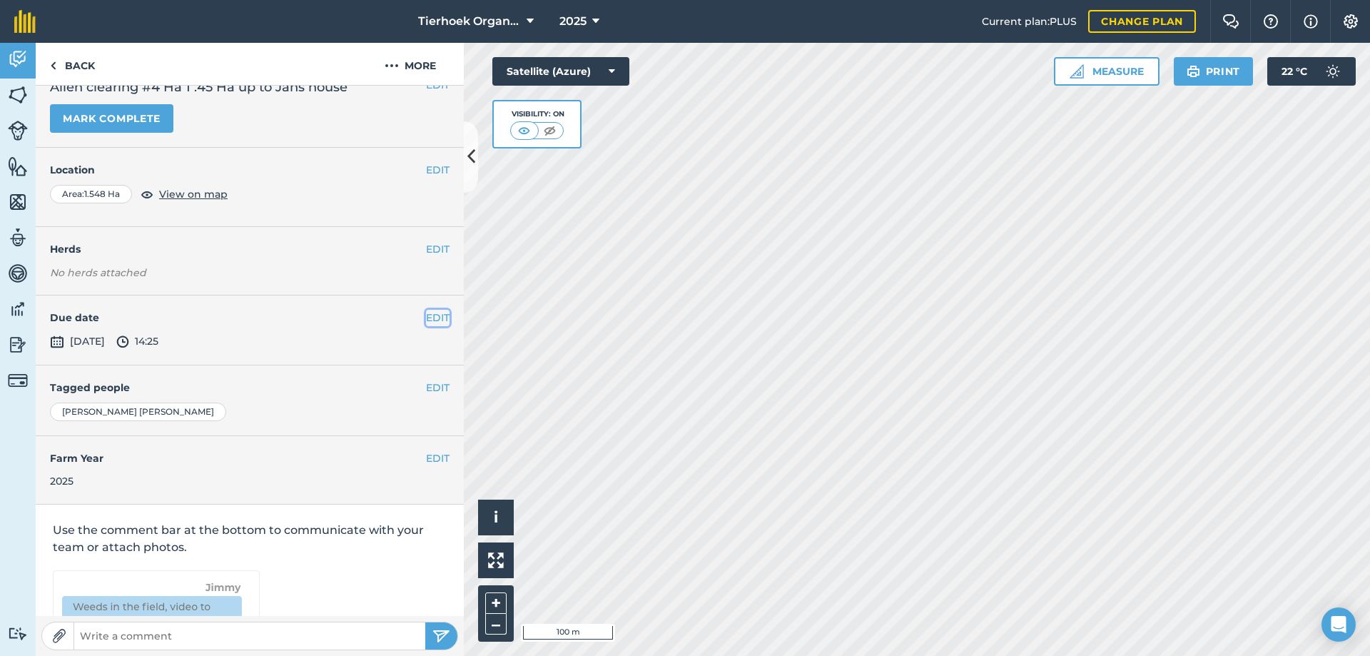
click at [431, 322] on button "EDIT" at bounding box center [438, 318] width 24 height 16
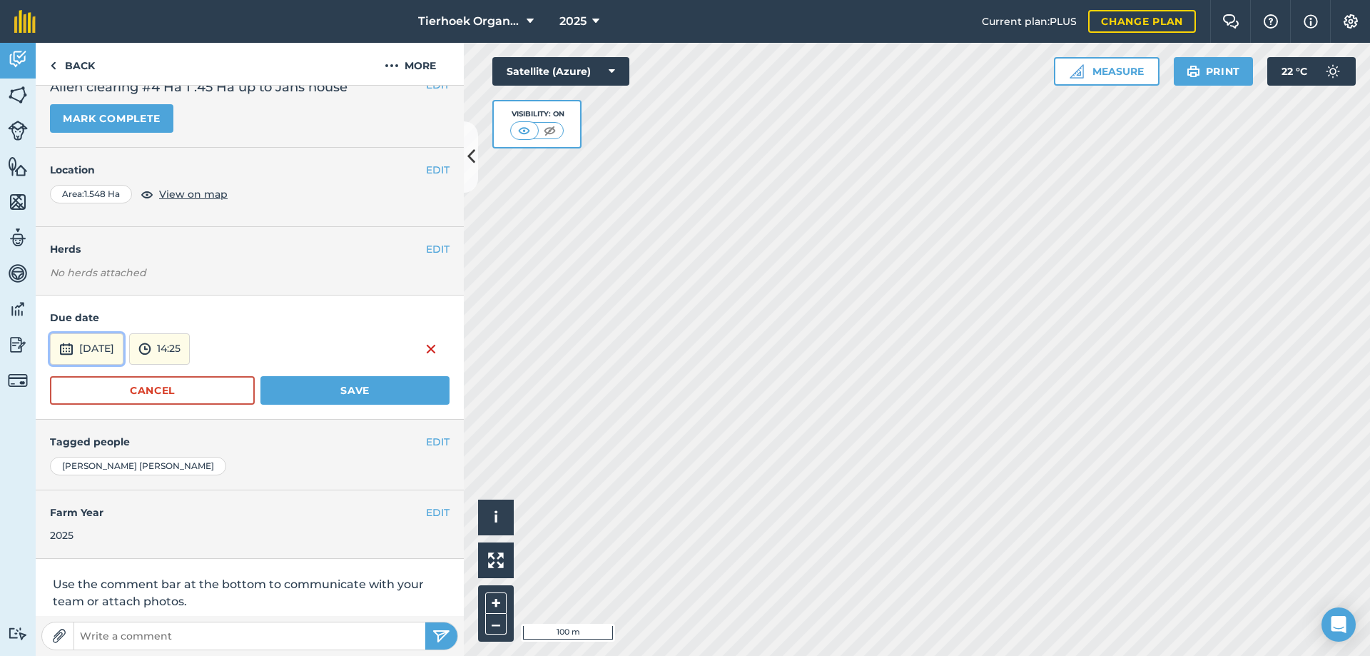
click at [123, 345] on button "[DATE]" at bounding box center [86, 348] width 73 height 31
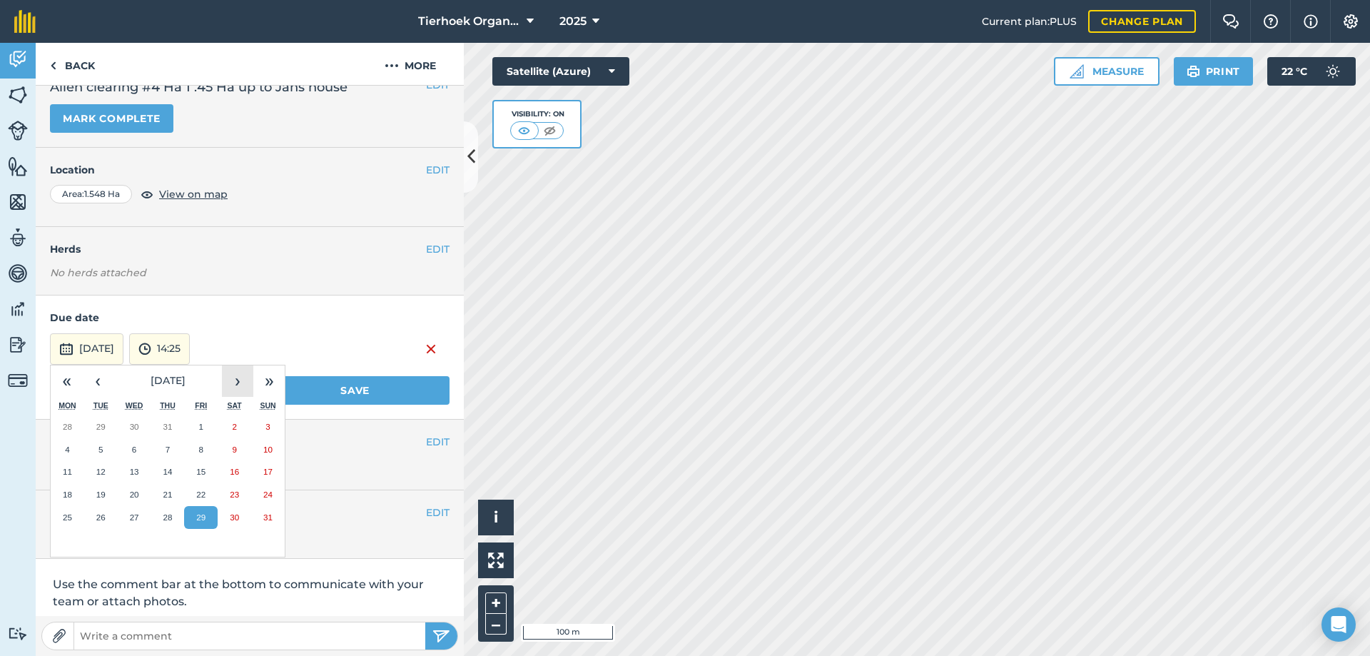
click at [230, 377] on button "›" at bounding box center [237, 380] width 31 height 31
click at [229, 380] on button "›" at bounding box center [237, 380] width 31 height 31
click at [198, 491] on abbr "24" at bounding box center [200, 493] width 9 height 9
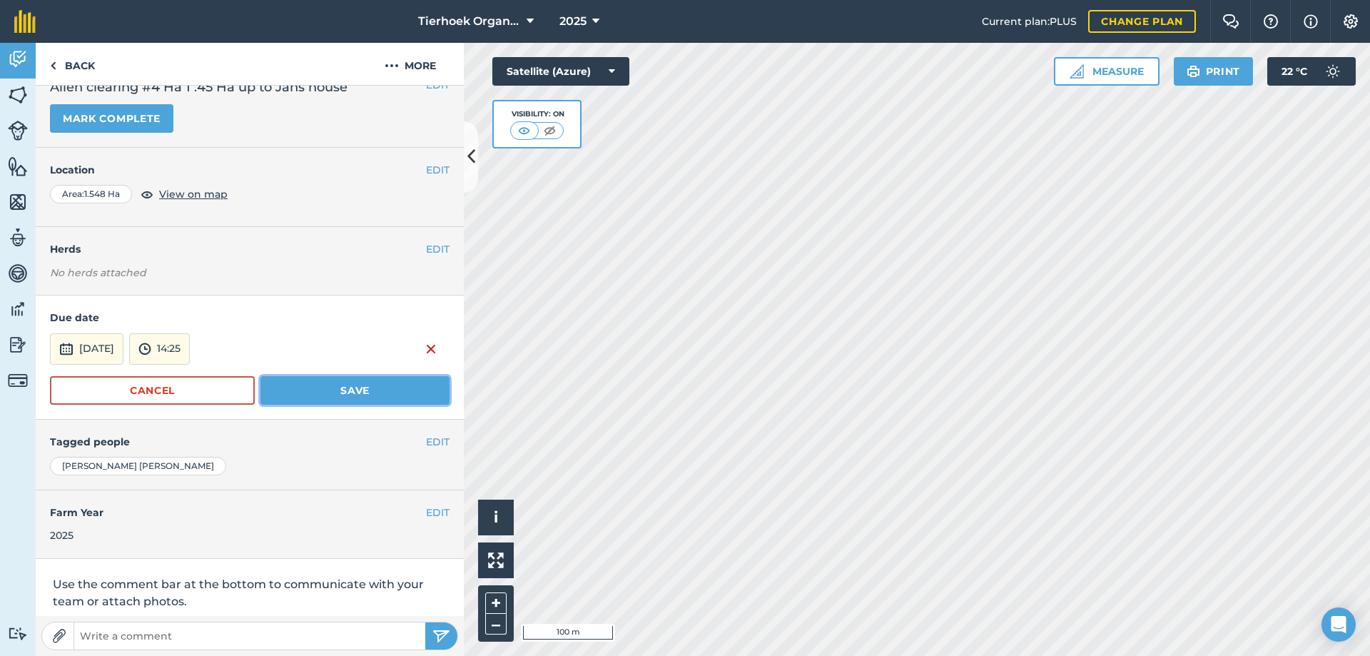
click at [330, 379] on button "Save" at bounding box center [354, 390] width 189 height 29
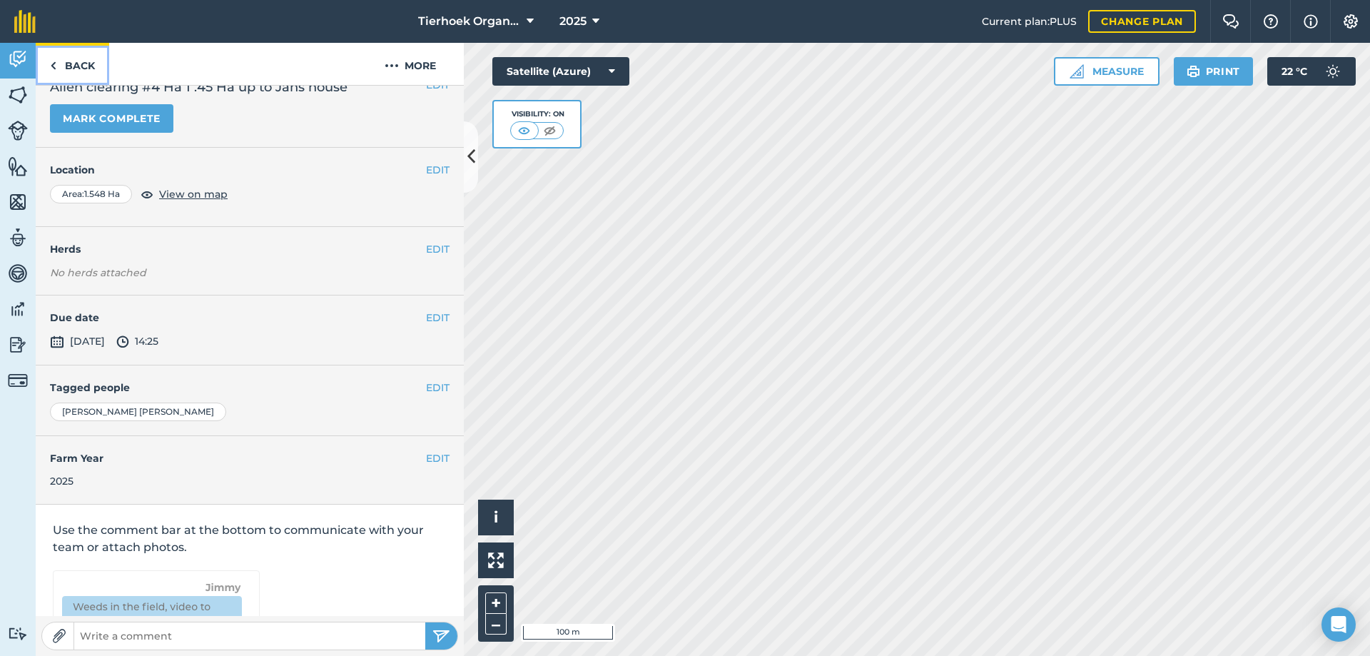
click at [74, 66] on link "Back" at bounding box center [72, 64] width 73 height 42
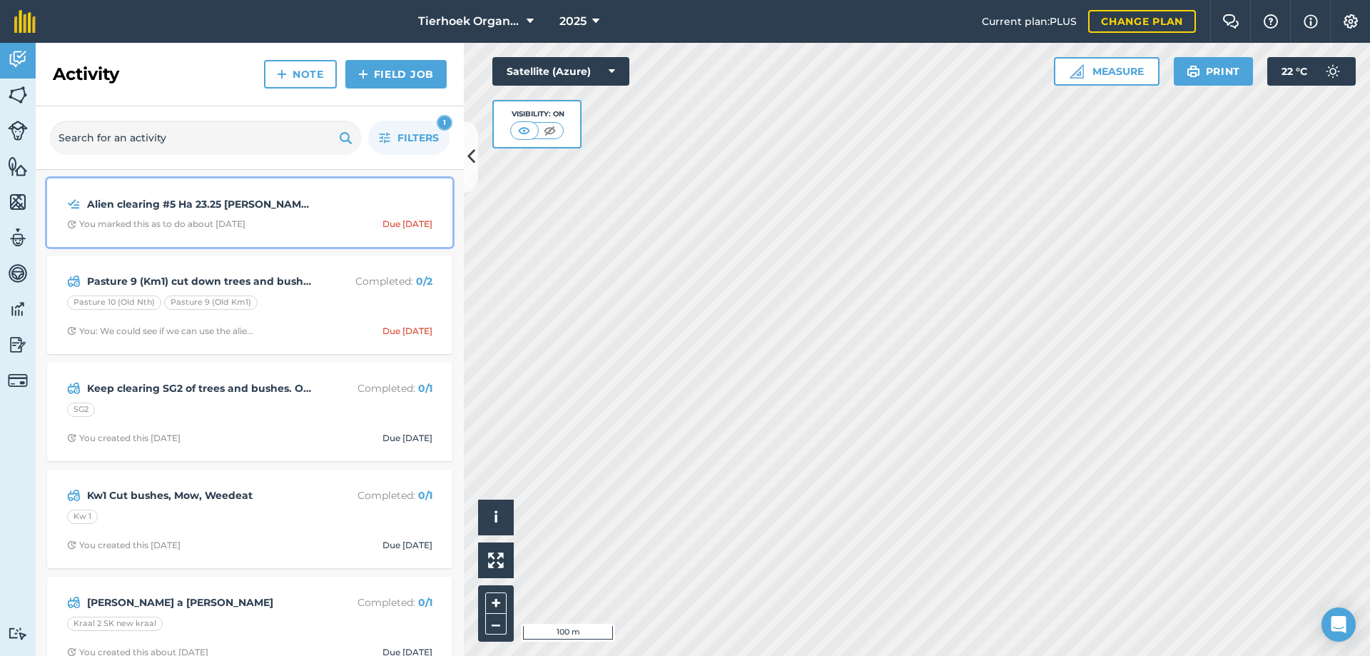
click at [350, 217] on div "Alien clearing #5 Ha 23.25 [PERSON_NAME] kloof [PERSON_NAME] House You marked t…" at bounding box center [250, 212] width 388 height 51
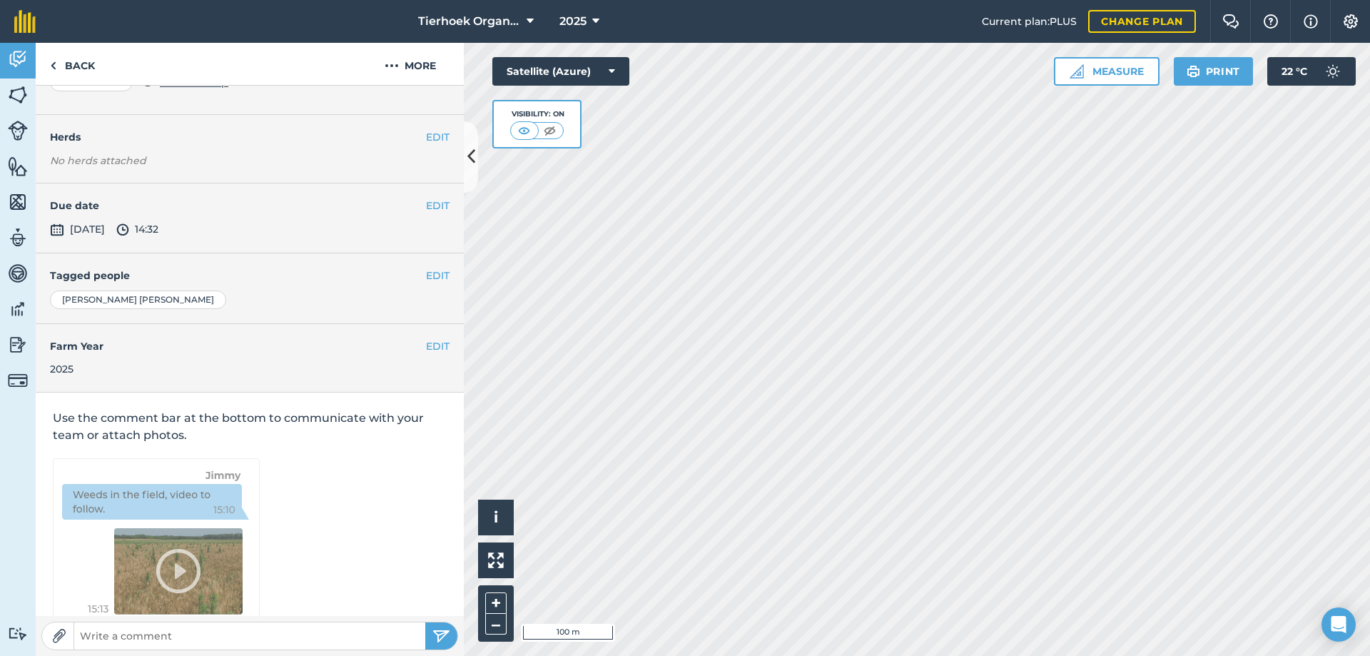
scroll to position [166, 0]
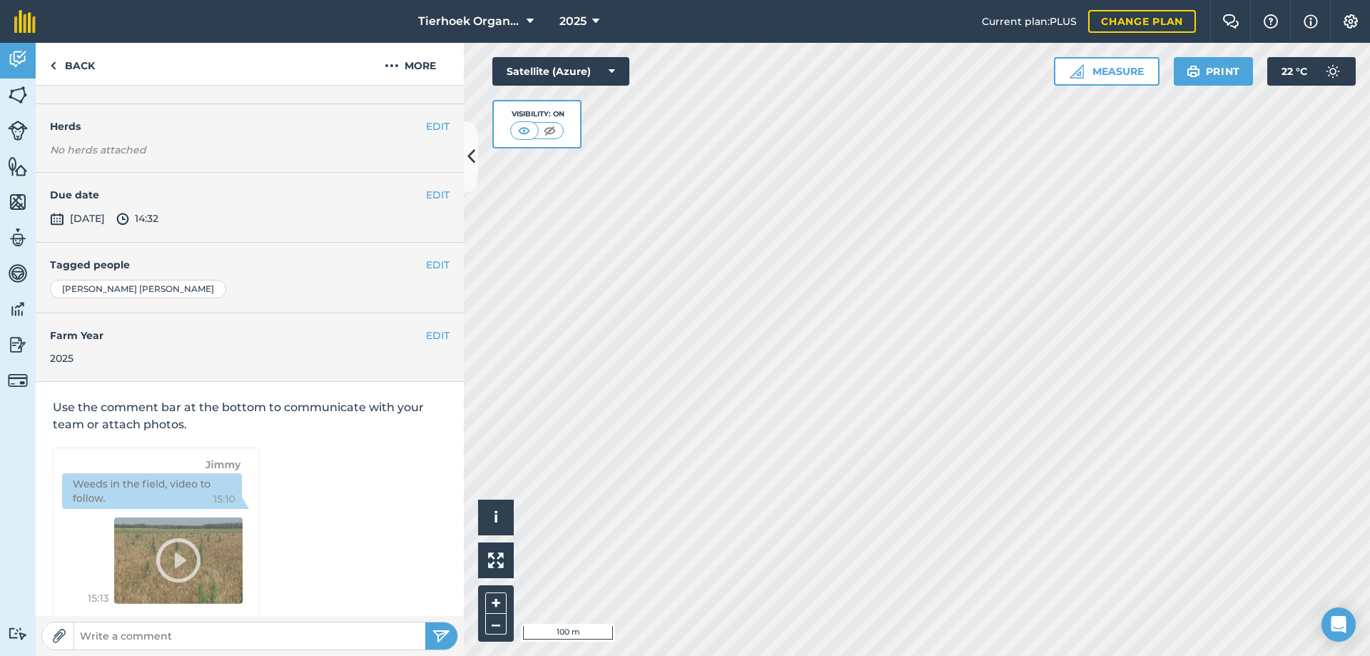
click at [412, 187] on h4 "Due date" at bounding box center [250, 195] width 400 height 16
click at [437, 187] on button "EDIT" at bounding box center [438, 195] width 24 height 16
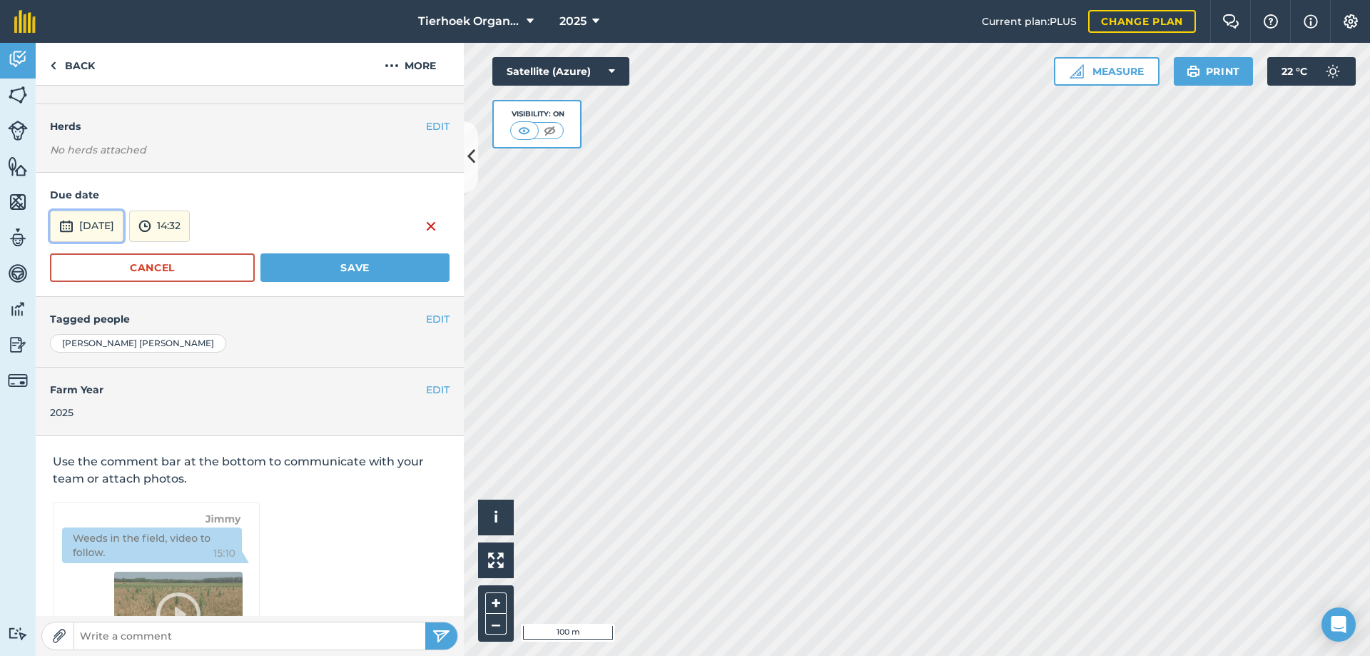
click at [123, 210] on button "[DATE]" at bounding box center [86, 225] width 73 height 31
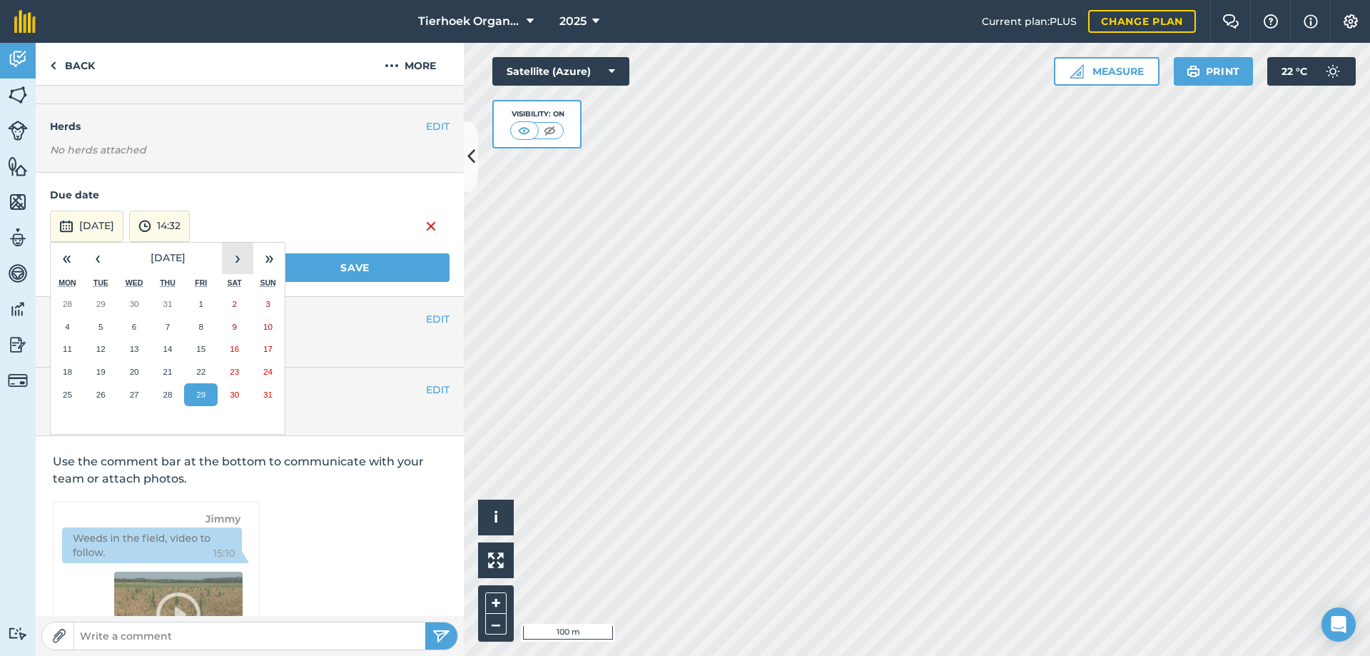
click at [239, 243] on button "›" at bounding box center [237, 258] width 31 height 31
click at [207, 383] on button "31" at bounding box center [201, 394] width 34 height 23
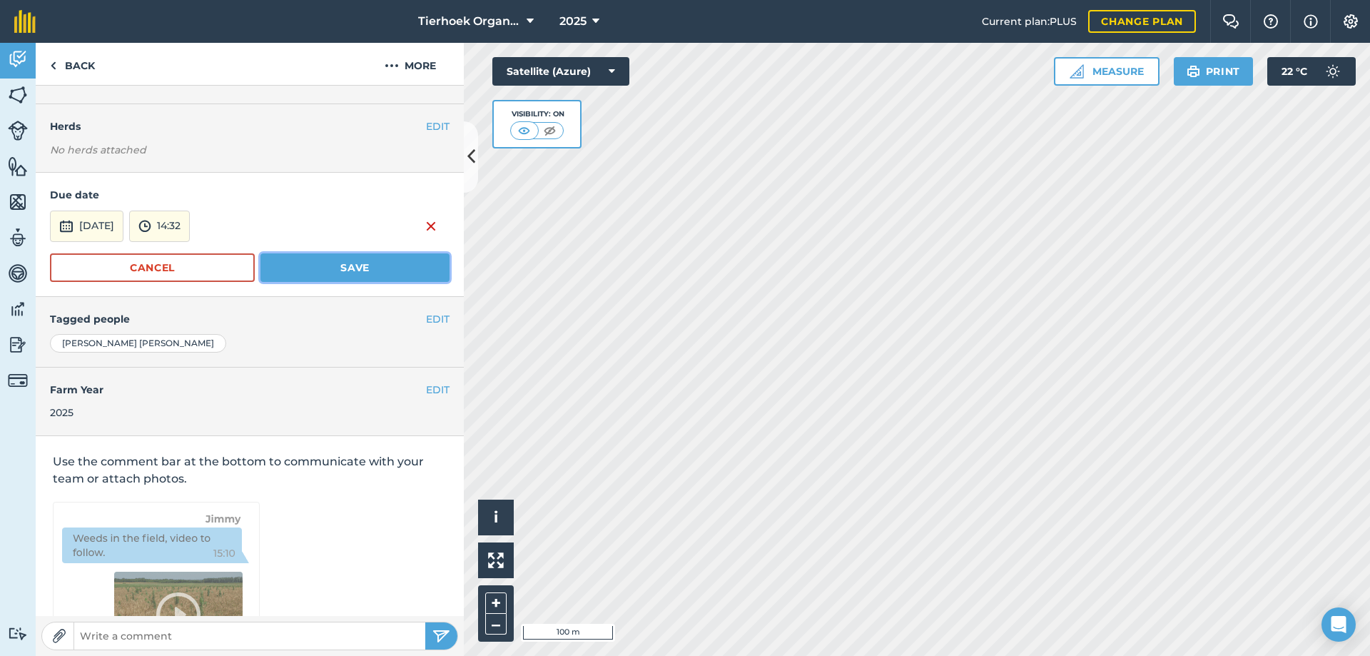
click at [354, 253] on button "Save" at bounding box center [354, 267] width 189 height 29
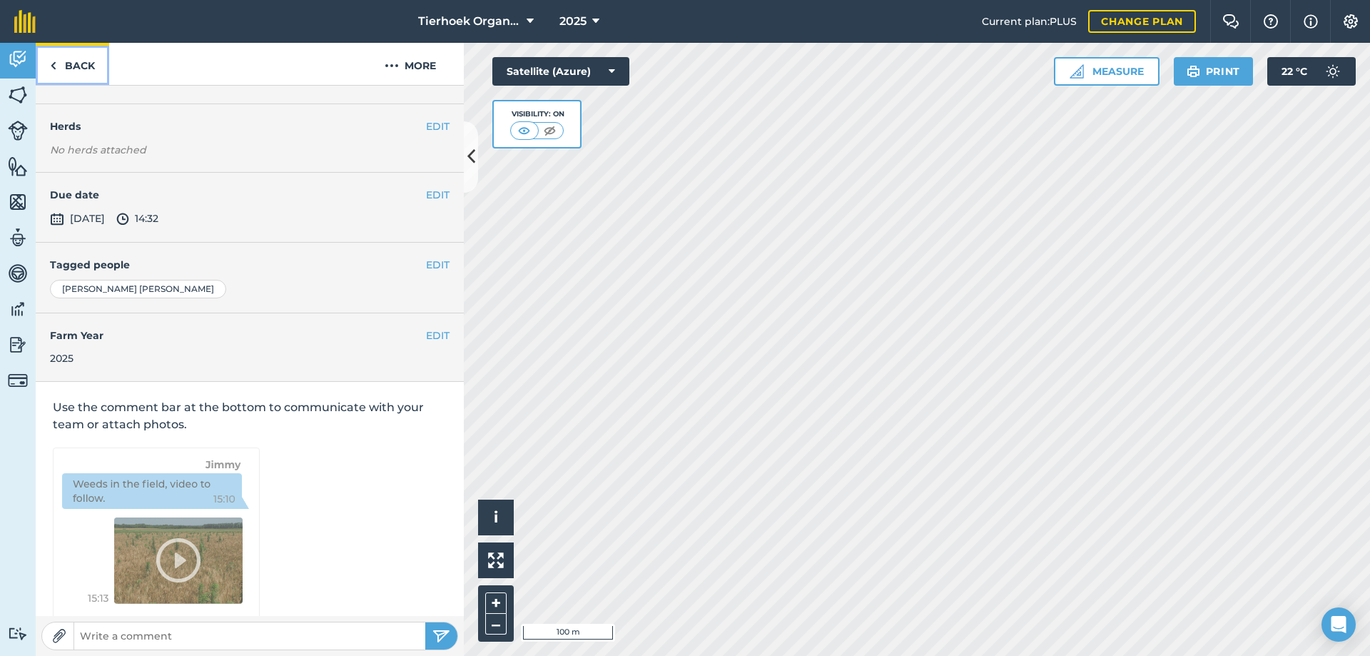
click at [86, 66] on link "Back" at bounding box center [72, 64] width 73 height 42
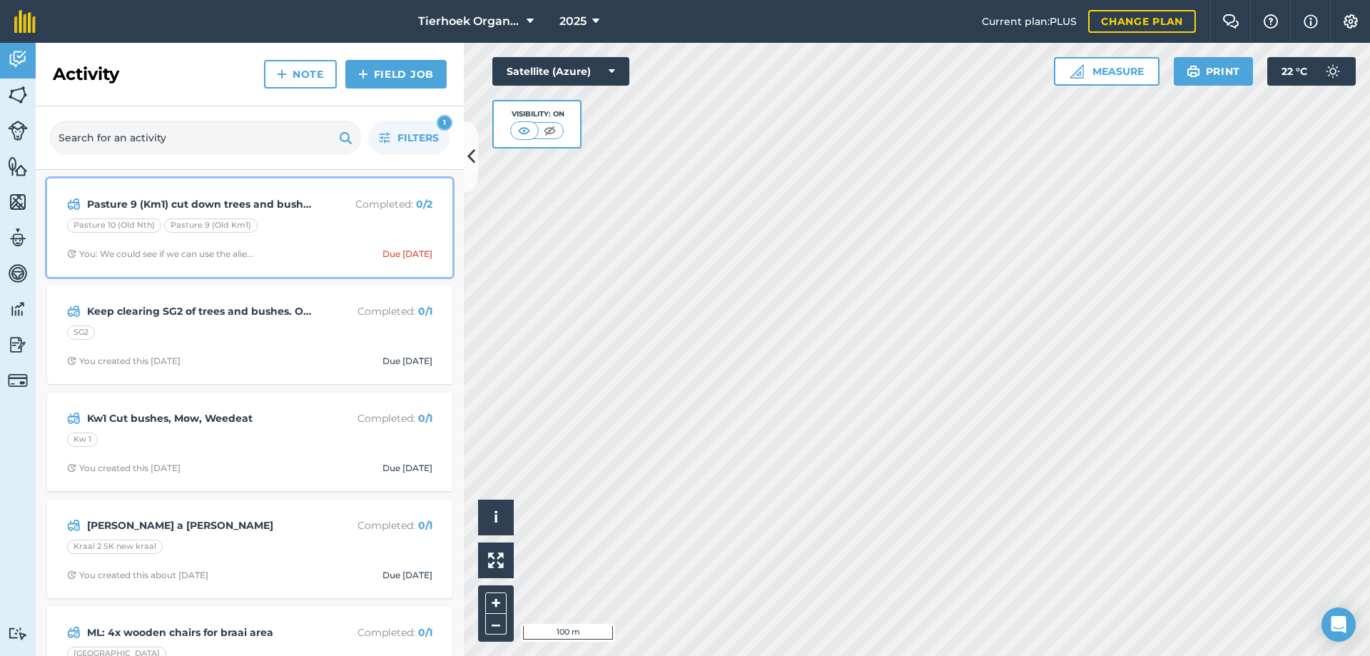
click at [339, 245] on div "Pasture 9 (Km1) cut down trees and bushes. Alien Clearing team? Completed : 0 /…" at bounding box center [250, 227] width 388 height 81
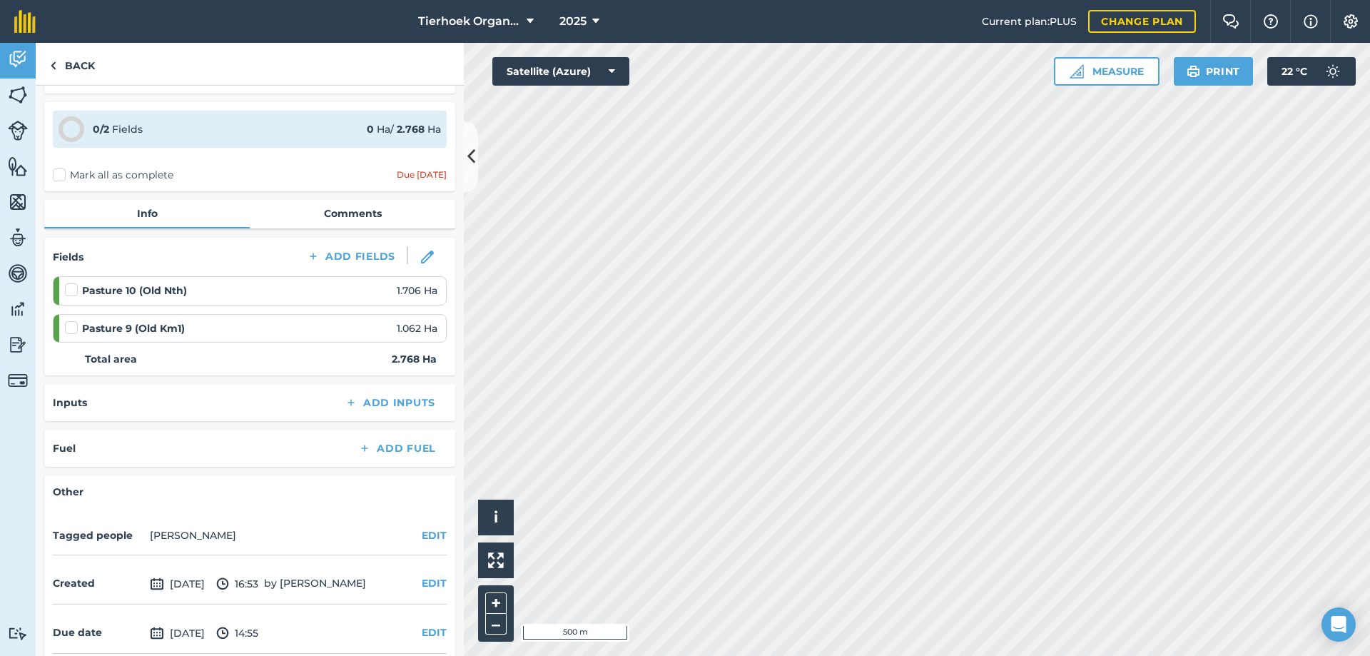
scroll to position [113, 0]
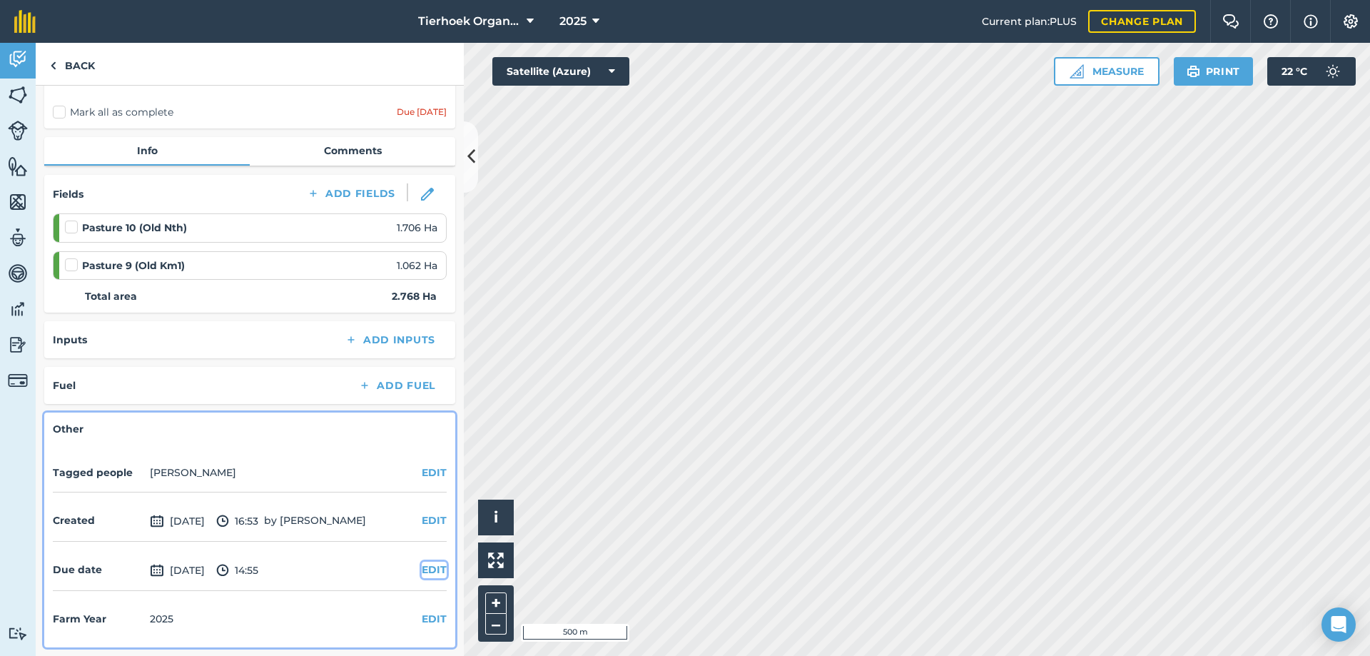
click at [423, 569] on button "EDIT" at bounding box center [434, 569] width 25 height 16
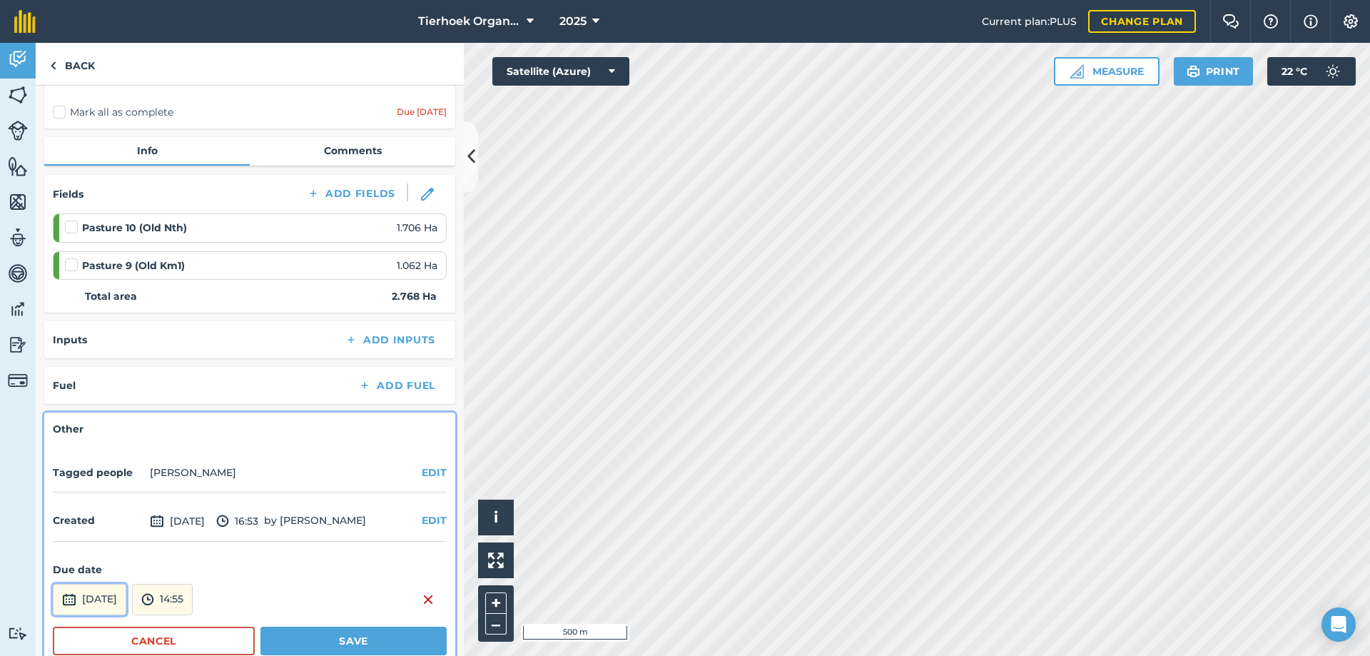
click at [126, 604] on button "[DATE]" at bounding box center [89, 599] width 73 height 31
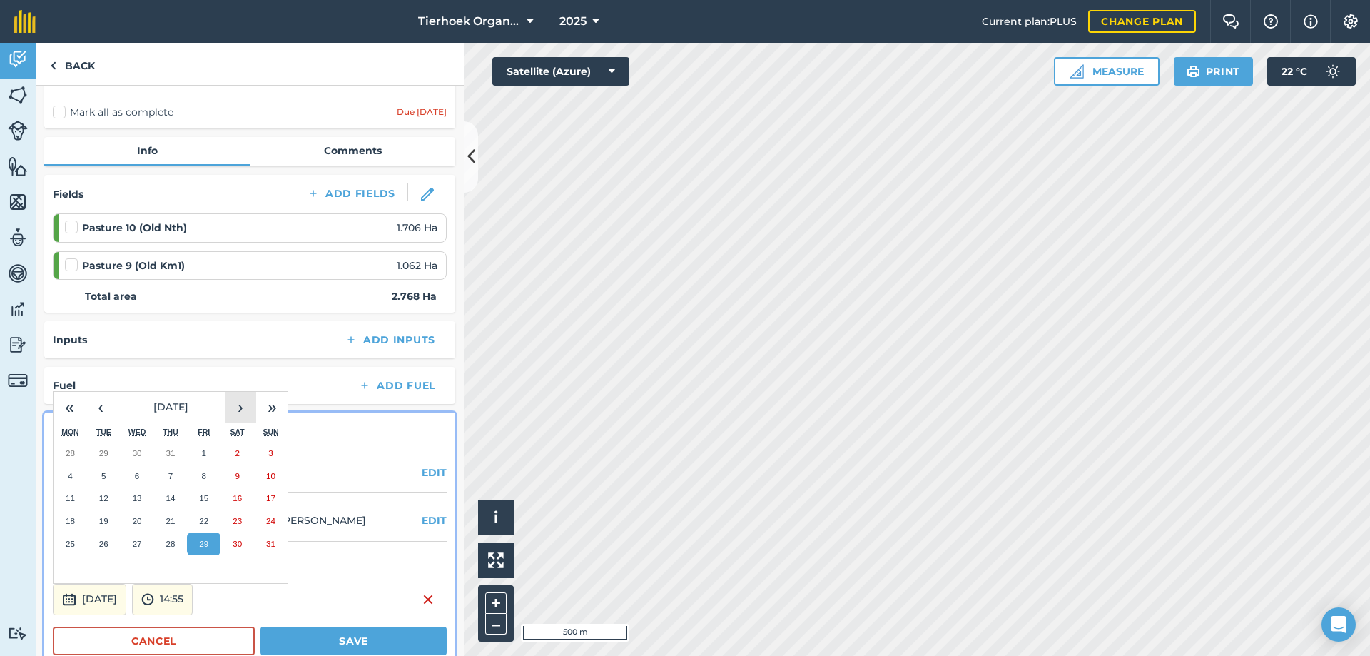
click at [243, 406] on button "›" at bounding box center [240, 407] width 31 height 31
click at [200, 544] on abbr "28" at bounding box center [203, 543] width 9 height 9
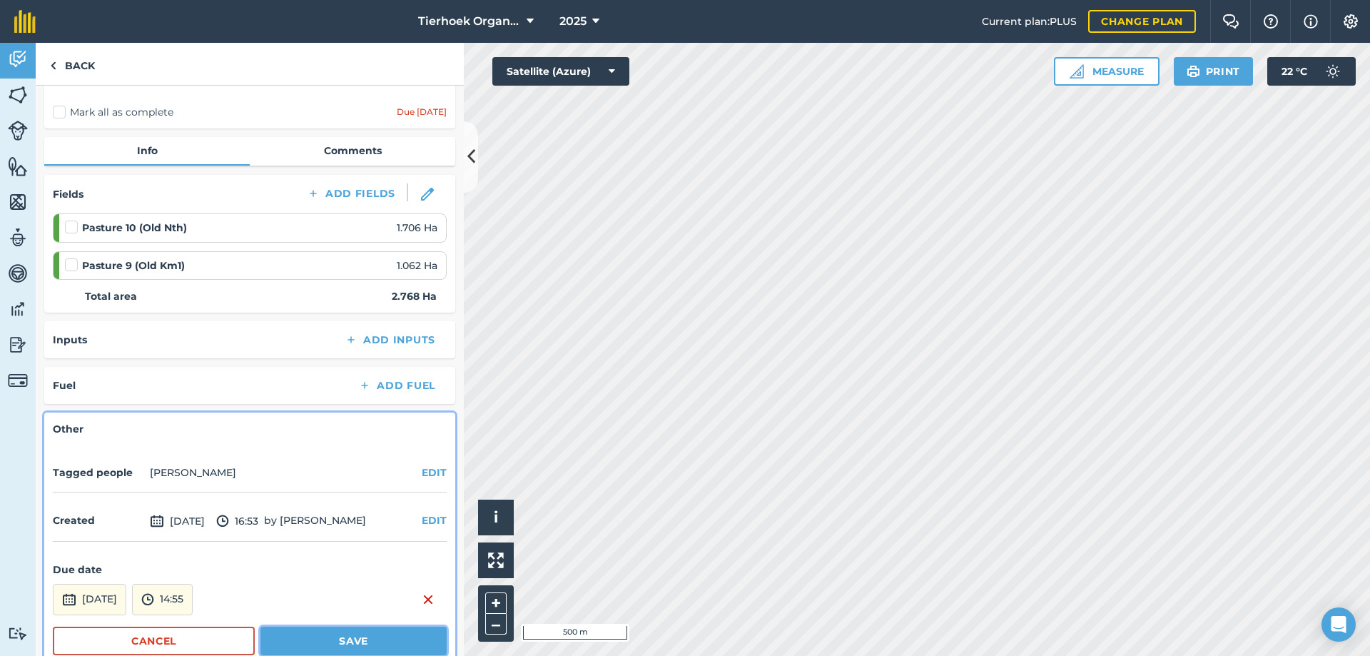
click at [277, 641] on button "Save" at bounding box center [353, 640] width 186 height 29
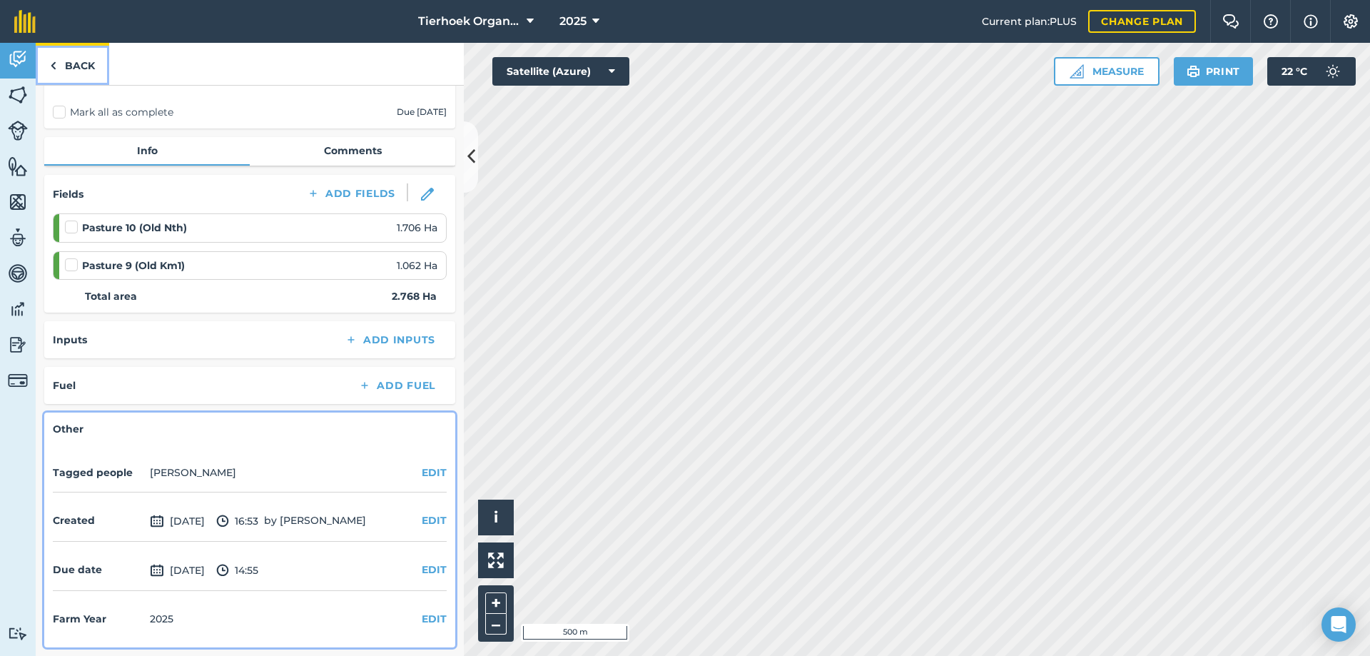
click at [88, 63] on link "Back" at bounding box center [72, 64] width 73 height 42
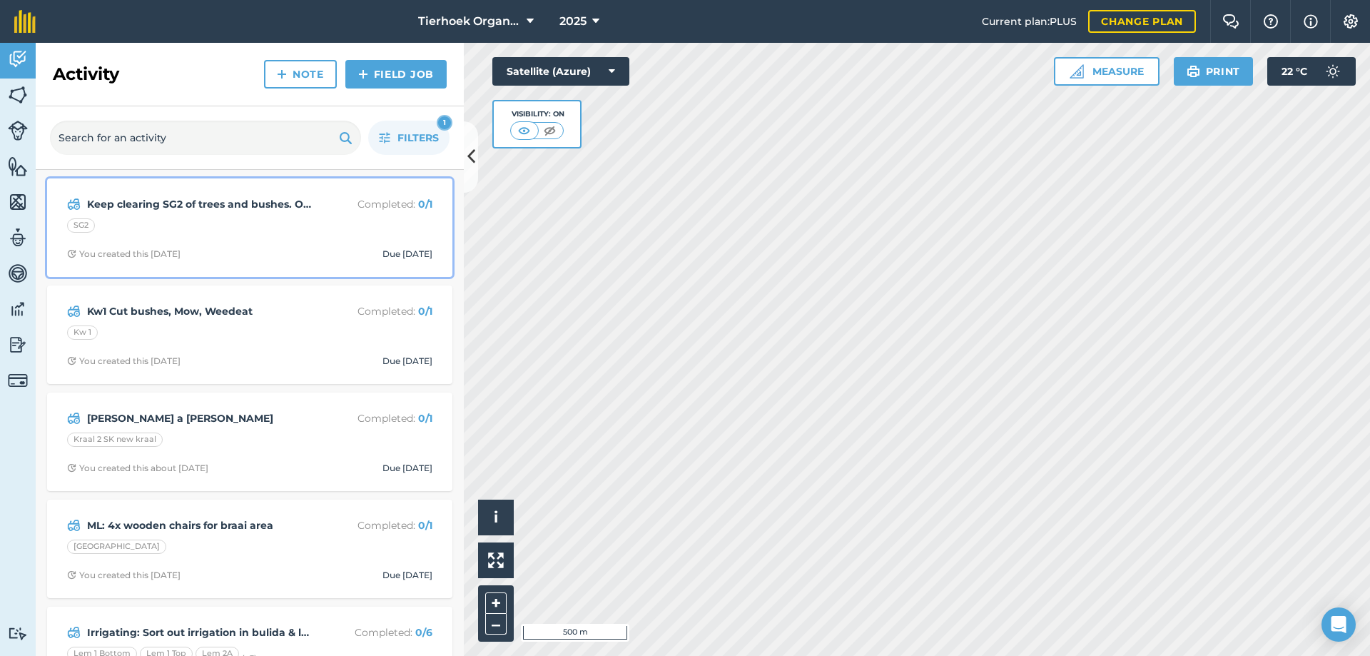
click at [302, 233] on div "SG2" at bounding box center [249, 227] width 365 height 19
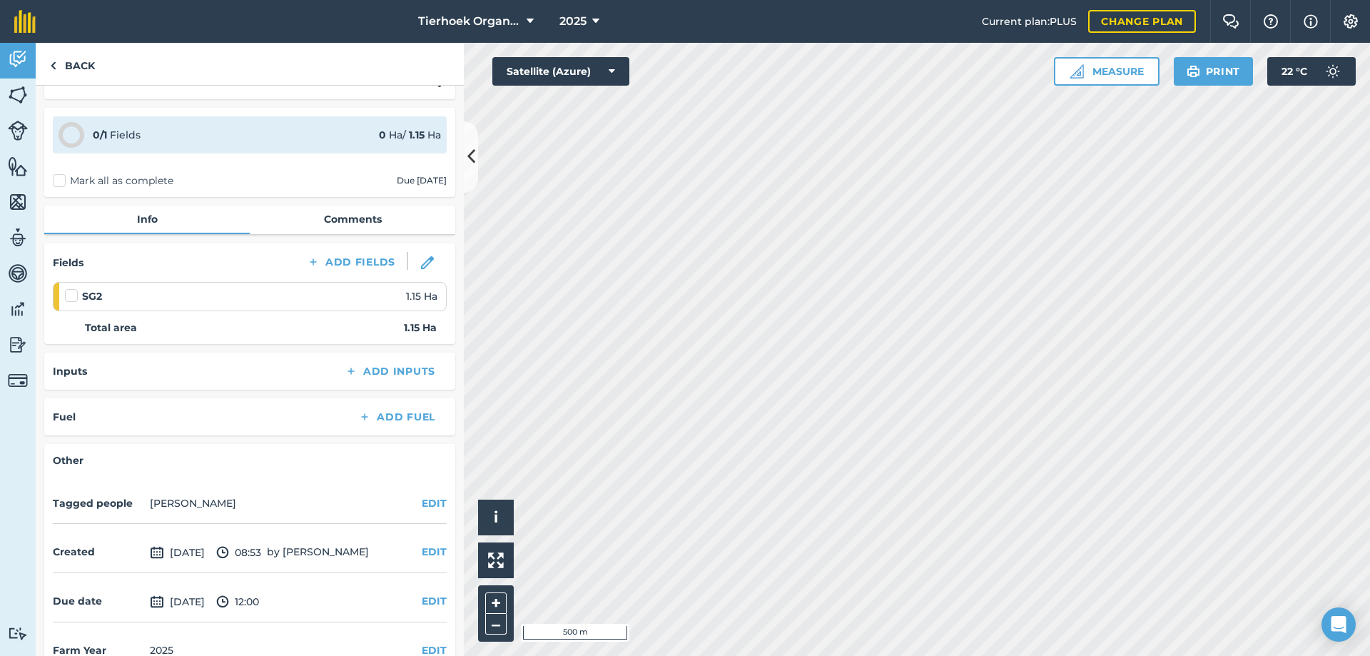
scroll to position [63, 0]
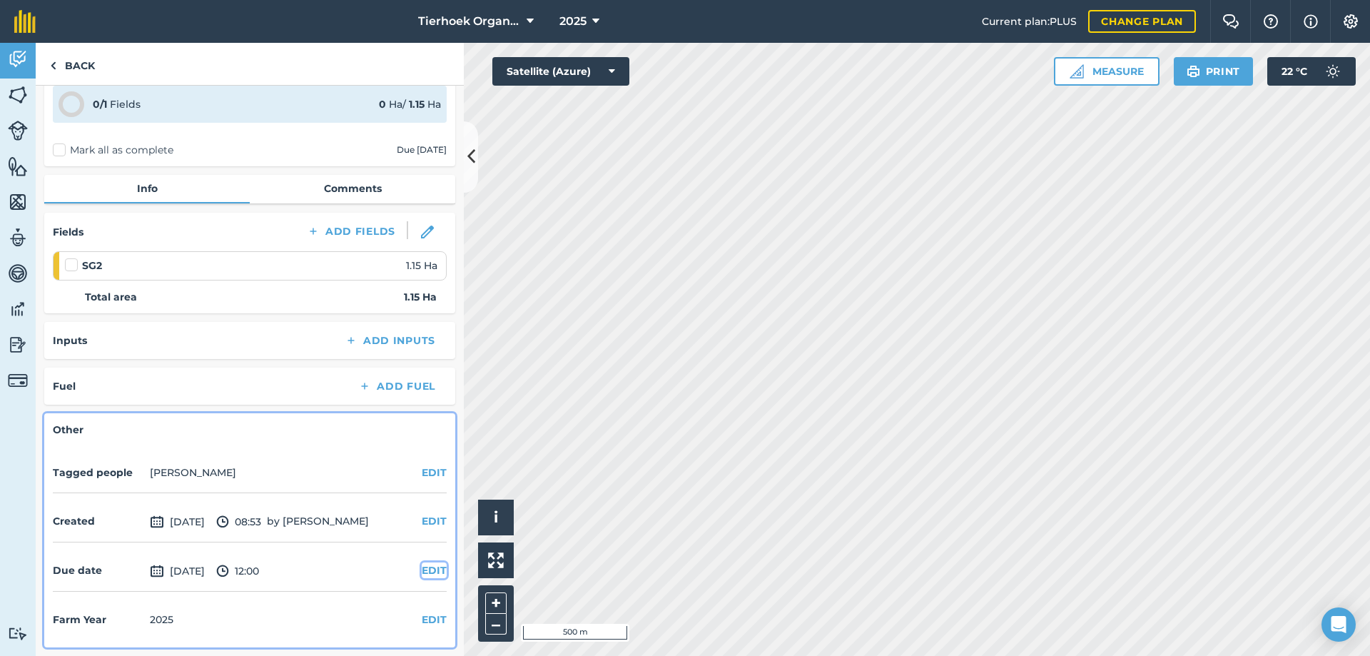
click at [423, 569] on button "EDIT" at bounding box center [434, 570] width 25 height 16
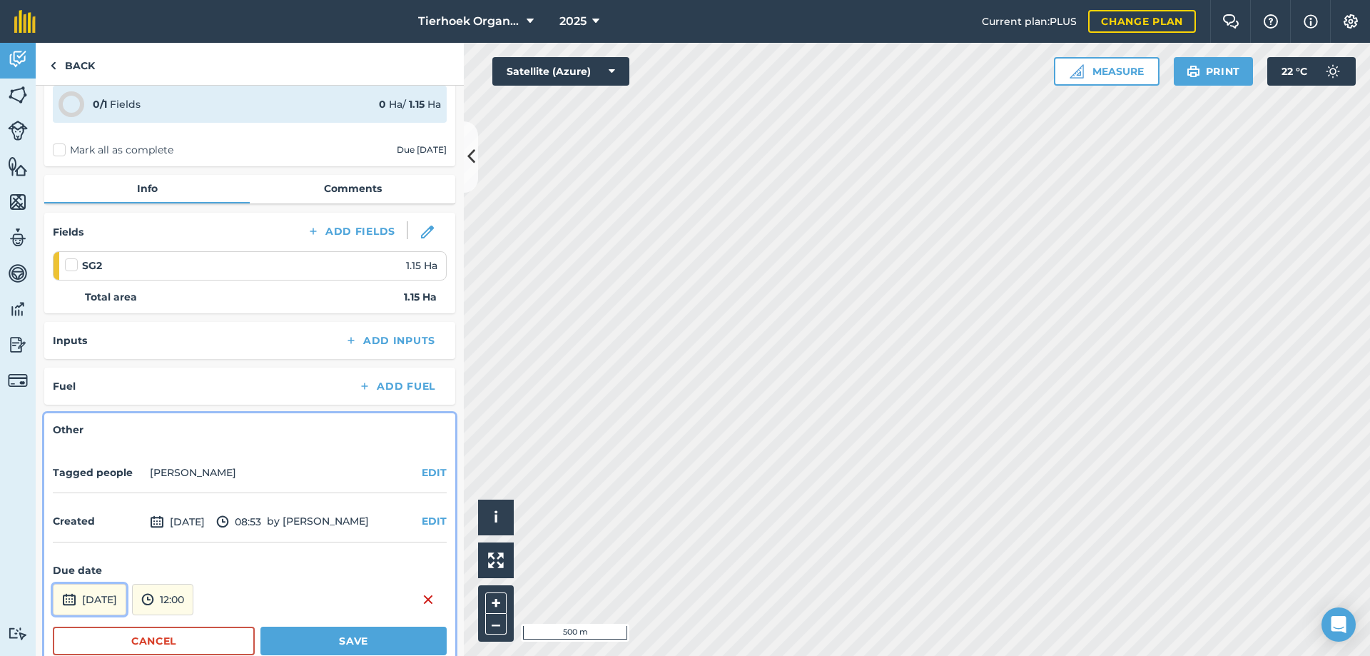
click at [111, 596] on button "[DATE]" at bounding box center [89, 599] width 73 height 31
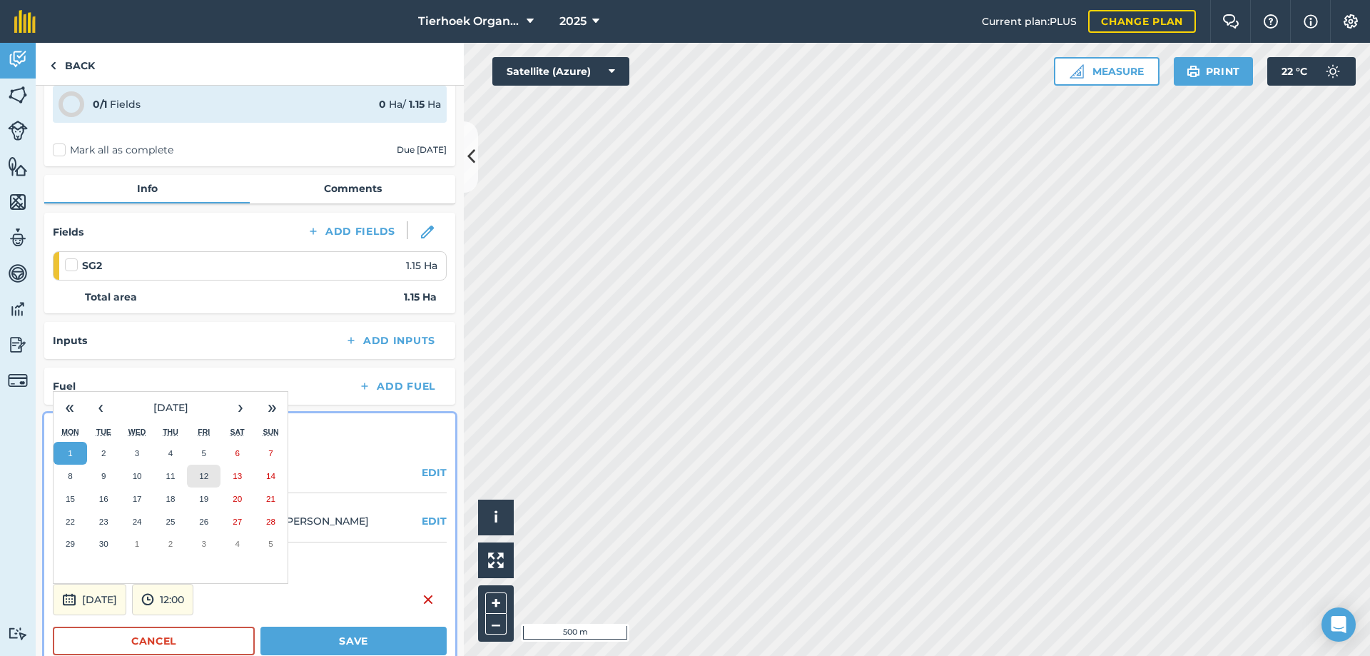
click at [207, 474] on abbr "12" at bounding box center [203, 475] width 9 height 9
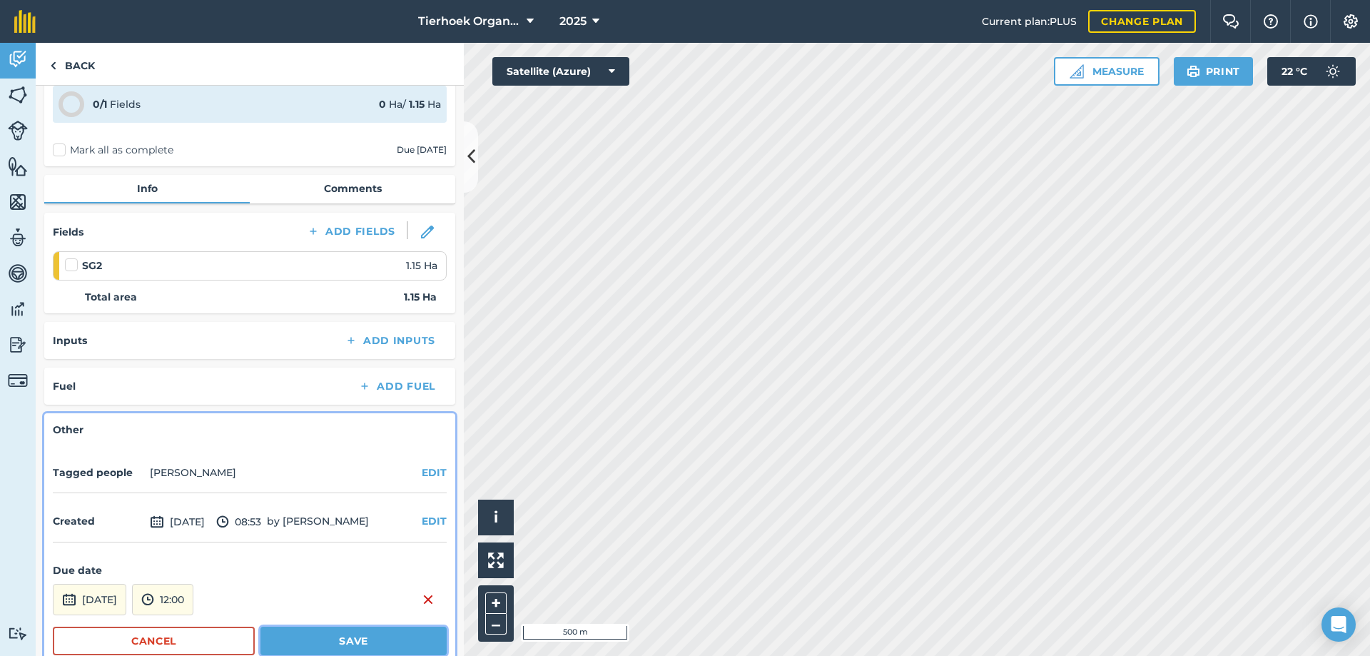
click at [313, 639] on button "Save" at bounding box center [353, 640] width 186 height 29
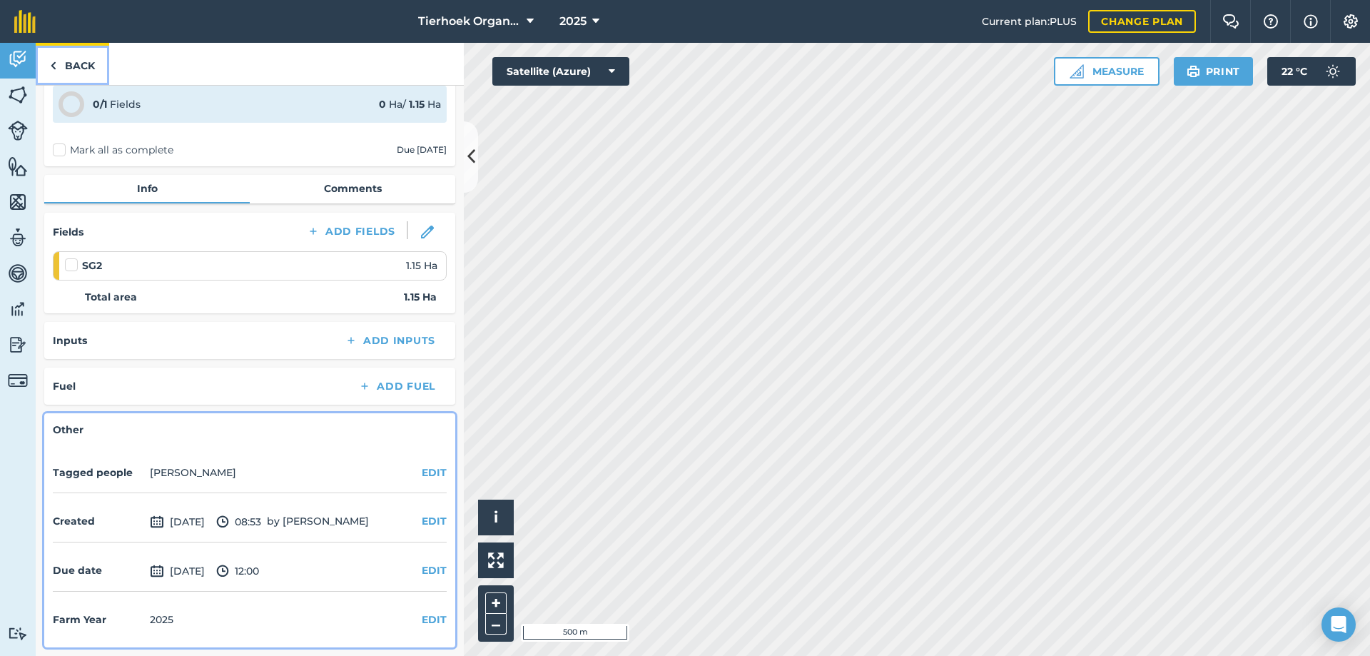
click at [84, 65] on link "Back" at bounding box center [72, 64] width 73 height 42
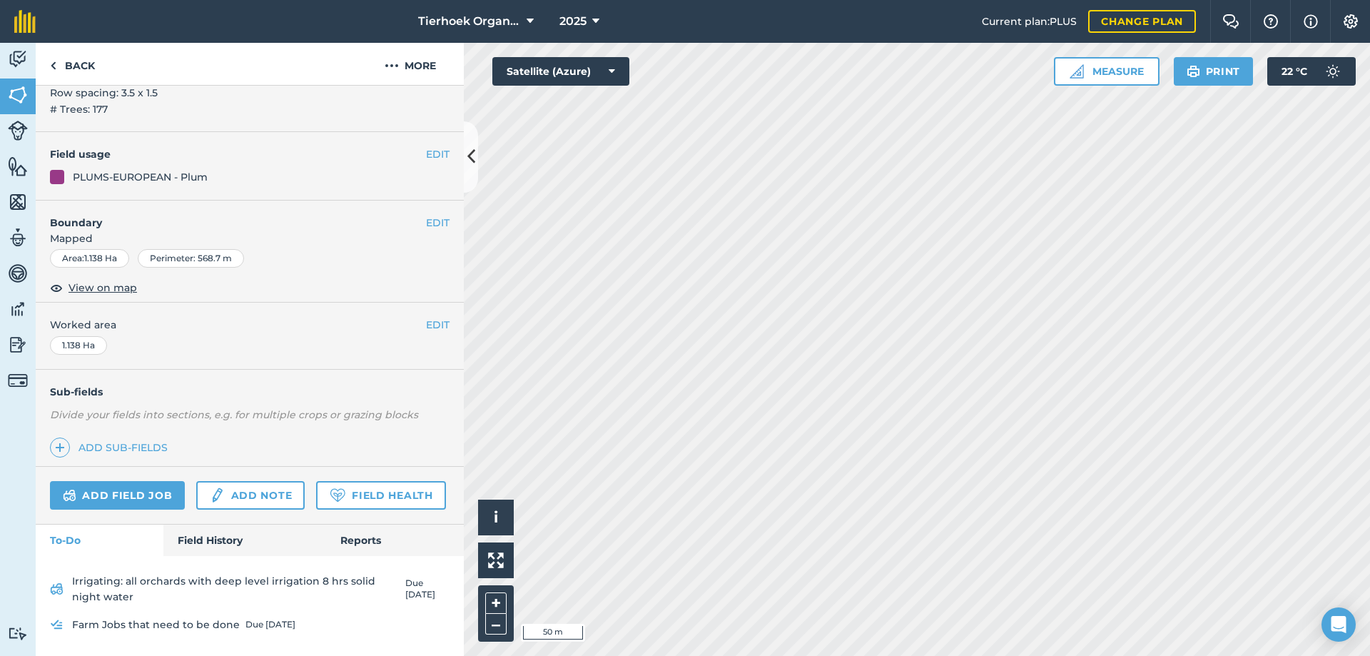
scroll to position [256, 0]
click at [103, 481] on link "Add field job" at bounding box center [117, 495] width 135 height 29
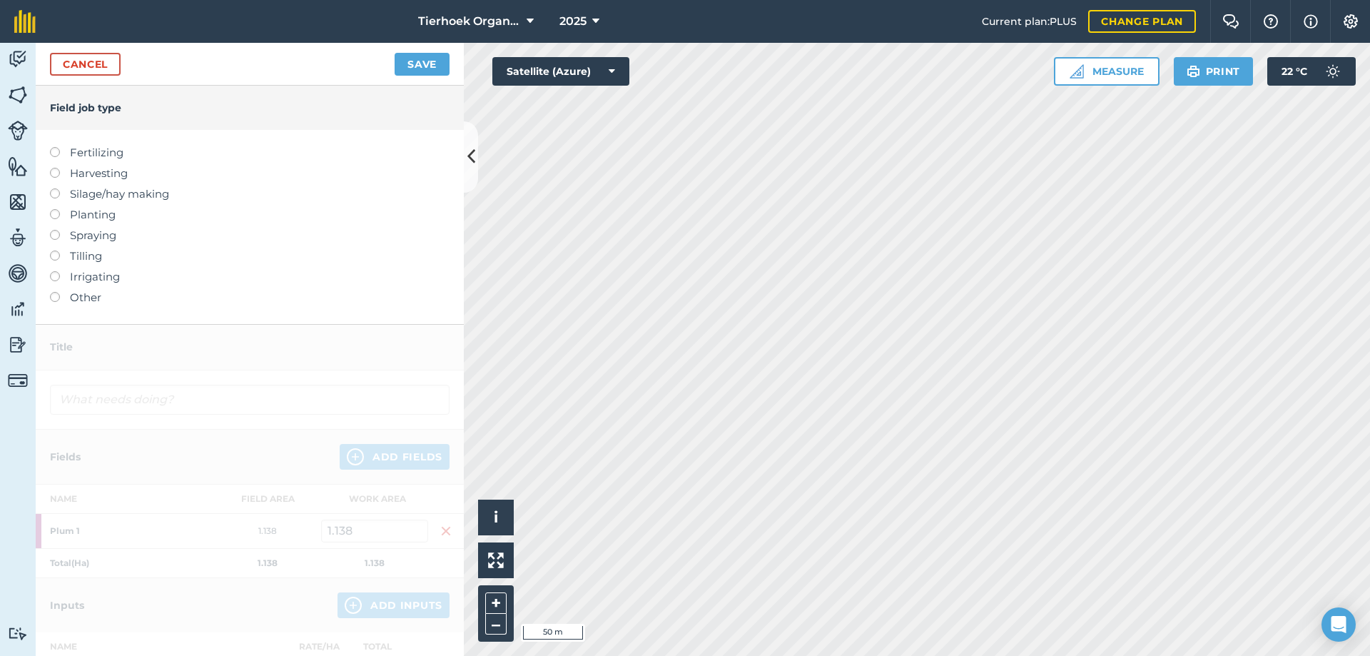
click at [56, 292] on label at bounding box center [60, 292] width 20 height 0
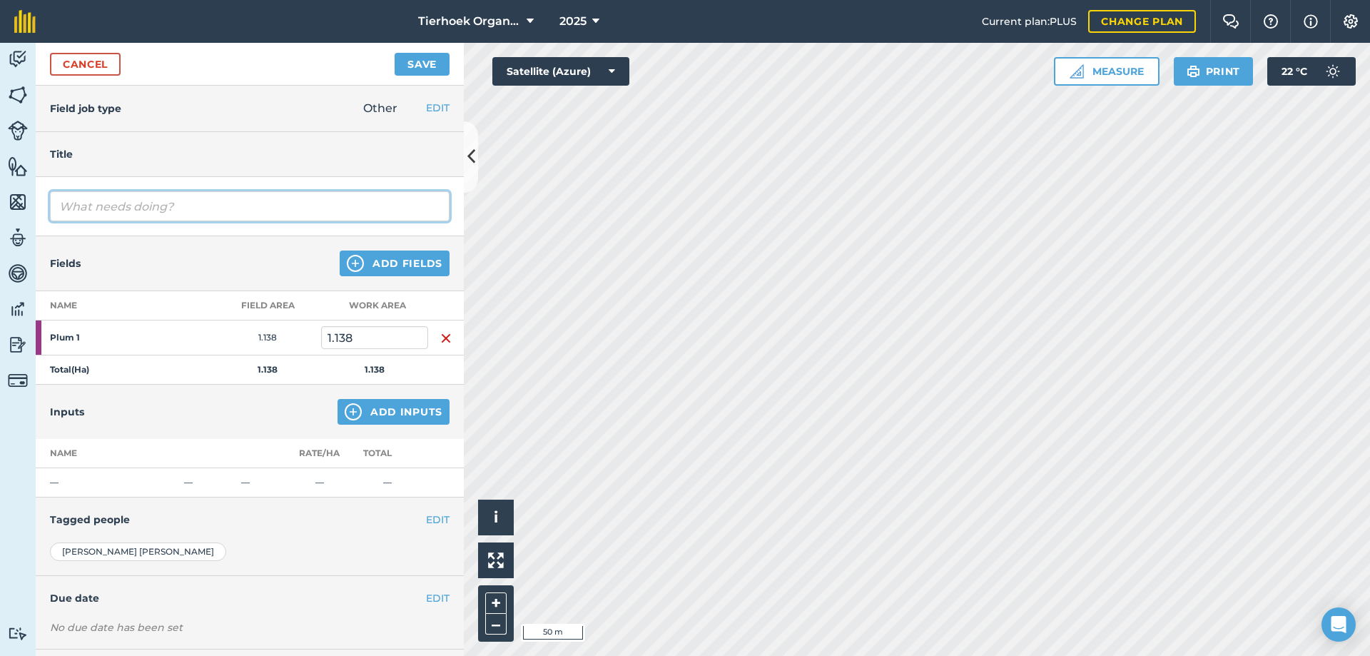
click at [111, 205] on input "text" at bounding box center [250, 206] width 400 height 30
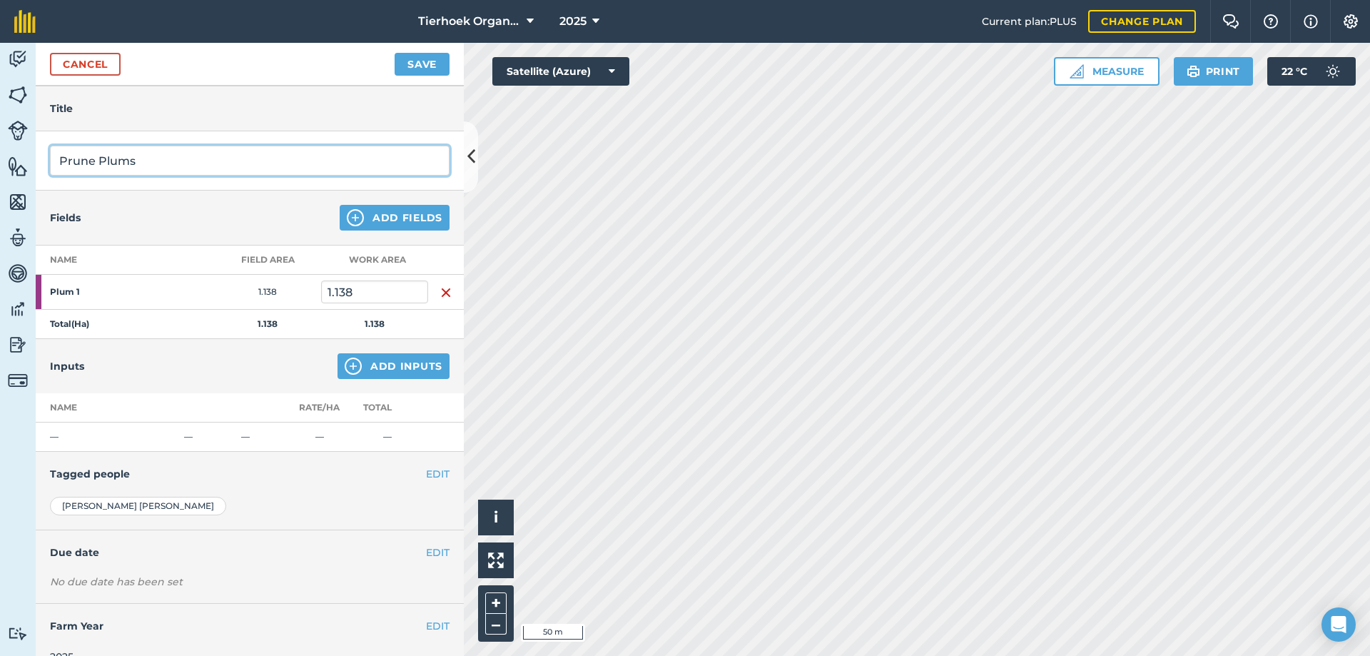
scroll to position [69, 0]
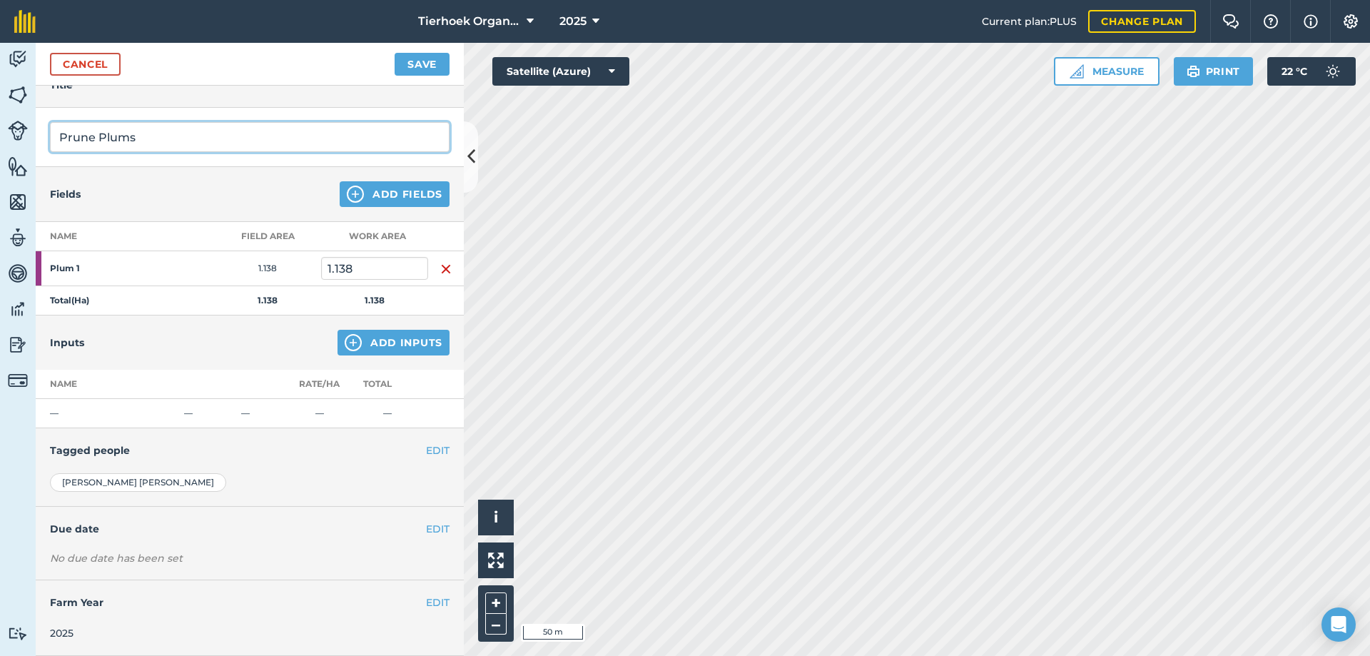
type input "Prune Plums"
click at [426, 527] on button "EDIT" at bounding box center [438, 529] width 24 height 16
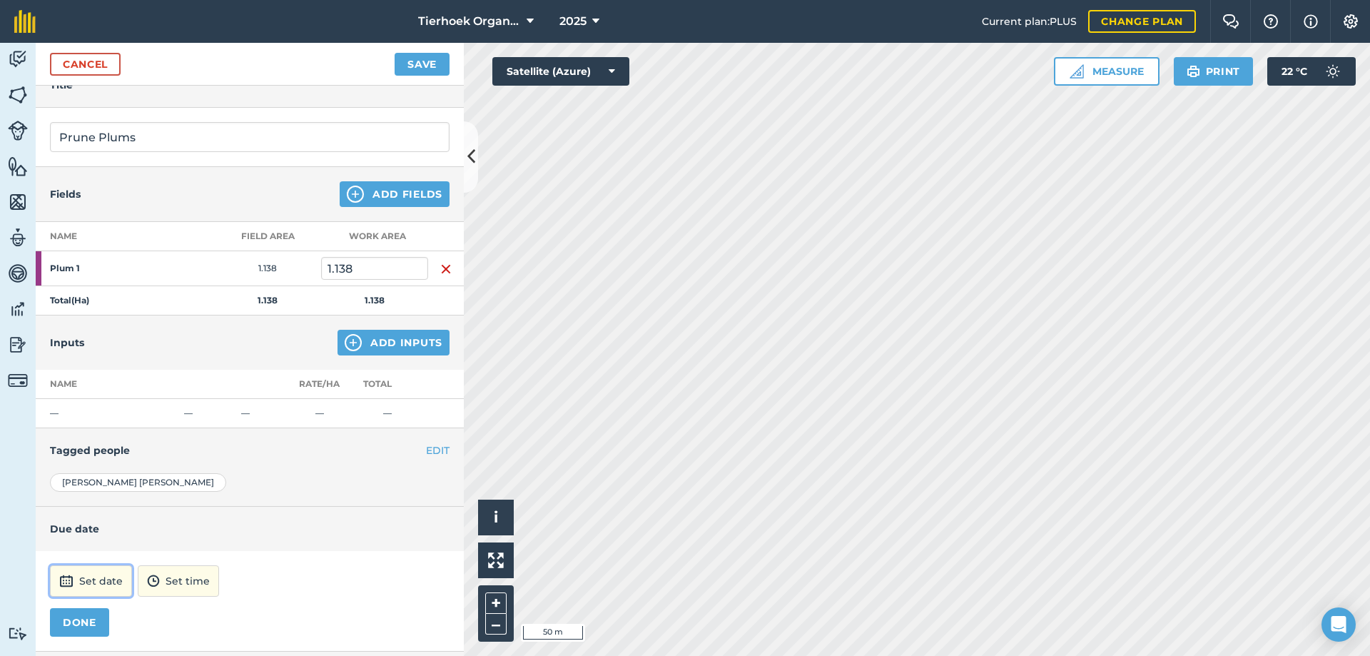
click at [98, 576] on button "Set date" at bounding box center [91, 580] width 82 height 31
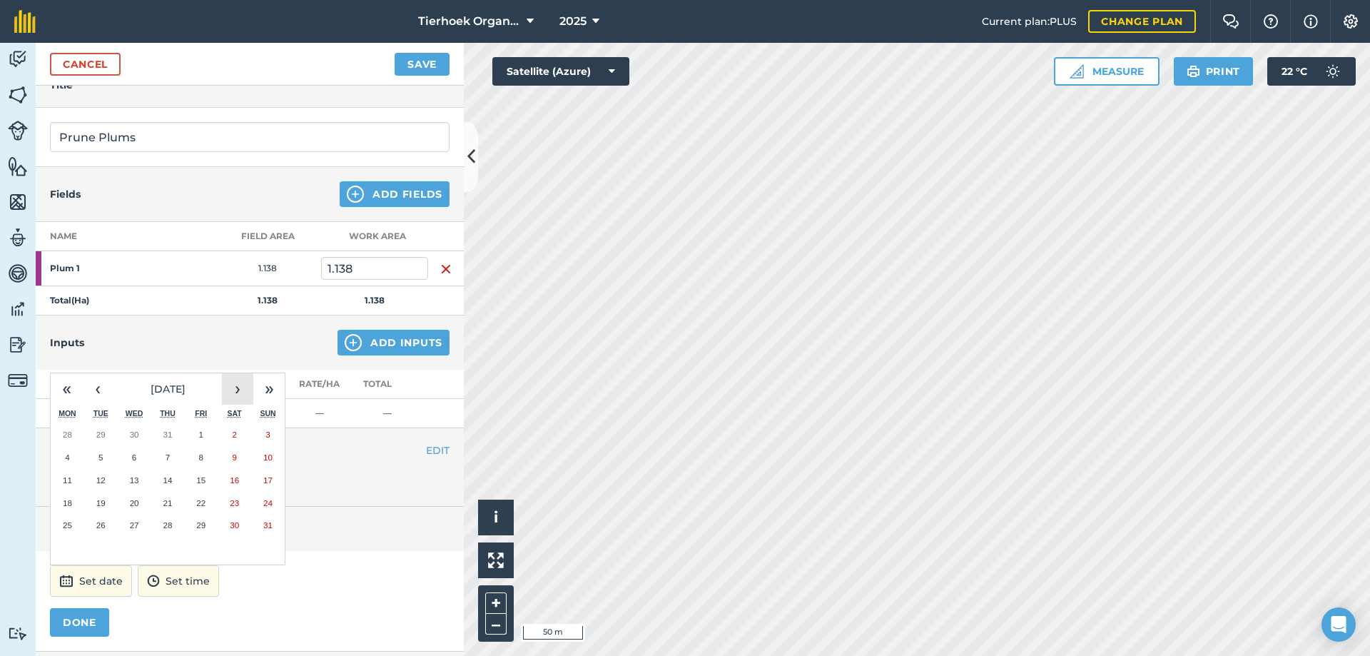
click at [233, 392] on button "›" at bounding box center [237, 388] width 31 height 31
click at [200, 476] on abbr "19" at bounding box center [200, 479] width 9 height 9
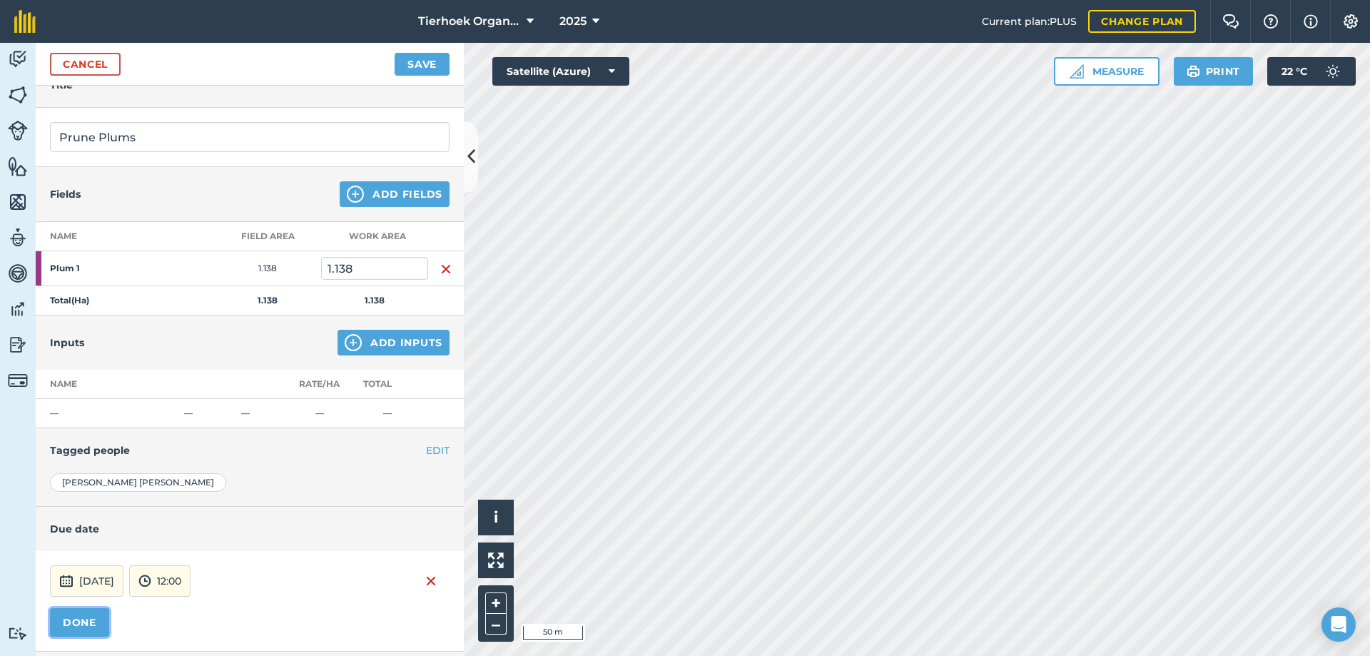
click at [86, 621] on button "DONE" at bounding box center [79, 622] width 59 height 29
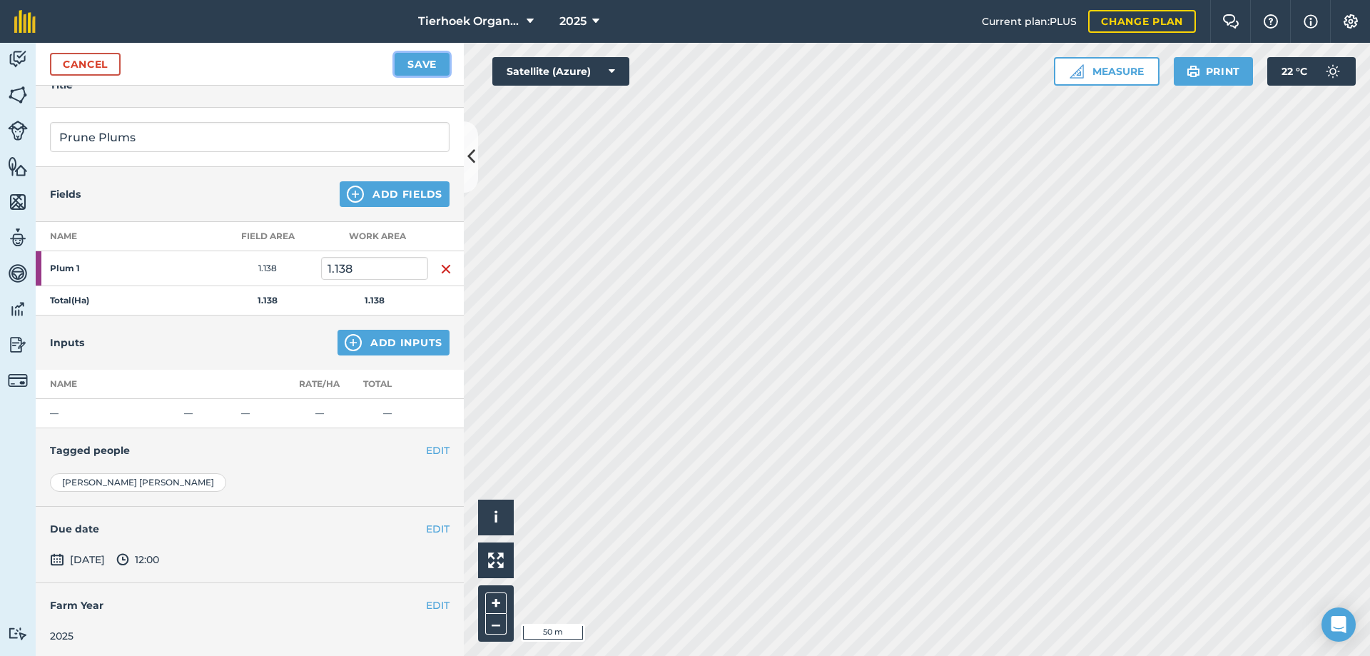
click at [421, 61] on button "Save" at bounding box center [422, 64] width 55 height 23
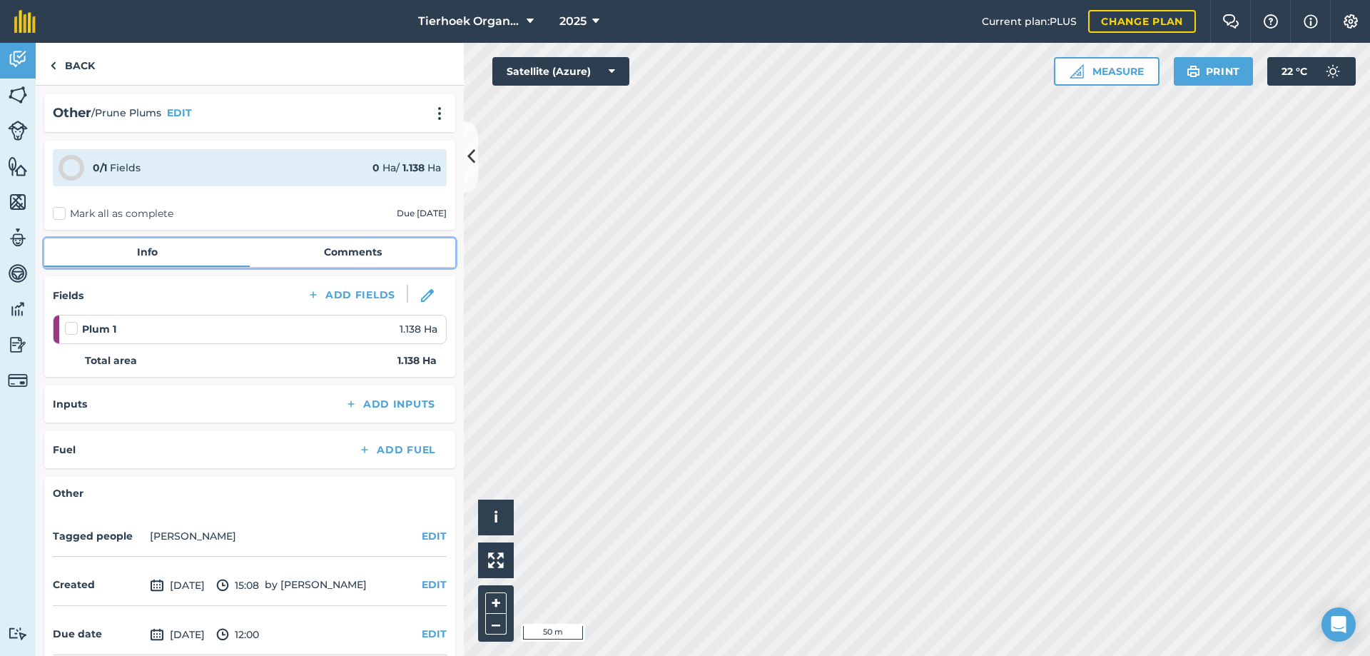
click at [330, 250] on link "Comments" at bounding box center [352, 251] width 205 height 27
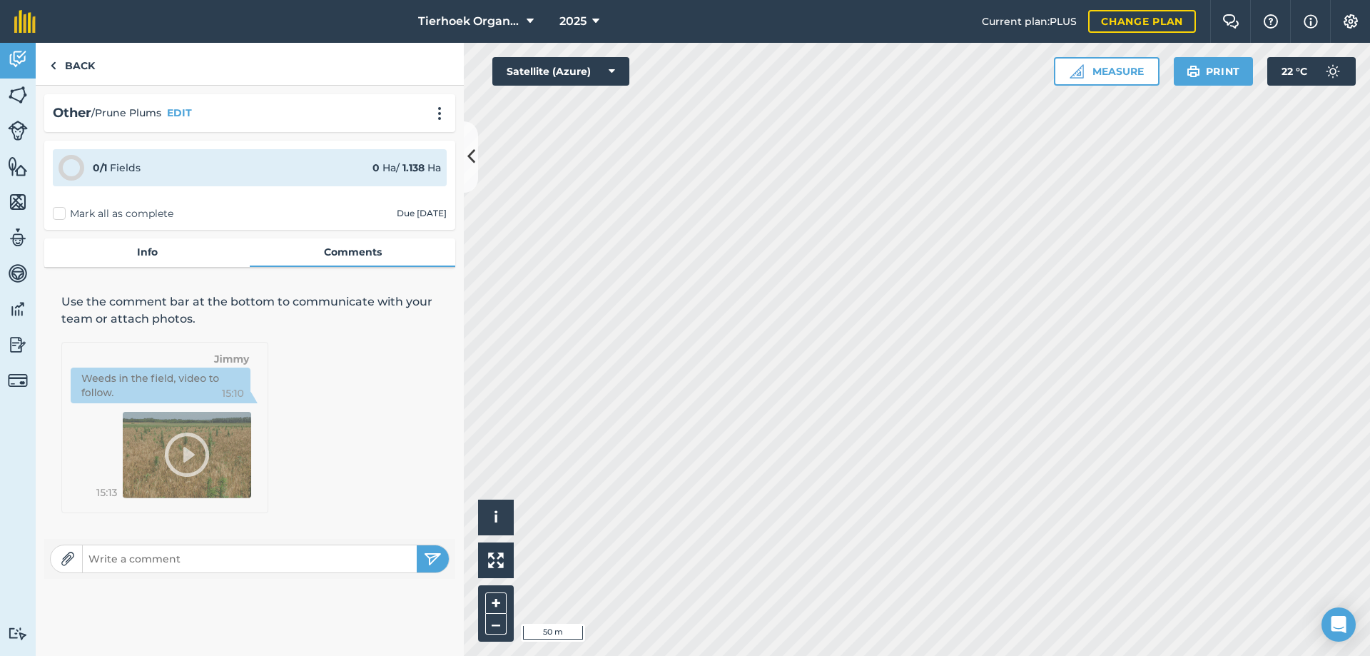
click at [140, 552] on input "text" at bounding box center [250, 559] width 334 height 20
click at [415, 555] on input "Started on the [DATE]" at bounding box center [250, 559] width 334 height 20
type input "Started on the [DATE]"
click at [423, 554] on button "submit" at bounding box center [433, 558] width 32 height 27
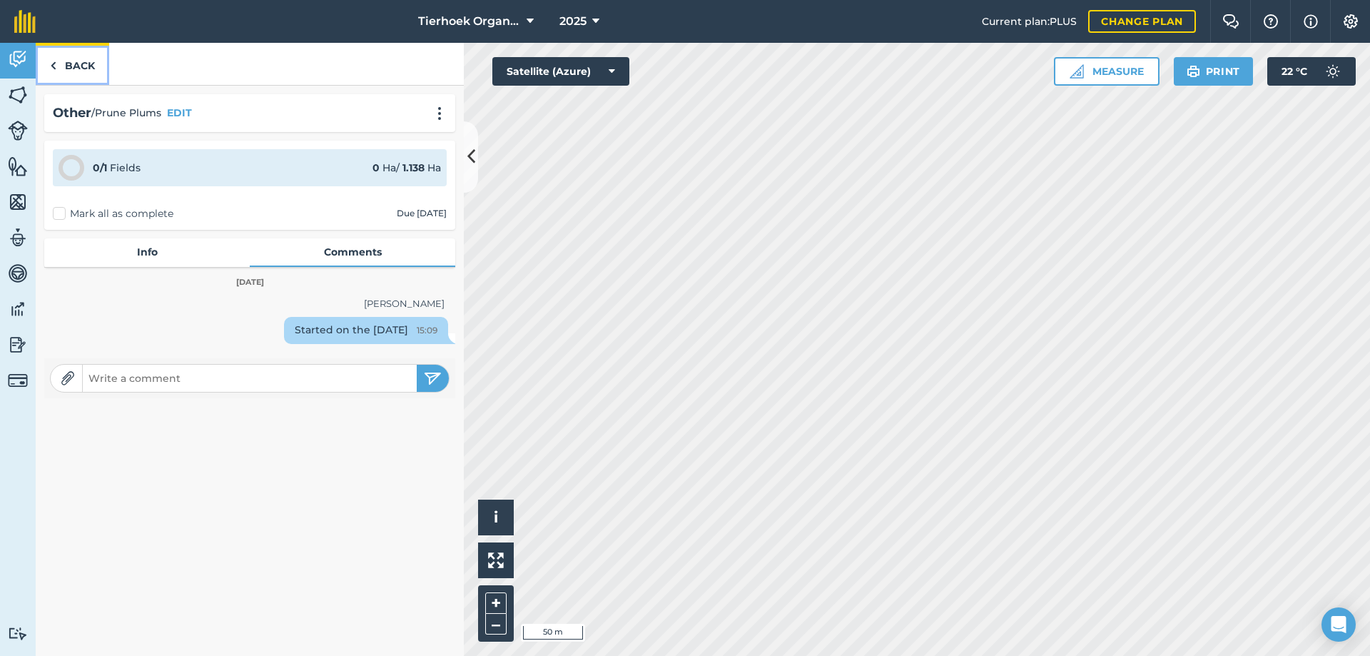
click at [75, 73] on link "Back" at bounding box center [72, 64] width 73 height 42
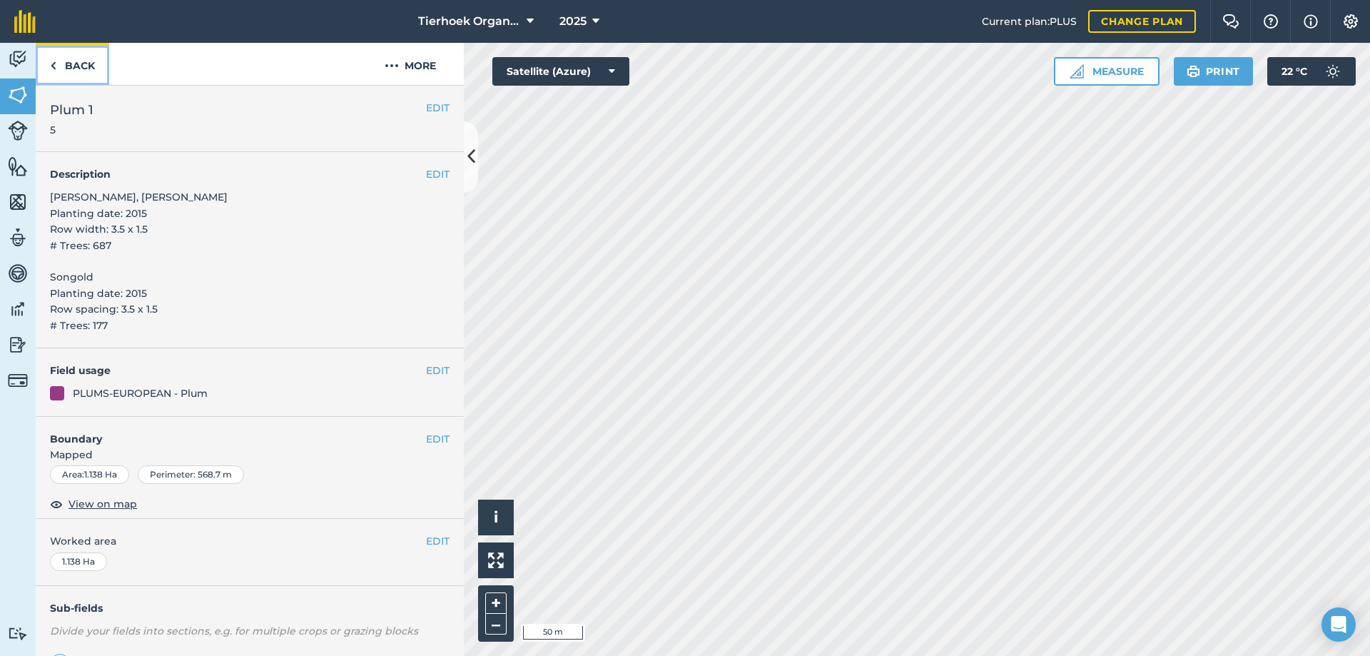
click at [77, 67] on link "Back" at bounding box center [72, 64] width 73 height 42
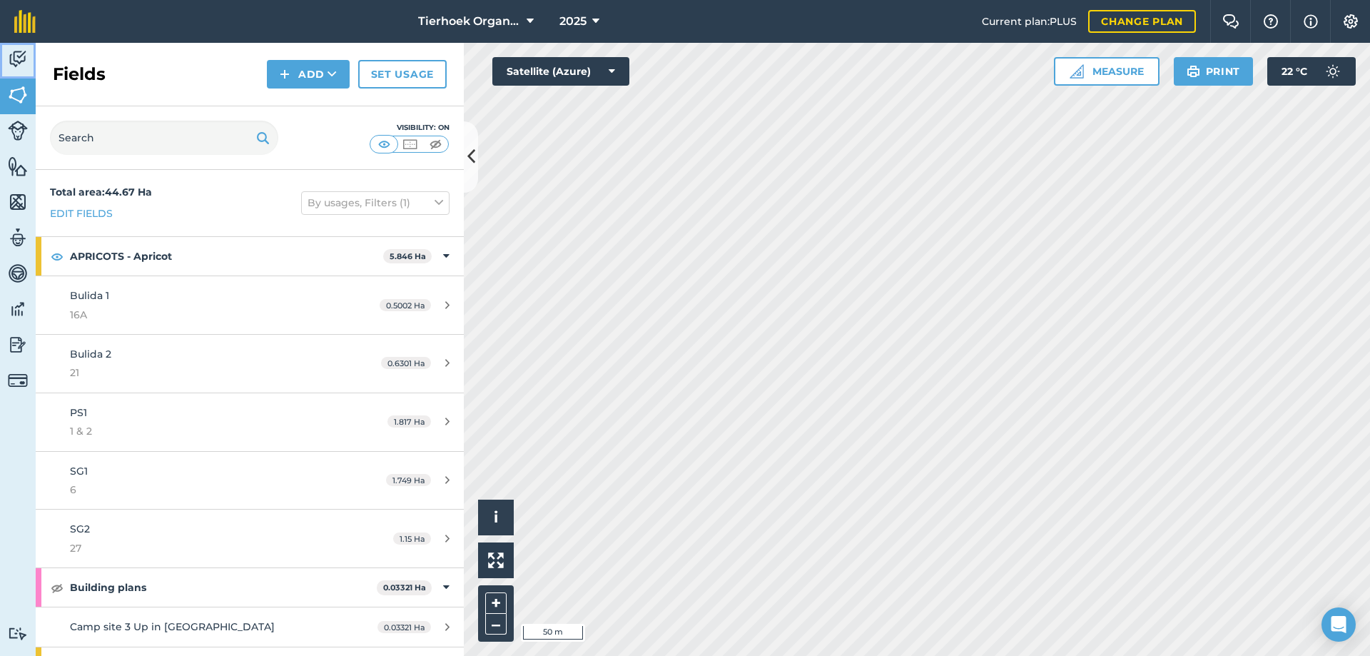
click at [21, 51] on img at bounding box center [18, 59] width 20 height 21
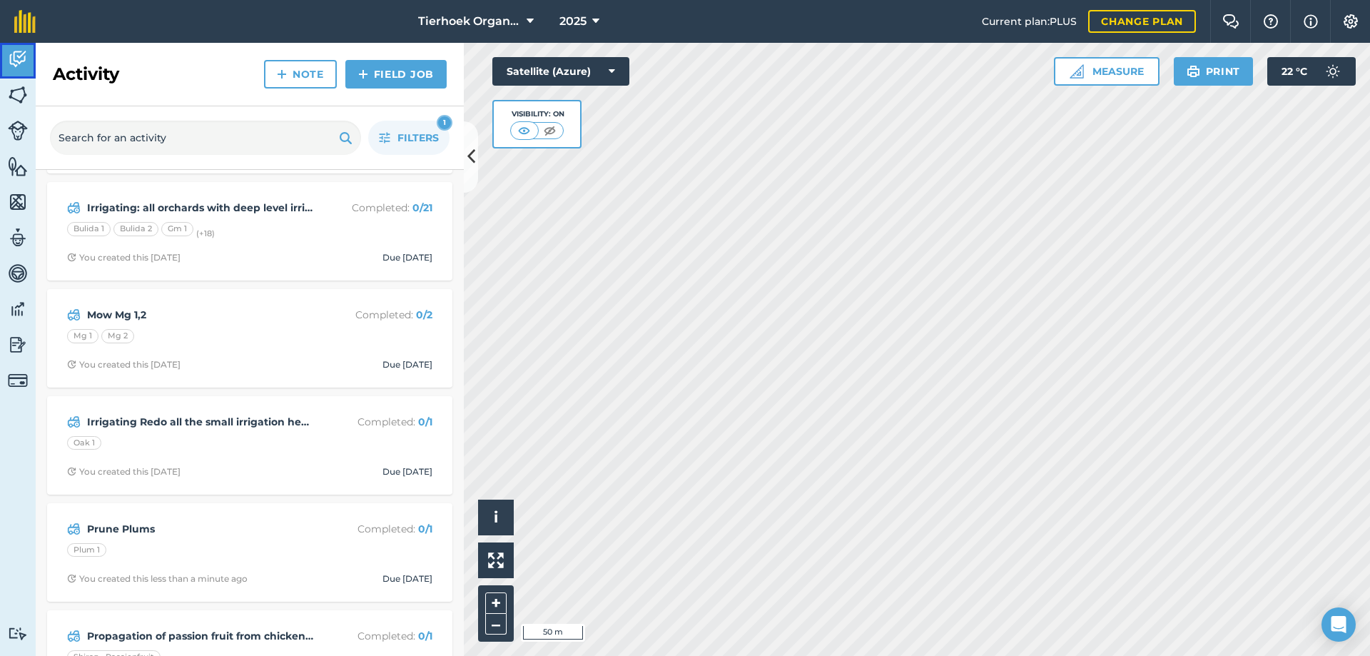
scroll to position [499, 0]
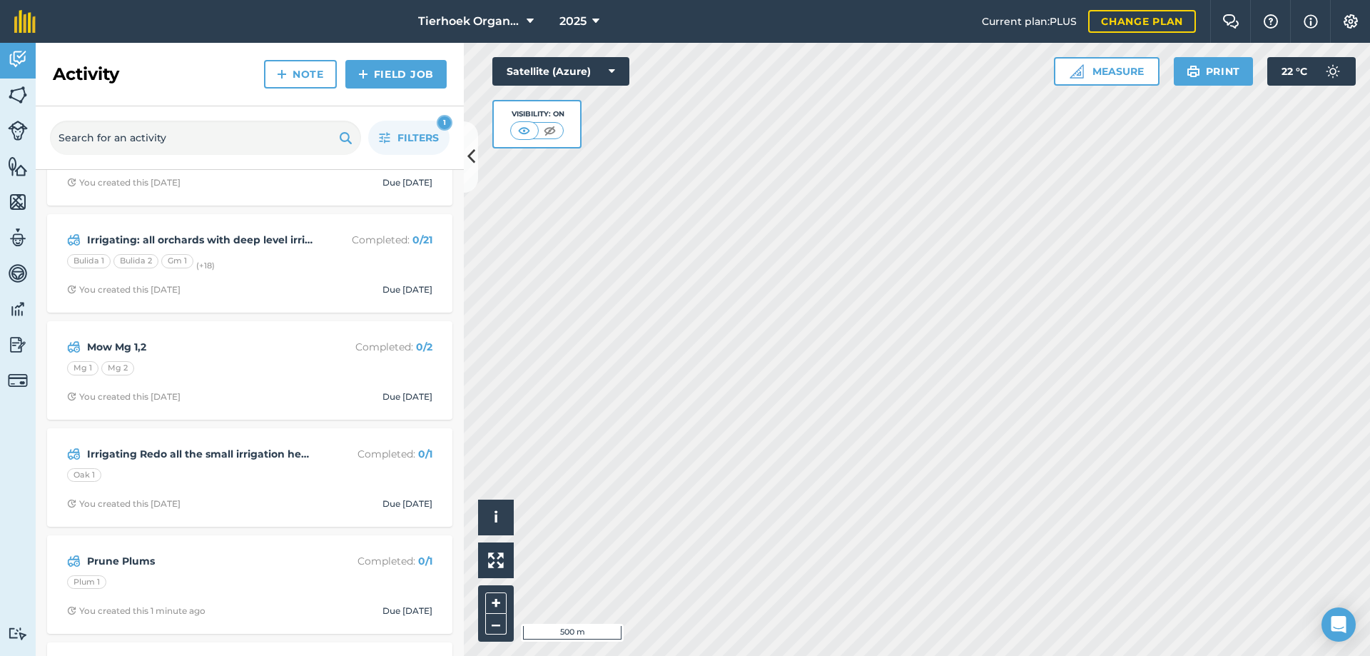
click at [118, 81] on h2 "Activity" at bounding box center [86, 74] width 66 height 23
click at [416, 136] on span "Filters" at bounding box center [417, 138] width 41 height 16
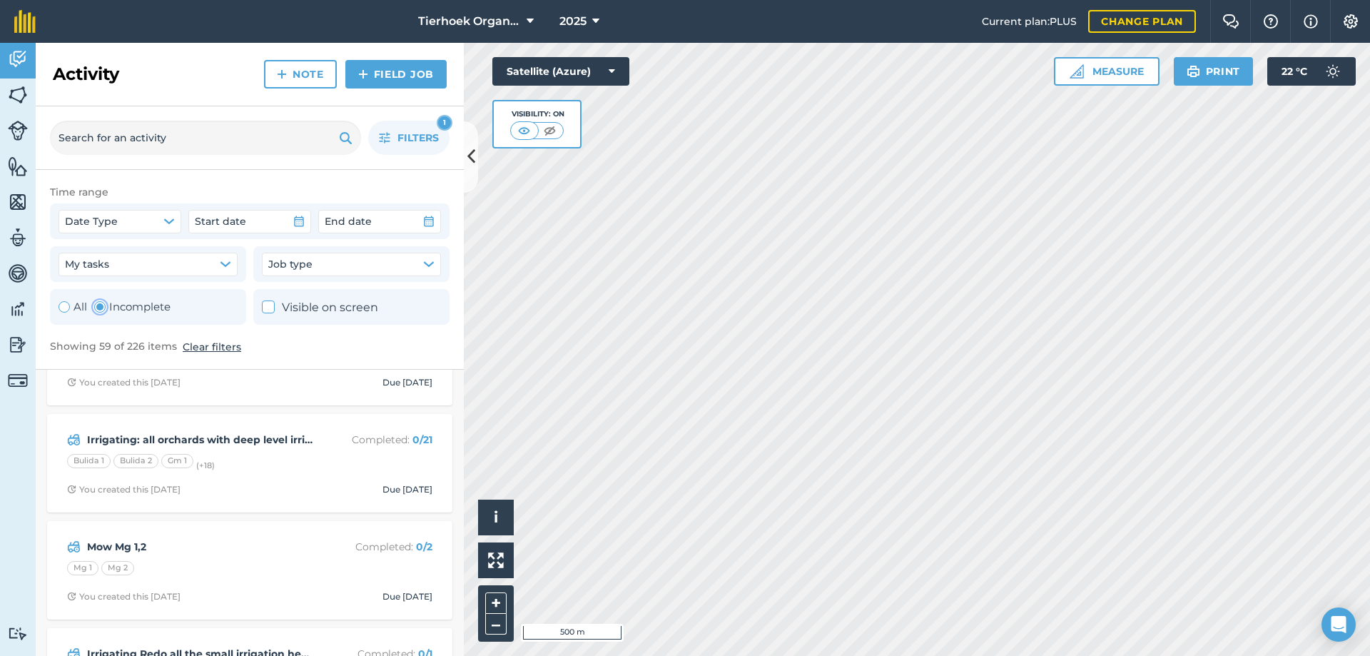
click at [158, 305] on label "Incomplete" at bounding box center [132, 306] width 76 height 17
click at [413, 131] on span "Filters" at bounding box center [417, 138] width 41 height 16
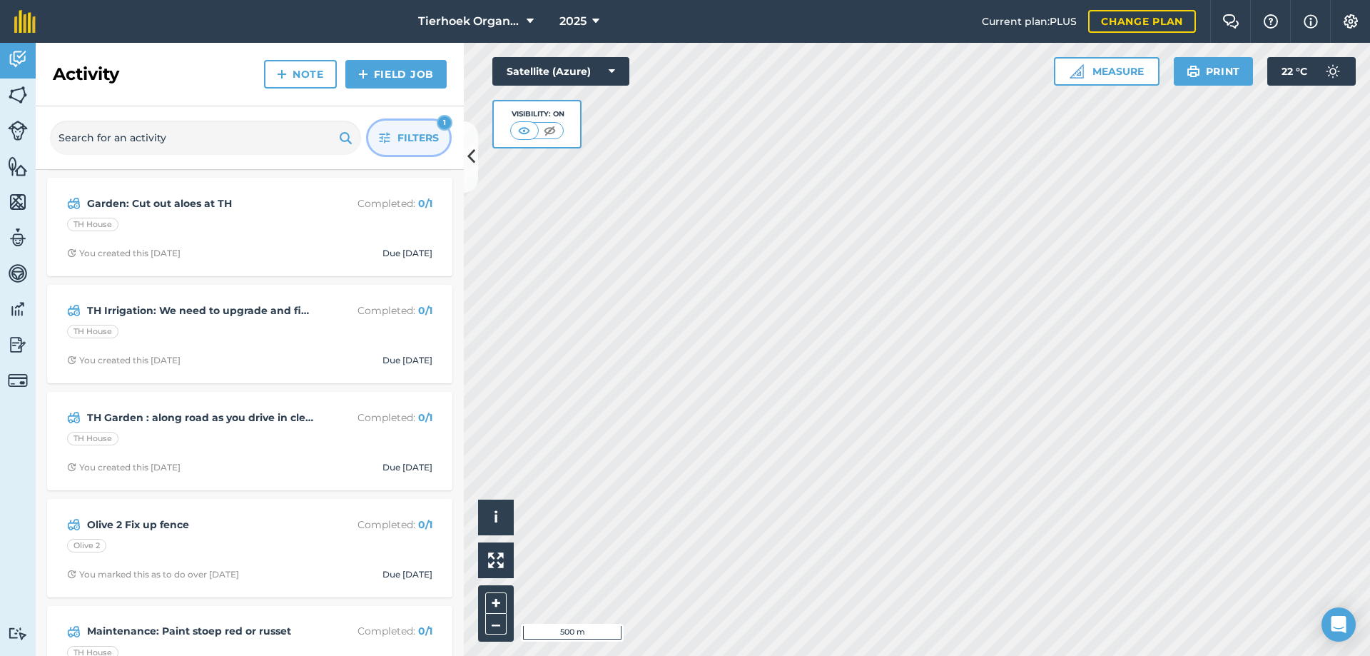
scroll to position [1712, 0]
click at [20, 345] on img at bounding box center [18, 344] width 20 height 21
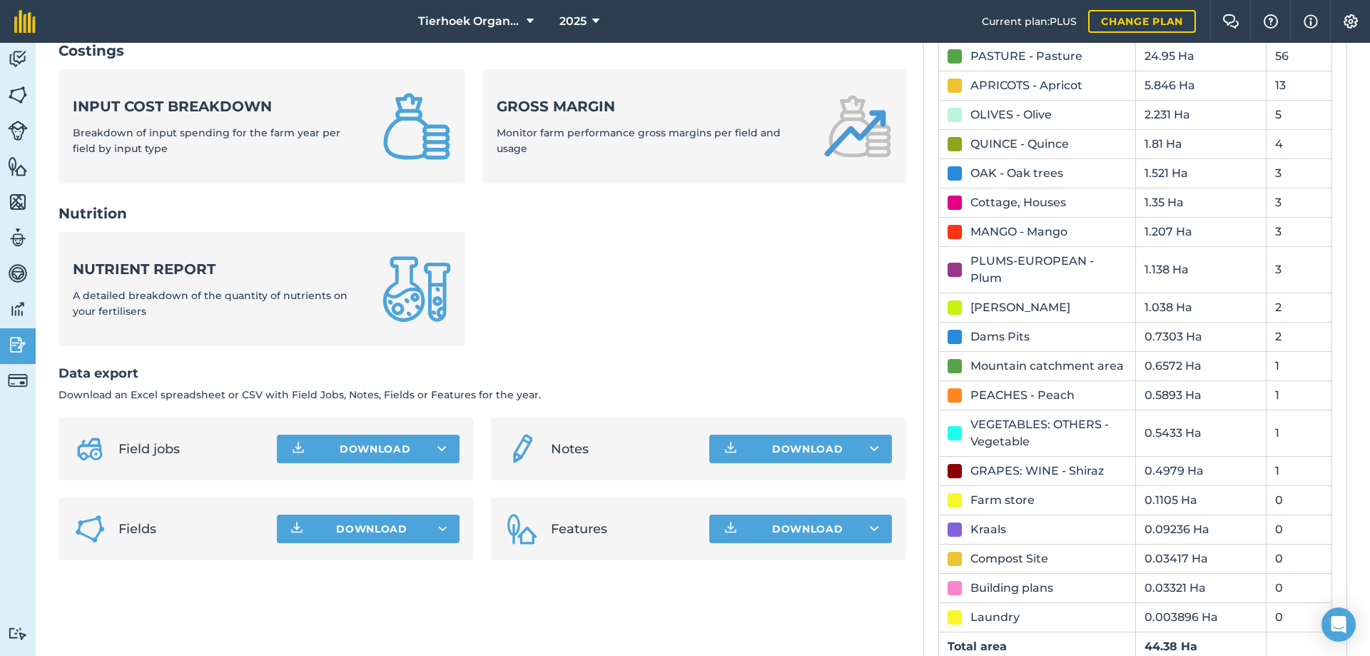
scroll to position [571, 0]
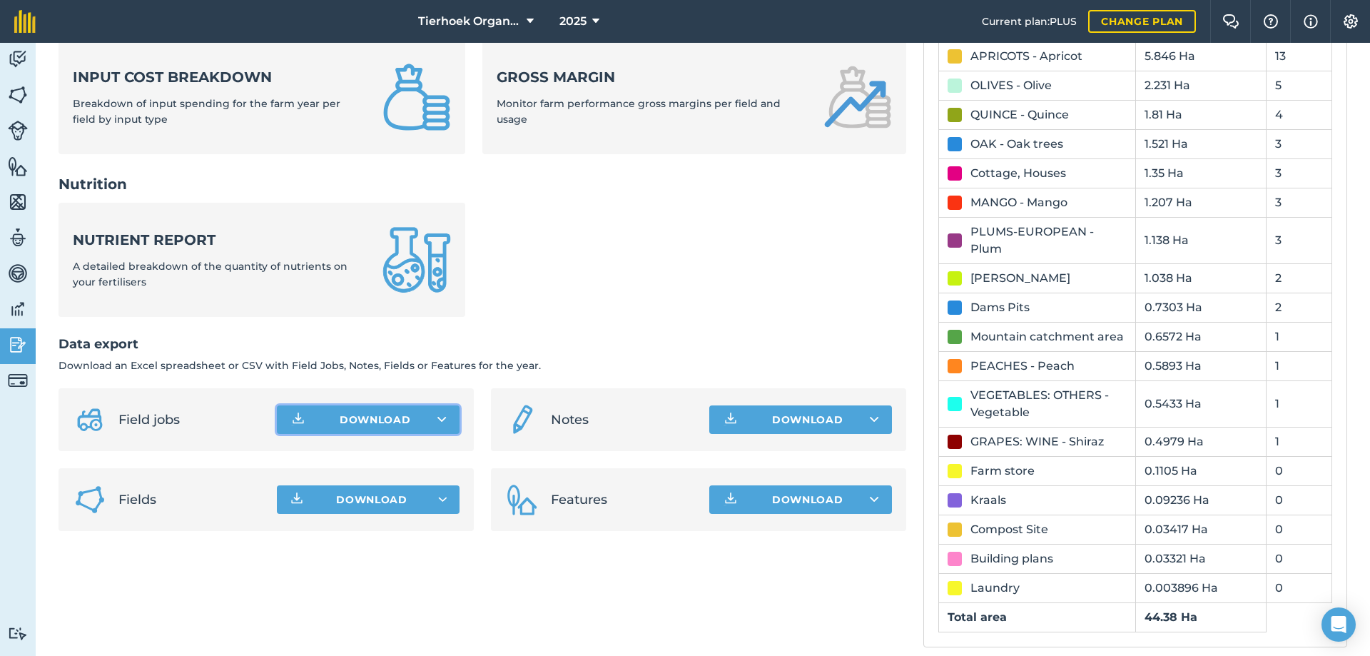
click at [331, 419] on button "Download" at bounding box center [368, 419] width 183 height 29
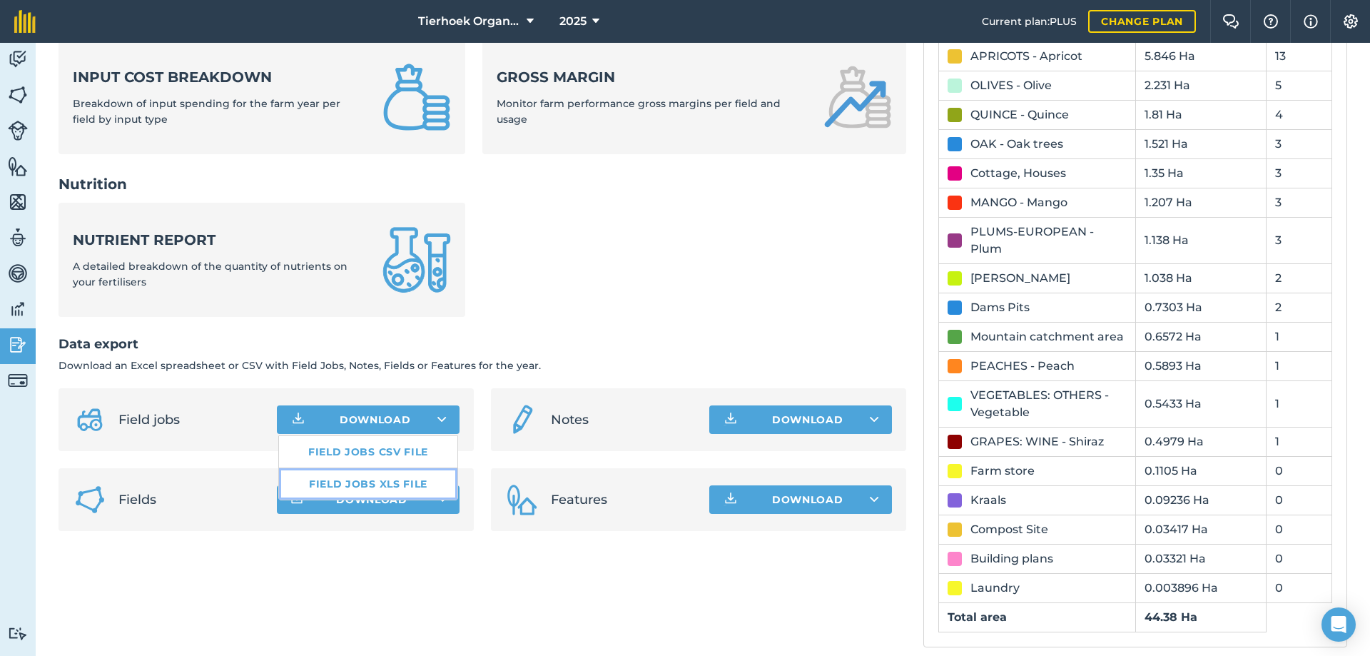
click at [342, 482] on link "Field jobs XLS file" at bounding box center [368, 483] width 178 height 31
